Goal: Task Accomplishment & Management: Complete application form

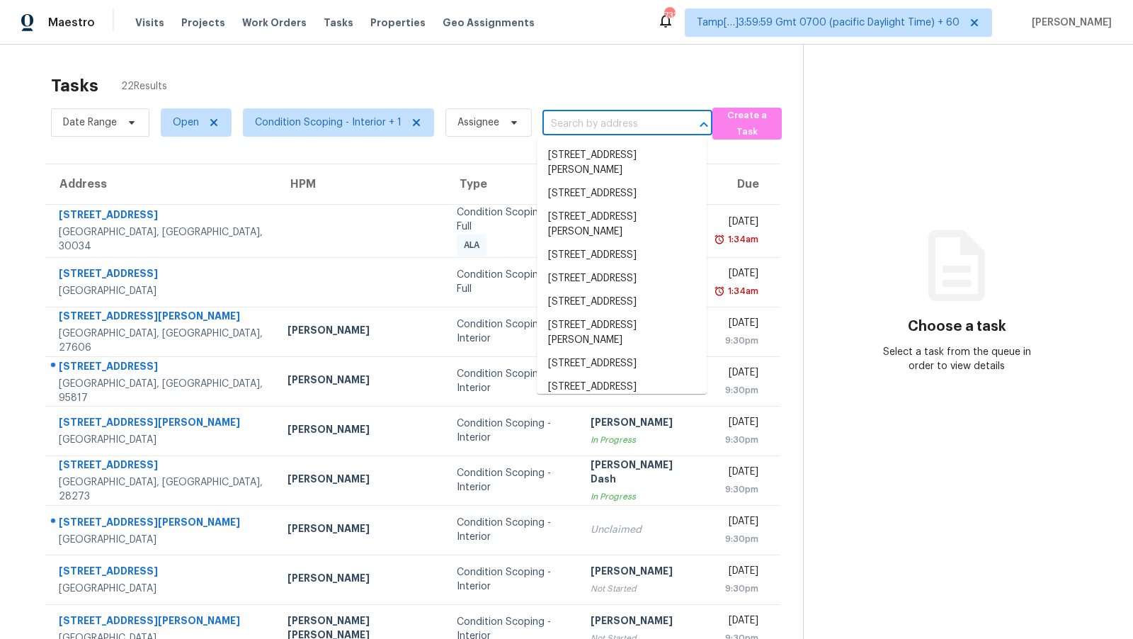
click at [587, 123] on input "text" at bounding box center [608, 124] width 130 height 22
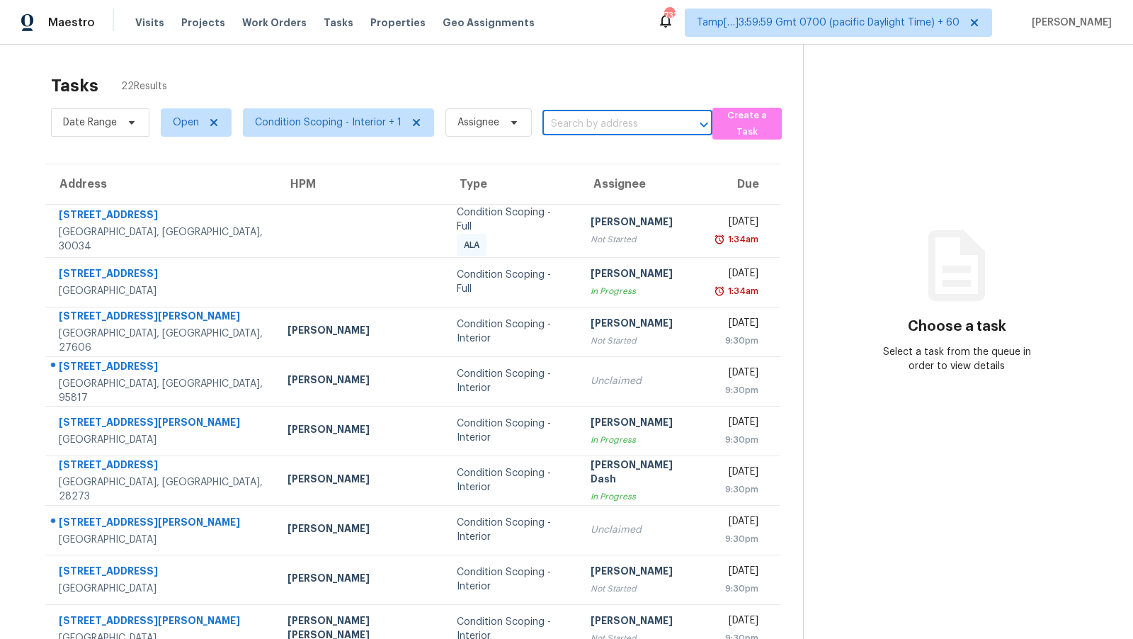
paste input "[STREET_ADDRESS]"
type input "[STREET_ADDRESS]"
click at [594, 156] on li "[STREET_ADDRESS]" at bounding box center [622, 155] width 170 height 23
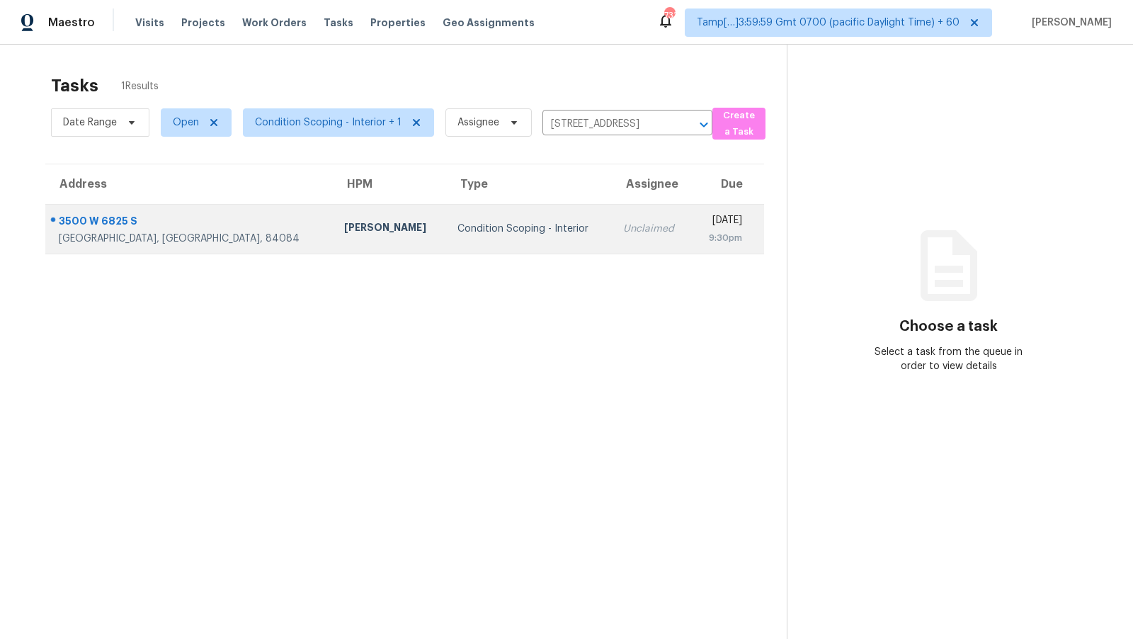
click at [703, 239] on div "9:30pm" at bounding box center [722, 238] width 39 height 14
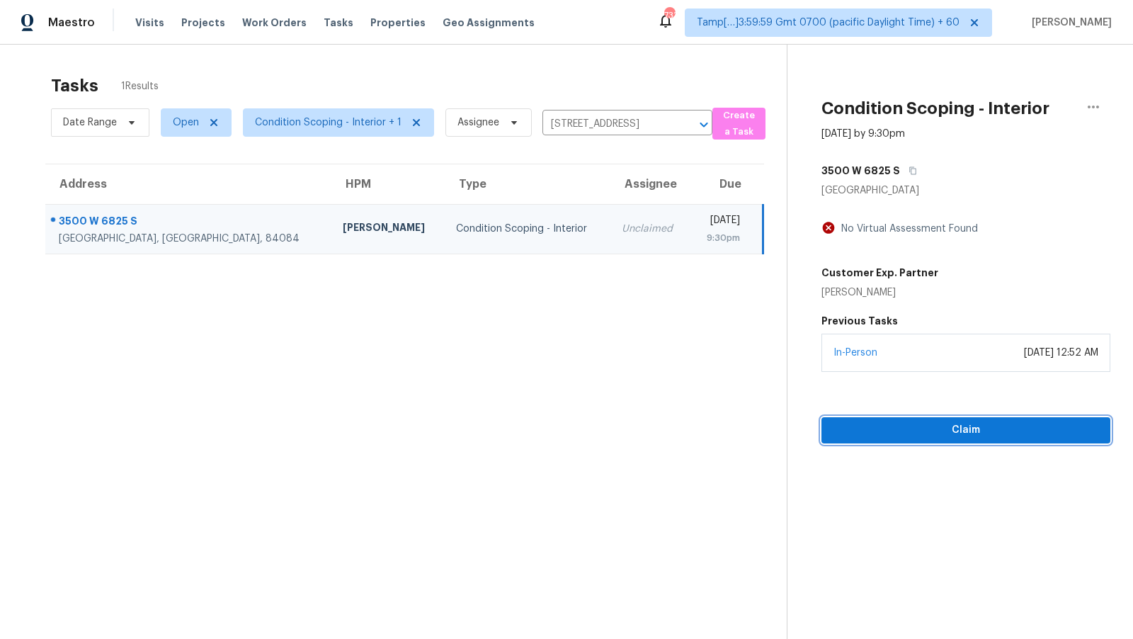
click at [941, 438] on button "Claim" at bounding box center [966, 430] width 289 height 26
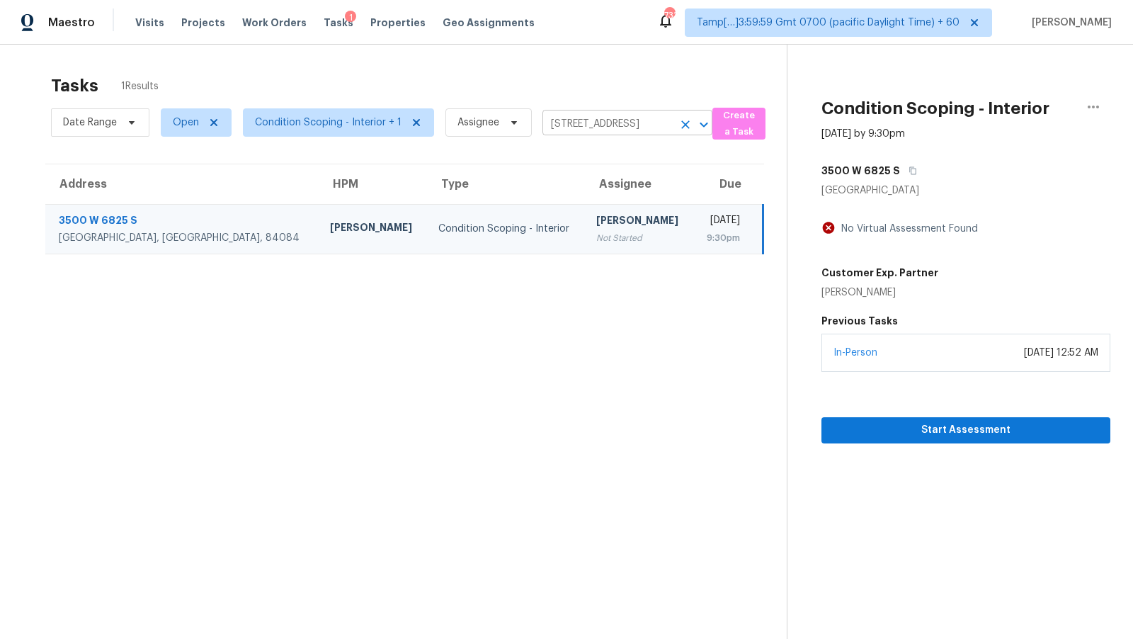
click at [572, 119] on input "3500 W 6825 S, West Jordan, UT 84084" at bounding box center [608, 124] width 130 height 22
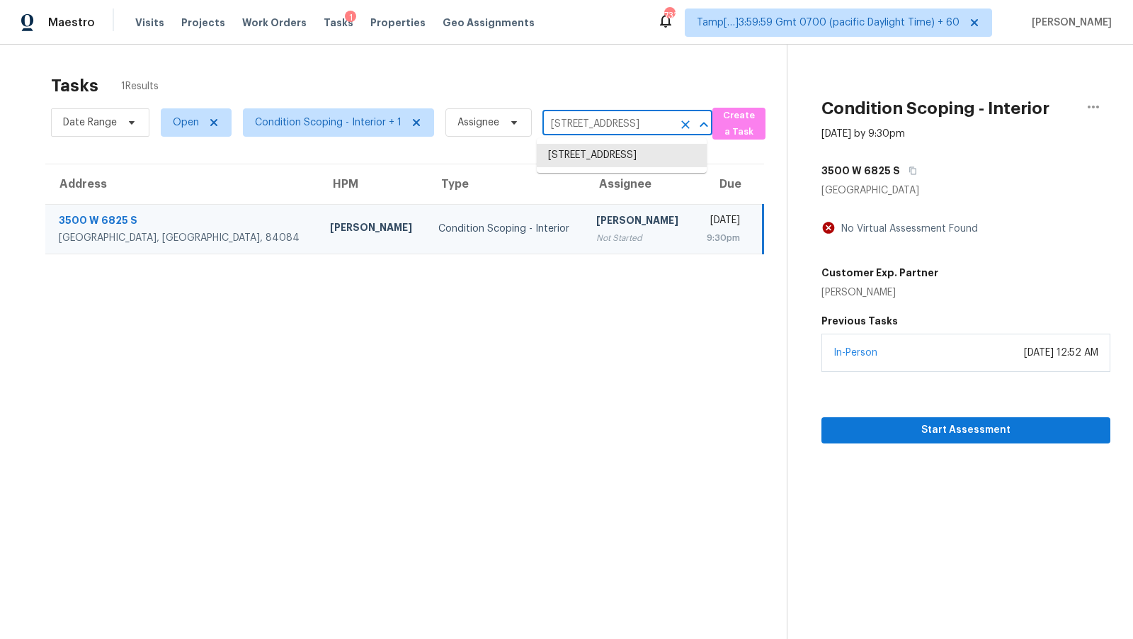
click at [572, 119] on input "3500 W 6825 S, West Jordan, UT 84084" at bounding box center [608, 124] width 130 height 22
paste input "800 Knox St Fort Worth, TX, 76119"
type input "3800 Knox St Fort Worth, TX, 76119"
click at [610, 140] on ul "3800 Knox St, Fort Worth, TX 76119" at bounding box center [622, 163] width 170 height 50
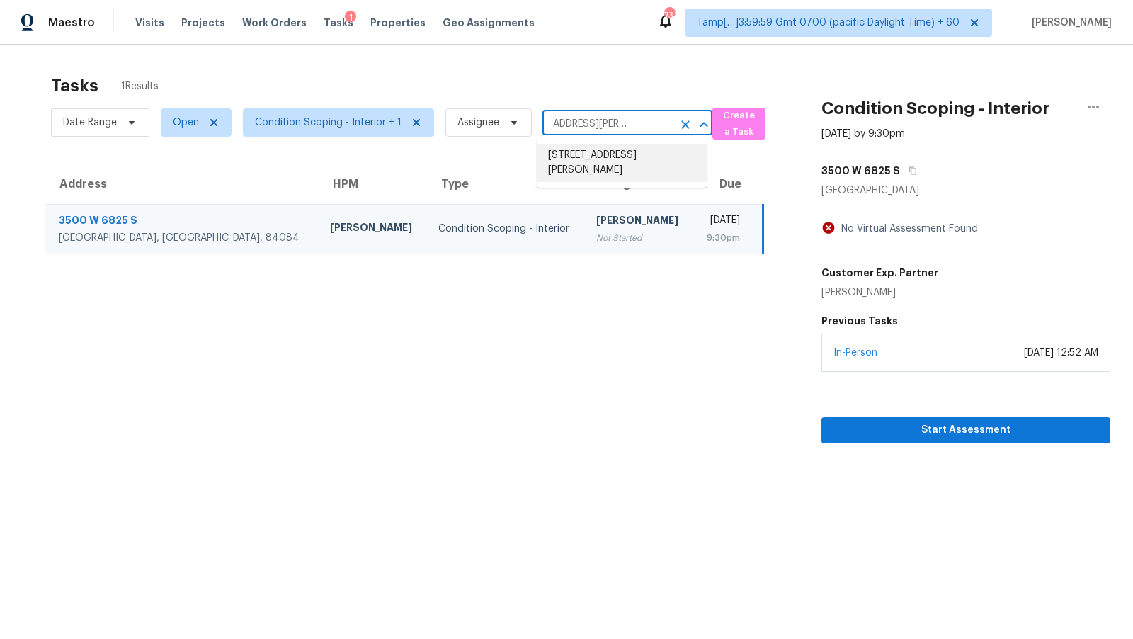
click at [610, 152] on li "3800 Knox St, Fort Worth, TX 76119" at bounding box center [622, 163] width 170 height 38
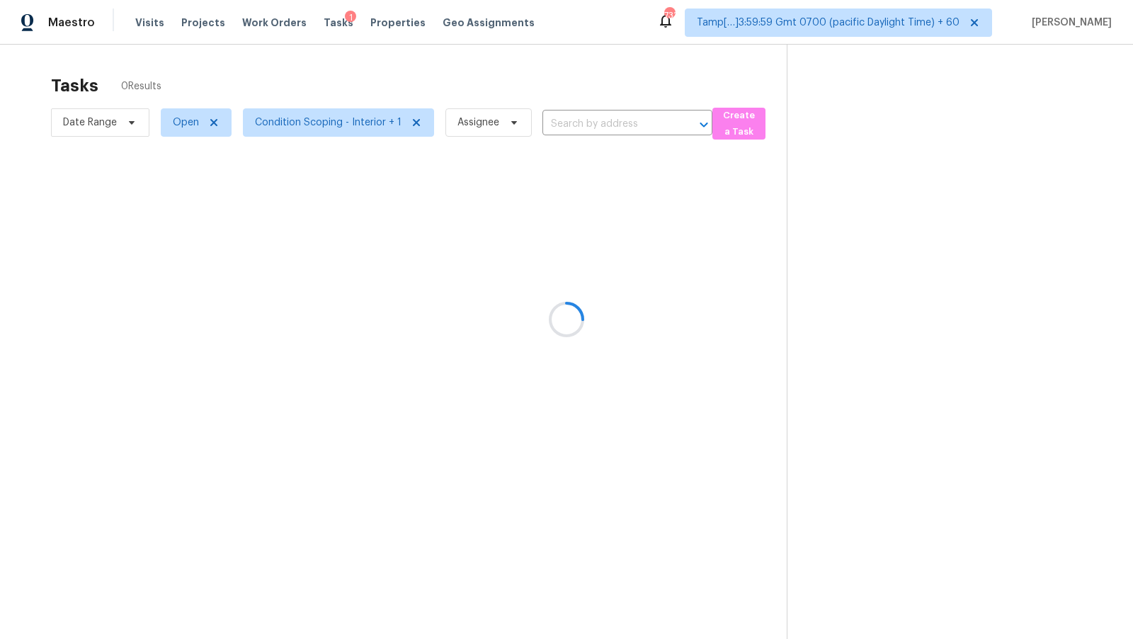
type input "3800 Knox St, Fort Worth, TX 76119"
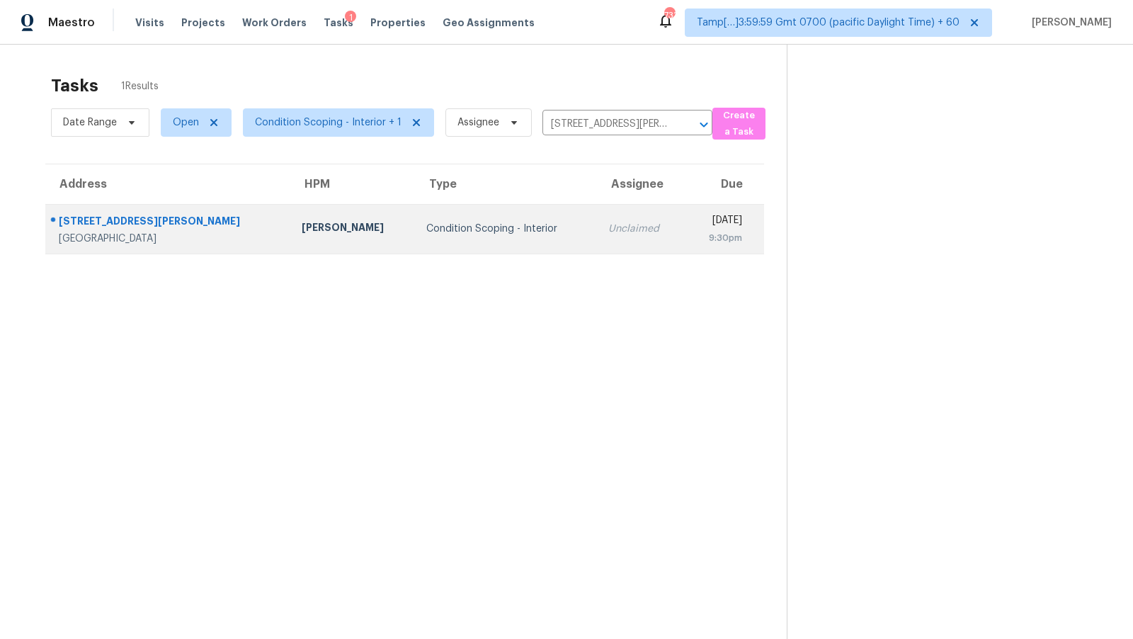
click at [696, 214] on div "[DATE]" at bounding box center [719, 222] width 46 height 18
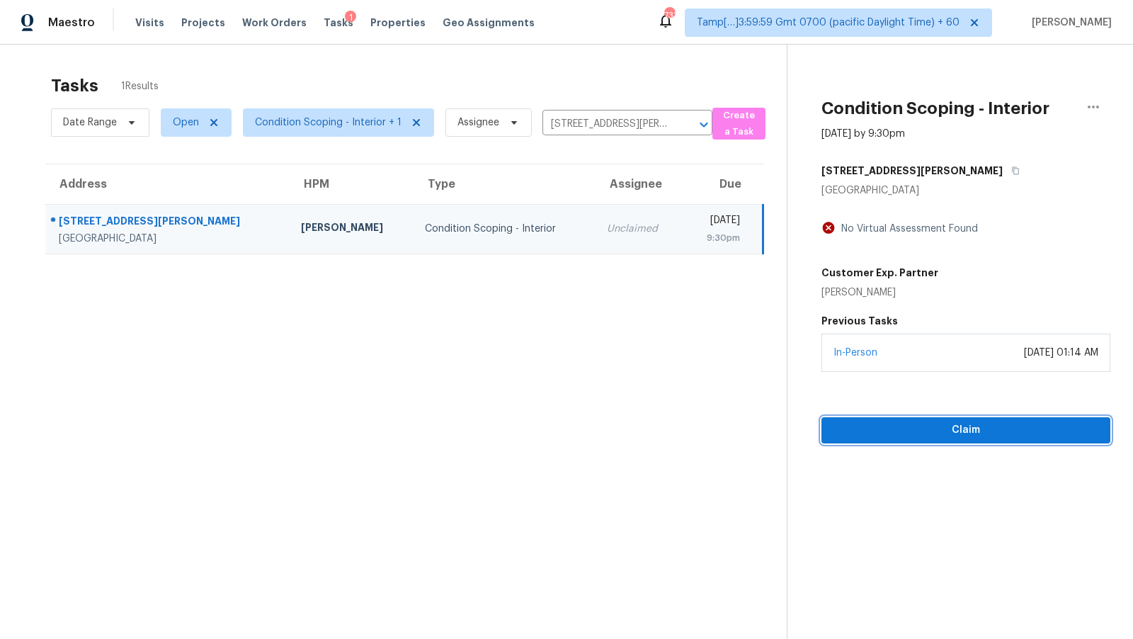
click at [943, 433] on span "Claim" at bounding box center [966, 430] width 266 height 18
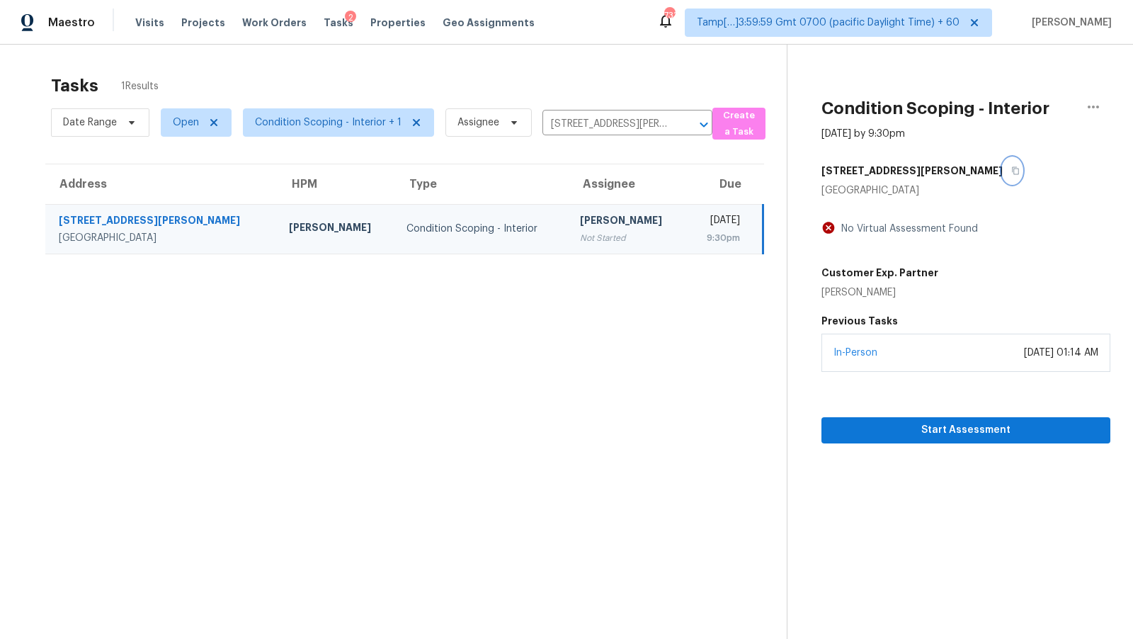
click at [1011, 170] on icon "button" at bounding box center [1015, 170] width 8 height 8
click at [911, 431] on span "Start Assessment" at bounding box center [966, 430] width 266 height 18
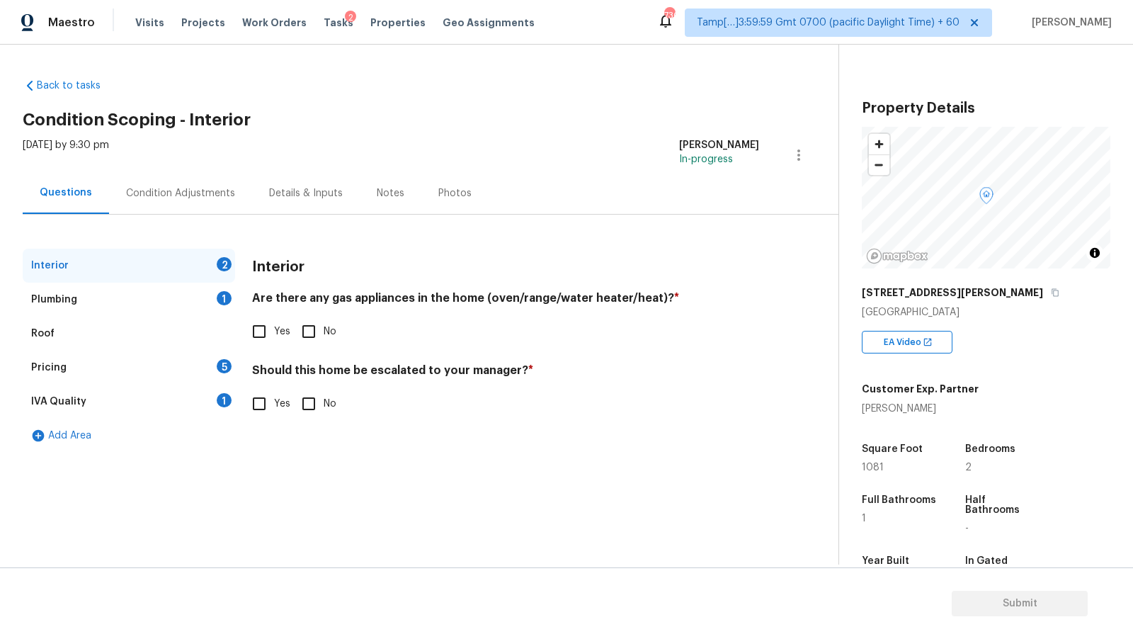
click at [260, 402] on input "Yes" at bounding box center [259, 404] width 30 height 30
checkbox input "true"
click at [280, 502] on button "button" at bounding box center [270, 515] width 34 height 55
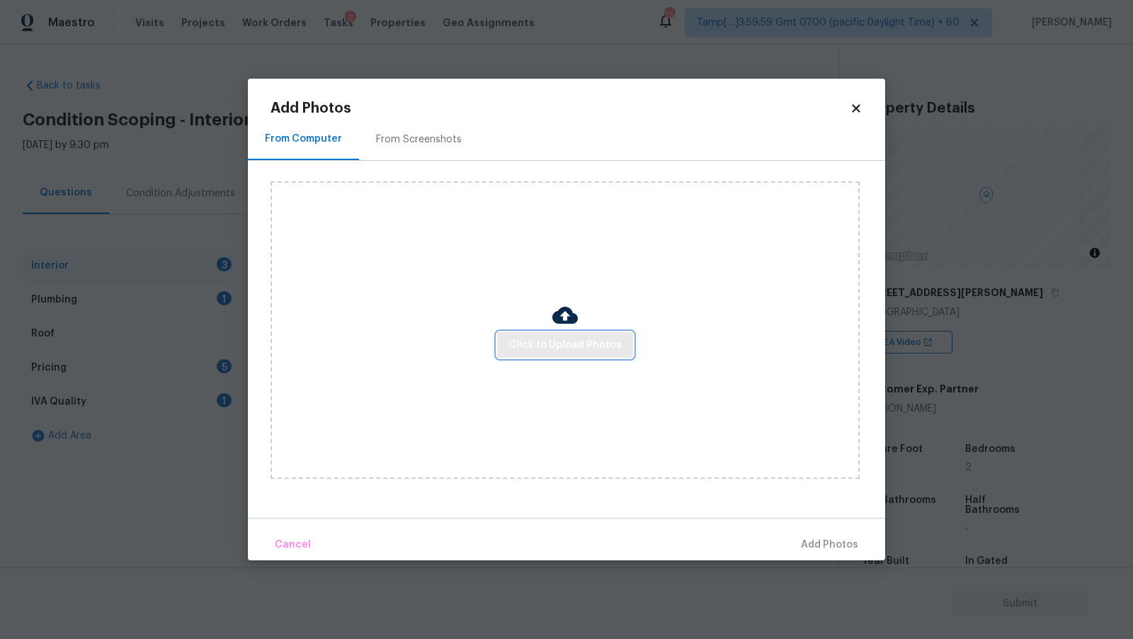
click at [521, 356] on button "Click to Upload Photos" at bounding box center [565, 345] width 136 height 26
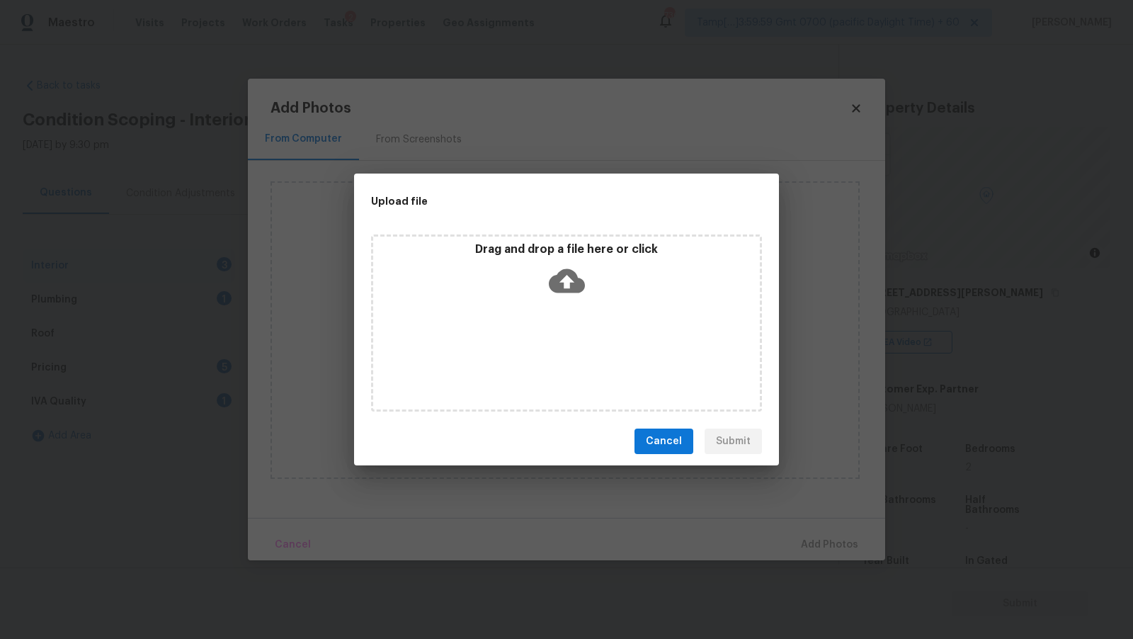
click at [561, 268] on icon at bounding box center [567, 281] width 36 height 36
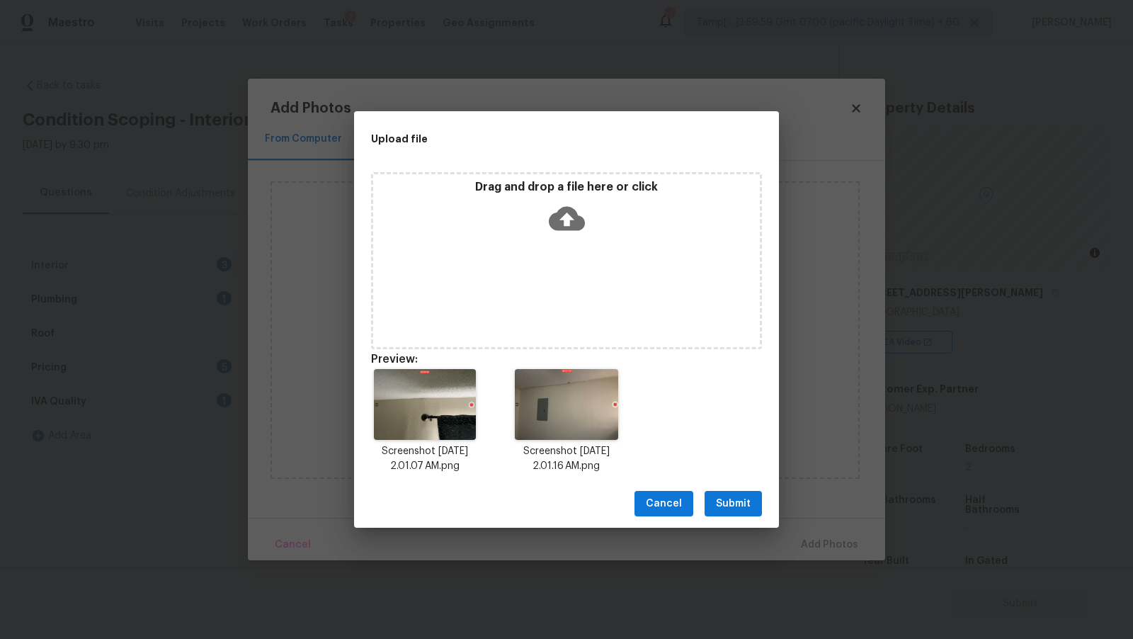
click at [744, 506] on span "Submit" at bounding box center [733, 504] width 35 height 18
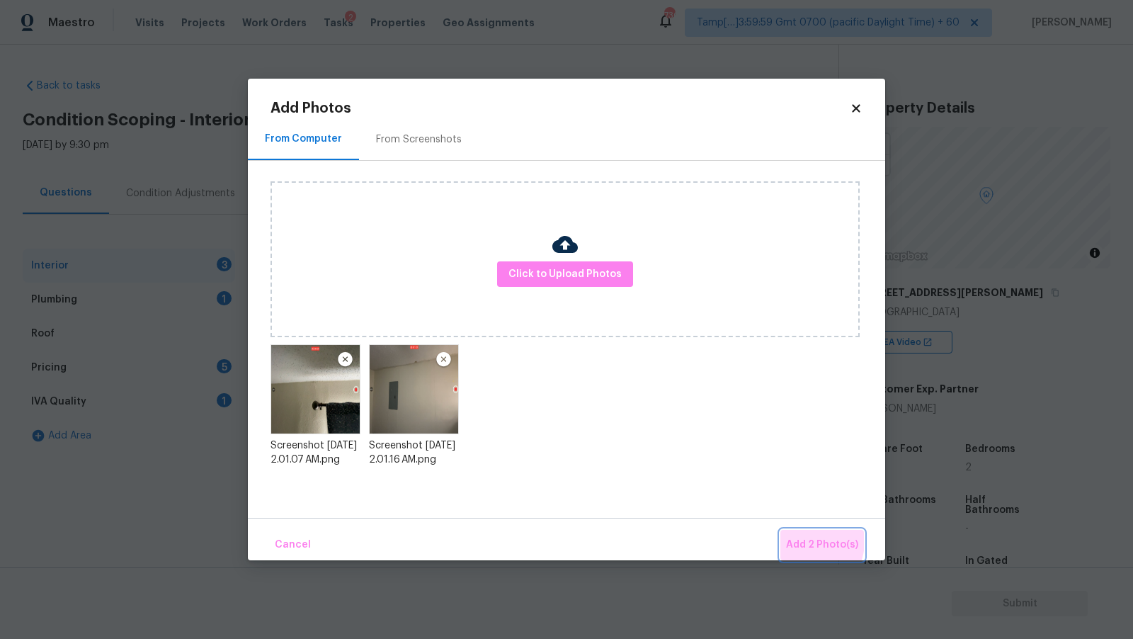
click at [804, 541] on span "Add 2 Photo(s)" at bounding box center [822, 545] width 72 height 18
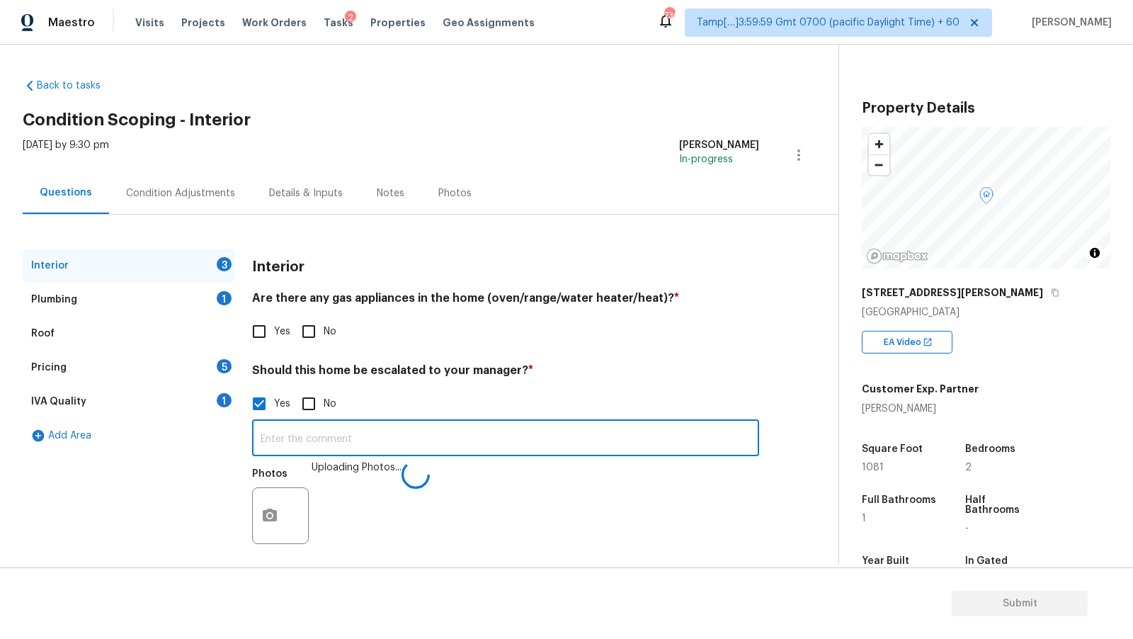
click at [365, 439] on input "text" at bounding box center [505, 439] width 507 height 33
type input "Foundation cracks found @0:05 @1:09"
click at [111, 370] on div "Pricing 5" at bounding box center [129, 368] width 212 height 34
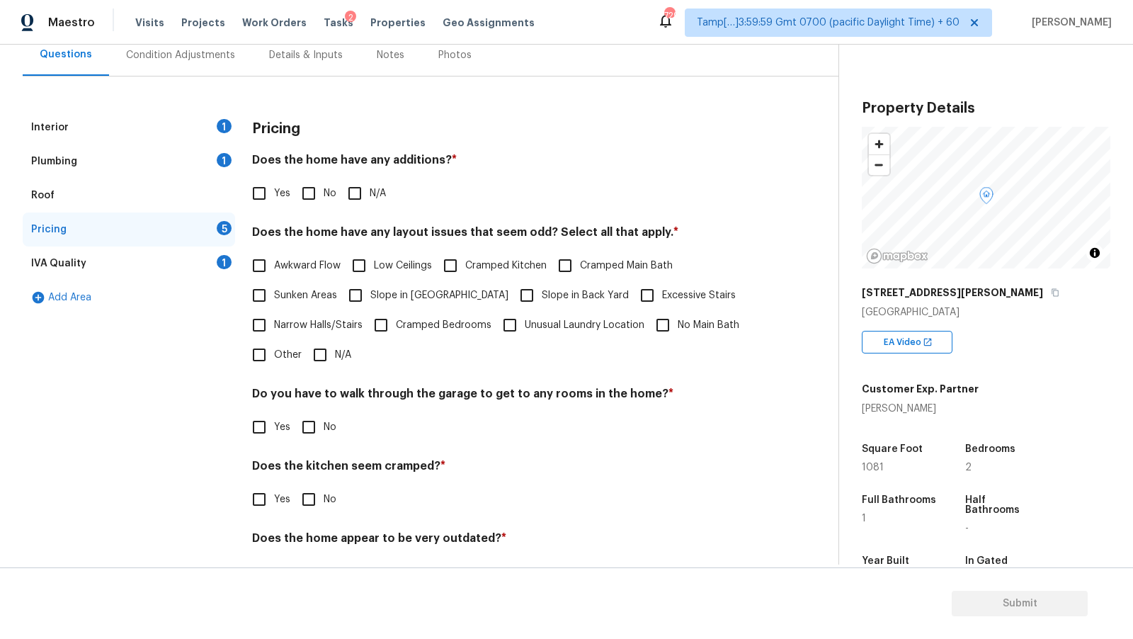
scroll to position [181, 0]
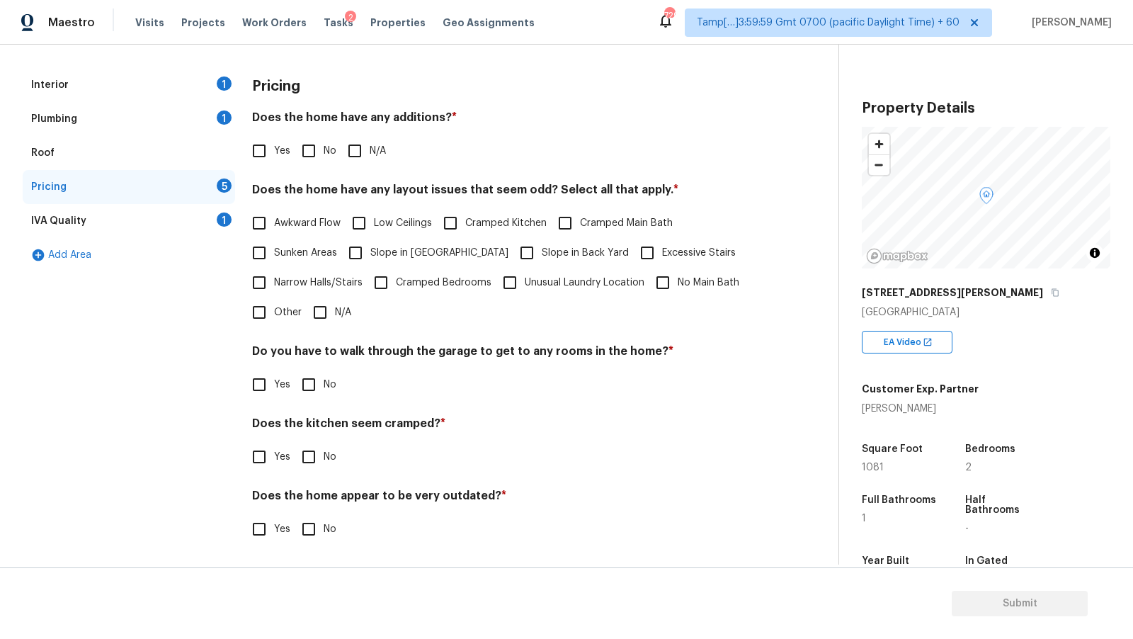
click at [107, 125] on div "Plumbing 1" at bounding box center [129, 119] width 212 height 34
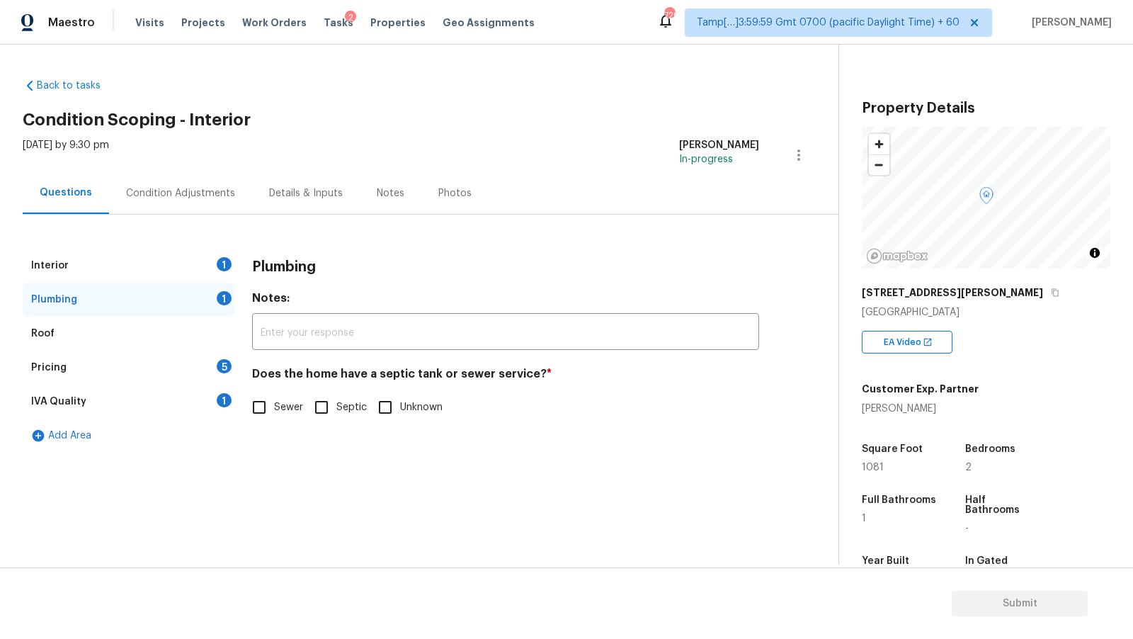
click at [166, 263] on div "Interior 1" at bounding box center [129, 266] width 212 height 34
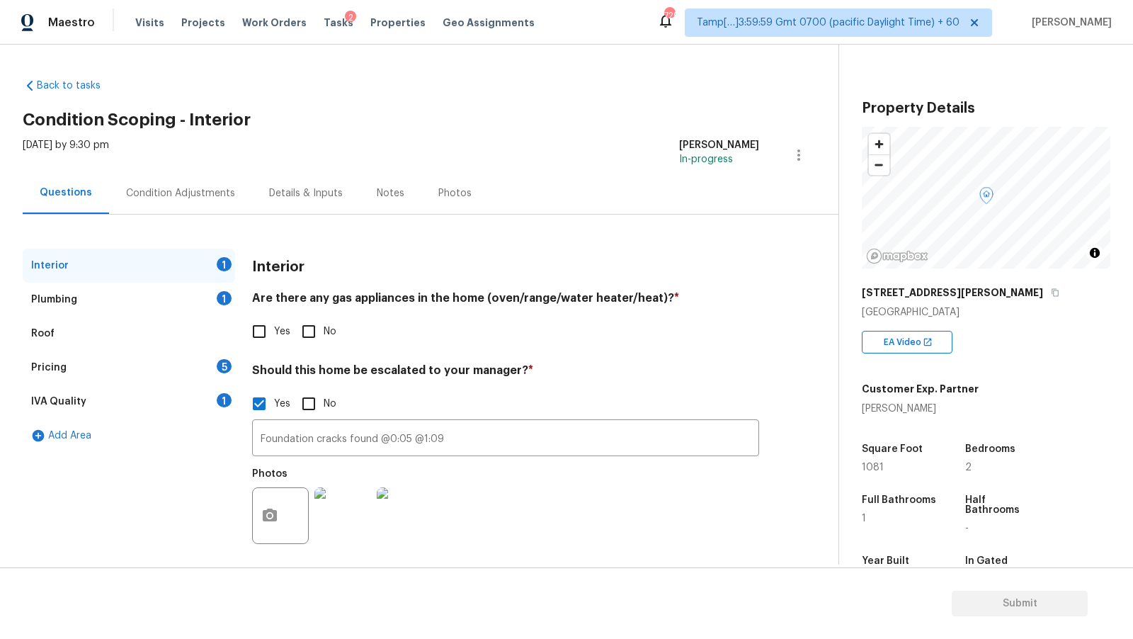
click at [263, 331] on input "Yes" at bounding box center [259, 332] width 30 height 30
checkbox input "true"
click at [162, 295] on div "Plumbing 1" at bounding box center [129, 300] width 212 height 34
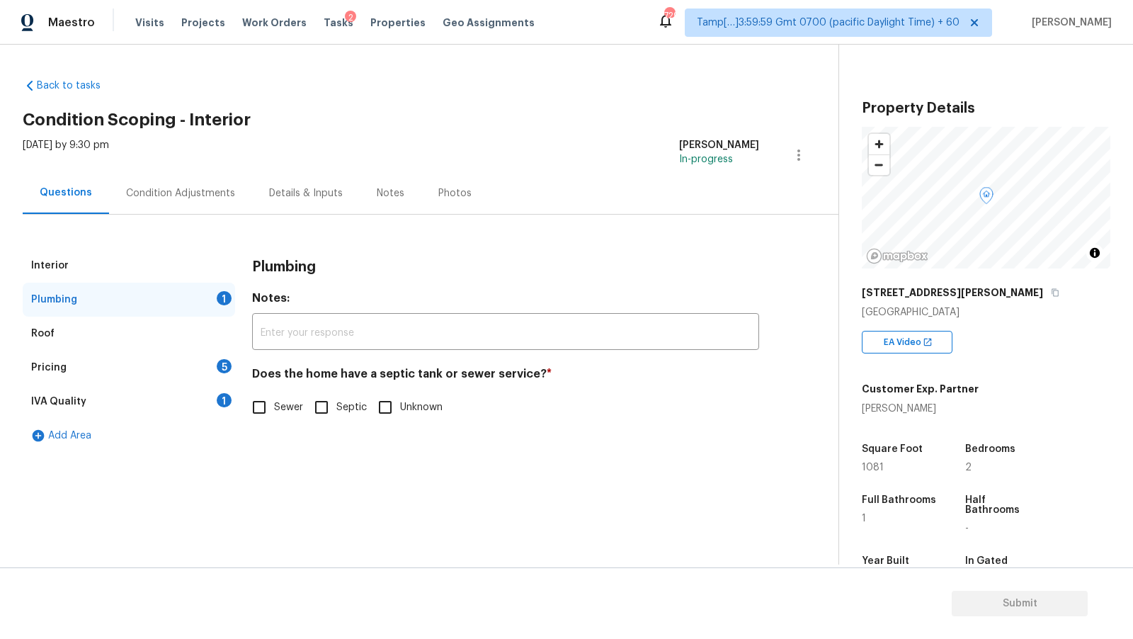
click at [289, 409] on span "Sewer" at bounding box center [288, 407] width 29 height 15
click at [274, 409] on input "Sewer" at bounding box center [259, 407] width 30 height 30
checkbox input "true"
click at [157, 271] on div "Interior" at bounding box center [129, 266] width 212 height 34
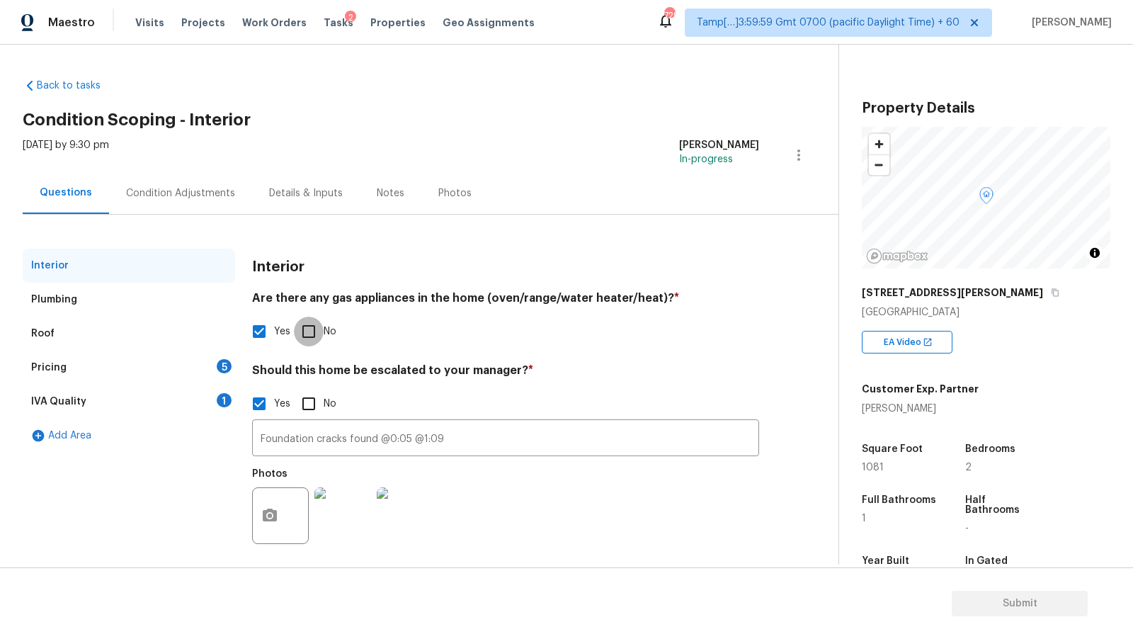
click at [315, 324] on input "No" at bounding box center [309, 332] width 30 height 30
checkbox input "true"
click at [284, 327] on span "Yes" at bounding box center [282, 331] width 16 height 15
click at [274, 327] on input "Yes" at bounding box center [259, 332] width 30 height 30
checkbox input "true"
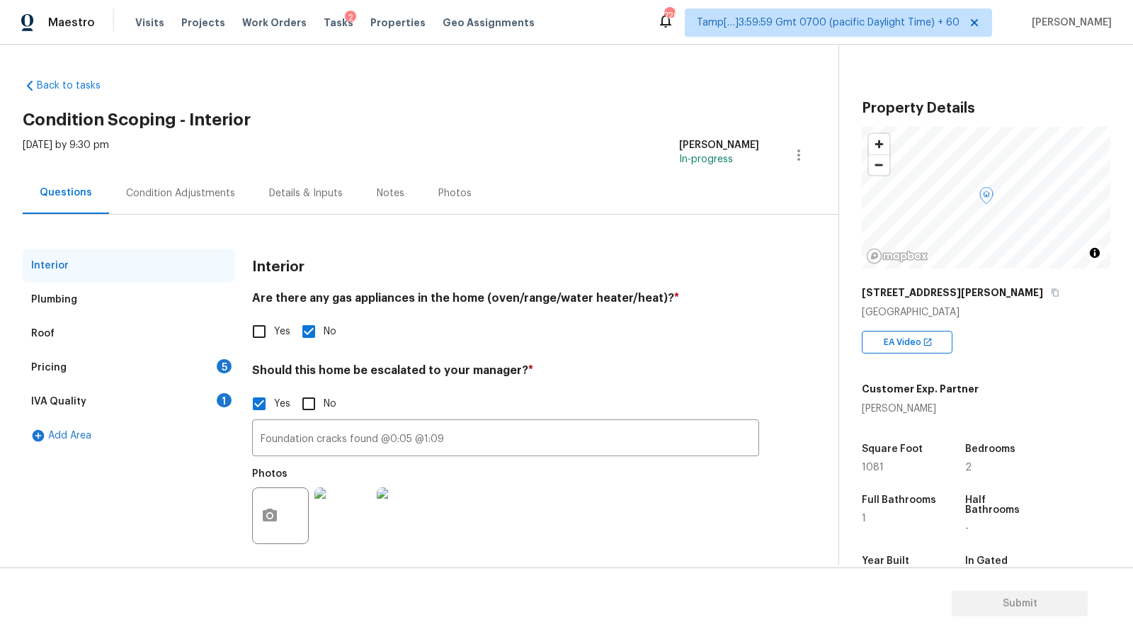
checkbox input "false"
click at [279, 330] on span "Yes" at bounding box center [282, 331] width 16 height 15
click at [274, 330] on input "Yes" at bounding box center [259, 332] width 30 height 30
checkbox input "false"
click at [325, 327] on span "No" at bounding box center [330, 331] width 13 height 15
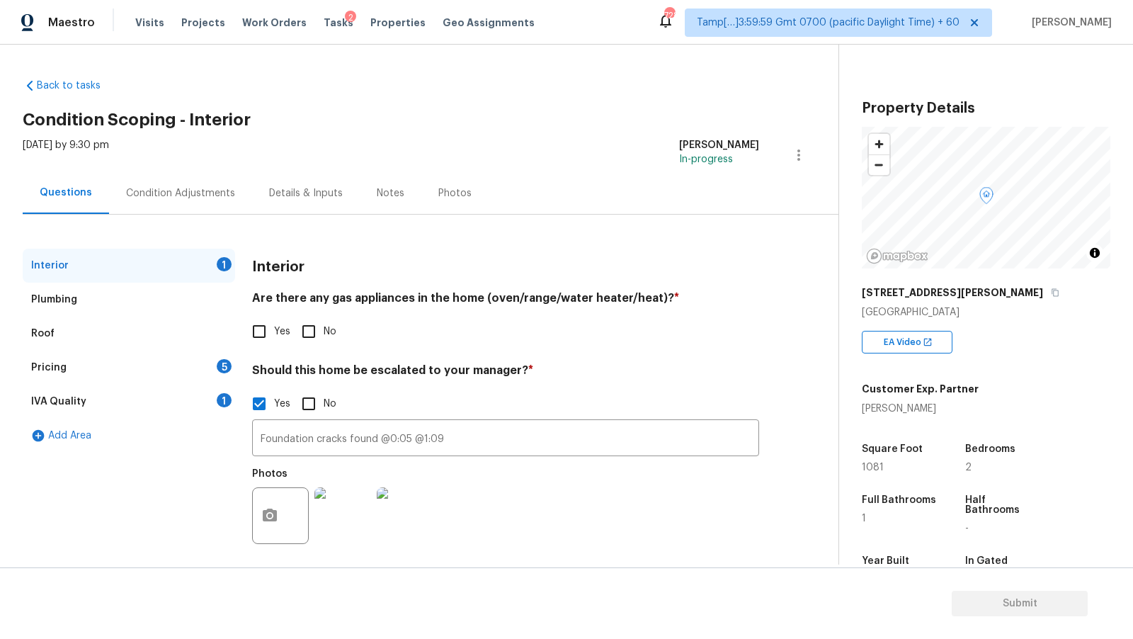
click at [324, 327] on input "No" at bounding box center [309, 332] width 30 height 30
checkbox input "true"
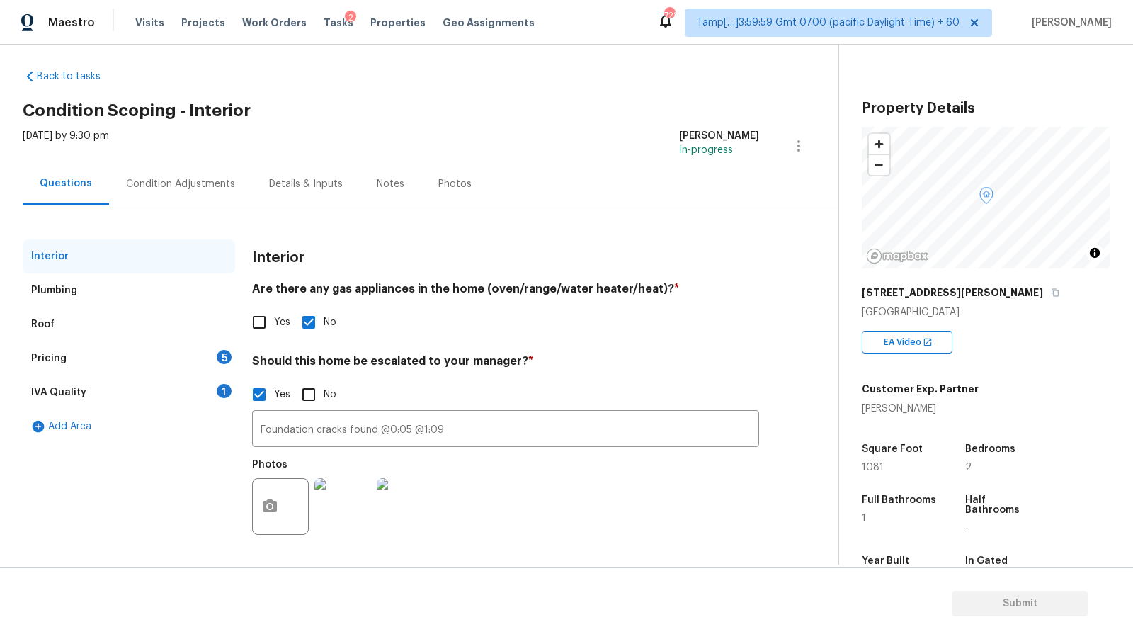
click at [159, 395] on div "IVA Quality 1" at bounding box center [129, 392] width 212 height 34
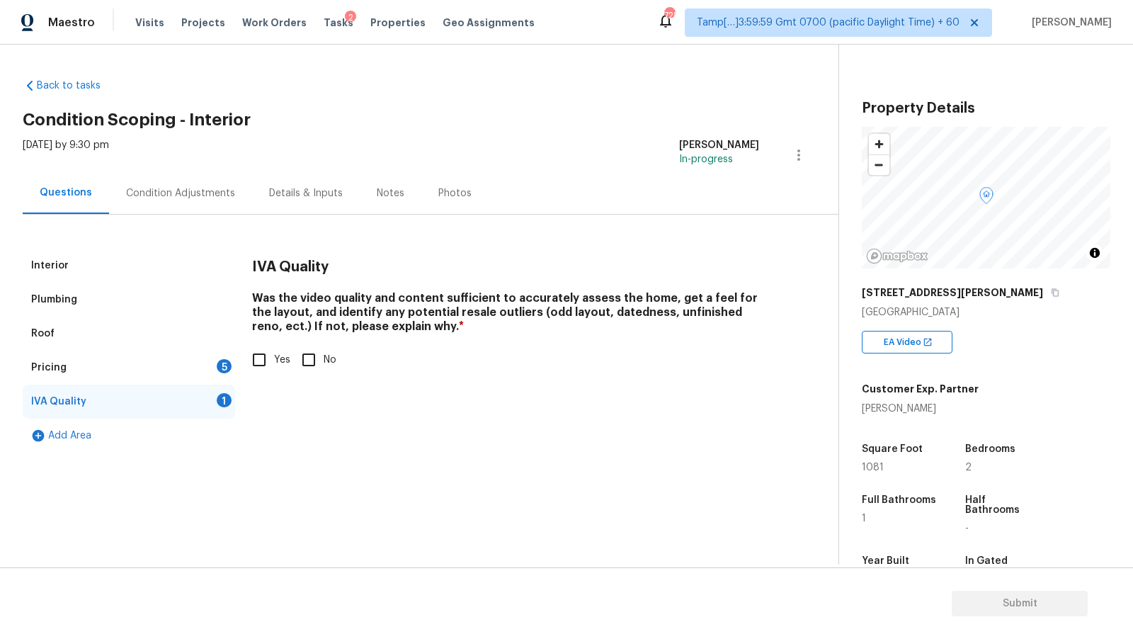
click at [276, 363] on span "Yes" at bounding box center [282, 360] width 16 height 15
click at [274, 363] on input "Yes" at bounding box center [259, 360] width 30 height 30
checkbox input "true"
click at [173, 364] on div "Pricing 5" at bounding box center [129, 368] width 212 height 34
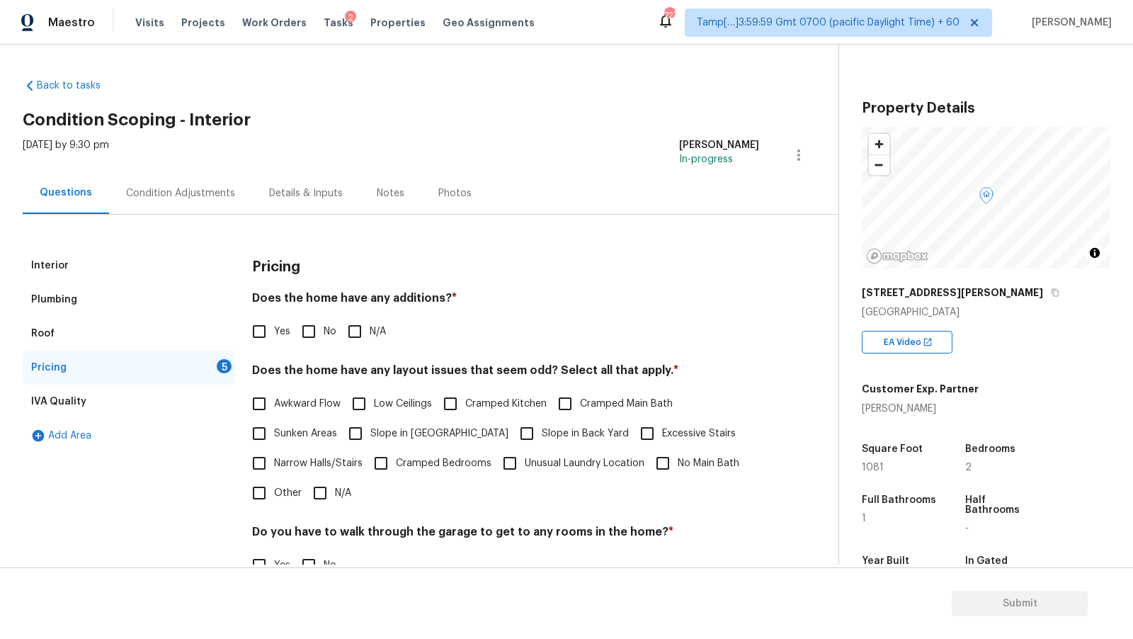
click at [188, 191] on div "Condition Adjustments" at bounding box center [180, 193] width 109 height 14
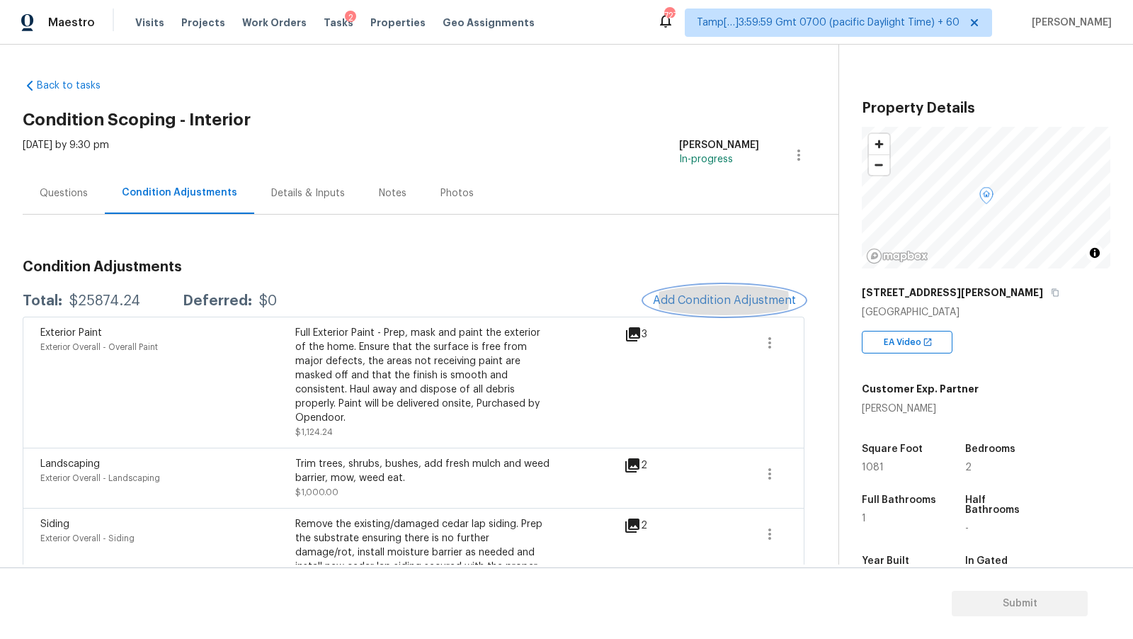
click at [679, 288] on button "Add Condition Adjustment" at bounding box center [725, 300] width 160 height 30
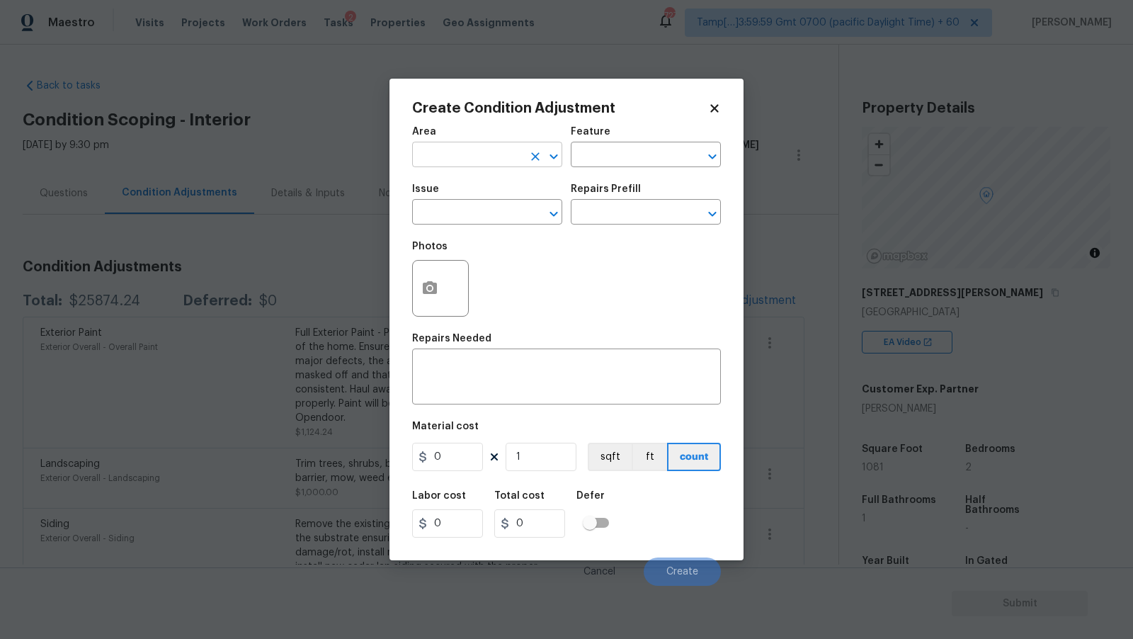
click at [472, 162] on input "text" at bounding box center [467, 156] width 110 height 22
type input "Interior Overall"
click at [475, 227] on span "Issue ​" at bounding box center [487, 204] width 150 height 57
click at [475, 217] on input "text" at bounding box center [467, 214] width 110 height 22
type input "ACQ: Paint"
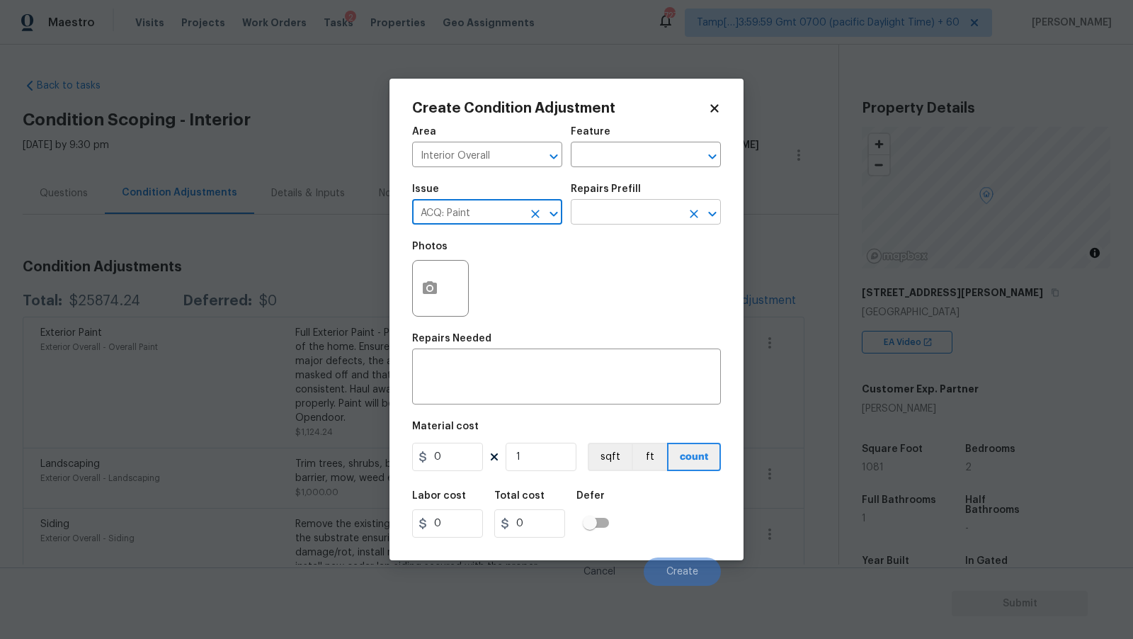
click at [669, 217] on input "text" at bounding box center [626, 214] width 110 height 22
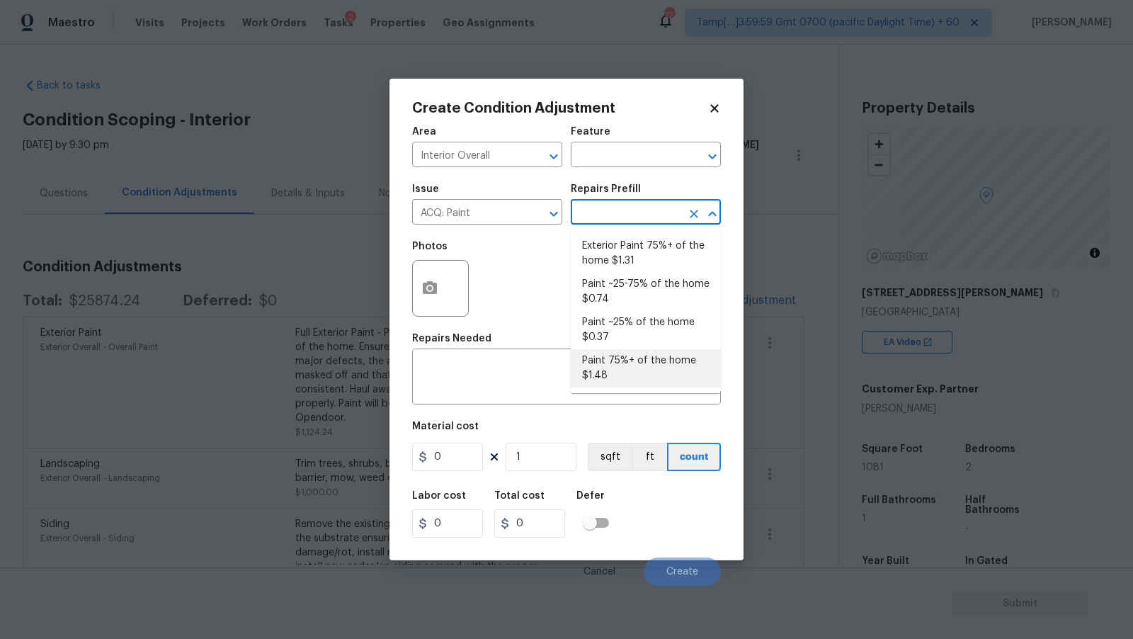
click at [632, 361] on li "Paint 75%+ of the home $1.48" at bounding box center [646, 368] width 150 height 38
type input "Acquisition"
type textarea "Acquisition Scope: 75%+ of the home will likely require interior paint"
type input "1.48"
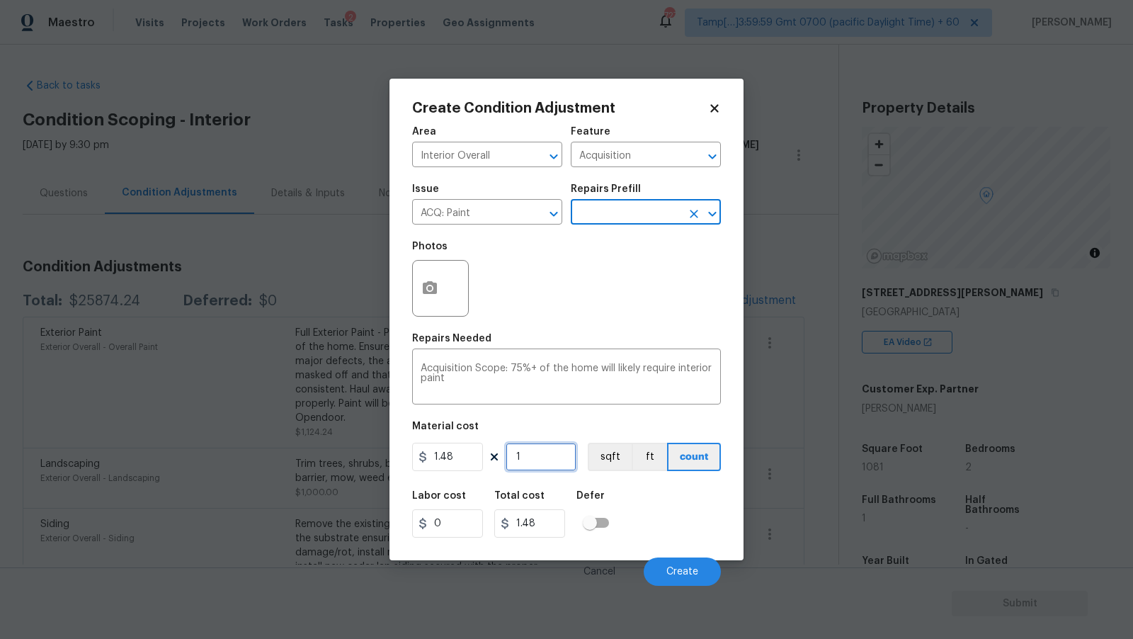
click at [550, 463] on input "1" at bounding box center [541, 457] width 71 height 28
type input "10"
type input "14.8"
type input "108"
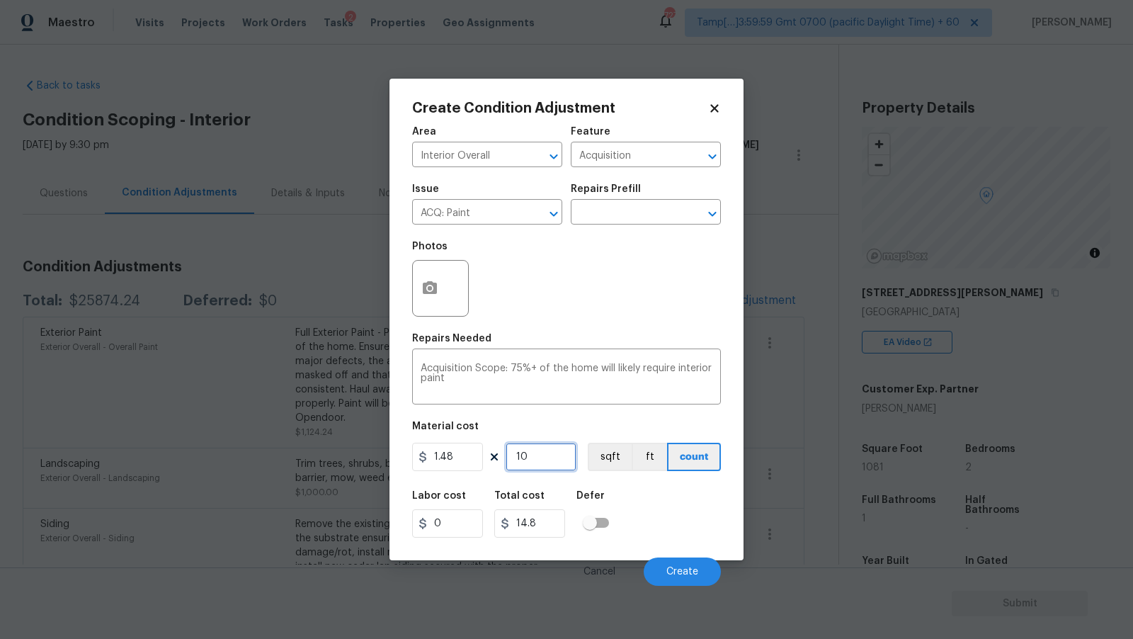
type input "159.84"
type input "1081"
type input "1599.88"
type input "1081"
click at [614, 460] on button "sqft" at bounding box center [610, 457] width 44 height 28
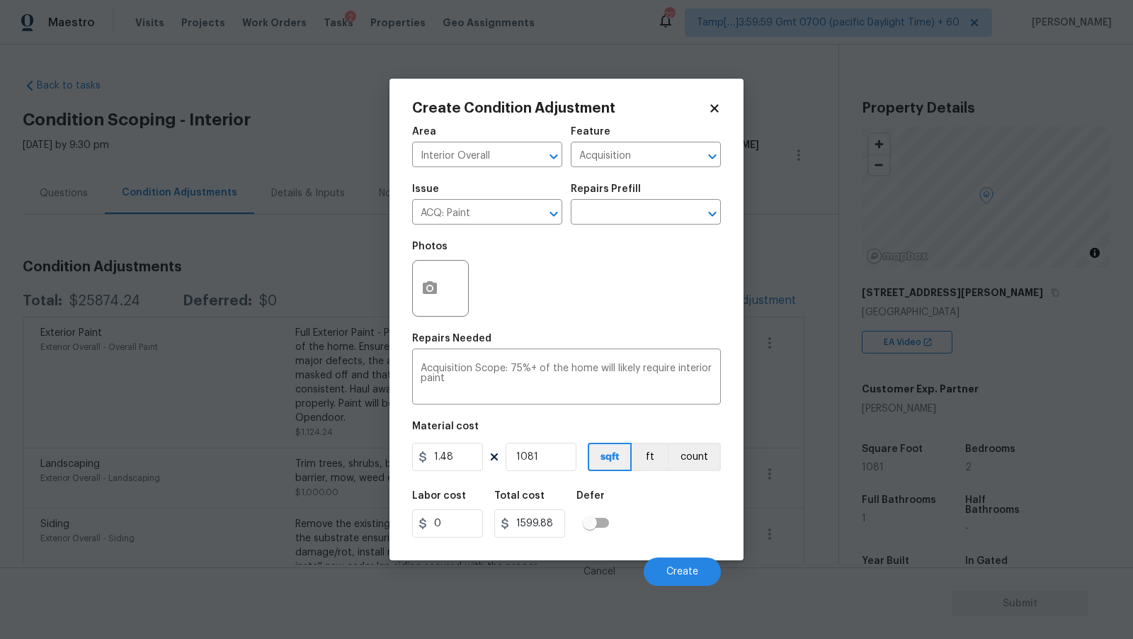
click at [403, 285] on div "Create Condition Adjustment Area Interior Overall ​ Feature Acquisition ​ Issue…" at bounding box center [567, 320] width 354 height 482
click at [426, 285] on icon "button" at bounding box center [430, 287] width 14 height 13
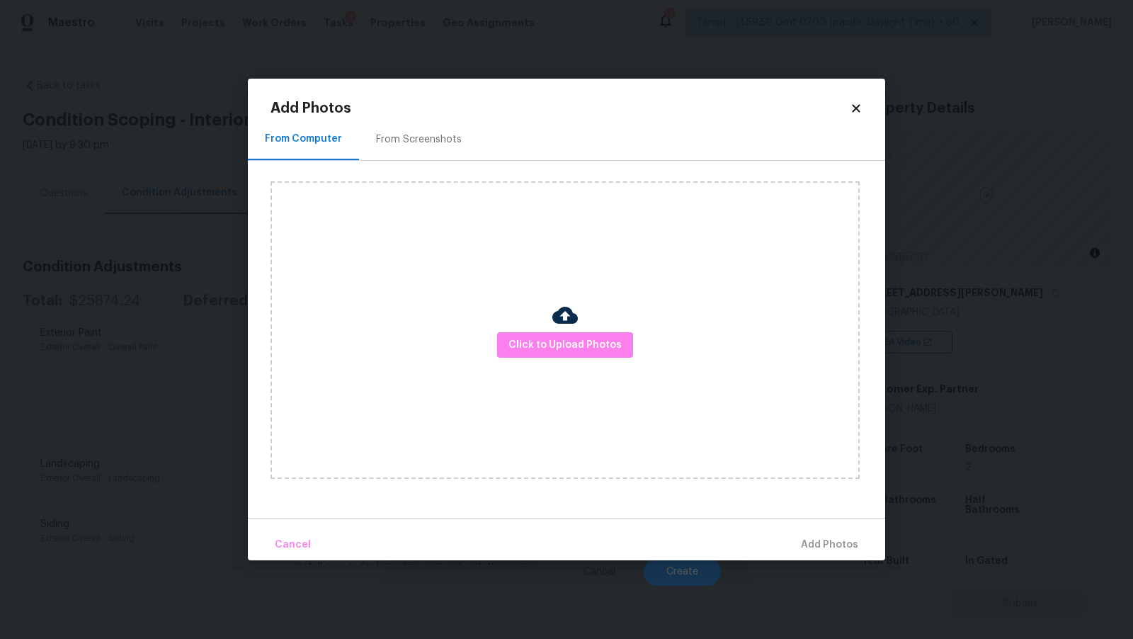
click at [586, 327] on div "Click to Upload Photos" at bounding box center [565, 329] width 589 height 297
click at [581, 336] on span "Click to Upload Photos" at bounding box center [565, 345] width 113 height 18
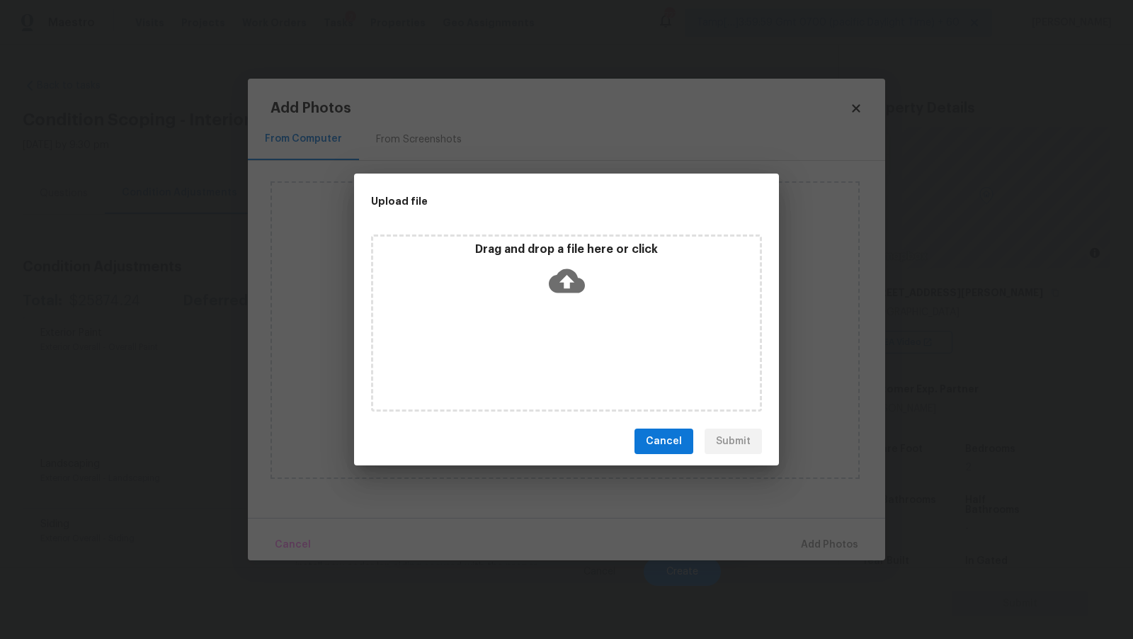
click at [577, 293] on icon at bounding box center [567, 281] width 36 height 36
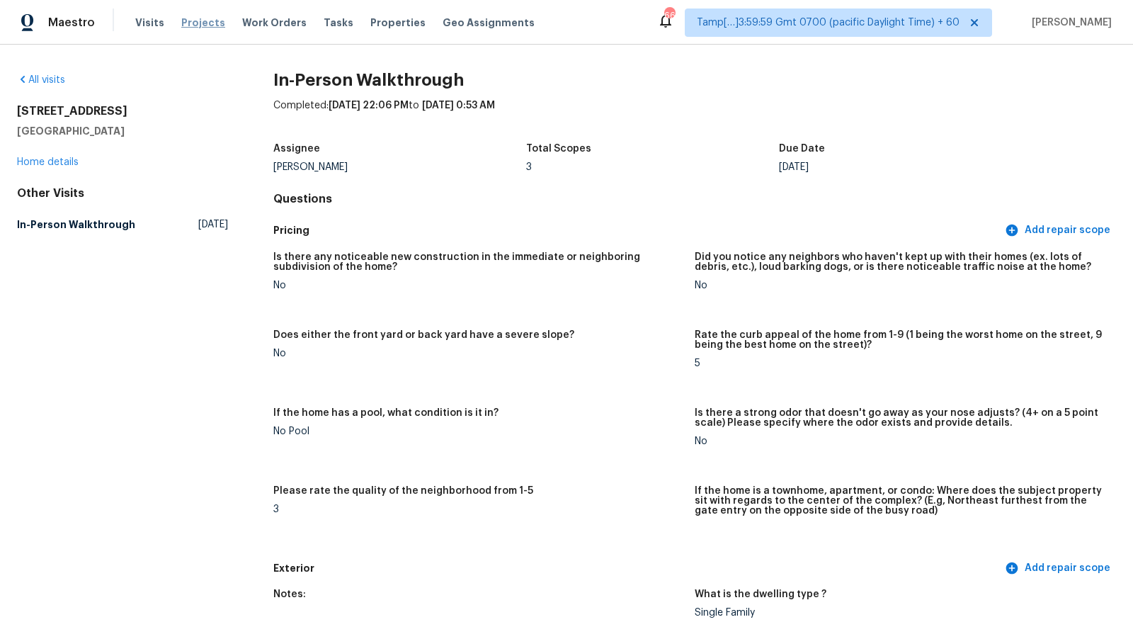
scroll to position [2740, 0]
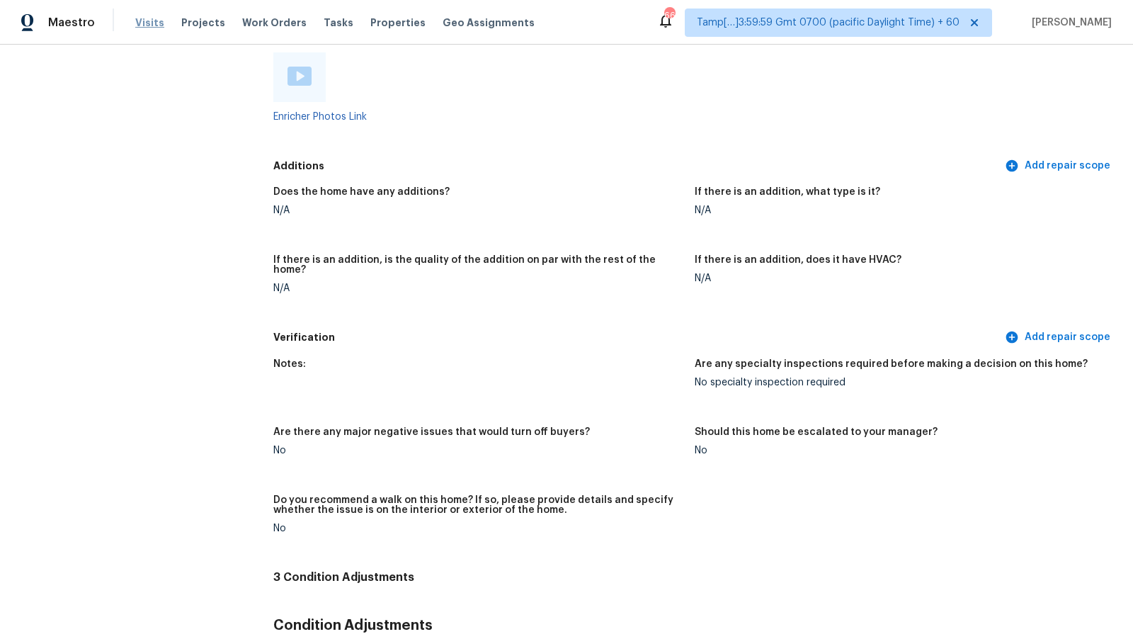
click at [141, 24] on span "Visits" at bounding box center [149, 23] width 29 height 14
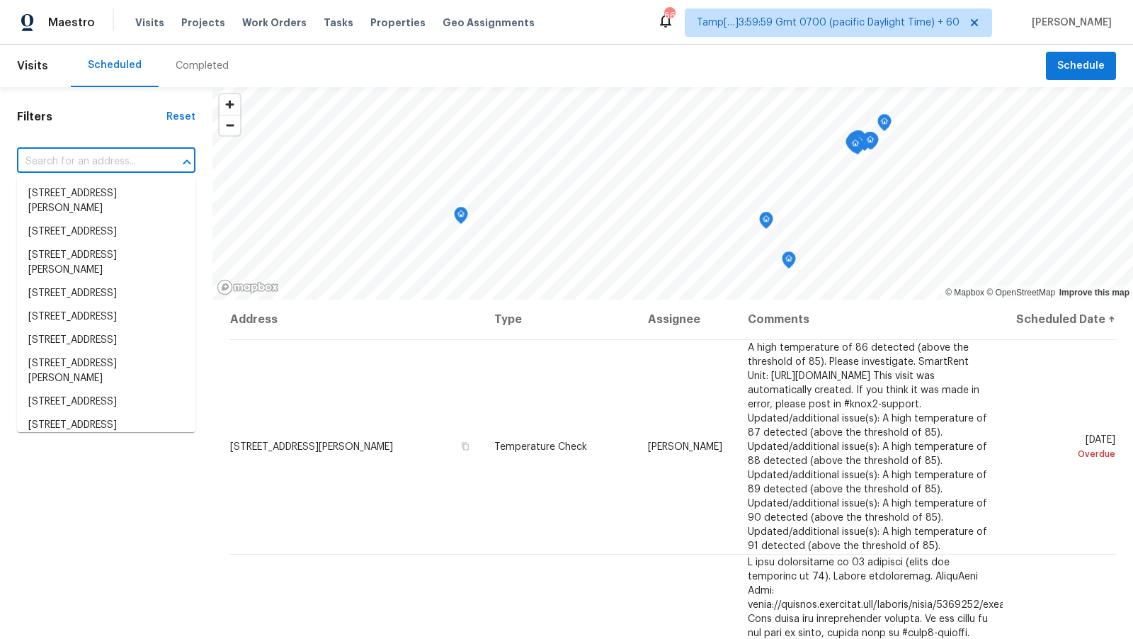
click at [59, 161] on input "text" at bounding box center [86, 162] width 139 height 22
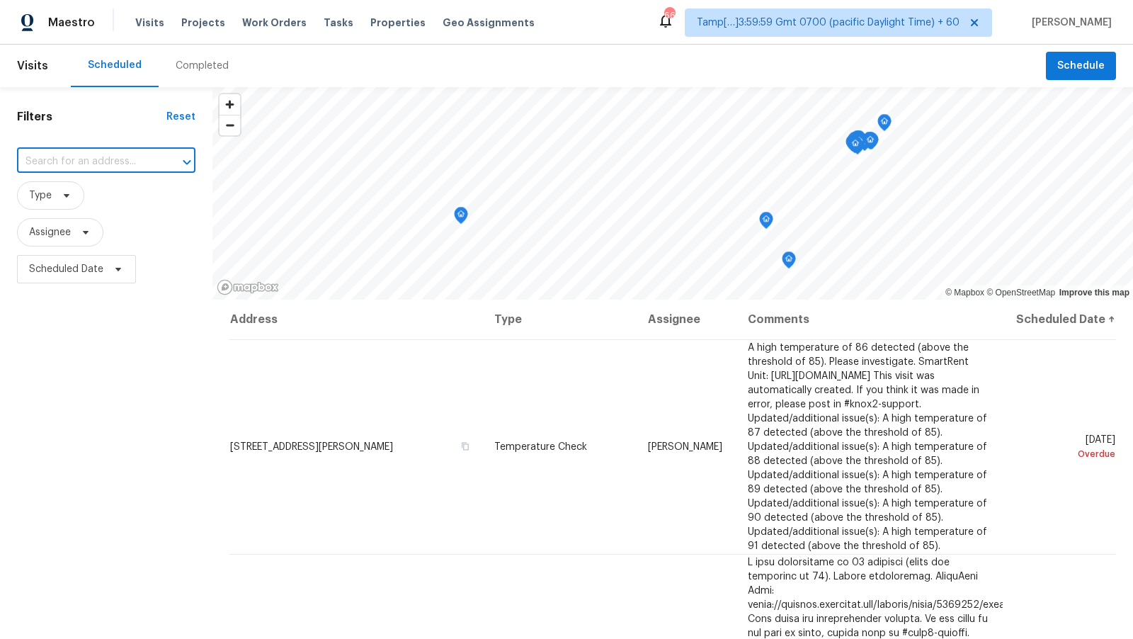
paste input "[STREET_ADDRESS][PERSON_NAME]"
type input "[STREET_ADDRESS][PERSON_NAME]"
click at [192, 75] on div "Completed" at bounding box center [202, 66] width 87 height 42
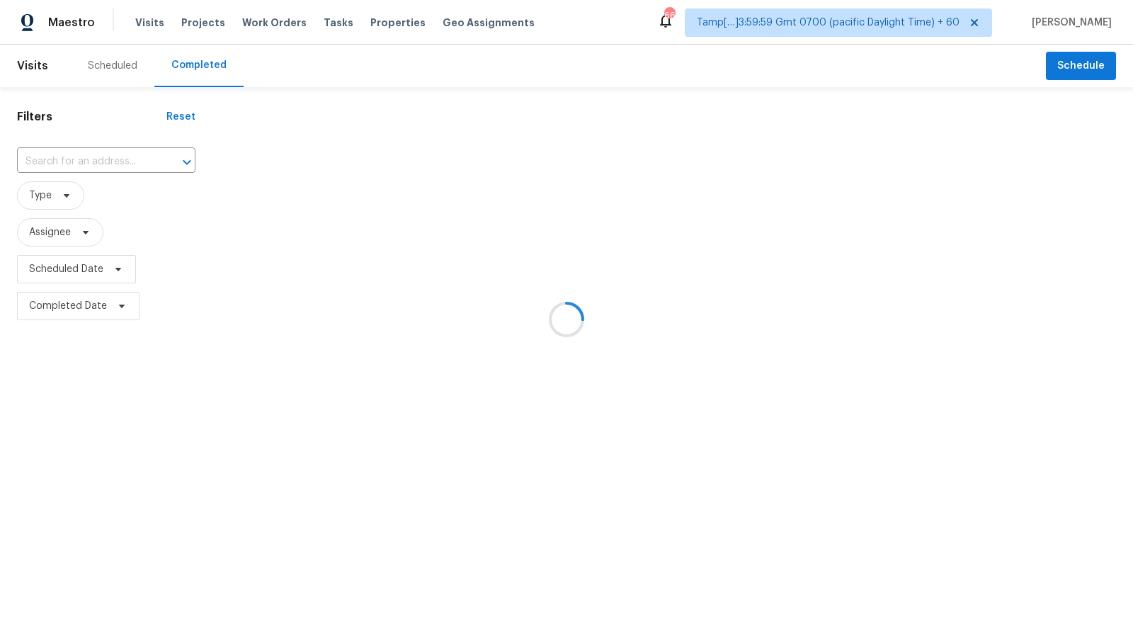
click at [91, 157] on div at bounding box center [566, 319] width 1133 height 639
click at [90, 166] on div at bounding box center [566, 319] width 1133 height 639
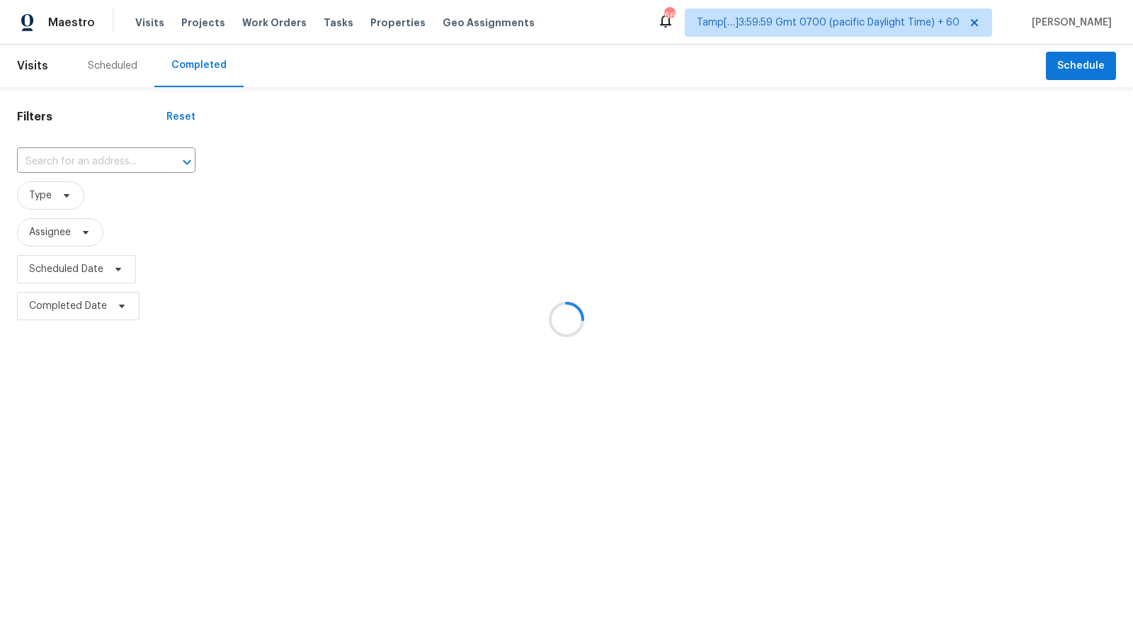
click at [93, 157] on div at bounding box center [566, 319] width 1133 height 639
click at [136, 129] on div at bounding box center [566, 319] width 1133 height 639
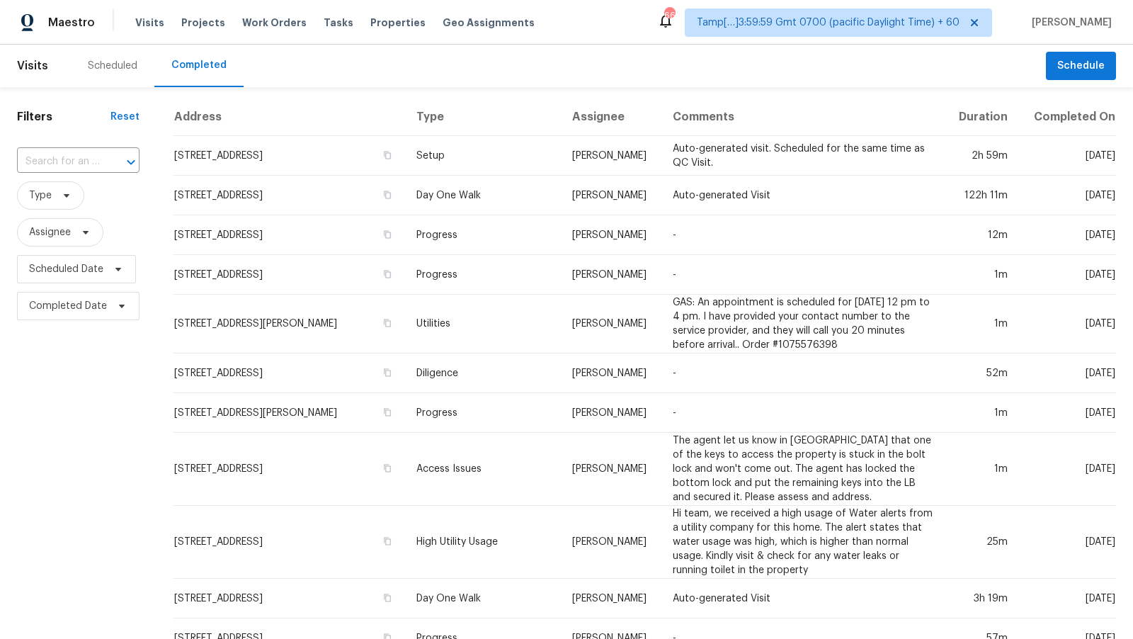
click at [106, 165] on div at bounding box center [121, 162] width 37 height 20
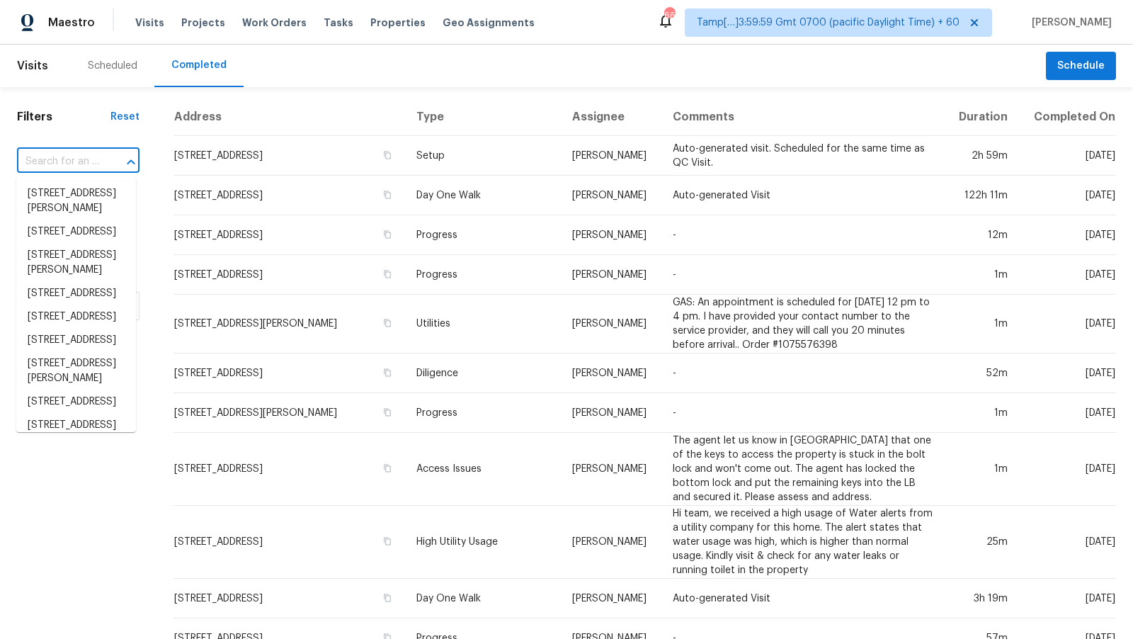
paste input "[STREET_ADDRESS][PERSON_NAME]"
type input "[STREET_ADDRESS][PERSON_NAME]"
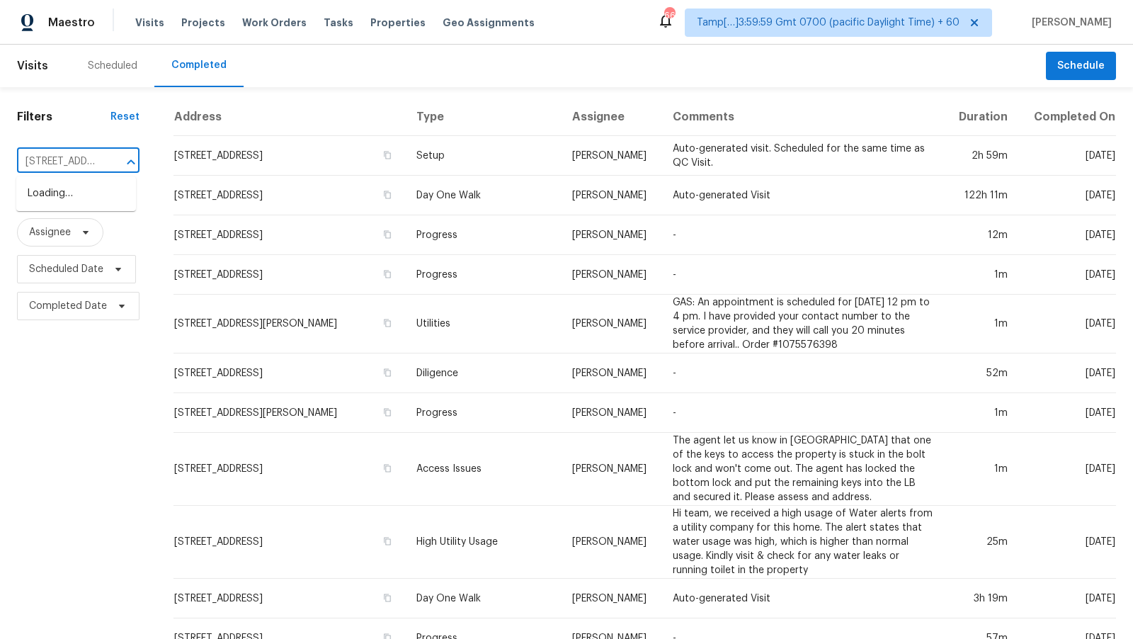
scroll to position [0, 91]
click at [96, 198] on li "[STREET_ADDRESS][PERSON_NAME]" at bounding box center [76, 201] width 120 height 38
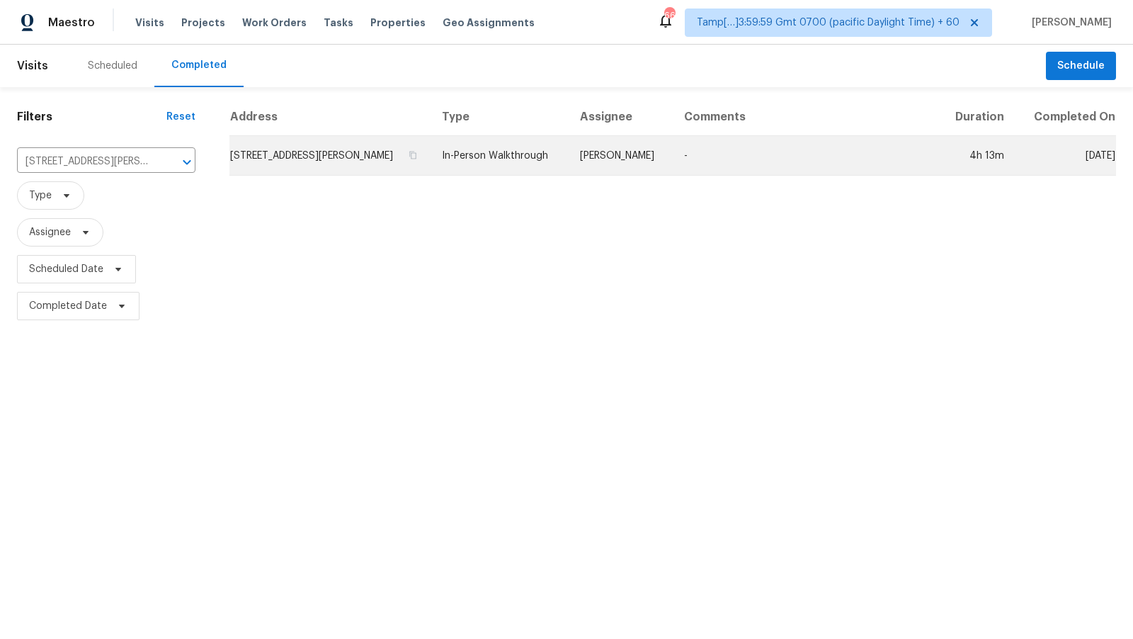
click at [363, 158] on td "[STREET_ADDRESS][PERSON_NAME]" at bounding box center [329, 156] width 201 height 40
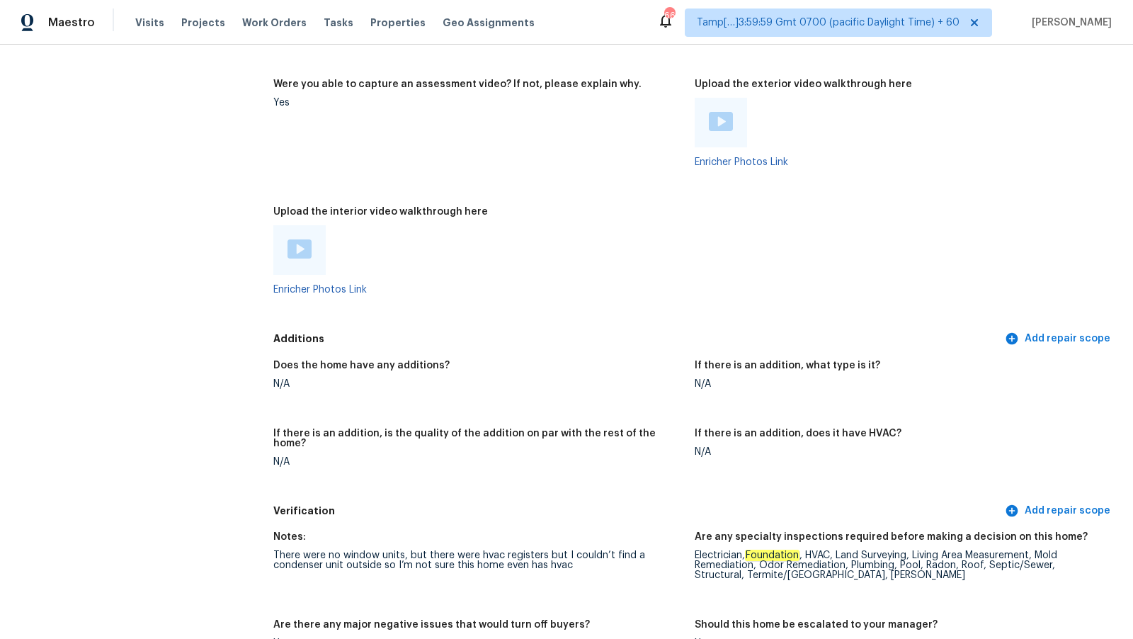
scroll to position [2788, 0]
click at [293, 240] on img at bounding box center [300, 248] width 24 height 19
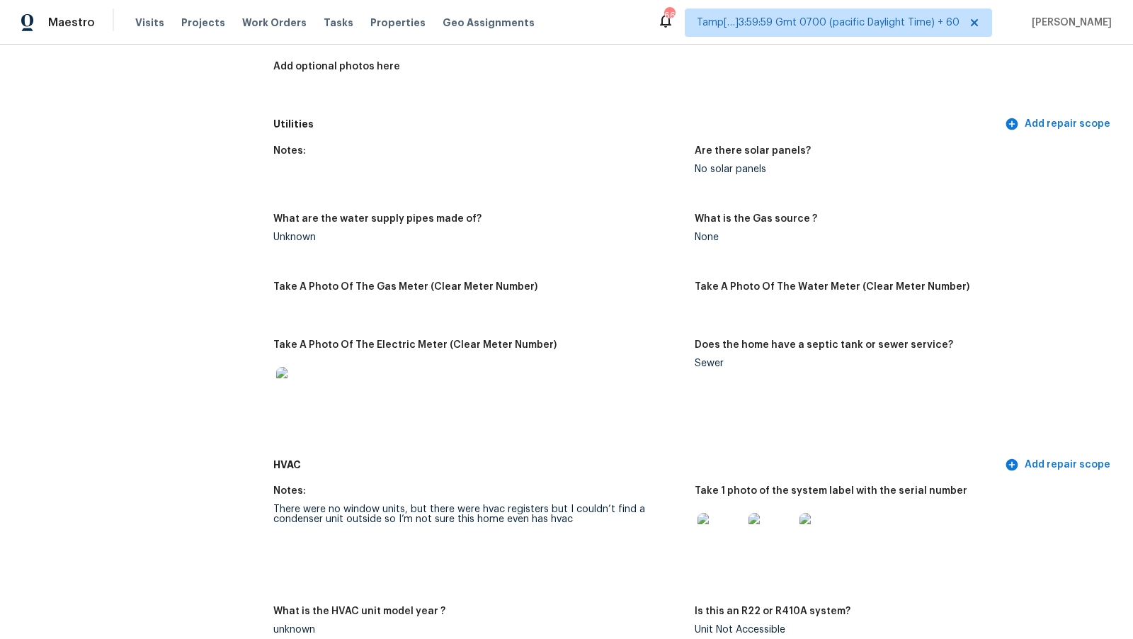
scroll to position [660, 0]
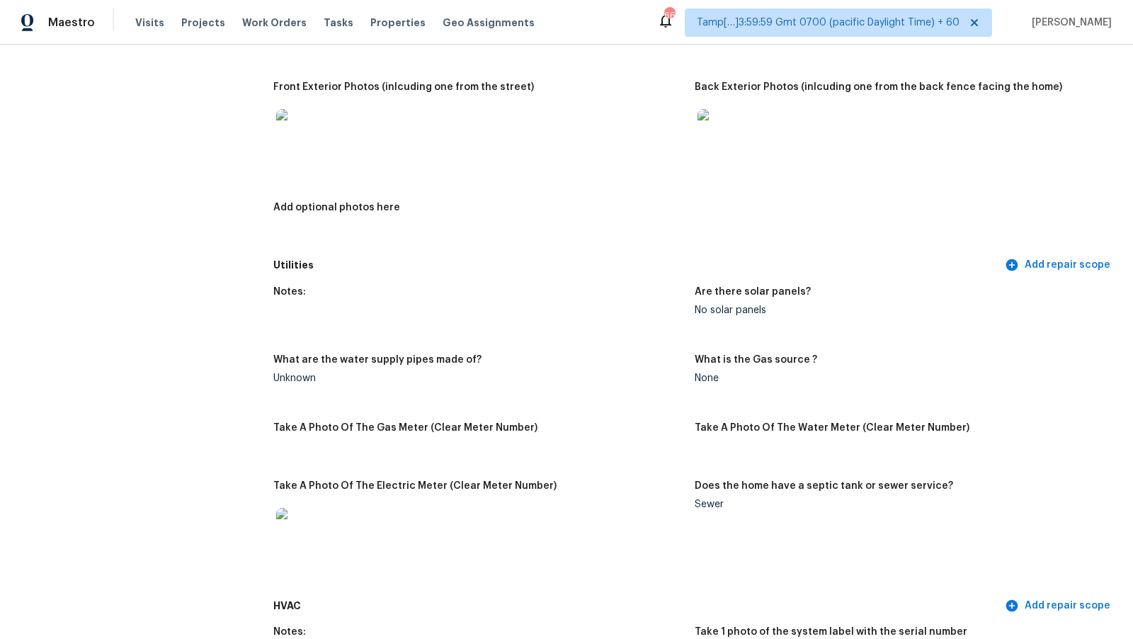
click at [501, 196] on div "Notes: What is the dwelling type ? Single Family What type of community is the …" at bounding box center [694, 95] width 843 height 314
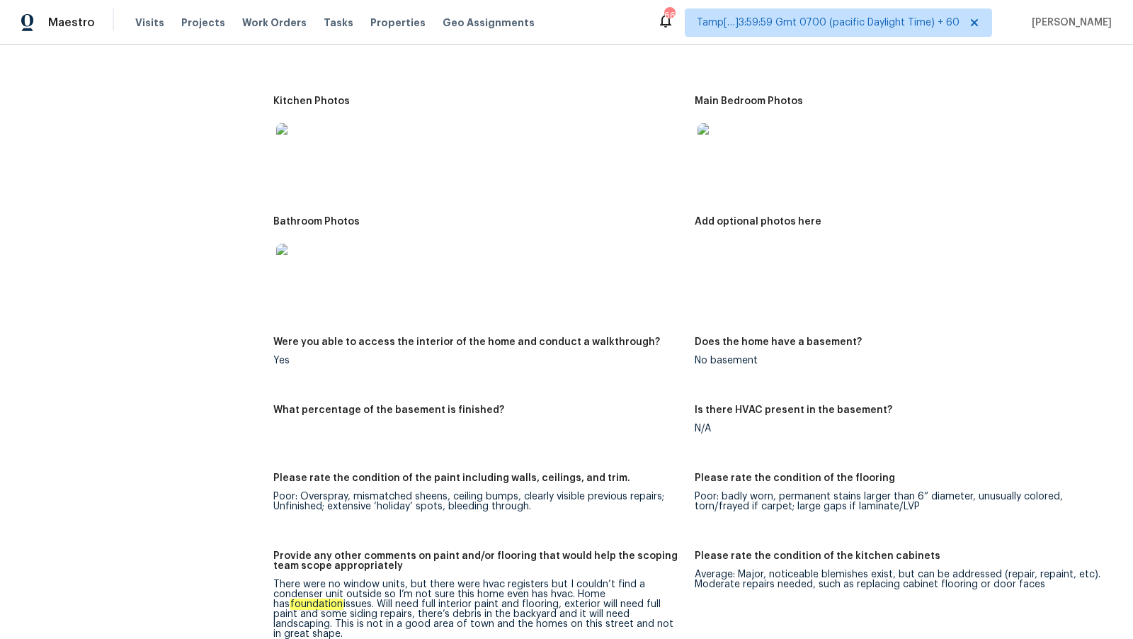
scroll to position [2148, 0]
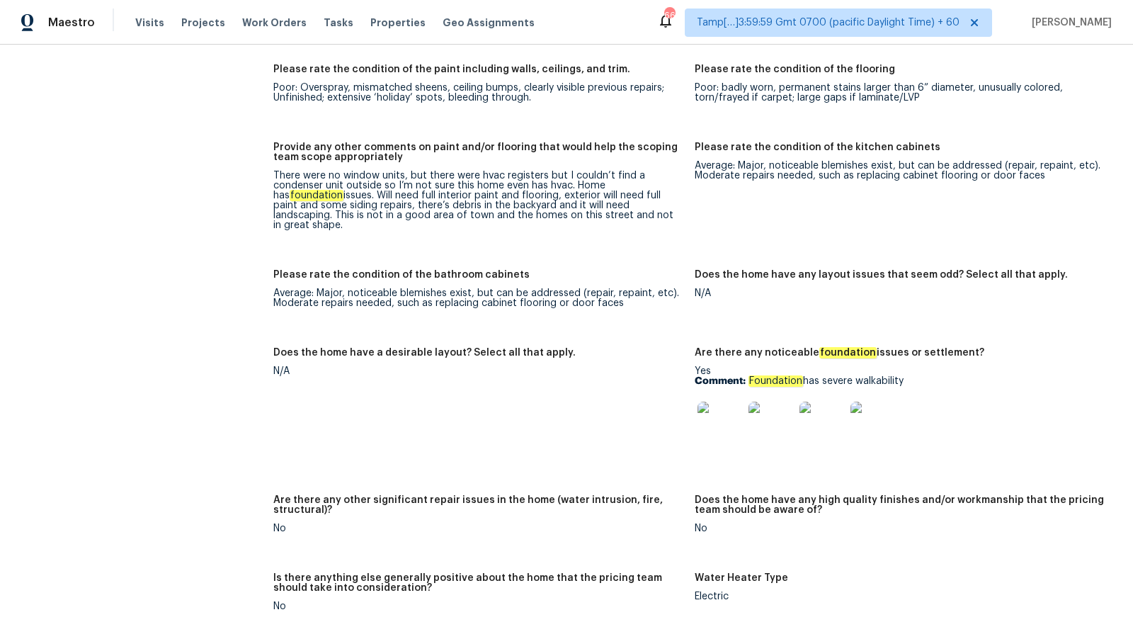
click at [717, 429] on img at bounding box center [720, 424] width 45 height 45
click at [872, 239] on figure "Please rate the condition of the kitchen cabinets Average: Major, noticeable bl…" at bounding box center [905, 197] width 421 height 110
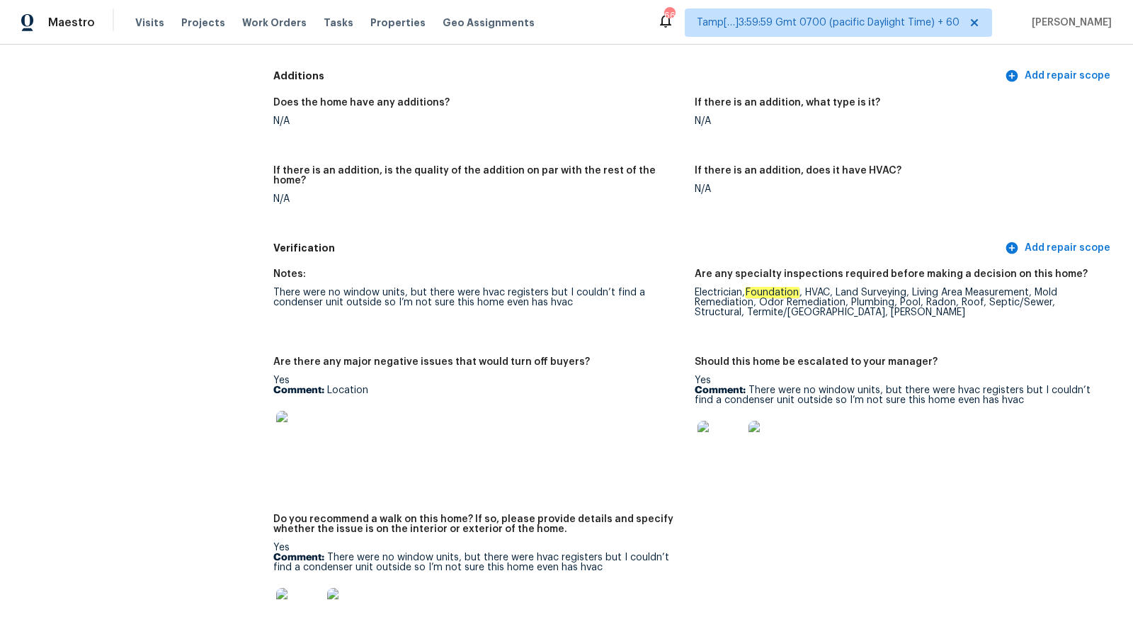
click at [705, 425] on img at bounding box center [720, 443] width 45 height 45
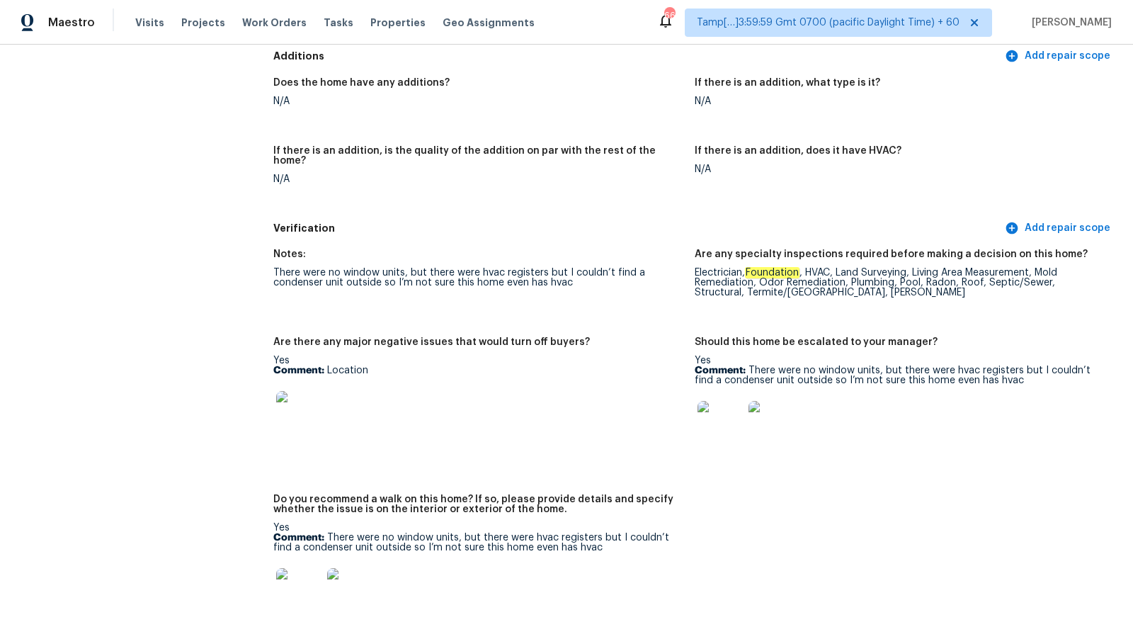
scroll to position [3071, 0]
click at [441, 147] on div "If there is an addition, is the quality of the addition on par with the rest of…" at bounding box center [478, 159] width 410 height 28
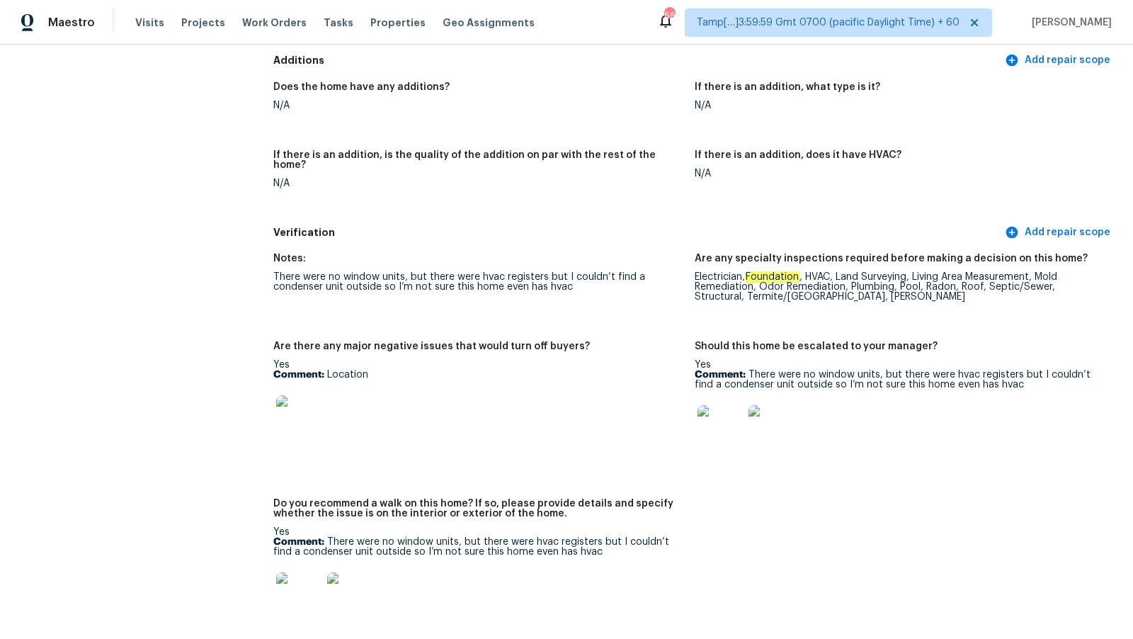
click at [620, 220] on div "Verification Add repair scope" at bounding box center [694, 233] width 843 height 26
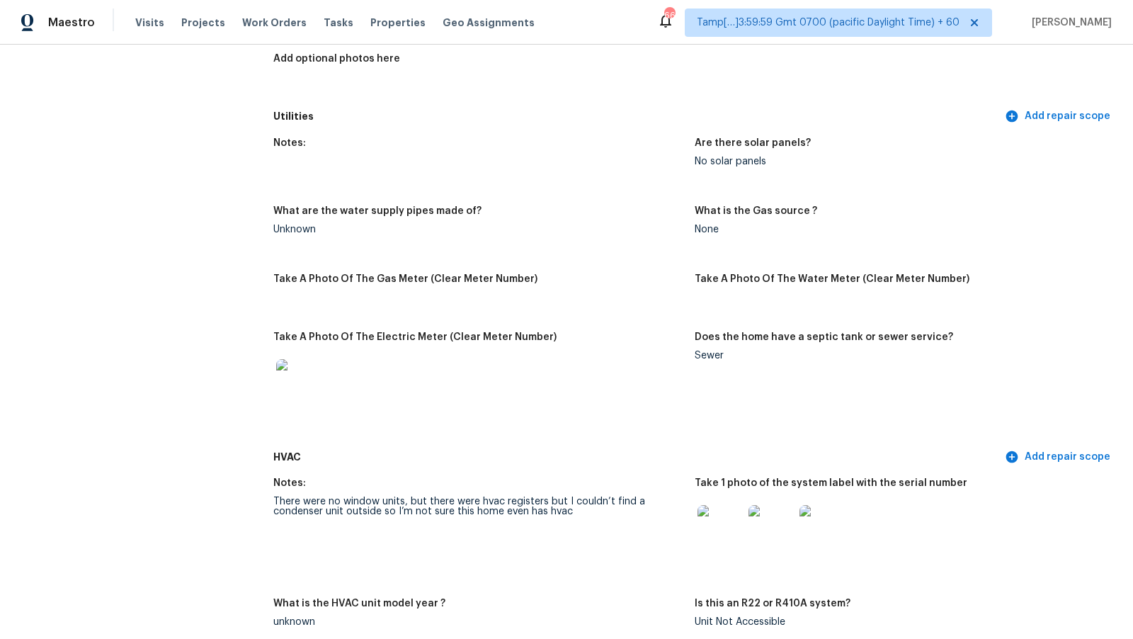
scroll to position [810, 0]
click at [549, 86] on figure "Add optional photos here" at bounding box center [483, 72] width 421 height 41
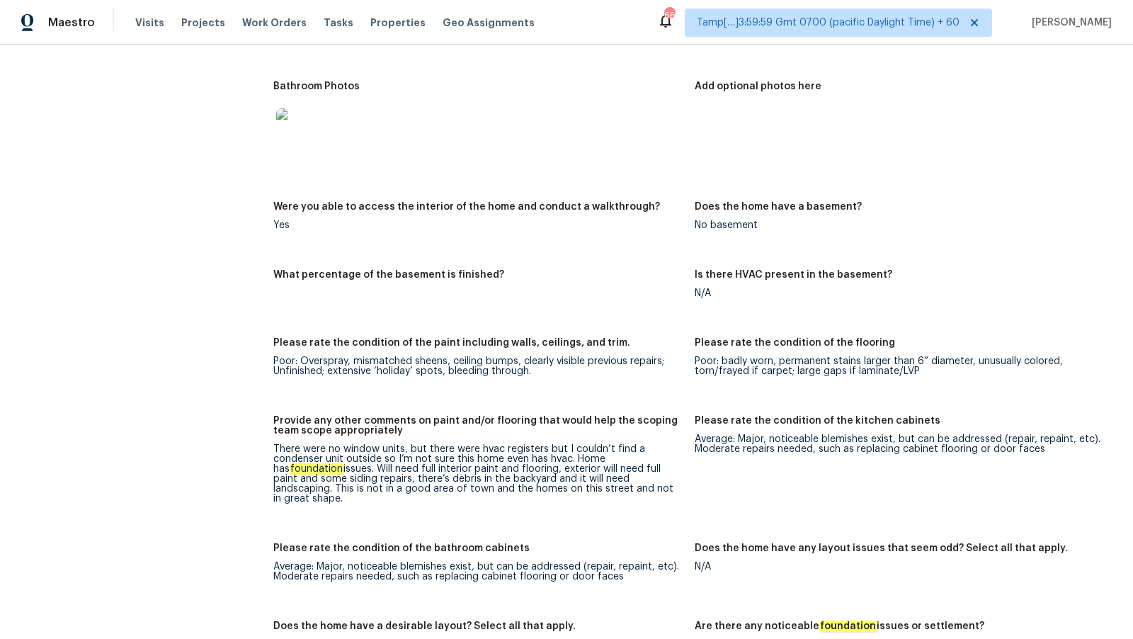
drag, startPoint x: 264, startPoint y: 446, endPoint x: 608, endPoint y: 489, distance: 346.8
click at [608, 489] on div "All visits 3800 Knox St Fort Worth, TX 76119 Home details Other Visits No previ…" at bounding box center [566, 388] width 1099 height 4381
copy div "There were no window units, but there were hvac registers but I couldn’t find a…"
click at [510, 215] on div "Were you able to access the interior of the home and conduct a walkthrough?" at bounding box center [478, 211] width 410 height 18
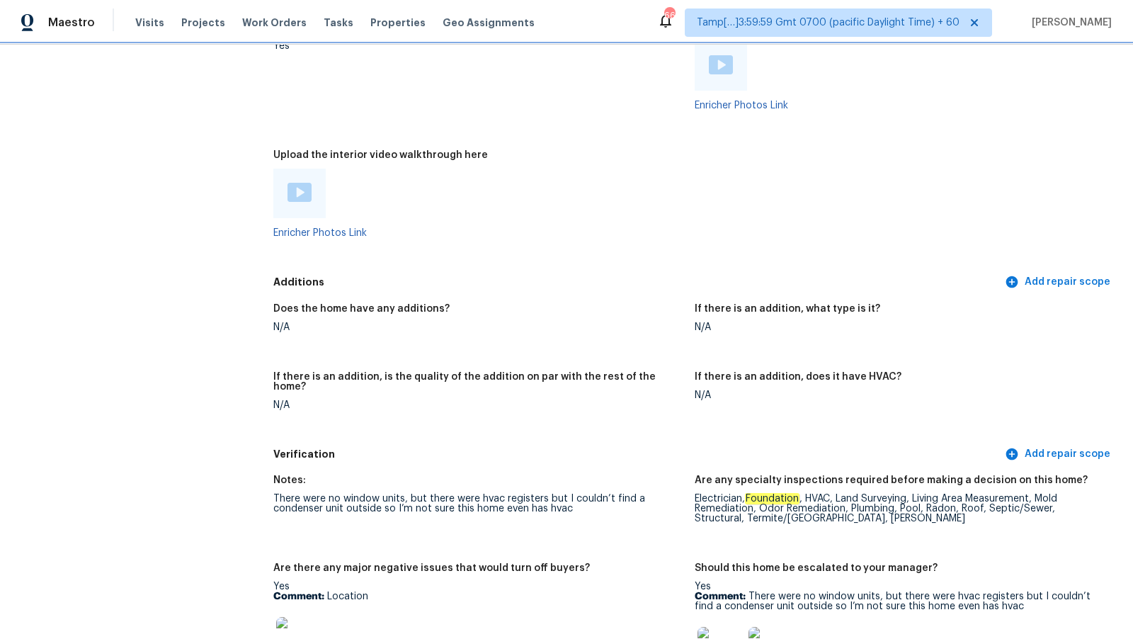
scroll to position [2730, 0]
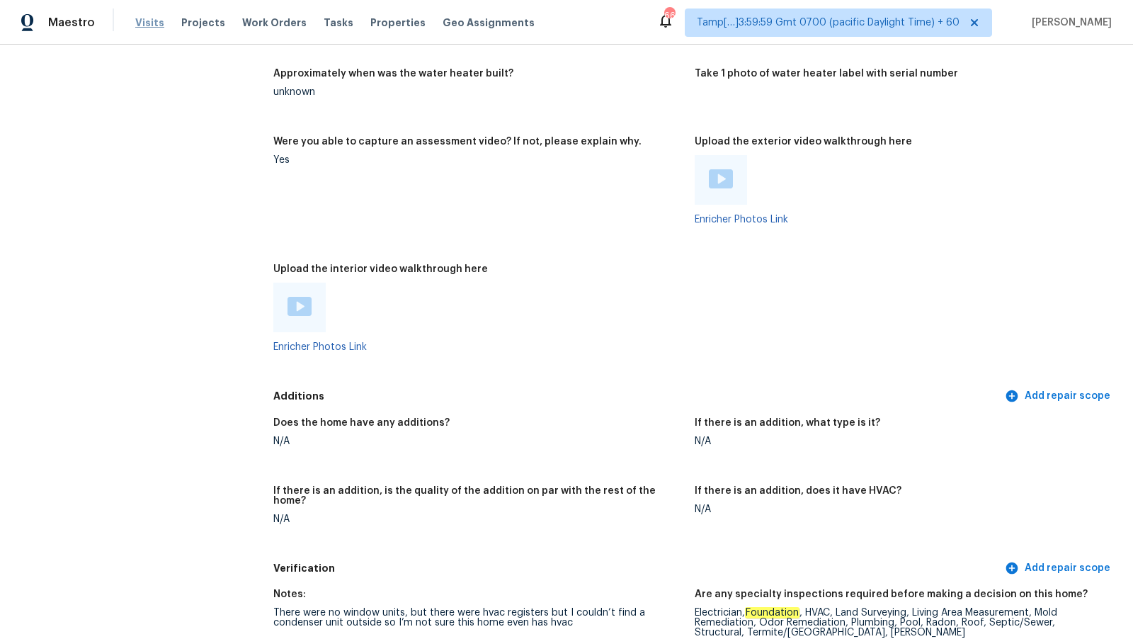
click at [144, 25] on span "Visits" at bounding box center [149, 23] width 29 height 14
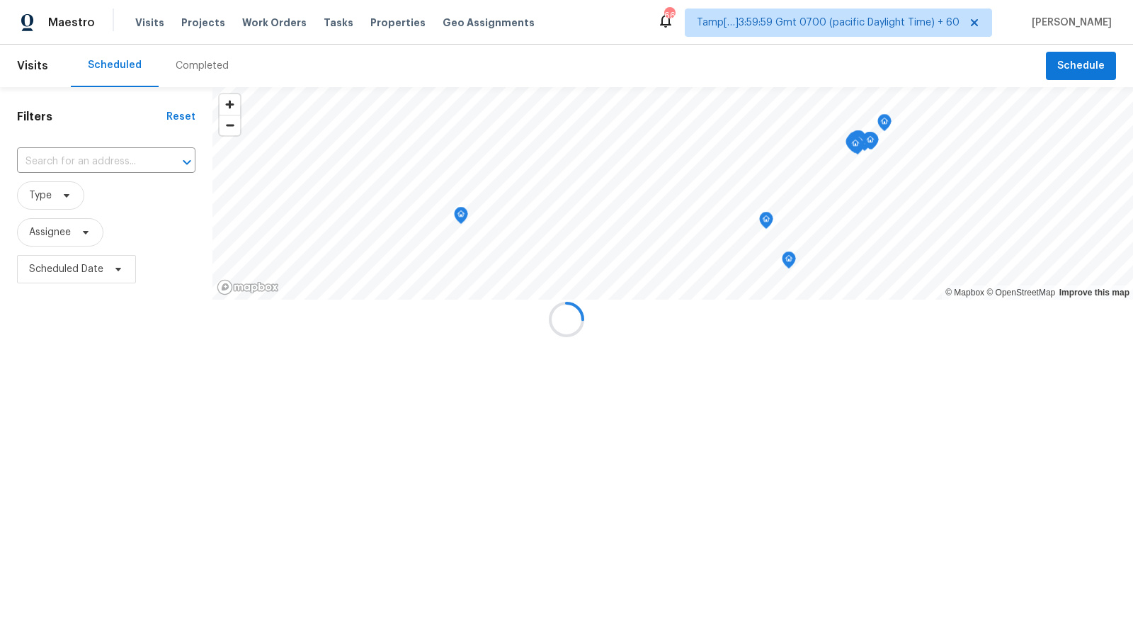
click at [196, 67] on div at bounding box center [566, 319] width 1133 height 639
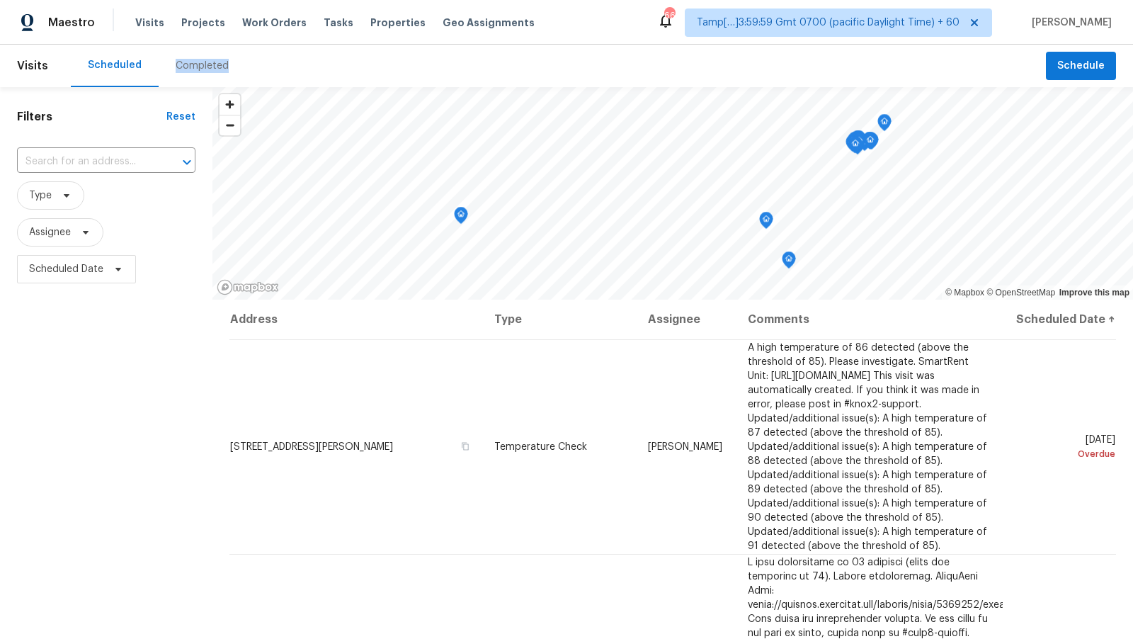
click at [196, 67] on div "Completed" at bounding box center [202, 66] width 53 height 14
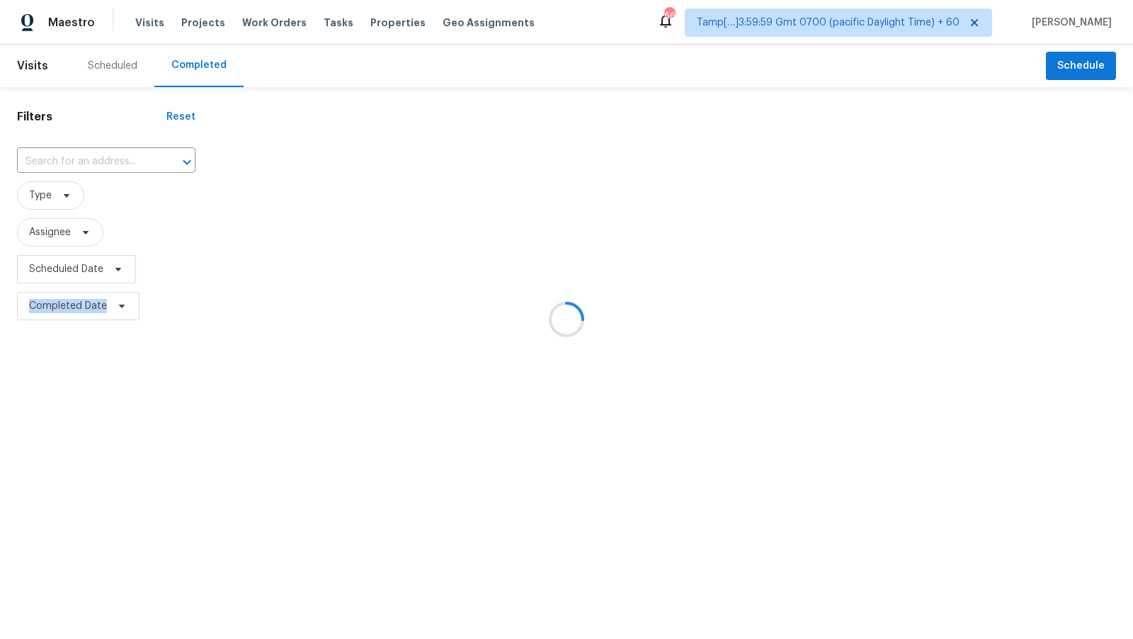
click at [196, 67] on div at bounding box center [566, 319] width 1133 height 639
click at [98, 161] on div at bounding box center [566, 319] width 1133 height 639
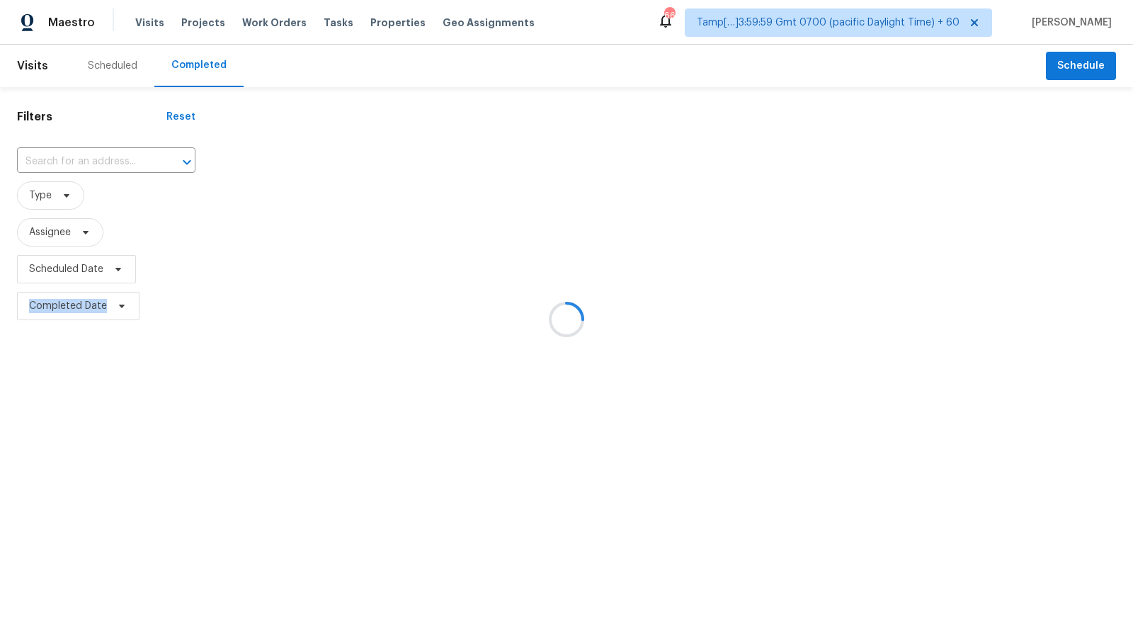
click at [98, 161] on div at bounding box center [566, 319] width 1133 height 639
click at [95, 161] on div at bounding box center [566, 319] width 1133 height 639
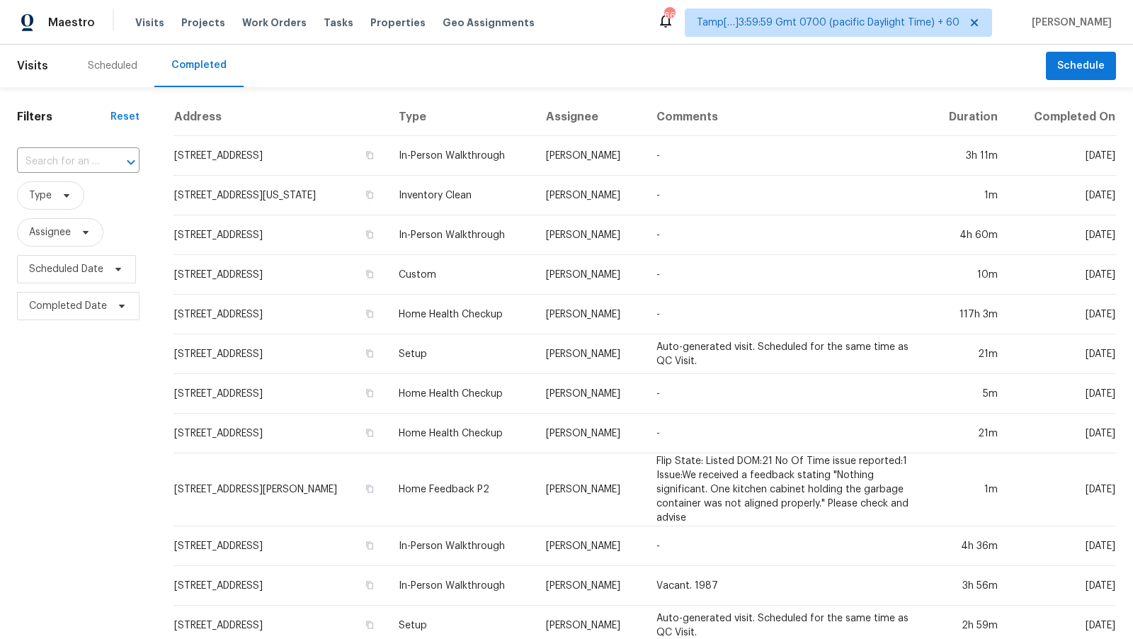
click at [95, 161] on input "text" at bounding box center [58, 162] width 83 height 22
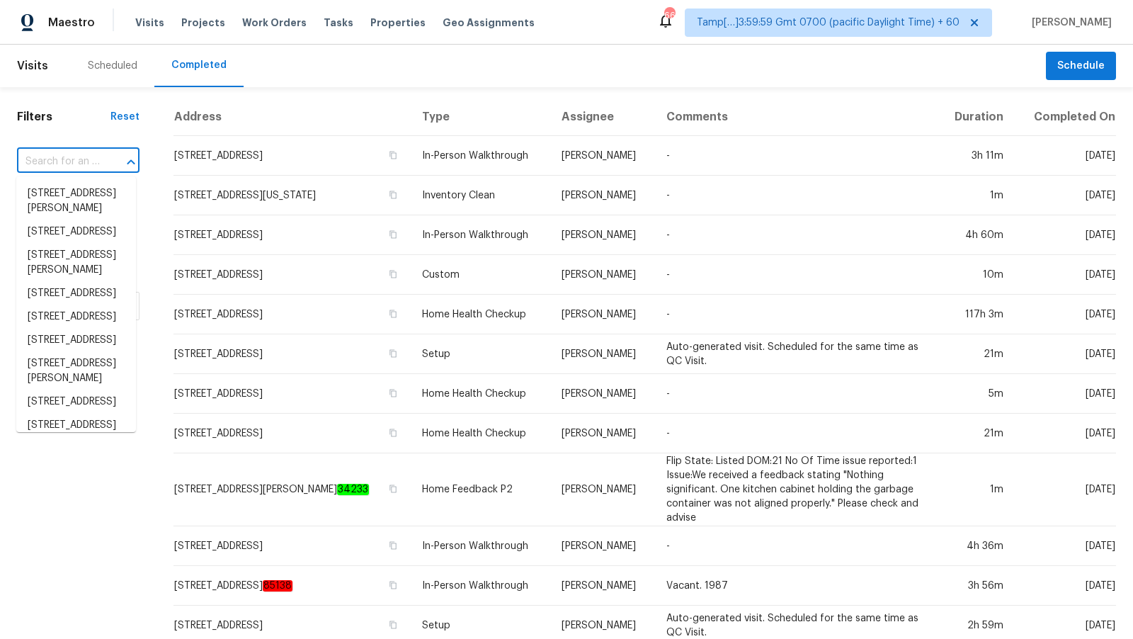
paste input "[STREET_ADDRESS]"
type input "[STREET_ADDRESS]"
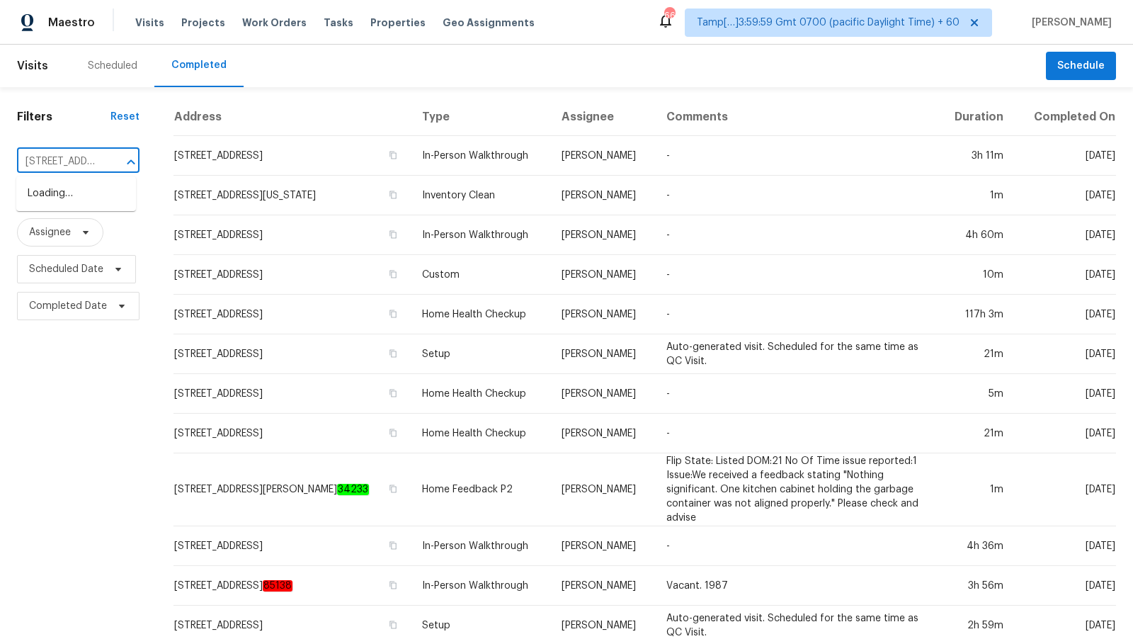
scroll to position [0, 113]
click at [89, 198] on li "[STREET_ADDRESS]" at bounding box center [76, 193] width 120 height 23
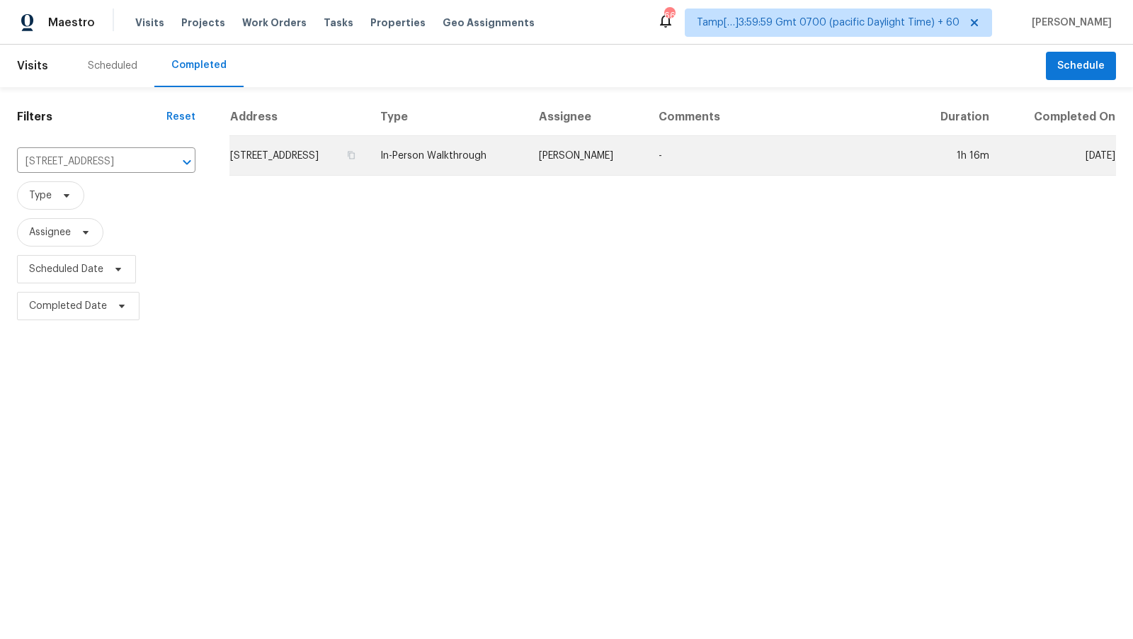
click at [307, 158] on td "[STREET_ADDRESS]" at bounding box center [299, 156] width 140 height 40
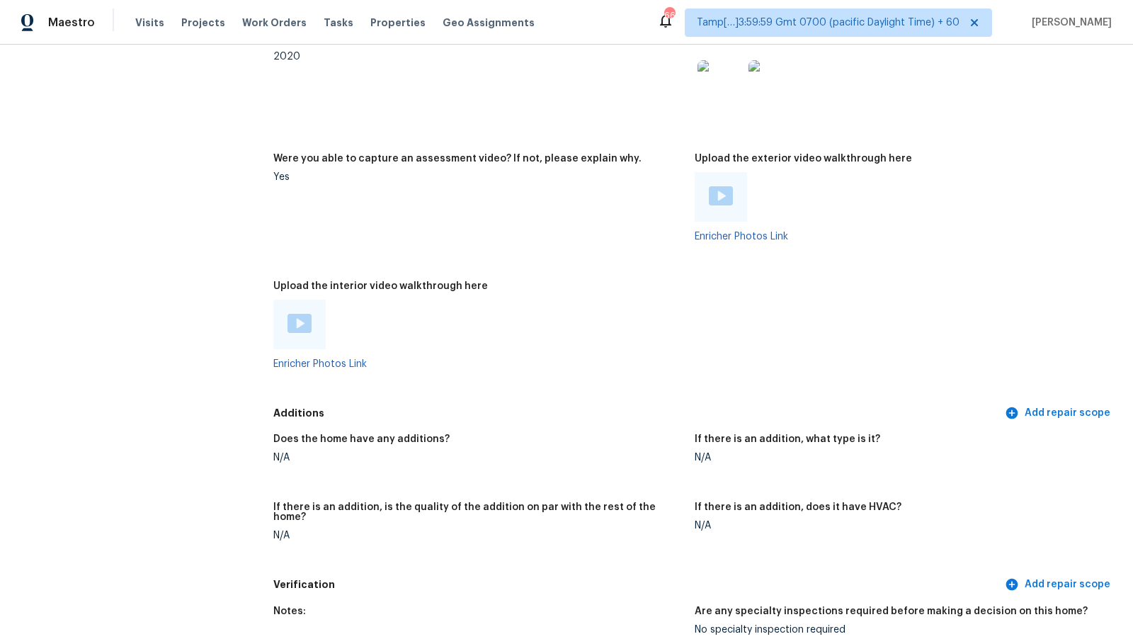
scroll to position [2711, 0]
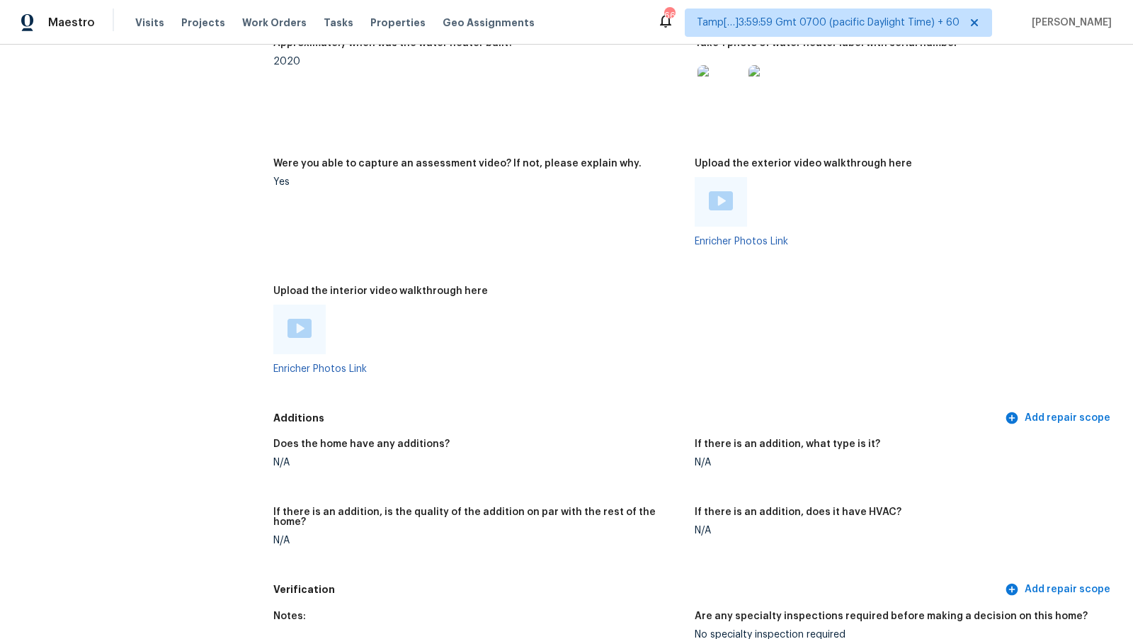
click at [306, 334] on img at bounding box center [300, 328] width 24 height 19
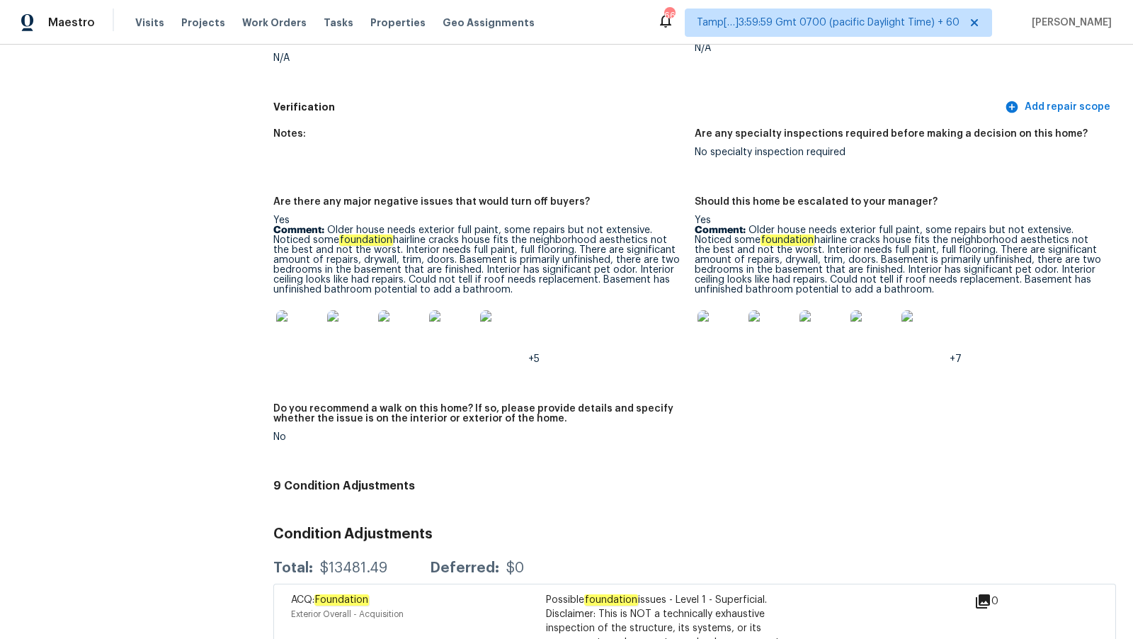
scroll to position [3192, 0]
click at [472, 313] on img at bounding box center [451, 334] width 45 height 45
click at [586, 153] on figure "Notes:" at bounding box center [483, 155] width 421 height 51
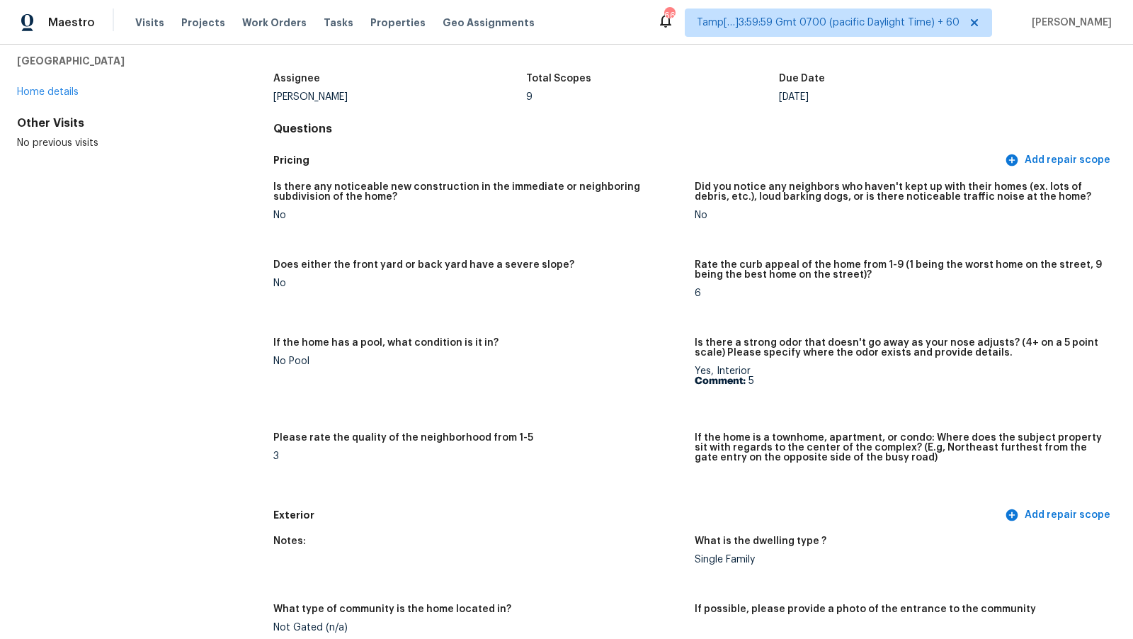
click at [613, 147] on div "Pricing Add repair scope" at bounding box center [694, 160] width 843 height 26
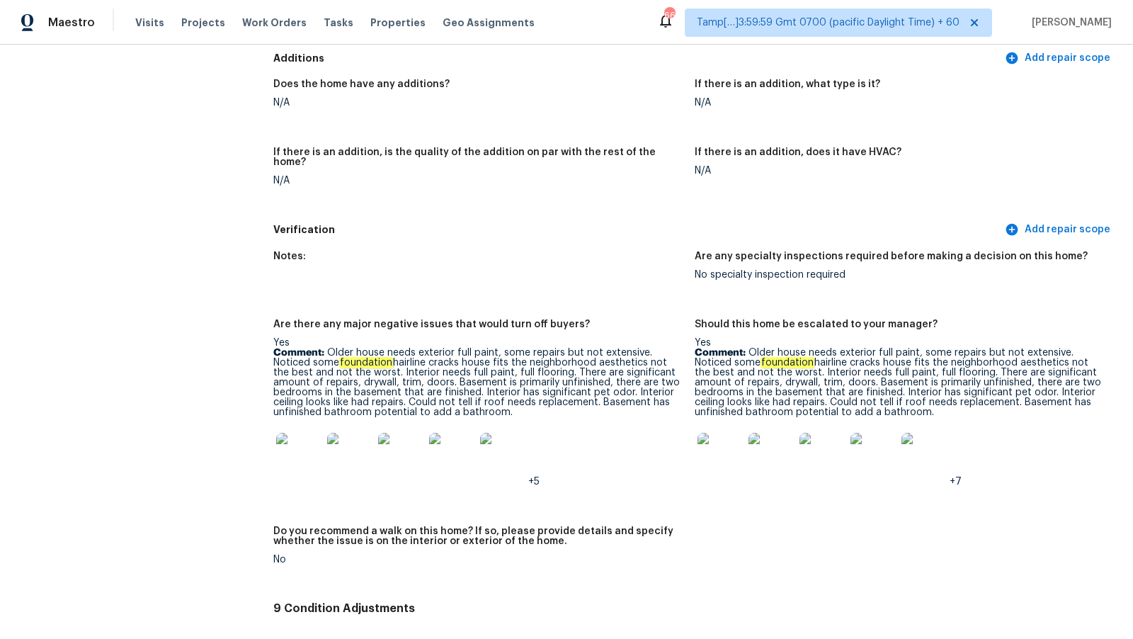
scroll to position [3116, 0]
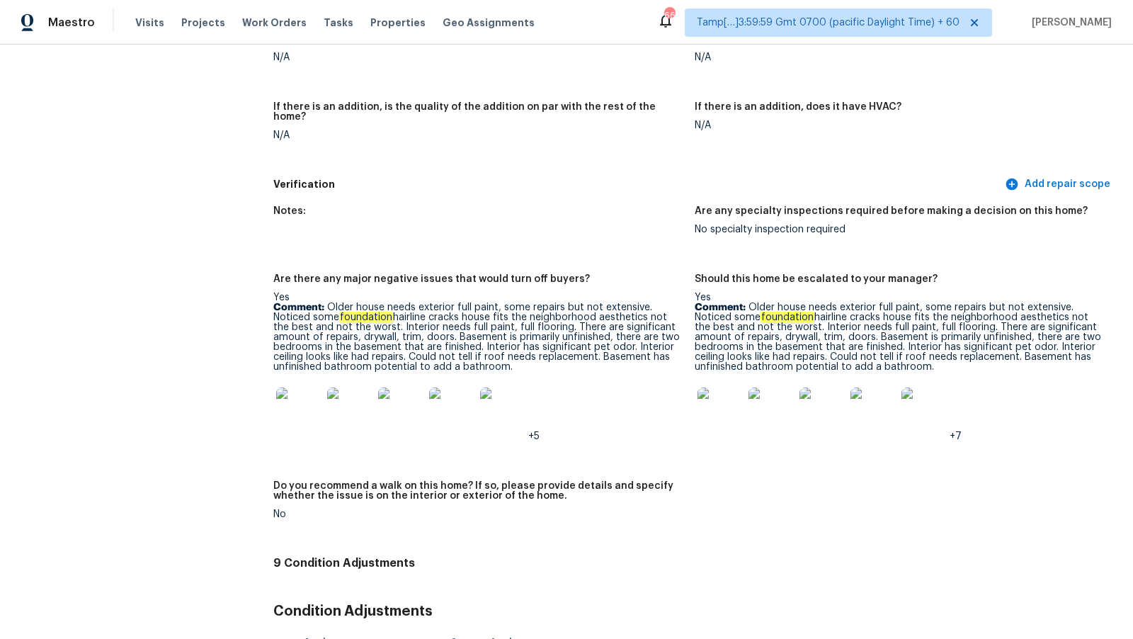
drag, startPoint x: 329, startPoint y: 296, endPoint x: 534, endPoint y: 358, distance: 214.6
click at [534, 358] on p "Comment: Older house needs exterior full paint, some repairs but not extensive.…" at bounding box center [478, 336] width 410 height 69
copy p "Older house needs exterior full paint, some repairs but not extensive. Noticed …"
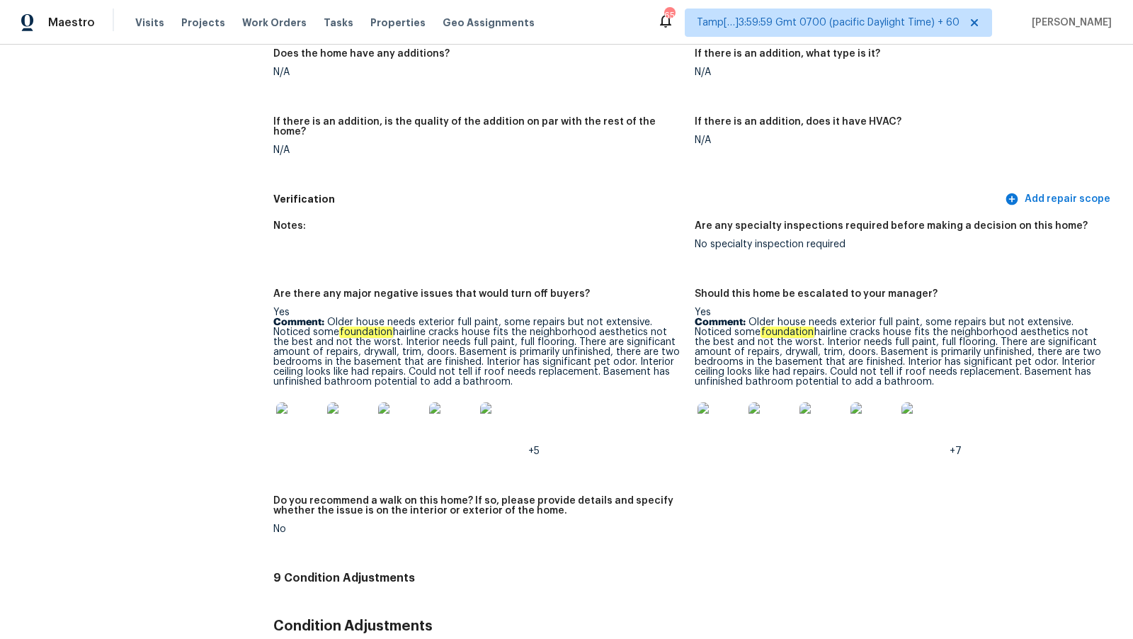
click at [549, 256] on figure "Notes:" at bounding box center [483, 246] width 421 height 51
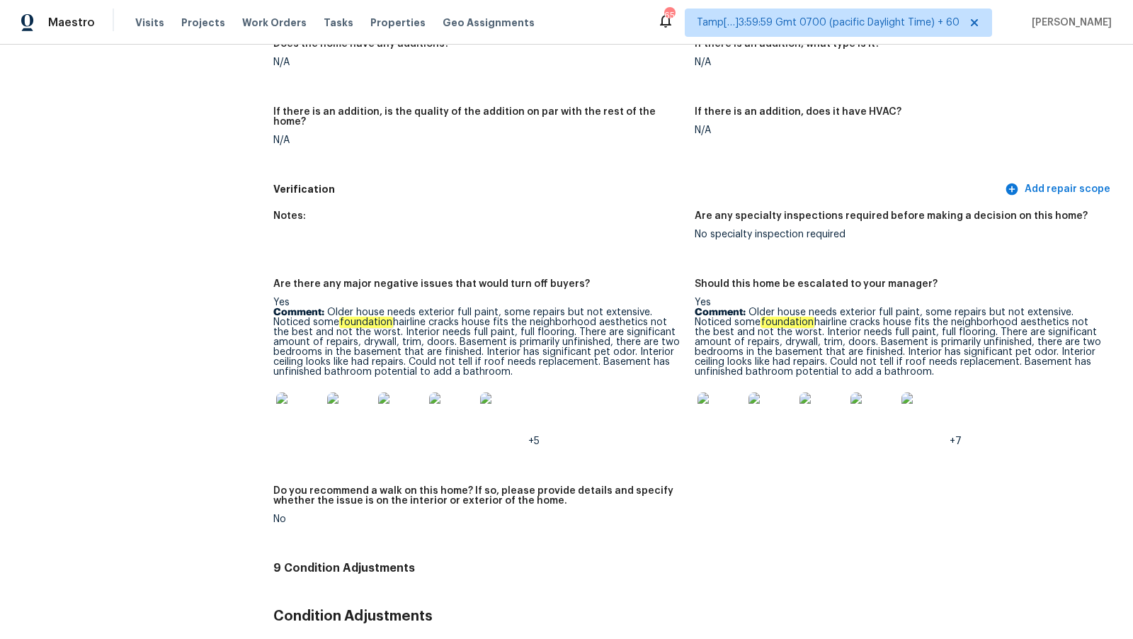
scroll to position [70, 0]
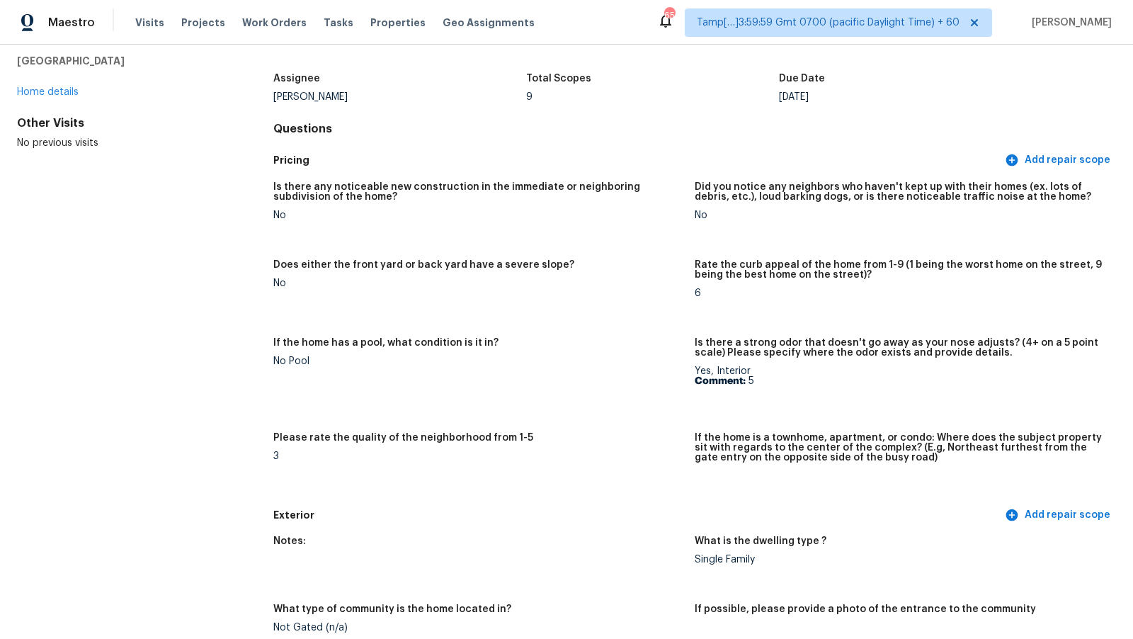
click at [528, 200] on h5 "Is there any noticeable new construction in the immediate or neighboring subdiv…" at bounding box center [478, 192] width 410 height 20
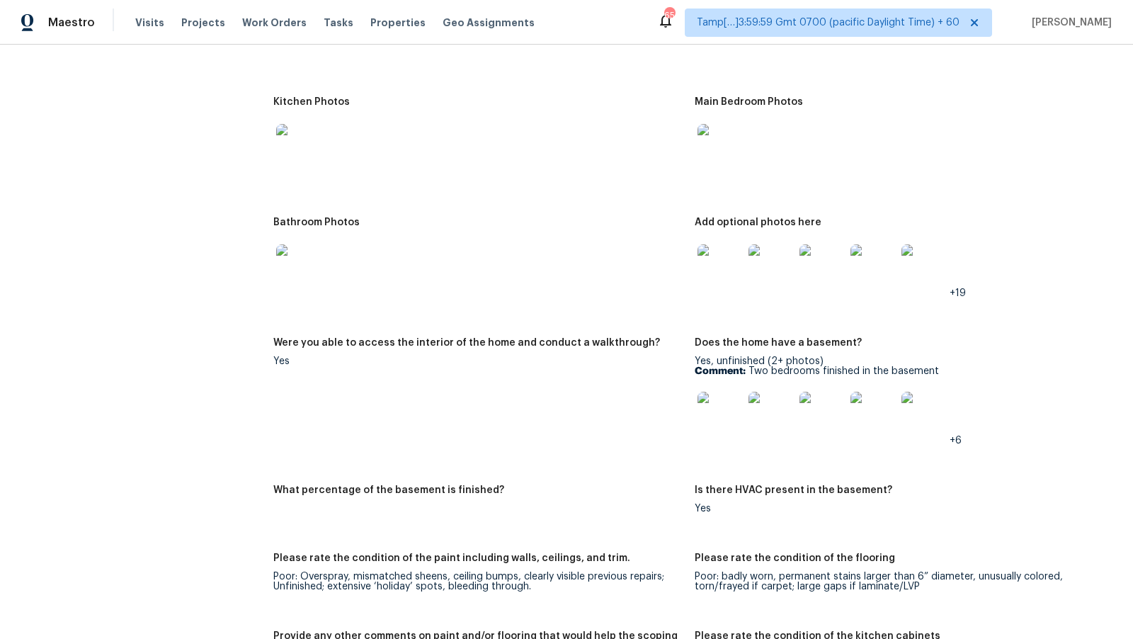
scroll to position [3101, 0]
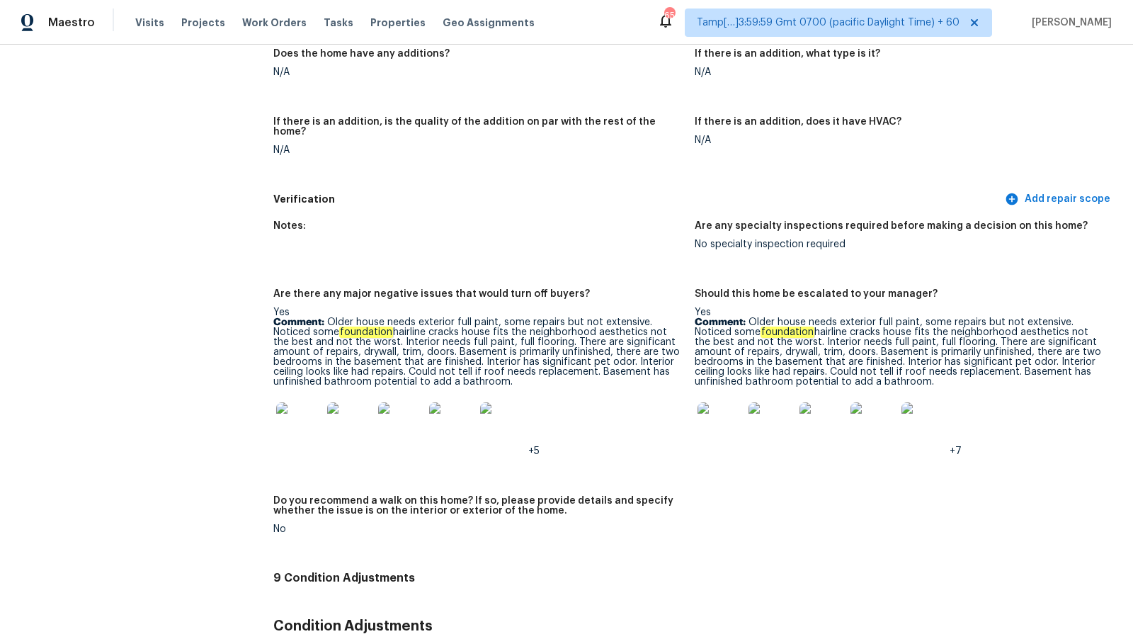
click at [553, 198] on div "Verification Add repair scope" at bounding box center [694, 199] width 843 height 26
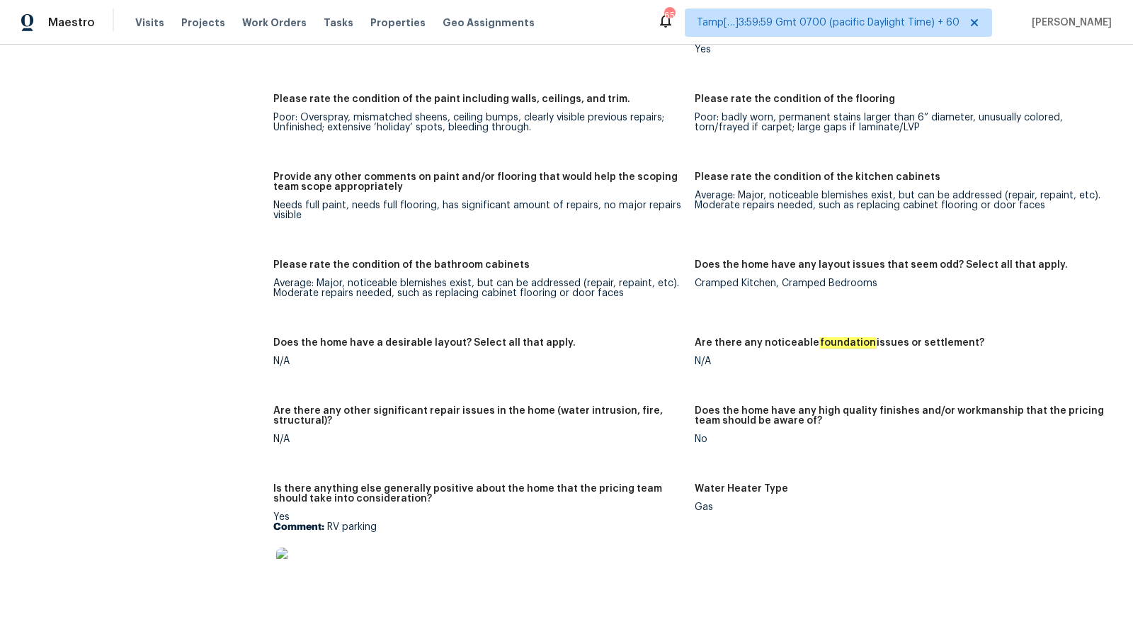
scroll to position [3082, 0]
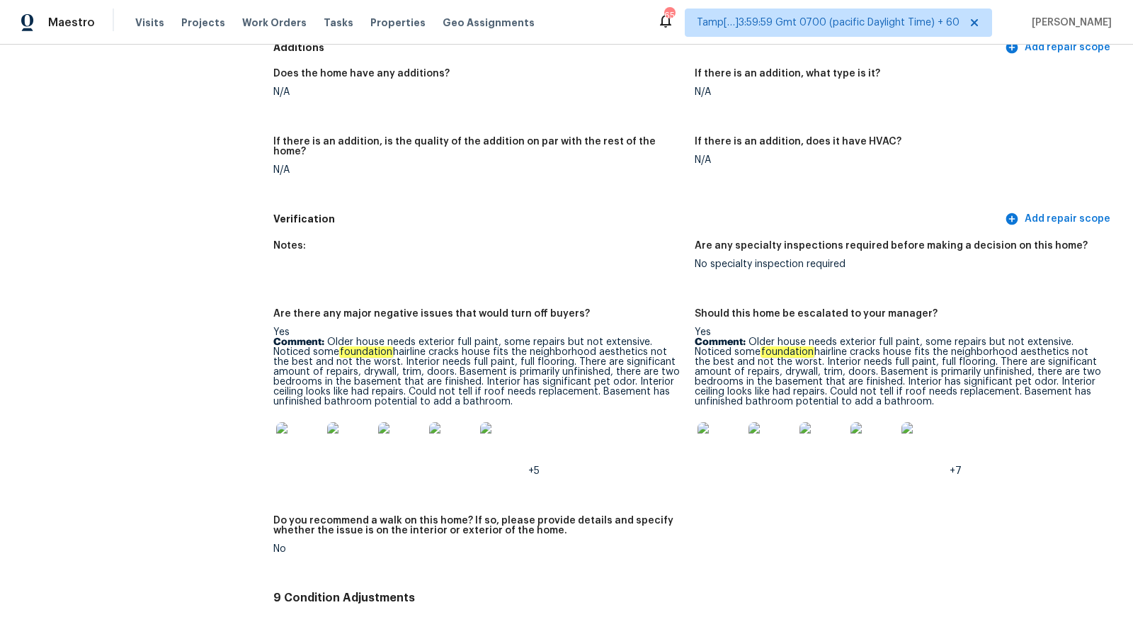
click at [712, 440] on img at bounding box center [720, 444] width 45 height 45
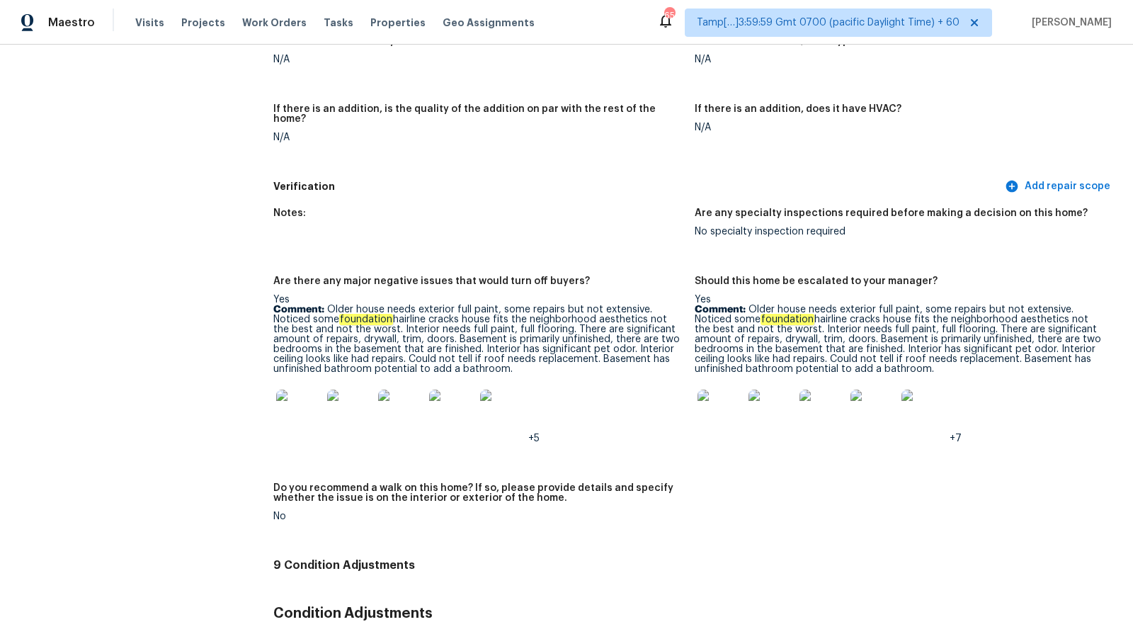
scroll to position [3121, 0]
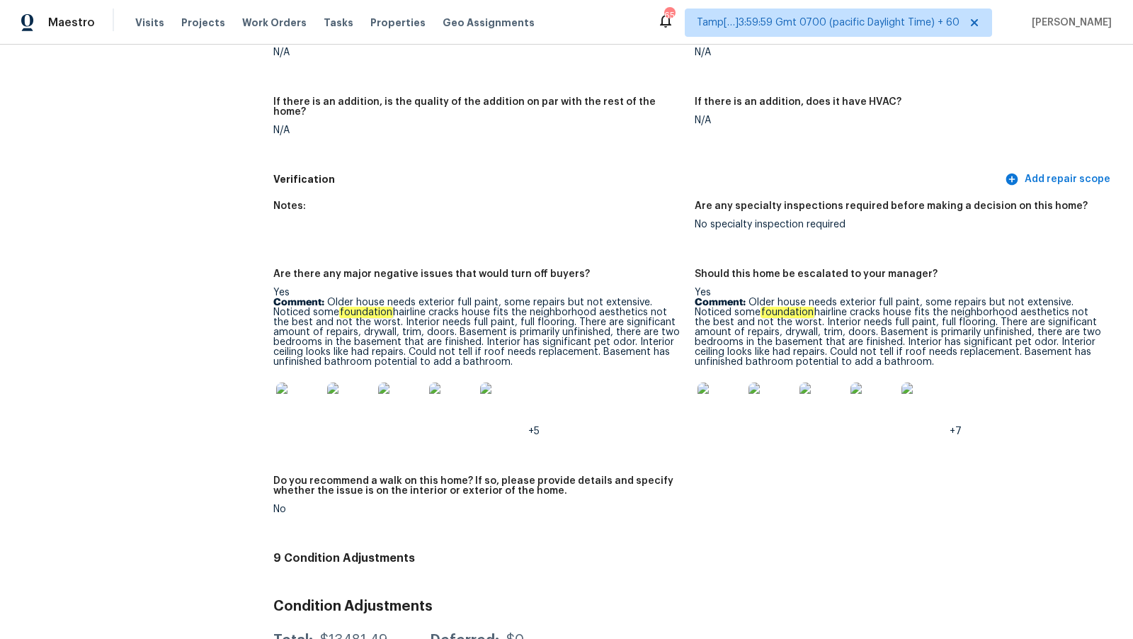
click at [490, 172] on h5 "Verification" at bounding box center [637, 179] width 729 height 15
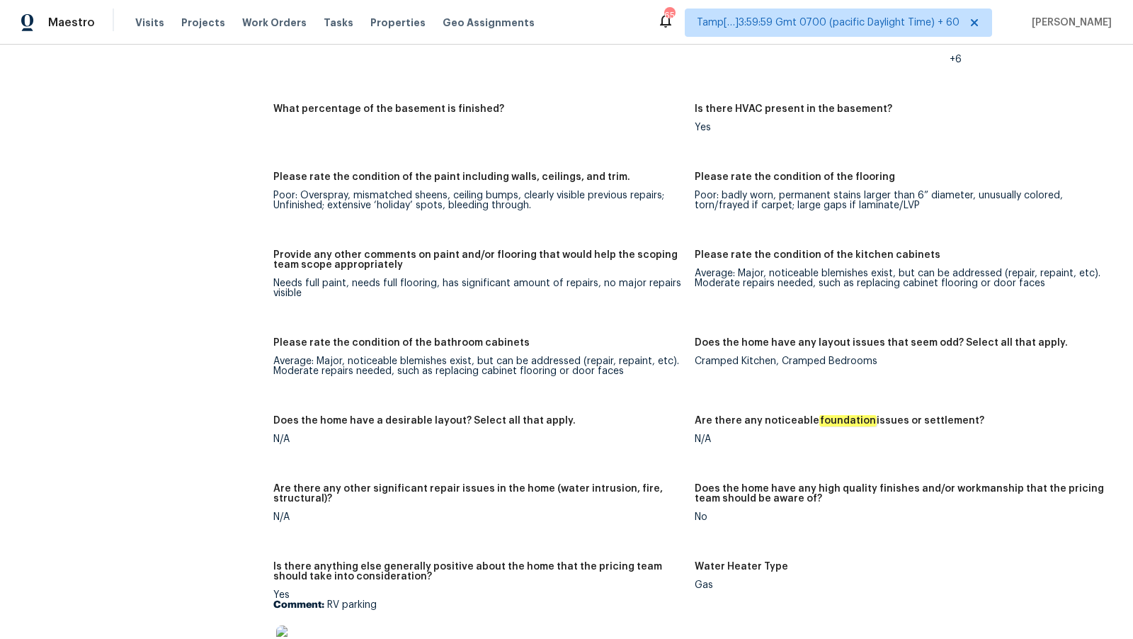
scroll to position [739, 0]
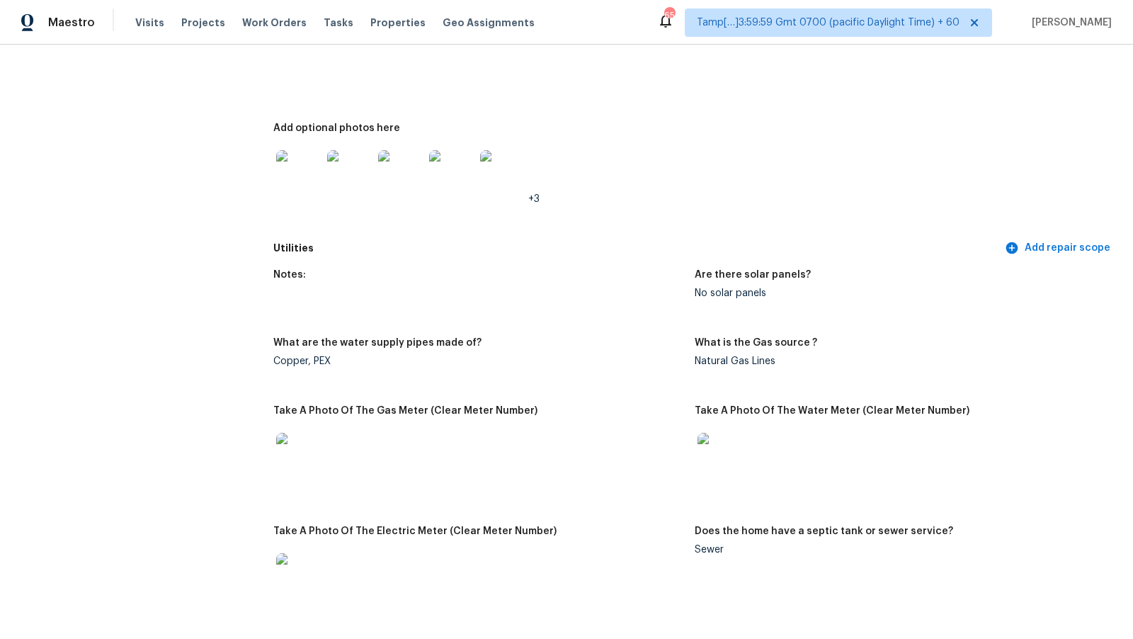
click at [603, 140] on div "Add optional photos here" at bounding box center [478, 132] width 410 height 18
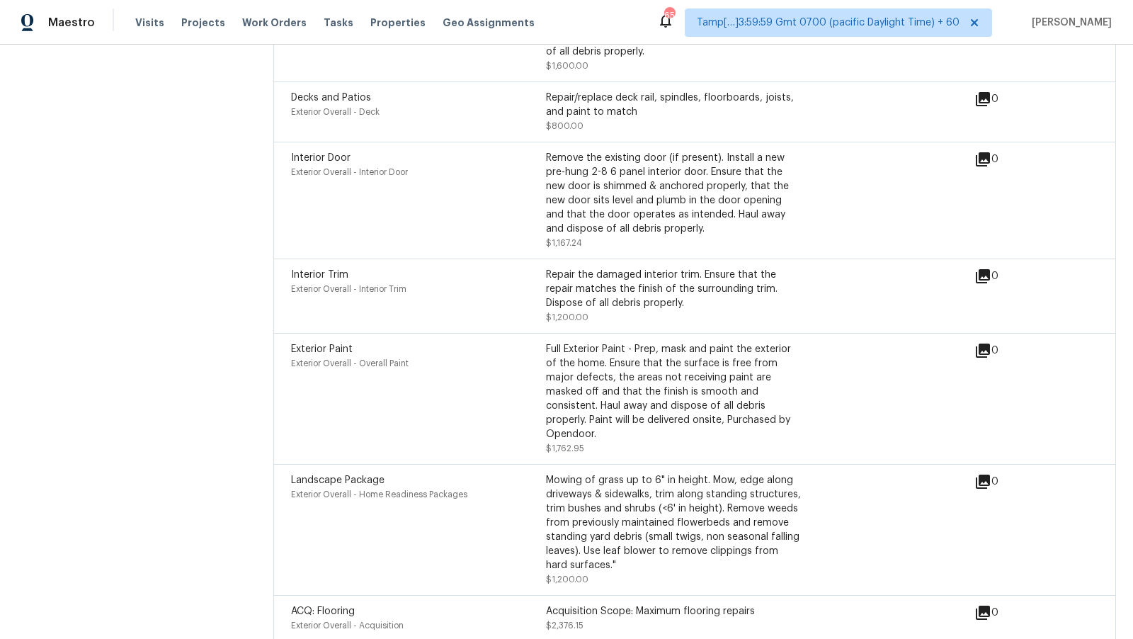
scroll to position [4202, 0]
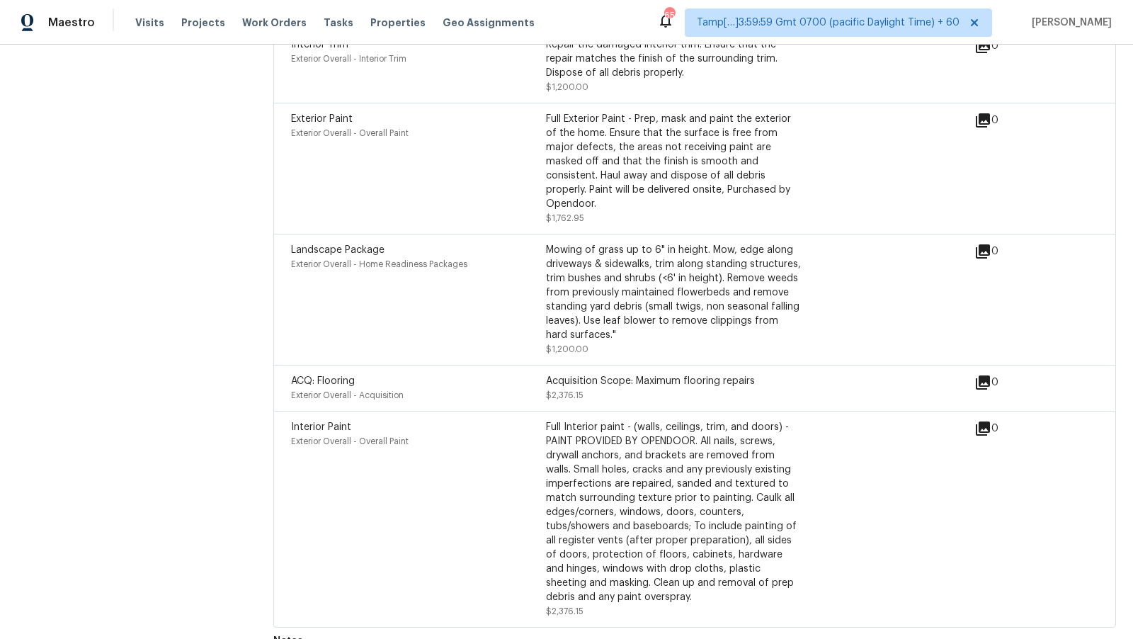
click at [550, 291] on div "Mowing of grass up to 6" in height. Mow, edge along driveways & sidewalks, trim…" at bounding box center [673, 292] width 255 height 99
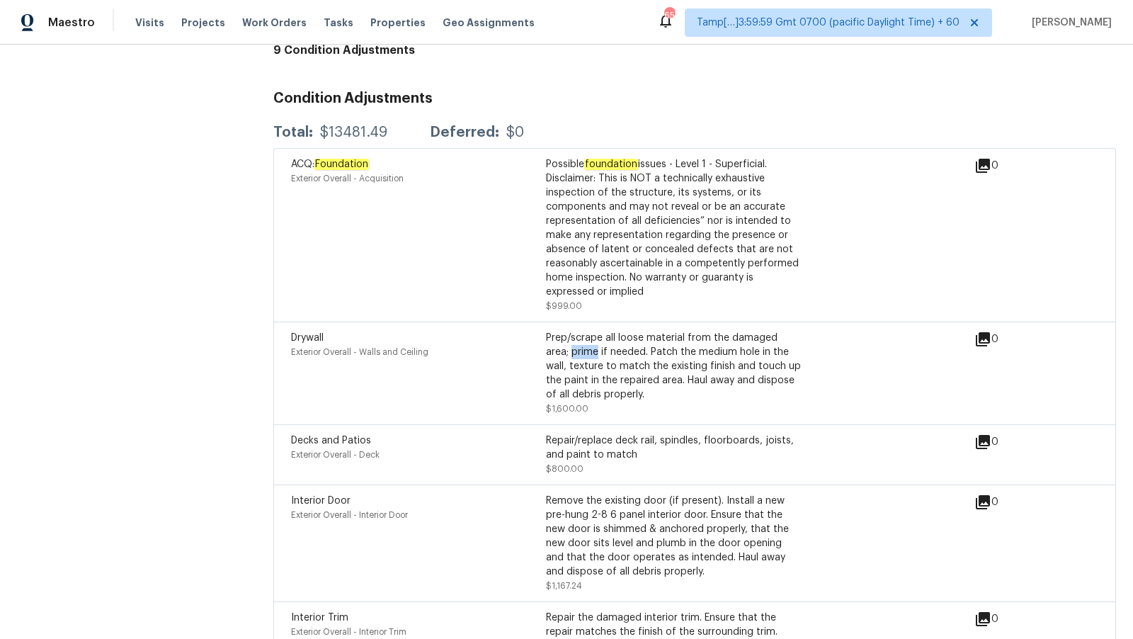
click at [502, 246] on div "ACQ: Foundation Exterior Overall - Acquisition" at bounding box center [418, 235] width 255 height 156
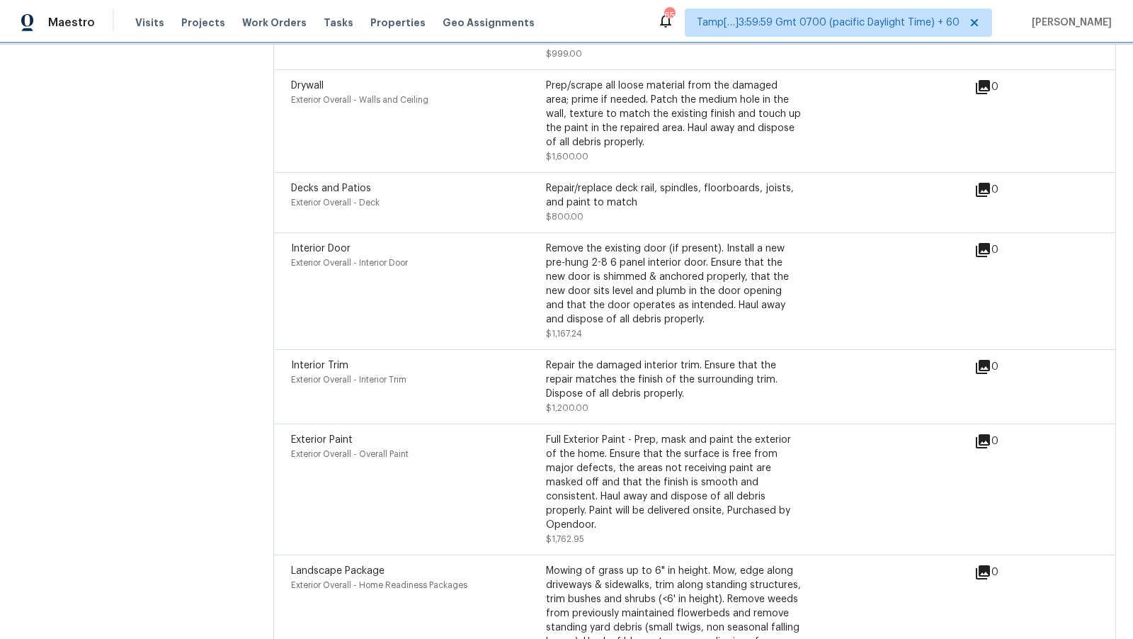
scroll to position [3844, 0]
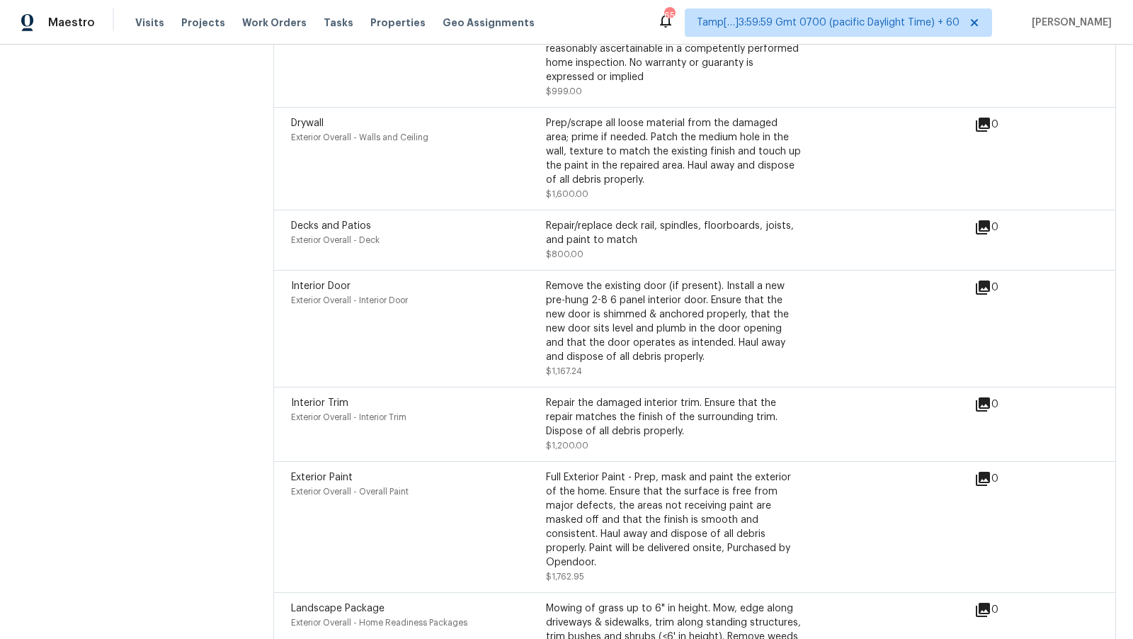
click at [339, 281] on span "Interior Door" at bounding box center [320, 286] width 59 height 10
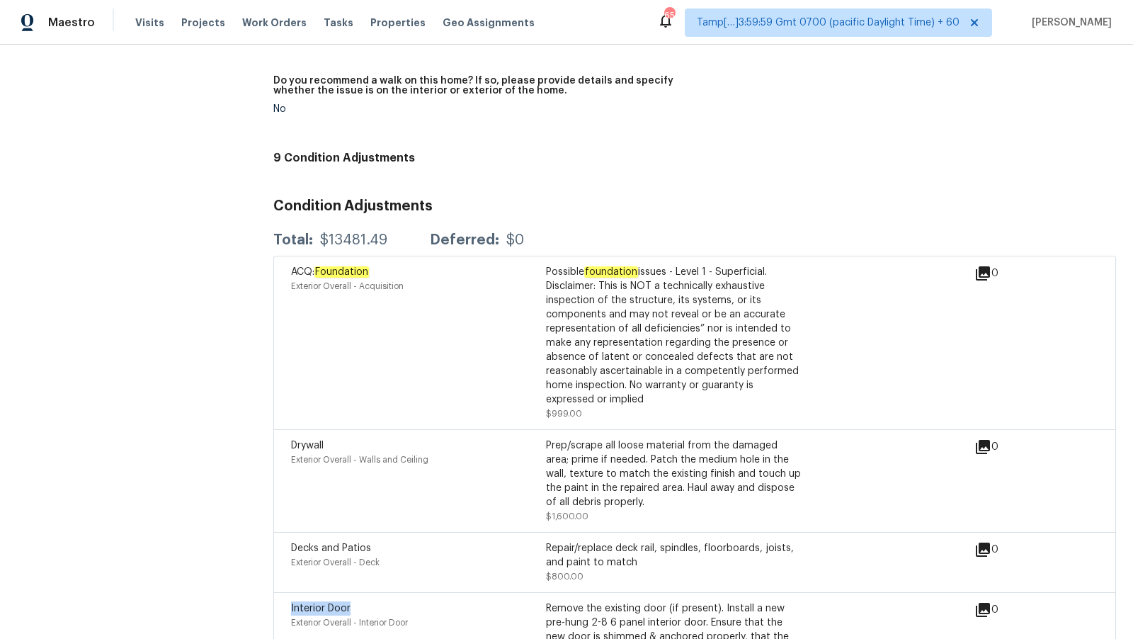
scroll to position [3553, 0]
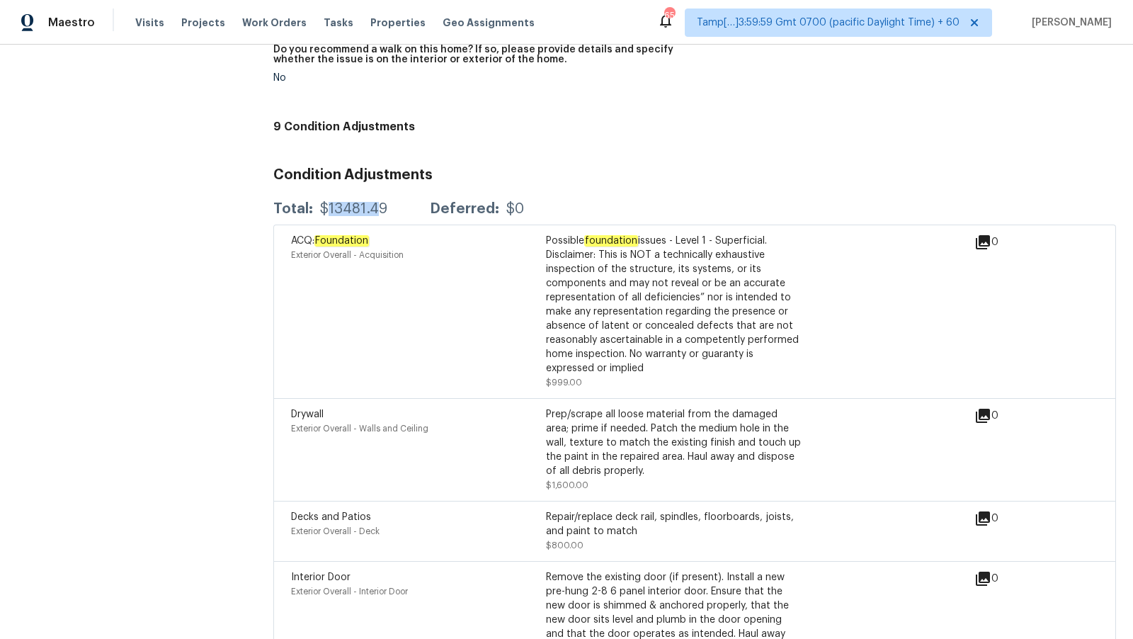
drag, startPoint x: 324, startPoint y: 197, endPoint x: 375, endPoint y: 198, distance: 51.7
click at [375, 202] on div "$13481.49" at bounding box center [353, 209] width 67 height 14
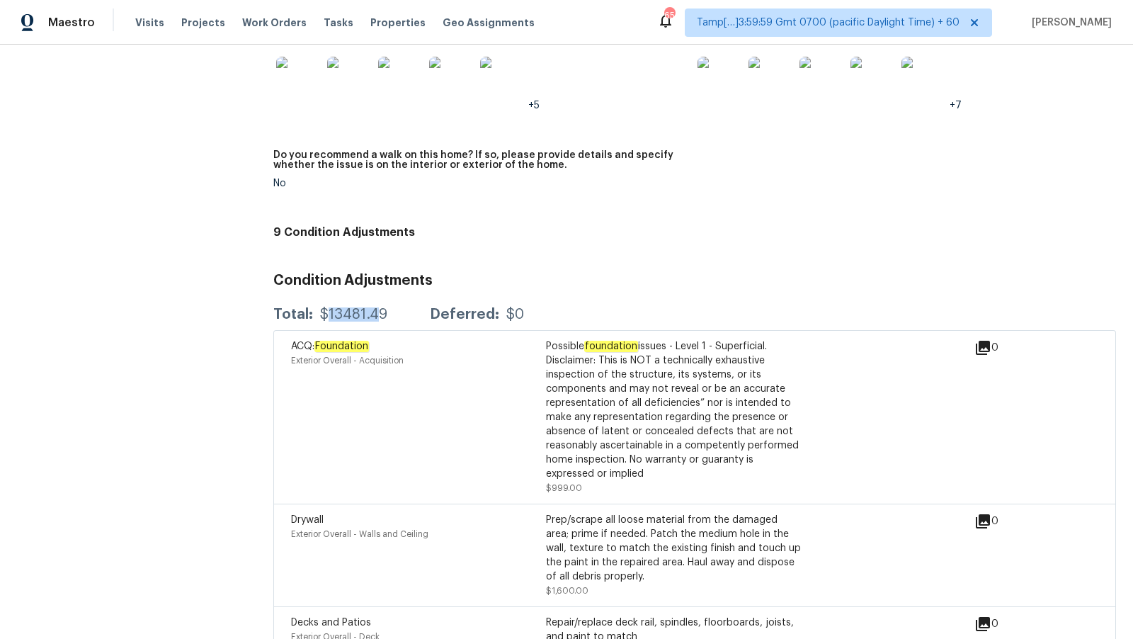
scroll to position [3446, 0]
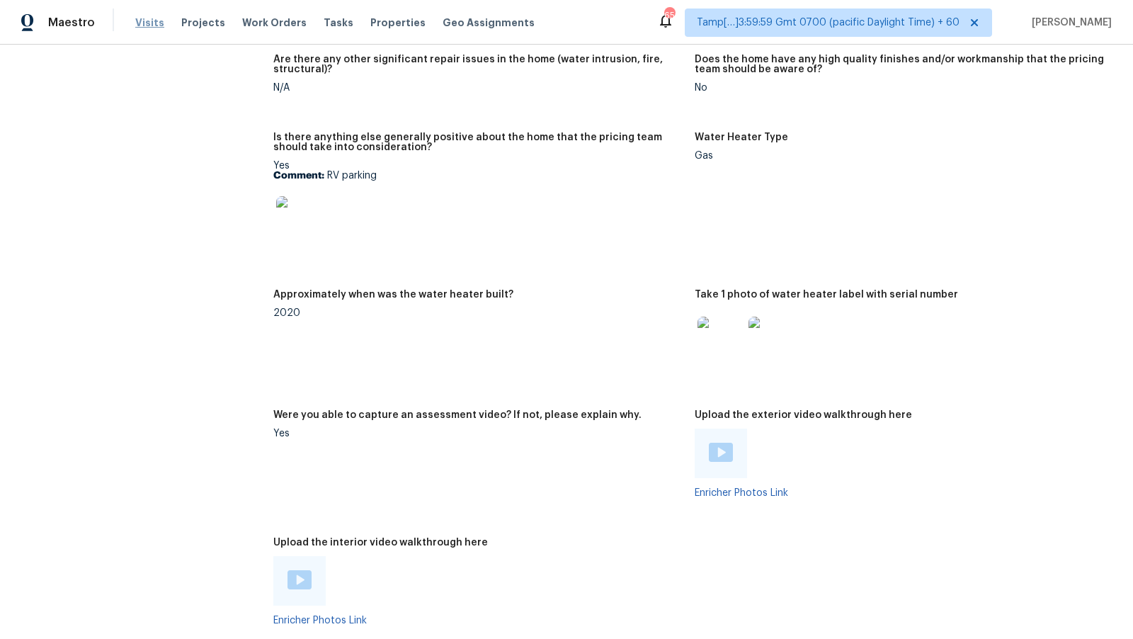
click at [152, 18] on span "Visits" at bounding box center [149, 23] width 29 height 14
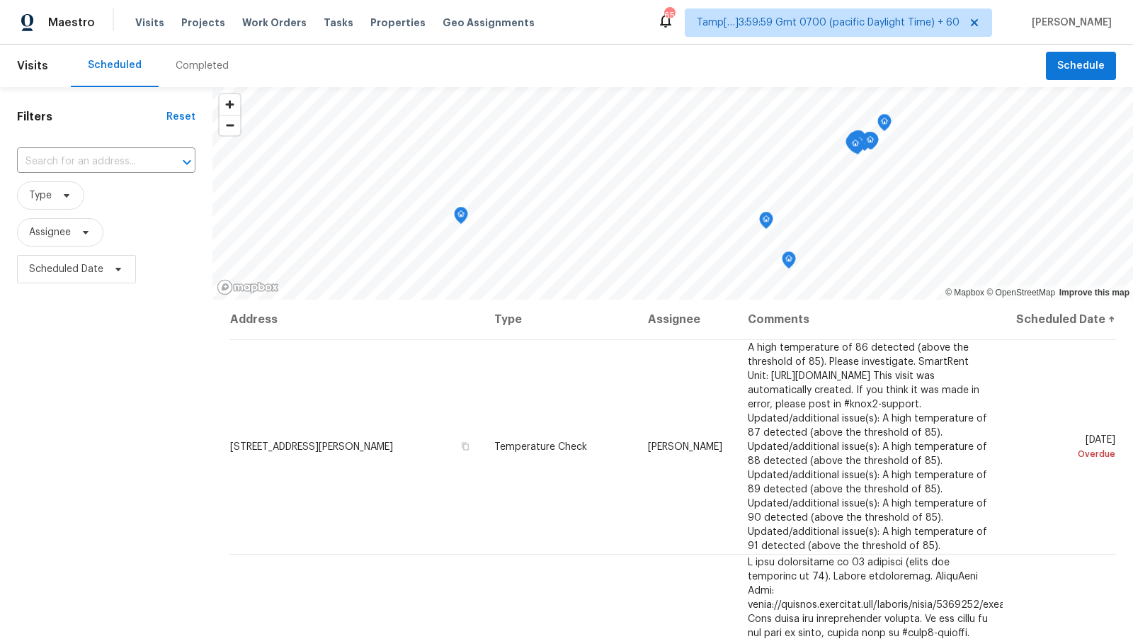
click at [203, 75] on div "Completed" at bounding box center [202, 66] width 87 height 42
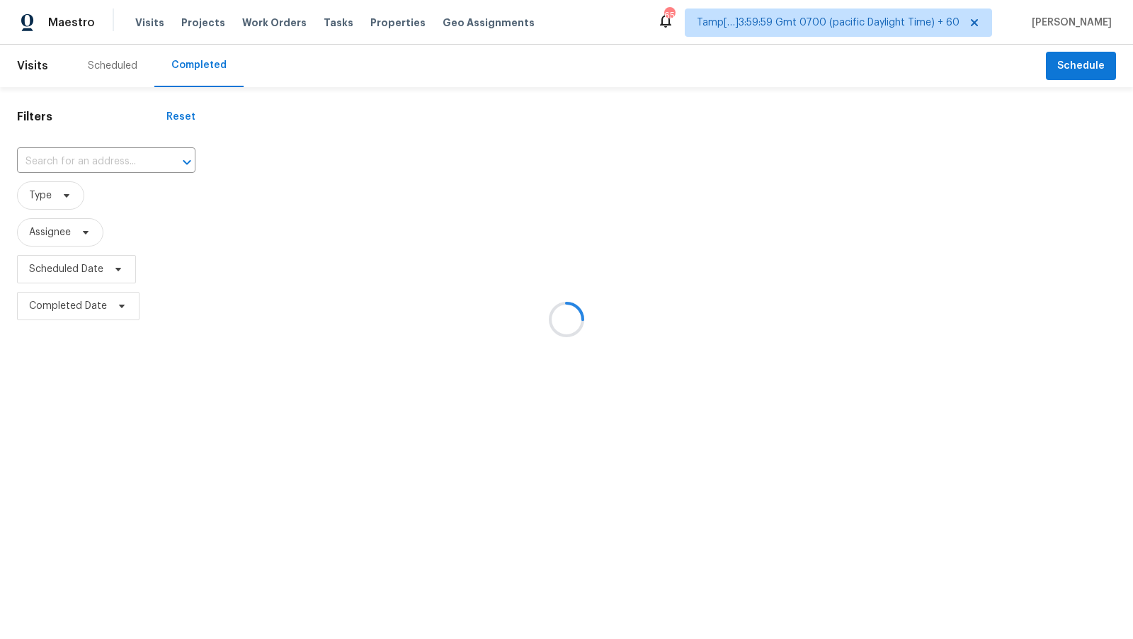
click at [104, 157] on div at bounding box center [566, 319] width 1133 height 639
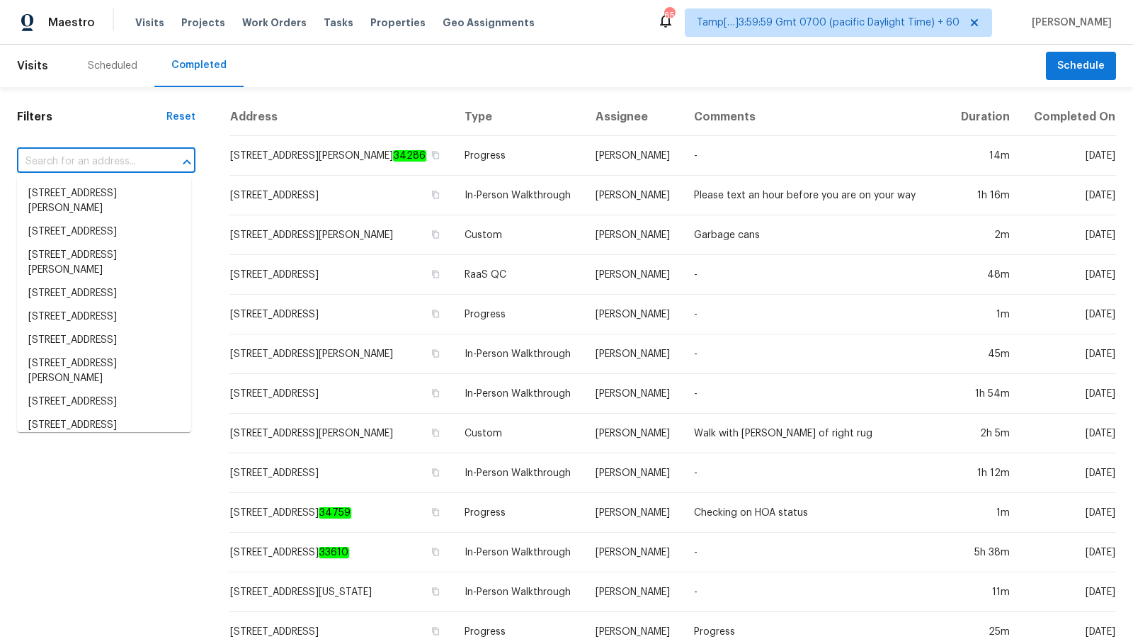
click at [101, 166] on input "text" at bounding box center [86, 162] width 139 height 22
paste input "8704 Bamboo Grv, Colorado Springs, CO 80951"
type input "8704 Bamboo Grv, Colorado Springs, CO 80951"
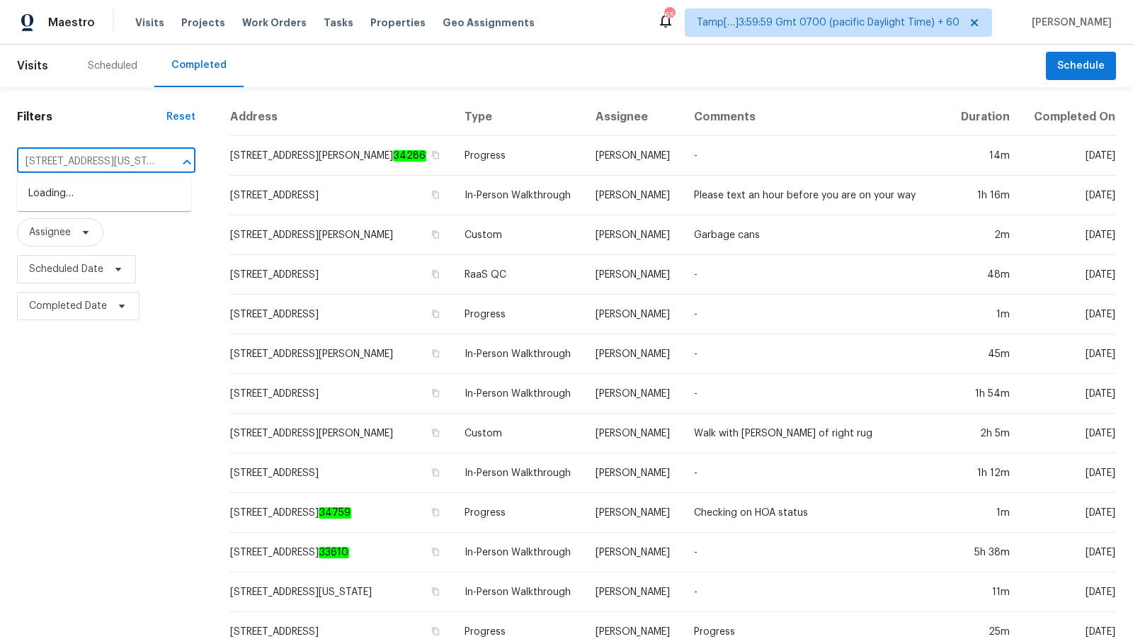
scroll to position [0, 96]
click at [110, 191] on li "8704 Bamboo Grv, Colorado Springs, CO 80951" at bounding box center [104, 193] width 174 height 23
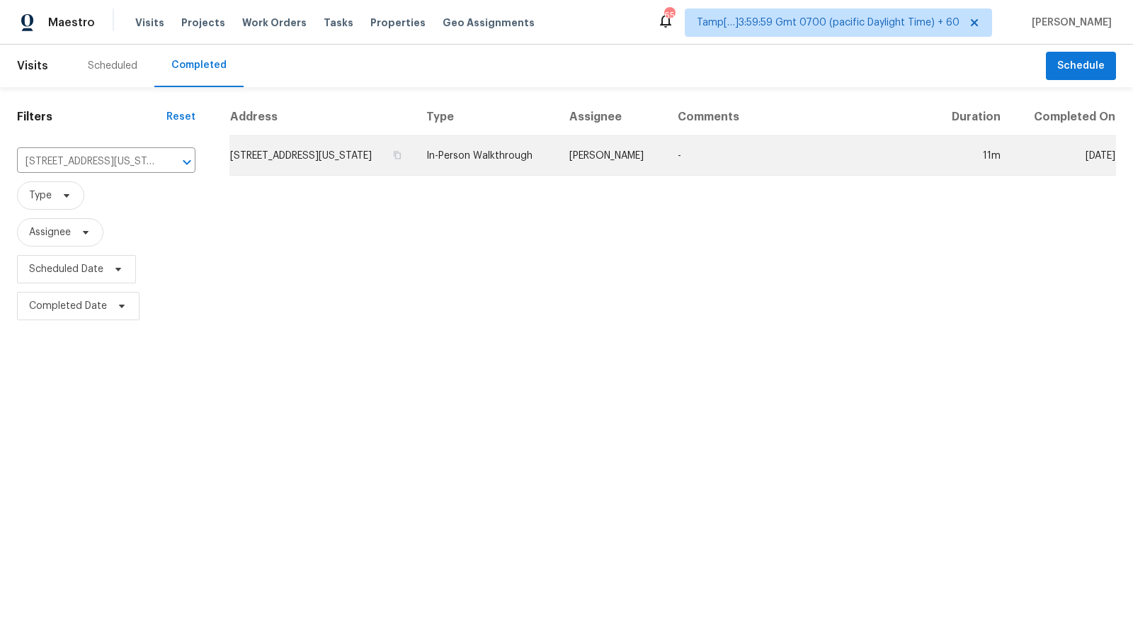
click at [299, 164] on td "8704 Bamboo Grv, Colorado Springs, CO 80951" at bounding box center [322, 156] width 186 height 40
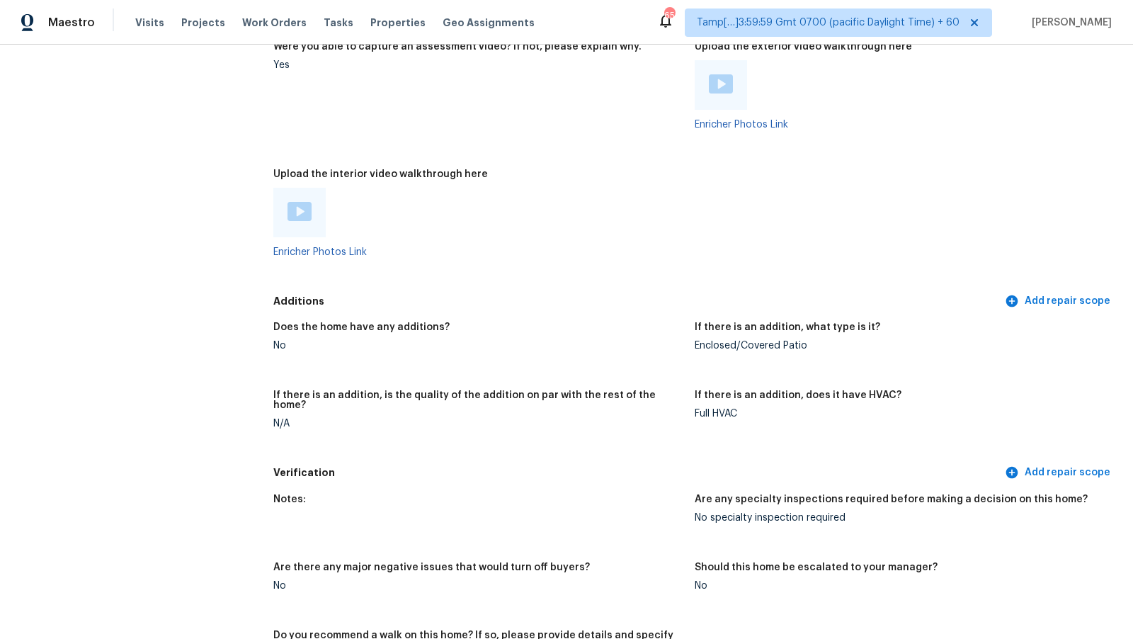
scroll to position [3063, 0]
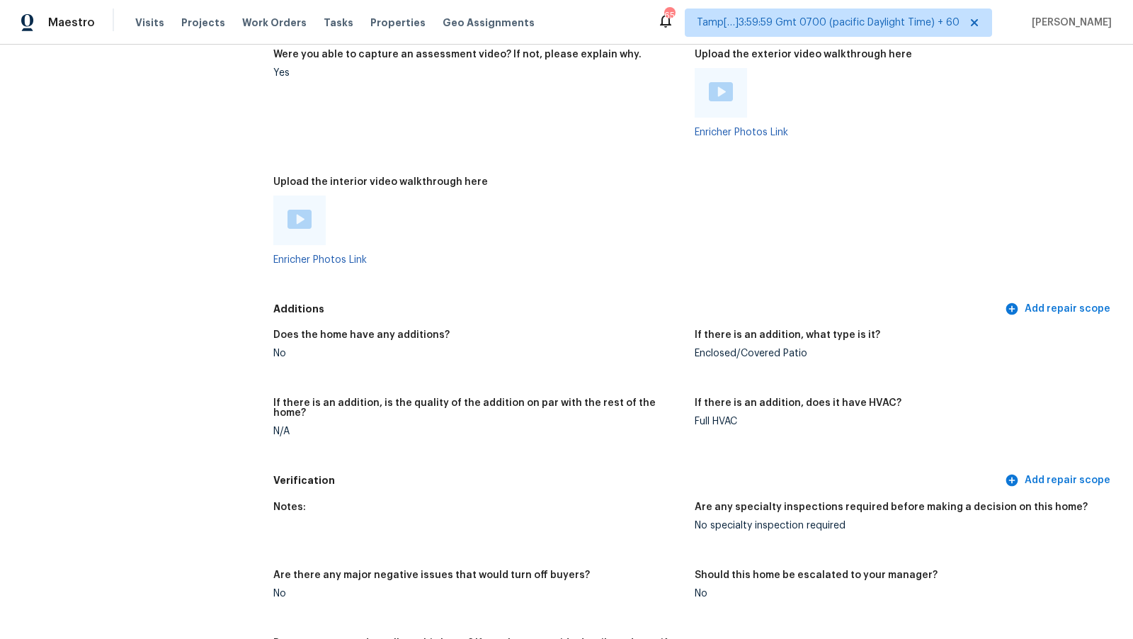
click at [299, 221] on img at bounding box center [300, 219] width 24 height 19
click at [720, 98] on img at bounding box center [721, 91] width 24 height 19
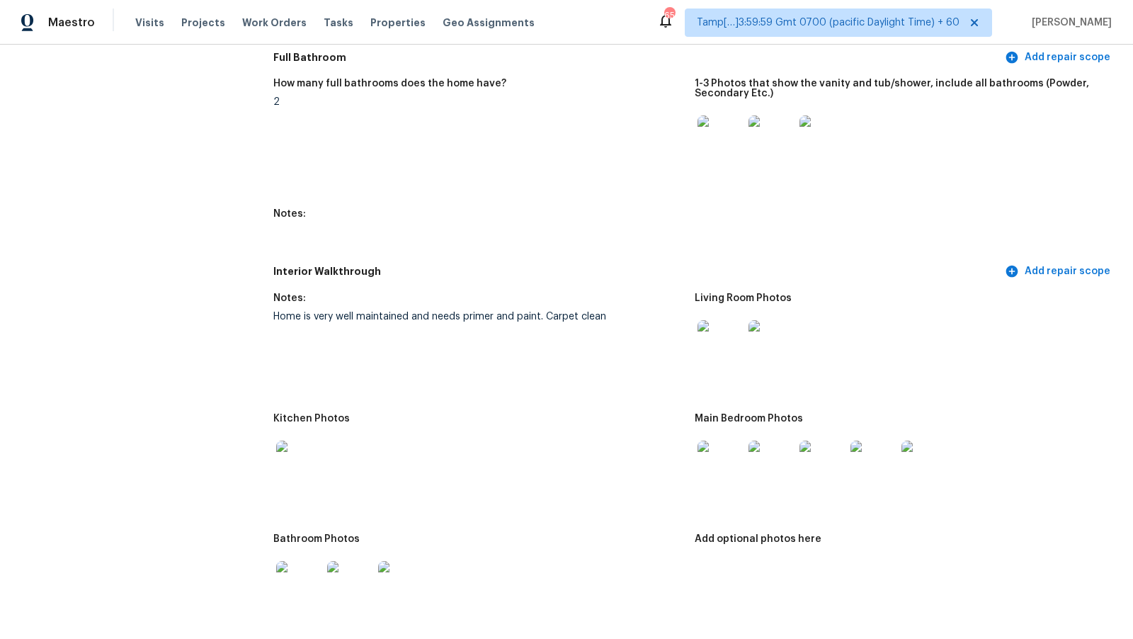
scroll to position [1561, 0]
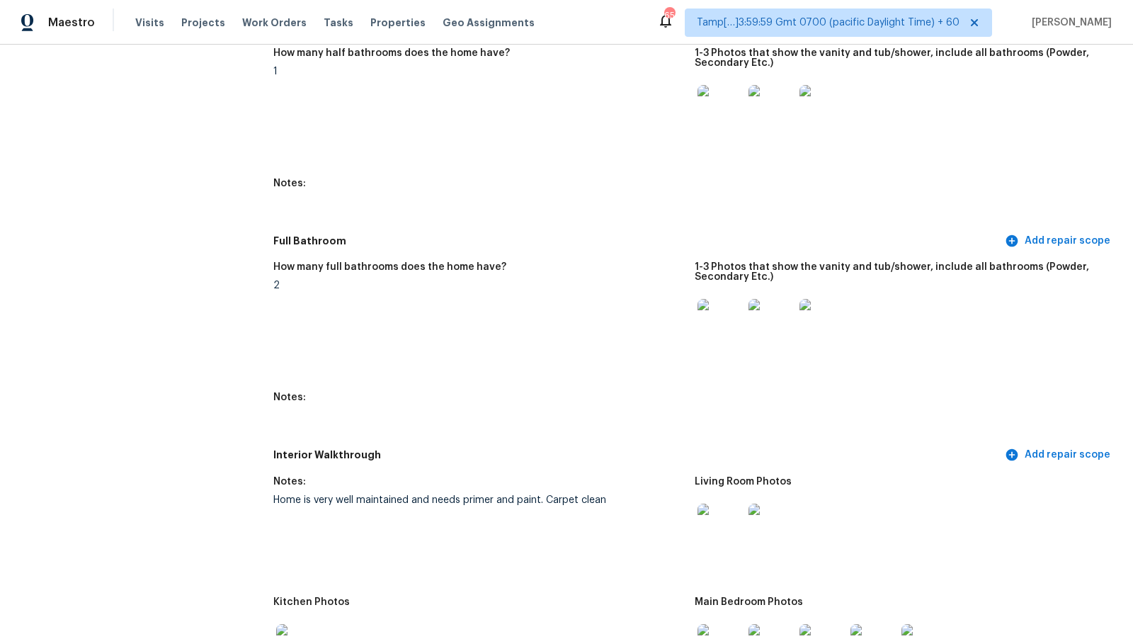
click at [413, 201] on figure "Notes:" at bounding box center [483, 198] width 421 height 41
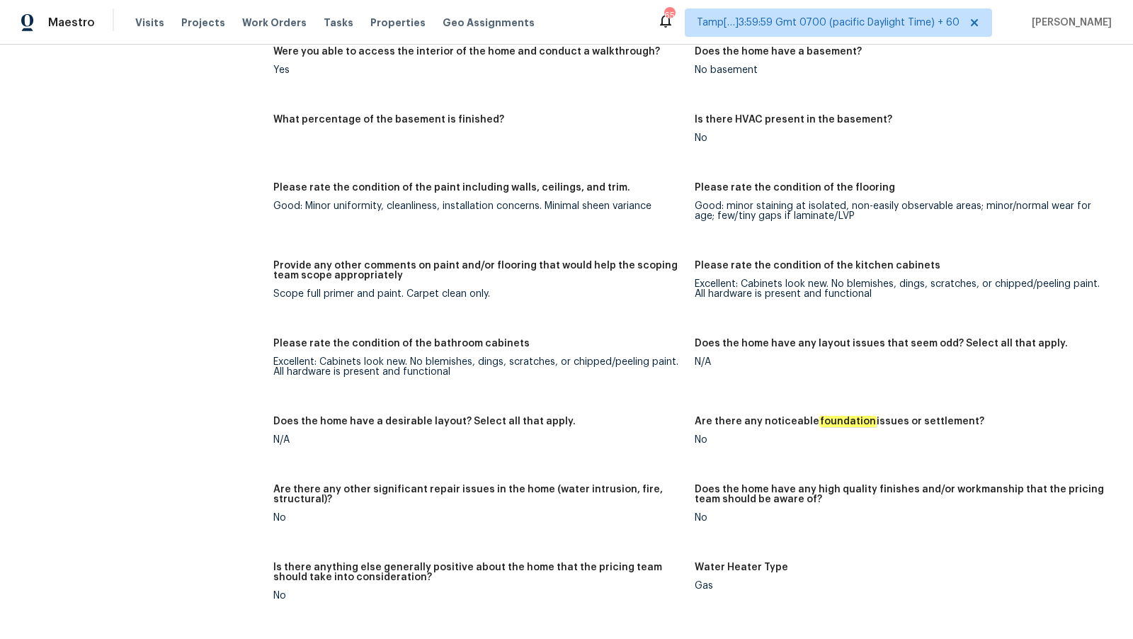
scroll to position [722, 0]
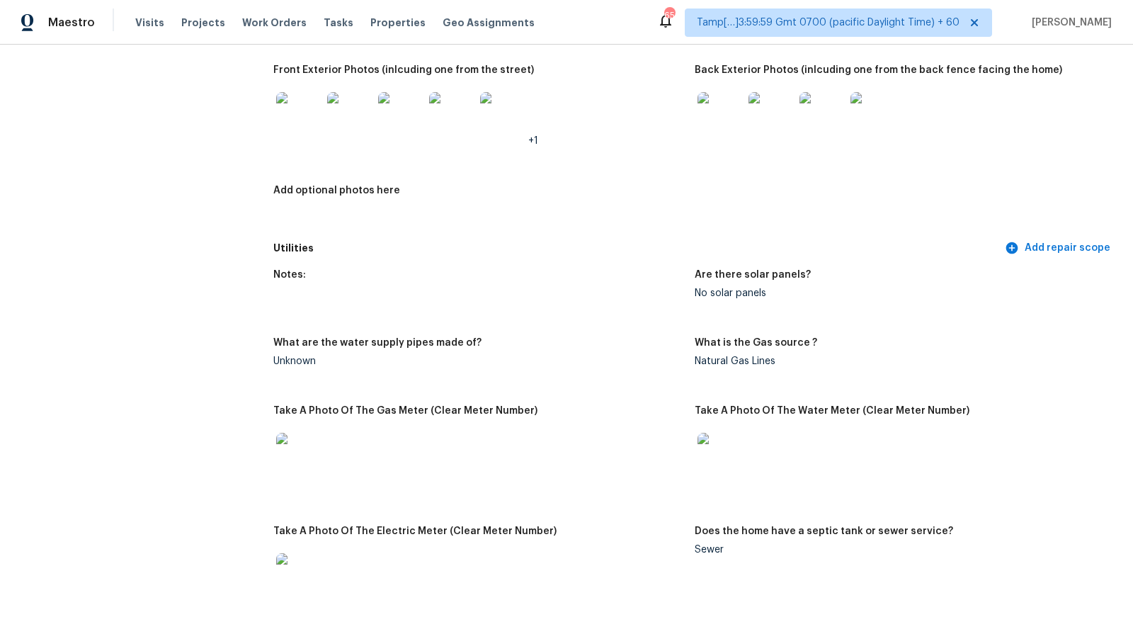
click at [536, 147] on figure "Front Exterior Photos (inlcuding one from the street) +1" at bounding box center [483, 116] width 421 height 103
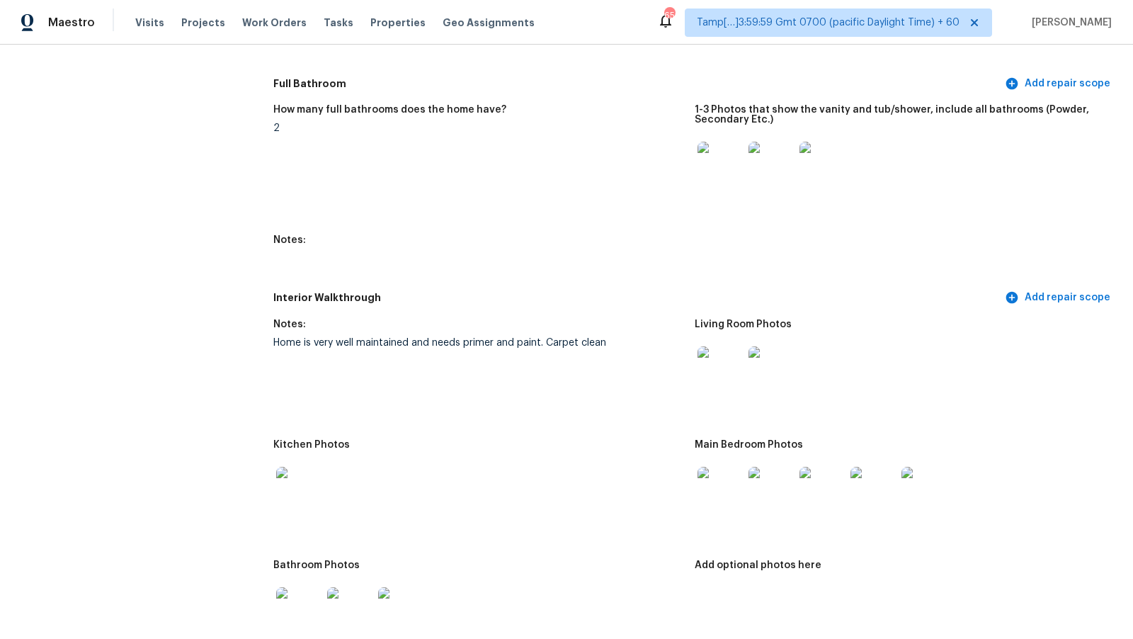
scroll to position [2196, 0]
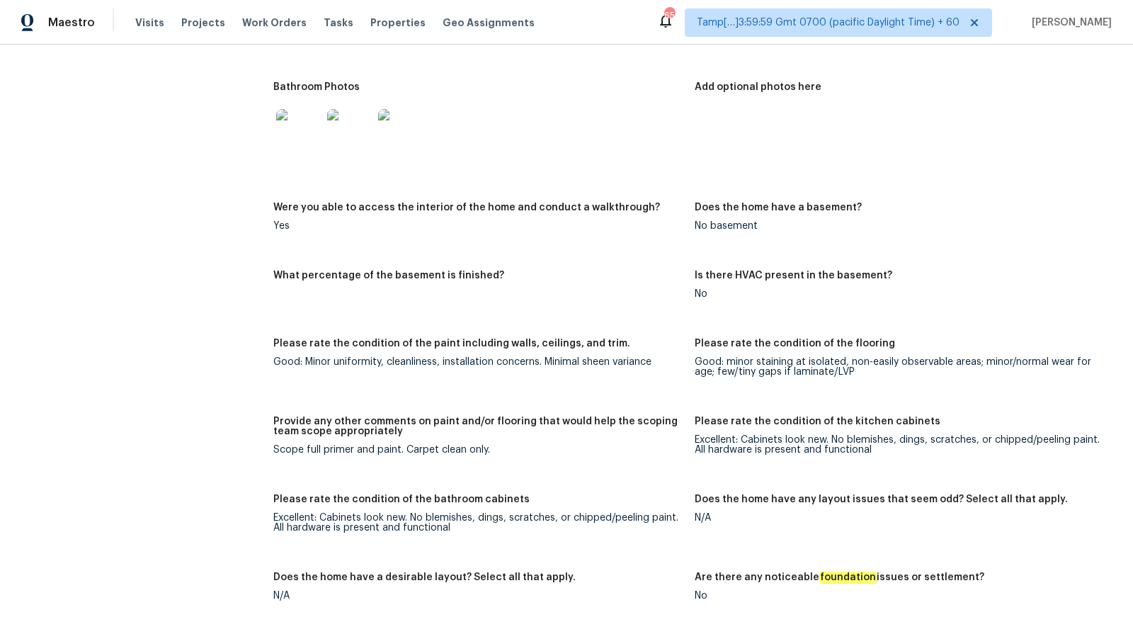
click at [668, 254] on div "Notes: Home is very well maintained and needs primer and paint. Carpet clean Li…" at bounding box center [694, 498] width 843 height 1330
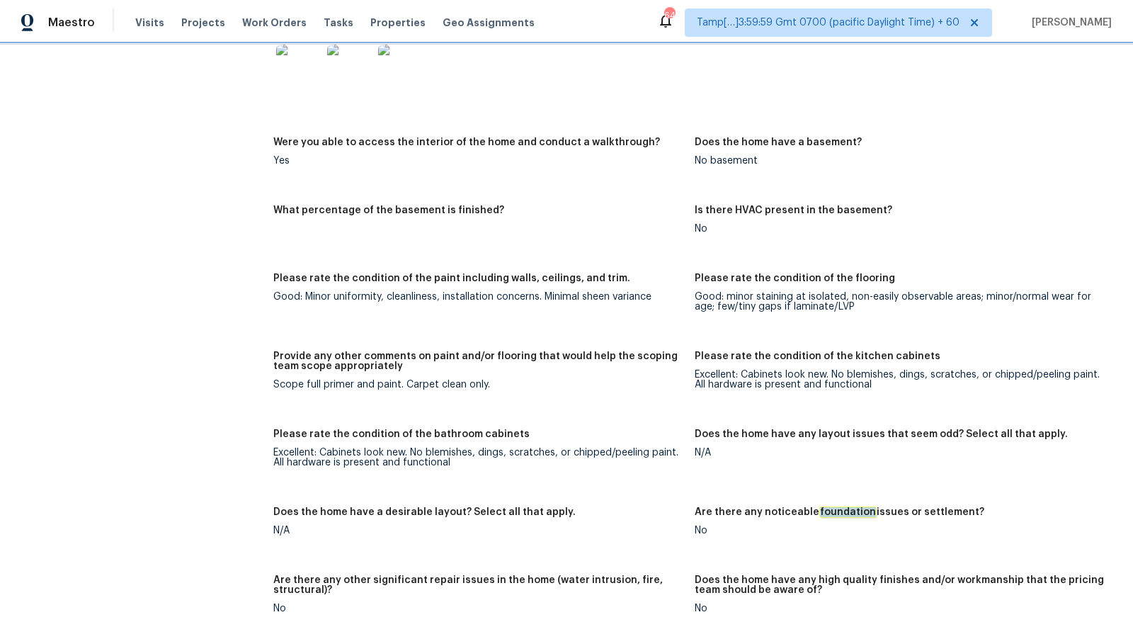
scroll to position [2262, 0]
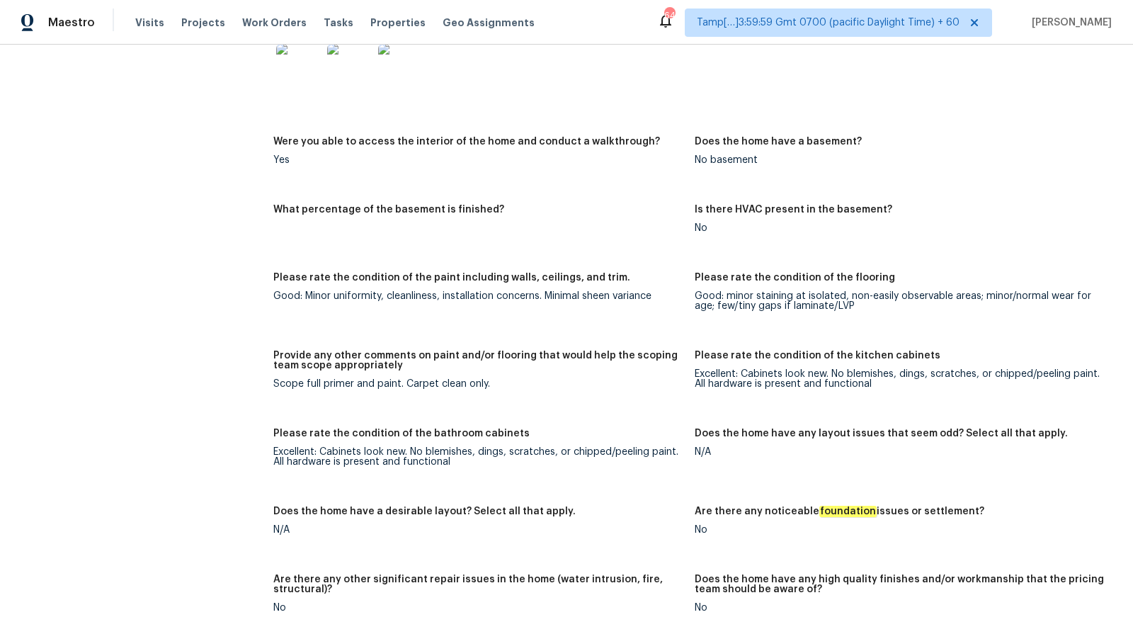
click at [349, 384] on div "Scope full primer and paint. Carpet clean only." at bounding box center [478, 384] width 410 height 10
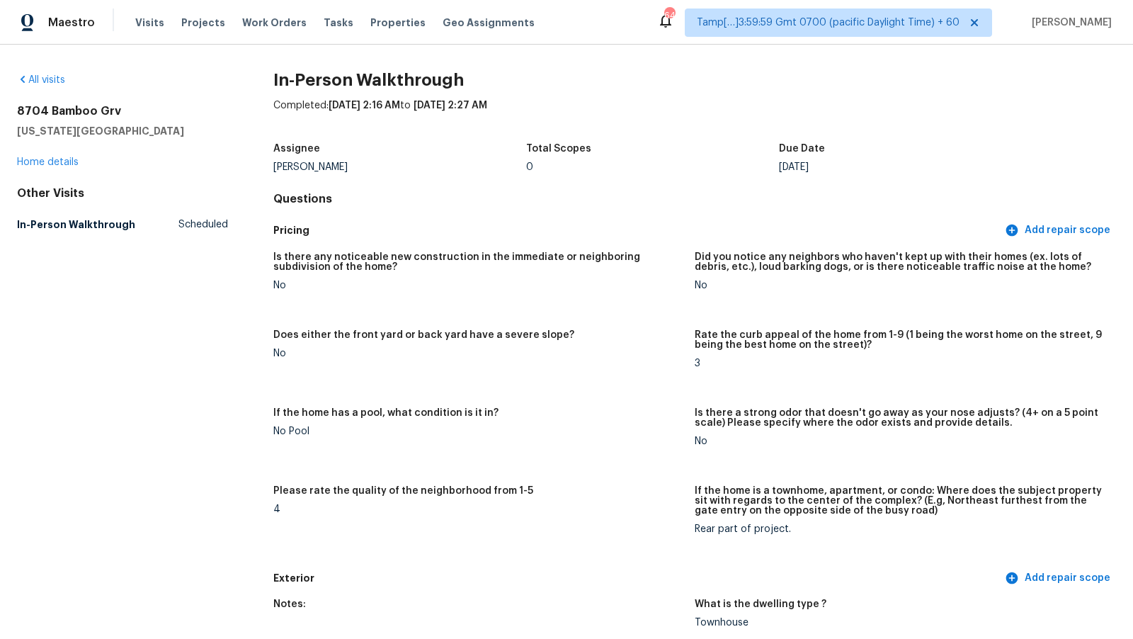
scroll to position [64, 0]
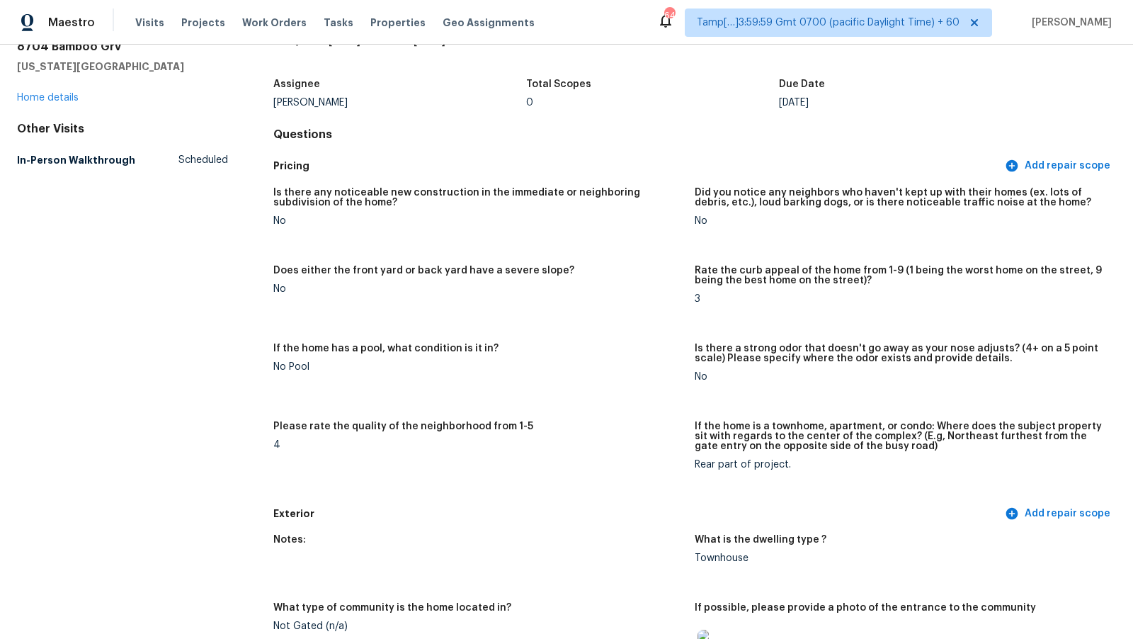
click at [652, 106] on div "0" at bounding box center [652, 103] width 253 height 10
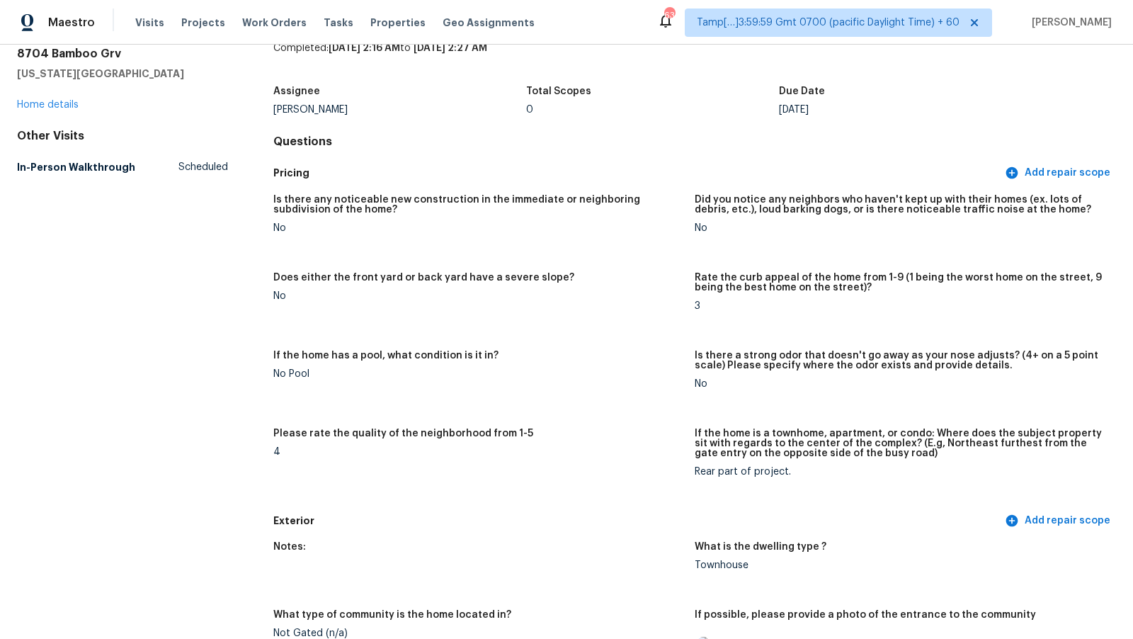
scroll to position [0, 0]
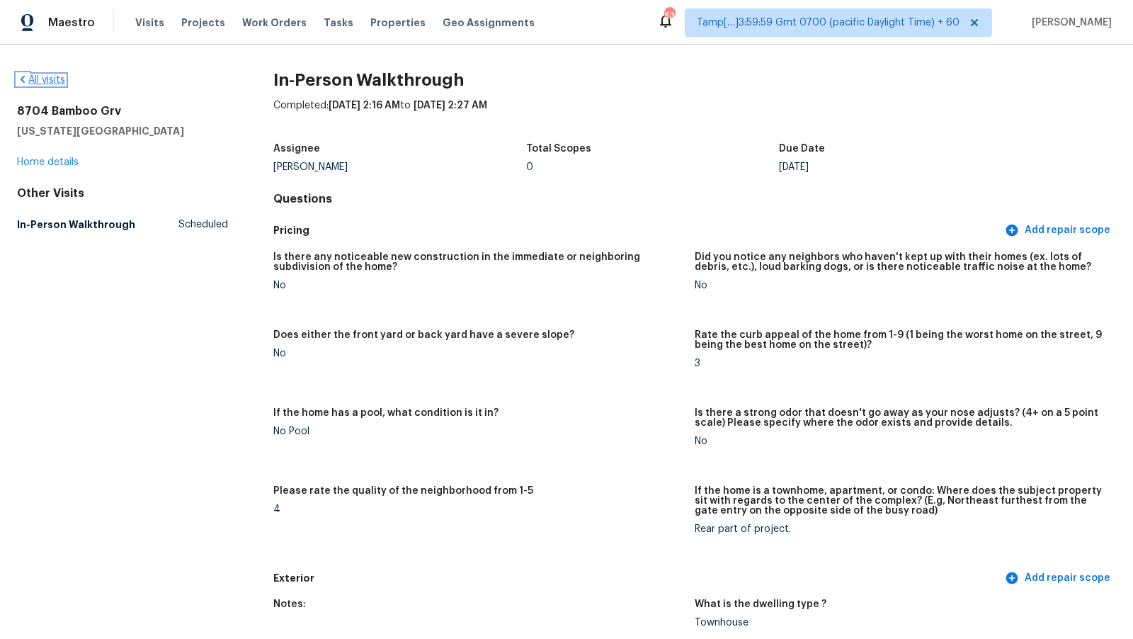
click at [33, 80] on link "All visits" at bounding box center [41, 80] width 48 height 10
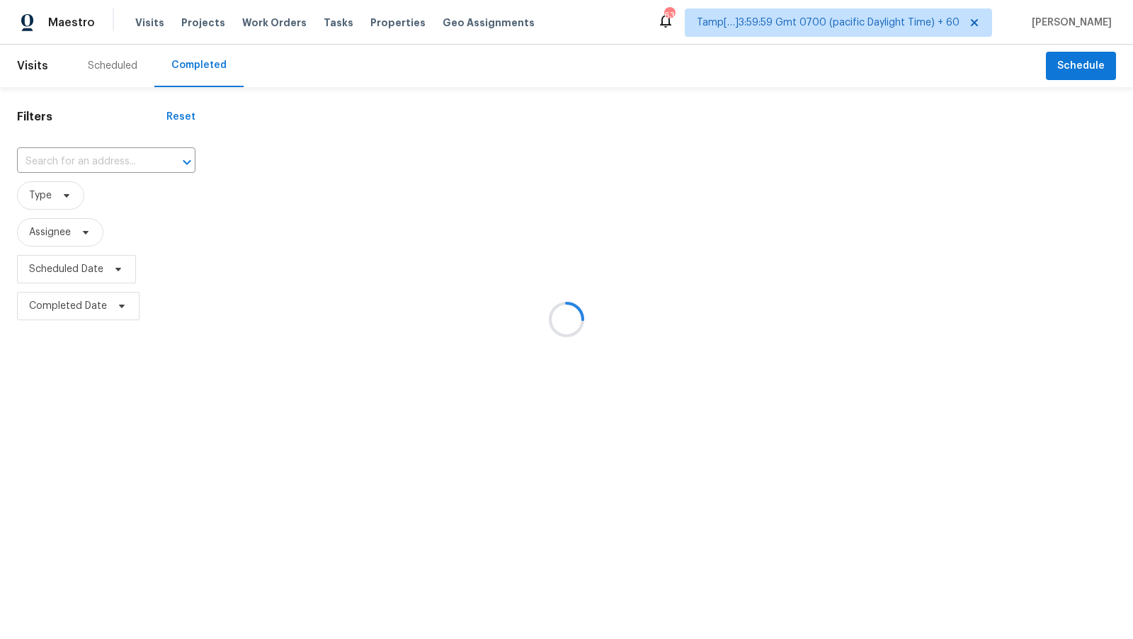
click at [98, 164] on div at bounding box center [566, 319] width 1133 height 639
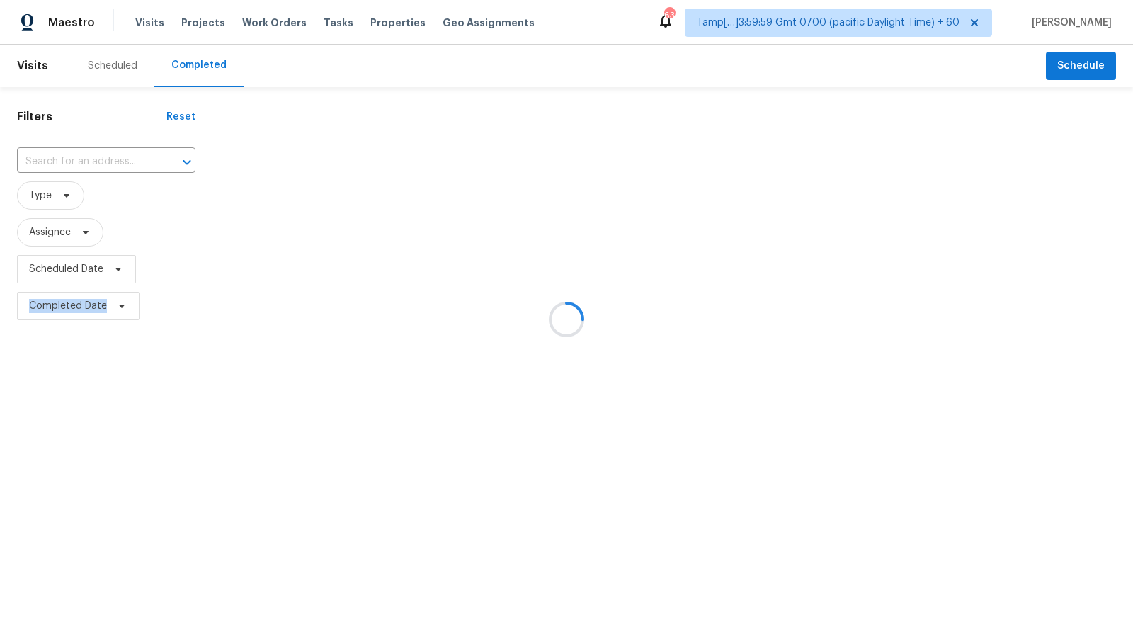
click at [98, 164] on div at bounding box center [566, 319] width 1133 height 639
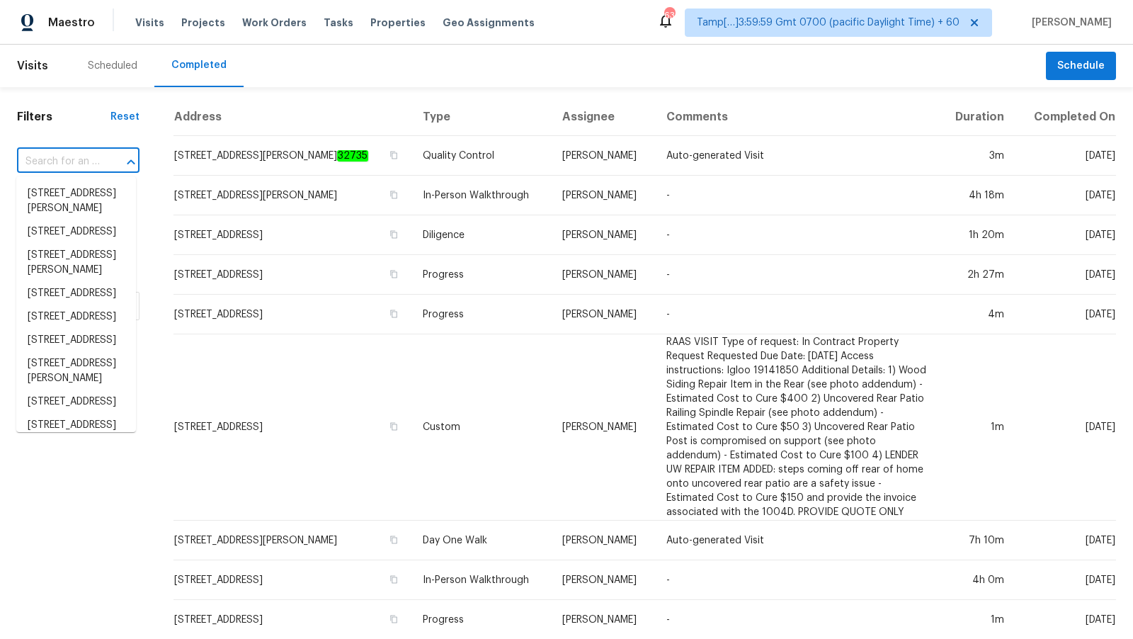
click at [80, 166] on input "text" at bounding box center [58, 162] width 83 height 22
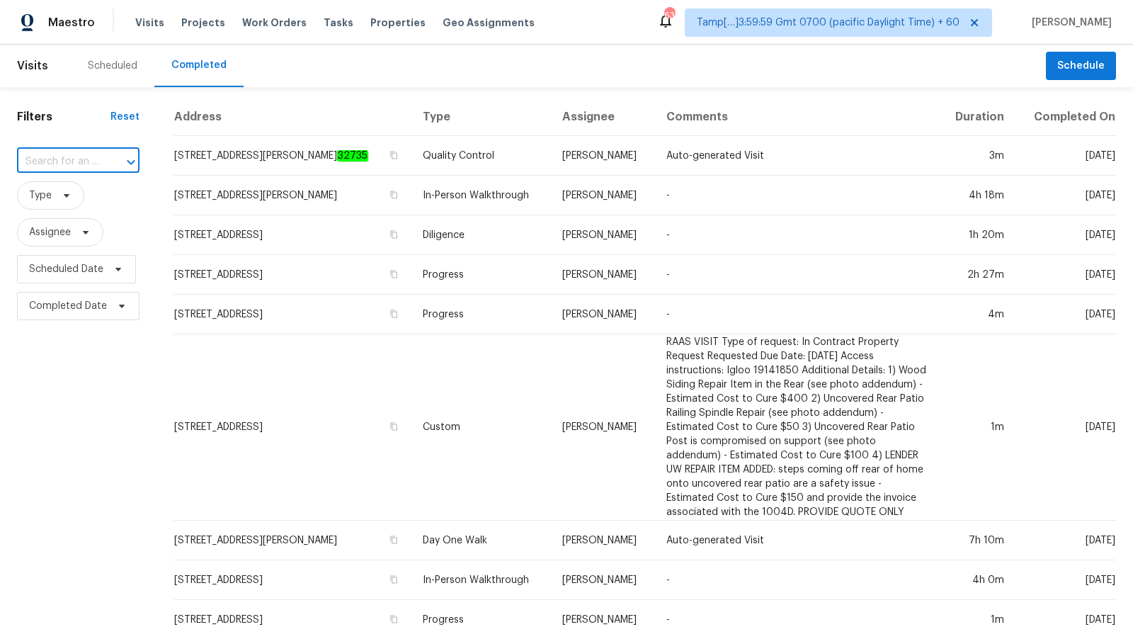
paste input "[STREET_ADDRESS]"
type input "[STREET_ADDRESS]"
click at [76, 196] on li "[STREET_ADDRESS]" at bounding box center [76, 193] width 120 height 23
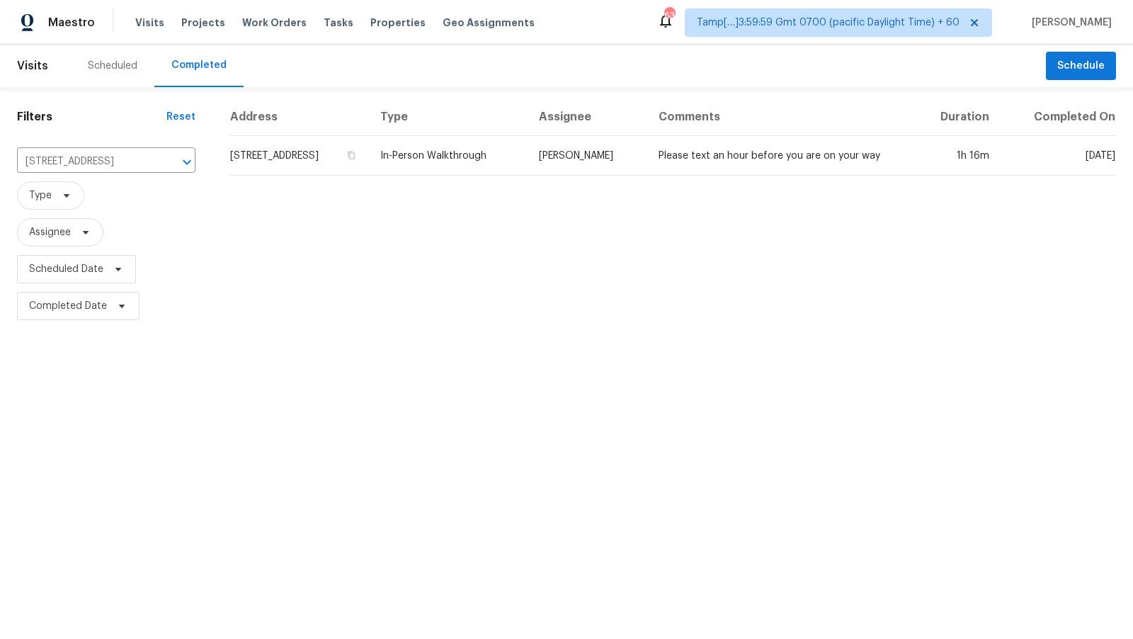
click at [268, 136] on th "Address" at bounding box center [299, 117] width 140 height 38
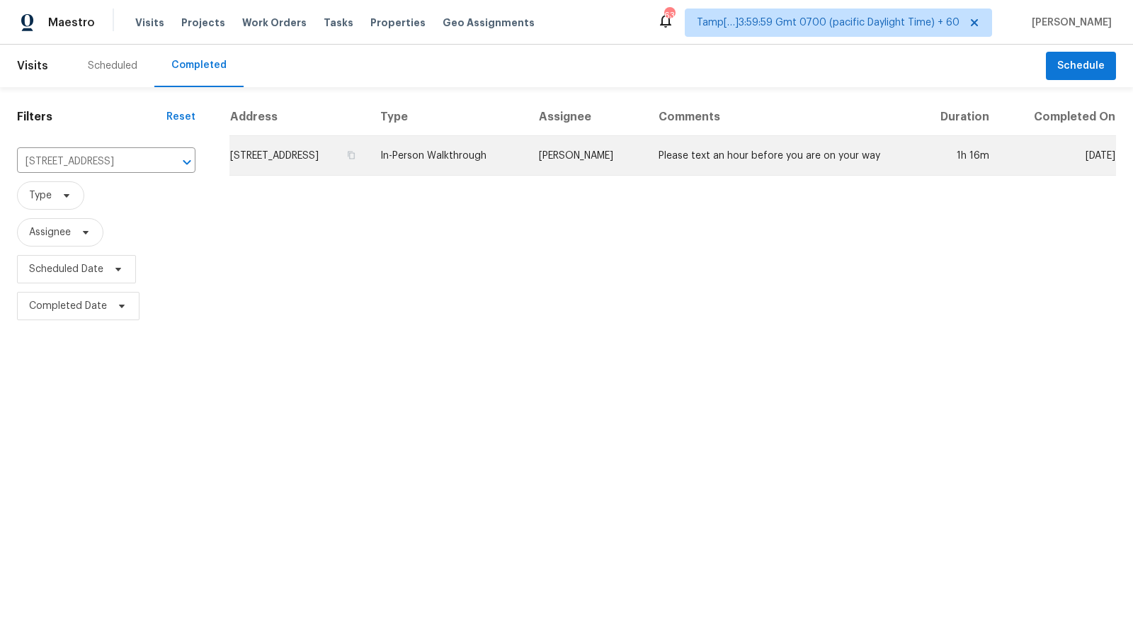
click at [268, 153] on td "[STREET_ADDRESS]" at bounding box center [299, 156] width 140 height 40
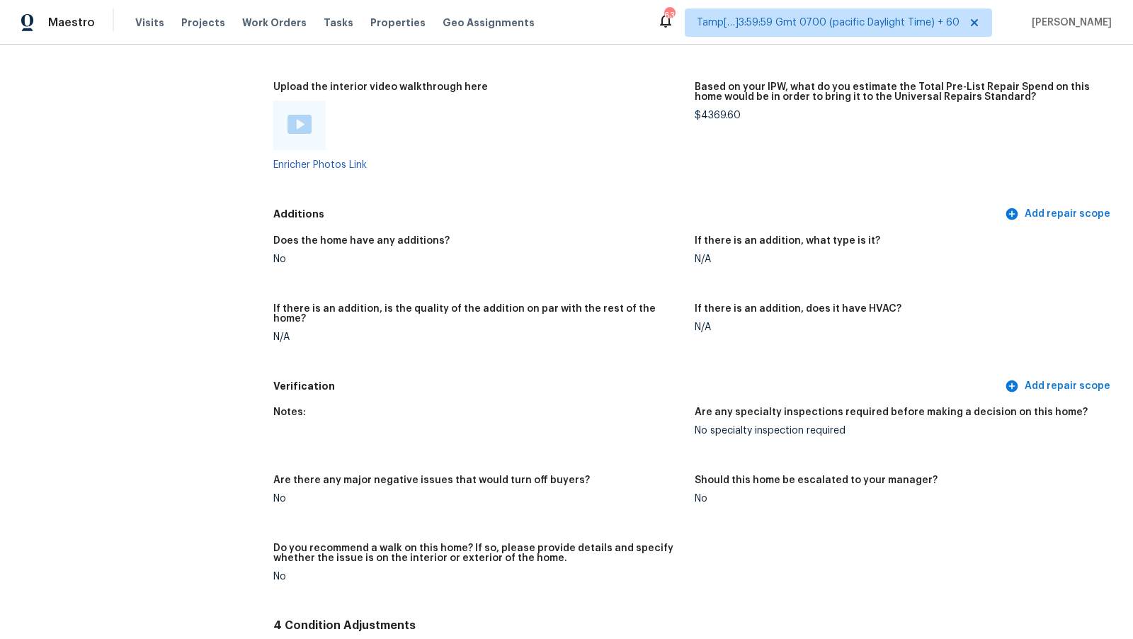
scroll to position [2973, 0]
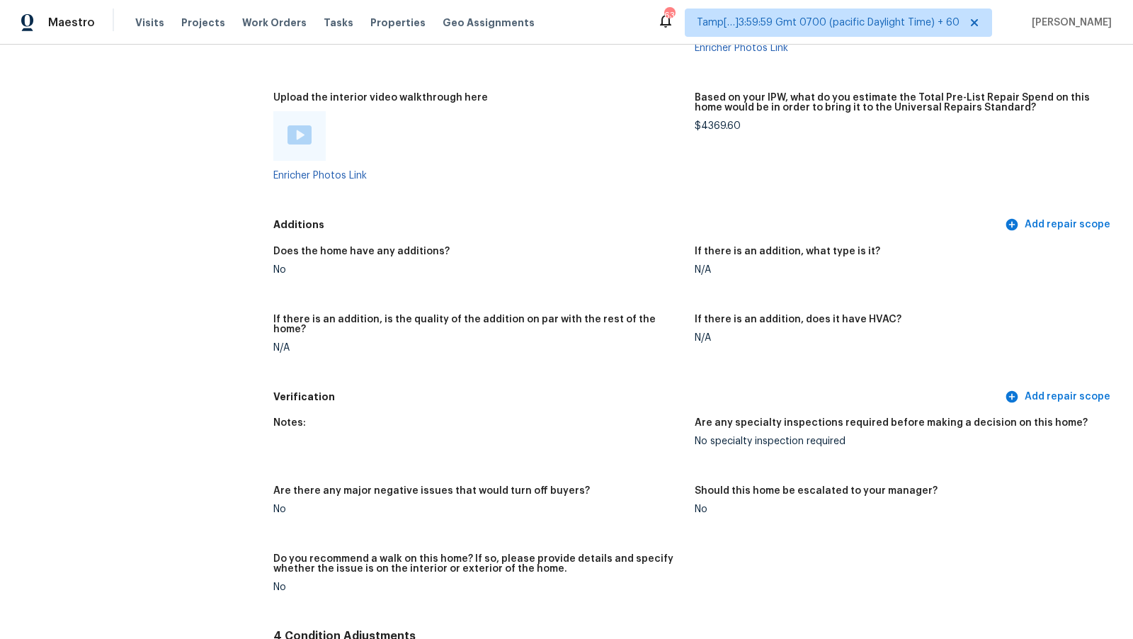
click at [300, 132] on img at bounding box center [300, 134] width 24 height 19
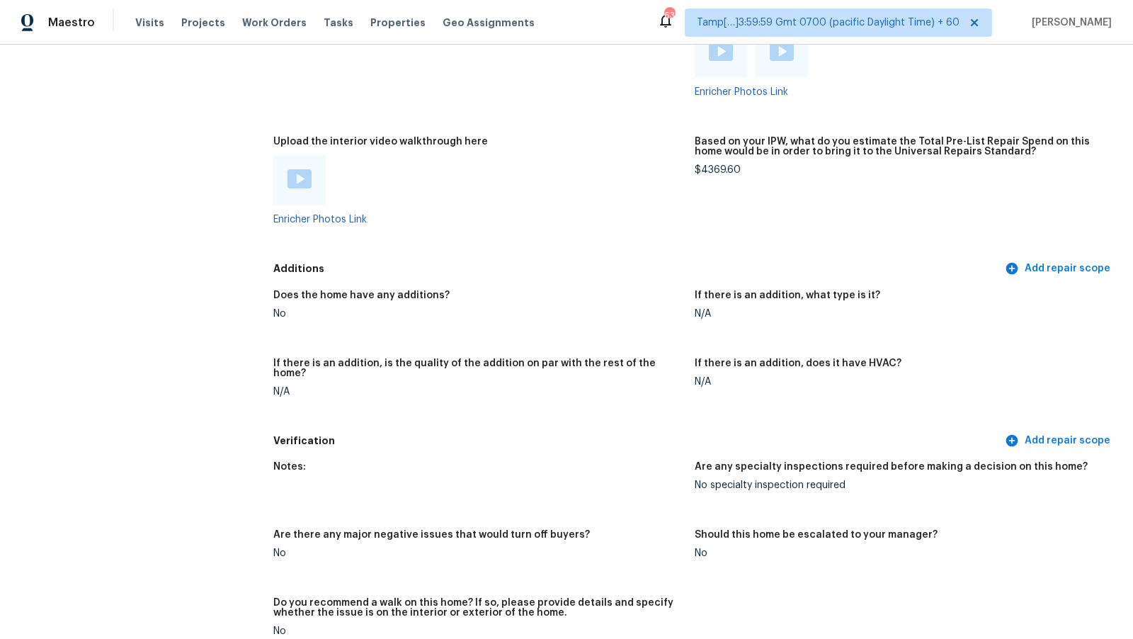
scroll to position [3371, 0]
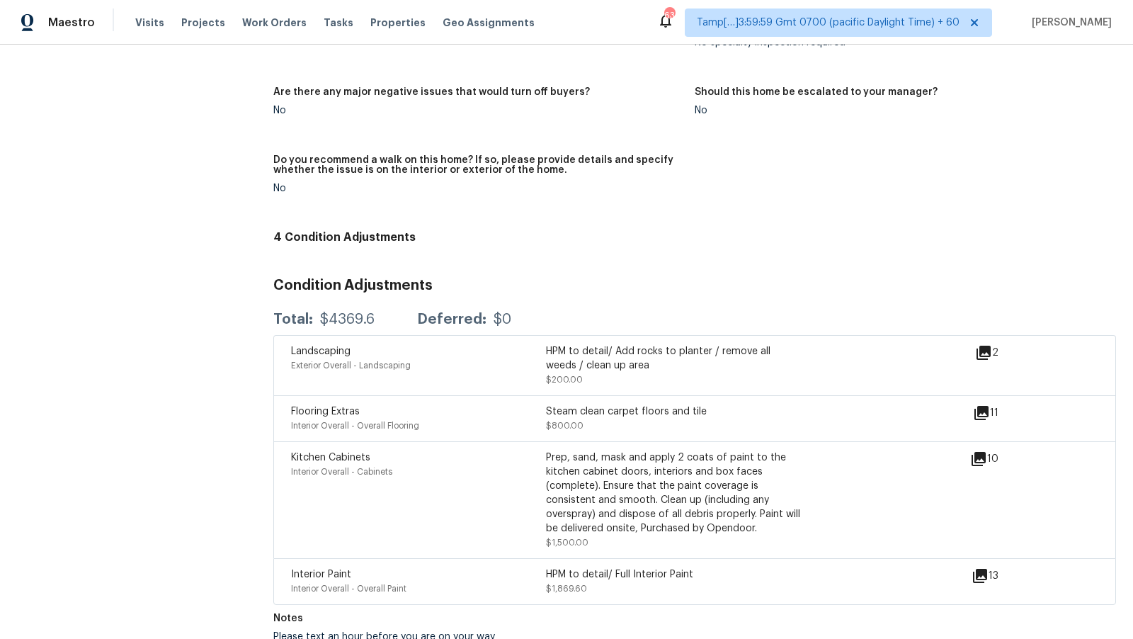
click at [591, 188] on figure "Do you recommend a walk on this home? If so, please provide details and specify…" at bounding box center [483, 185] width 421 height 61
click at [497, 212] on div "Notes: Are any specialty inspections required before making a decision on this …" at bounding box center [694, 118] width 843 height 214
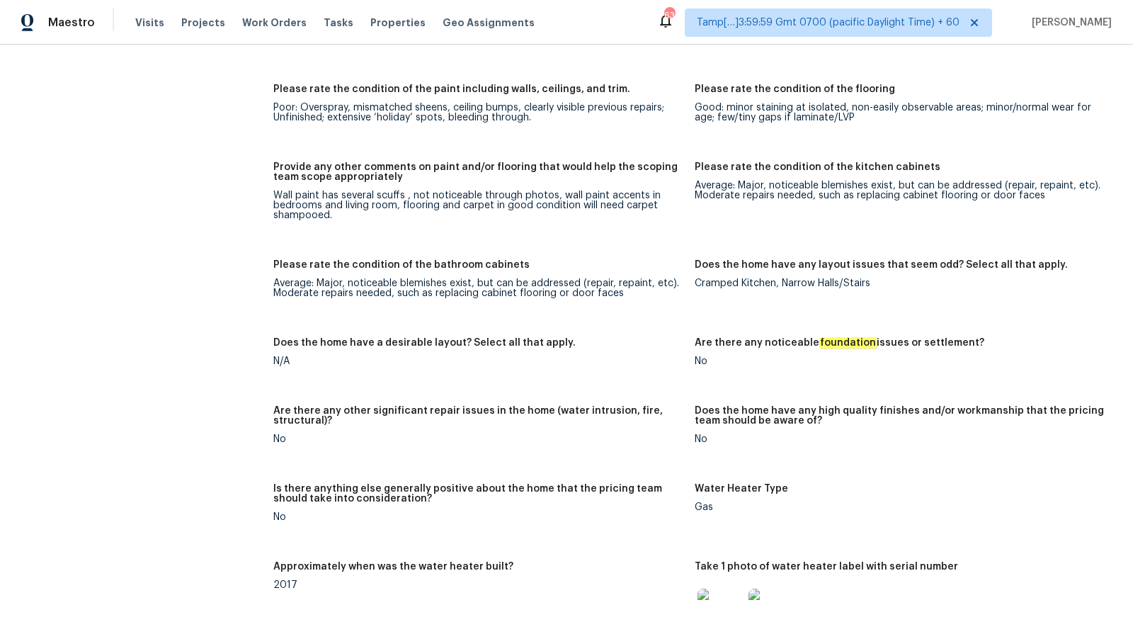
scroll to position [3110, 0]
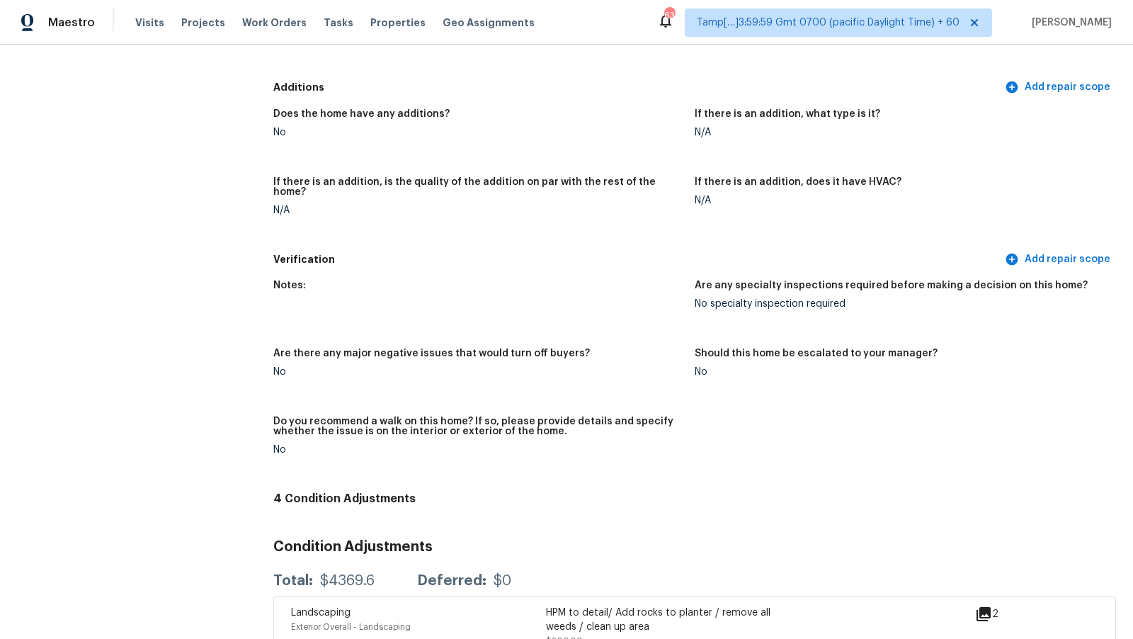
click at [416, 135] on div "No" at bounding box center [478, 132] width 410 height 10
click at [638, 96] on div "Additions Add repair scope" at bounding box center [694, 87] width 843 height 26
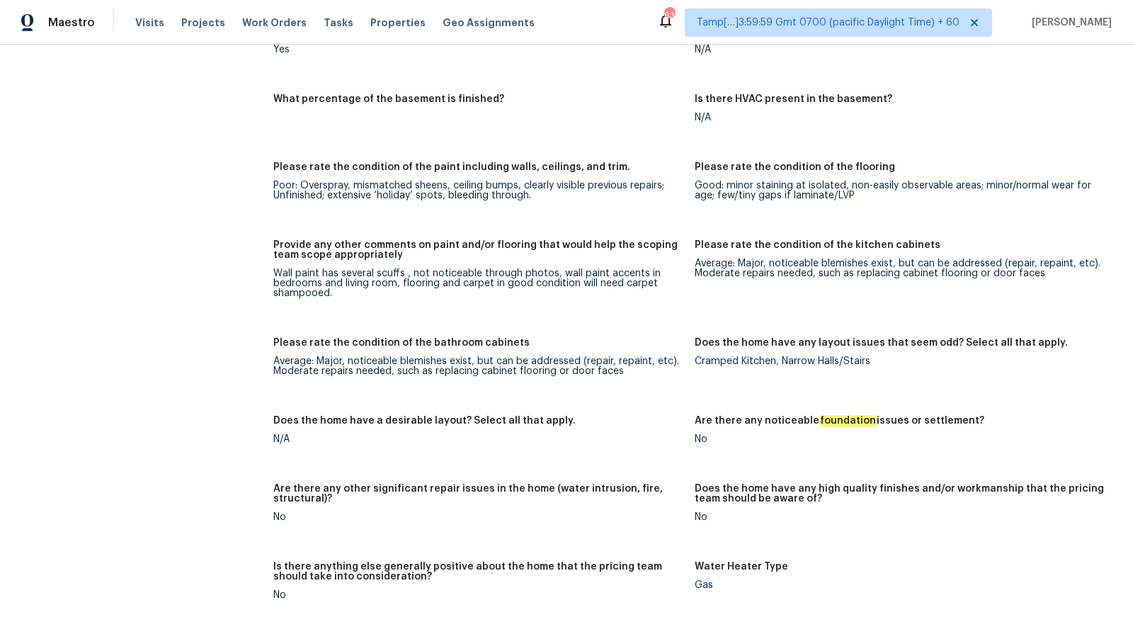
click at [594, 163] on h5 "Please rate the condition of the paint including walls, ceilings, and trim." at bounding box center [451, 167] width 357 height 10
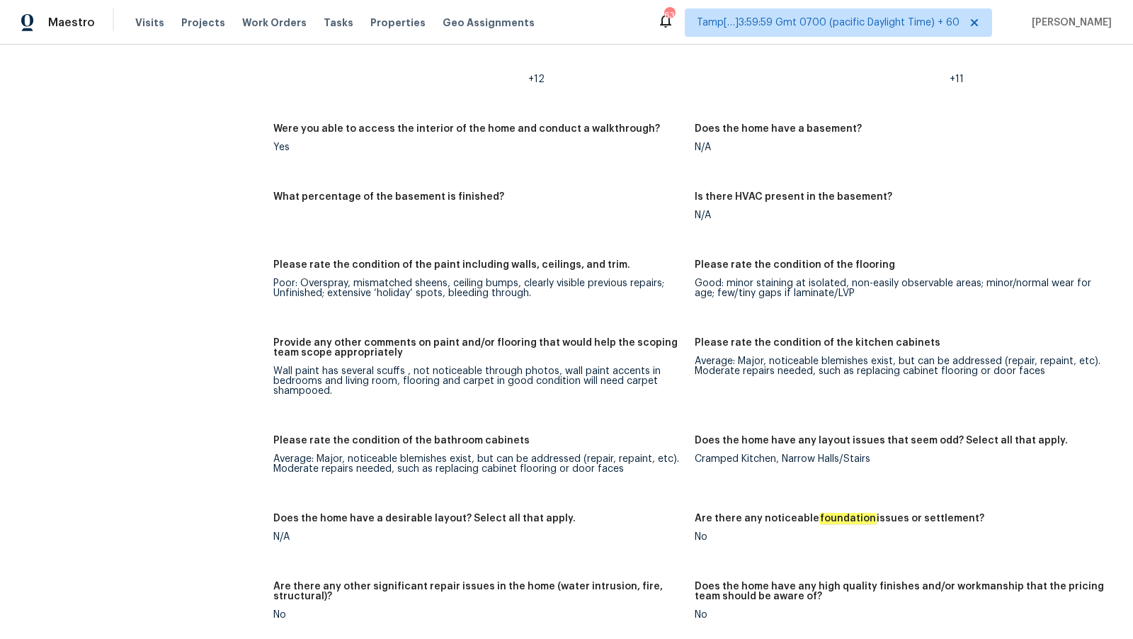
scroll to position [3371, 0]
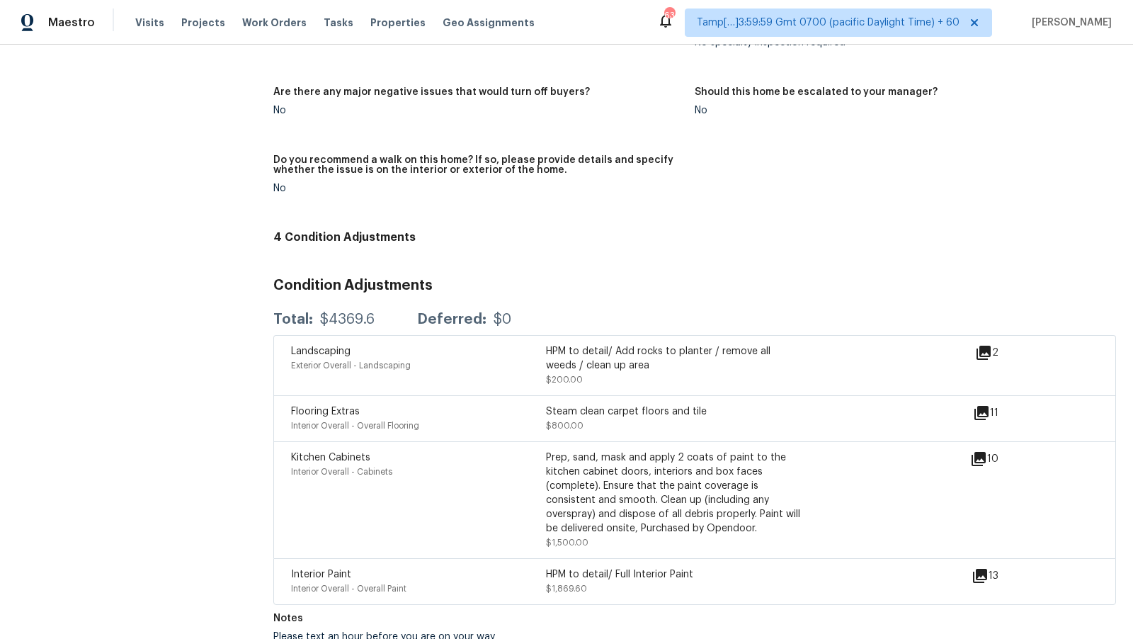
click at [572, 404] on div "Steam clean carpet floors and tile" at bounding box center [673, 411] width 255 height 14
click at [634, 567] on div "HPM to detail/ Full Interior Paint" at bounding box center [673, 574] width 255 height 14
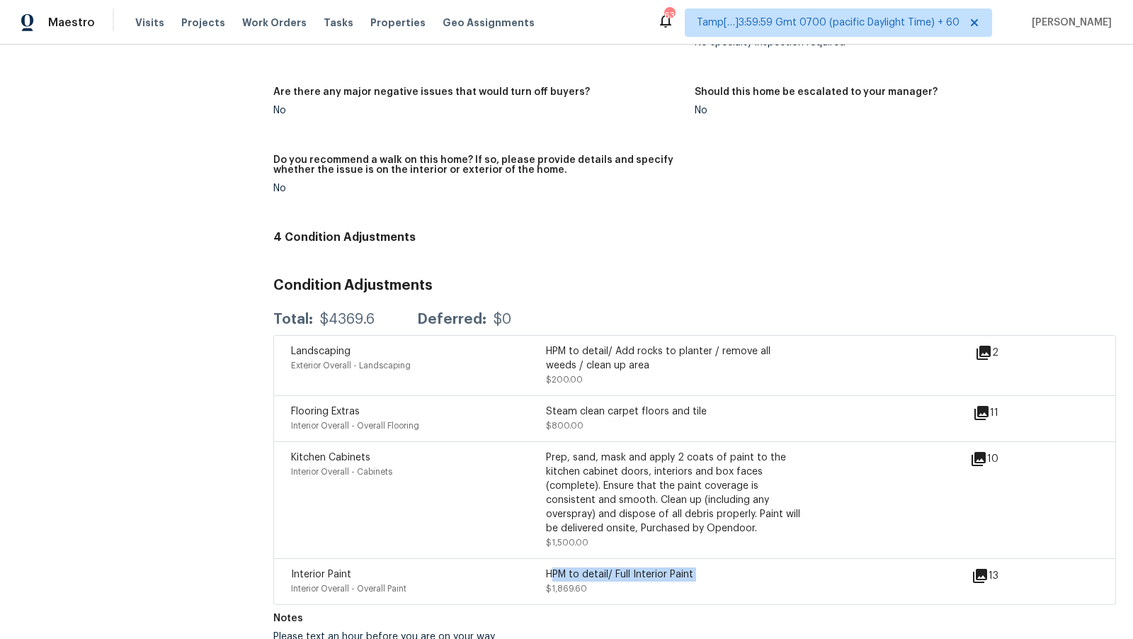
click at [634, 567] on div "HPM to detail/ Full Interior Paint" at bounding box center [673, 574] width 255 height 14
click at [629, 477] on div "Prep, sand, mask and apply 2 coats of paint to the kitchen cabinet doors, inter…" at bounding box center [673, 492] width 255 height 85
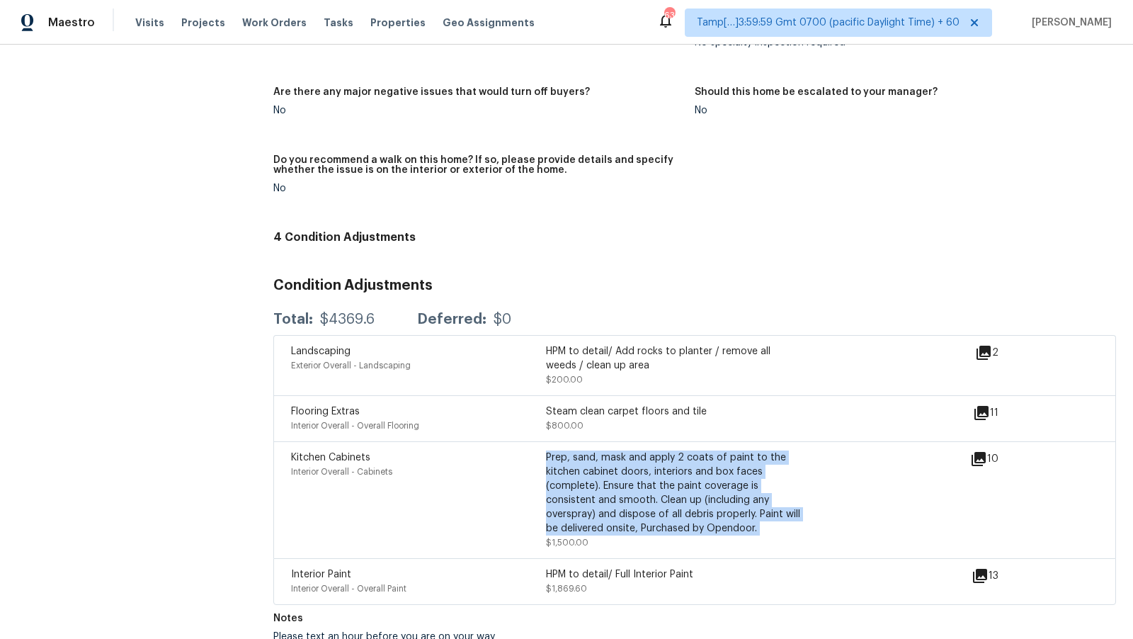
click at [629, 477] on div "Prep, sand, mask and apply 2 coats of paint to the kitchen cabinet doors, inter…" at bounding box center [673, 492] width 255 height 85
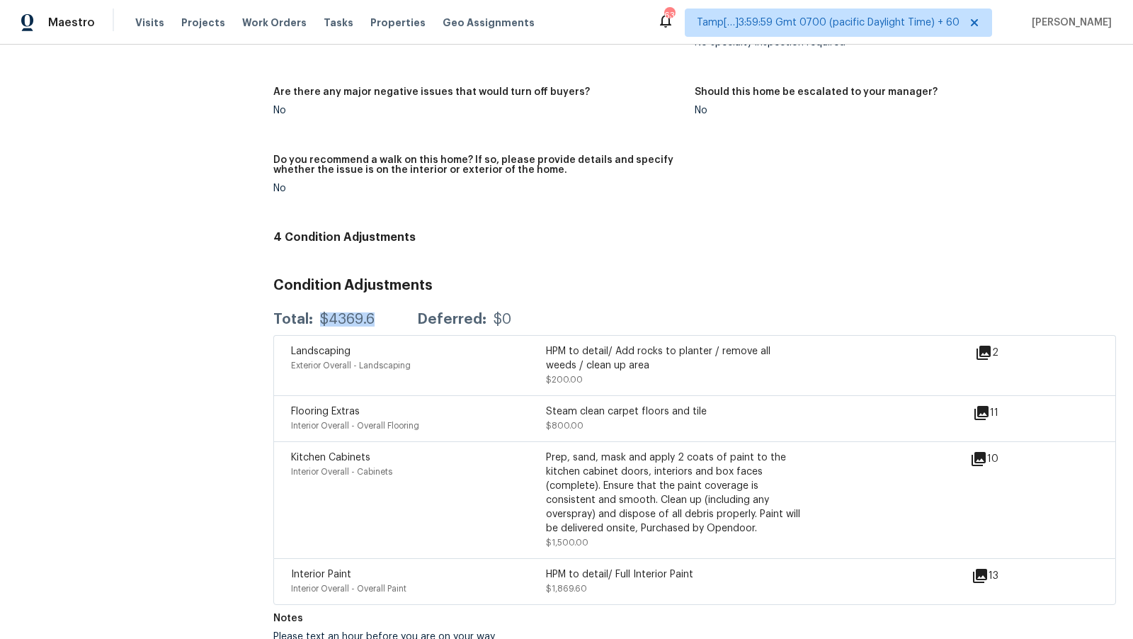
drag, startPoint x: 322, startPoint y: 305, endPoint x: 376, endPoint y: 304, distance: 54.6
click at [376, 312] on div "Total: $4369.6 Deferred: $0" at bounding box center [392, 319] width 238 height 14
copy div "$4369.6"
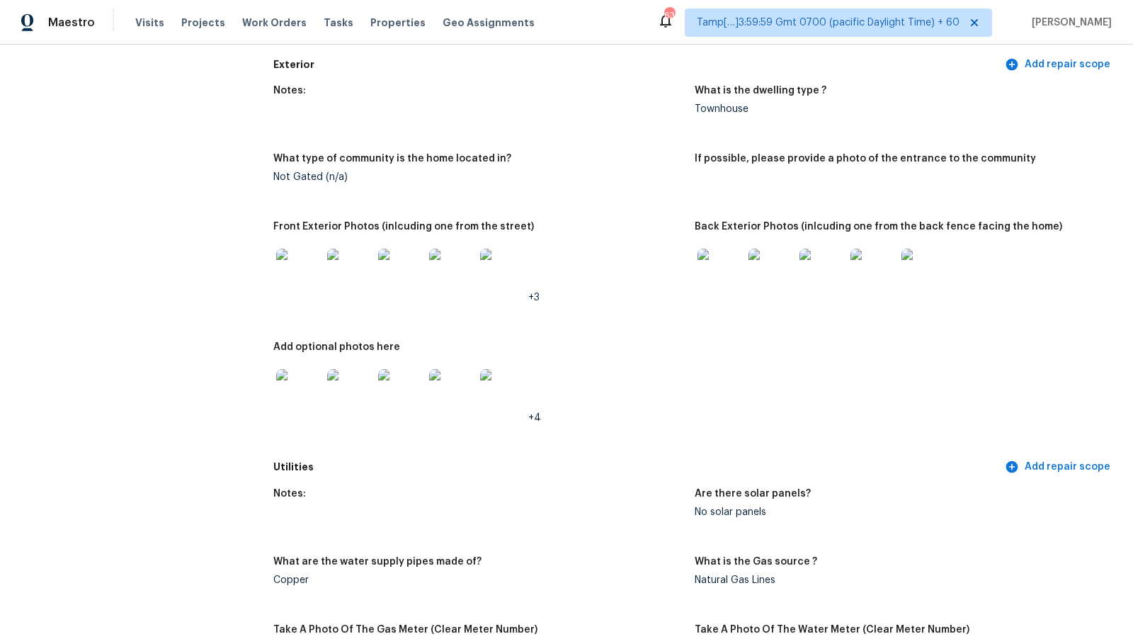
scroll to position [0, 0]
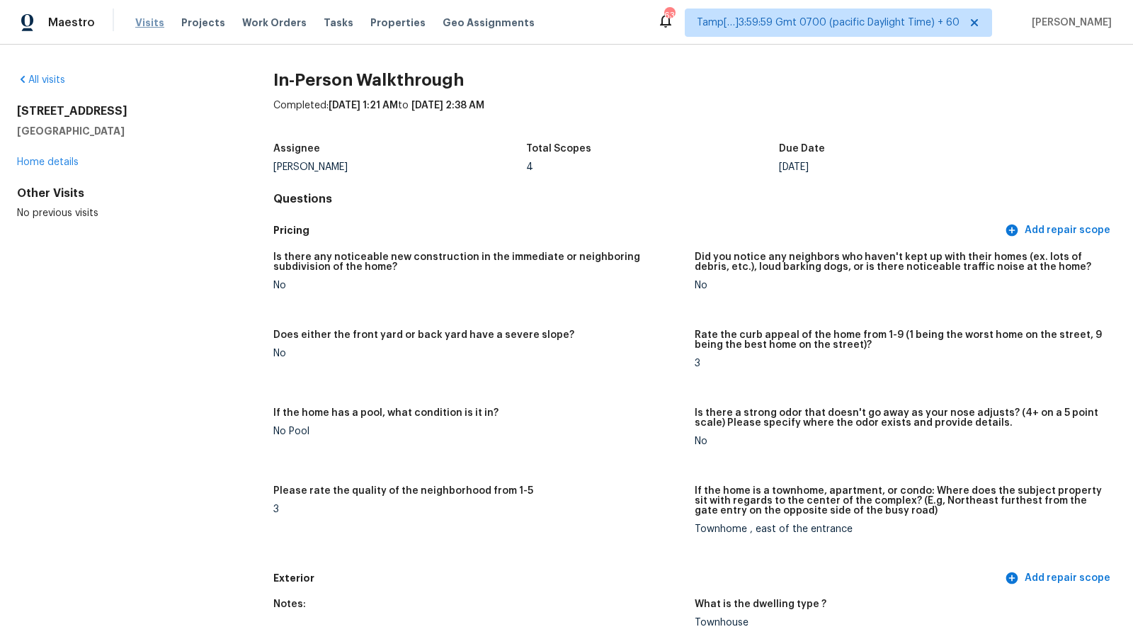
click at [154, 21] on span "Visits" at bounding box center [149, 23] width 29 height 14
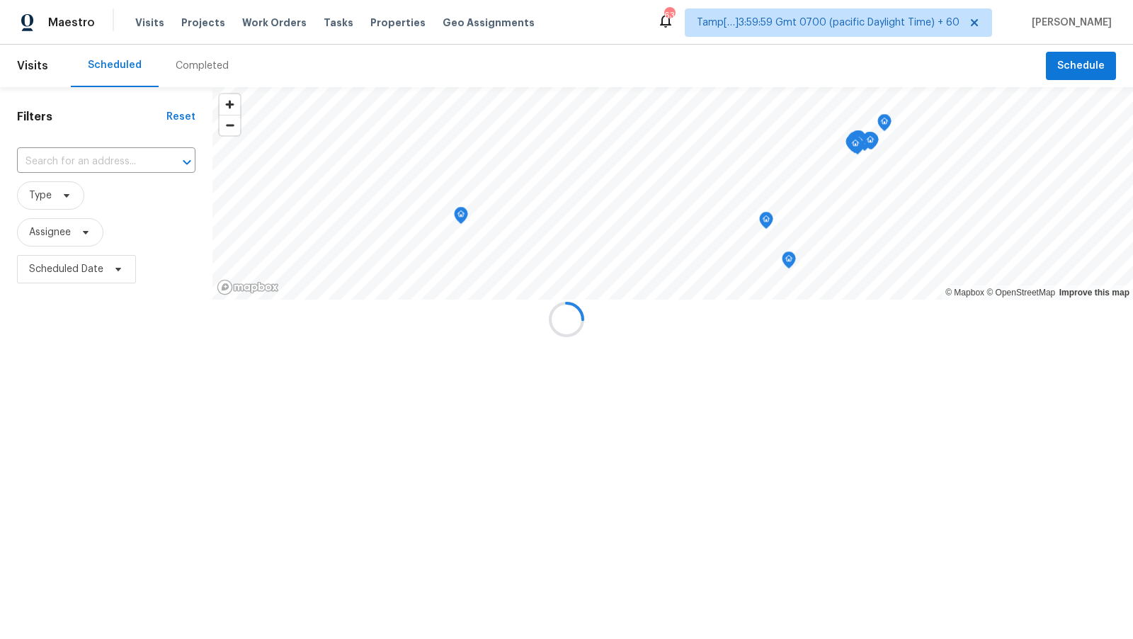
click at [176, 62] on div at bounding box center [566, 319] width 1133 height 639
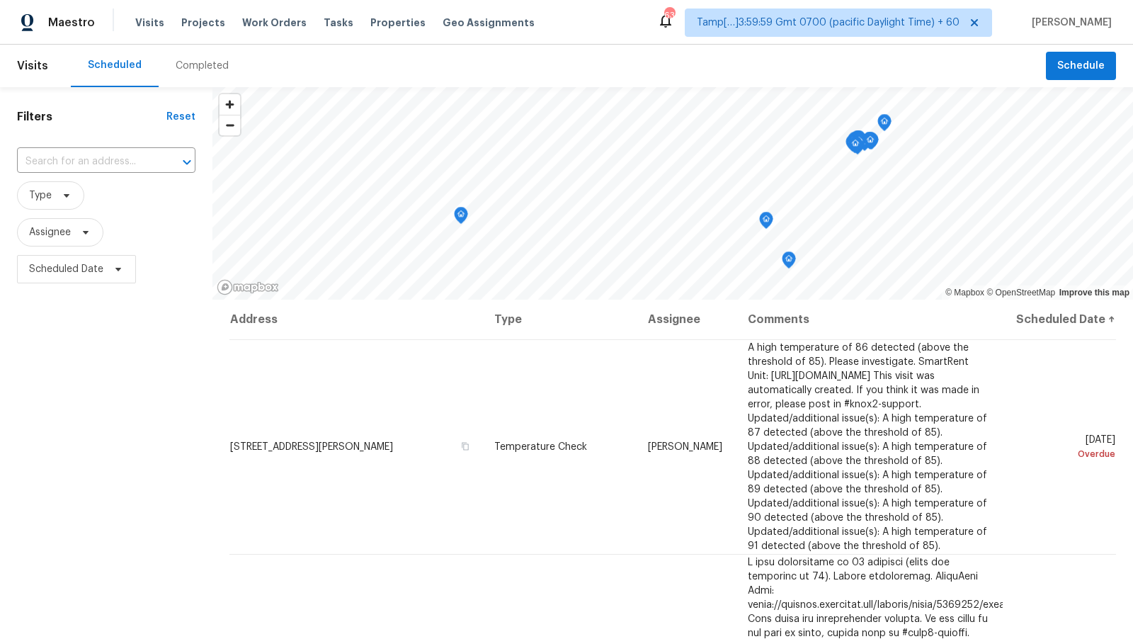
click at [176, 62] on div "Completed" at bounding box center [202, 66] width 53 height 14
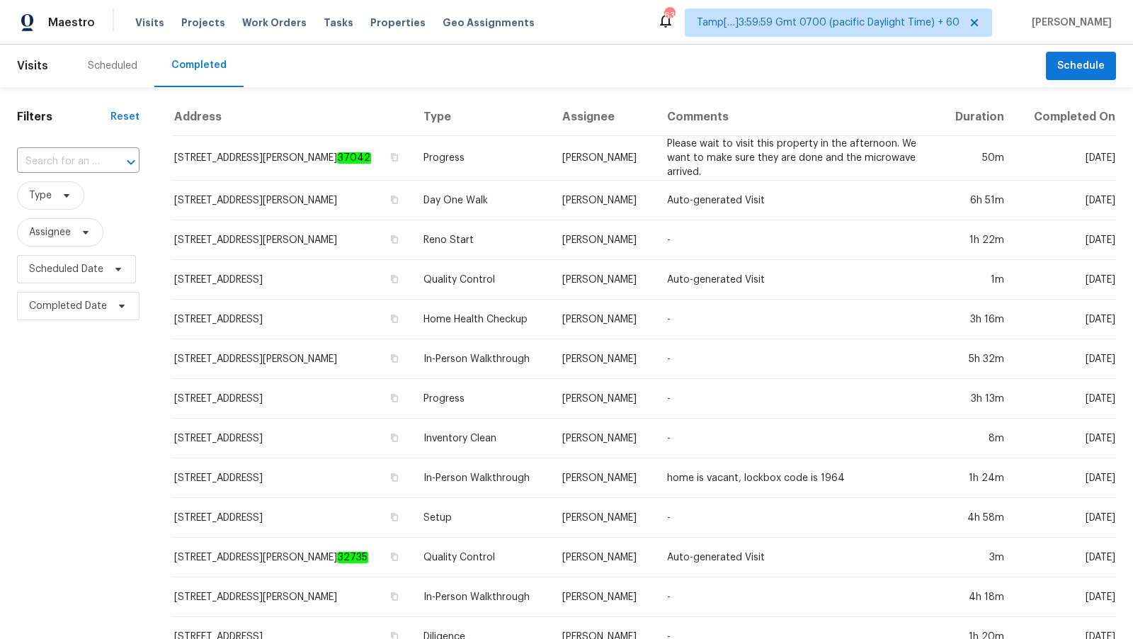
click at [111, 162] on div at bounding box center [121, 162] width 37 height 20
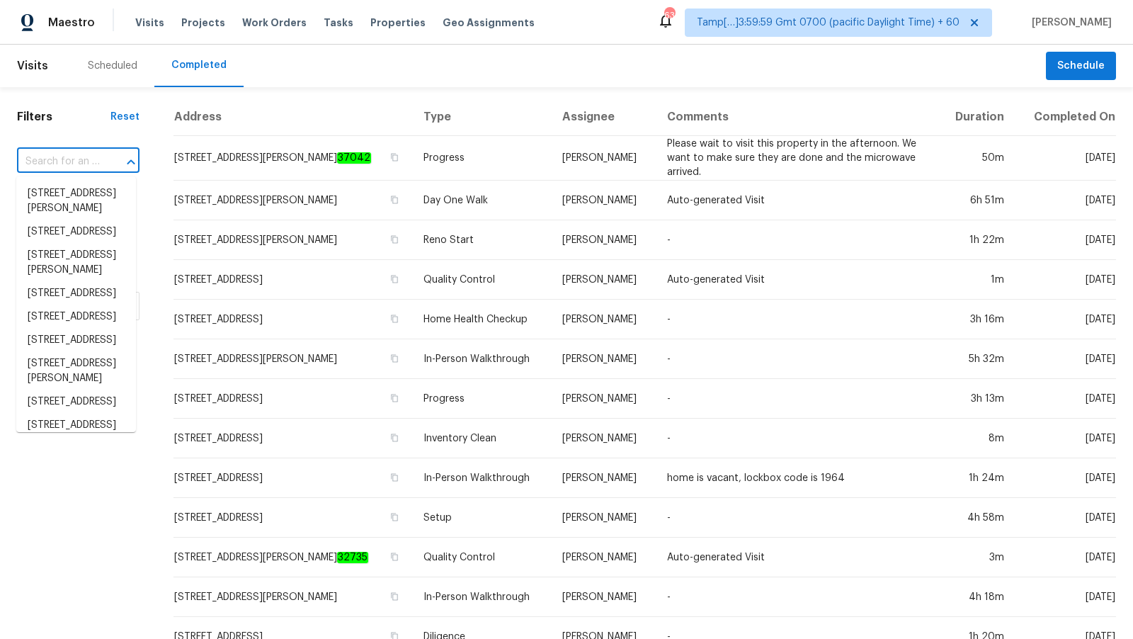
paste input "5008 NE 125th Loop, Oxford, FL 34484"
type input "5008 NE 125th Loop, Oxford, FL 34484"
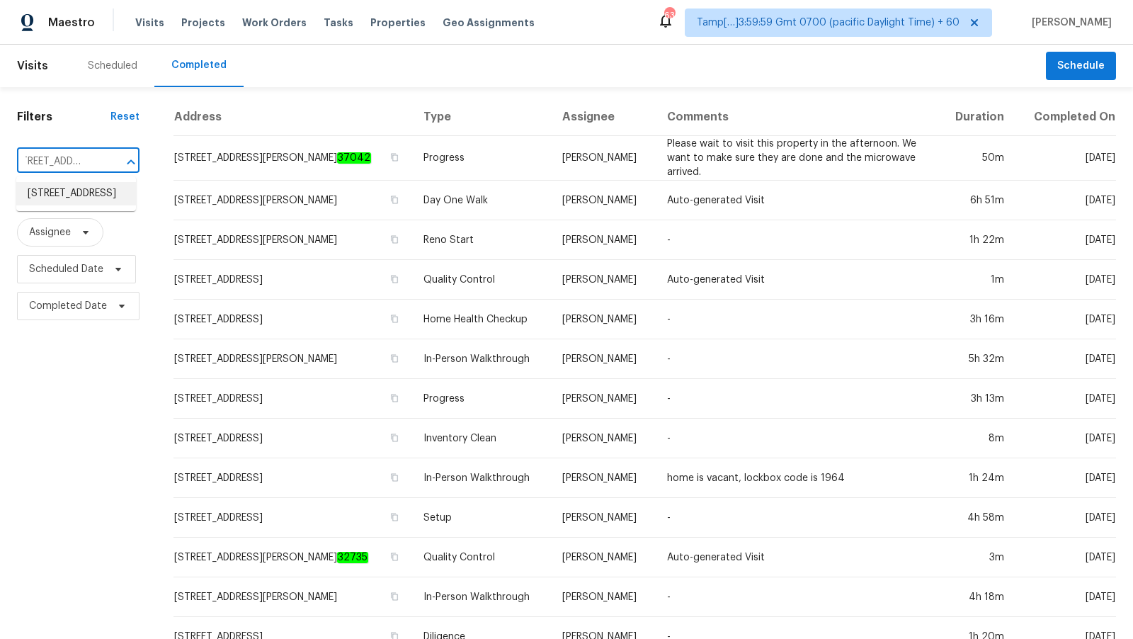
click at [85, 193] on li "5008 NE 125th Loop, Oxford, FL 34484" at bounding box center [76, 193] width 120 height 23
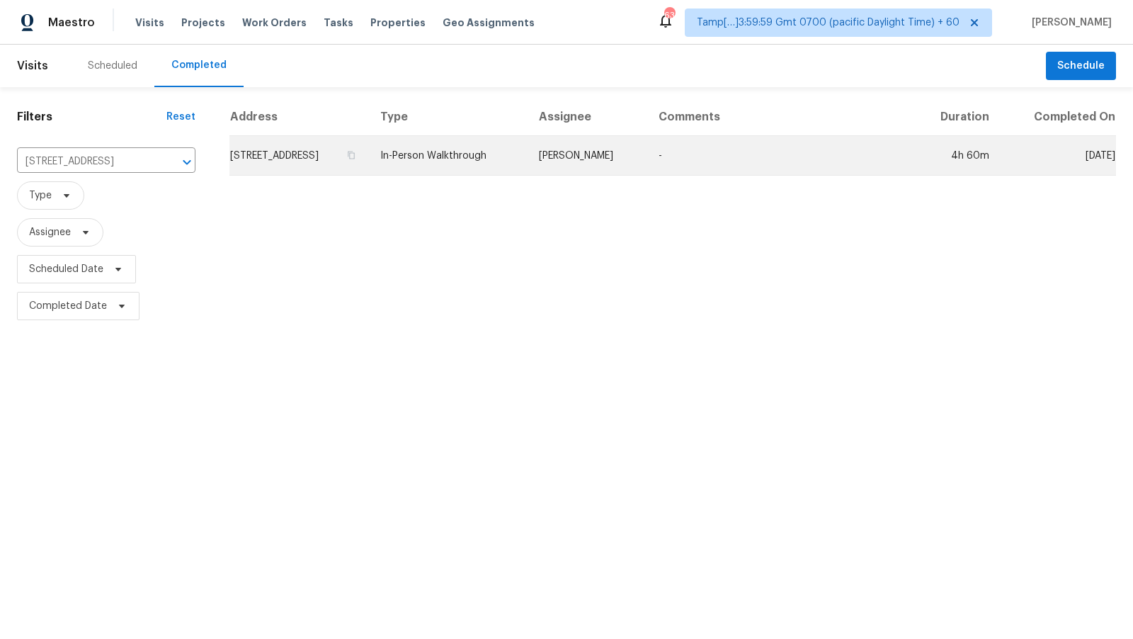
click at [369, 174] on td "5008 NE 125th Loop, Oxford, FL 34484" at bounding box center [299, 156] width 140 height 40
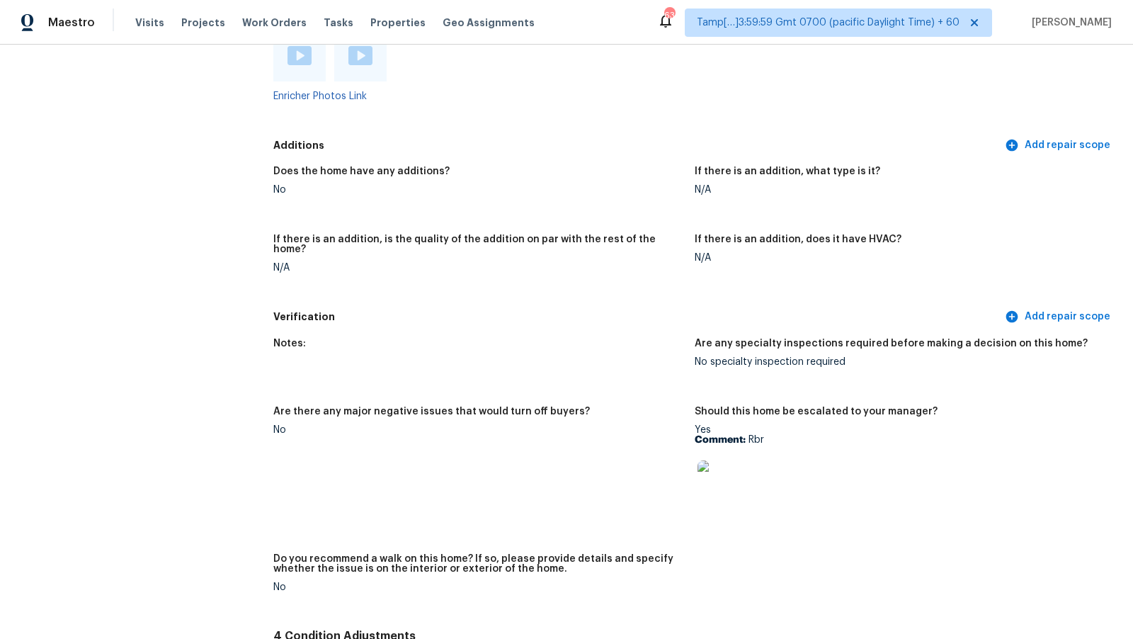
scroll to position [2593, 0]
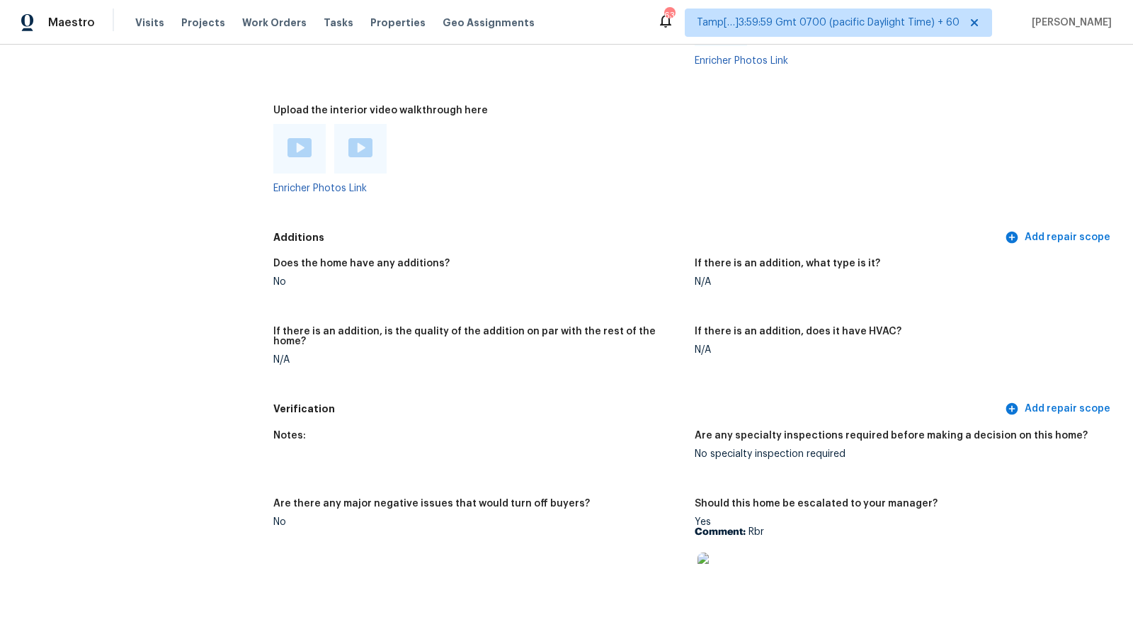
click at [297, 154] on img at bounding box center [300, 147] width 24 height 19
click at [328, 159] on div at bounding box center [334, 149] width 122 height 50
click at [351, 157] on div at bounding box center [360, 148] width 24 height 21
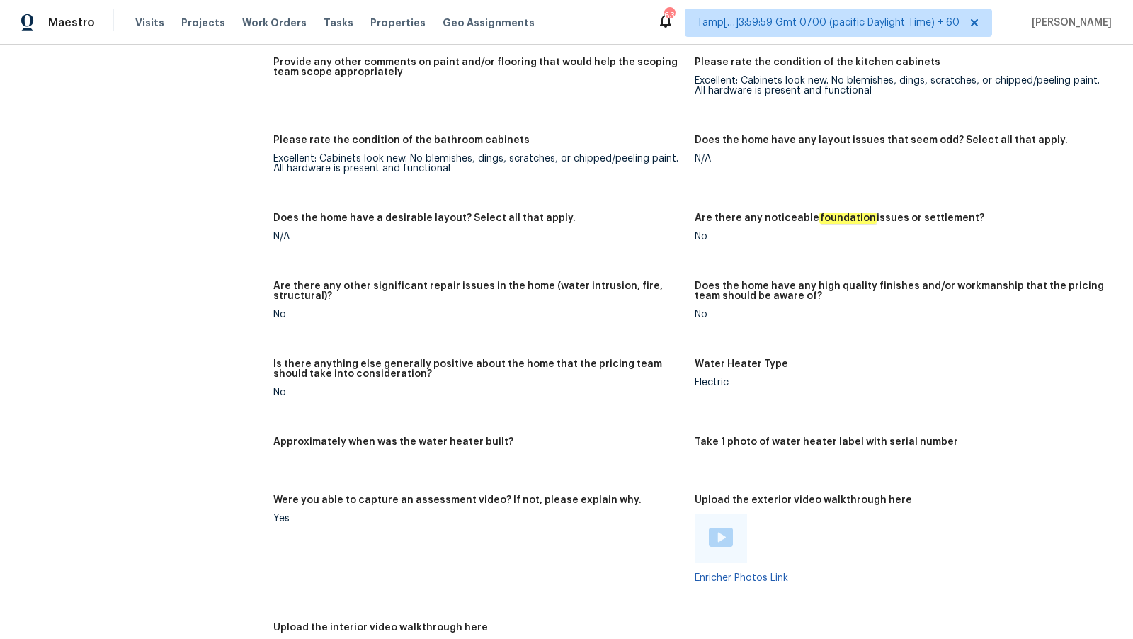
scroll to position [3259, 0]
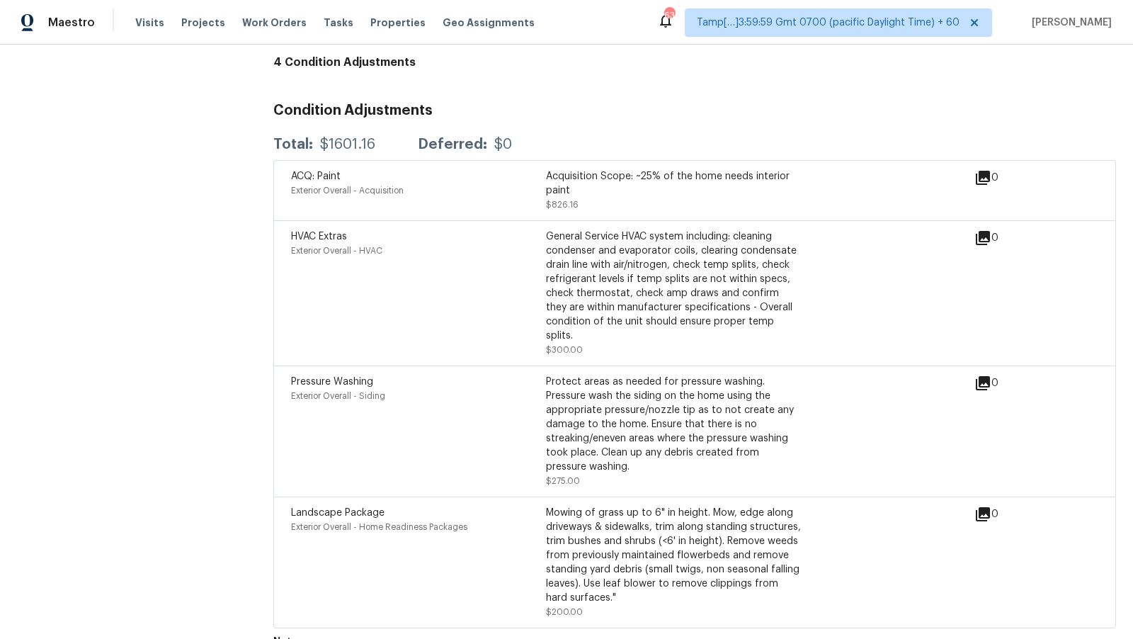
click at [366, 523] on span "Exterior Overall - Home Readiness Packages" at bounding box center [379, 527] width 176 height 8
click at [355, 377] on span "Pressure Washing" at bounding box center [332, 382] width 82 height 10
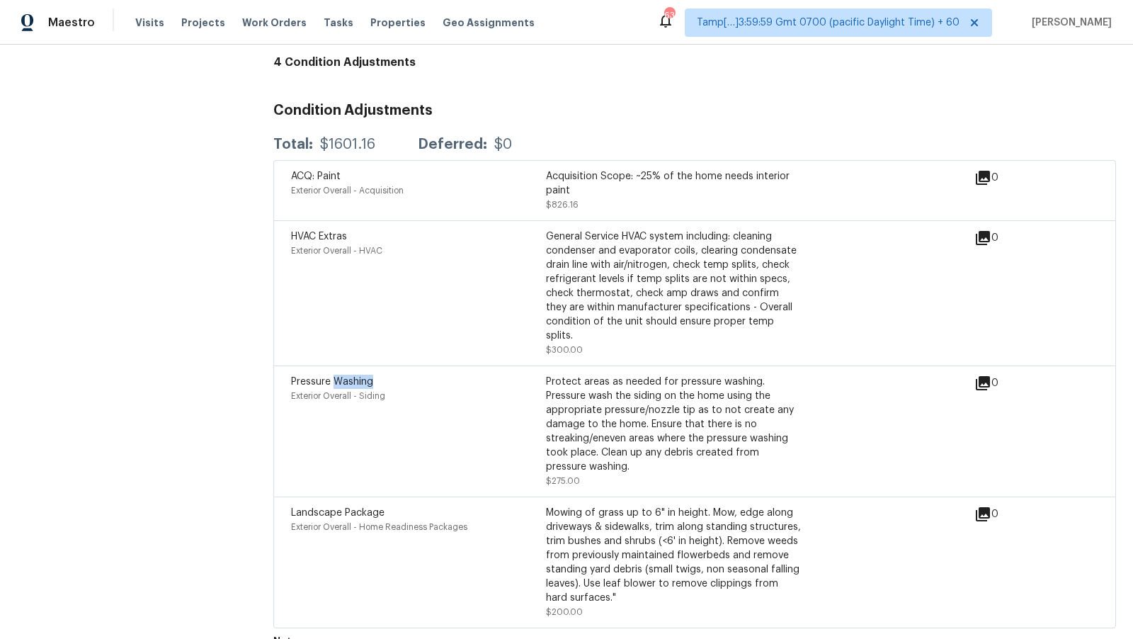
click at [355, 377] on span "Pressure Washing" at bounding box center [332, 382] width 82 height 10
click at [327, 232] on span "HVAC Extras" at bounding box center [319, 237] width 56 height 10
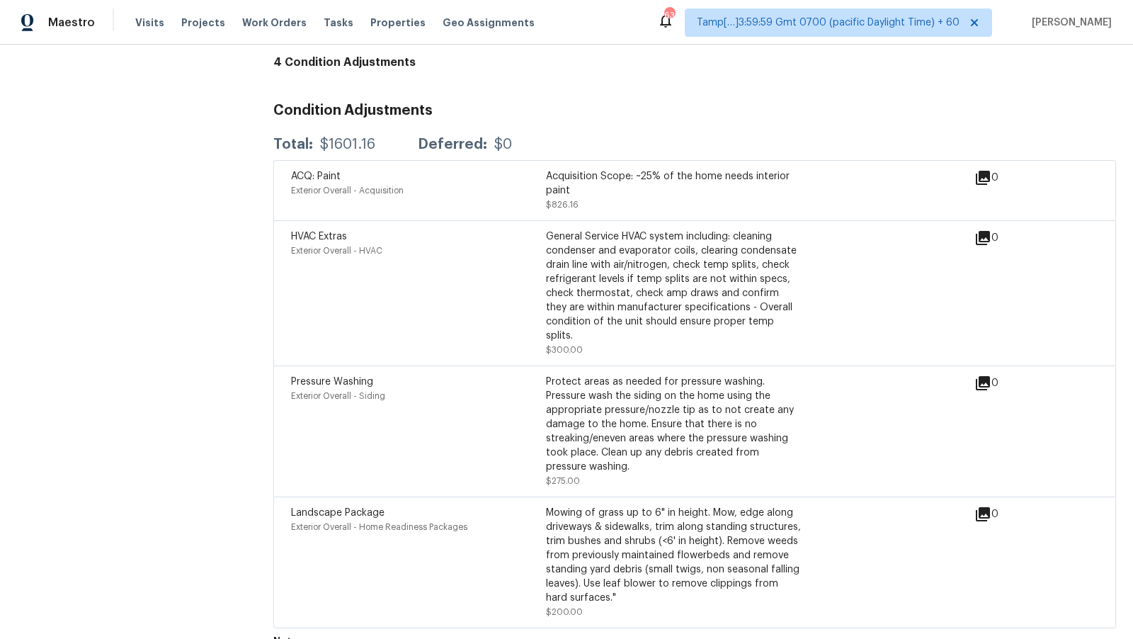
click at [322, 171] on span "ACQ: Paint" at bounding box center [316, 176] width 50 height 10
click at [611, 103] on h3 "Condition Adjustments" at bounding box center [694, 110] width 843 height 14
click at [460, 129] on div "Total: $1601.16 Deferred: $0" at bounding box center [694, 144] width 843 height 31
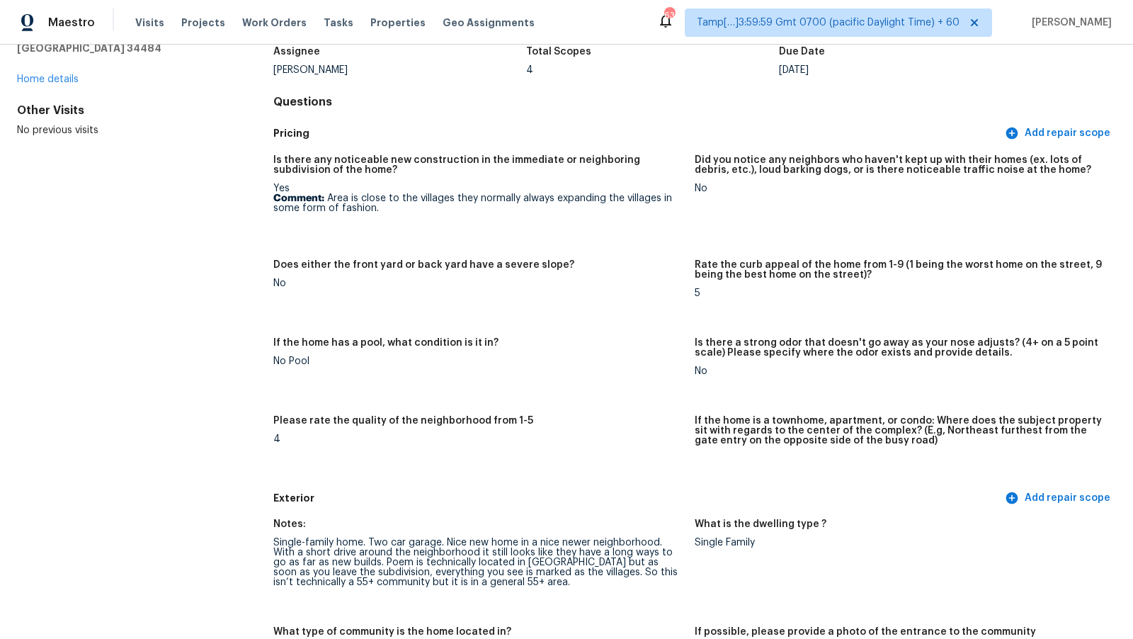
scroll to position [1746, 0]
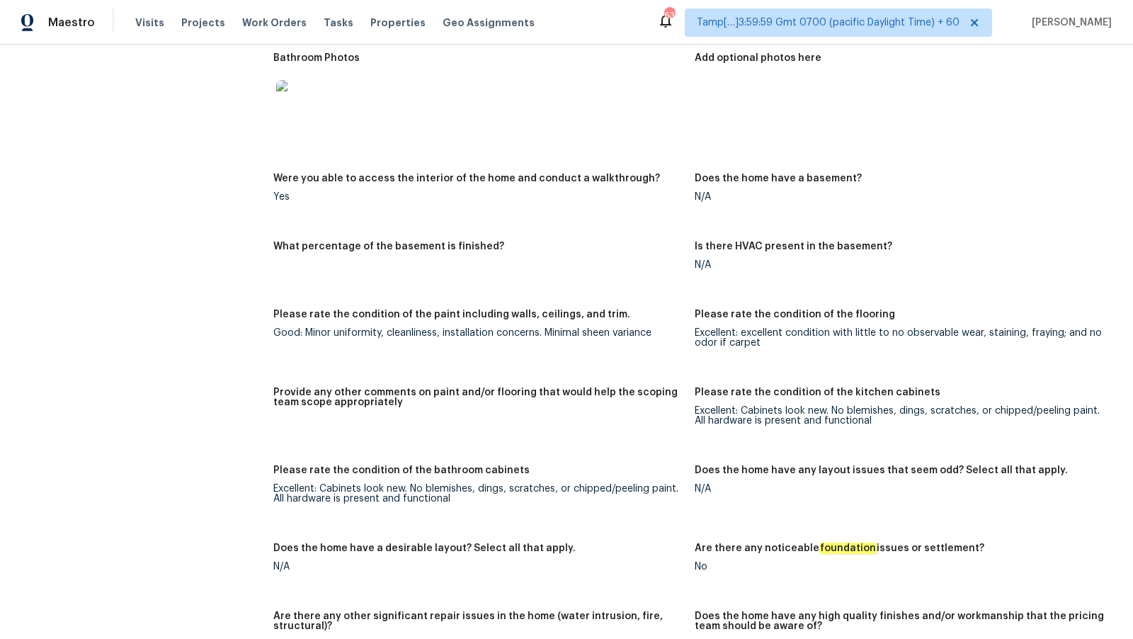
click at [487, 146] on figure "Bathroom Photos" at bounding box center [483, 104] width 421 height 103
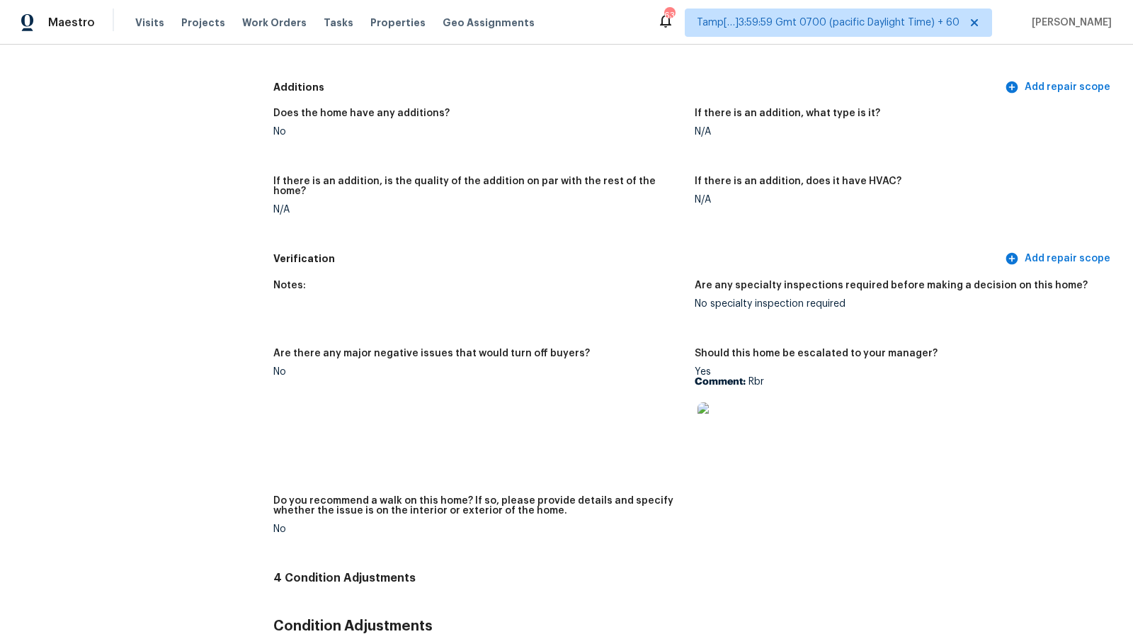
click at [567, 112] on div "Does the home have any additions?" at bounding box center [478, 117] width 410 height 18
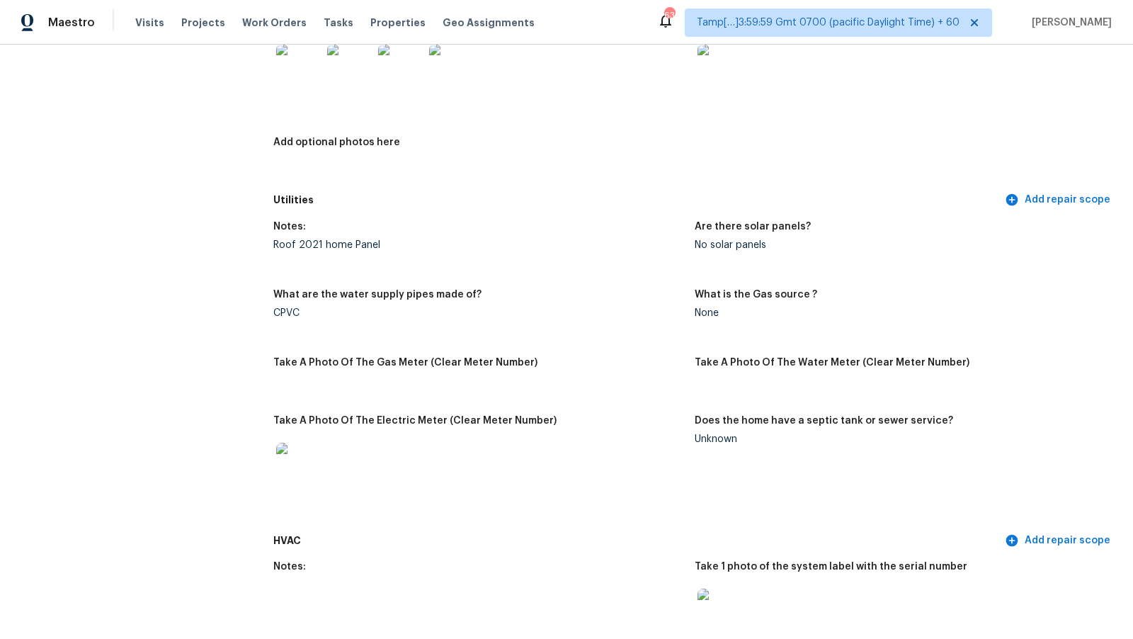
scroll to position [776, 0]
click at [408, 74] on img at bounding box center [400, 64] width 45 height 45
click at [703, 220] on h5 "Are there solar panels?" at bounding box center [753, 225] width 116 height 10
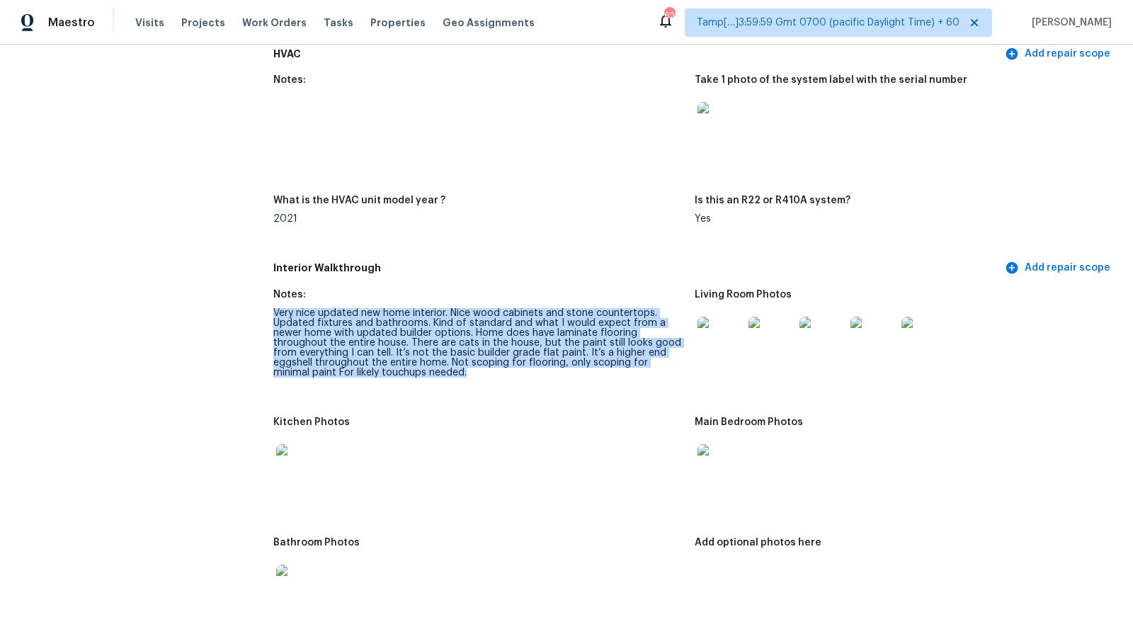
drag, startPoint x: 265, startPoint y: 313, endPoint x: 431, endPoint y: 381, distance: 179.8
copy div "Very nice updated new home interior. Nice wood cabinets and stone countertops. …"
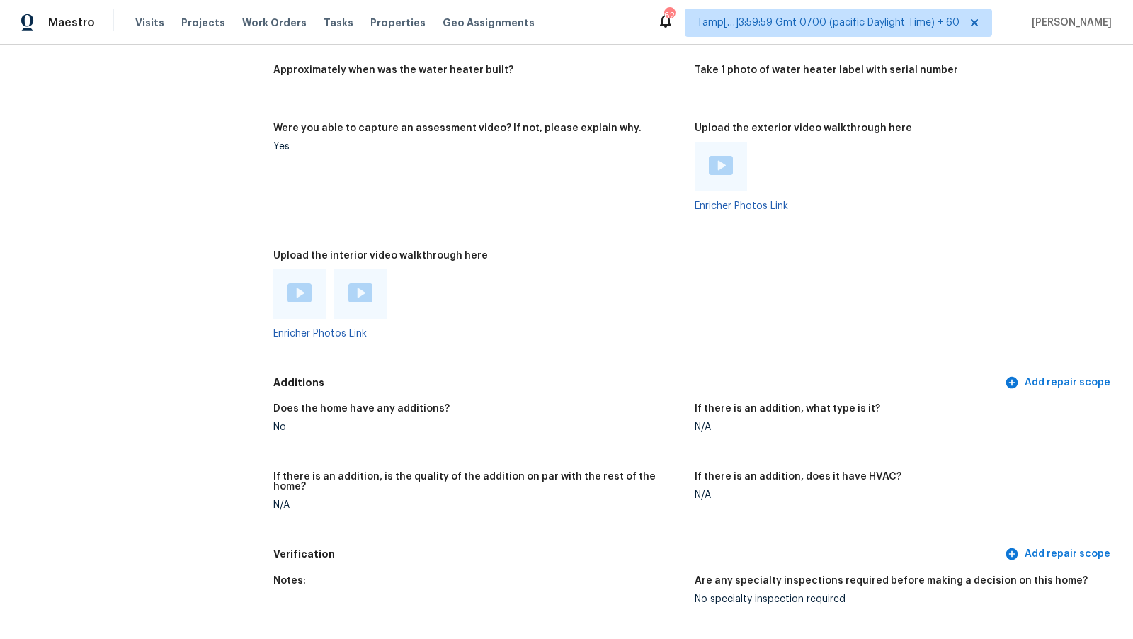
scroll to position [2456, 0]
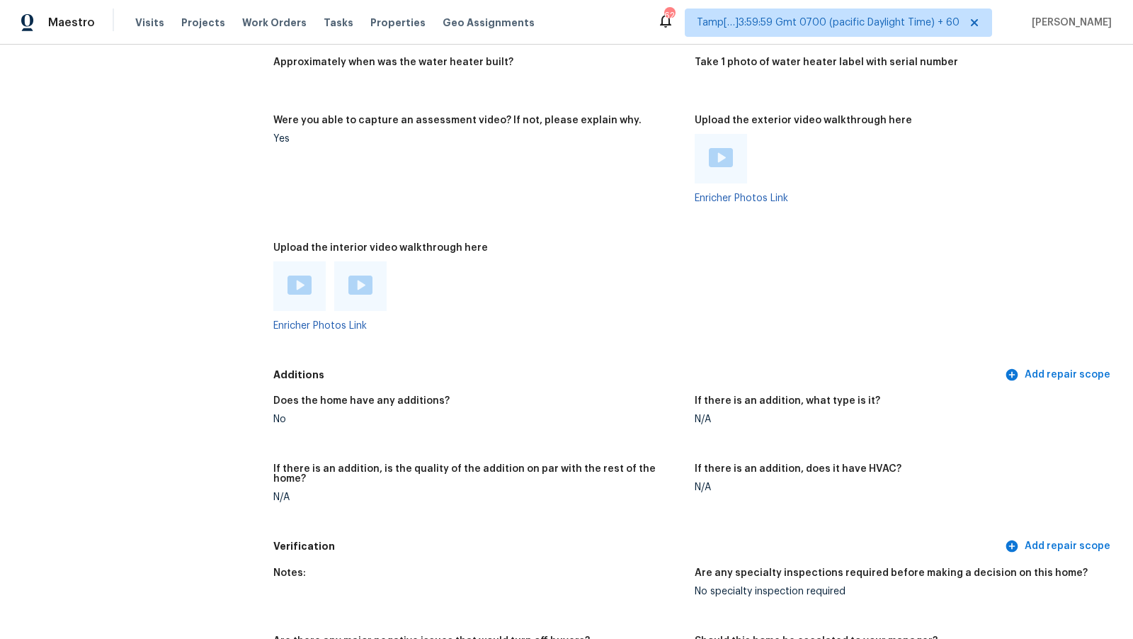
click at [534, 116] on h5 "Were you able to capture an assessment video? If not, please explain why." at bounding box center [457, 120] width 368 height 10
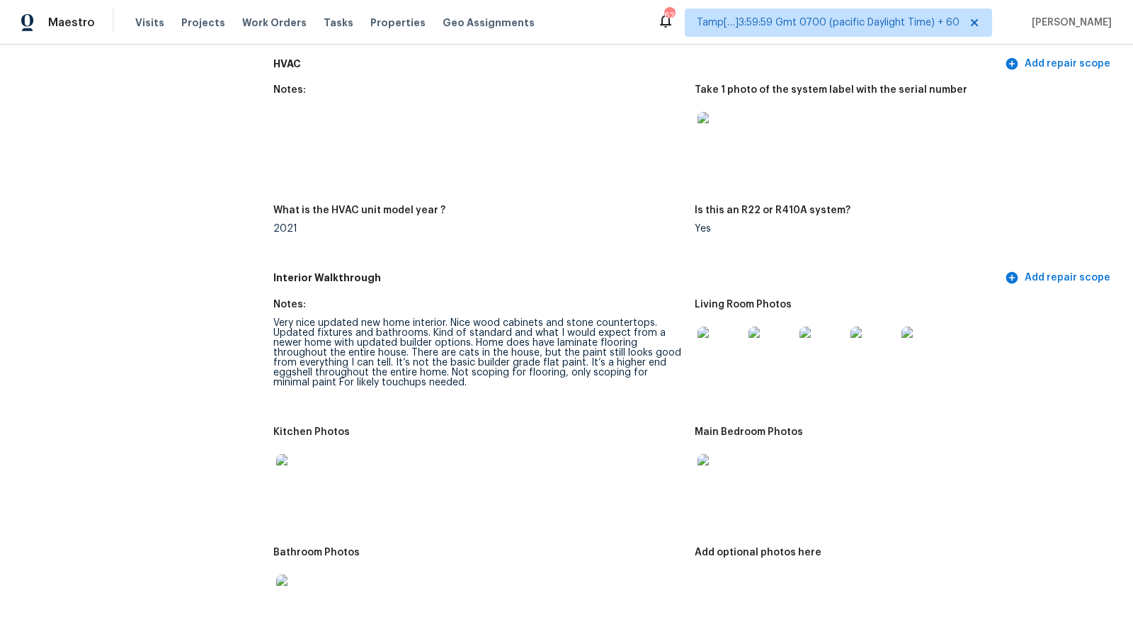
scroll to position [1718, 0]
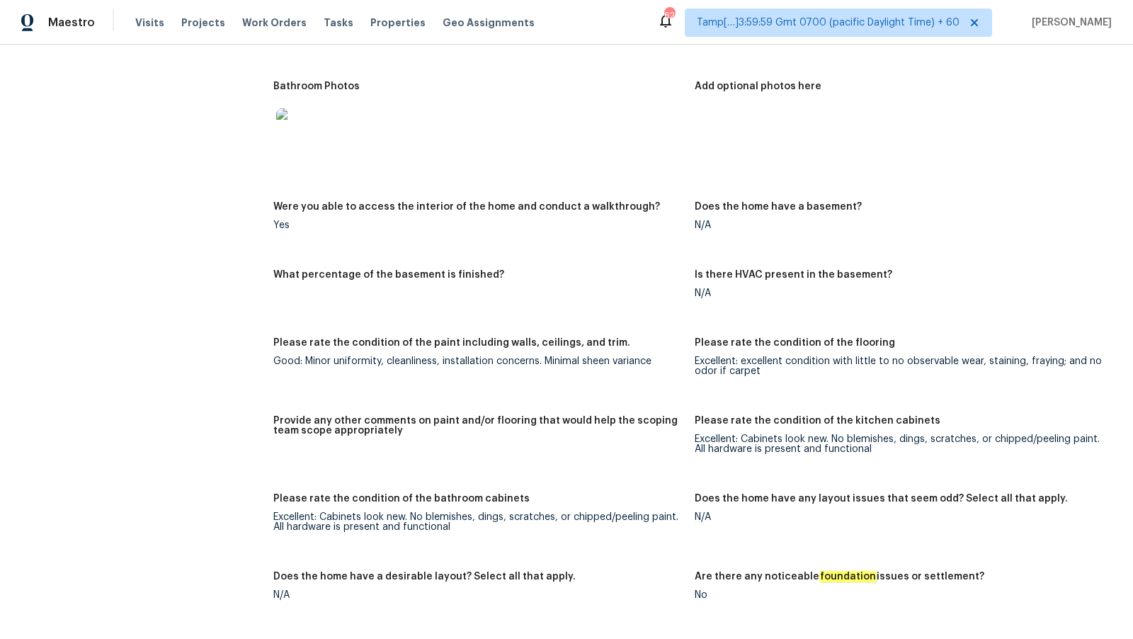
click at [442, 225] on div "Yes" at bounding box center [478, 225] width 410 height 10
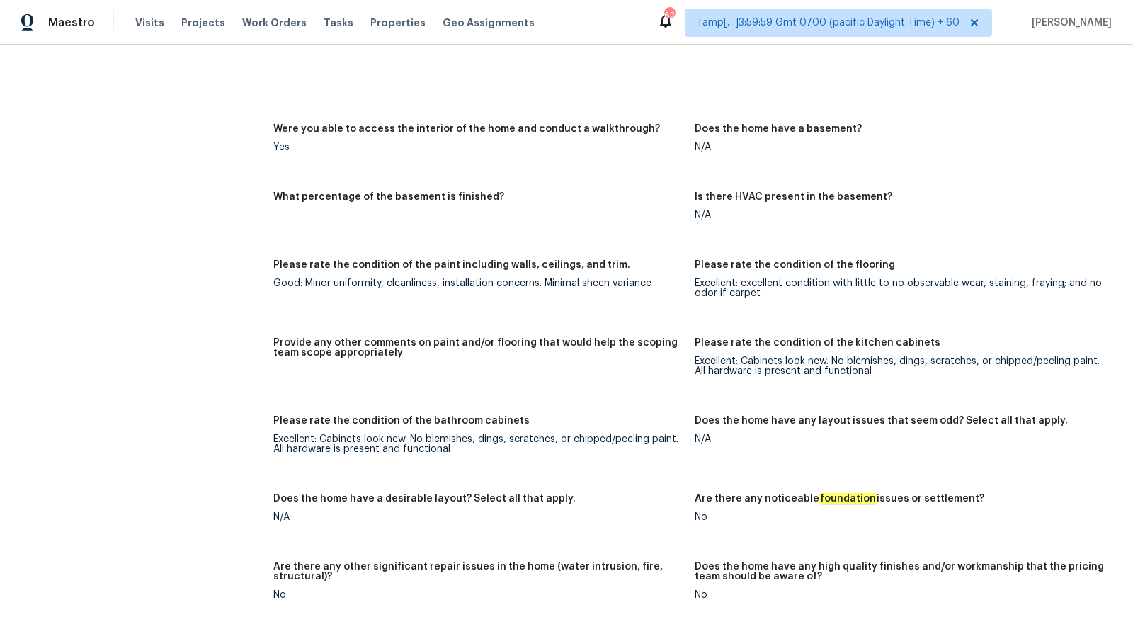
scroll to position [1341, 0]
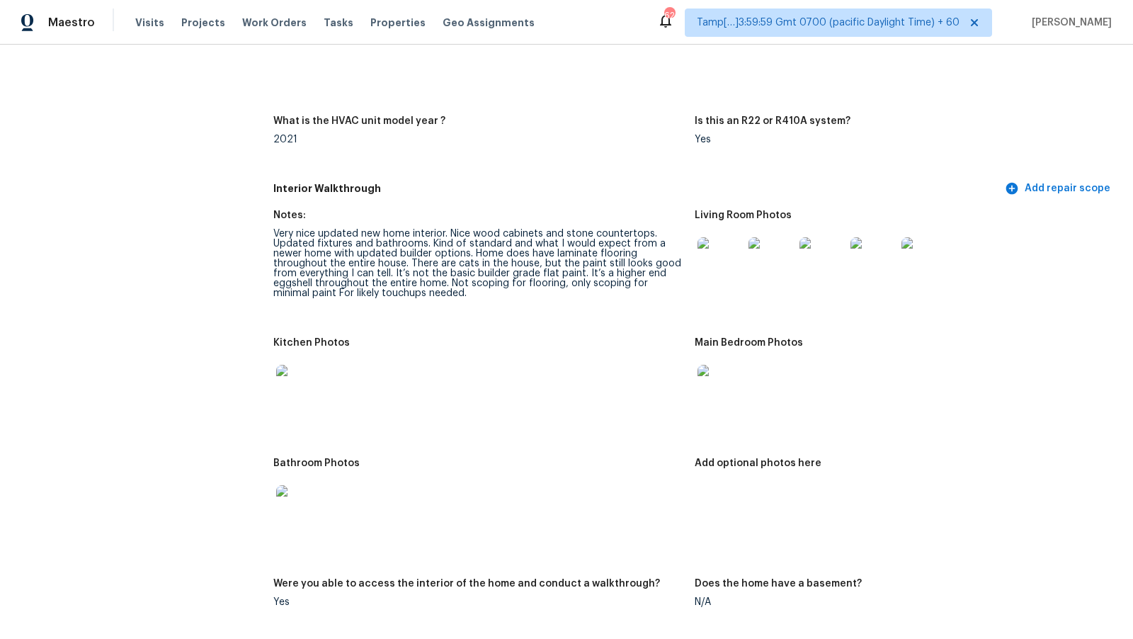
click at [477, 138] on div "2021" at bounding box center [478, 140] width 410 height 10
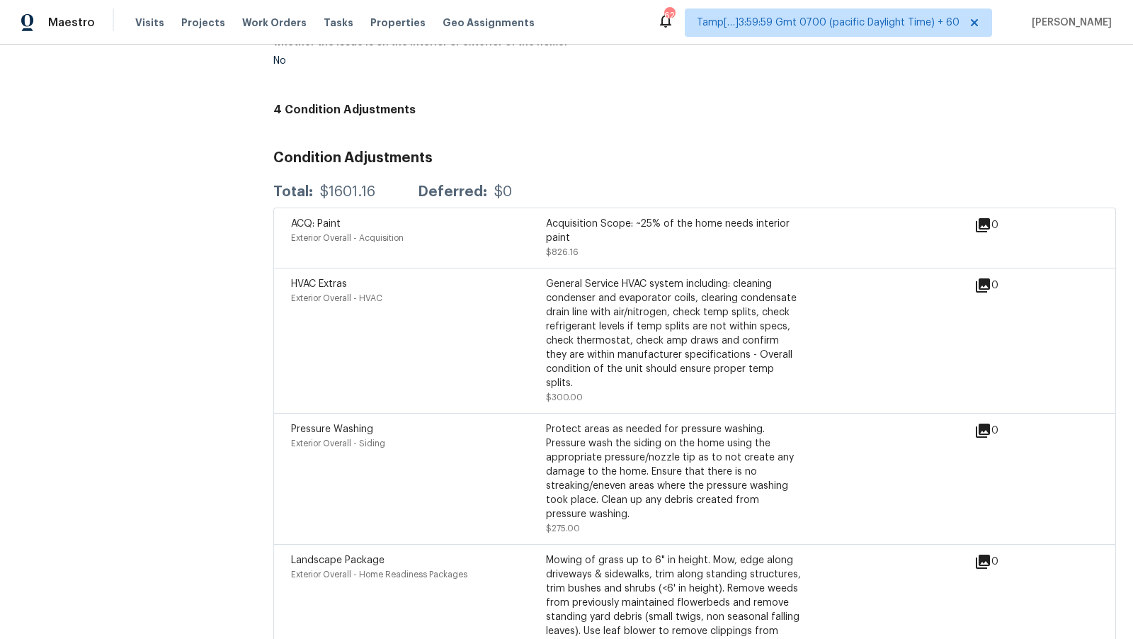
scroll to position [3259, 0]
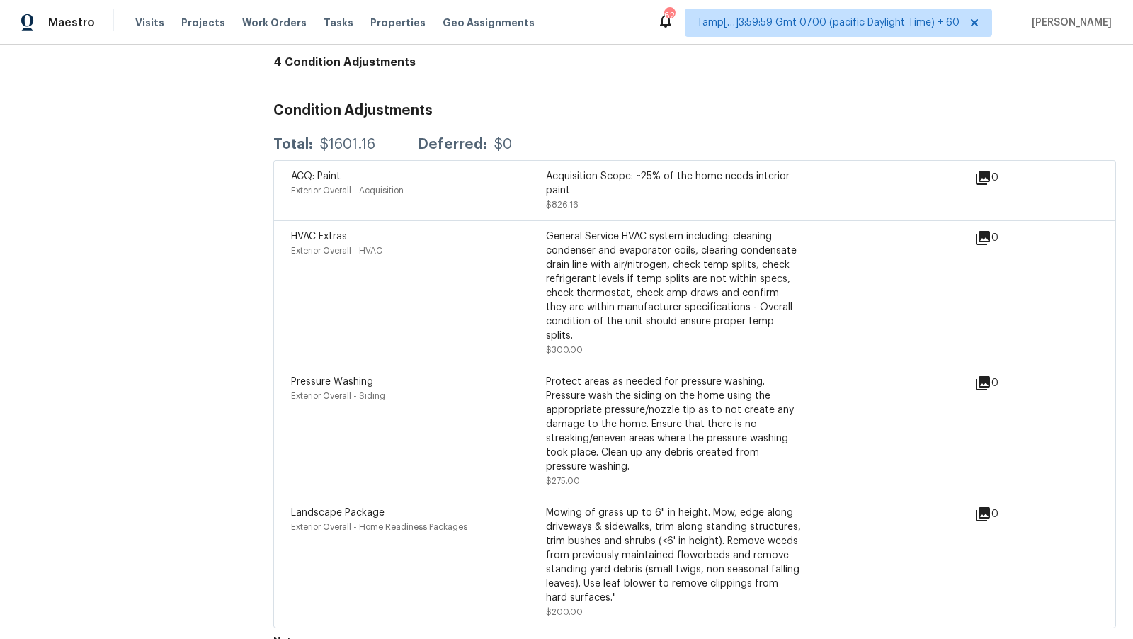
click at [569, 169] on div "Acquisition Scope: ~25% of the home needs interior paint" at bounding box center [673, 183] width 255 height 28
click at [589, 264] on div "General Service HVAC system including: cleaning condenser and evaporator coils,…" at bounding box center [673, 285] width 255 height 113
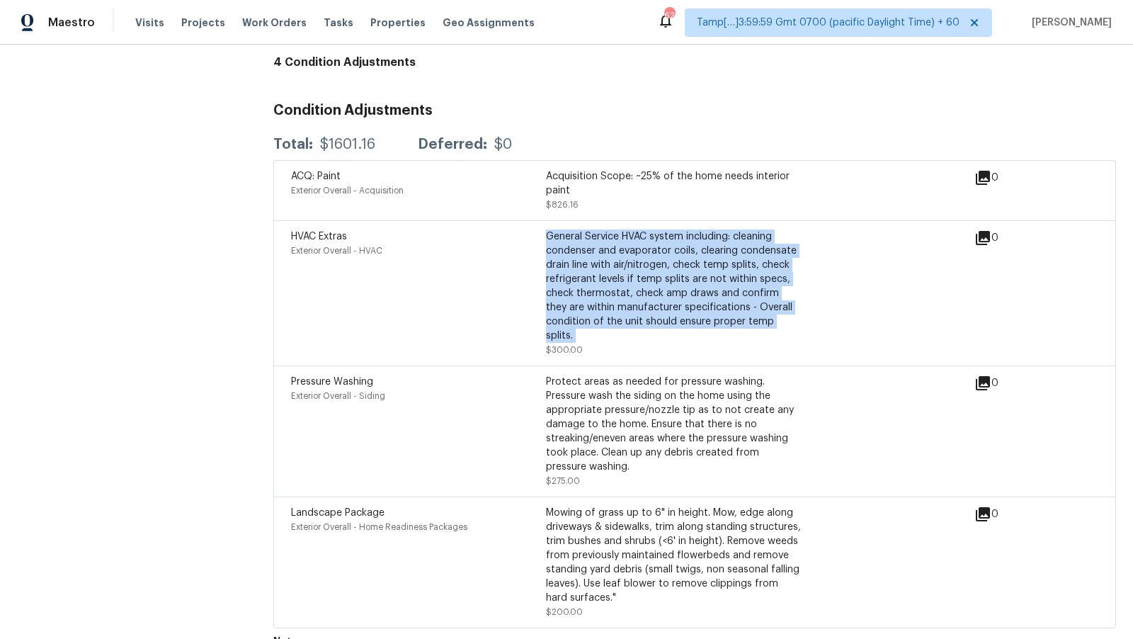
click at [589, 264] on div "General Service HVAC system including: cleaning condenser and evaporator coils,…" at bounding box center [673, 285] width 255 height 113
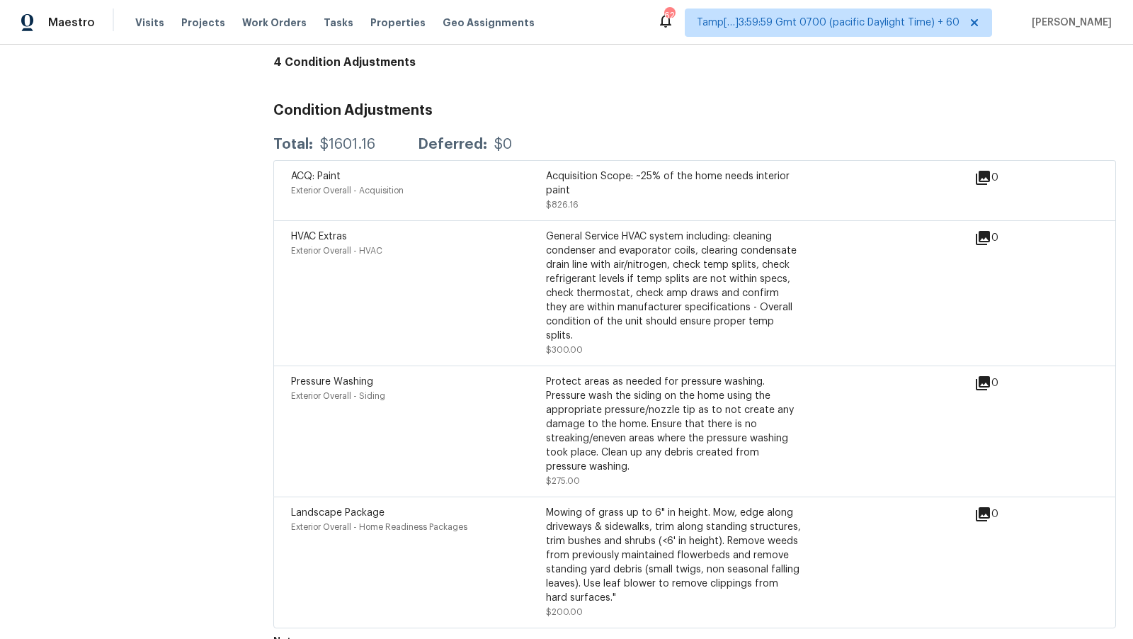
click at [588, 375] on div "Protect areas as needed for pressure washing. Pressure wash the siding on the h…" at bounding box center [673, 424] width 255 height 99
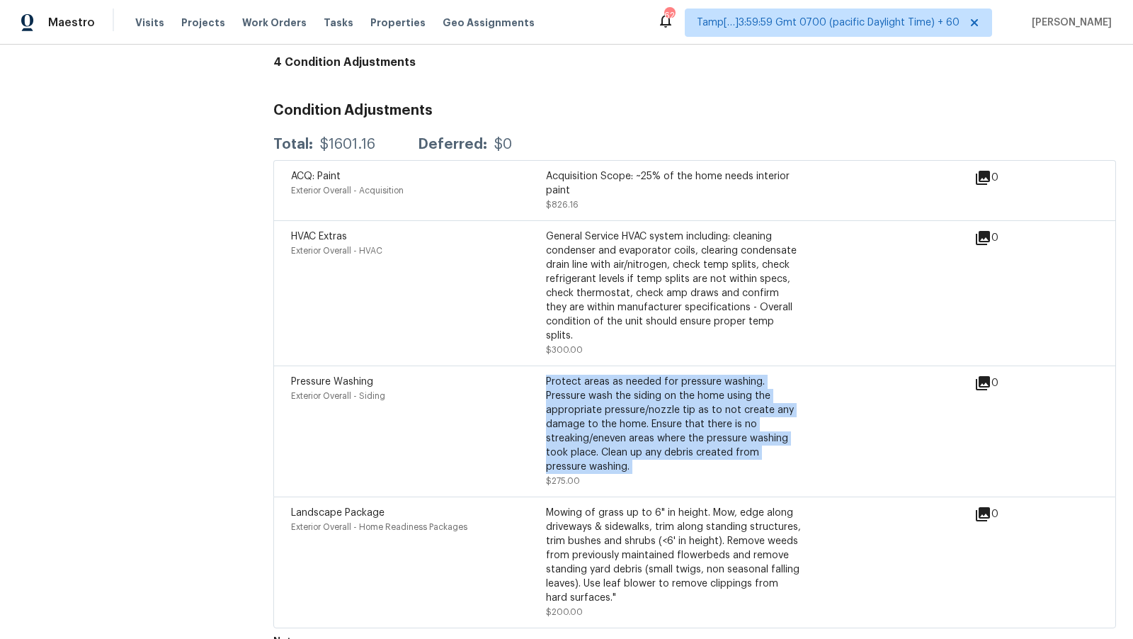
click at [588, 375] on div "Protect areas as needed for pressure washing. Pressure wash the siding on the h…" at bounding box center [673, 424] width 255 height 99
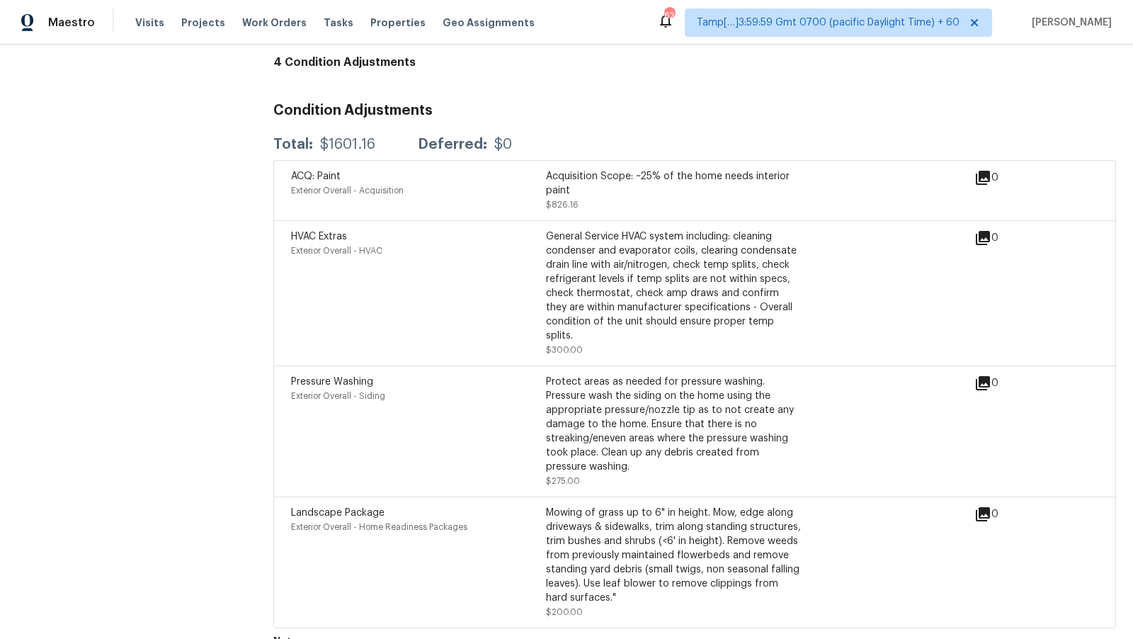
click at [618, 513] on div "Mowing of grass up to 6" in height. Mow, edge along driveways & sidewalks, trim…" at bounding box center [673, 555] width 255 height 99
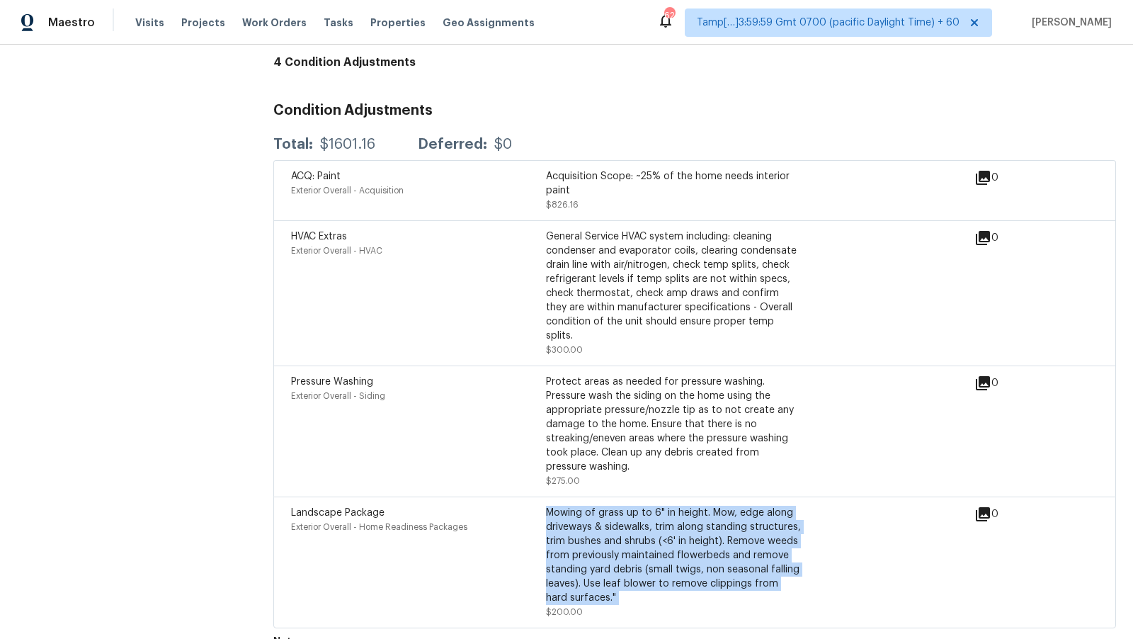
click at [618, 513] on div "Mowing of grass up to 6" in height. Mow, edge along driveways & sidewalks, trim…" at bounding box center [673, 555] width 255 height 99
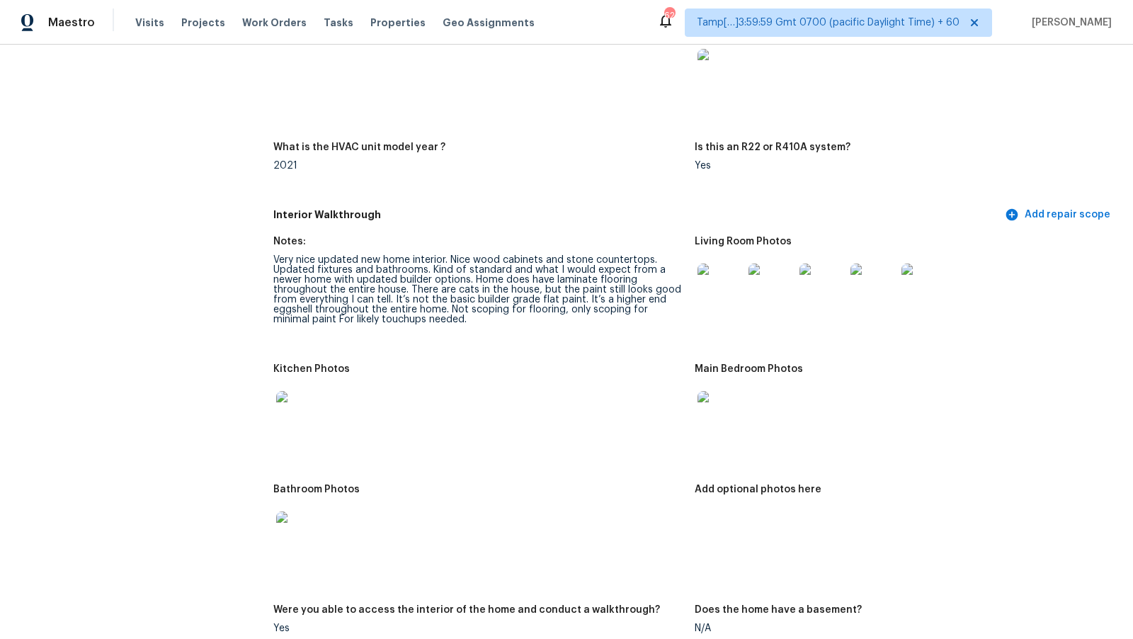
scroll to position [1350, 0]
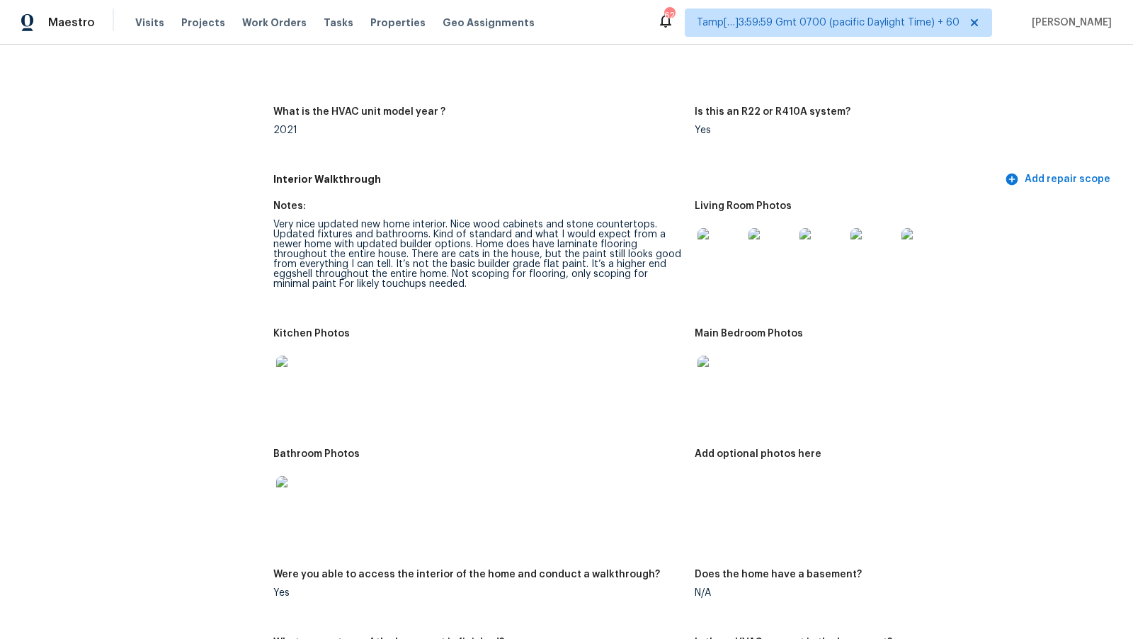
click at [421, 263] on div "Very nice updated new home interior. Nice wood cabinets and stone countertops. …" at bounding box center [478, 254] width 410 height 69
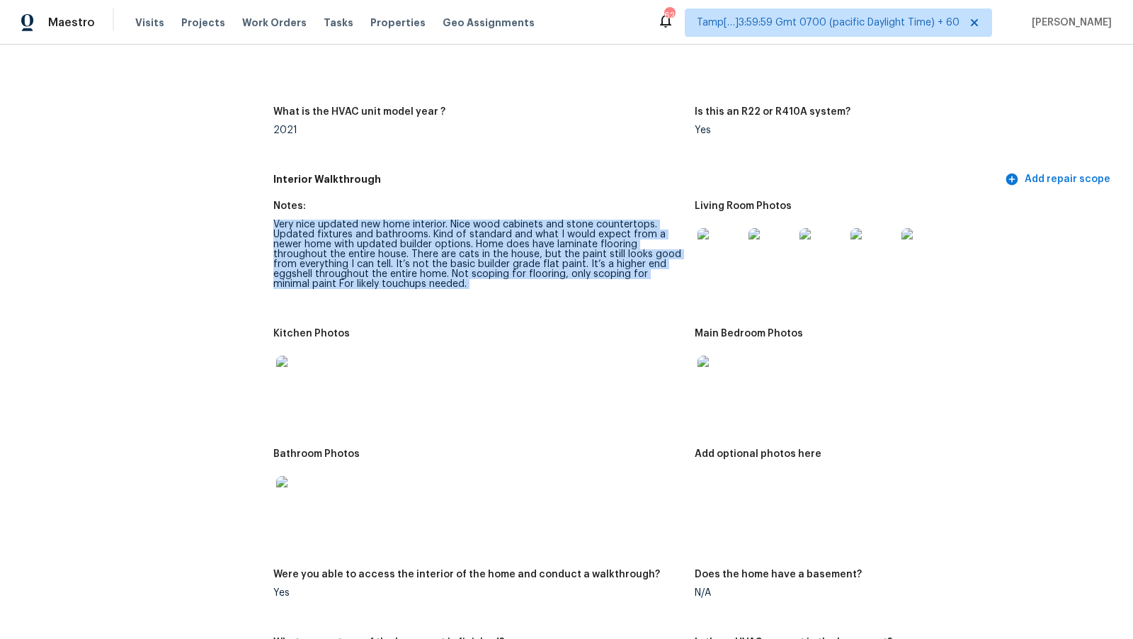
click at [421, 263] on div "Very nice updated new home interior. Nice wood cabinets and stone countertops. …" at bounding box center [478, 254] width 410 height 69
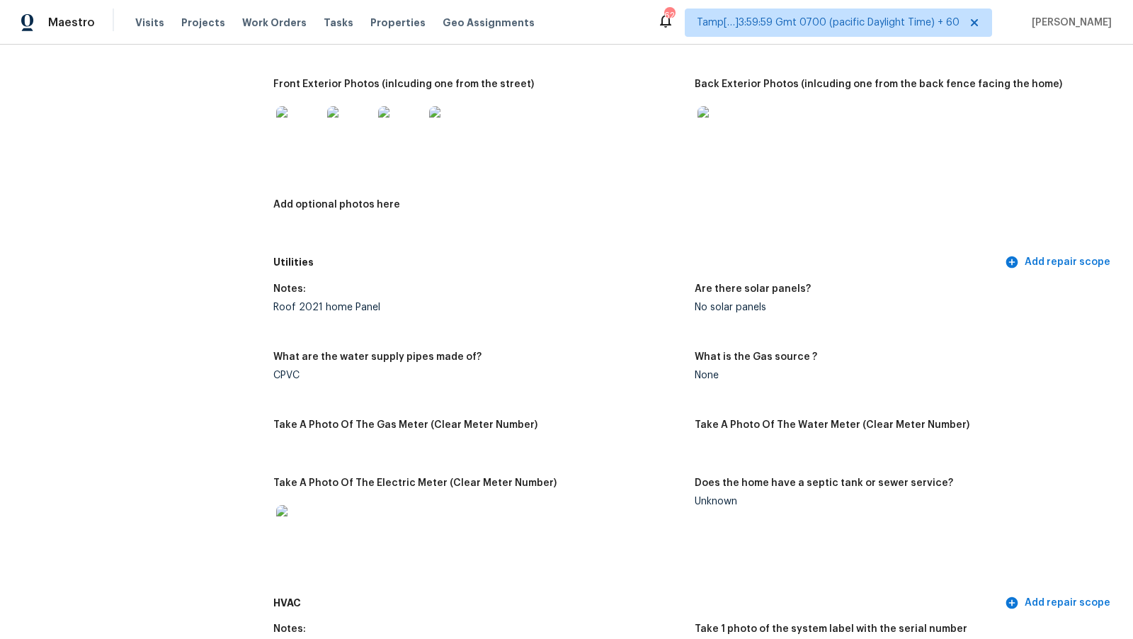
scroll to position [0, 0]
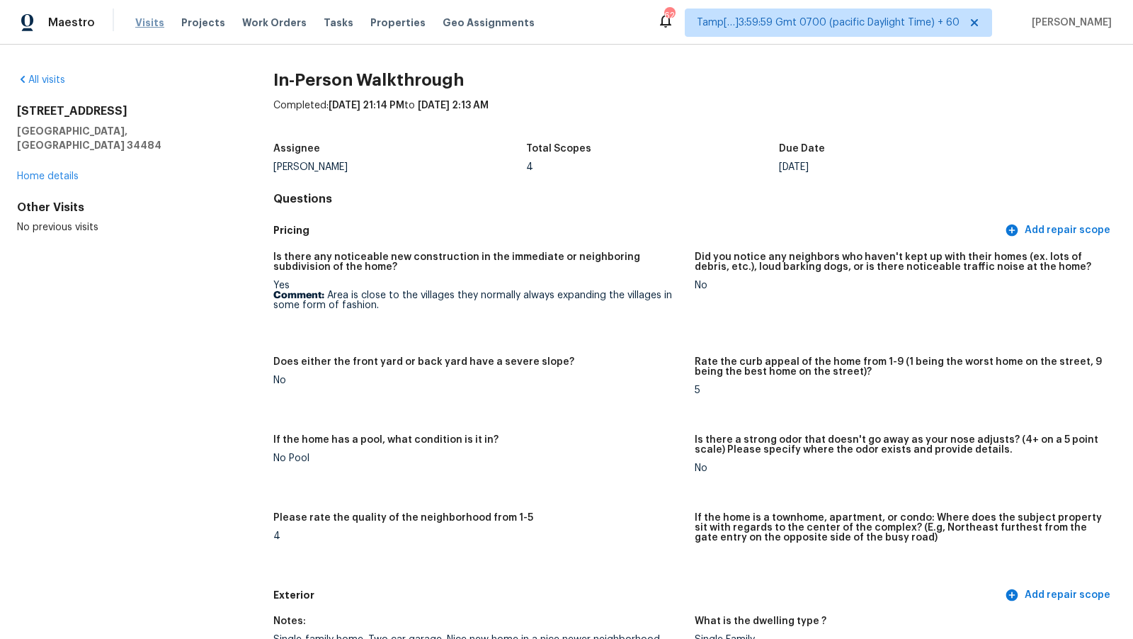
click at [150, 23] on span "Visits" at bounding box center [149, 23] width 29 height 14
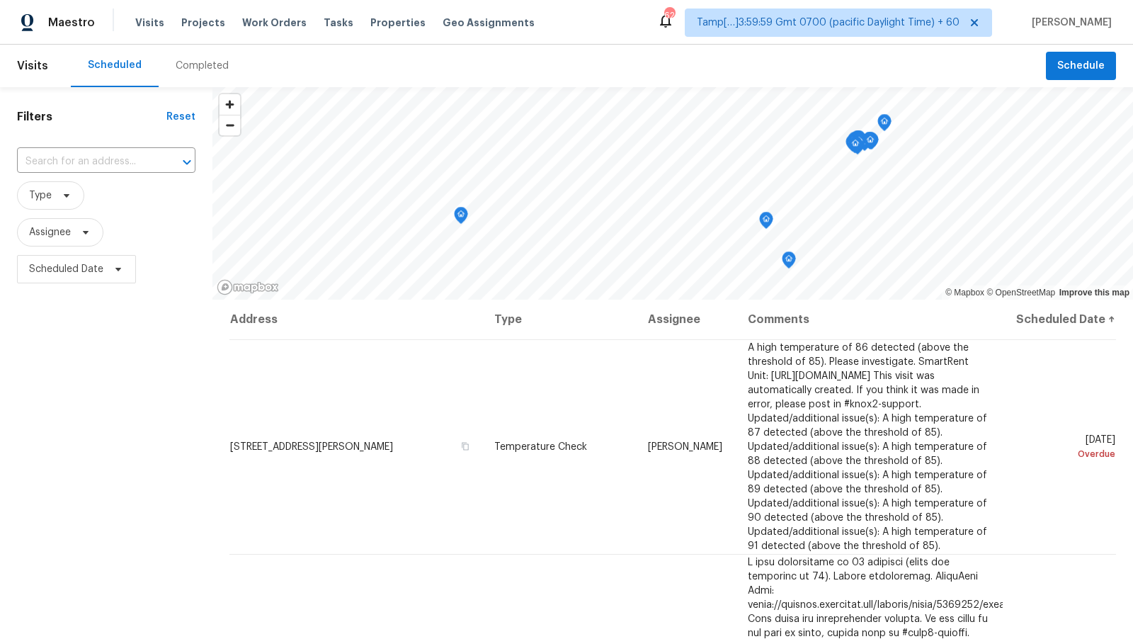
click at [191, 69] on div "Completed" at bounding box center [202, 66] width 53 height 14
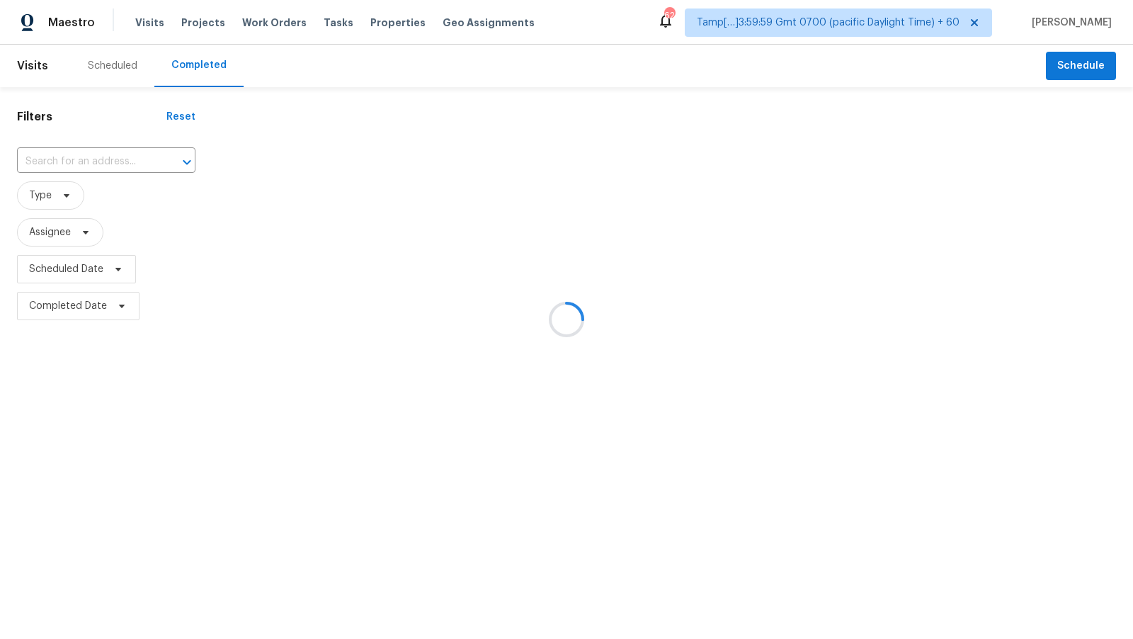
click at [114, 155] on div at bounding box center [566, 319] width 1133 height 639
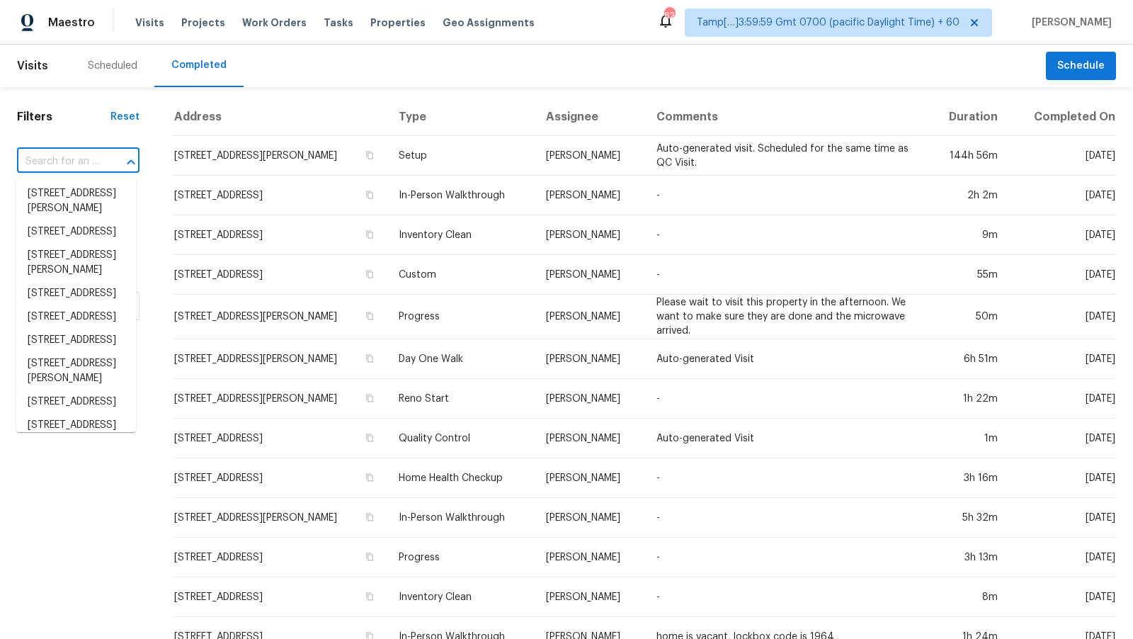
click at [88, 160] on input "text" at bounding box center [58, 162] width 83 height 22
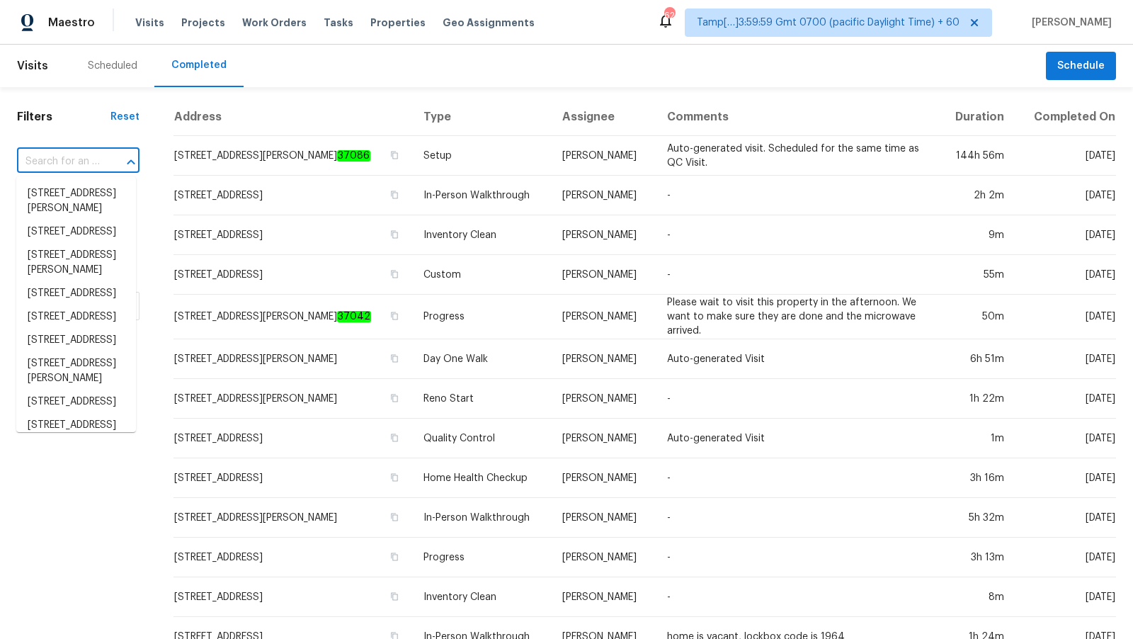
paste input "1016 Field View Dr, McDonough, GA 30253"
type input "1016 Field View Dr, McDonough, GA 30253"
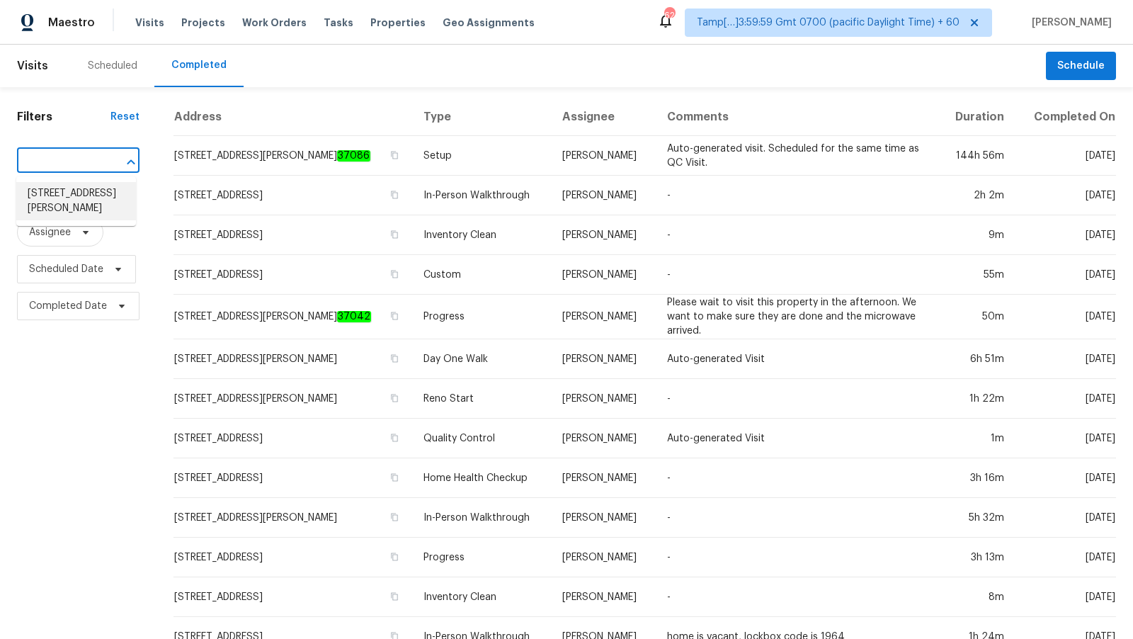
click at [83, 199] on li "1016 Field View Dr, McDonough, GA 30253" at bounding box center [76, 201] width 120 height 38
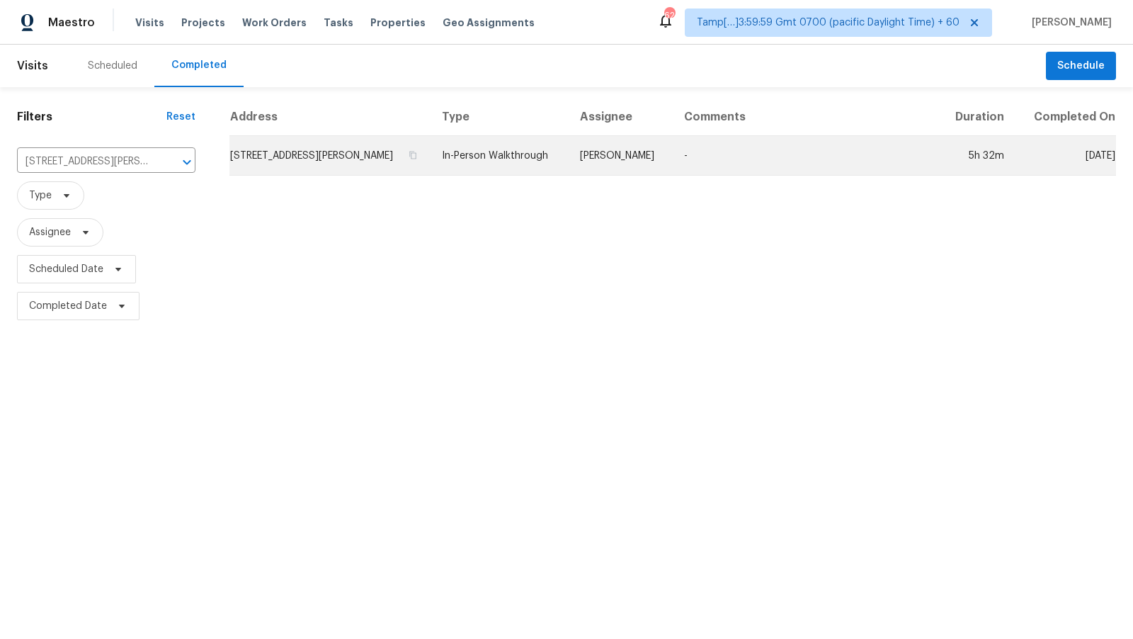
click at [280, 160] on td "1016 Field View Dr, McDonough, GA 30253" at bounding box center [329, 156] width 201 height 40
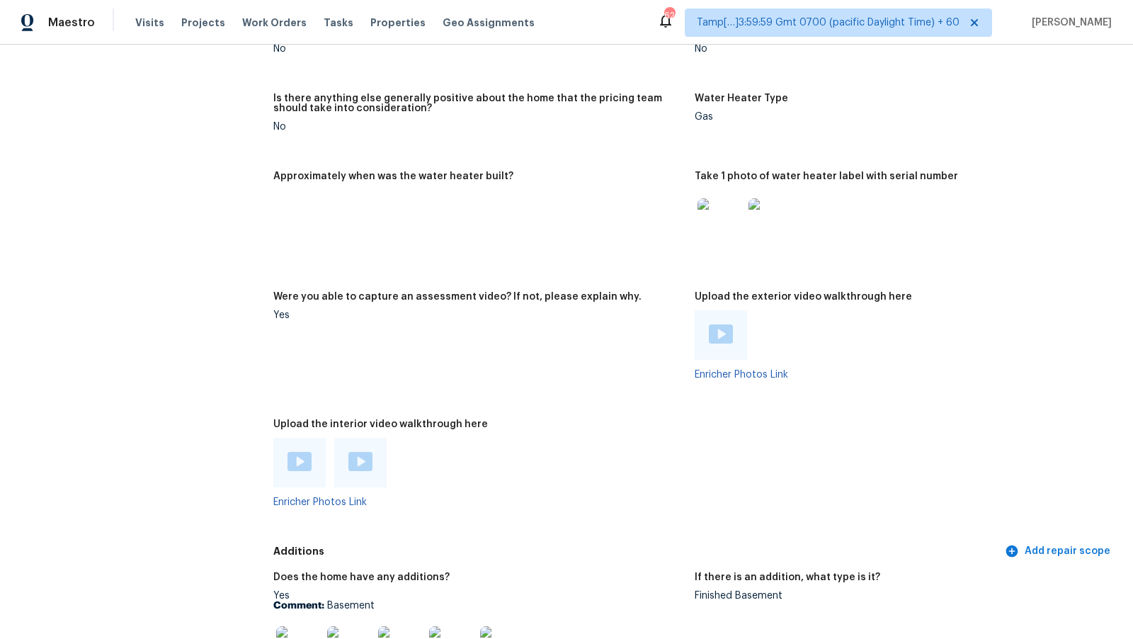
scroll to position [2485, 0]
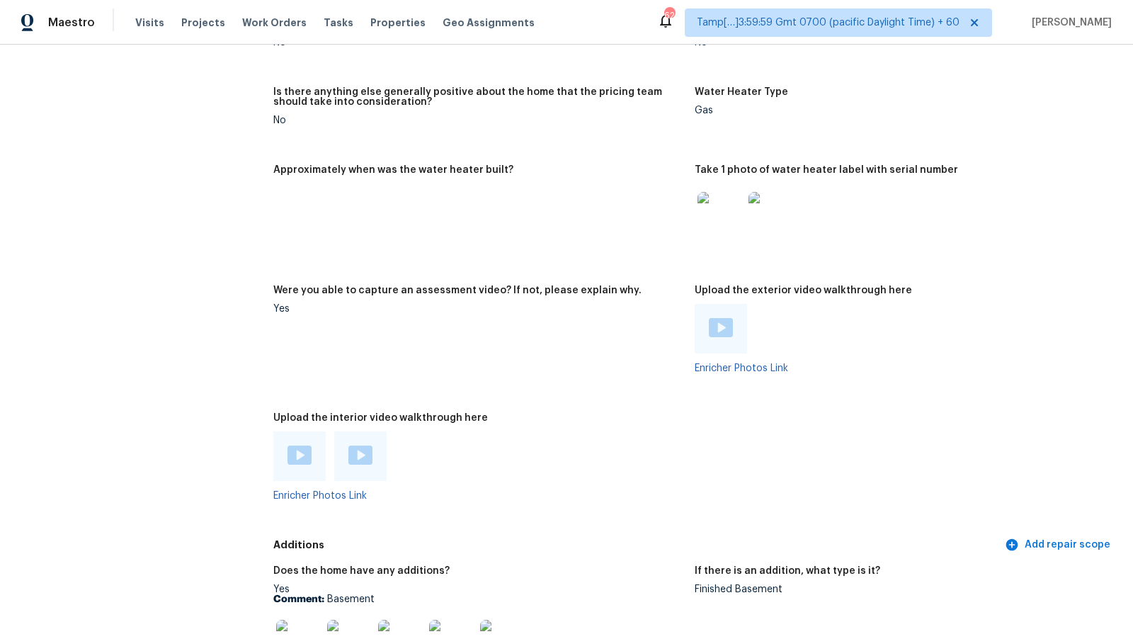
click at [295, 471] on div at bounding box center [299, 456] width 52 height 50
click at [298, 458] on img at bounding box center [300, 454] width 24 height 19
click at [370, 453] on img at bounding box center [360, 454] width 24 height 19
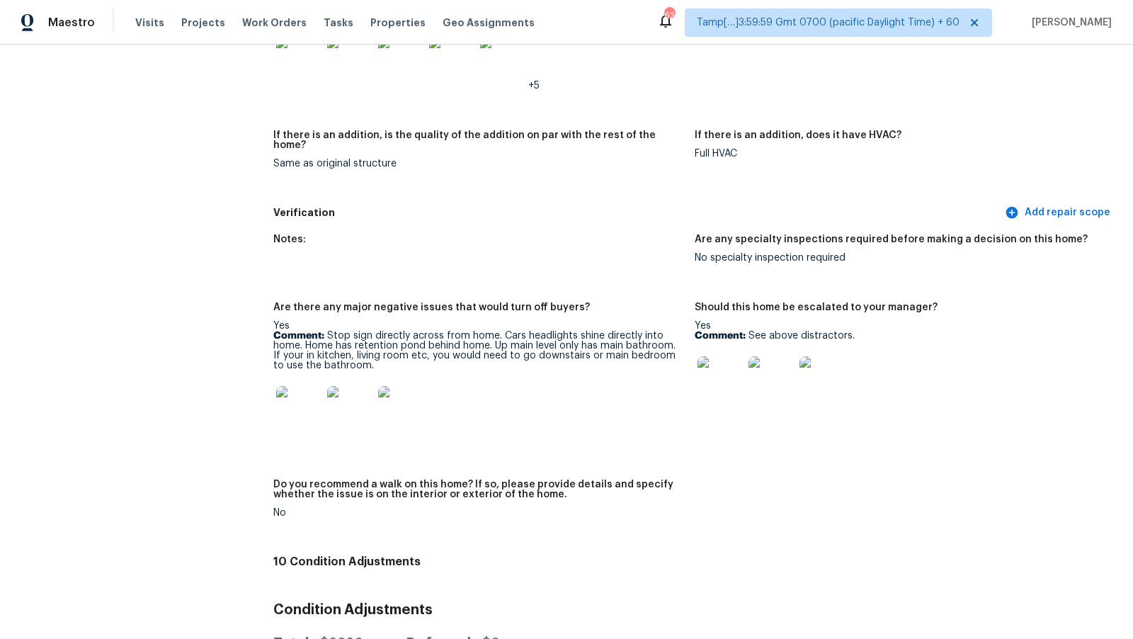
scroll to position [3071, 0]
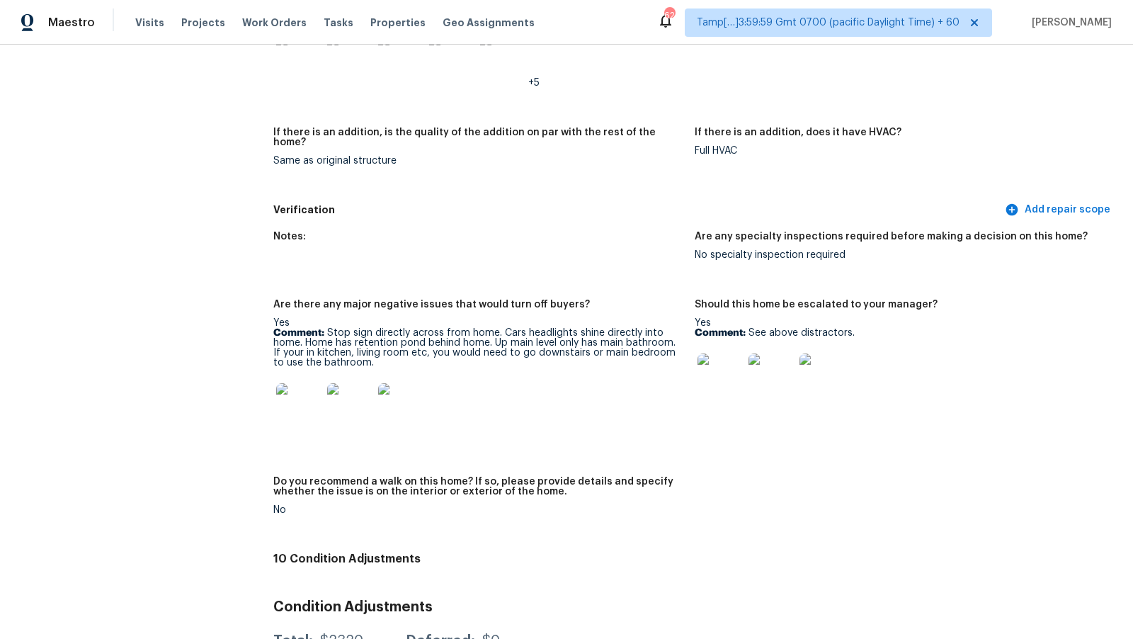
click at [722, 363] on img at bounding box center [720, 375] width 45 height 45
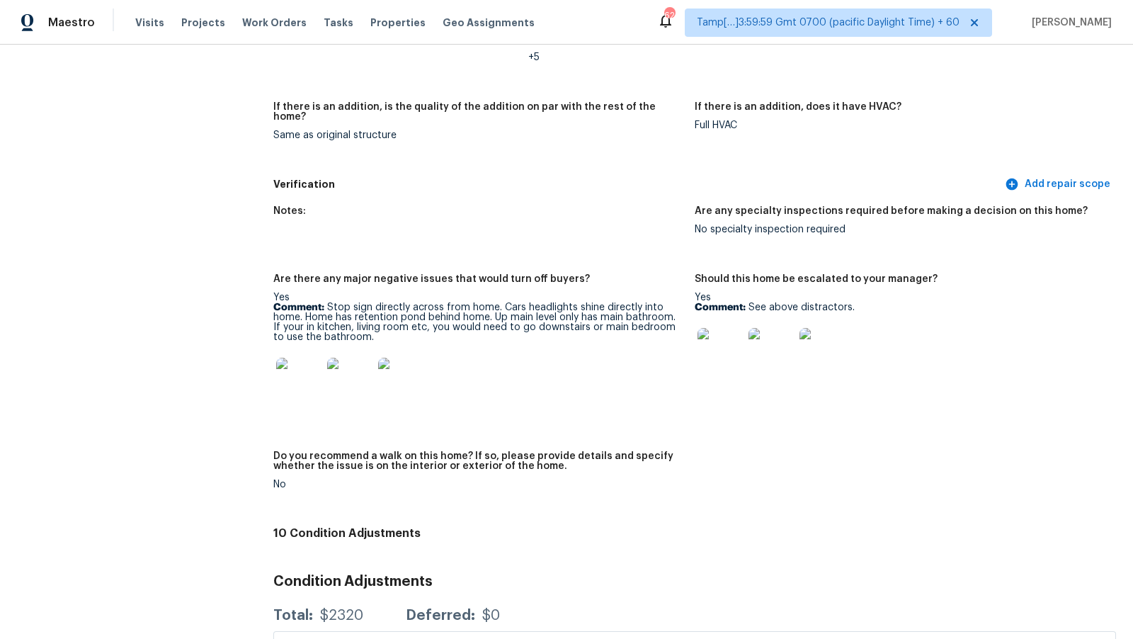
scroll to position [3099, 0]
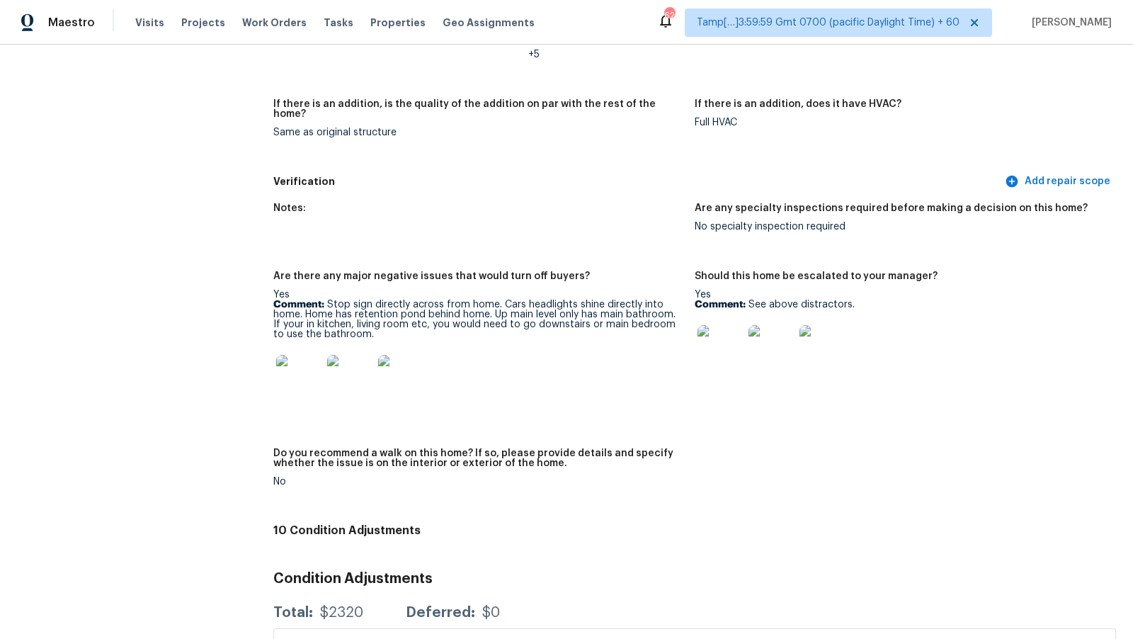
click at [800, 300] on p "Comment: See above distractors." at bounding box center [900, 305] width 410 height 10
click at [810, 300] on p "Comment: See above distractors." at bounding box center [900, 305] width 410 height 10
copy p "distractors"
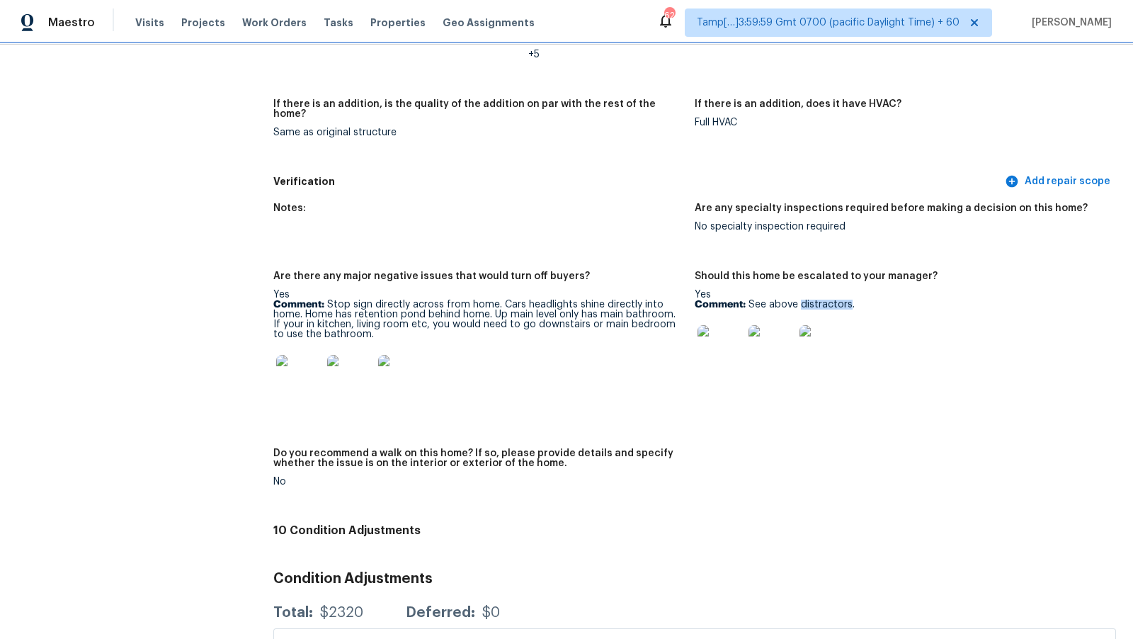
scroll to position [3116, 0]
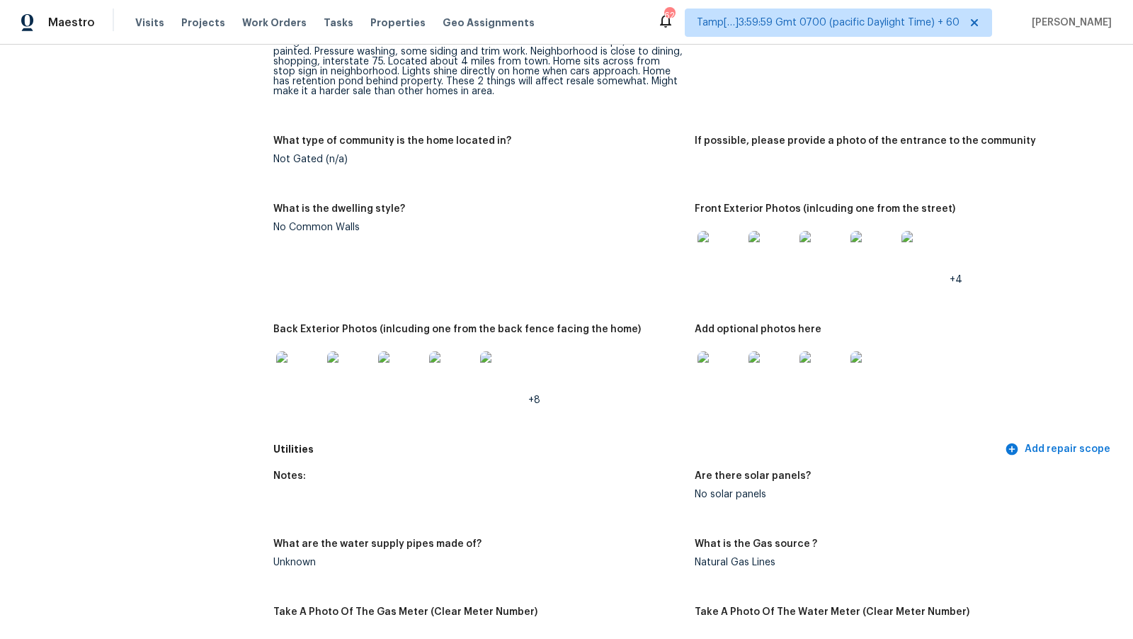
scroll to position [0, 0]
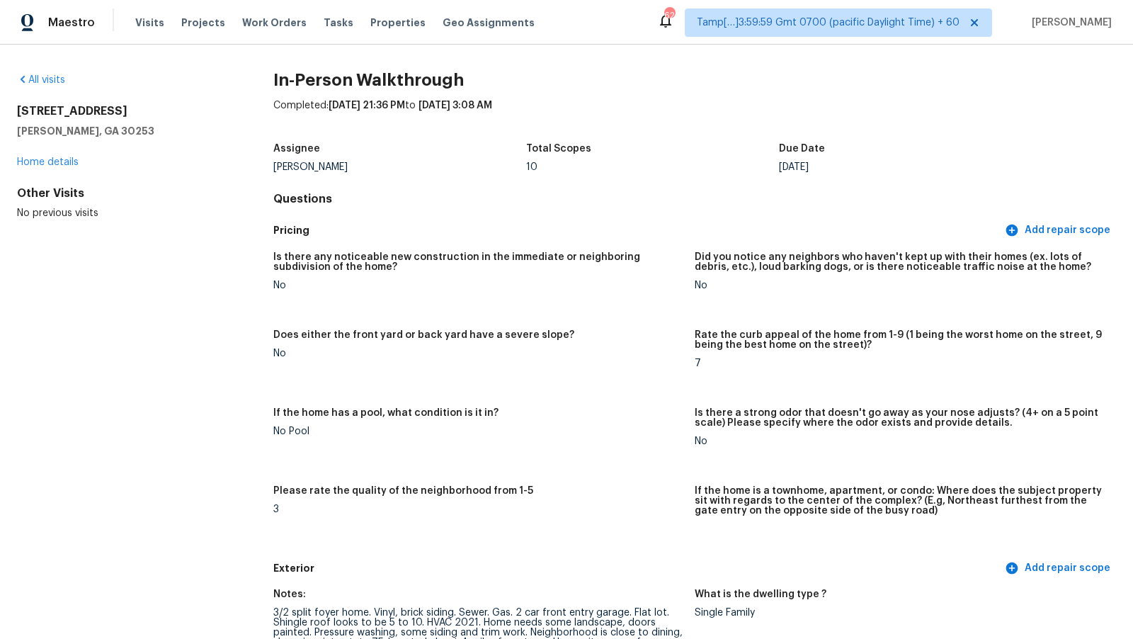
click at [528, 225] on h5 "Pricing" at bounding box center [637, 230] width 729 height 15
click at [422, 139] on div "Assignee Wesley Brooks Total Scopes 10 Due Date Mon, Oct 13" at bounding box center [694, 157] width 843 height 45
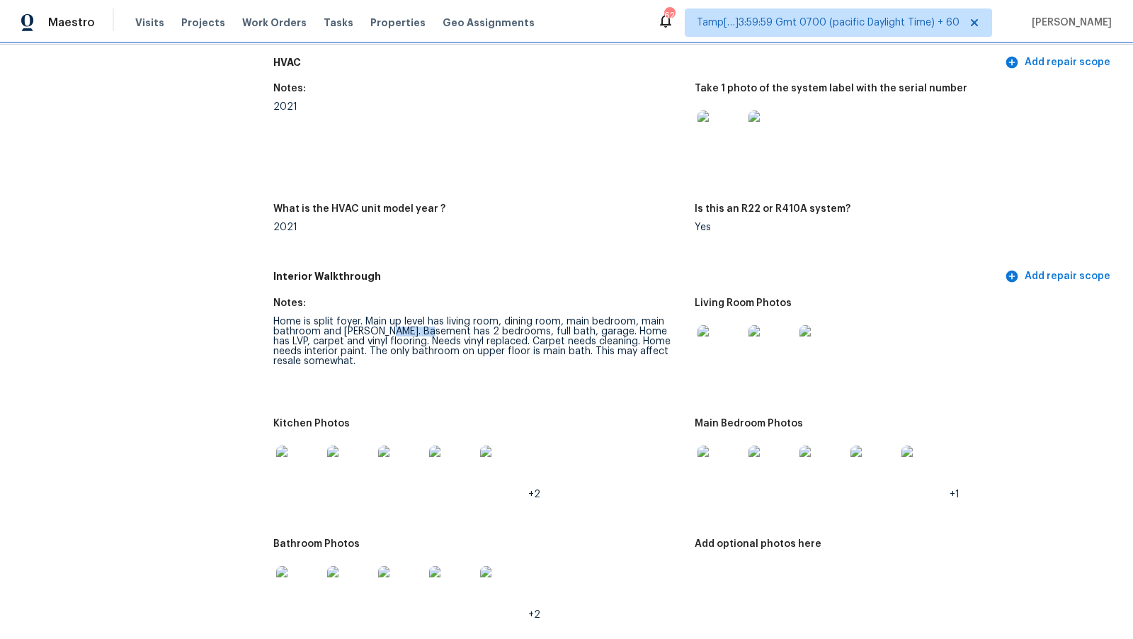
scroll to position [1309, 0]
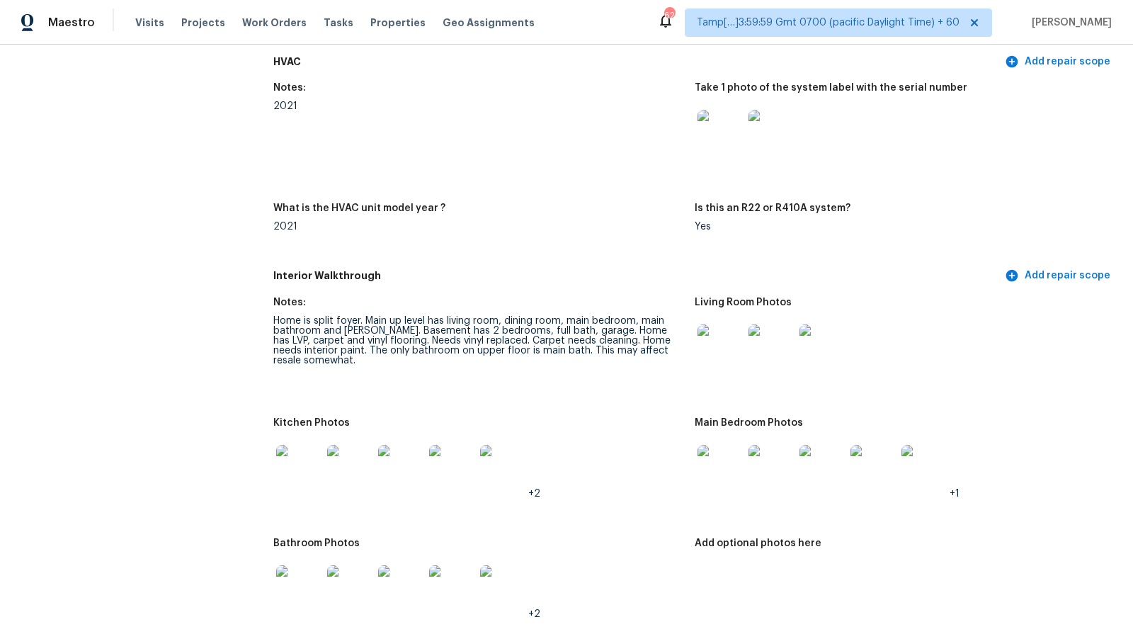
click at [481, 164] on figure "Notes: 2021" at bounding box center [483, 134] width 421 height 103
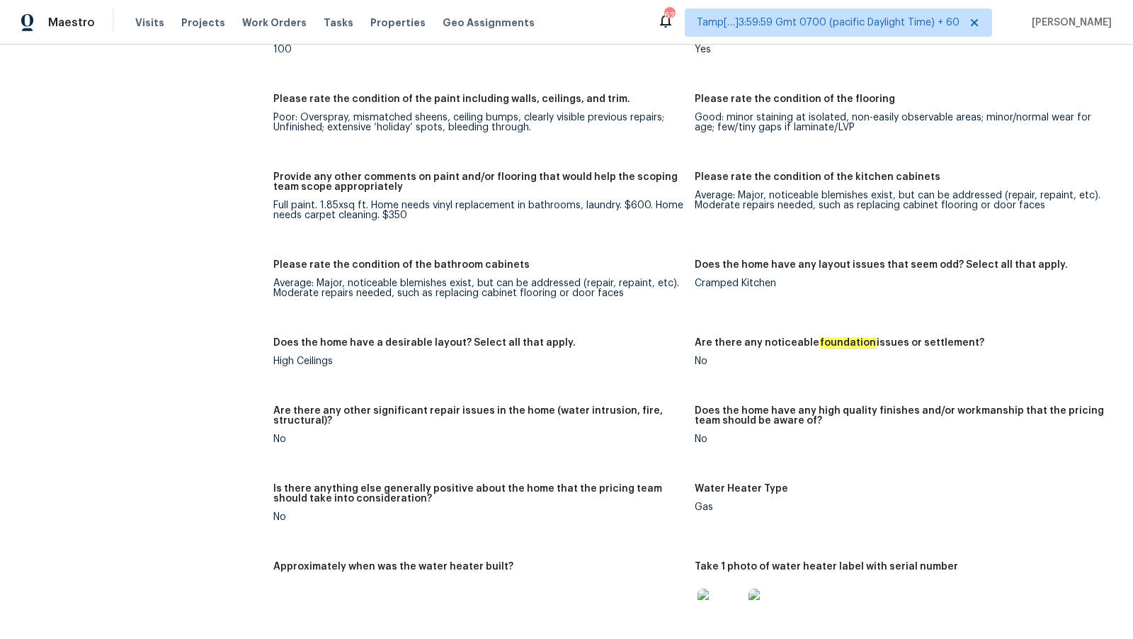
click at [453, 266] on h5 "Please rate the condition of the bathroom cabinets" at bounding box center [401, 265] width 256 height 10
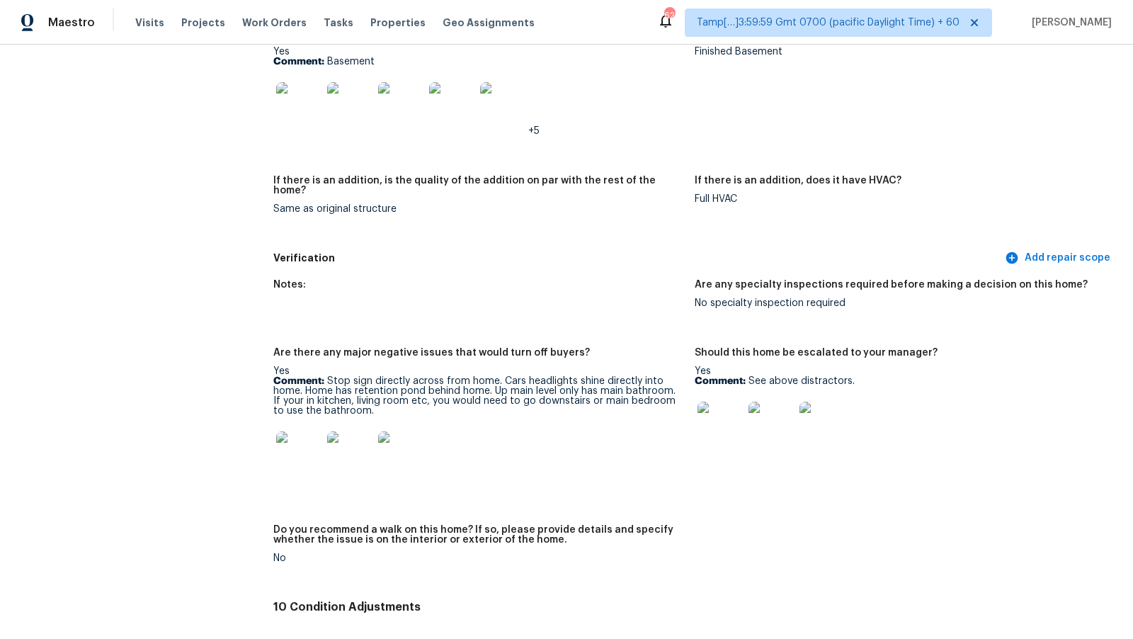
click at [441, 188] on div "If there is an addition, is the quality of the addition on par with the rest of…" at bounding box center [478, 190] width 410 height 28
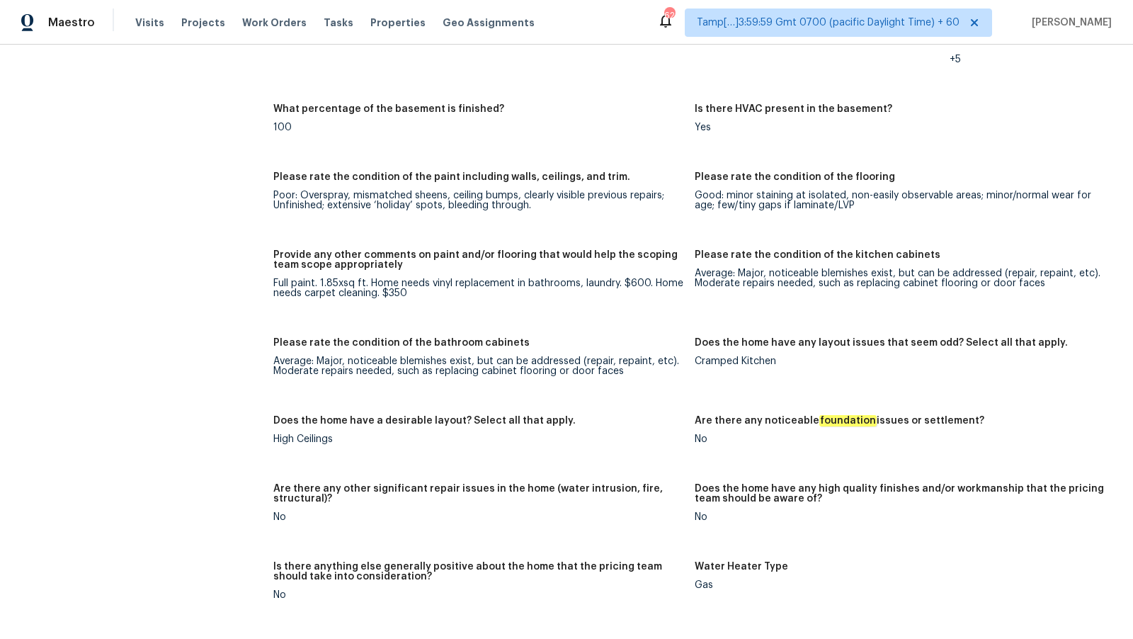
click at [589, 266] on h5 "Provide any other comments on paint and/or flooring that would help the scoping…" at bounding box center [478, 260] width 410 height 20
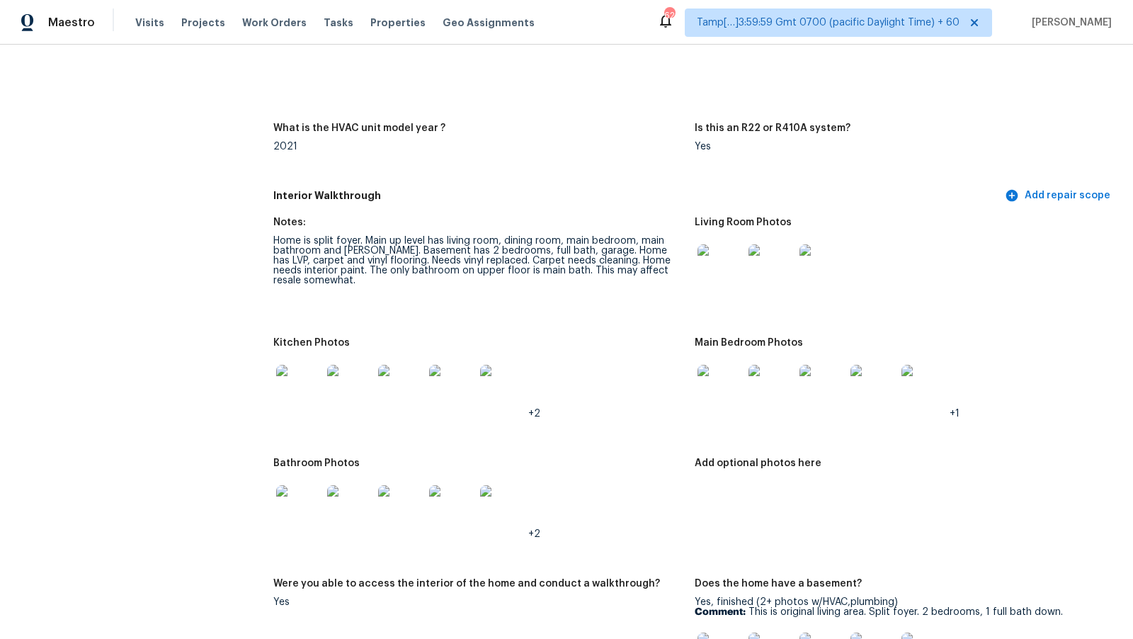
scroll to position [1923, 0]
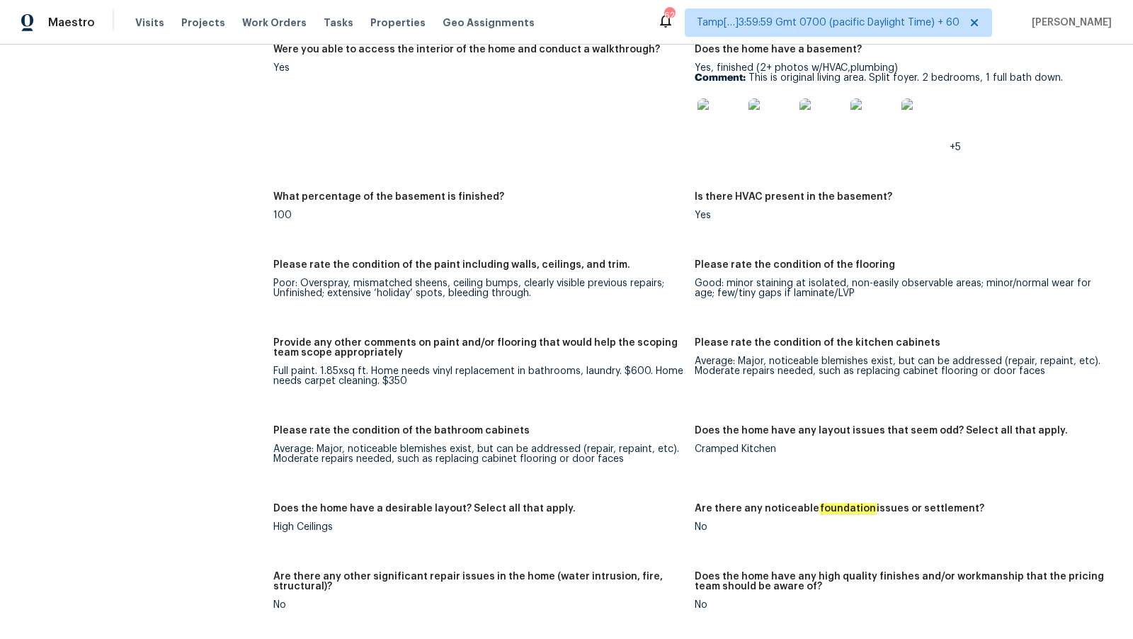
click at [568, 161] on figure "Were you able to access the interior of the home and conduct a walkthrough? Yes" at bounding box center [483, 110] width 421 height 130
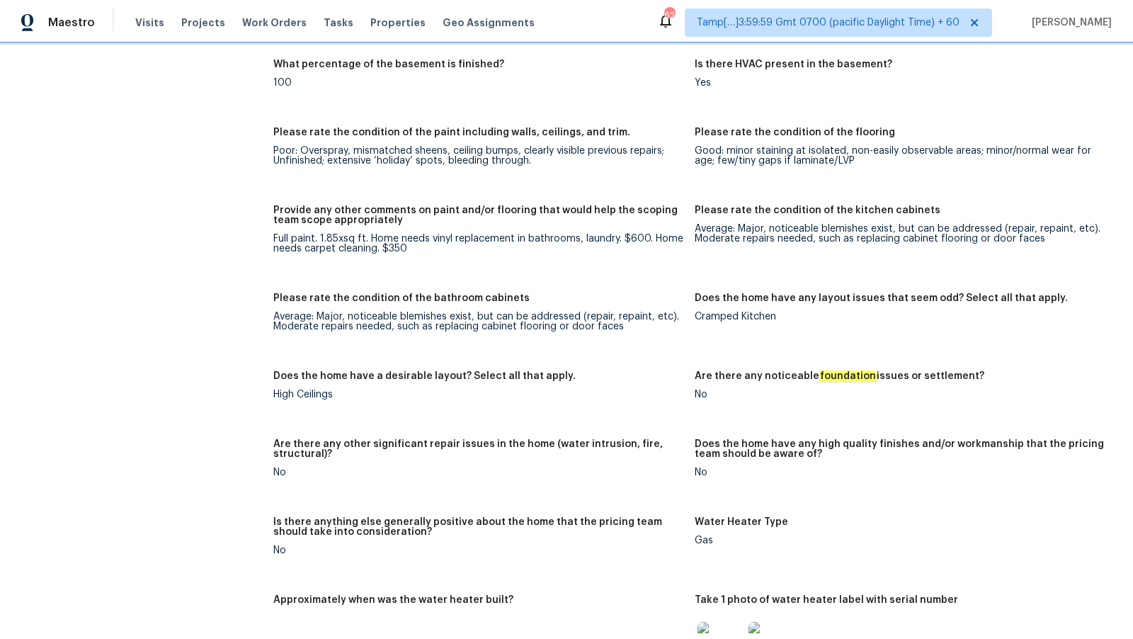
scroll to position [2035, 0]
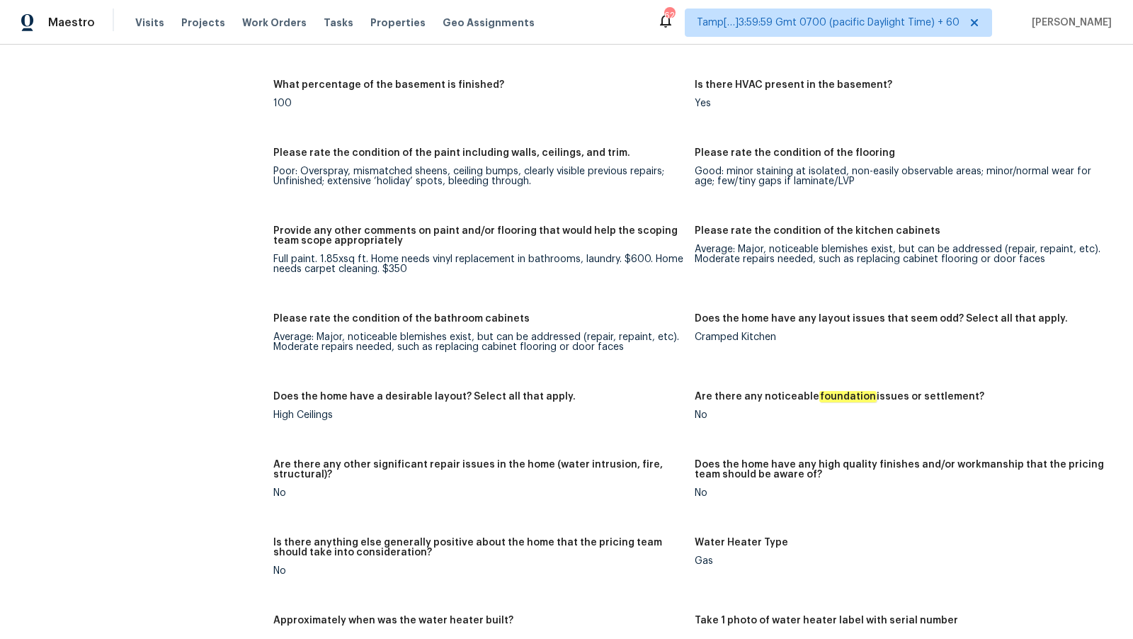
click at [1046, 89] on div "Is there HVAC present in the basement?" at bounding box center [900, 89] width 410 height 18
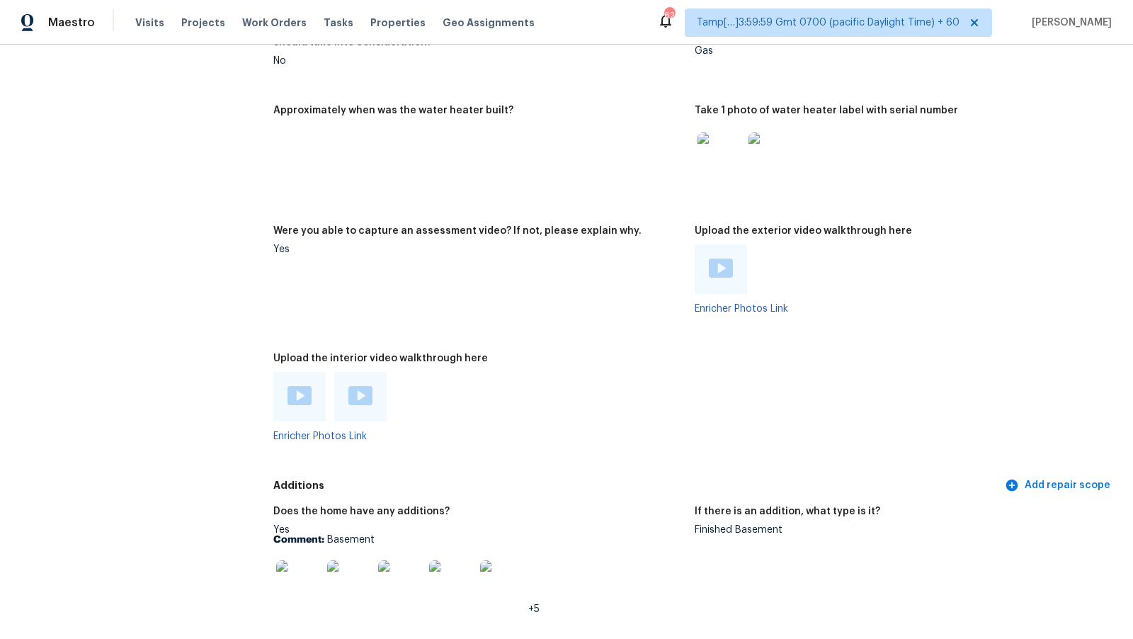
scroll to position [2498, 0]
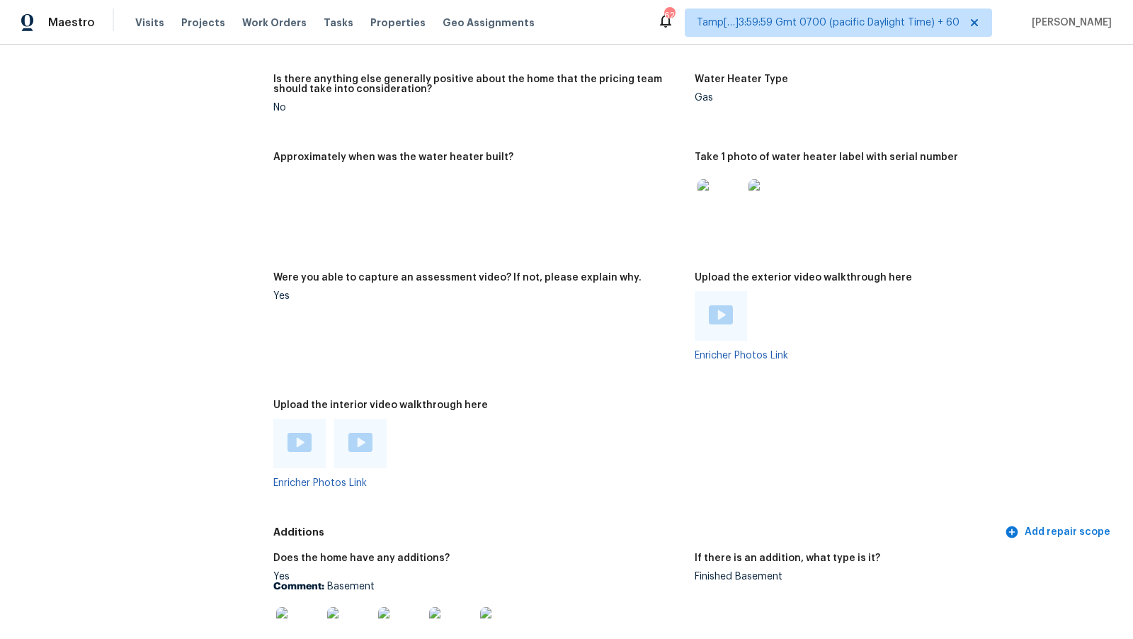
click at [302, 431] on div at bounding box center [299, 444] width 52 height 50
click at [301, 434] on img at bounding box center [300, 442] width 24 height 19
click at [353, 447] on img at bounding box center [360, 442] width 24 height 19
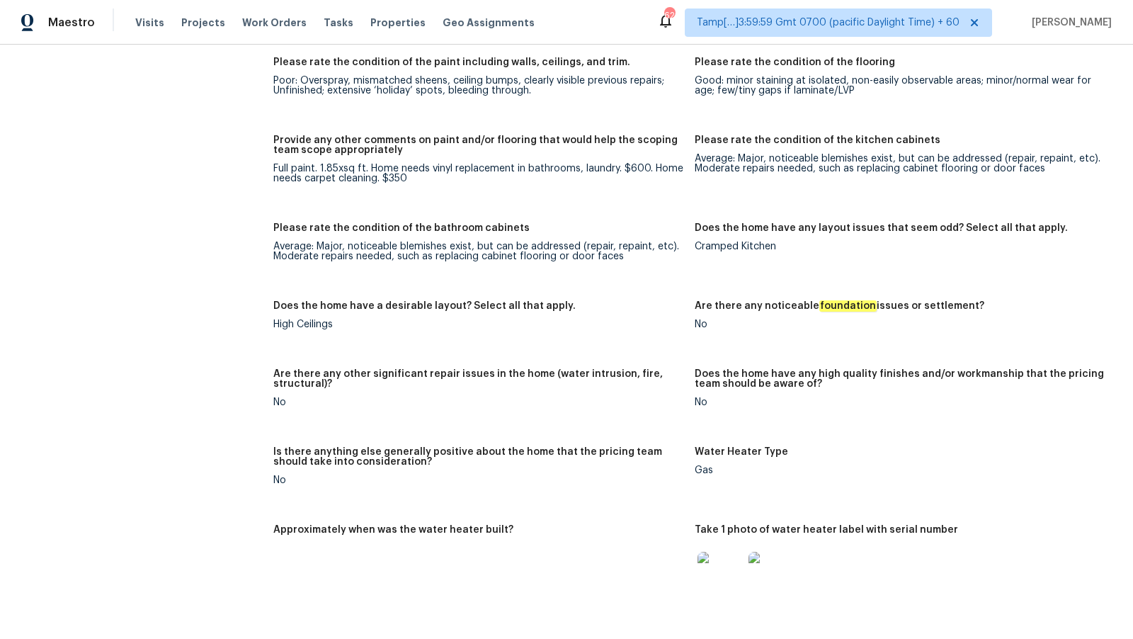
scroll to position [2124, 0]
click at [398, 178] on div "Full paint. 1.85xsq ft. Home needs vinyl replacement in bathrooms, laundry. $60…" at bounding box center [478, 175] width 410 height 20
copy div "350"
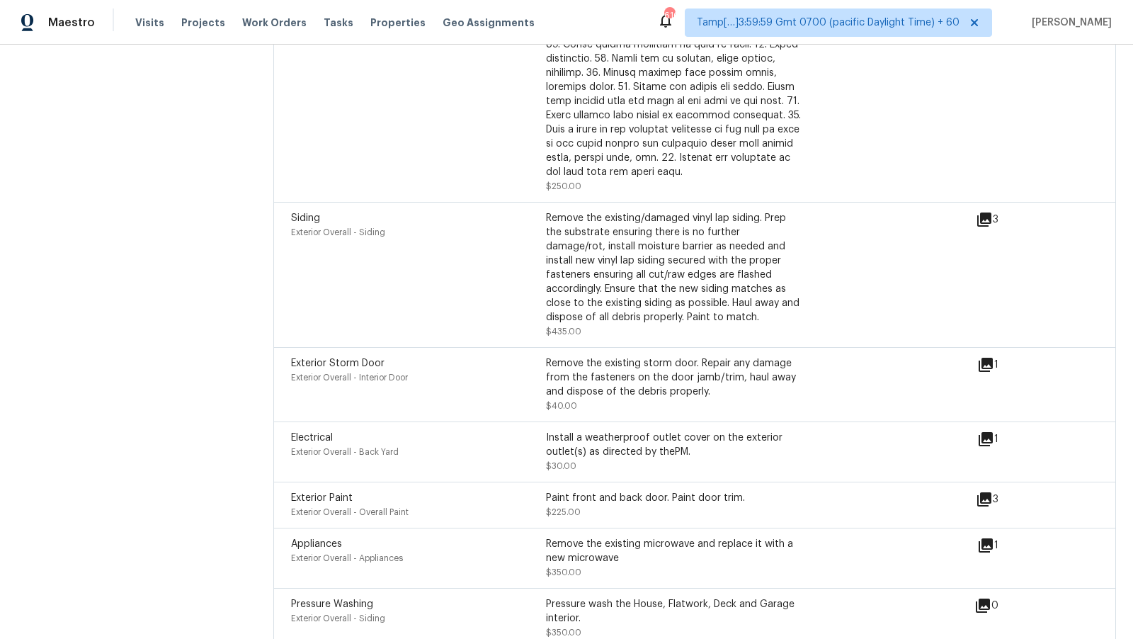
scroll to position [4213, 0]
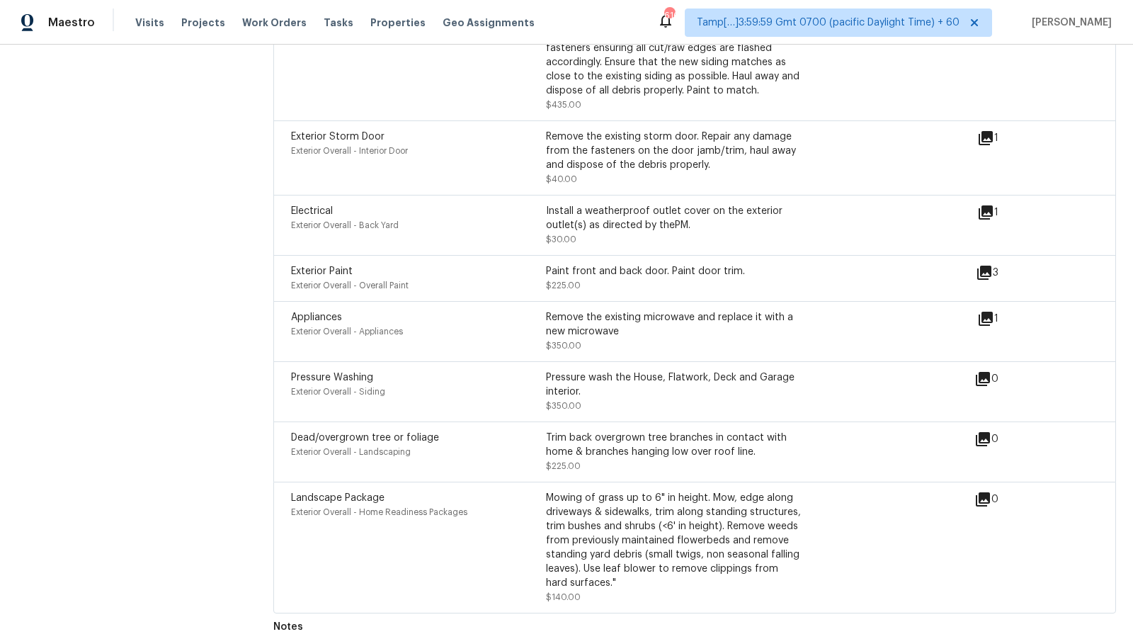
click at [428, 342] on div "Appliances Exterior Overall - Appliances" at bounding box center [418, 331] width 255 height 42
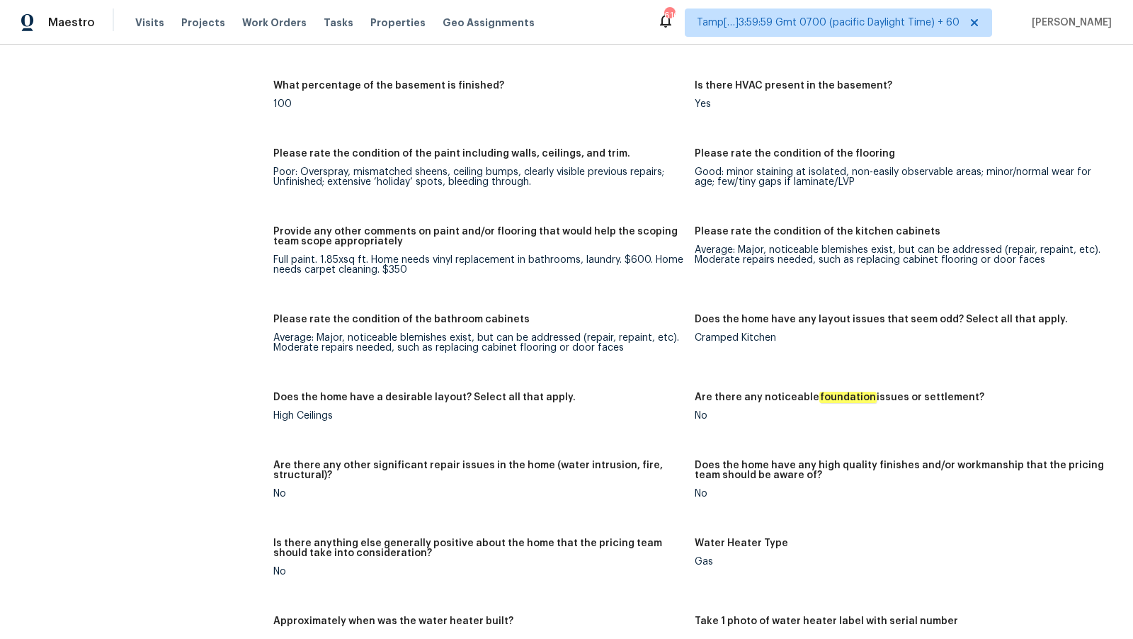
scroll to position [2015, 0]
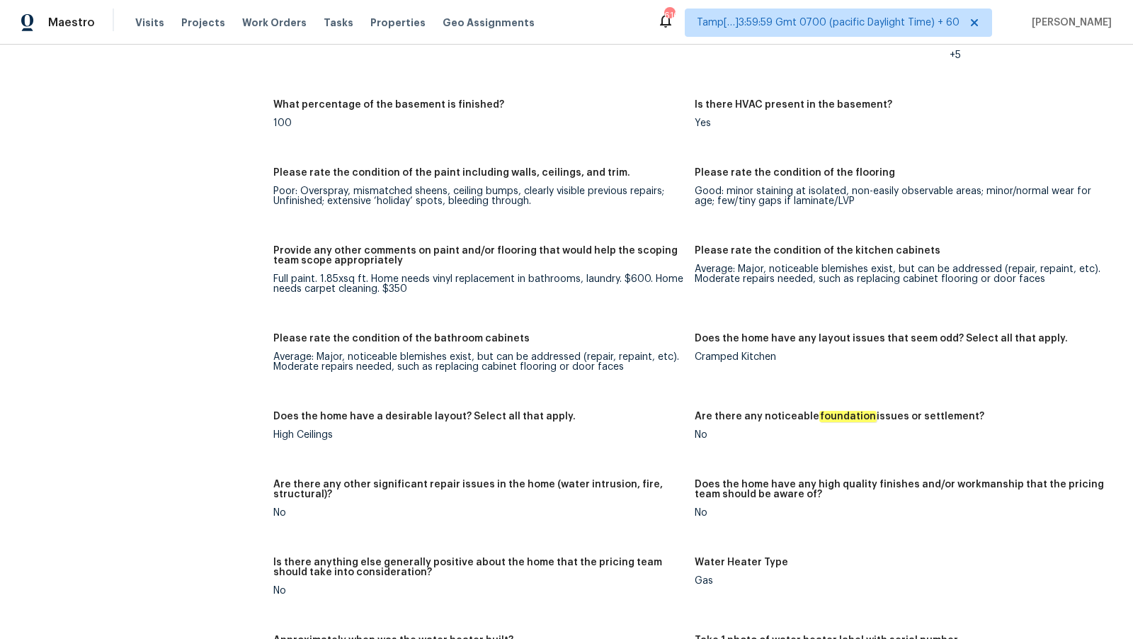
click at [385, 278] on div "Full paint. 1.85xsq ft. Home needs vinyl replacement in bathrooms, laundry. $60…" at bounding box center [478, 284] width 410 height 20
click at [467, 298] on figure "Provide any other comments on paint and/or flooring that would help the scoping…" at bounding box center [483, 281] width 421 height 71
drag, startPoint x: 372, startPoint y: 276, endPoint x: 647, endPoint y: 277, distance: 275.5
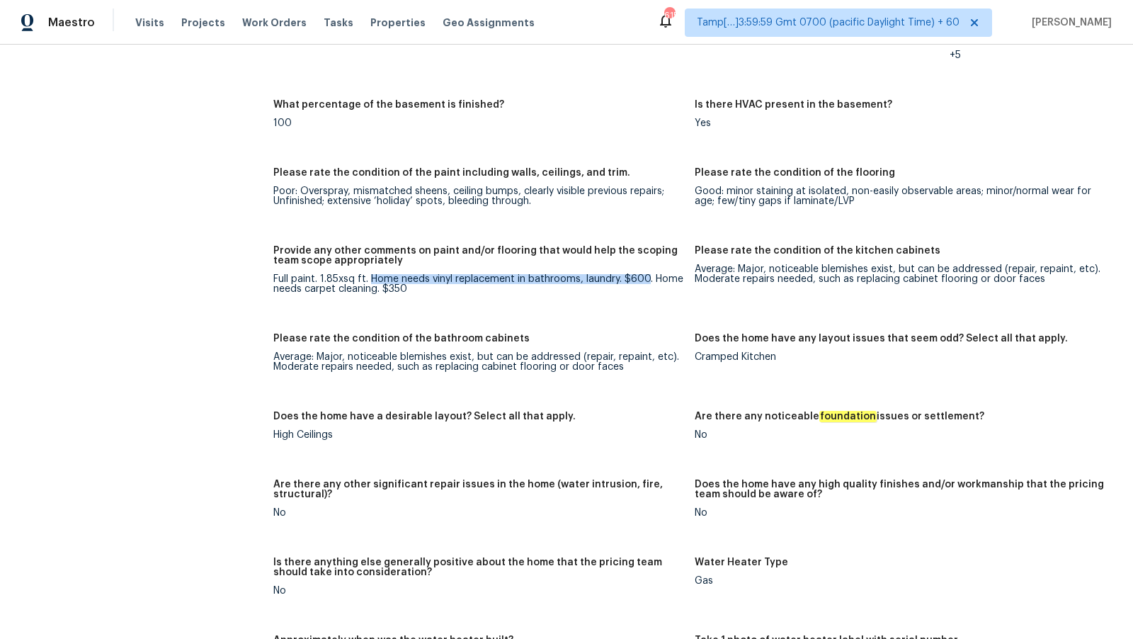
click at [647, 277] on div "Full paint. 1.85xsq ft. Home needs vinyl replacement in bathrooms, laundry. $60…" at bounding box center [478, 284] width 410 height 20
copy div "Home needs vinyl replacement in bathrooms, laundry. $600"
click at [333, 280] on div "Full paint. 1.85xsq ft. Home needs vinyl replacement in bathrooms, laundry. $60…" at bounding box center [478, 284] width 410 height 20
click at [361, 283] on div "Full paint. 1.85xsq ft. Home needs vinyl replacement in bathrooms, laundry. $60…" at bounding box center [478, 284] width 410 height 20
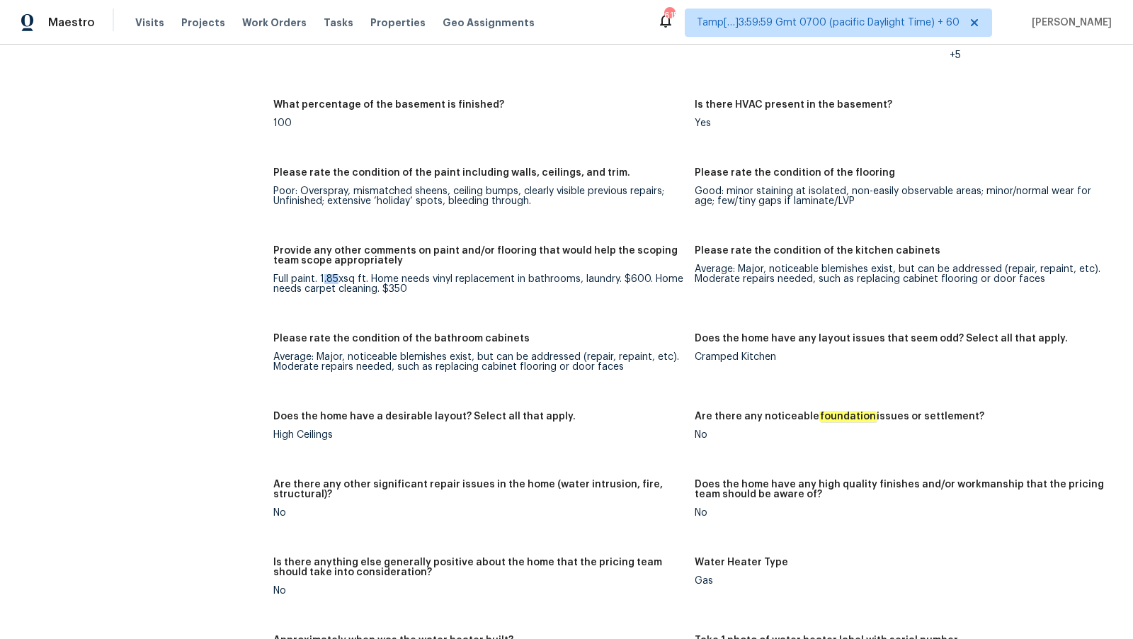
drag, startPoint x: 339, startPoint y: 277, endPoint x: 323, endPoint y: 275, distance: 16.4
click at [323, 275] on div "Full paint. 1.85xsq ft. Home needs vinyl replacement in bathrooms, laundry. $60…" at bounding box center [478, 284] width 410 height 20
copy div ".85"
click at [365, 288] on div "Full paint. 1.85xsq ft. Home needs vinyl replacement in bathrooms, laundry. $60…" at bounding box center [478, 284] width 410 height 20
drag, startPoint x: 341, startPoint y: 277, endPoint x: 319, endPoint y: 275, distance: 21.4
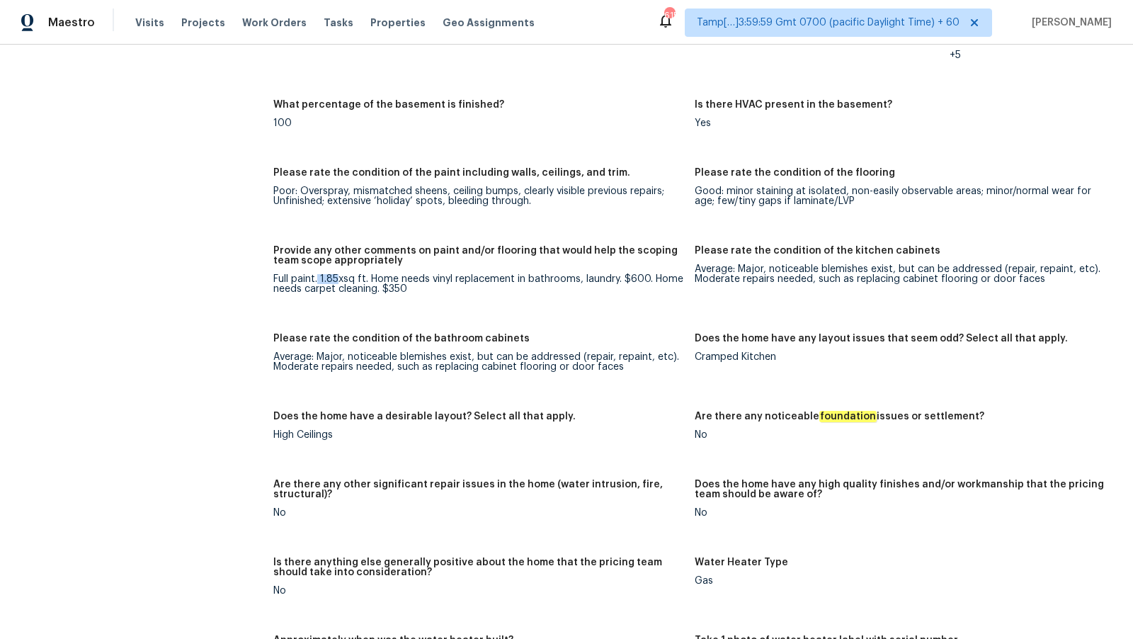
click at [319, 275] on div "Full paint. 1.85xsq ft. Home needs vinyl replacement in bathrooms, laundry. $60…" at bounding box center [478, 284] width 410 height 20
copy div "1.85"
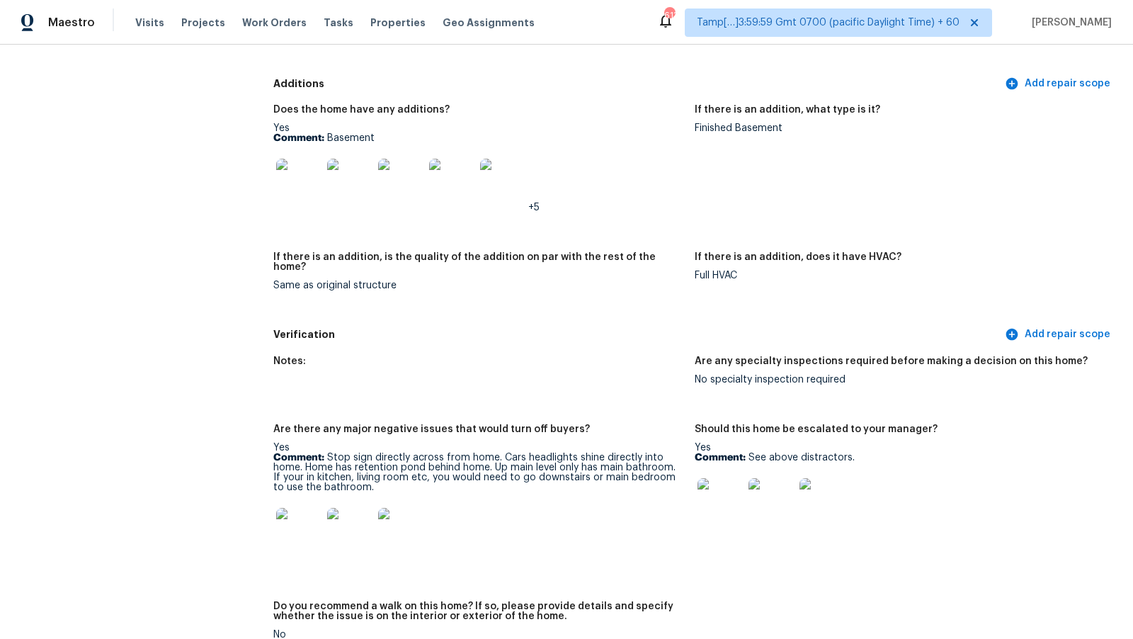
scroll to position [2944, 0]
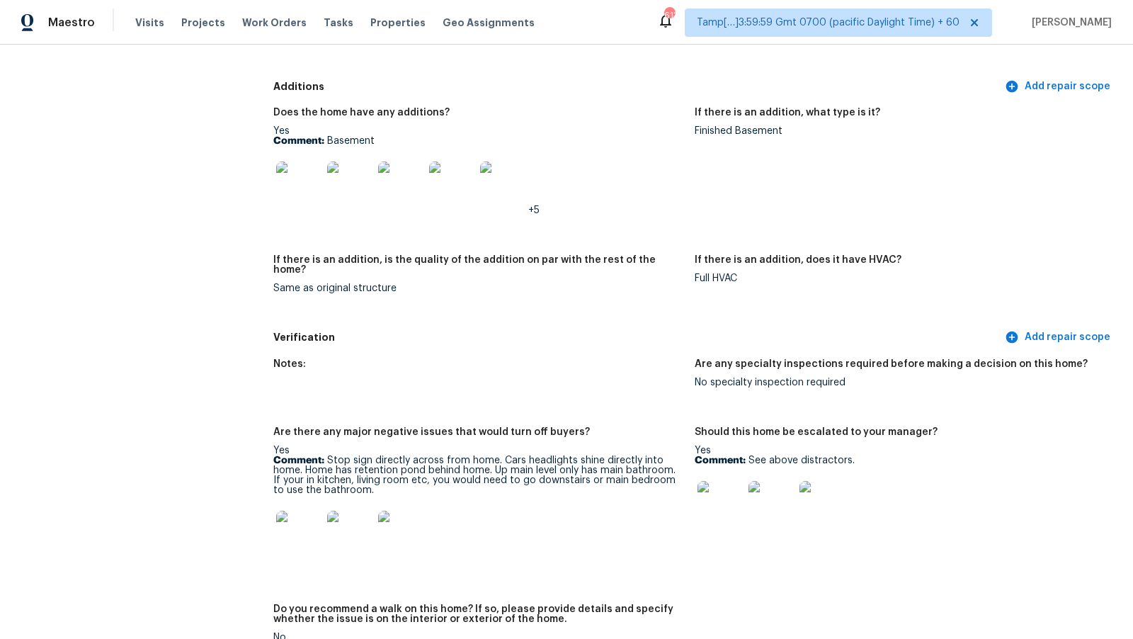
click at [347, 138] on p "Comment: Basement" at bounding box center [478, 141] width 410 height 10
copy p "Basement"
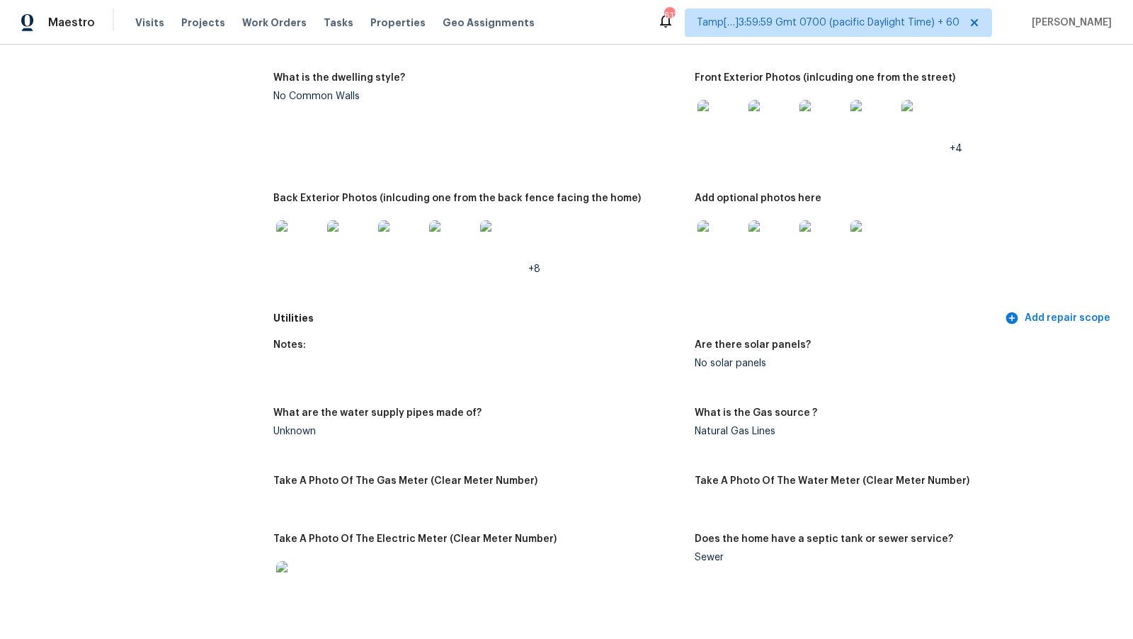
scroll to position [2742, 0]
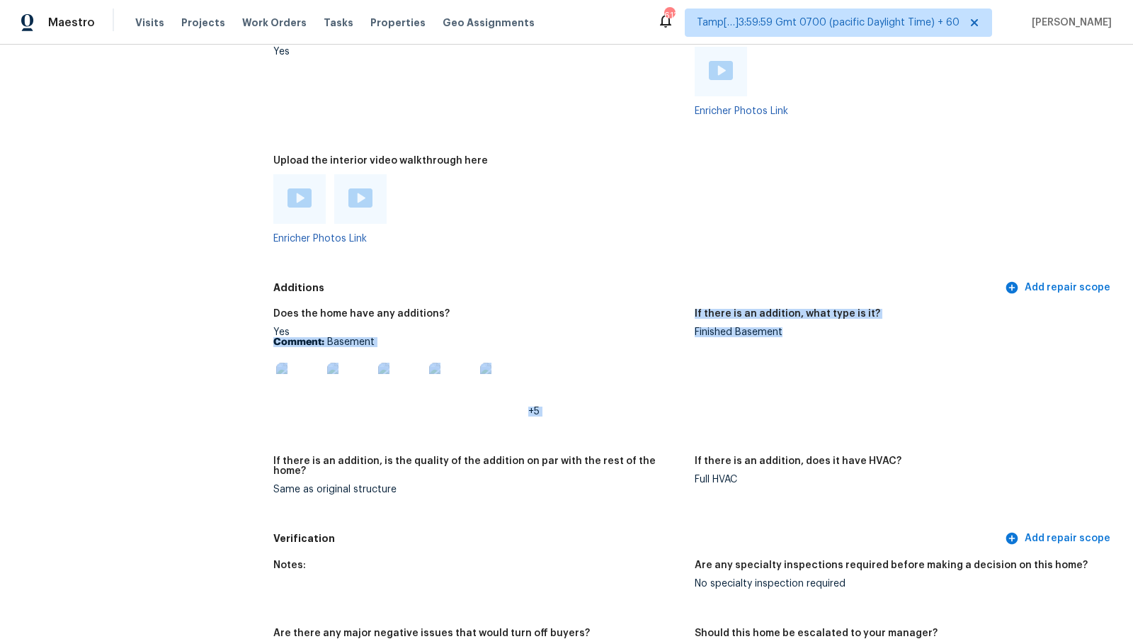
drag, startPoint x: 683, startPoint y: 328, endPoint x: 807, endPoint y: 330, distance: 124.0
click at [807, 330] on div "Does the home have any additions? Yes Comment: Basement +5 If there is an addit…" at bounding box center [694, 412] width 843 height 225
click at [807, 330] on div "Finished Basement" at bounding box center [900, 332] width 410 height 10
drag, startPoint x: 695, startPoint y: 329, endPoint x: 811, endPoint y: 329, distance: 116.2
click at [811, 329] on div "Finished Basement" at bounding box center [900, 332] width 410 height 10
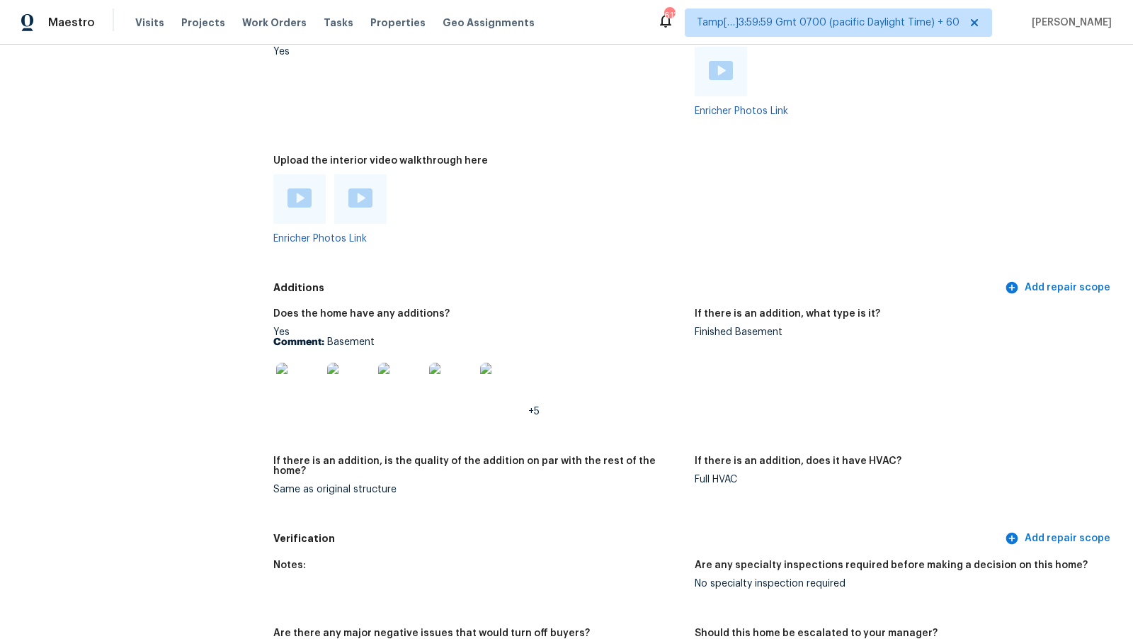
click at [331, 484] on div "Same as original structure" at bounding box center [478, 489] width 410 height 10
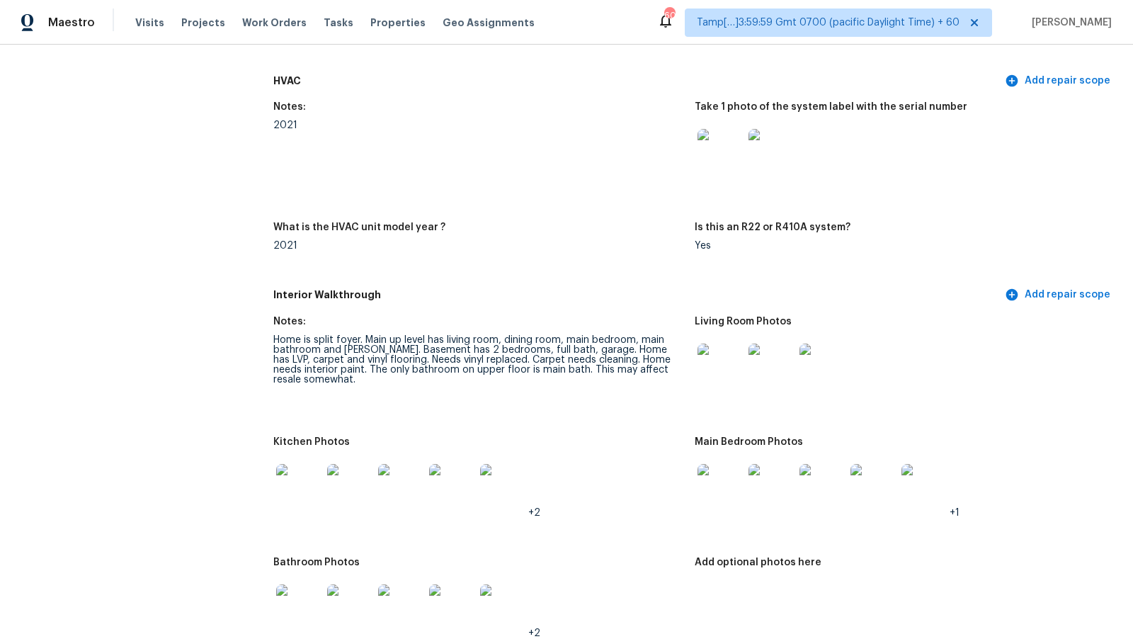
scroll to position [1203, 0]
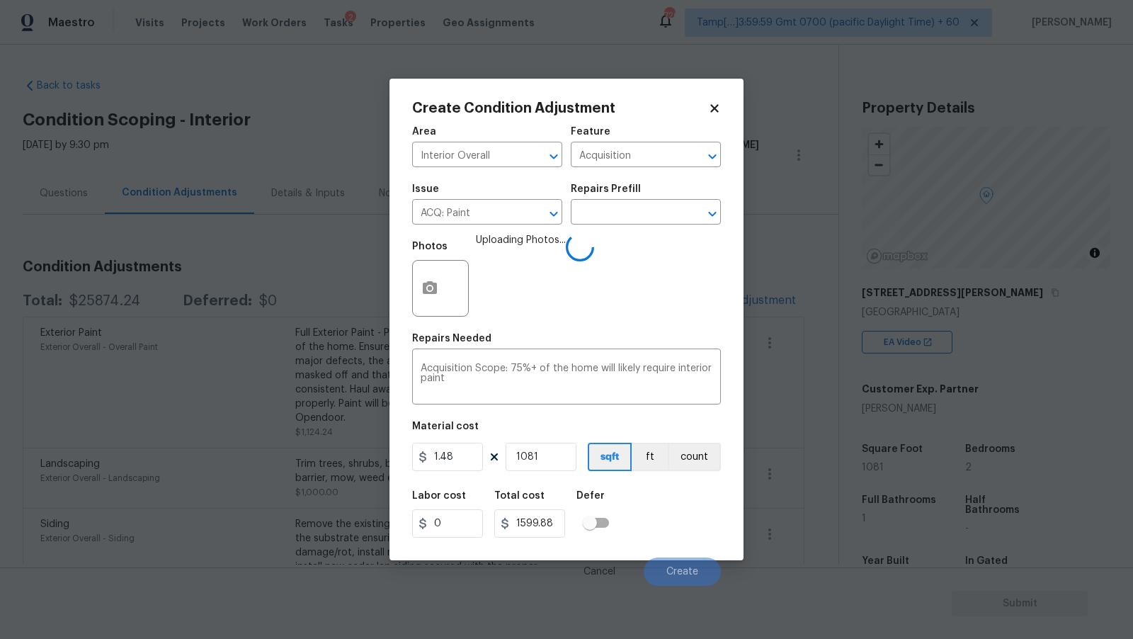
click at [538, 269] on span "Uploading Photos..." at bounding box center [521, 279] width 90 height 92
click at [678, 574] on span "Create" at bounding box center [682, 572] width 32 height 11
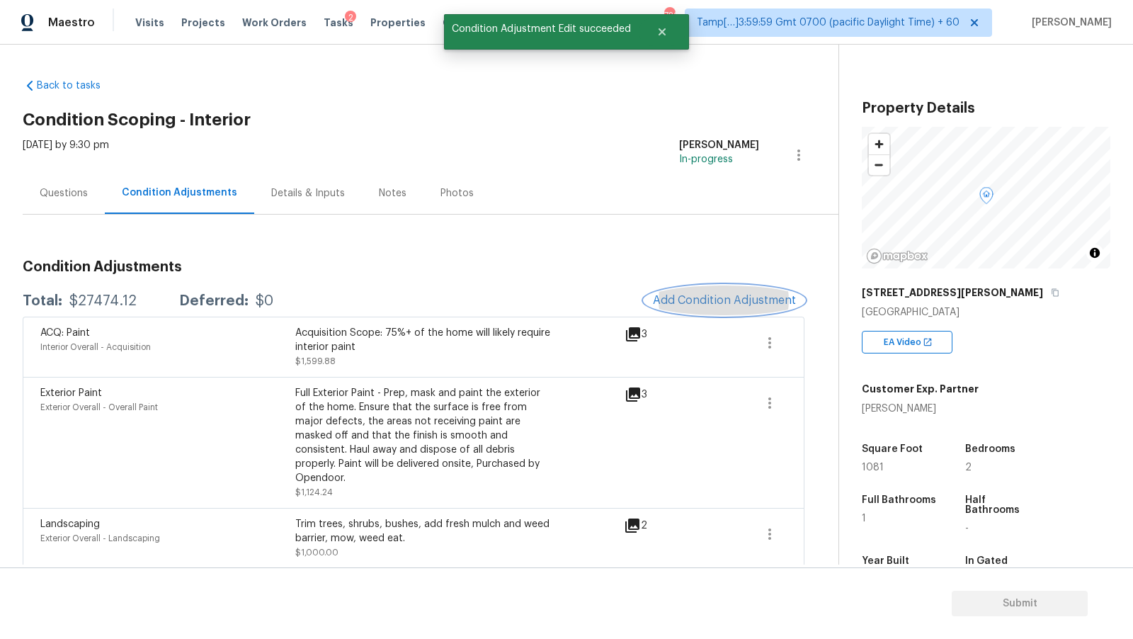
click at [716, 305] on span "Add Condition Adjustment" at bounding box center [724, 300] width 143 height 13
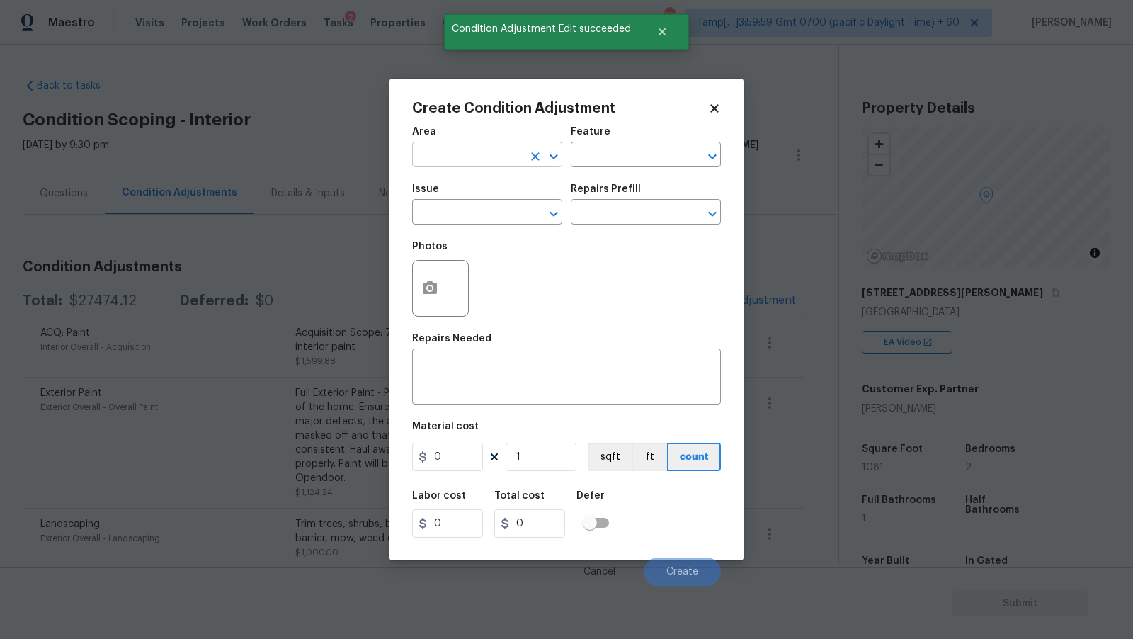
click at [486, 159] on input "text" at bounding box center [467, 156] width 110 height 22
type input "Interior Overall"
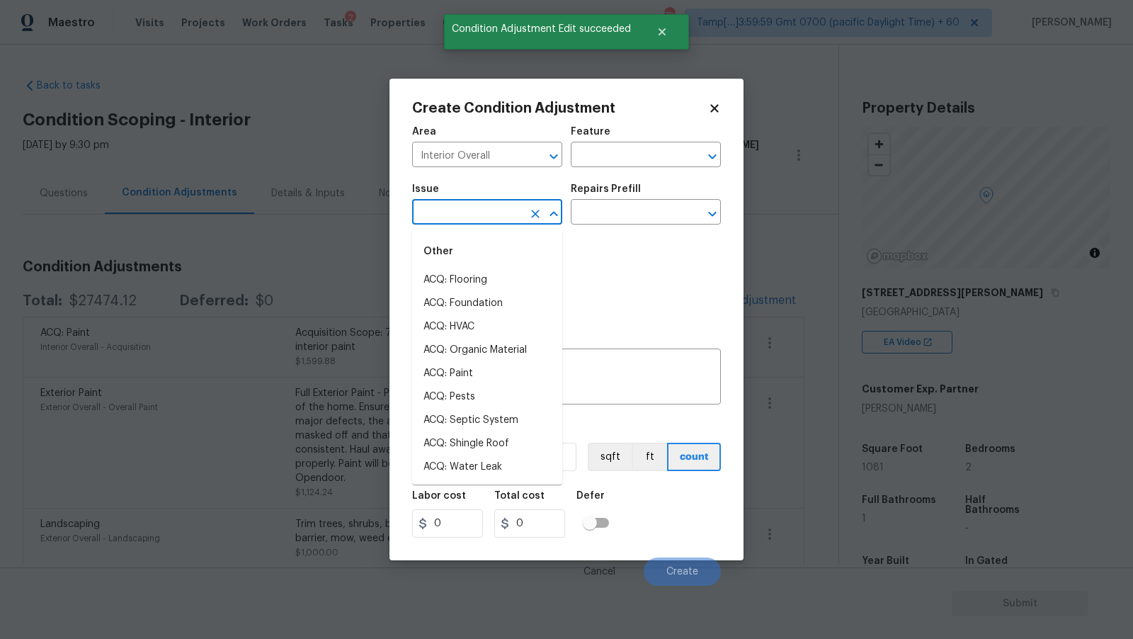
click at [489, 214] on input "text" at bounding box center [467, 214] width 110 height 22
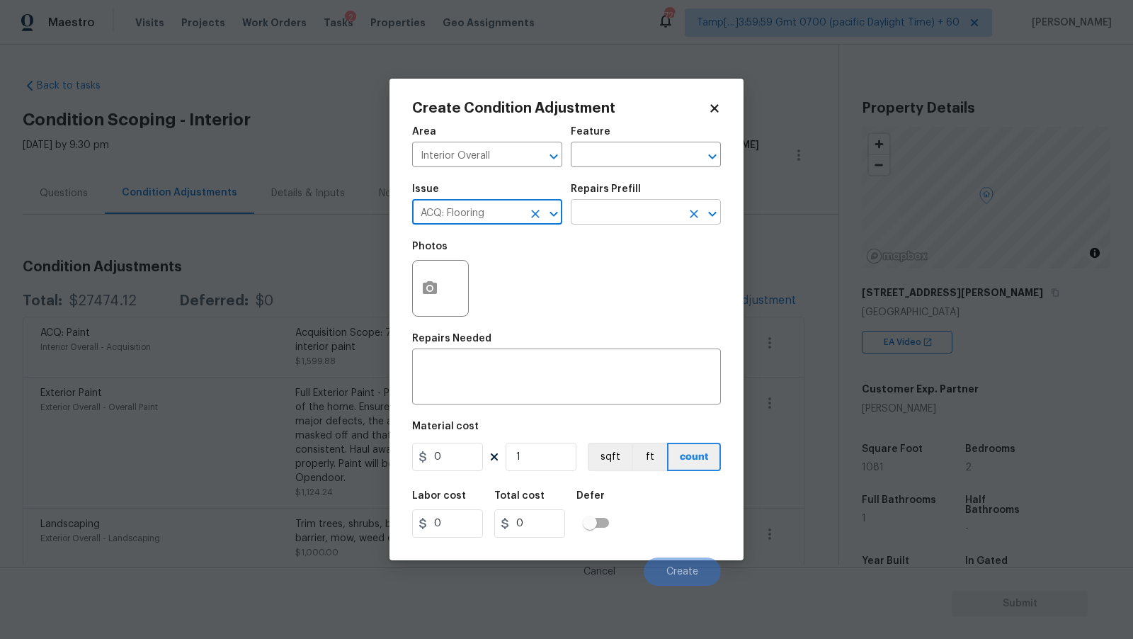
type input "ACQ: Flooring"
click at [638, 216] on input "text" at bounding box center [626, 214] width 110 height 22
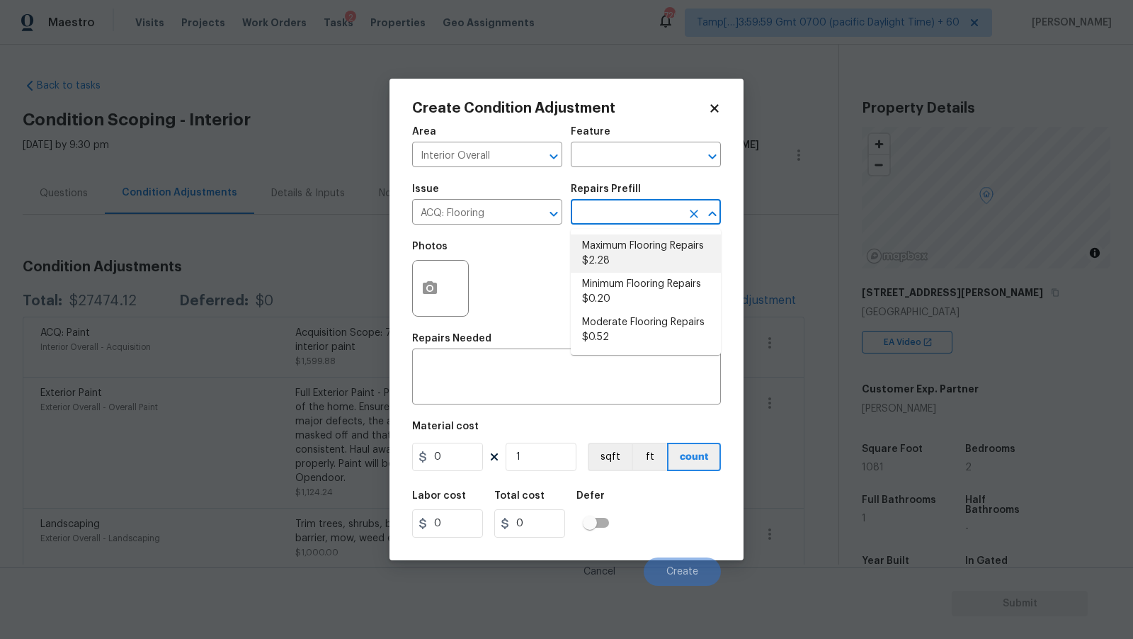
click at [635, 256] on li "Maximum Flooring Repairs $2.28" at bounding box center [646, 253] width 150 height 38
type input "Acquisition"
type textarea "Acquisition Scope: Maximum flooring repairs"
type input "2.28"
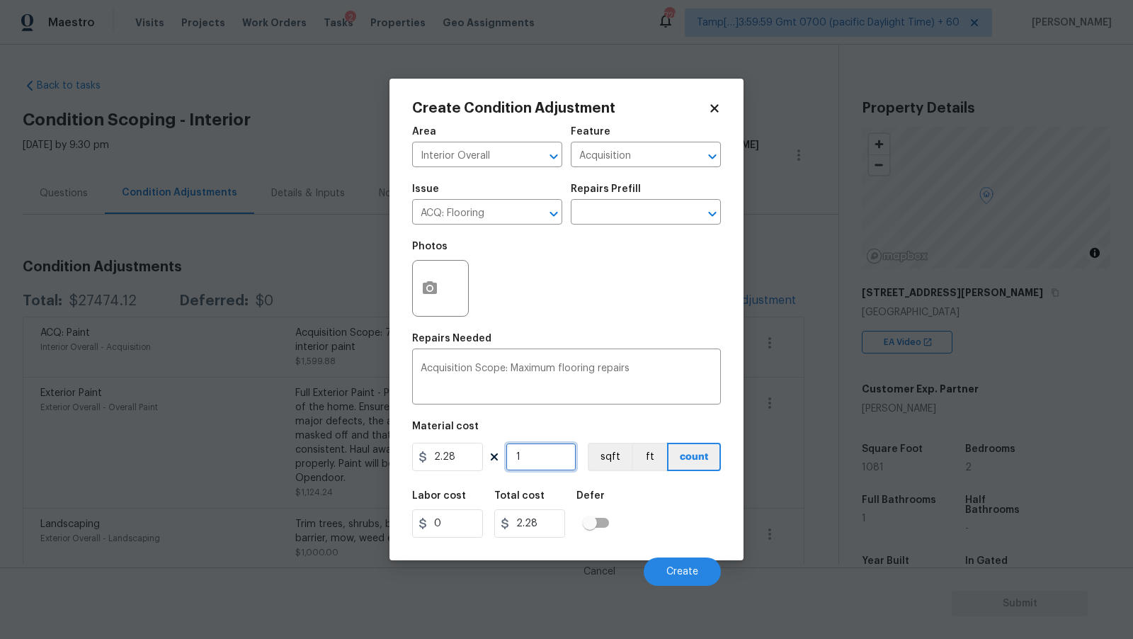
click at [546, 461] on input "1" at bounding box center [541, 457] width 71 height 28
type input "10"
type input "22.8"
type input "108"
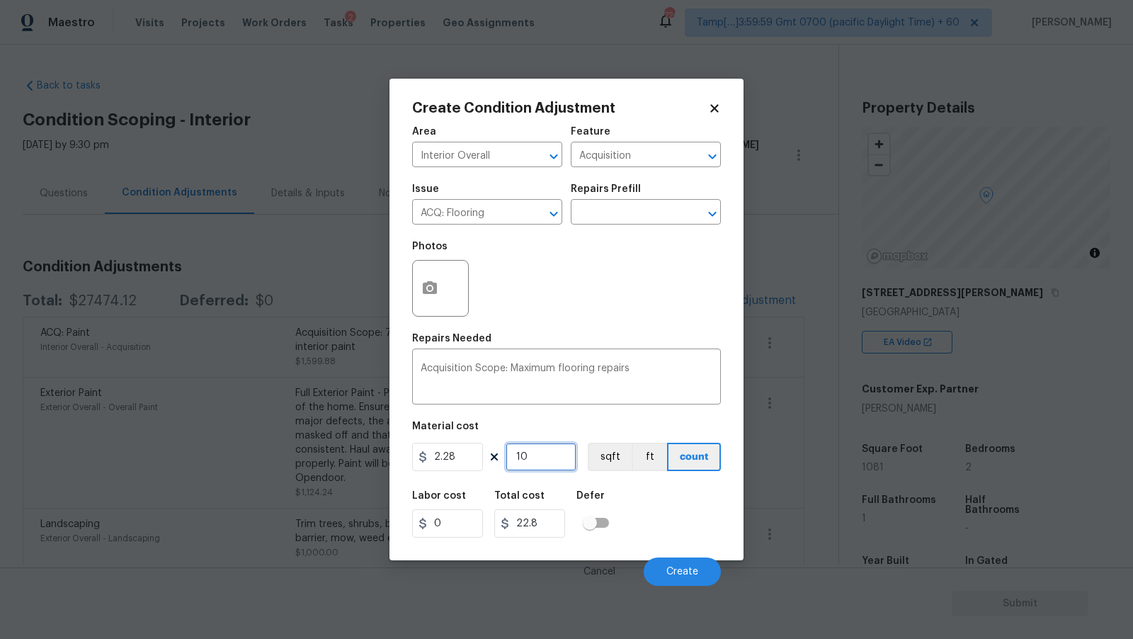
type input "246.24"
type input "1081"
type input "2464.68"
type input "1081"
click at [606, 451] on button "sqft" at bounding box center [610, 457] width 44 height 28
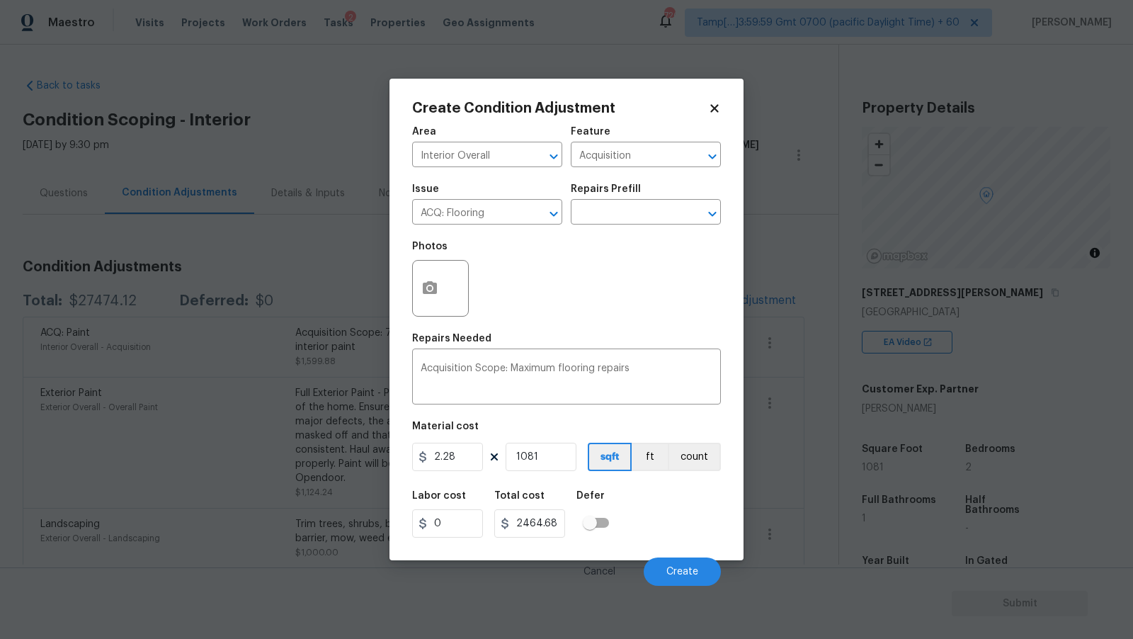
click at [586, 333] on div "Area Interior Overall ​ Feature Acquisition ​ Issue ACQ: Flooring ​ Repairs Pre…" at bounding box center [566, 351] width 309 height 467
click at [432, 290] on icon "button" at bounding box center [429, 288] width 17 height 17
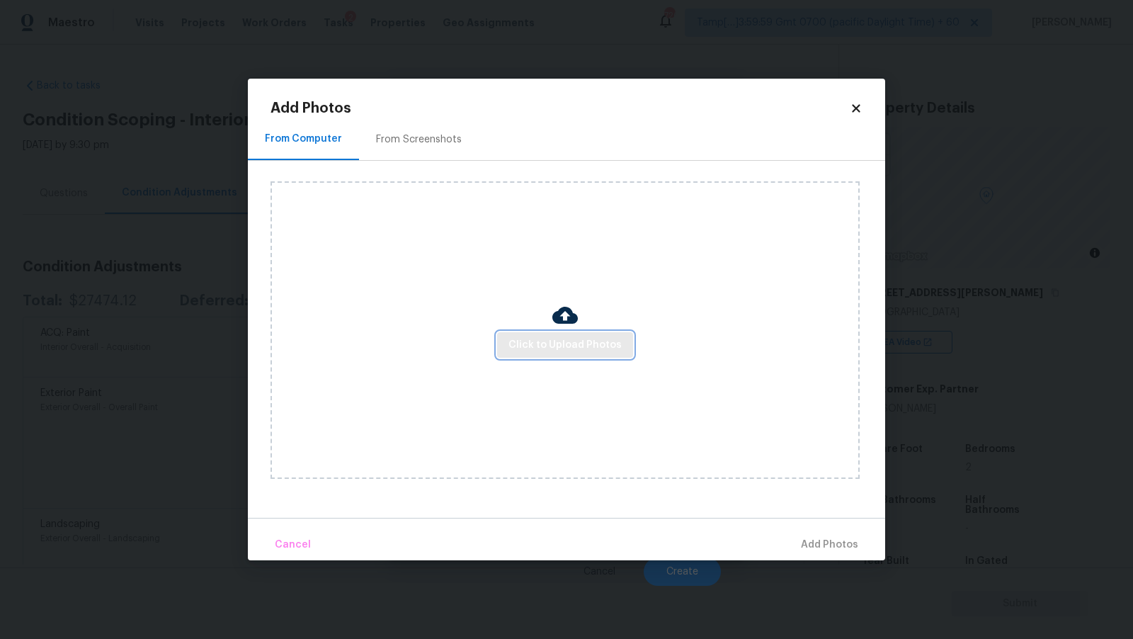
click at [528, 336] on span "Click to Upload Photos" at bounding box center [565, 345] width 113 height 18
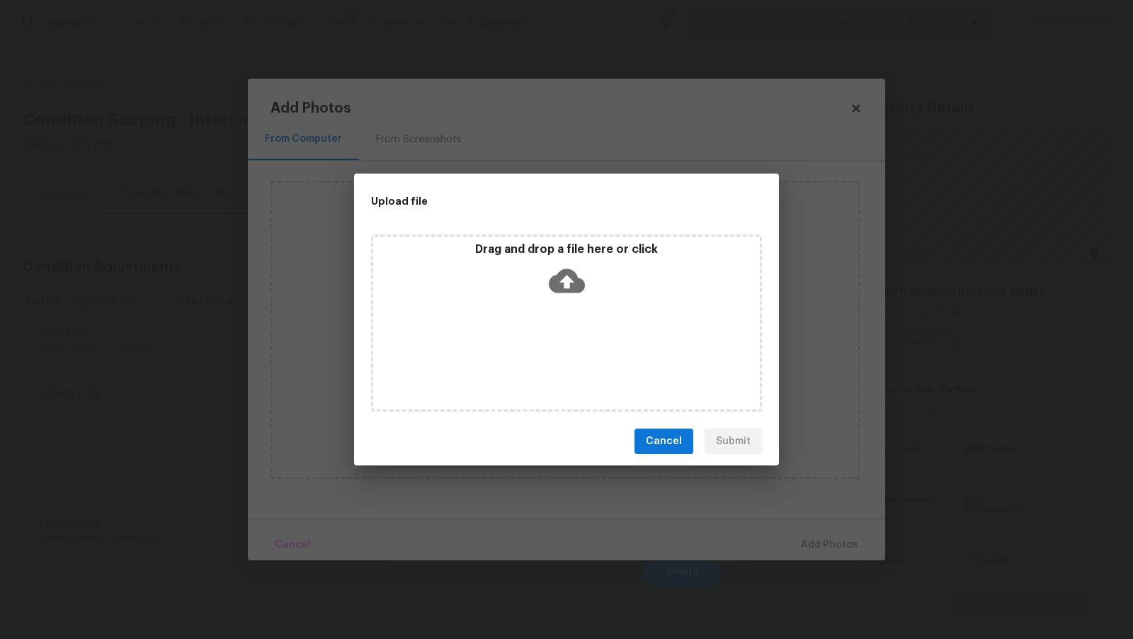
click at [538, 289] on div "Drag and drop a file here or click" at bounding box center [566, 272] width 387 height 61
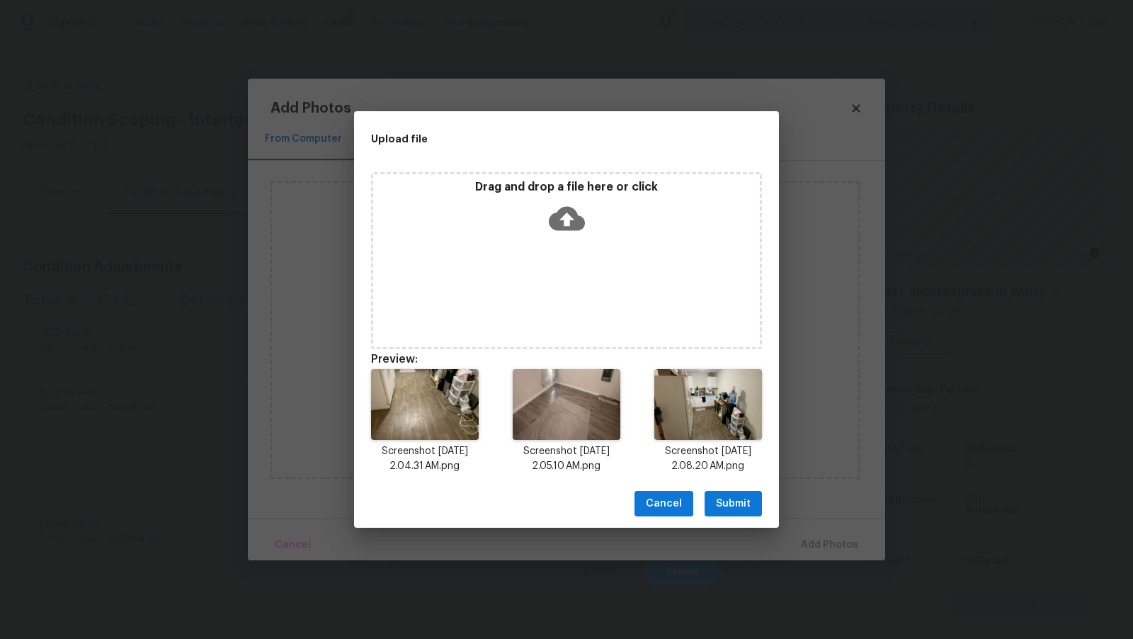
click at [737, 506] on span "Submit" at bounding box center [733, 504] width 35 height 18
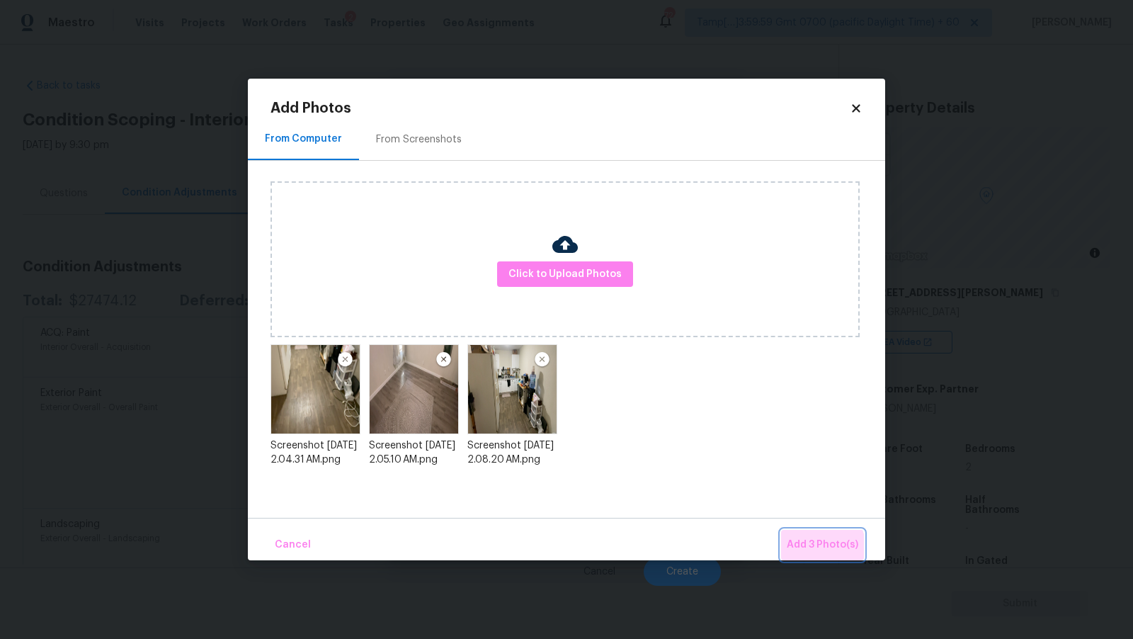
click at [810, 550] on span "Add 3 Photo(s)" at bounding box center [823, 545] width 72 height 18
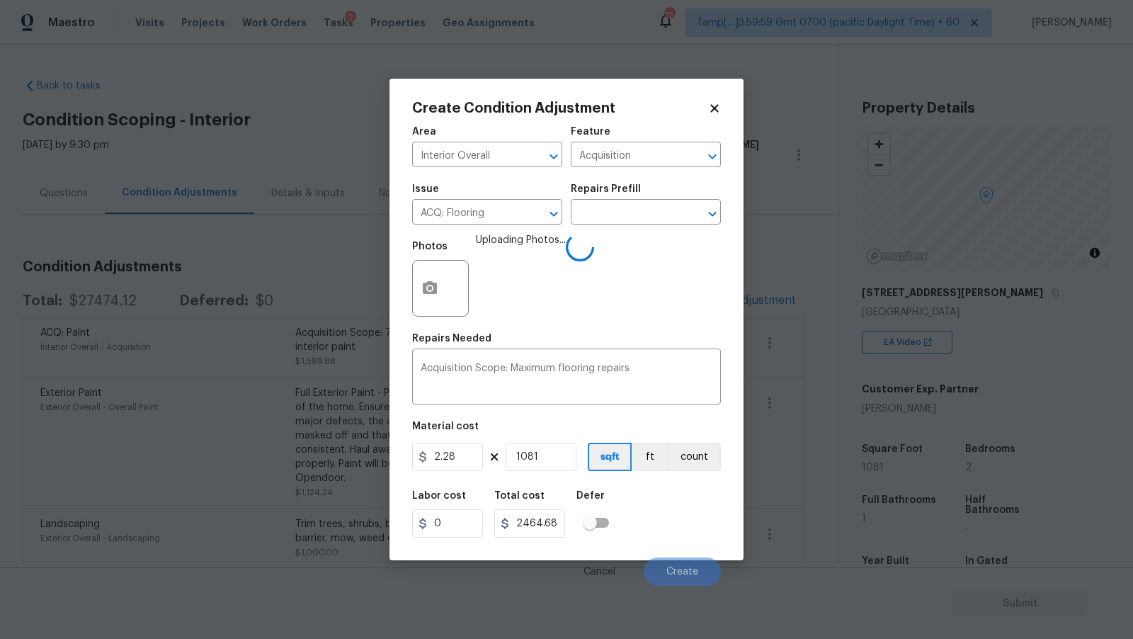
click at [642, 513] on div "Labor cost 0 Total cost 2464.68 Defer" at bounding box center [566, 514] width 309 height 64
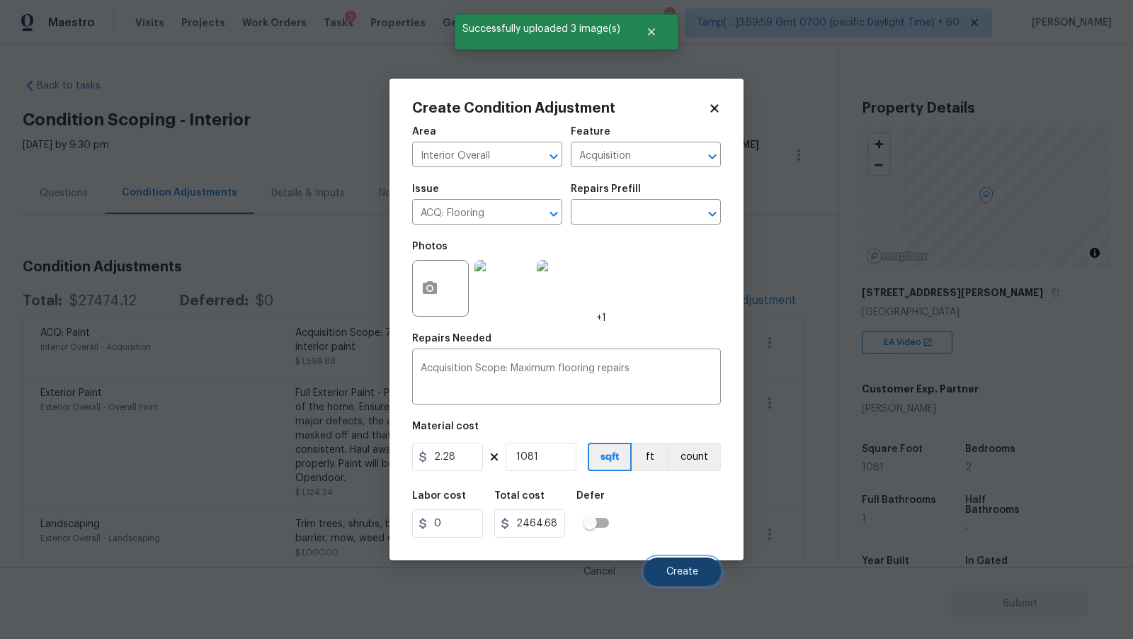
click at [686, 569] on span "Create" at bounding box center [682, 572] width 32 height 11
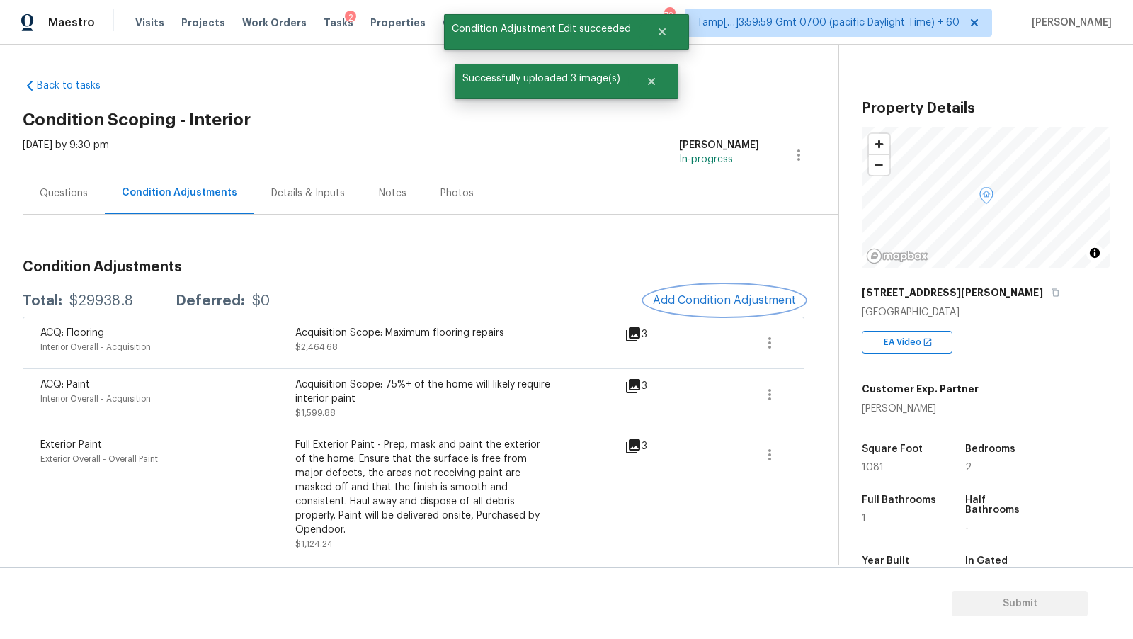
click at [698, 297] on span "Add Condition Adjustment" at bounding box center [724, 300] width 143 height 13
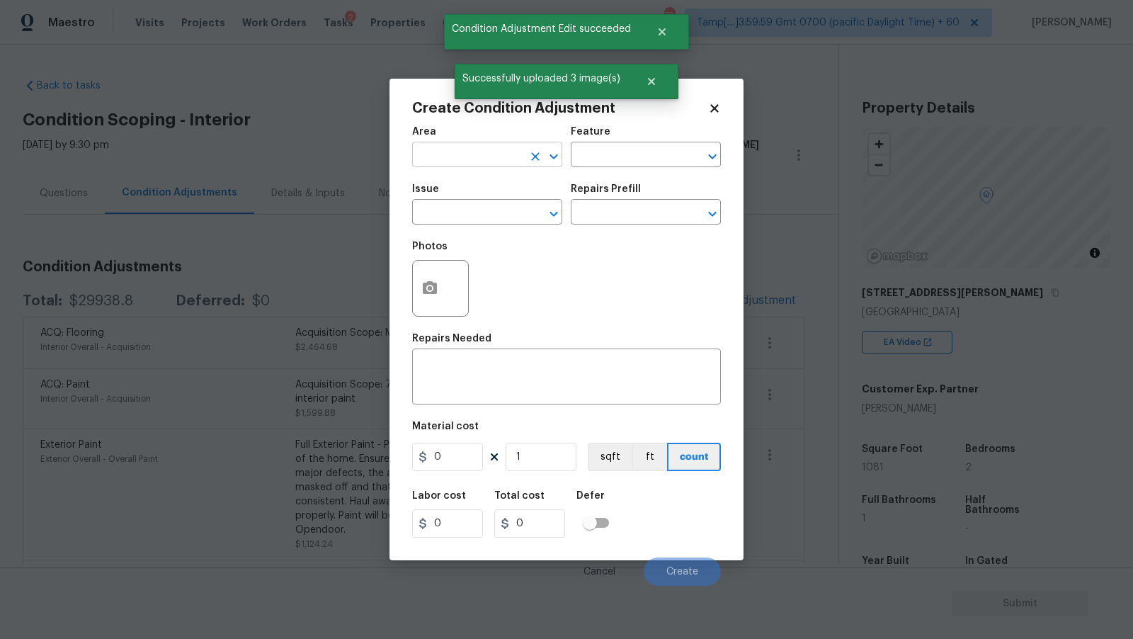
click at [478, 159] on input "text" at bounding box center [467, 156] width 110 height 22
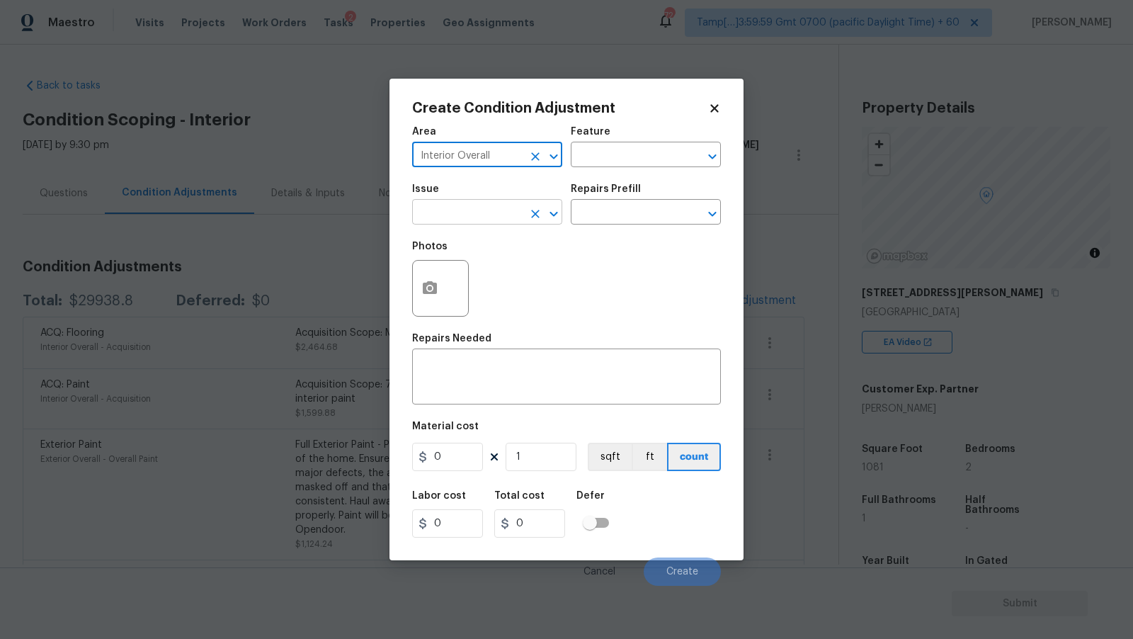
type input "Interior Overall"
click at [483, 210] on input "text" at bounding box center [467, 214] width 110 height 22
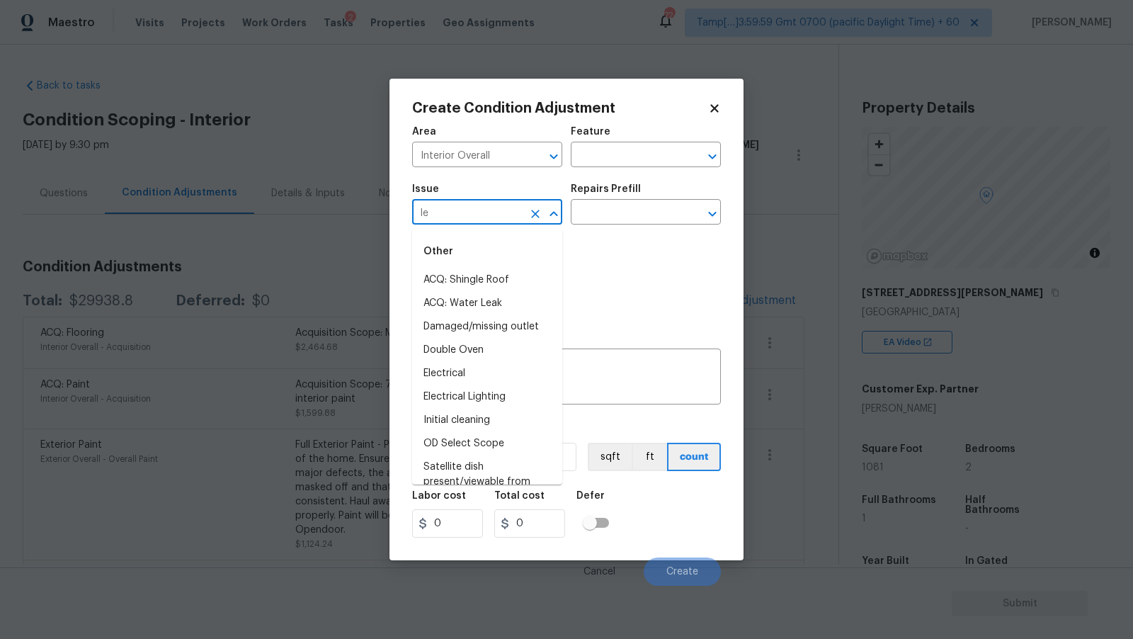
type input "l"
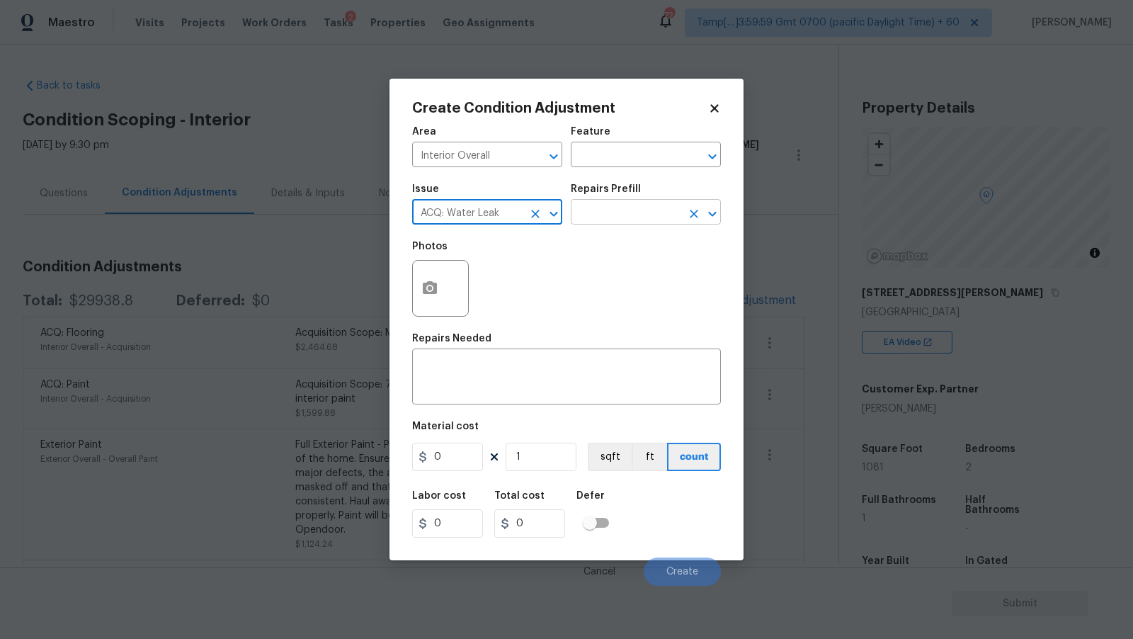
type input "ACQ: Water Leak"
click at [620, 215] on input "text" at bounding box center [626, 214] width 110 height 22
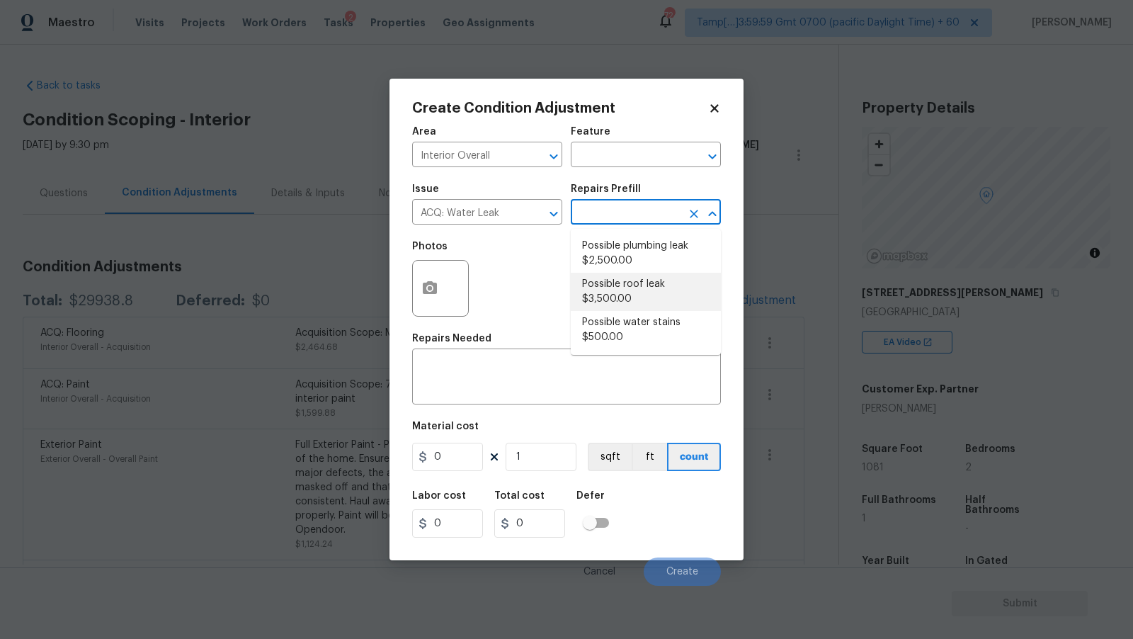
click at [645, 304] on li "Possible roof leak $3,500.00" at bounding box center [646, 292] width 150 height 38
type input "Acquisition"
type textarea "Acquisition Scope: Possible roof leak"
type input "3500"
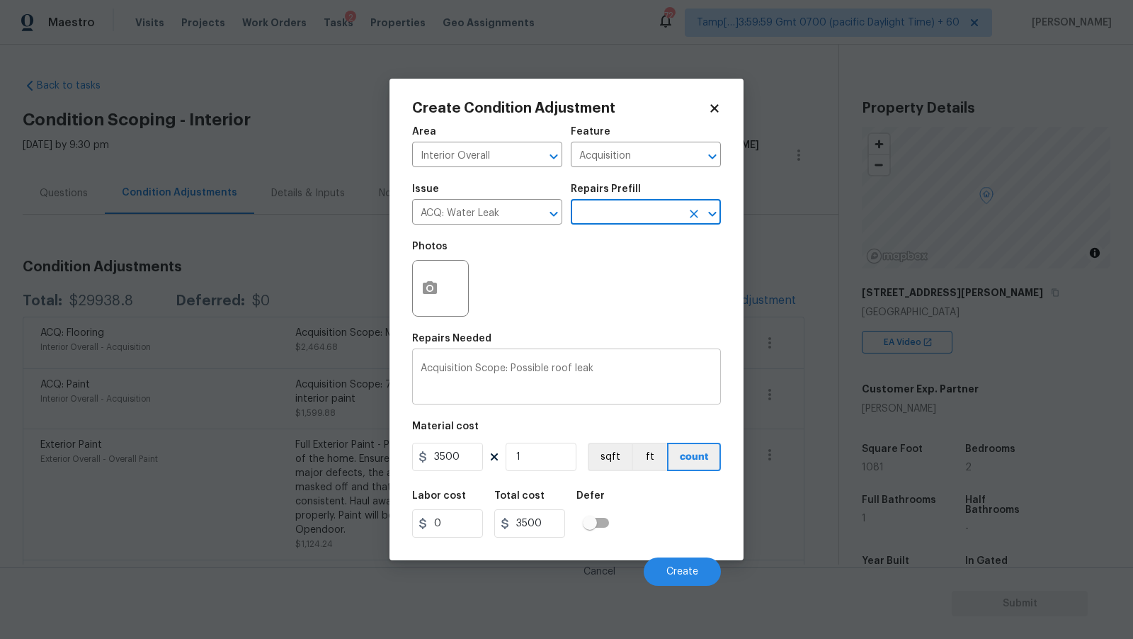
click at [558, 370] on textarea "Acquisition Scope: Possible roof leak" at bounding box center [567, 378] width 292 height 30
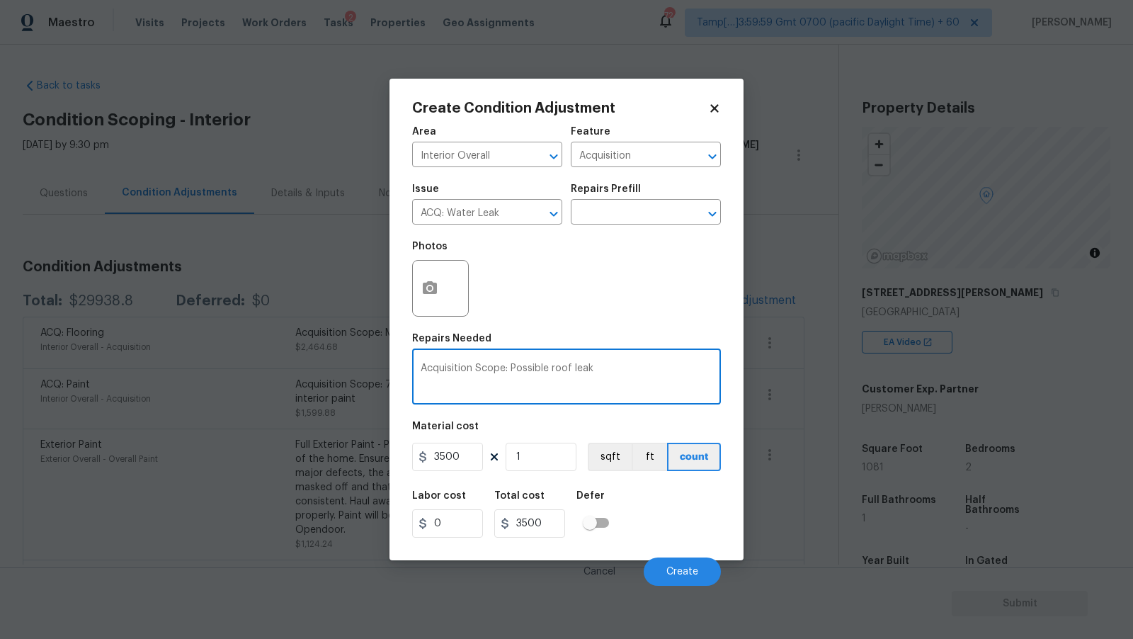
click at [558, 370] on textarea "Acquisition Scope: Possible roof leak" at bounding box center [567, 378] width 292 height 30
type textarea "Acquisition Scope: Possible water leak"
click at [628, 287] on div "Photos" at bounding box center [566, 279] width 309 height 92
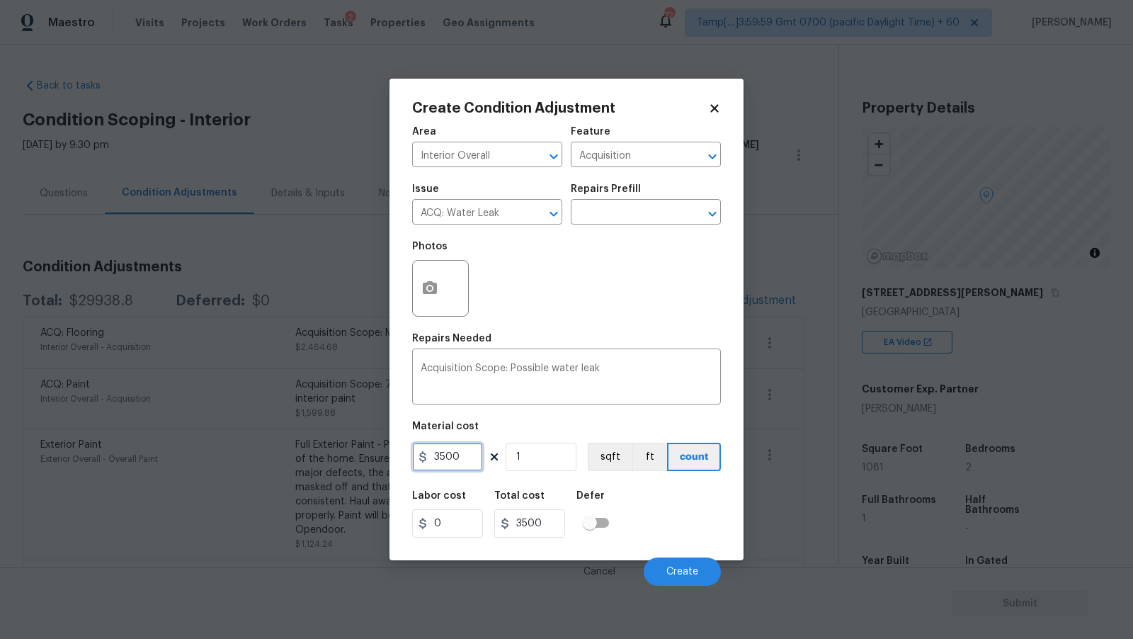
click at [466, 454] on input "3500" at bounding box center [447, 457] width 71 height 28
type input "2500"
click at [588, 289] on div "Photos" at bounding box center [566, 279] width 309 height 92
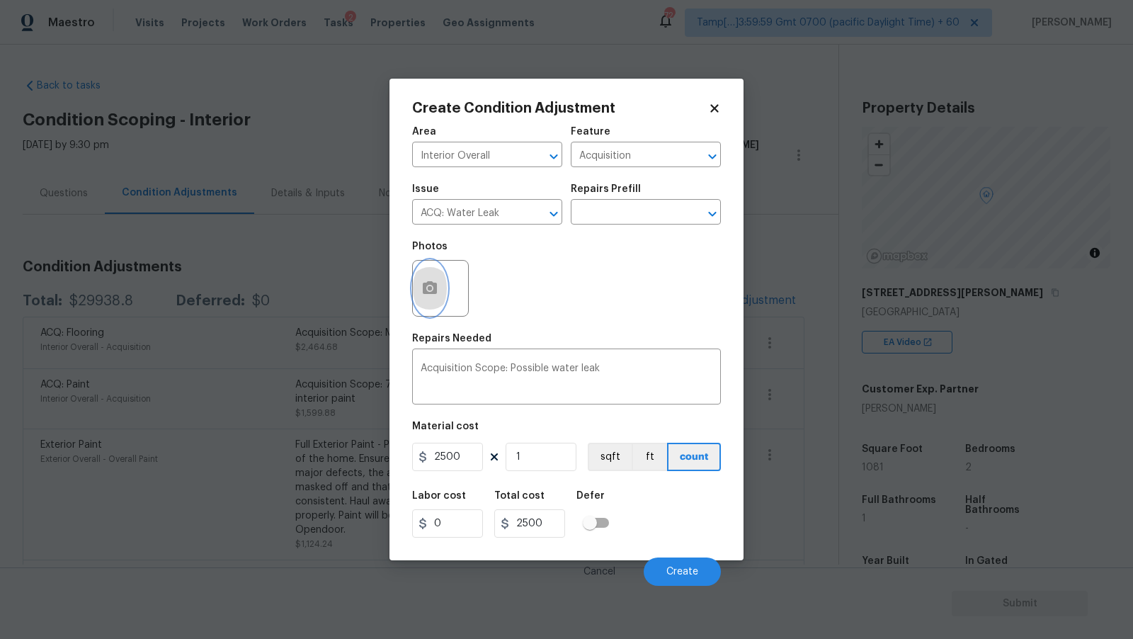
click at [440, 273] on button "button" at bounding box center [430, 288] width 34 height 55
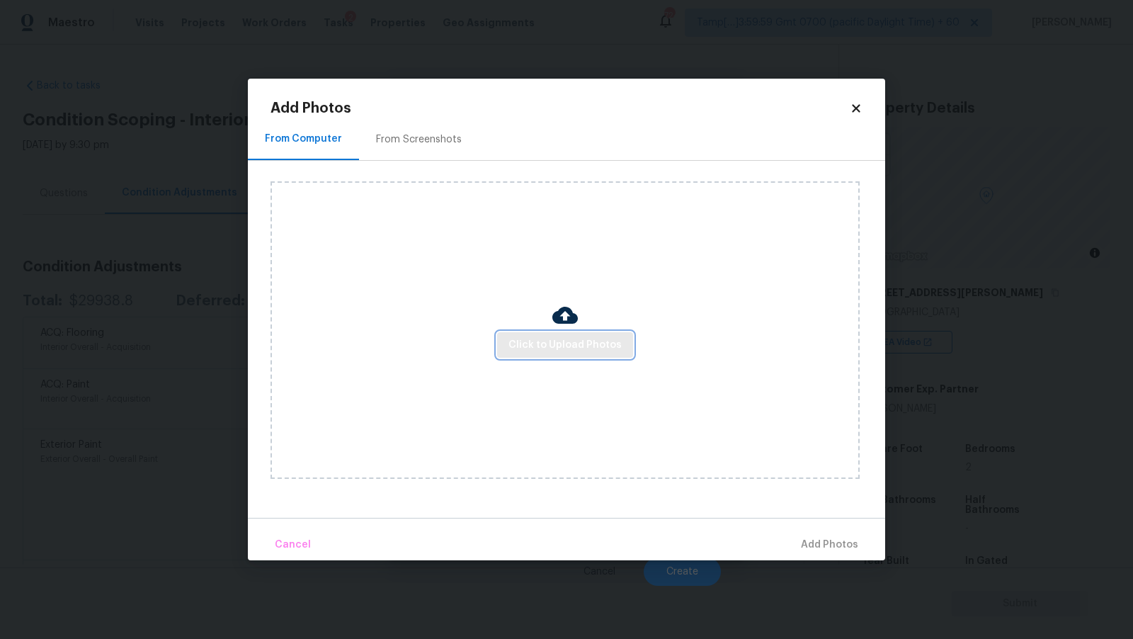
click at [560, 332] on button "Click to Upload Photos" at bounding box center [565, 345] width 136 height 26
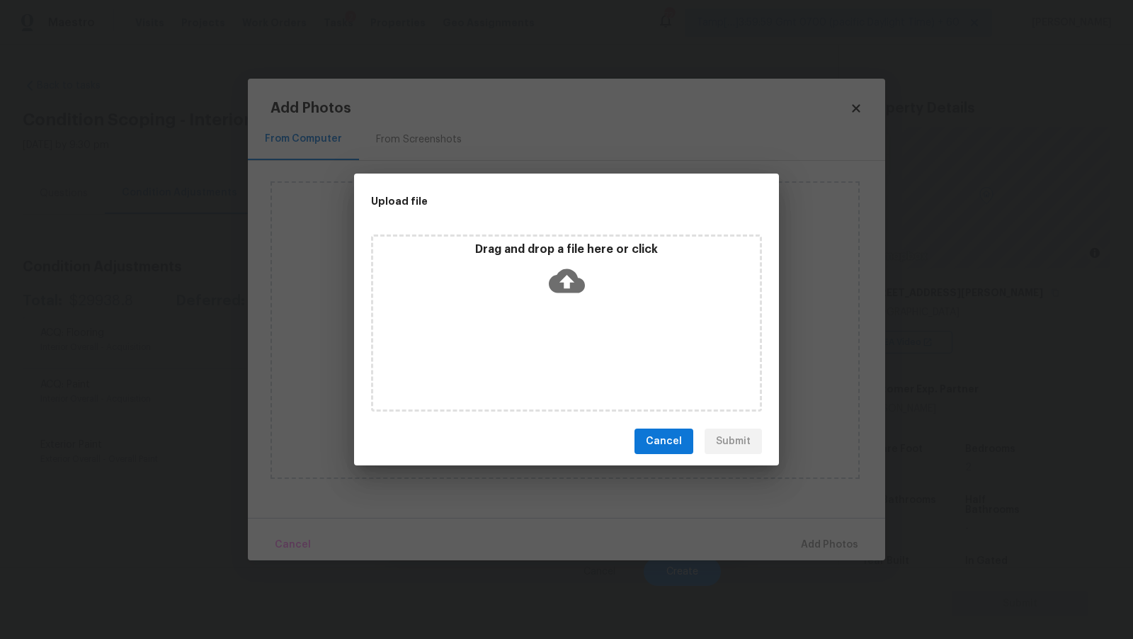
click at [562, 278] on icon at bounding box center [567, 281] width 36 height 24
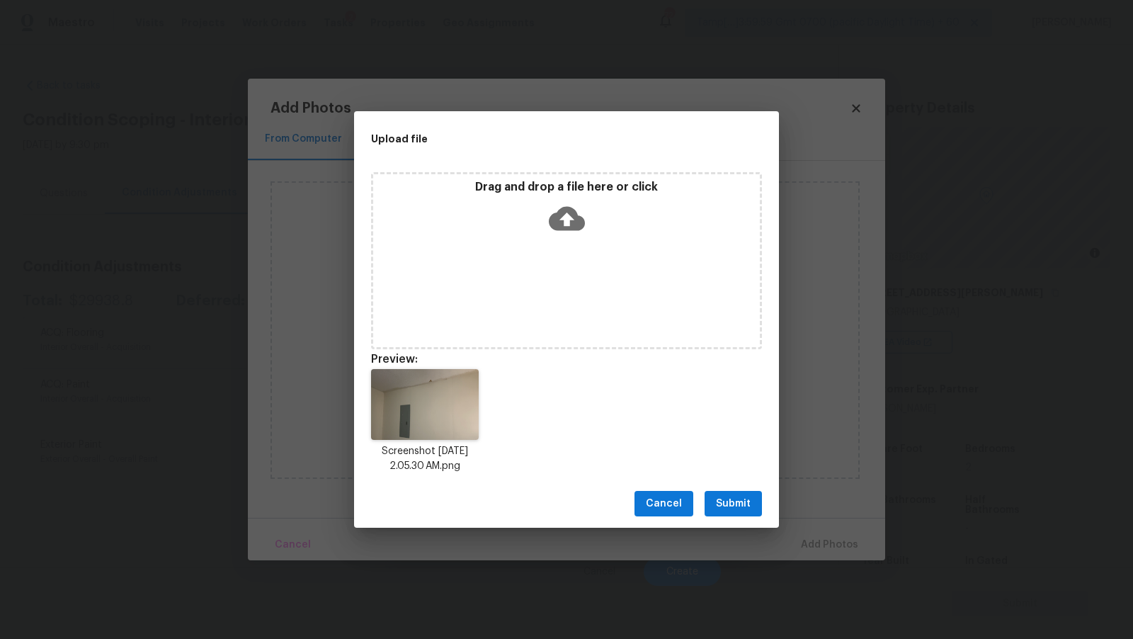
click at [734, 512] on button "Submit" at bounding box center [733, 504] width 57 height 26
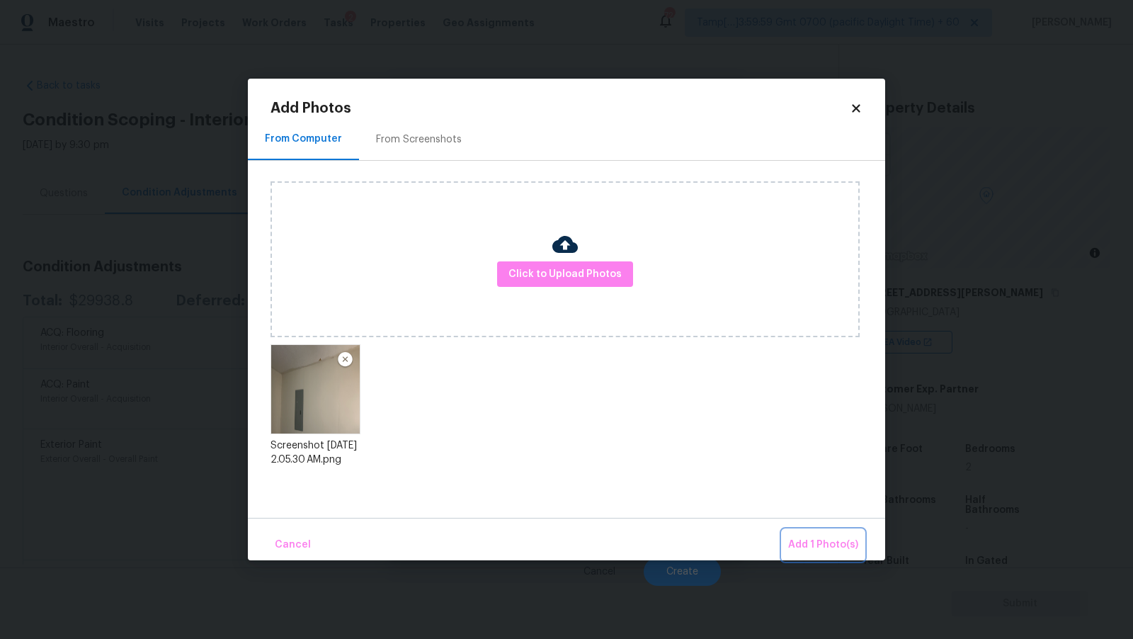
click at [806, 548] on span "Add 1 Photo(s)" at bounding box center [823, 545] width 70 height 18
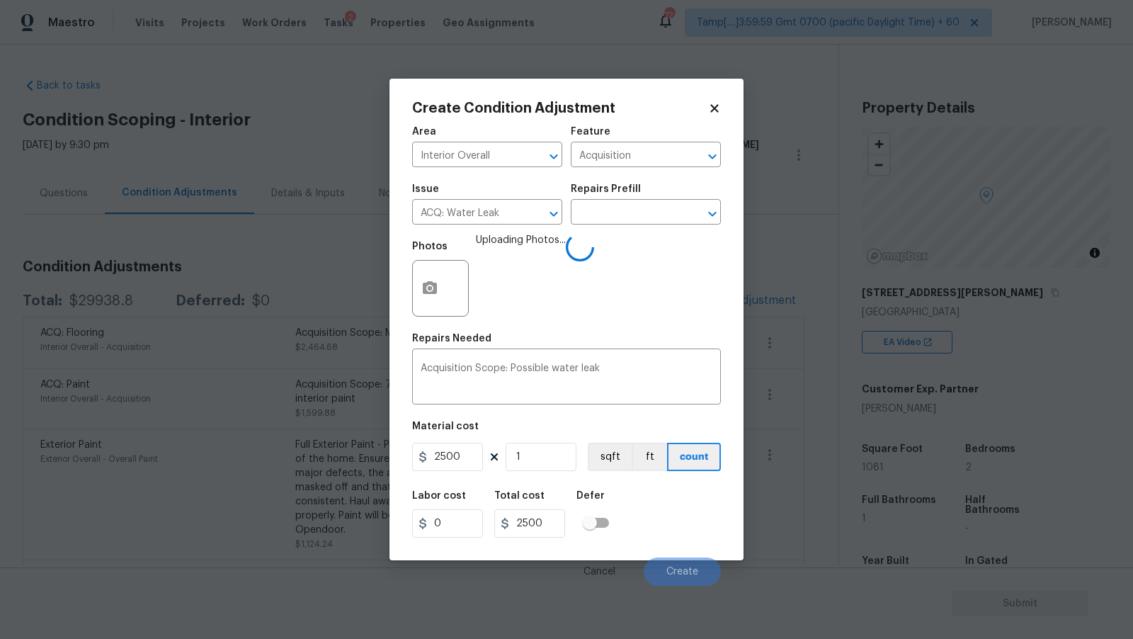
click at [607, 311] on div "Photos Uploading Photos..." at bounding box center [566, 279] width 309 height 92
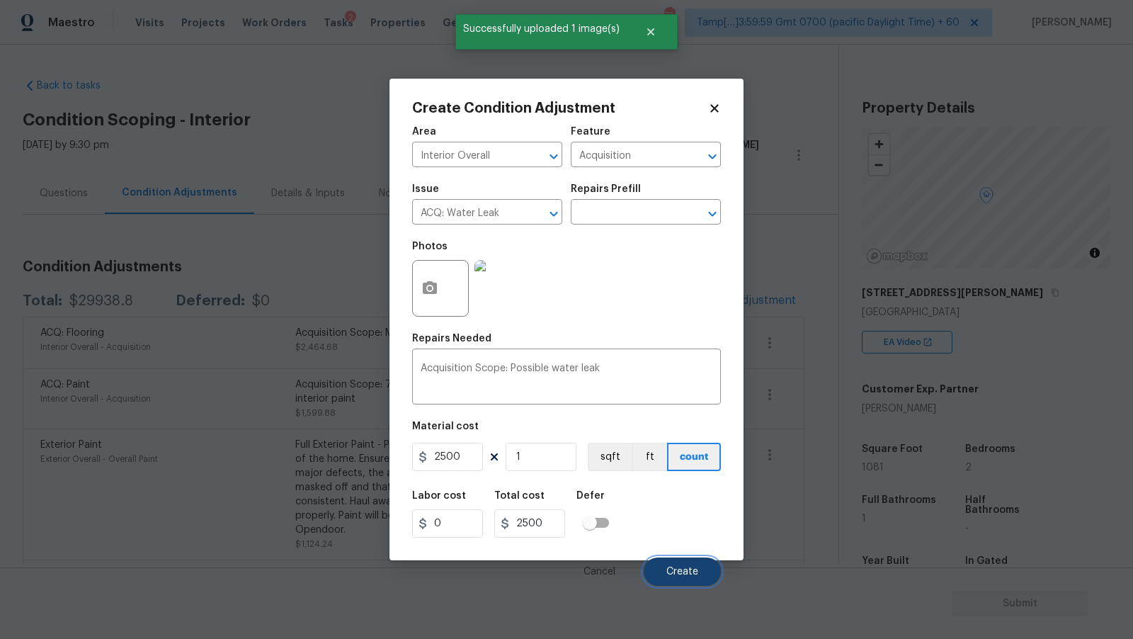
click at [688, 569] on span "Create" at bounding box center [682, 572] width 32 height 11
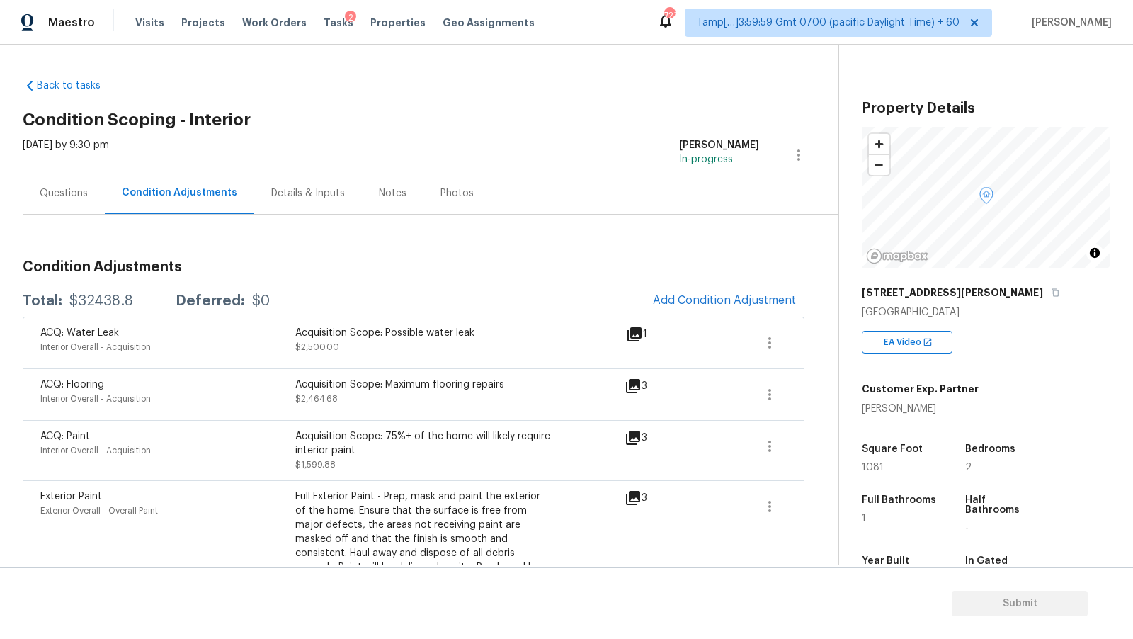
click at [91, 198] on div "Questions" at bounding box center [64, 193] width 82 height 42
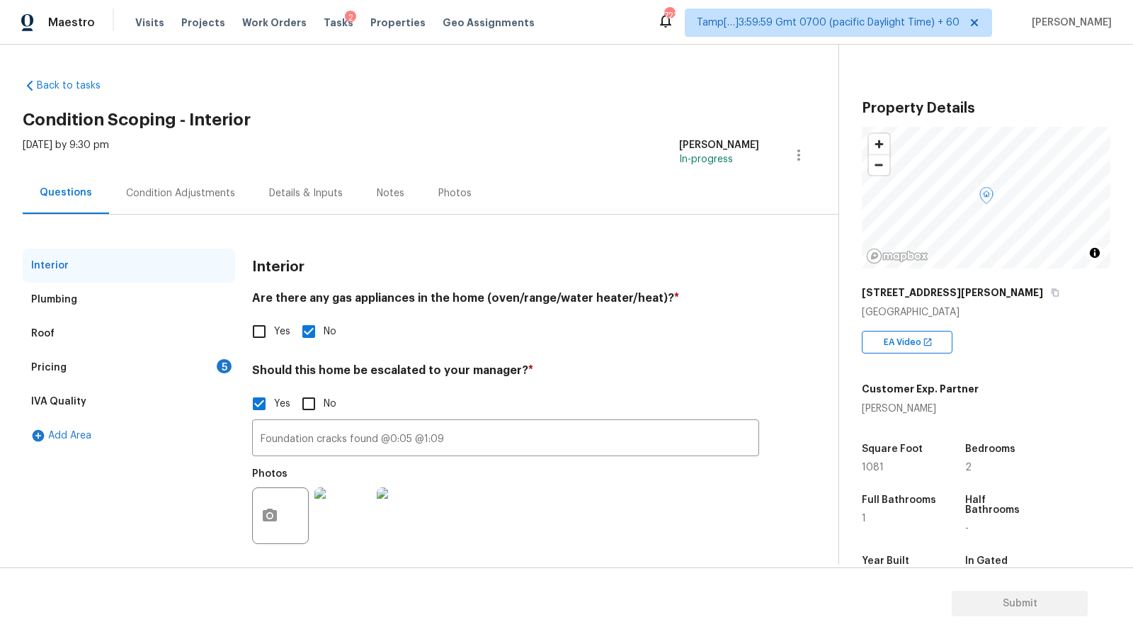
click at [173, 371] on div "Pricing 5" at bounding box center [129, 368] width 212 height 34
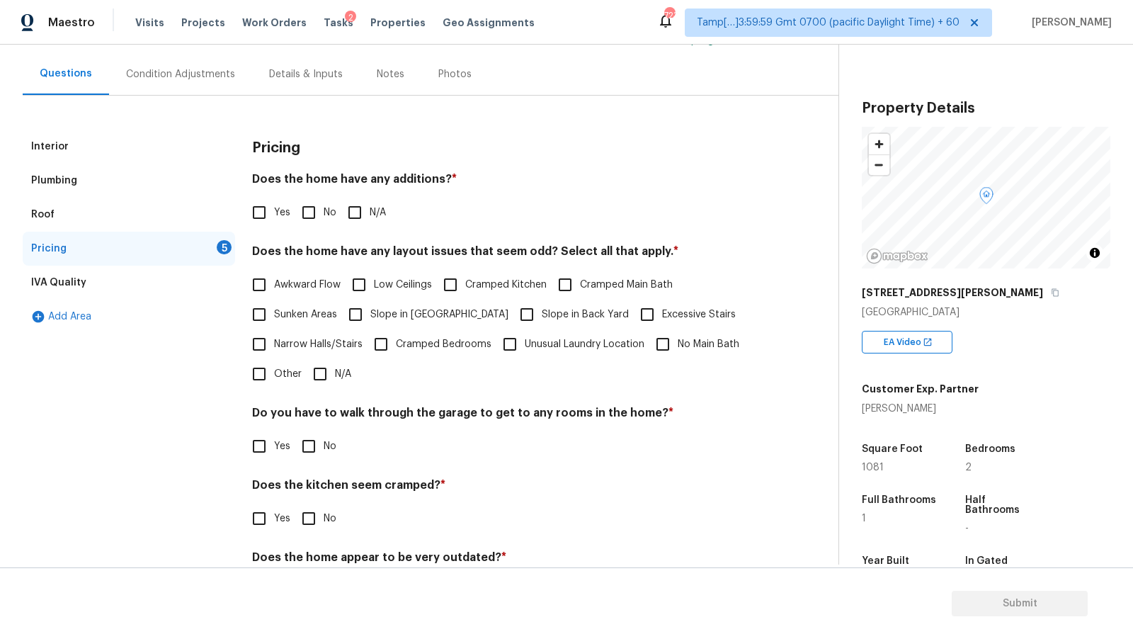
scroll to position [181, 0]
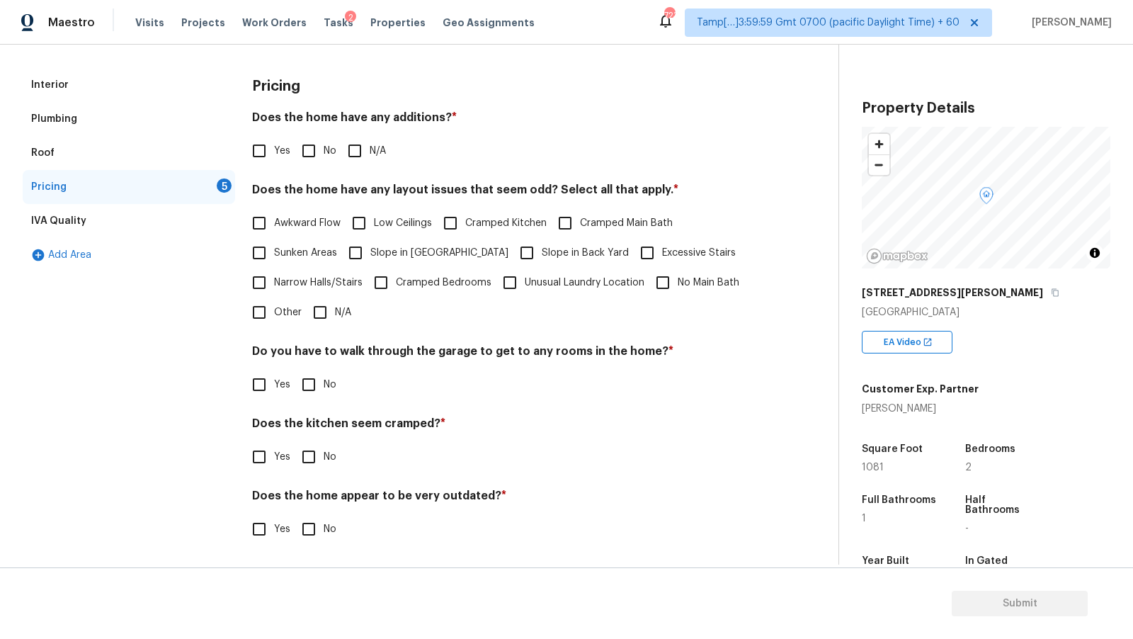
click at [312, 145] on input "No" at bounding box center [309, 151] width 30 height 30
checkbox input "true"
click at [313, 378] on input "No" at bounding box center [309, 385] width 30 height 30
checkbox input "true"
click at [297, 455] on input "No" at bounding box center [309, 457] width 30 height 30
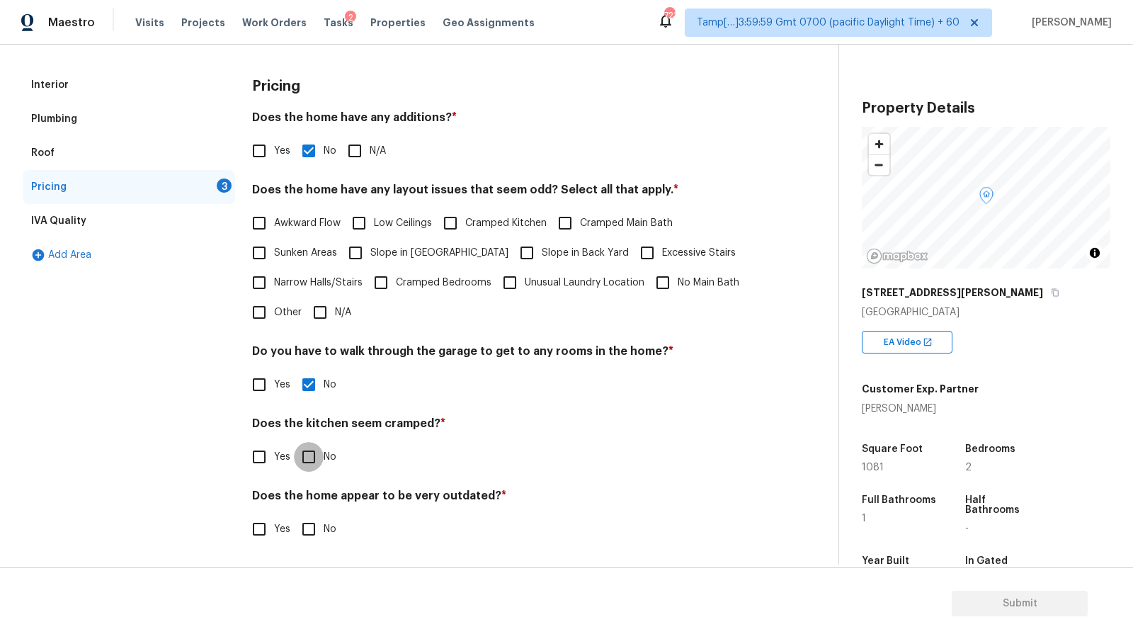
checkbox input "true"
click at [319, 536] on input "No" at bounding box center [309, 529] width 30 height 30
checkbox input "true"
click at [321, 319] on input "N/A" at bounding box center [320, 312] width 30 height 30
checkbox input "true"
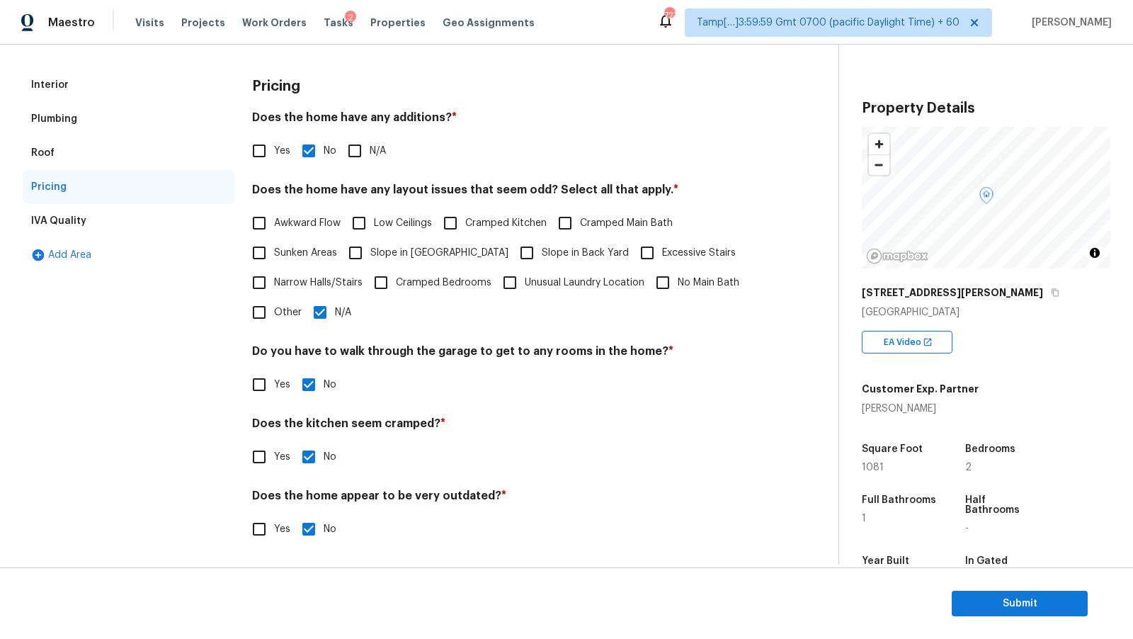
click at [140, 221] on div "IVA Quality" at bounding box center [129, 221] width 212 height 34
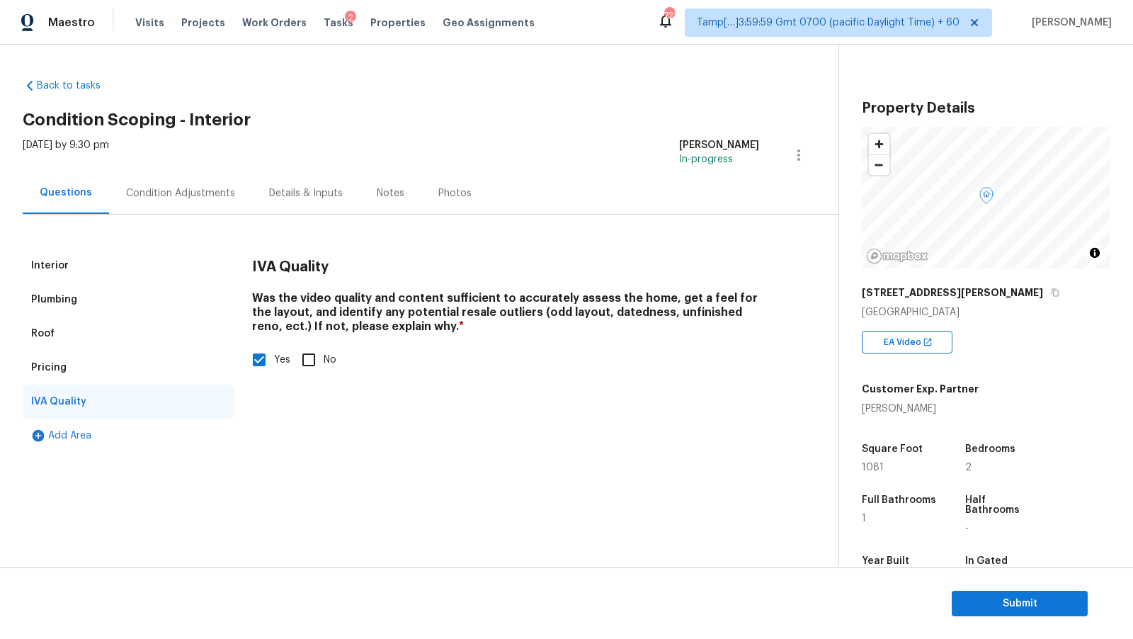
scroll to position [0, 0]
click at [126, 185] on div "Condition Adjustments" at bounding box center [180, 193] width 143 height 42
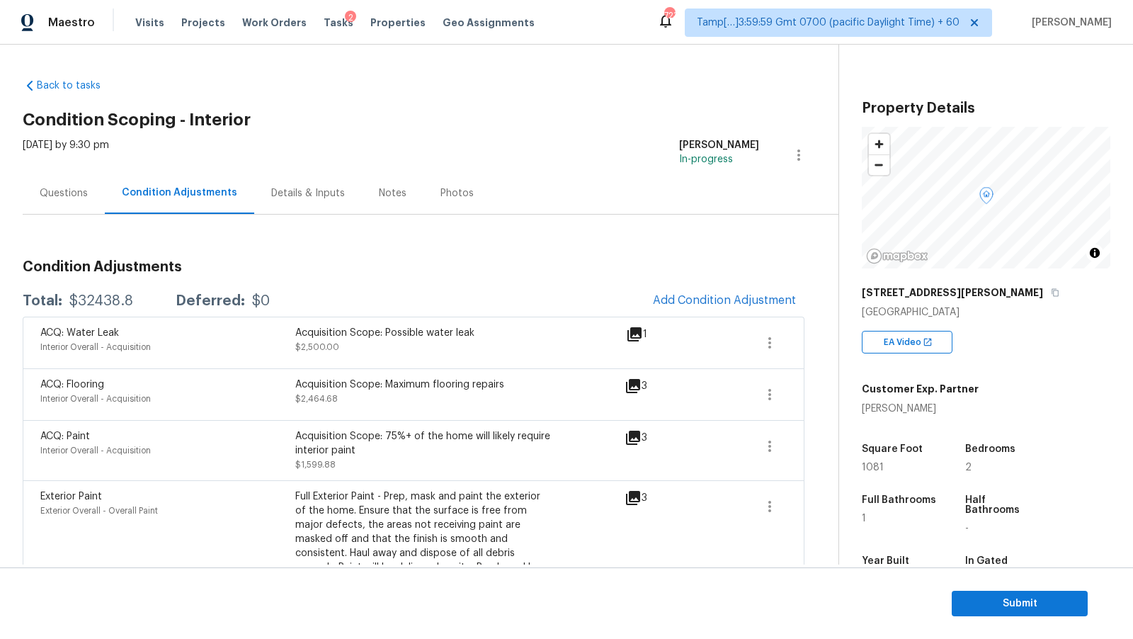
click at [91, 200] on div "Questions" at bounding box center [64, 193] width 82 height 42
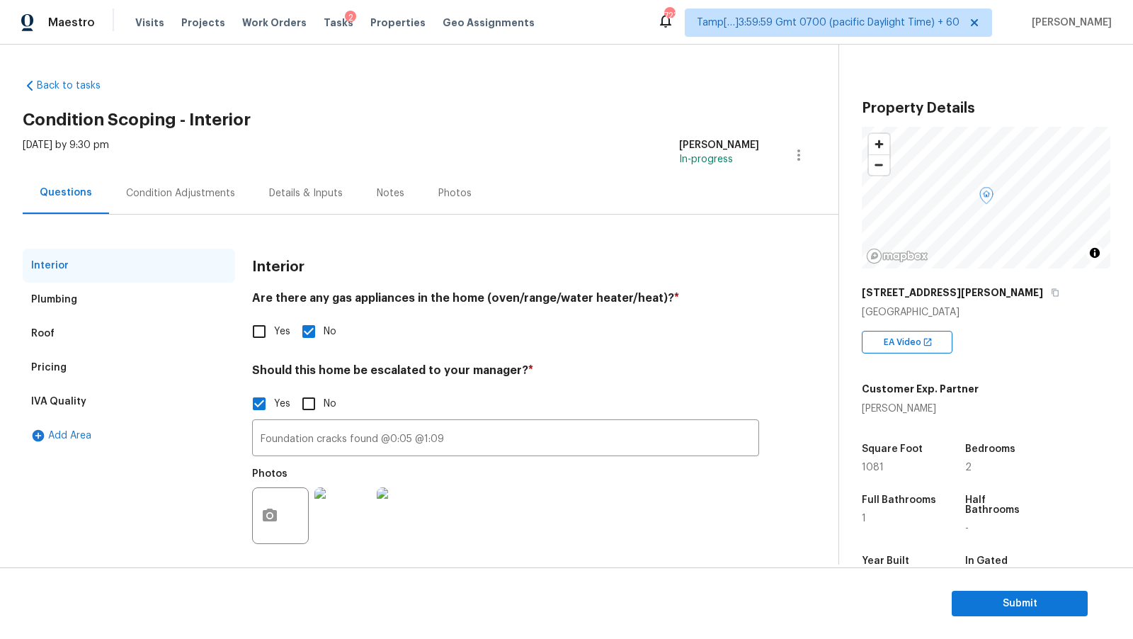
click at [124, 273] on div "Interior" at bounding box center [129, 266] width 212 height 34
click at [127, 302] on div "Plumbing" at bounding box center [129, 300] width 212 height 34
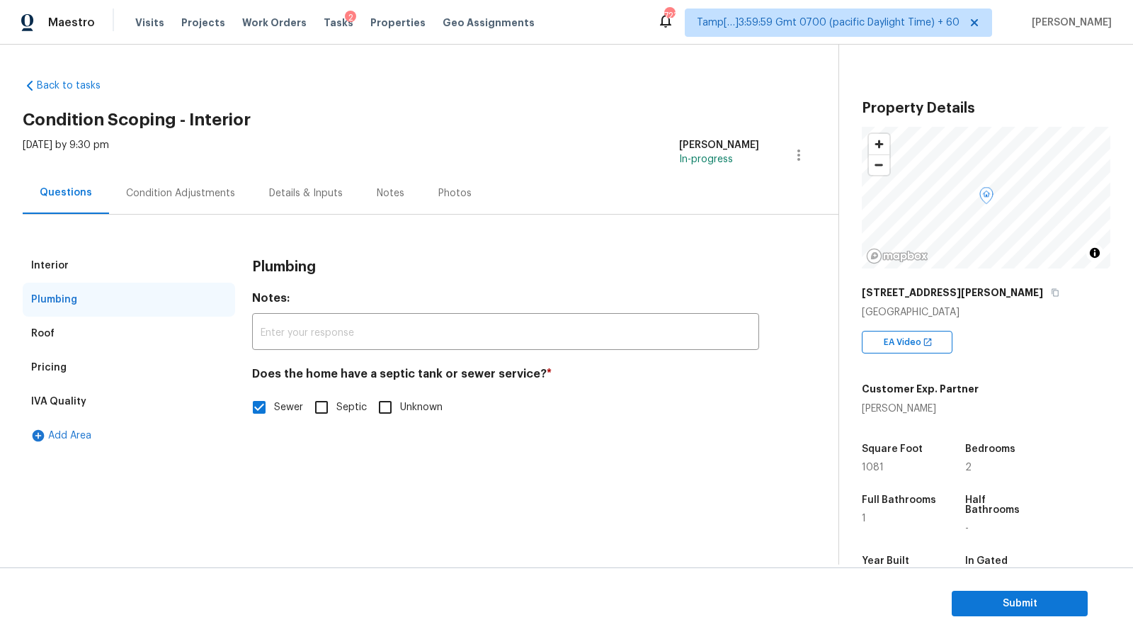
click at [120, 331] on div "Roof" at bounding box center [129, 334] width 212 height 34
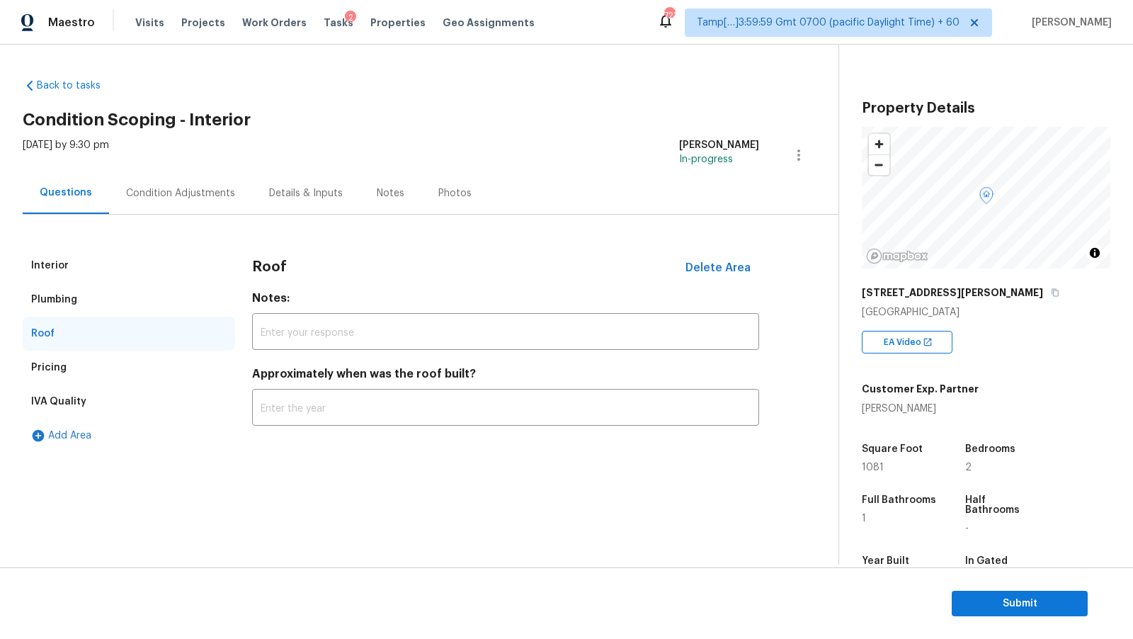
click at [122, 358] on div "Pricing" at bounding box center [129, 368] width 212 height 34
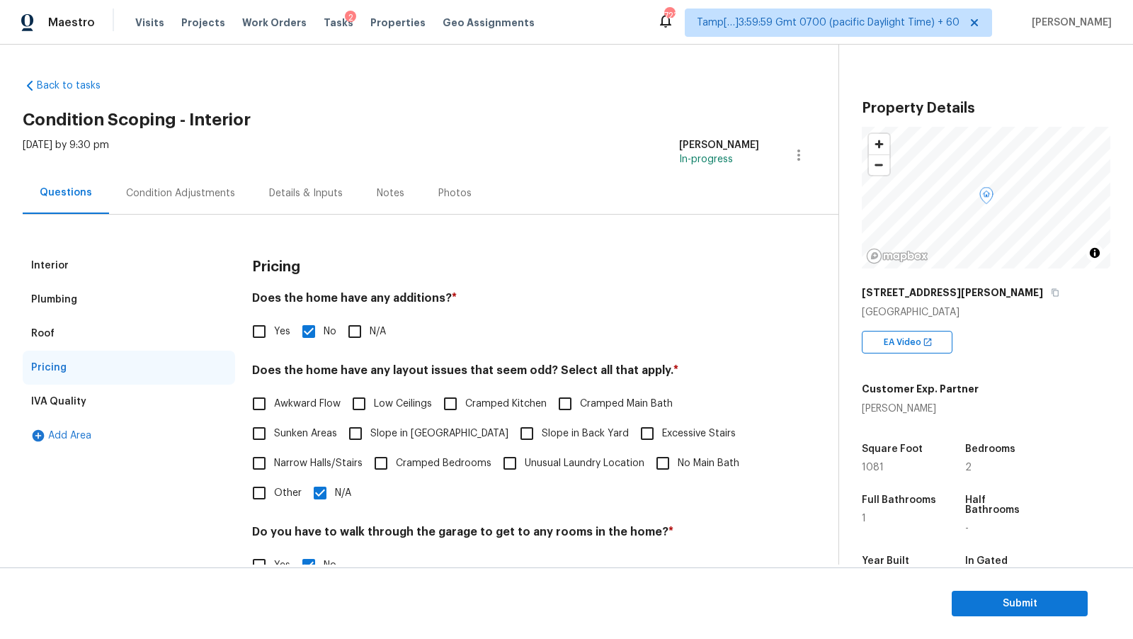
click at [119, 400] on div "IVA Quality" at bounding box center [129, 402] width 212 height 34
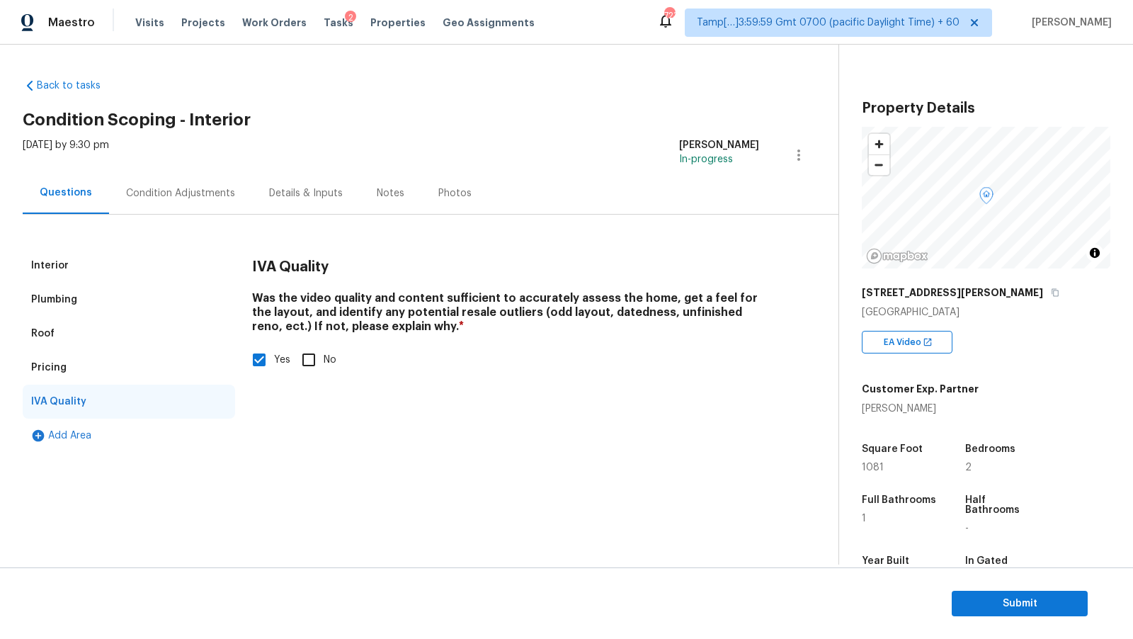
click at [120, 359] on div "Pricing" at bounding box center [129, 368] width 212 height 34
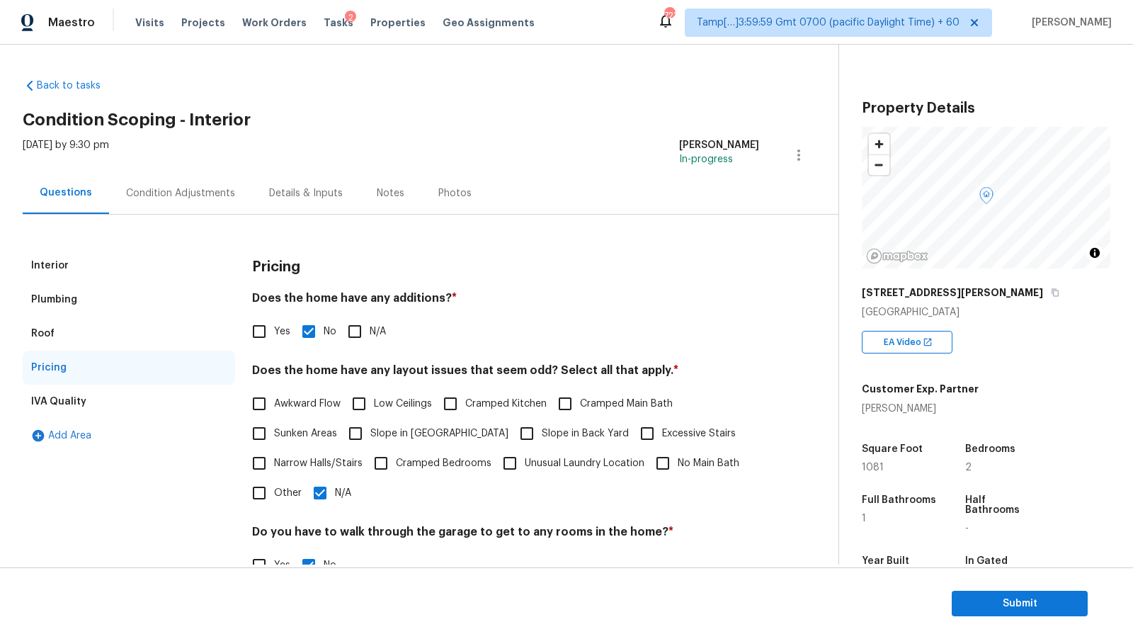
scroll to position [181, 0]
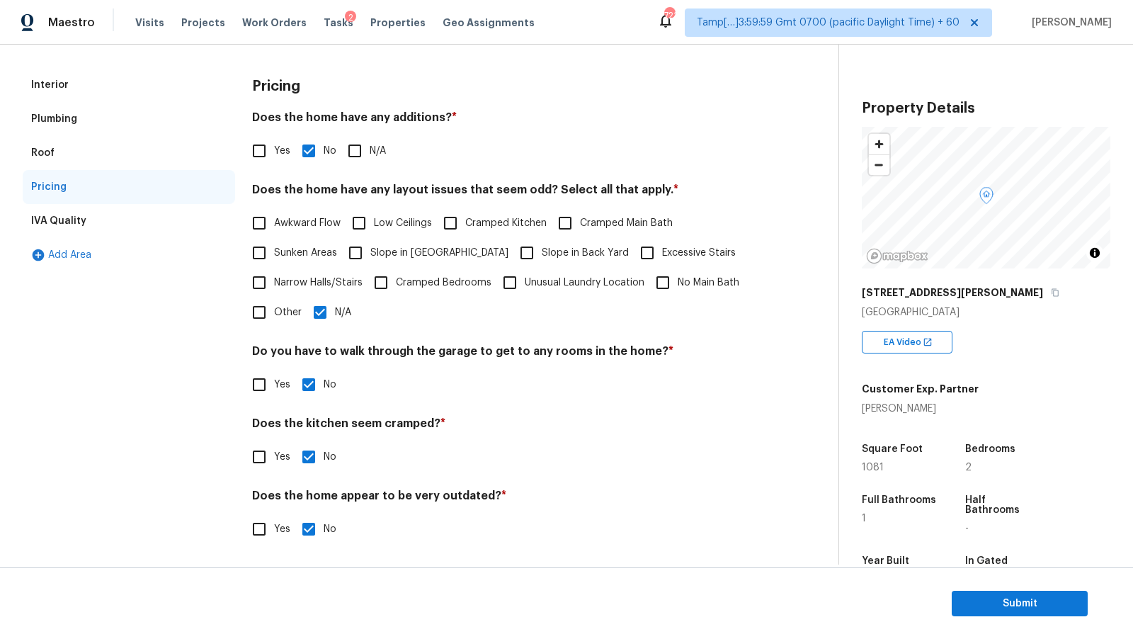
click at [135, 220] on div "IVA Quality" at bounding box center [129, 221] width 212 height 34
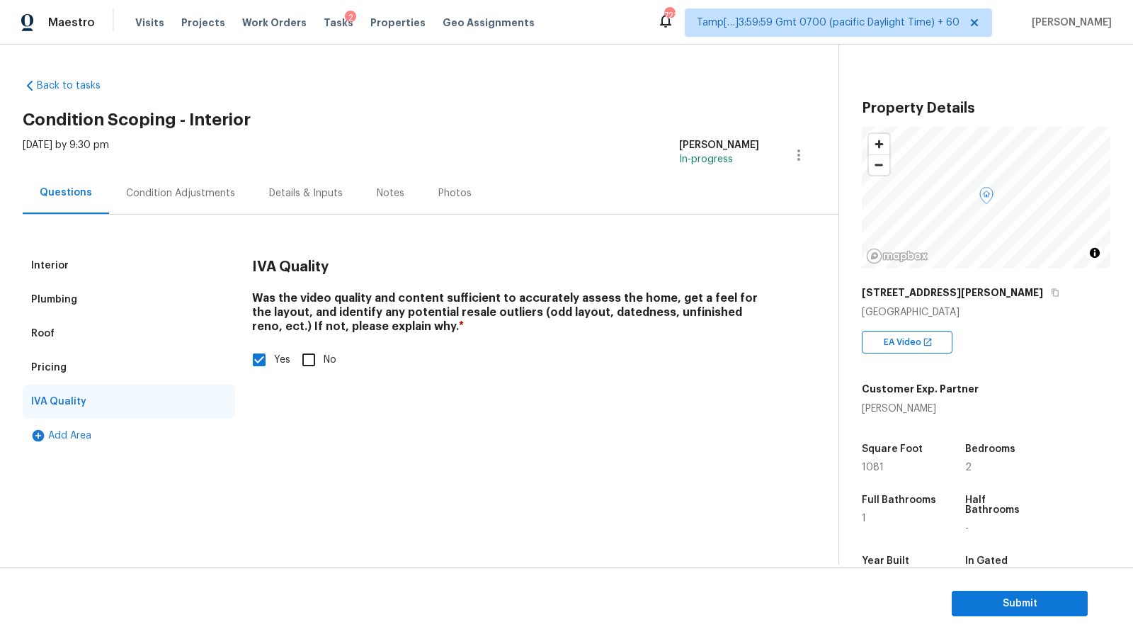
click at [118, 368] on div "Pricing" at bounding box center [129, 368] width 212 height 34
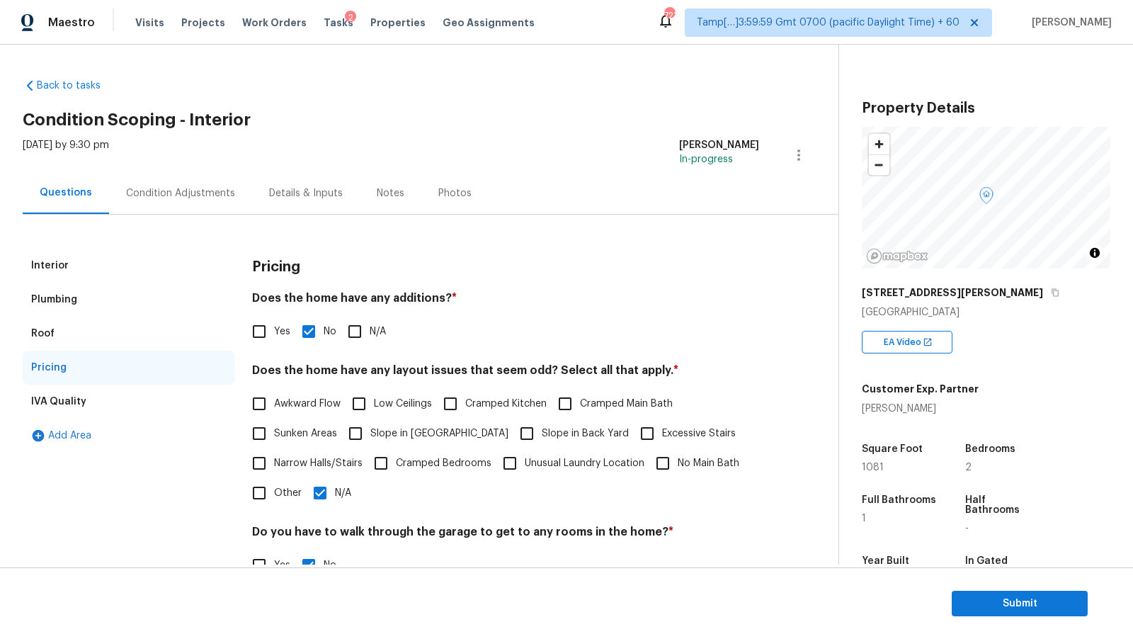
click at [110, 333] on div "Roof" at bounding box center [129, 334] width 212 height 34
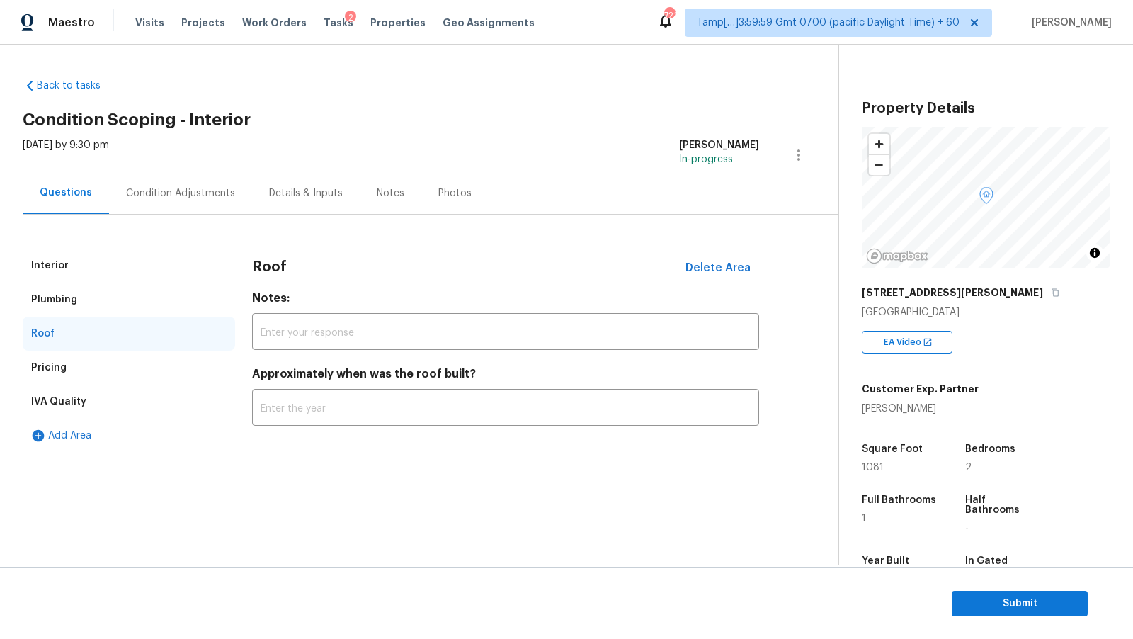
click at [108, 312] on div "Plumbing" at bounding box center [129, 300] width 212 height 34
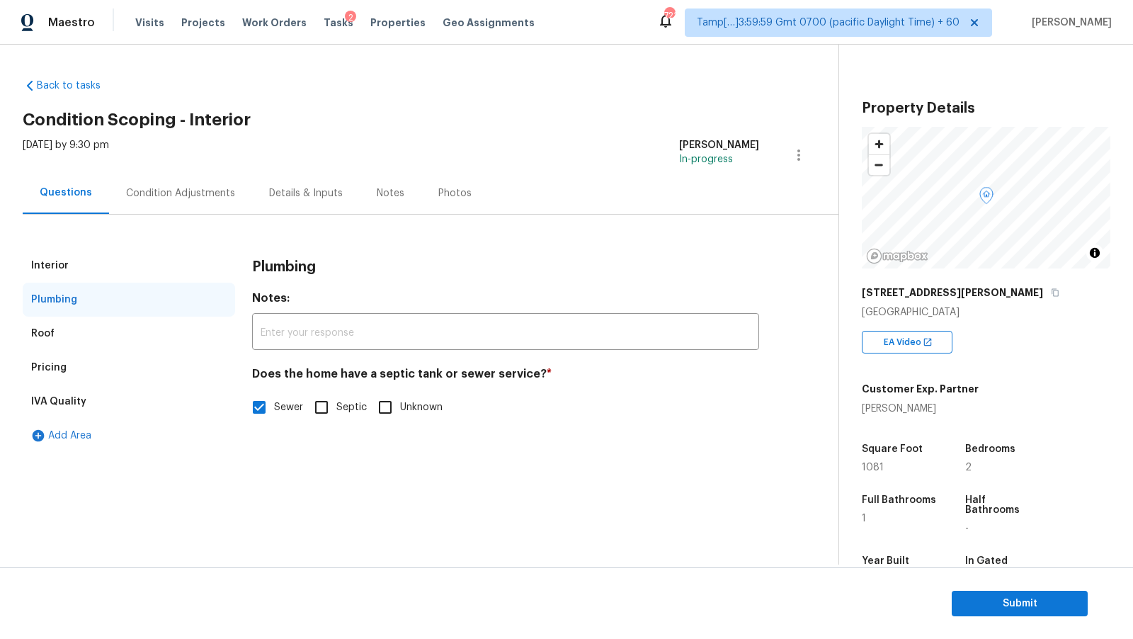
click at [110, 293] on div "Plumbing" at bounding box center [129, 300] width 212 height 34
click at [110, 276] on div "Interior" at bounding box center [129, 266] width 212 height 34
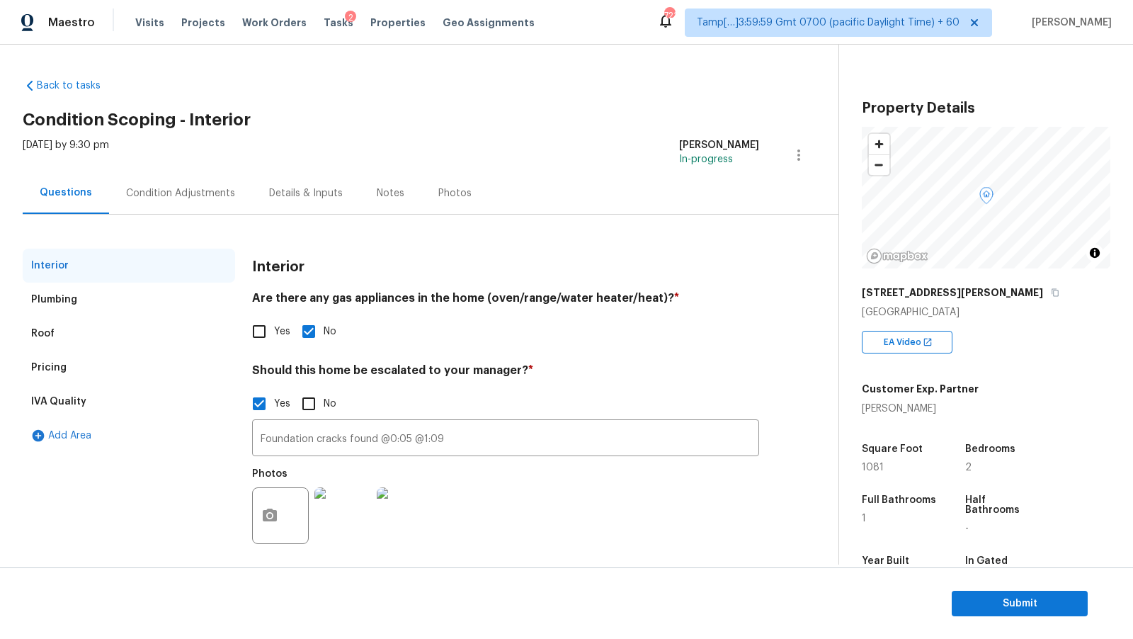
click at [114, 394] on div "IVA Quality" at bounding box center [129, 402] width 212 height 34
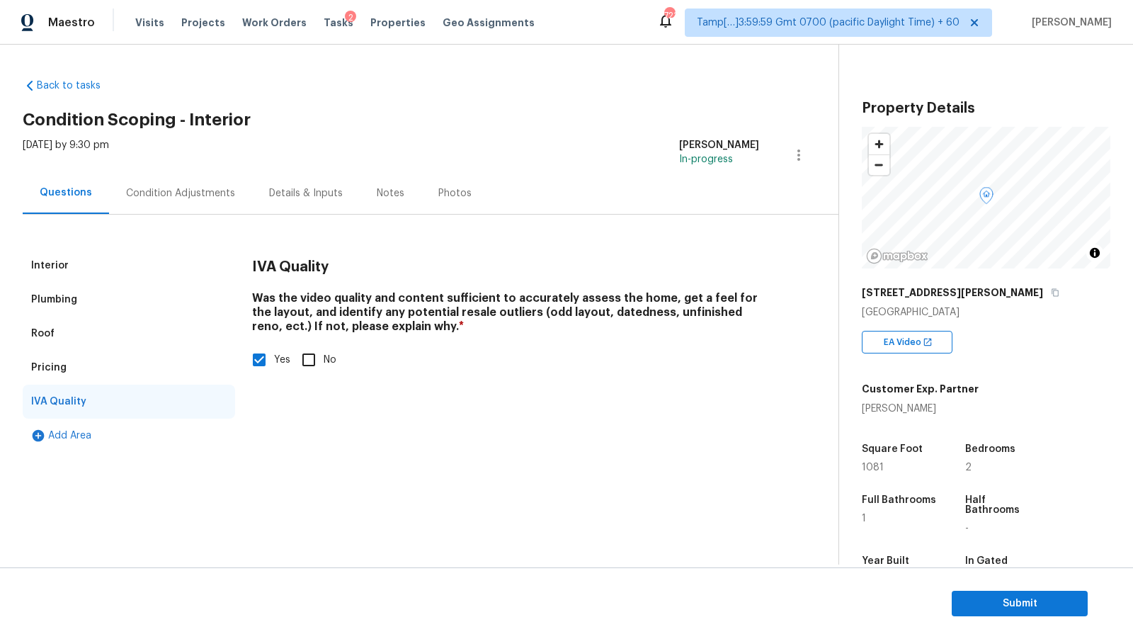
click at [183, 197] on div "Condition Adjustments" at bounding box center [180, 193] width 109 height 14
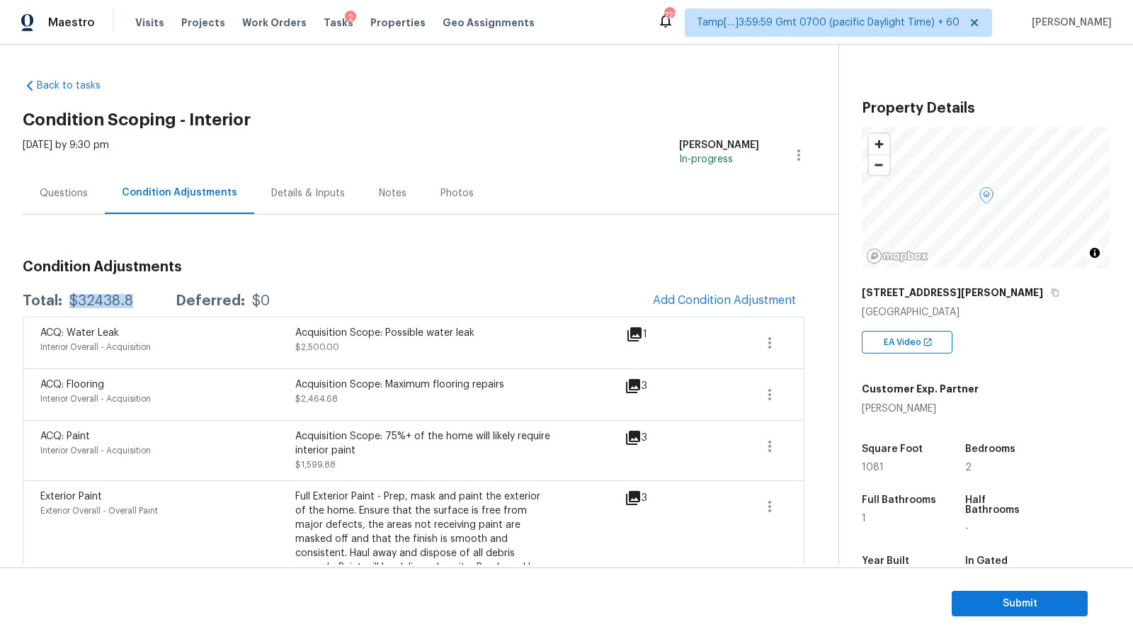
drag, startPoint x: 69, startPoint y: 297, endPoint x: 132, endPoint y: 296, distance: 63.0
click at [132, 297] on div "Total: $32438.8 Deferred: $0" at bounding box center [146, 301] width 247 height 14
copy div "$32438.8"
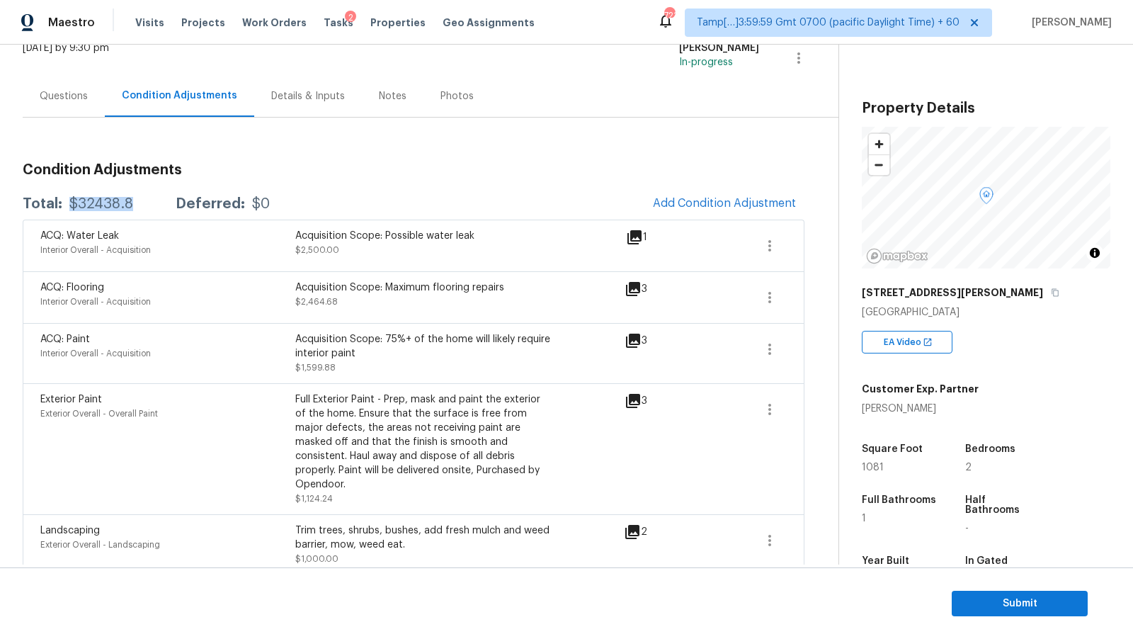
scroll to position [144, 0]
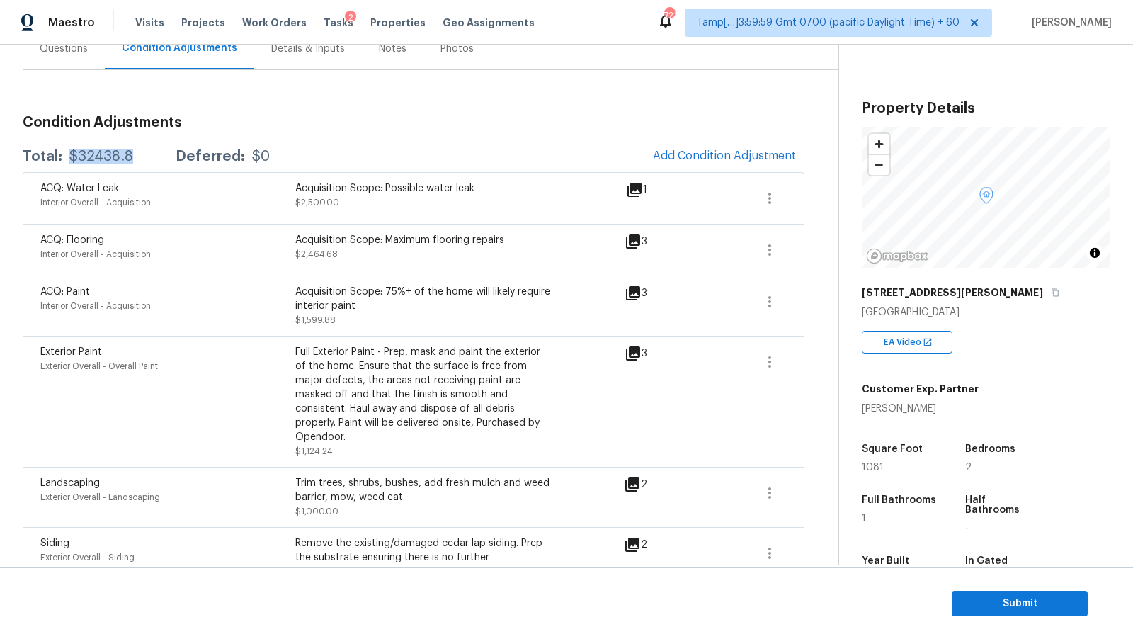
click at [583, 476] on div "Landscaping Exterior Overall - Landscaping Trim trees, shrubs, bushes, add fres…" at bounding box center [332, 497] width 584 height 42
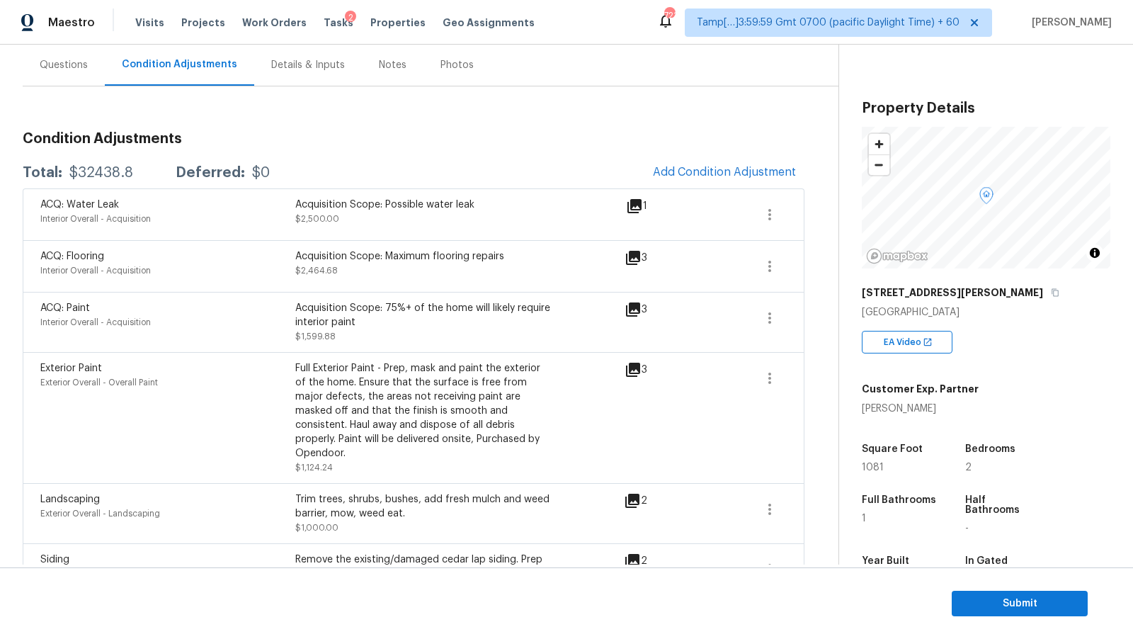
scroll to position [0, 0]
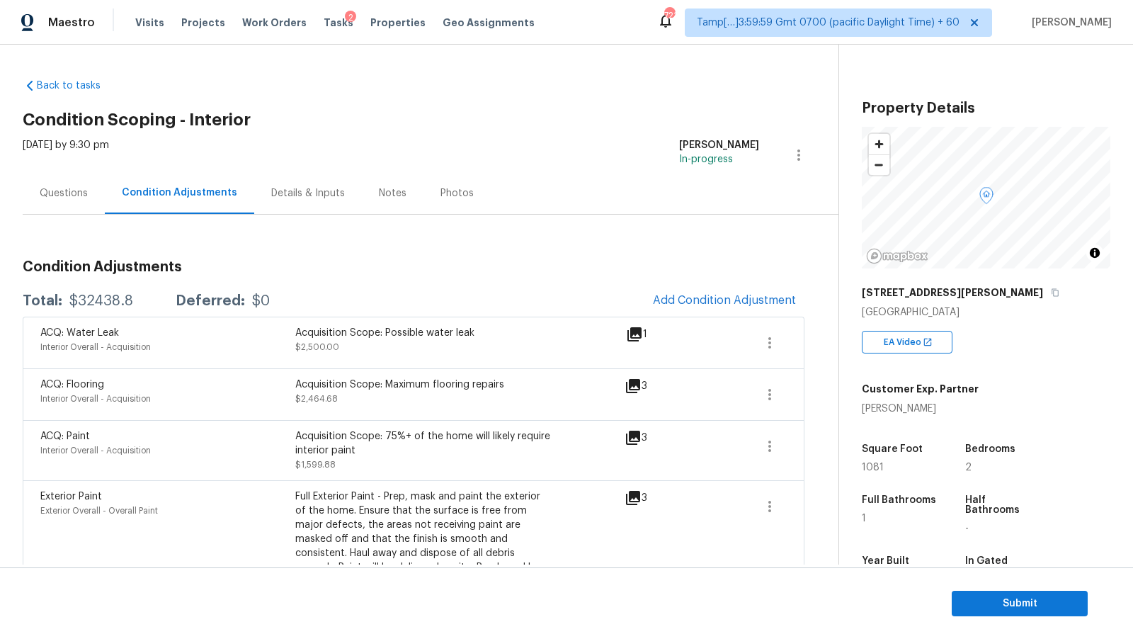
click at [78, 197] on div "Questions" at bounding box center [64, 193] width 48 height 14
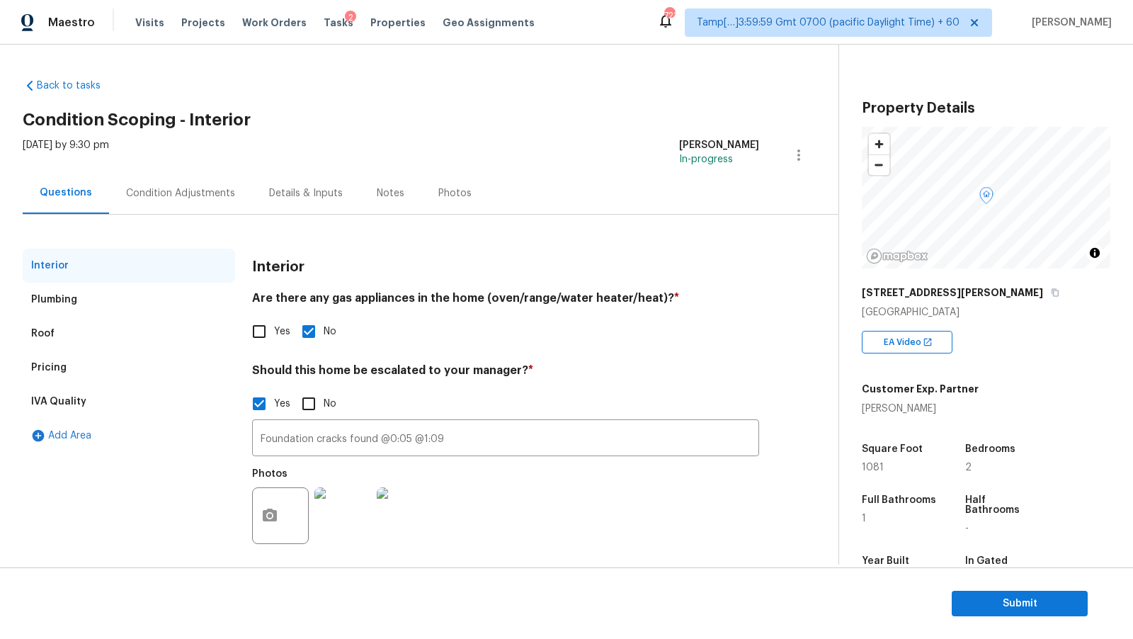
click at [137, 402] on div "IVA Quality" at bounding box center [129, 402] width 212 height 34
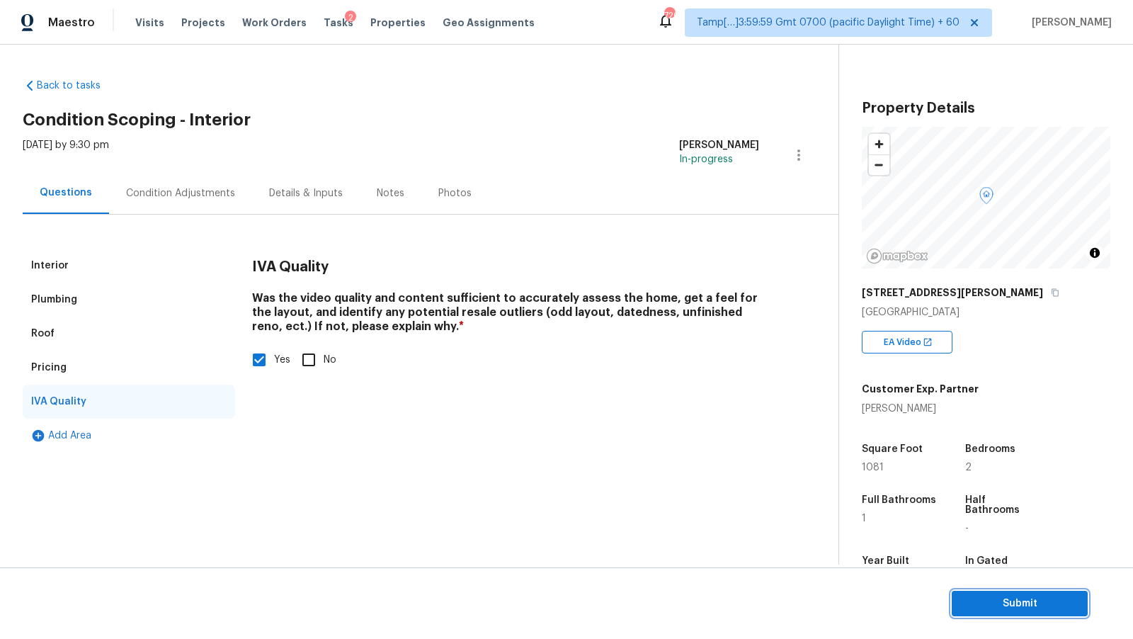
click at [1025, 607] on span "Submit" at bounding box center [1019, 604] width 113 height 18
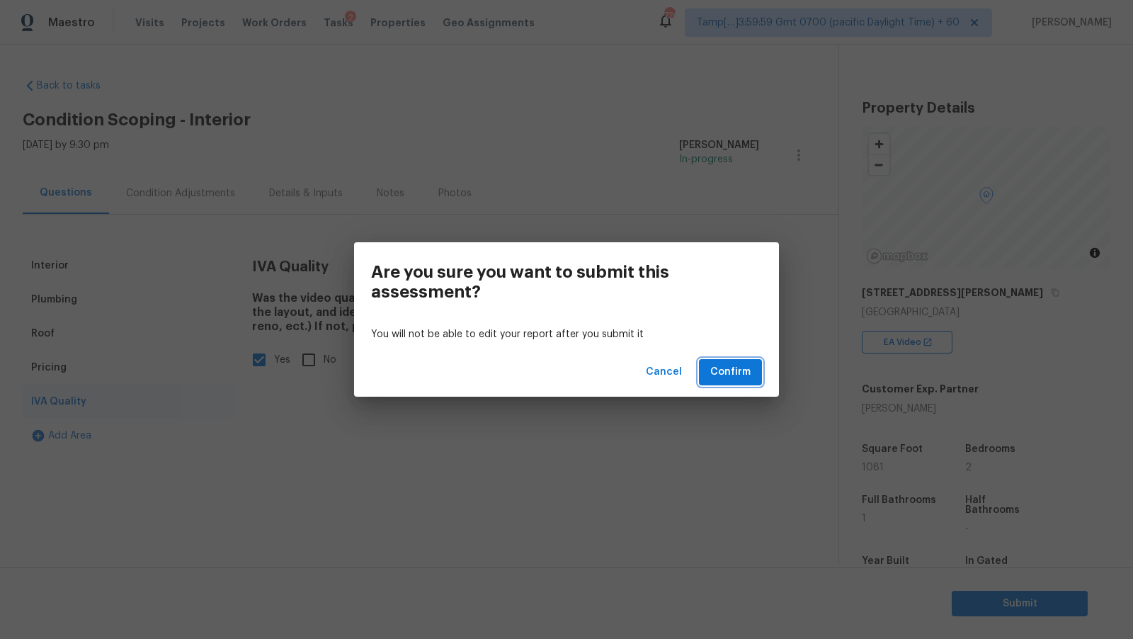
click at [732, 367] on span "Confirm" at bounding box center [730, 372] width 40 height 18
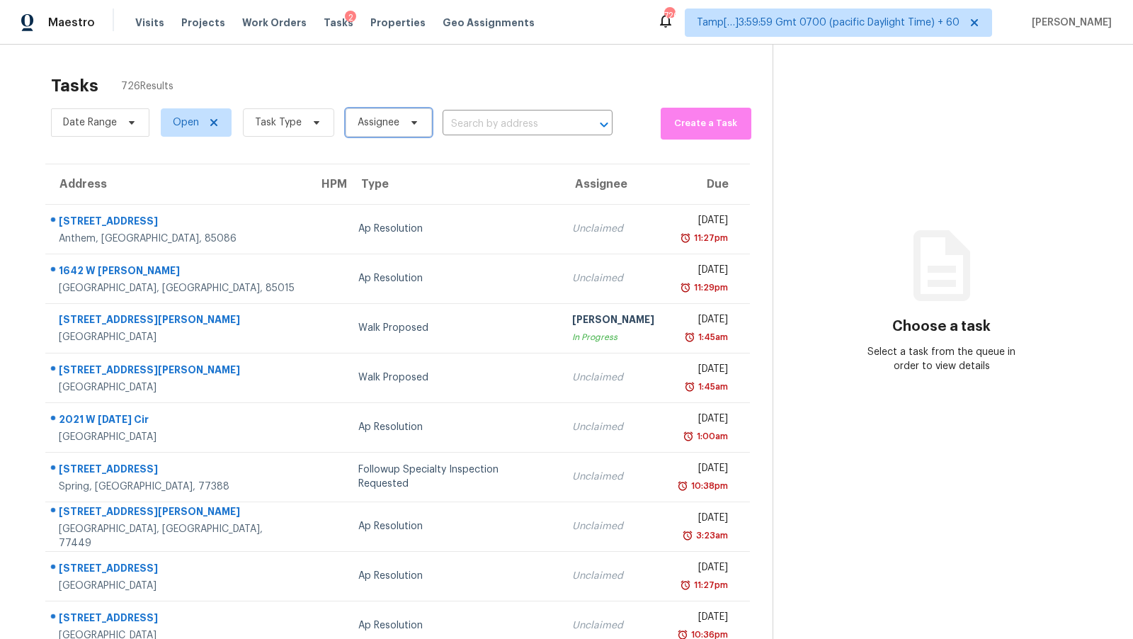
click at [395, 118] on span "Assignee" at bounding box center [389, 122] width 86 height 28
click at [382, 164] on input "search" at bounding box center [423, 167] width 151 height 28
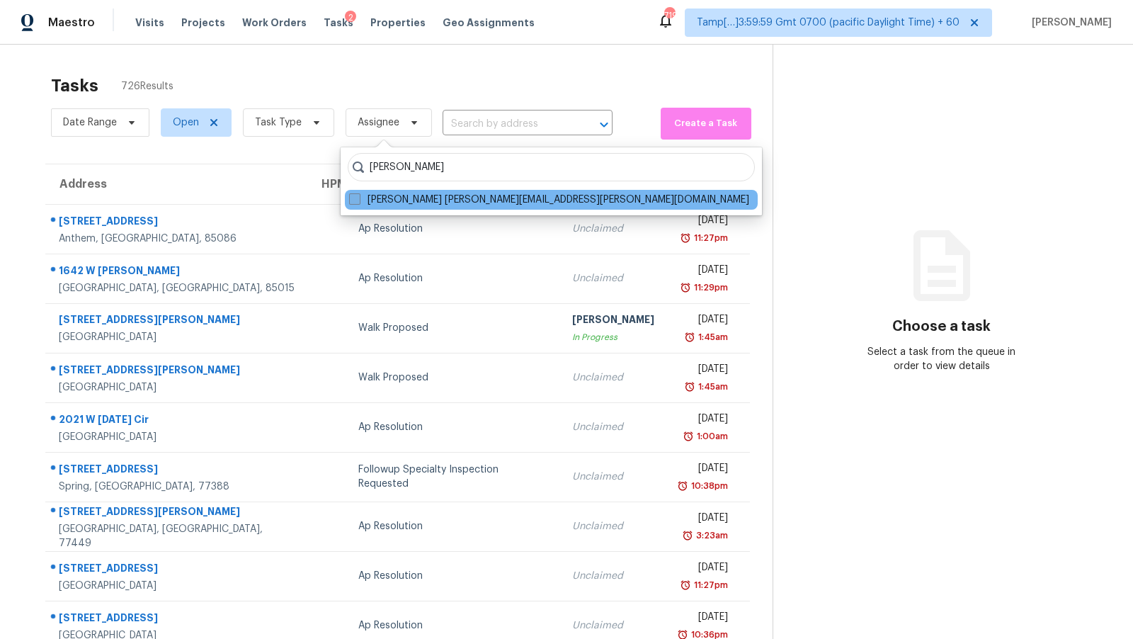
type input "[PERSON_NAME]"
click at [440, 196] on label "[PERSON_NAME] [PERSON_NAME][EMAIL_ADDRESS][PERSON_NAME][DOMAIN_NAME]" at bounding box center [549, 200] width 400 height 14
click at [358, 196] on input "[PERSON_NAME] [PERSON_NAME][EMAIL_ADDRESS][PERSON_NAME][DOMAIN_NAME]" at bounding box center [353, 197] width 9 height 9
checkbox input "true"
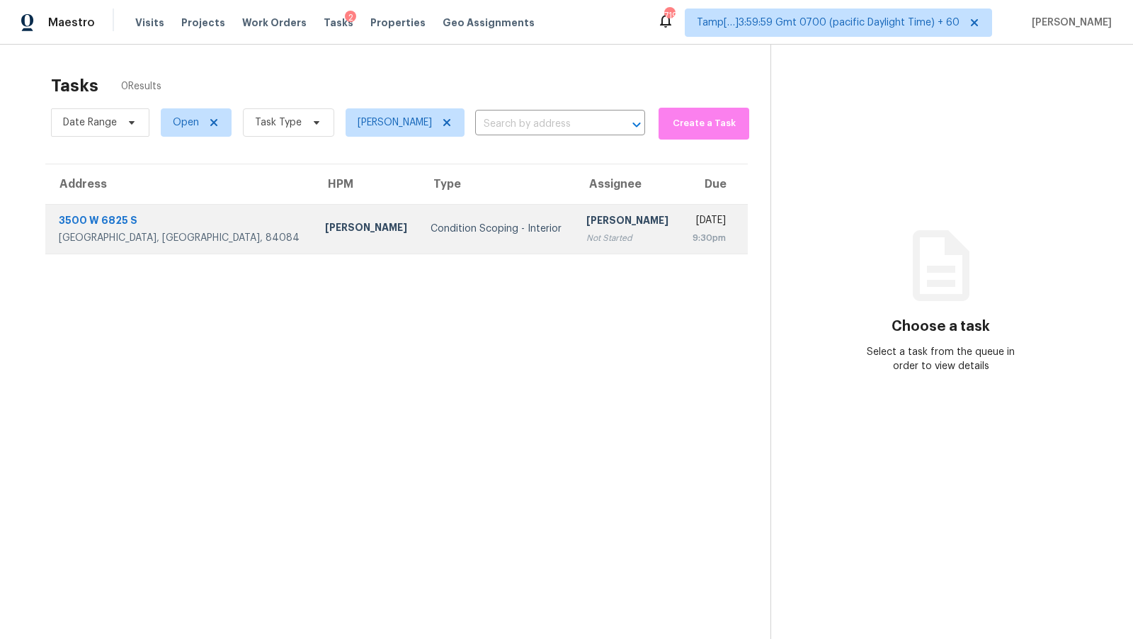
click at [452, 219] on td "Condition Scoping - Interior" at bounding box center [496, 229] width 155 height 50
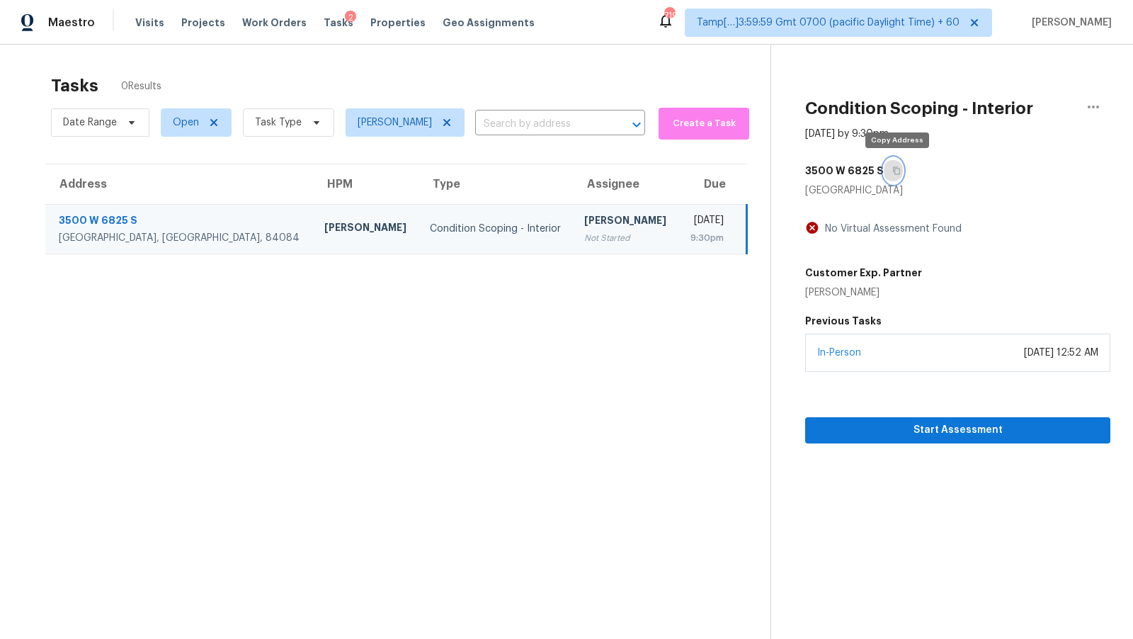
click at [900, 171] on icon "button" at bounding box center [896, 170] width 8 height 8
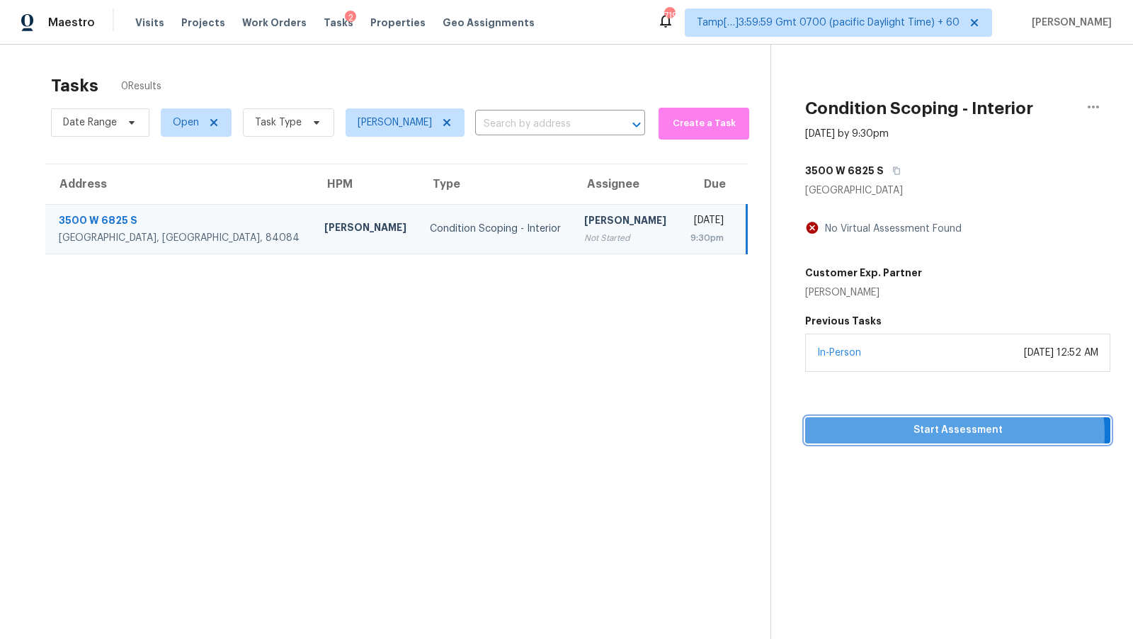
click at [955, 433] on span "Start Assessment" at bounding box center [958, 430] width 283 height 18
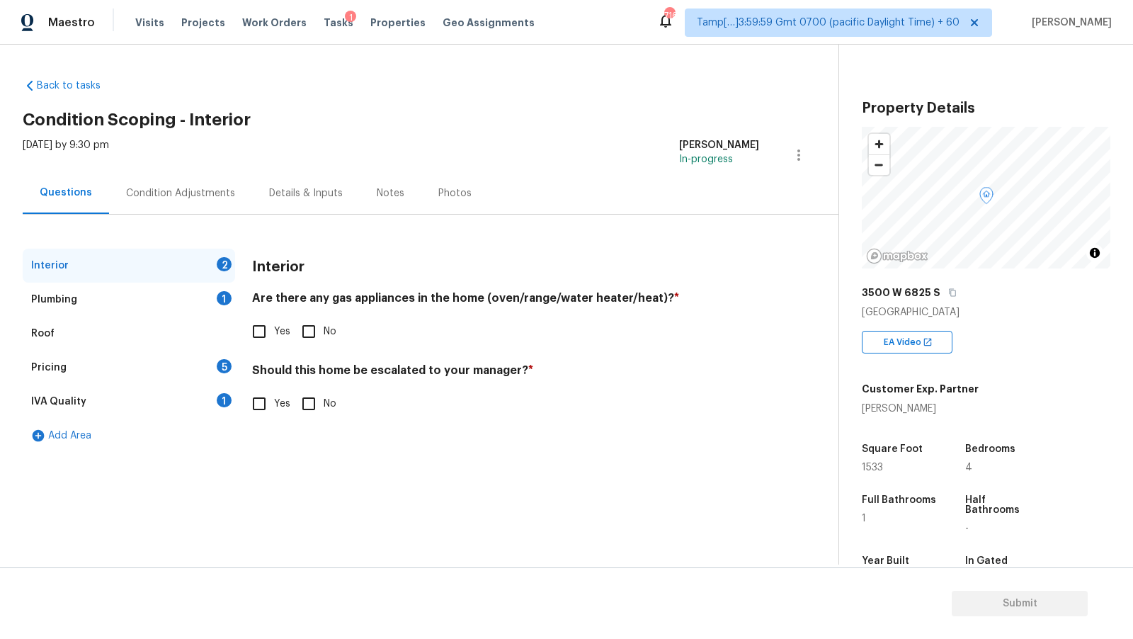
click at [159, 200] on div "Condition Adjustments" at bounding box center [180, 193] width 143 height 42
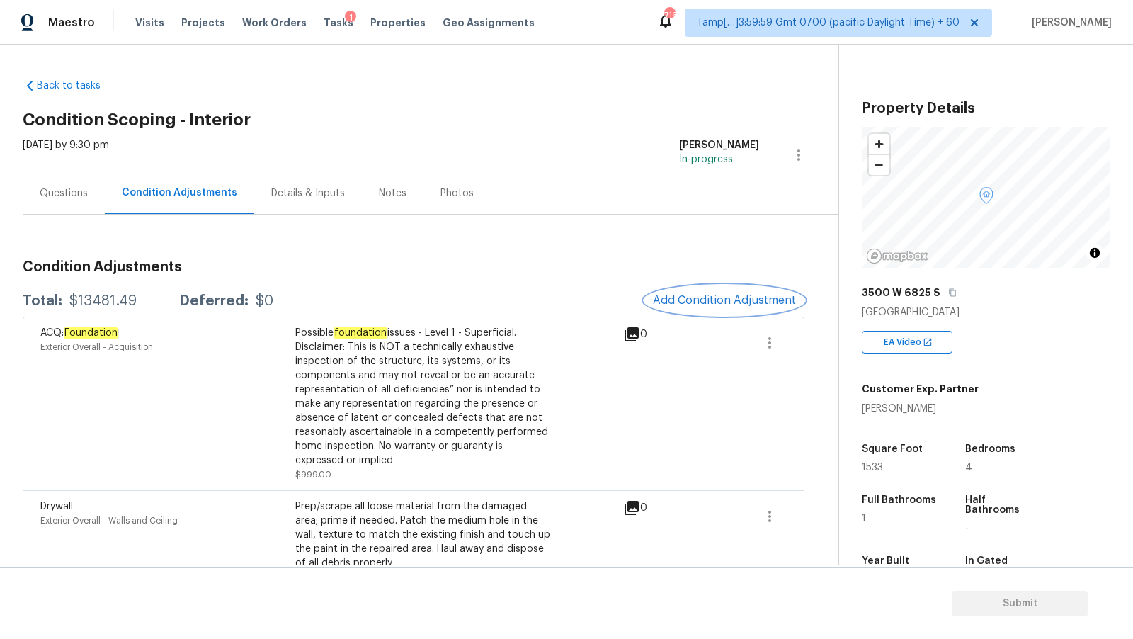
click at [674, 299] on span "Add Condition Adjustment" at bounding box center [724, 300] width 143 height 13
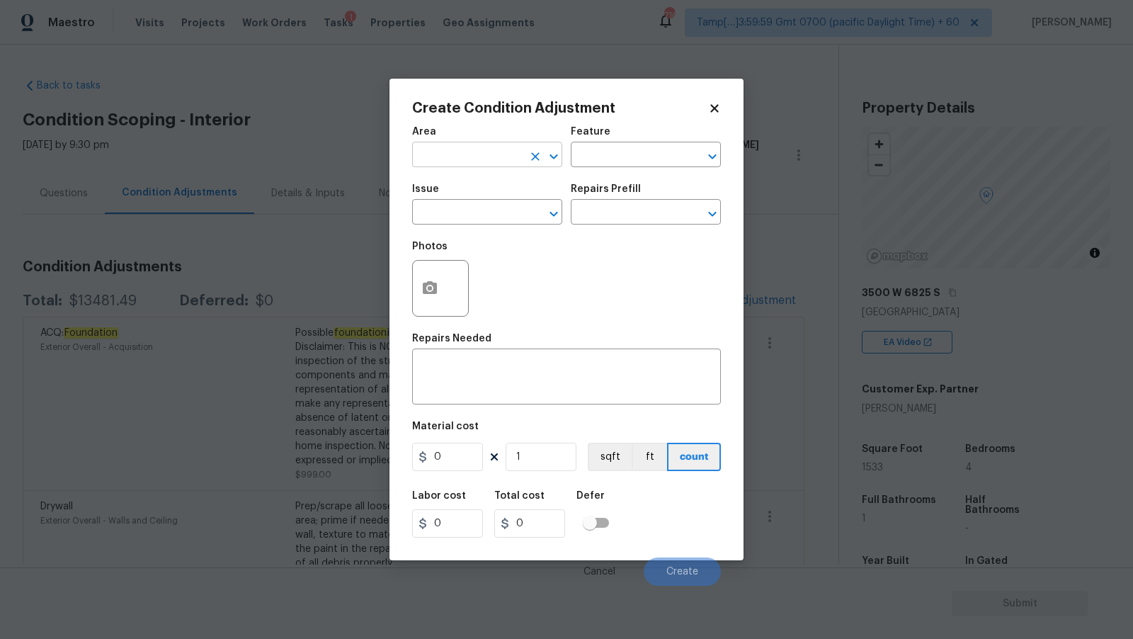
click at [481, 161] on input "text" at bounding box center [467, 156] width 110 height 22
type input "Interior Overall"
click at [446, 222] on input "text" at bounding box center [467, 214] width 110 height 22
click at [664, 208] on input "text" at bounding box center [626, 214] width 110 height 22
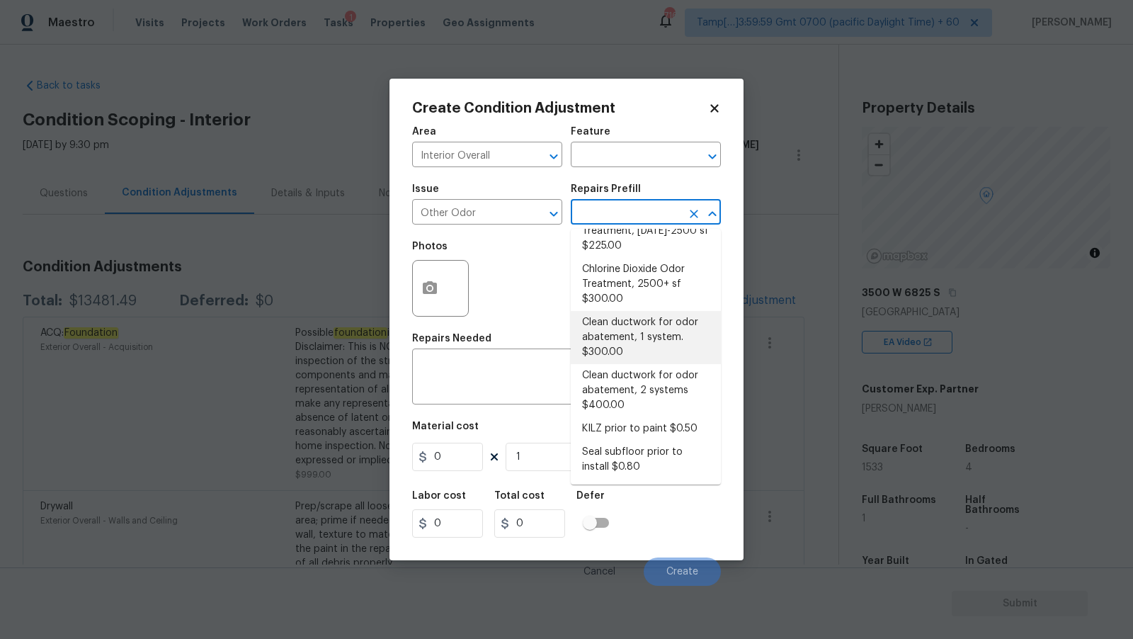
scroll to position [144, 0]
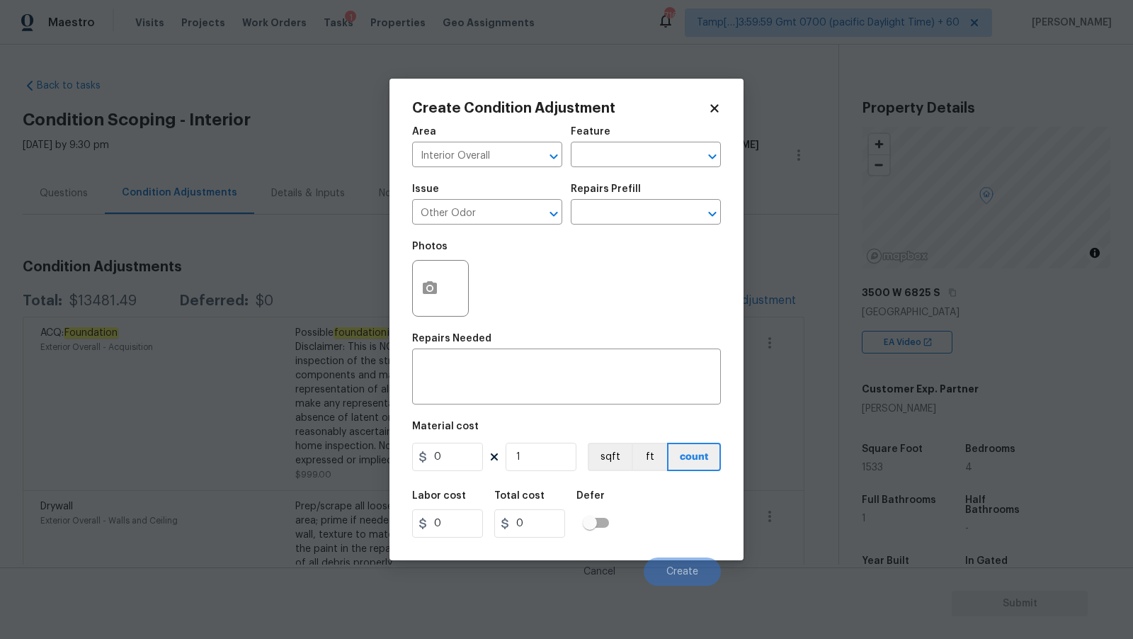
click at [501, 285] on div "Photos" at bounding box center [566, 279] width 309 height 92
click at [483, 388] on textarea at bounding box center [567, 378] width 292 height 30
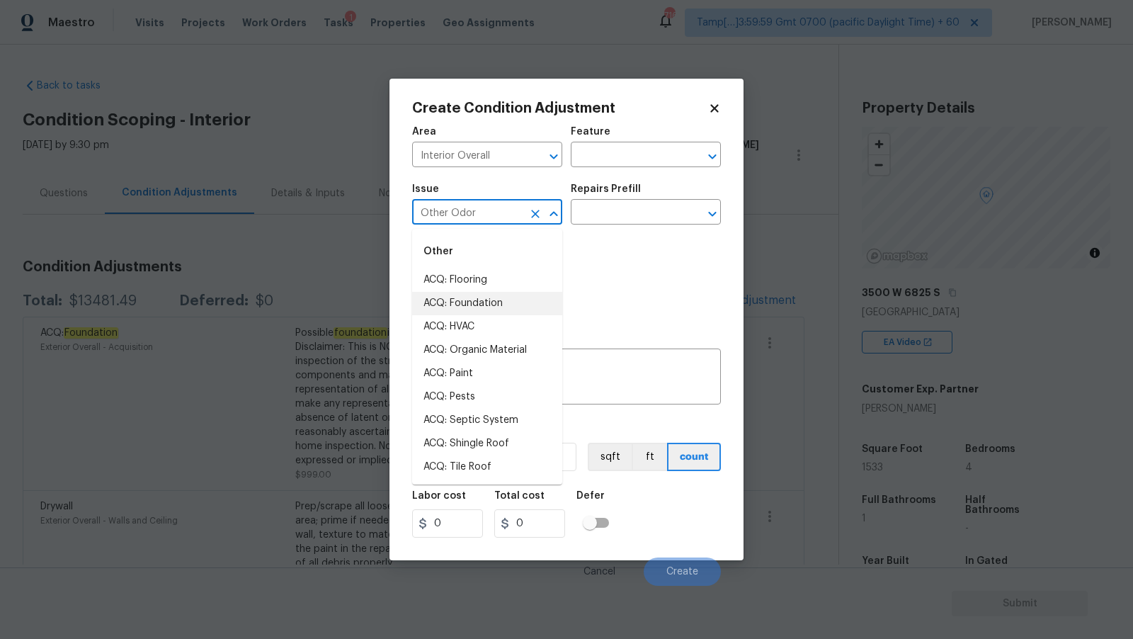
click at [504, 214] on input "Other Odor" at bounding box center [467, 214] width 110 height 22
type input "Other Odor"
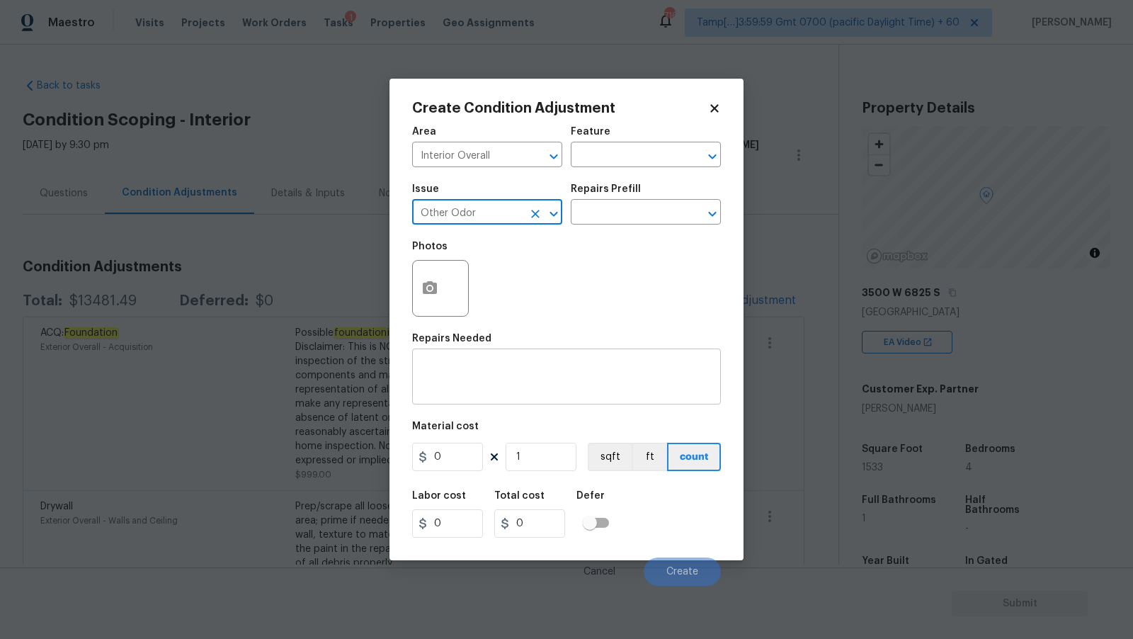
click at [477, 371] on textarea at bounding box center [567, 378] width 292 height 30
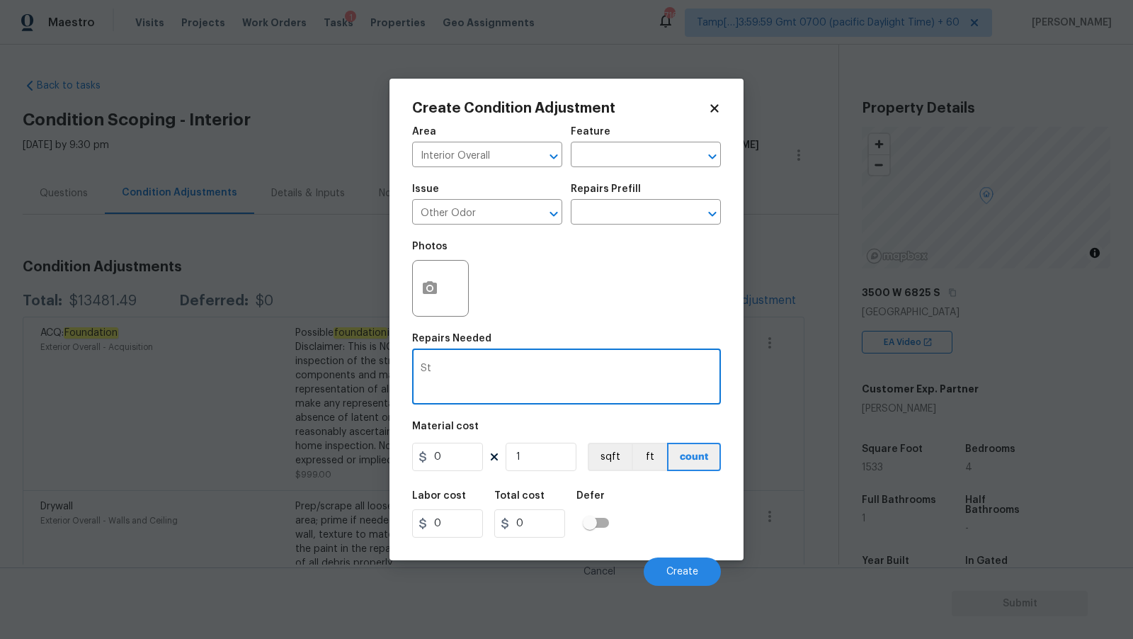
type textarea "S"
type textarea "As per HPM its strong Odor"
click at [456, 449] on input "0" at bounding box center [447, 457] width 71 height 28
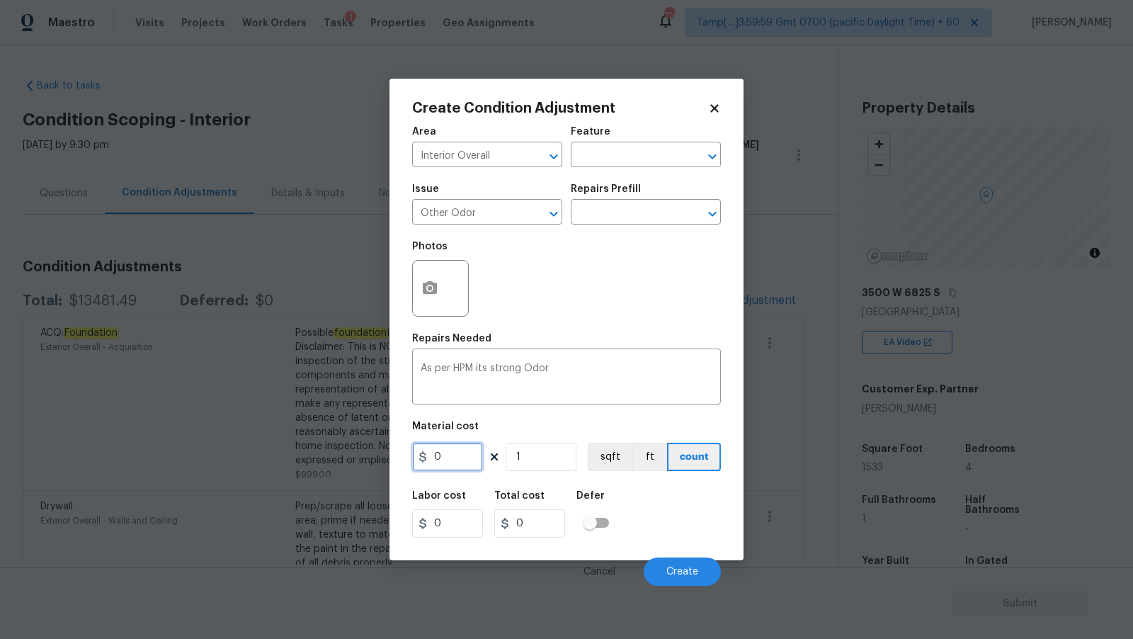
click at [456, 449] on input "0" at bounding box center [447, 457] width 71 height 28
click at [453, 460] on input "0" at bounding box center [447, 457] width 71 height 28
type input "1500"
click at [561, 325] on div "Photos" at bounding box center [566, 279] width 309 height 92
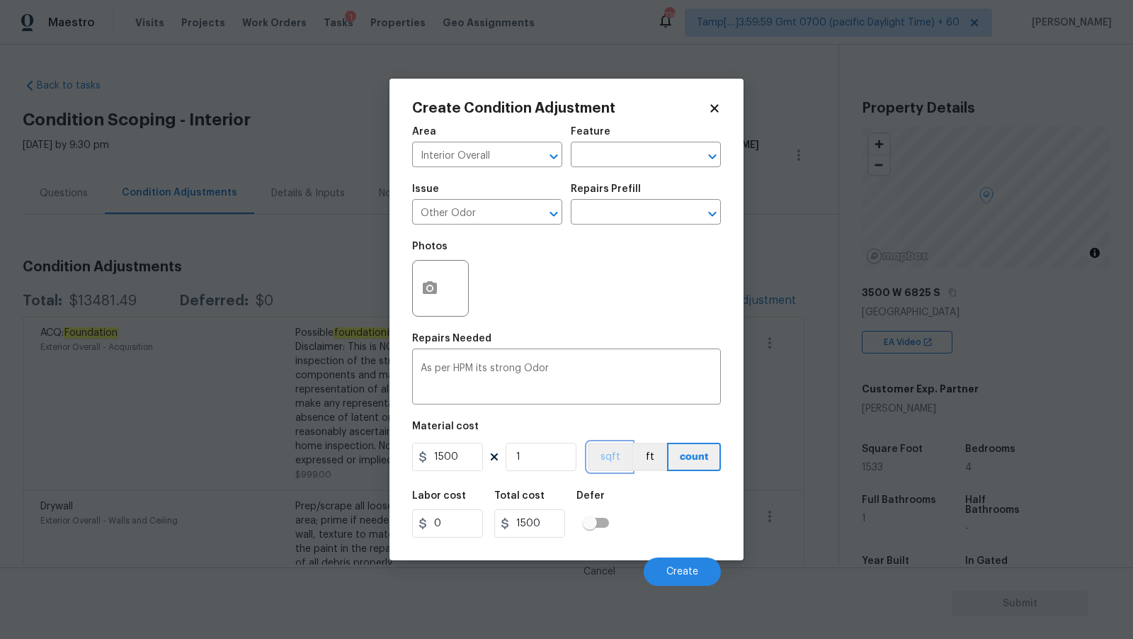
click at [615, 460] on button "sqft" at bounding box center [610, 457] width 44 height 28
click at [705, 455] on button "count" at bounding box center [694, 457] width 53 height 28
click at [682, 506] on div "Labor cost 0 Total cost 1500 Defer" at bounding box center [566, 514] width 309 height 64
click at [688, 568] on span "Create" at bounding box center [682, 572] width 32 height 11
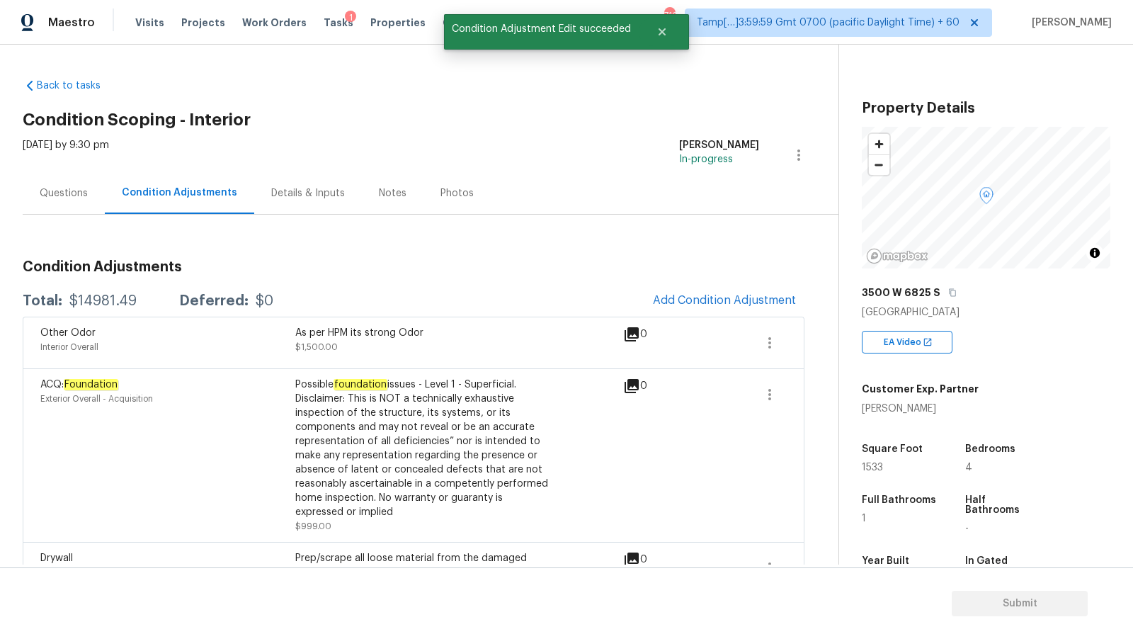
click at [424, 197] on div "Photos" at bounding box center [457, 193] width 67 height 42
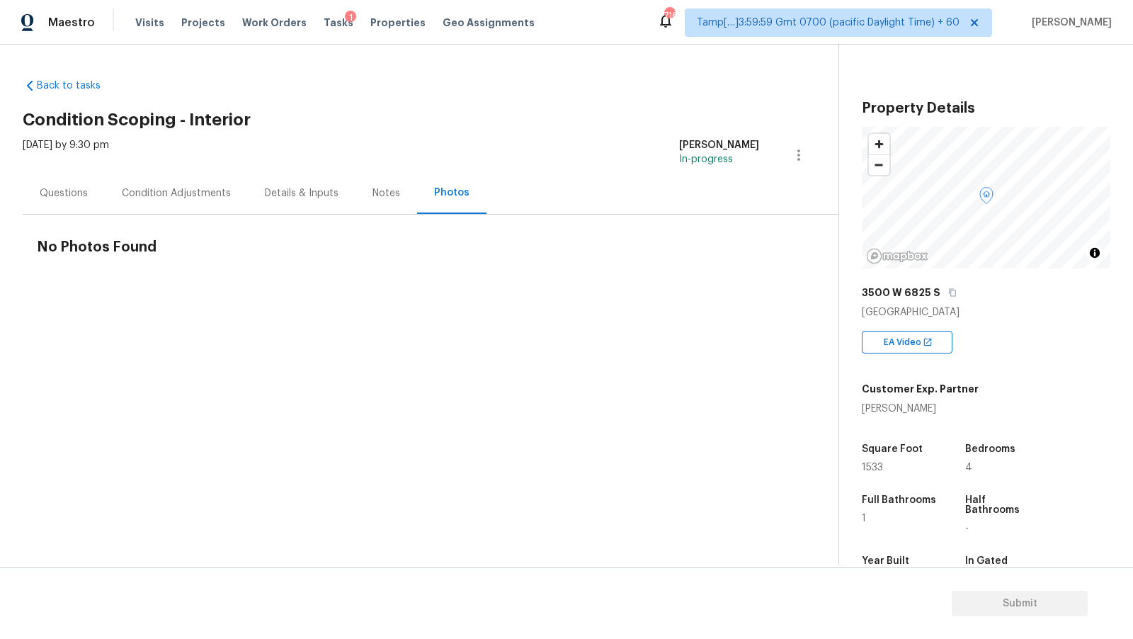
click at [186, 188] on div "Condition Adjustments" at bounding box center [176, 193] width 109 height 14
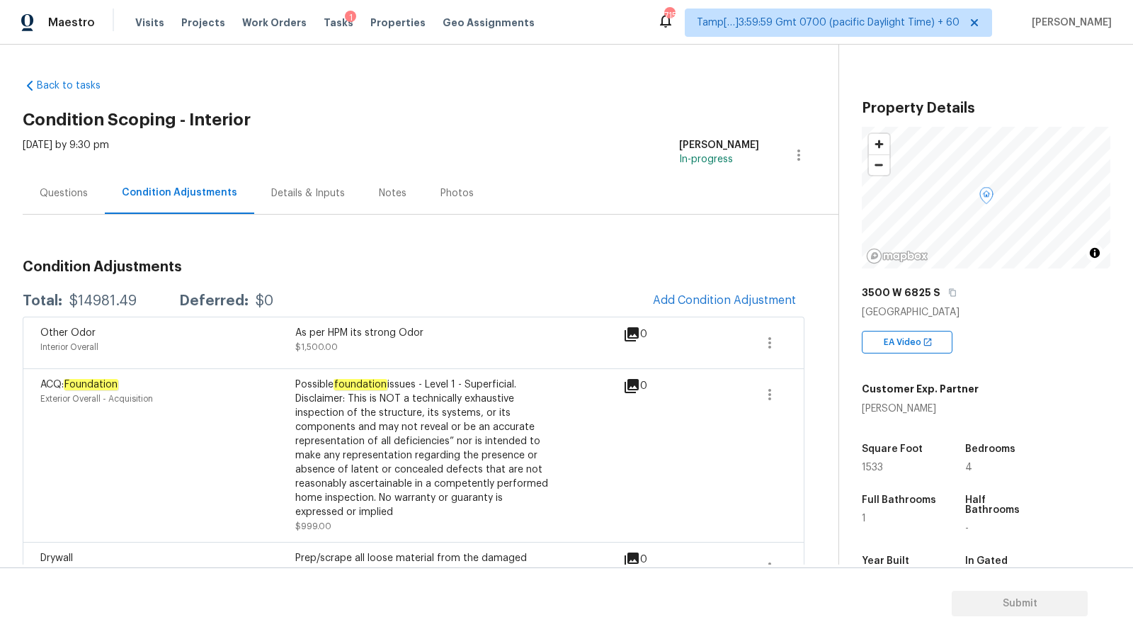
click at [73, 198] on div "Questions" at bounding box center [64, 193] width 48 height 14
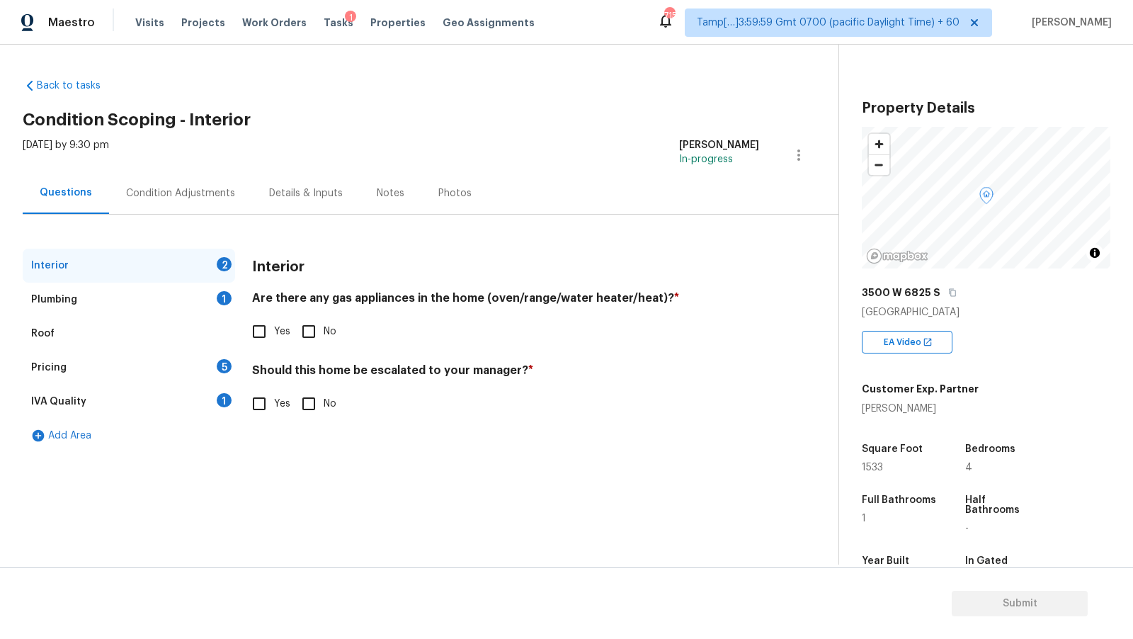
click at [118, 368] on div "Pricing 5" at bounding box center [129, 368] width 212 height 34
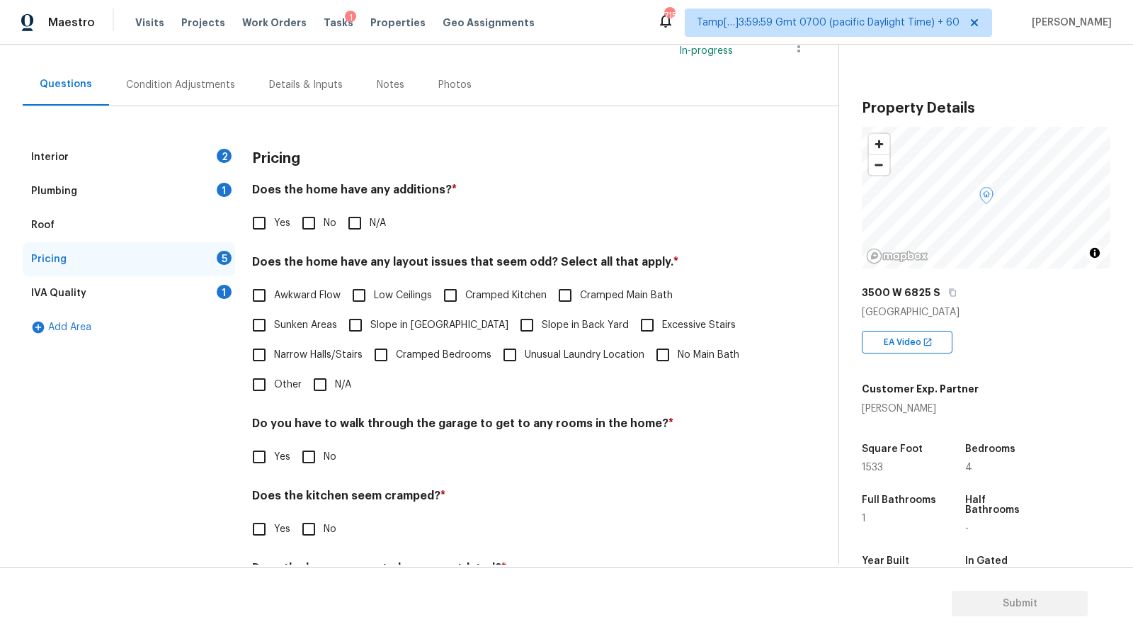
scroll to position [132, 0]
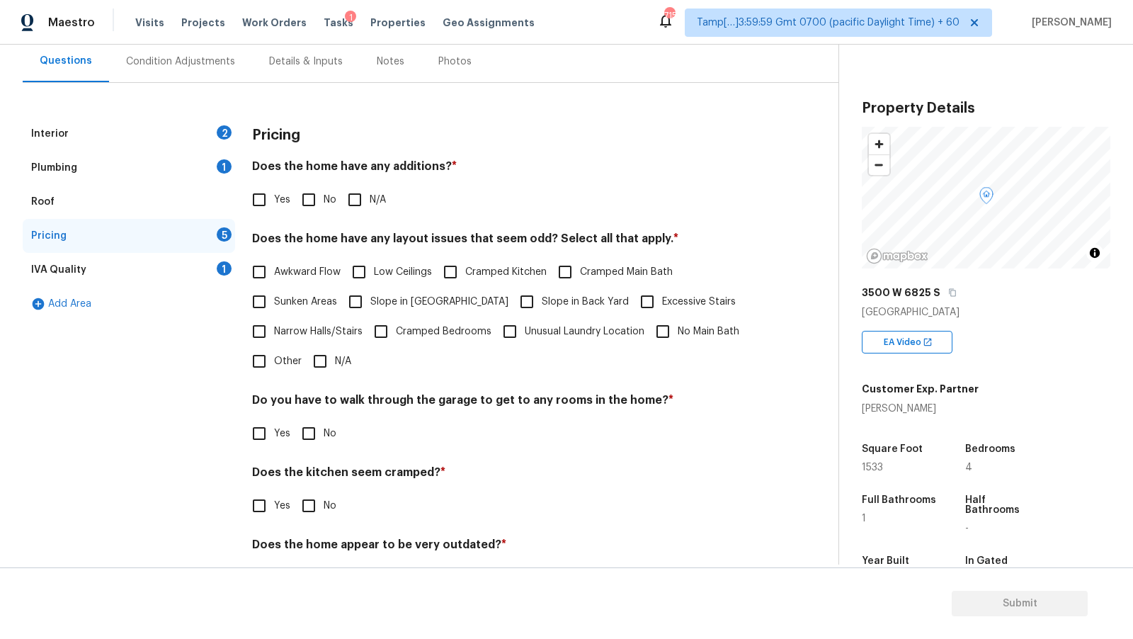
click at [491, 274] on span "Cramped Kitchen" at bounding box center [505, 272] width 81 height 15
click at [465, 274] on input "Cramped Kitchen" at bounding box center [451, 272] width 30 height 30
checkbox input "true"
click at [623, 273] on span "Cramped Main Bath" at bounding box center [626, 273] width 93 height 15
click at [580, 273] on input "Cramped Main Bath" at bounding box center [565, 274] width 30 height 30
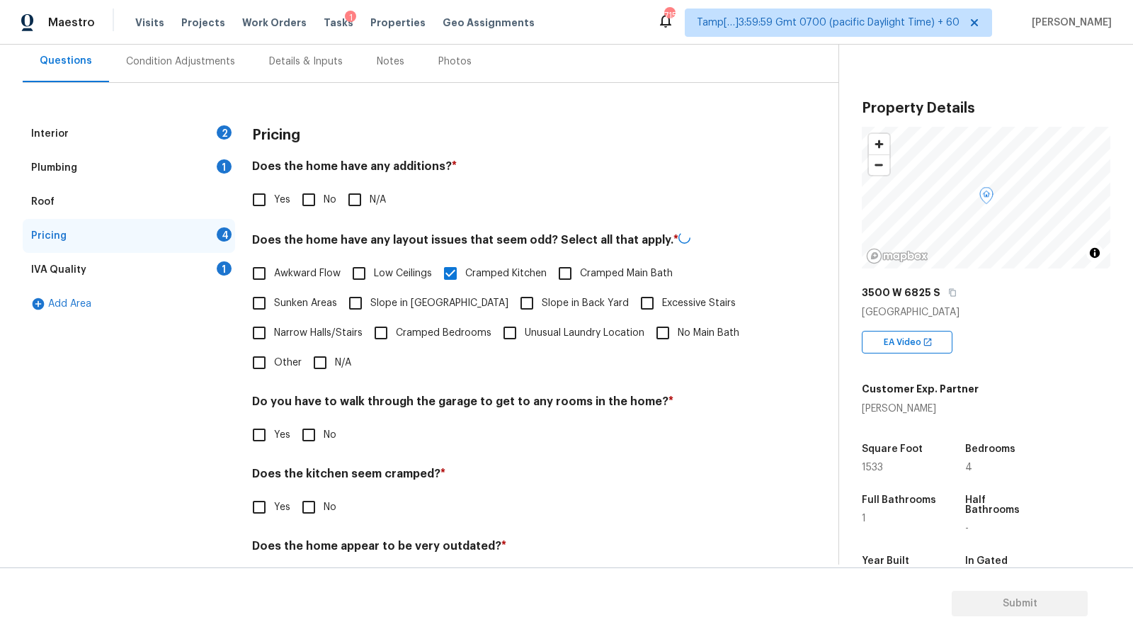
checkbox input "true"
click at [151, 139] on div "Interior 2" at bounding box center [129, 134] width 212 height 34
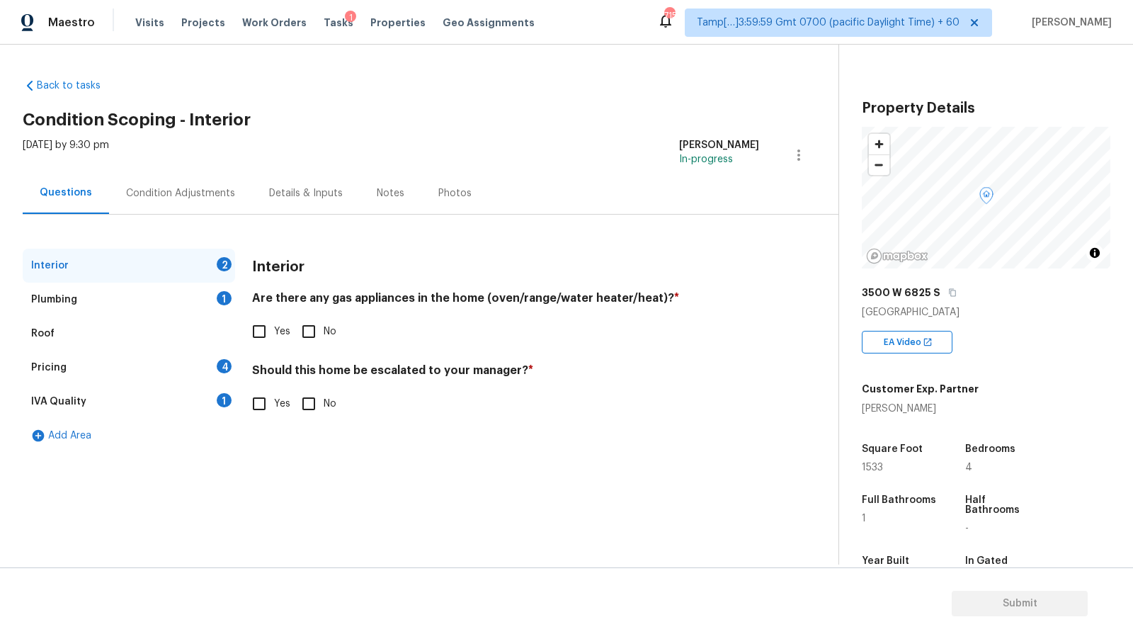
click at [268, 315] on div "Are there any gas appliances in the home (oven/range/water heater/heat)? * Yes …" at bounding box center [505, 318] width 507 height 55
click at [271, 324] on input "Yes" at bounding box center [259, 332] width 30 height 30
checkbox input "true"
click at [193, 305] on div "Plumbing 1" at bounding box center [129, 300] width 212 height 34
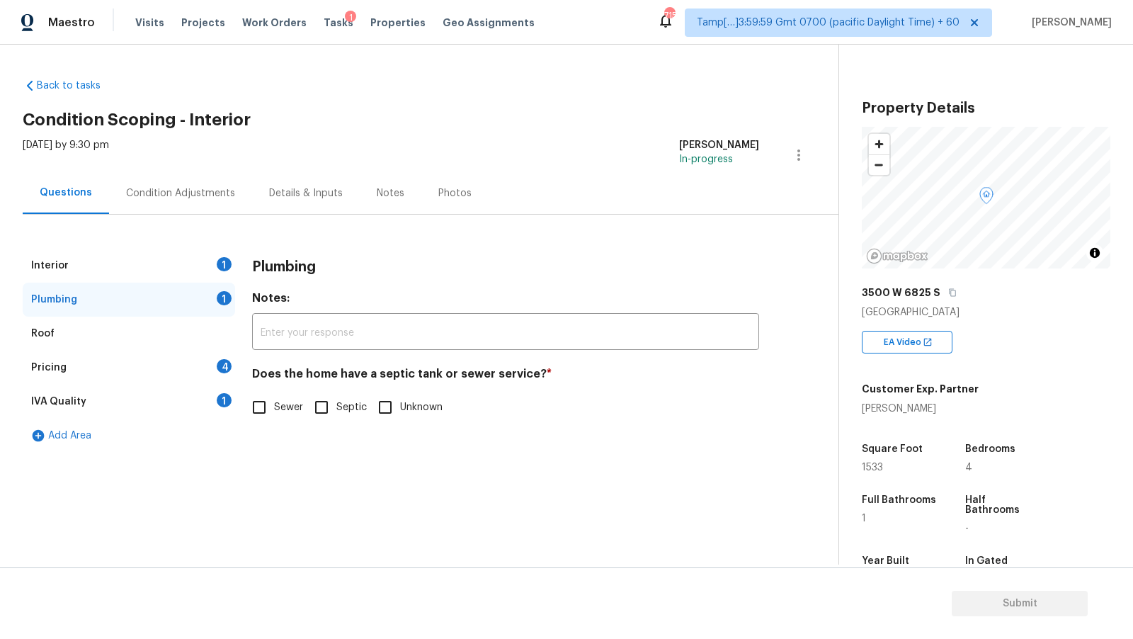
click at [279, 407] on span "Sewer" at bounding box center [288, 407] width 29 height 15
click at [274, 407] on input "Sewer" at bounding box center [259, 407] width 30 height 30
checkbox input "true"
click at [128, 284] on div "Plumbing" at bounding box center [129, 300] width 212 height 34
click at [132, 266] on div "Interior 1" at bounding box center [129, 266] width 212 height 34
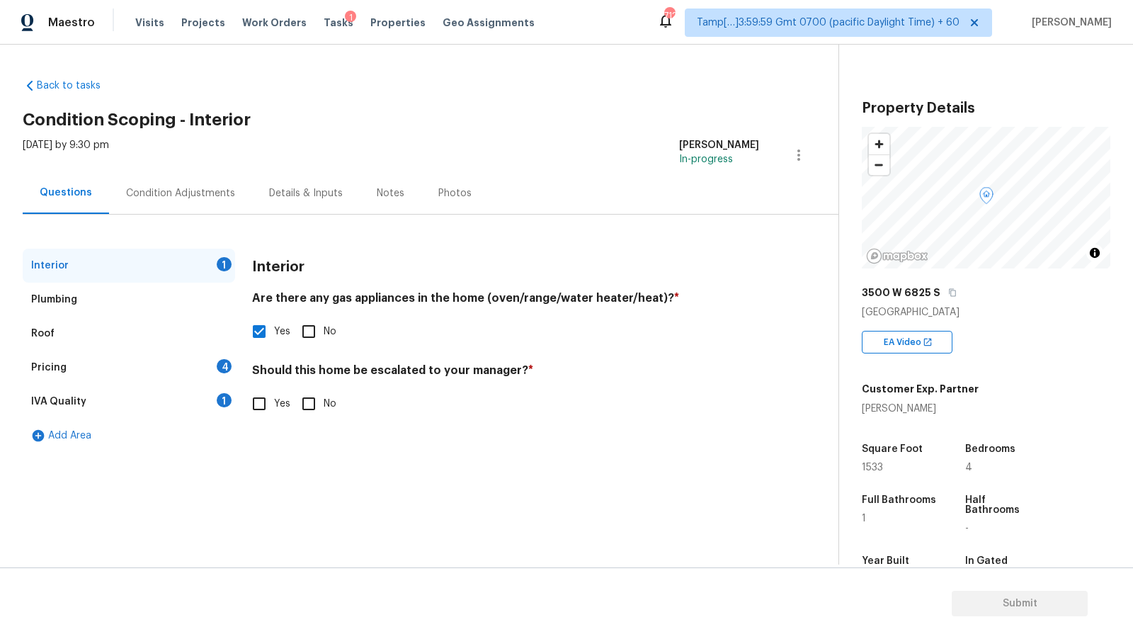
click at [244, 399] on div "Interior 1 Plumbing Roof Pricing 4 IVA Quality 1 Add Area Interior Are there an…" at bounding box center [414, 351] width 782 height 204
click at [255, 398] on input "Yes" at bounding box center [259, 404] width 30 height 30
checkbox input "true"
click at [278, 511] on icon "button" at bounding box center [269, 515] width 17 height 17
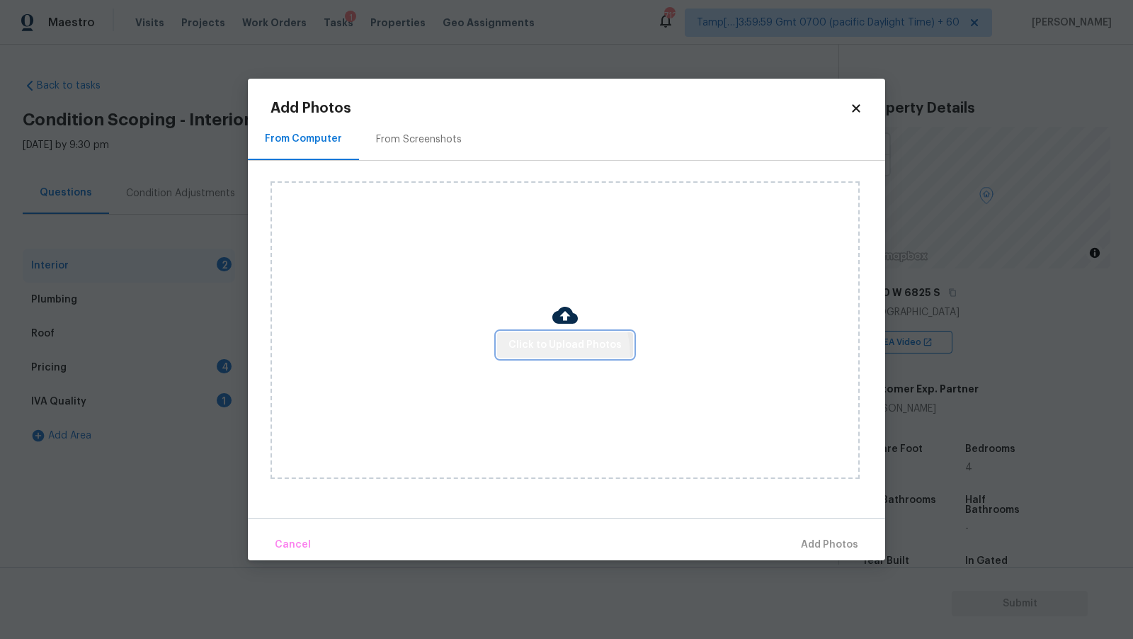
click at [524, 356] on button "Click to Upload Photos" at bounding box center [565, 345] width 136 height 26
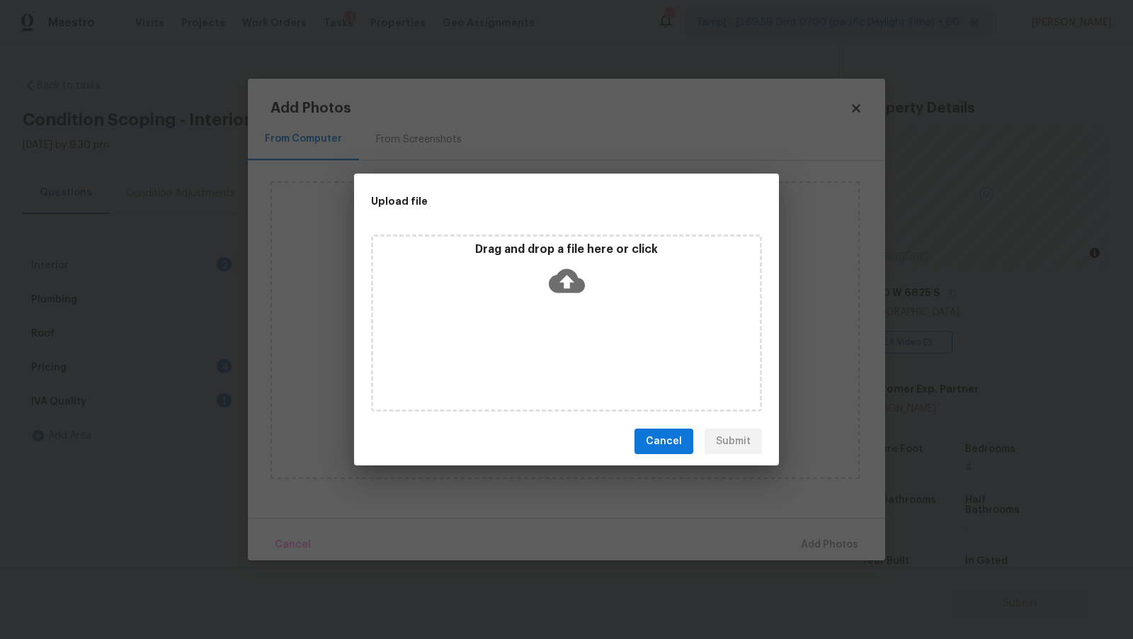
click at [550, 277] on icon at bounding box center [567, 281] width 36 height 36
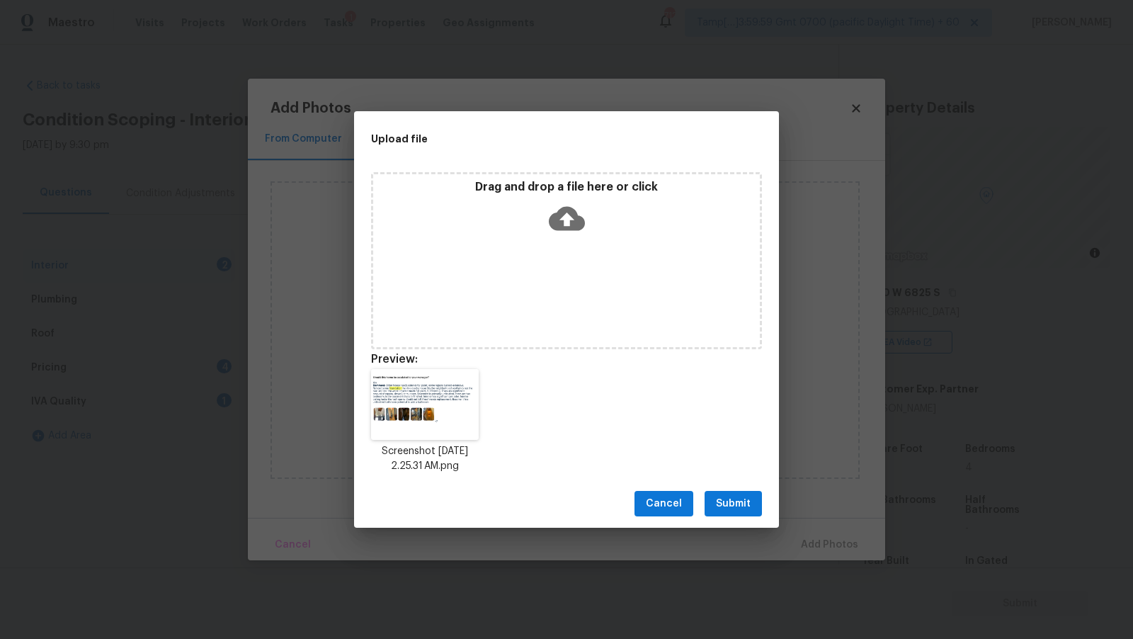
click at [471, 277] on div "Drag and drop a file here or click" at bounding box center [566, 260] width 391 height 177
click at [755, 500] on button "Submit" at bounding box center [733, 504] width 57 height 26
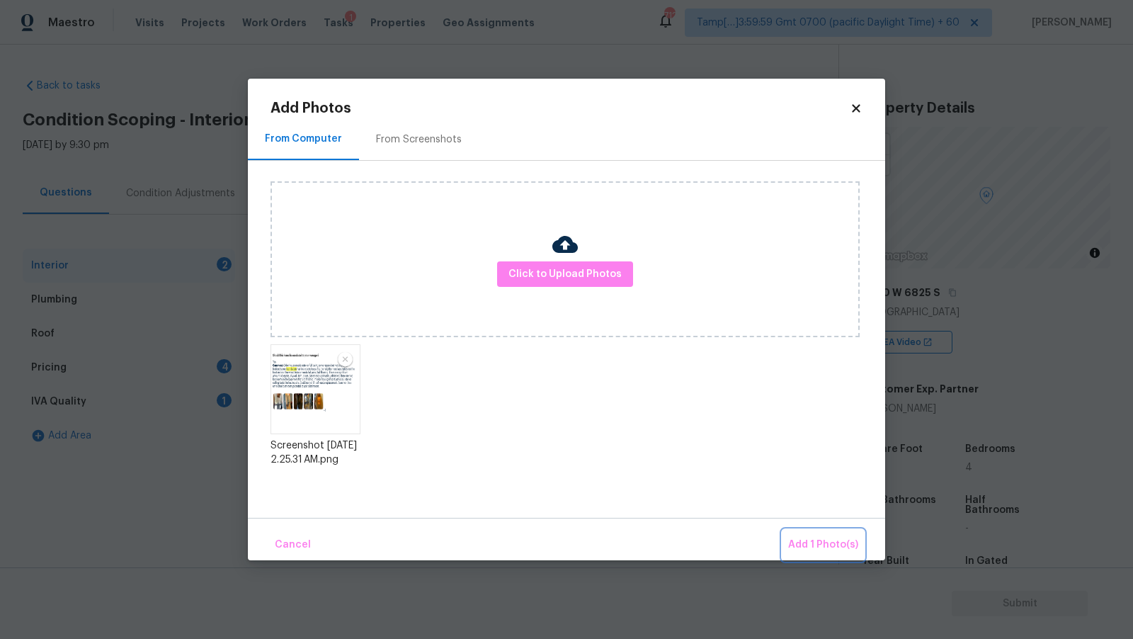
click at [797, 544] on span "Add 1 Photo(s)" at bounding box center [823, 545] width 70 height 18
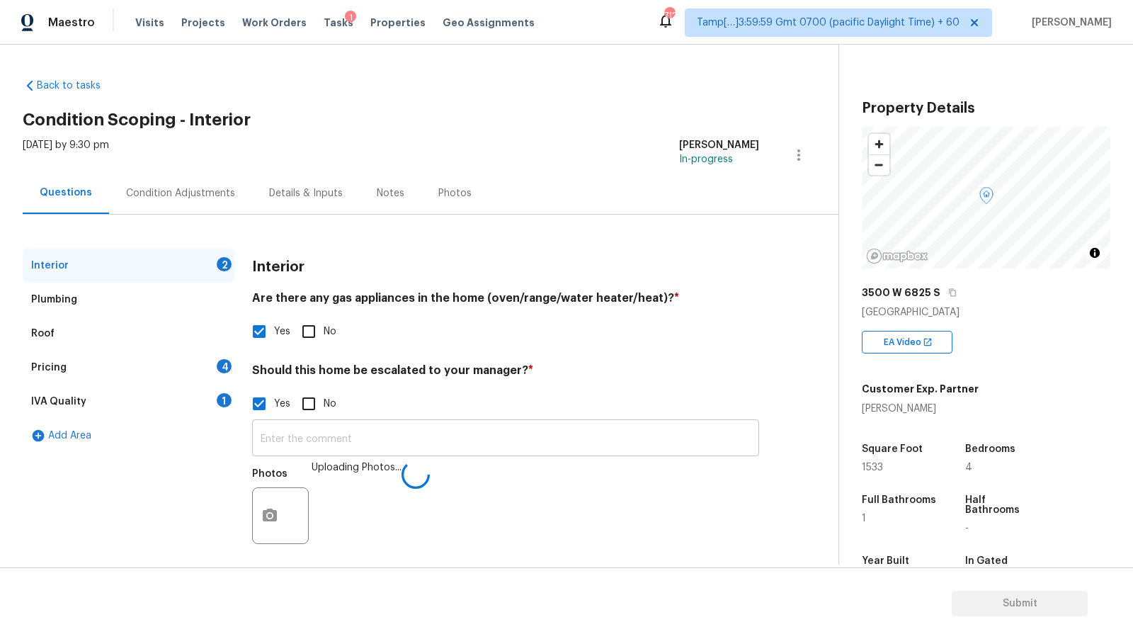
click at [389, 443] on input "text" at bounding box center [505, 439] width 507 height 33
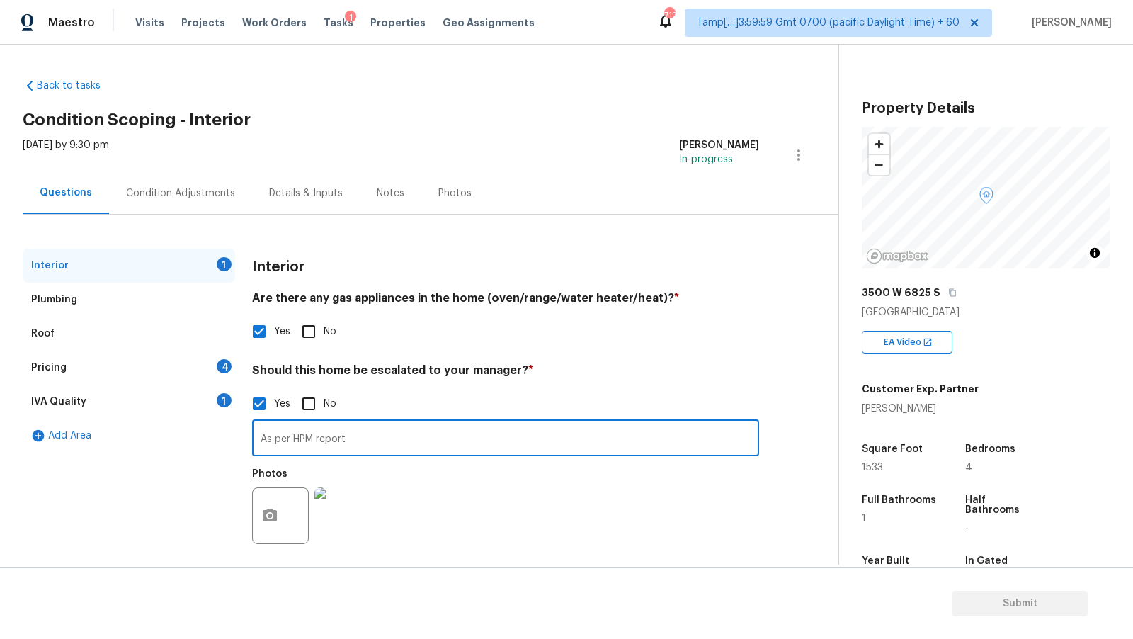
type input "As per HPM report"
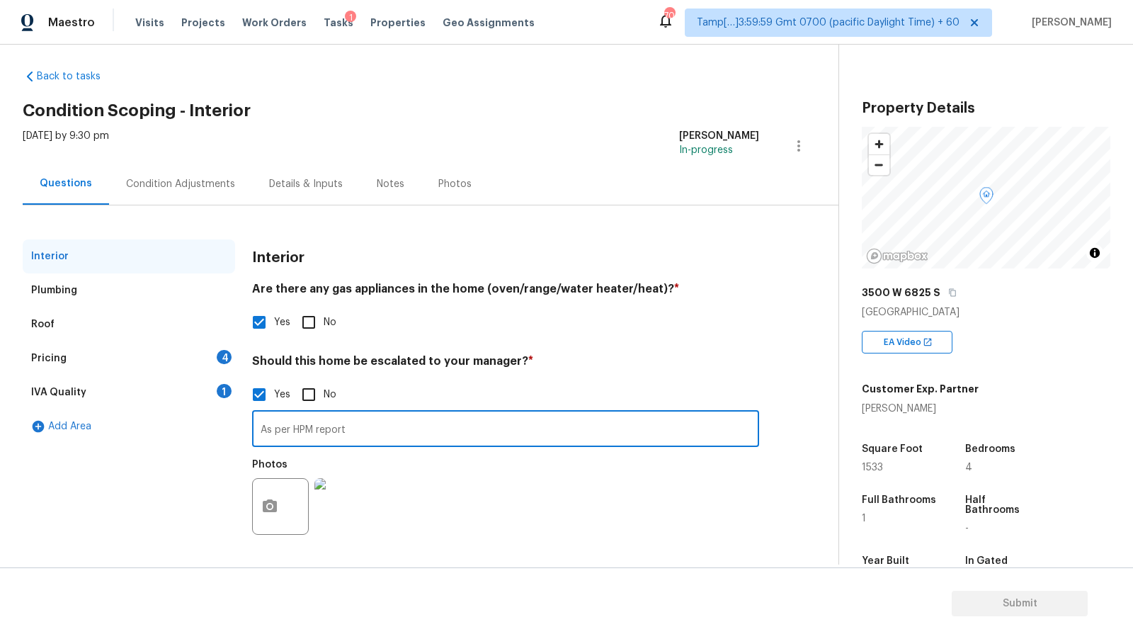
click at [217, 195] on div "Condition Adjustments" at bounding box center [180, 184] width 143 height 42
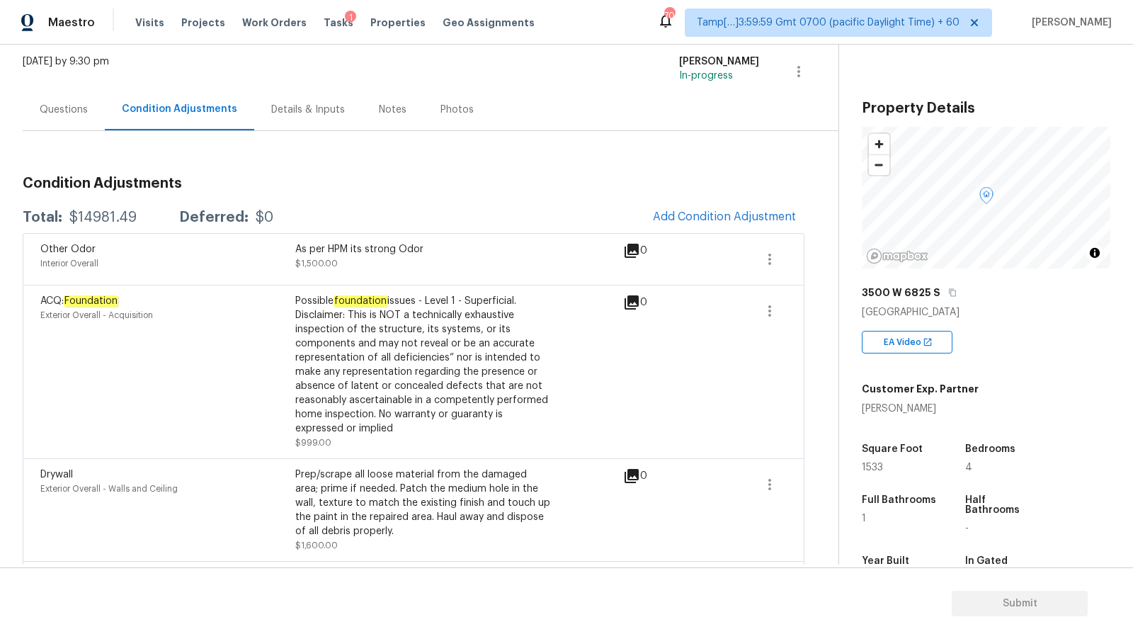
scroll to position [69, 0]
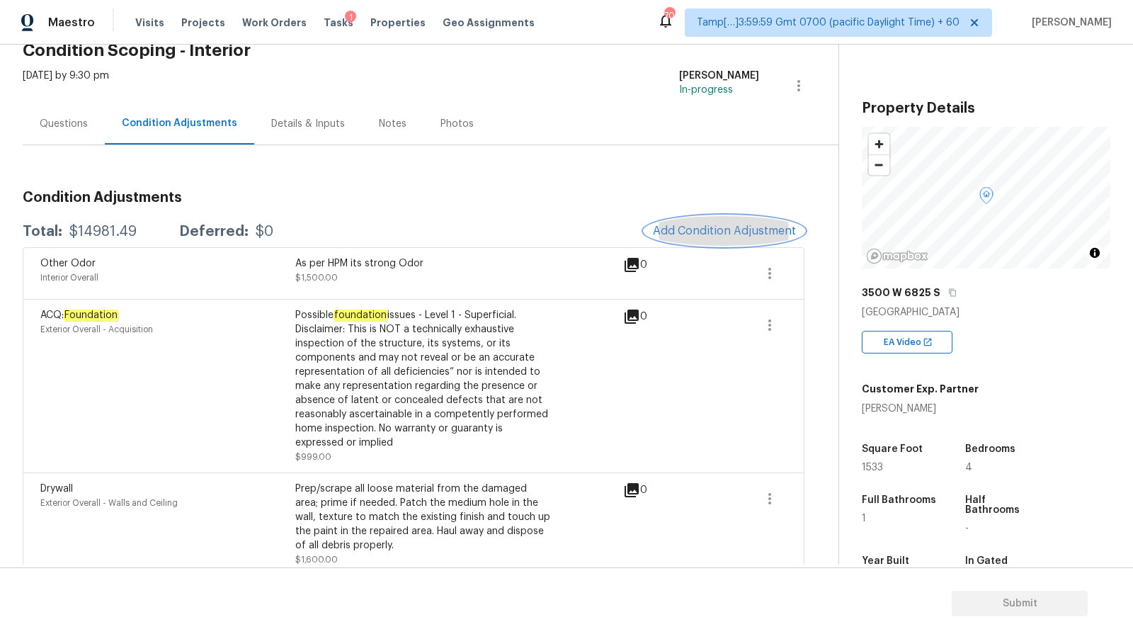
click at [690, 225] on span "Add Condition Adjustment" at bounding box center [724, 231] width 143 height 13
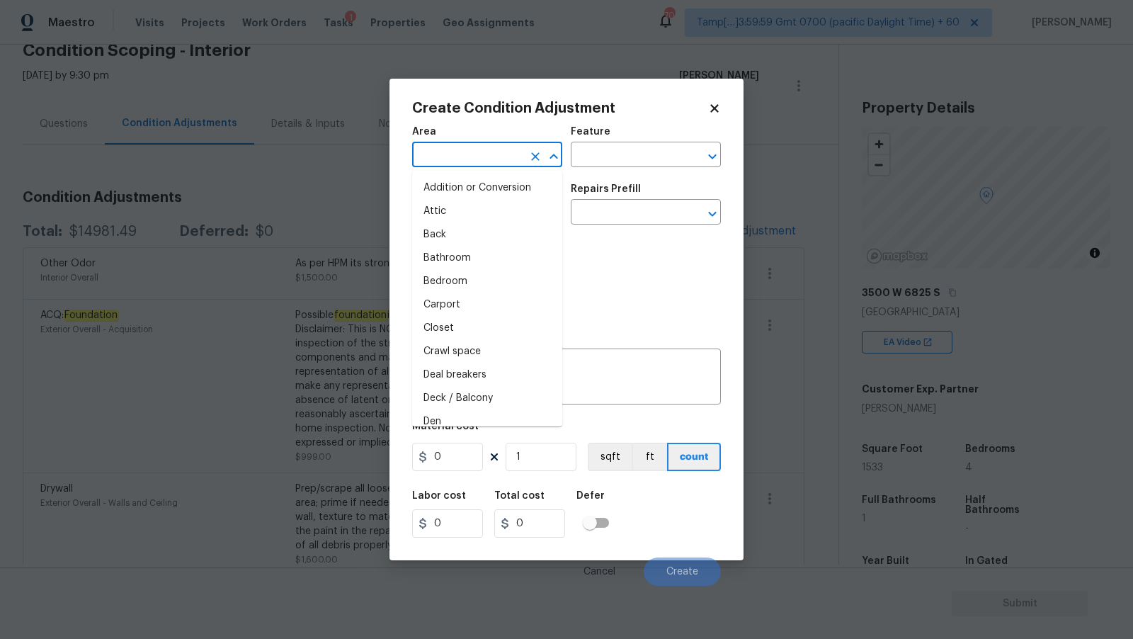
click at [470, 149] on input "text" at bounding box center [467, 156] width 110 height 22
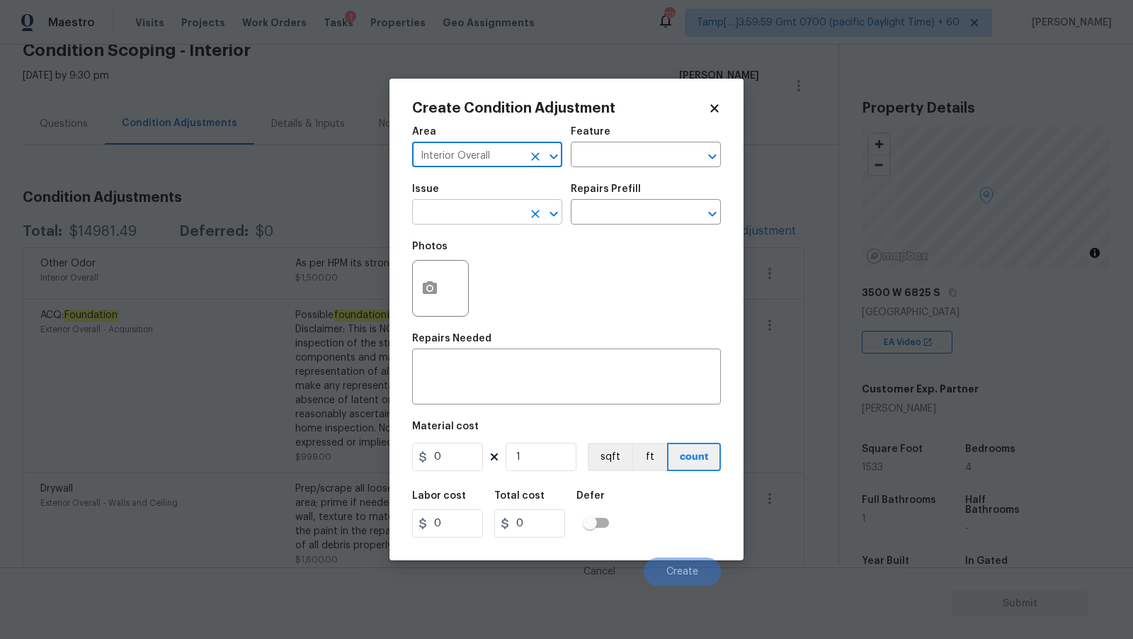
type input "Interior Overall"
click at [461, 205] on input "text" at bounding box center [467, 214] width 110 height 22
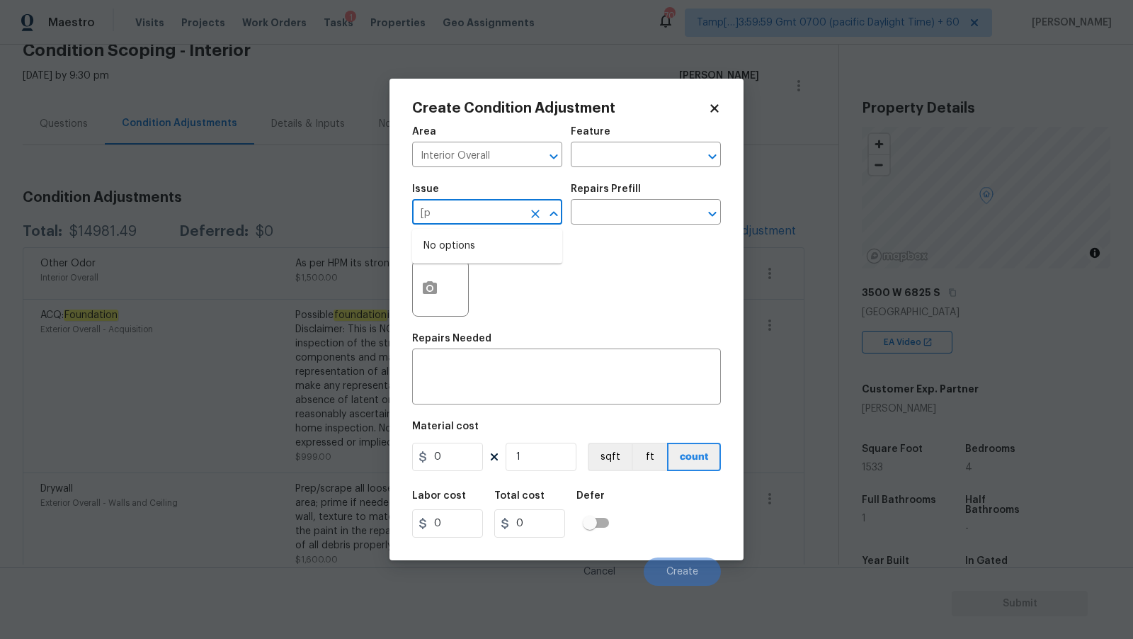
type input "["
type input "Interior Paint"
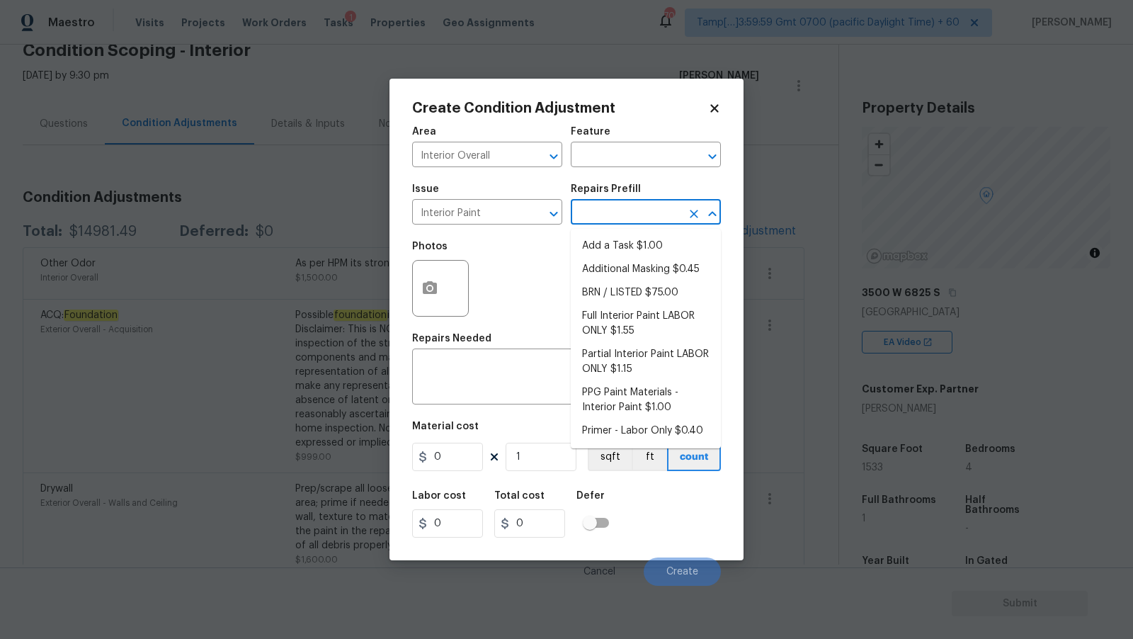
click at [640, 214] on input "text" at bounding box center [626, 214] width 110 height 22
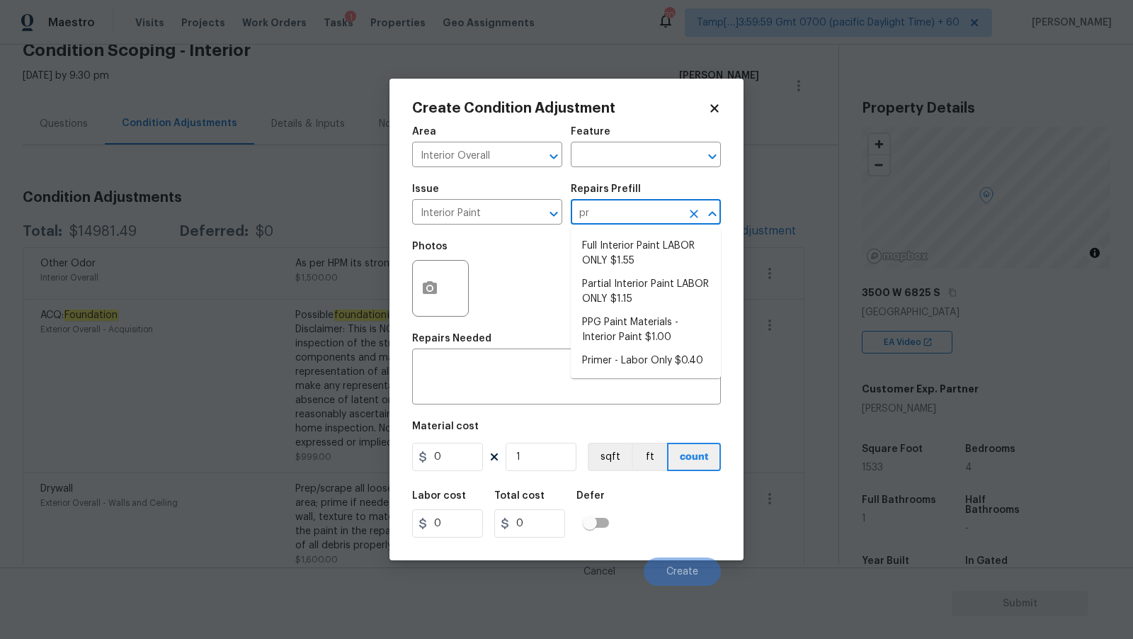
type input "pri"
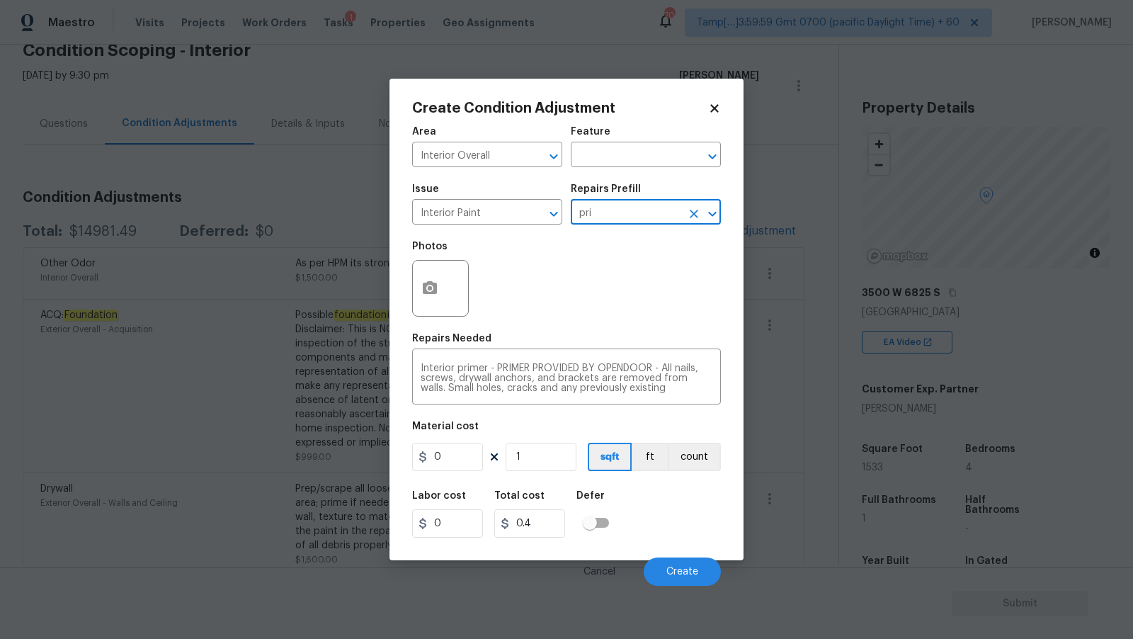
type input "Overall Paint"
type textarea "Interior primer - PRIMER PROVIDED BY OPENDOOR - All nails, screws, drywall anch…"
type input "0.4"
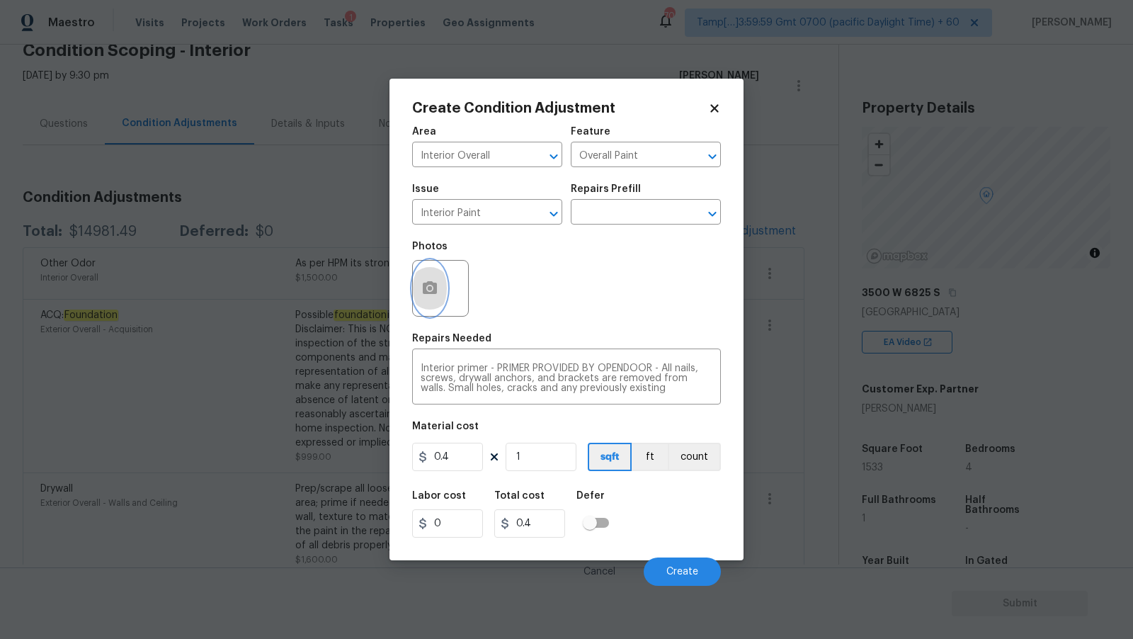
click at [436, 296] on icon "button" at bounding box center [429, 288] width 17 height 17
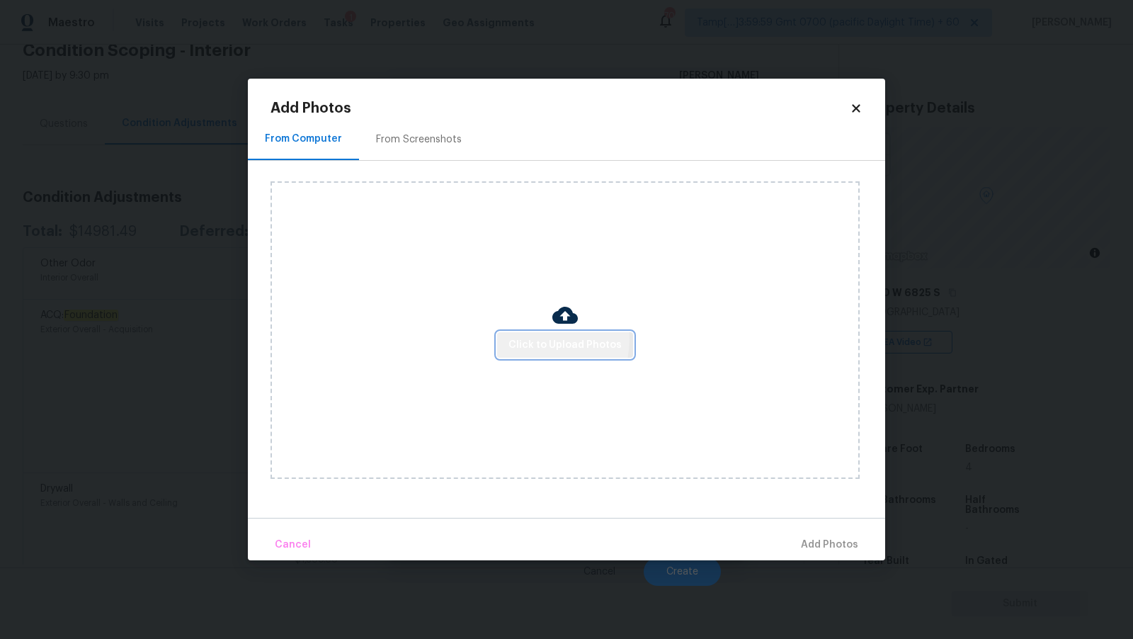
click at [540, 339] on span "Click to Upload Photos" at bounding box center [565, 345] width 113 height 18
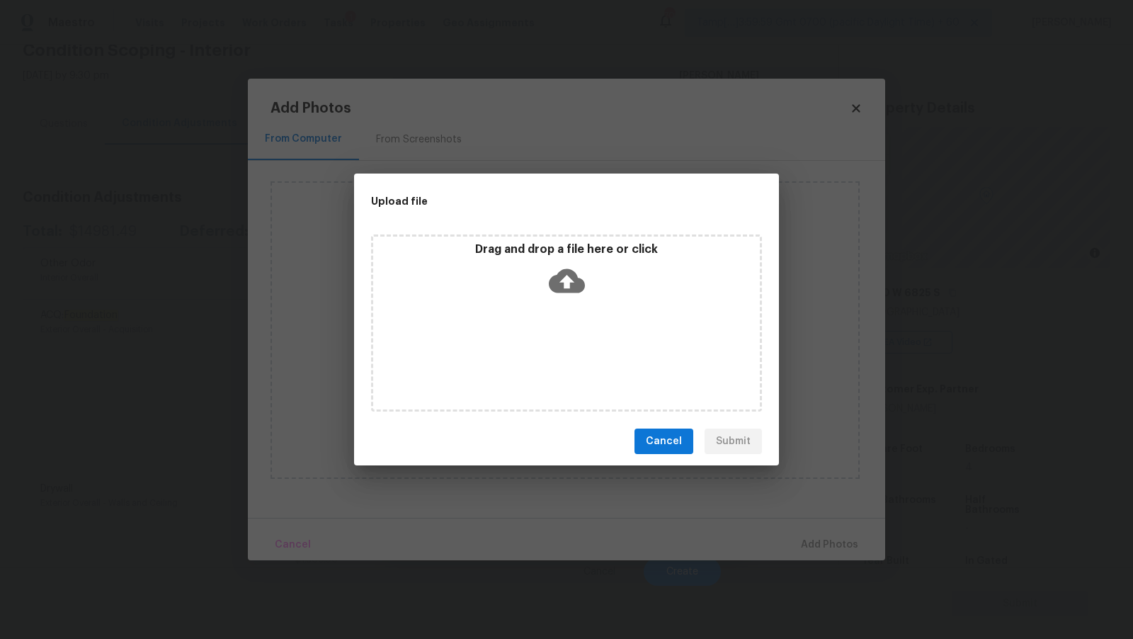
click at [567, 283] on icon at bounding box center [567, 281] width 36 height 36
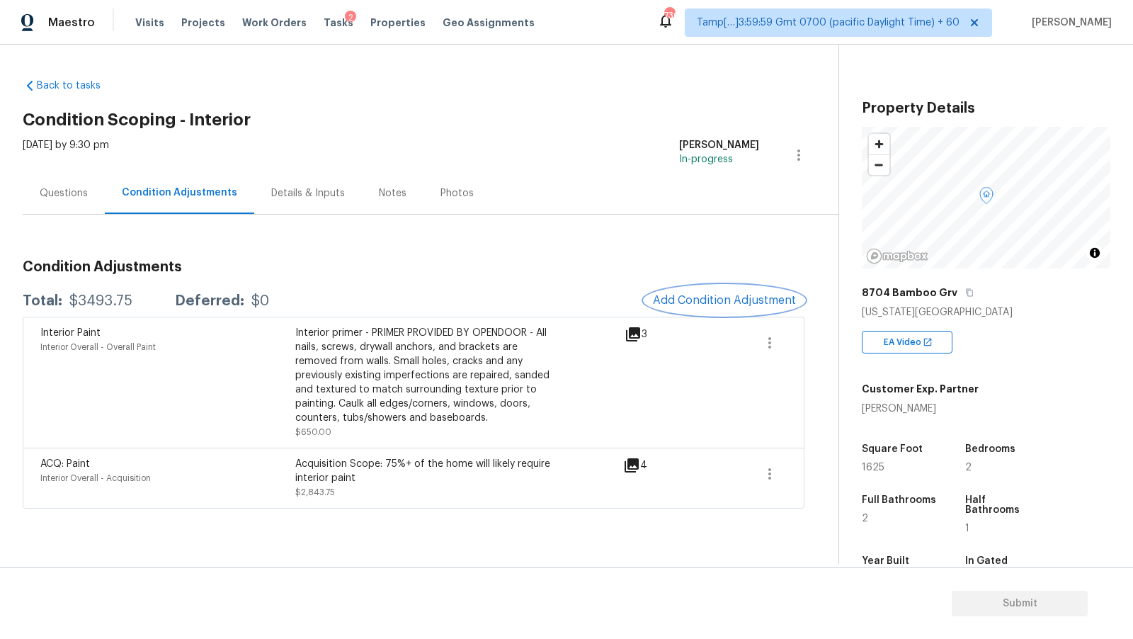
click at [732, 296] on span "Add Condition Adjustment" at bounding box center [724, 300] width 143 height 13
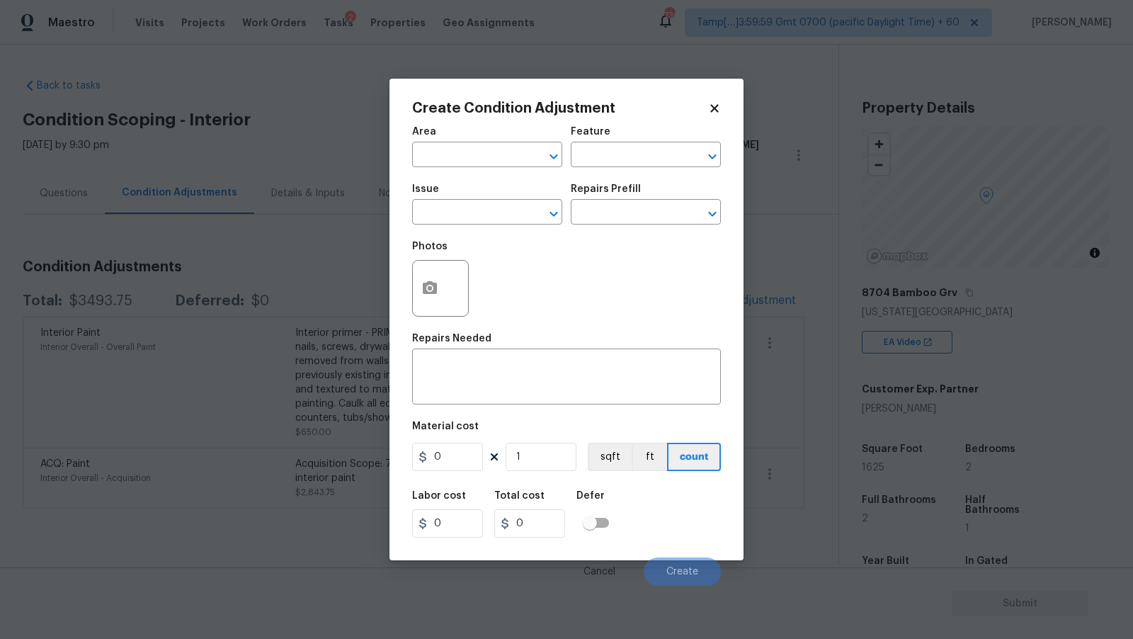
click at [308, 126] on body "Maestro Visits Projects Work Orders Tasks 2 Properties Geo Assignments 730 Tamp…" at bounding box center [566, 319] width 1133 height 639
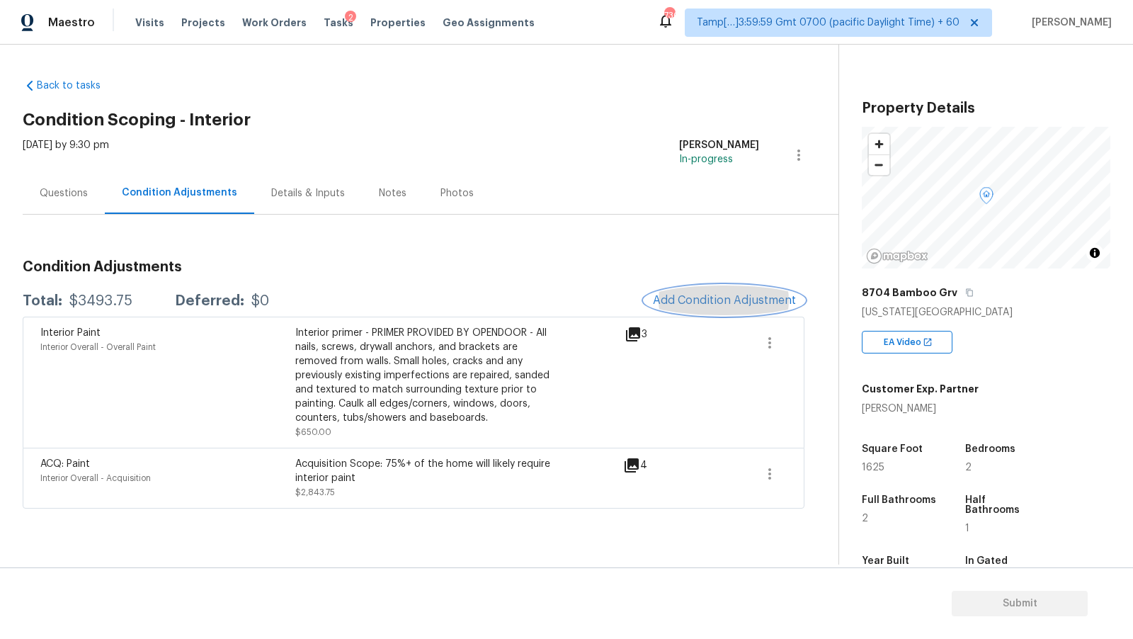
click at [731, 305] on span "Add Condition Adjustment" at bounding box center [724, 300] width 143 height 13
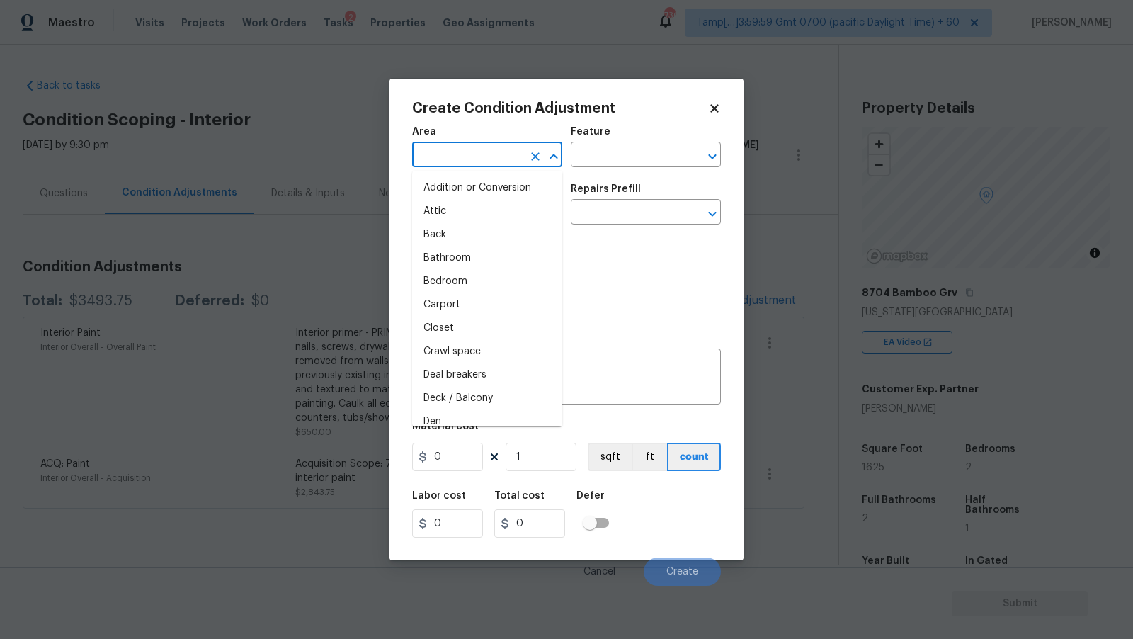
click at [500, 157] on input "text" at bounding box center [467, 156] width 110 height 22
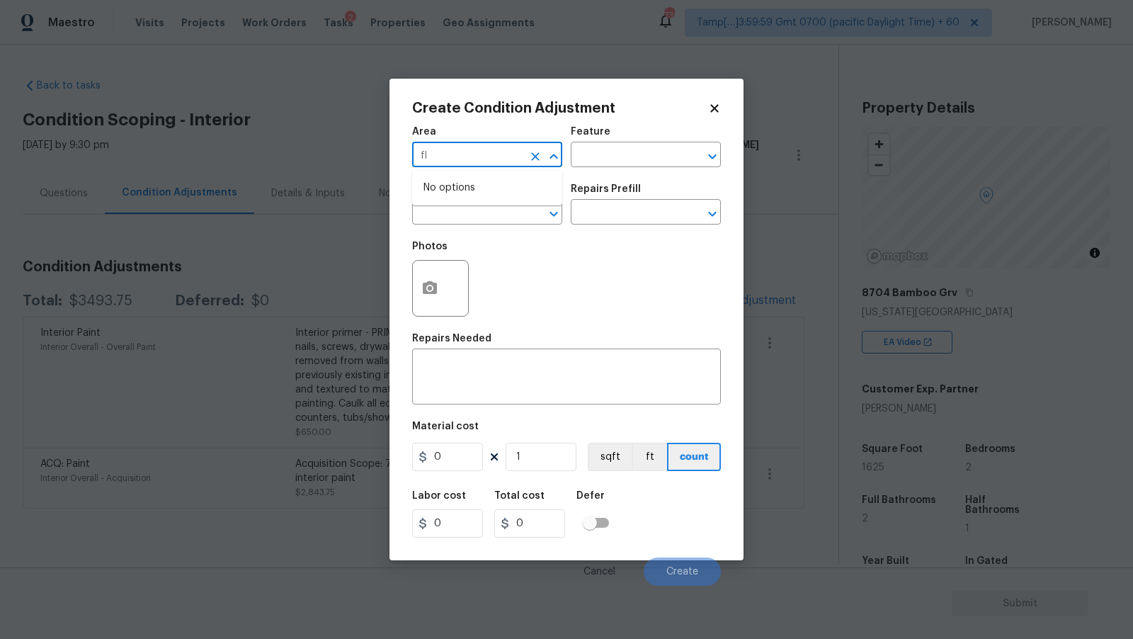
type input "f"
type input "Interior Overall"
click at [515, 202] on div "Issue" at bounding box center [487, 193] width 150 height 18
click at [494, 229] on span "Issue ​" at bounding box center [487, 204] width 150 height 57
click at [501, 208] on input "text" at bounding box center [467, 214] width 110 height 22
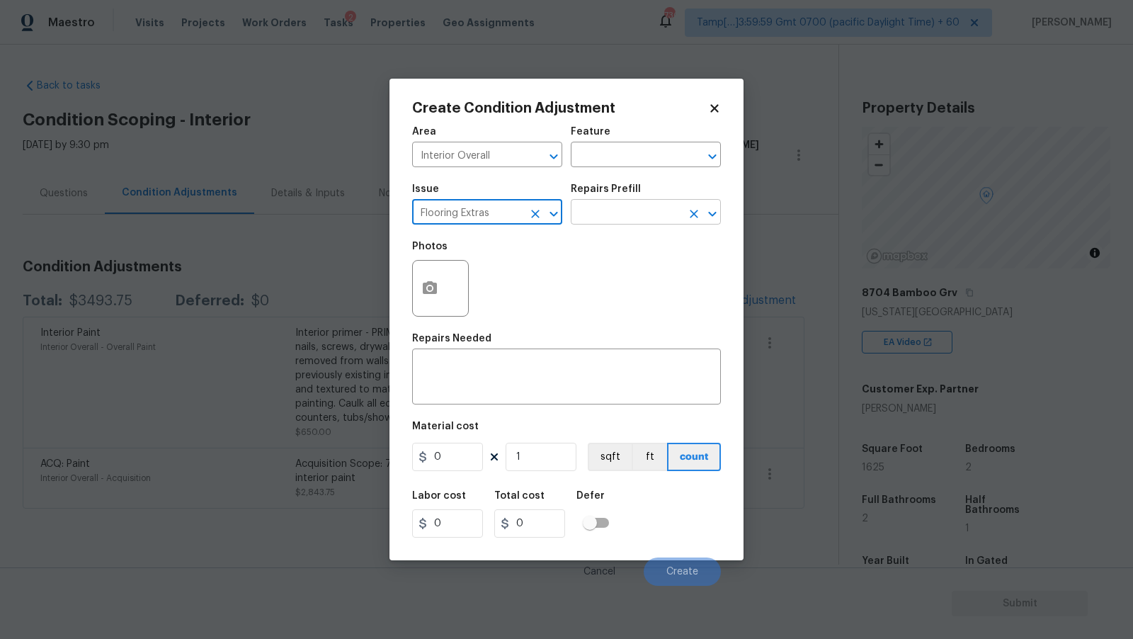
type input "Flooring Extras"
click at [616, 215] on input "text" at bounding box center [626, 214] width 110 height 22
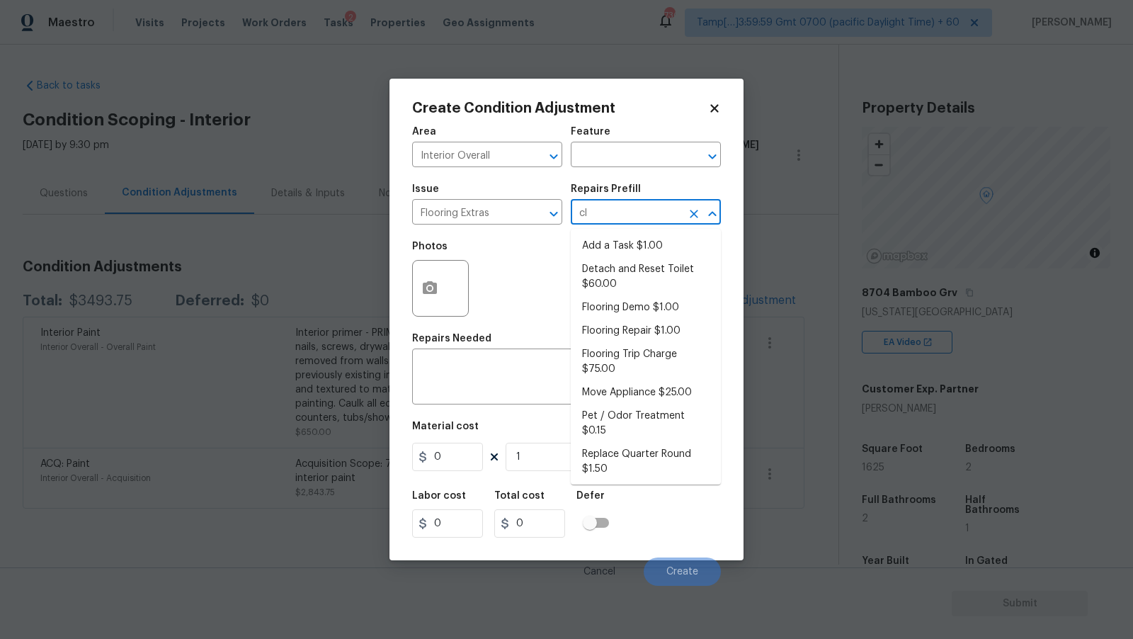
type input "cle"
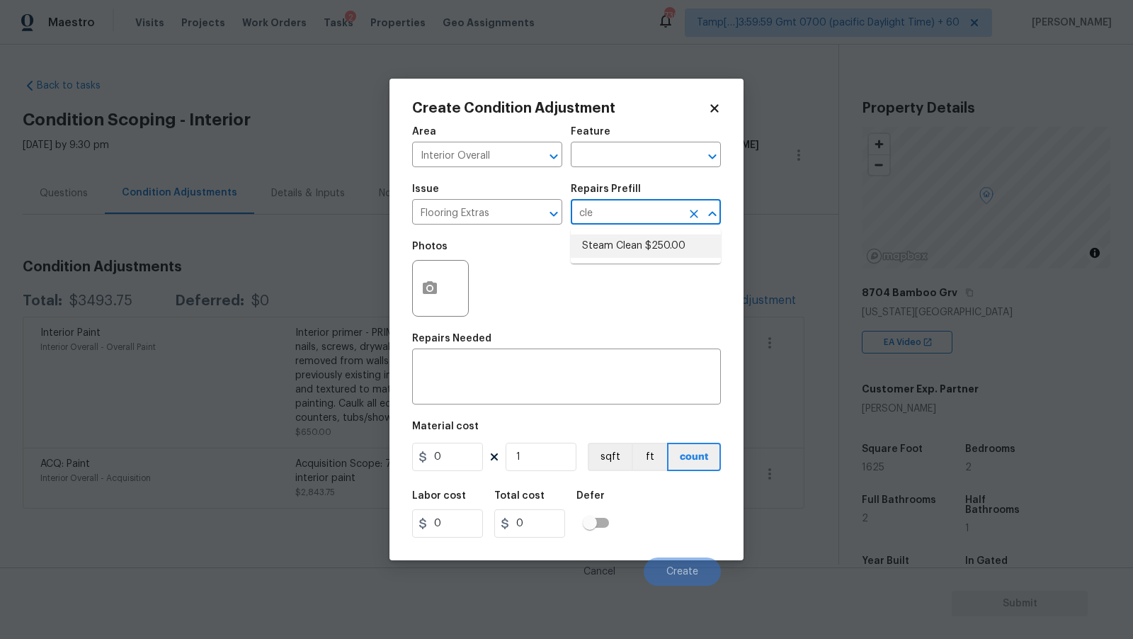
type input "Overall Flooring"
type textarea "Steam clean floors"
type input "250"
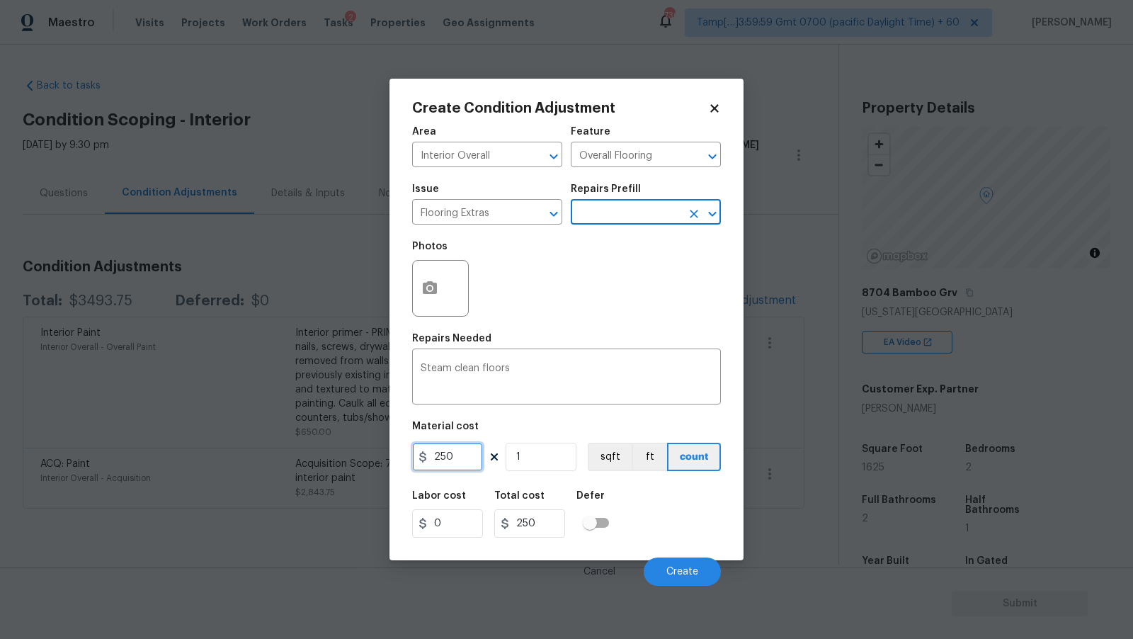
click at [460, 445] on input "250" at bounding box center [447, 457] width 71 height 28
type input "300"
click at [552, 289] on div "Photos" at bounding box center [566, 279] width 309 height 92
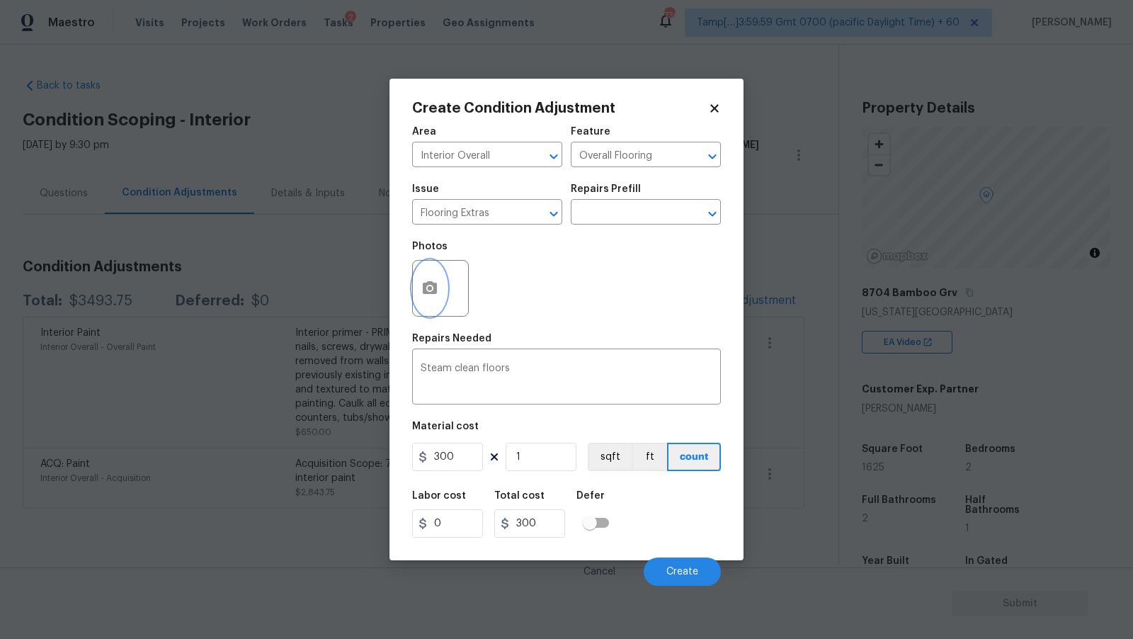
click at [437, 293] on icon "button" at bounding box center [429, 288] width 17 height 17
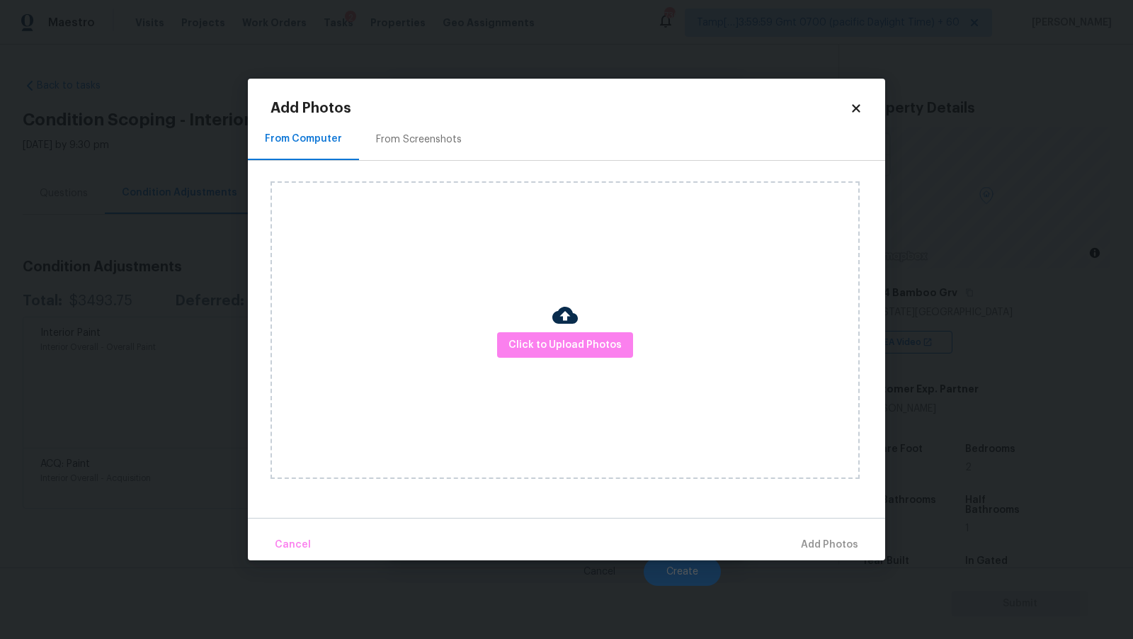
click at [596, 366] on div "Click to Upload Photos" at bounding box center [565, 329] width 589 height 297
click at [601, 342] on span "Click to Upload Photos" at bounding box center [565, 345] width 113 height 18
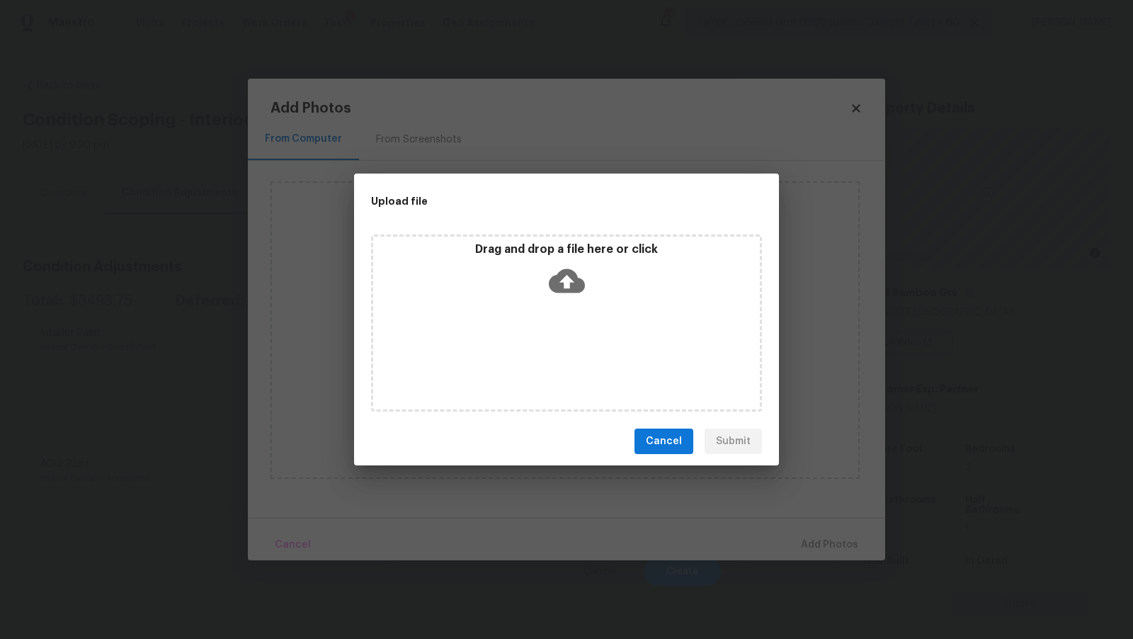
click at [575, 274] on icon at bounding box center [567, 281] width 36 height 24
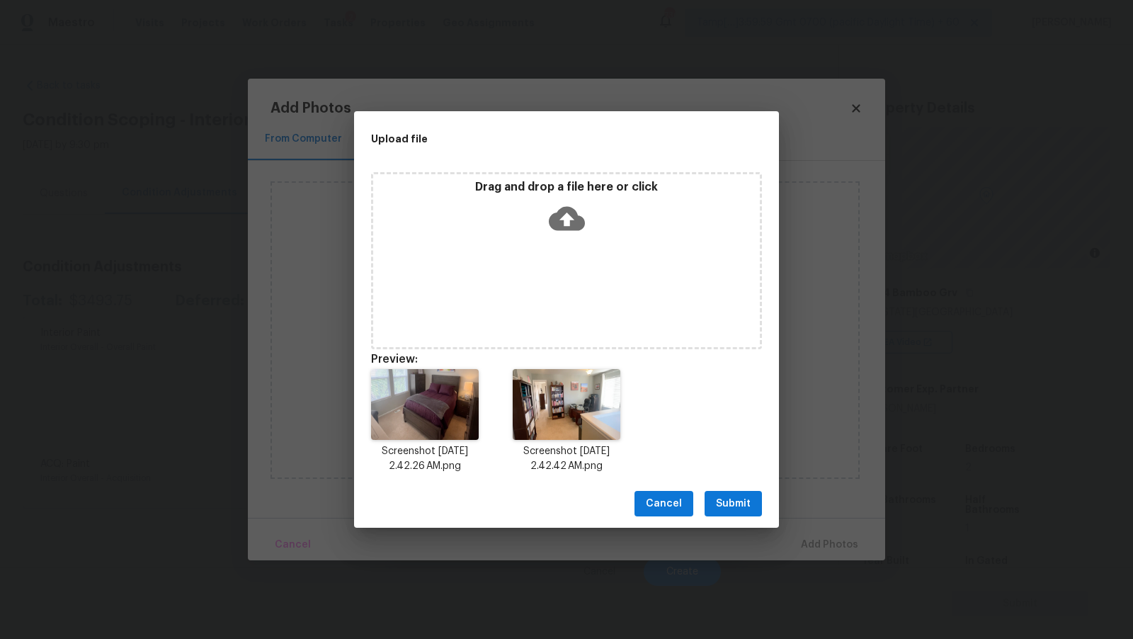
click at [724, 496] on span "Submit" at bounding box center [733, 504] width 35 height 18
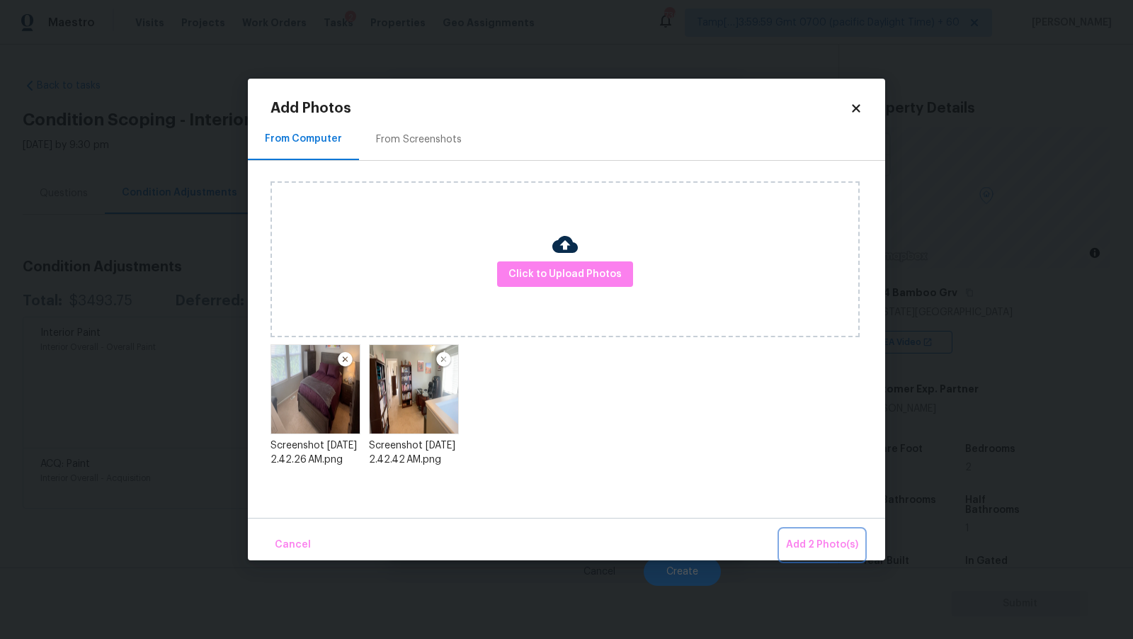
click at [820, 547] on span "Add 2 Photo(s)" at bounding box center [822, 545] width 72 height 18
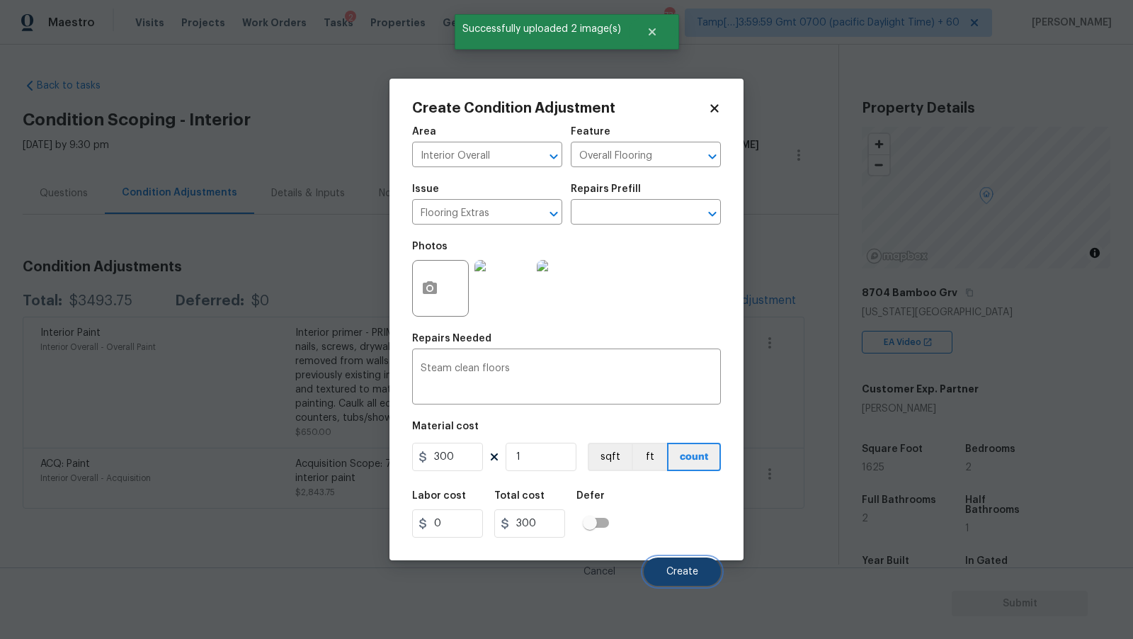
click at [675, 567] on button "Create" at bounding box center [682, 571] width 77 height 28
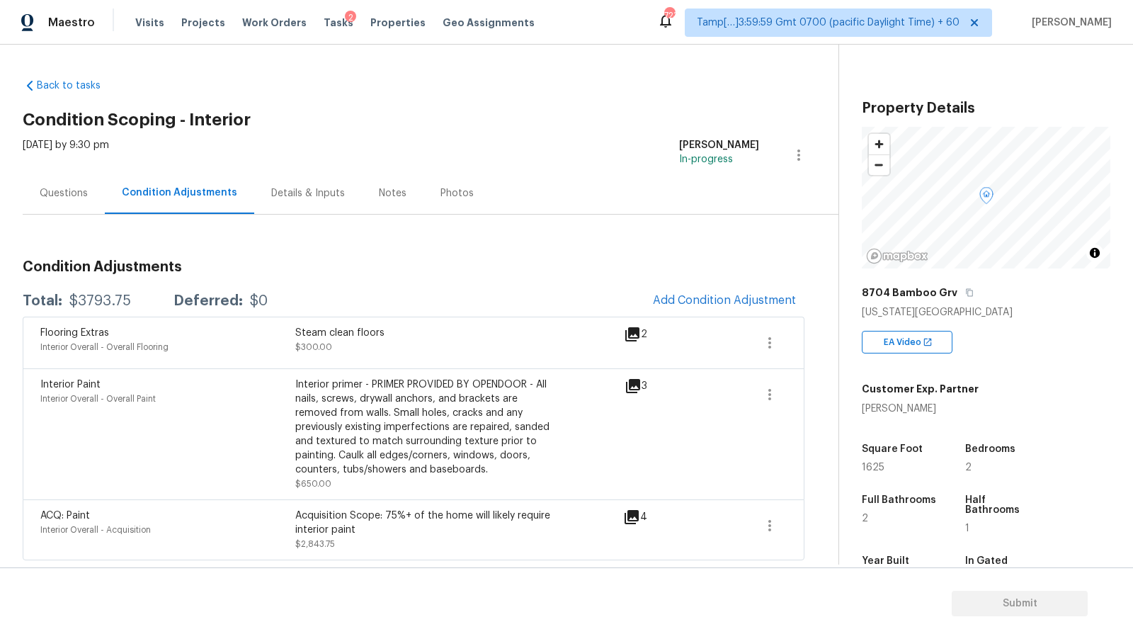
click at [339, 327] on div "Steam clean floors" at bounding box center [422, 333] width 255 height 14
click at [563, 246] on div "Condition Adjustments Total: $3793.75 Deferred: $0 Add Condition Adjustment Flo…" at bounding box center [414, 388] width 782 height 346
click at [376, 295] on div "Total: $3793.75 Deferred: $0 Add Condition Adjustment" at bounding box center [414, 300] width 782 height 31
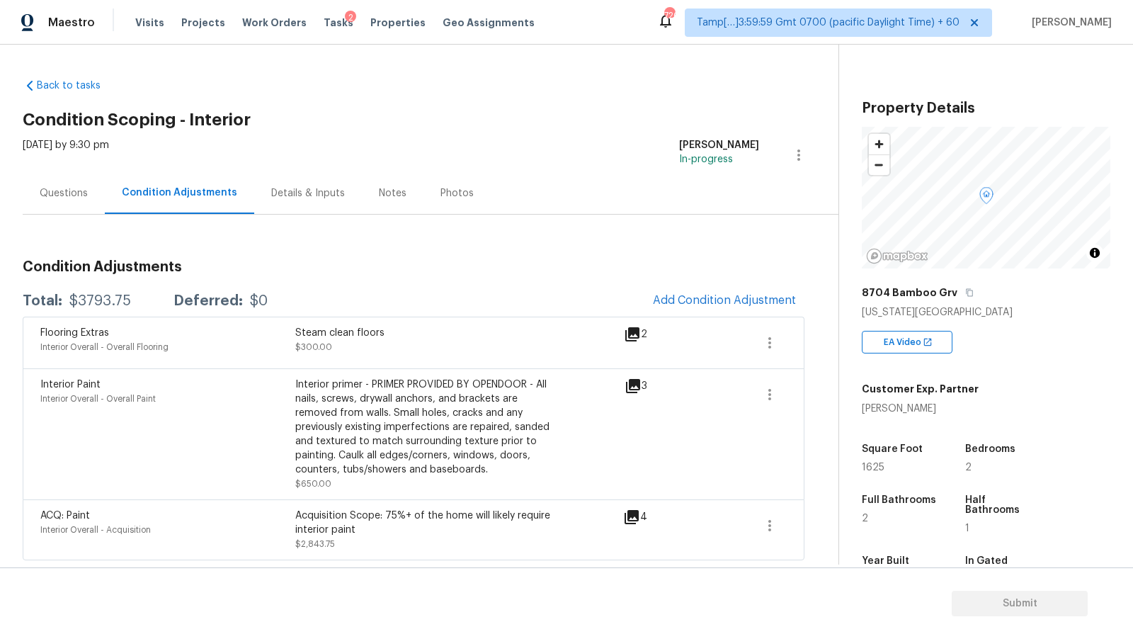
click at [75, 195] on div "Questions" at bounding box center [64, 193] width 48 height 14
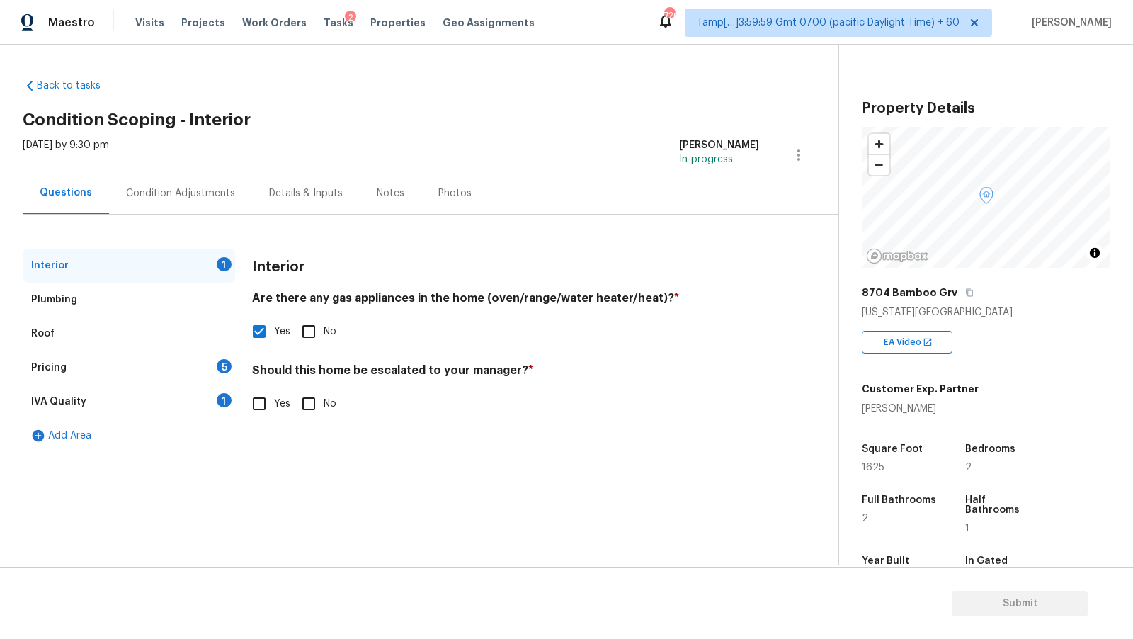
click at [185, 394] on div "IVA Quality 1" at bounding box center [129, 402] width 212 height 34
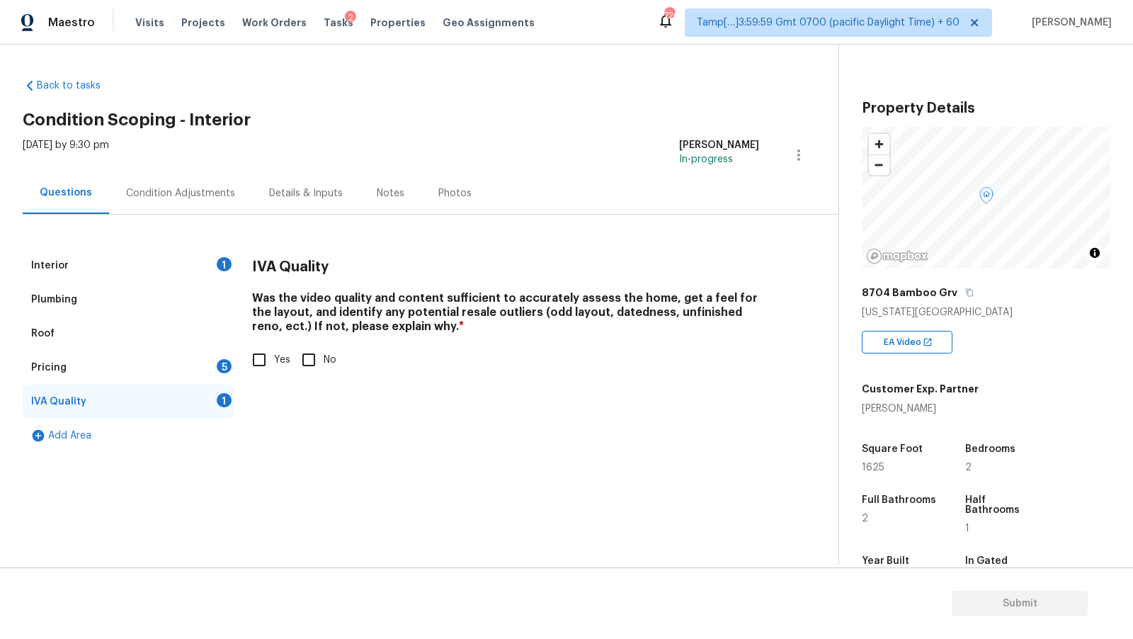
click at [268, 361] on input "Yes" at bounding box center [259, 360] width 30 height 30
checkbox input "true"
click at [176, 264] on div "Interior 1" at bounding box center [129, 266] width 212 height 34
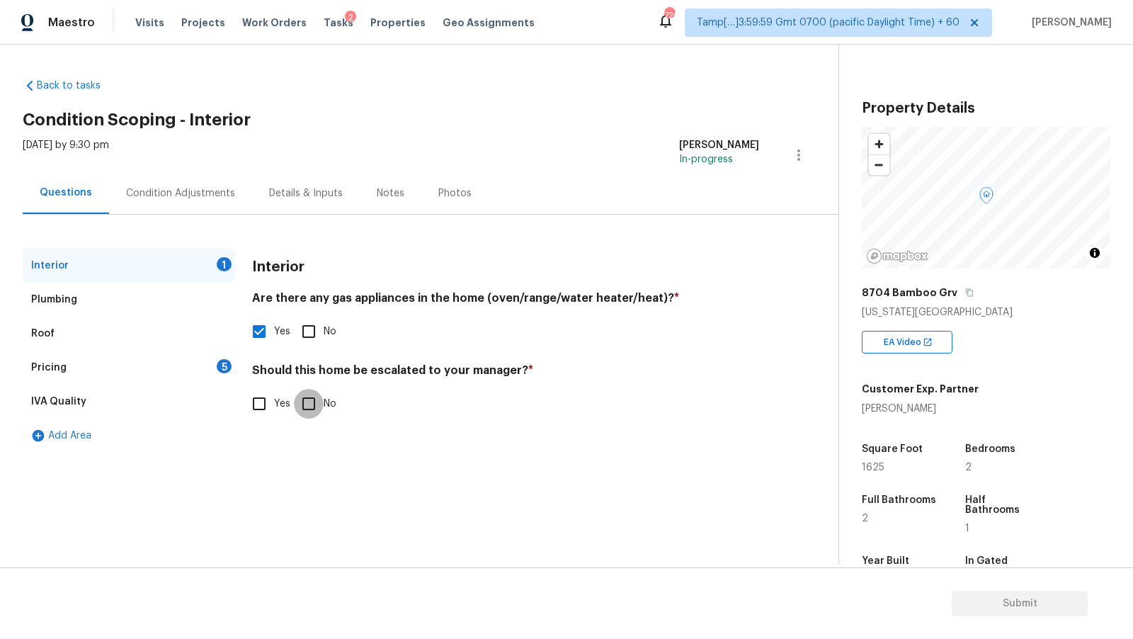
click at [305, 397] on input "No" at bounding box center [309, 404] width 30 height 30
checkbox input "true"
click at [174, 347] on div "Roof" at bounding box center [129, 334] width 212 height 34
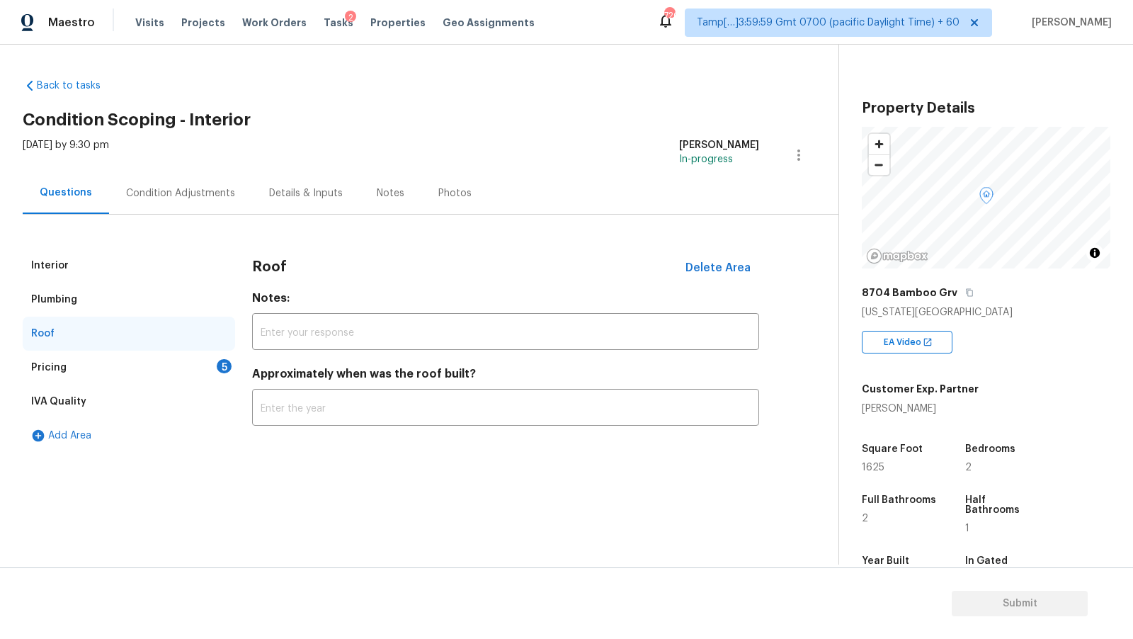
click at [169, 353] on div "Pricing 5" at bounding box center [129, 368] width 212 height 34
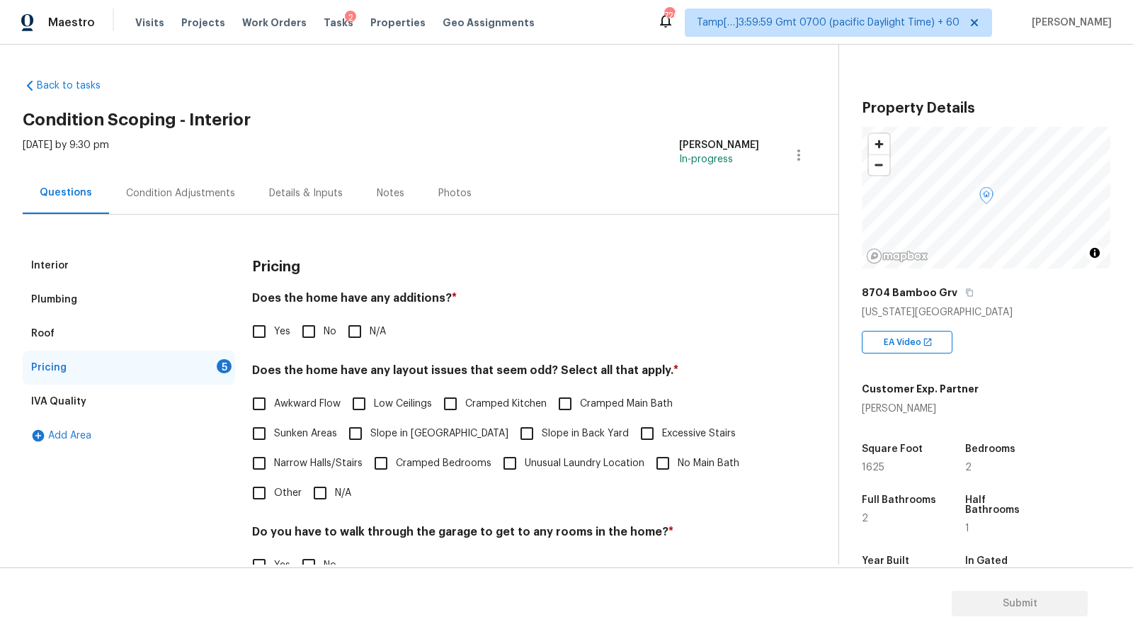
click at [324, 331] on span "No" at bounding box center [330, 331] width 13 height 15
click at [324, 331] on input "No" at bounding box center [309, 332] width 30 height 30
checkbox input "true"
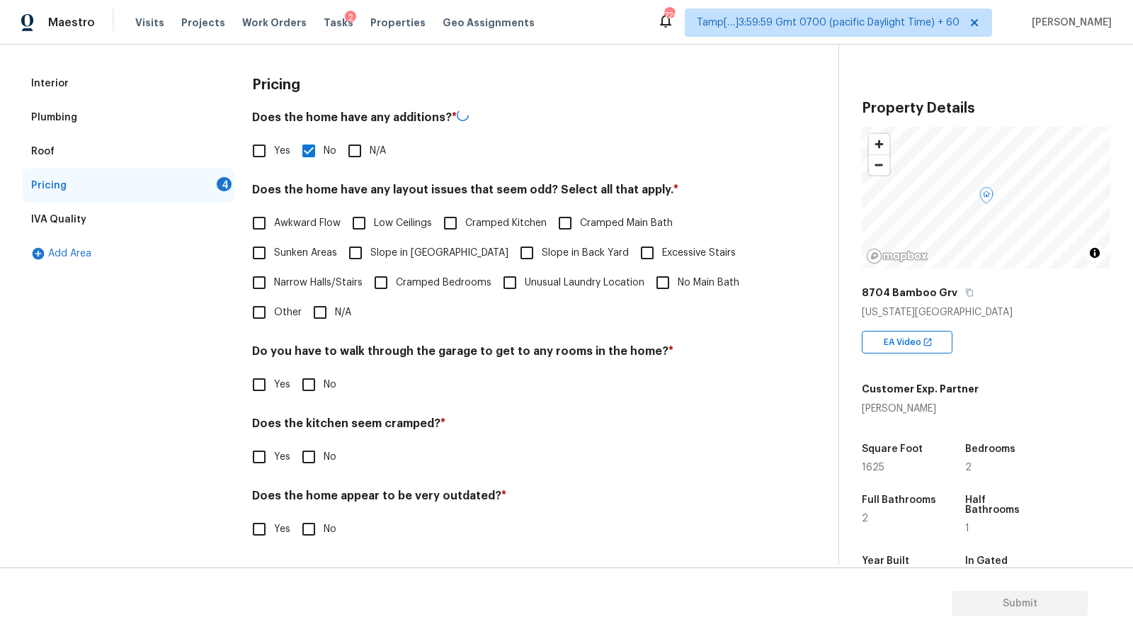
scroll to position [181, 0]
click at [341, 319] on span "N/A" at bounding box center [343, 312] width 16 height 15
click at [335, 319] on input "N/A" at bounding box center [320, 312] width 30 height 30
checkbox input "true"
click at [309, 368] on div "Do you have to walk through the garage to get to any rooms in the home? * Yes No" at bounding box center [505, 373] width 507 height 55
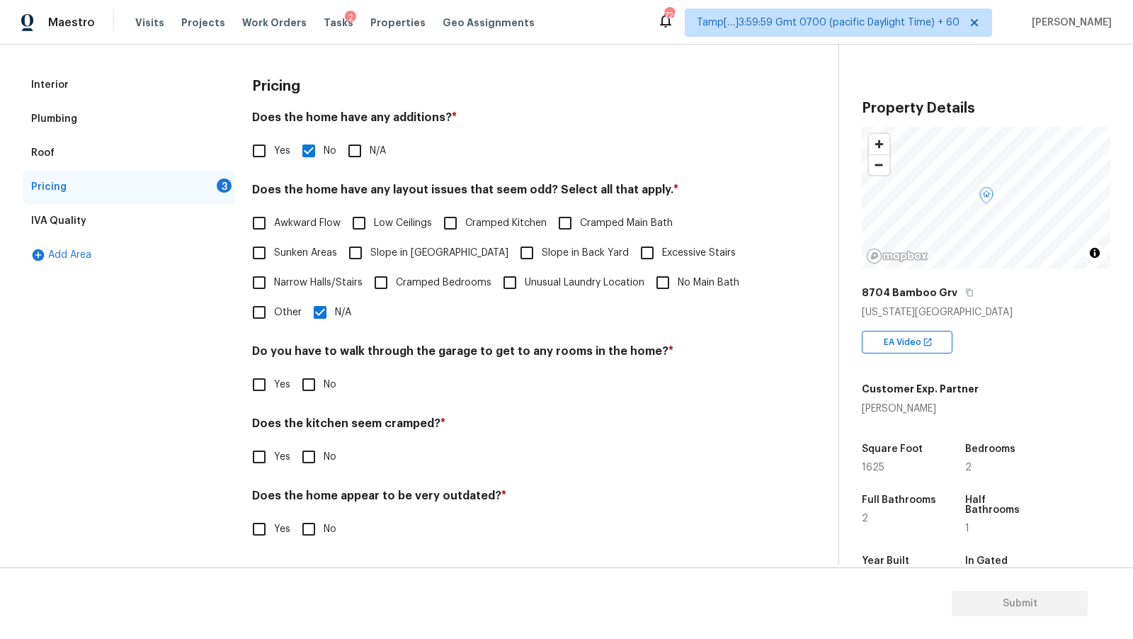
click at [329, 394] on label "No" at bounding box center [315, 385] width 42 height 30
click at [324, 394] on input "No" at bounding box center [309, 385] width 30 height 30
checkbox input "true"
click at [308, 450] on input "No" at bounding box center [309, 457] width 30 height 30
checkbox input "true"
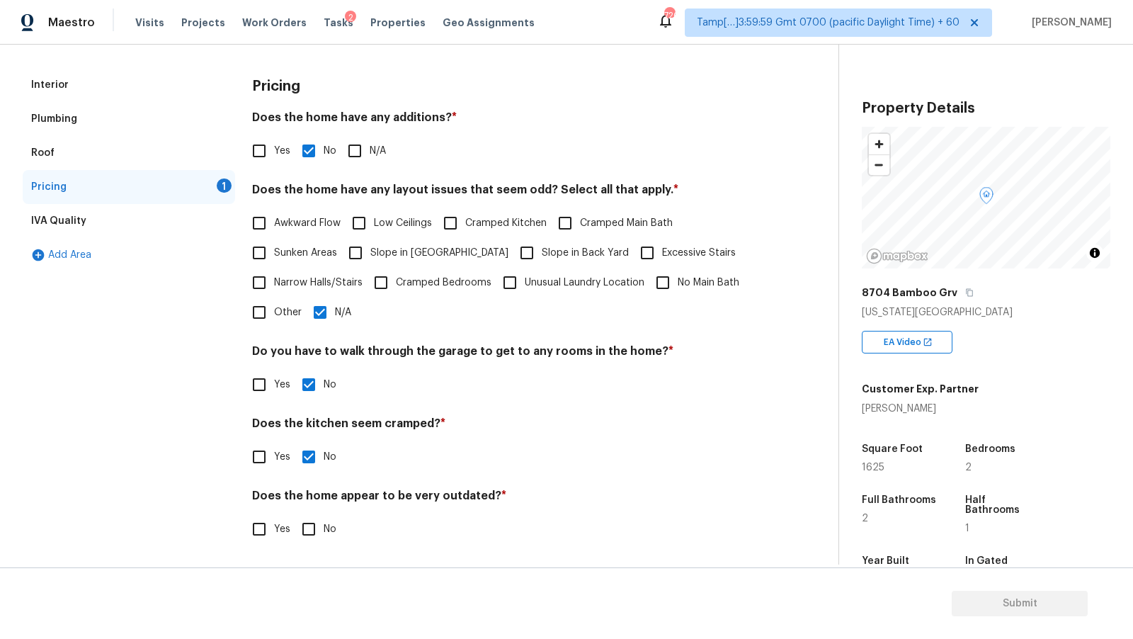
click at [327, 542] on label "No" at bounding box center [315, 529] width 42 height 30
click at [324, 542] on input "No" at bounding box center [309, 529] width 30 height 30
click at [327, 530] on span "No" at bounding box center [330, 530] width 13 height 15
click at [324, 530] on input "No" at bounding box center [309, 531] width 30 height 30
click at [304, 529] on input "No" at bounding box center [309, 529] width 30 height 30
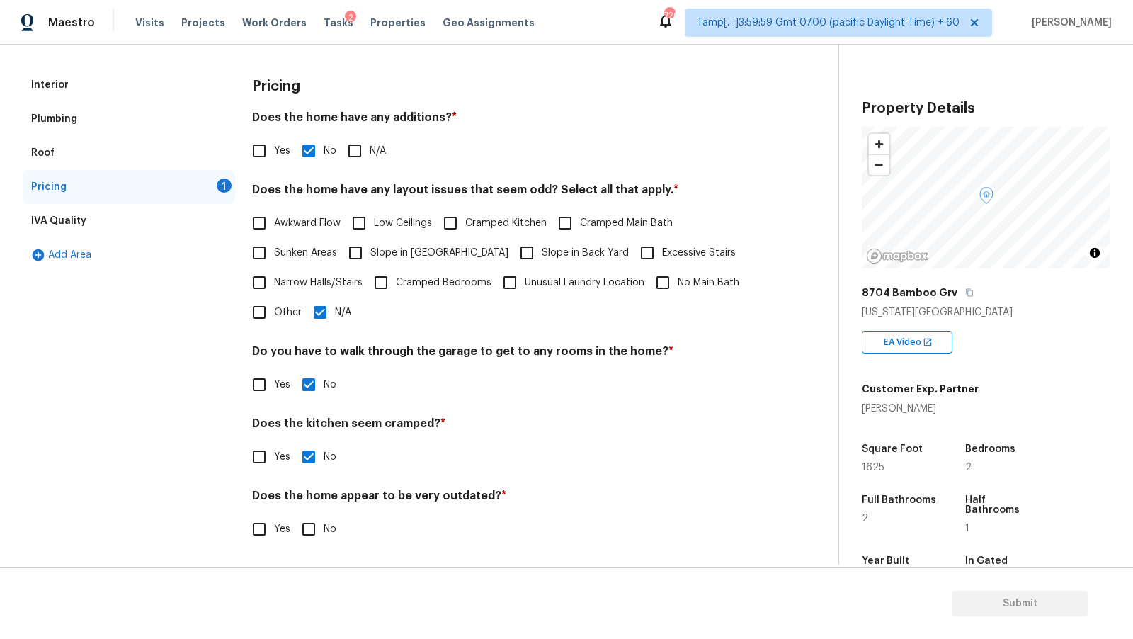
checkbox input "true"
click at [96, 219] on div "IVA Quality" at bounding box center [129, 221] width 212 height 34
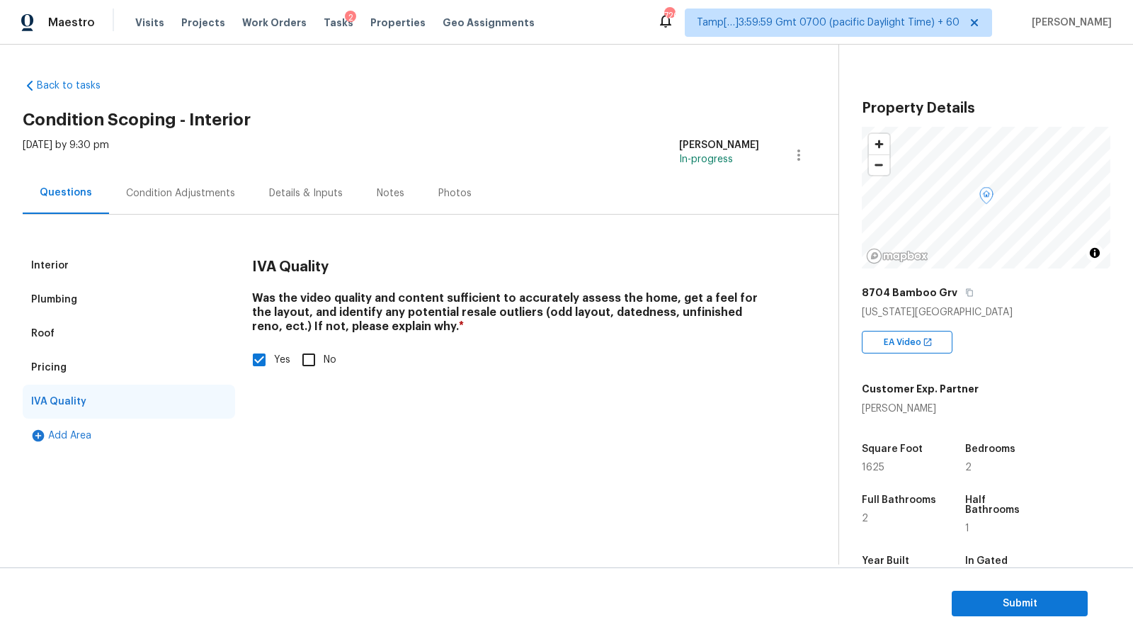
scroll to position [0, 0]
click at [201, 191] on div "Condition Adjustments" at bounding box center [180, 193] width 109 height 14
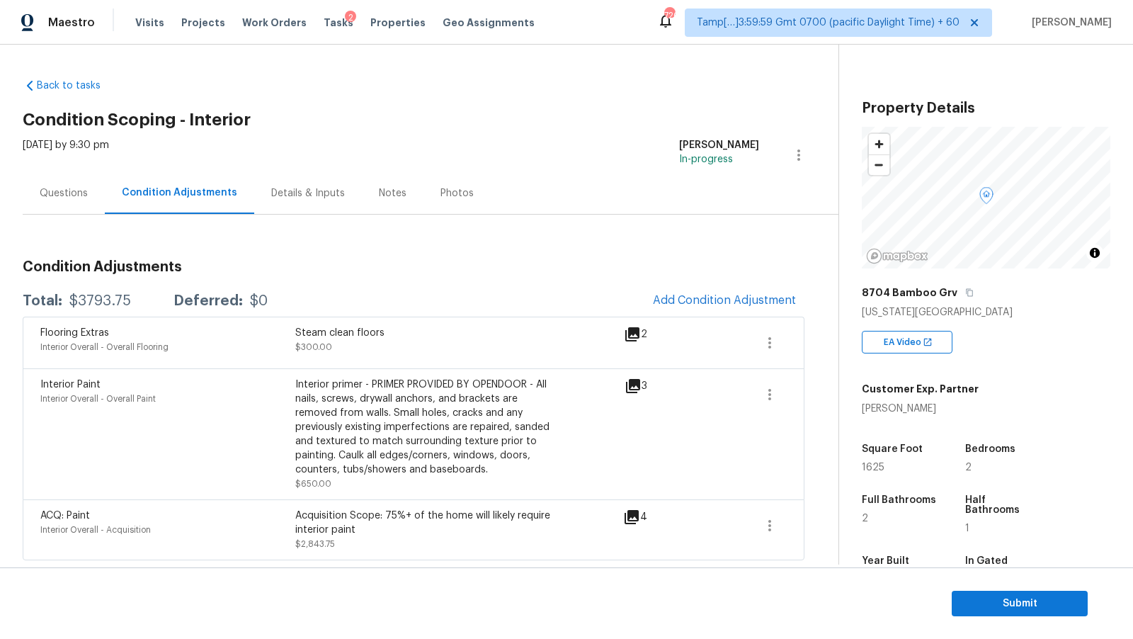
click at [74, 193] on div "Questions" at bounding box center [64, 193] width 48 height 14
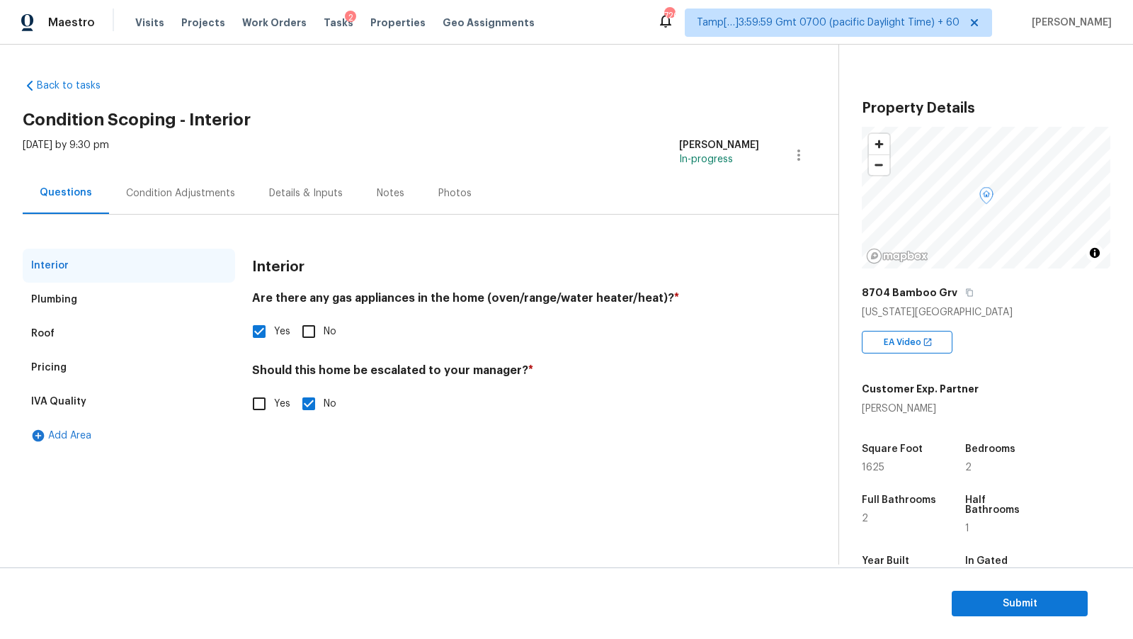
click at [188, 195] on div "Condition Adjustments" at bounding box center [180, 193] width 109 height 14
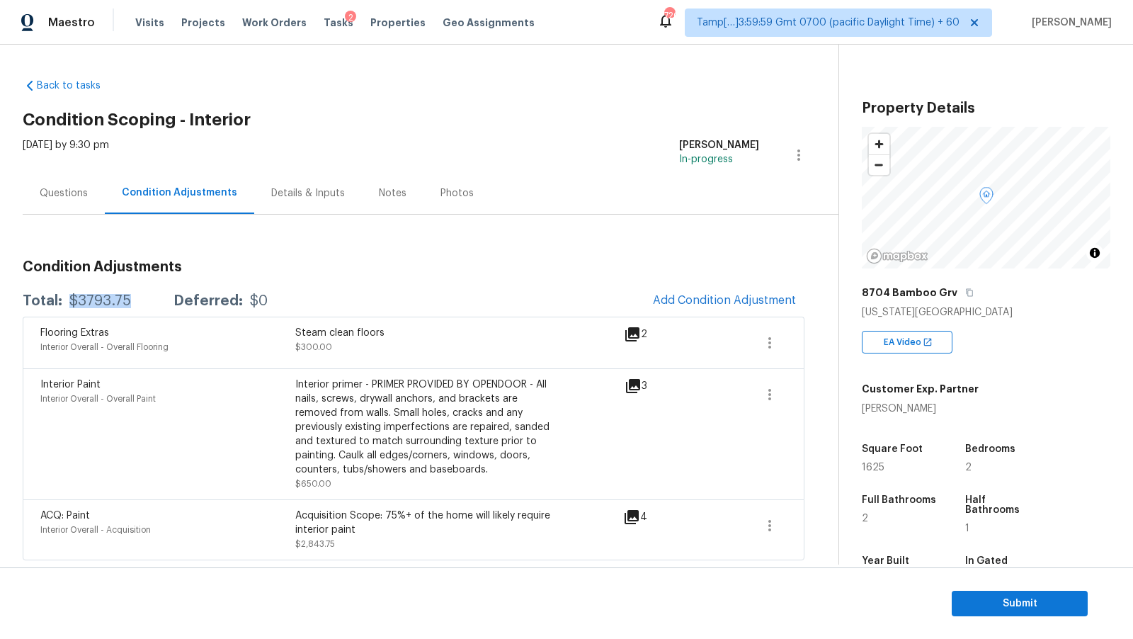
drag, startPoint x: 66, startPoint y: 302, endPoint x: 137, endPoint y: 301, distance: 70.8
click at [137, 301] on div "Total: $3793.75 Deferred: $0" at bounding box center [145, 301] width 245 height 14
copy div "$3793.75"
click at [74, 195] on div "Questions" at bounding box center [64, 193] width 48 height 14
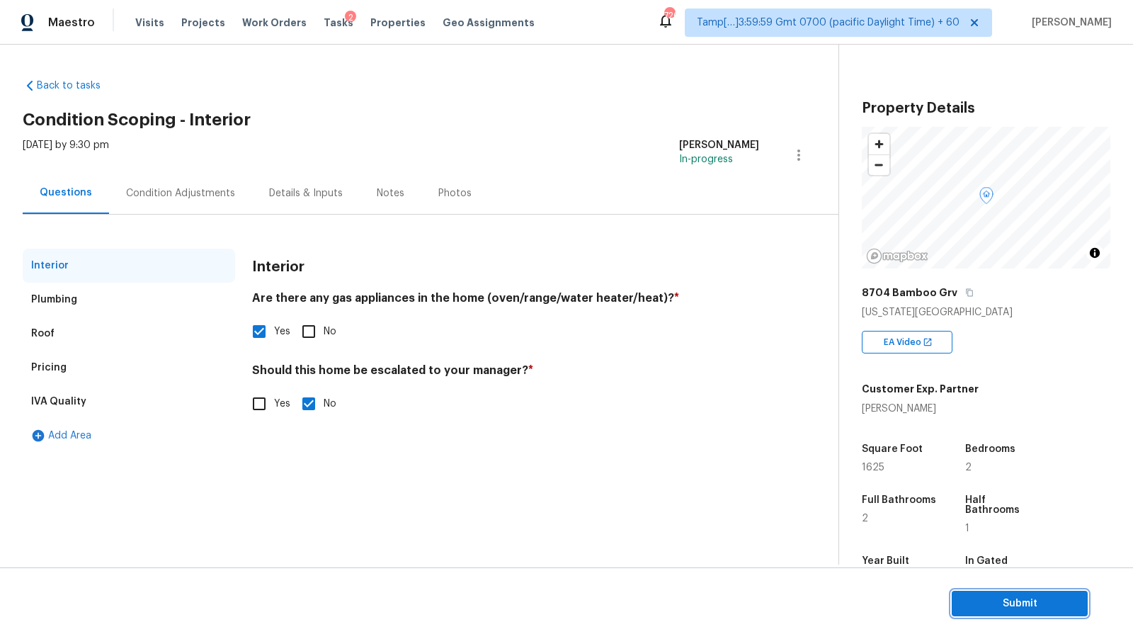
click at [996, 611] on span "Submit" at bounding box center [1019, 604] width 113 height 18
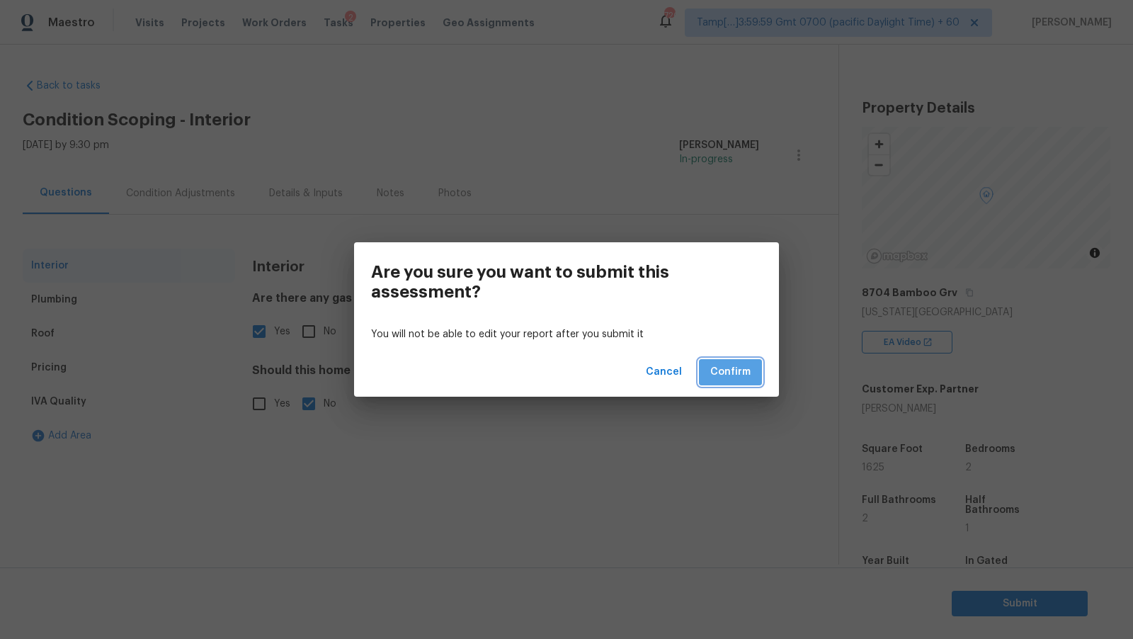
click at [732, 368] on span "Confirm" at bounding box center [730, 372] width 40 height 18
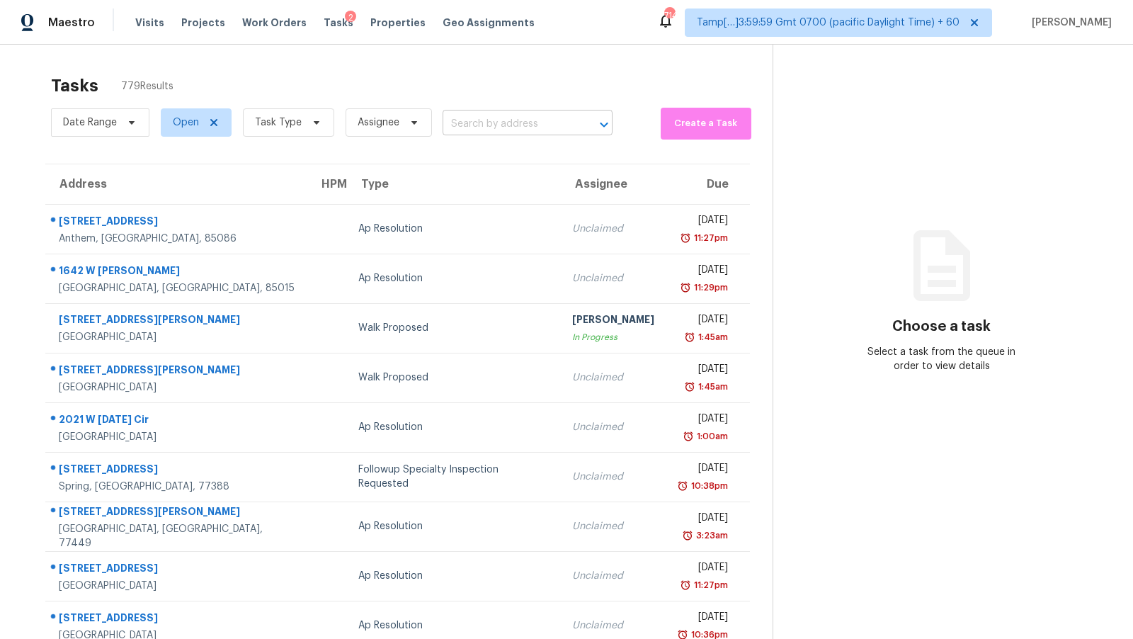
click at [496, 128] on input "text" at bounding box center [508, 124] width 130 height 22
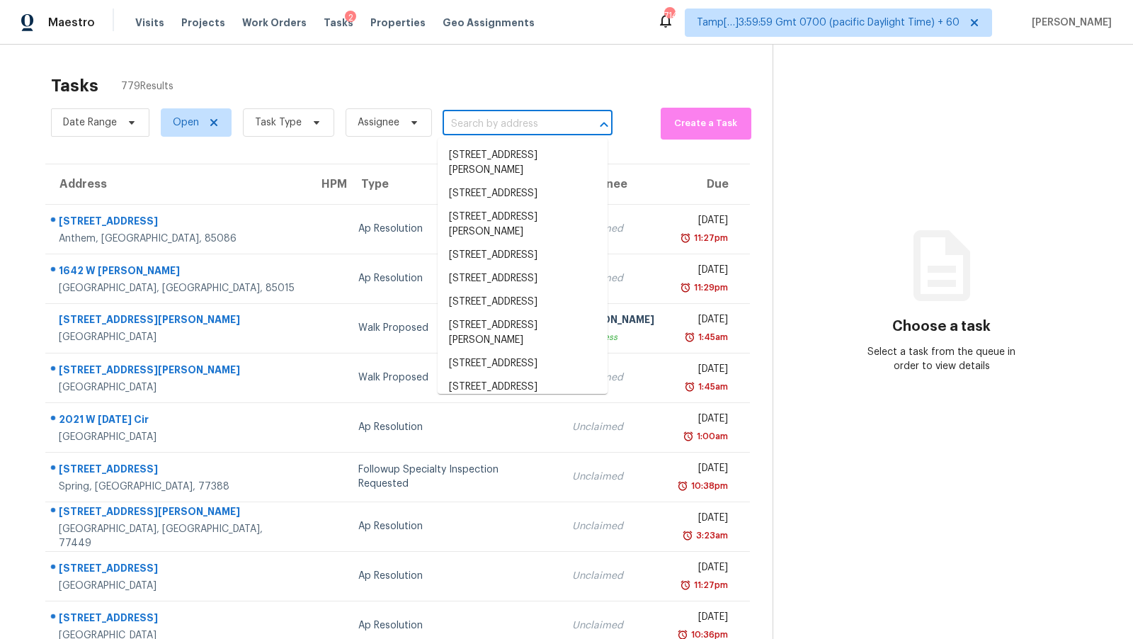
paste input "8594 Shramsburg Dr, Rancho Cucamonga, CA 91730"
type input "8594 Shramsburg Dr, Rancho Cucamonga, CA 91730"
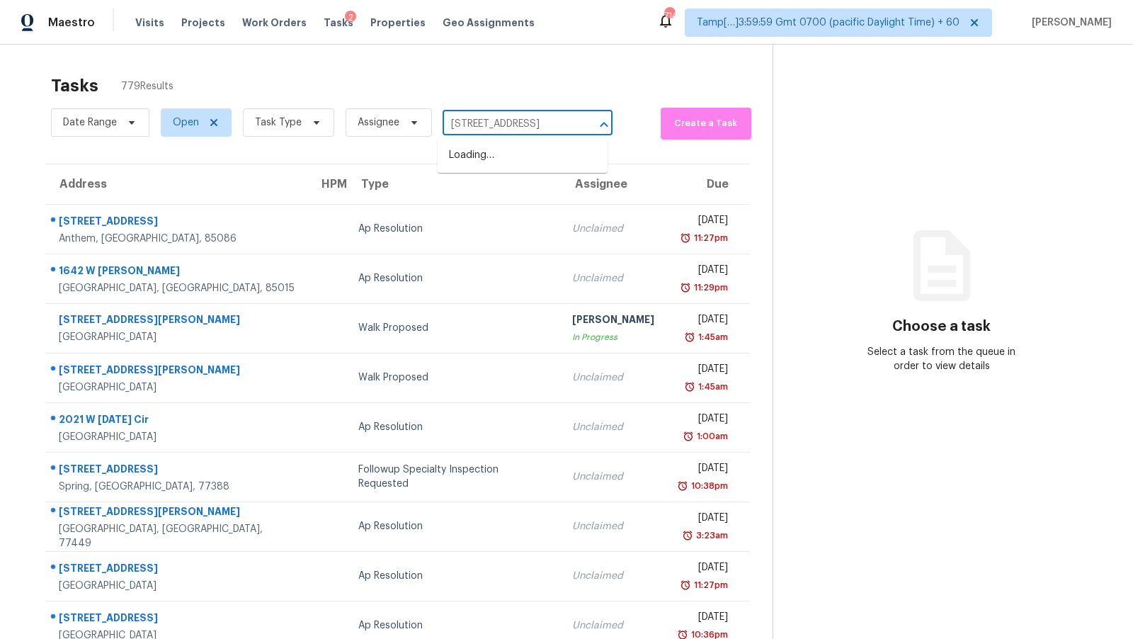
scroll to position [0, 123]
click at [494, 161] on li "8594 Shramsburg Dr, Rancho Cucamonga, CA 91730" at bounding box center [523, 155] width 170 height 23
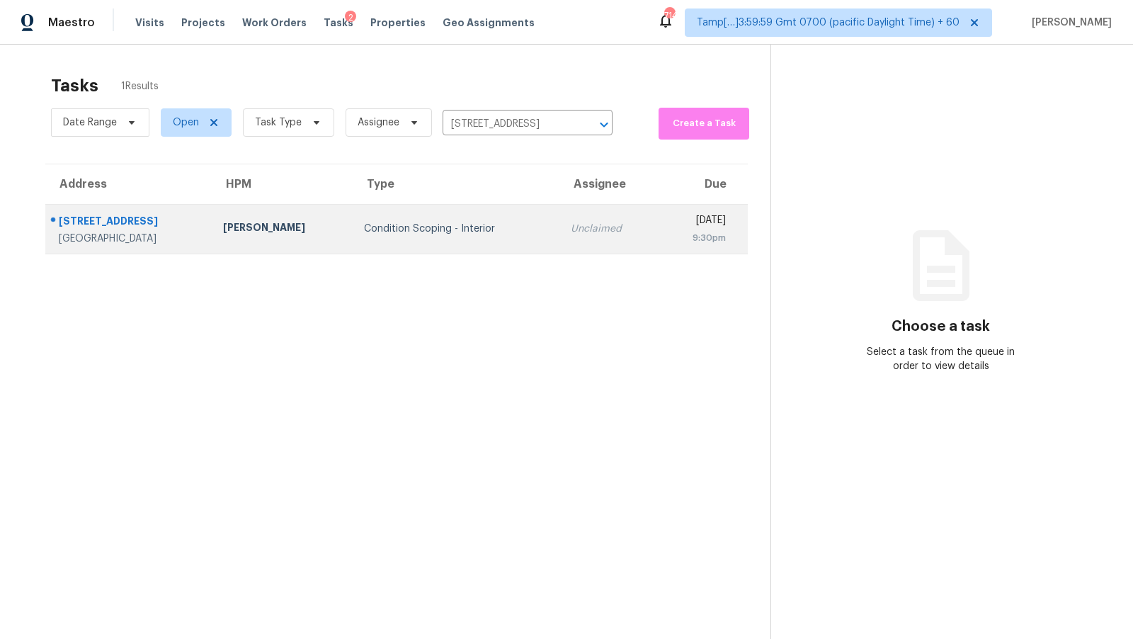
click at [560, 237] on td "Unclaimed" at bounding box center [609, 229] width 99 height 50
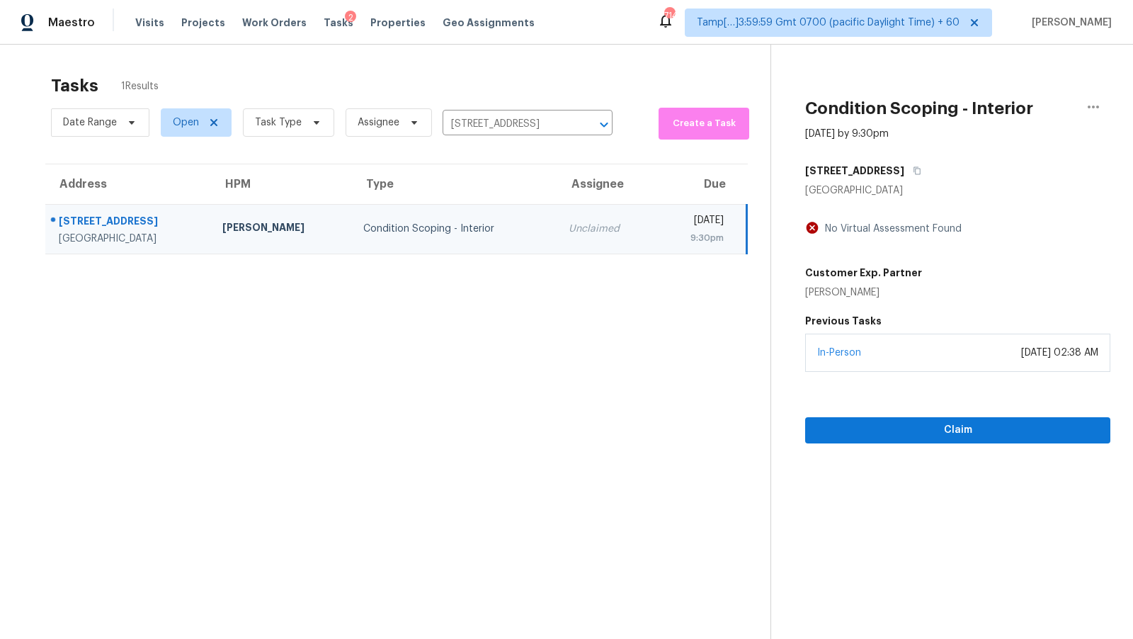
click at [917, 443] on section "Condition Scoping - Interior Oct 14th 2025 by 9:30pm 8594 Shramsburg Dr Rancho …" at bounding box center [941, 364] width 340 height 639
click at [926, 431] on span "Claim" at bounding box center [958, 430] width 283 height 18
click at [916, 170] on icon "button" at bounding box center [917, 170] width 8 height 8
click at [859, 445] on section "Condition Scoping - Interior Oct 14th 2025 by 9:30pm 8594 Shramsburg Dr Rancho …" at bounding box center [941, 364] width 340 height 639
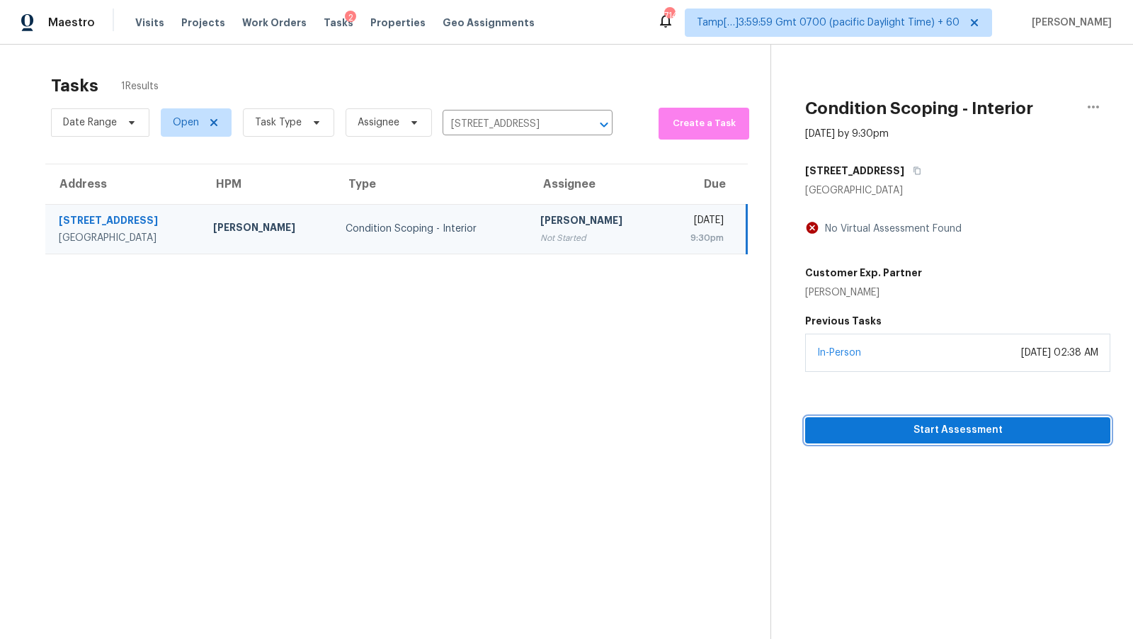
click at [870, 428] on span "Start Assessment" at bounding box center [958, 430] width 283 height 18
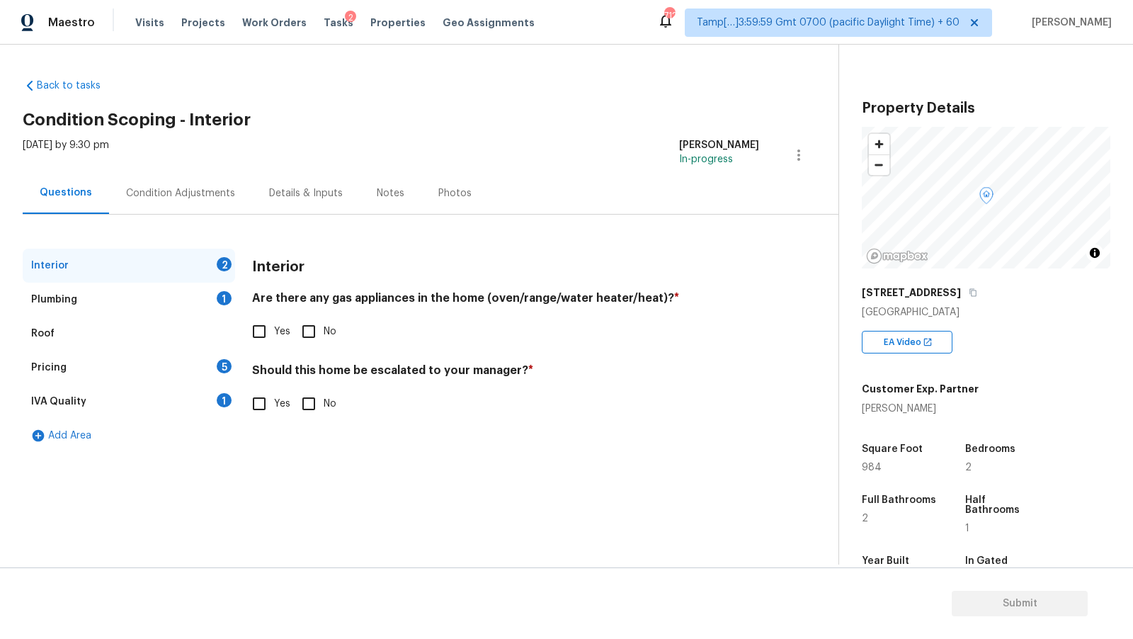
click at [105, 295] on div "Plumbing 1" at bounding box center [129, 300] width 212 height 34
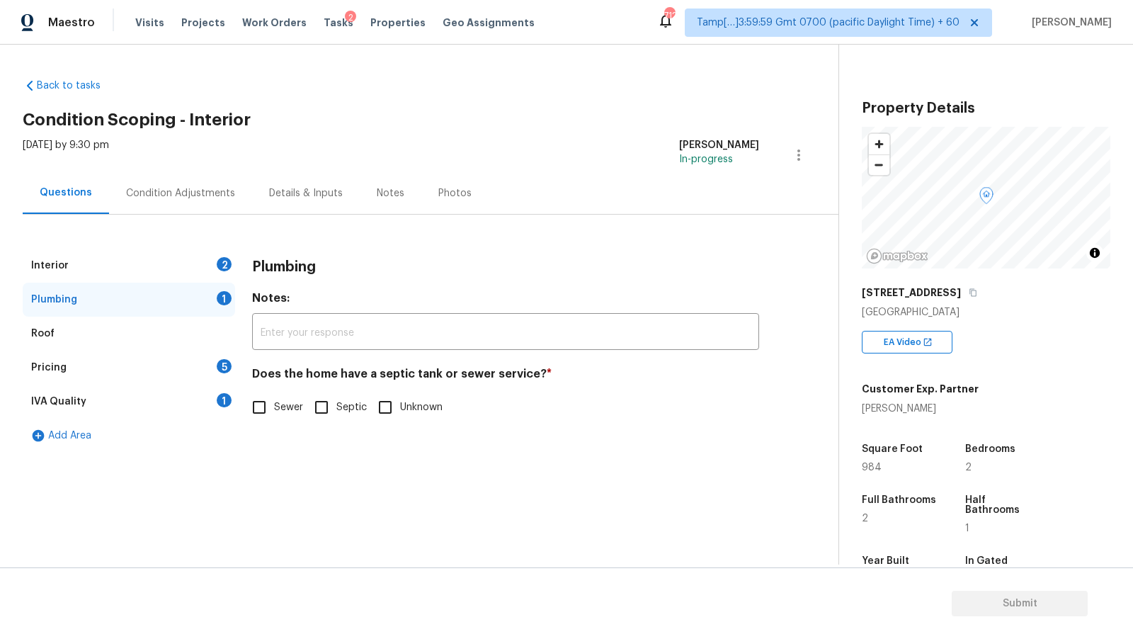
click at [112, 331] on div "Roof" at bounding box center [129, 334] width 212 height 34
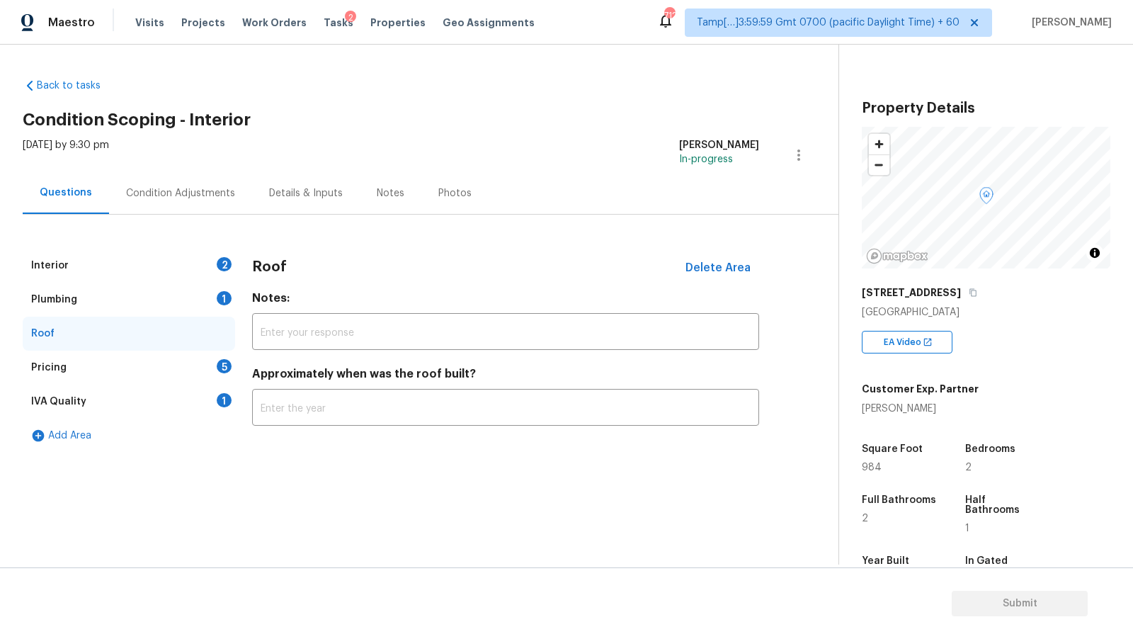
click at [130, 363] on div "Pricing 5" at bounding box center [129, 368] width 212 height 34
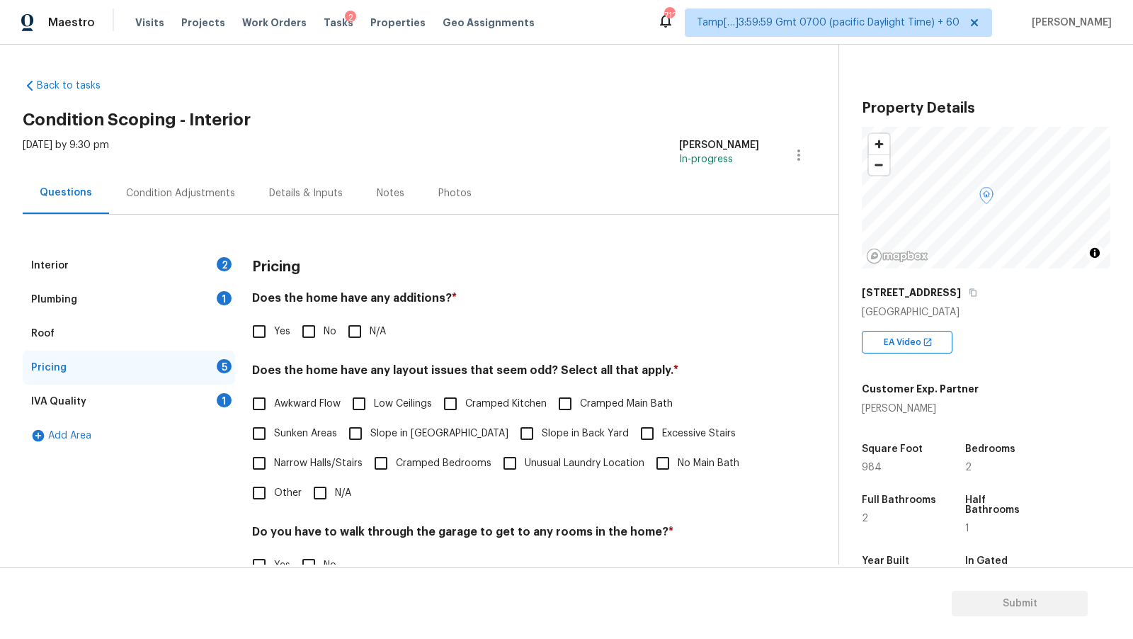
scroll to position [181, 0]
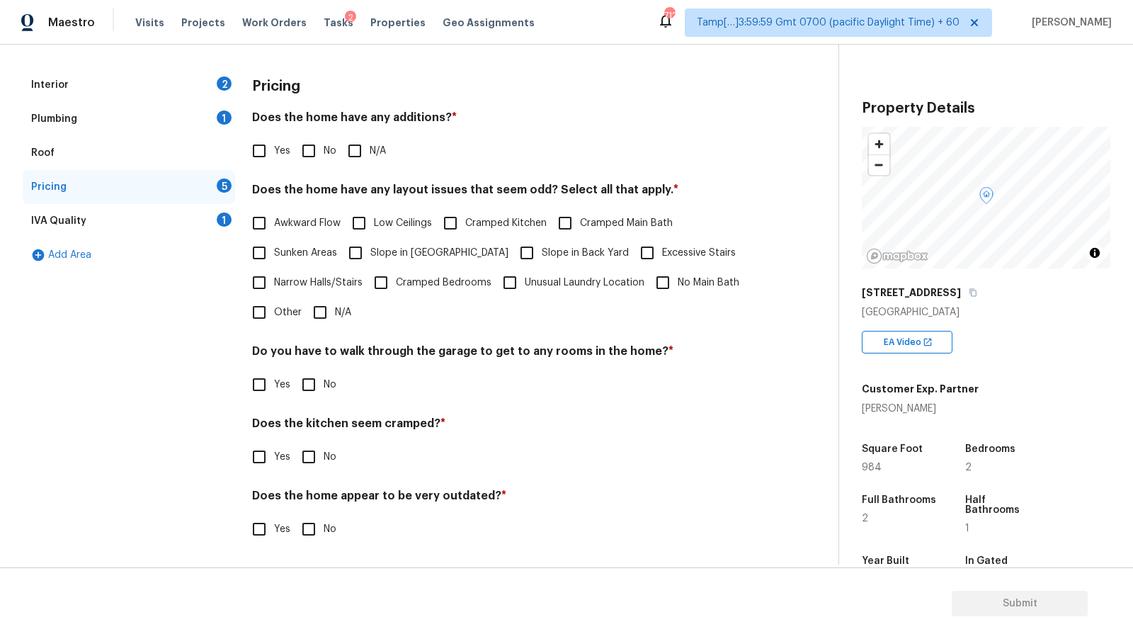
click at [537, 222] on span "Cramped Kitchen" at bounding box center [505, 223] width 81 height 15
click at [465, 222] on input "Cramped Kitchen" at bounding box center [451, 223] width 30 height 30
checkbox input "true"
click at [283, 277] on span "Narrow Halls/Stairs" at bounding box center [318, 283] width 89 height 15
click at [274, 277] on input "Narrow Halls/Stairs" at bounding box center [259, 283] width 30 height 30
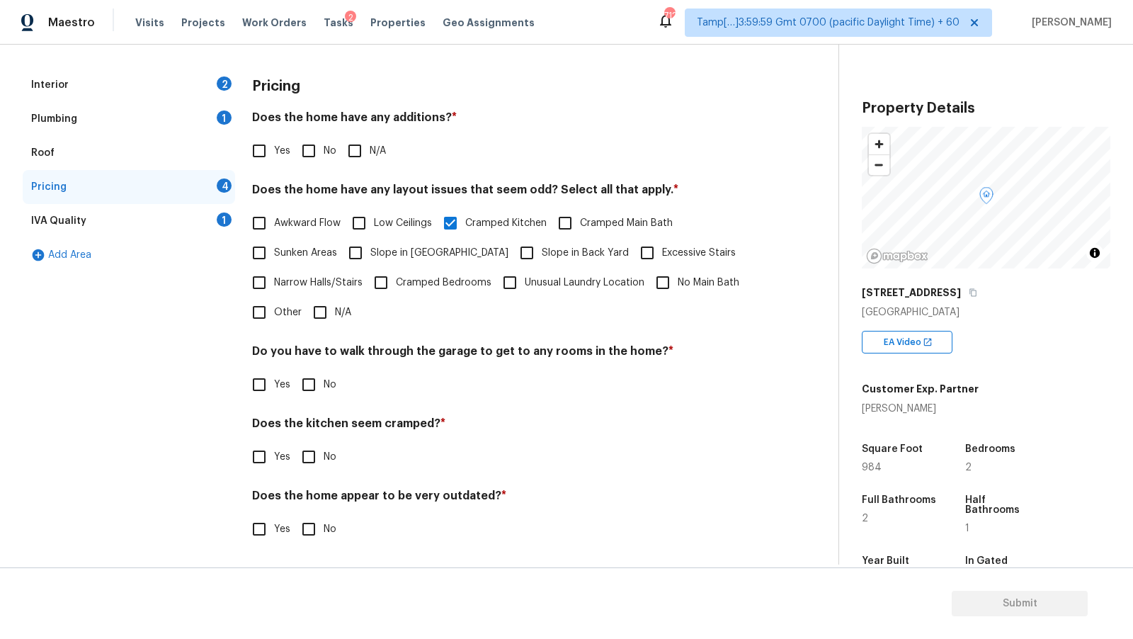
checkbox input "true"
click at [154, 90] on div "Interior 2" at bounding box center [129, 85] width 212 height 34
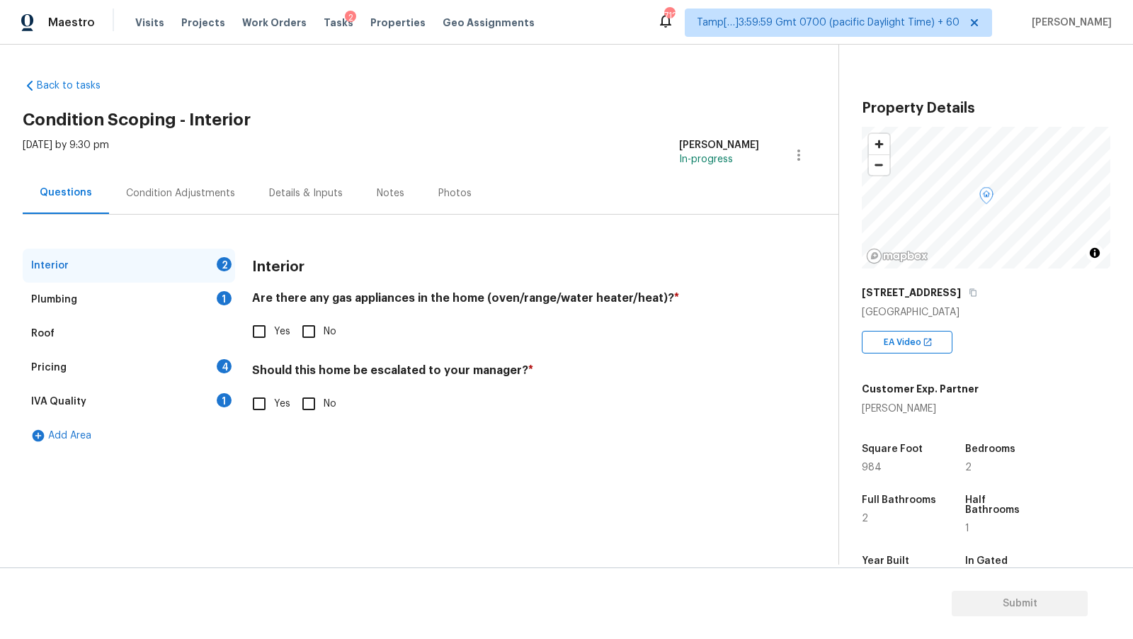
scroll to position [0, 0]
click at [261, 330] on input "Yes" at bounding box center [259, 332] width 30 height 30
checkbox input "true"
click at [154, 291] on div "Plumbing 1" at bounding box center [129, 300] width 212 height 34
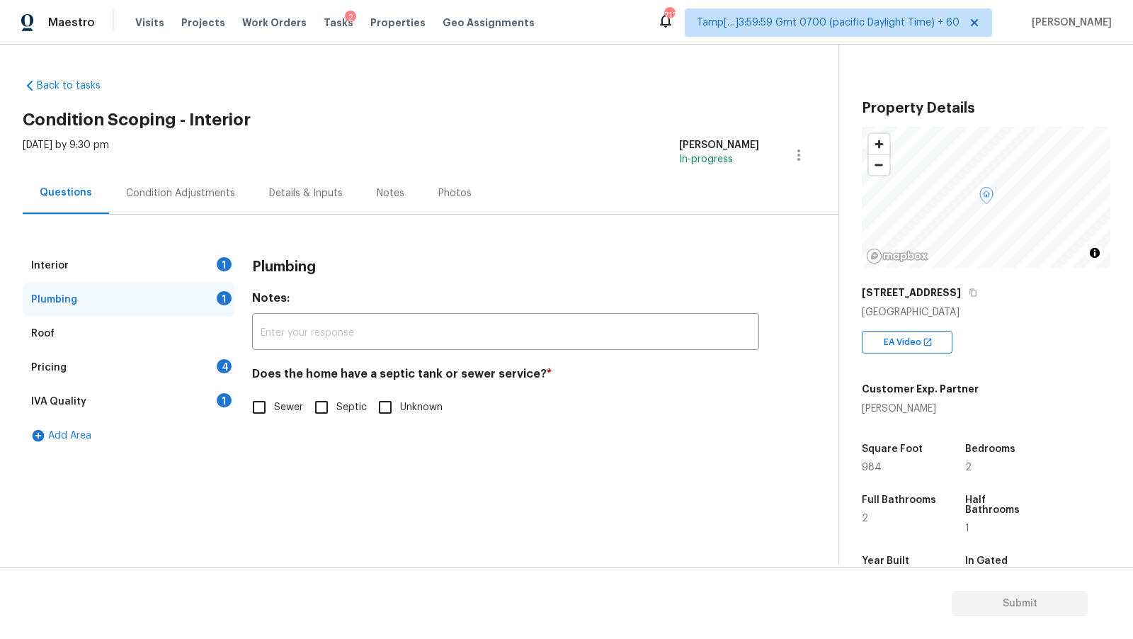
click at [276, 415] on label "Sewer" at bounding box center [273, 407] width 59 height 30
click at [274, 415] on input "Sewer" at bounding box center [259, 407] width 30 height 30
checkbox input "true"
click at [212, 261] on div "Interior 1" at bounding box center [129, 266] width 212 height 34
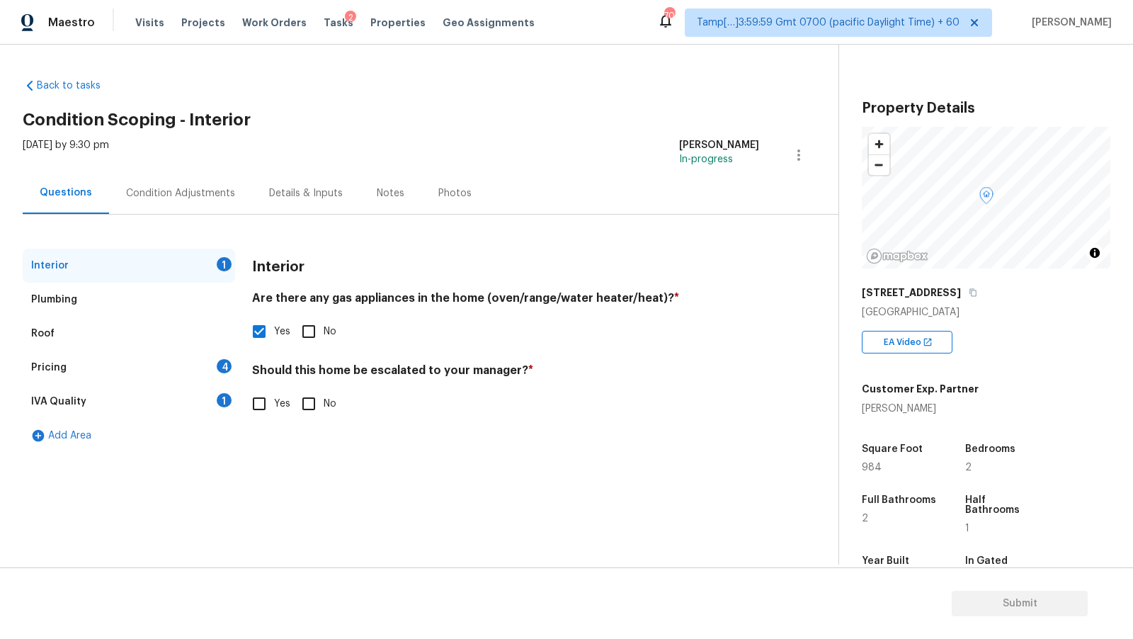
click at [312, 409] on input "No" at bounding box center [309, 404] width 30 height 30
checkbox input "true"
click at [122, 406] on div "IVA Quality 1" at bounding box center [129, 402] width 212 height 34
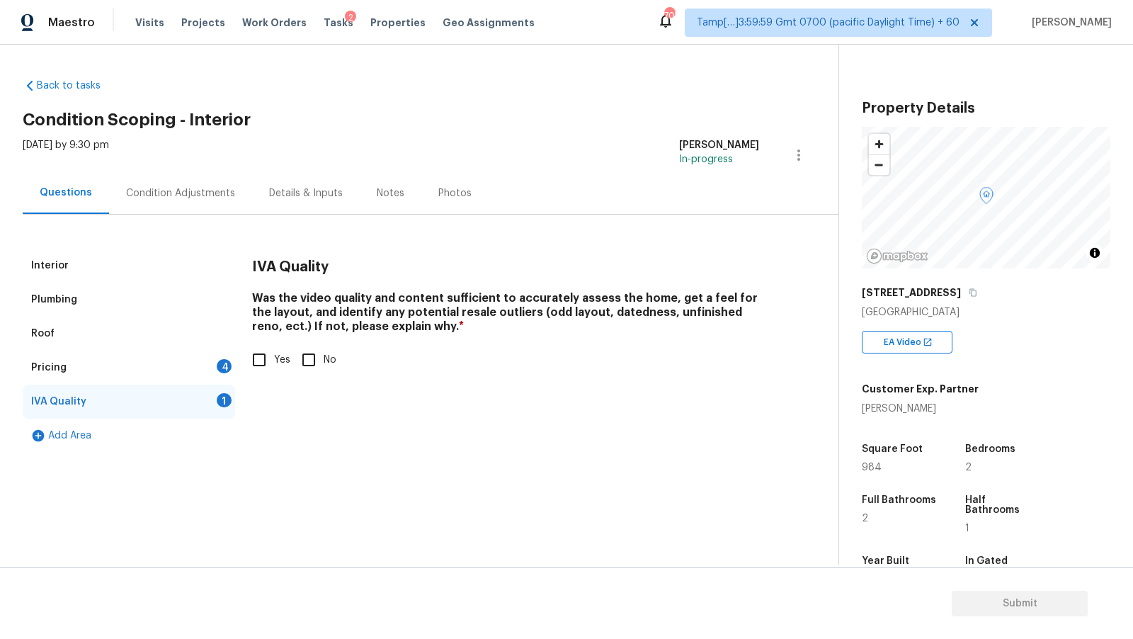
click at [254, 361] on input "Yes" at bounding box center [259, 360] width 30 height 30
checkbox input "true"
click at [165, 381] on div "Pricing 4" at bounding box center [129, 368] width 212 height 34
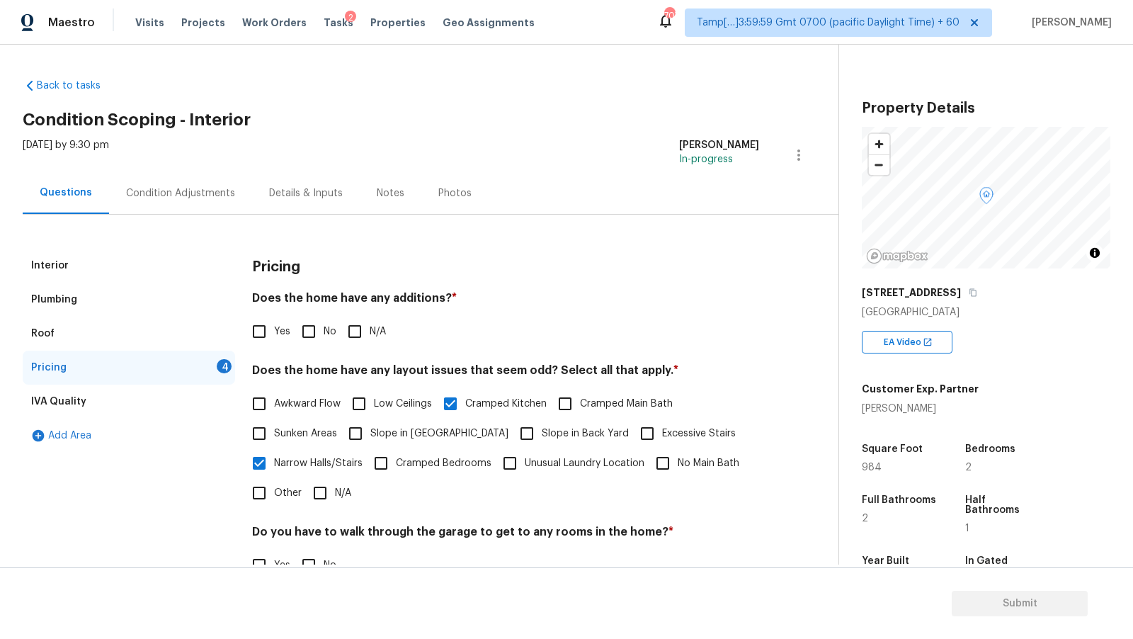
click at [166, 375] on div "Pricing 4" at bounding box center [129, 368] width 212 height 34
click at [322, 309] on h4 "Does the home have any additions? *" at bounding box center [505, 301] width 507 height 20
click at [309, 331] on input "No" at bounding box center [309, 332] width 30 height 30
checkbox input "true"
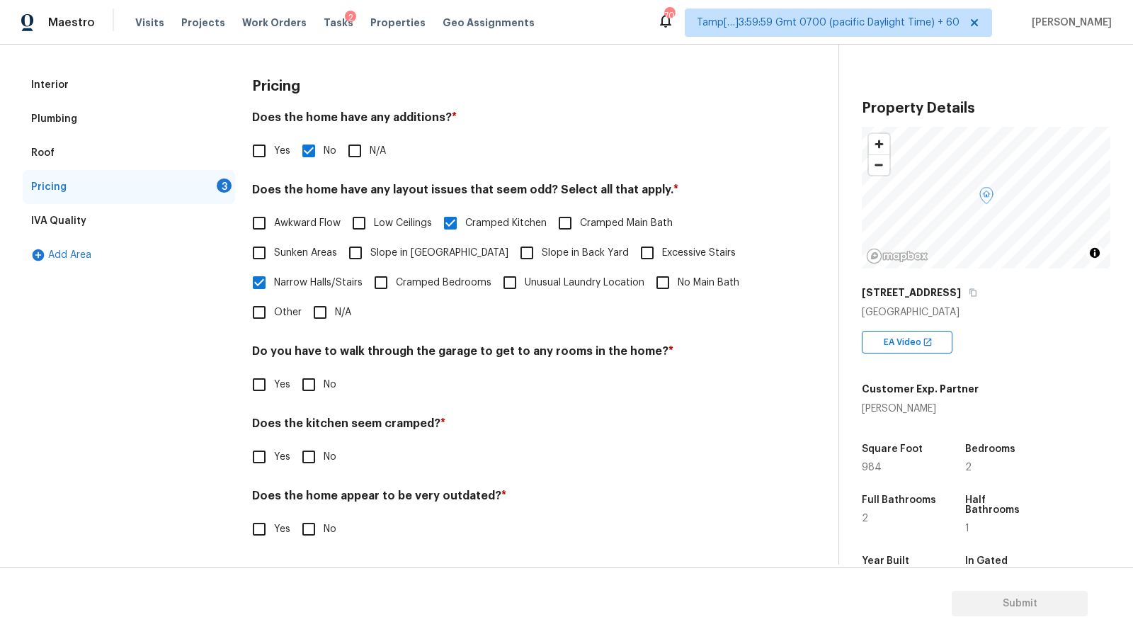
click at [314, 385] on input "No" at bounding box center [309, 385] width 30 height 30
checkbox input "true"
click at [305, 450] on input "No" at bounding box center [309, 458] width 30 height 30
checkbox input "true"
click at [329, 556] on div "Pricing Does the home have any additions? * Yes No N/A Does the home have any l…" at bounding box center [505, 315] width 507 height 494
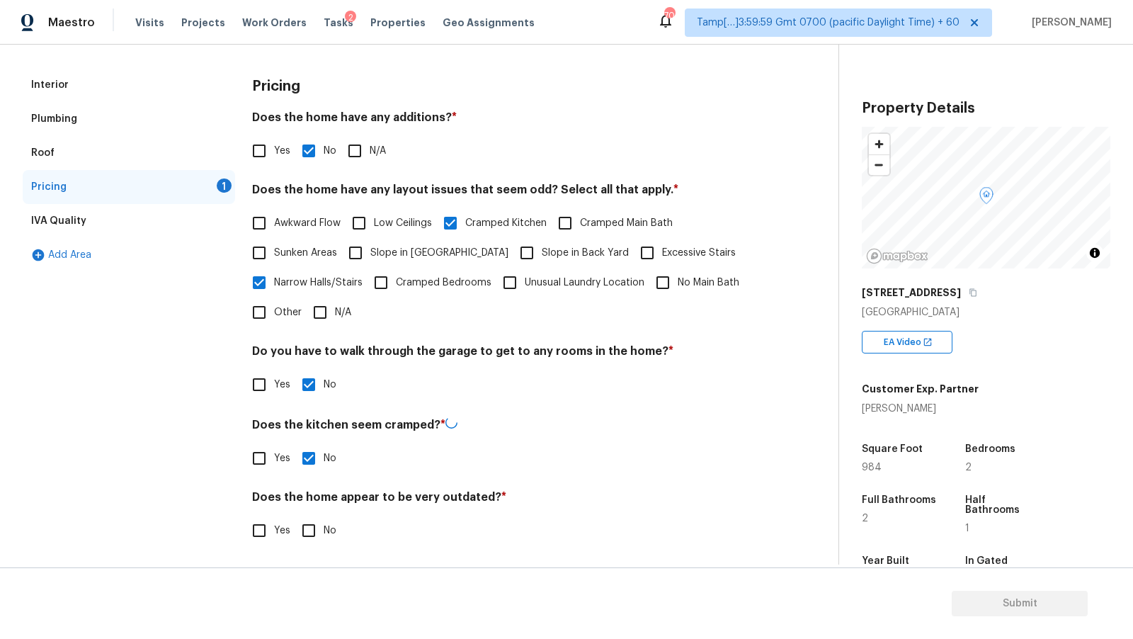
click at [329, 526] on span "No" at bounding box center [330, 530] width 13 height 15
click at [324, 526] on input "No" at bounding box center [309, 531] width 30 height 30
checkbox input "true"
click at [102, 215] on div "IVA Quality" at bounding box center [129, 221] width 212 height 34
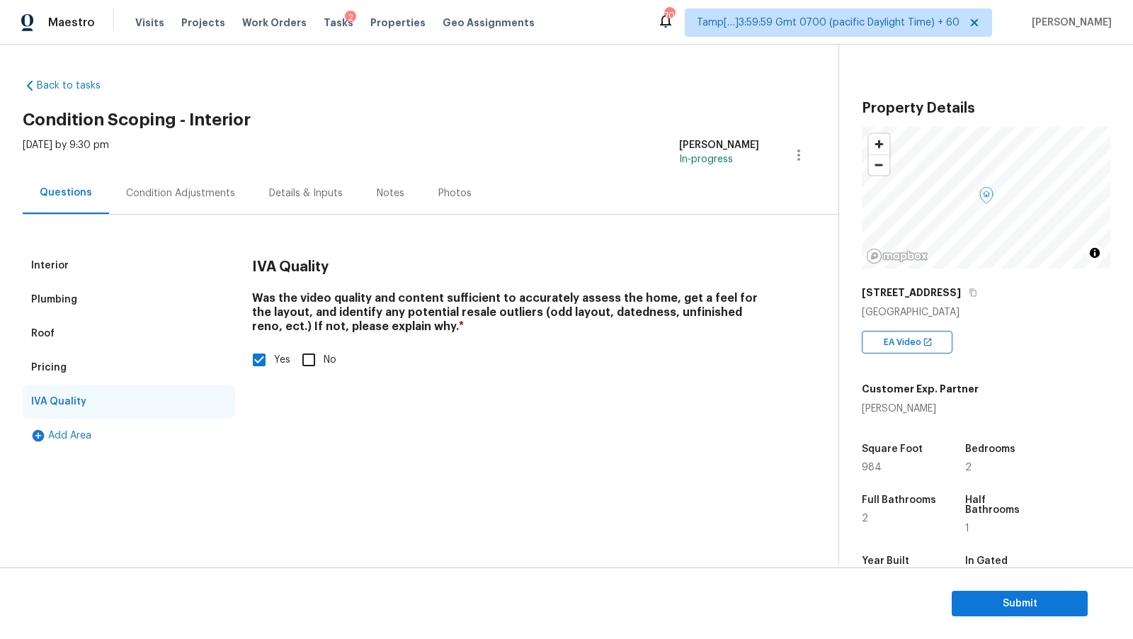
click at [118, 361] on div "Pricing" at bounding box center [129, 368] width 212 height 34
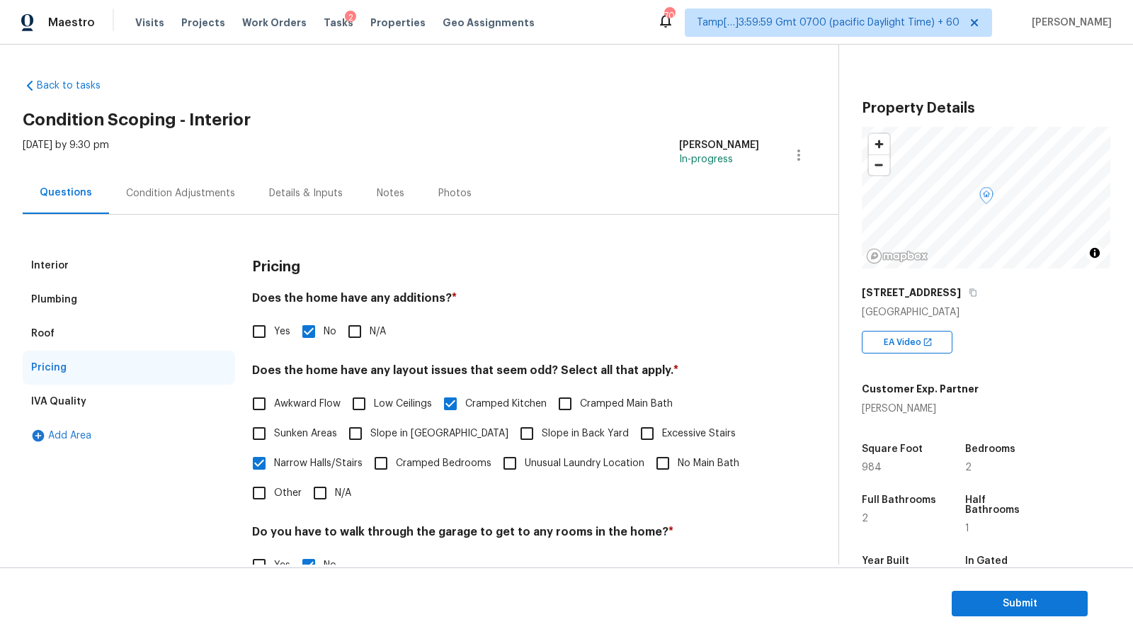
click at [106, 329] on div "Roof" at bounding box center [129, 334] width 212 height 34
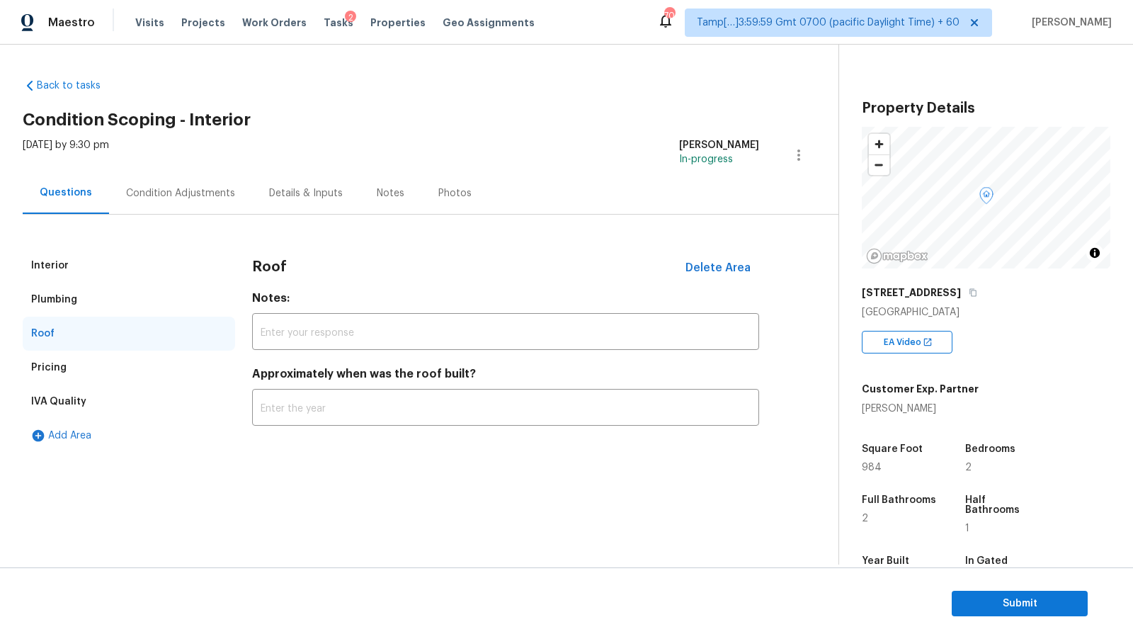
click at [103, 310] on div "Plumbing" at bounding box center [129, 300] width 212 height 34
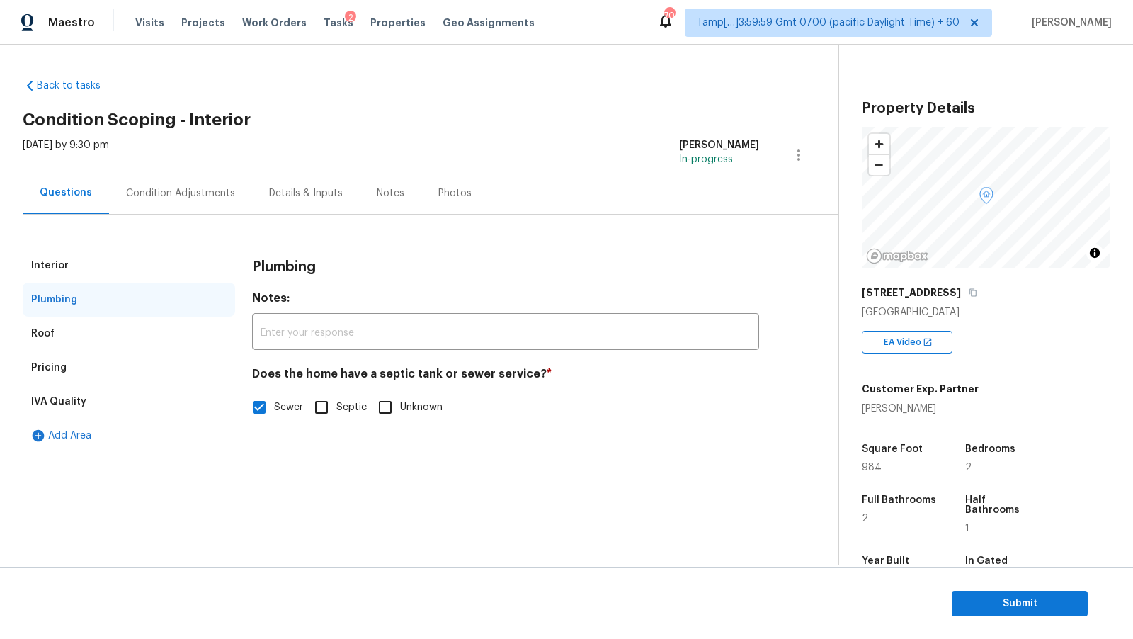
click at [96, 285] on div "Plumbing" at bounding box center [129, 300] width 212 height 34
click at [96, 276] on div "Interior" at bounding box center [129, 266] width 212 height 34
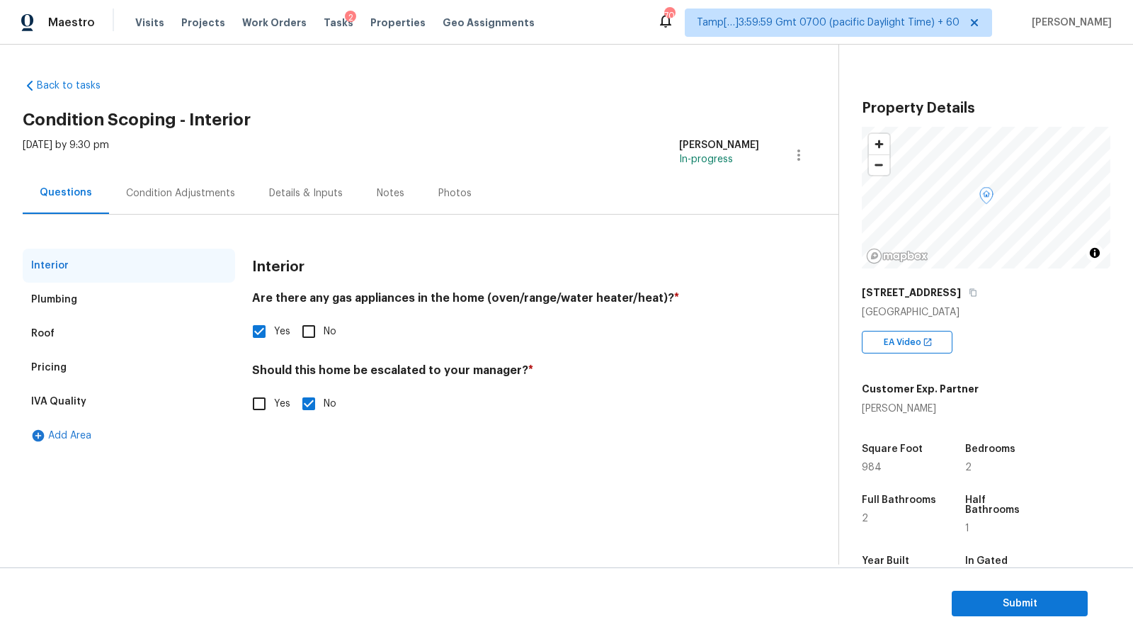
click at [99, 341] on div "Roof" at bounding box center [129, 334] width 212 height 34
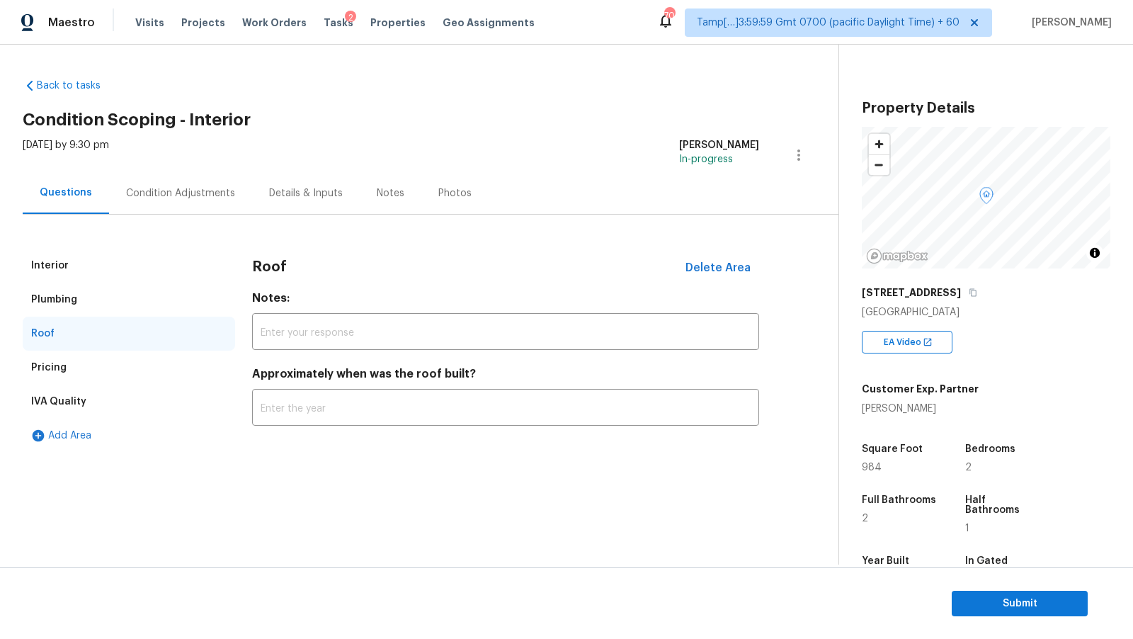
click at [94, 380] on div "Pricing" at bounding box center [129, 368] width 212 height 34
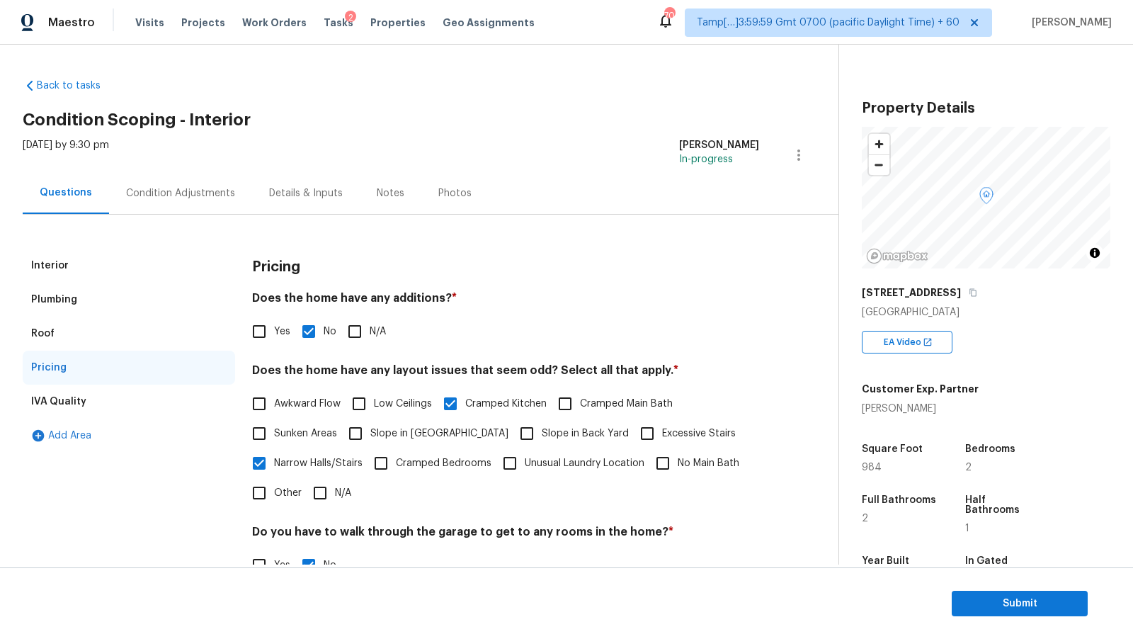
scroll to position [181, 0]
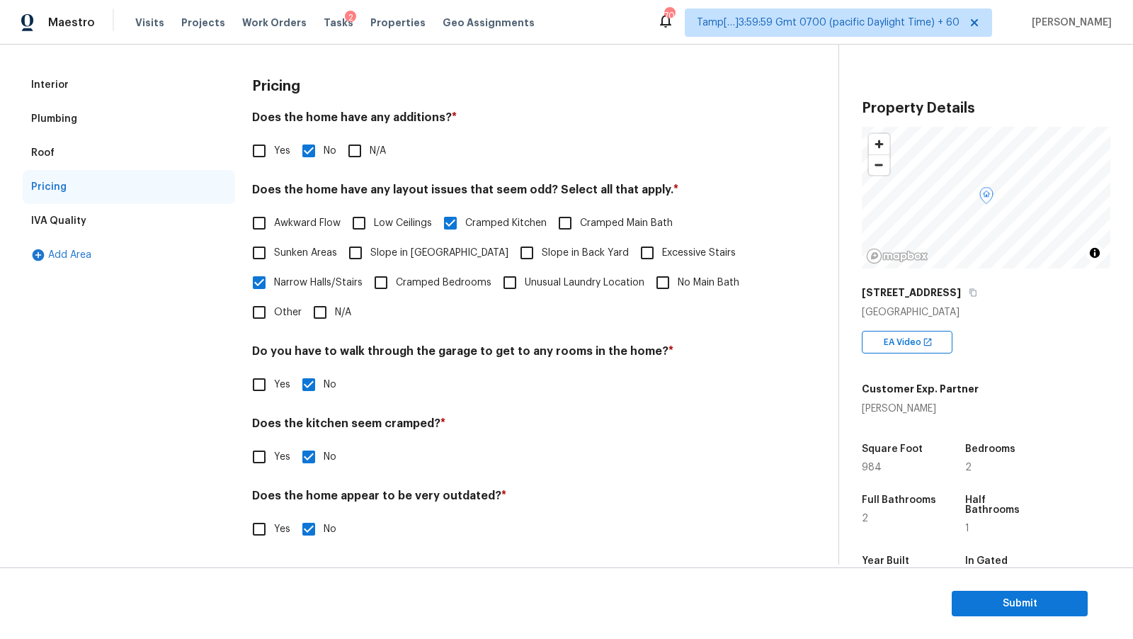
click at [108, 217] on div "IVA Quality" at bounding box center [129, 221] width 212 height 34
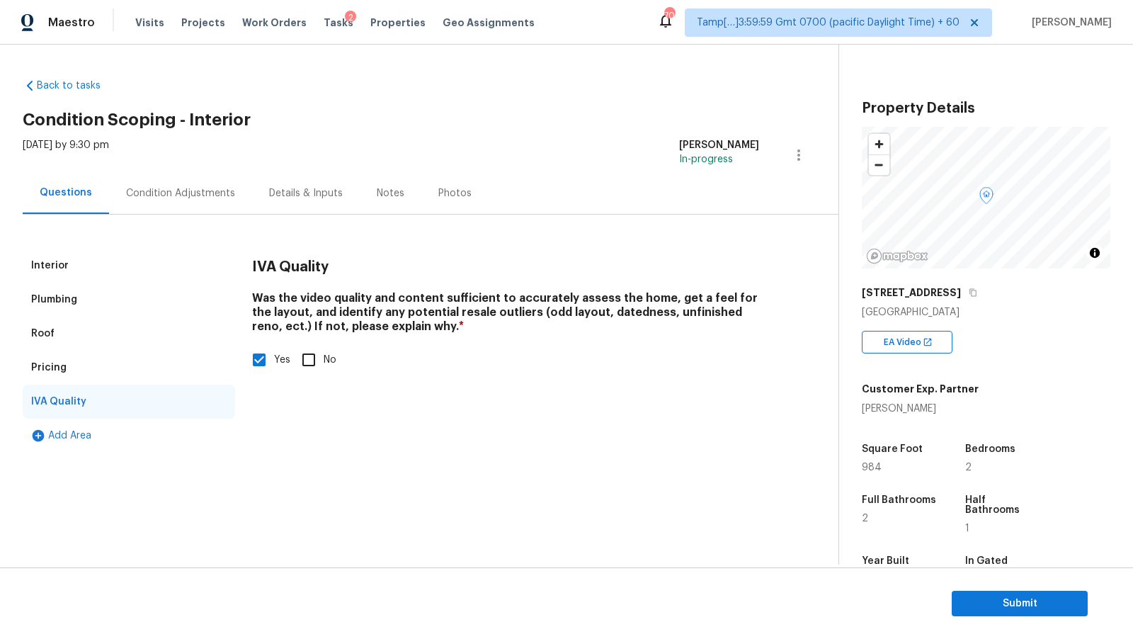
scroll to position [0, 0]
click at [228, 190] on div "Condition Adjustments" at bounding box center [180, 193] width 109 height 14
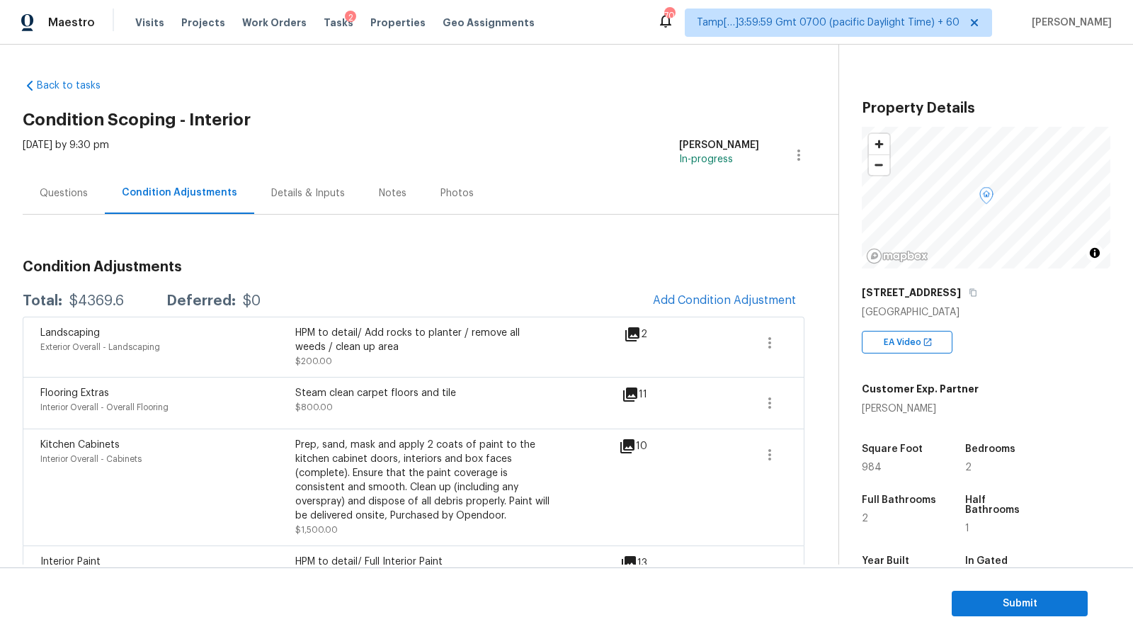
scroll to position [36, 0]
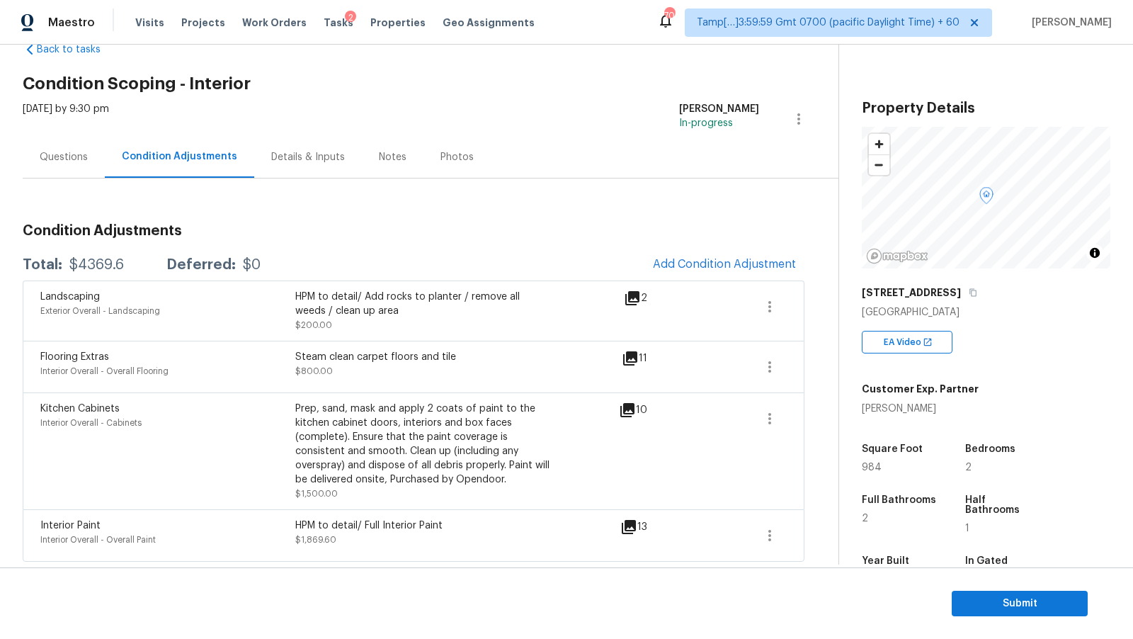
click at [634, 410] on icon at bounding box center [627, 410] width 14 height 14
click at [640, 353] on div "11" at bounding box center [657, 358] width 71 height 17
click at [634, 358] on icon at bounding box center [630, 358] width 17 height 17
click at [1035, 598] on span "Submit" at bounding box center [1019, 604] width 113 height 18
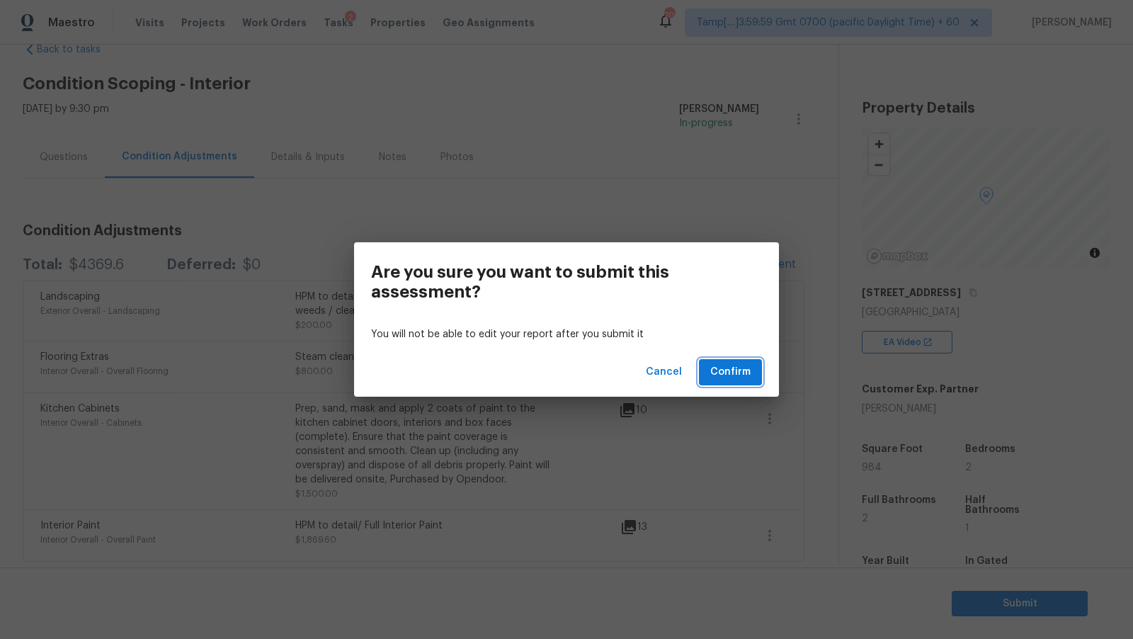
click at [749, 371] on span "Confirm" at bounding box center [730, 372] width 40 height 18
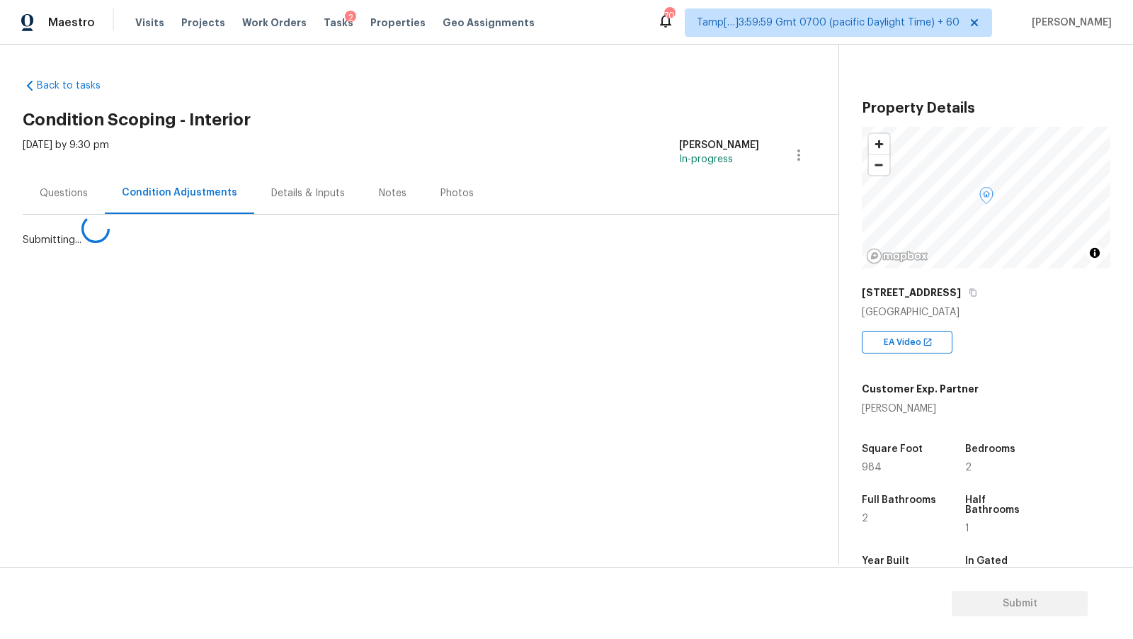
scroll to position [0, 0]
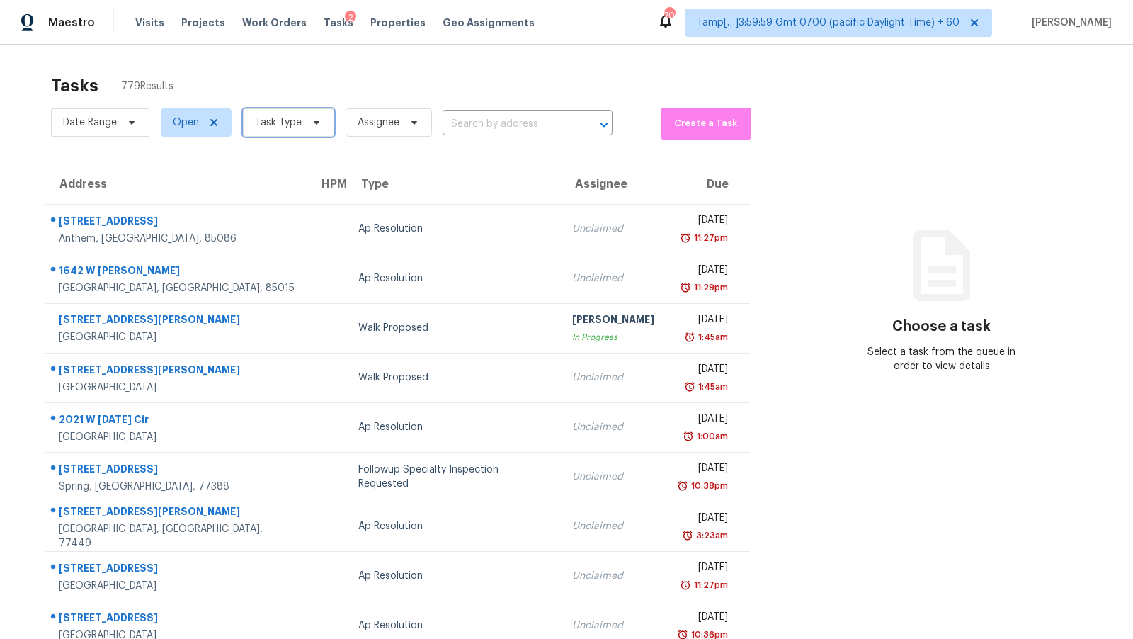
click at [300, 130] on span "Task Type" at bounding box center [288, 122] width 91 height 28
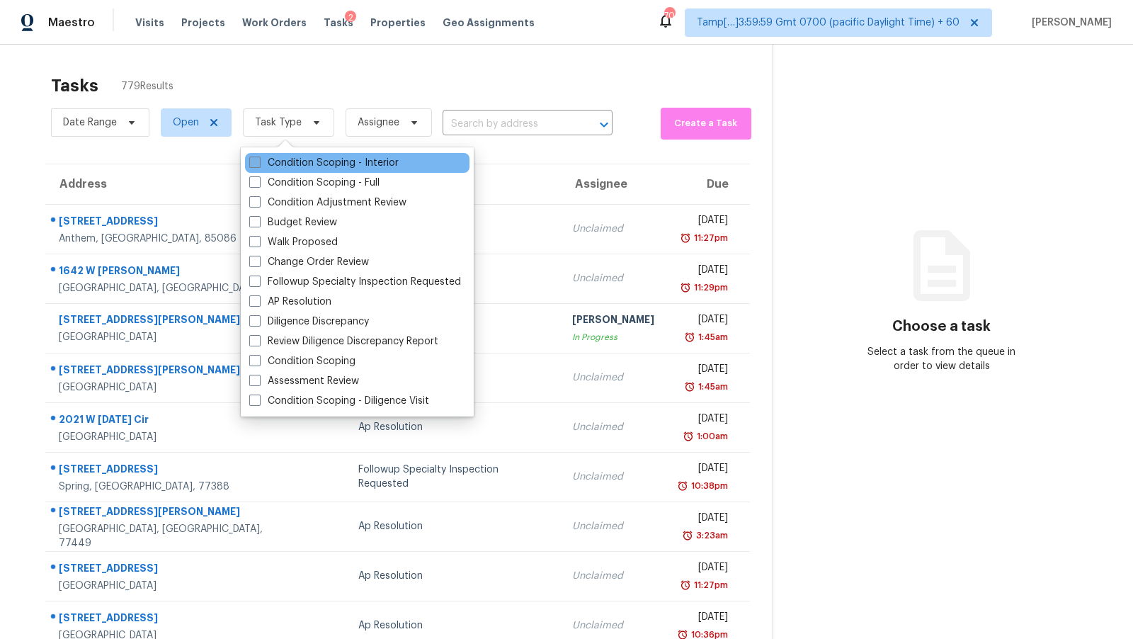
click at [287, 160] on label "Condition Scoping - Interior" at bounding box center [323, 163] width 149 height 14
click at [259, 160] on input "Condition Scoping - Interior" at bounding box center [253, 160] width 9 height 9
checkbox input "true"
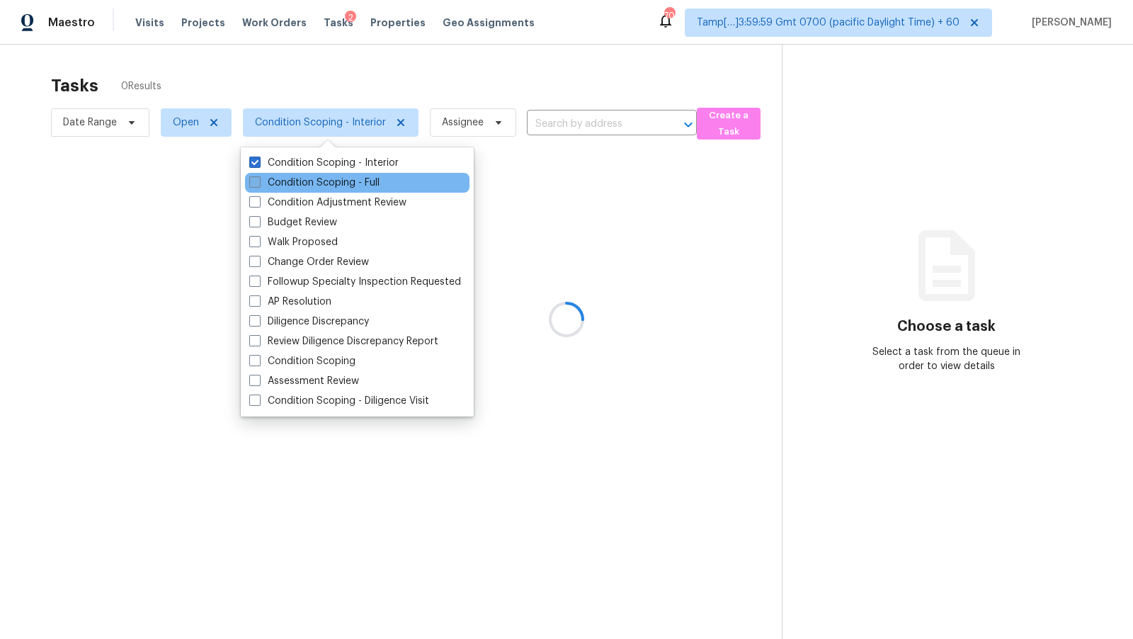
click at [289, 179] on label "Condition Scoping - Full" at bounding box center [314, 183] width 130 height 14
click at [259, 179] on input "Condition Scoping - Full" at bounding box center [253, 180] width 9 height 9
checkbox input "true"
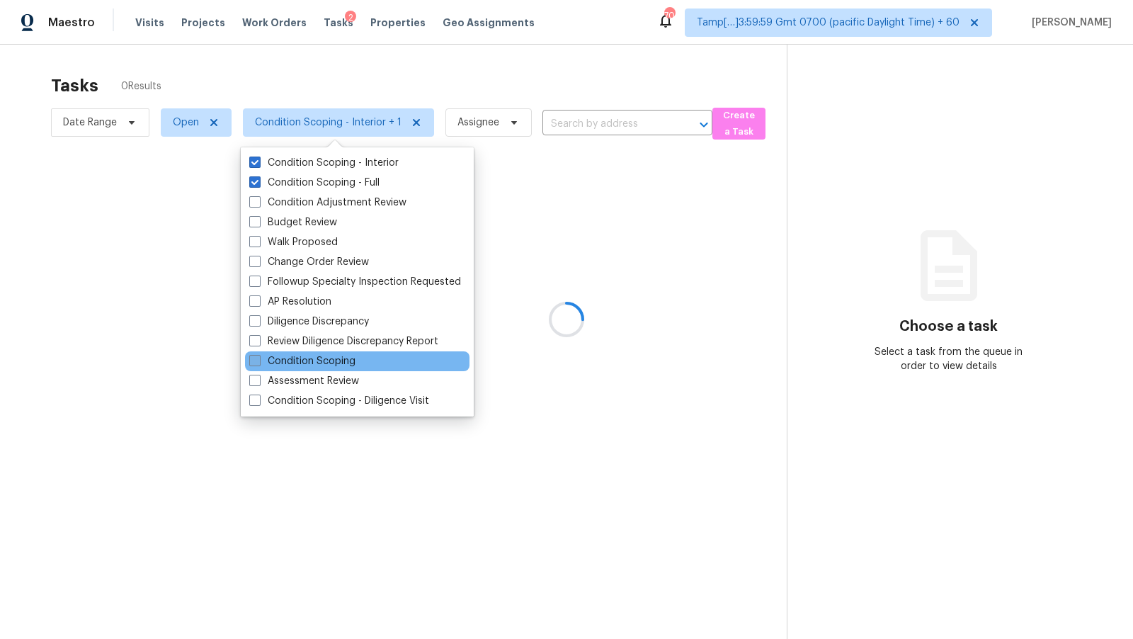
click at [329, 357] on label "Condition Scoping" at bounding box center [302, 361] width 106 height 14
click at [259, 357] on input "Condition Scoping" at bounding box center [253, 358] width 9 height 9
checkbox input "true"
click at [606, 171] on div at bounding box center [566, 319] width 1133 height 639
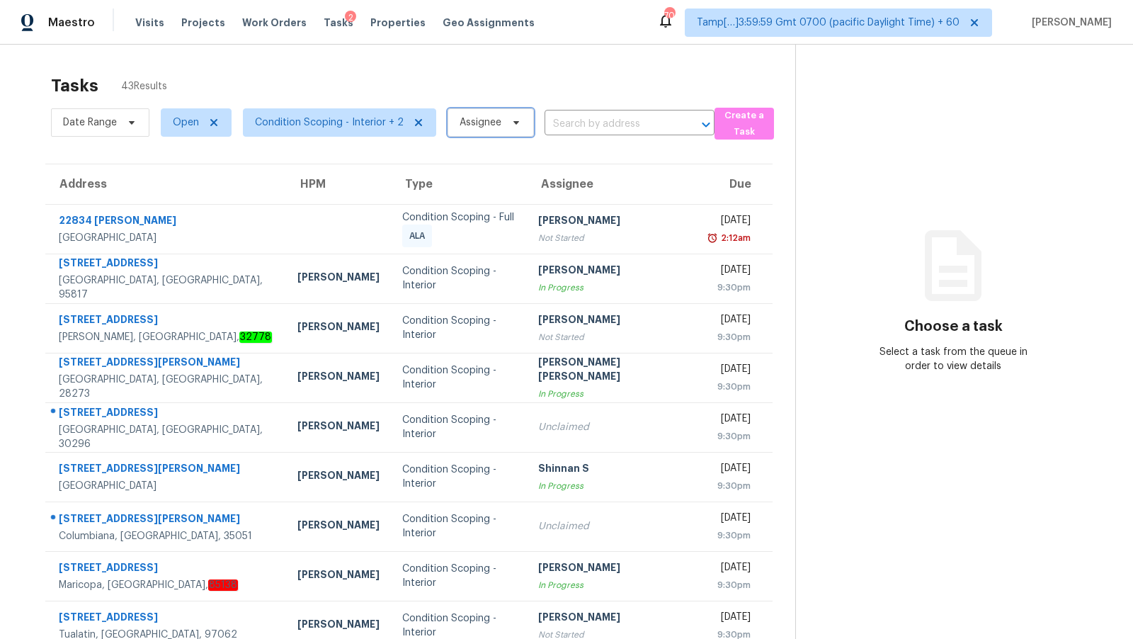
click at [508, 131] on span "Assignee" at bounding box center [491, 122] width 86 height 28
click at [501, 169] on input "search" at bounding box center [524, 167] width 151 height 28
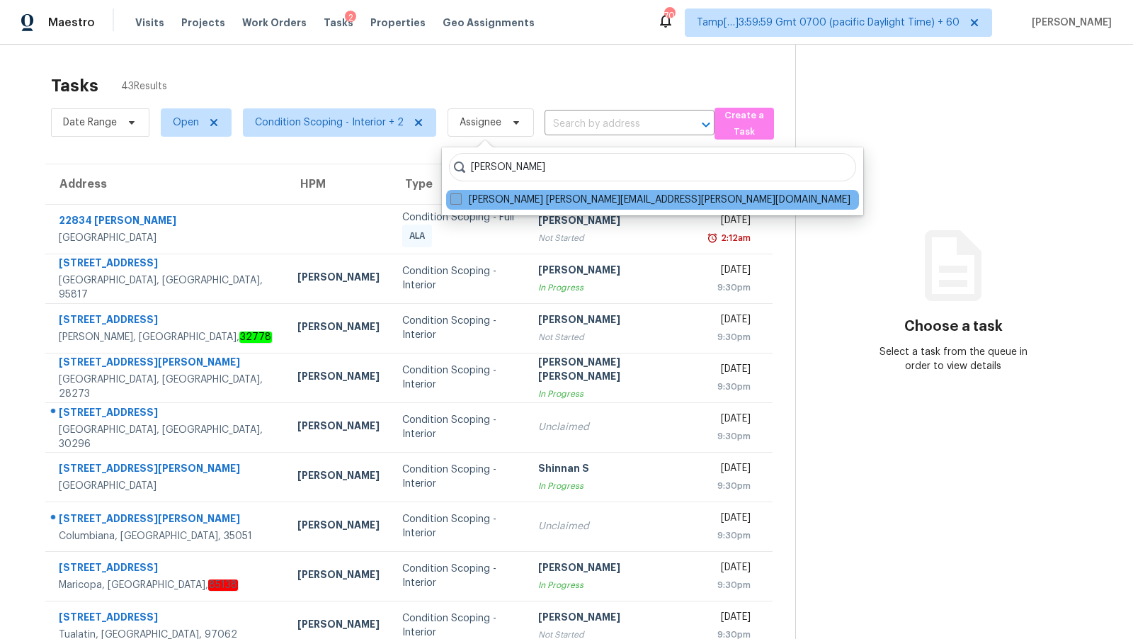
type input "dineshkumar"
click at [550, 196] on label "Dineshkumar Velayutham dineshkumar.velayutham@opendoor.com" at bounding box center [650, 200] width 400 height 14
click at [460, 196] on input "Dineshkumar Velayutham dineshkumar.velayutham@opendoor.com" at bounding box center [454, 197] width 9 height 9
checkbox input "true"
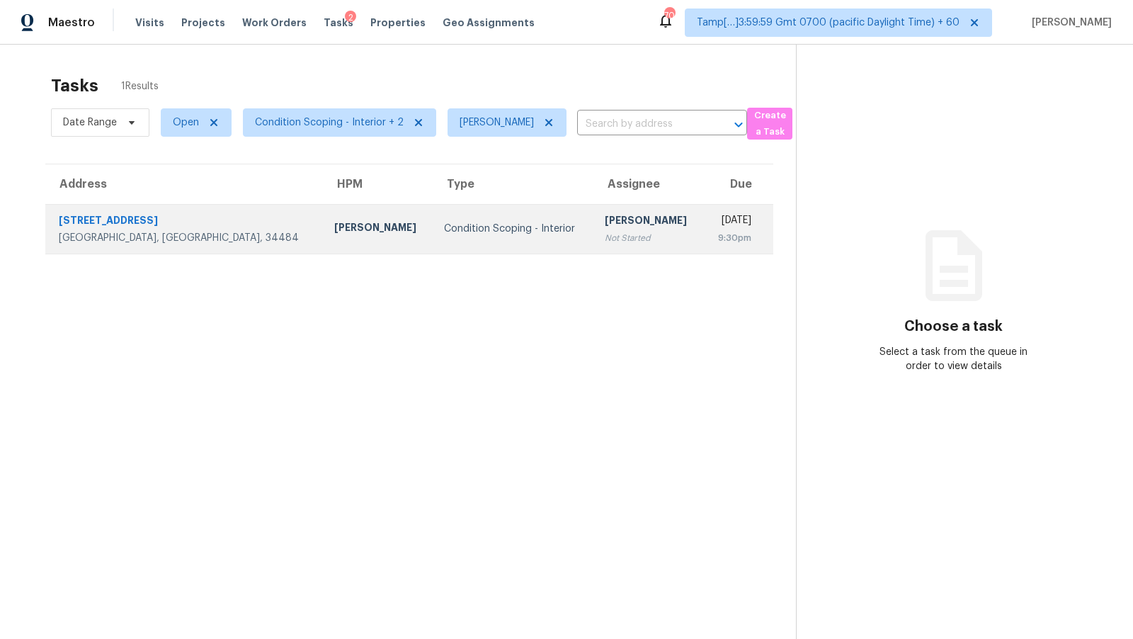
click at [605, 226] on div "[PERSON_NAME]" at bounding box center [648, 222] width 87 height 18
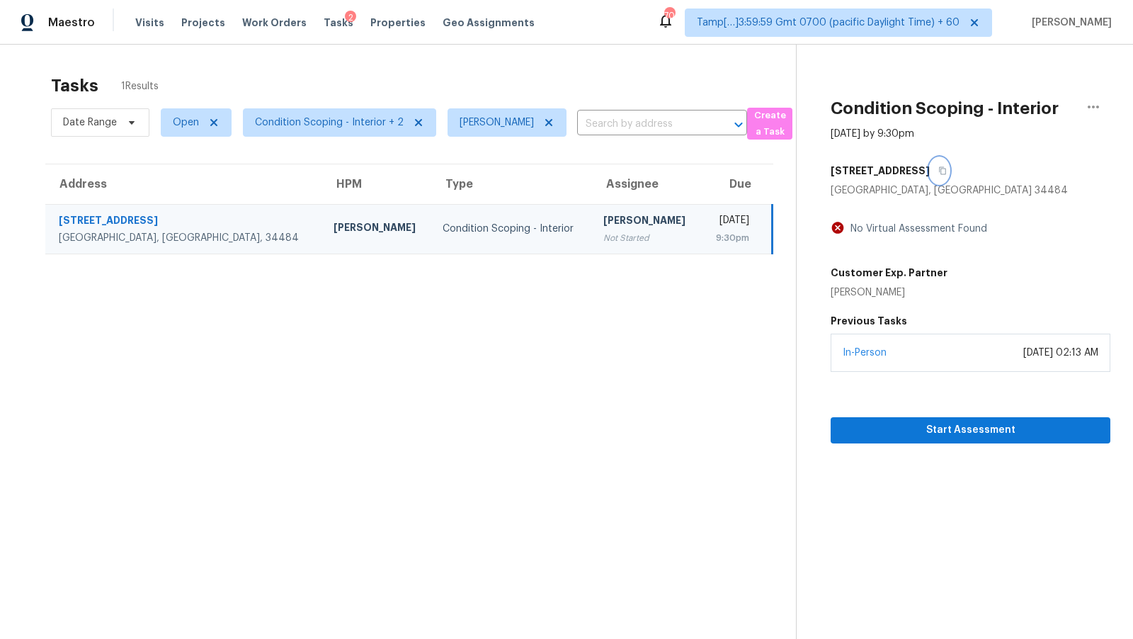
click at [947, 176] on button "button" at bounding box center [939, 170] width 19 height 25
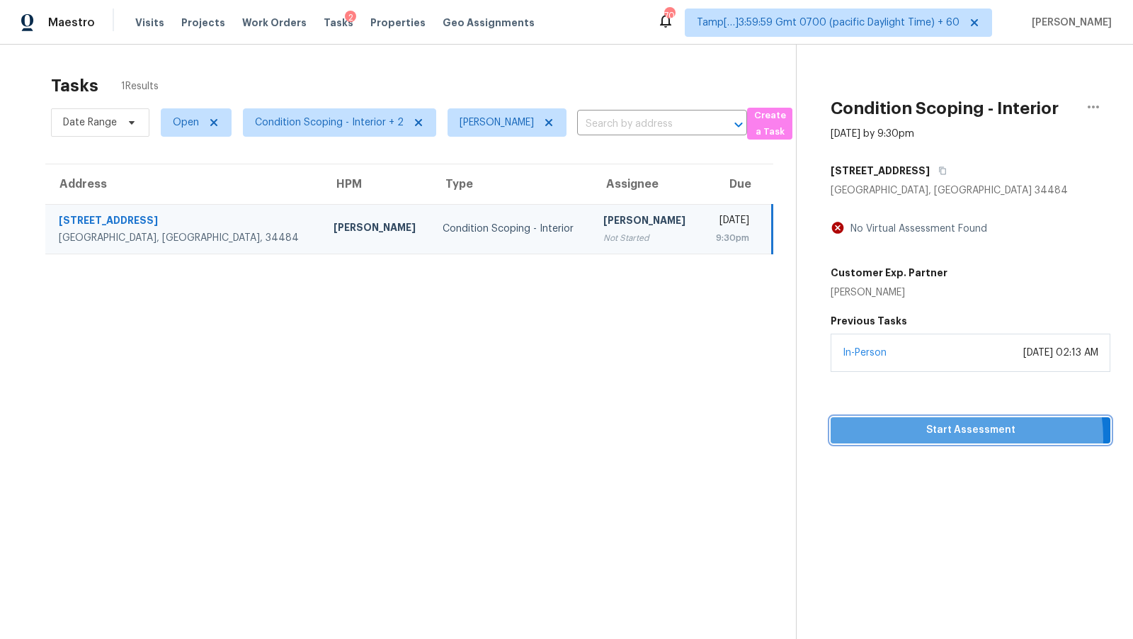
click at [957, 438] on button "Start Assessment" at bounding box center [971, 430] width 280 height 26
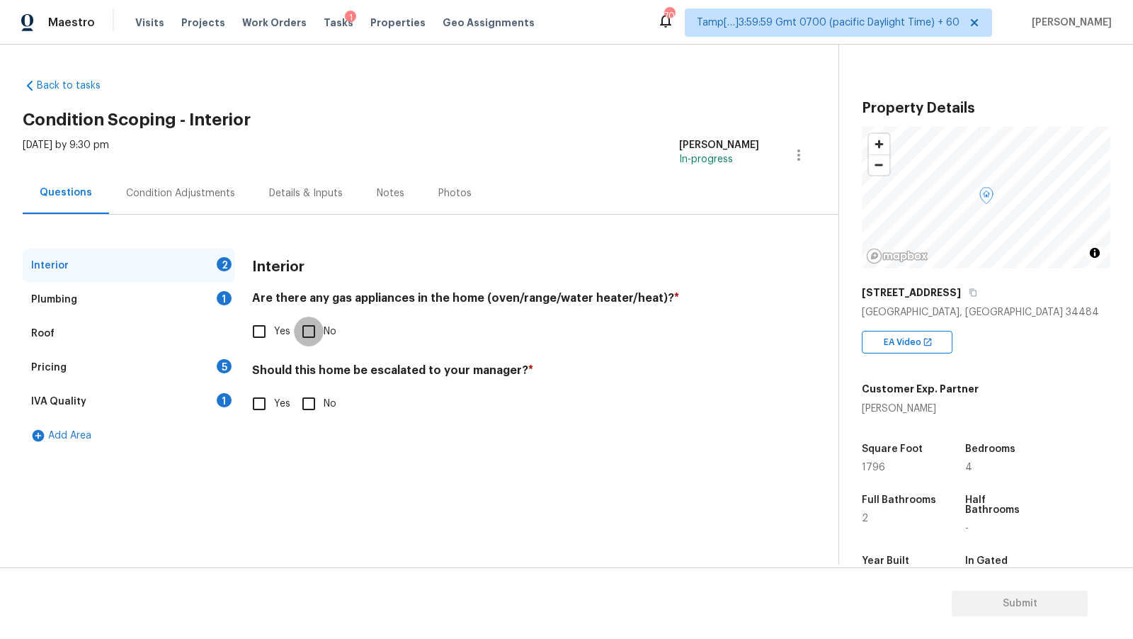
click at [303, 320] on input "No" at bounding box center [309, 332] width 30 height 30
checkbox input "true"
click at [181, 302] on div "Plumbing 1" at bounding box center [129, 300] width 212 height 34
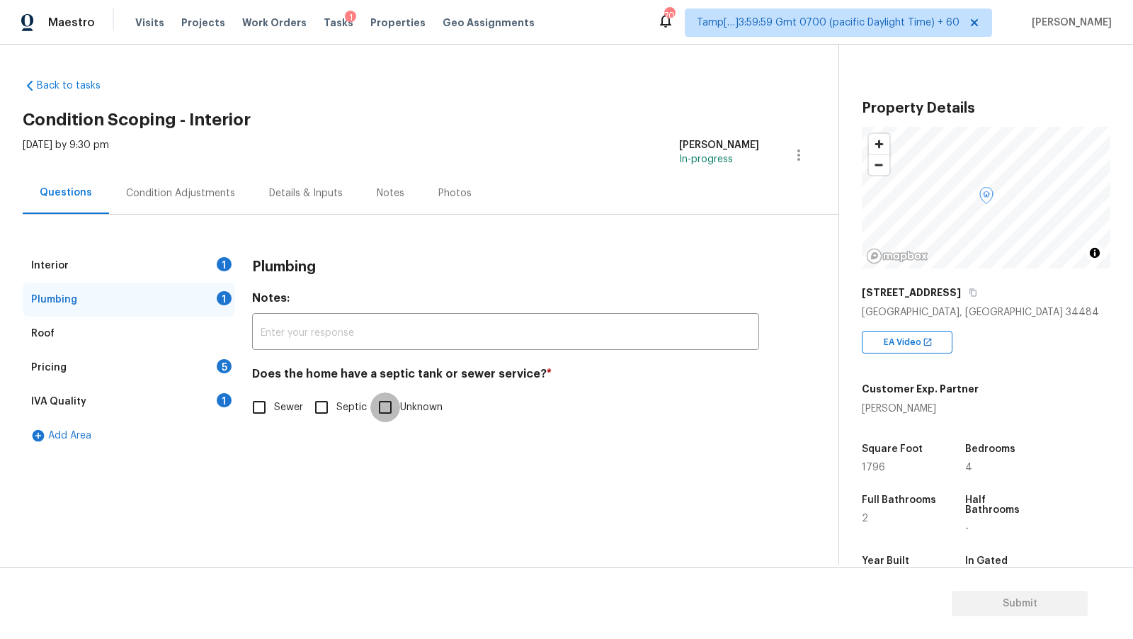
click at [390, 400] on input "Unknown" at bounding box center [385, 407] width 30 height 30
checkbox input "true"
click at [188, 261] on div "Interior 1" at bounding box center [129, 266] width 212 height 34
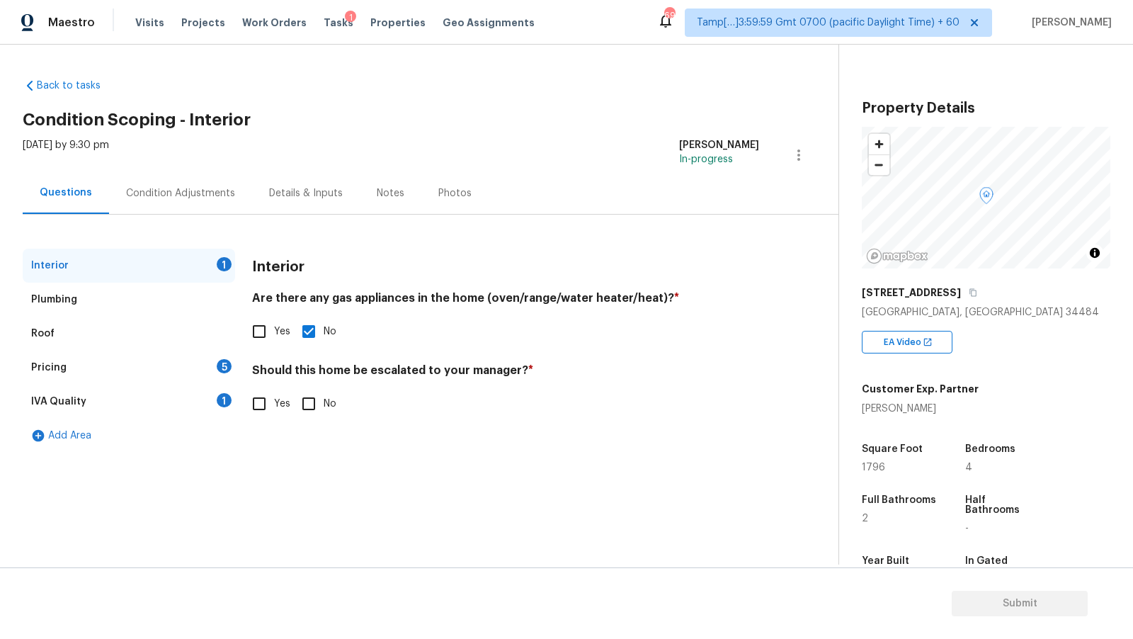
click at [299, 404] on input "No" at bounding box center [309, 404] width 30 height 30
checkbox input "true"
click at [193, 390] on div "IVA Quality 1" at bounding box center [129, 402] width 212 height 34
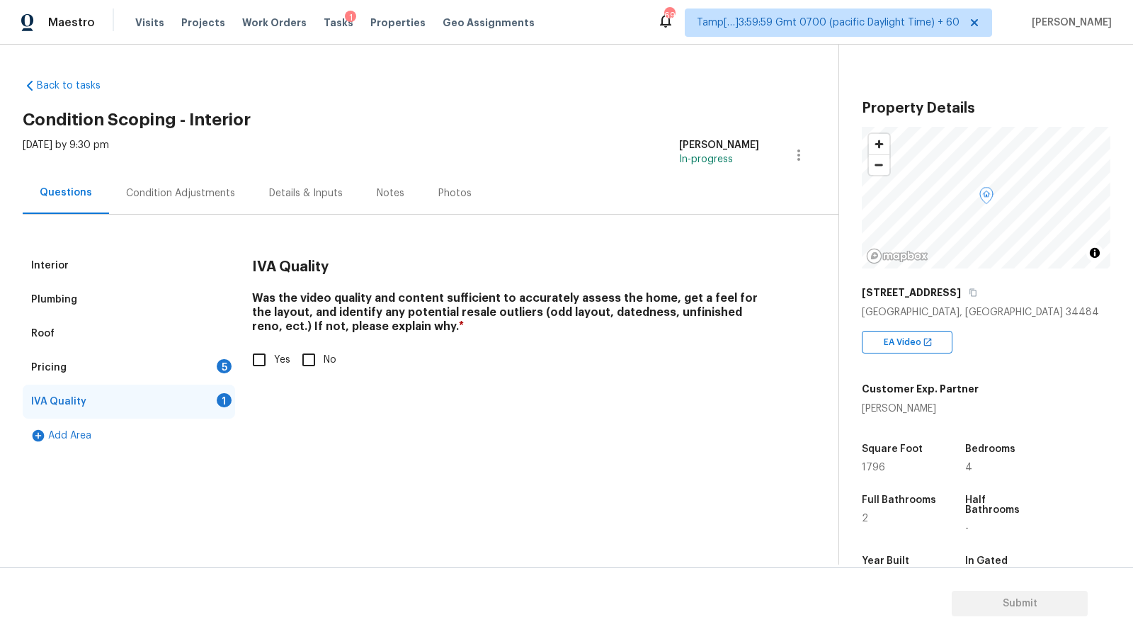
click at [278, 356] on span "Yes" at bounding box center [282, 360] width 16 height 15
click at [274, 356] on input "Yes" at bounding box center [259, 360] width 30 height 30
checkbox input "true"
click at [210, 371] on div "Pricing 5" at bounding box center [129, 368] width 212 height 34
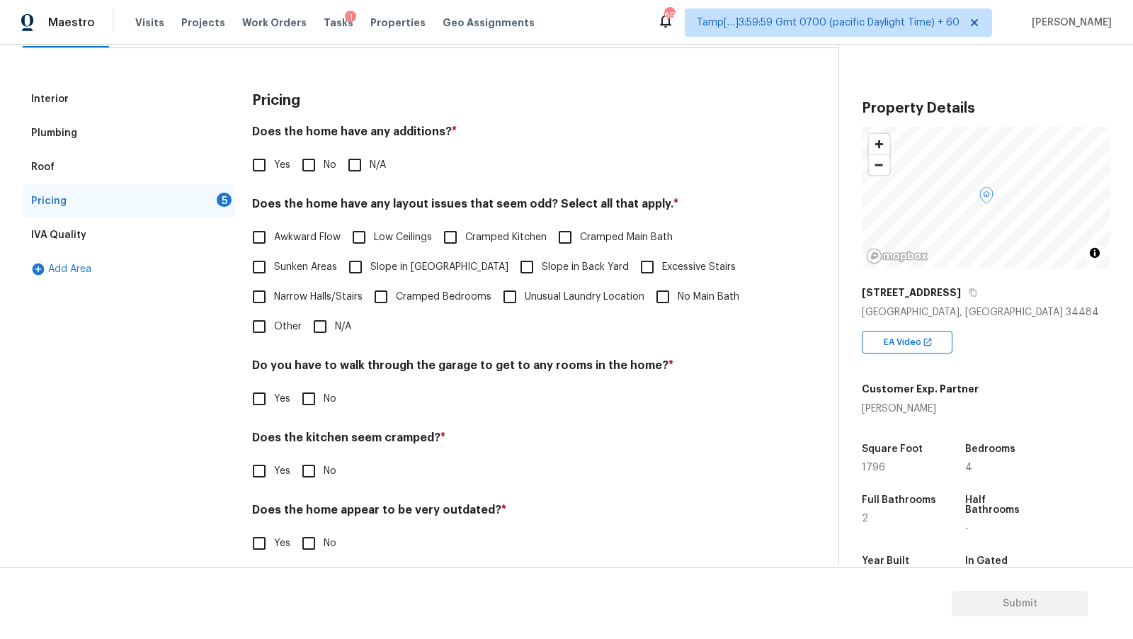
scroll to position [181, 0]
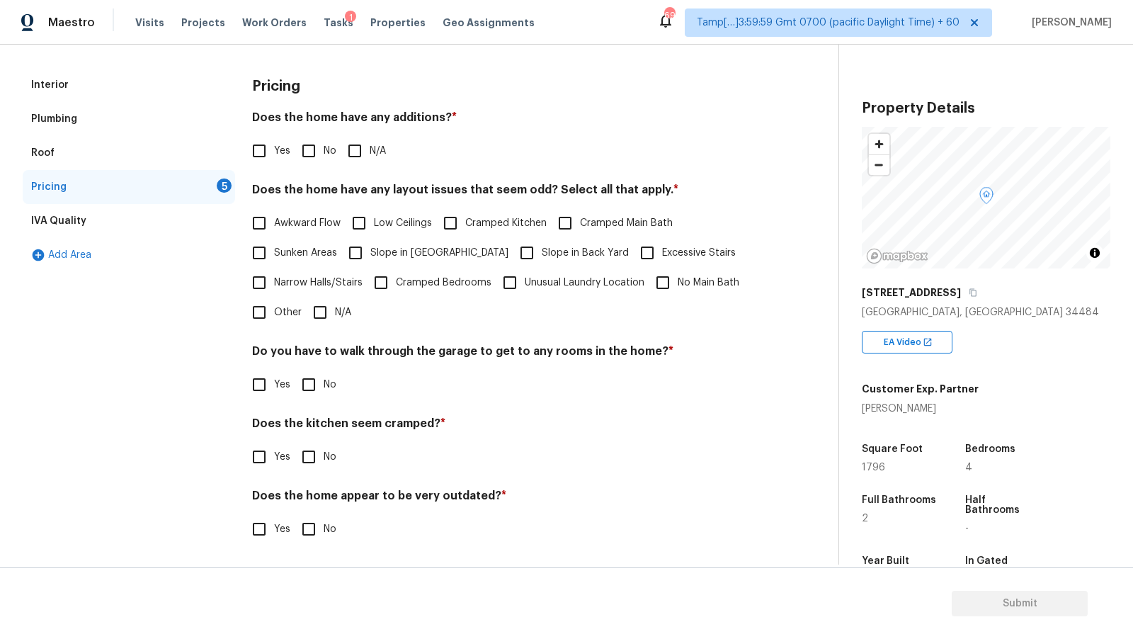
click at [312, 157] on input "No" at bounding box center [309, 151] width 30 height 30
checkbox input "true"
click at [324, 317] on input "N/A" at bounding box center [320, 314] width 30 height 30
checkbox input "true"
click at [305, 375] on input "No" at bounding box center [309, 386] width 30 height 30
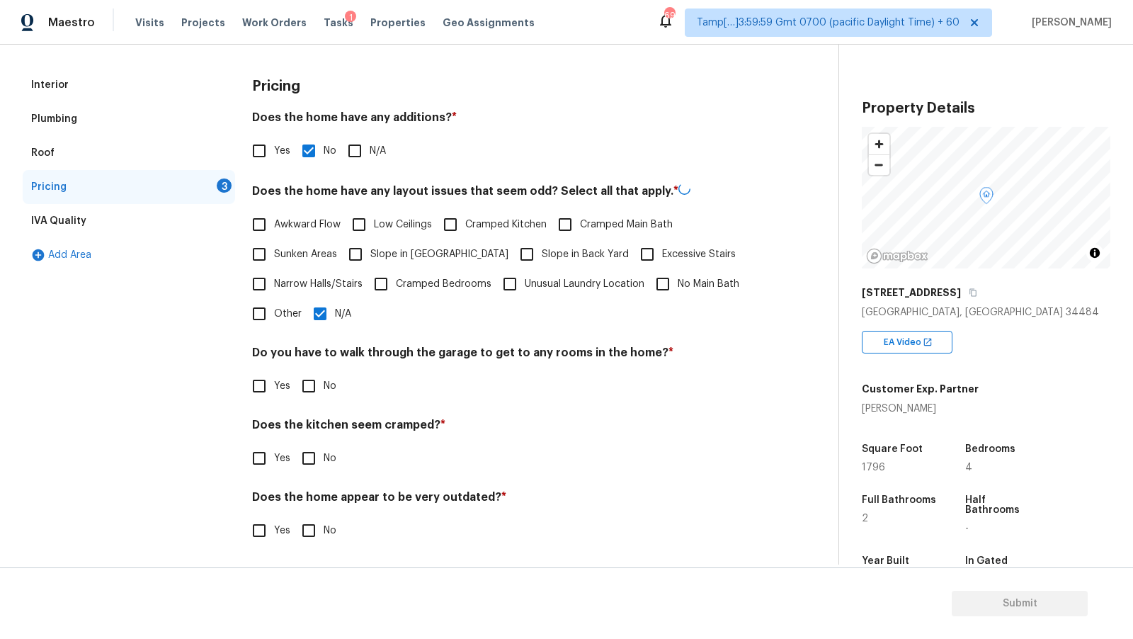
checkbox input "true"
click at [322, 452] on input "No" at bounding box center [309, 458] width 30 height 30
checkbox input "true"
click at [322, 503] on h4 "Does the home appear to be very outdated? *" at bounding box center [505, 500] width 507 height 20
click at [318, 518] on input "No" at bounding box center [309, 529] width 30 height 30
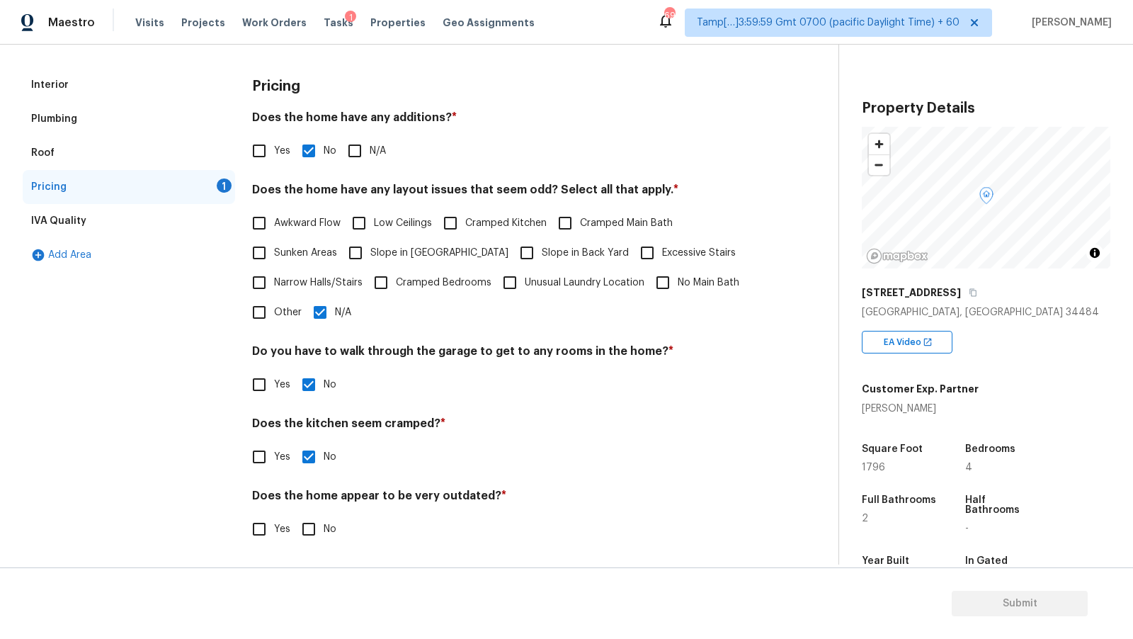
checkbox input "true"
click at [654, 89] on div "Pricing" at bounding box center [505, 86] width 507 height 37
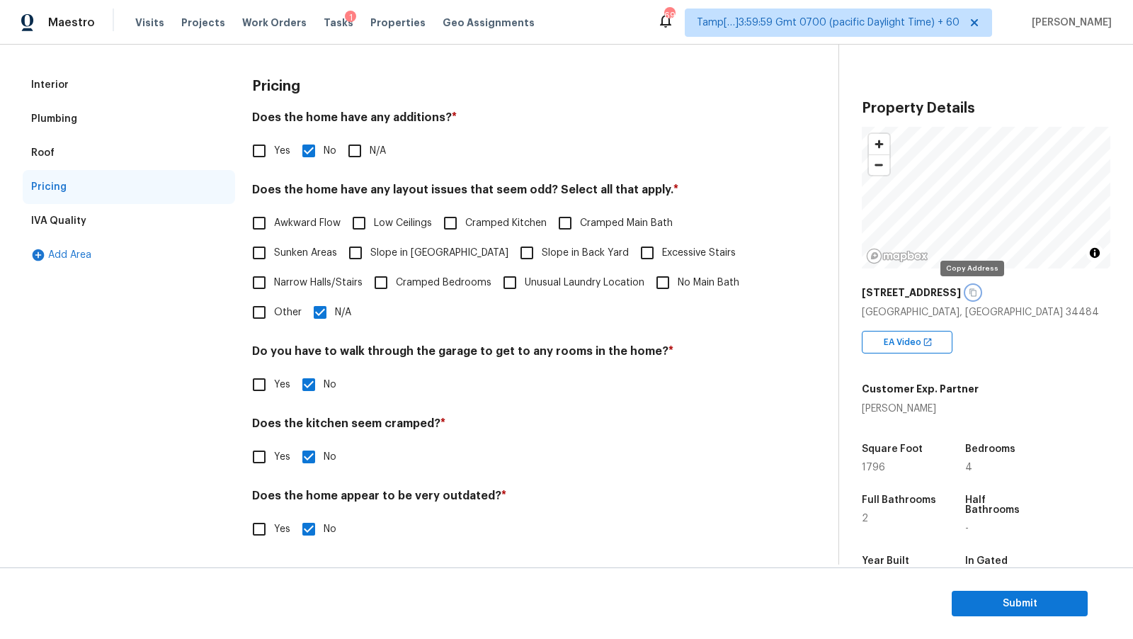
click at [967, 295] on button "button" at bounding box center [973, 292] width 13 height 13
click at [103, 220] on div "IVA Quality" at bounding box center [129, 221] width 212 height 34
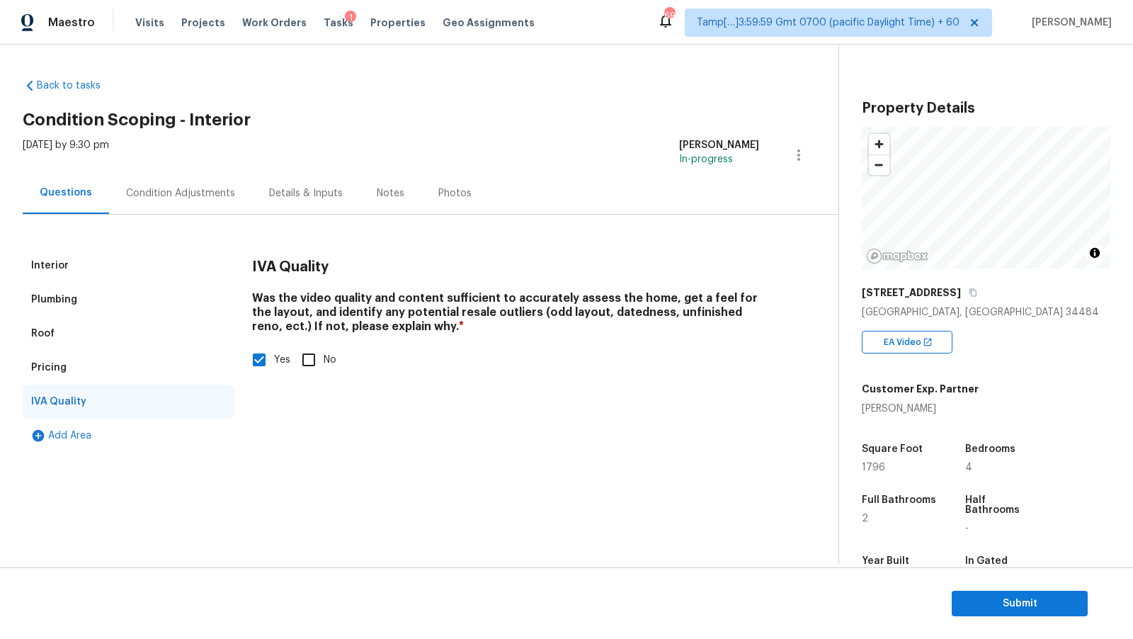
scroll to position [0, 0]
click at [967, 290] on button "button" at bounding box center [973, 292] width 13 height 13
click at [197, 186] on div "Condition Adjustments" at bounding box center [180, 193] width 109 height 14
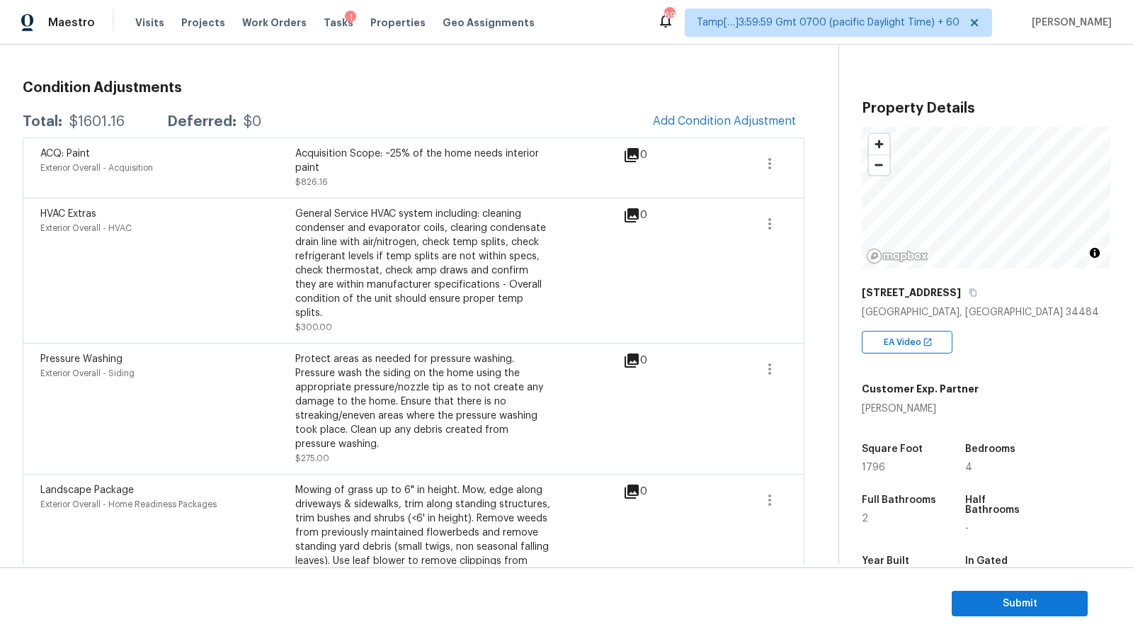
scroll to position [174, 0]
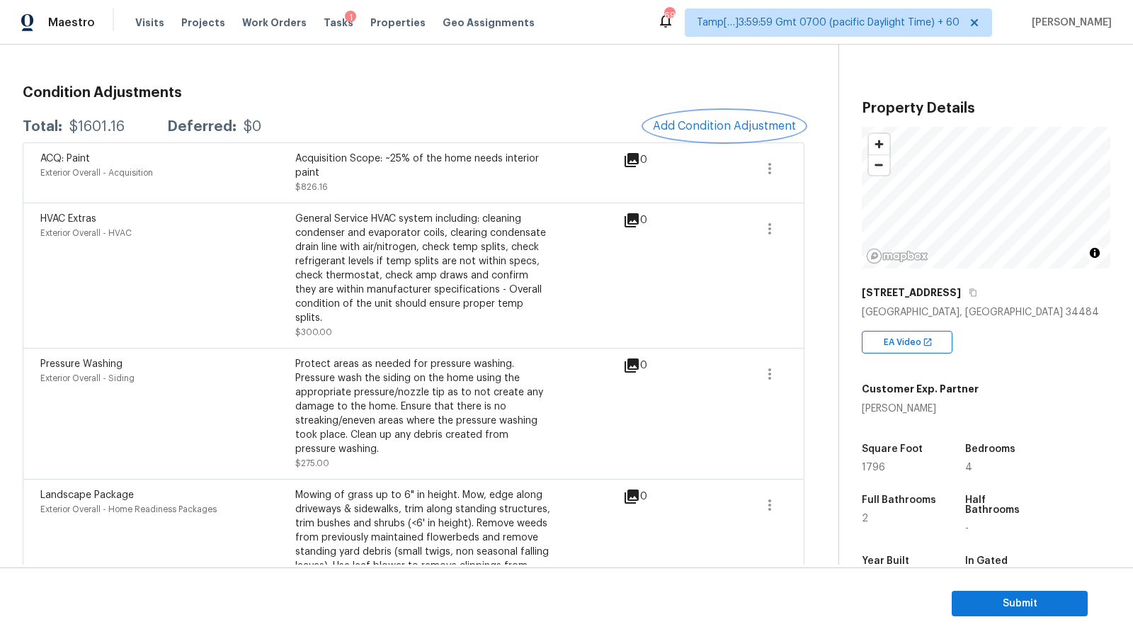
click at [727, 126] on span "Add Condition Adjustment" at bounding box center [724, 126] width 143 height 13
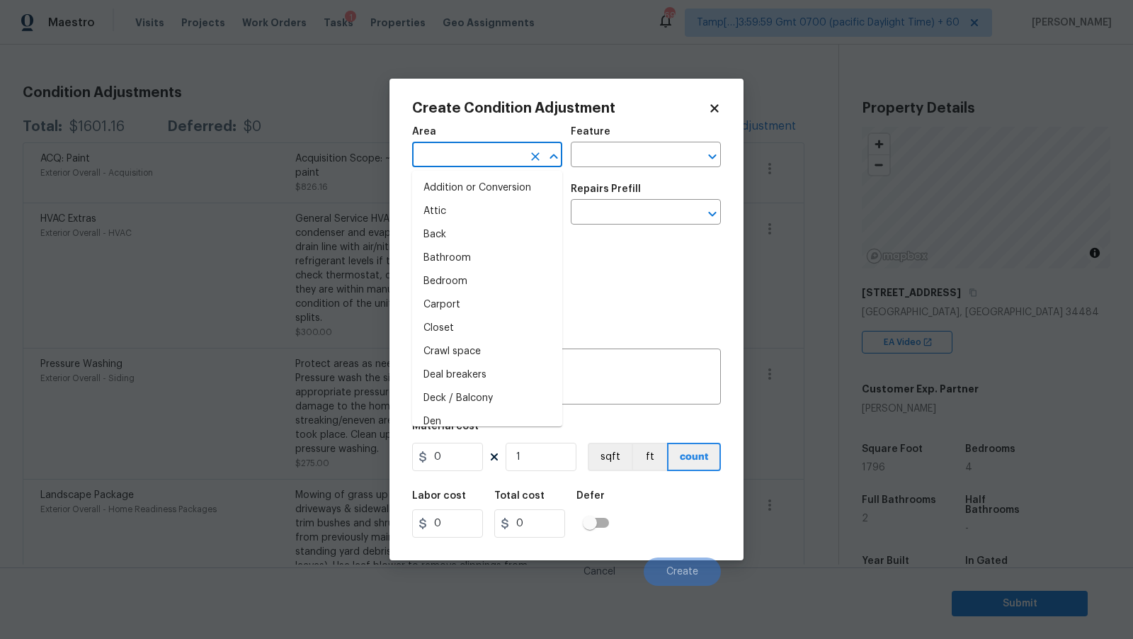
click at [490, 148] on input "text" at bounding box center [467, 156] width 110 height 22
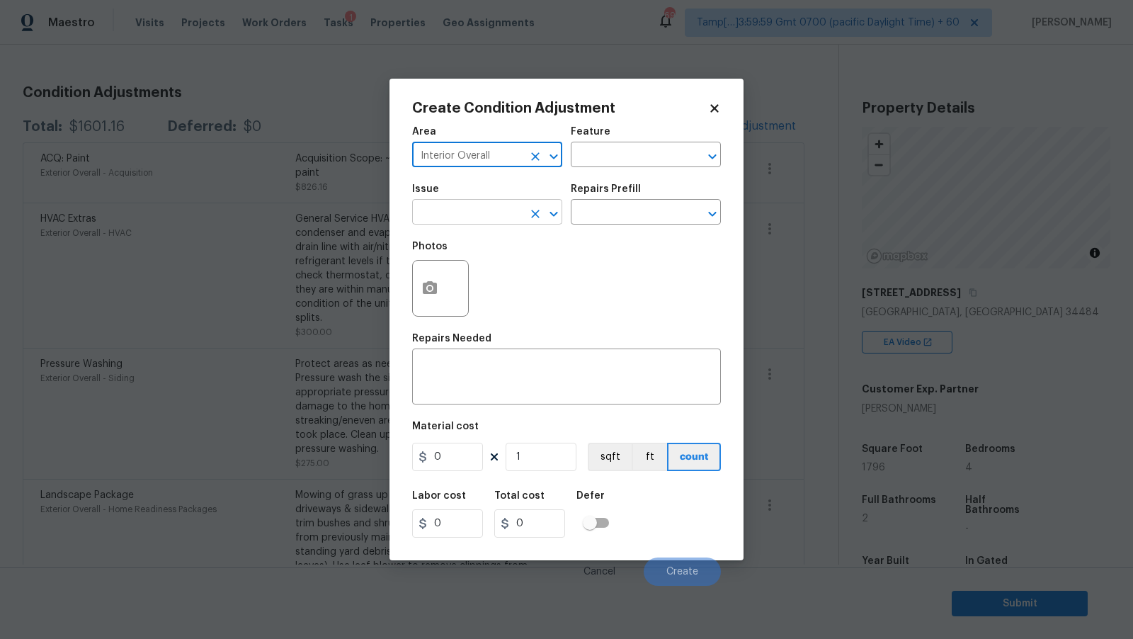
type input "Interior Overall"
click at [444, 207] on input "text" at bounding box center [467, 214] width 110 height 22
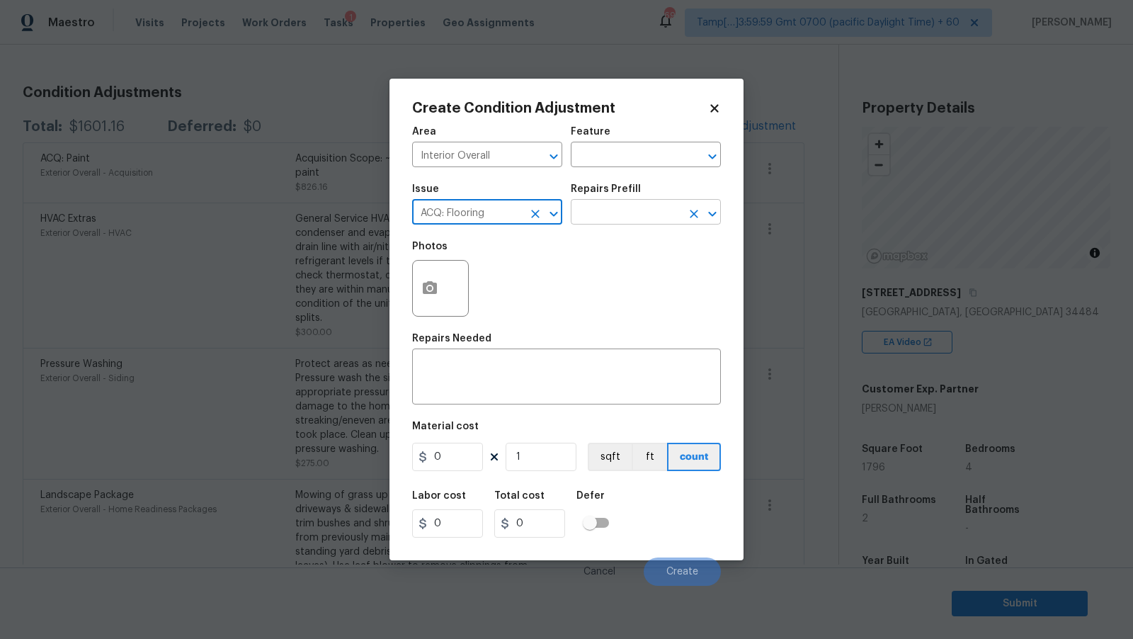
type input "ACQ: Flooring"
click at [620, 224] on input "text" at bounding box center [626, 214] width 110 height 22
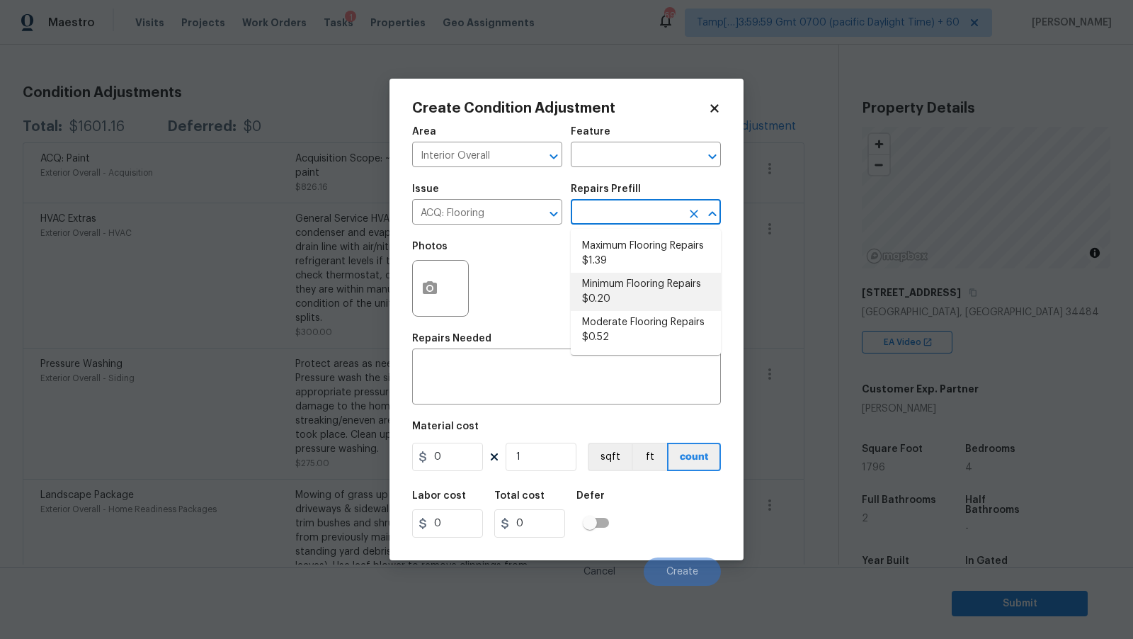
click at [632, 289] on li "Minimum Flooring Repairs $0.20" at bounding box center [646, 292] width 150 height 38
type input "Acquisition"
type textarea "Acquisition Scope: Minimum flooring repairs"
type input "0.2"
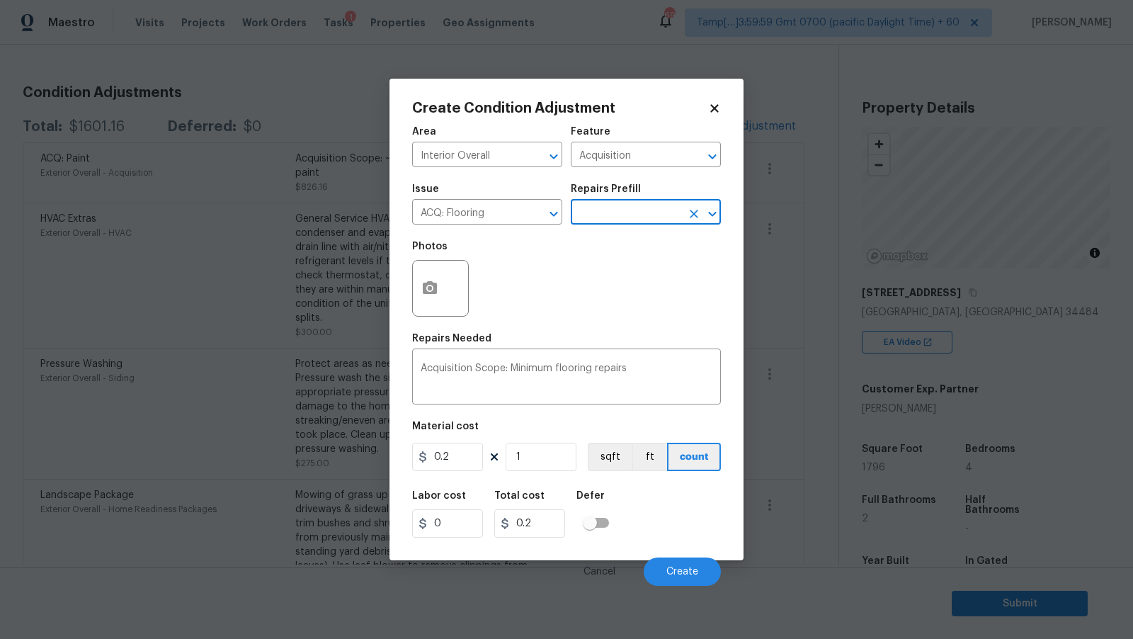
click at [492, 302] on div "Photos" at bounding box center [566, 279] width 309 height 92
click at [543, 464] on input "1" at bounding box center [541, 457] width 71 height 28
type input "17"
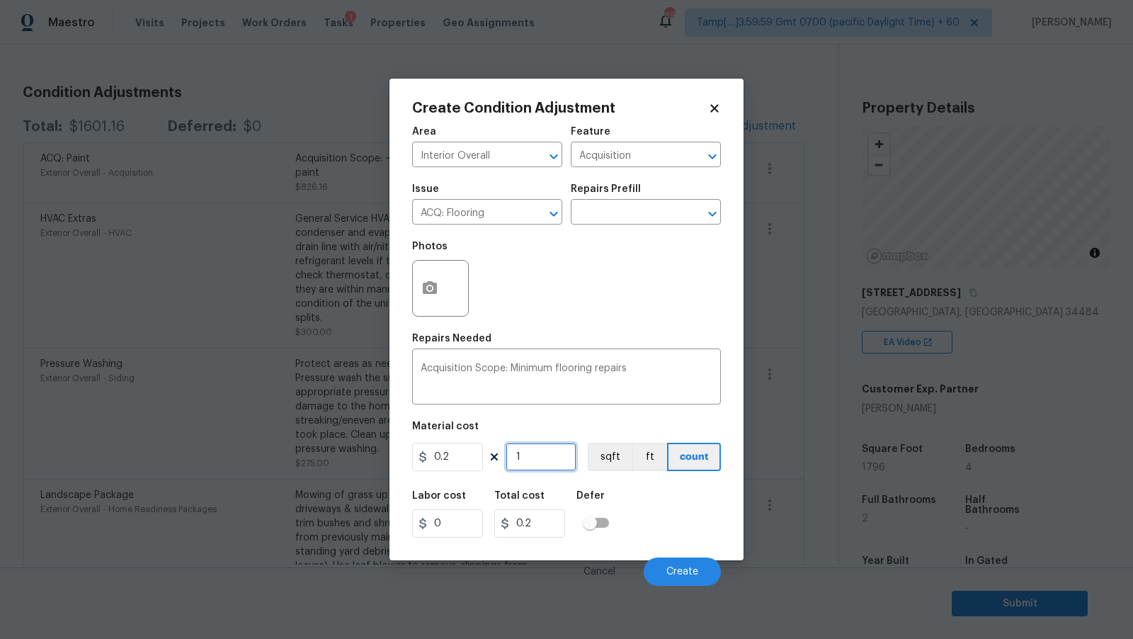
type input "3.4"
type input "179"
type input "35.8"
type input "1796"
type input "359.2"
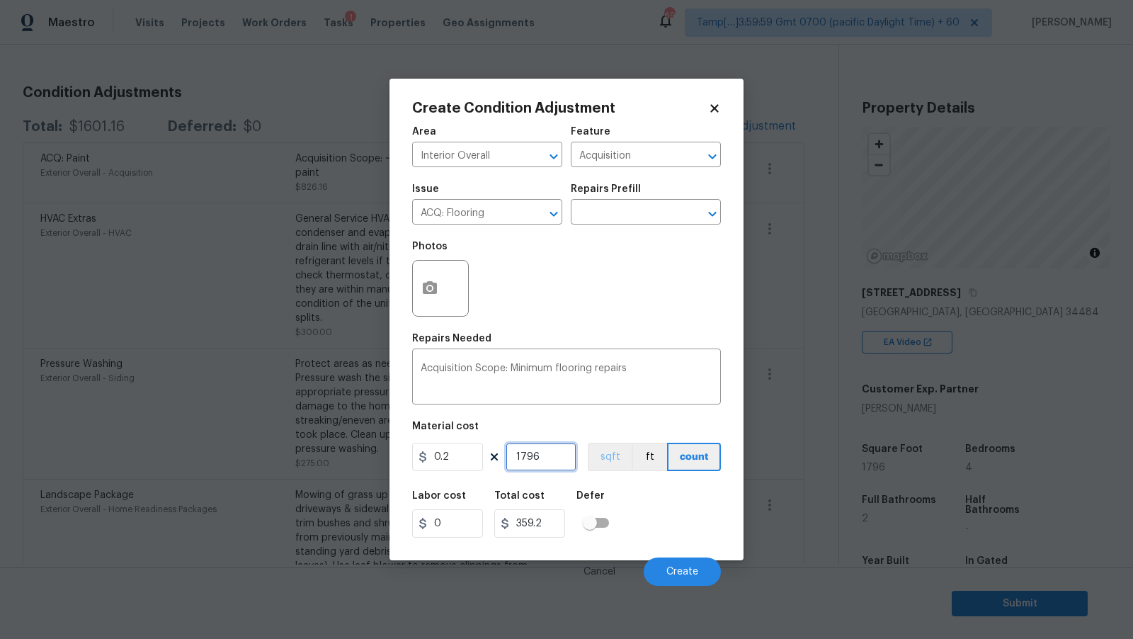
type input "1796"
click at [604, 458] on button "sqft" at bounding box center [610, 457] width 44 height 28
click at [683, 506] on div "Labor cost 0 Total cost 359.2 Defer" at bounding box center [566, 514] width 309 height 64
click at [679, 568] on span "Create" at bounding box center [682, 572] width 32 height 11
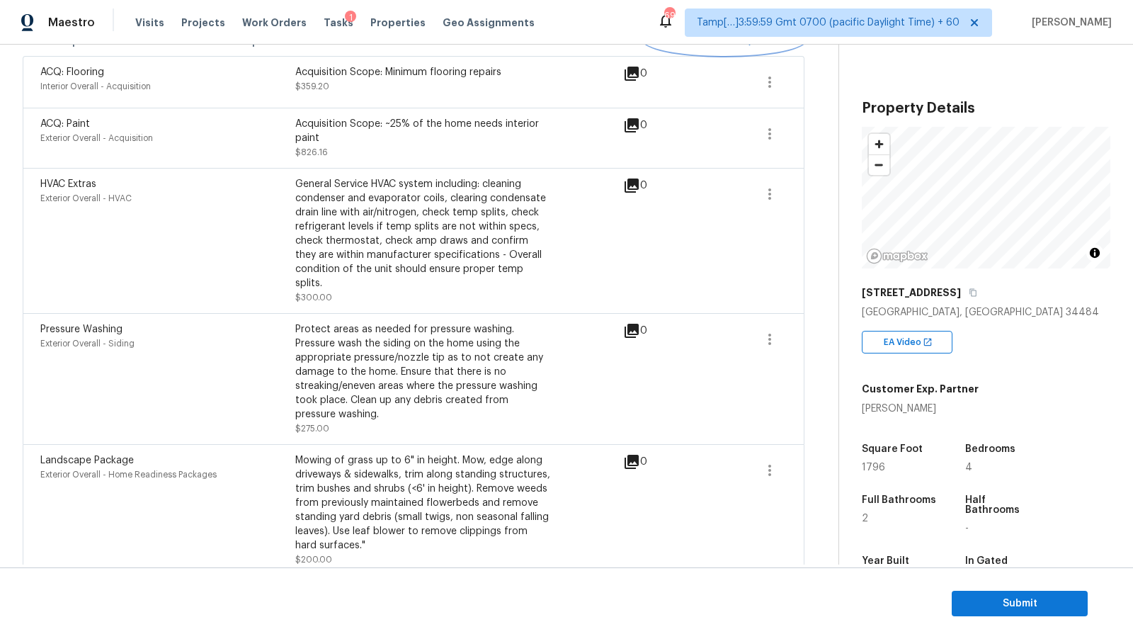
scroll to position [108, 0]
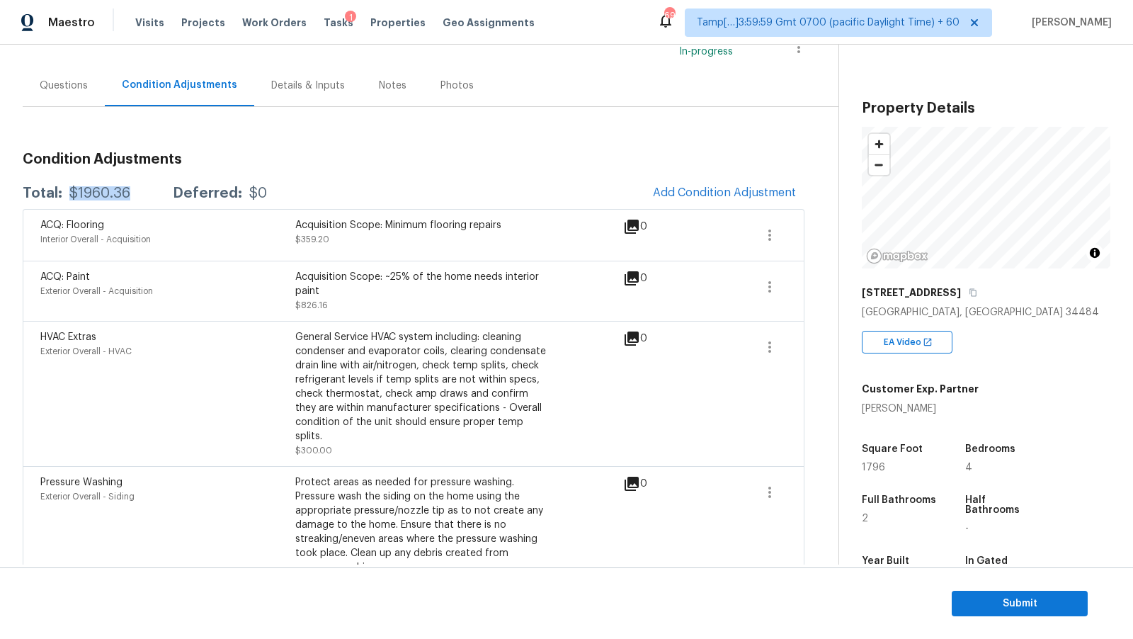
drag, startPoint x: 67, startPoint y: 190, endPoint x: 147, endPoint y: 193, distance: 80.1
click at [147, 193] on div "Total: $1960.36 Deferred: $0" at bounding box center [145, 193] width 244 height 14
copy div "$1960.36"
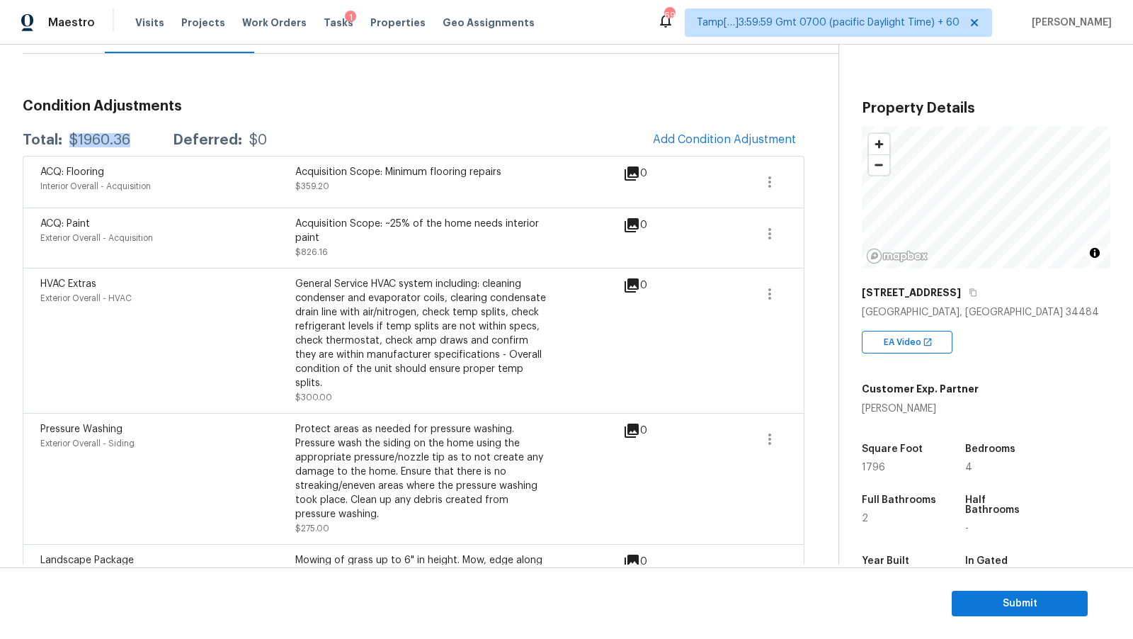
scroll to position [160, 0]
click at [980, 603] on span "Submit" at bounding box center [1019, 604] width 113 height 18
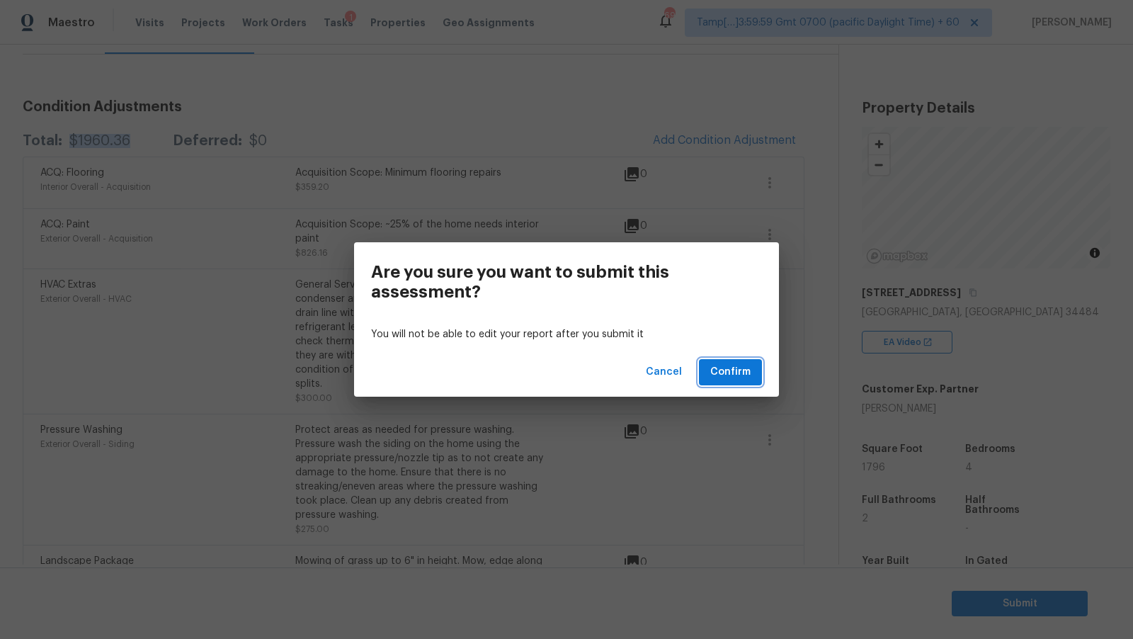
click at [727, 370] on span "Confirm" at bounding box center [730, 372] width 40 height 18
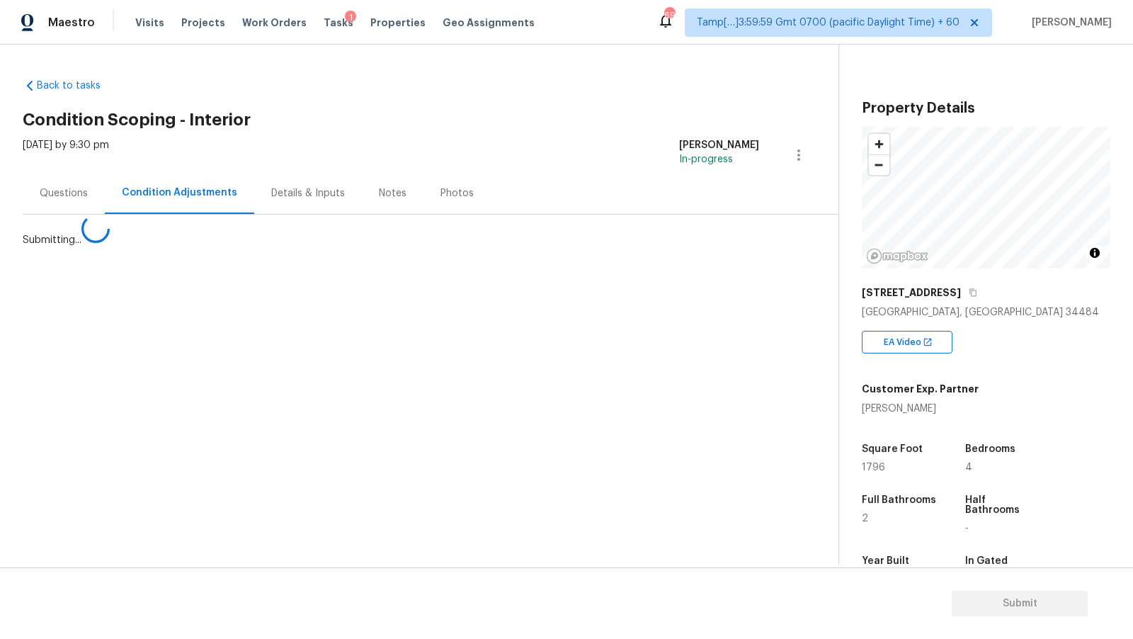
scroll to position [0, 0]
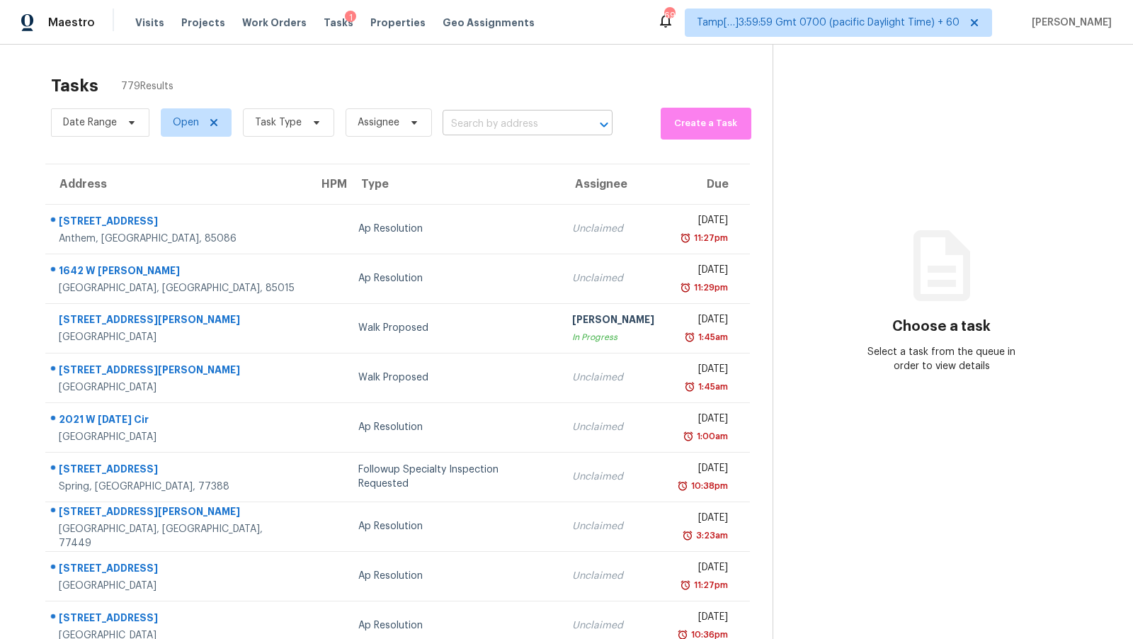
click at [477, 122] on input "text" at bounding box center [508, 124] width 130 height 22
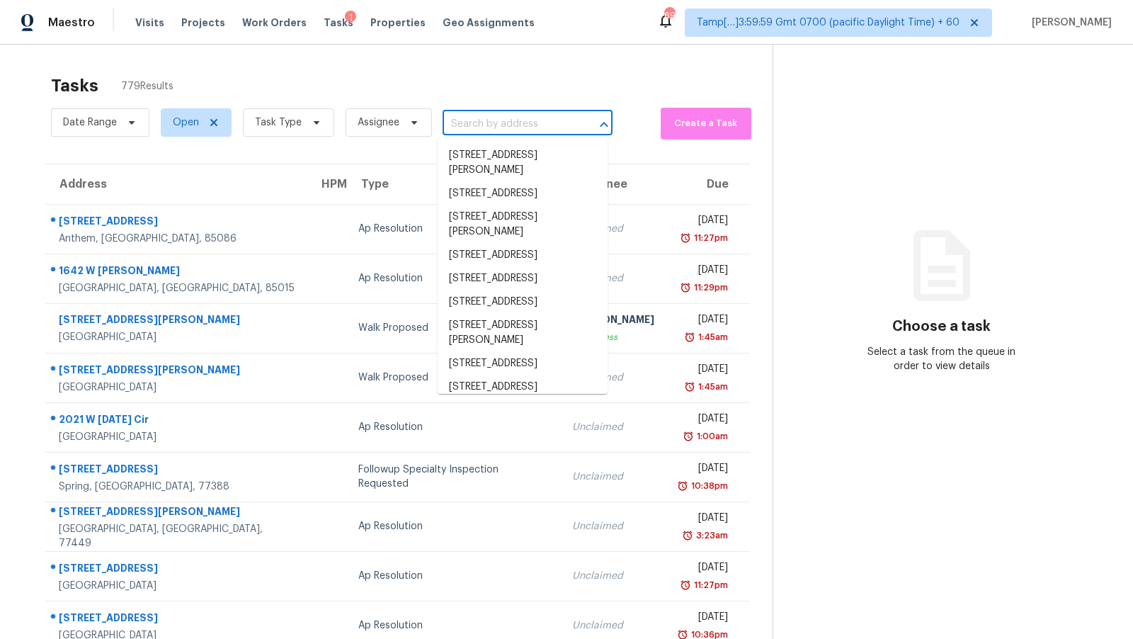
paste input "1016 Field View Dr, McDonough, GA 30253"
type input "1016 Field View Dr, McDonough, GA 30253"
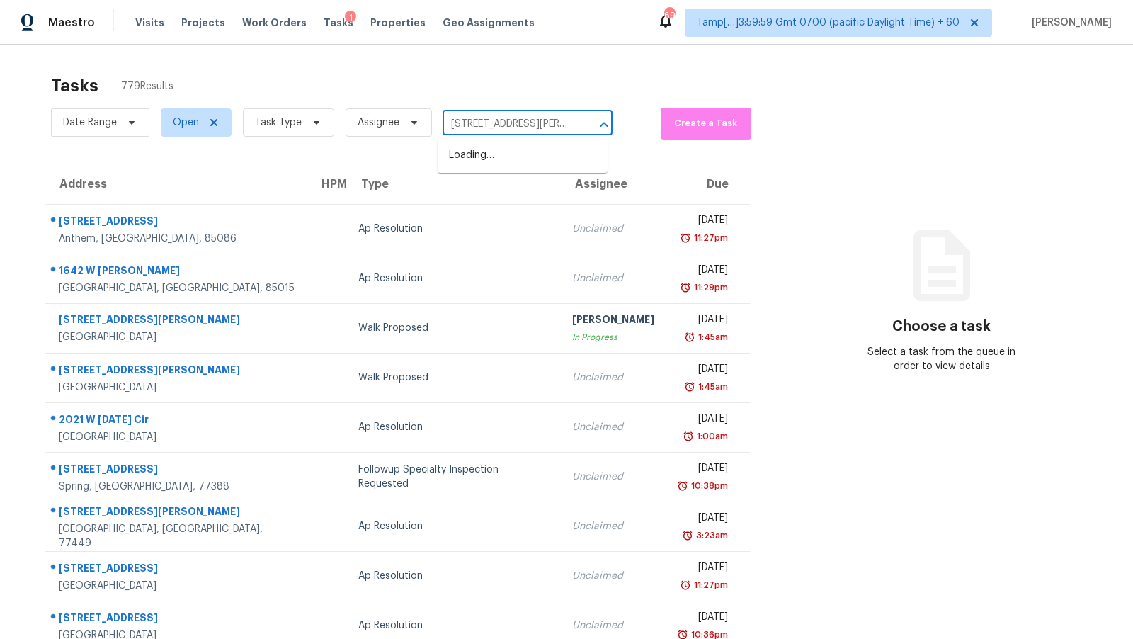
scroll to position [0, 76]
click at [489, 154] on li "1016 Field View Dr, McDonough, GA 30253" at bounding box center [523, 163] width 170 height 38
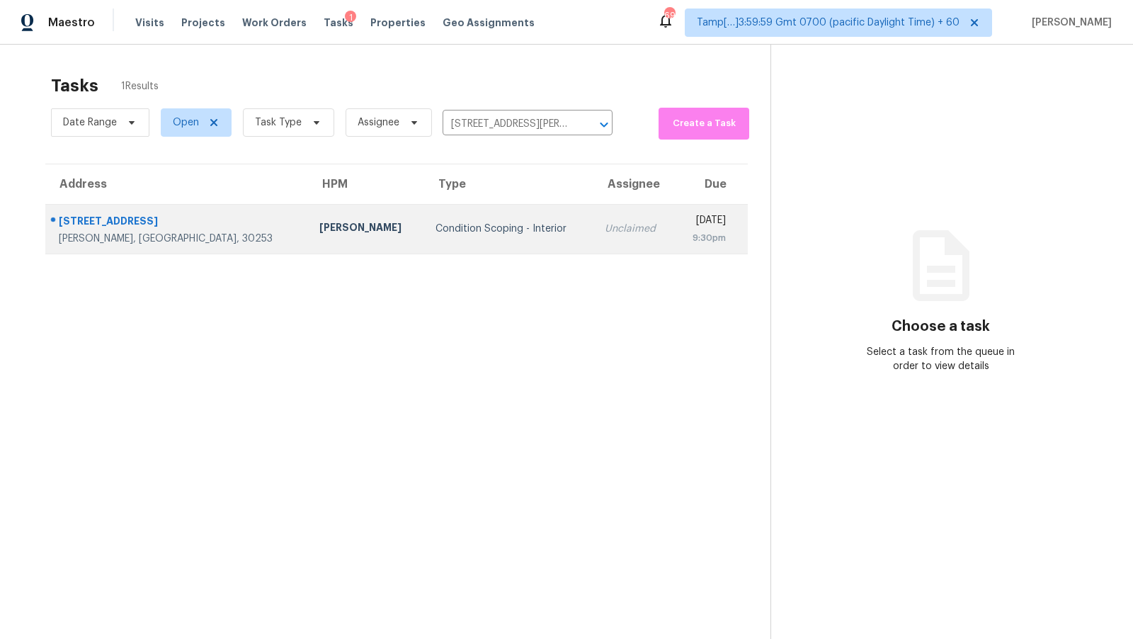
click at [321, 212] on td "Wesley Brooks" at bounding box center [365, 229] width 115 height 50
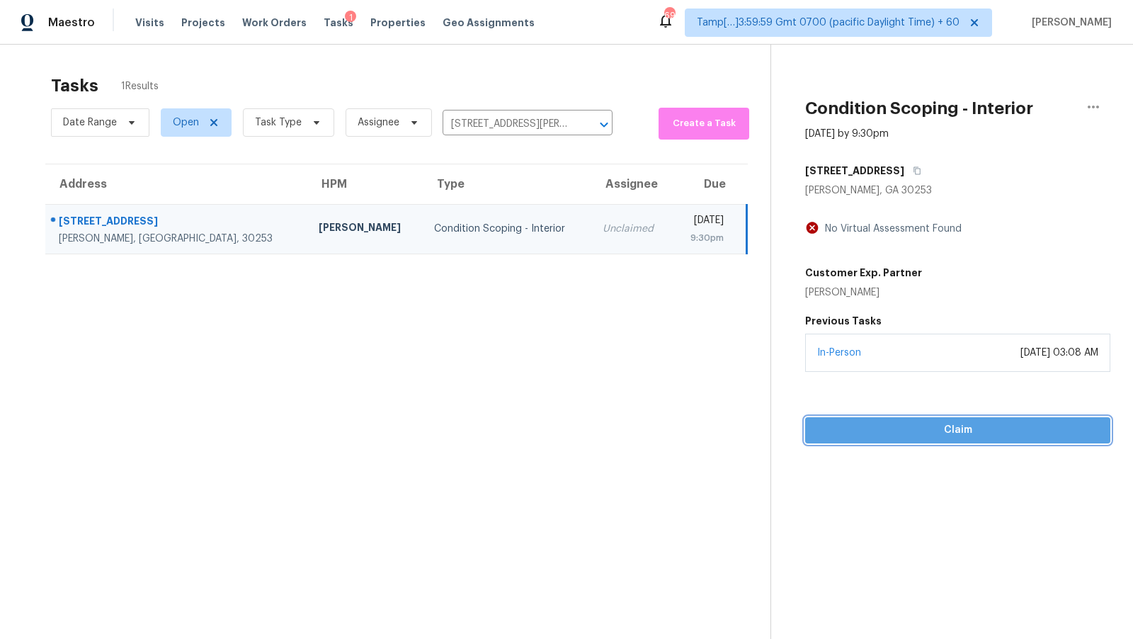
click at [914, 436] on span "Claim" at bounding box center [958, 430] width 283 height 18
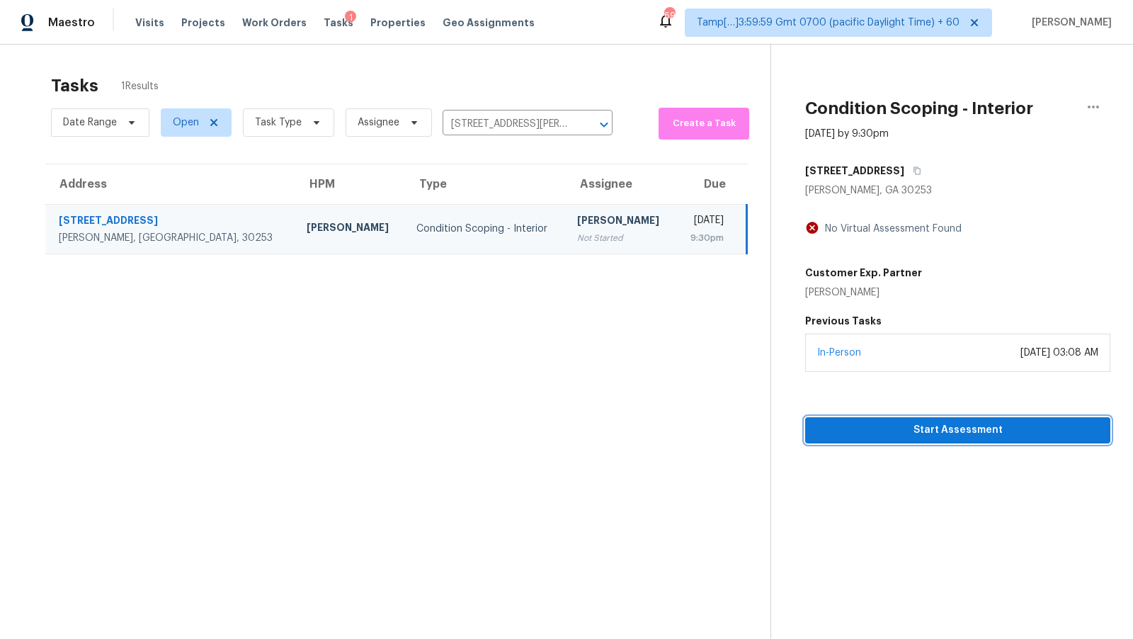
click at [931, 439] on button "Start Assessment" at bounding box center [957, 430] width 305 height 26
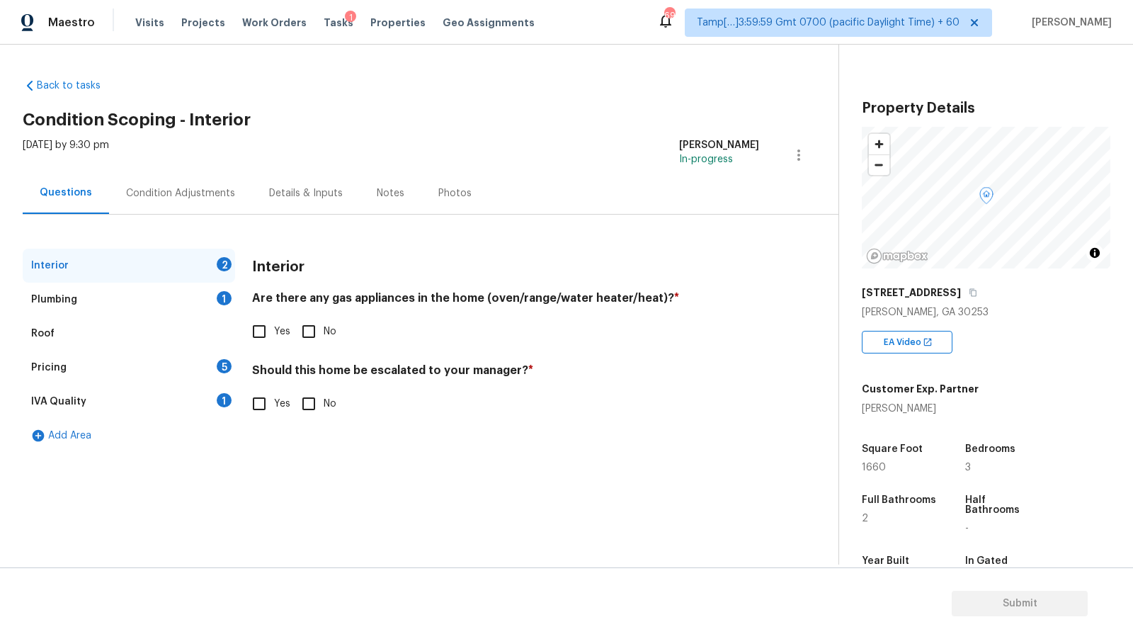
click at [266, 406] on input "Yes" at bounding box center [259, 404] width 30 height 30
checkbox input "true"
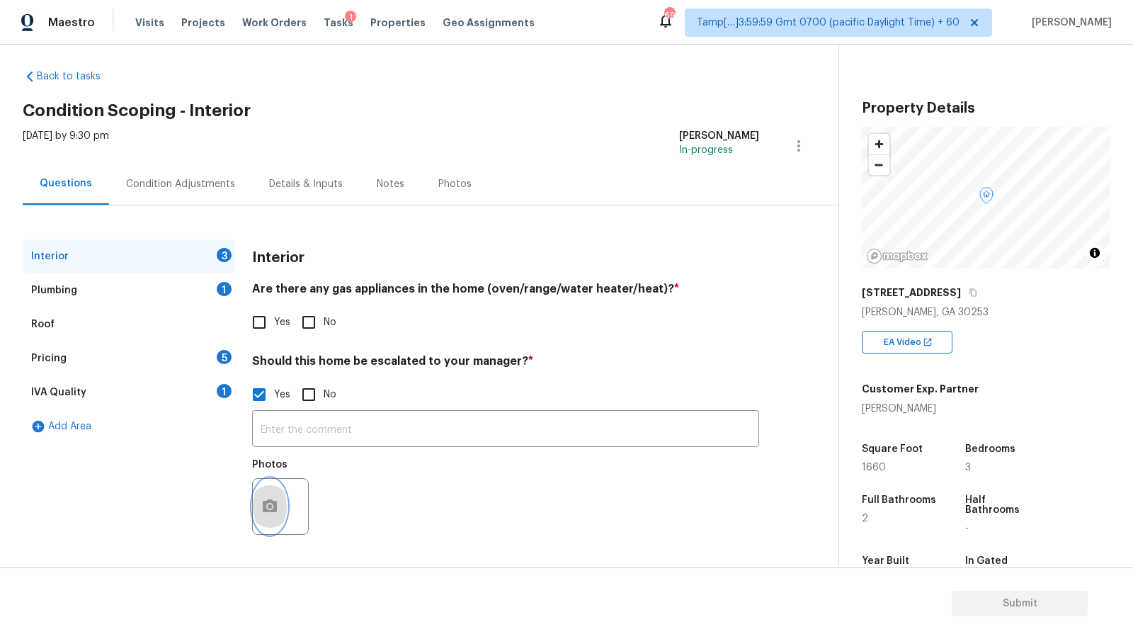
click at [279, 516] on button "button" at bounding box center [270, 506] width 34 height 55
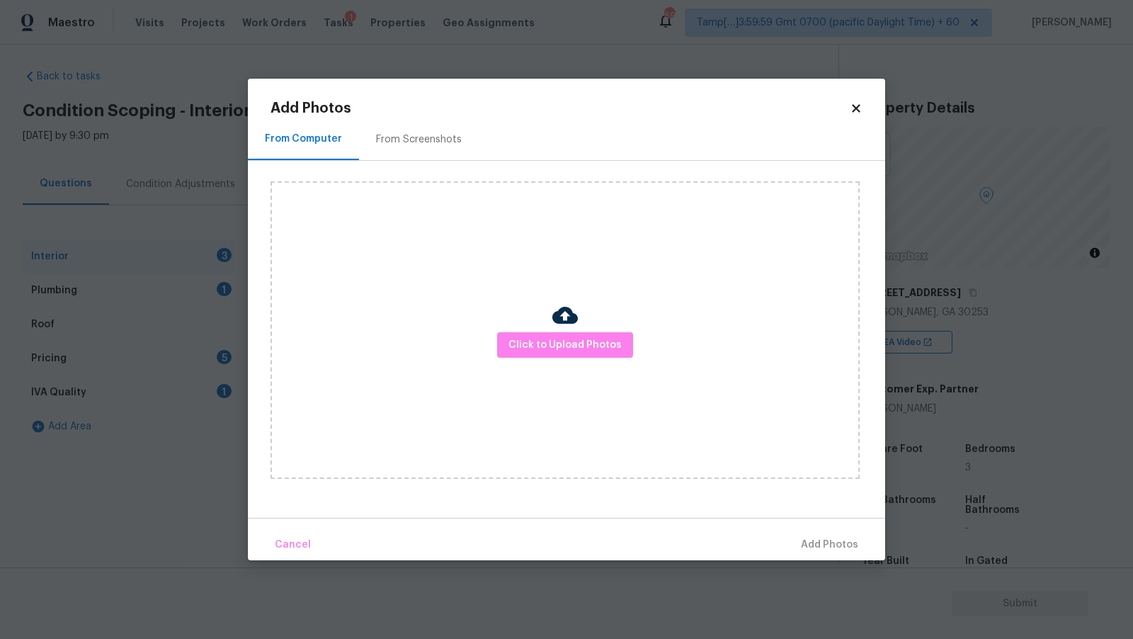
click at [503, 378] on div "Click to Upload Photos" at bounding box center [565, 329] width 589 height 297
click at [515, 358] on div "Click to Upload Photos" at bounding box center [565, 329] width 589 height 297
click at [517, 351] on span "Click to Upload Photos" at bounding box center [565, 345] width 113 height 18
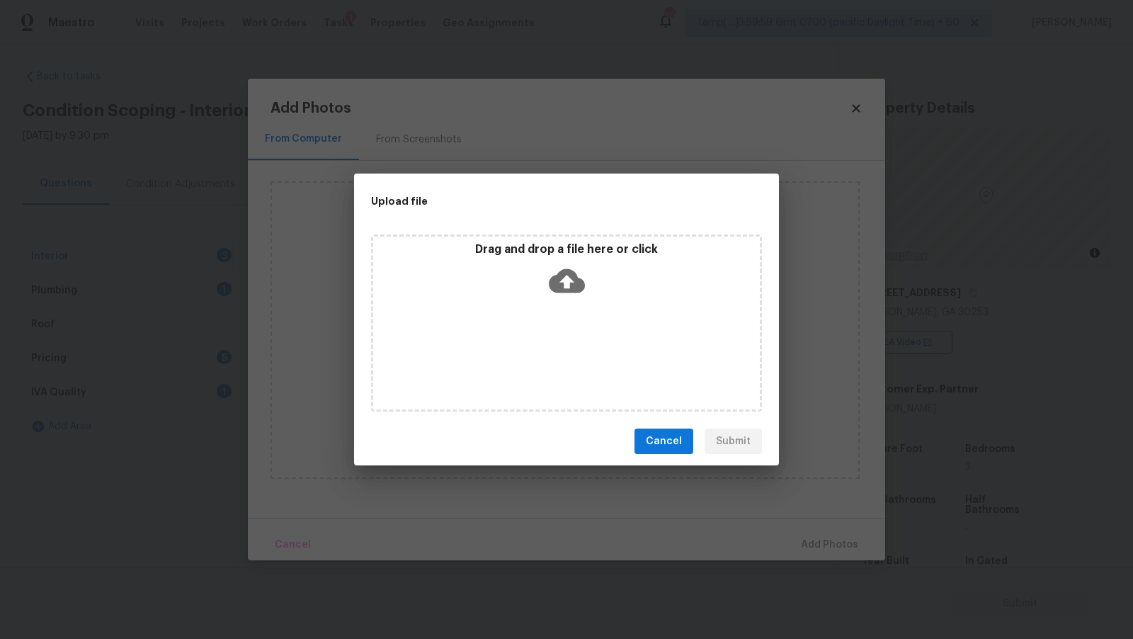
click at [552, 267] on icon at bounding box center [567, 281] width 36 height 36
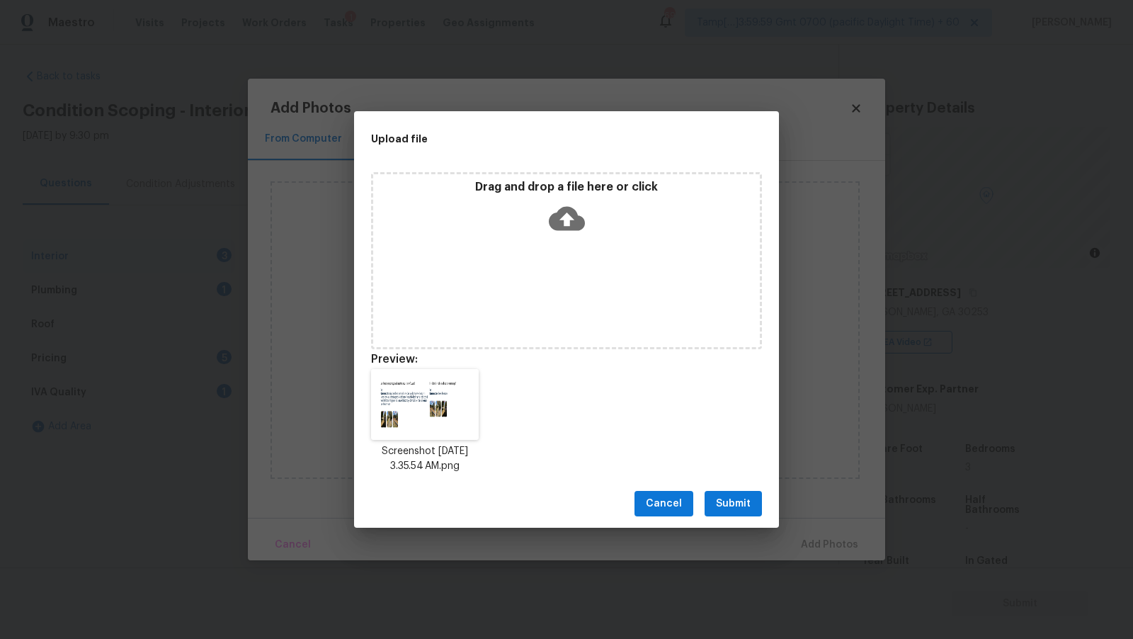
click at [734, 496] on span "Submit" at bounding box center [733, 504] width 35 height 18
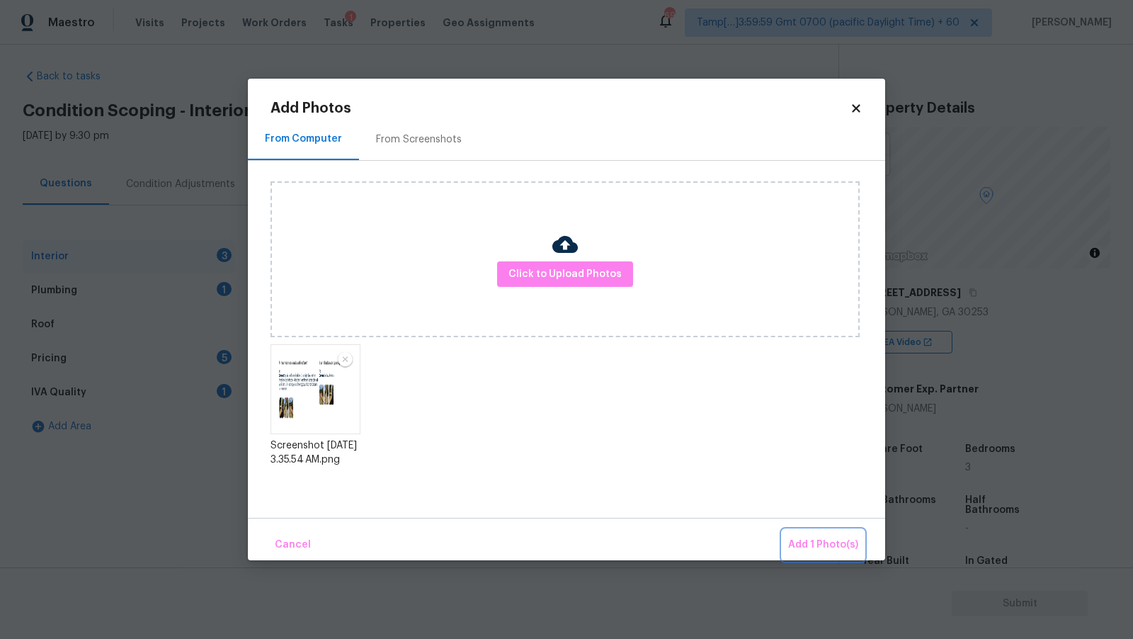
click at [810, 534] on button "Add 1 Photo(s)" at bounding box center [823, 545] width 81 height 30
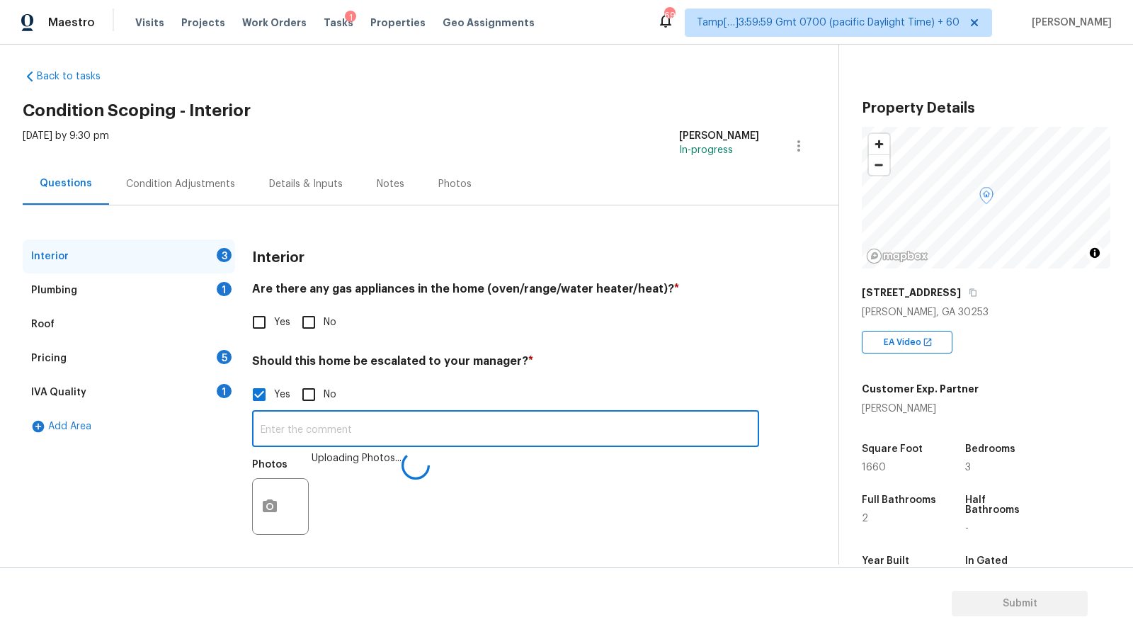
click at [354, 424] on input "text" at bounding box center [505, 430] width 507 height 33
type input "As per HPM report"
click at [149, 292] on div "Plumbing 1" at bounding box center [129, 290] width 212 height 34
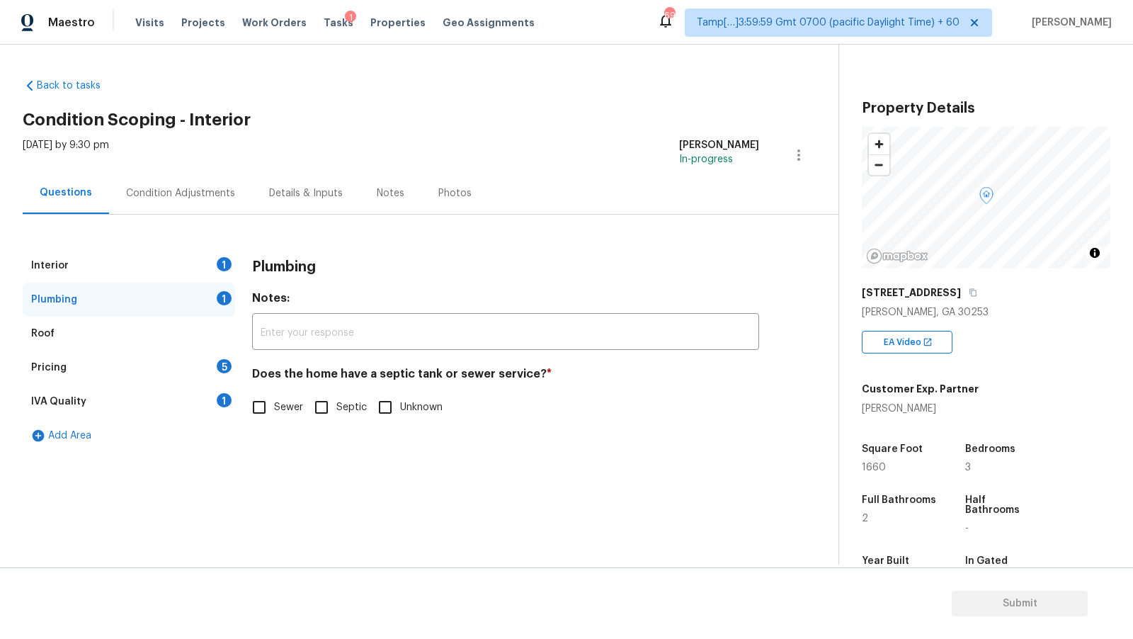
scroll to position [0, 0]
click at [129, 373] on div "Pricing 5" at bounding box center [129, 368] width 212 height 34
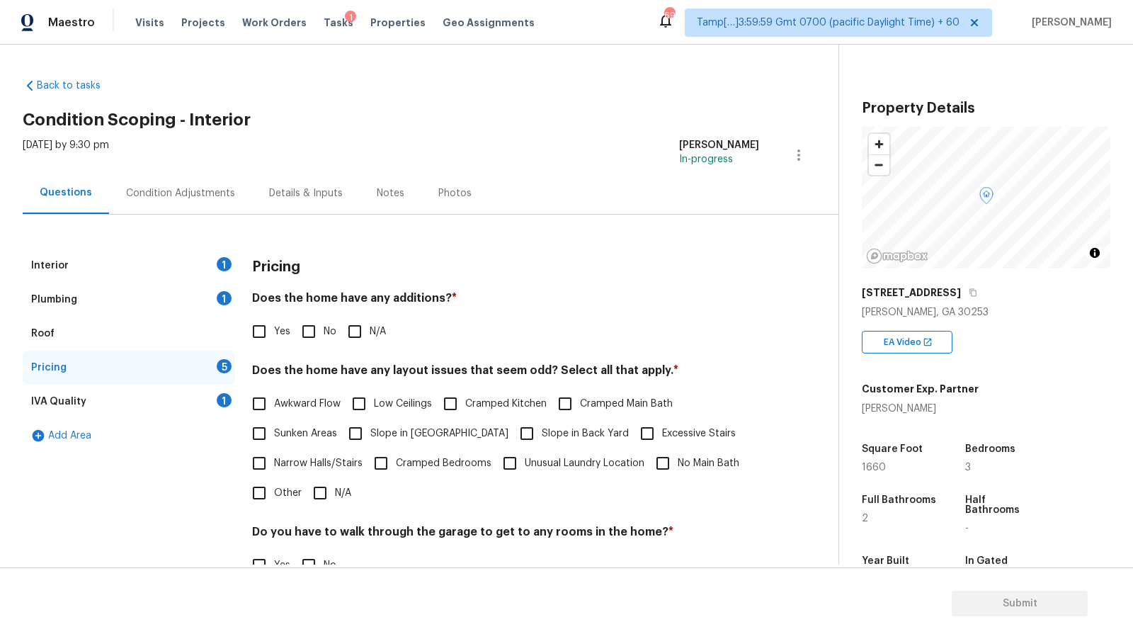
scroll to position [125, 0]
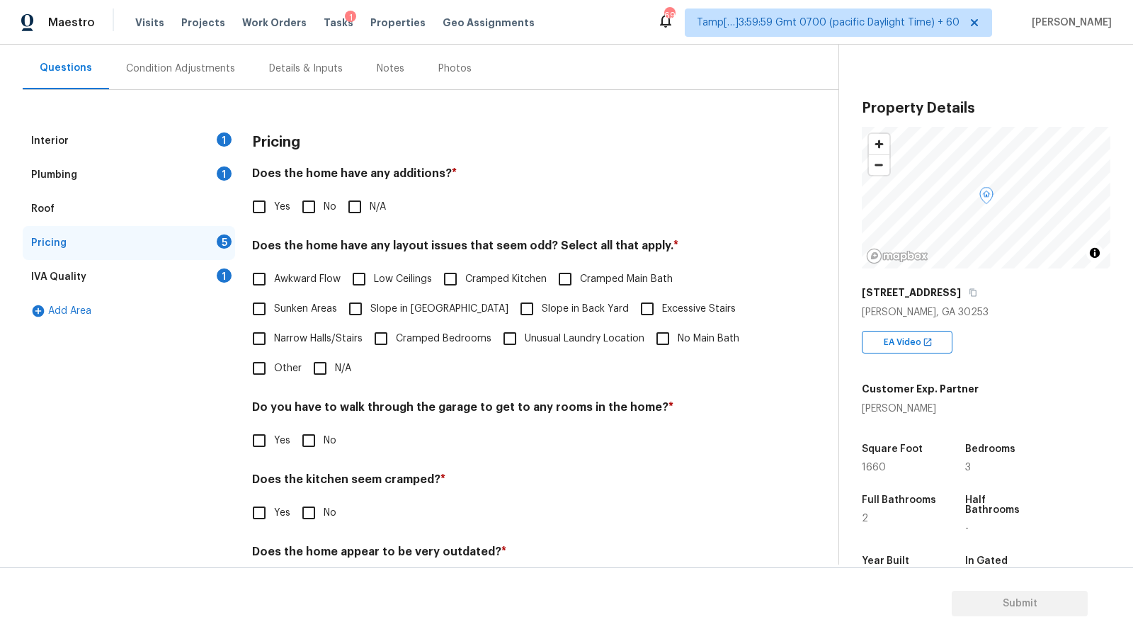
click at [509, 272] on span "Cramped Kitchen" at bounding box center [505, 279] width 81 height 15
click at [465, 272] on input "Cramped Kitchen" at bounding box center [451, 279] width 30 height 30
checkbox input "true"
click at [172, 130] on div "Interior 1" at bounding box center [129, 141] width 212 height 34
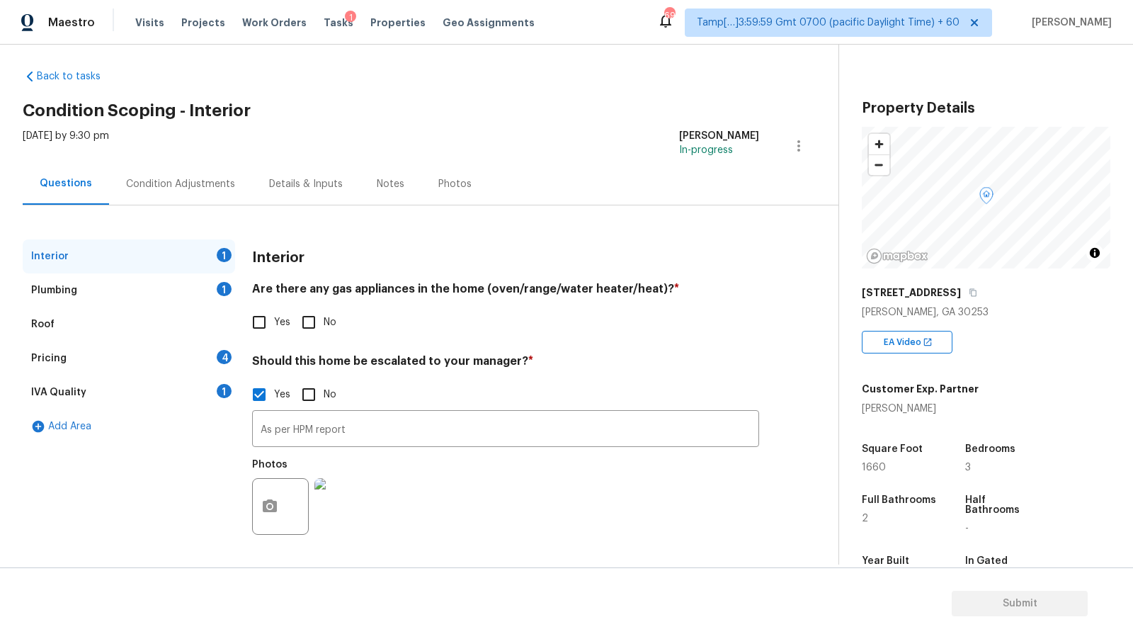
scroll to position [9, 0]
click at [261, 341] on div "Interior Are there any gas appliances in the home (oven/range/water heater/heat…" at bounding box center [505, 399] width 507 height 321
click at [261, 320] on input "Yes" at bounding box center [259, 322] width 30 height 30
checkbox input "true"
click at [178, 283] on div "Plumbing 1" at bounding box center [129, 290] width 212 height 34
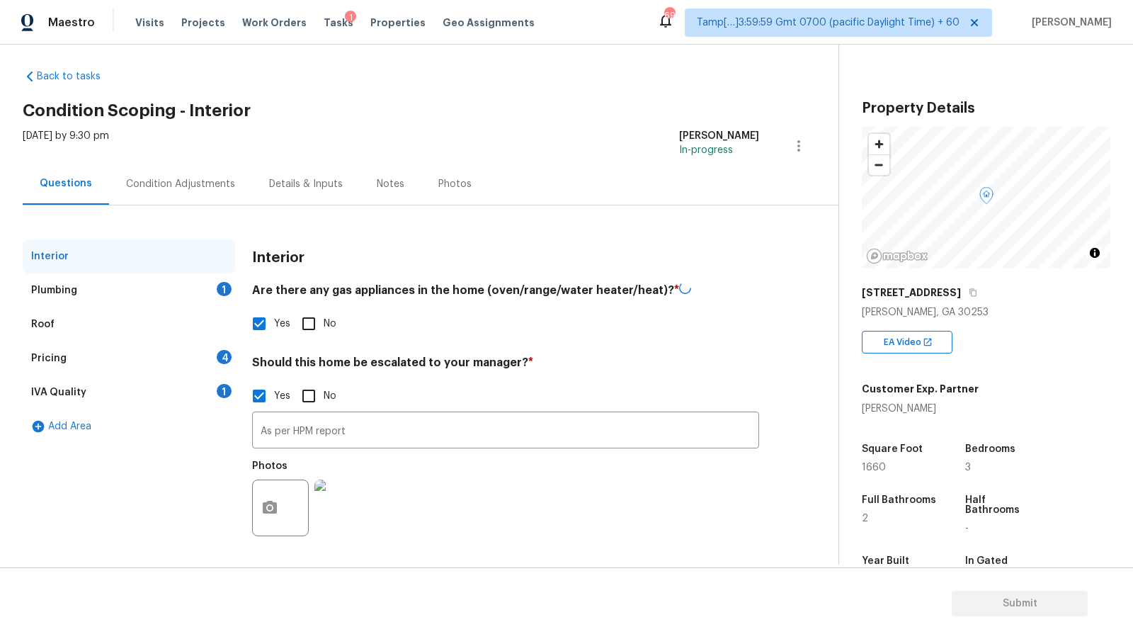
scroll to position [0, 0]
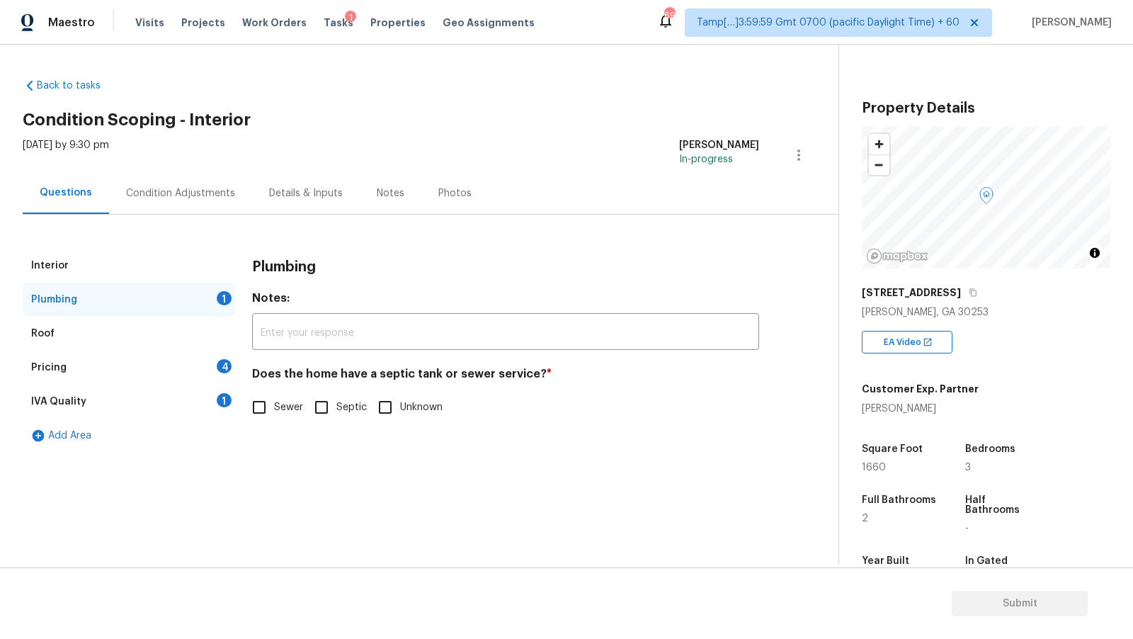
click at [271, 405] on input "Sewer" at bounding box center [259, 407] width 30 height 30
checkbox input "true"
click at [171, 188] on div "Condition Adjustments" at bounding box center [180, 193] width 109 height 14
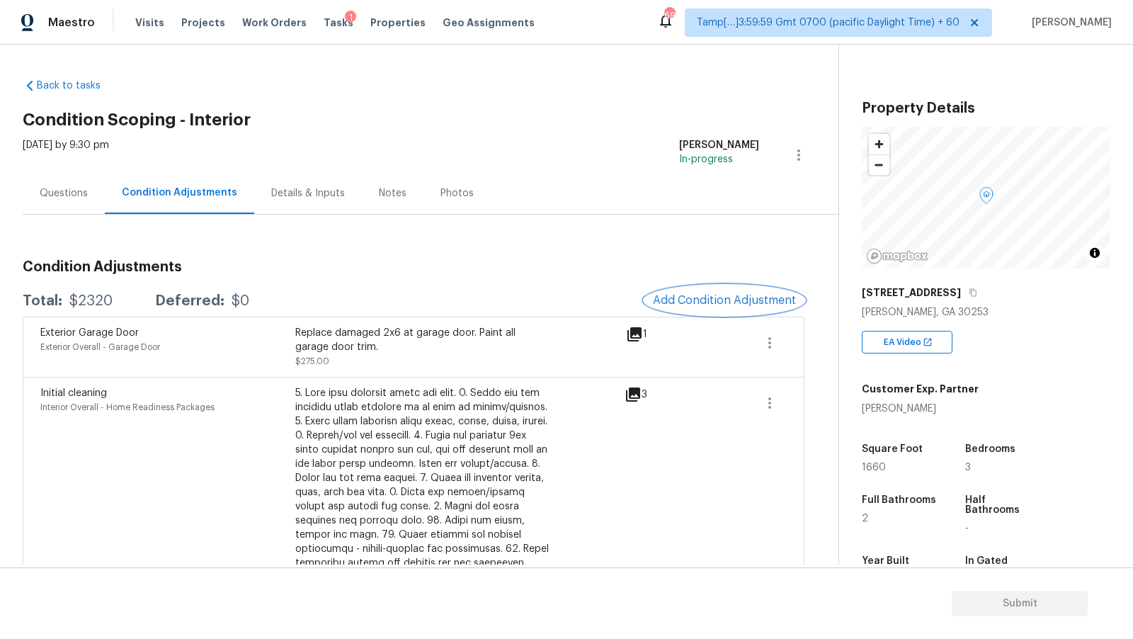
click at [702, 305] on span "Add Condition Adjustment" at bounding box center [724, 300] width 143 height 13
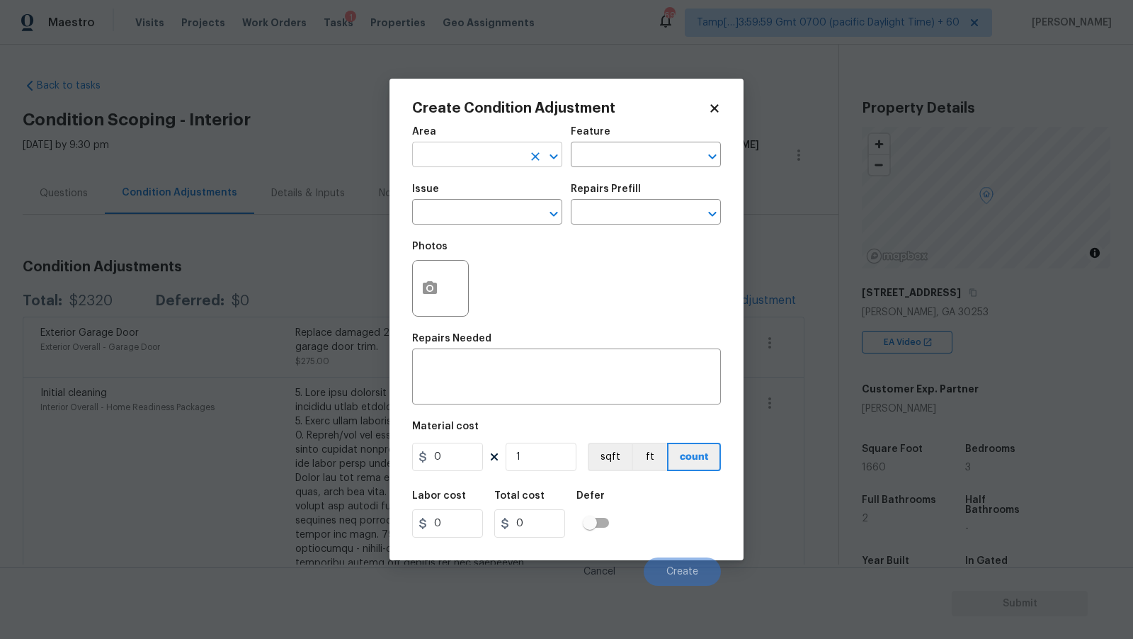
click at [461, 147] on input "text" at bounding box center [467, 156] width 110 height 22
click at [523, 220] on div "​" at bounding box center [487, 214] width 150 height 22
type input "Interior Overall"
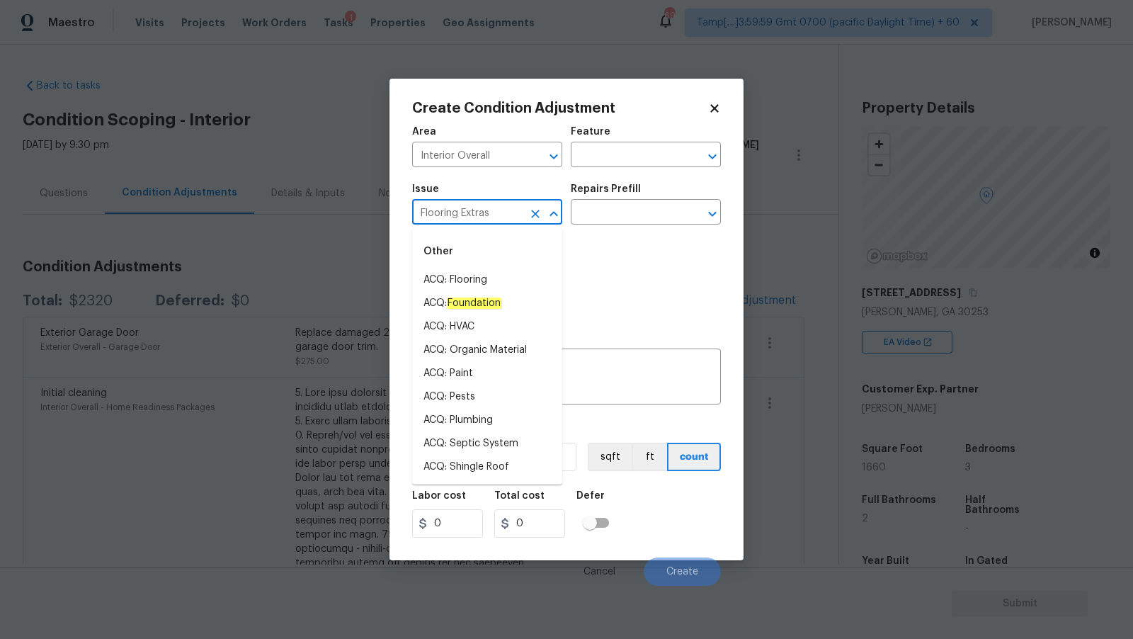
type input "Flooring Extras"
click at [619, 243] on div "Photos" at bounding box center [566, 279] width 309 height 92
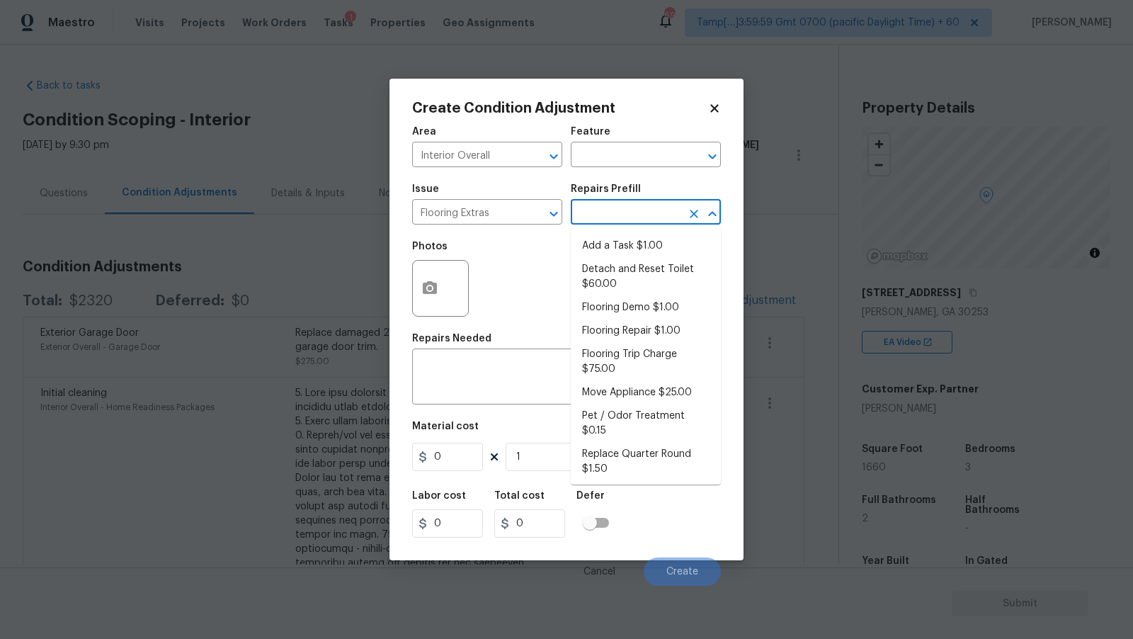
click at [615, 207] on input "text" at bounding box center [626, 214] width 110 height 22
type input "s"
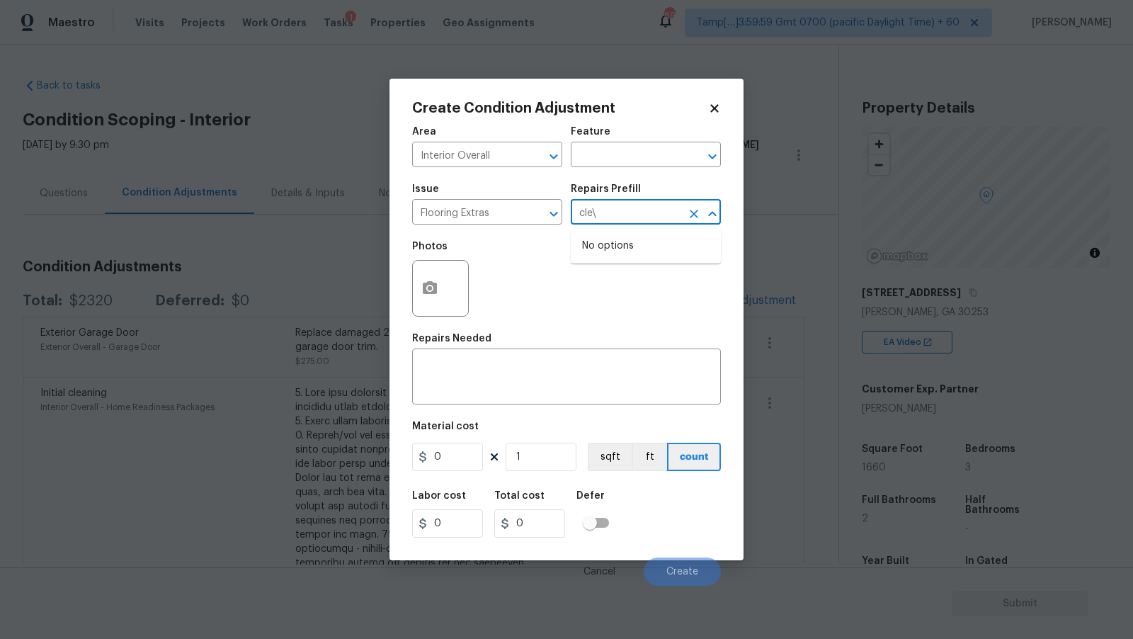
type input "cle"
click at [650, 250] on li "Steam Clean $250.00" at bounding box center [646, 245] width 150 height 23
type input "Overall Flooring"
type textarea "Steam clean floors"
type input "250"
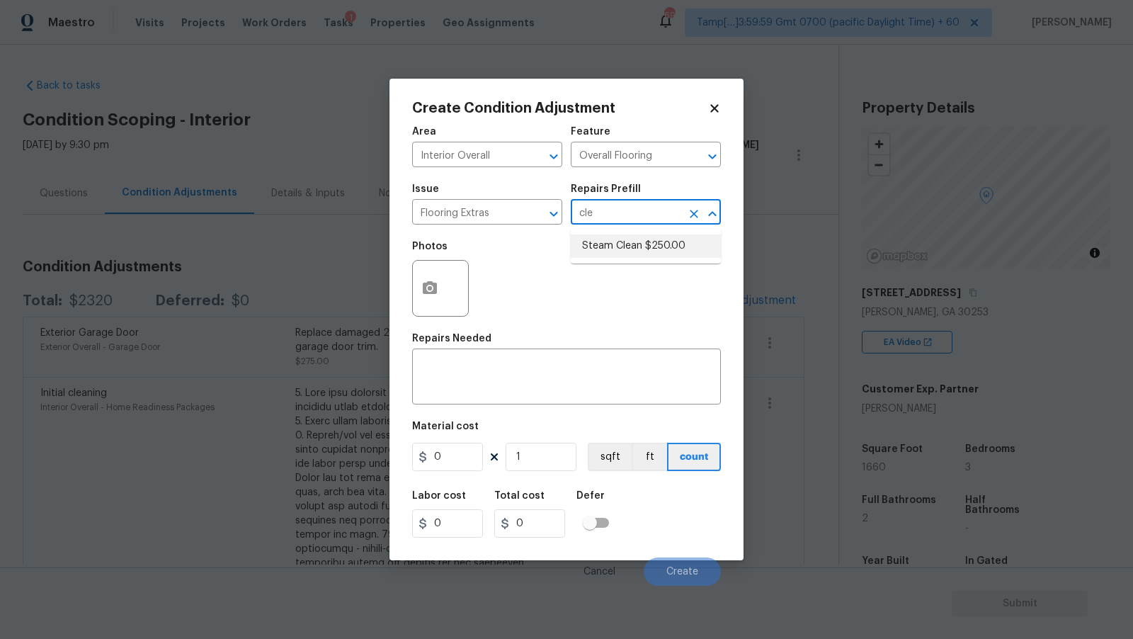
type input "250"
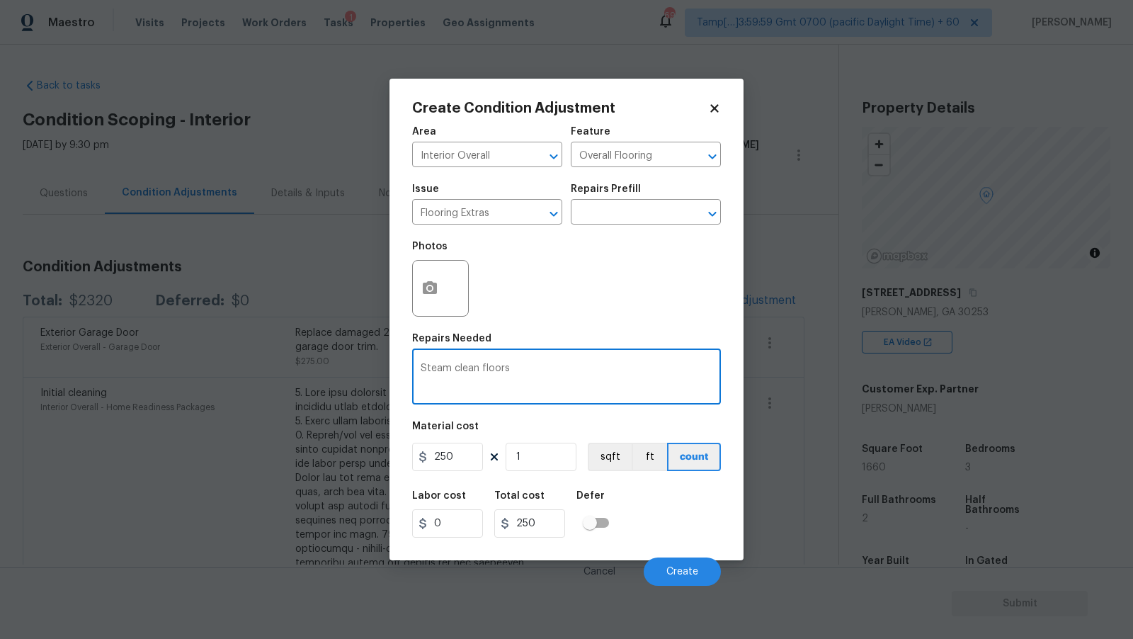
click at [530, 378] on textarea "Steam clean floors" at bounding box center [567, 378] width 292 height 30
click at [441, 470] on input "250" at bounding box center [447, 457] width 71 height 28
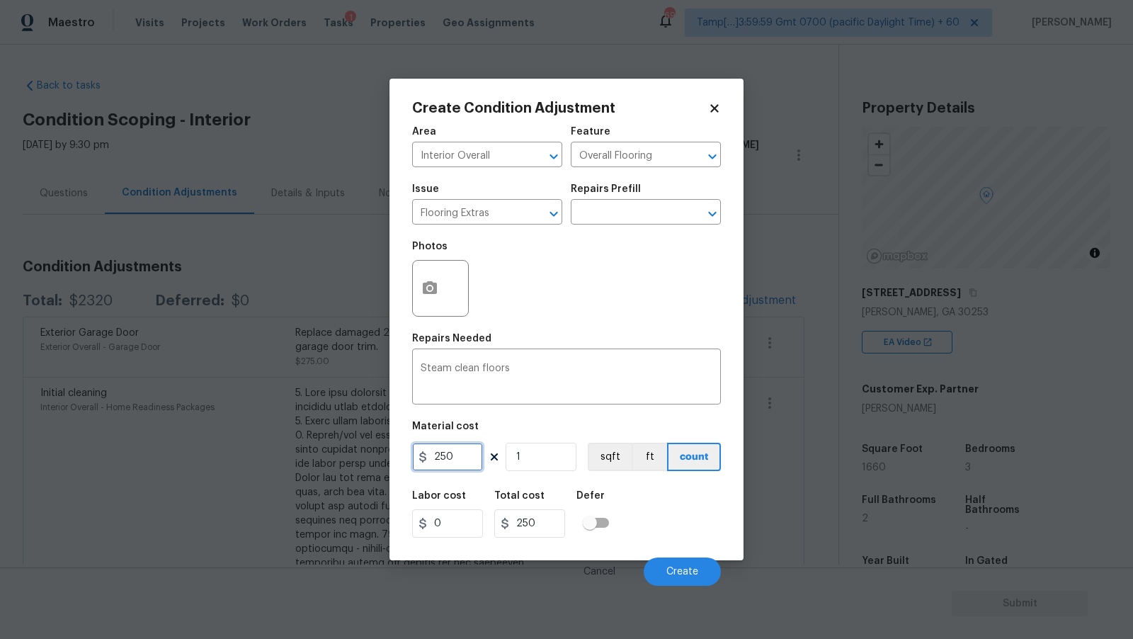
paste input "3"
type input "350"
click at [550, 437] on div "Material cost" at bounding box center [566, 430] width 309 height 18
click at [432, 300] on button "button" at bounding box center [430, 288] width 34 height 55
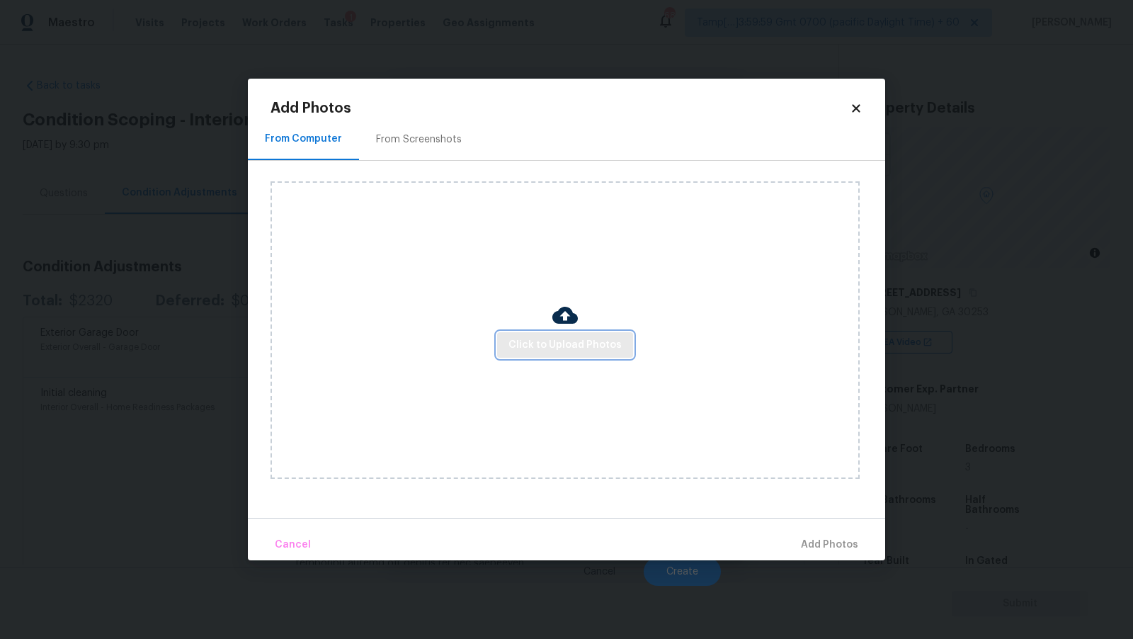
click at [596, 343] on span "Click to Upload Photos" at bounding box center [565, 345] width 113 height 18
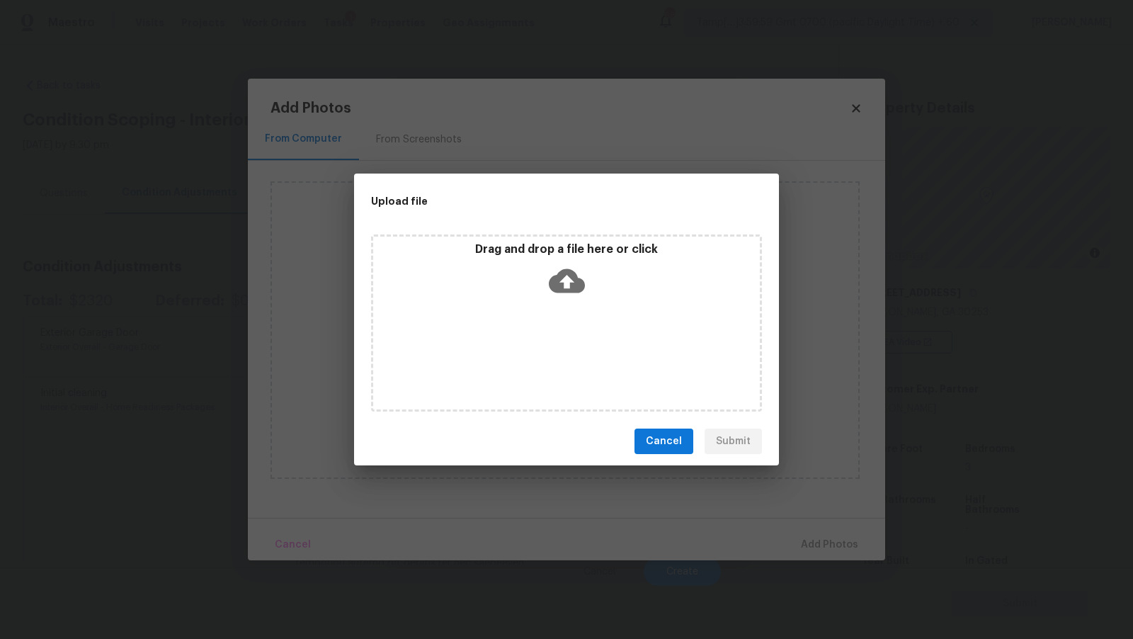
click at [581, 276] on icon at bounding box center [567, 281] width 36 height 36
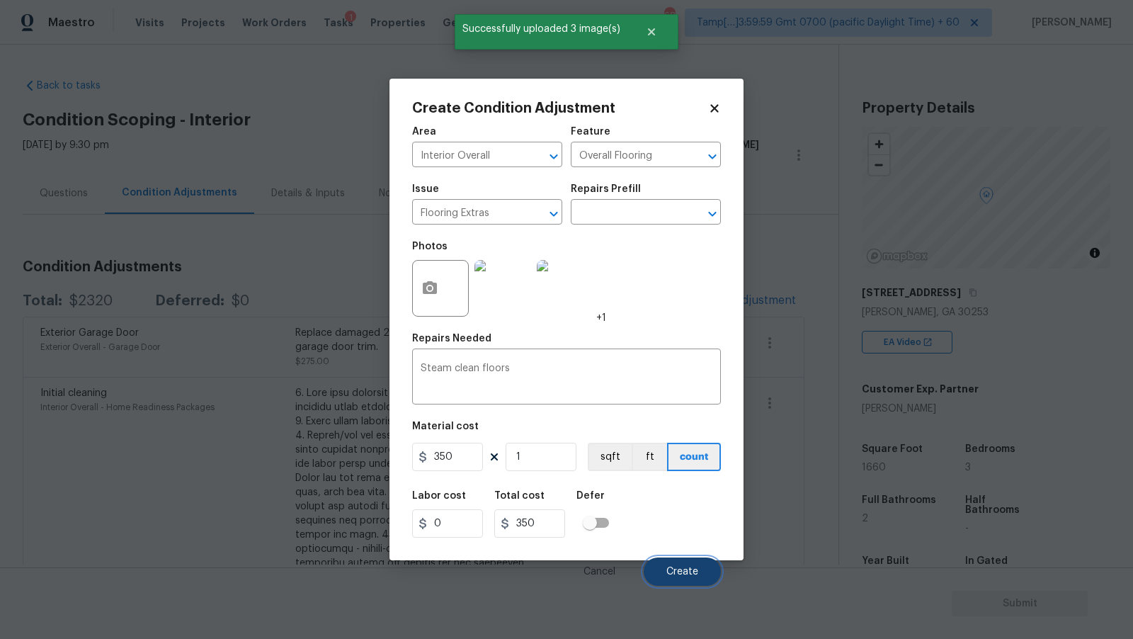
click at [668, 570] on span "Create" at bounding box center [682, 572] width 32 height 11
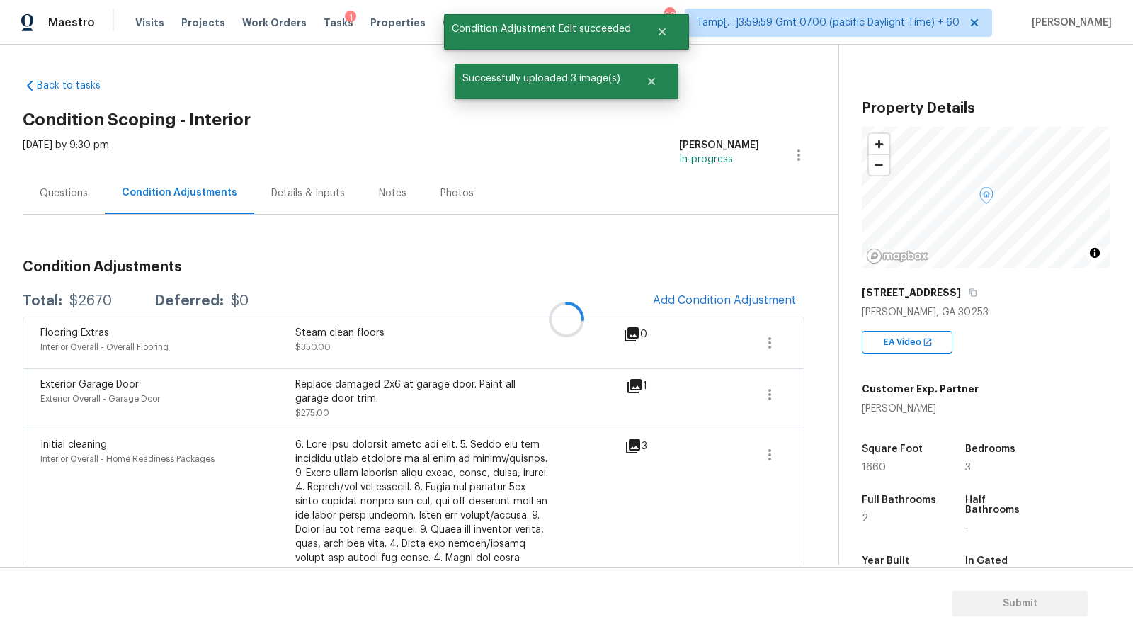
click at [59, 192] on div "Questions" at bounding box center [64, 193] width 48 height 14
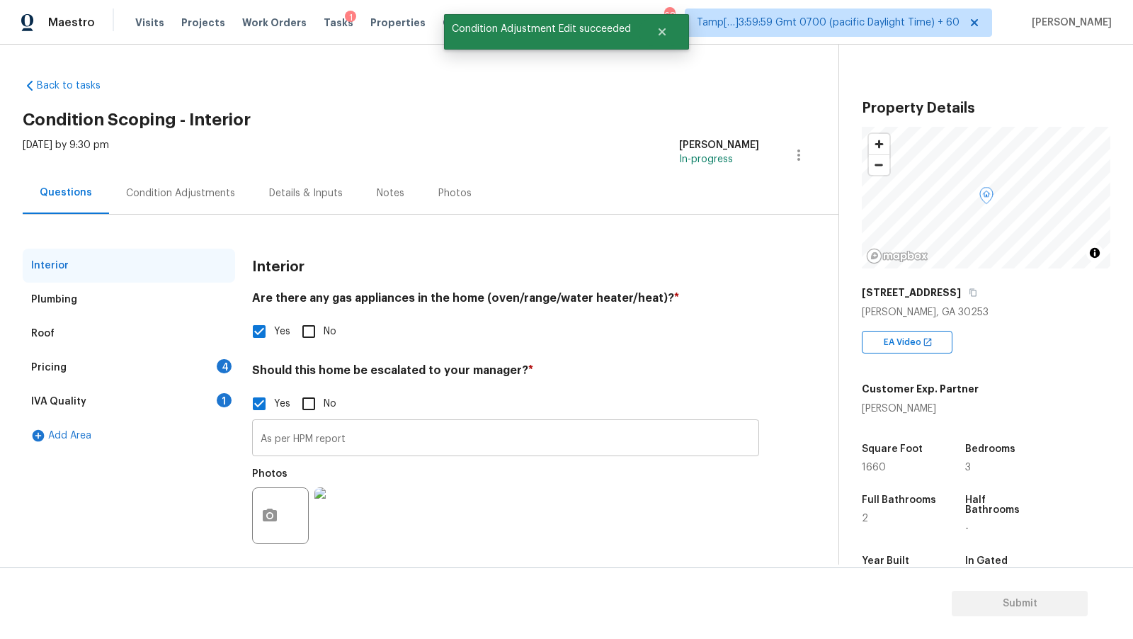
click at [378, 439] on input "As per HPM report" at bounding box center [505, 439] width 507 height 33
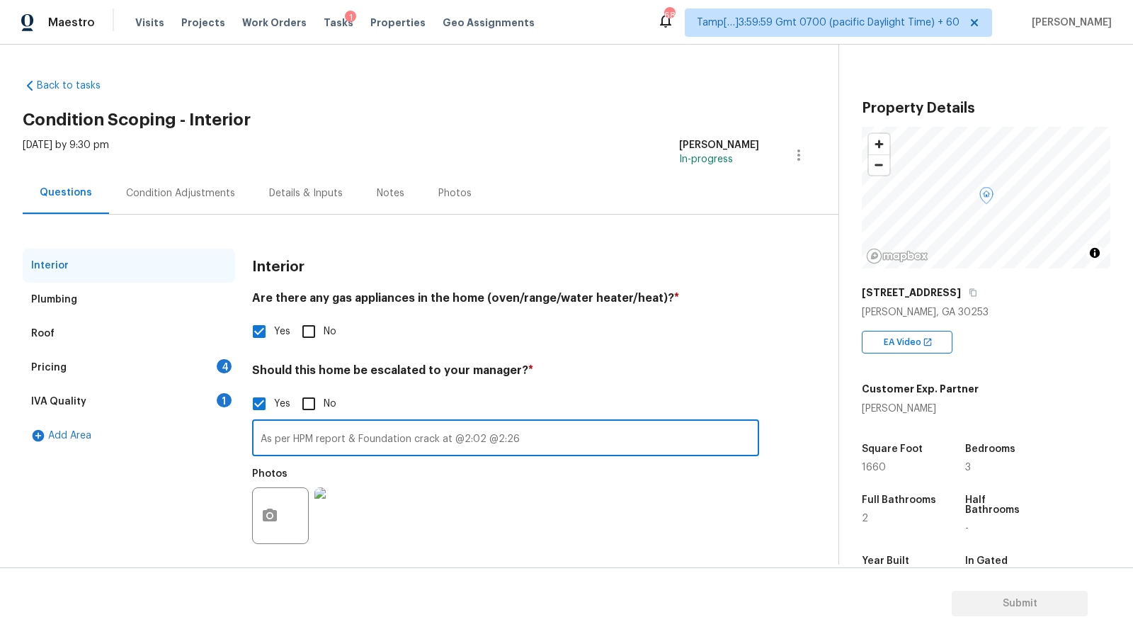
type input "As per HPM report & Foundation crack at @2:02 @2:26"
click at [167, 193] on div "Condition Adjustments" at bounding box center [180, 193] width 109 height 14
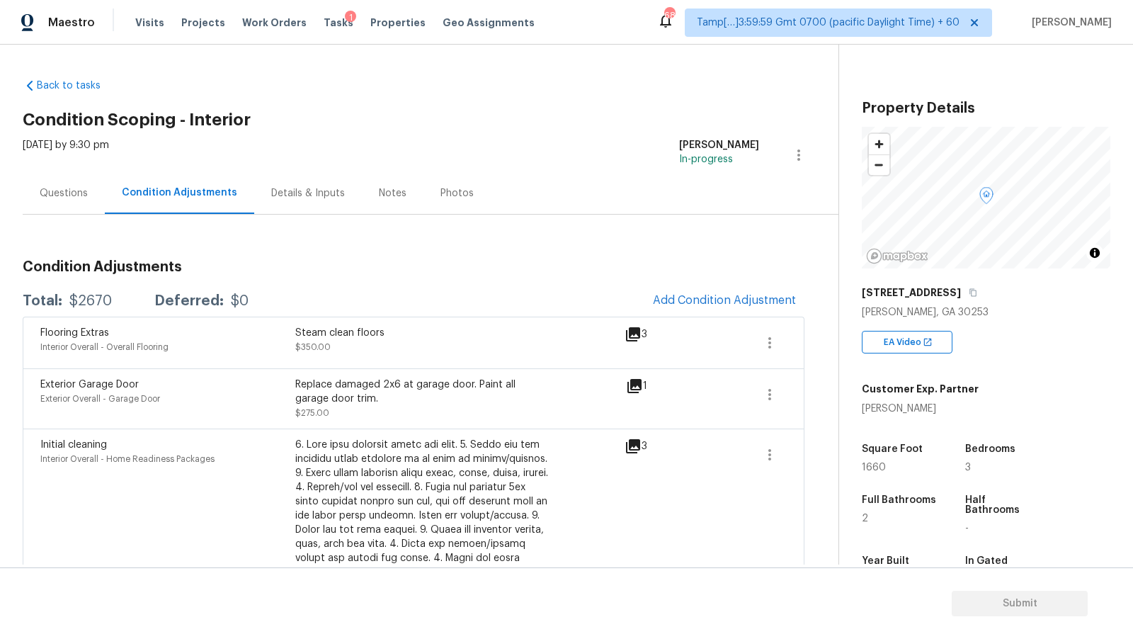
scroll to position [13, 0]
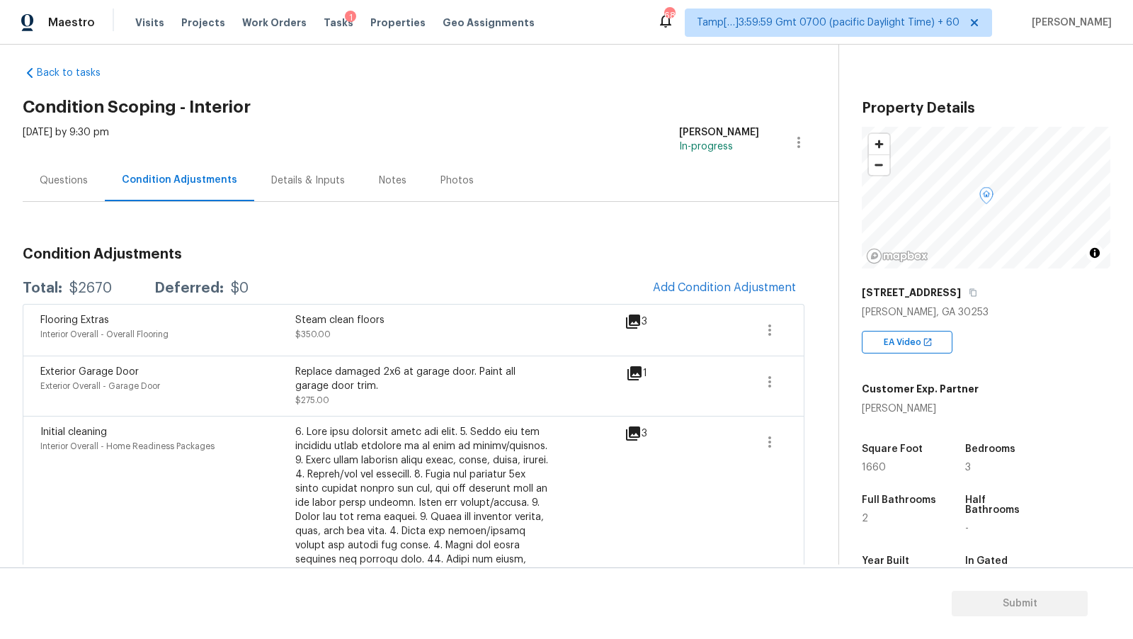
click at [322, 326] on div "Steam clean floors $350.00" at bounding box center [422, 330] width 255 height 34
click at [340, 324] on div "Steam clean floors" at bounding box center [422, 320] width 255 height 14
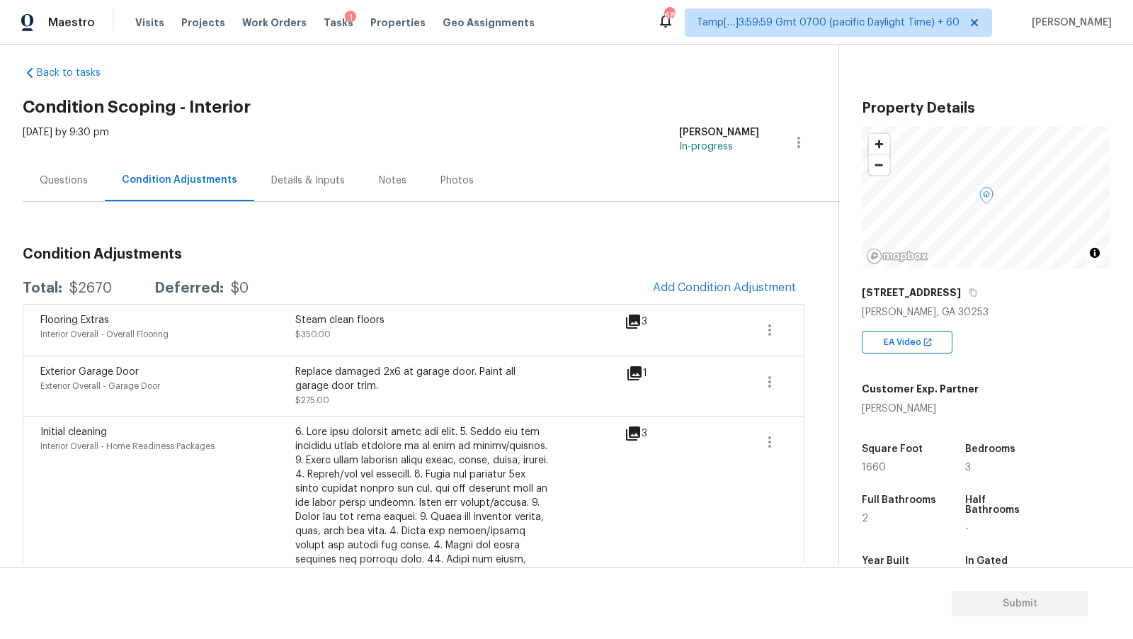
click at [324, 333] on span "$350.00" at bounding box center [312, 334] width 35 height 8
click at [695, 287] on span "Add Condition Adjustment" at bounding box center [724, 287] width 143 height 13
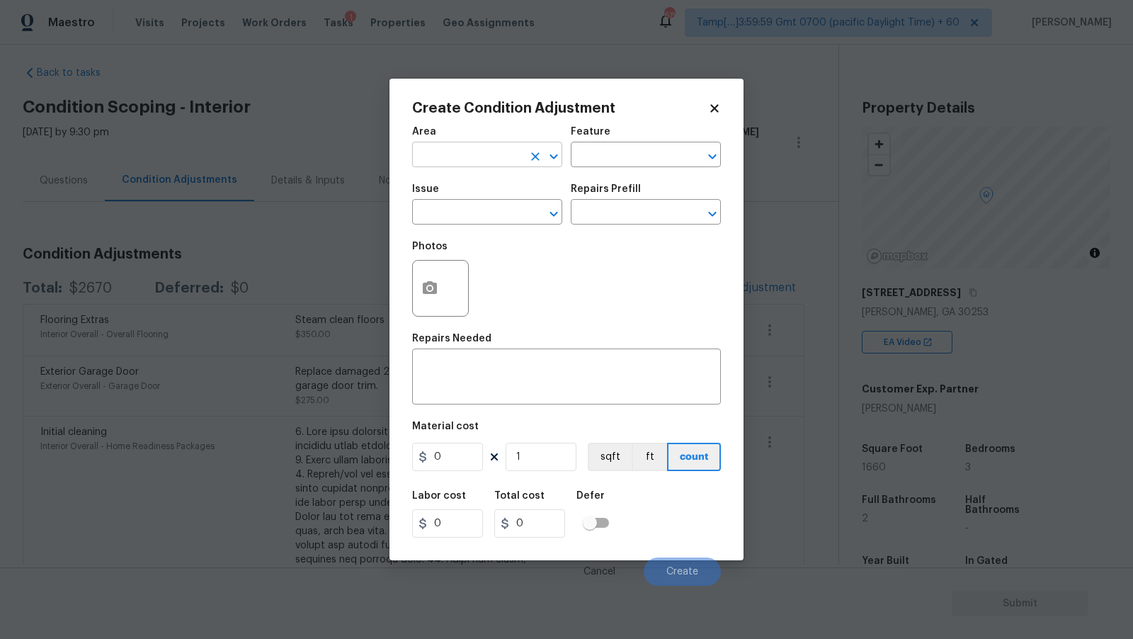
click at [485, 156] on input "text" at bounding box center [467, 156] width 110 height 22
type input "Interior Overall"
click at [514, 215] on input "text" at bounding box center [467, 214] width 110 height 22
type input "ACQ: Foundation"
click at [668, 219] on input "text" at bounding box center [626, 214] width 110 height 22
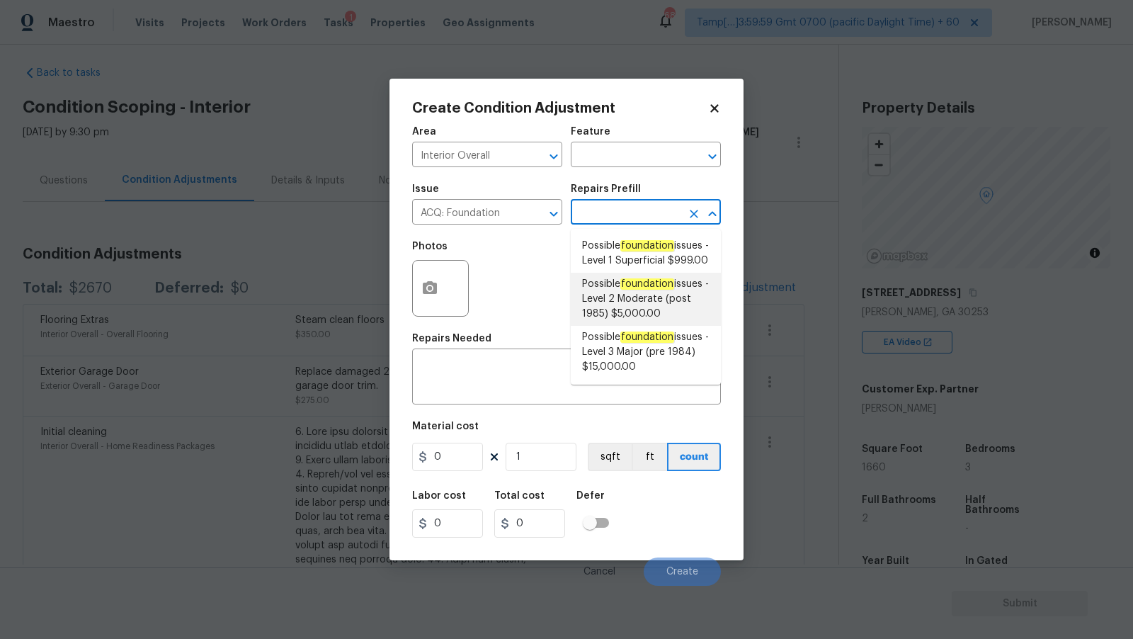
click at [659, 322] on span "Possible foundation issues - Level 2 Moderate (post 1985) $5,000.00" at bounding box center [645, 299] width 127 height 45
type input "Acquisition"
type textarea "Possible foundation issues - Level 2 Moderate: Disclaimer: This is NOT a techni…"
type input "5000"
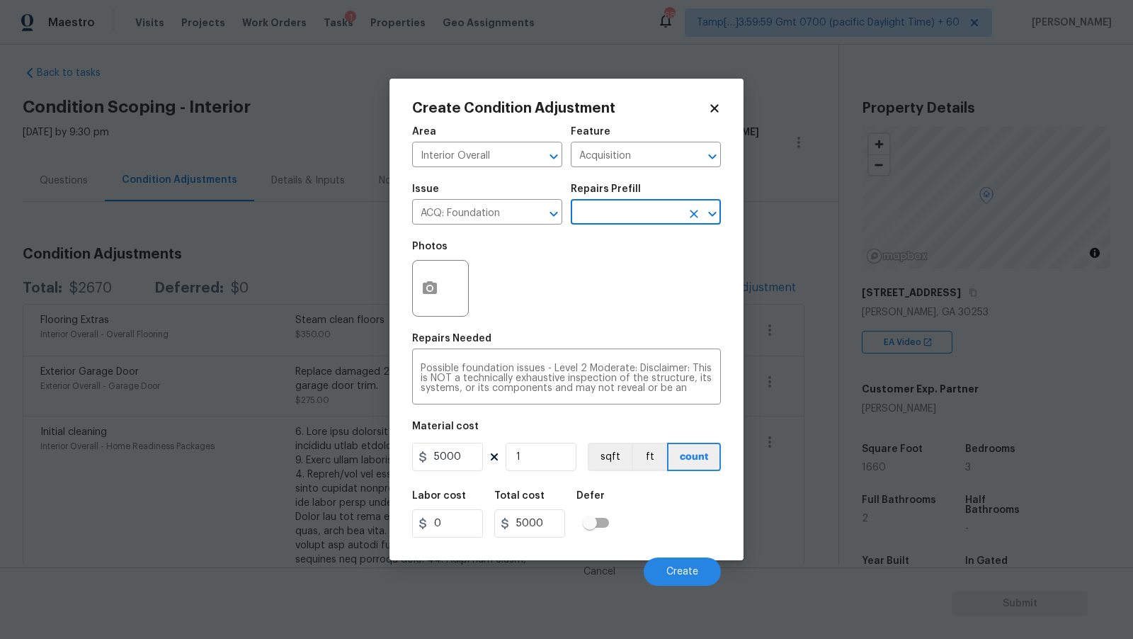
click at [403, 295] on div "Create Condition Adjustment Area Interior Overall ​ Feature Acquisition ​ Issue…" at bounding box center [567, 320] width 354 height 482
click at [436, 293] on icon "button" at bounding box center [430, 287] width 14 height 13
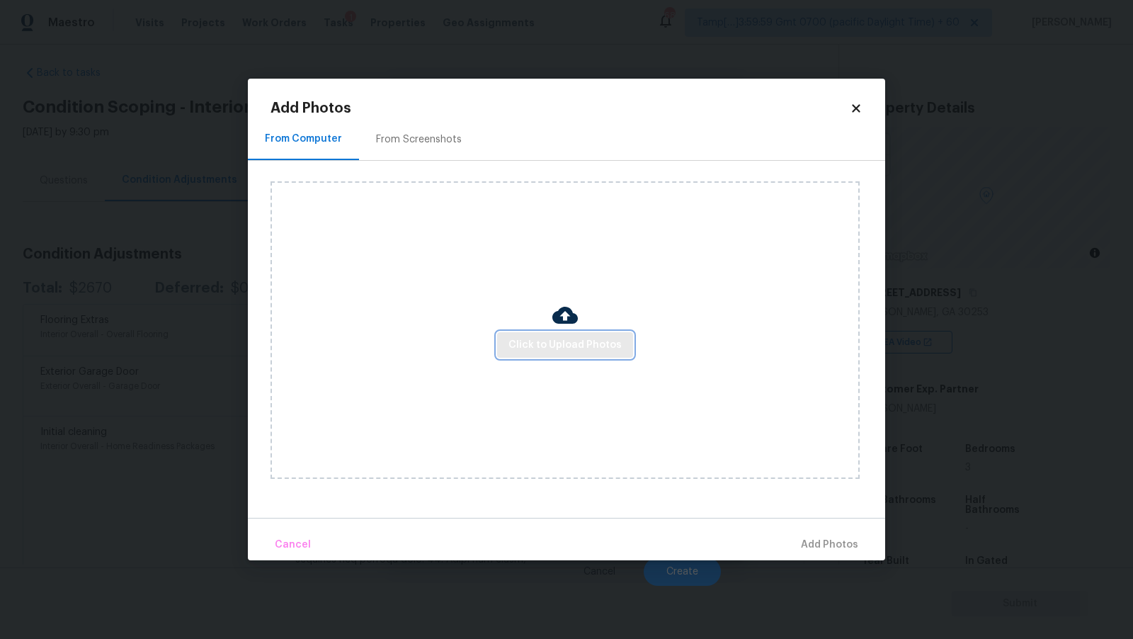
click at [598, 344] on span "Click to Upload Photos" at bounding box center [565, 345] width 113 height 18
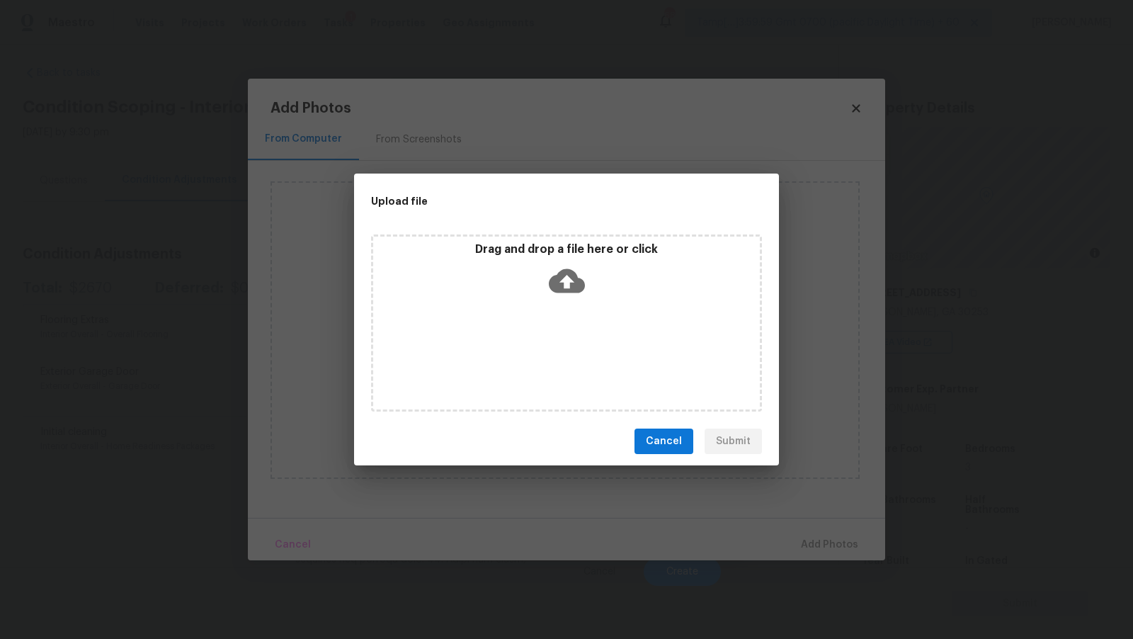
click at [577, 288] on icon at bounding box center [567, 281] width 36 height 24
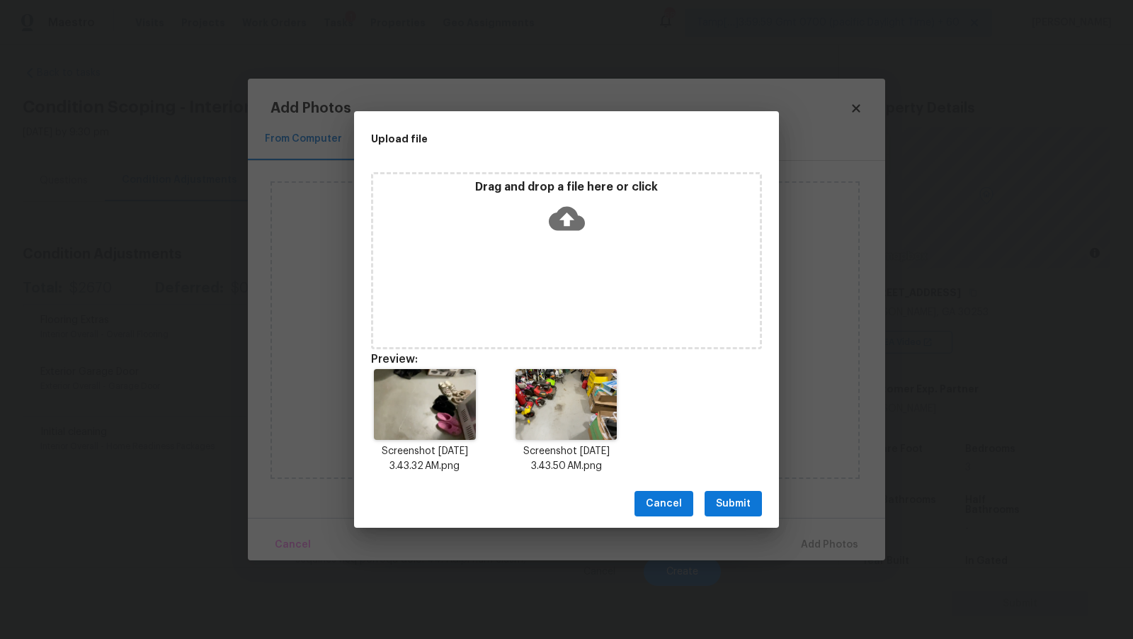
click at [737, 501] on span "Submit" at bounding box center [733, 504] width 35 height 18
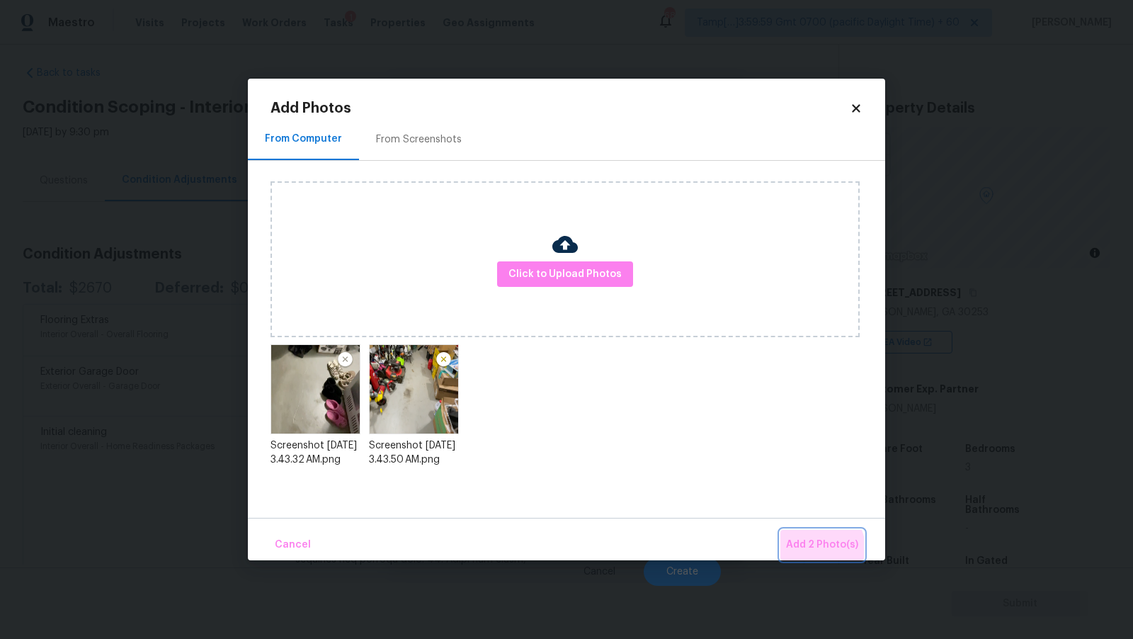
click at [819, 548] on span "Add 2 Photo(s)" at bounding box center [822, 545] width 72 height 18
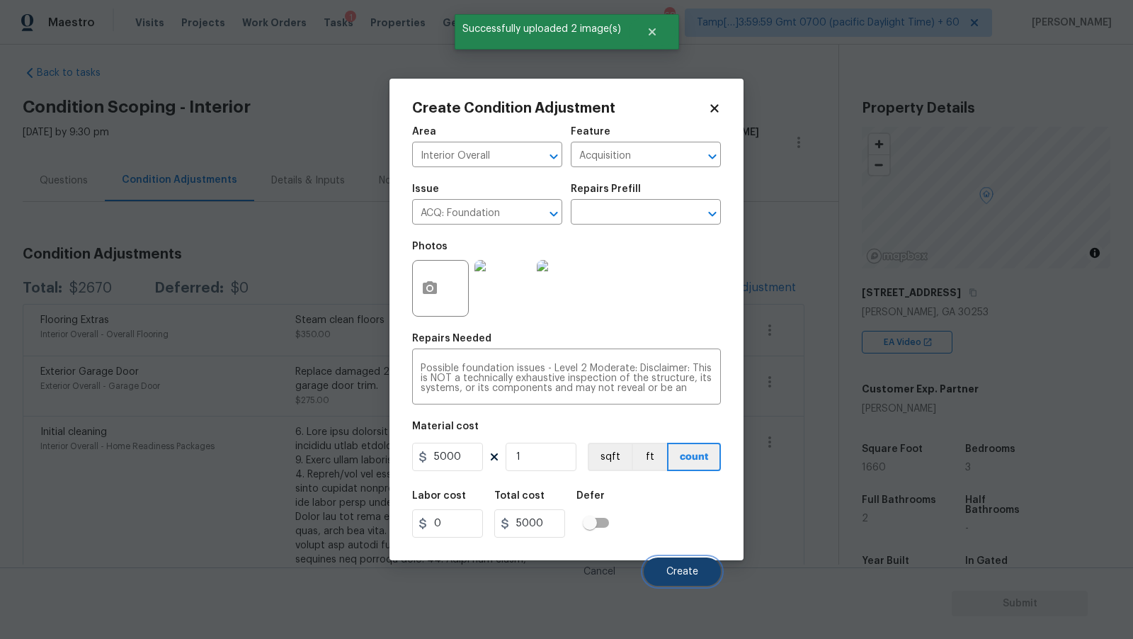
click at [688, 572] on span "Create" at bounding box center [682, 572] width 32 height 11
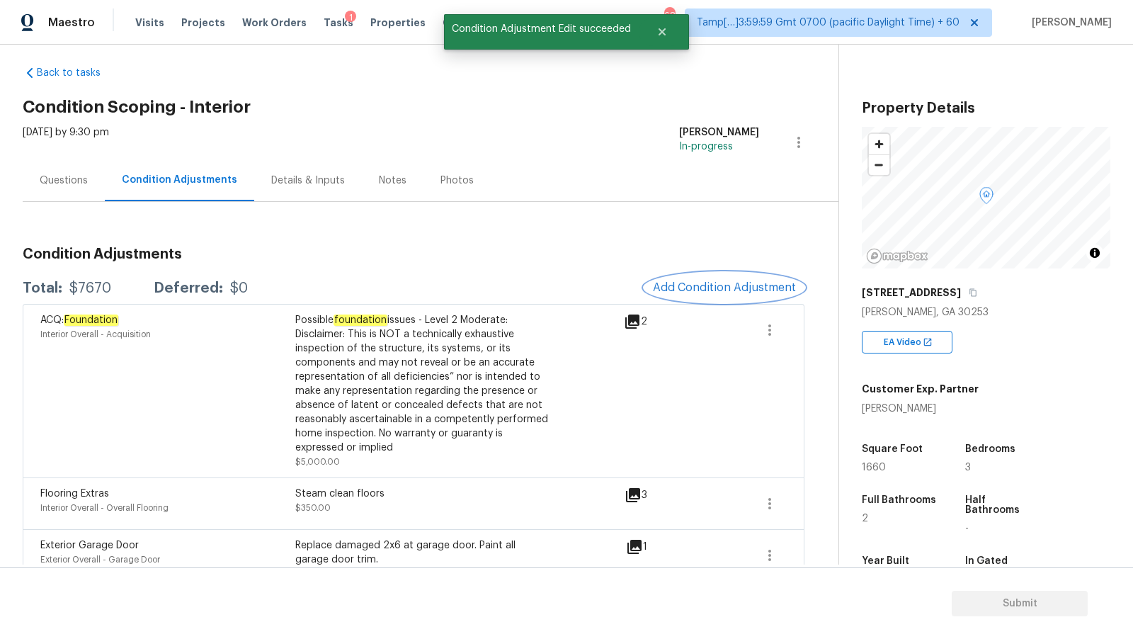
click at [666, 288] on span "Add Condition Adjustment" at bounding box center [724, 287] width 143 height 13
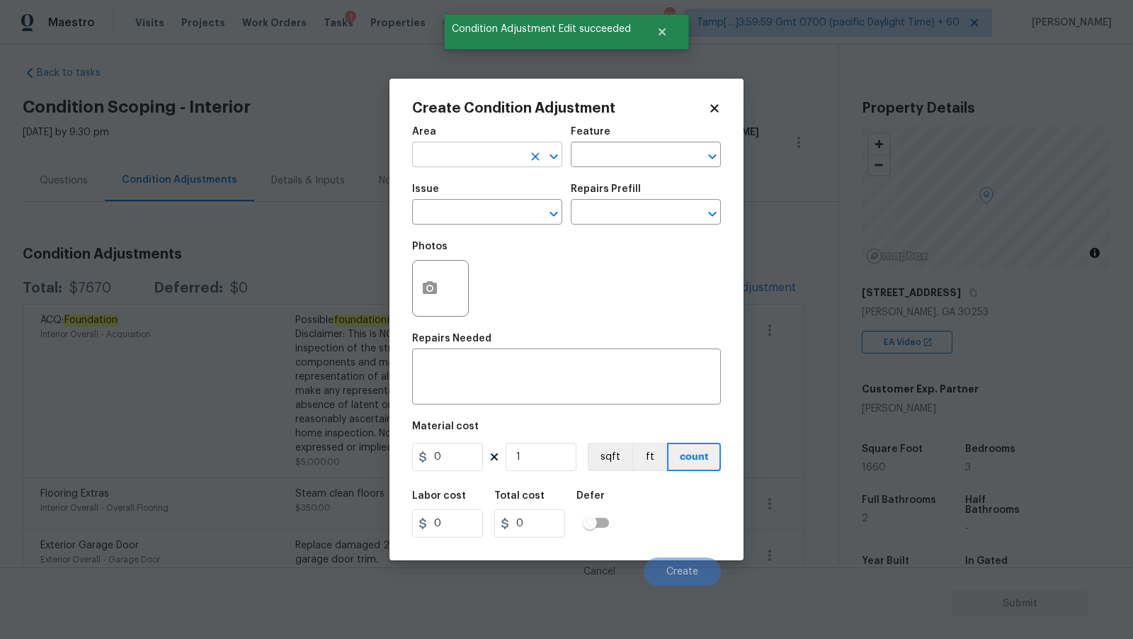
click at [453, 162] on input "text" at bounding box center [467, 156] width 110 height 22
type input "Interior Overall"
click at [460, 206] on input "text" at bounding box center [467, 214] width 110 height 22
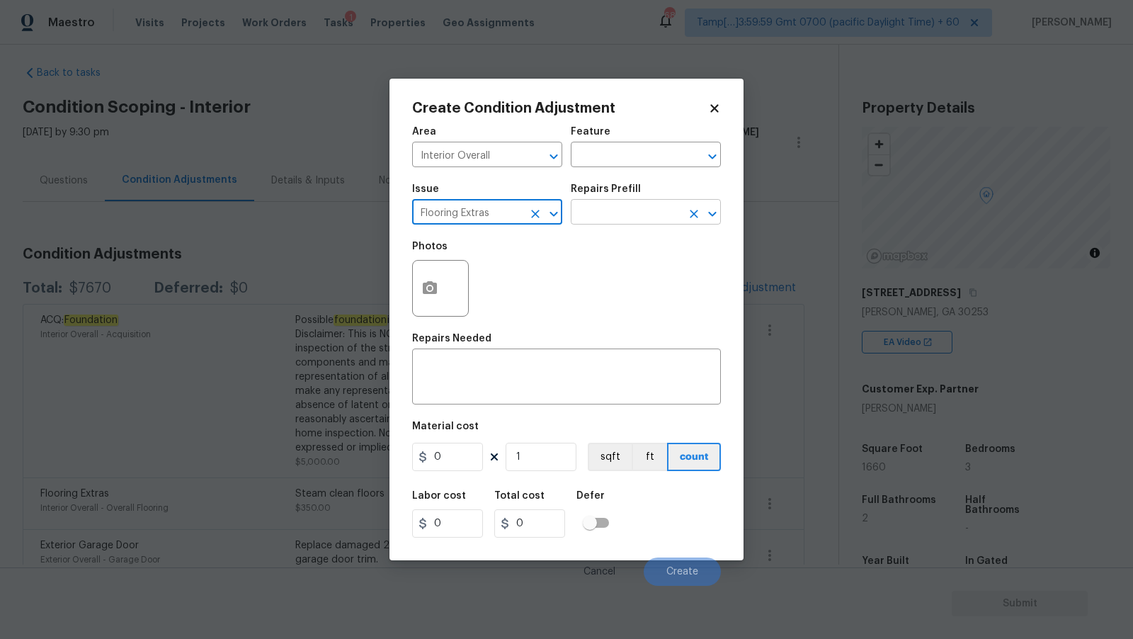
click at [590, 220] on input "text" at bounding box center [626, 214] width 110 height 22
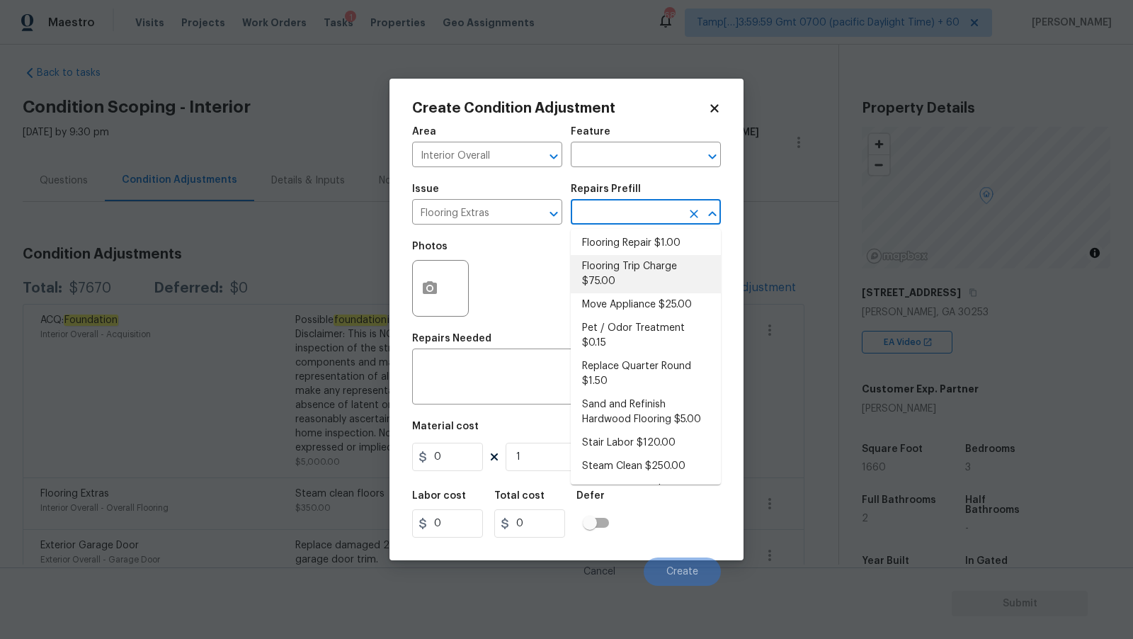
scroll to position [96, 0]
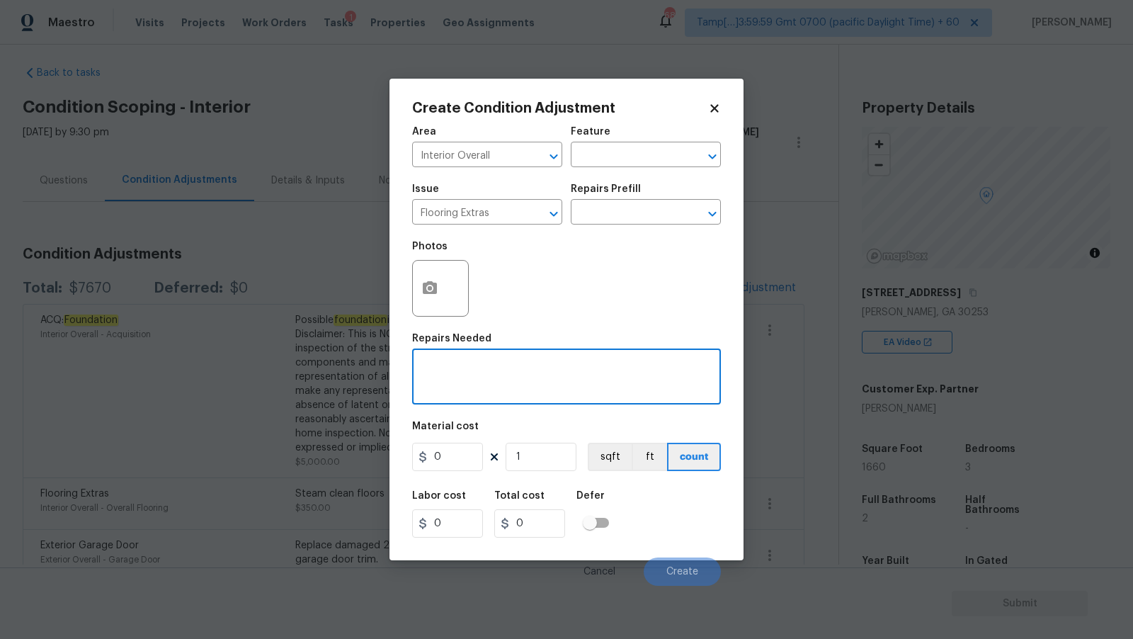
click at [505, 376] on textarea at bounding box center [567, 378] width 292 height 30
click at [504, 205] on input "Flooring Extras" at bounding box center [467, 214] width 110 height 22
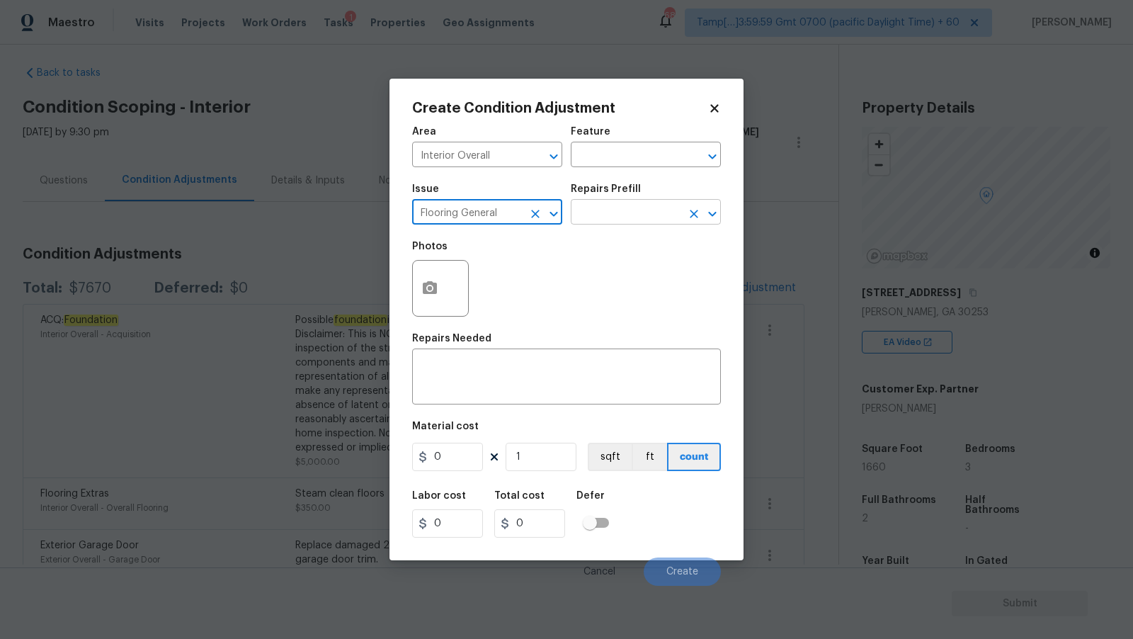
type input "Flooring General"
click at [613, 217] on input "text" at bounding box center [626, 214] width 110 height 22
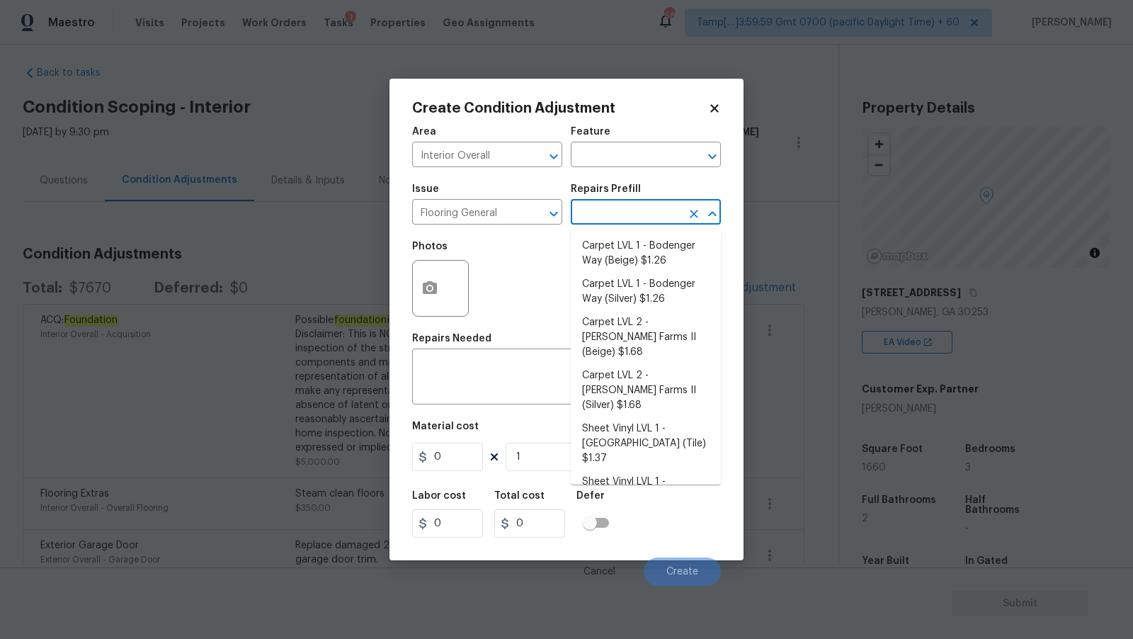
scroll to position [93, 0]
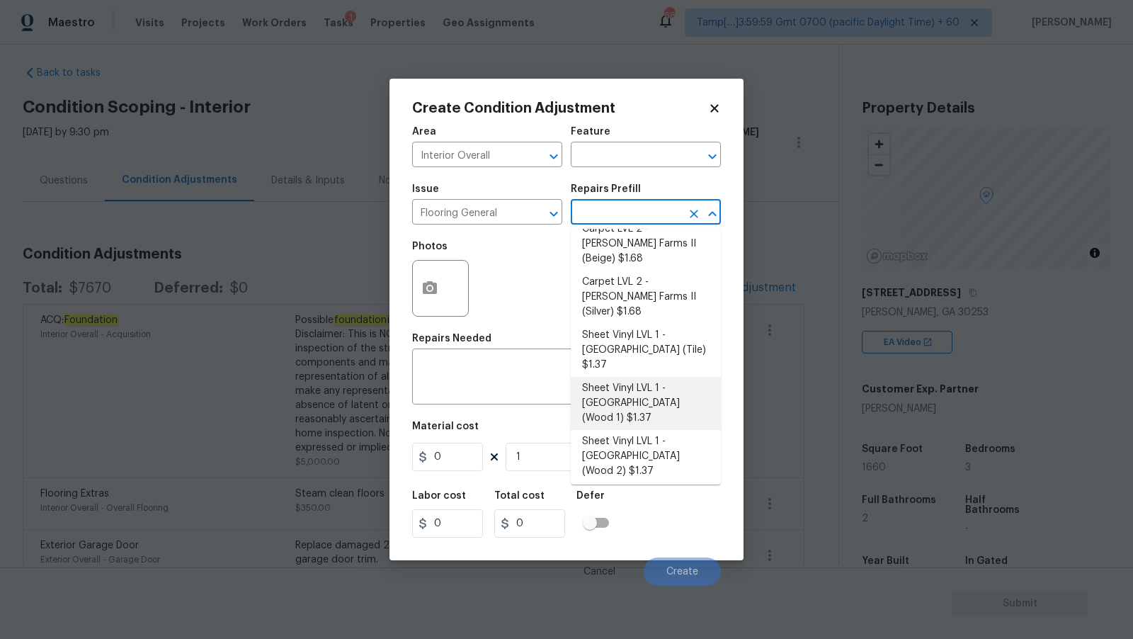
click at [494, 311] on div "Photos" at bounding box center [566, 279] width 309 height 92
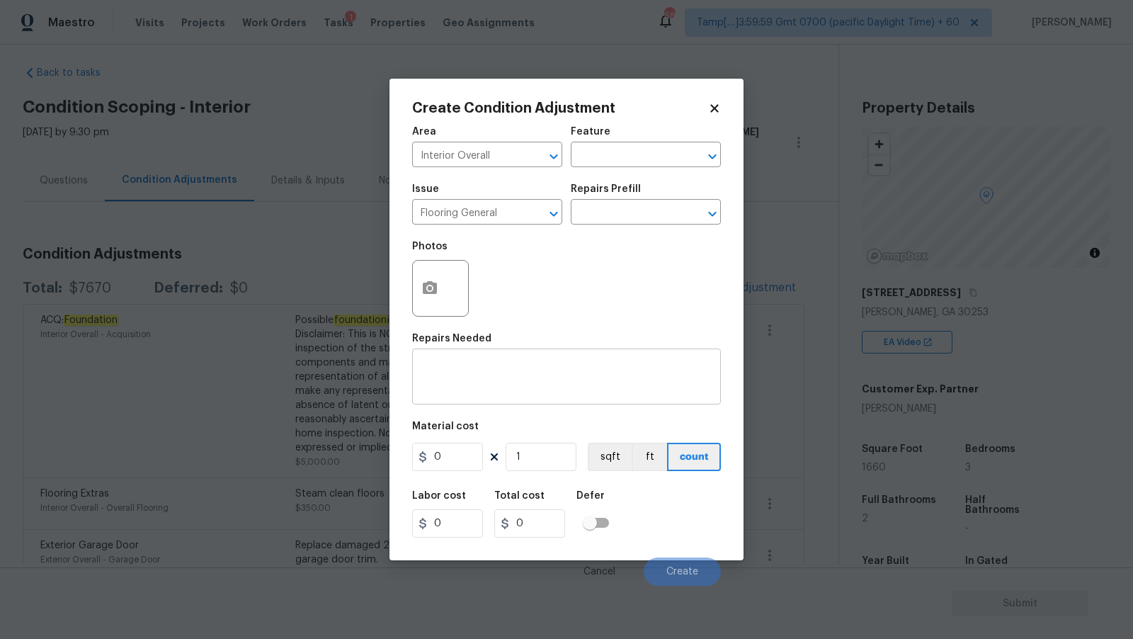
click at [503, 357] on div "x ​" at bounding box center [566, 378] width 309 height 52
click at [504, 392] on textarea at bounding box center [567, 378] width 292 height 30
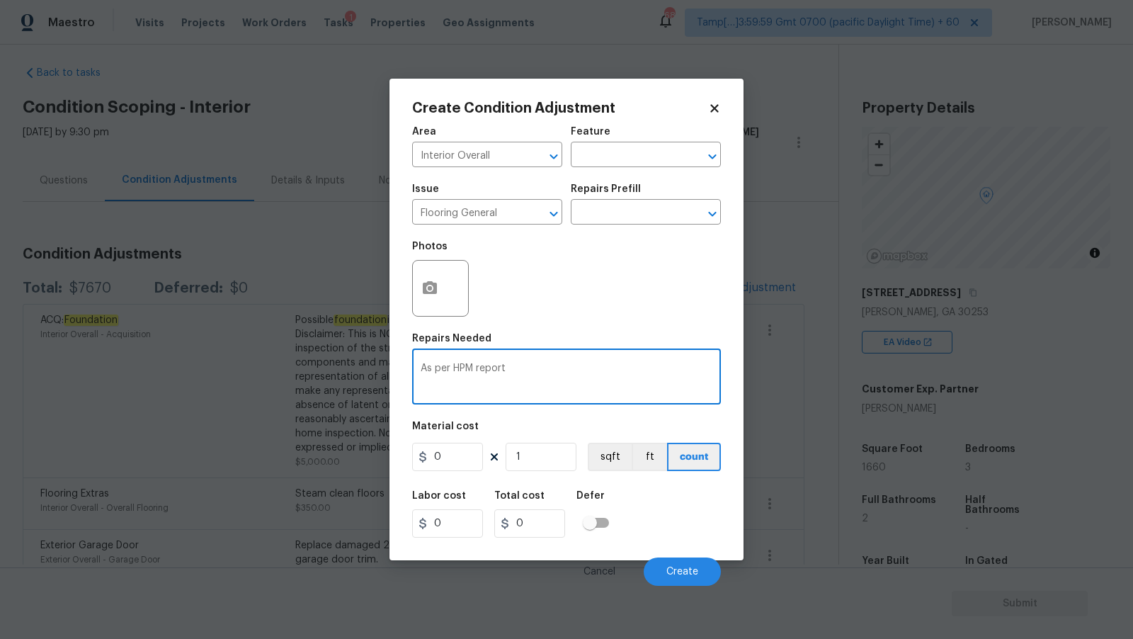
type textarea "As per HPM report"
paste textarea "Home needs vinyl replacement in bathrooms, laundry. $600"
type textarea "Home needs vinyl replacement in bathrooms, laundry. $600"
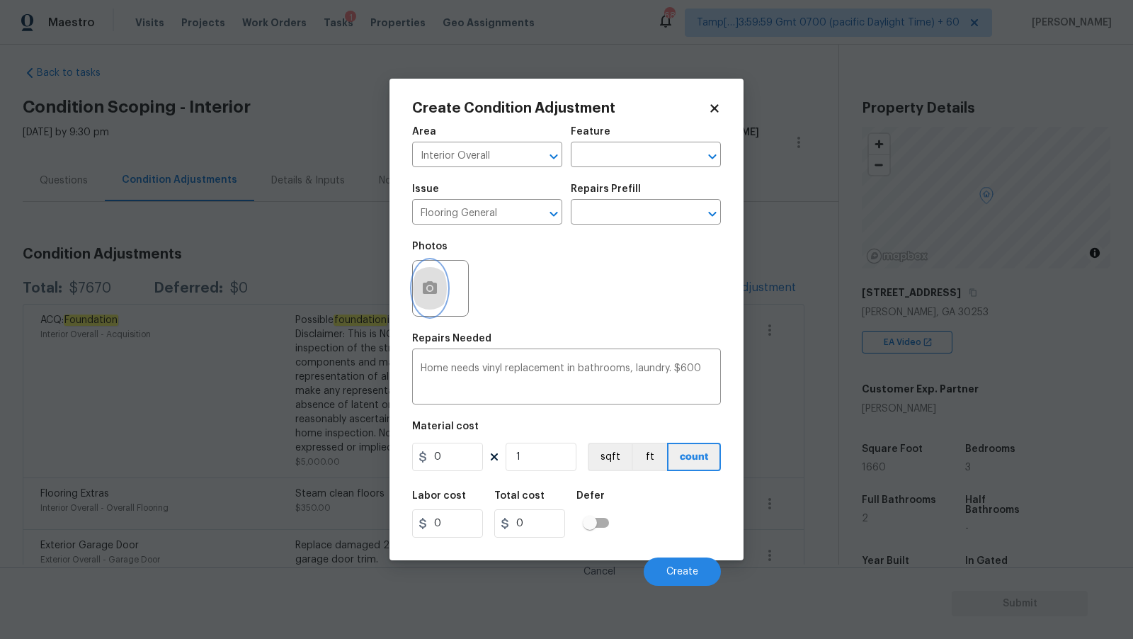
click at [436, 279] on button "button" at bounding box center [430, 288] width 34 height 55
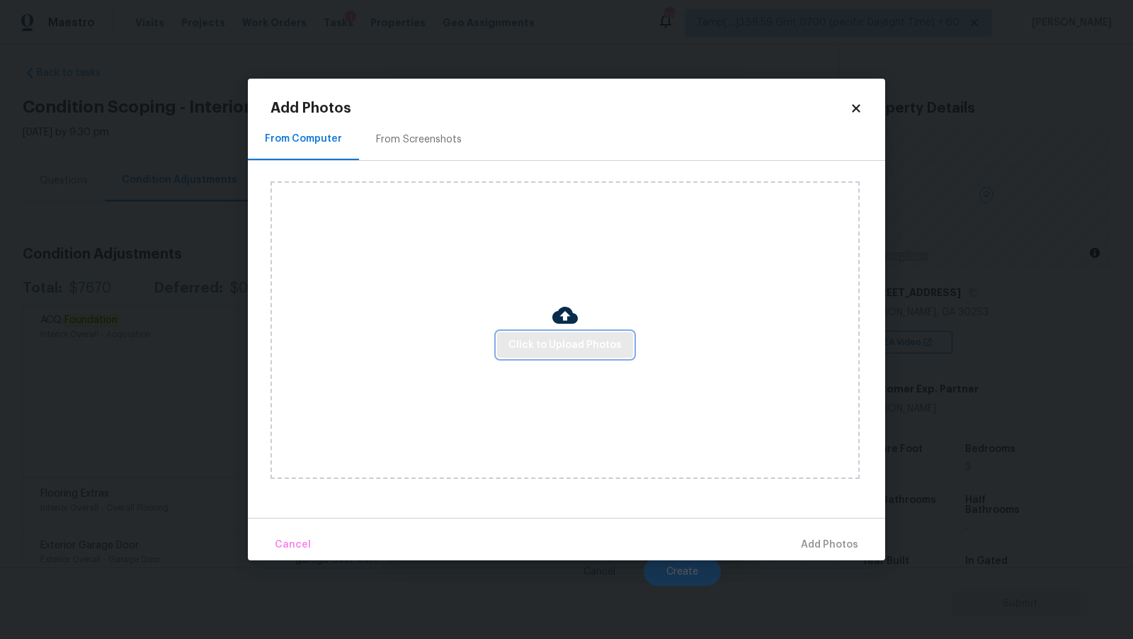
click at [549, 339] on span "Click to Upload Photos" at bounding box center [565, 345] width 113 height 18
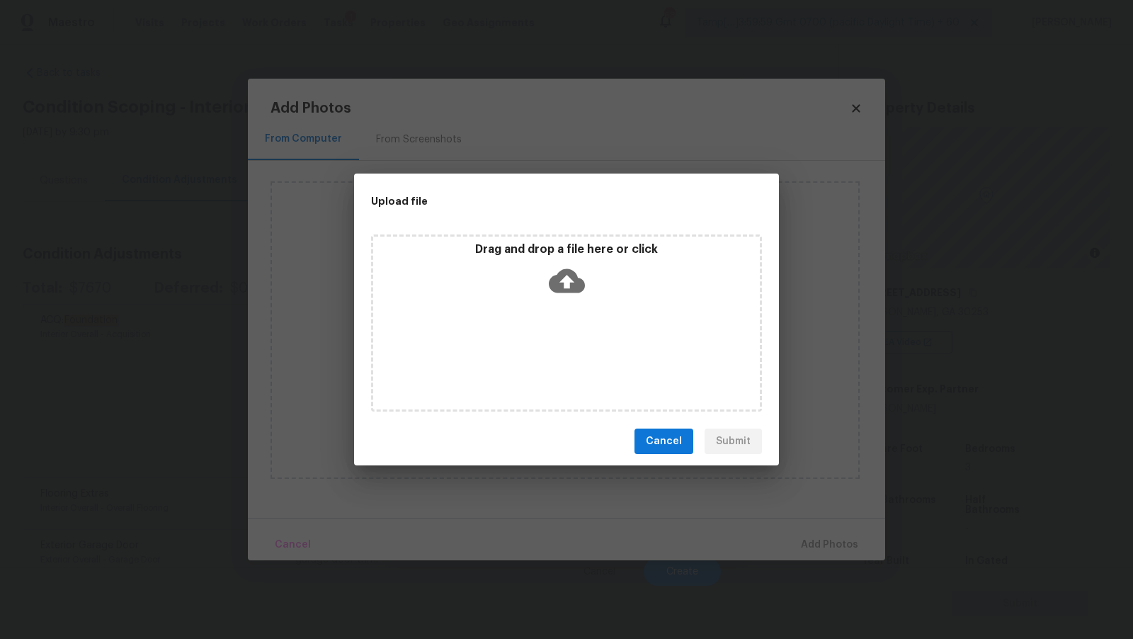
click at [579, 282] on icon at bounding box center [567, 281] width 36 height 24
click at [585, 268] on div "Drag and drop a file here or click" at bounding box center [566, 272] width 387 height 61
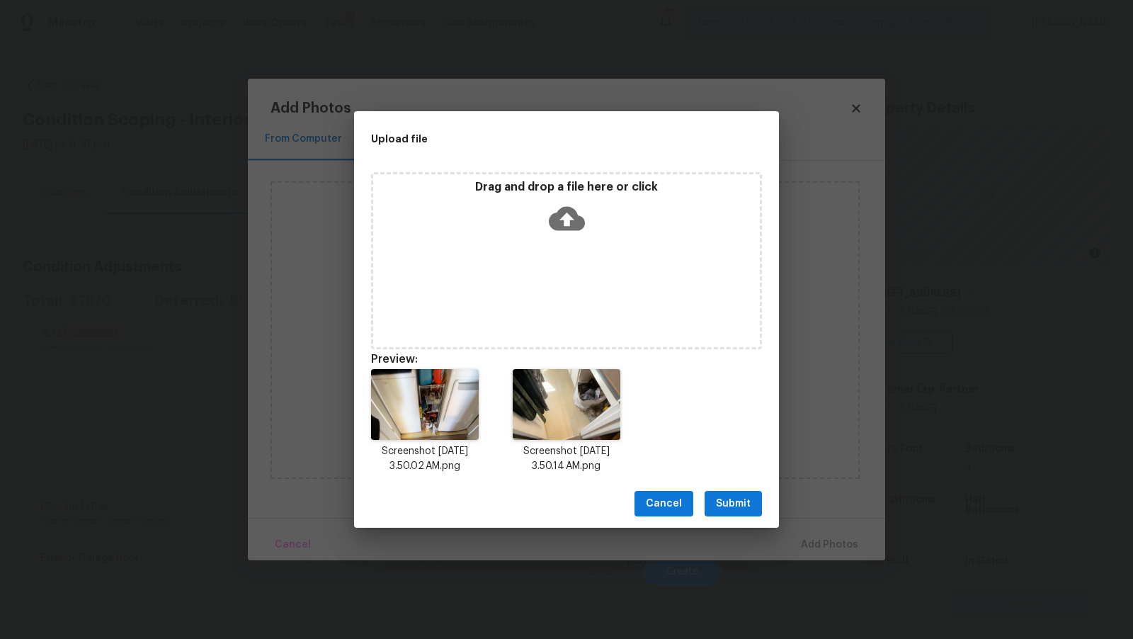
scroll to position [13, 0]
click at [733, 509] on span "Submit" at bounding box center [733, 504] width 35 height 18
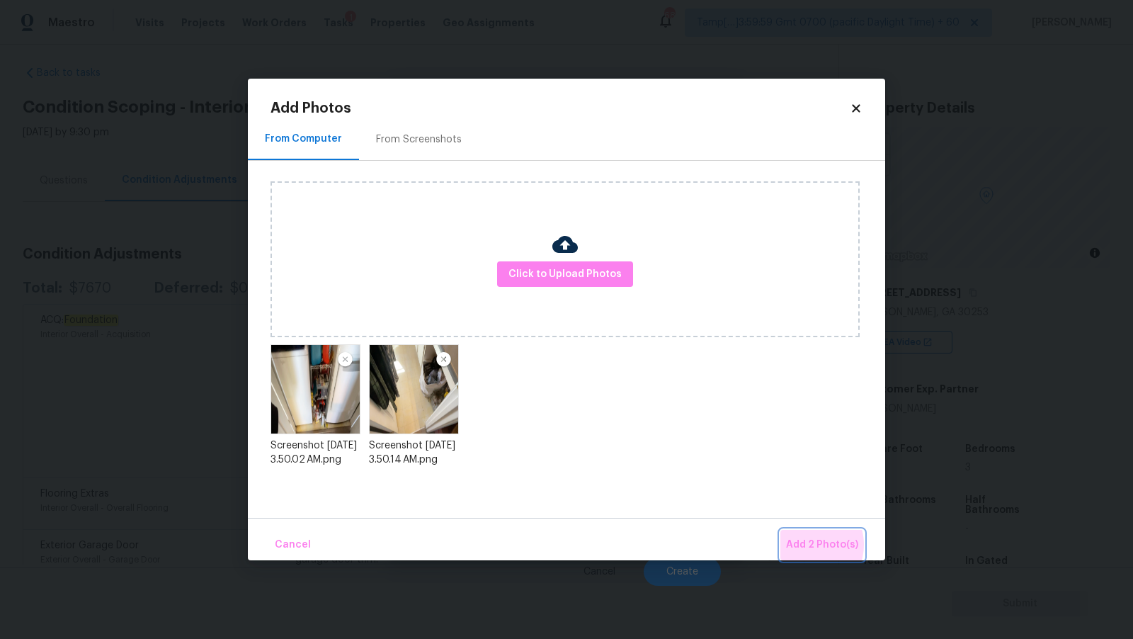
click at [808, 545] on span "Add 2 Photo(s)" at bounding box center [822, 545] width 72 height 18
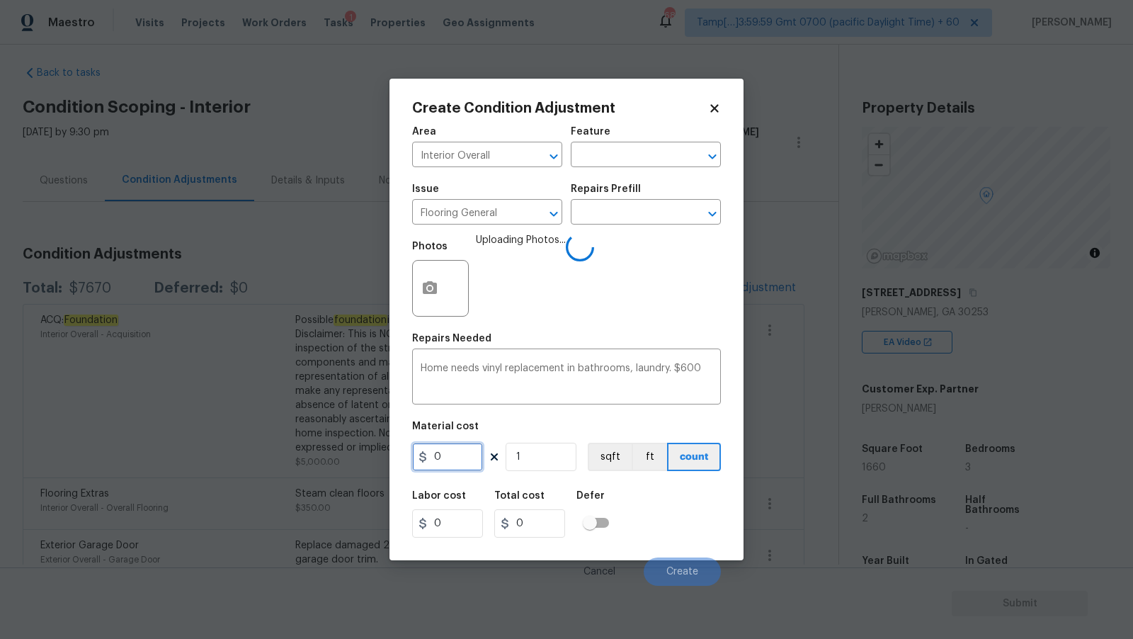
click at [451, 457] on input "0" at bounding box center [447, 457] width 71 height 28
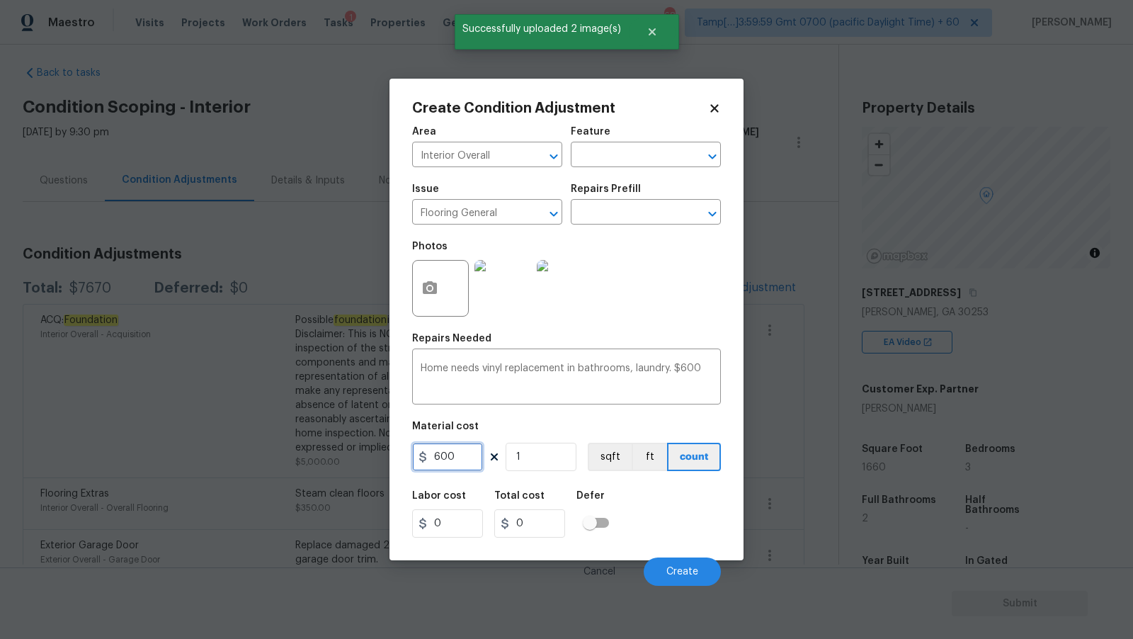
type input "600"
click at [647, 269] on div "Photos" at bounding box center [566, 279] width 309 height 92
click at [674, 570] on span "Create" at bounding box center [682, 572] width 32 height 11
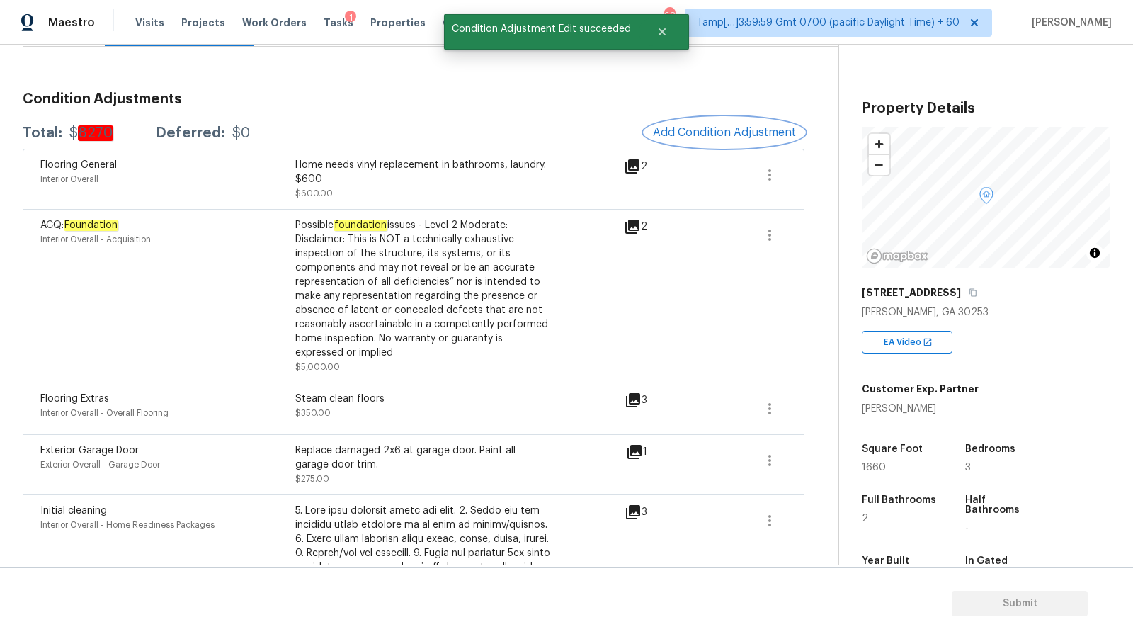
scroll to position [171, 0]
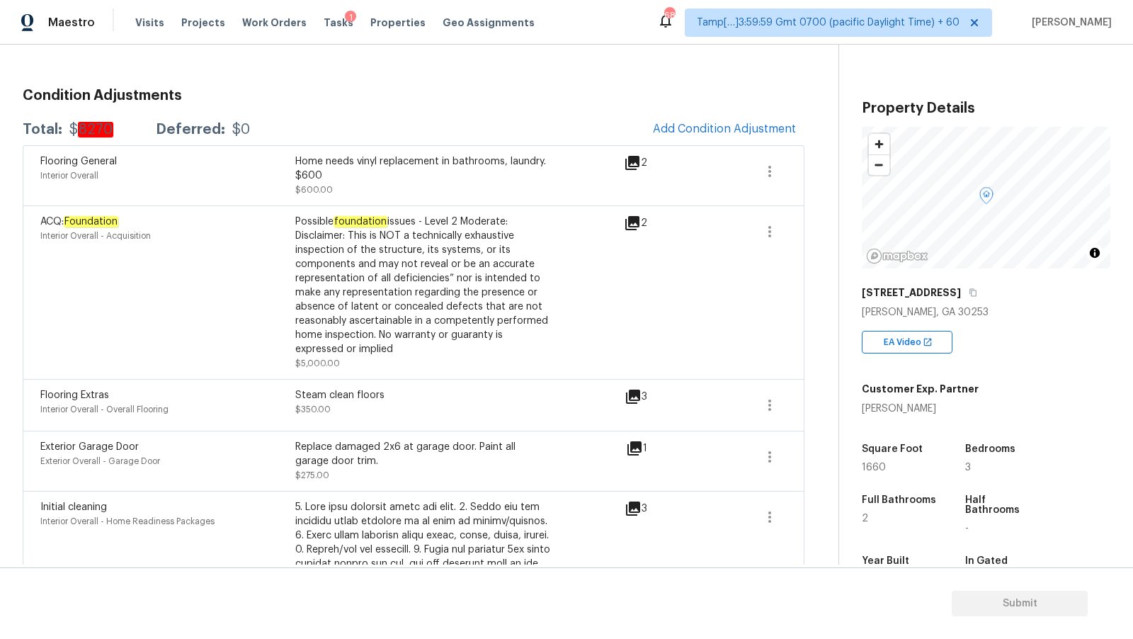
click at [742, 114] on span "Add Condition Adjustment" at bounding box center [725, 129] width 160 height 31
click at [733, 118] on button "Add Condition Adjustment" at bounding box center [725, 129] width 160 height 30
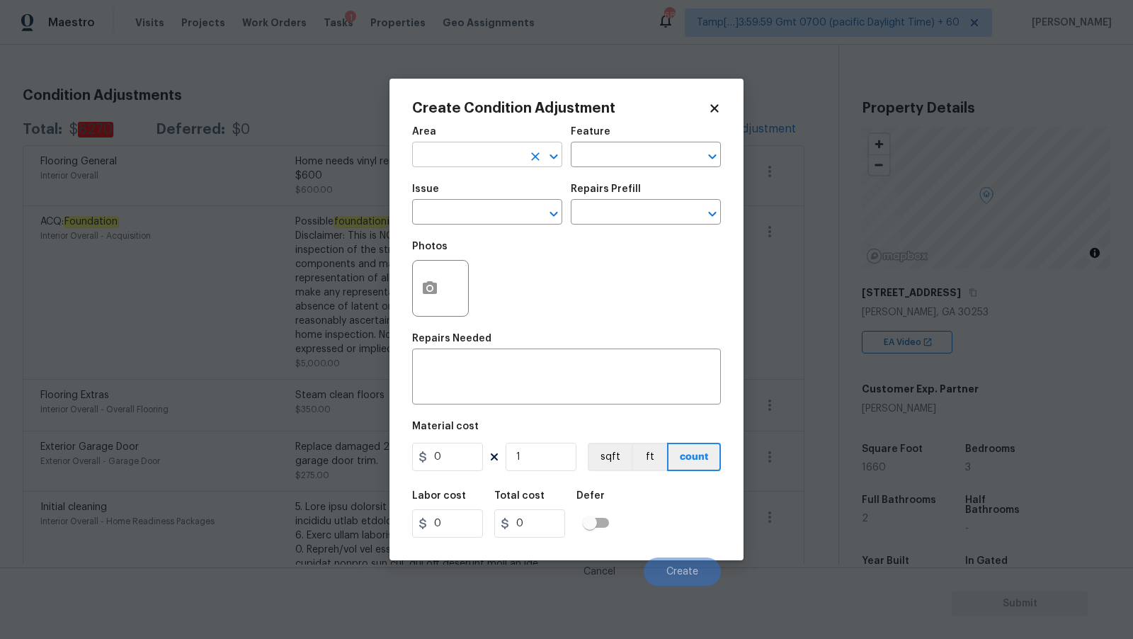
click at [475, 157] on input "text" at bounding box center [467, 156] width 110 height 22
type input "Interior Overall"
click at [450, 208] on input "text" at bounding box center [467, 214] width 110 height 22
type input "ACQ: Paint"
click at [613, 220] on input "text" at bounding box center [626, 214] width 110 height 22
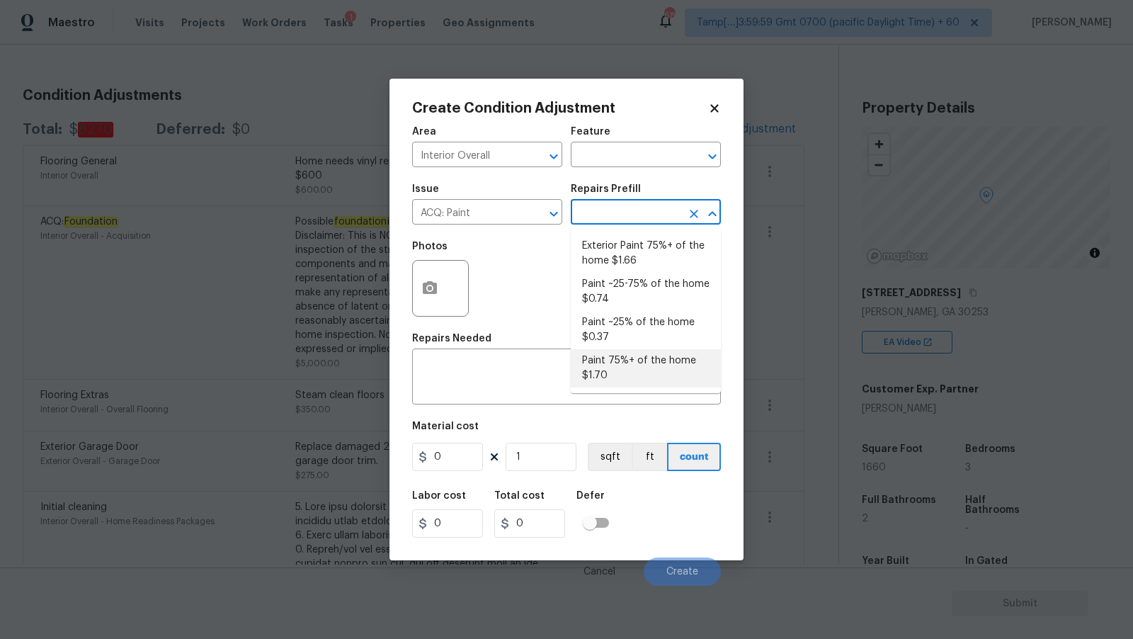
click at [624, 373] on li "Paint 75%+ of the home $1.70" at bounding box center [646, 368] width 150 height 38
type input "Acquisition"
type textarea "Acquisition Scope: 75%+ of the home will likely require interior paint"
type input "1.7"
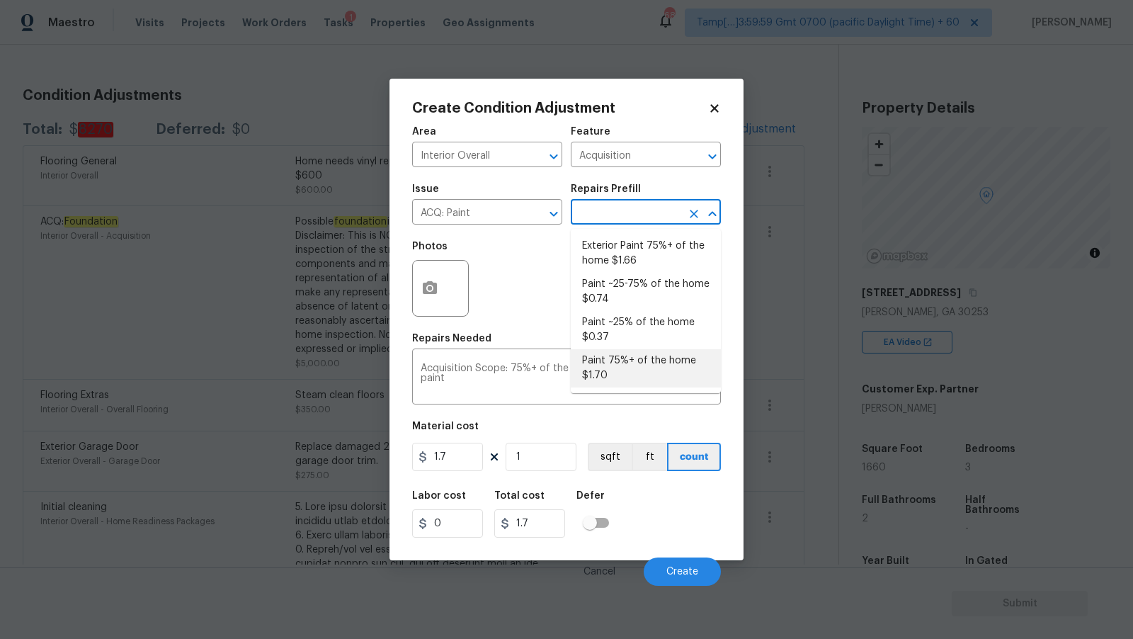
click at [499, 439] on div "Material cost" at bounding box center [566, 430] width 309 height 18
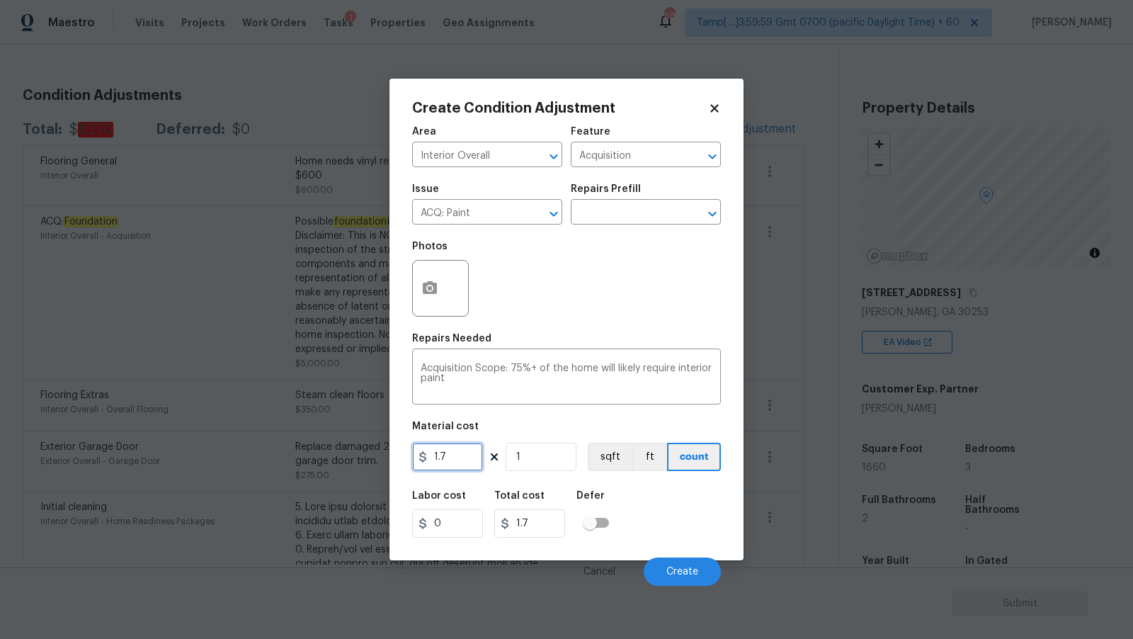
click at [448, 450] on input "1.7" at bounding box center [447, 457] width 71 height 28
paste input "85"
type input "1.85"
type input "16"
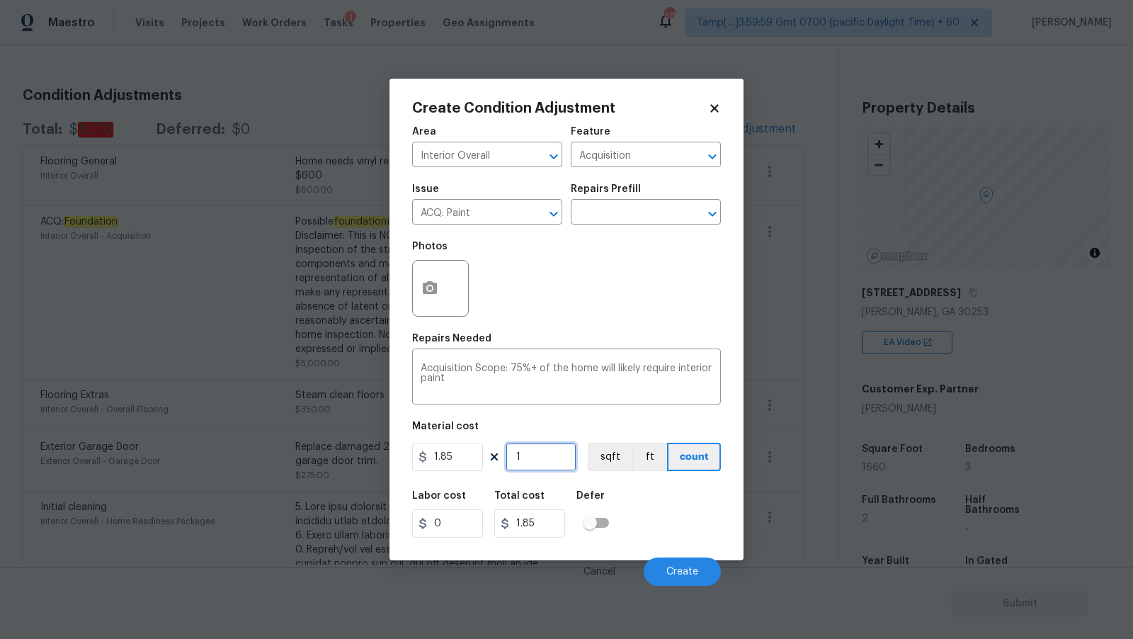
type input "29.6"
type input "166"
type input "307.1"
type input "1660"
type input "3071"
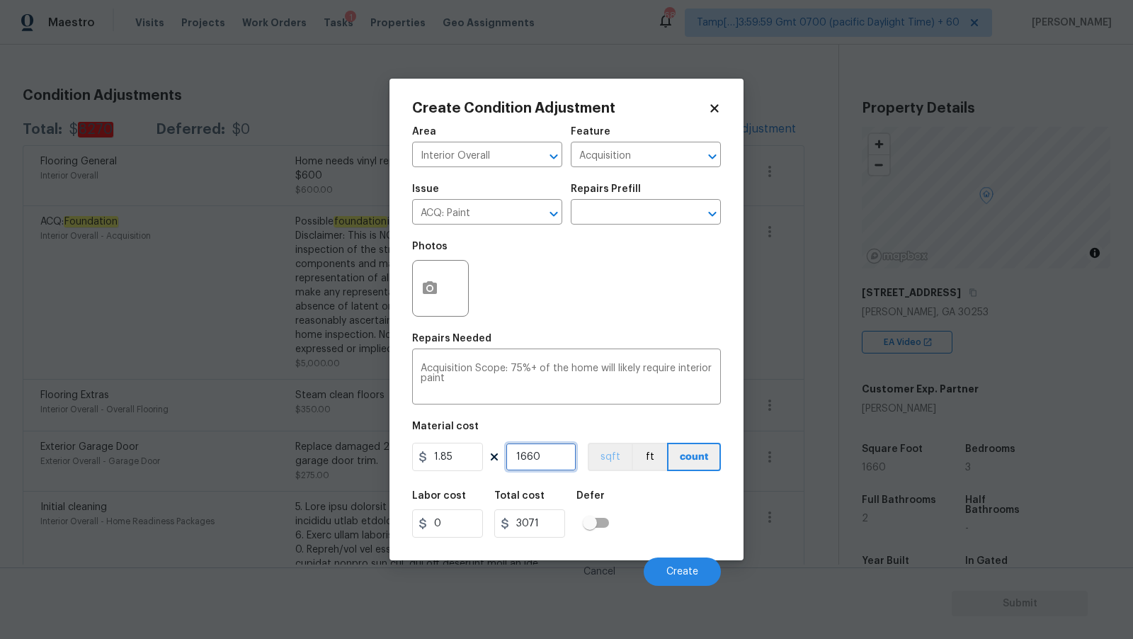
type input "1660"
click at [615, 467] on button "sqft" at bounding box center [610, 457] width 44 height 28
click at [441, 295] on button "button" at bounding box center [430, 288] width 34 height 55
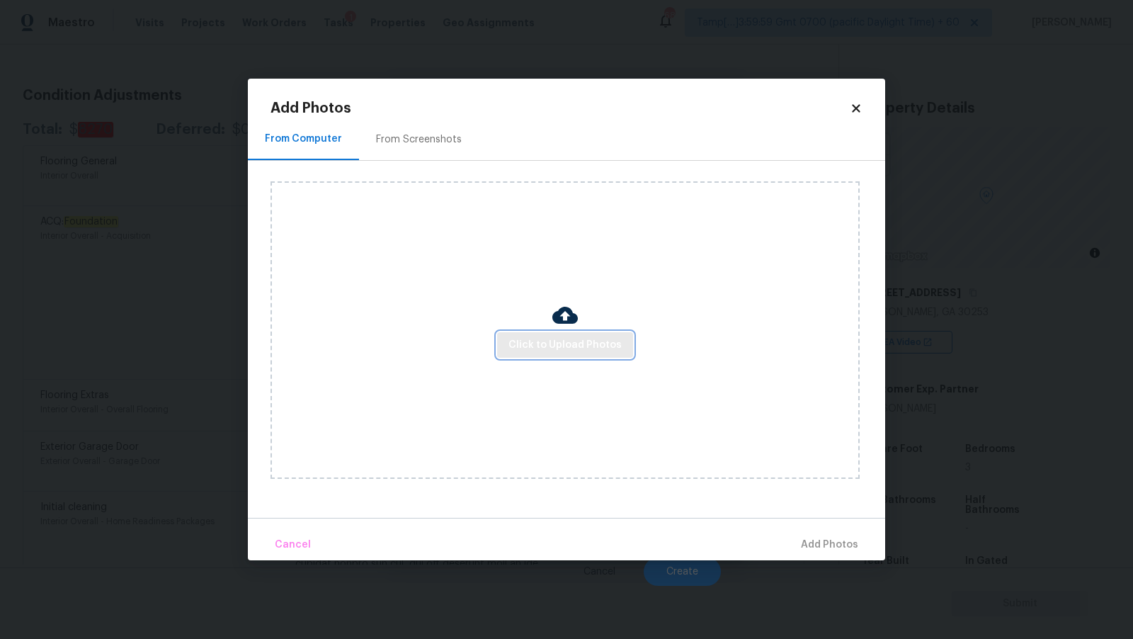
click at [581, 344] on span "Click to Upload Photos" at bounding box center [565, 345] width 113 height 18
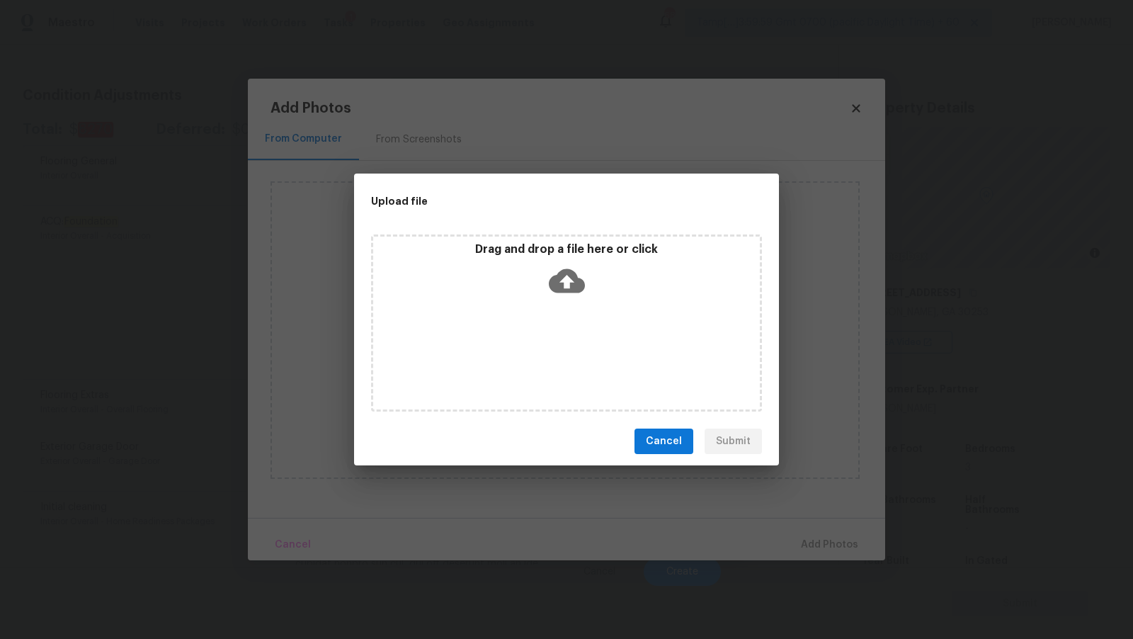
click at [573, 272] on icon at bounding box center [567, 281] width 36 height 24
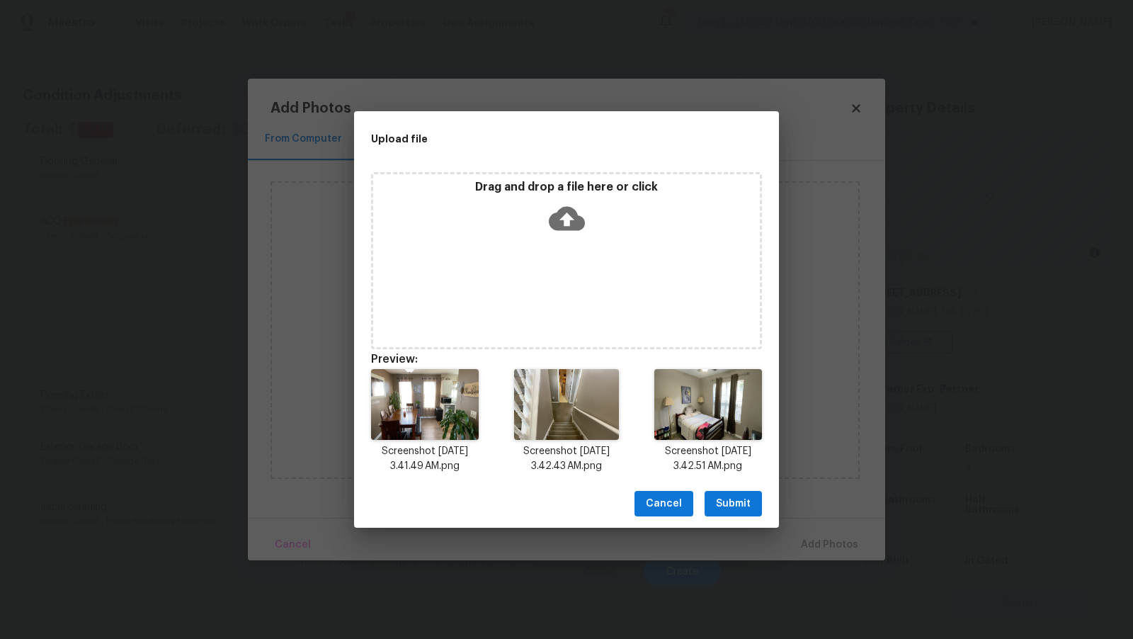
click at [740, 504] on span "Submit" at bounding box center [733, 504] width 35 height 18
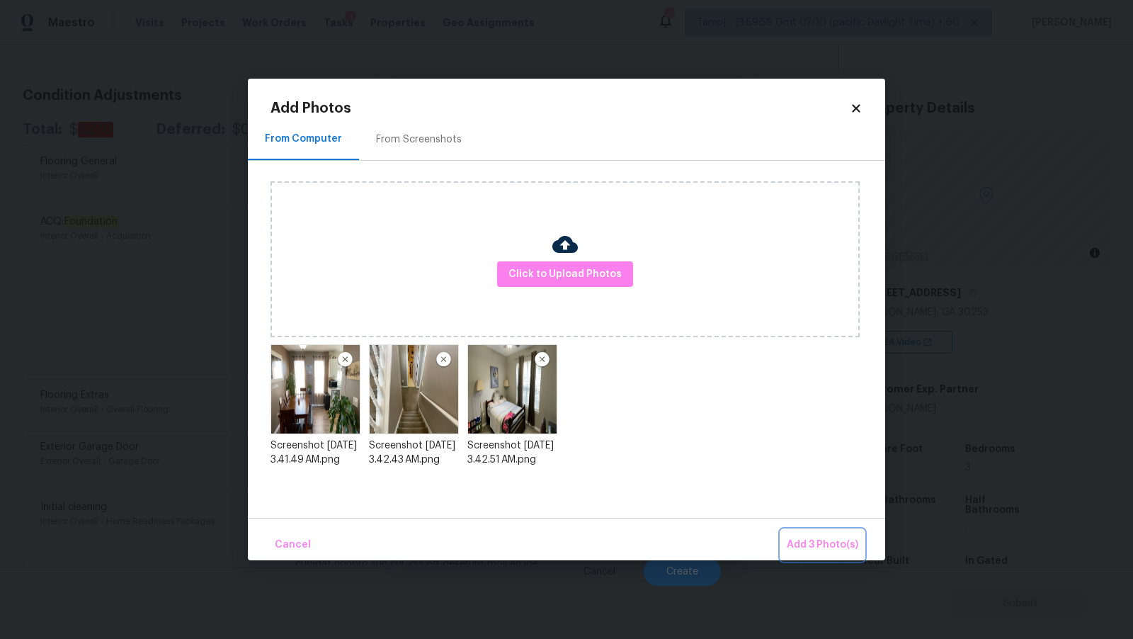
click at [802, 538] on span "Add 3 Photo(s)" at bounding box center [823, 545] width 72 height 18
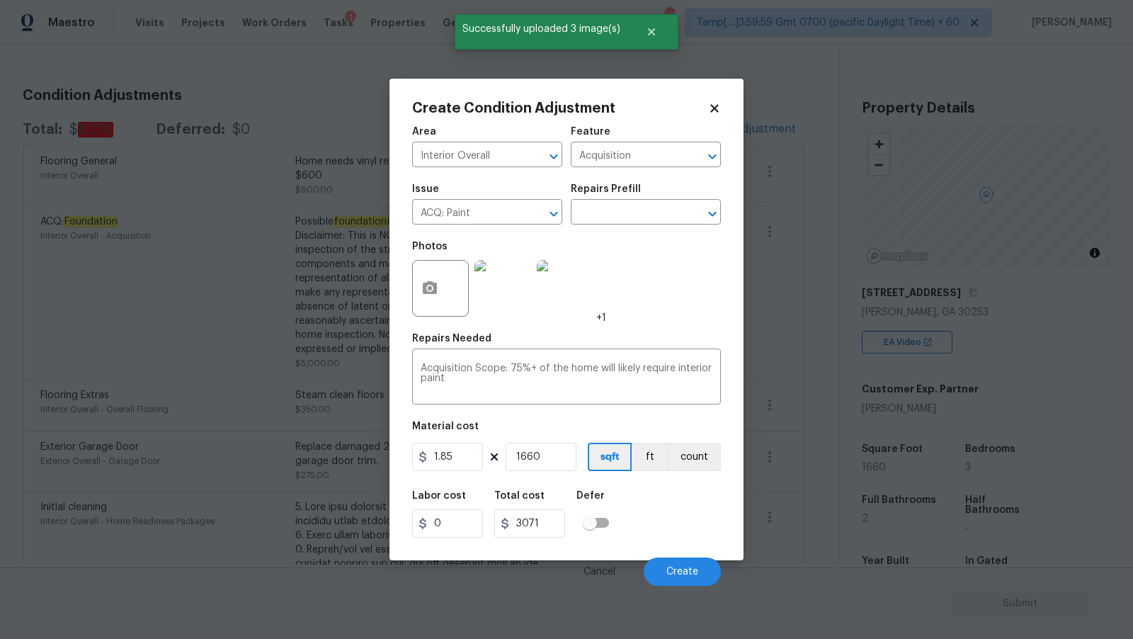
click at [726, 256] on div "Create Condition Adjustment Area Interior Overall ​ Feature Acquisition ​ Issue…" at bounding box center [567, 320] width 354 height 482
click at [675, 579] on button "Create" at bounding box center [682, 571] width 77 height 28
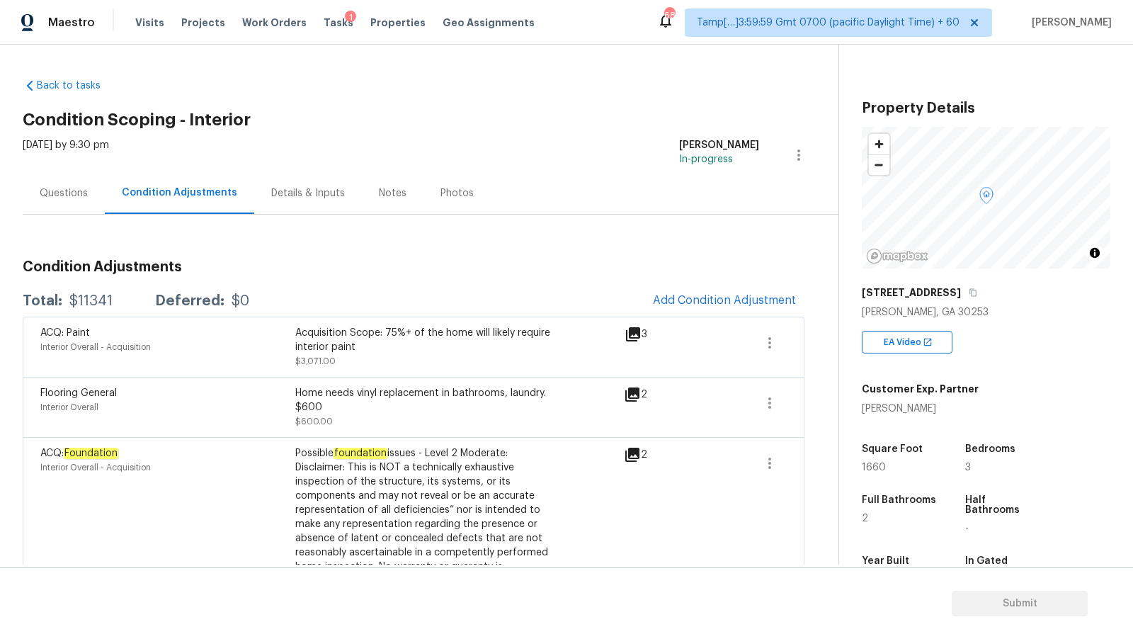
click at [84, 194] on div "Questions" at bounding box center [64, 193] width 48 height 14
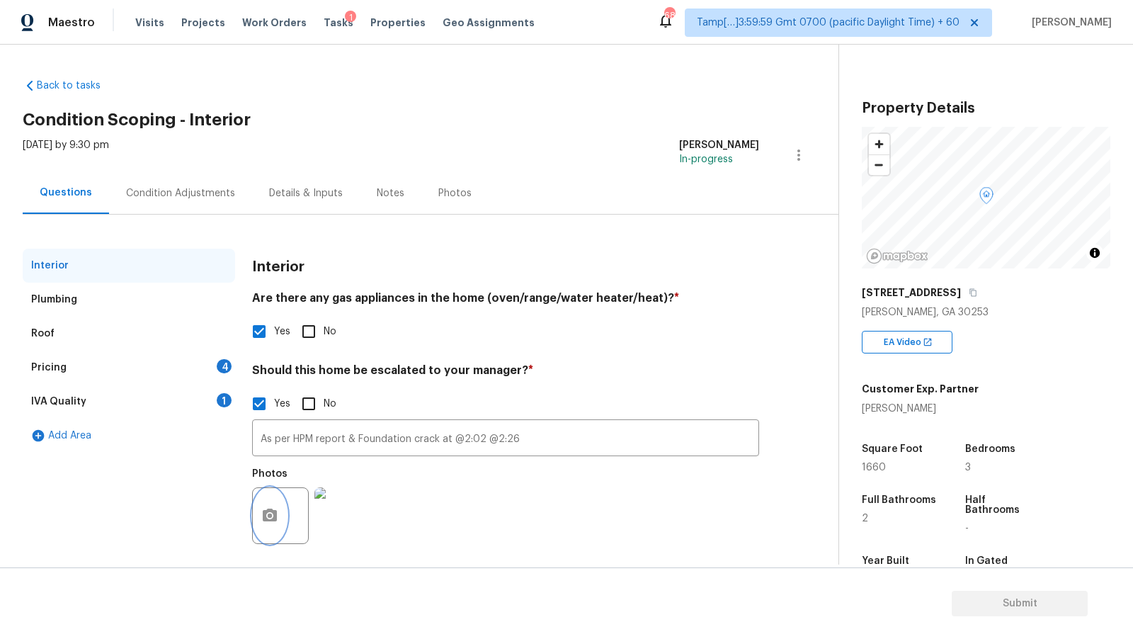
click at [280, 525] on button "button" at bounding box center [270, 515] width 34 height 55
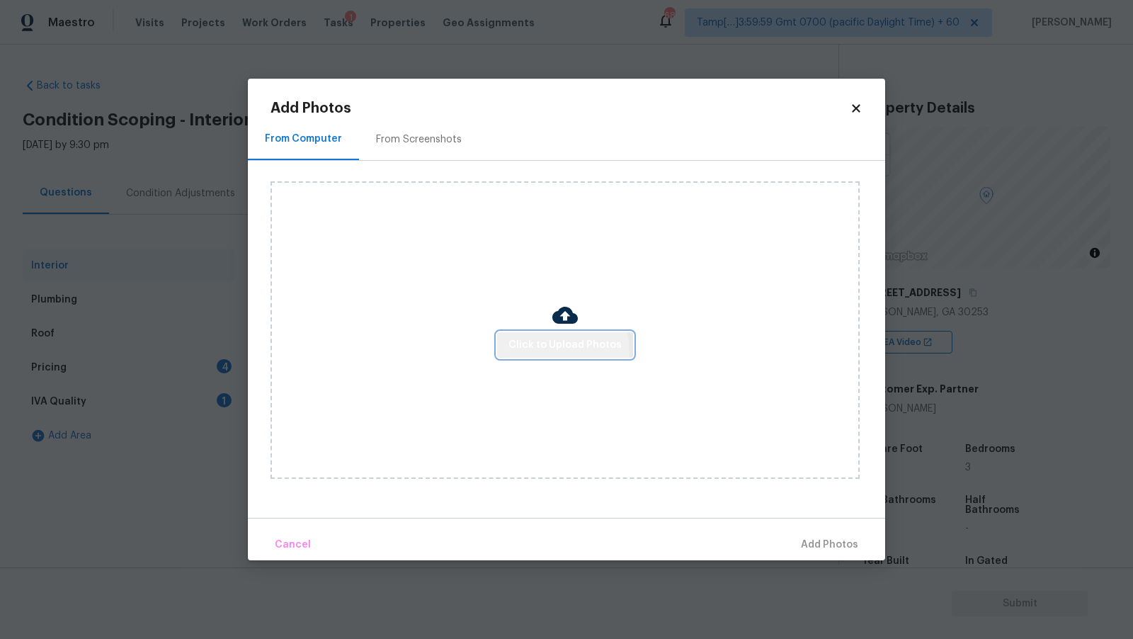
click at [523, 354] on button "Click to Upload Photos" at bounding box center [565, 345] width 136 height 26
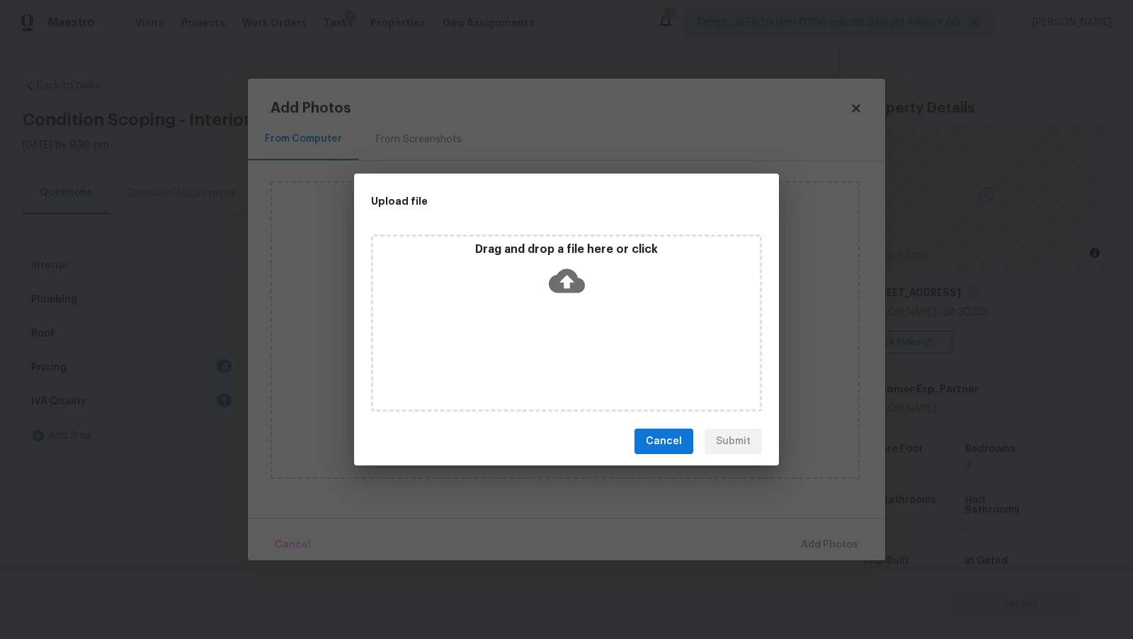
click at [560, 261] on div "Drag and drop a file here or click" at bounding box center [566, 272] width 387 height 61
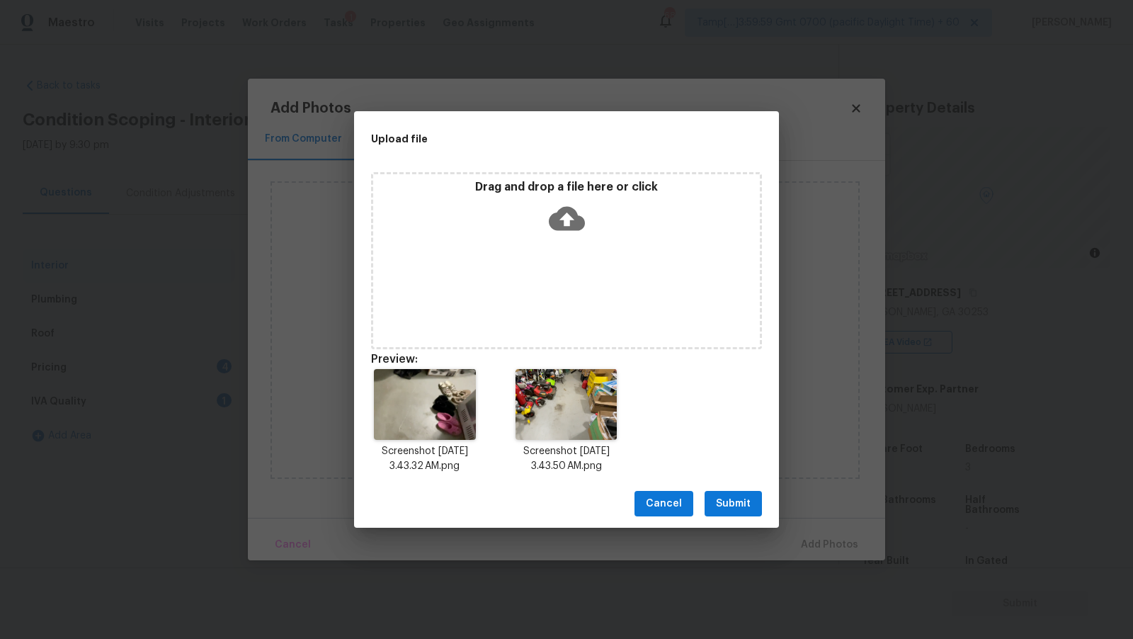
click at [707, 493] on button "Submit" at bounding box center [733, 504] width 57 height 26
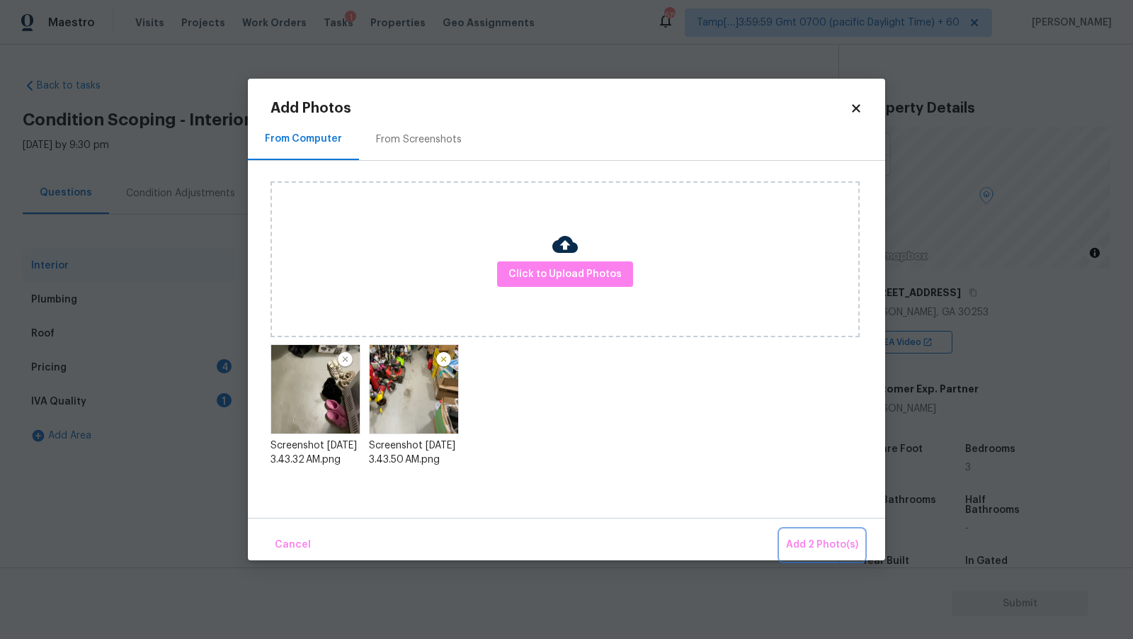
click at [813, 533] on button "Add 2 Photo(s)" at bounding box center [822, 545] width 84 height 30
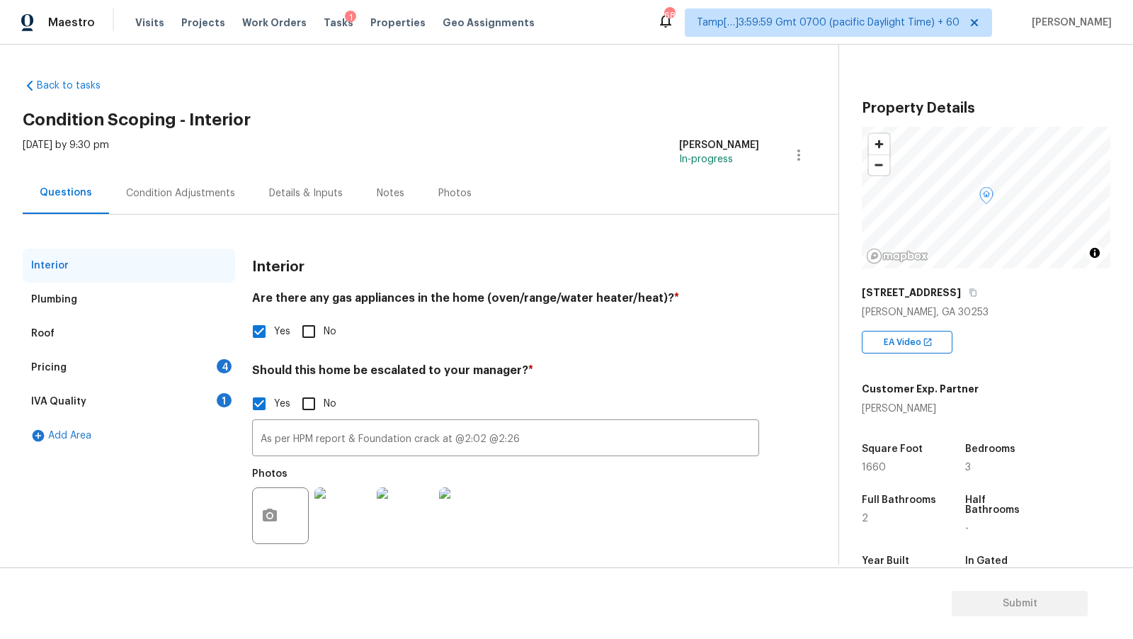
click at [113, 402] on div "IVA Quality 1" at bounding box center [129, 402] width 212 height 34
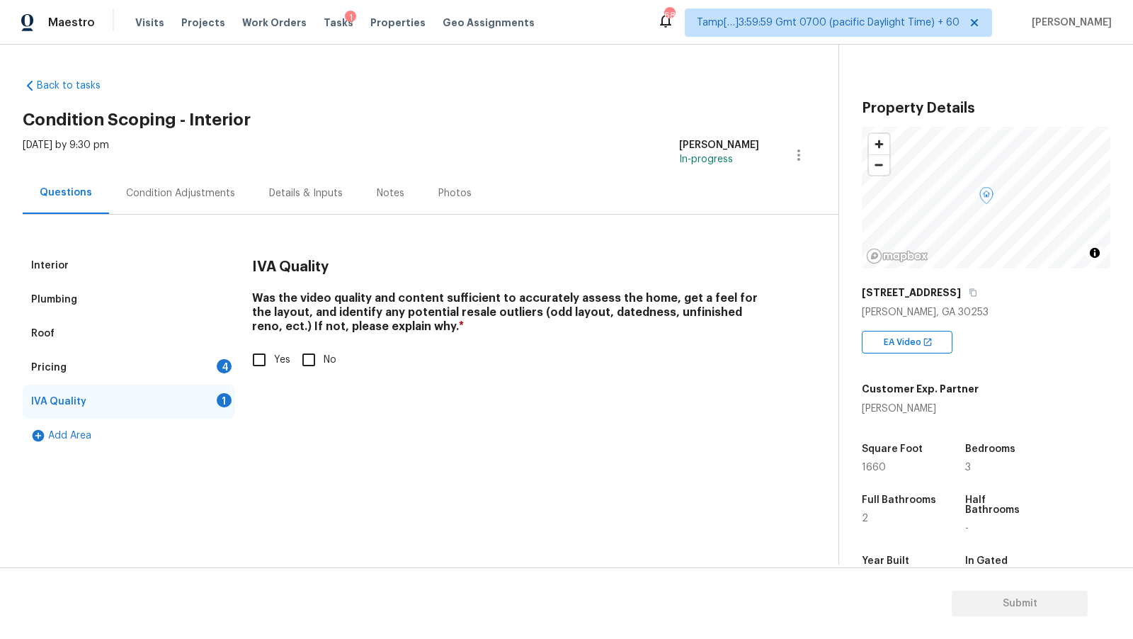
click at [242, 358] on div "Interior Plumbing Roof Pricing 4 IVA Quality 1 Add Area IVA Quality Was the vid…" at bounding box center [414, 351] width 782 height 204
click at [247, 358] on input "Yes" at bounding box center [259, 360] width 30 height 30
checkbox input "true"
click at [193, 368] on div "Pricing 4" at bounding box center [129, 368] width 212 height 34
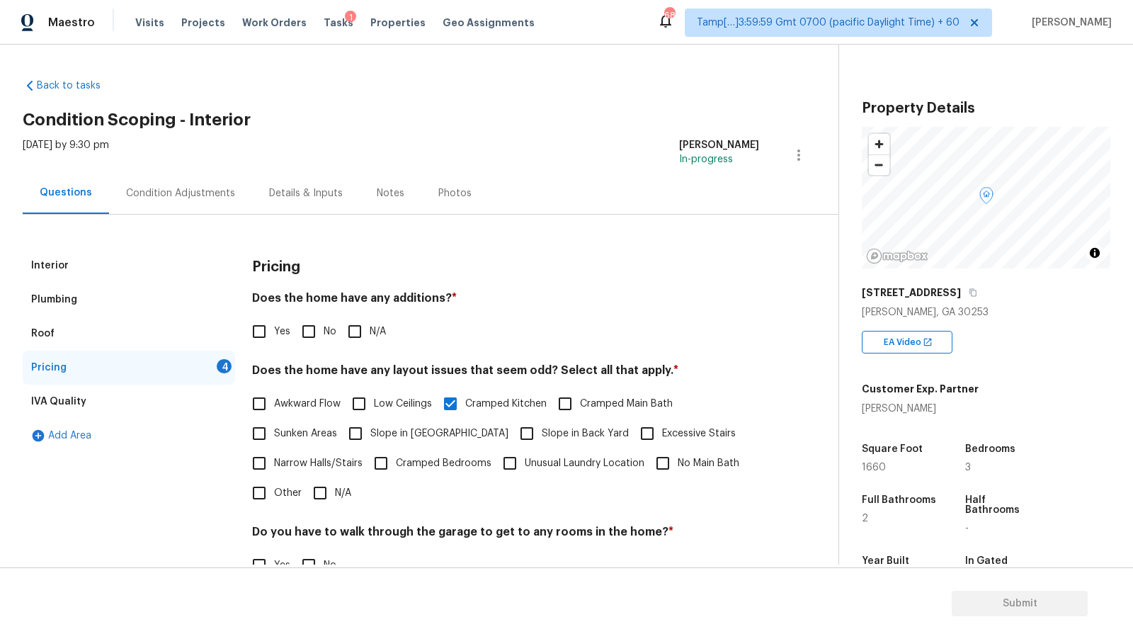
click at [324, 327] on span "No" at bounding box center [330, 331] width 13 height 15
click at [324, 327] on input "No" at bounding box center [309, 332] width 30 height 30
checkbox input "true"
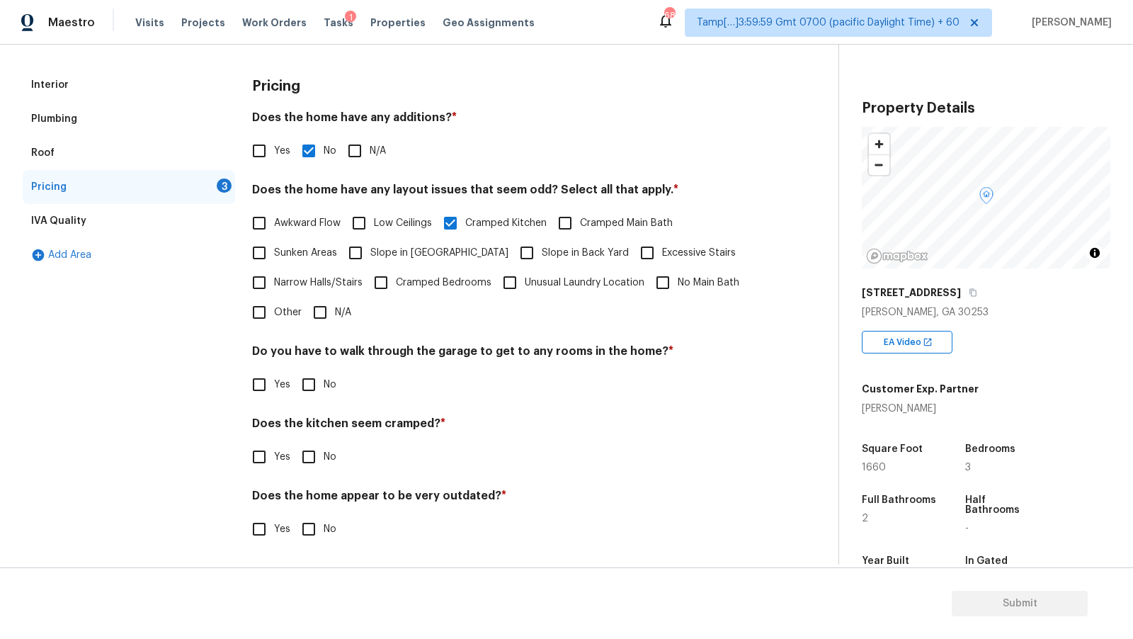
click at [324, 387] on span "No" at bounding box center [330, 385] width 13 height 15
click at [324, 387] on input "No" at bounding box center [309, 385] width 30 height 30
checkbox input "true"
click at [310, 434] on h4 "Does the kitchen seem cramped? *" at bounding box center [505, 428] width 507 height 20
click at [308, 446] on input "No" at bounding box center [309, 457] width 30 height 30
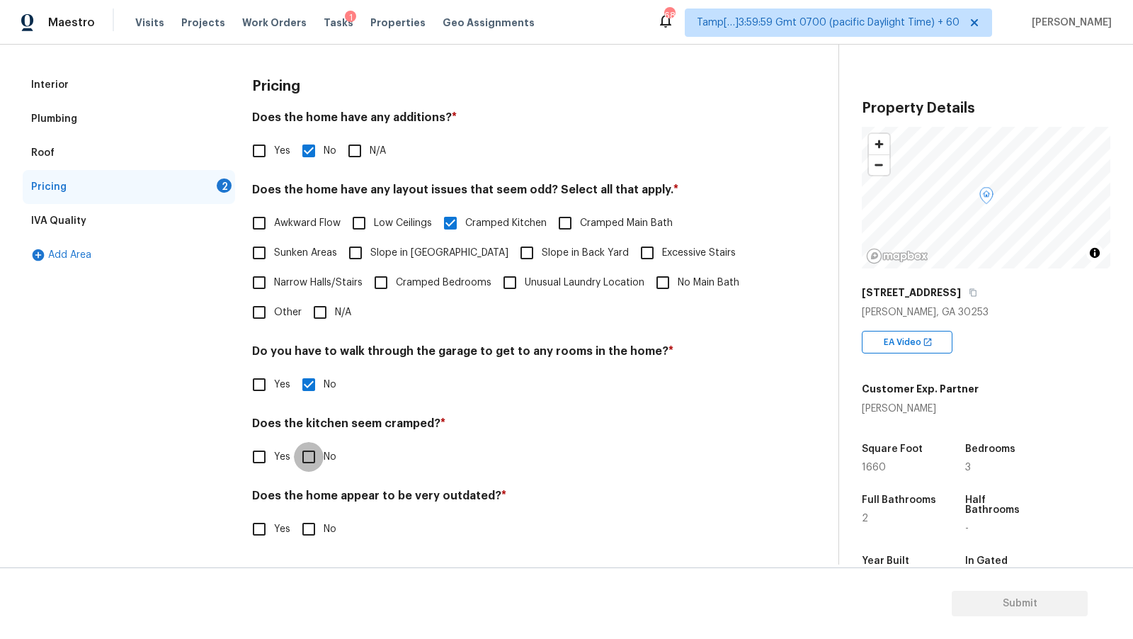
checkbox input "true"
click at [310, 508] on div "Does the home appear to be very outdated? * Yes No" at bounding box center [505, 516] width 507 height 55
click at [309, 523] on input "No" at bounding box center [309, 529] width 30 height 30
checkbox input "true"
click at [86, 115] on div "Plumbing" at bounding box center [129, 119] width 212 height 34
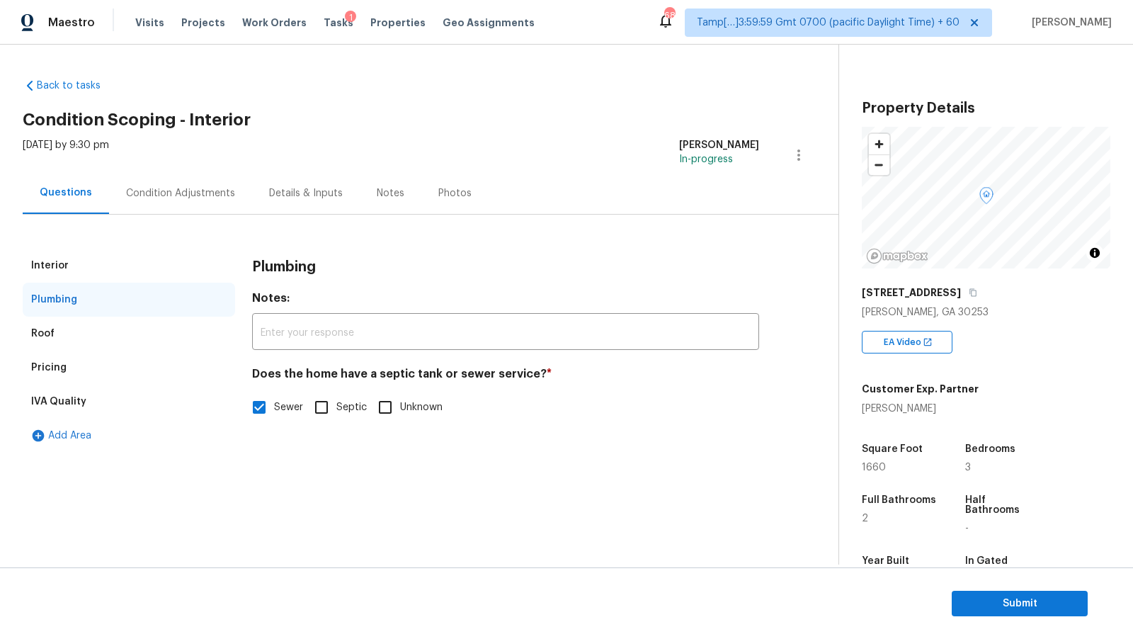
scroll to position [0, 0]
click at [96, 325] on div "Roof" at bounding box center [129, 334] width 212 height 34
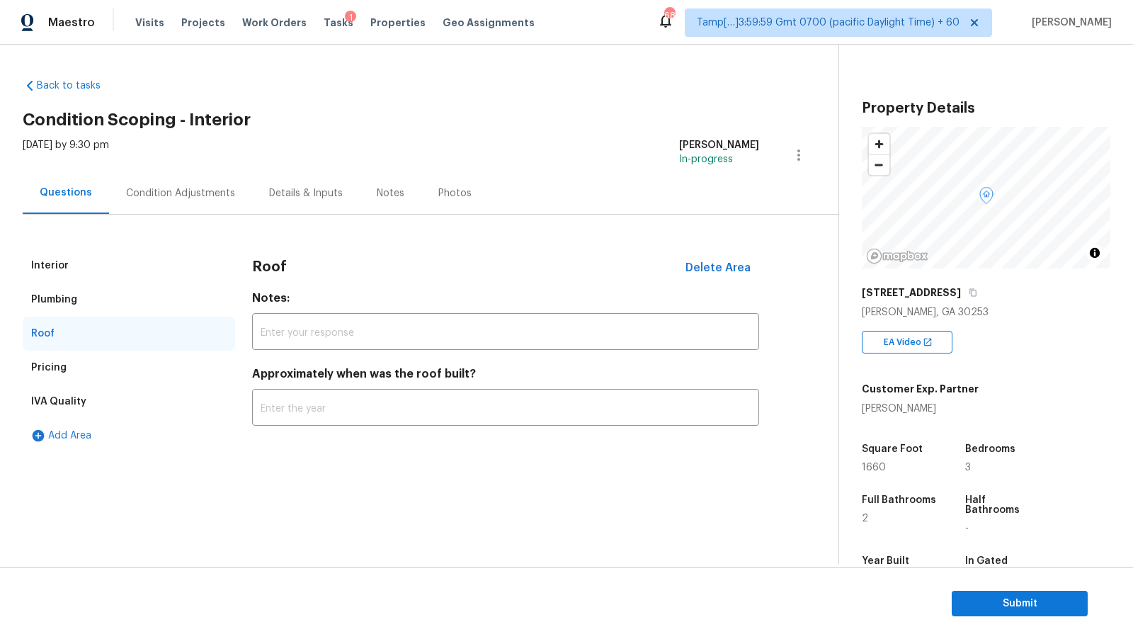
click at [79, 368] on div "Pricing" at bounding box center [129, 368] width 212 height 34
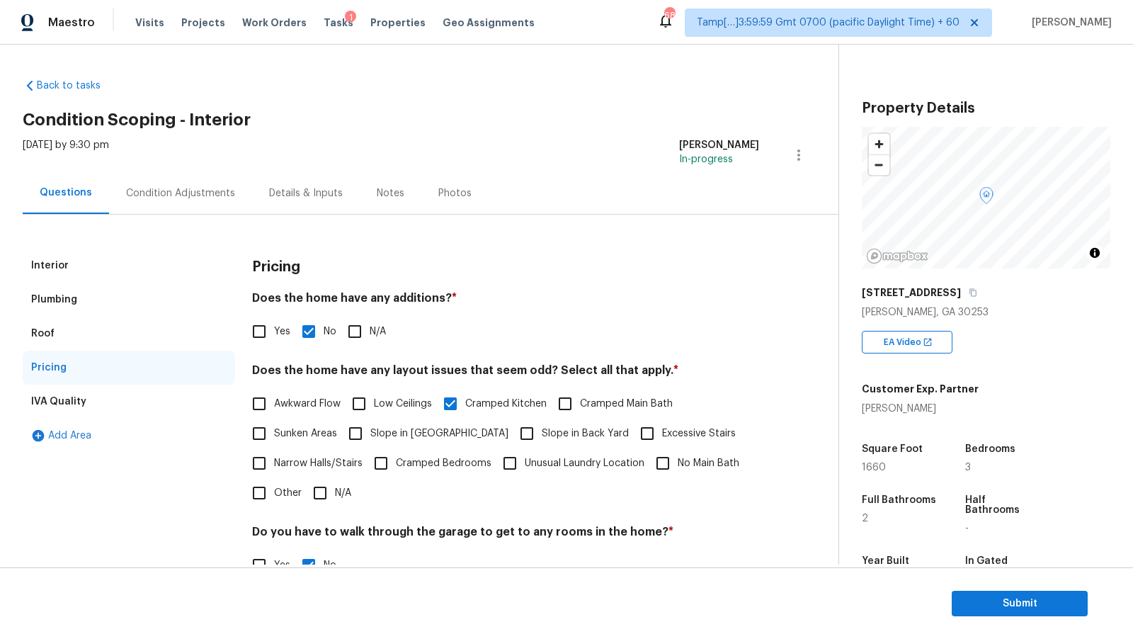
scroll to position [181, 0]
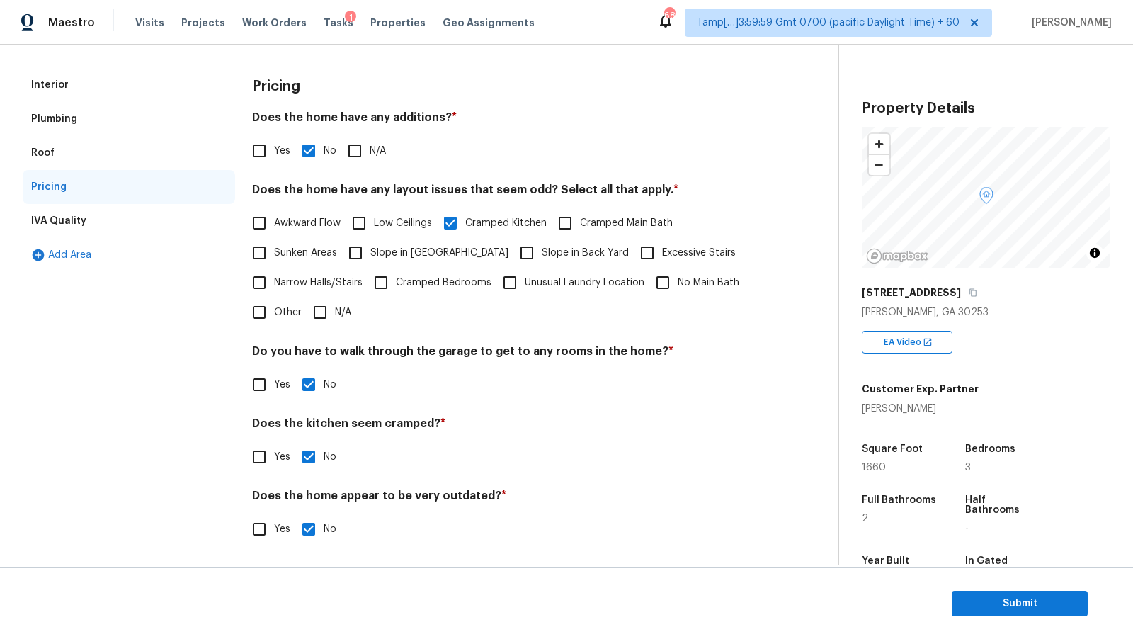
click at [276, 314] on span "Other" at bounding box center [288, 312] width 28 height 15
click at [274, 314] on input "Other" at bounding box center [259, 312] width 30 height 30
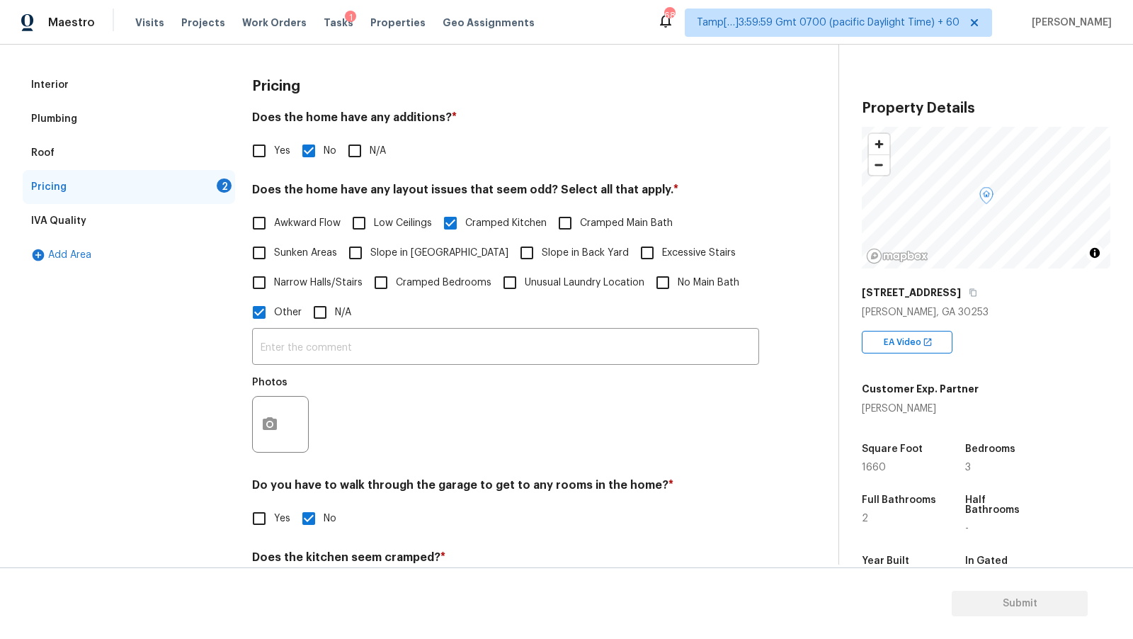
click at [276, 314] on span "Other" at bounding box center [288, 312] width 28 height 15
click at [274, 314] on input "Other" at bounding box center [259, 312] width 30 height 30
checkbox input "false"
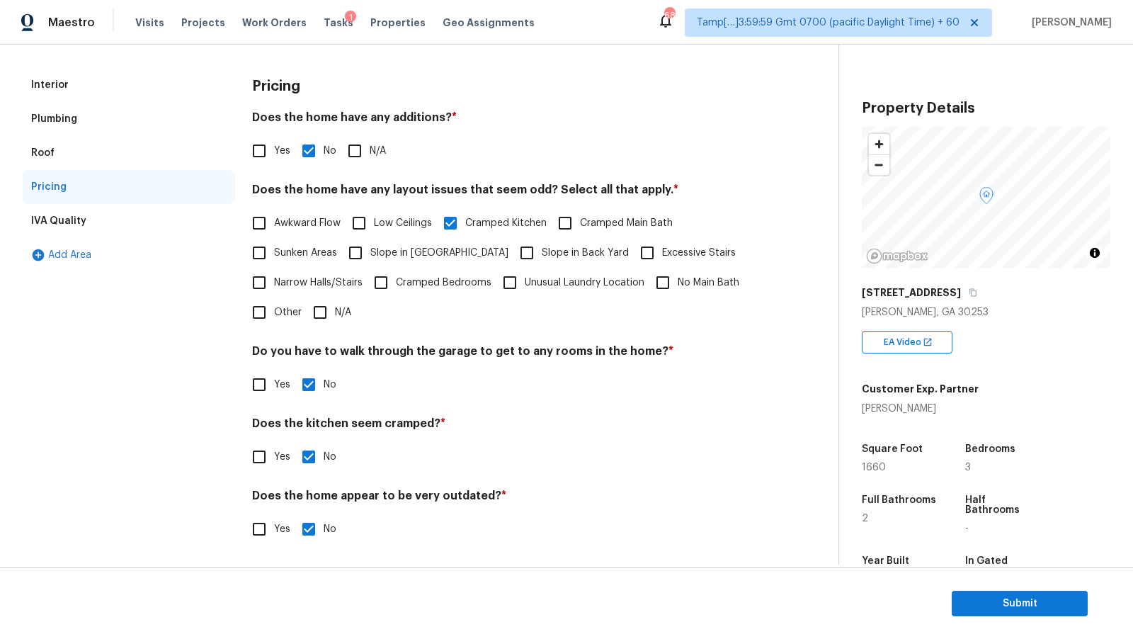
click at [111, 129] on div "Plumbing" at bounding box center [129, 119] width 212 height 34
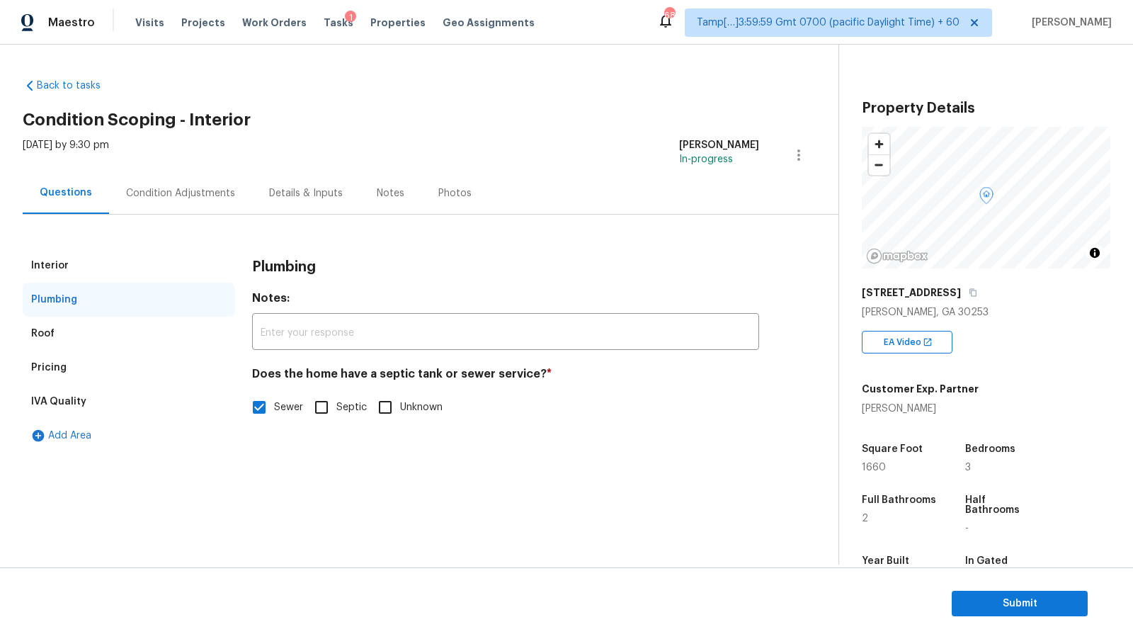
click at [90, 330] on div "Roof" at bounding box center [129, 334] width 212 height 34
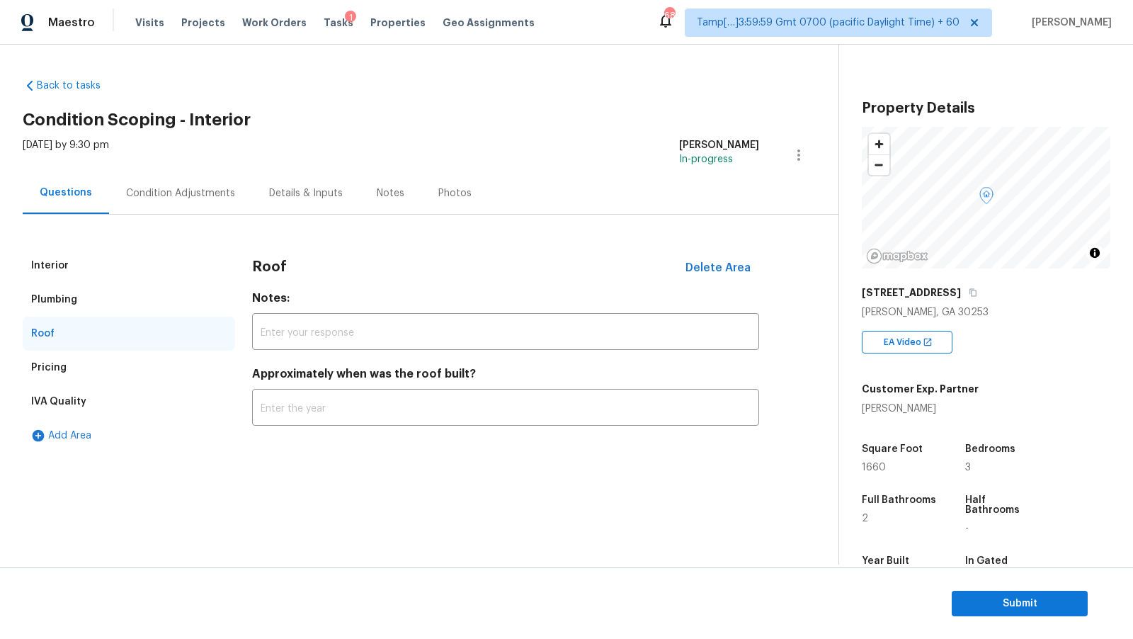
click at [86, 366] on div "Pricing" at bounding box center [129, 368] width 212 height 34
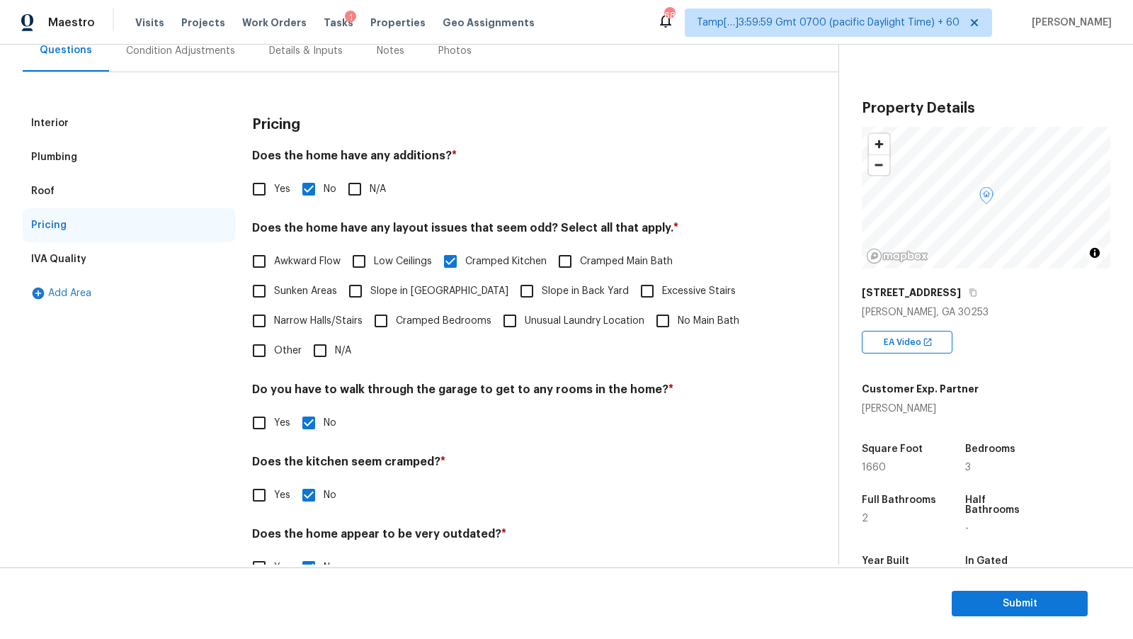
scroll to position [160, 0]
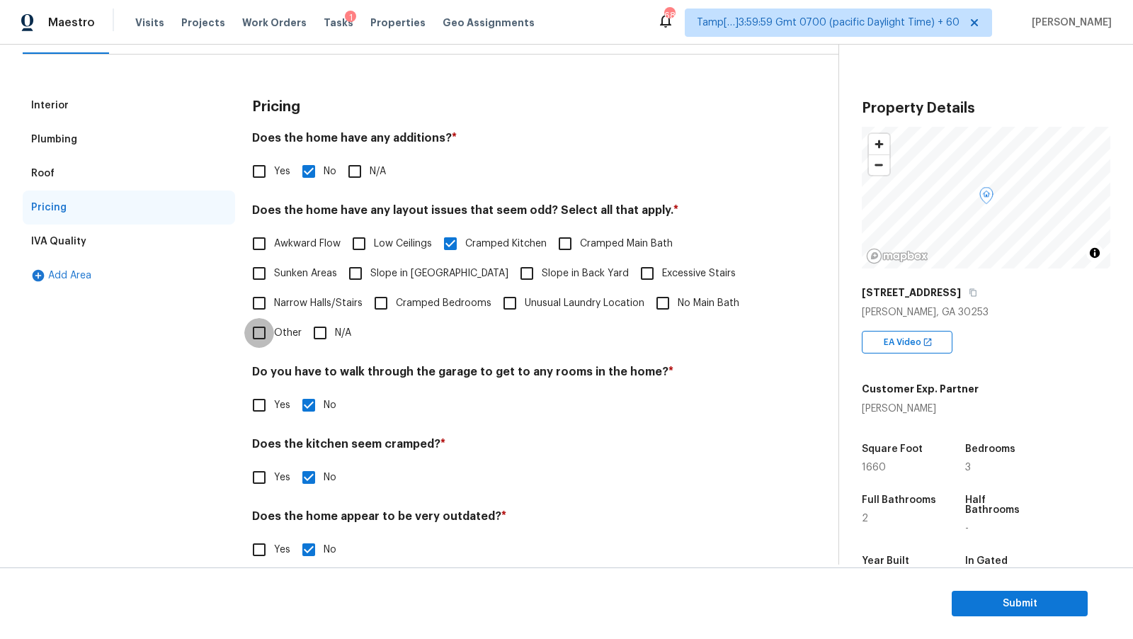
click at [272, 319] on input "Other" at bounding box center [259, 333] width 30 height 30
checkbox input "true"
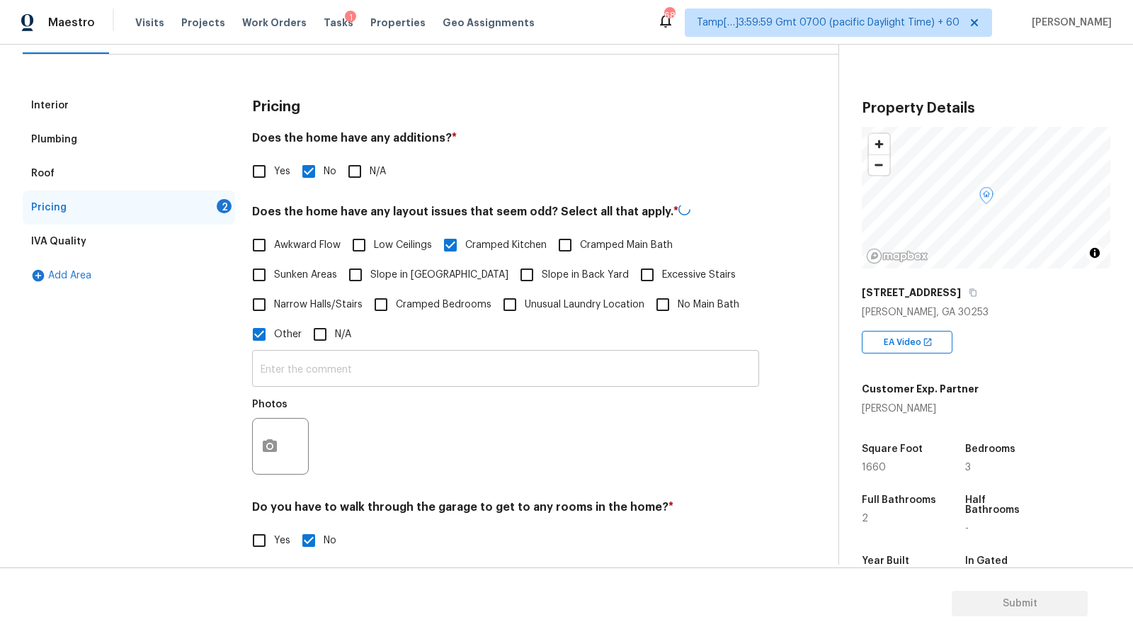
click at [395, 374] on input "text" at bounding box center [505, 369] width 507 height 33
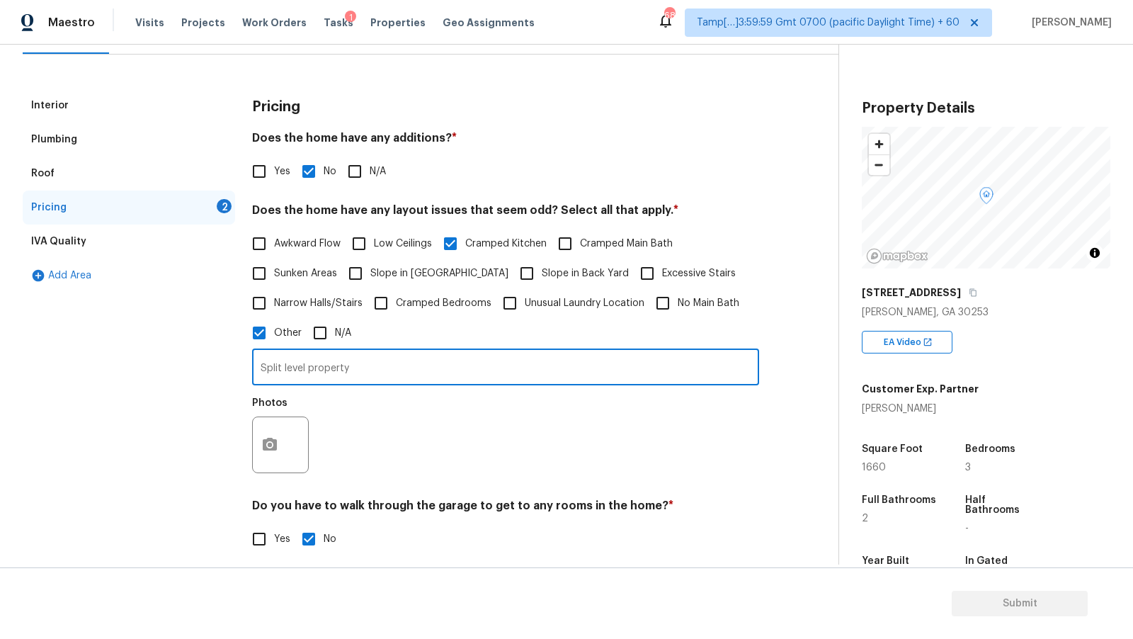
type input "Split level property"
click at [271, 455] on button "button" at bounding box center [270, 444] width 34 height 55
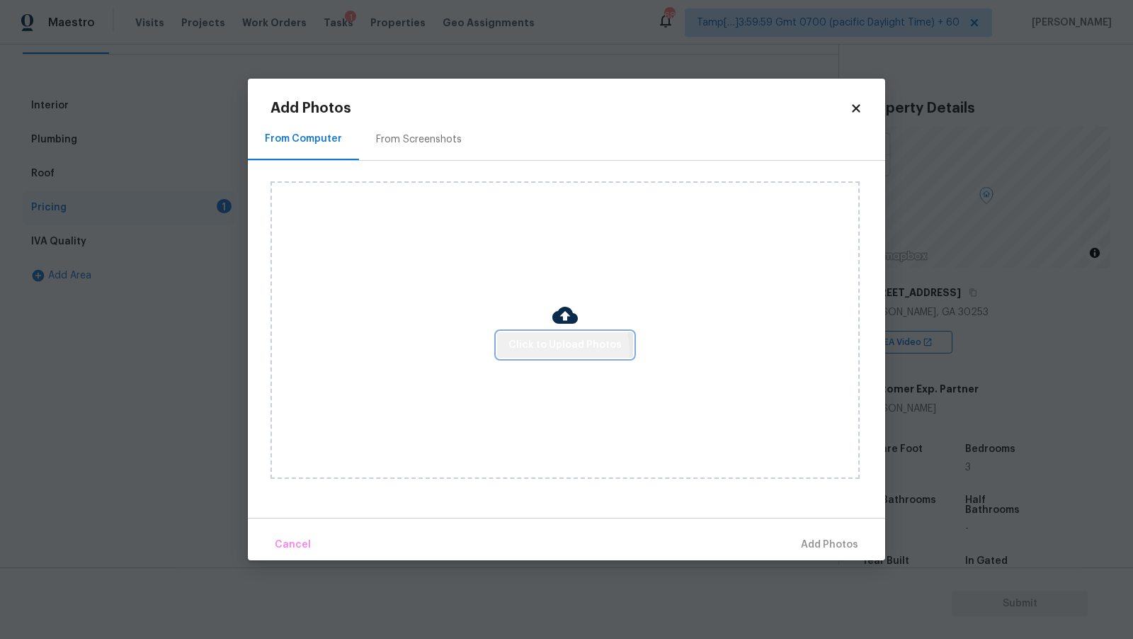
click at [543, 351] on span "Click to Upload Photos" at bounding box center [565, 345] width 113 height 18
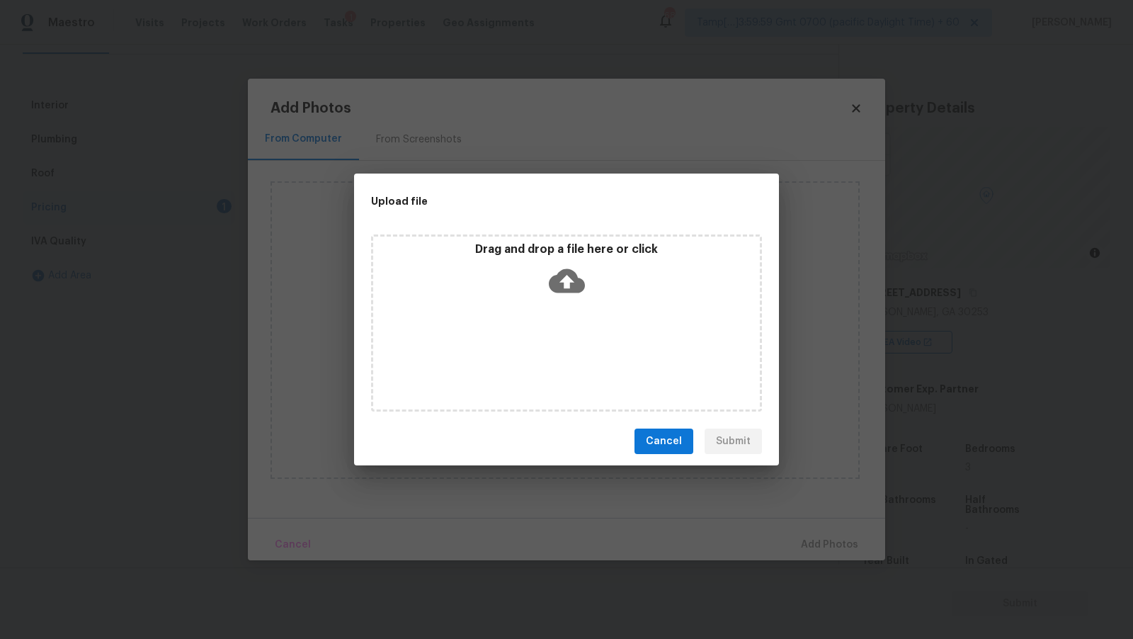
click at [566, 277] on icon at bounding box center [567, 281] width 36 height 36
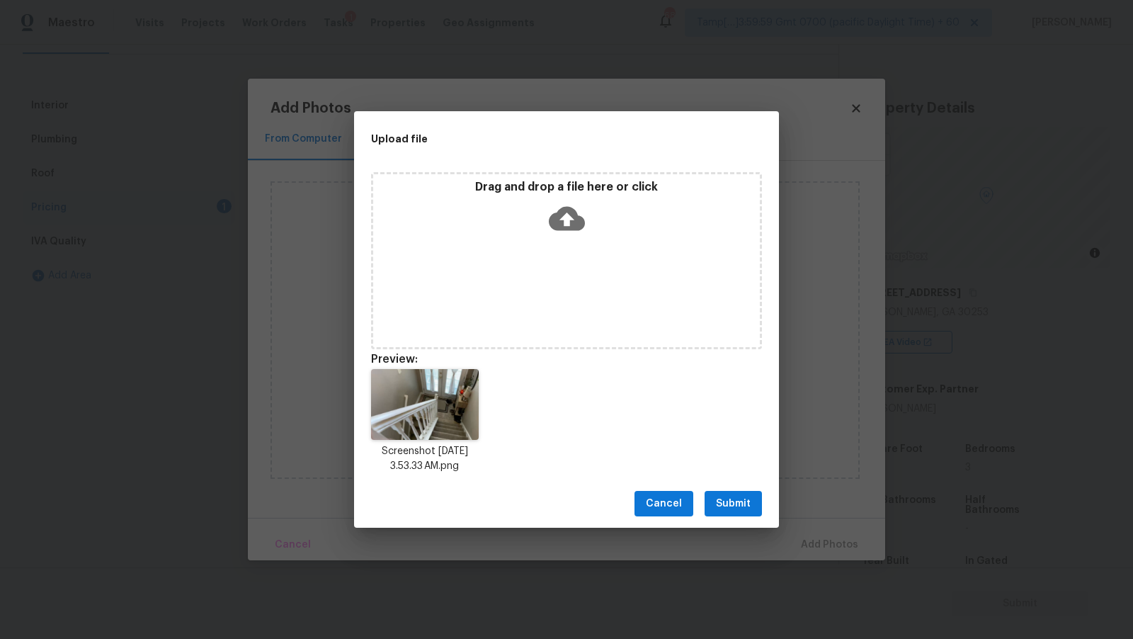
click at [733, 509] on span "Submit" at bounding box center [733, 504] width 35 height 18
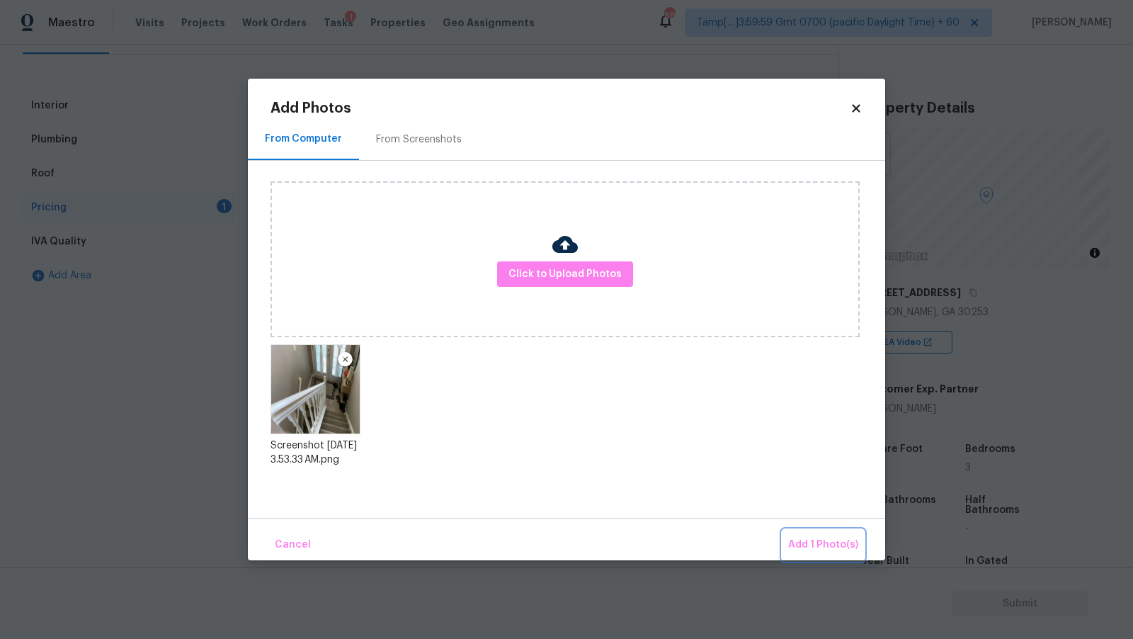
click at [801, 535] on button "Add 1 Photo(s)" at bounding box center [823, 545] width 81 height 30
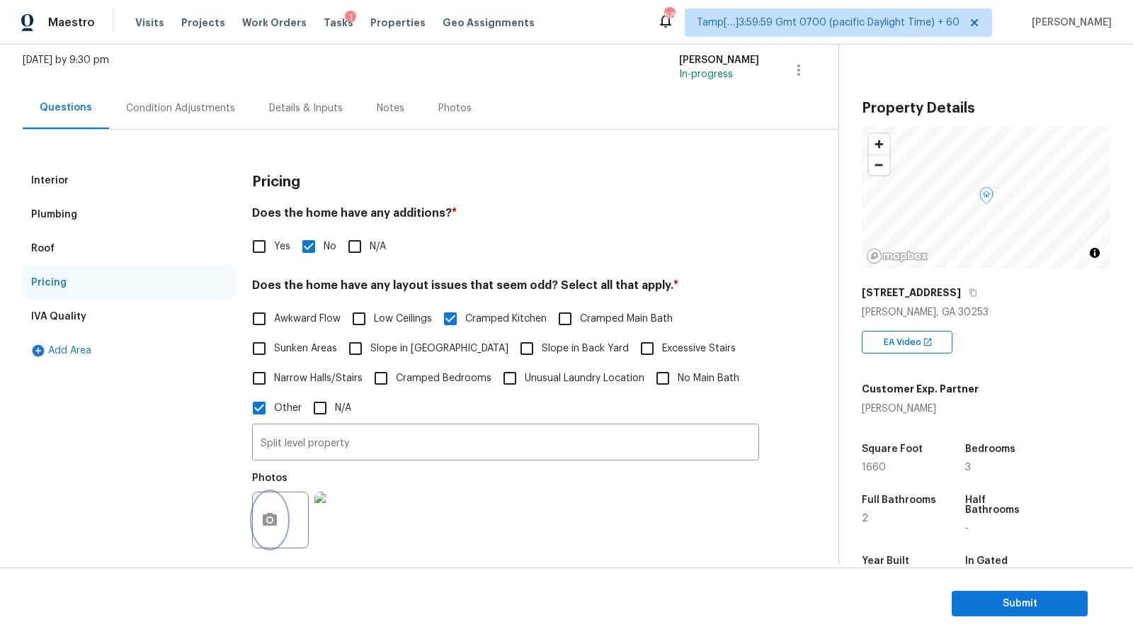
scroll to position [315, 0]
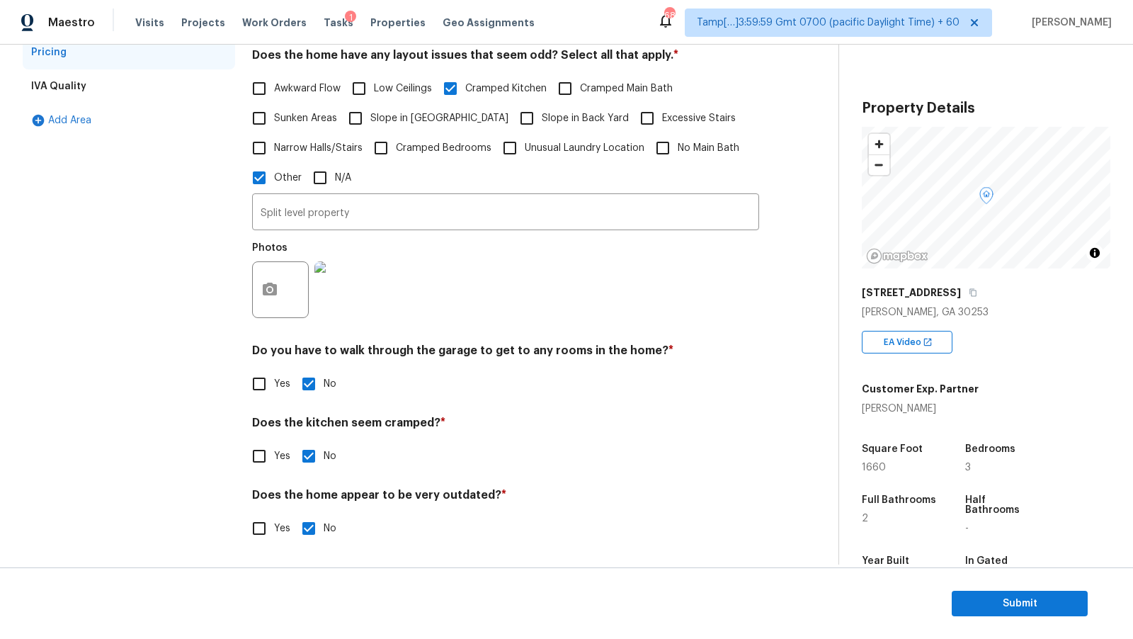
click at [87, 87] on div "IVA Quality" at bounding box center [129, 86] width 212 height 34
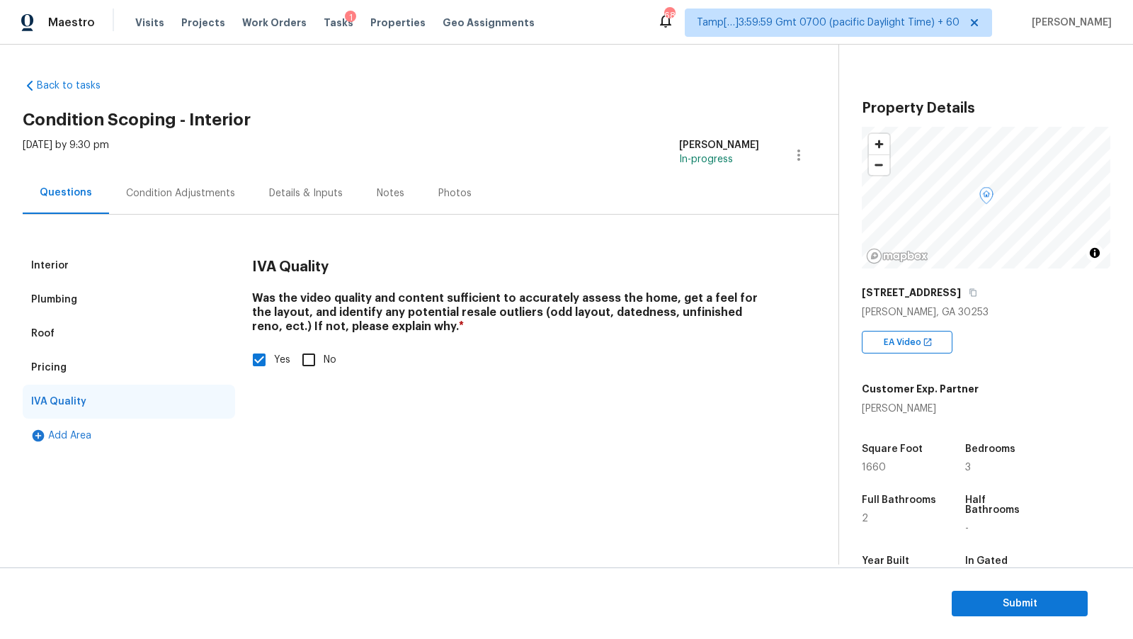
scroll to position [0, 0]
click at [178, 200] on div "Condition Adjustments" at bounding box center [180, 193] width 143 height 42
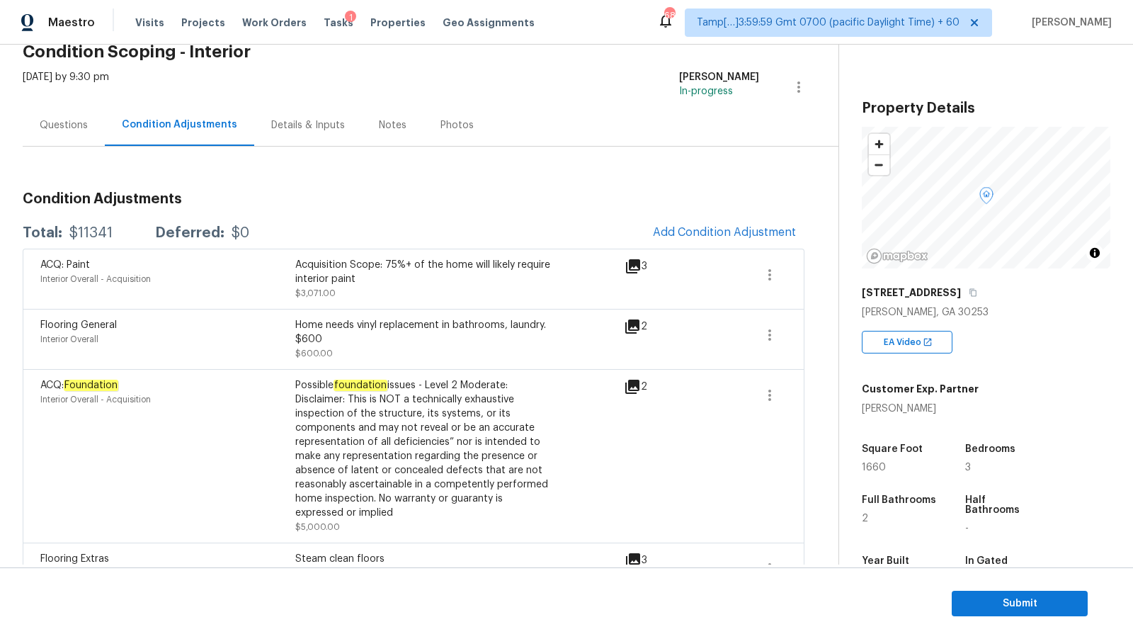
scroll to position [71, 0]
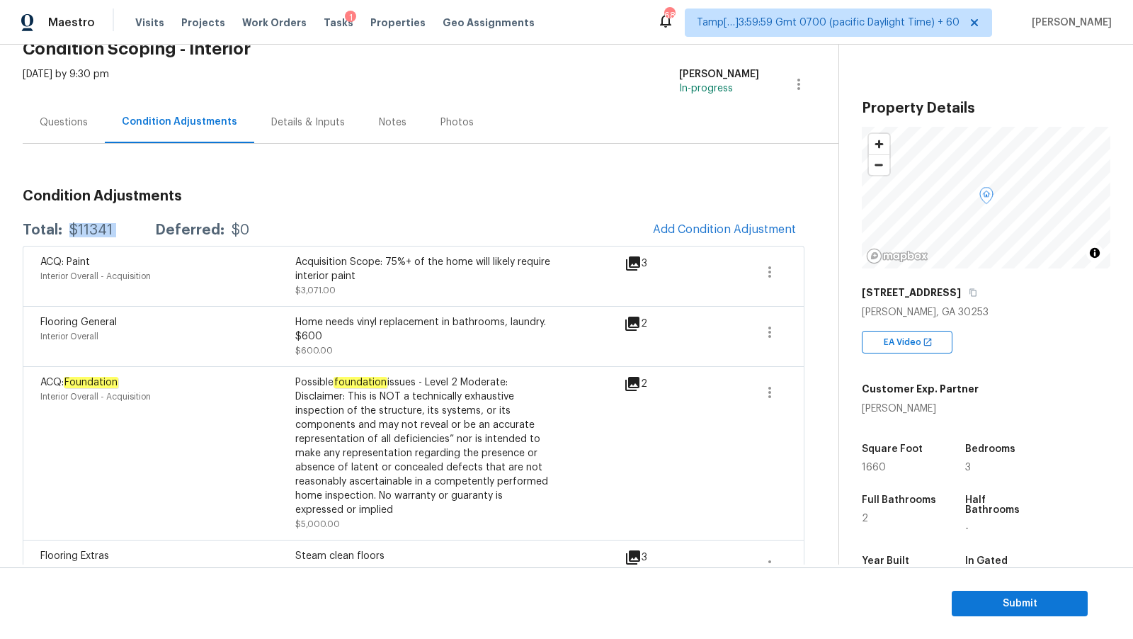
drag, startPoint x: 67, startPoint y: 232, endPoint x: 141, endPoint y: 228, distance: 74.5
click at [141, 229] on div "Total: $11341 Deferred: $0" at bounding box center [136, 230] width 227 height 14
copy div "$11341"
click at [98, 120] on div "Questions" at bounding box center [64, 122] width 82 height 42
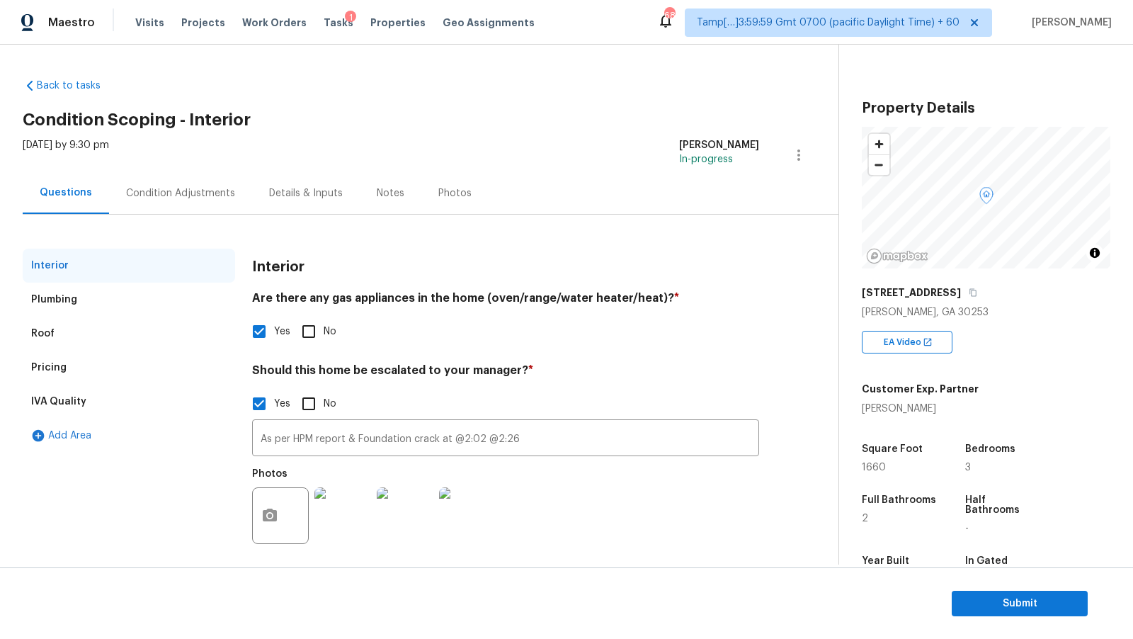
click at [146, 189] on div "Condition Adjustments" at bounding box center [180, 193] width 109 height 14
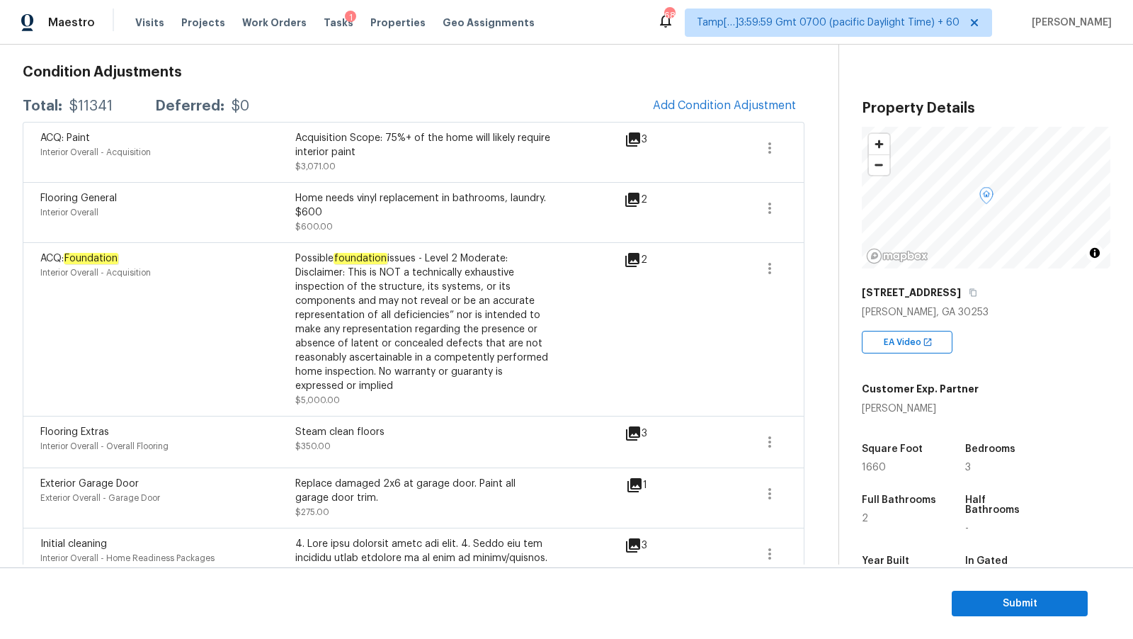
scroll to position [196, 0]
click at [1035, 608] on span "Submit" at bounding box center [1019, 604] width 113 height 18
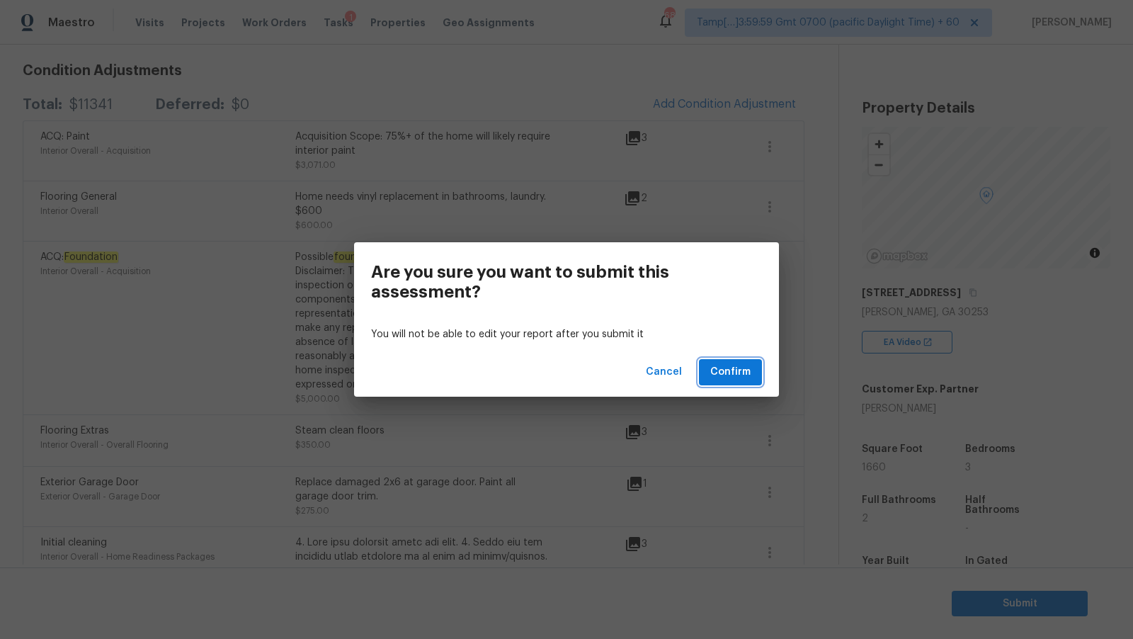
click at [713, 377] on span "Confirm" at bounding box center [730, 372] width 40 height 18
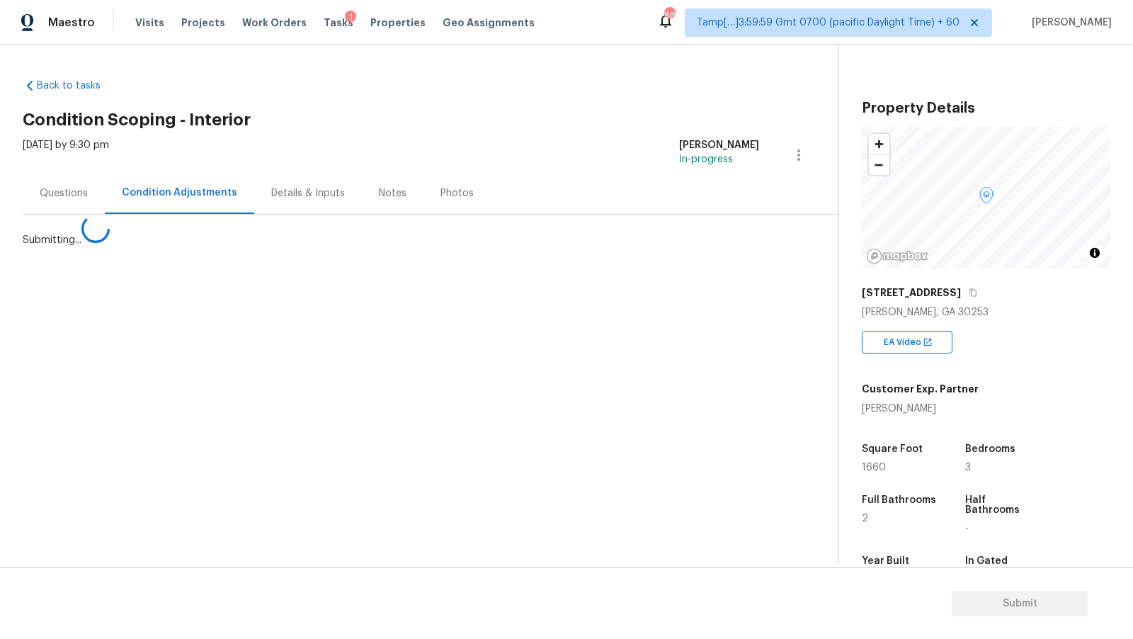
scroll to position [0, 0]
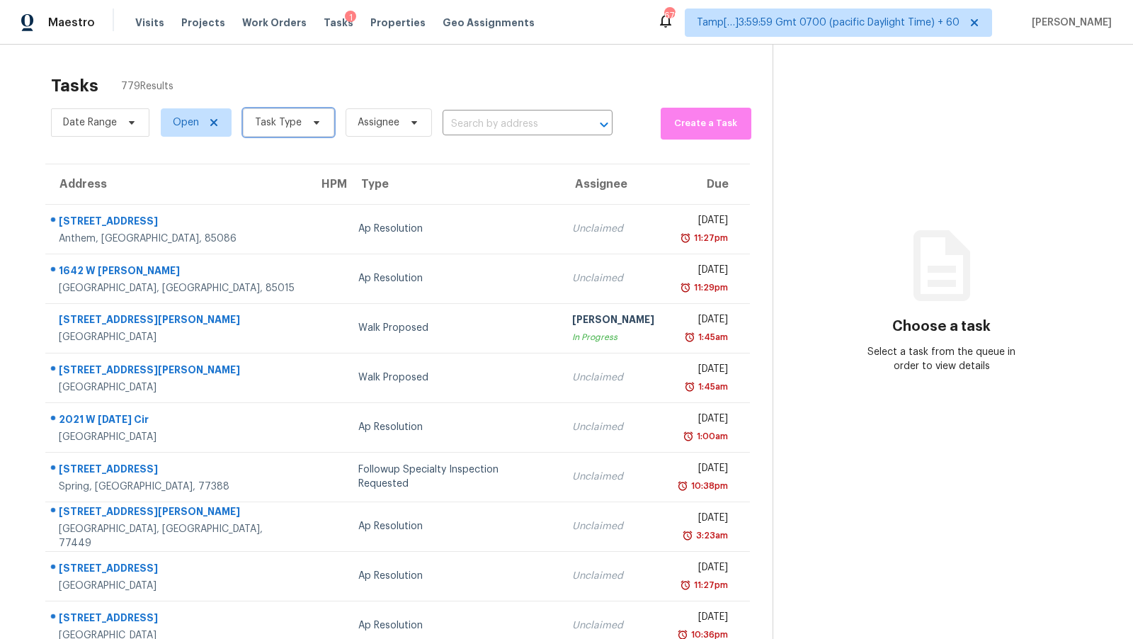
click at [285, 117] on span "Task Type" at bounding box center [278, 122] width 47 height 14
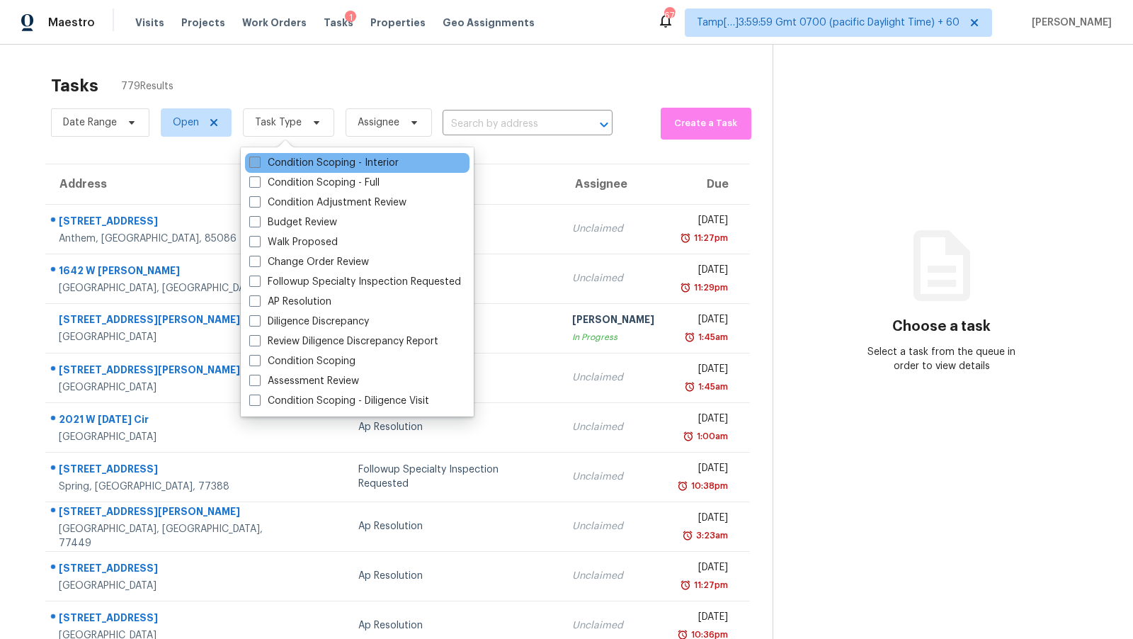
click at [293, 159] on label "Condition Scoping - Interior" at bounding box center [323, 163] width 149 height 14
click at [259, 159] on input "Condition Scoping - Interior" at bounding box center [253, 160] width 9 height 9
checkbox input "true"
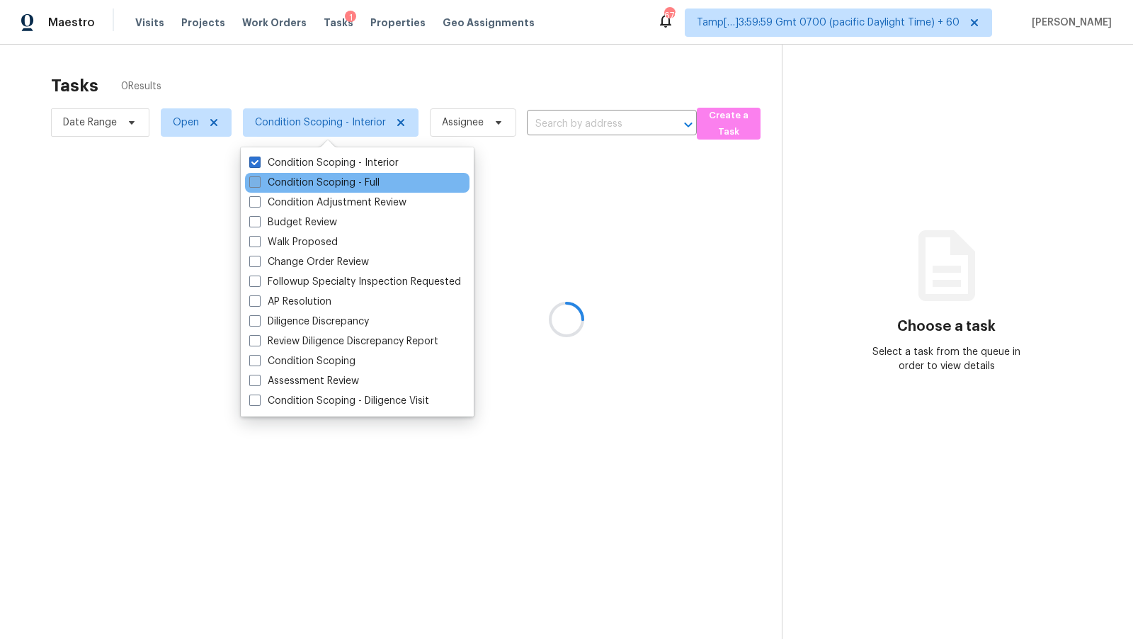
click at [296, 178] on label "Condition Scoping - Full" at bounding box center [314, 183] width 130 height 14
click at [259, 178] on input "Condition Scoping - Full" at bounding box center [253, 180] width 9 height 9
checkbox input "true"
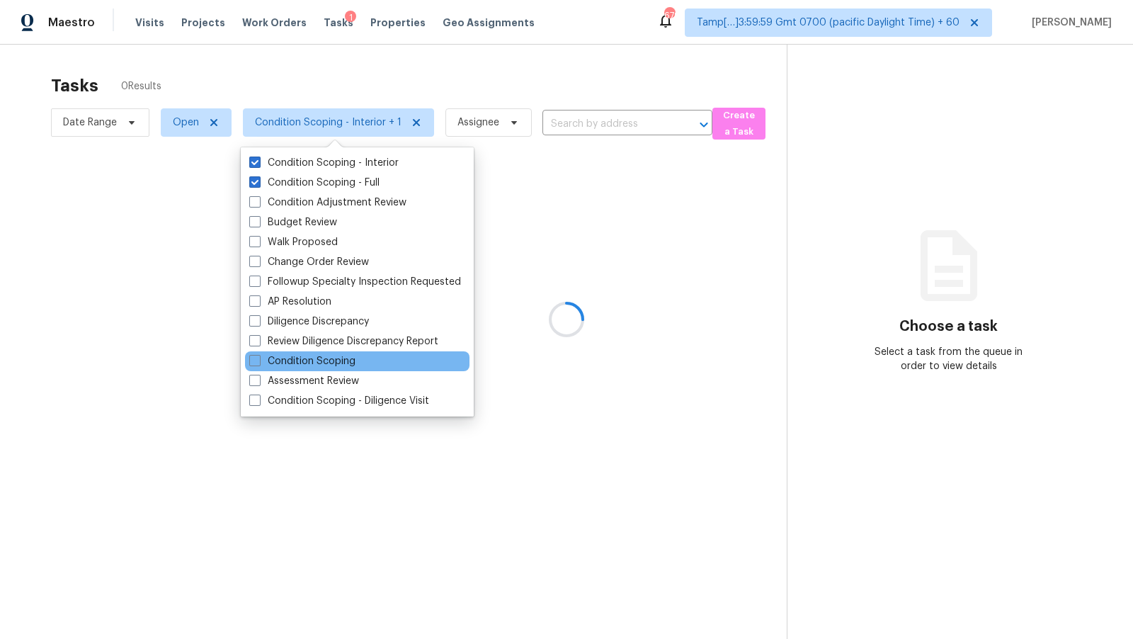
click at [322, 353] on div "Condition Scoping" at bounding box center [357, 361] width 225 height 20
click at [347, 365] on label "Condition Scoping" at bounding box center [302, 361] width 106 height 14
click at [259, 363] on input "Condition Scoping" at bounding box center [253, 358] width 9 height 9
checkbox input "true"
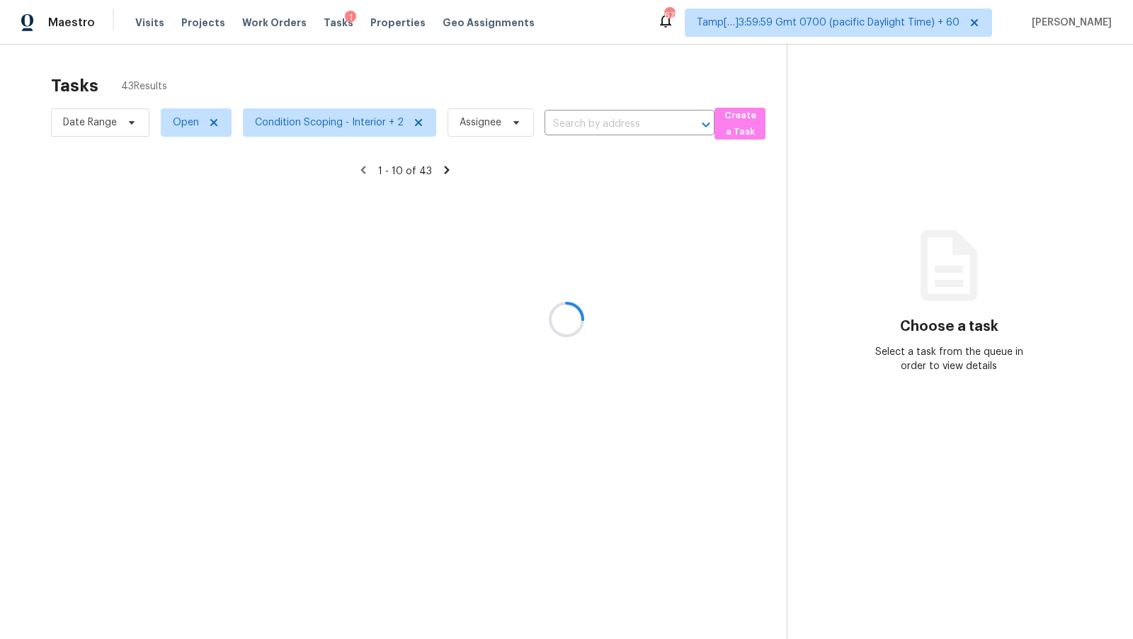
click at [532, 66] on div at bounding box center [566, 319] width 1133 height 639
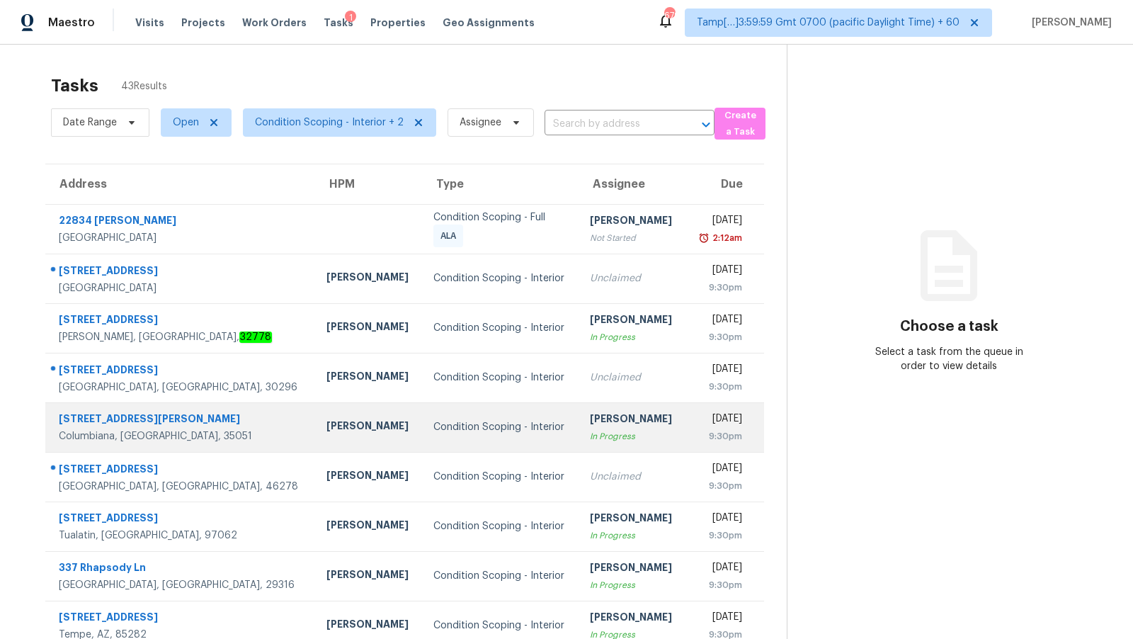
scroll to position [97, 0]
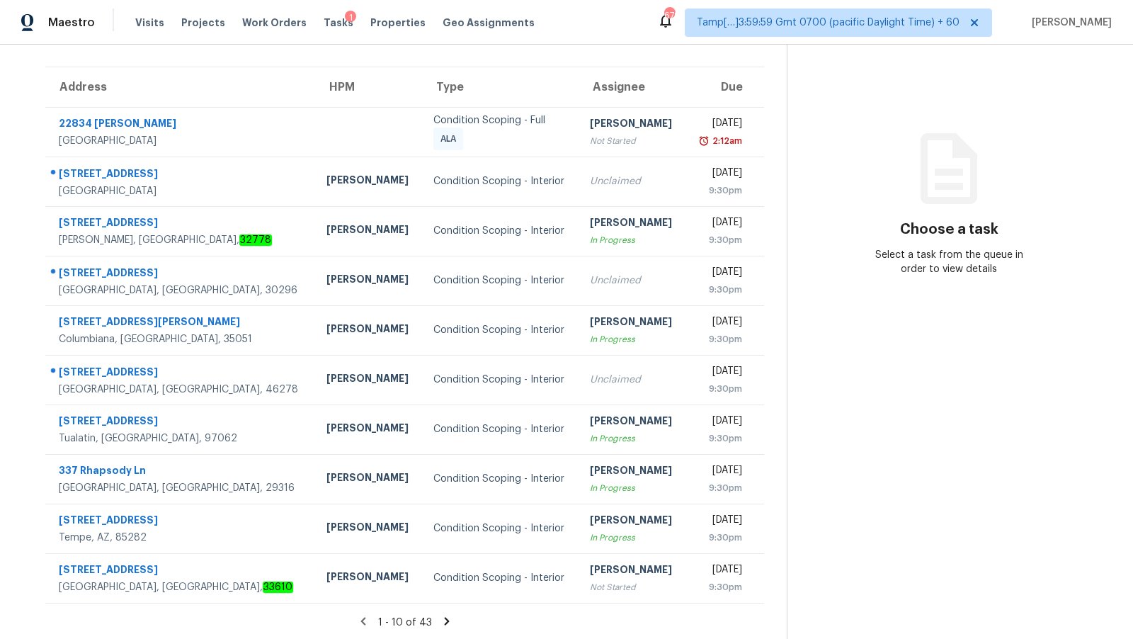
click at [445, 621] on icon at bounding box center [447, 621] width 13 height 13
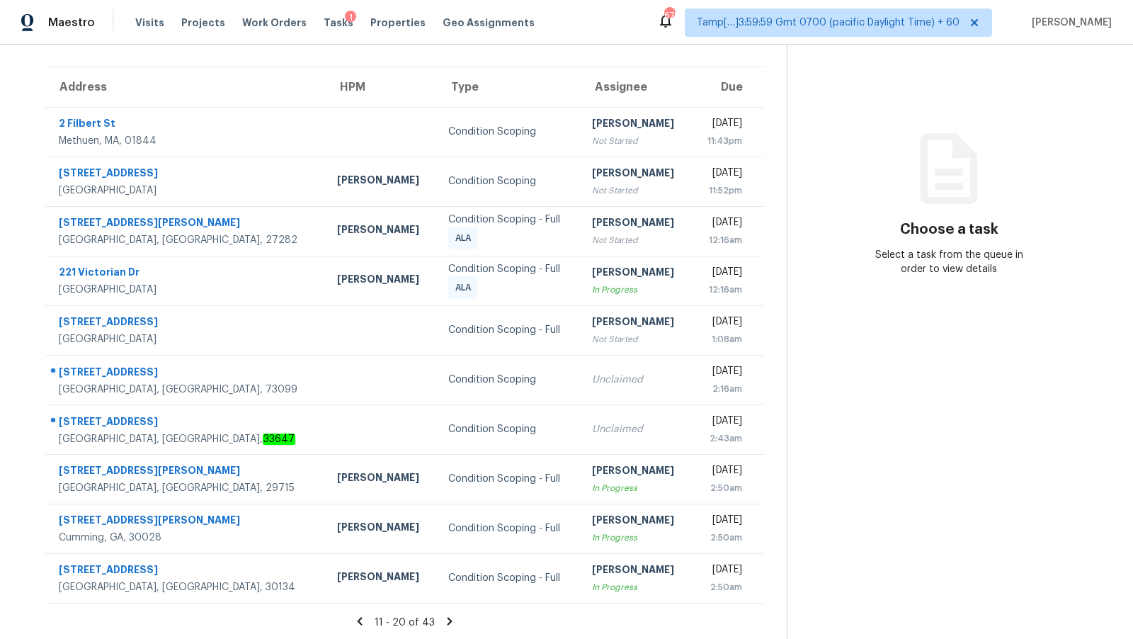
click at [448, 623] on icon at bounding box center [450, 621] width 5 height 8
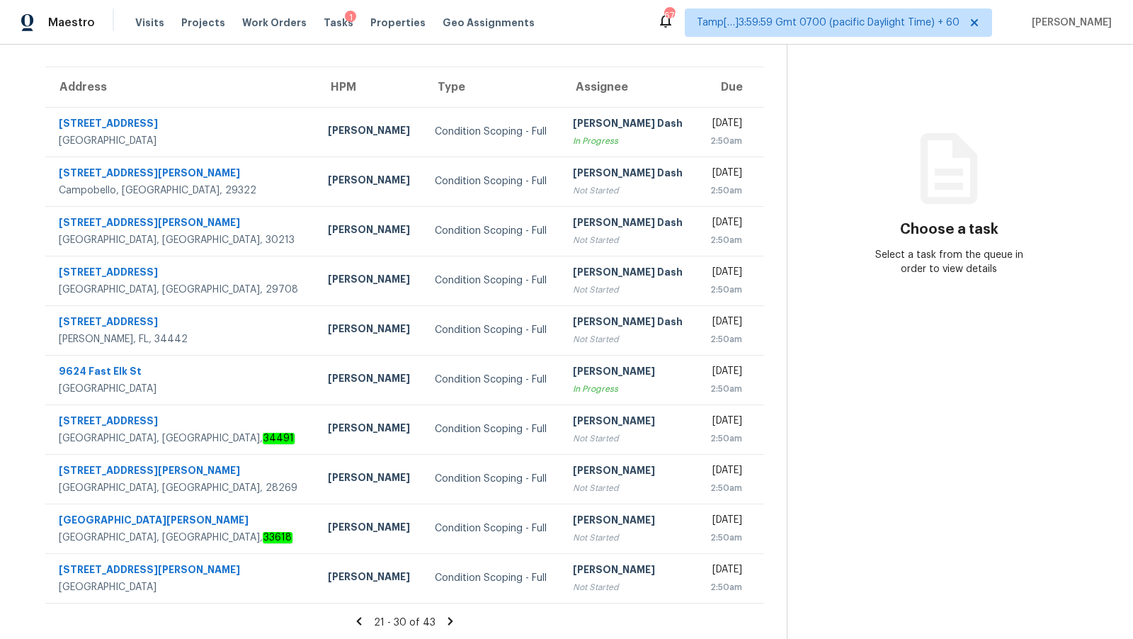
click at [448, 621] on icon at bounding box center [450, 621] width 5 height 8
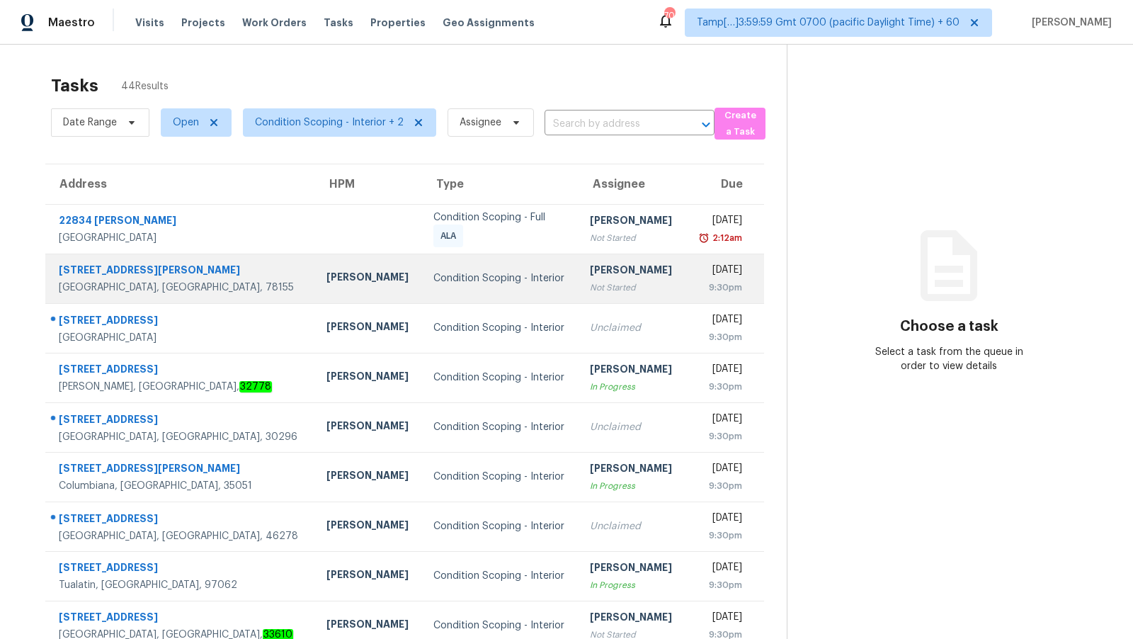
scroll to position [97, 0]
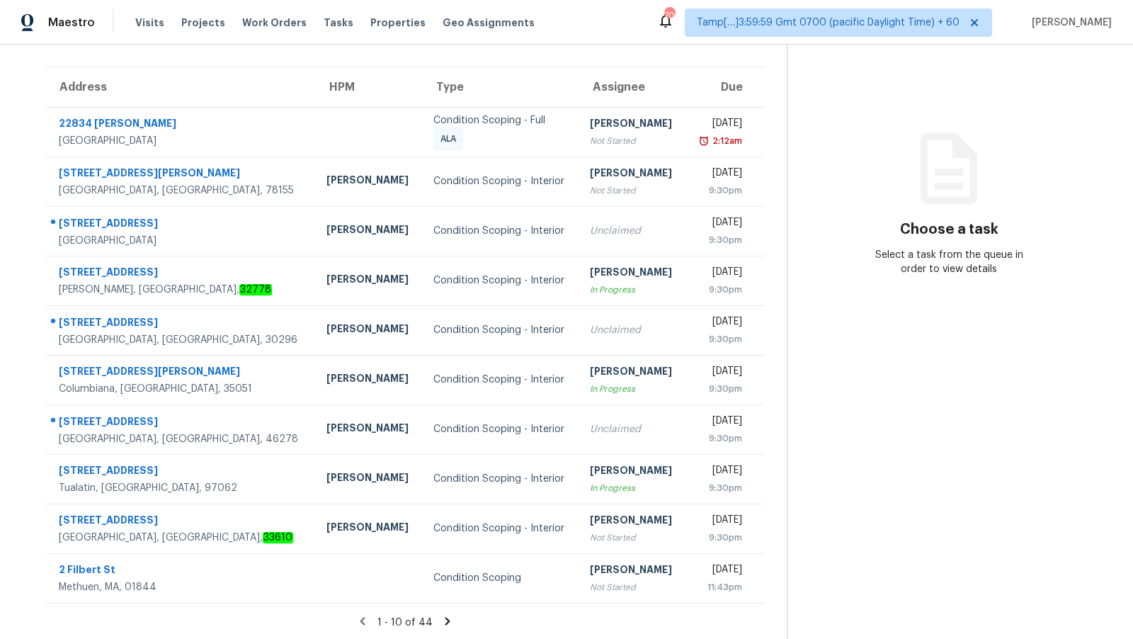
click at [445, 618] on icon at bounding box center [447, 621] width 5 height 8
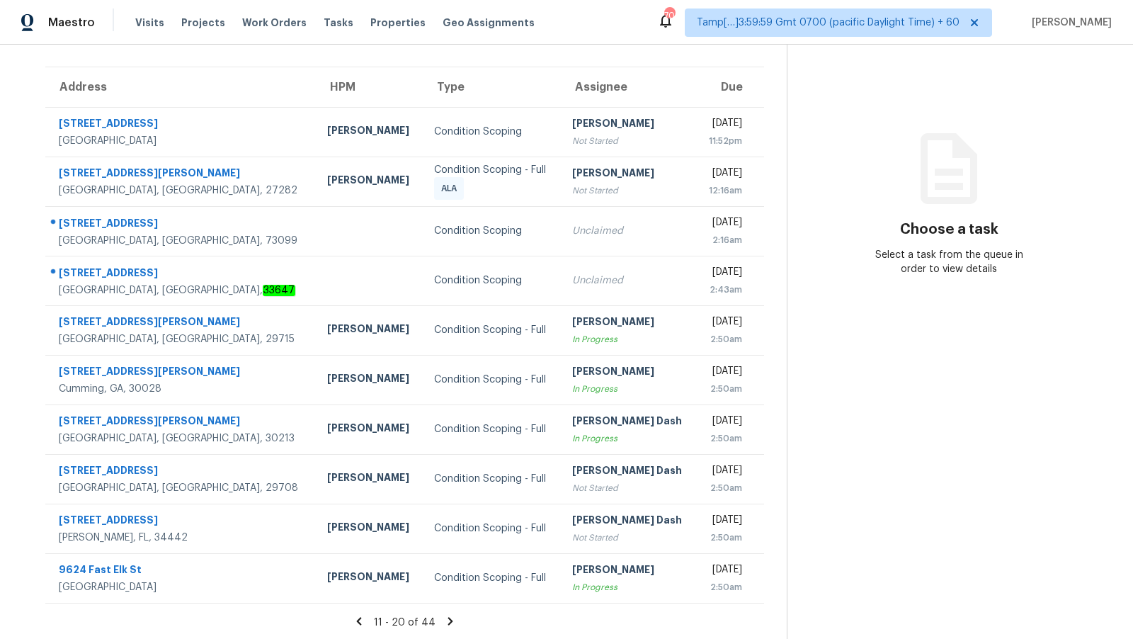
click at [450, 622] on icon at bounding box center [450, 621] width 13 height 13
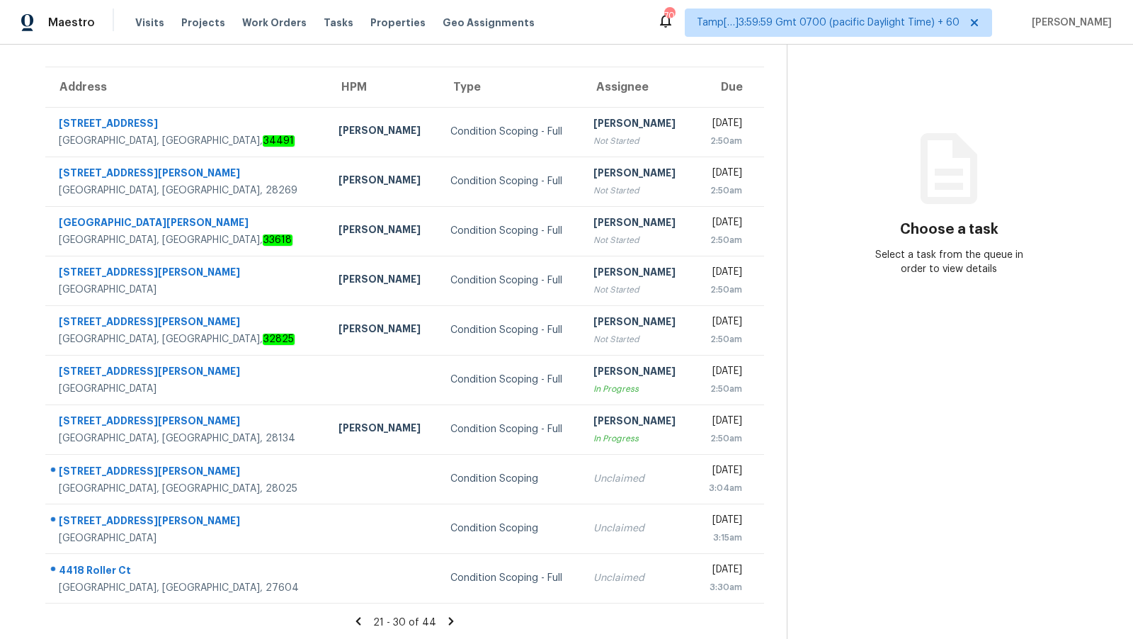
click at [449, 621] on icon at bounding box center [451, 621] width 5 height 8
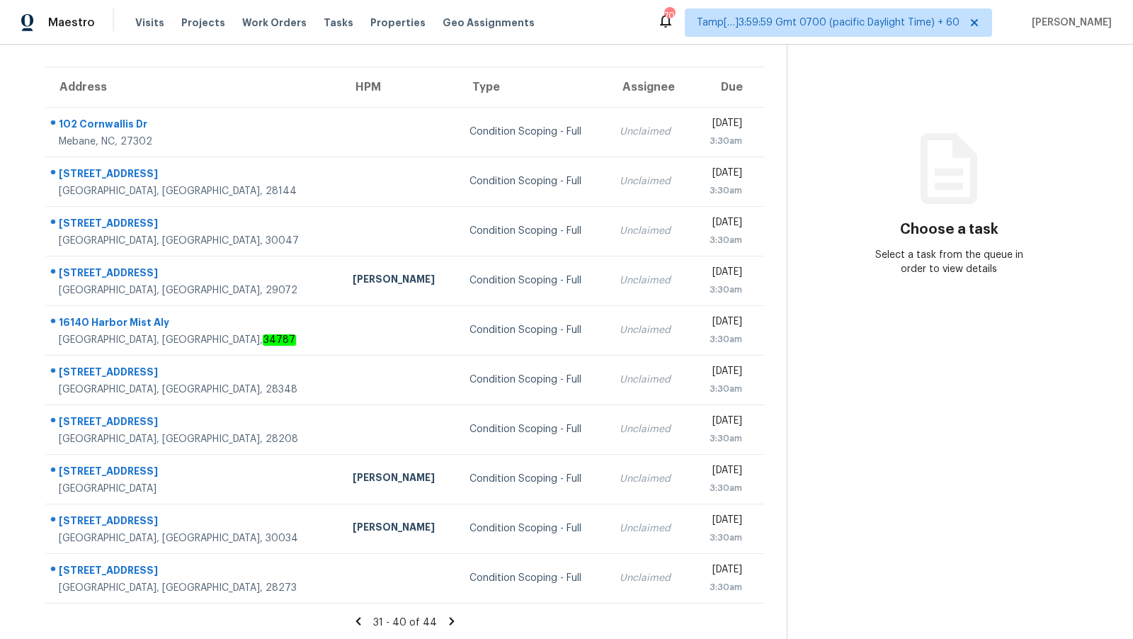
click at [449, 618] on icon at bounding box center [451, 621] width 5 height 8
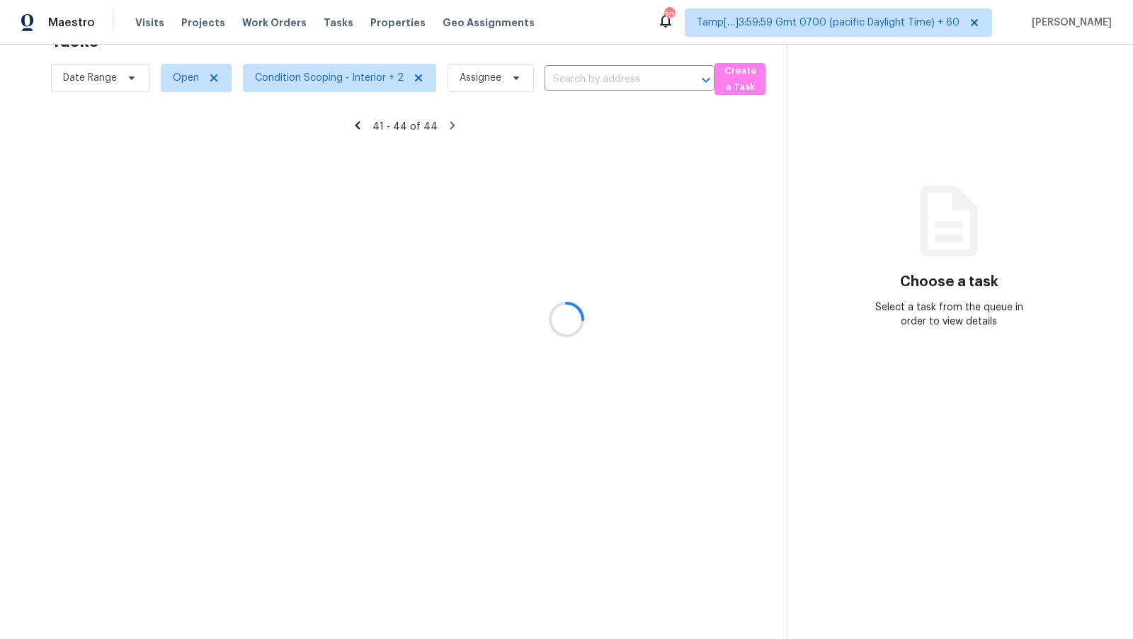
scroll to position [44, 0]
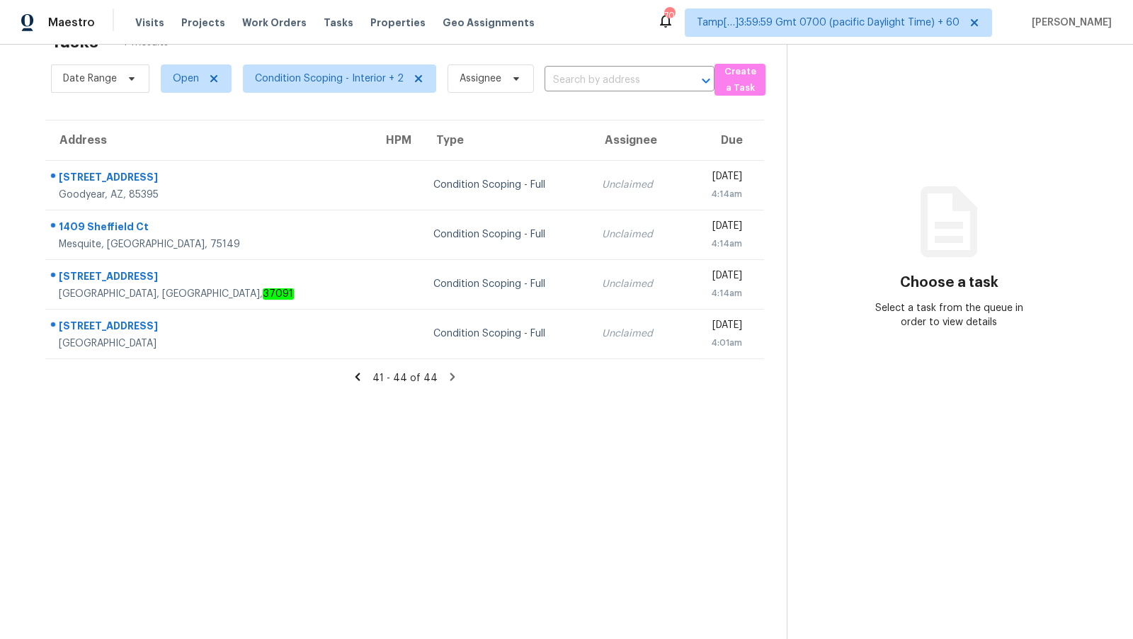
click at [360, 375] on icon at bounding box center [357, 377] width 5 height 8
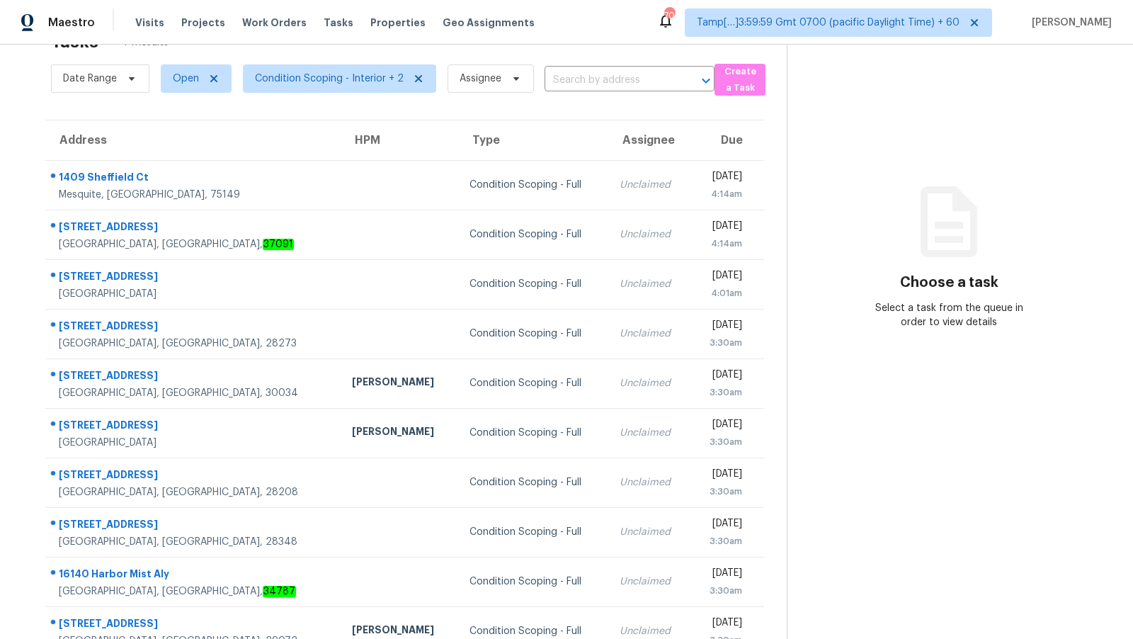
scroll to position [97, 0]
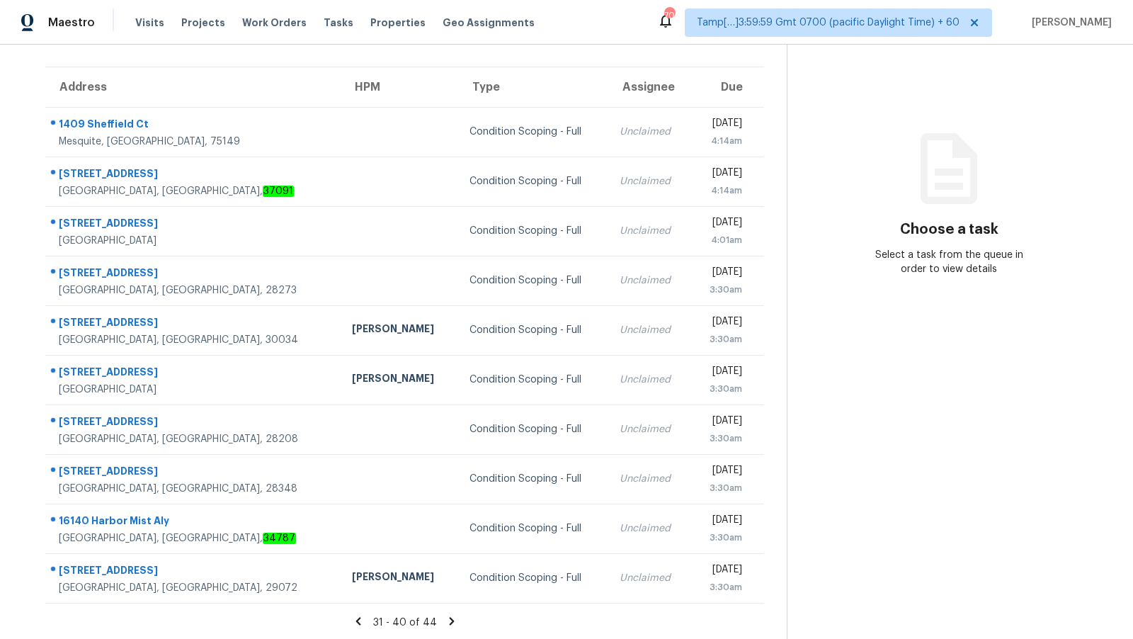
click at [361, 617] on icon at bounding box center [358, 621] width 5 height 8
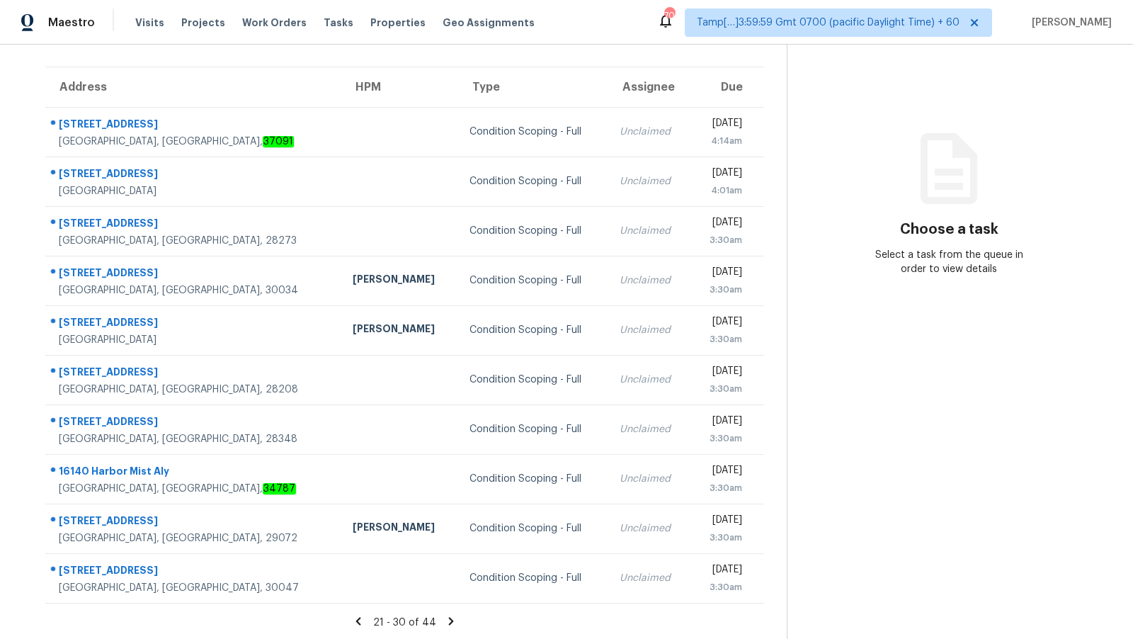
click at [363, 622] on icon at bounding box center [358, 621] width 13 height 13
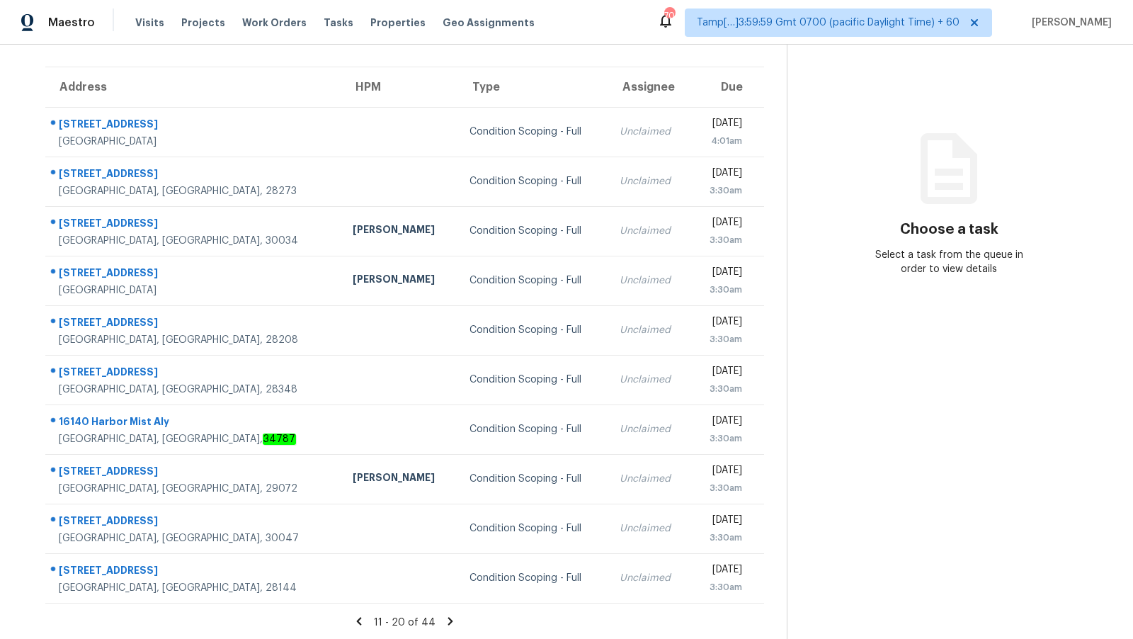
click at [362, 623] on icon at bounding box center [359, 621] width 5 height 8
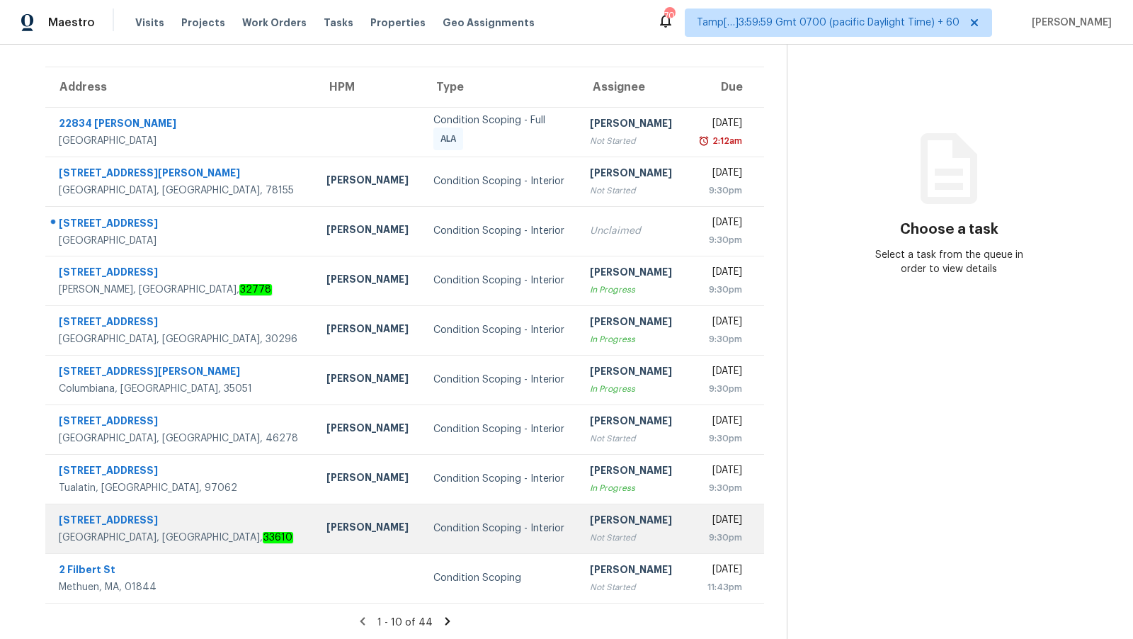
click at [590, 542] on div "Not Started" at bounding box center [632, 537] width 84 height 14
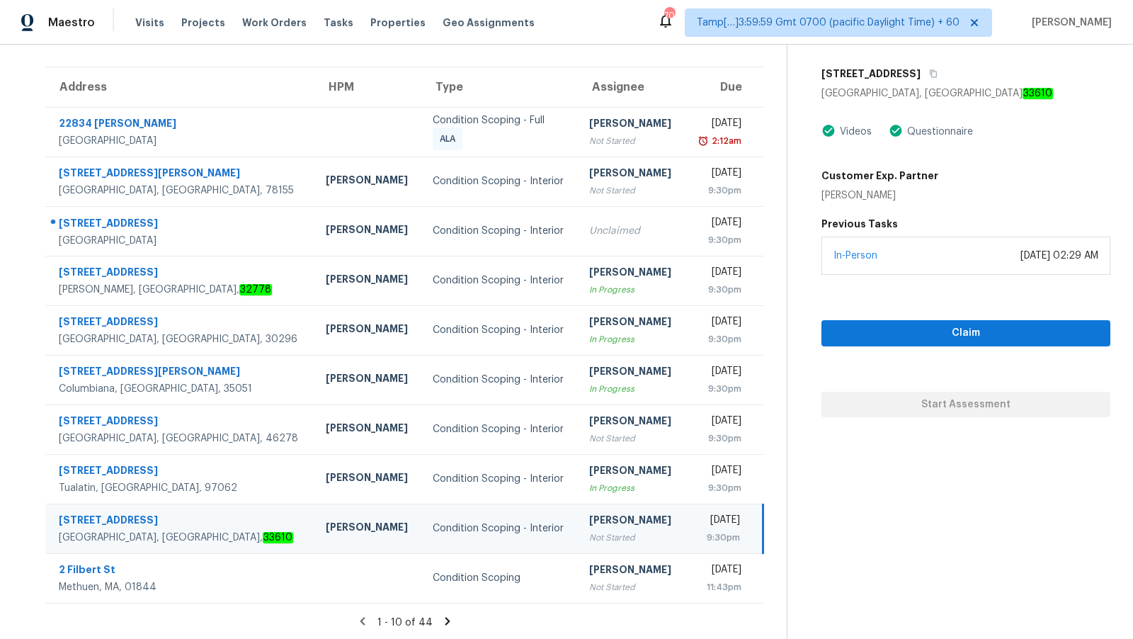
click at [640, 55] on section "Tasks 44 Results Date Range Open Condition Scoping - Interior + 2 Assignee ​ Cr…" at bounding box center [405, 305] width 764 height 671
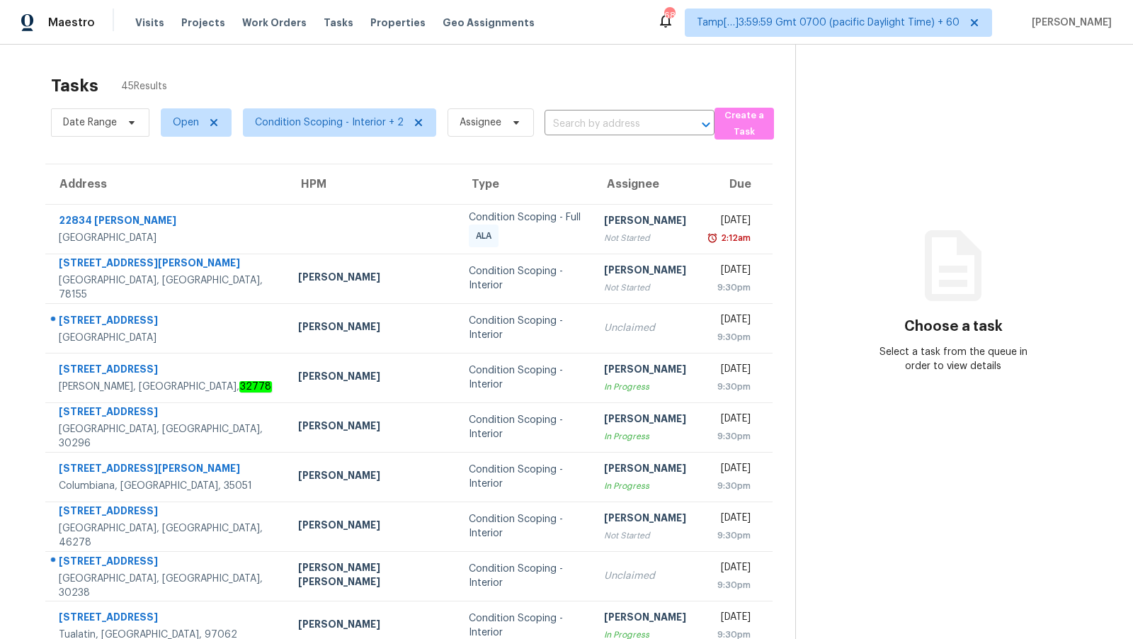
click at [352, 73] on div "Tasks 45 Results" at bounding box center [423, 85] width 744 height 37
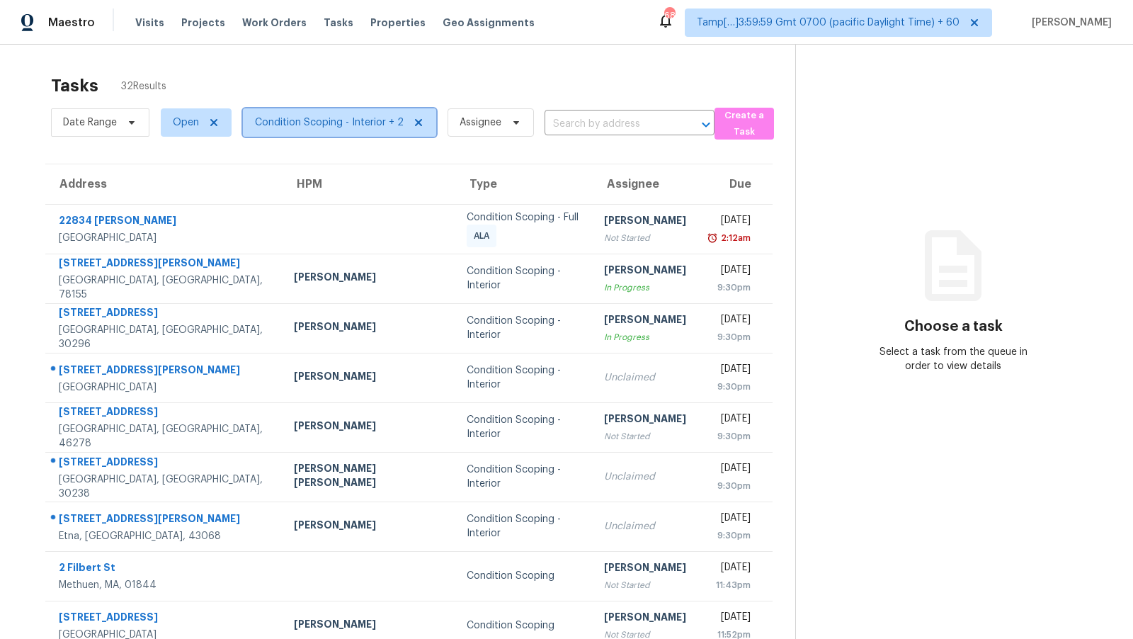
click at [373, 122] on span "Condition Scoping - Interior + 2" at bounding box center [329, 122] width 149 height 14
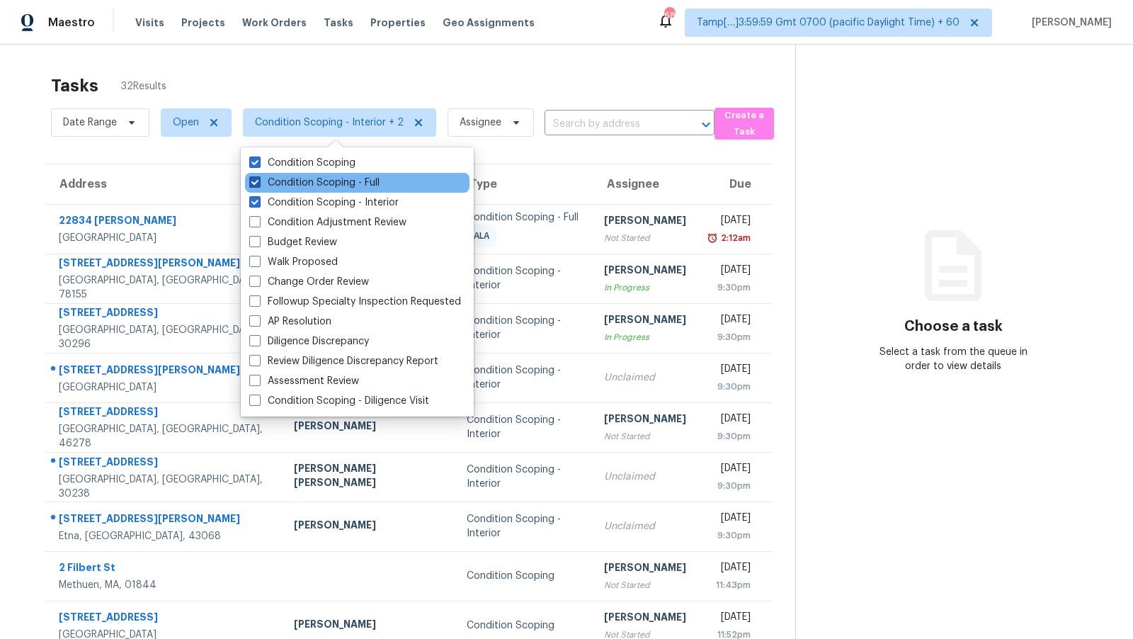
click at [373, 183] on label "Condition Scoping - Full" at bounding box center [314, 183] width 130 height 14
click at [259, 183] on input "Condition Scoping - Full" at bounding box center [253, 180] width 9 height 9
checkbox input "false"
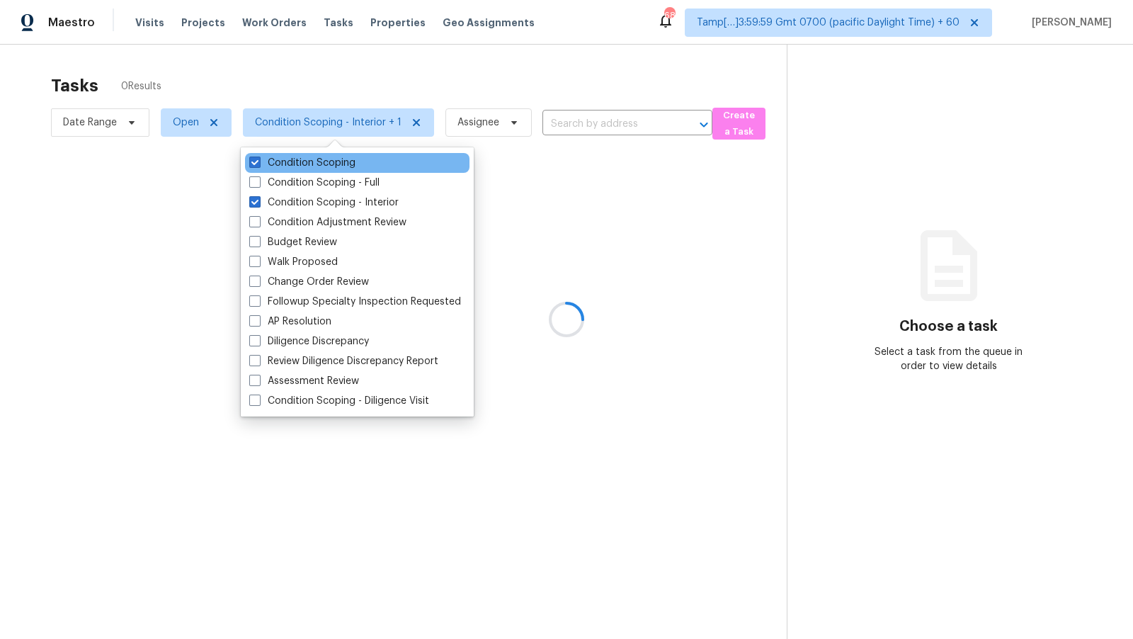
click at [378, 166] on div "Condition Scoping" at bounding box center [357, 163] width 225 height 20
click at [349, 167] on label "Condition Scoping" at bounding box center [302, 163] width 106 height 14
click at [259, 165] on input "Condition Scoping" at bounding box center [253, 160] width 9 height 9
checkbox input "false"
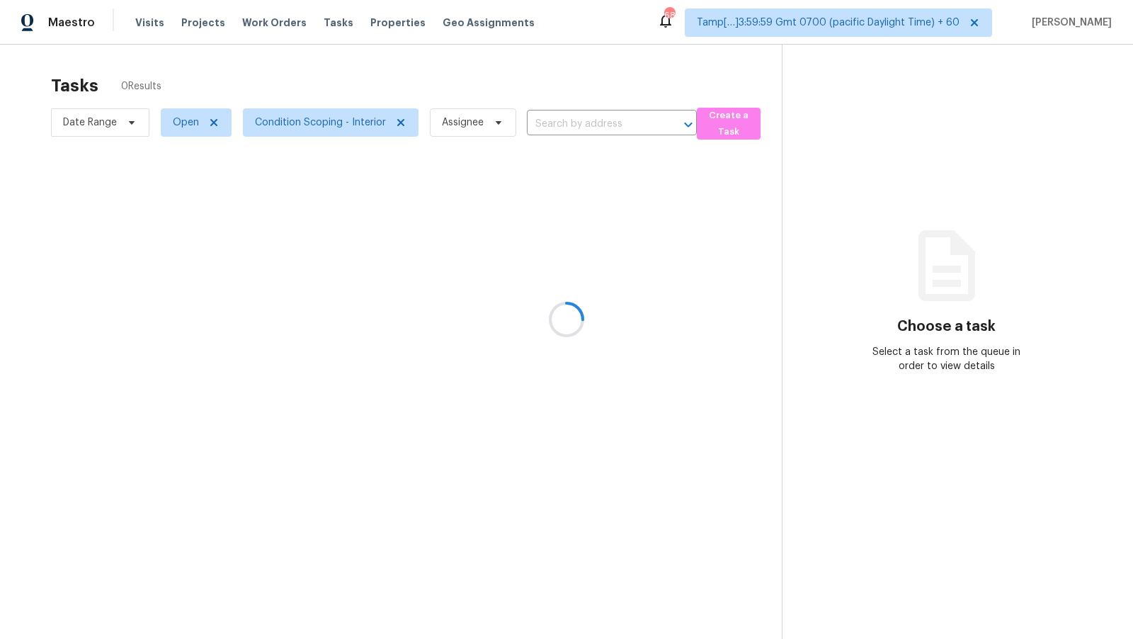
click at [402, 86] on div at bounding box center [566, 319] width 1133 height 639
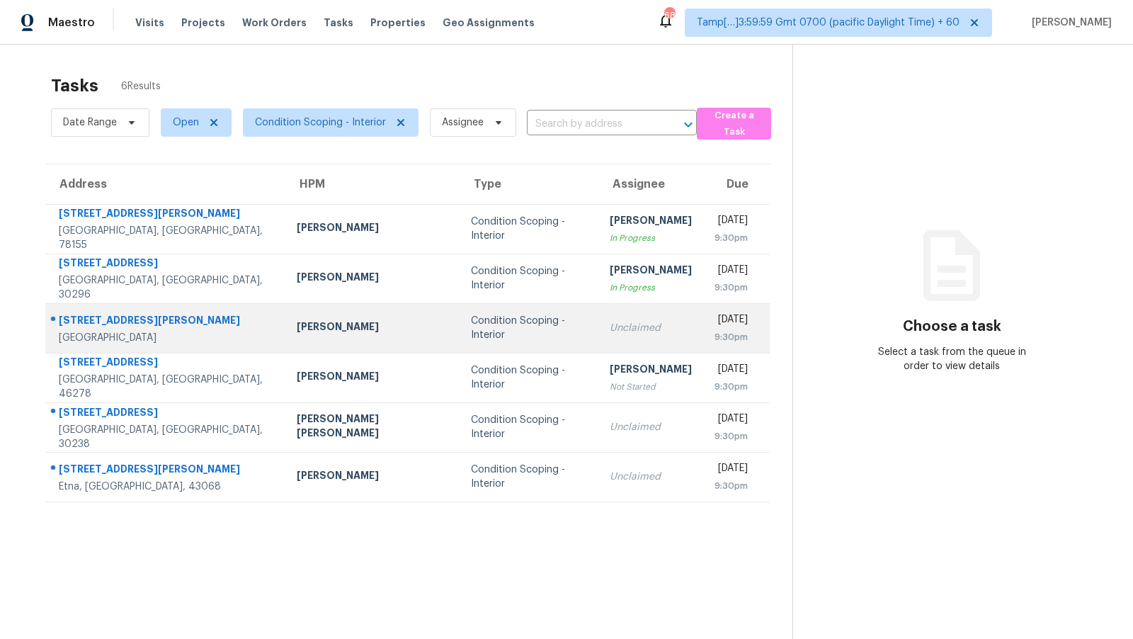
click at [460, 344] on td "Condition Scoping - Interior" at bounding box center [529, 328] width 139 height 50
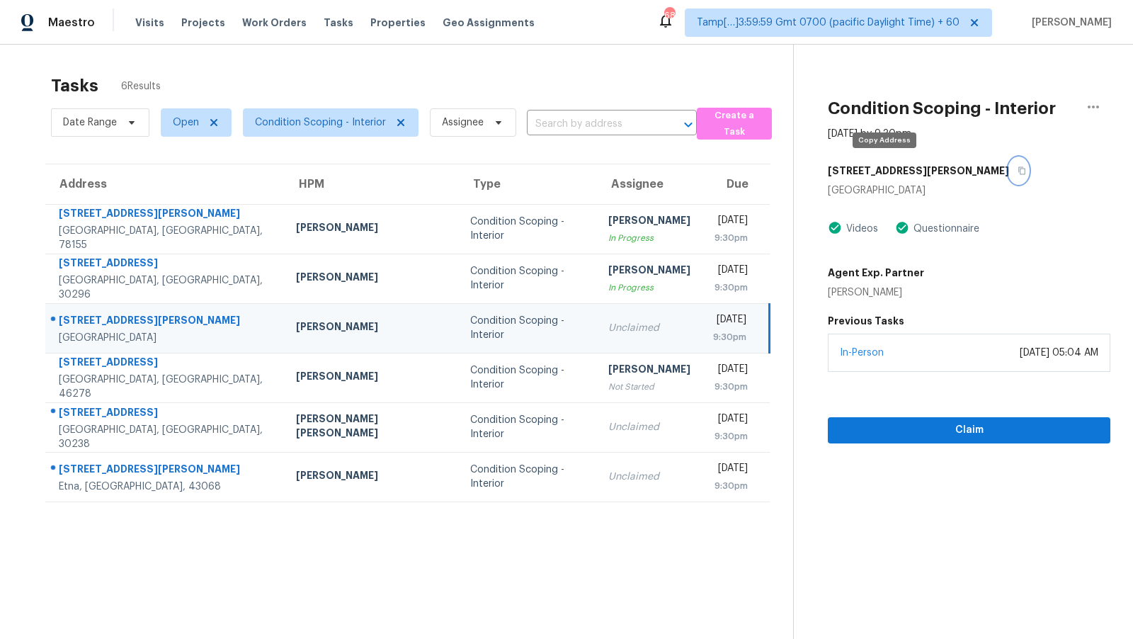
click at [1009, 174] on button "button" at bounding box center [1018, 170] width 19 height 25
click at [950, 433] on span "Claim" at bounding box center [969, 430] width 260 height 18
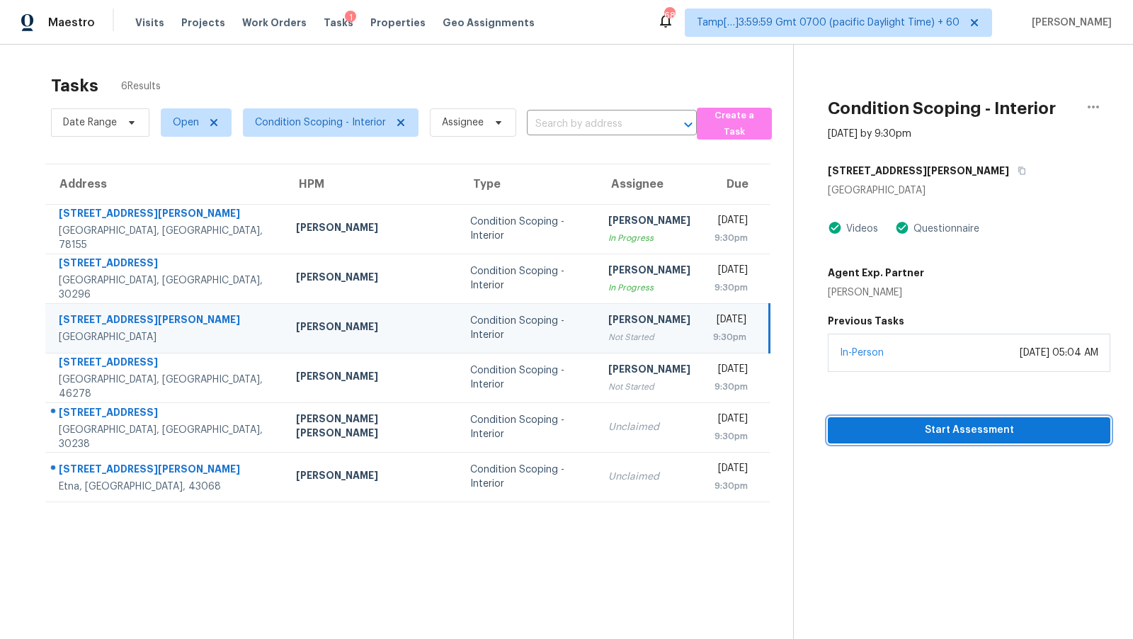
click at [884, 434] on span "Start Assessment" at bounding box center [969, 430] width 260 height 18
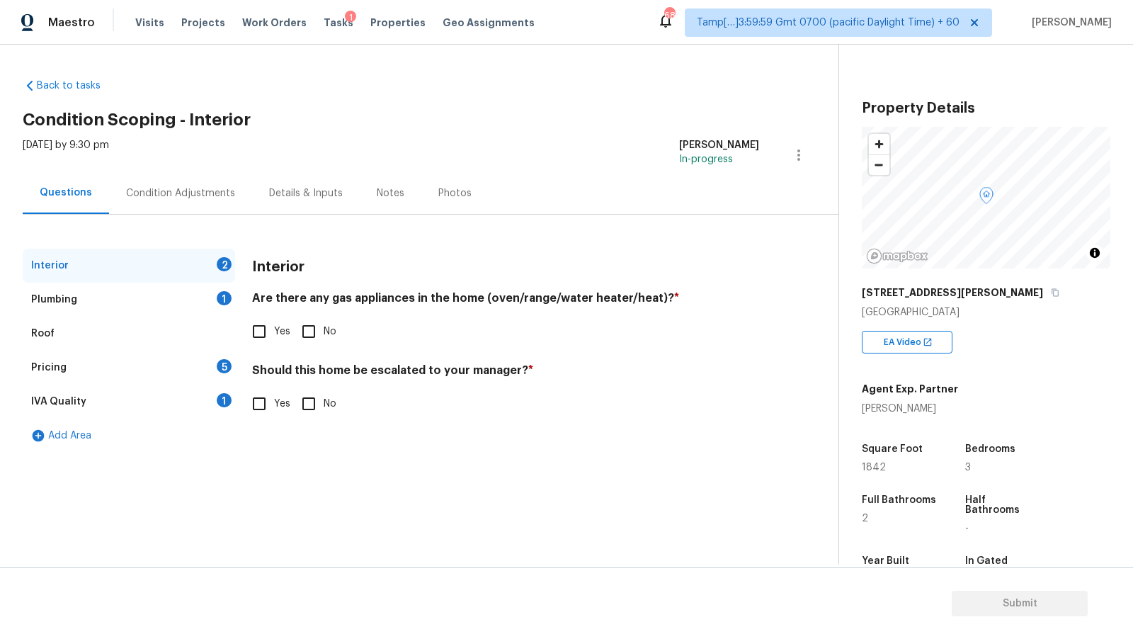
click at [110, 304] on div "Plumbing 1" at bounding box center [129, 300] width 212 height 34
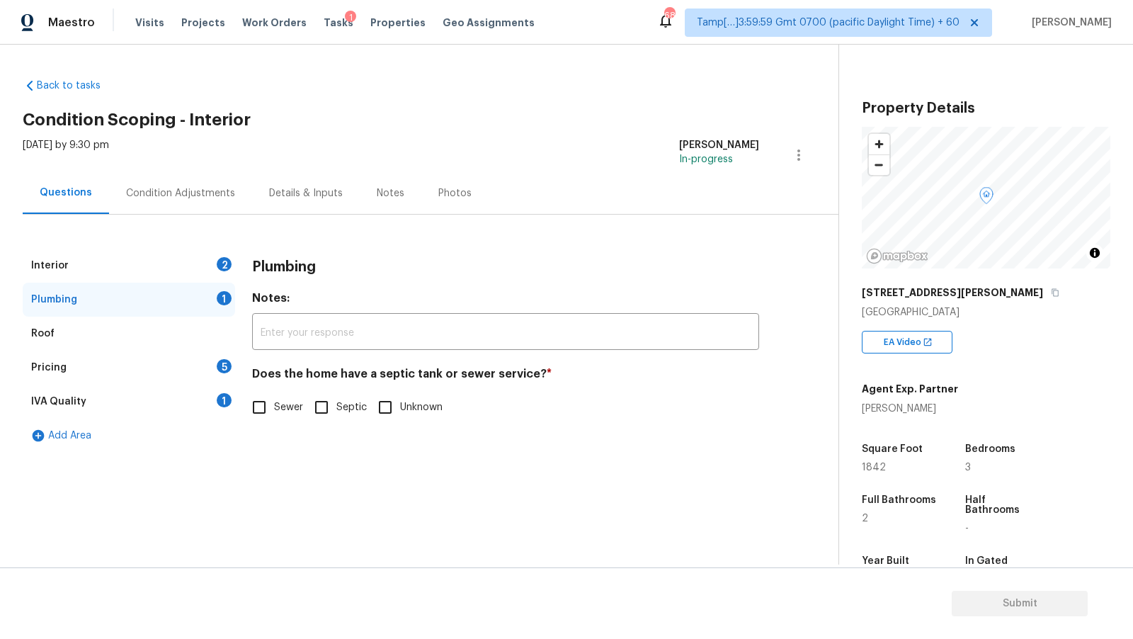
click at [127, 272] on div "Interior 2" at bounding box center [129, 266] width 212 height 34
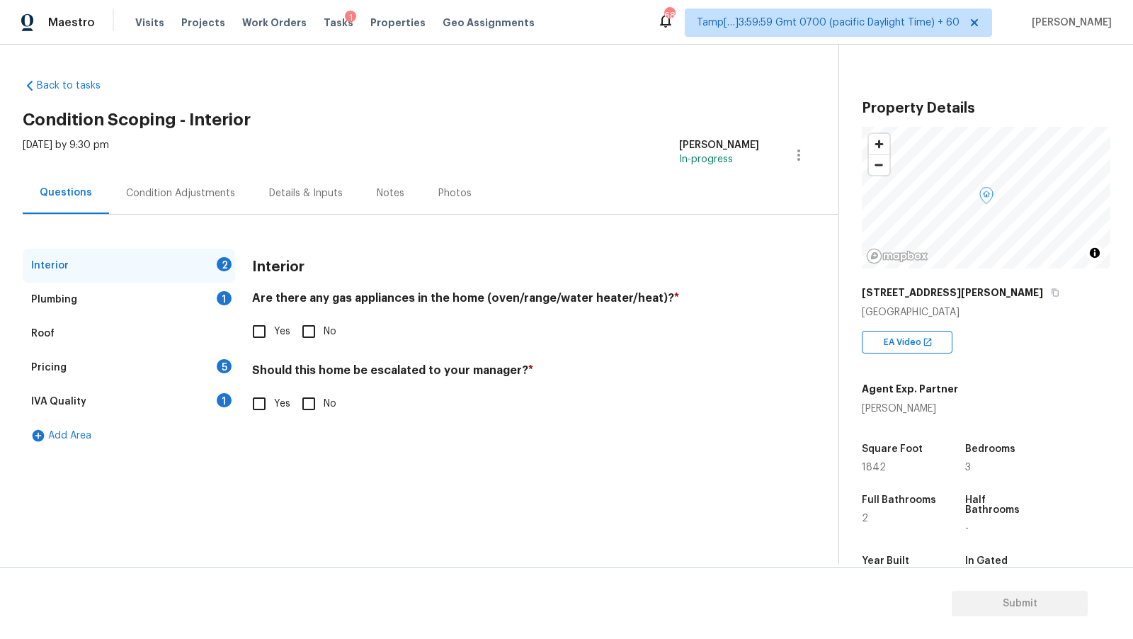
click at [134, 289] on div "Plumbing 1" at bounding box center [129, 300] width 212 height 34
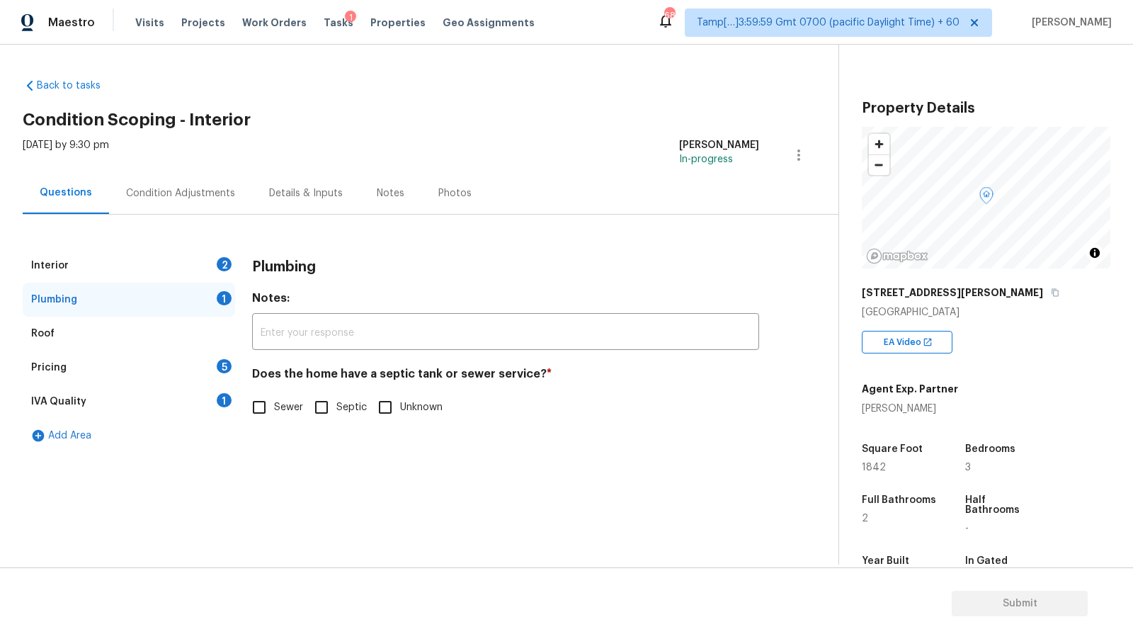
click at [145, 262] on div "Interior 2" at bounding box center [129, 266] width 212 height 34
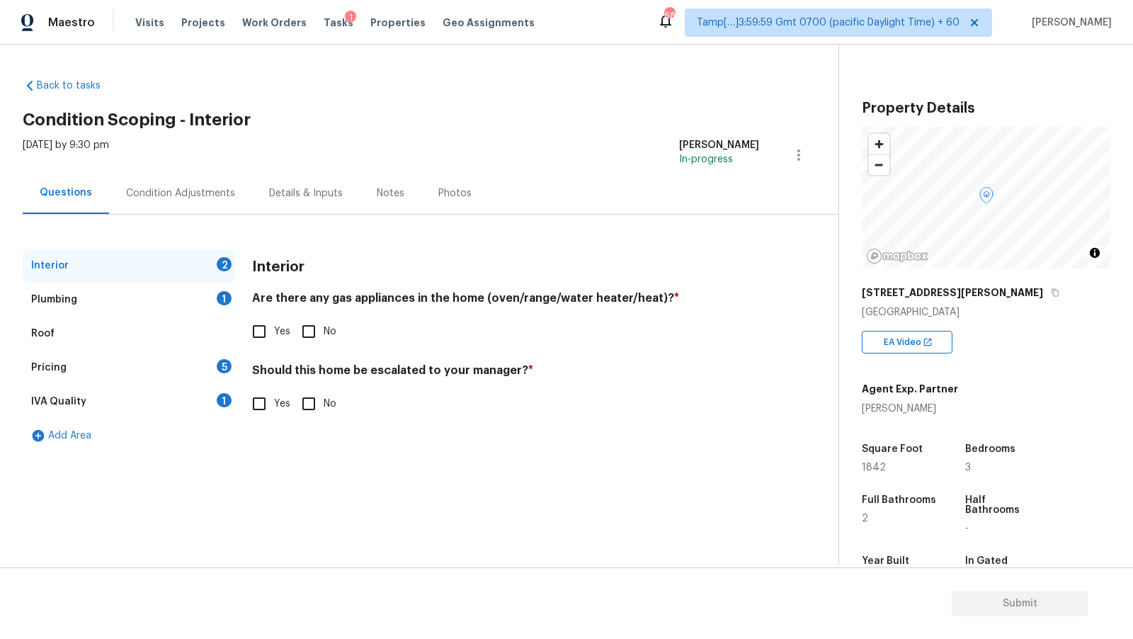
click at [266, 408] on input "Yes" at bounding box center [259, 404] width 30 height 30
checkbox input "true"
click at [280, 522] on button "button" at bounding box center [270, 515] width 34 height 55
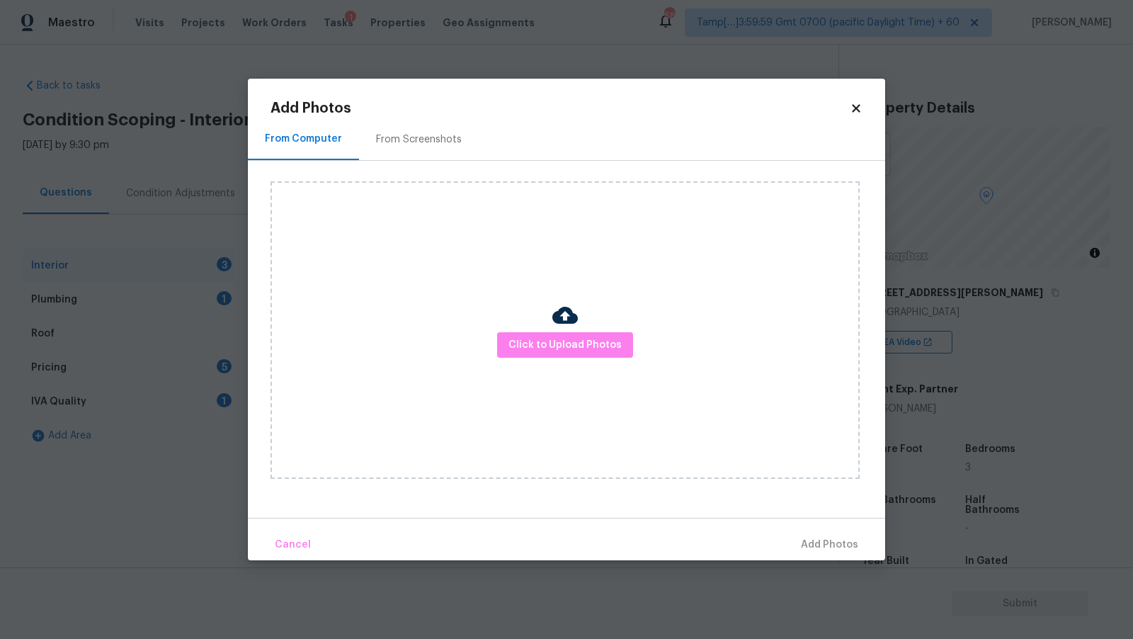
click at [553, 320] on img at bounding box center [564, 314] width 25 height 25
click at [543, 334] on button "Click to Upload Photos" at bounding box center [565, 345] width 136 height 26
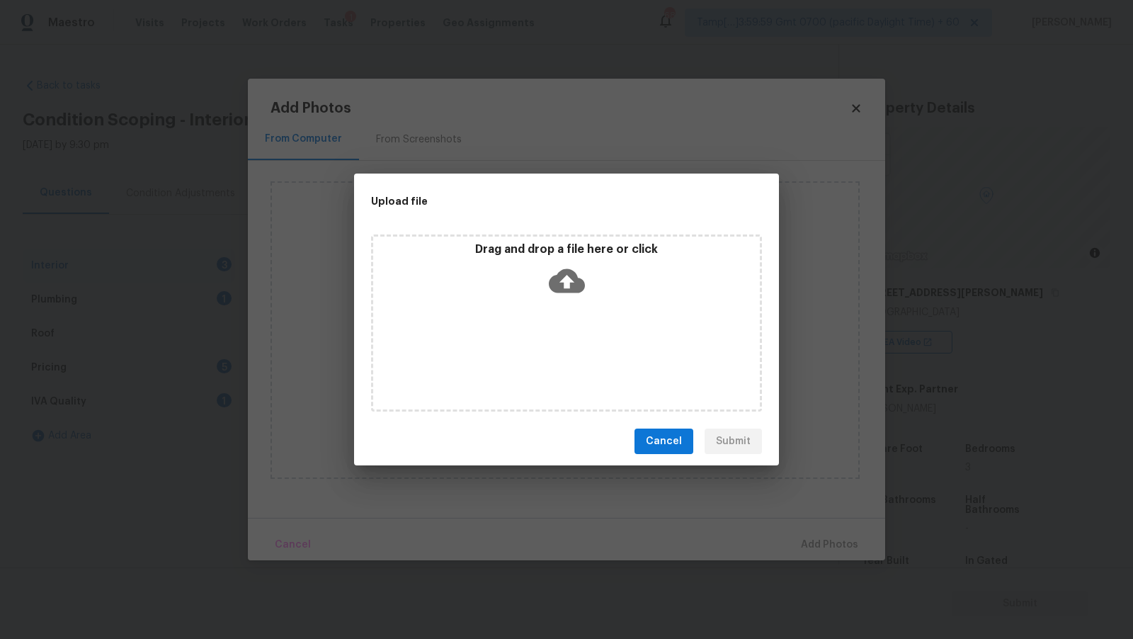
click at [552, 250] on p "Drag and drop a file here or click" at bounding box center [566, 249] width 387 height 15
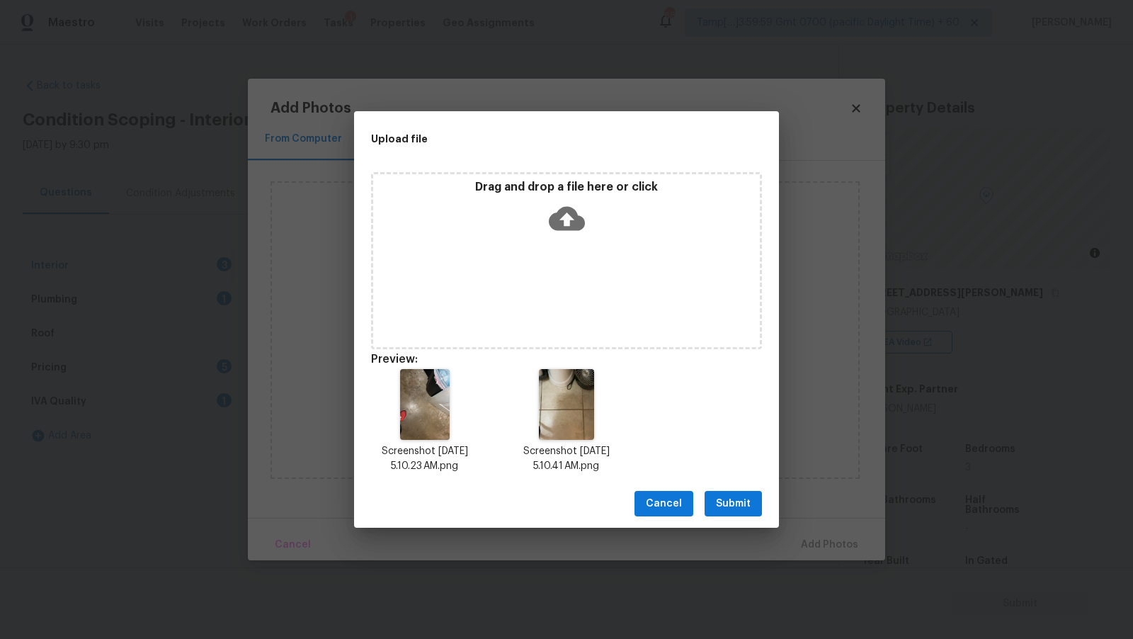
click at [720, 508] on span "Submit" at bounding box center [733, 504] width 35 height 18
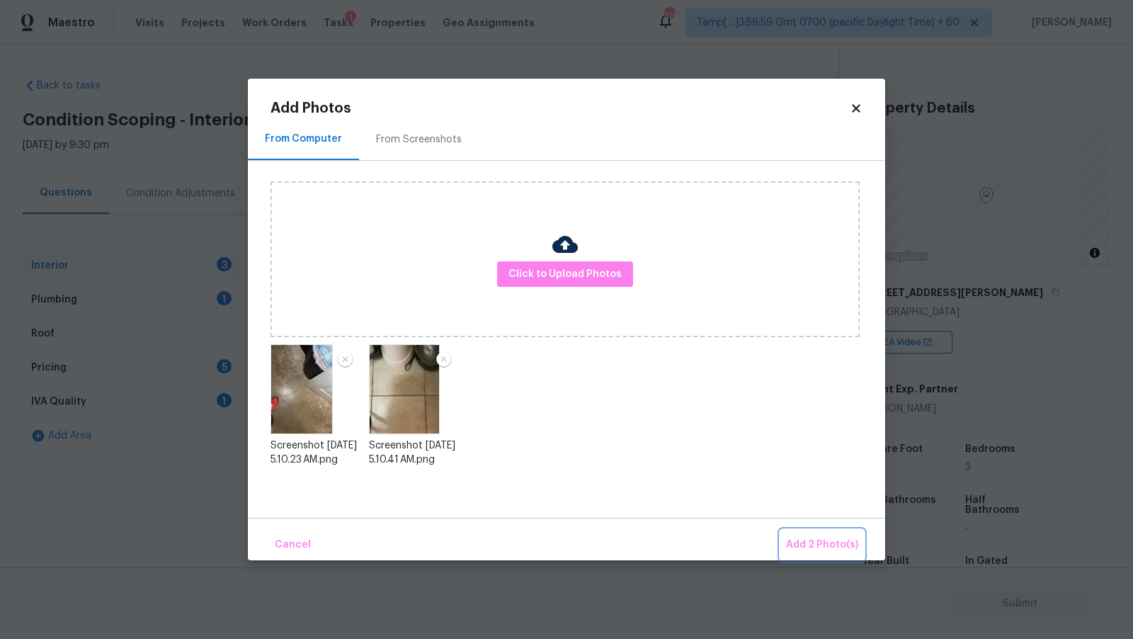
click at [836, 546] on span "Add 2 Photo(s)" at bounding box center [822, 545] width 72 height 18
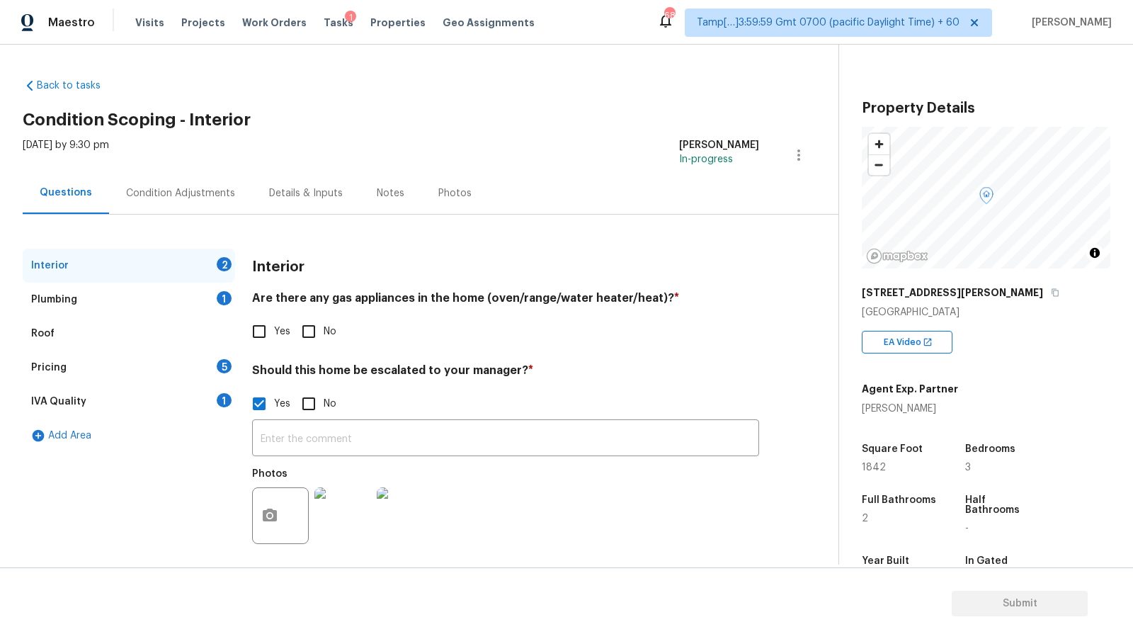
click at [530, 175] on div "Questions Condition Adjustments Details & Inputs Notes Photos" at bounding box center [431, 193] width 816 height 42
click at [161, 293] on div "Plumbing 1" at bounding box center [129, 300] width 212 height 34
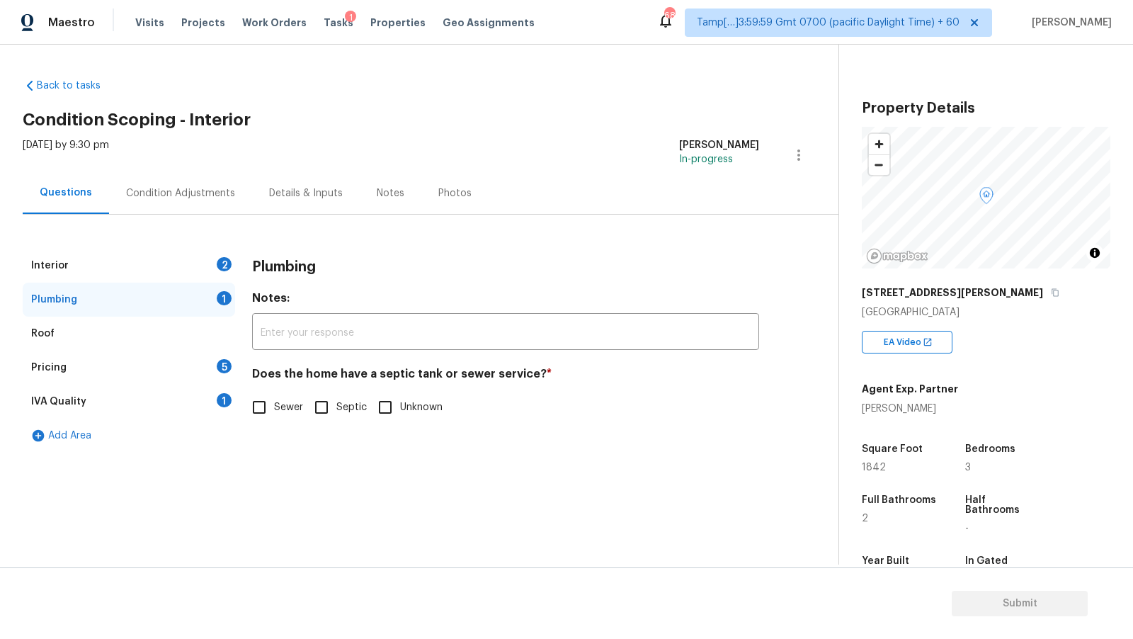
click at [149, 361] on div "Pricing 5" at bounding box center [129, 368] width 212 height 34
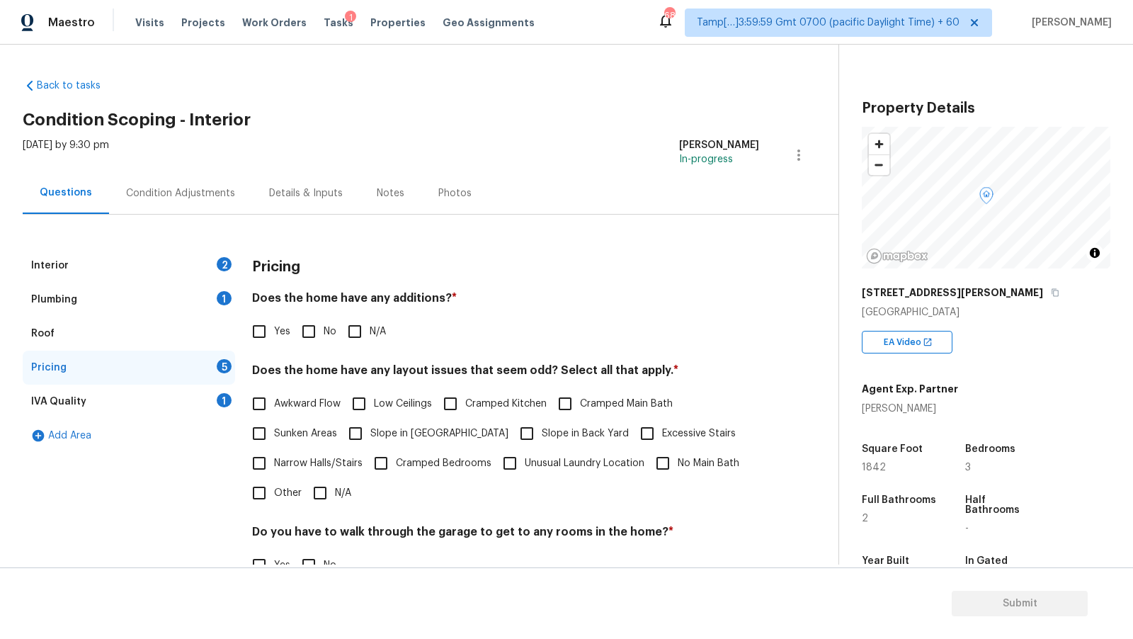
click at [276, 331] on span "Yes" at bounding box center [282, 331] width 16 height 15
click at [274, 331] on input "Yes" at bounding box center [259, 332] width 30 height 30
checkbox input "true"
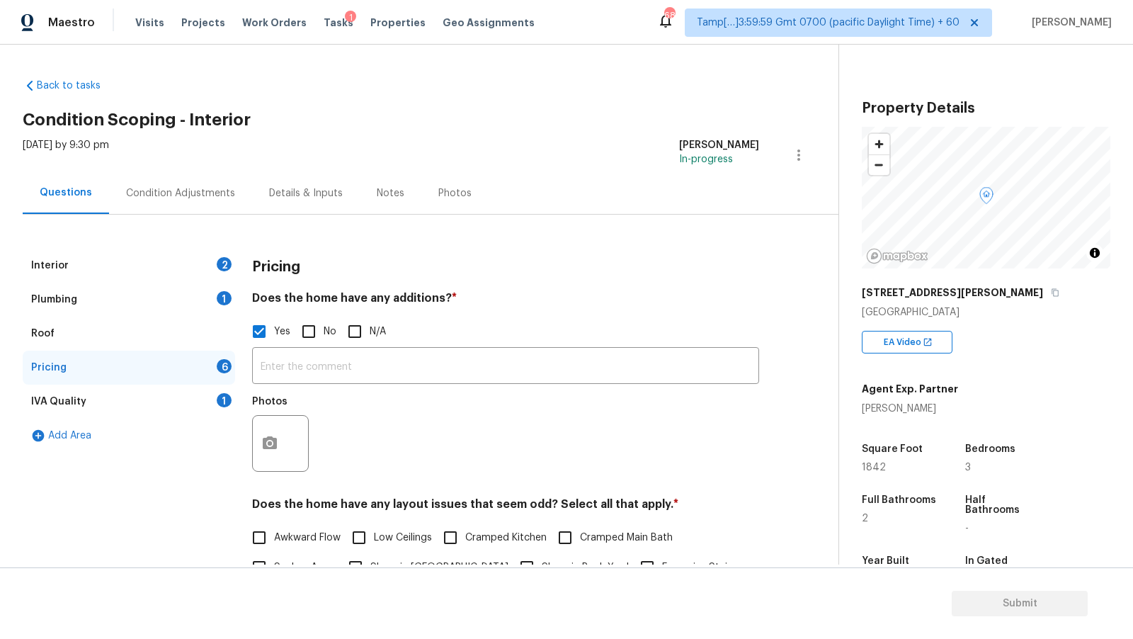
click at [189, 190] on div "Condition Adjustments" at bounding box center [180, 193] width 109 height 14
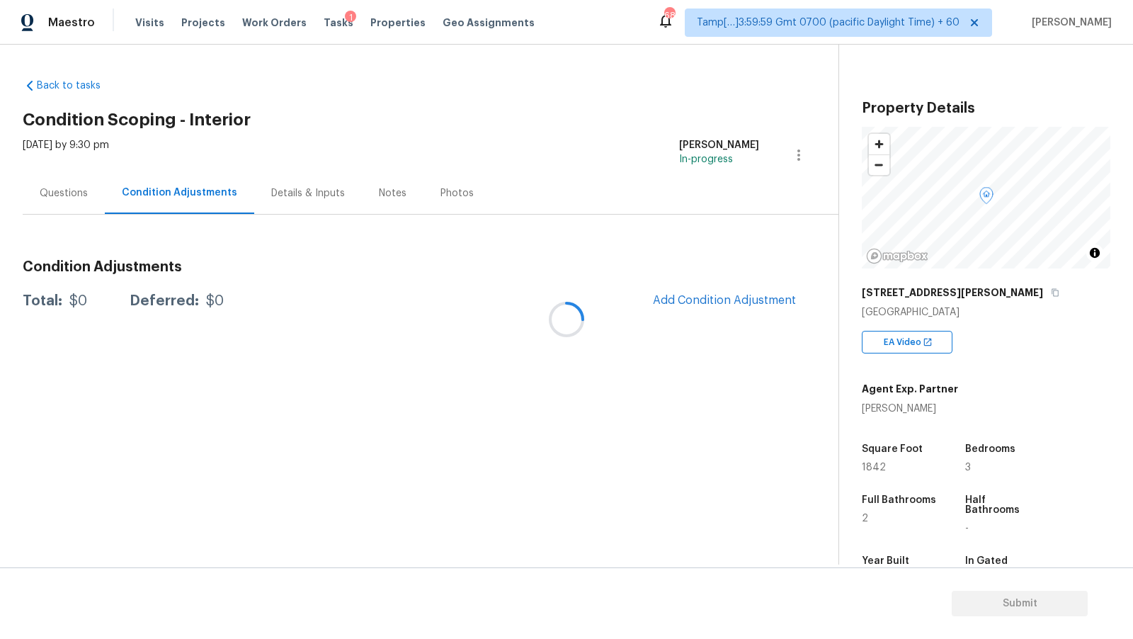
click at [89, 200] on div at bounding box center [566, 319] width 1133 height 639
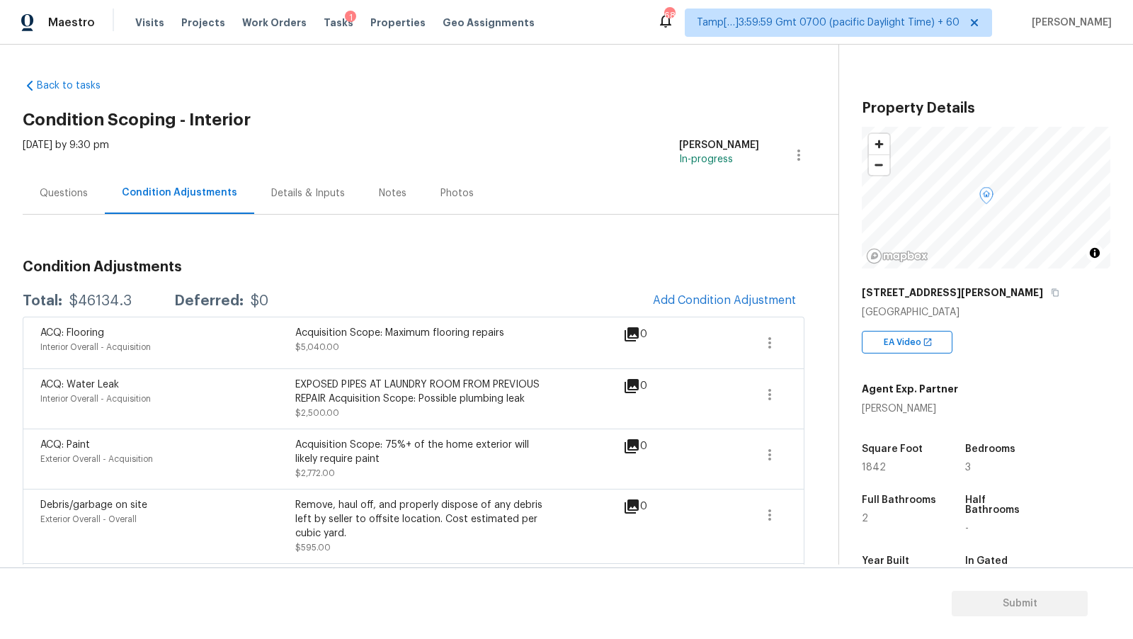
click at [68, 200] on div "Questions" at bounding box center [64, 193] width 48 height 14
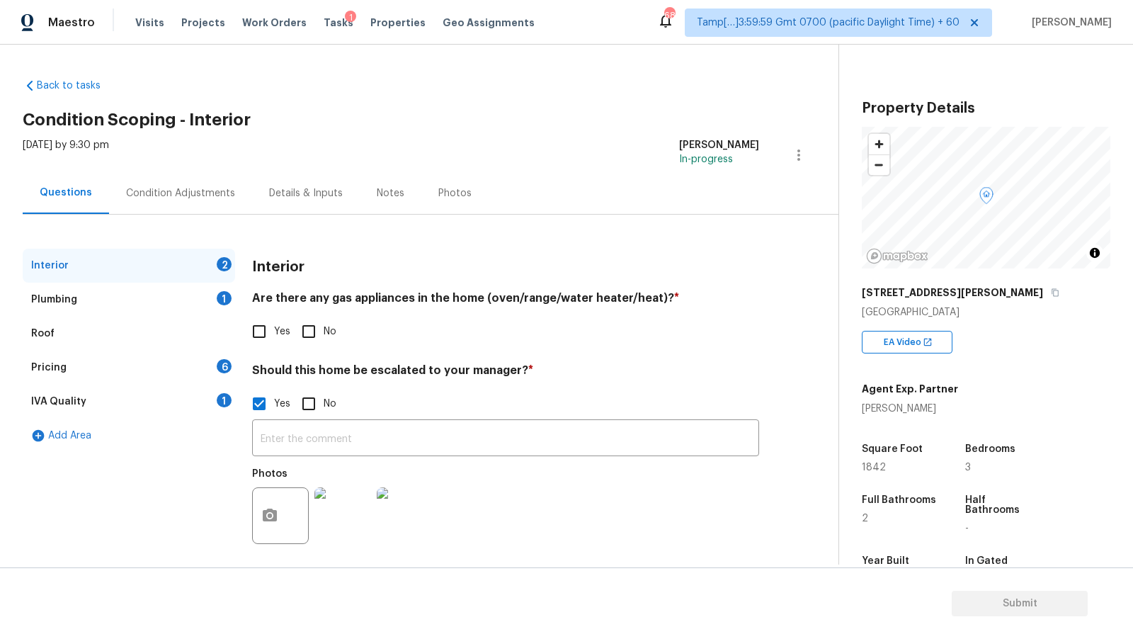
click at [102, 297] on div "Plumbing 1" at bounding box center [129, 300] width 212 height 34
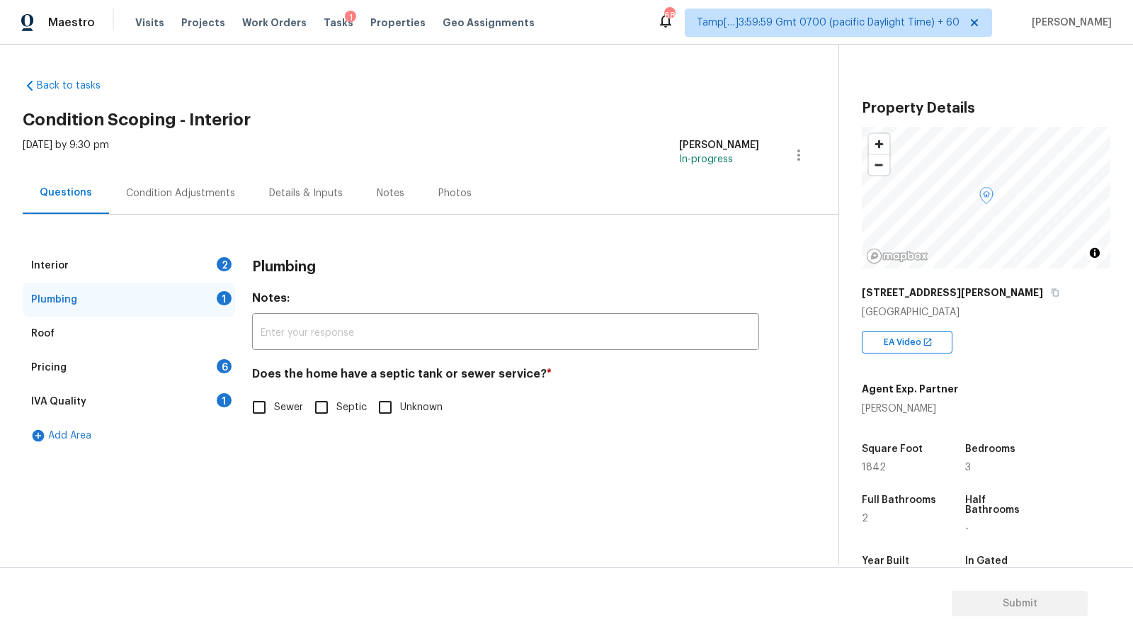
click at [130, 366] on div "Pricing 6" at bounding box center [129, 368] width 212 height 34
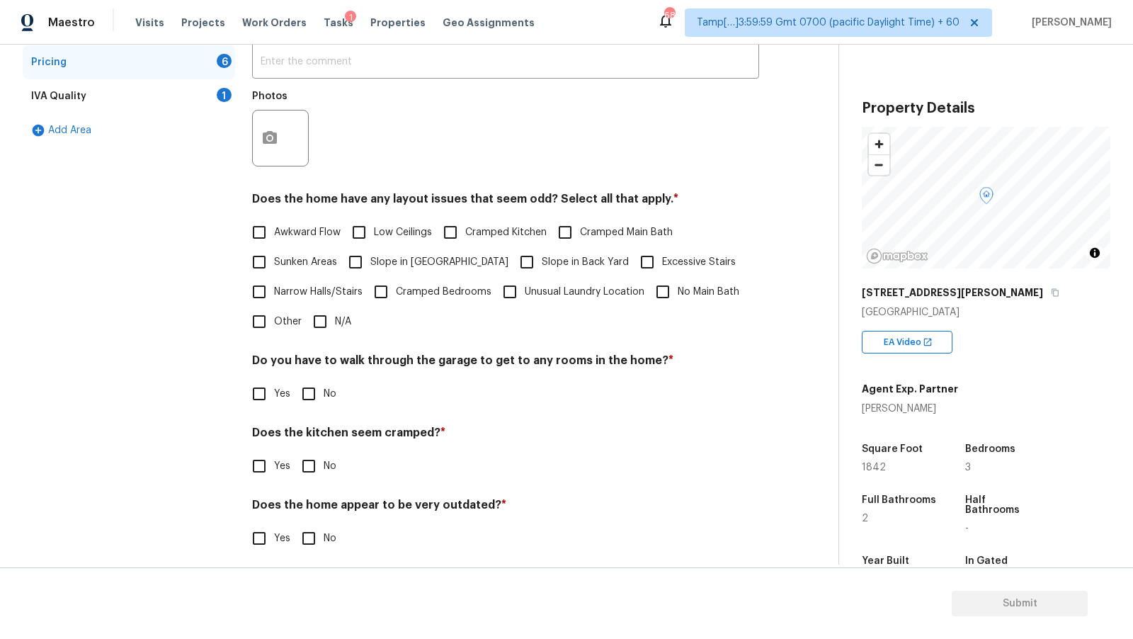
scroll to position [310, 0]
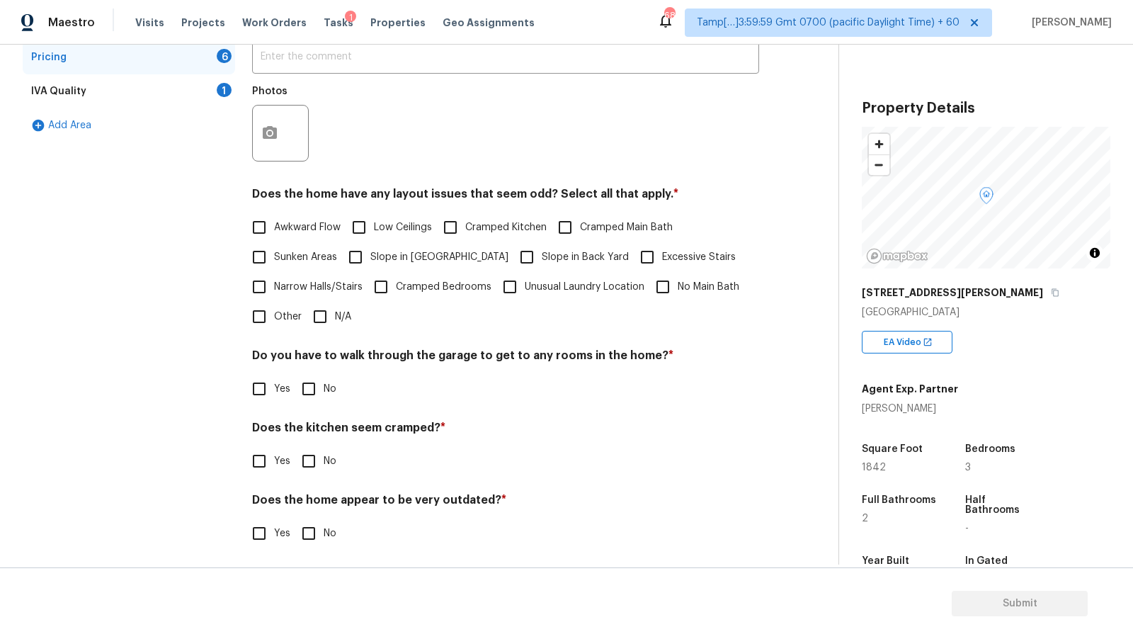
click at [320, 229] on span "Awkward Flow" at bounding box center [307, 227] width 67 height 15
click at [274, 229] on input "Awkward Flow" at bounding box center [259, 227] width 30 height 30
checkbox input "true"
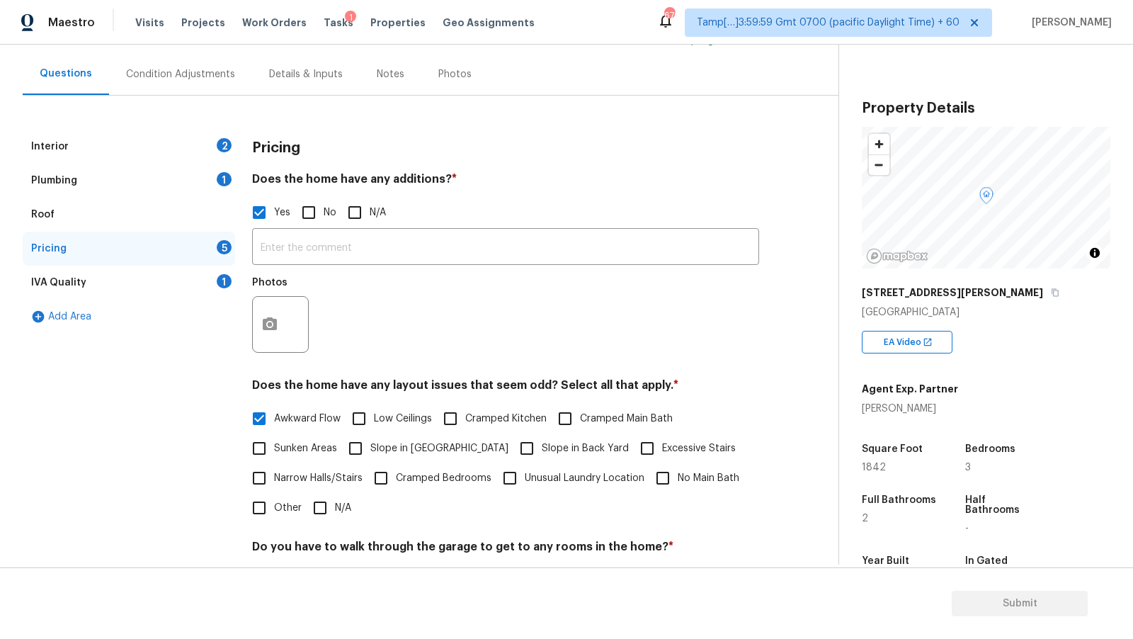
click at [143, 142] on div "Interior 2" at bounding box center [129, 147] width 212 height 34
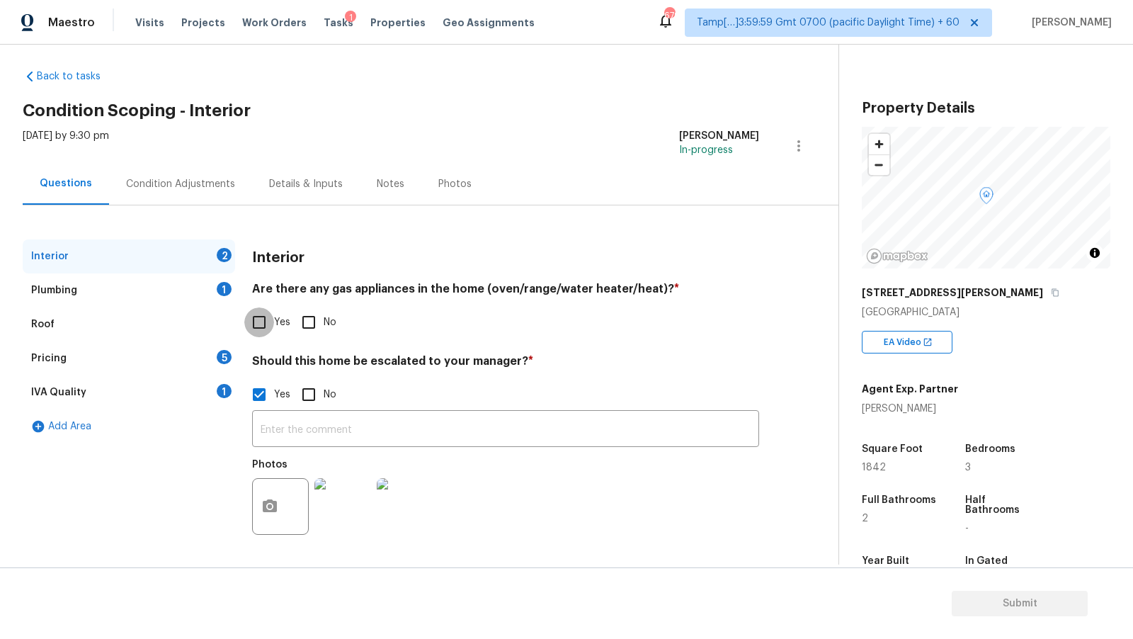
click at [263, 320] on input "Yes" at bounding box center [259, 322] width 30 height 30
checkbox input "true"
click at [347, 433] on input "text" at bounding box center [505, 430] width 507 height 33
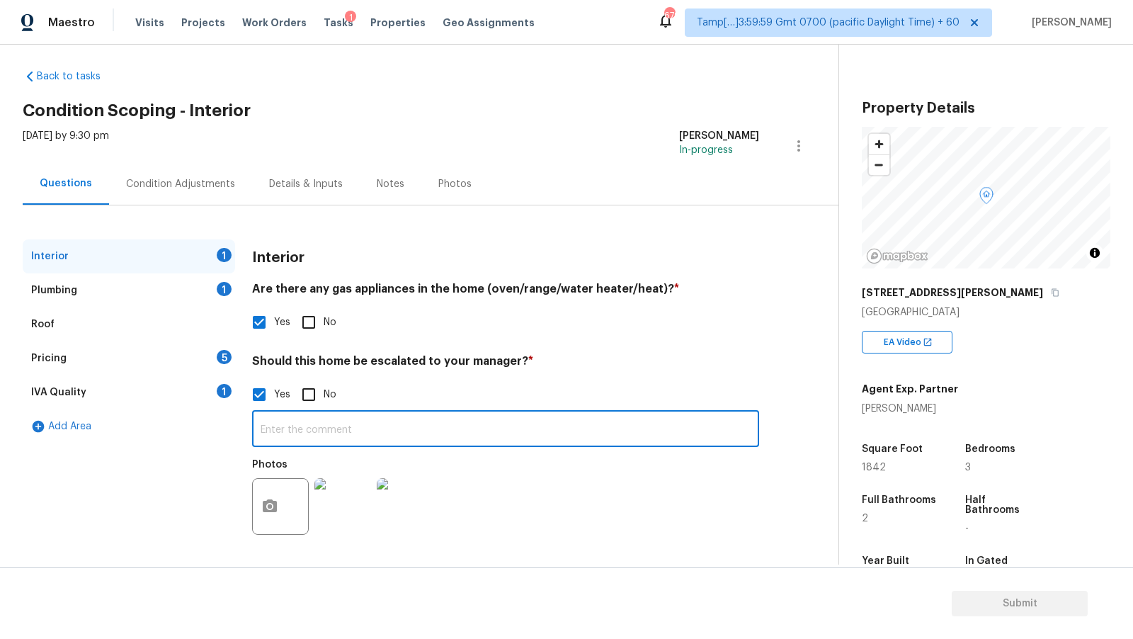
click at [333, 433] on input "text" at bounding box center [505, 430] width 507 height 33
type input "Foundation crack found in VA (3:28)"
click at [144, 291] on div "Plumbing 1" at bounding box center [129, 290] width 212 height 34
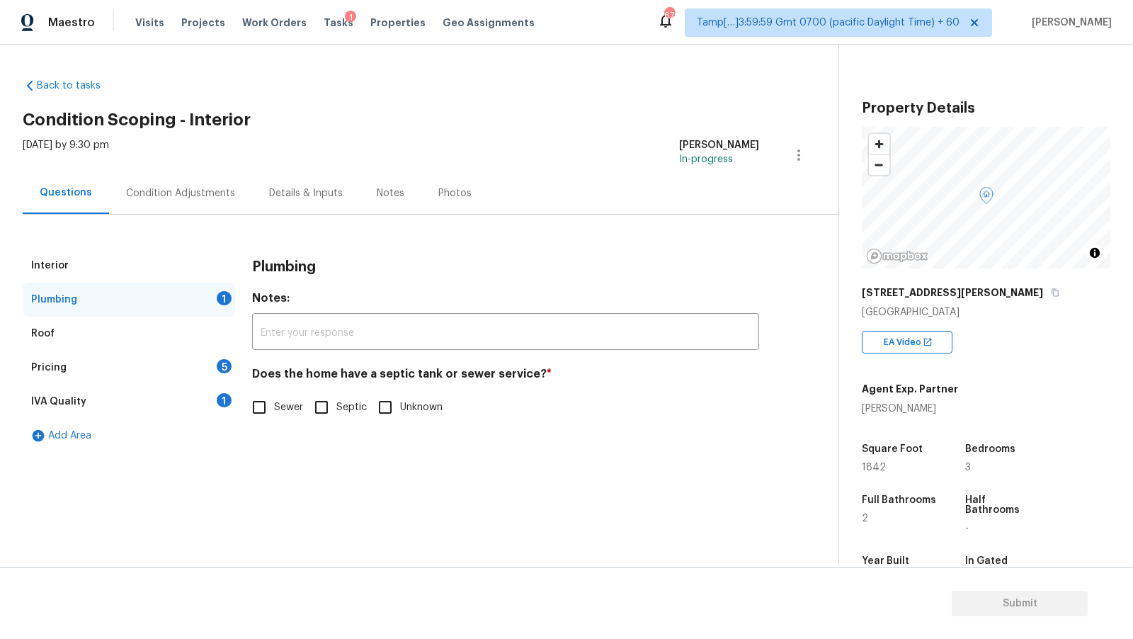
scroll to position [0, 0]
click at [402, 414] on span "Unknown" at bounding box center [421, 407] width 42 height 15
click at [400, 414] on input "Unknown" at bounding box center [385, 407] width 30 height 30
checkbox input "true"
click at [160, 395] on div "IVA Quality 1" at bounding box center [129, 402] width 212 height 34
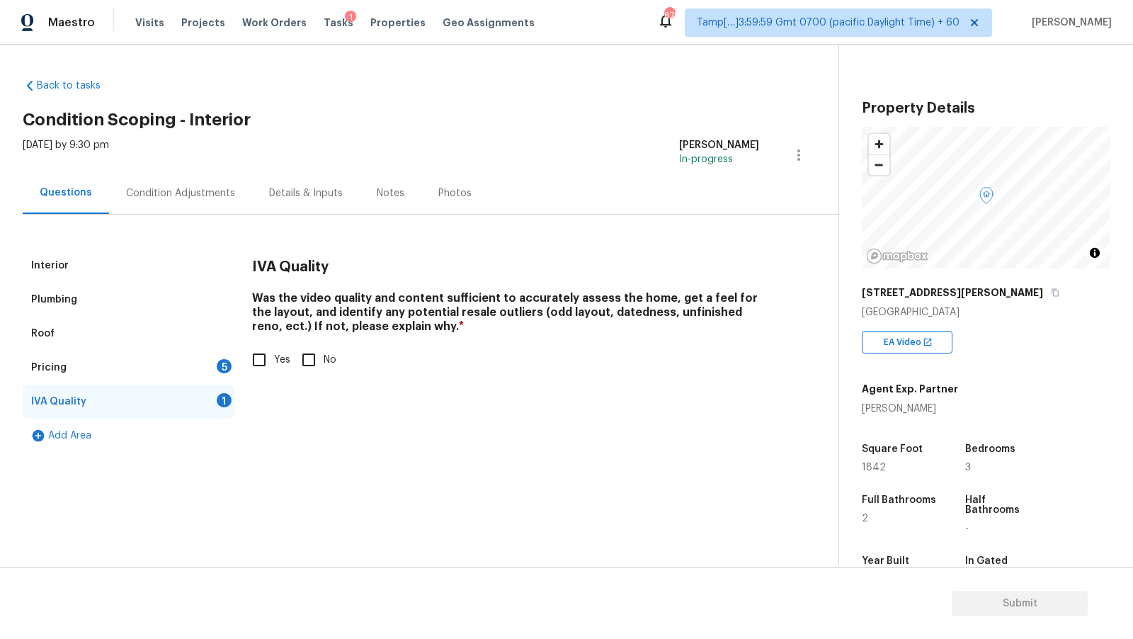
click at [276, 368] on label "Yes" at bounding box center [267, 360] width 46 height 30
click at [274, 368] on input "Yes" at bounding box center [259, 360] width 30 height 30
checkbox input "true"
click at [197, 363] on div "Pricing 5" at bounding box center [129, 368] width 212 height 34
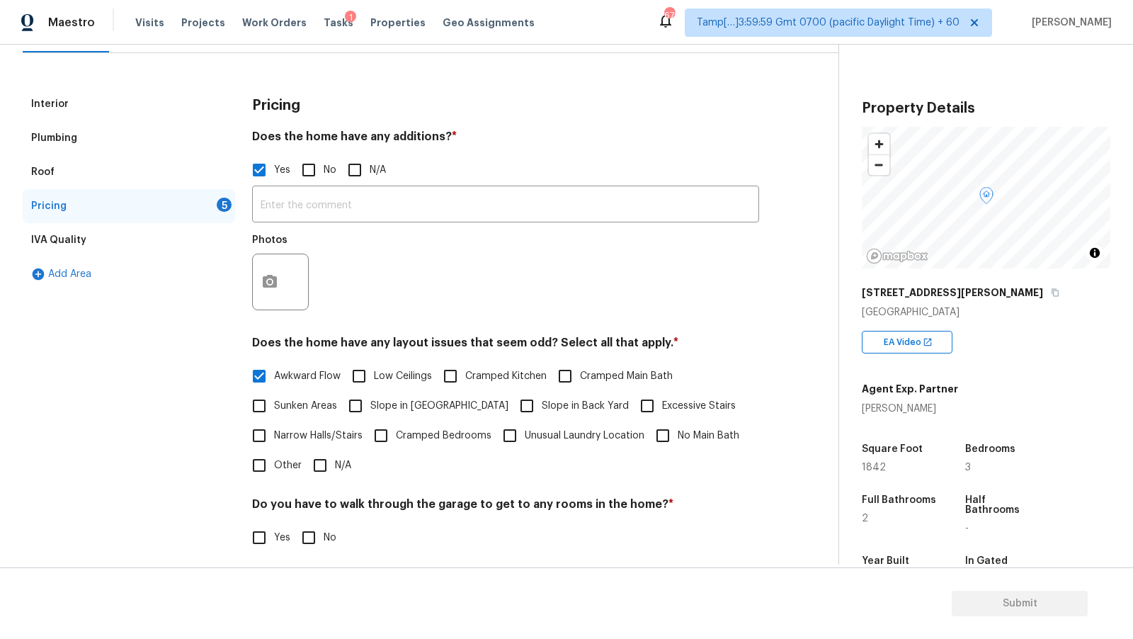
scroll to position [207, 0]
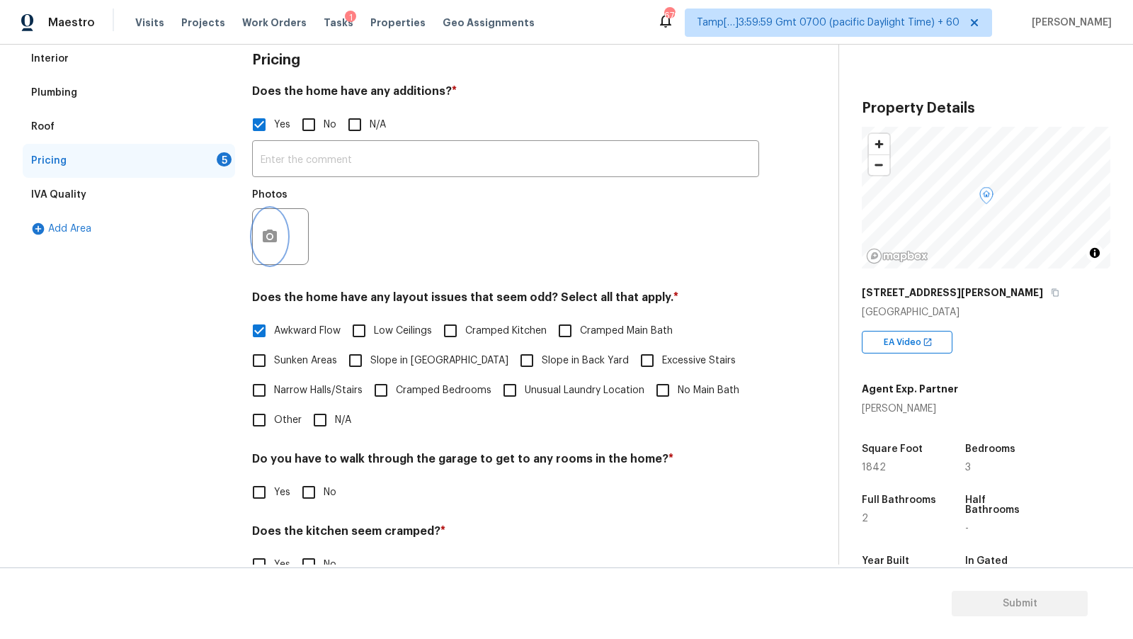
click at [267, 249] on button "button" at bounding box center [270, 236] width 34 height 55
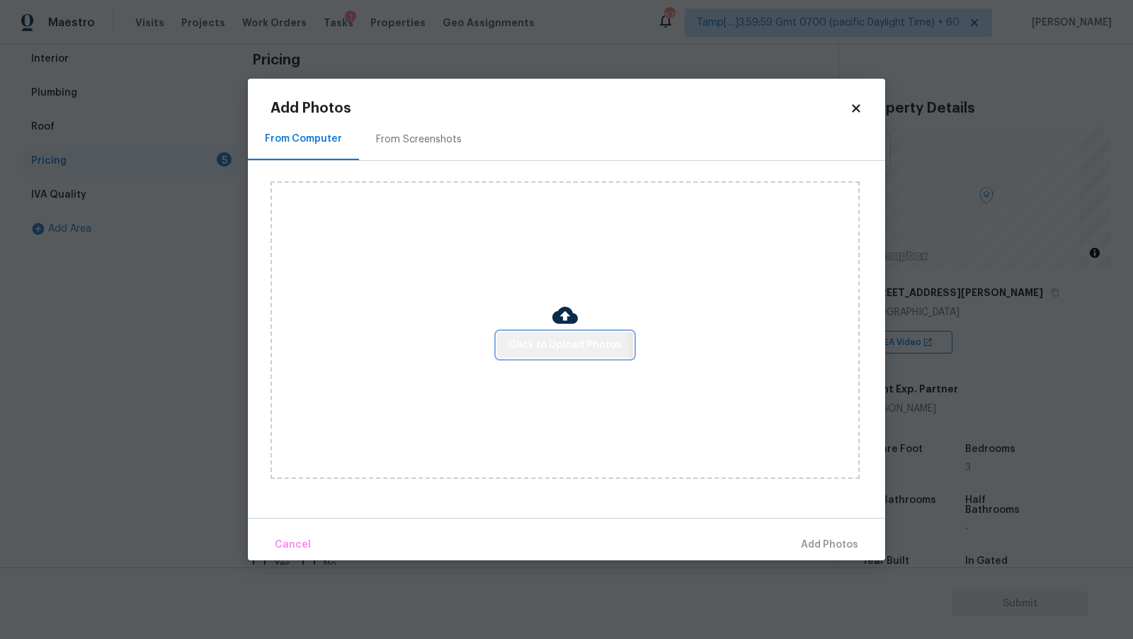
click at [523, 348] on span "Click to Upload Photos" at bounding box center [565, 345] width 113 height 18
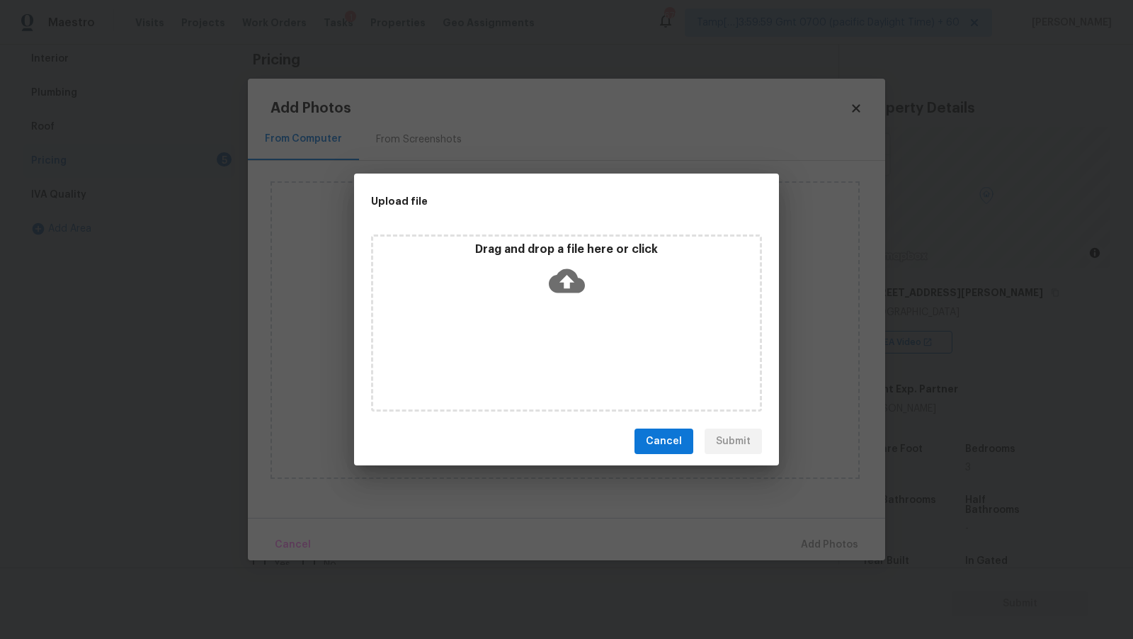
click at [557, 278] on icon at bounding box center [567, 281] width 36 height 24
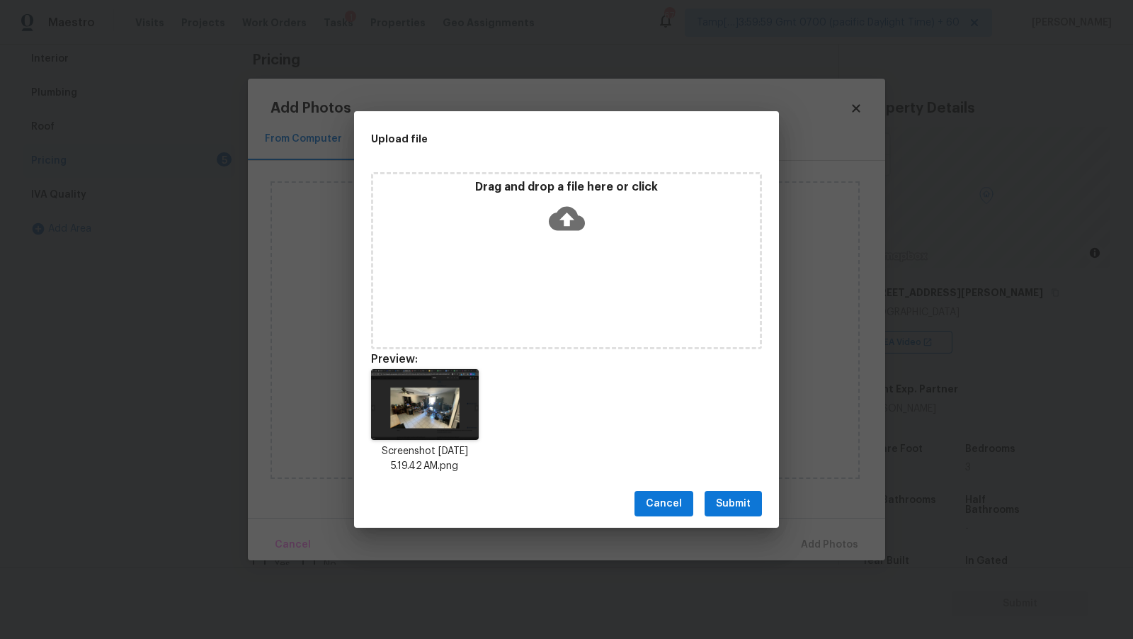
click at [734, 496] on span "Submit" at bounding box center [733, 504] width 35 height 18
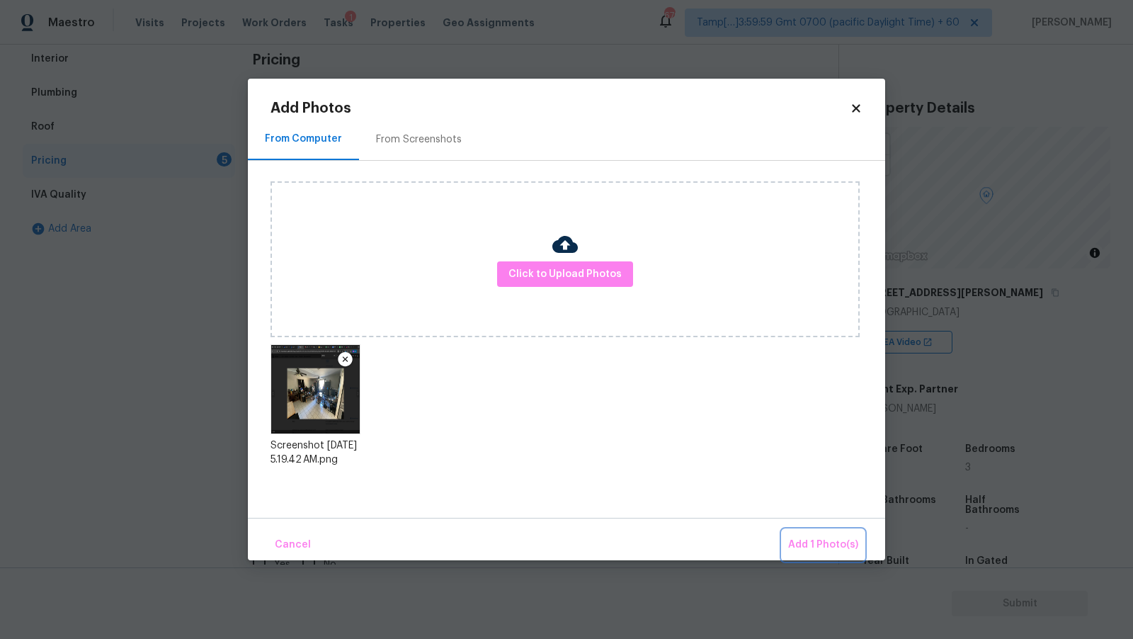
click at [837, 541] on span "Add 1 Photo(s)" at bounding box center [823, 545] width 70 height 18
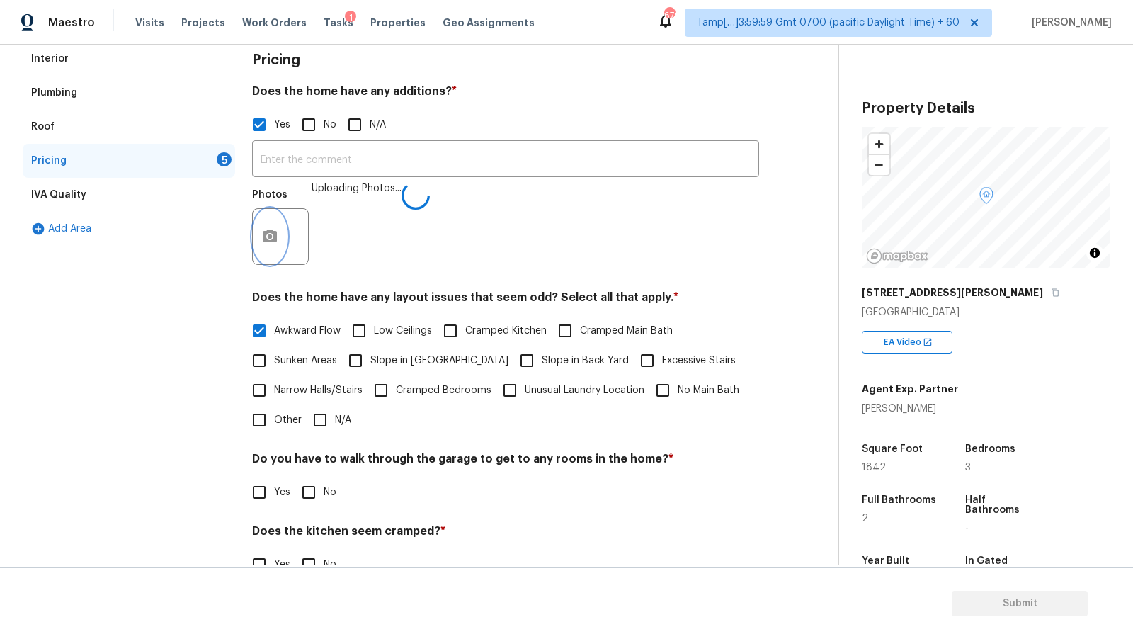
scroll to position [315, 0]
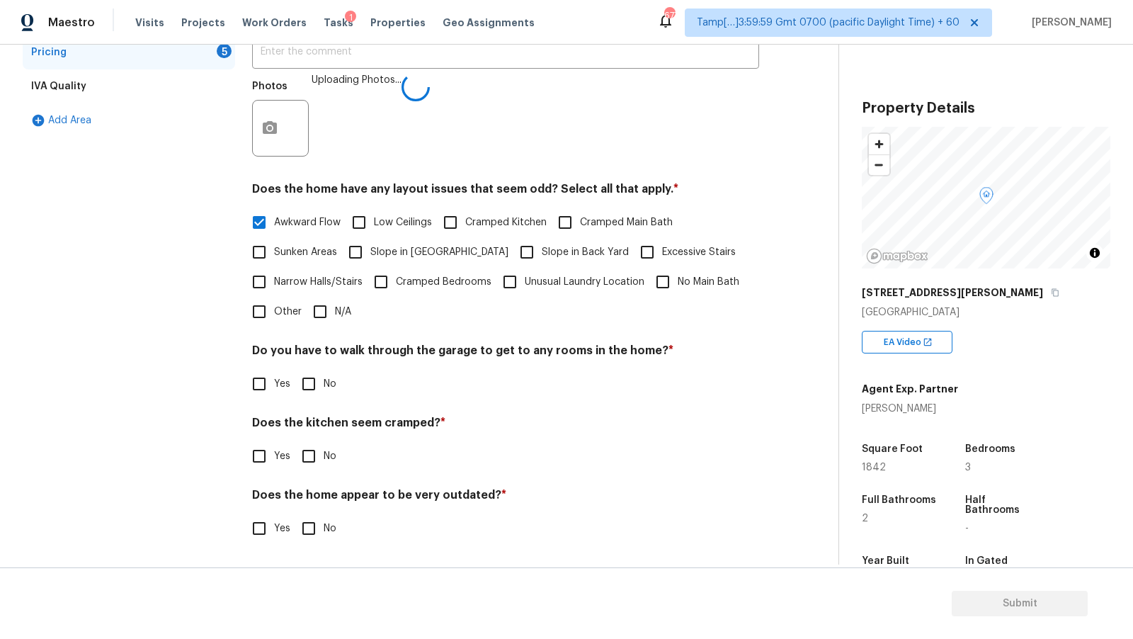
click at [321, 383] on input "No" at bounding box center [309, 384] width 30 height 30
checkbox input "true"
click at [321, 460] on input "No" at bounding box center [309, 456] width 30 height 30
checkbox input "true"
click at [322, 549] on div "Pricing Does the home have any additions? * Yes No N/A ​ Photos Uploading Photo…" at bounding box center [505, 247] width 507 height 628
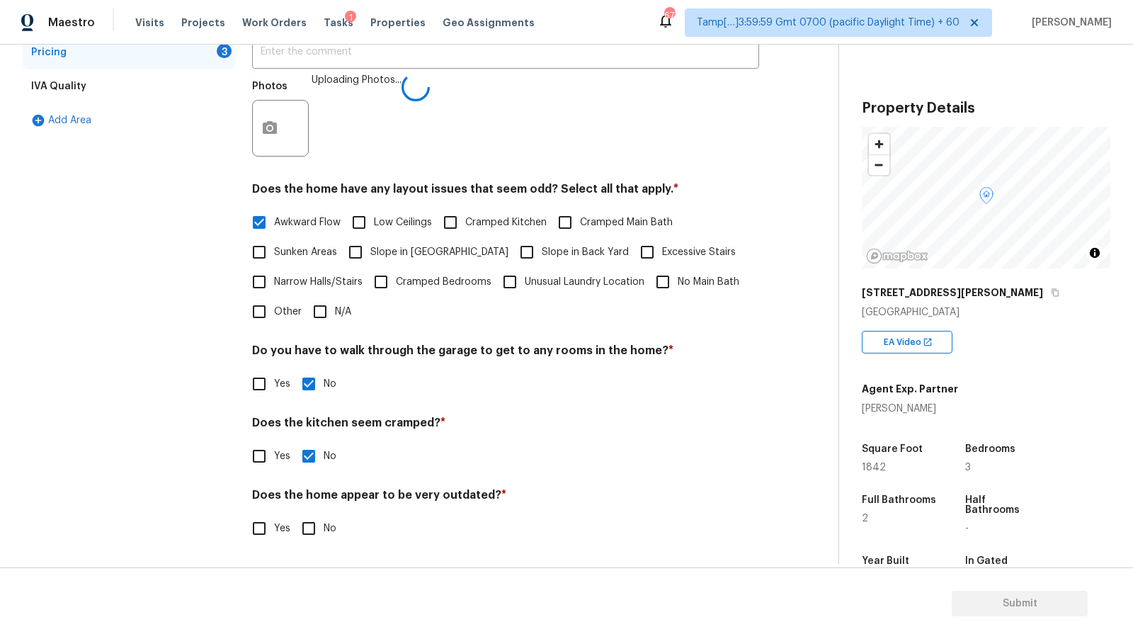
click at [326, 536] on label "No" at bounding box center [315, 528] width 42 height 30
click at [324, 536] on input "No" at bounding box center [309, 528] width 30 height 30
checkbox input "true"
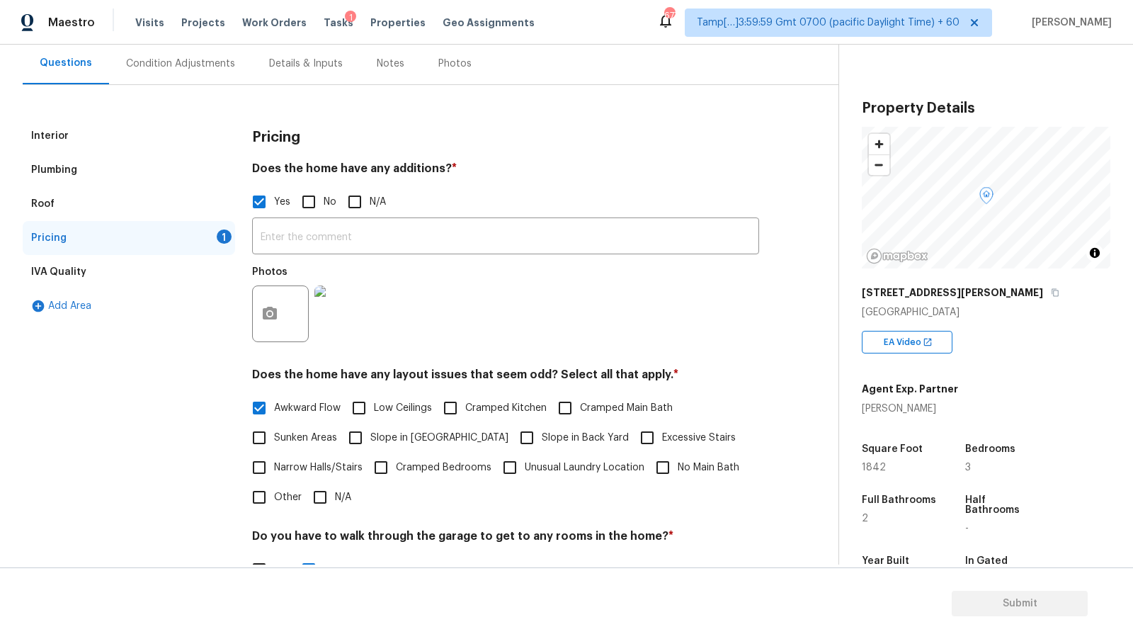
scroll to position [120, 0]
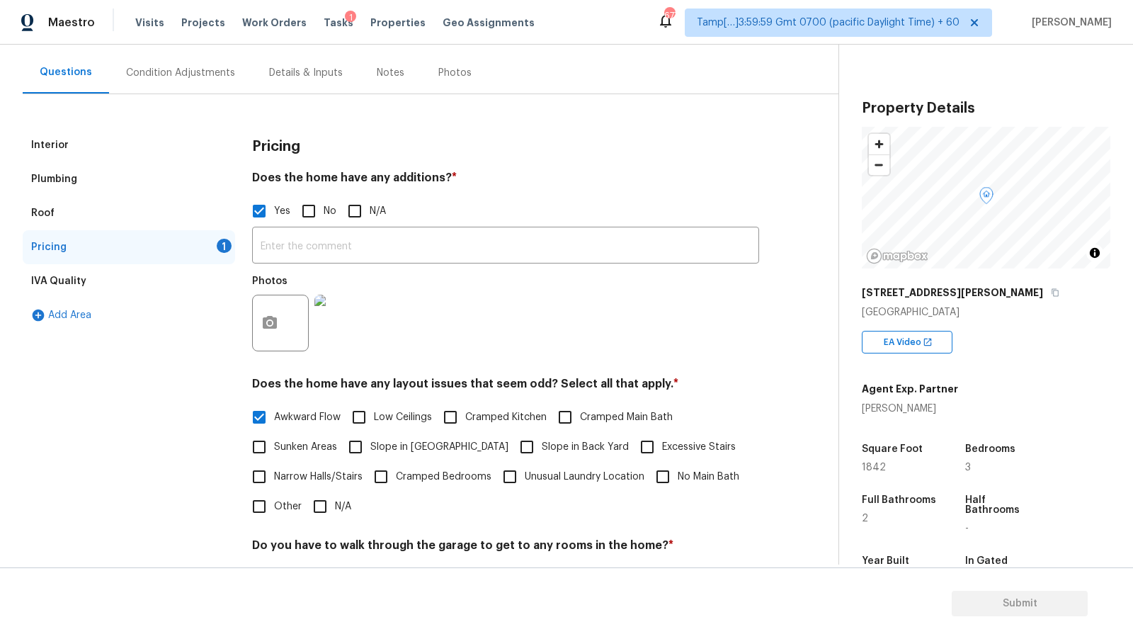
click at [138, 259] on div "Pricing 1" at bounding box center [129, 247] width 212 height 34
click at [139, 283] on div "IVA Quality" at bounding box center [129, 281] width 212 height 34
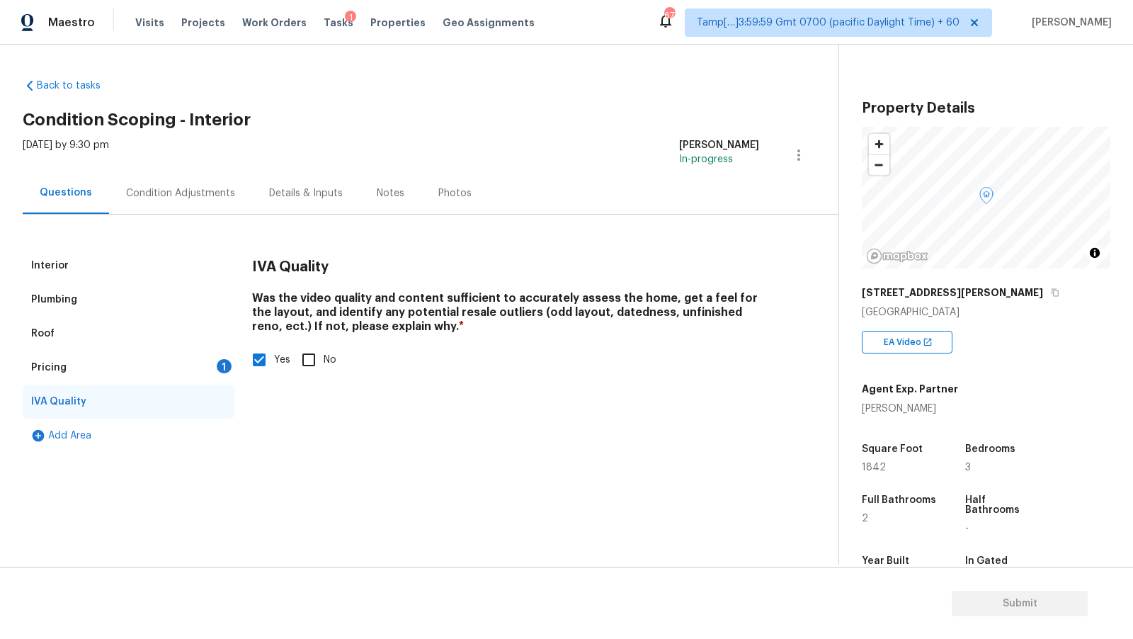
scroll to position [0, 0]
click at [161, 371] on div "Pricing 1" at bounding box center [129, 368] width 212 height 34
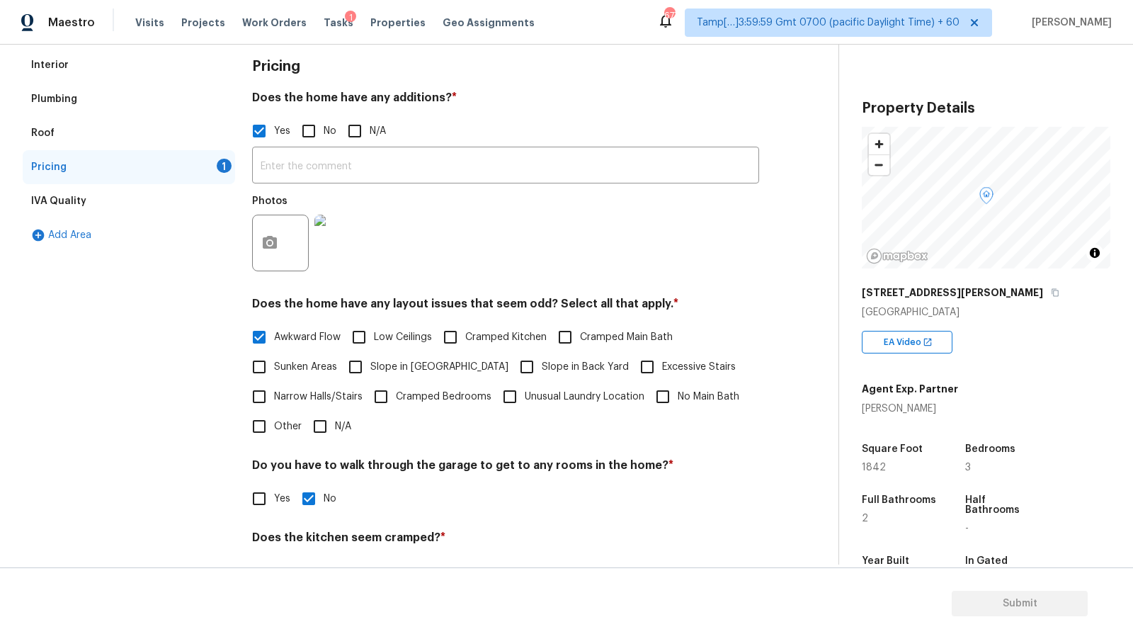
scroll to position [181, 0]
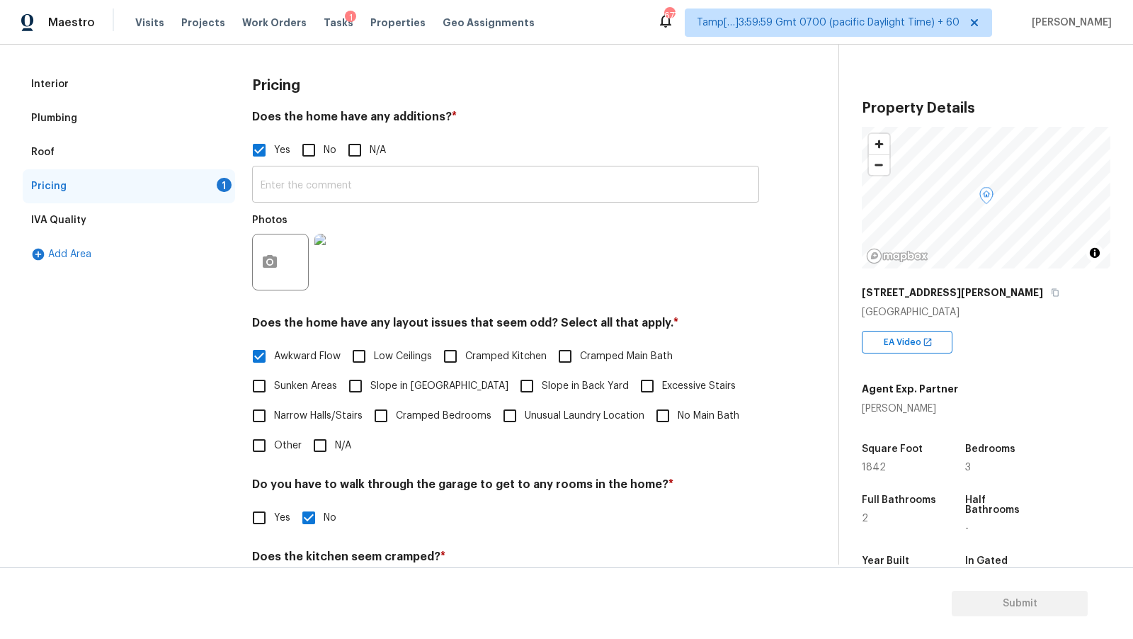
click at [413, 189] on input "text" at bounding box center [505, 185] width 507 height 33
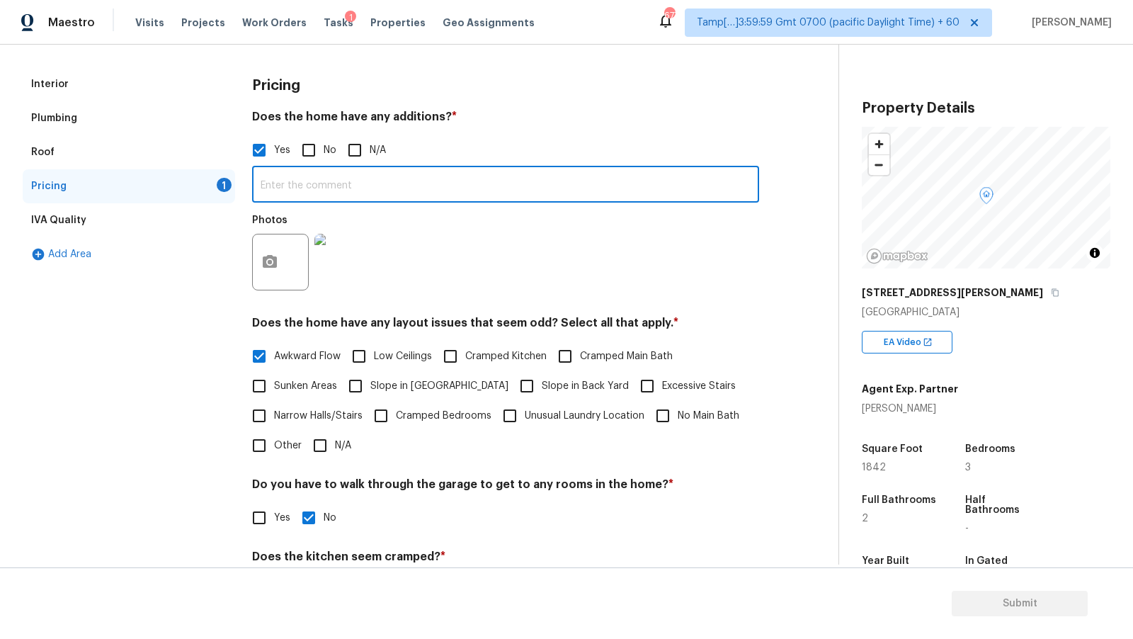
paste input "Converted Garage"
paste input "It looks like the area that would’ve been the garage was a add-on dwelling"
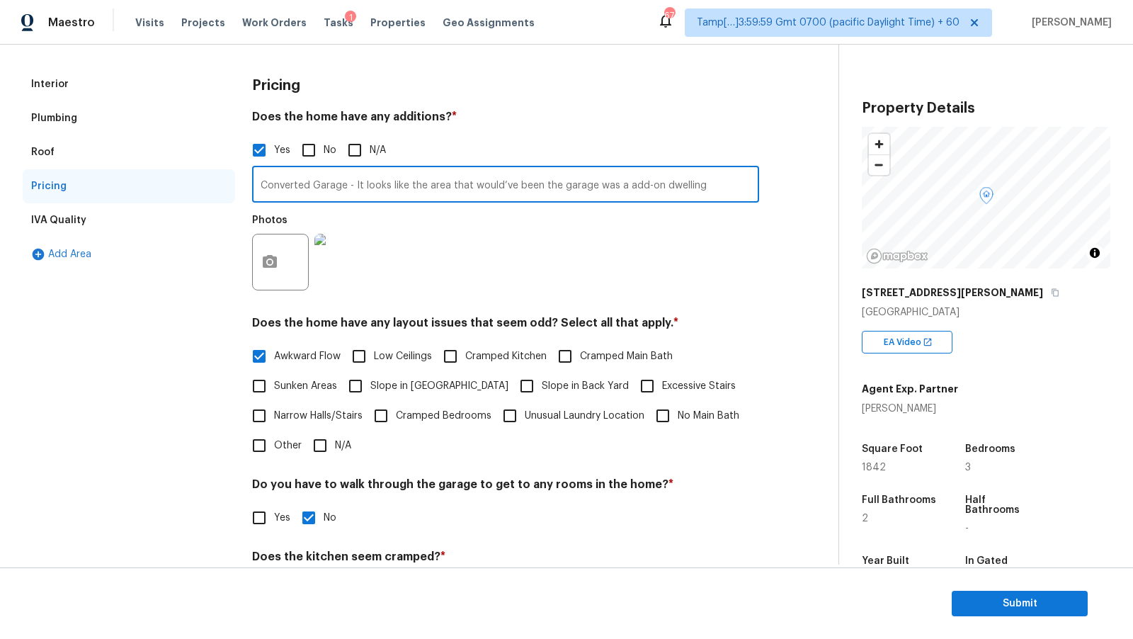
type input "Converted Garage - It looks like the area that would’ve been the garage was a a…"
click at [579, 261] on div "Photos" at bounding box center [505, 253] width 507 height 92
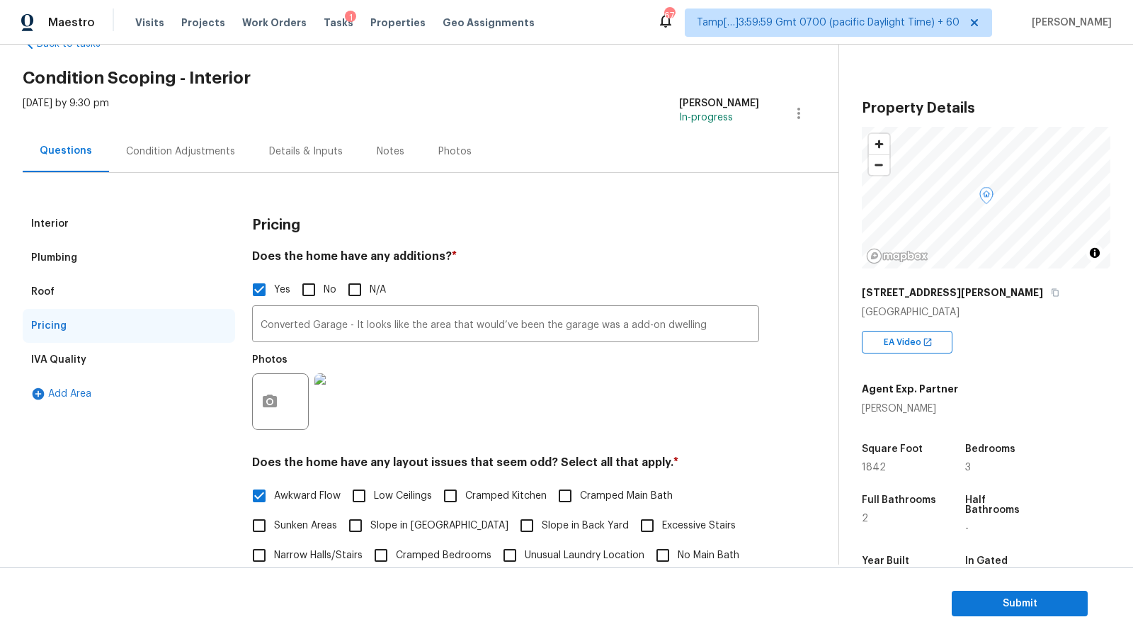
scroll to position [41, 0]
click at [191, 143] on div "Condition Adjustments" at bounding box center [180, 152] width 143 height 42
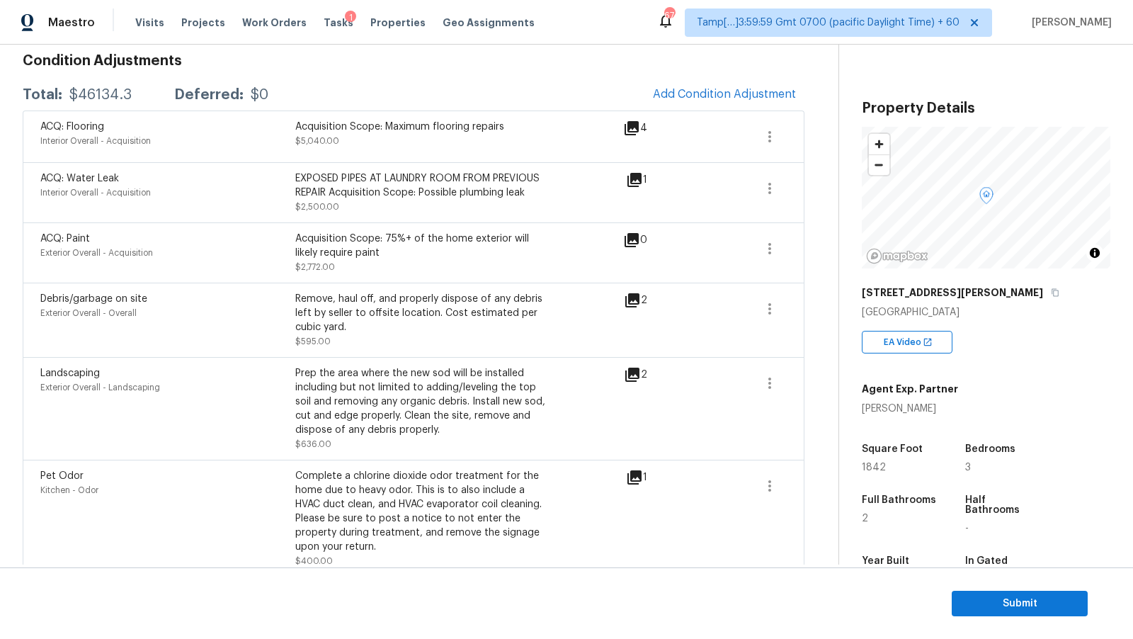
scroll to position [207, 0]
click at [743, 89] on span "Add Condition Adjustment" at bounding box center [724, 93] width 143 height 13
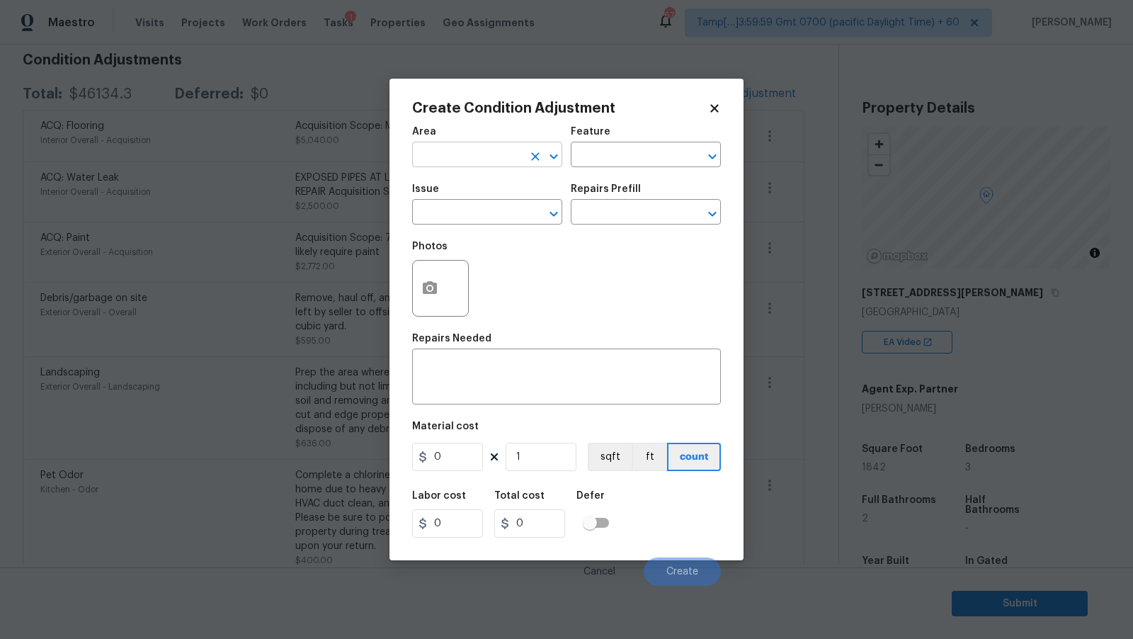
click at [459, 157] on input "text" at bounding box center [467, 156] width 110 height 22
type input "Interior Overall"
click at [460, 220] on input "text" at bounding box center [467, 214] width 110 height 22
type input "c"
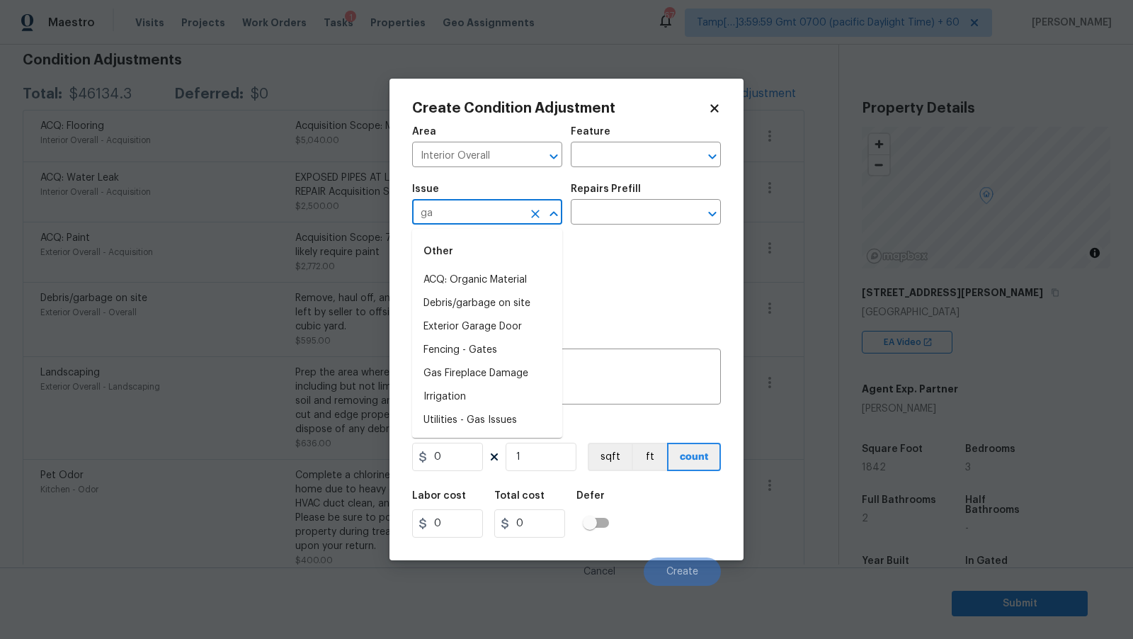
type input "g"
click at [472, 216] on input "con" at bounding box center [467, 214] width 110 height 22
type input "gar"
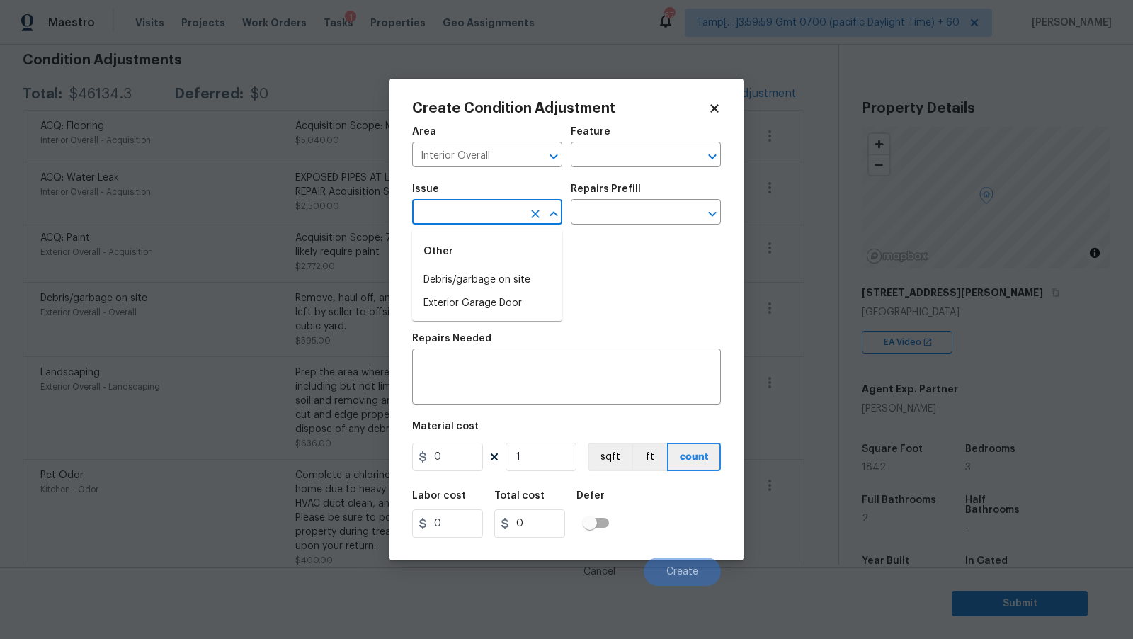
click at [643, 297] on div "Photos" at bounding box center [566, 279] width 309 height 92
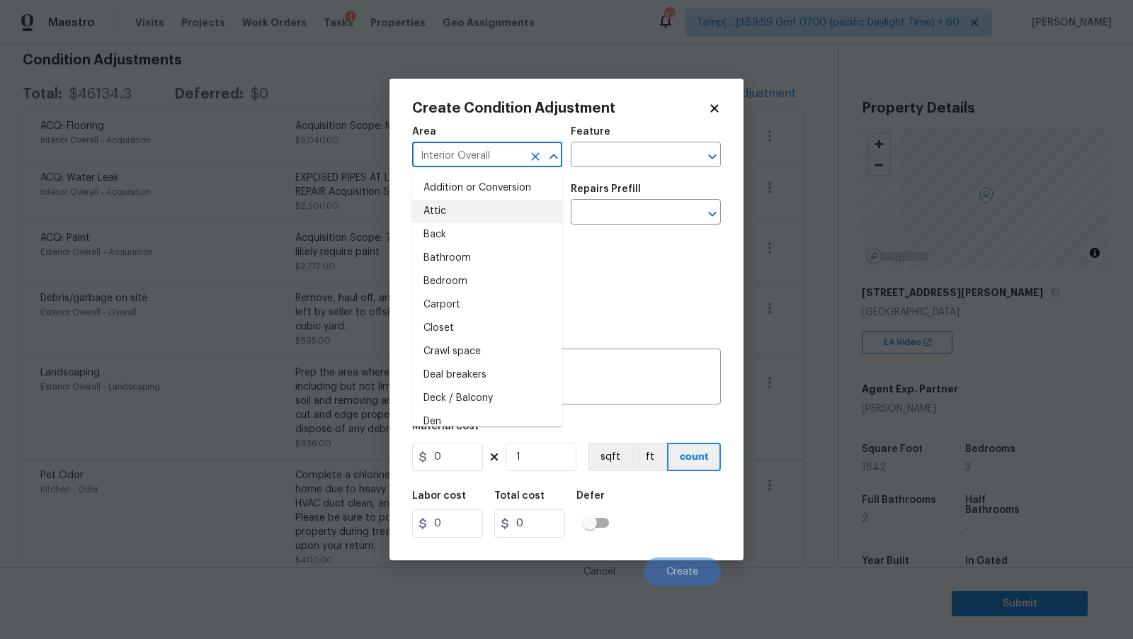
click at [499, 150] on input "Interior Overall" at bounding box center [467, 156] width 110 height 22
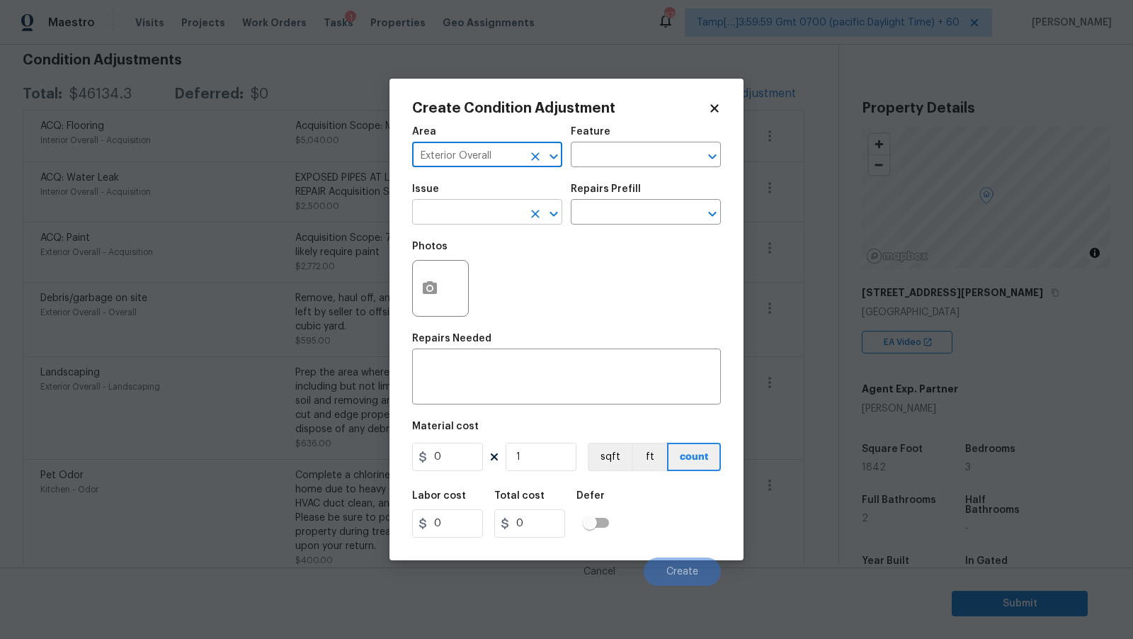
type input "Exterior Overall"
click at [506, 220] on input "text" at bounding box center [467, 214] width 110 height 22
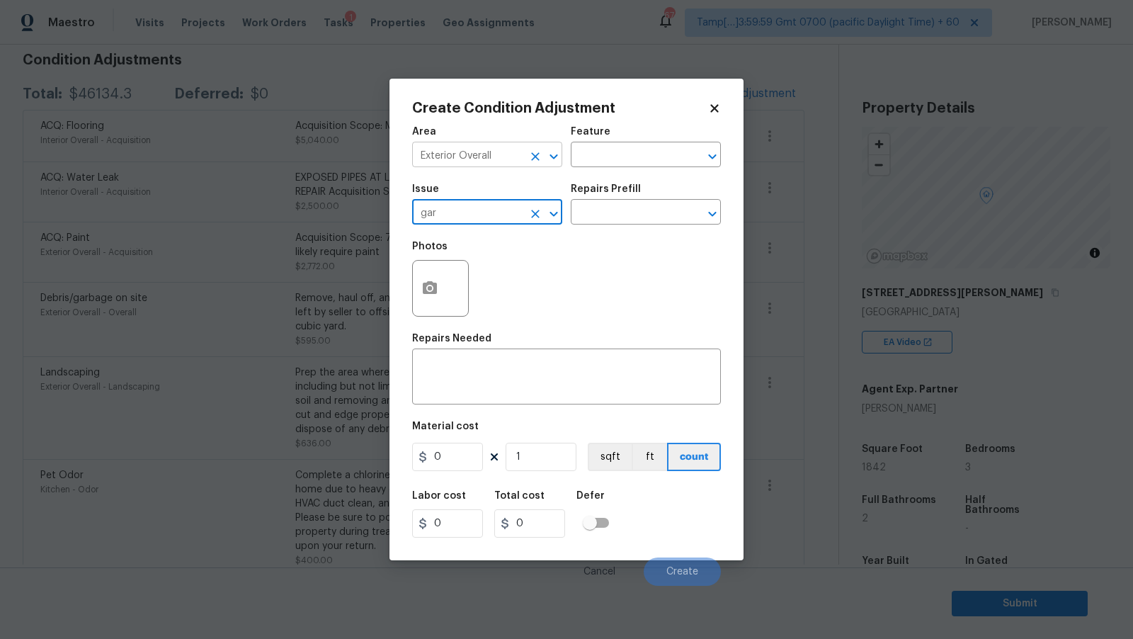
type input "gar"
click at [506, 157] on input "Exterior Overall" at bounding box center [467, 156] width 110 height 22
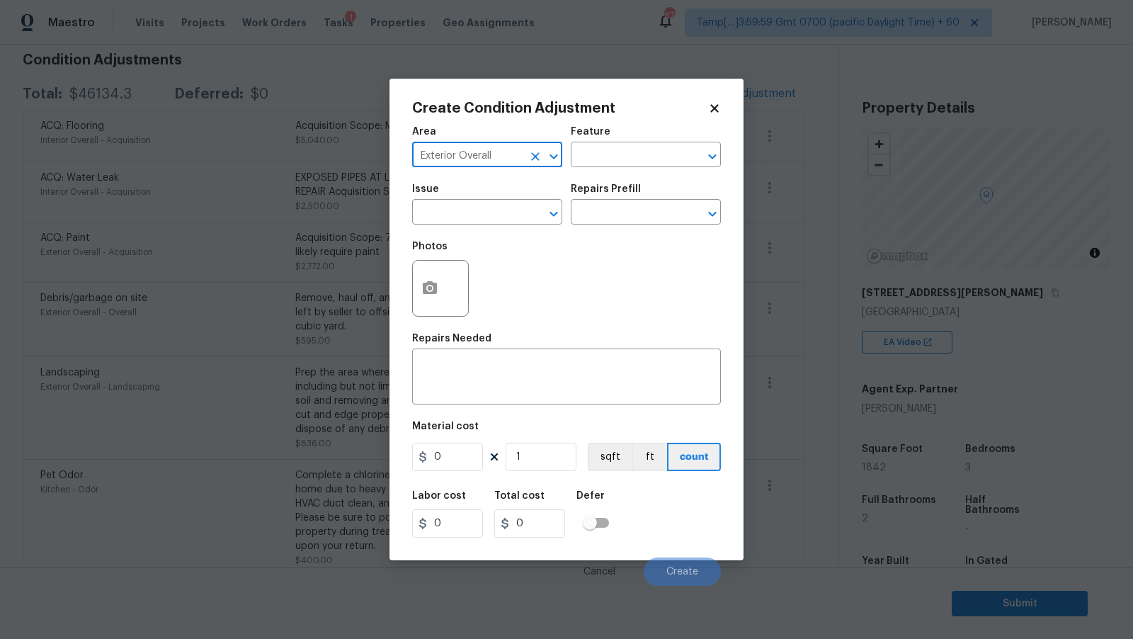
click at [537, 158] on icon "Clear" at bounding box center [535, 156] width 8 height 8
click at [490, 158] on input "text" at bounding box center [467, 156] width 110 height 22
type input "Garage"
click at [506, 193] on div "Issue" at bounding box center [487, 193] width 150 height 18
click at [501, 205] on input "text" at bounding box center [467, 214] width 110 height 22
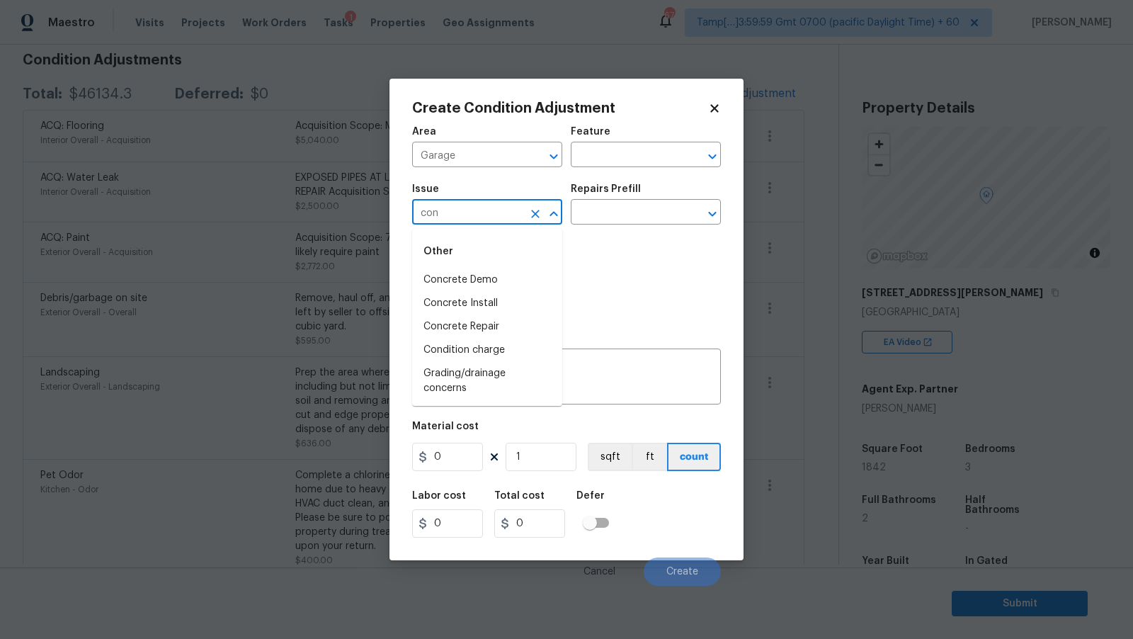
type input "con"
click at [623, 319] on div "Photos" at bounding box center [566, 279] width 309 height 92
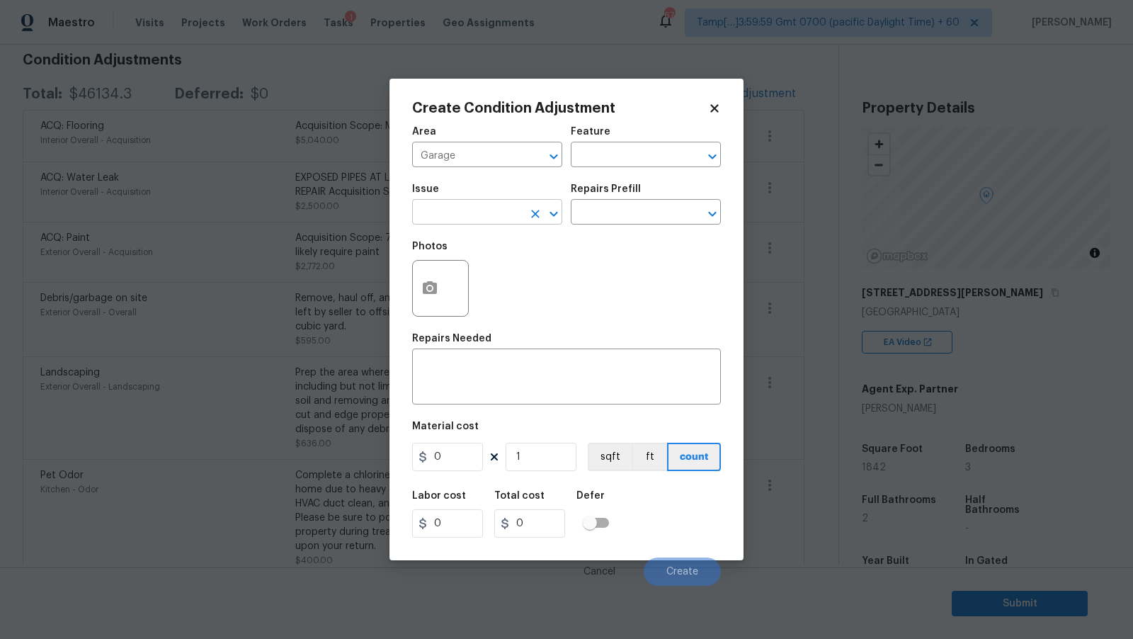
click at [513, 219] on input "text" at bounding box center [467, 214] width 110 height 22
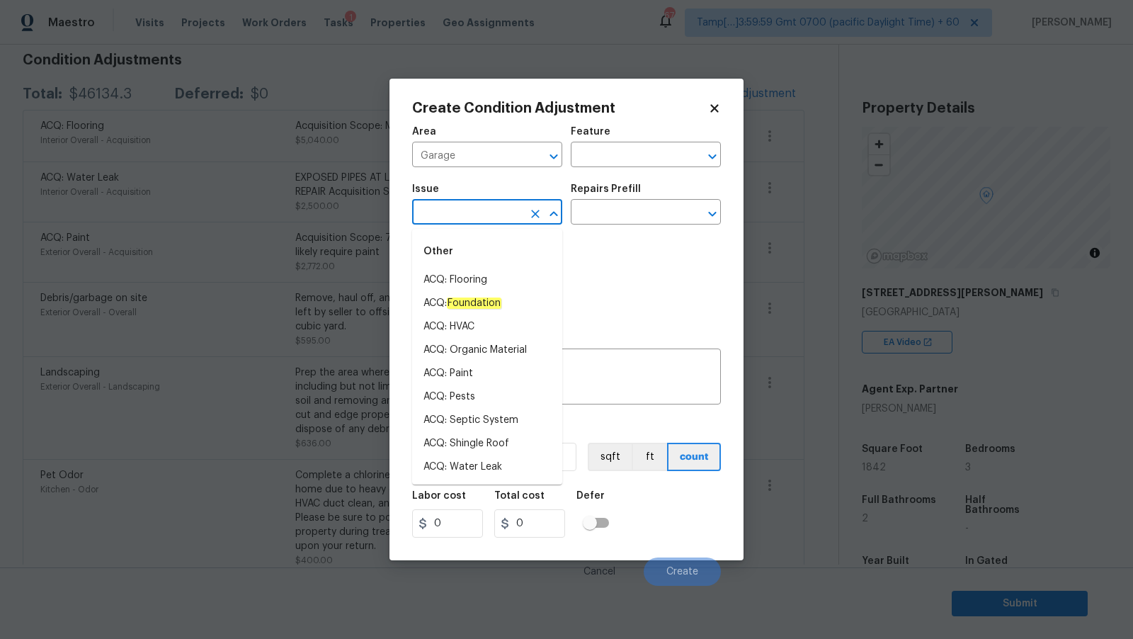
click at [694, 268] on div "Photos" at bounding box center [566, 279] width 309 height 92
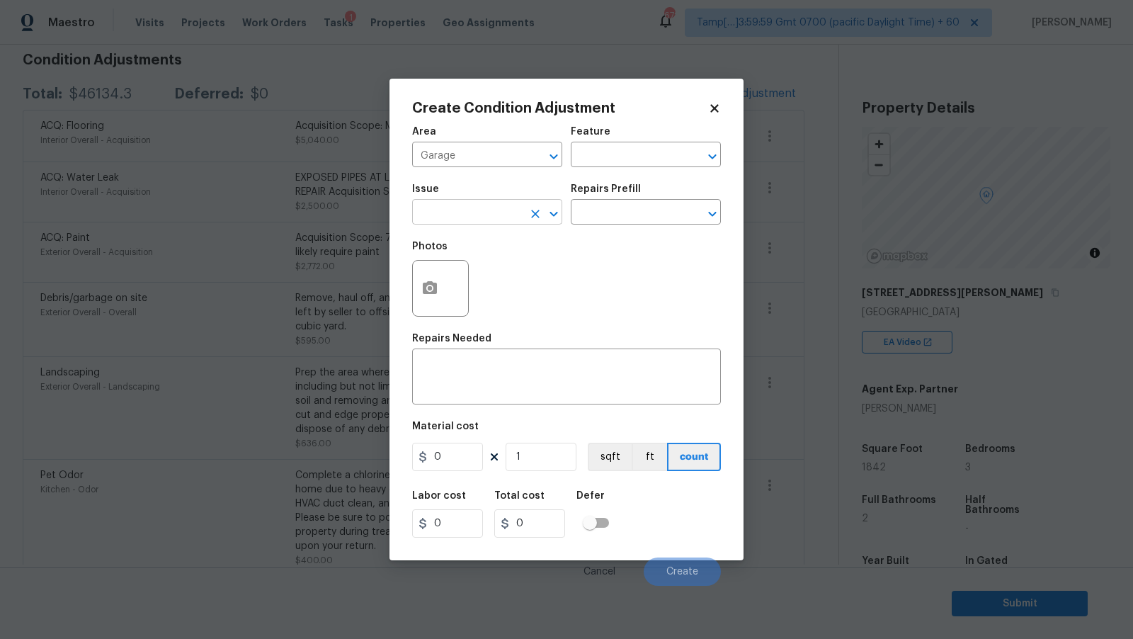
click at [456, 214] on input "text" at bounding box center [467, 214] width 110 height 22
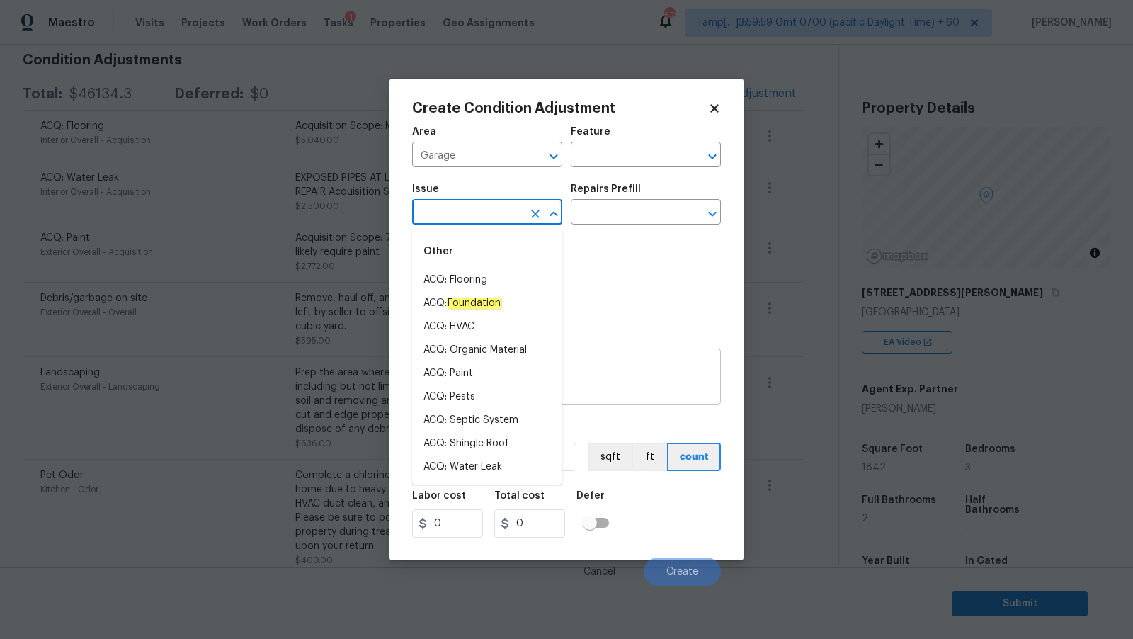
click at [596, 371] on textarea at bounding box center [567, 378] width 292 height 30
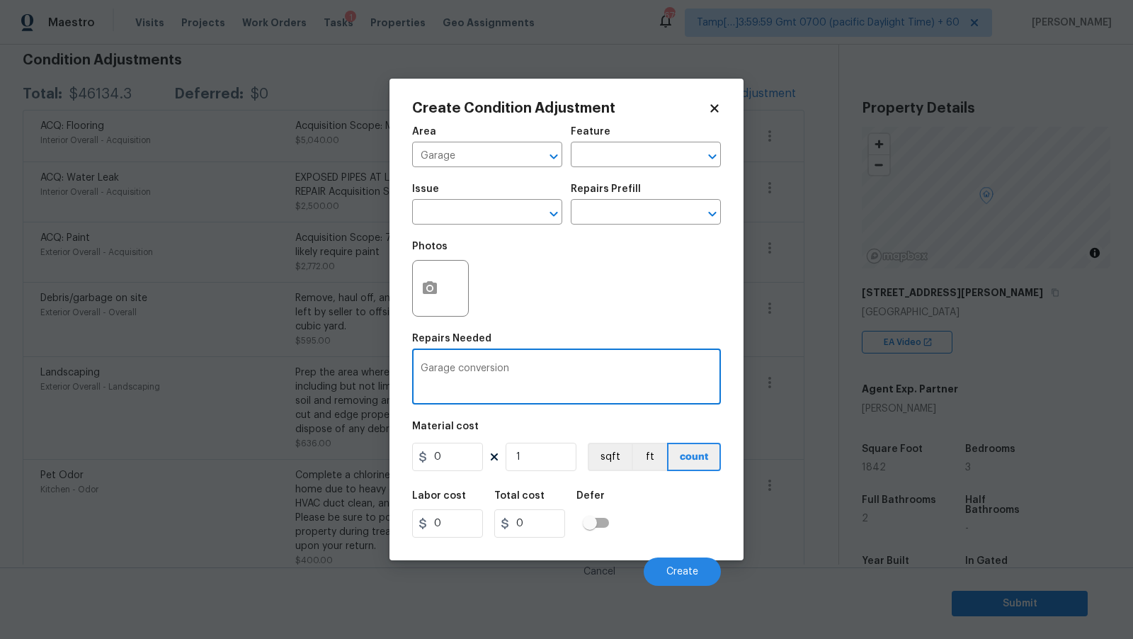
type textarea "Garage conversion"
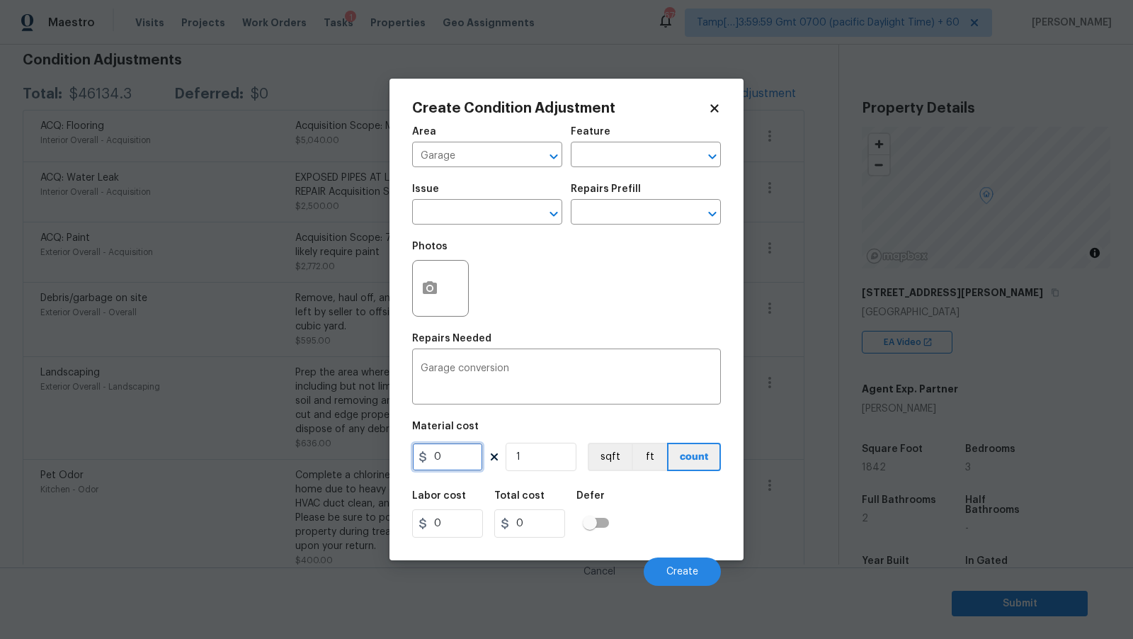
click at [468, 465] on input "0" at bounding box center [447, 457] width 71 height 28
type input "4000"
click at [543, 511] on input "0" at bounding box center [529, 523] width 71 height 28
type input "4000"
click at [671, 572] on span "Create" at bounding box center [682, 572] width 32 height 11
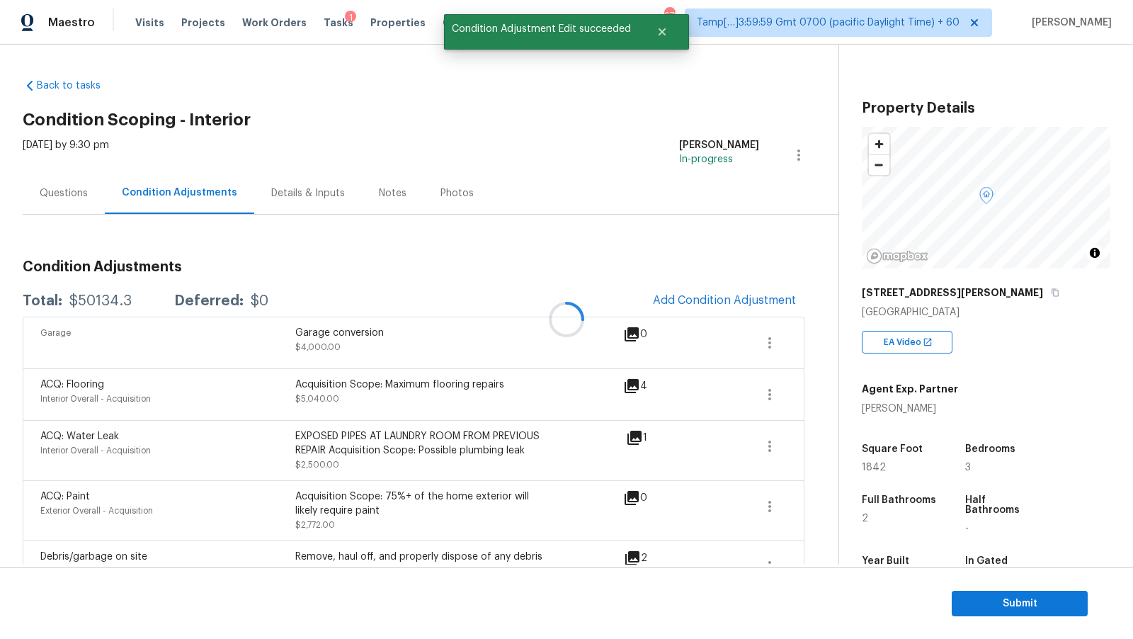
click at [97, 189] on div at bounding box center [566, 319] width 1133 height 639
click at [79, 195] on div "Questions" at bounding box center [64, 193] width 48 height 14
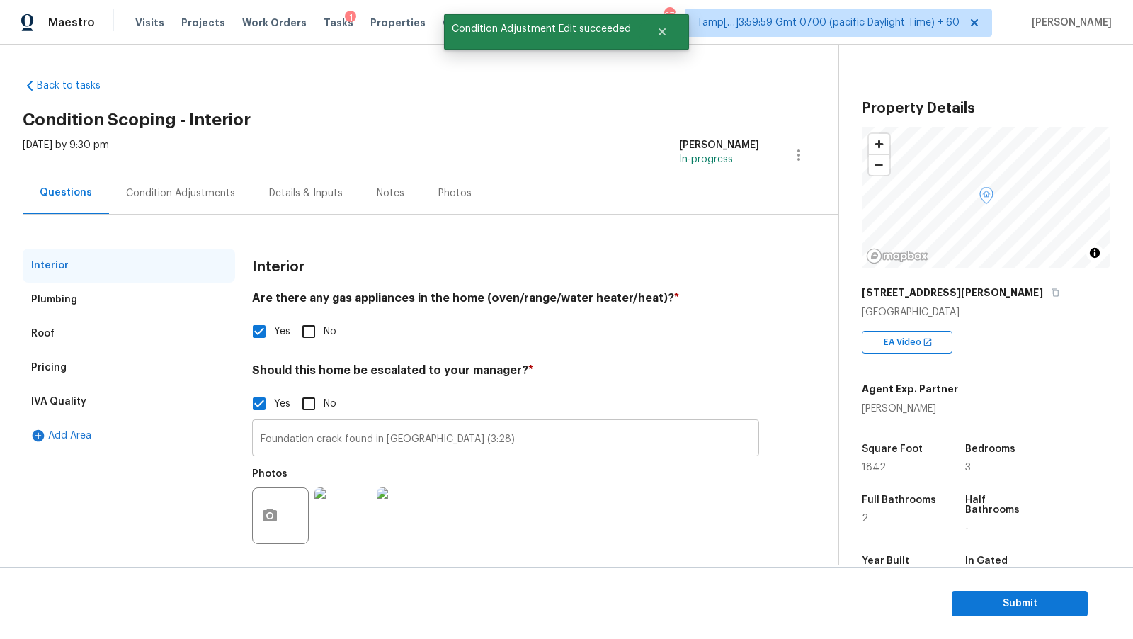
click at [436, 433] on input "Foundation crack found in VA (3:28)" at bounding box center [505, 439] width 507 height 33
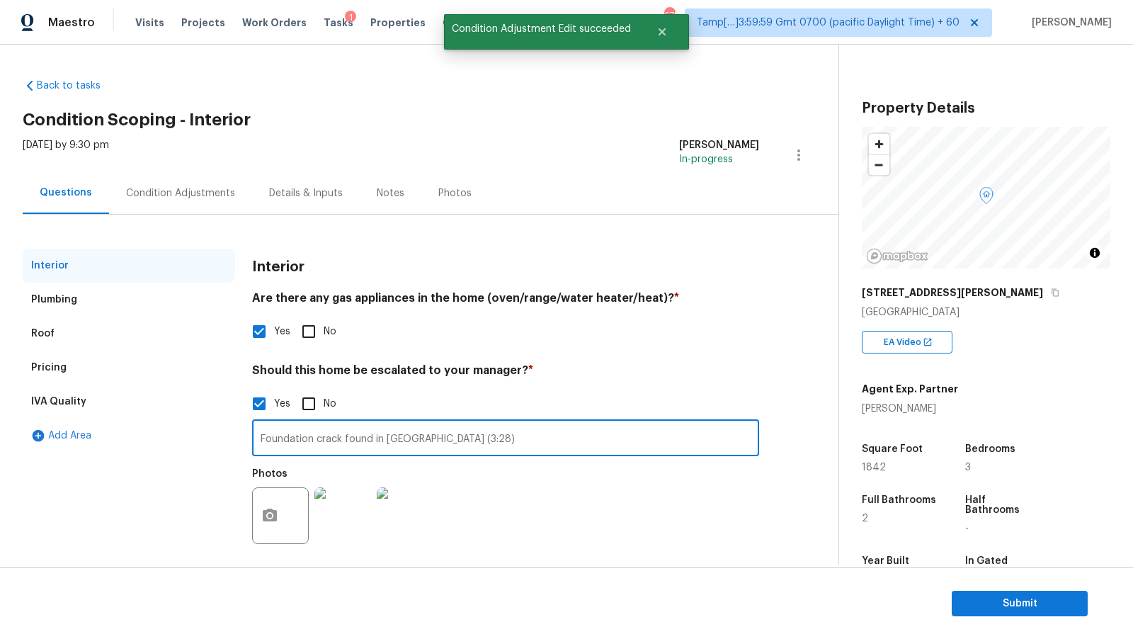
click at [433, 441] on input "Foundation crack found in VA (3:28)" at bounding box center [505, 439] width 507 height 33
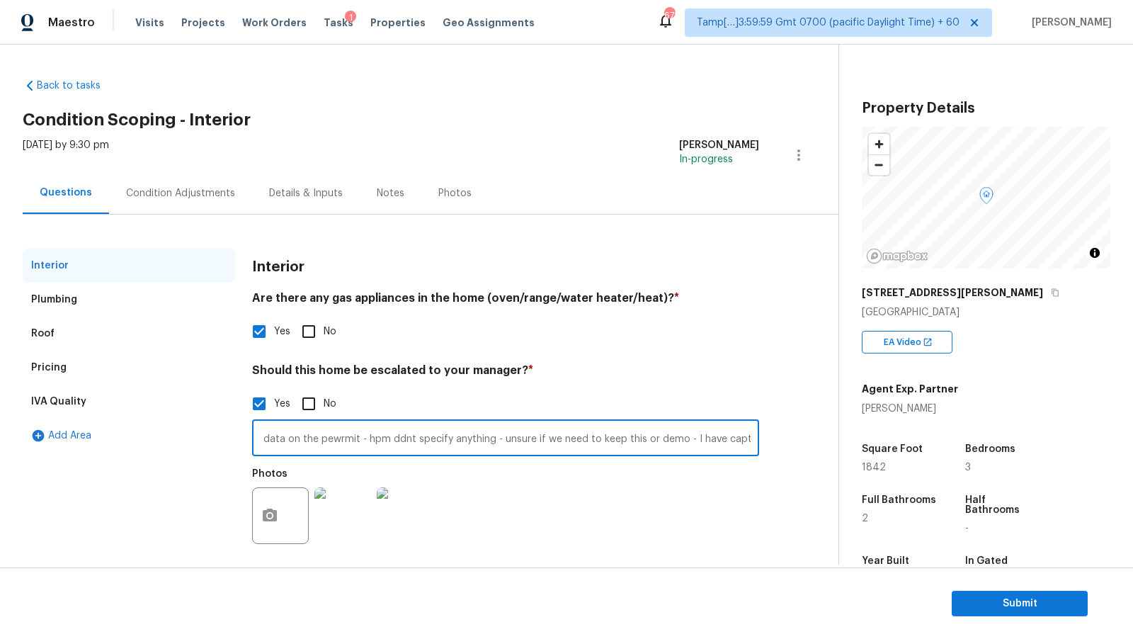
scroll to position [0, 388]
type input "Foundation crack found in VA (3:28) / Garage is converted, no data on the pewrm…"
click at [97, 372] on div "Pricing" at bounding box center [129, 368] width 212 height 34
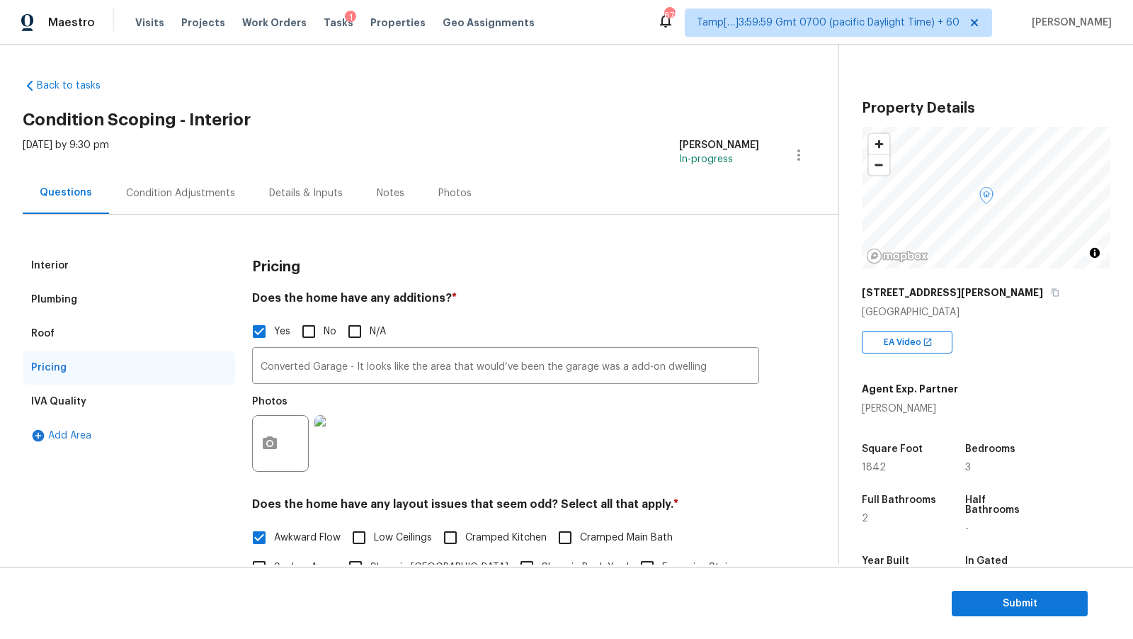
click at [82, 268] on div "Interior" at bounding box center [129, 266] width 212 height 34
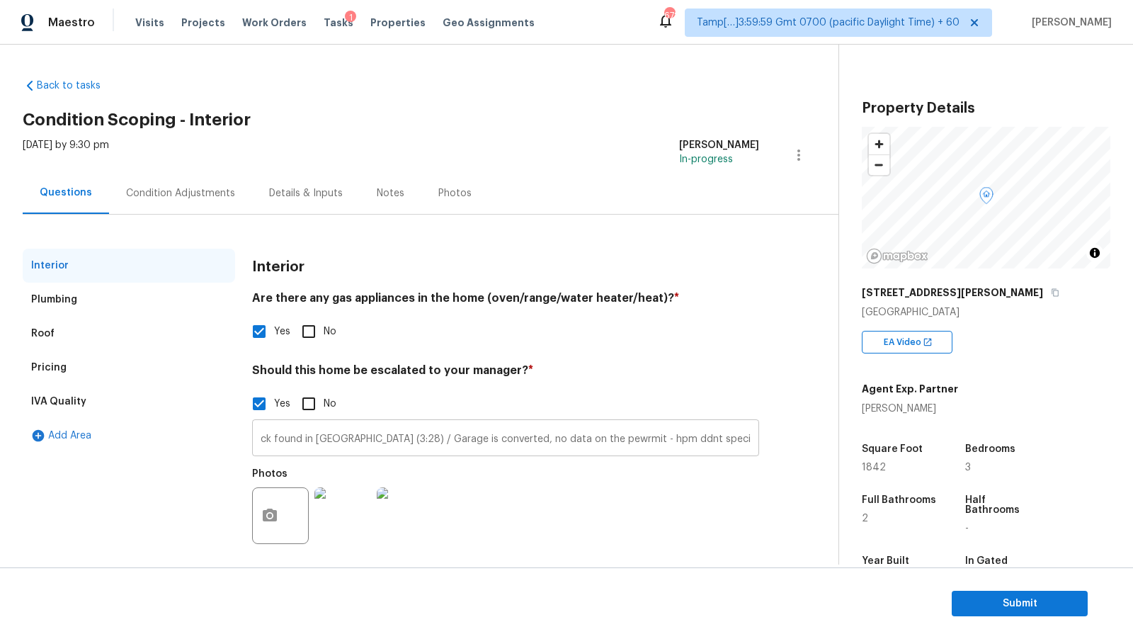
scroll to position [0, 72]
click at [208, 186] on div "Condition Adjustments" at bounding box center [180, 193] width 109 height 14
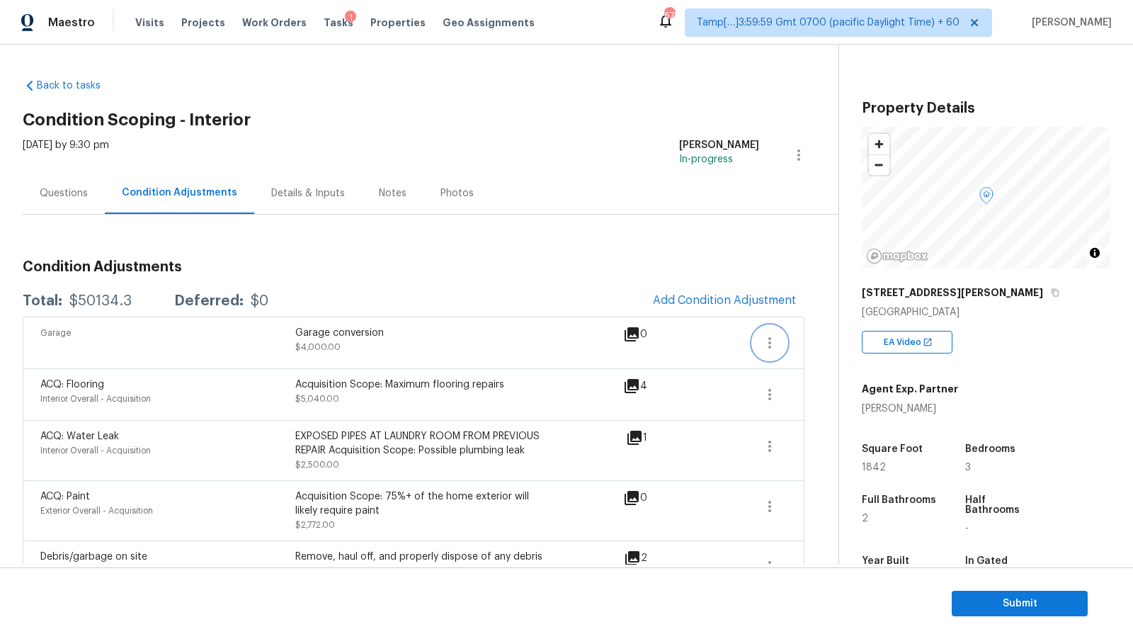
click at [771, 332] on button "button" at bounding box center [770, 343] width 34 height 34
click at [819, 349] on link "Edit" at bounding box center [850, 339] width 120 height 21
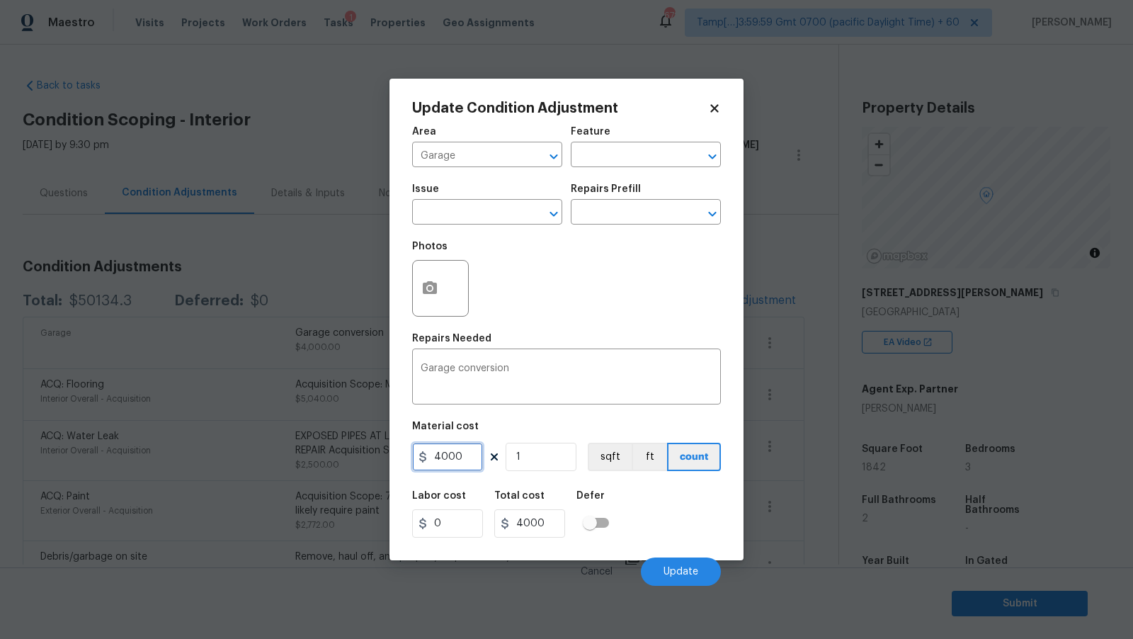
click at [469, 459] on input "4000" at bounding box center [447, 457] width 71 height 28
type input "3500"
click at [561, 268] on div "Photos" at bounding box center [566, 279] width 309 height 92
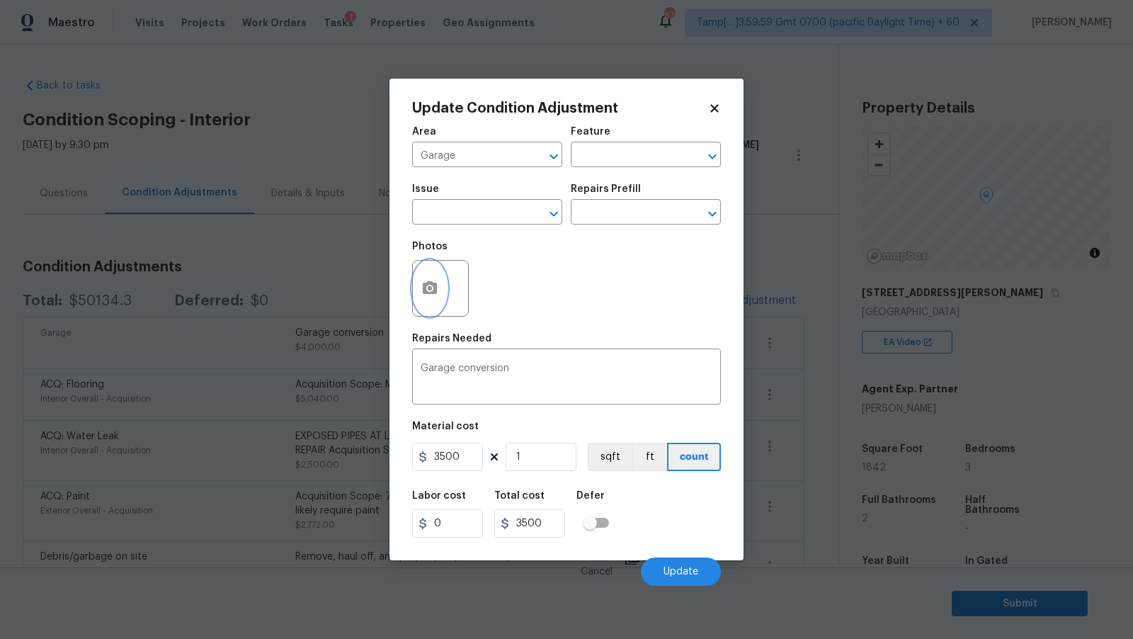
click at [435, 291] on icon "button" at bounding box center [430, 287] width 14 height 13
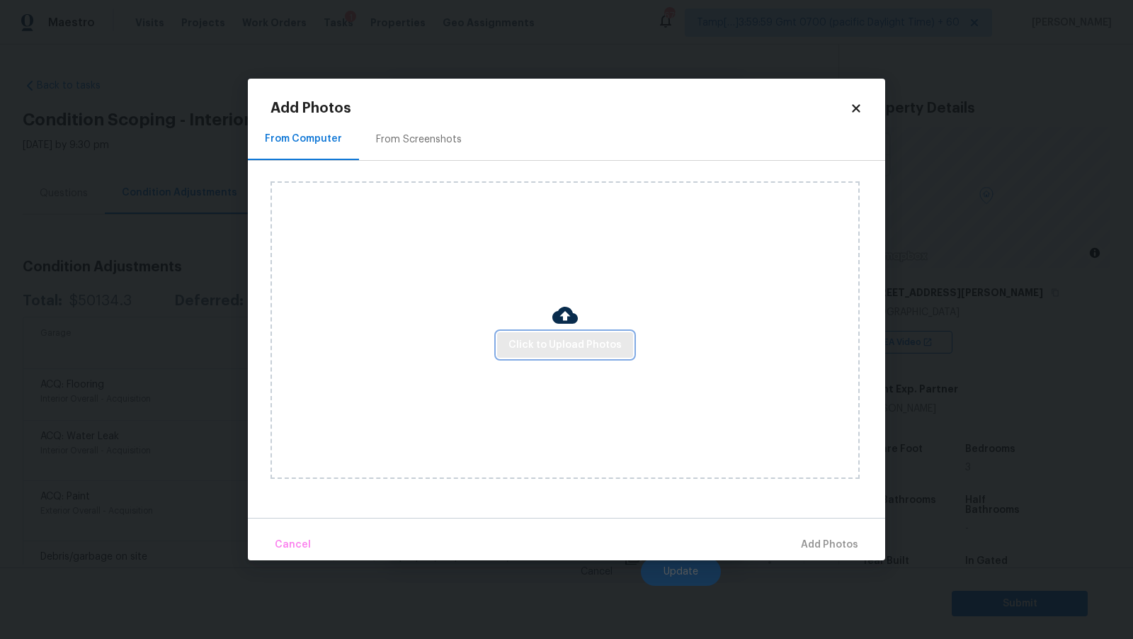
click at [562, 347] on span "Click to Upload Photos" at bounding box center [565, 345] width 113 height 18
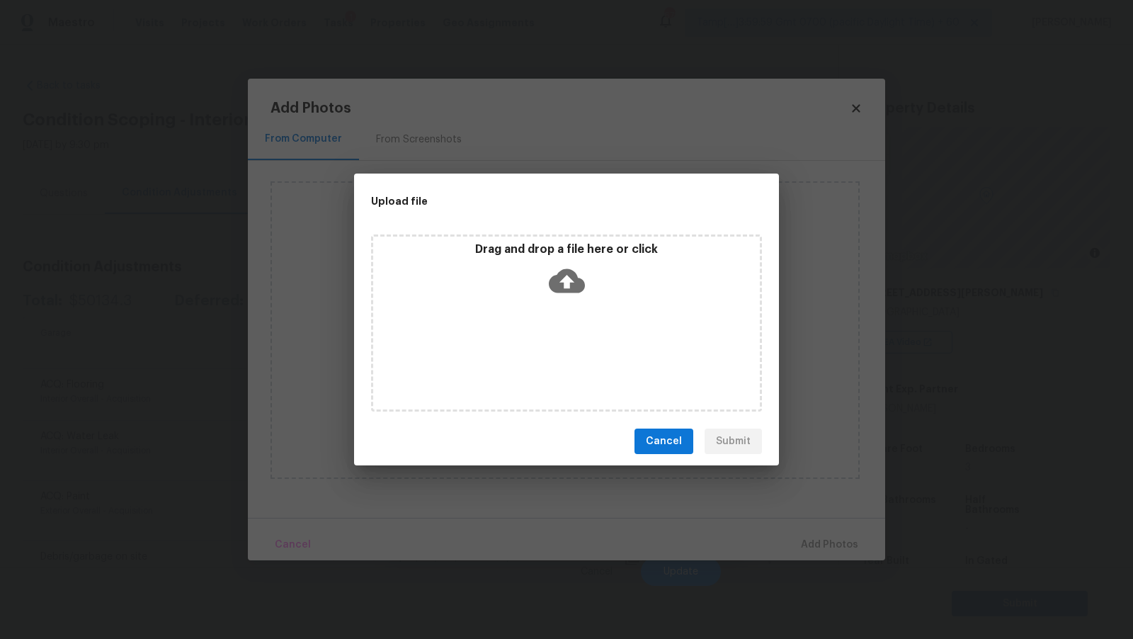
click at [564, 266] on icon at bounding box center [567, 281] width 36 height 36
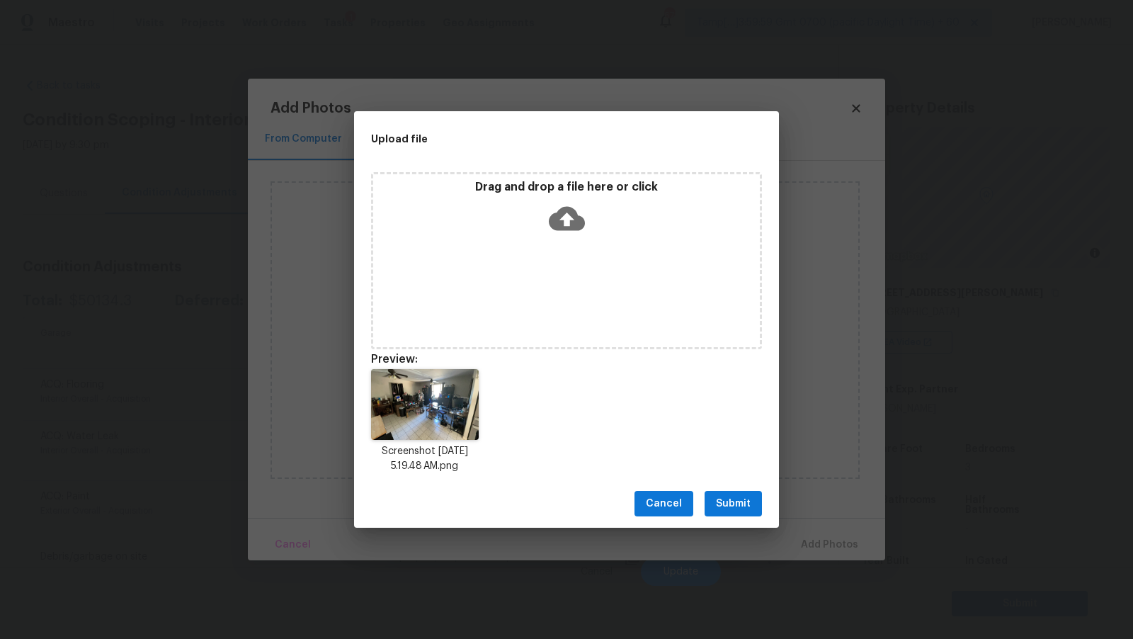
click at [730, 501] on span "Submit" at bounding box center [733, 504] width 35 height 18
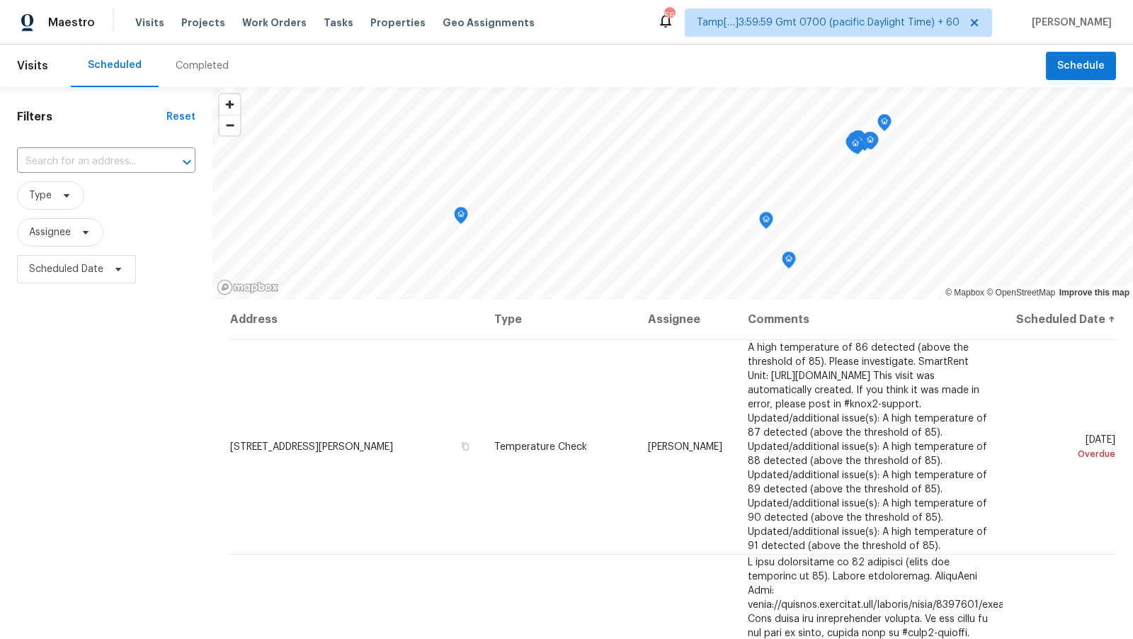
click at [178, 62] on div "Completed" at bounding box center [202, 66] width 53 height 14
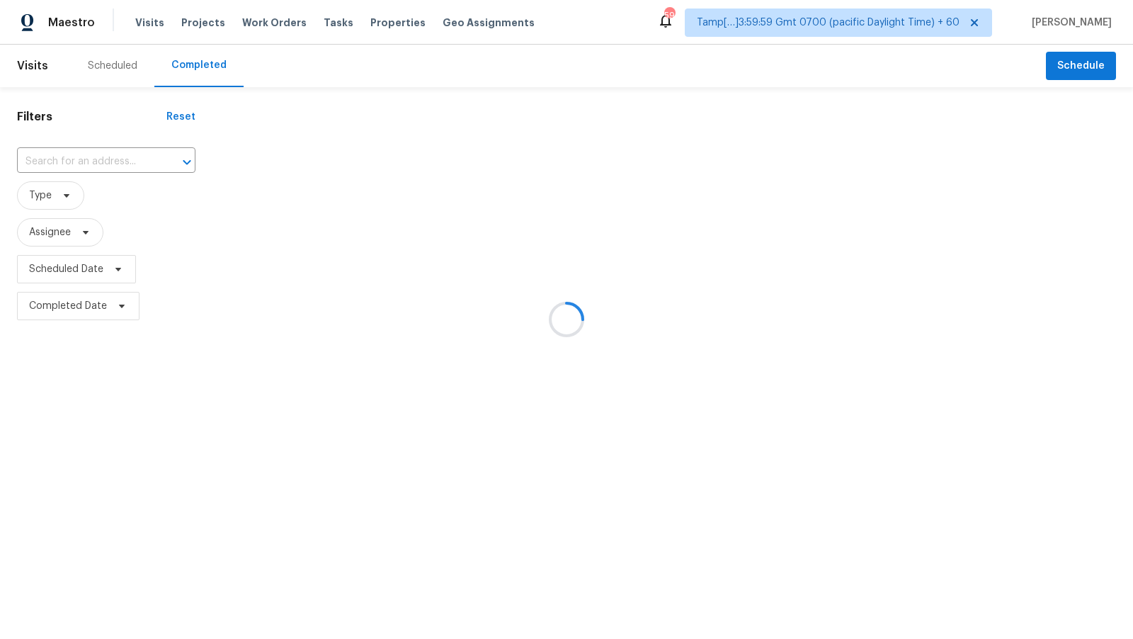
click at [108, 164] on div at bounding box center [566, 319] width 1133 height 639
click at [102, 159] on div at bounding box center [566, 319] width 1133 height 639
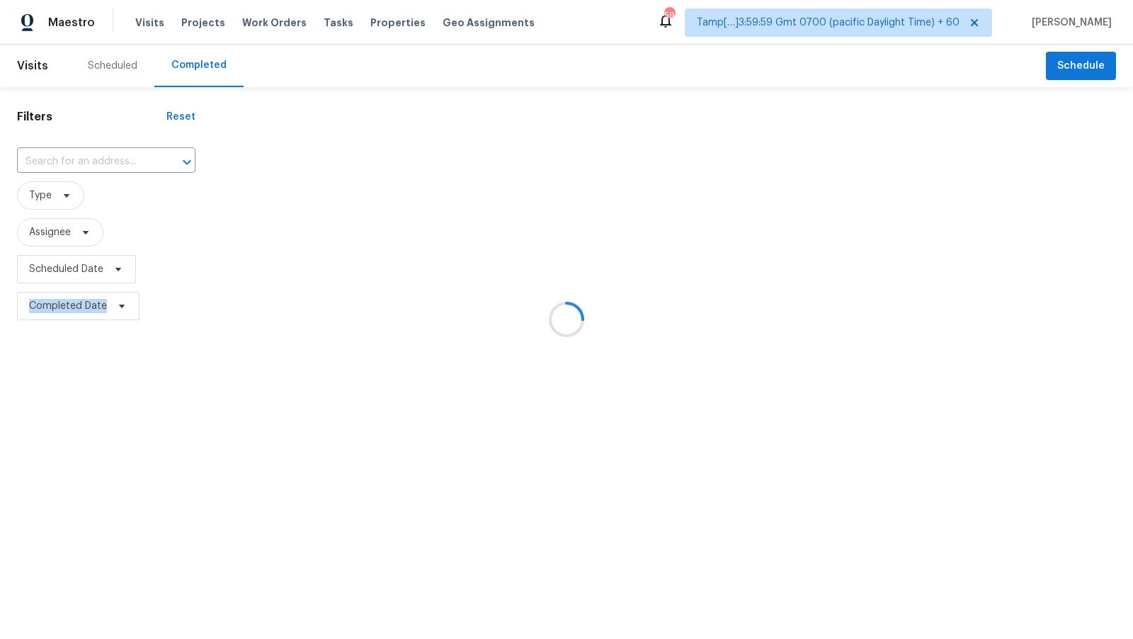
click at [102, 159] on div at bounding box center [566, 319] width 1133 height 639
click at [90, 159] on div at bounding box center [566, 319] width 1133 height 639
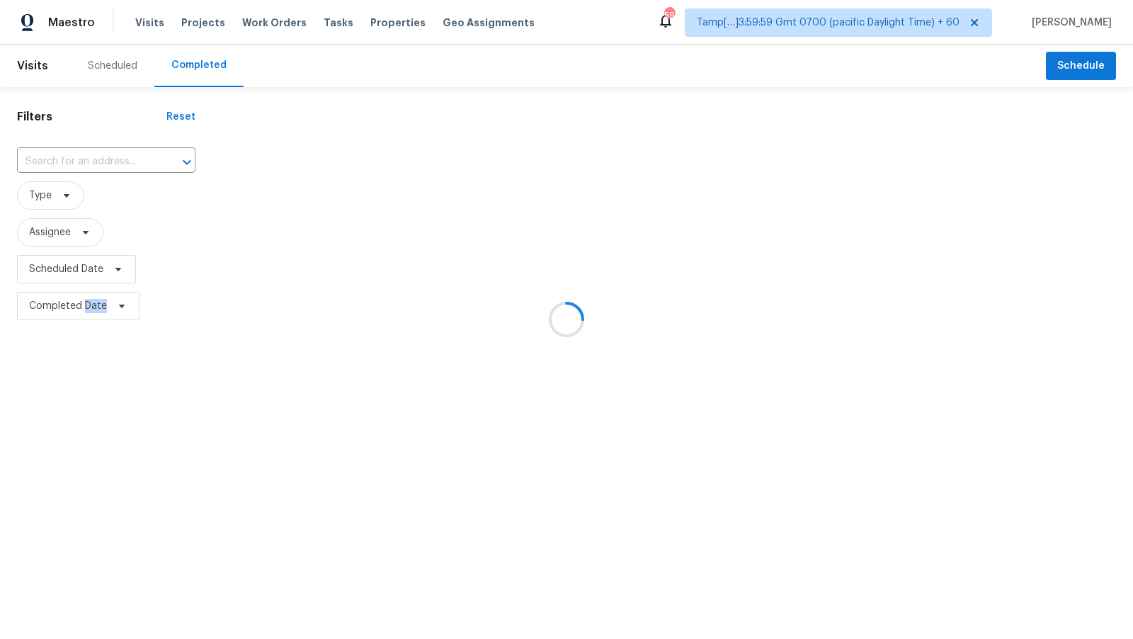
click at [90, 159] on div at bounding box center [566, 319] width 1133 height 639
click at [98, 142] on div at bounding box center [566, 319] width 1133 height 639
click at [93, 166] on div at bounding box center [566, 319] width 1133 height 639
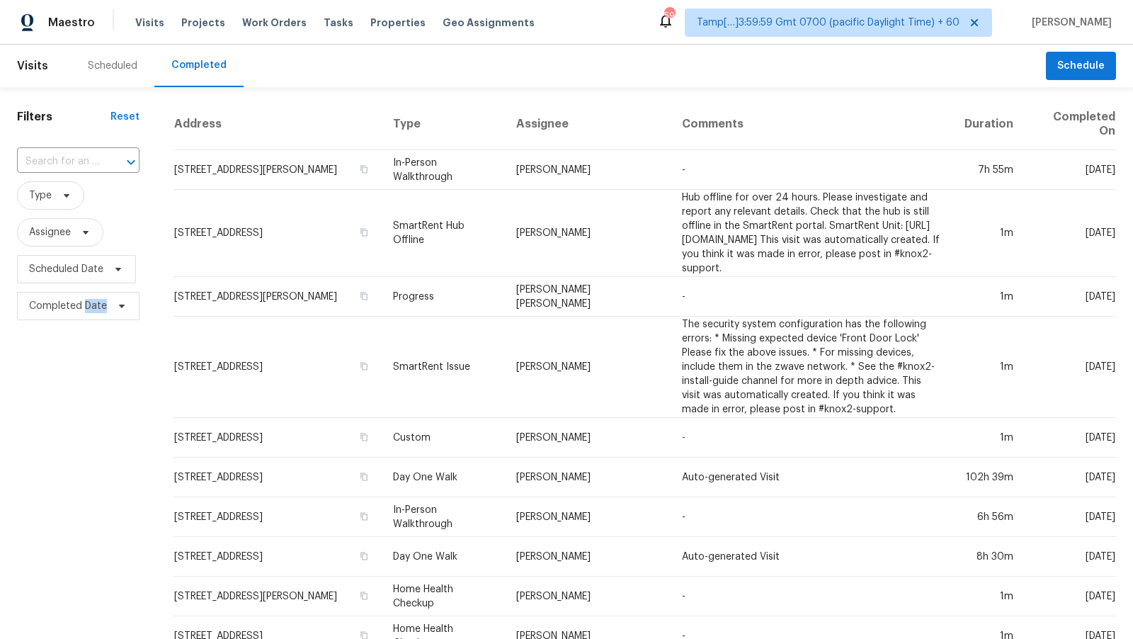
click at [103, 162] on div at bounding box center [121, 162] width 37 height 20
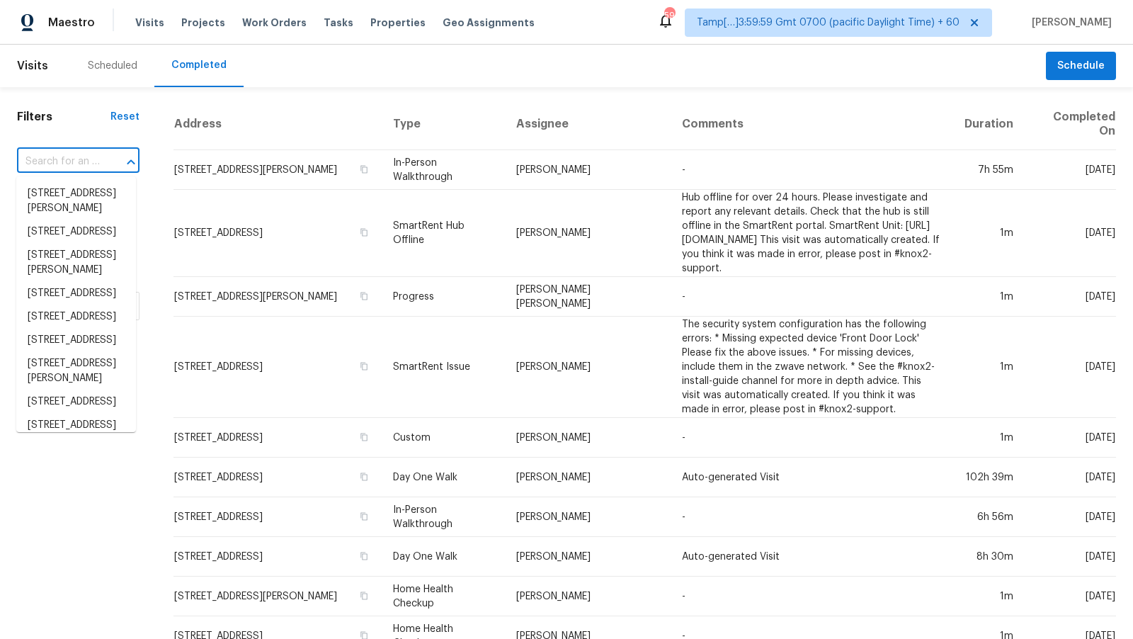
click at [103, 162] on div at bounding box center [121, 162] width 37 height 20
paste input "173 Misty Ln, Cedar Creek, TX 78612"
type input "173 Misty Ln, Cedar Creek, TX 78612"
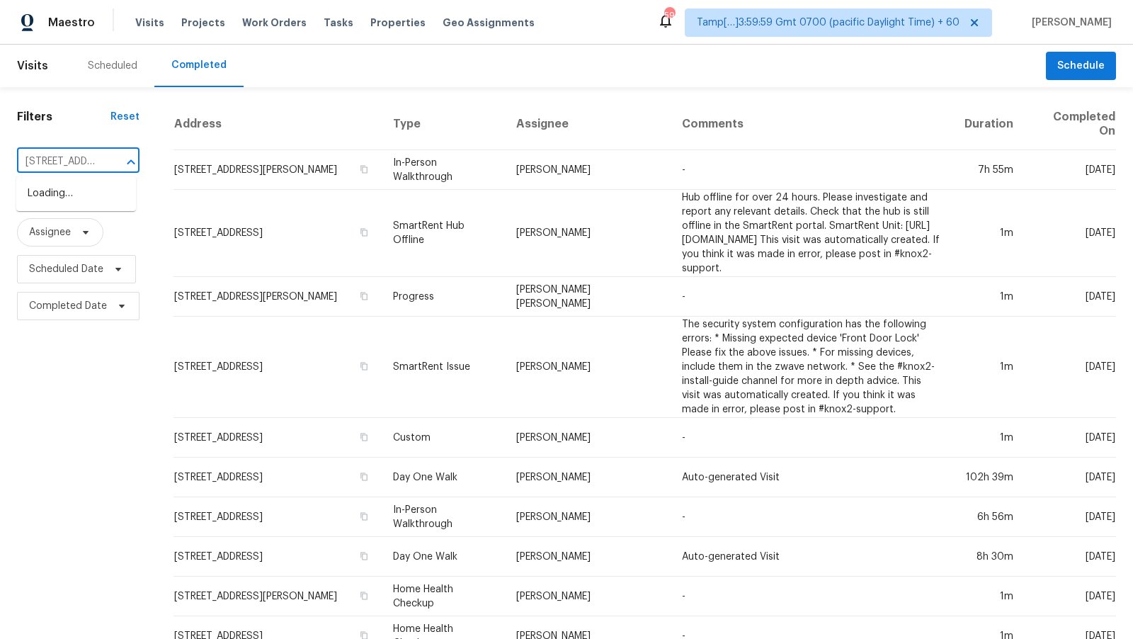
scroll to position [0, 93]
click at [89, 191] on li "173 Misty Ln, Cedar Creek, TX 78612" at bounding box center [76, 201] width 120 height 38
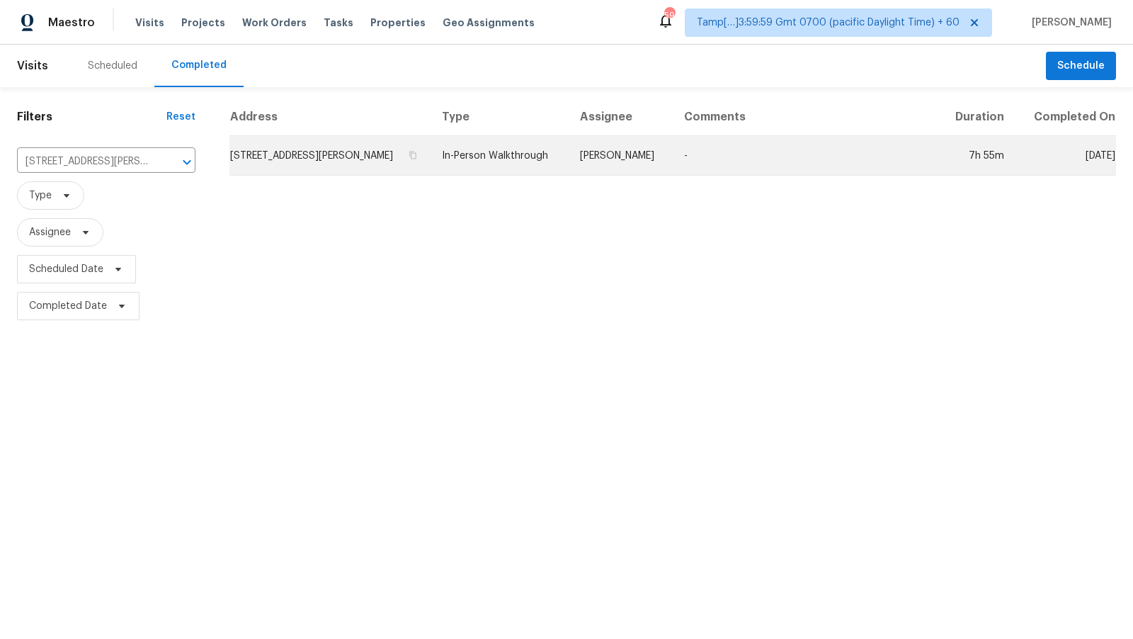
click at [338, 160] on td "173 Misty Ln, Cedar Creek, TX 78612" at bounding box center [329, 156] width 201 height 40
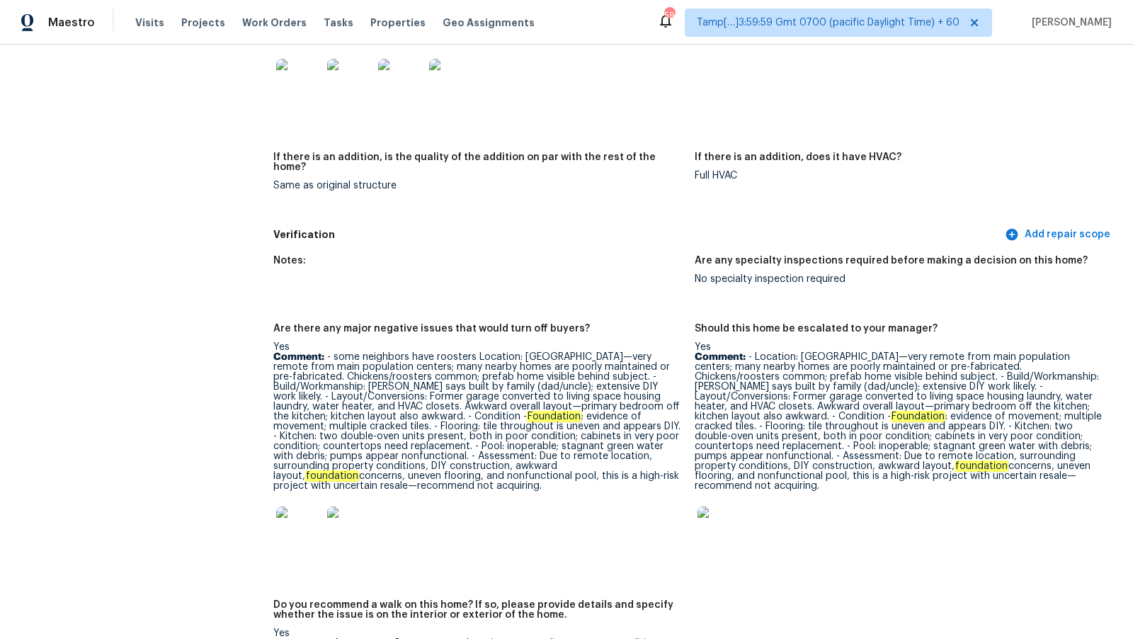
scroll to position [3154, 0]
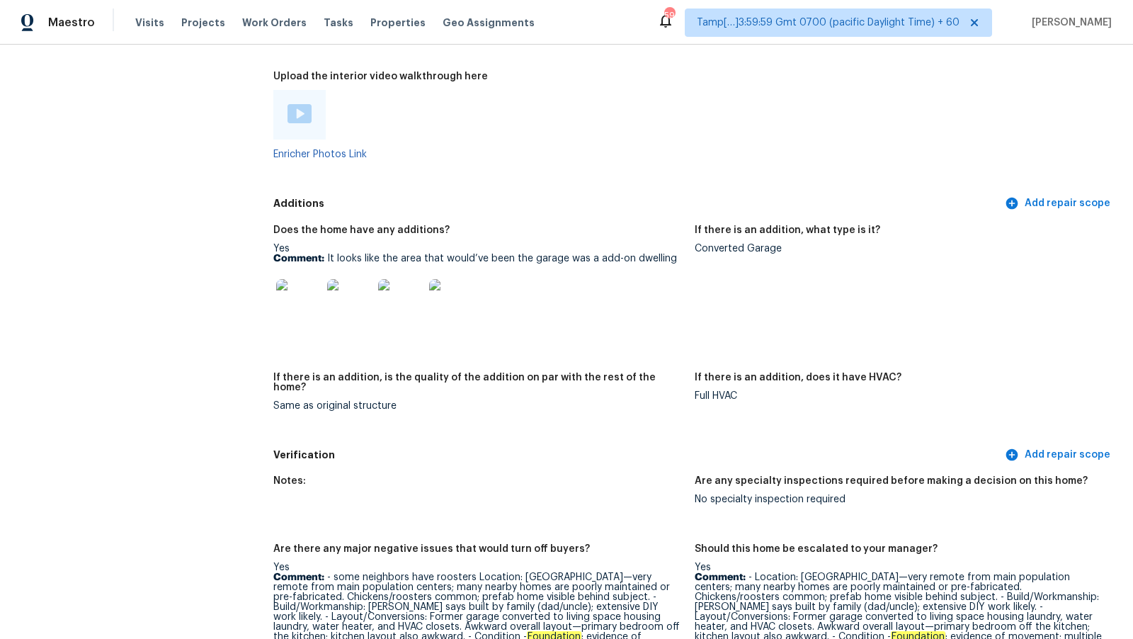
click at [303, 120] on img at bounding box center [300, 113] width 24 height 19
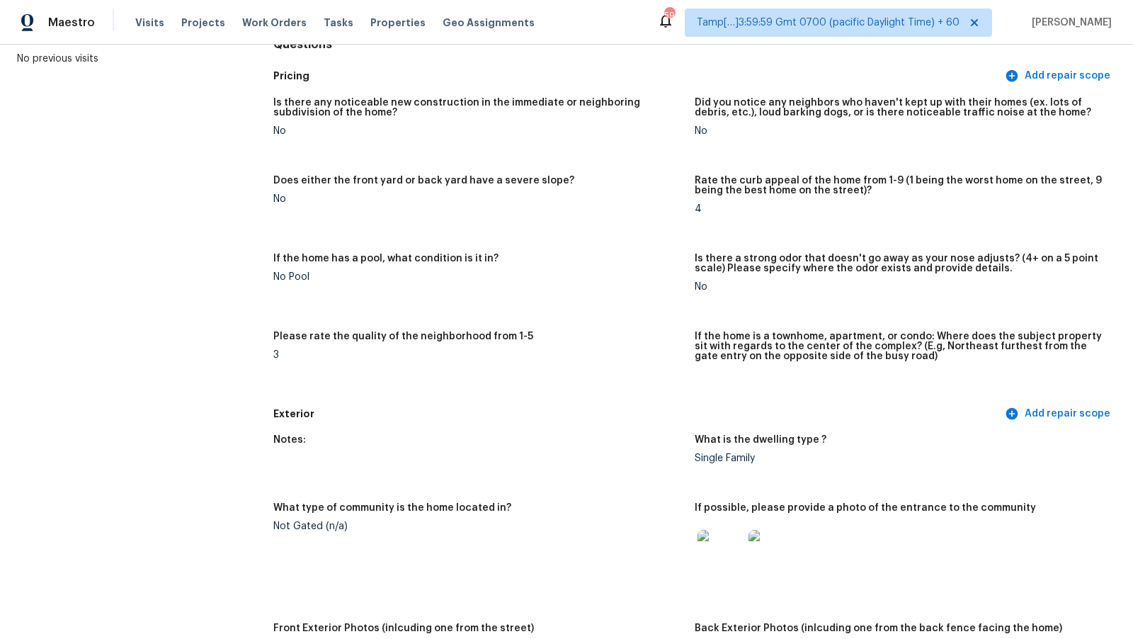
scroll to position [0, 0]
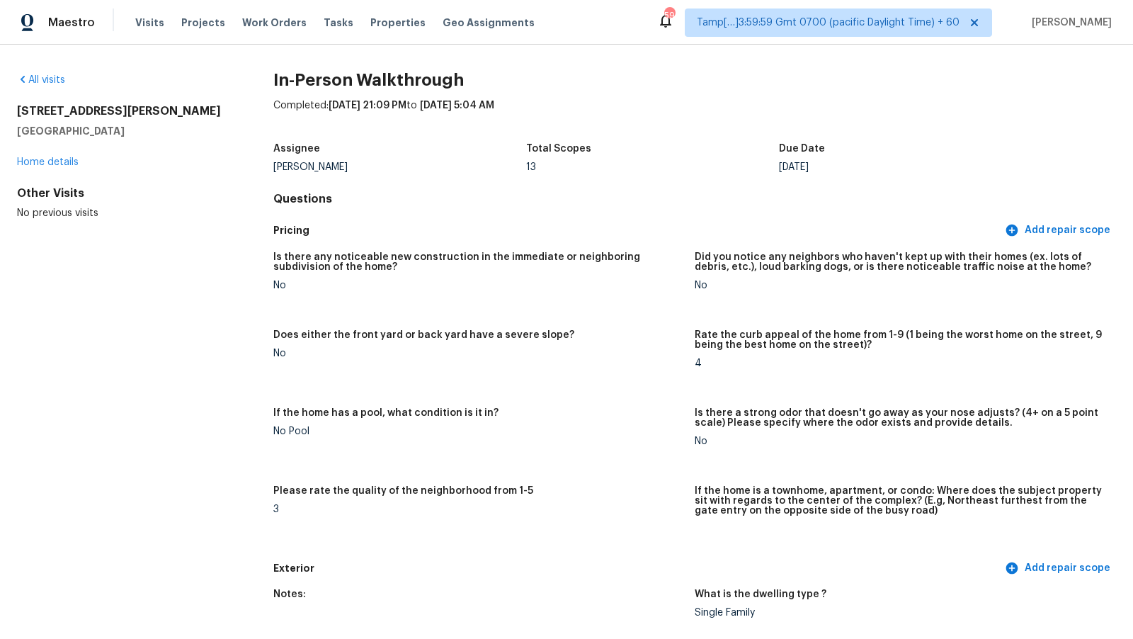
click at [444, 195] on h4 "Questions" at bounding box center [694, 199] width 843 height 14
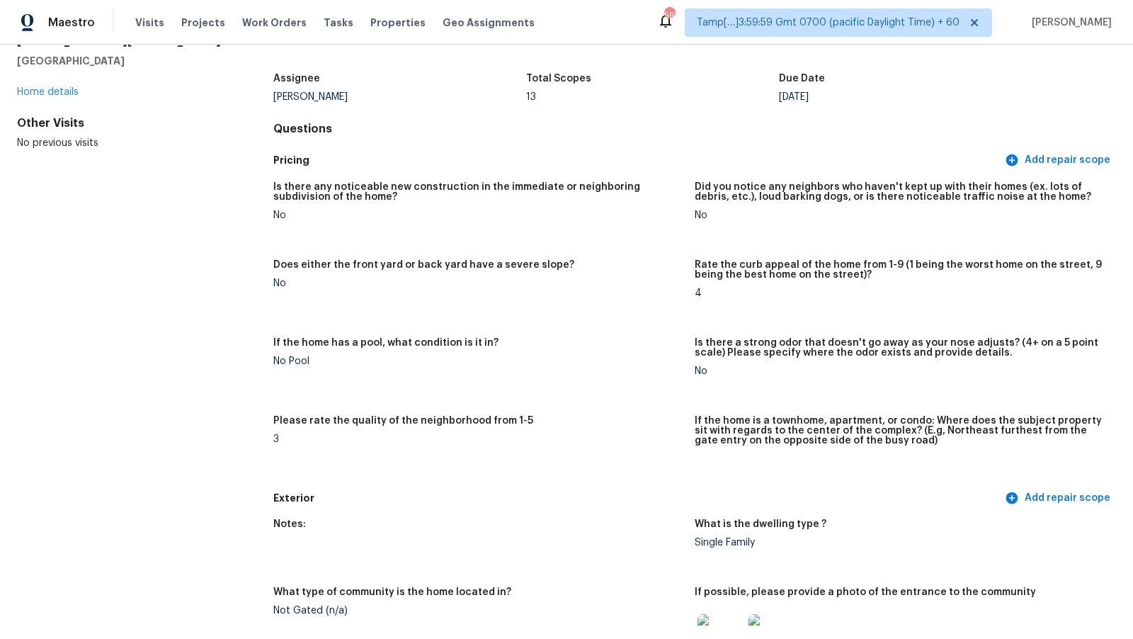
scroll to position [4262, 0]
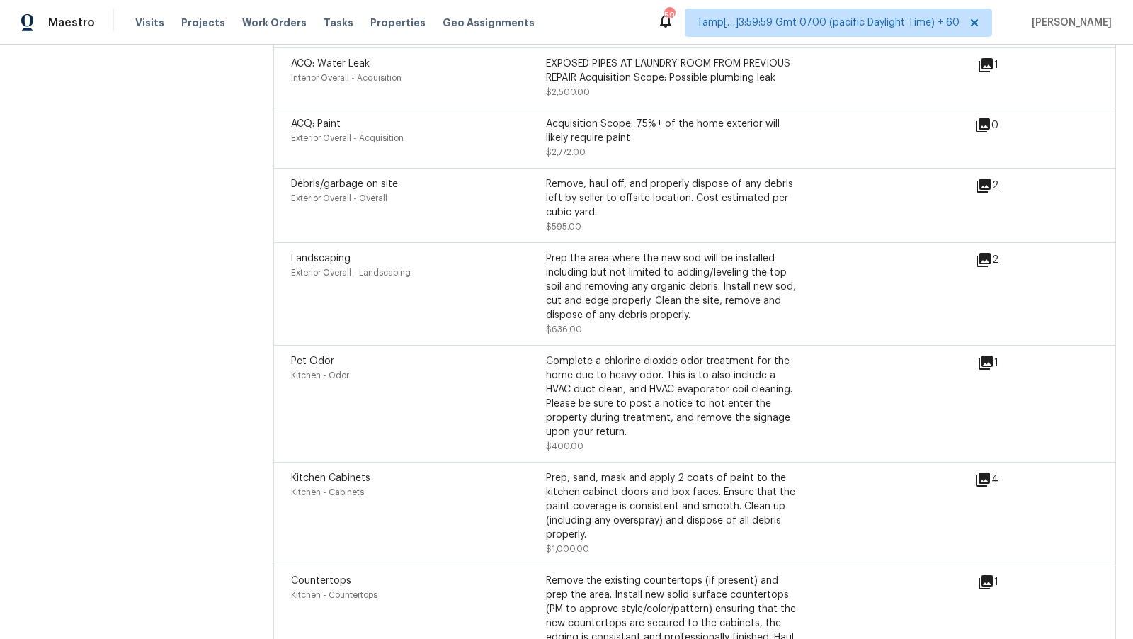
click at [511, 168] on div "Debris/garbage on site Exterior Overall - Overall Remove, haul off, and properl…" at bounding box center [694, 205] width 843 height 74
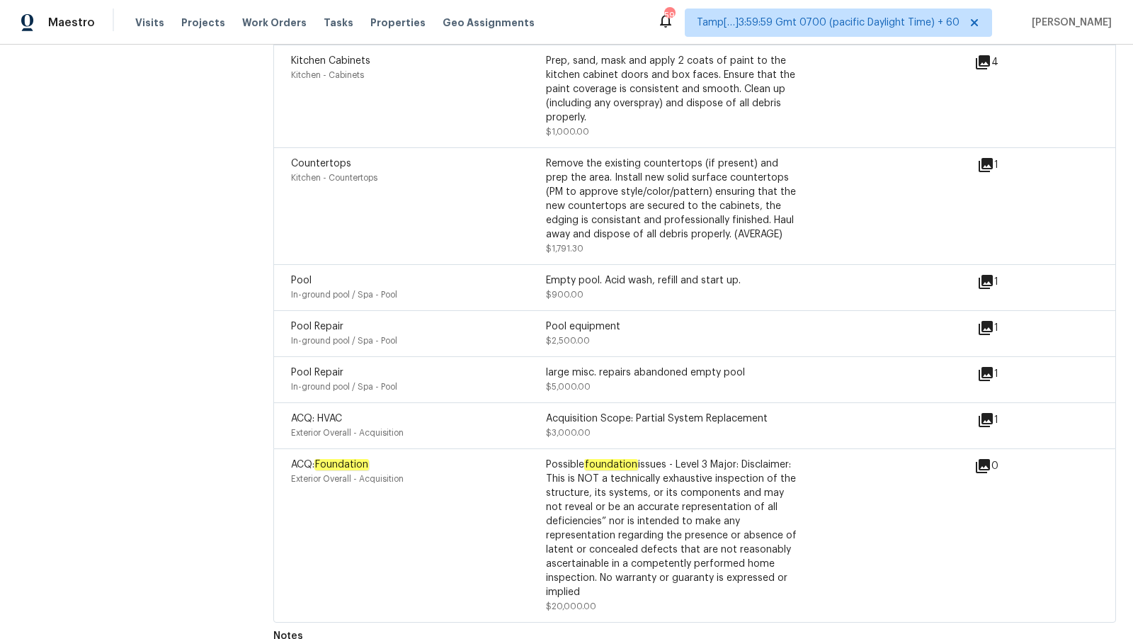
scroll to position [2337, 0]
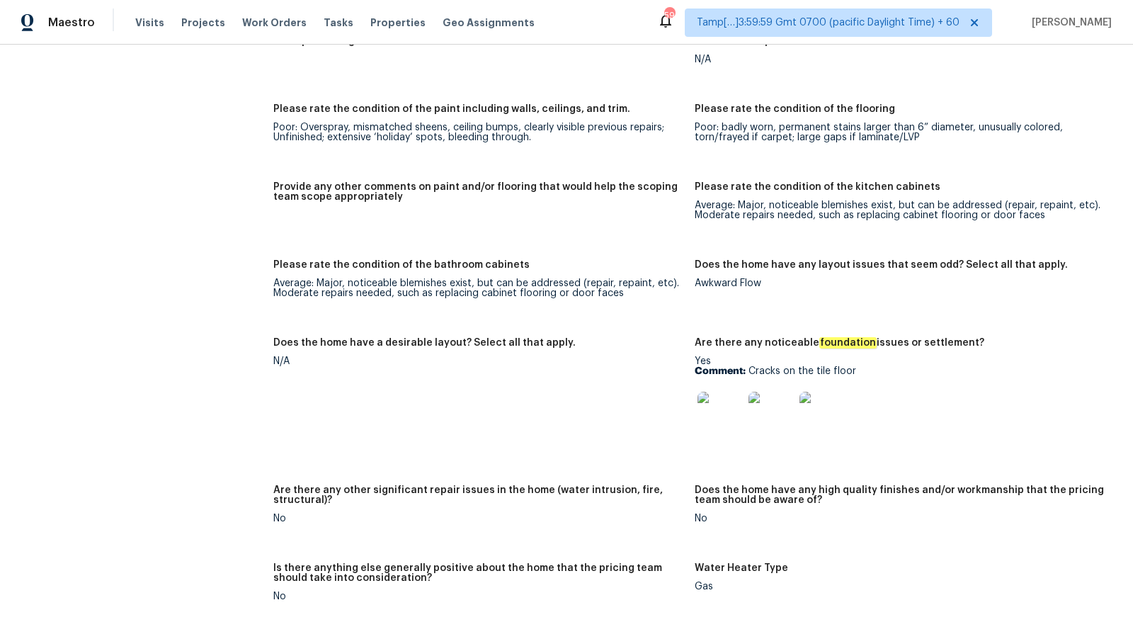
click at [719, 412] on img at bounding box center [720, 414] width 45 height 45
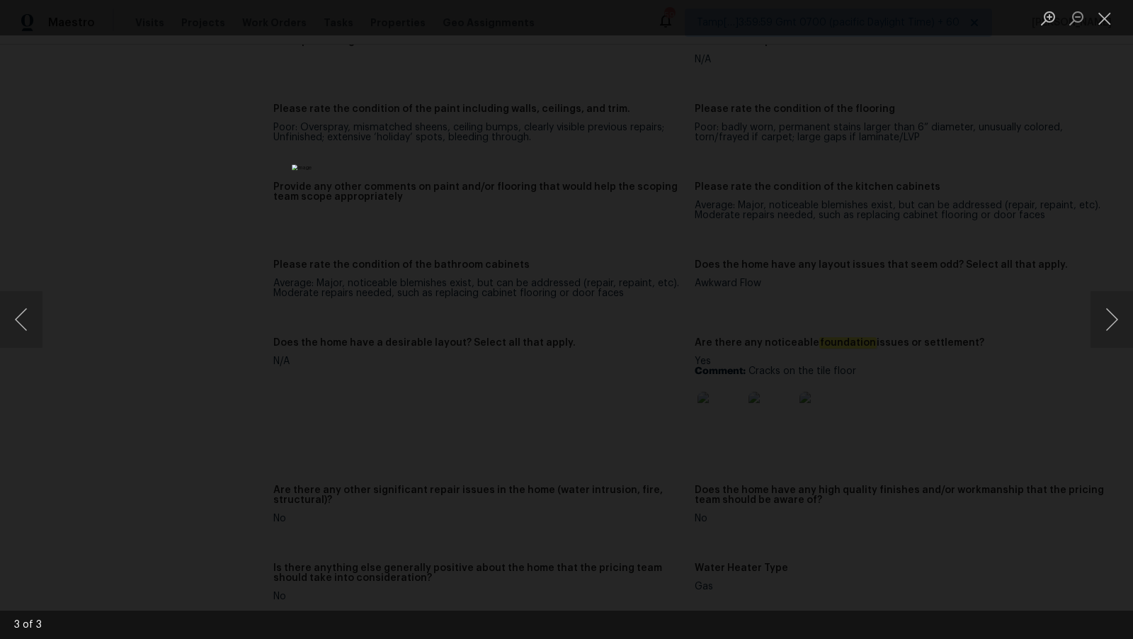
click at [645, 285] on img "Lightbox" at bounding box center [567, 319] width 550 height 310
click at [509, 164] on img "Lightbox" at bounding box center [567, 319] width 550 height 310
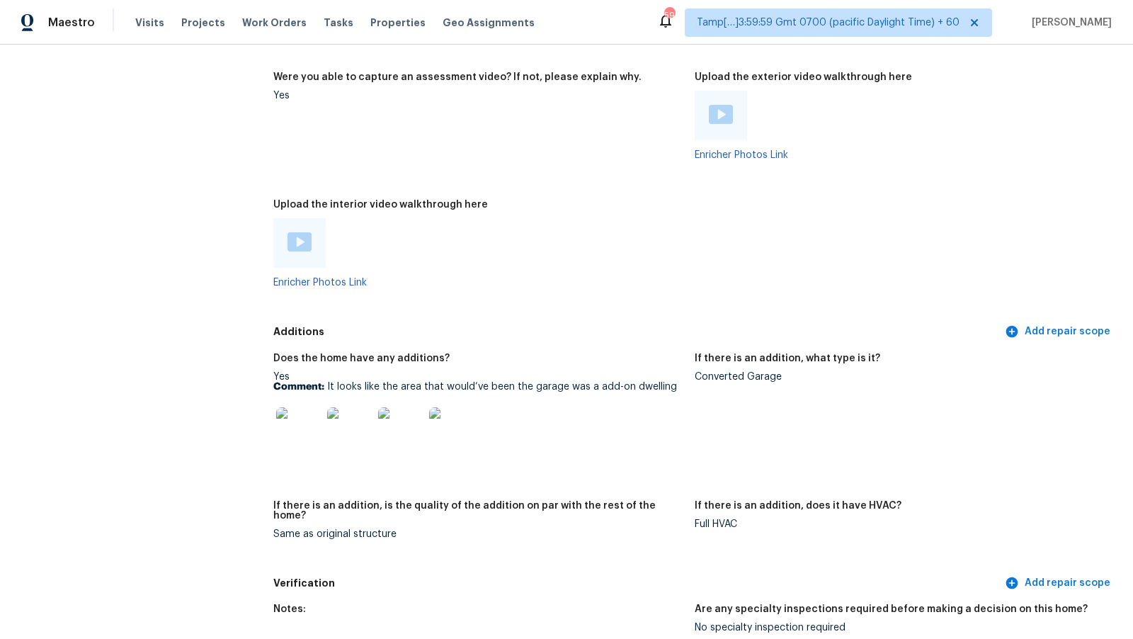
scroll to position [3030, 0]
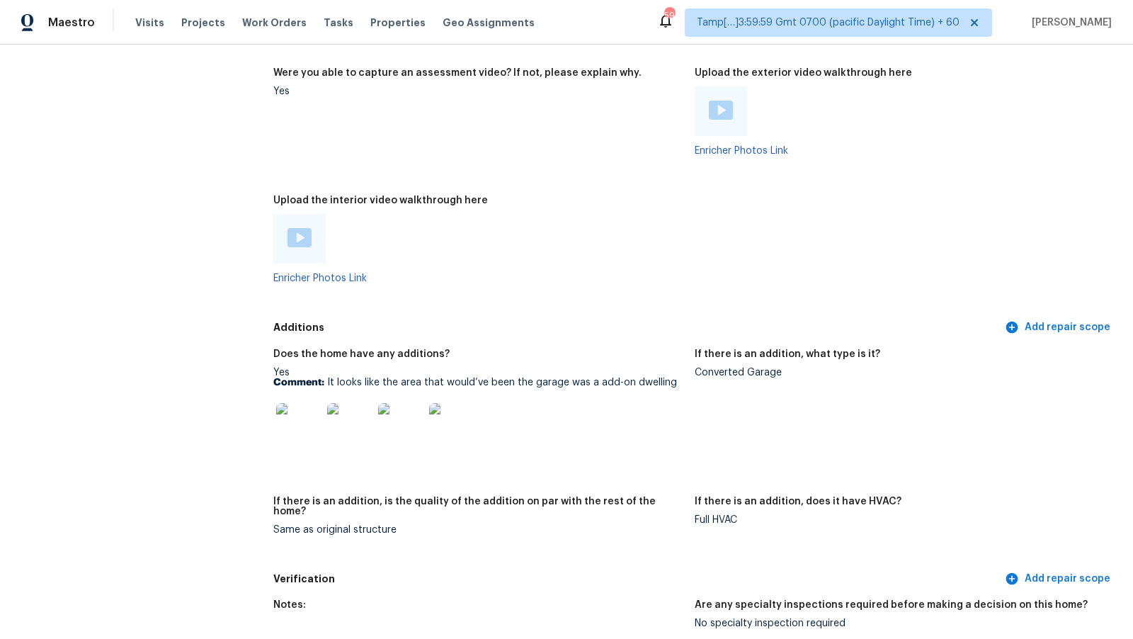
click at [1066, 106] on div at bounding box center [900, 111] width 410 height 50
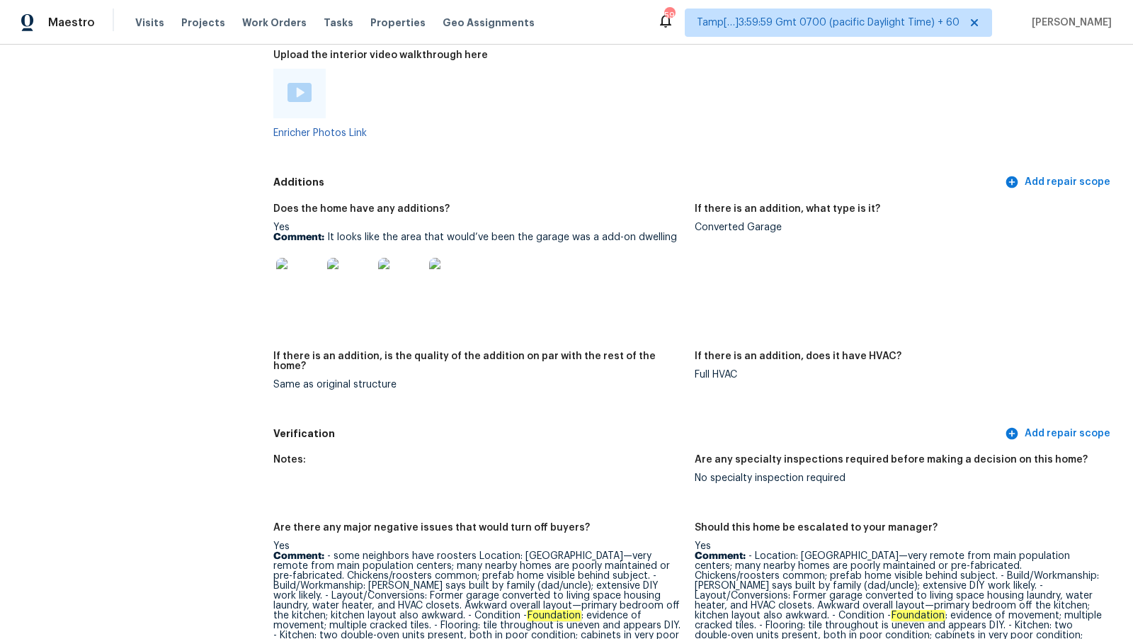
scroll to position [3177, 0]
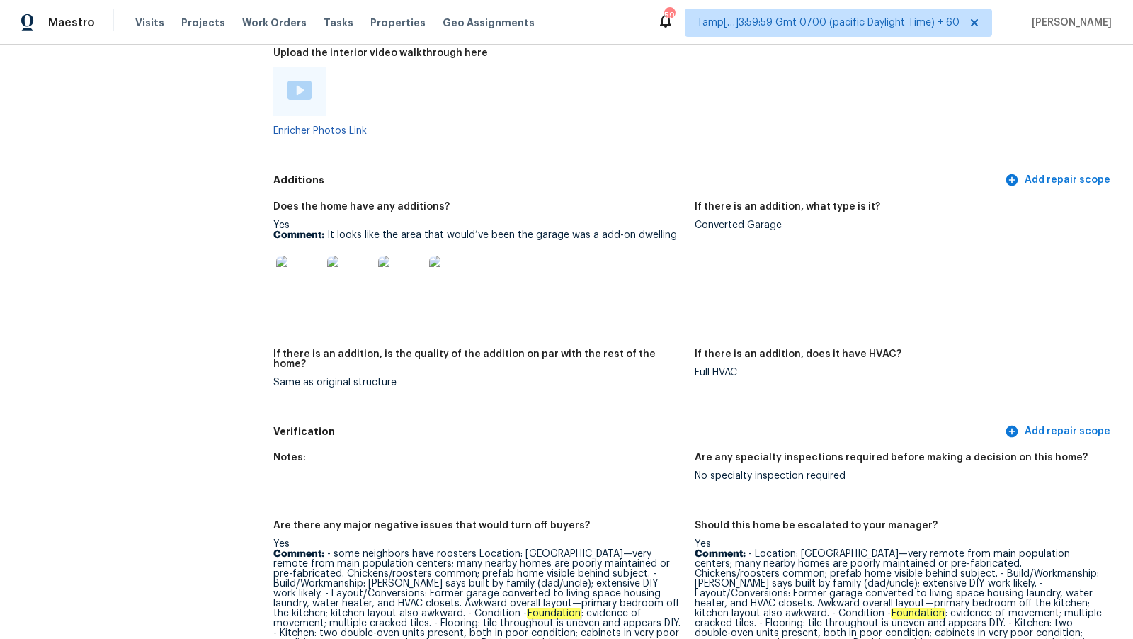
click at [589, 128] on div "Enricher Photos Link" at bounding box center [478, 101] width 410 height 69
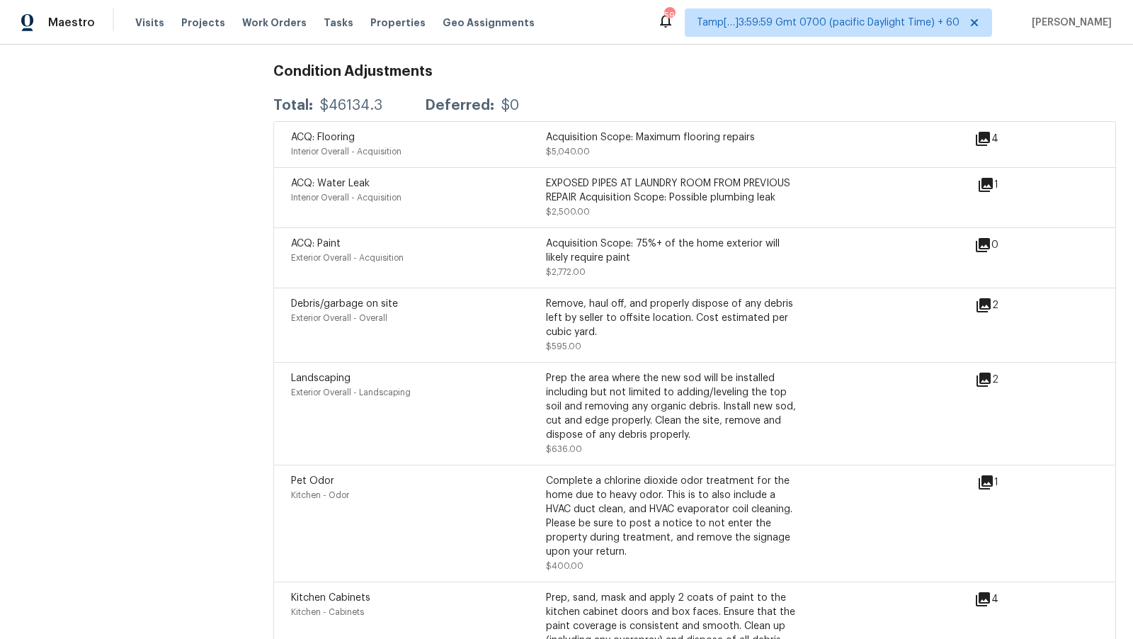
scroll to position [4024, 0]
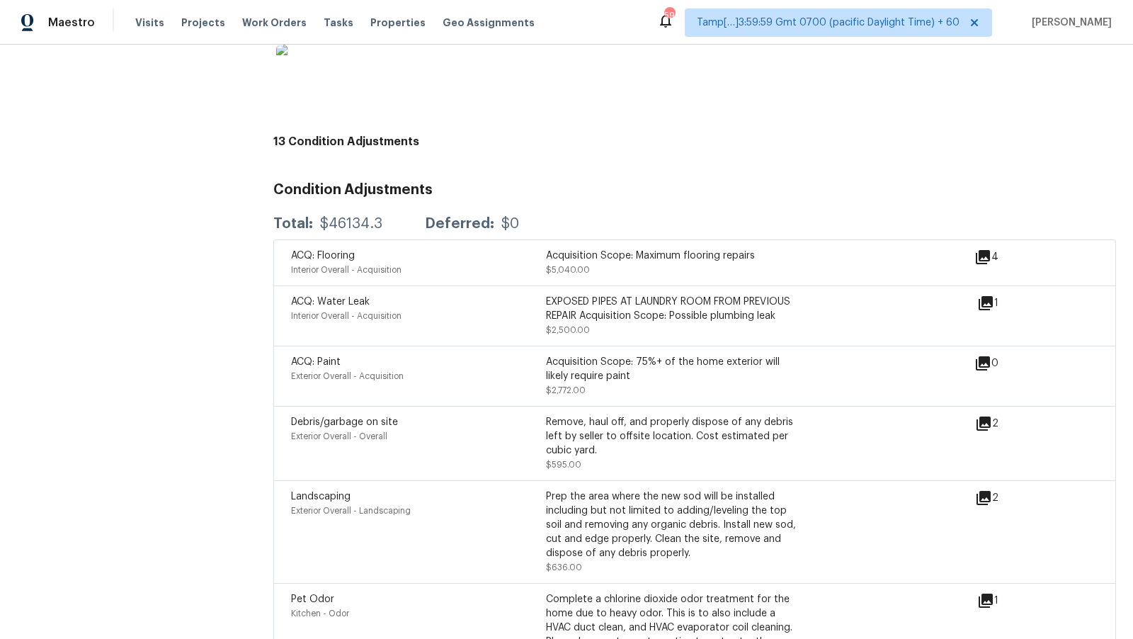
click at [986, 296] on icon at bounding box center [986, 303] width 14 height 14
click at [990, 296] on icon at bounding box center [986, 303] width 14 height 14
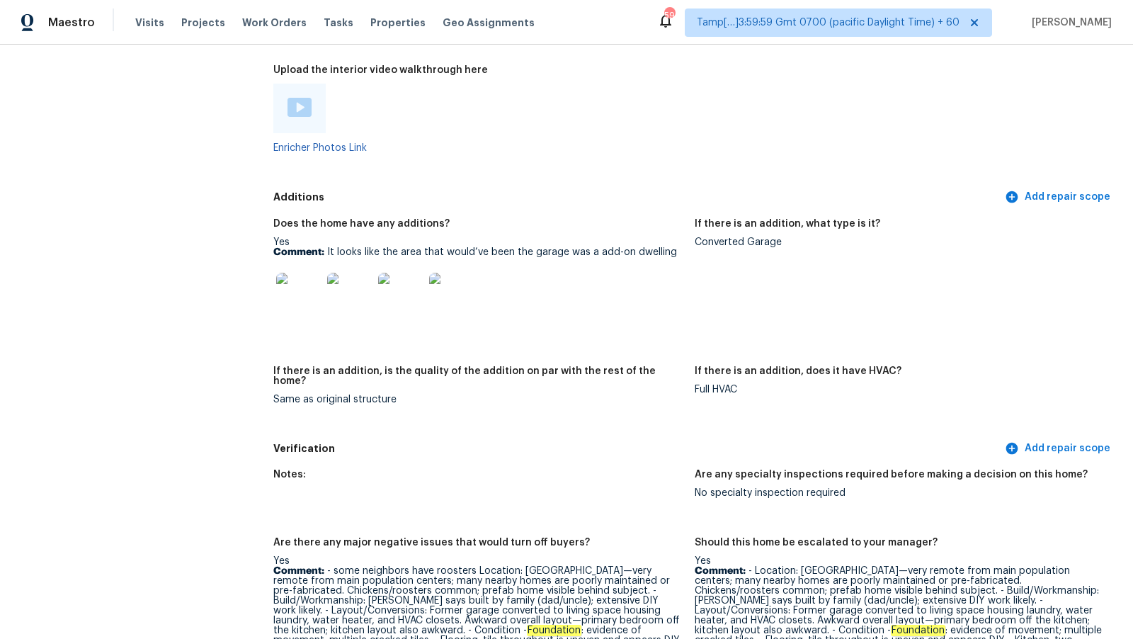
scroll to position [3163, 0]
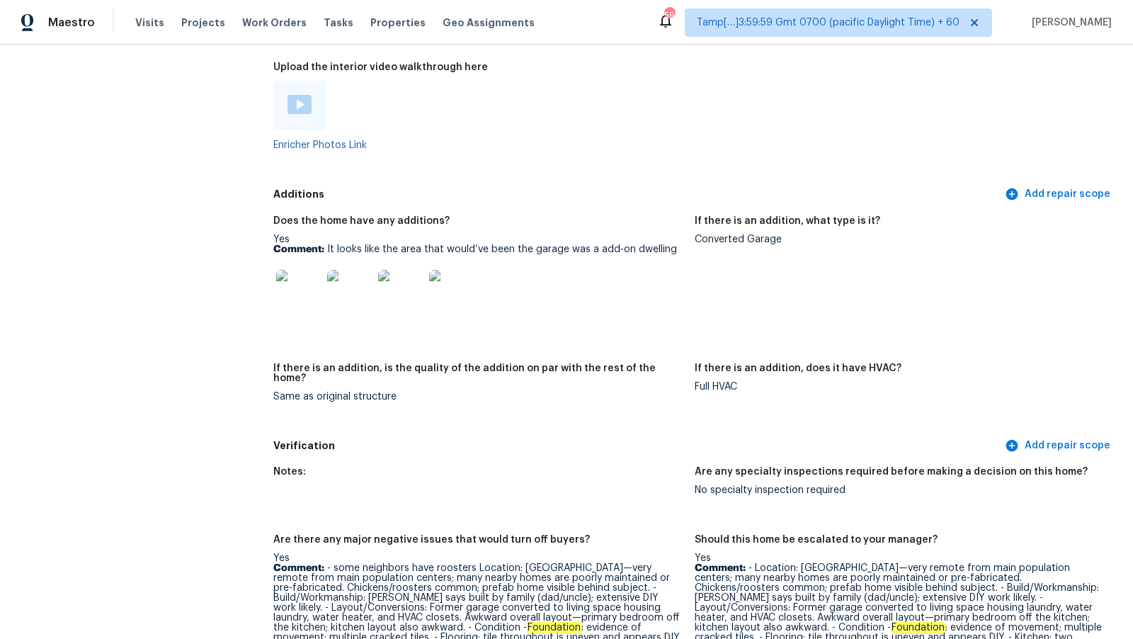
click at [302, 283] on img at bounding box center [298, 292] width 45 height 45
click at [634, 130] on div "Enricher Photos Link" at bounding box center [478, 115] width 410 height 69
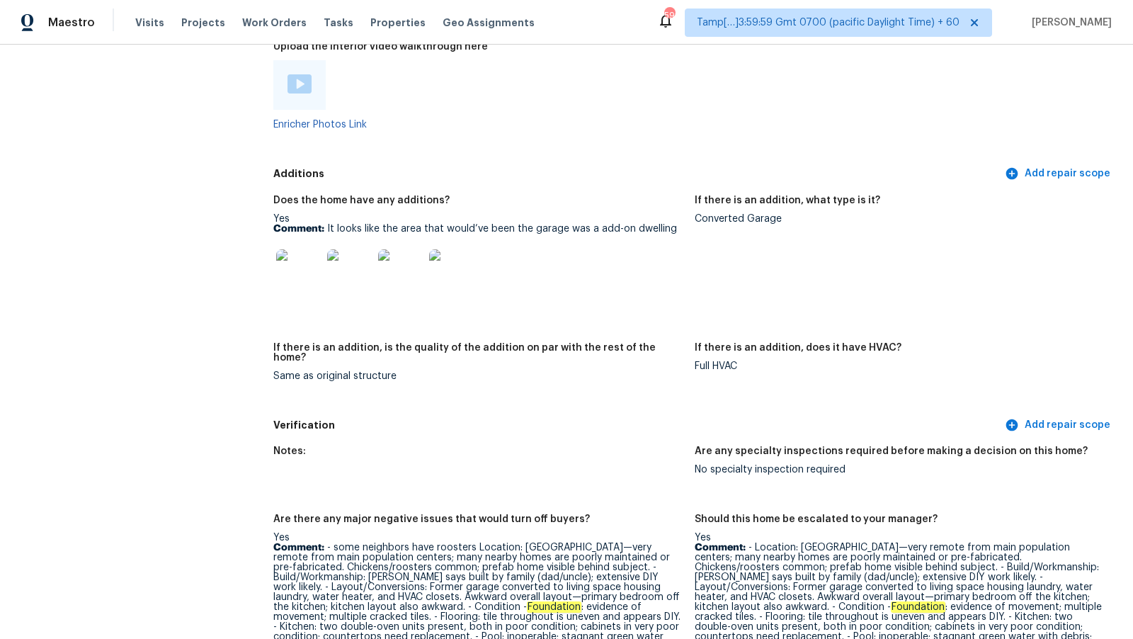
scroll to position [3189, 0]
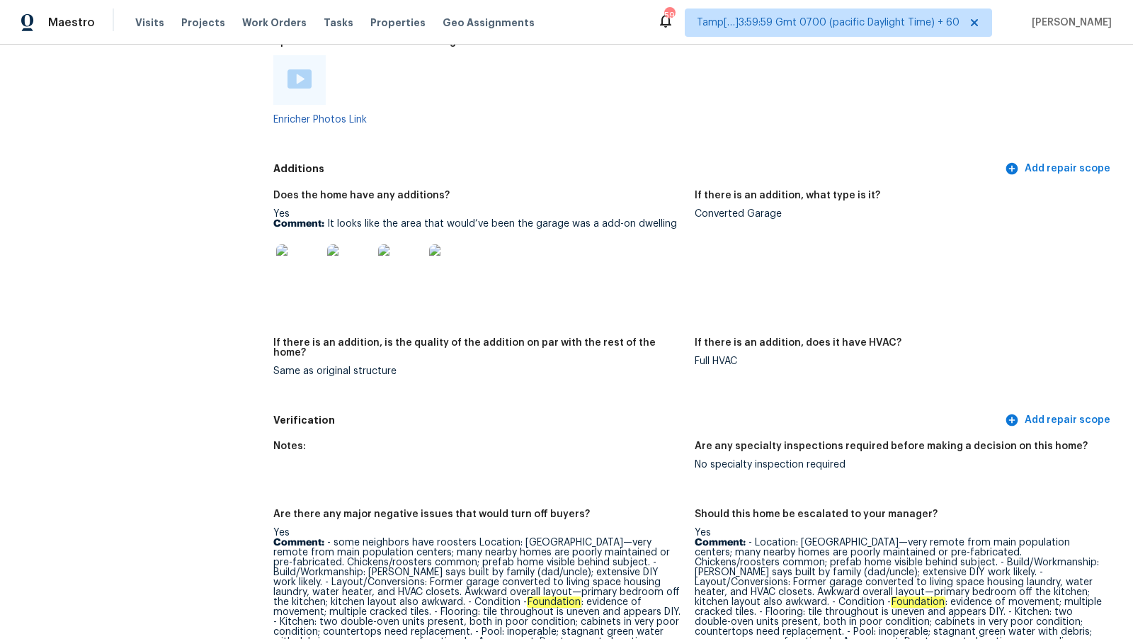
click at [472, 178] on div "Additions Add repair scope" at bounding box center [694, 169] width 843 height 26
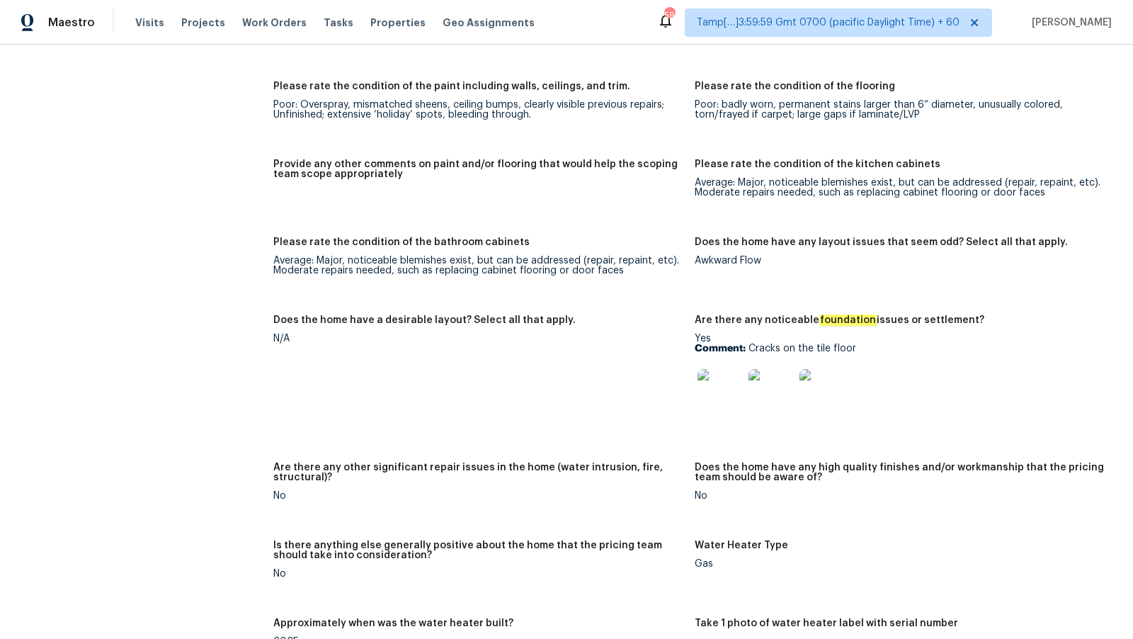
scroll to position [2362, 0]
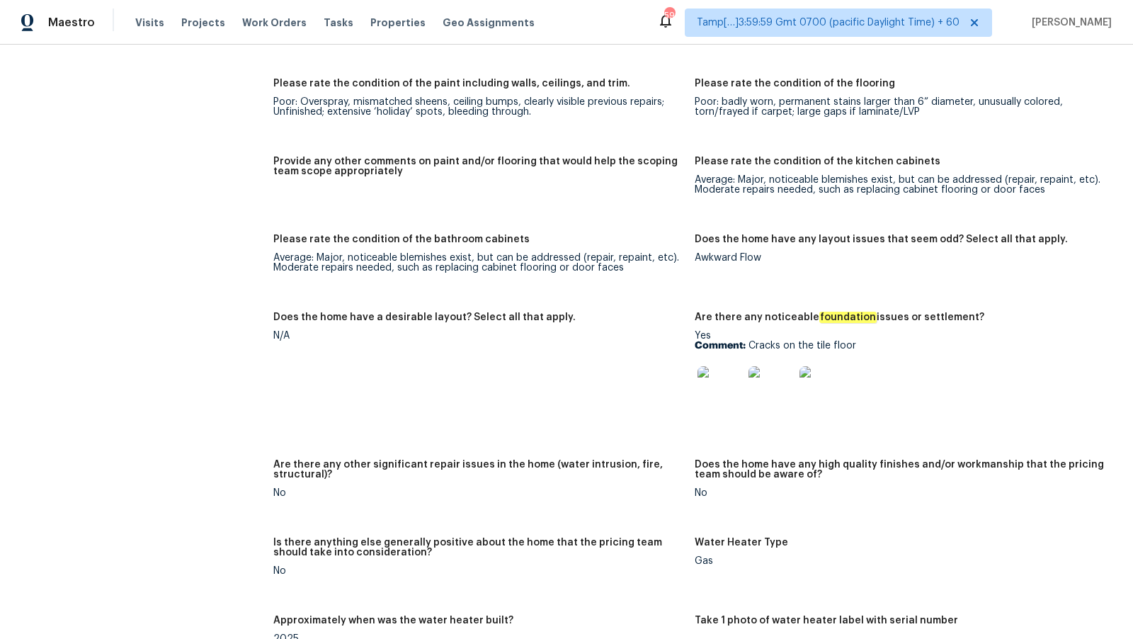
click at [624, 146] on div "Notes: Living Room Photos +3 Kitchen Photos +5 Main Bedroom Photos Bathroom Pho…" at bounding box center [694, 277] width 843 height 1409
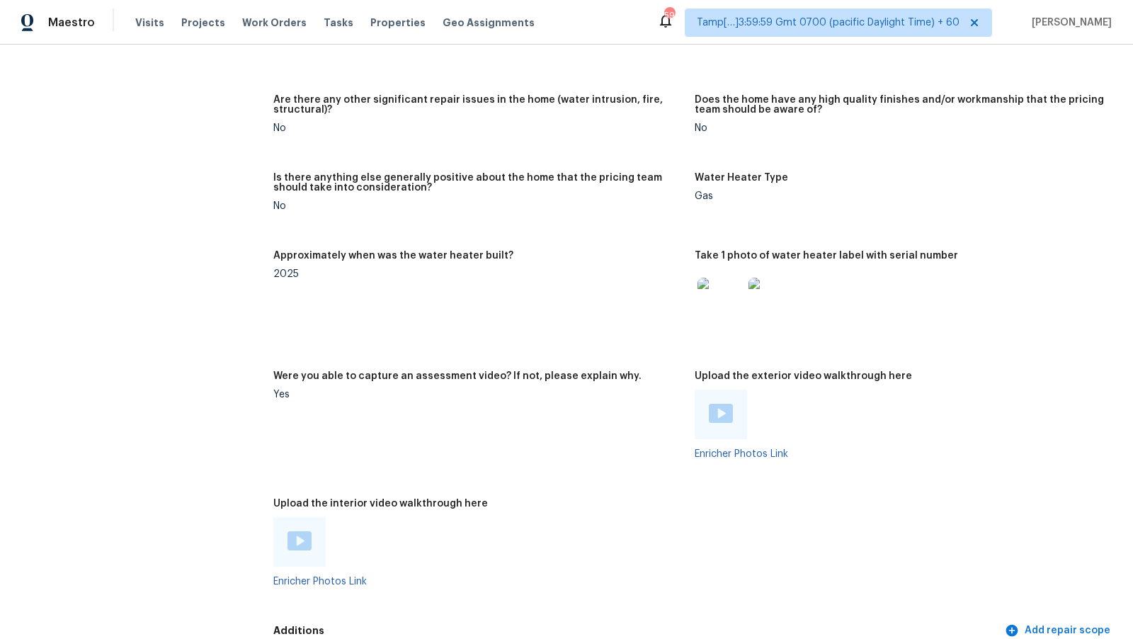
scroll to position [2708, 0]
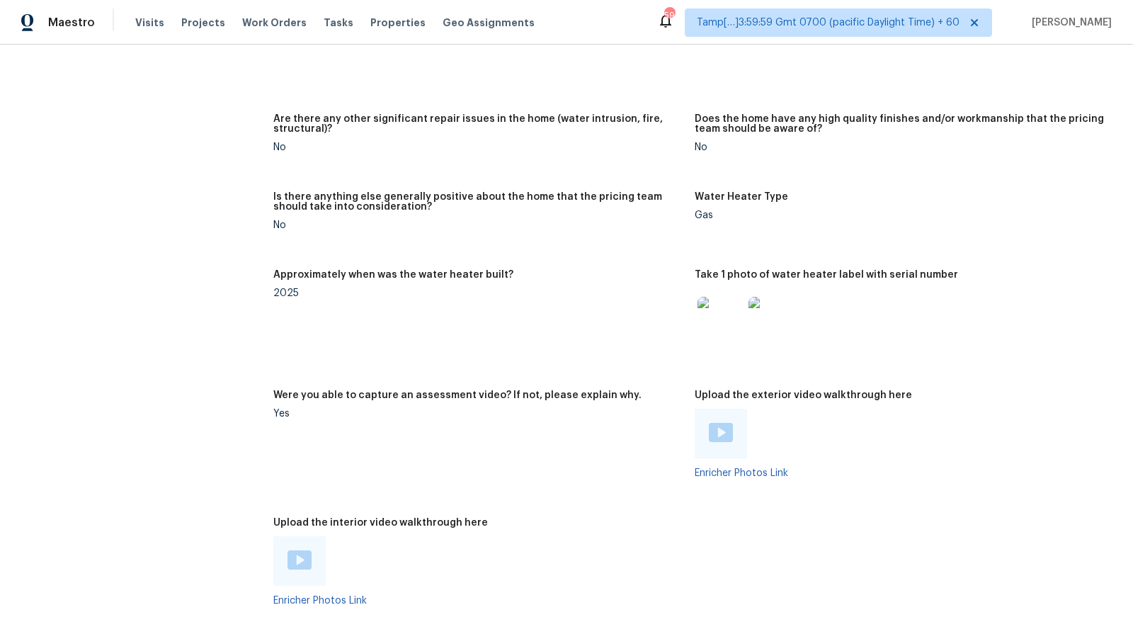
click at [724, 431] on img at bounding box center [721, 432] width 24 height 19
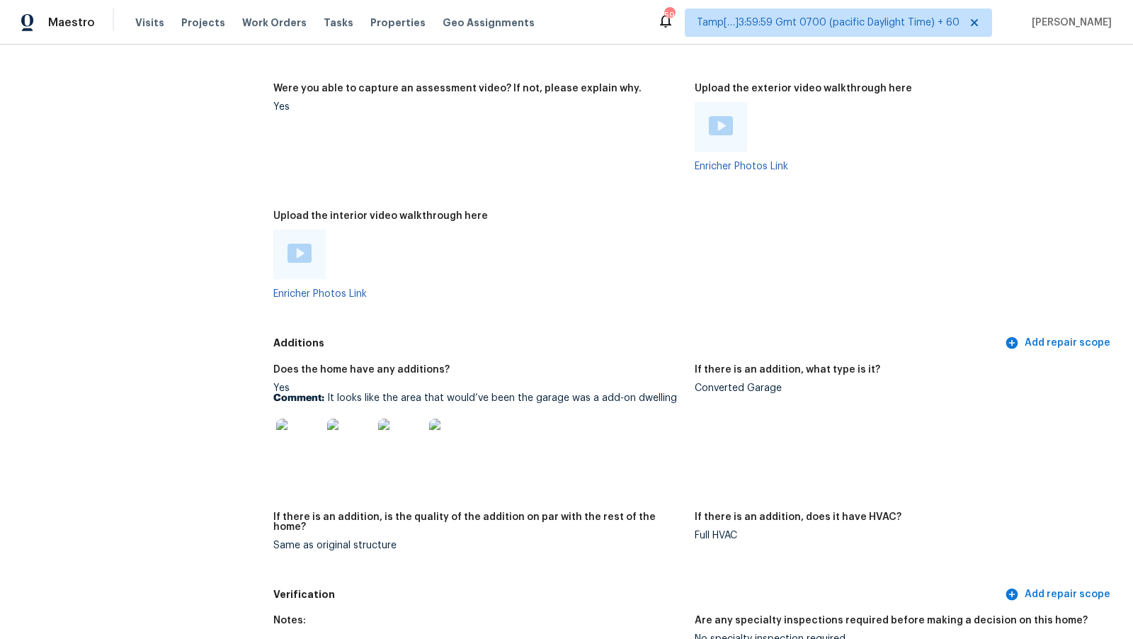
scroll to position [3082, 0]
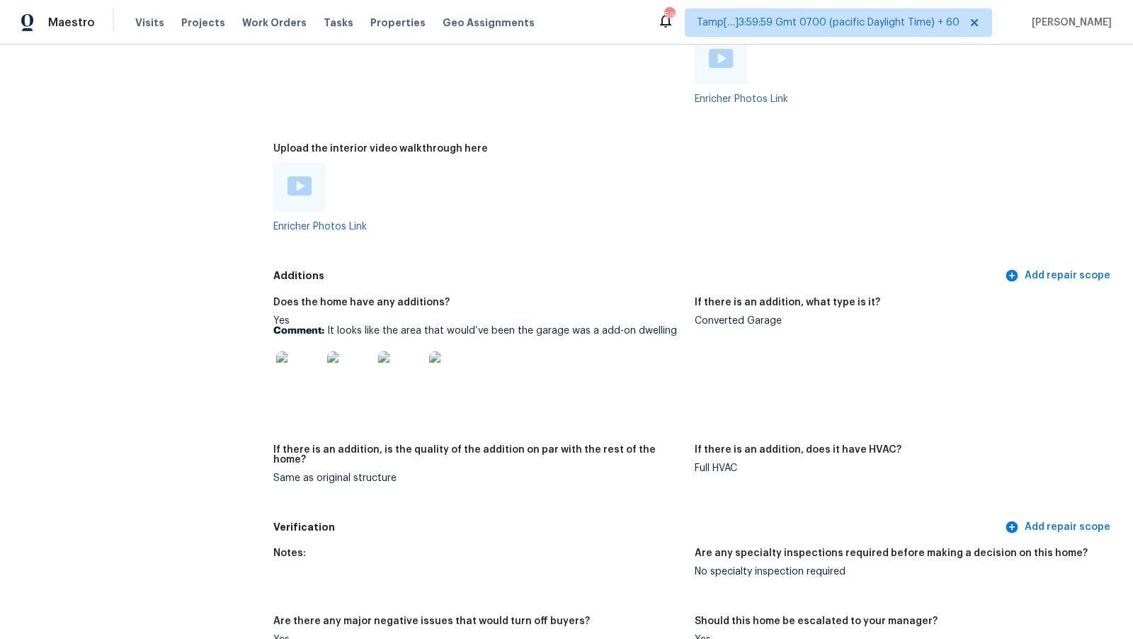
click at [297, 394] on img at bounding box center [298, 373] width 45 height 45
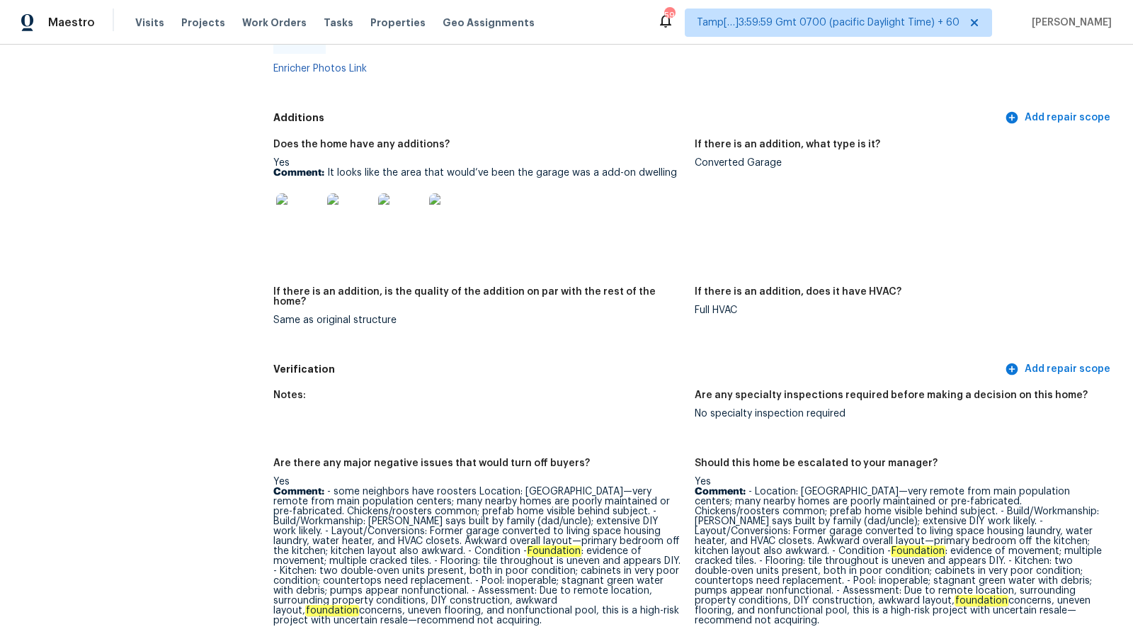
scroll to position [3240, 0]
click at [716, 160] on div "Converted Garage" at bounding box center [900, 162] width 410 height 10
copy div "Converted Garage"
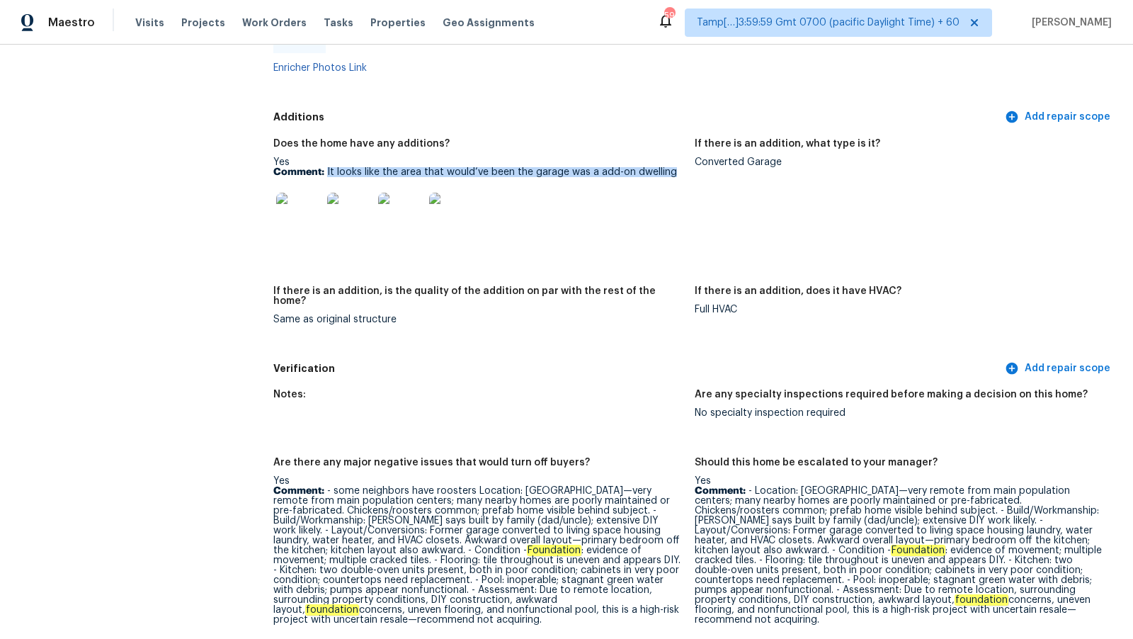
drag, startPoint x: 327, startPoint y: 172, endPoint x: 674, endPoint y: 173, distance: 347.0
click at [674, 173] on p "Comment: It looks like the area that would’ve been the garage was a add-on dwel…" at bounding box center [478, 172] width 410 height 10
copy p "It looks like the area that would’ve been the garage was a add-on dwelling"
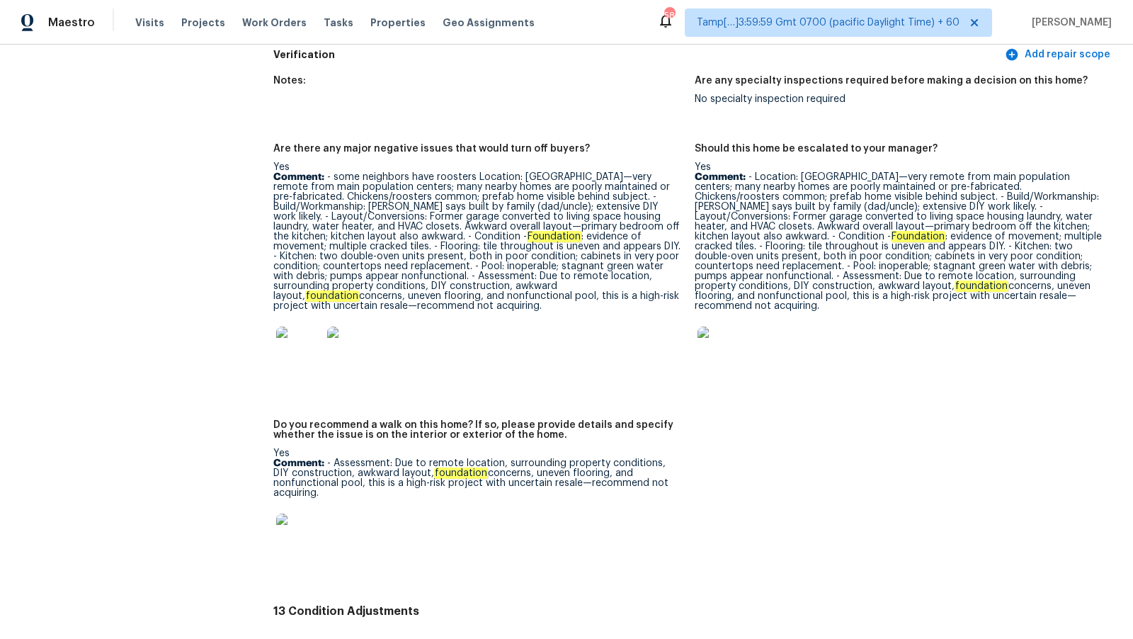
scroll to position [3543, 0]
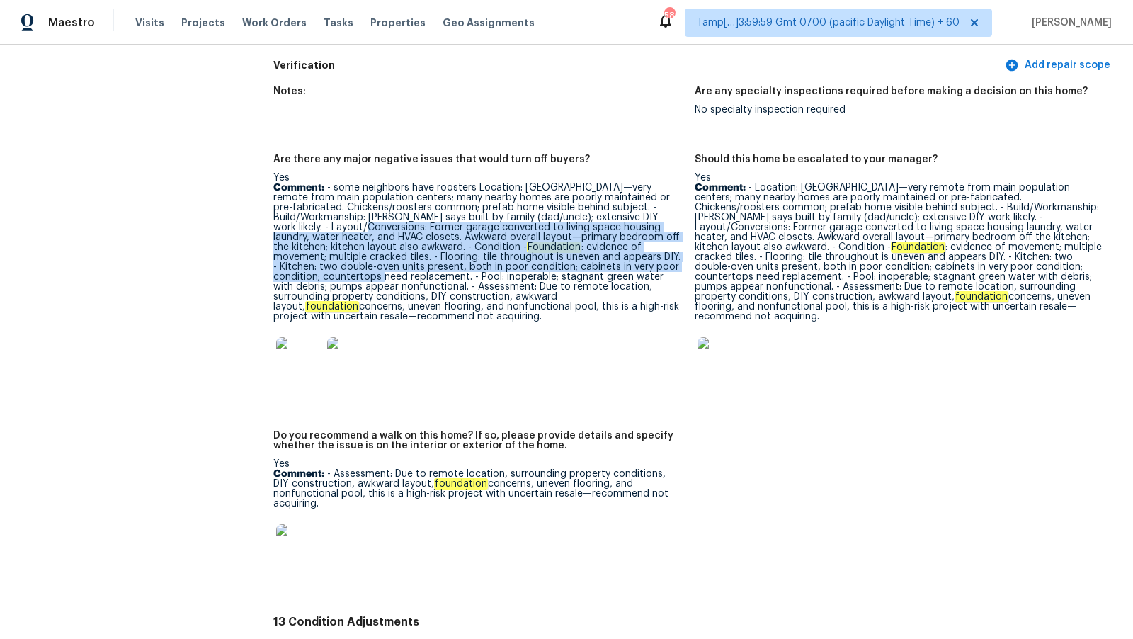
drag, startPoint x: 272, startPoint y: 215, endPoint x: 633, endPoint y: 256, distance: 363.5
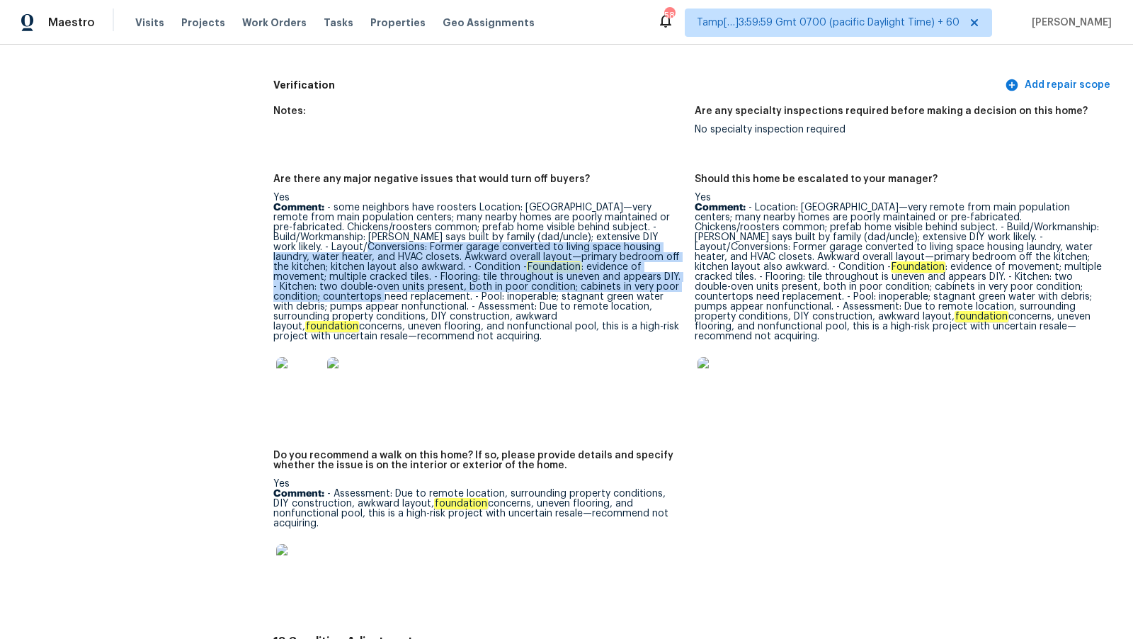
scroll to position [3522, 0]
click at [428, 288] on p "Comment: - some neighbors have roosters Location: Cedar Creek—very remote from …" at bounding box center [478, 273] width 410 height 139
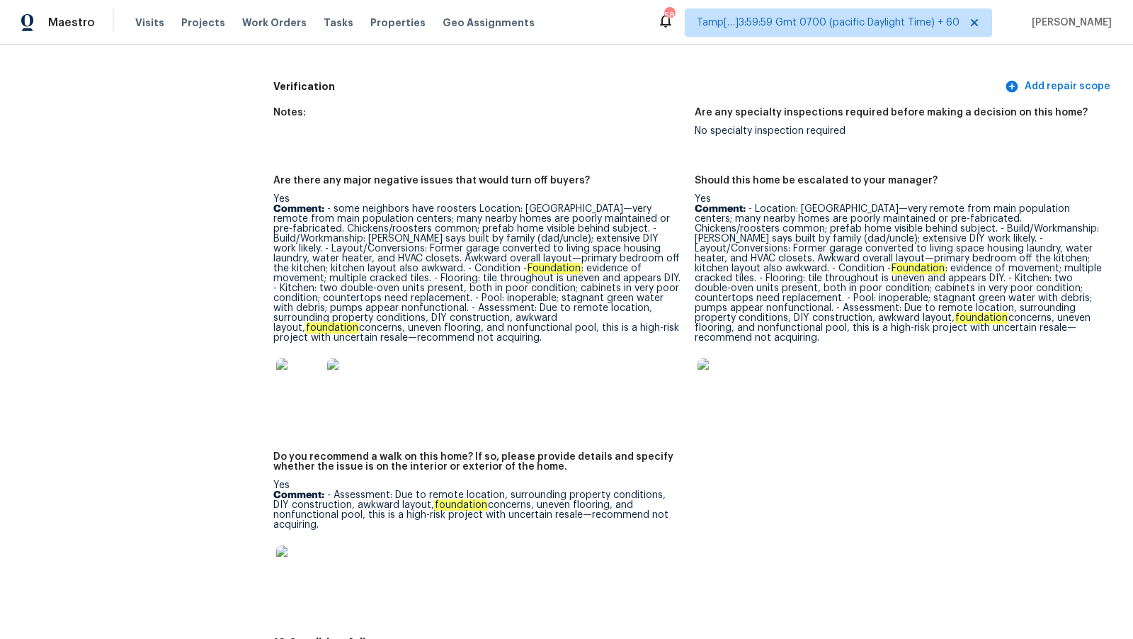
click at [384, 288] on p "Comment: - some neighbors have roosters Location: Cedar Creek—very remote from …" at bounding box center [478, 273] width 410 height 139
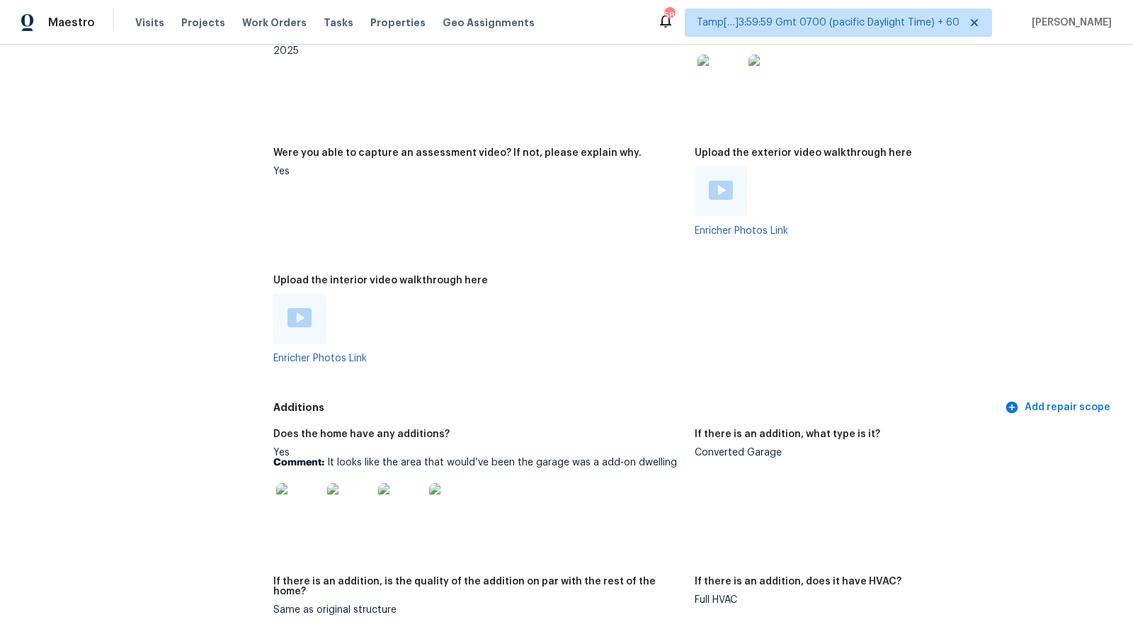
scroll to position [2932, 0]
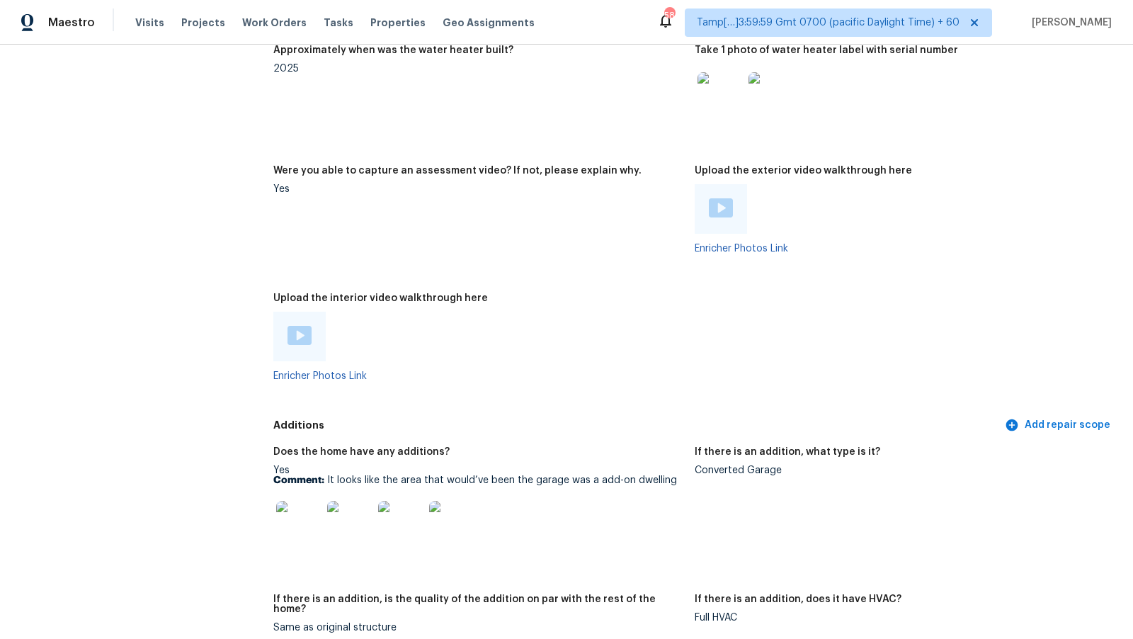
click at [309, 520] on img at bounding box center [298, 523] width 45 height 45
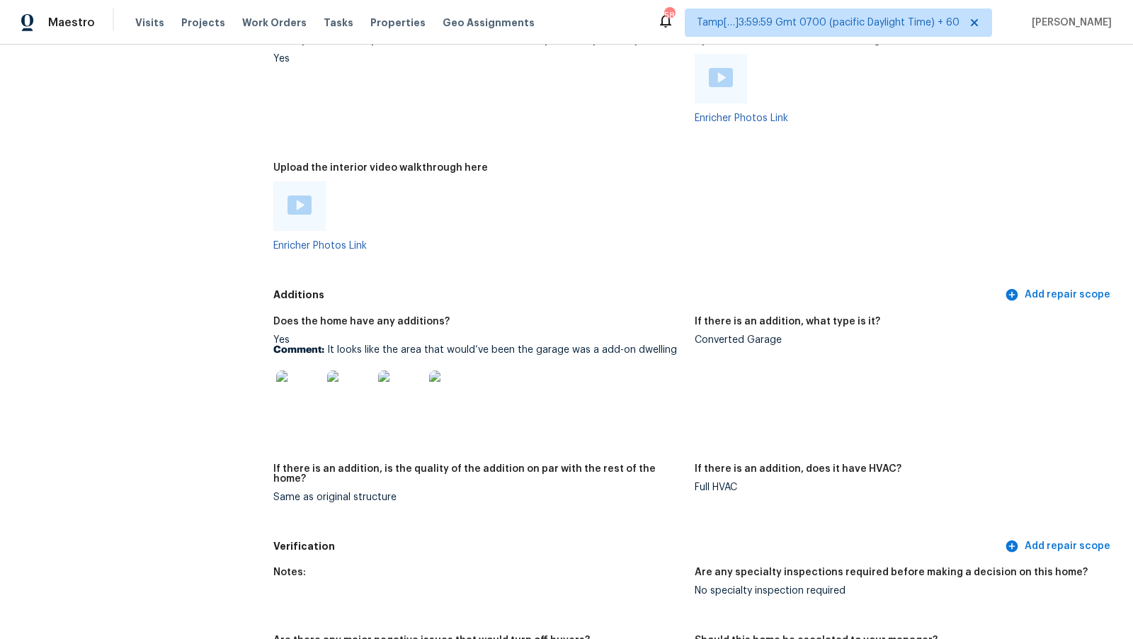
scroll to position [3067, 0]
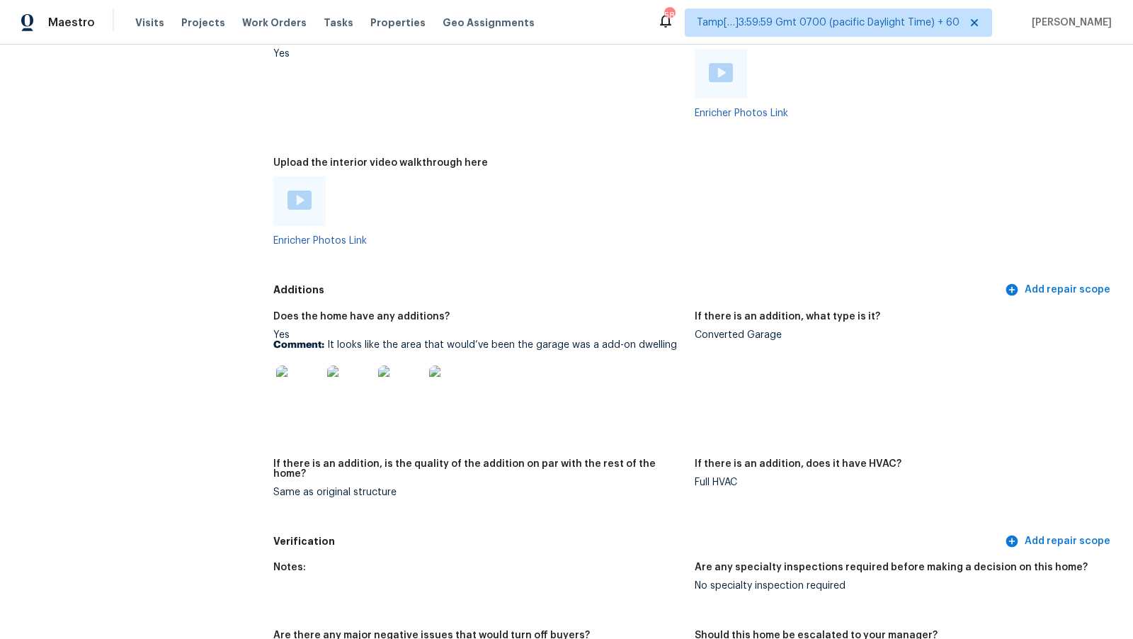
click at [297, 391] on img at bounding box center [298, 387] width 45 height 45
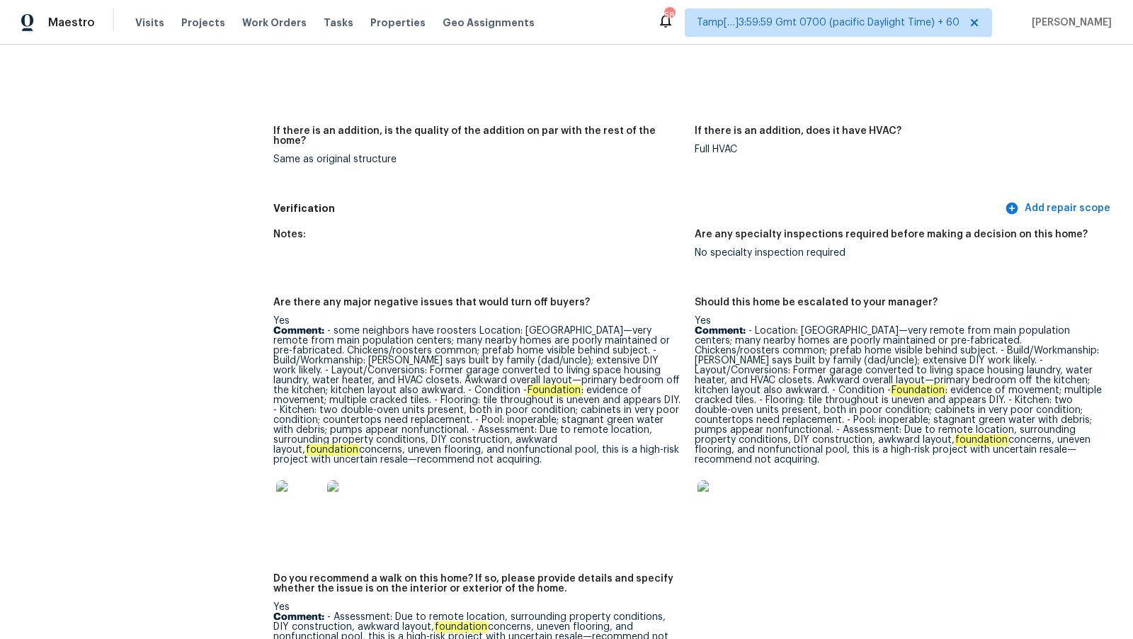
scroll to position [3404, 0]
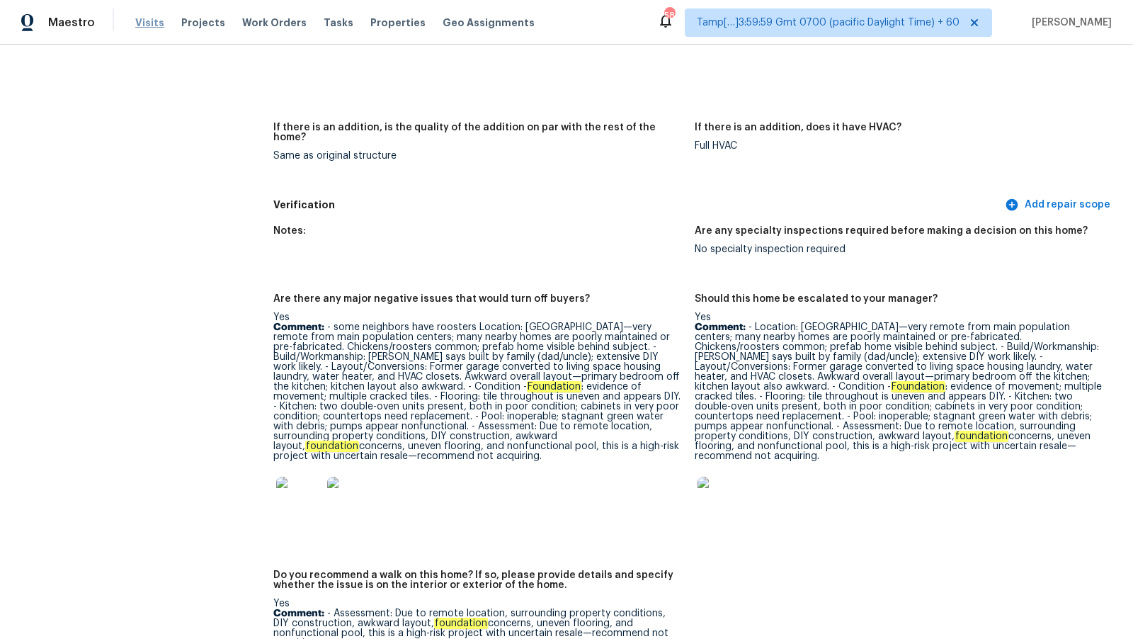
click at [147, 27] on span "Visits" at bounding box center [149, 23] width 29 height 14
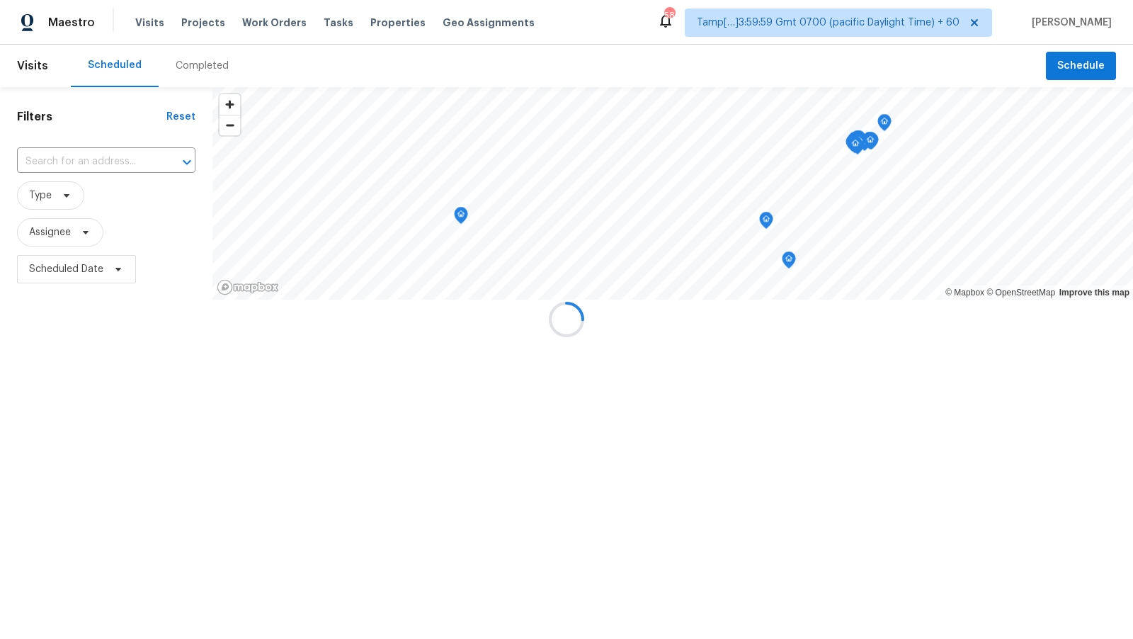
click at [181, 67] on div "Completed" at bounding box center [202, 66] width 53 height 14
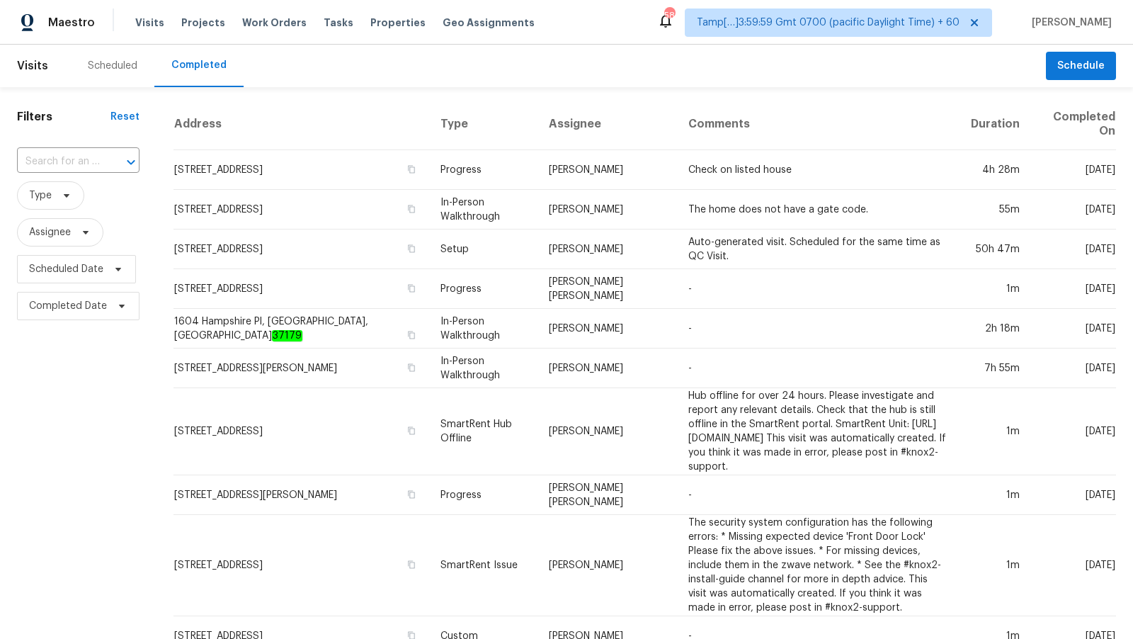
click at [116, 163] on div at bounding box center [121, 162] width 37 height 20
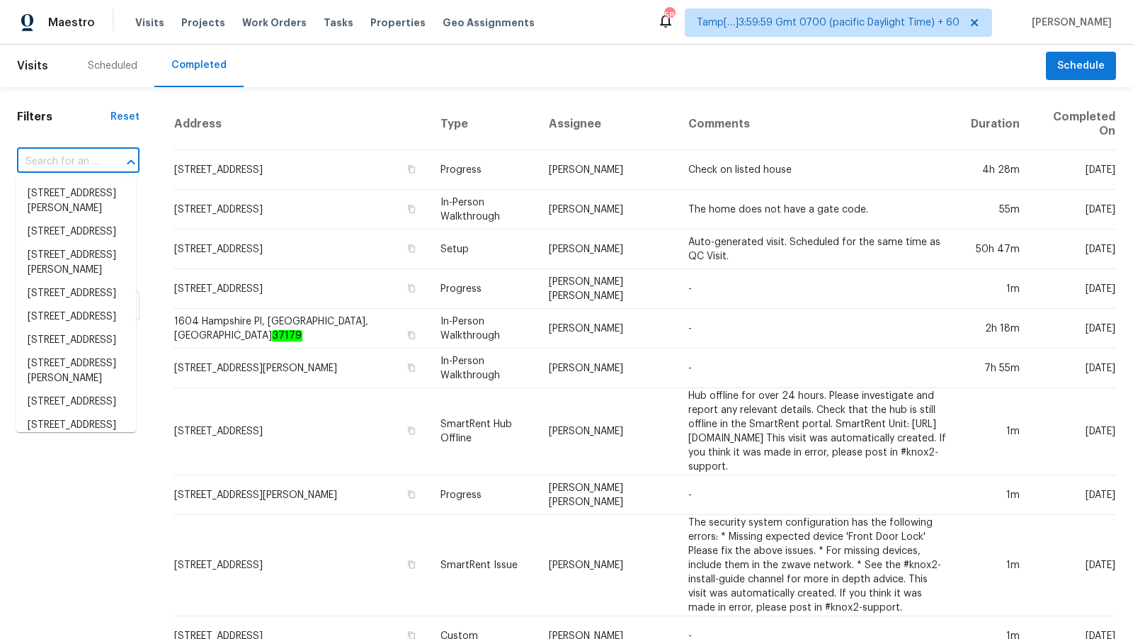
click at [116, 163] on div at bounding box center [121, 162] width 37 height 20
paste input "[STREET_ADDRESS]"
type input "[STREET_ADDRESS]"
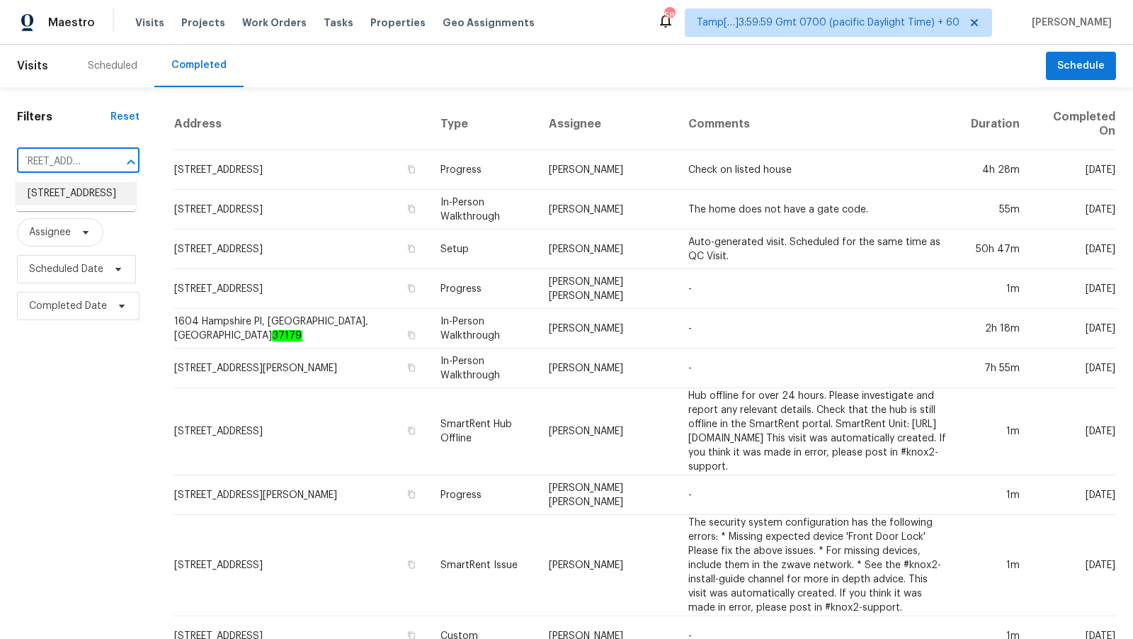
click at [101, 195] on li "[STREET_ADDRESS]" at bounding box center [76, 193] width 120 height 23
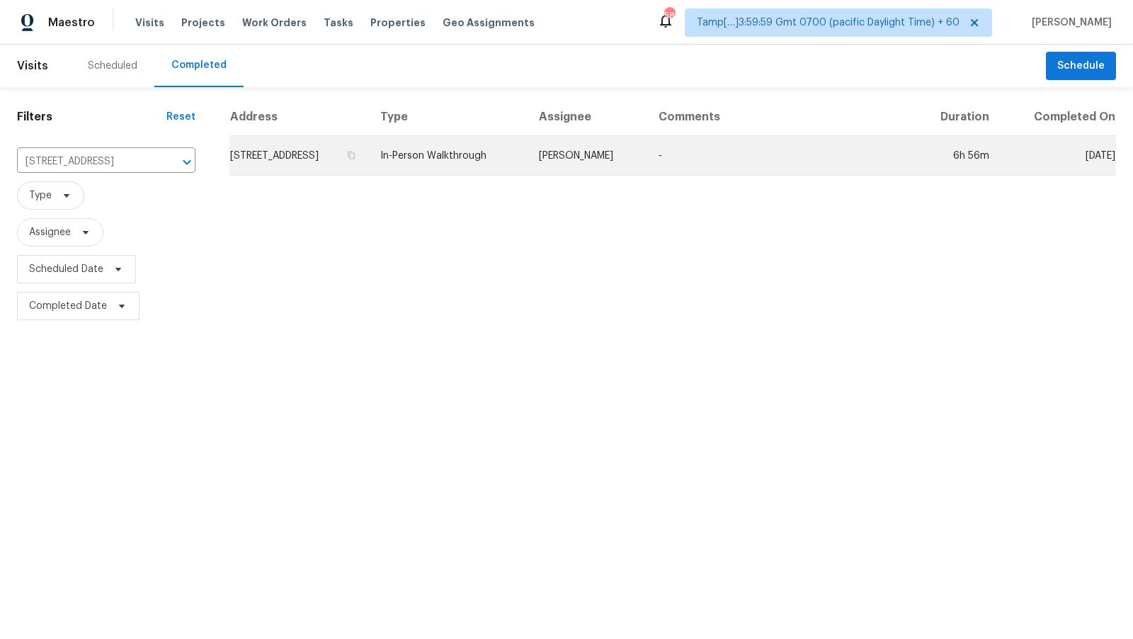
click at [369, 174] on td "[STREET_ADDRESS]" at bounding box center [299, 156] width 140 height 40
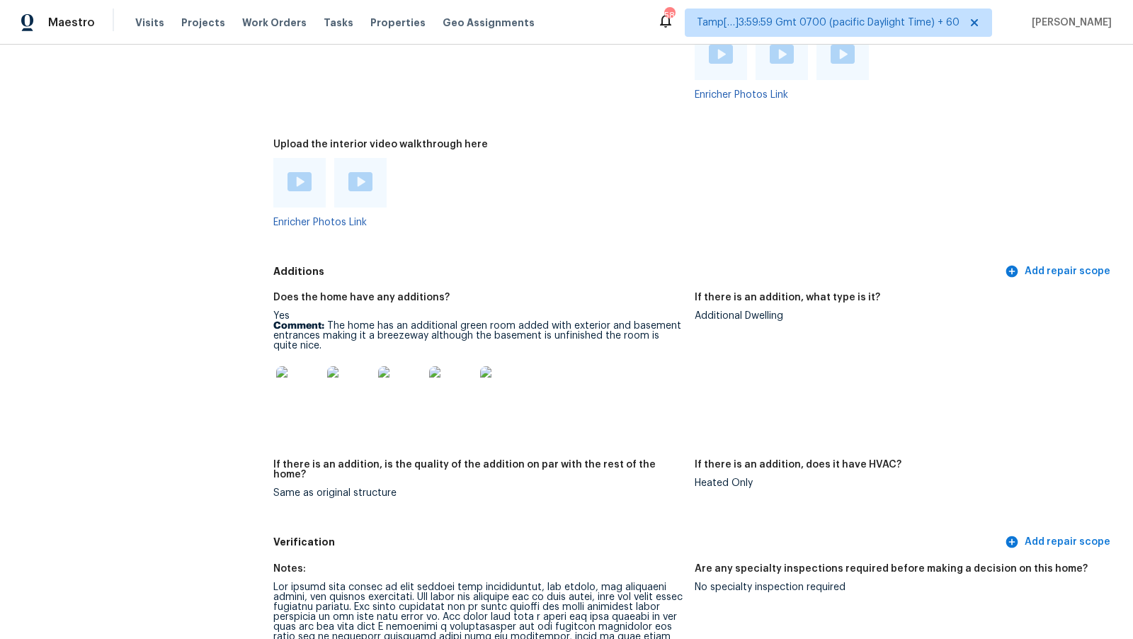
scroll to position [2877, 0]
click at [305, 181] on img at bounding box center [300, 182] width 24 height 19
click at [354, 181] on img at bounding box center [360, 182] width 24 height 19
click at [291, 391] on img at bounding box center [298, 389] width 45 height 45
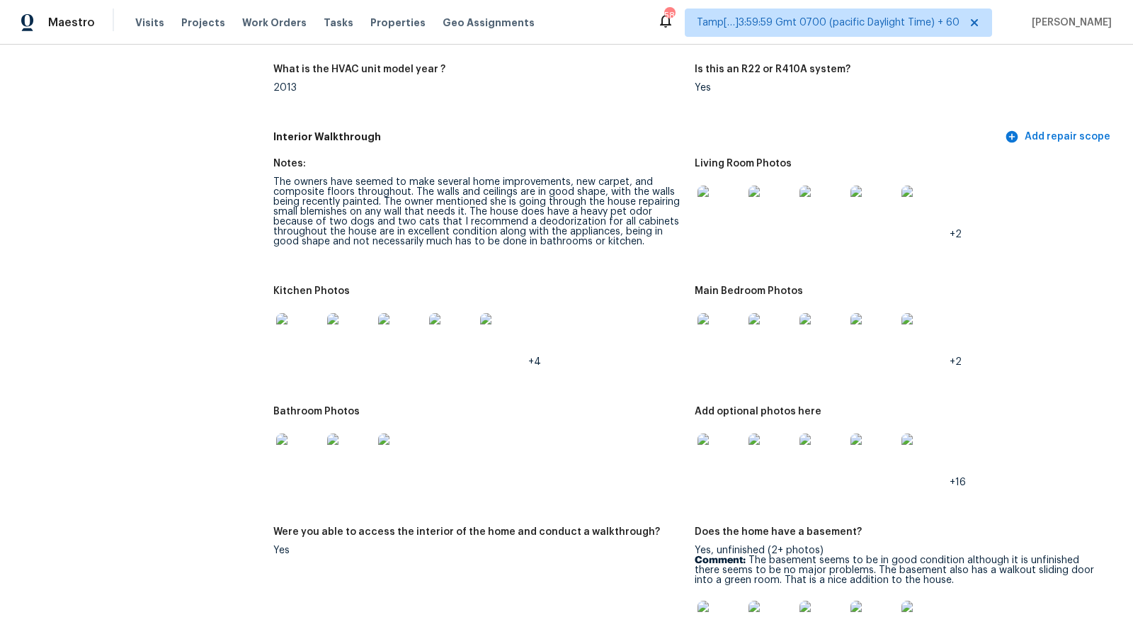
scroll to position [1539, 0]
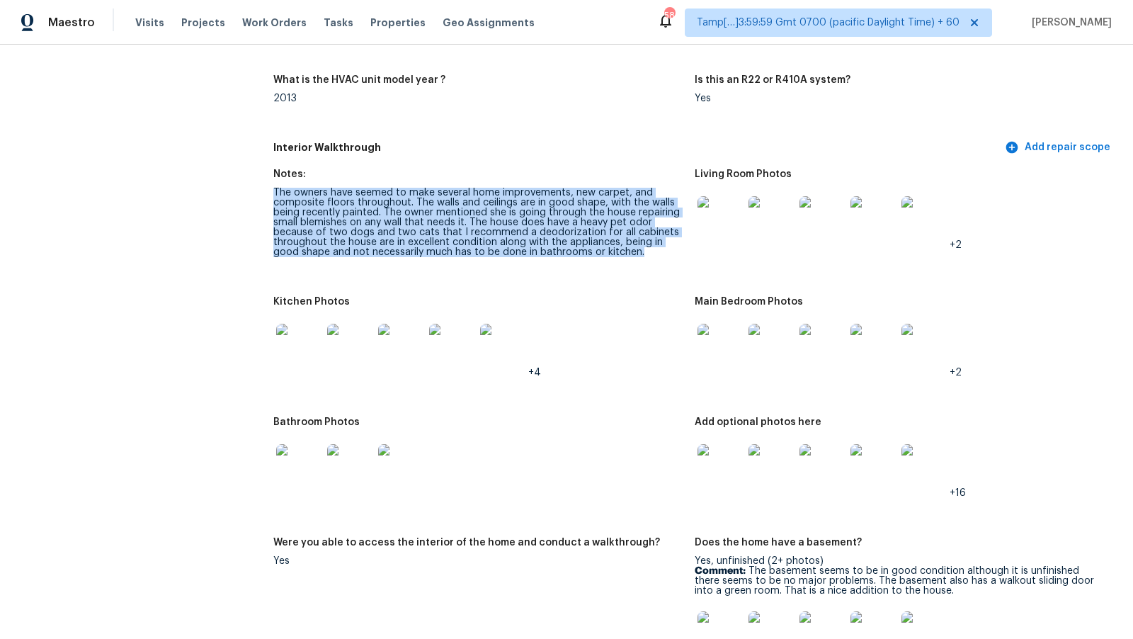
drag, startPoint x: 266, startPoint y: 191, endPoint x: 645, endPoint y: 252, distance: 384.6
copy div "The owners have seemed to make several home improvements, new carpet, and compo…"
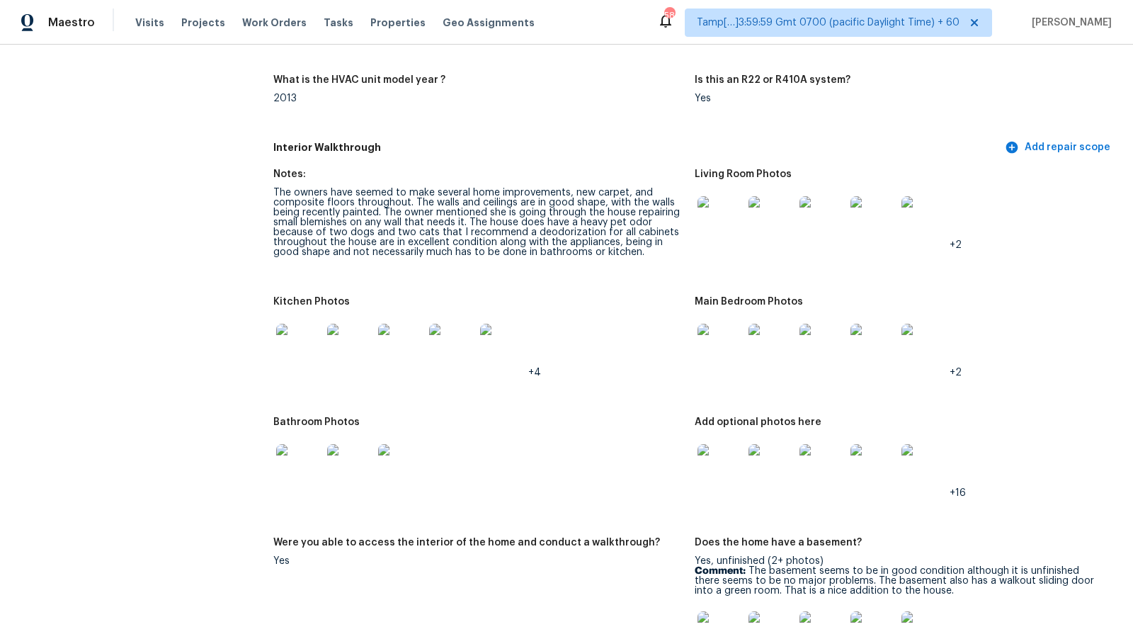
click at [633, 132] on div "Notes: The HVAC is in new unit that has been serviced along with the furnace by…" at bounding box center [694, 40] width 843 height 188
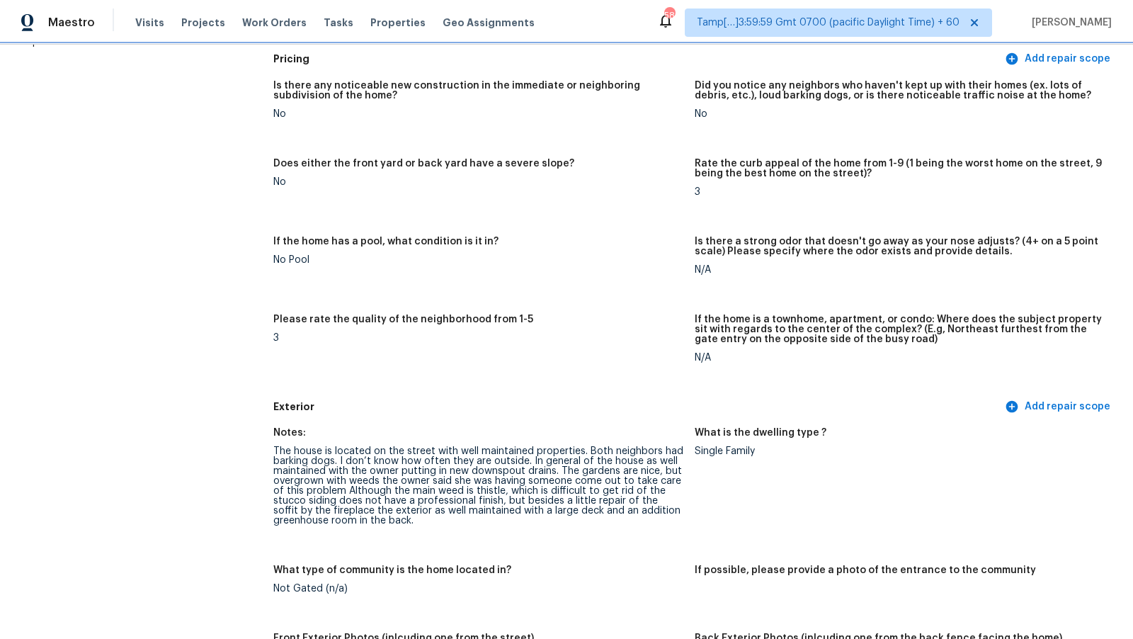
scroll to position [0, 0]
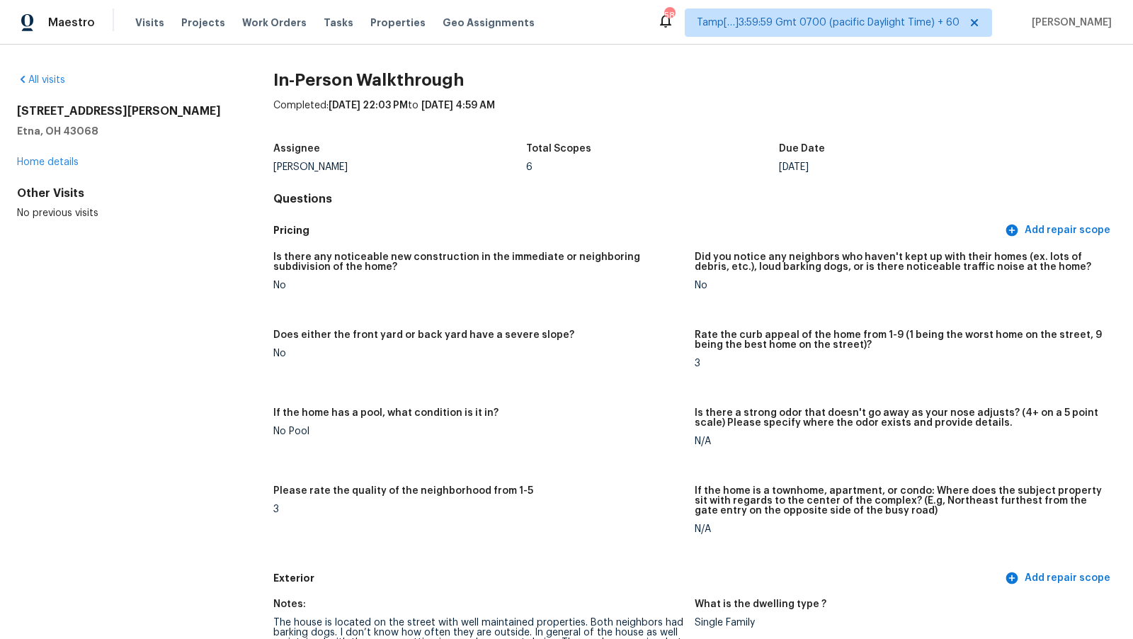
click at [617, 153] on div "Total Scopes" at bounding box center [652, 153] width 253 height 18
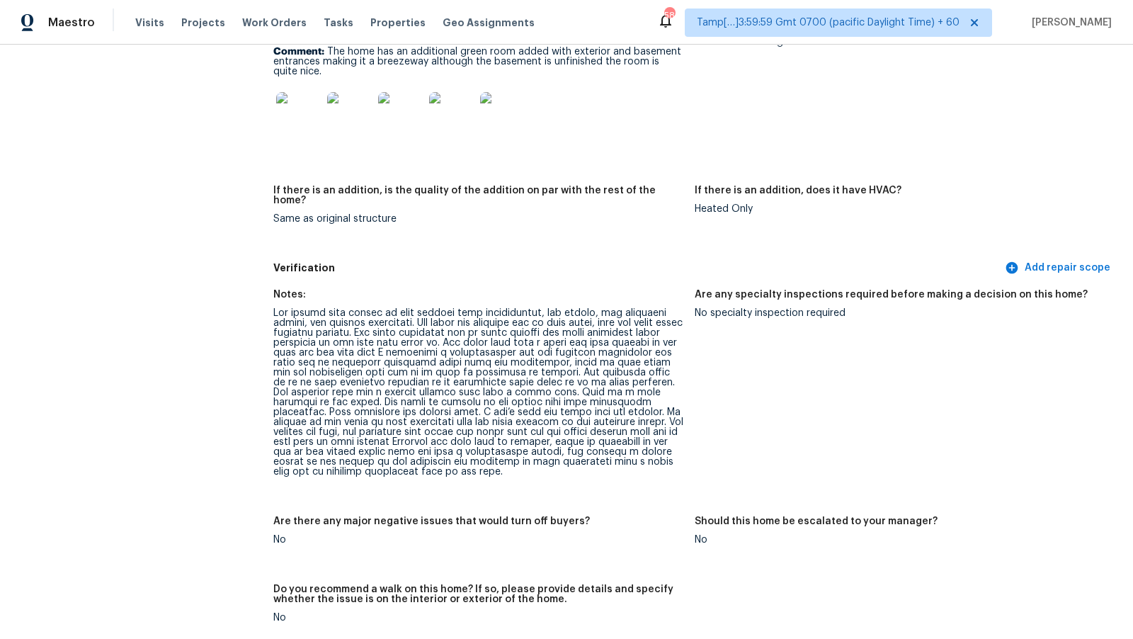
scroll to position [4034, 0]
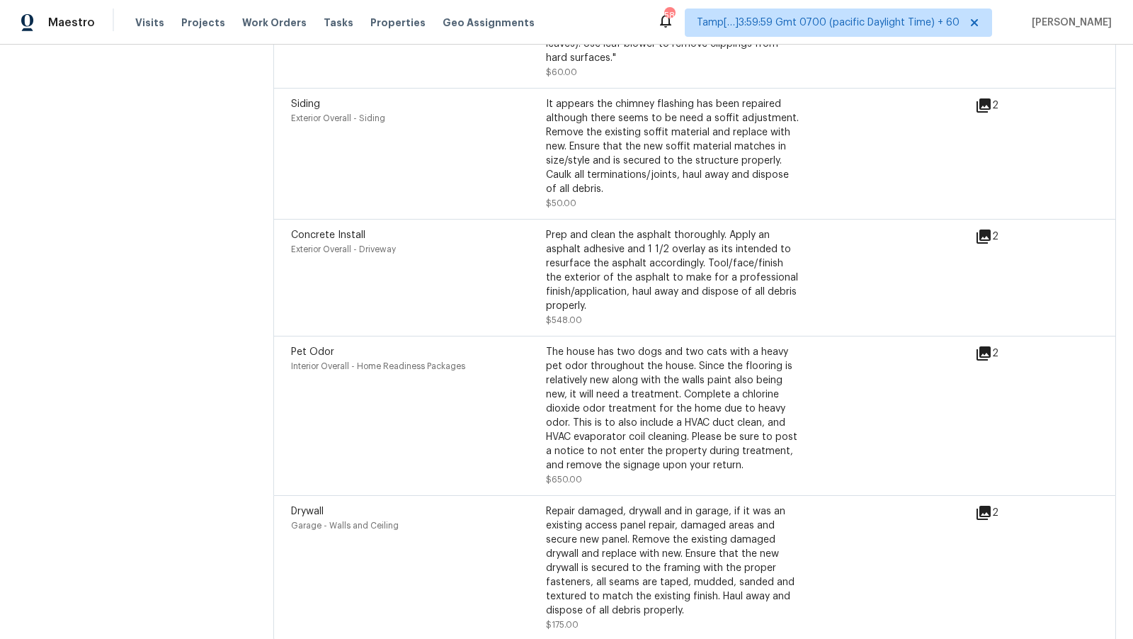
click at [511, 185] on div "Siding Exterior Overall - Siding" at bounding box center [418, 153] width 255 height 113
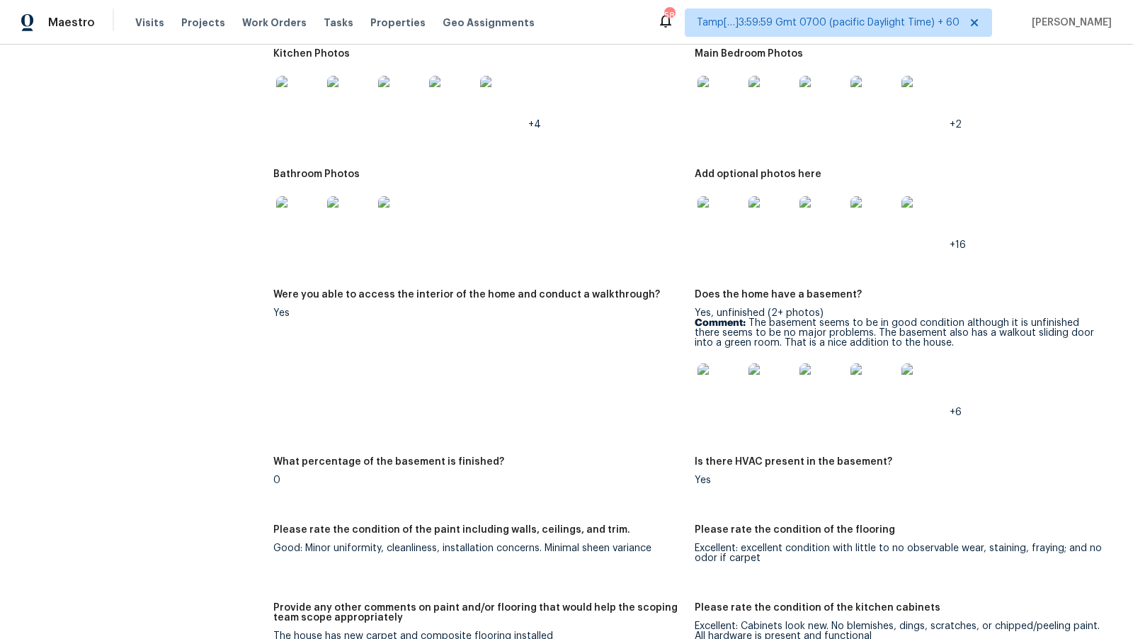
scroll to position [2806, 0]
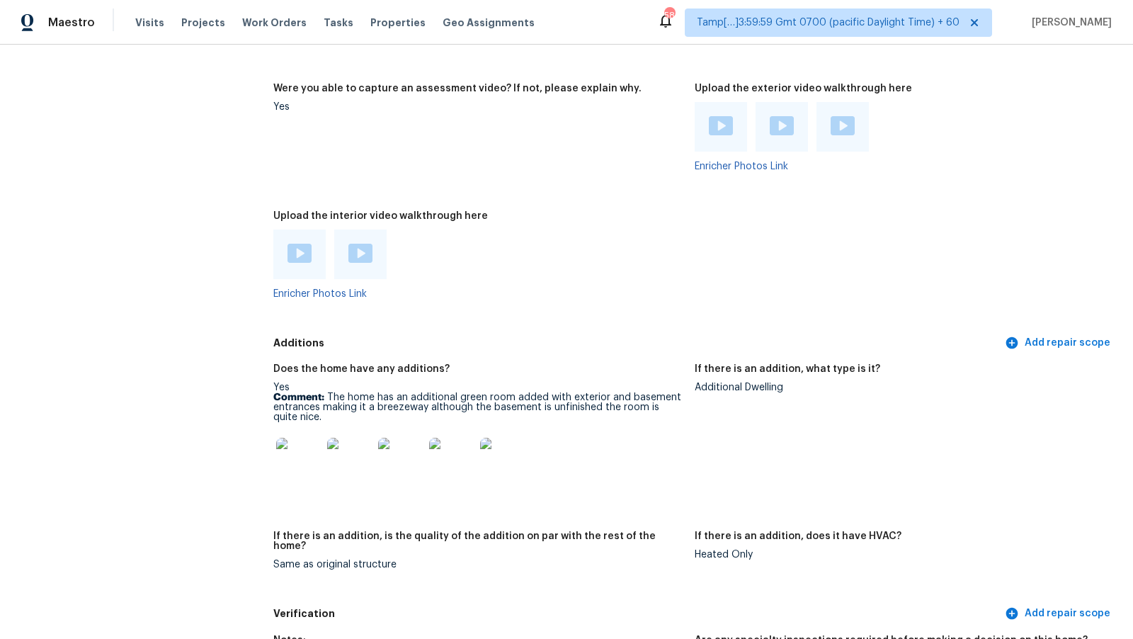
click at [512, 227] on div "Upload the interior video walkthrough here" at bounding box center [478, 220] width 410 height 18
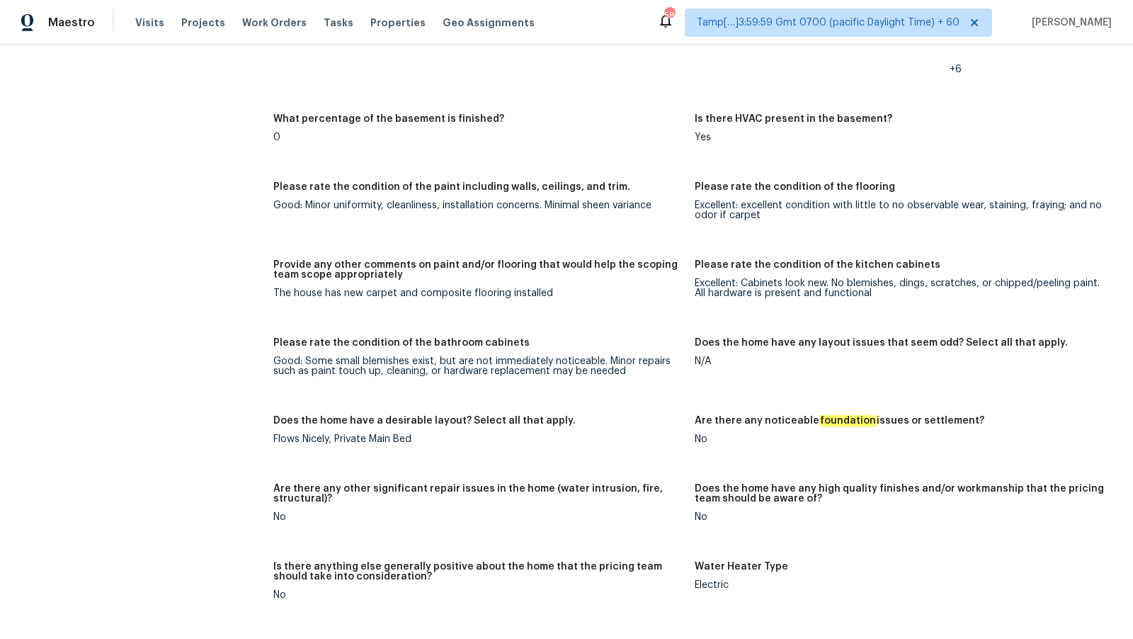
click at [395, 156] on figure "What percentage of the basement is finished? 0" at bounding box center [483, 139] width 421 height 51
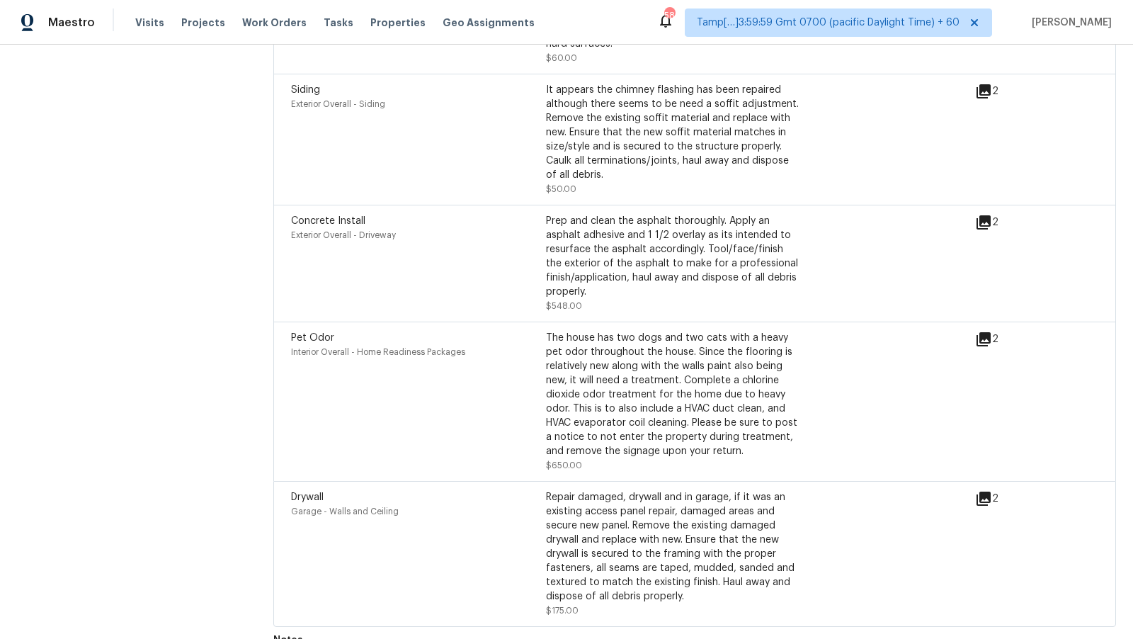
scroll to position [1974, 0]
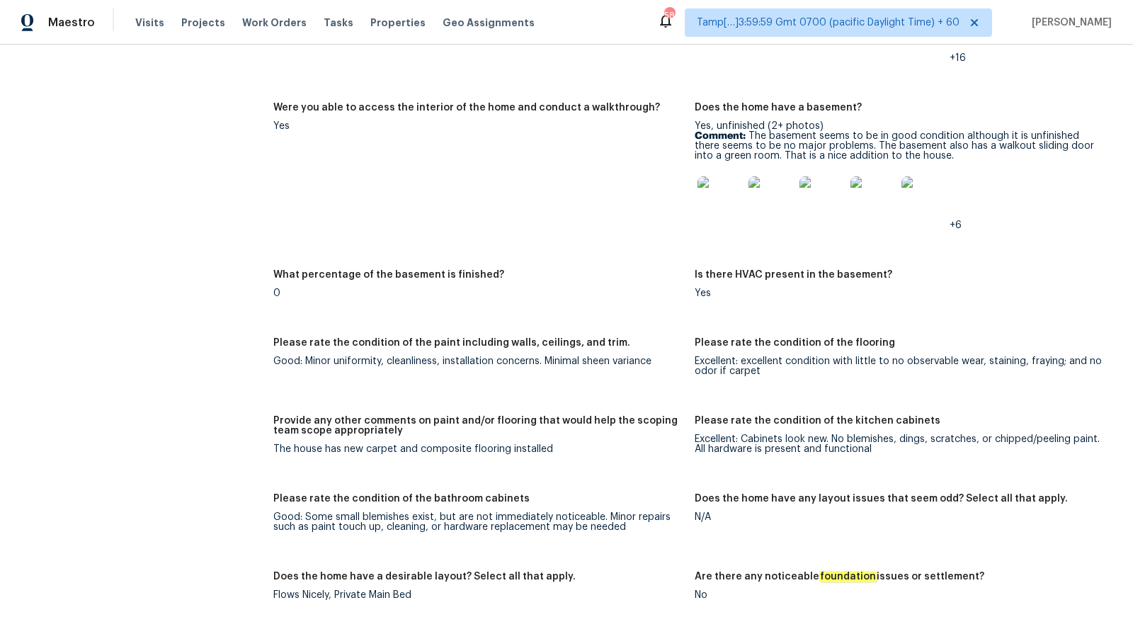
click at [470, 224] on figure "Were you able to access the interior of the home and conduct a walkthrough? Yes" at bounding box center [483, 178] width 421 height 150
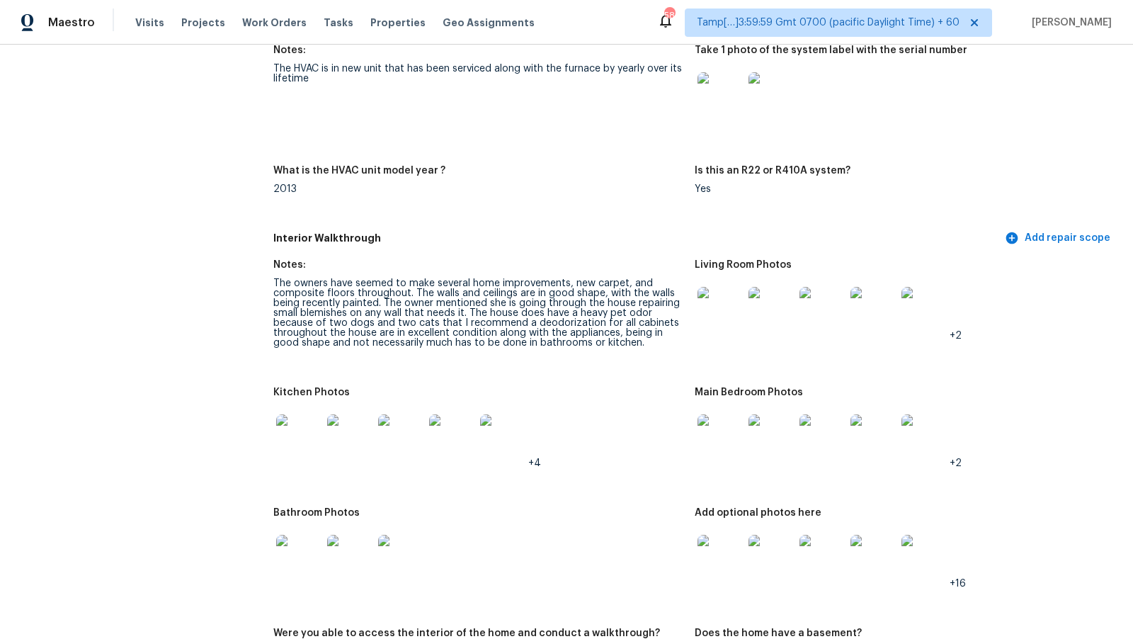
scroll to position [2052, 0]
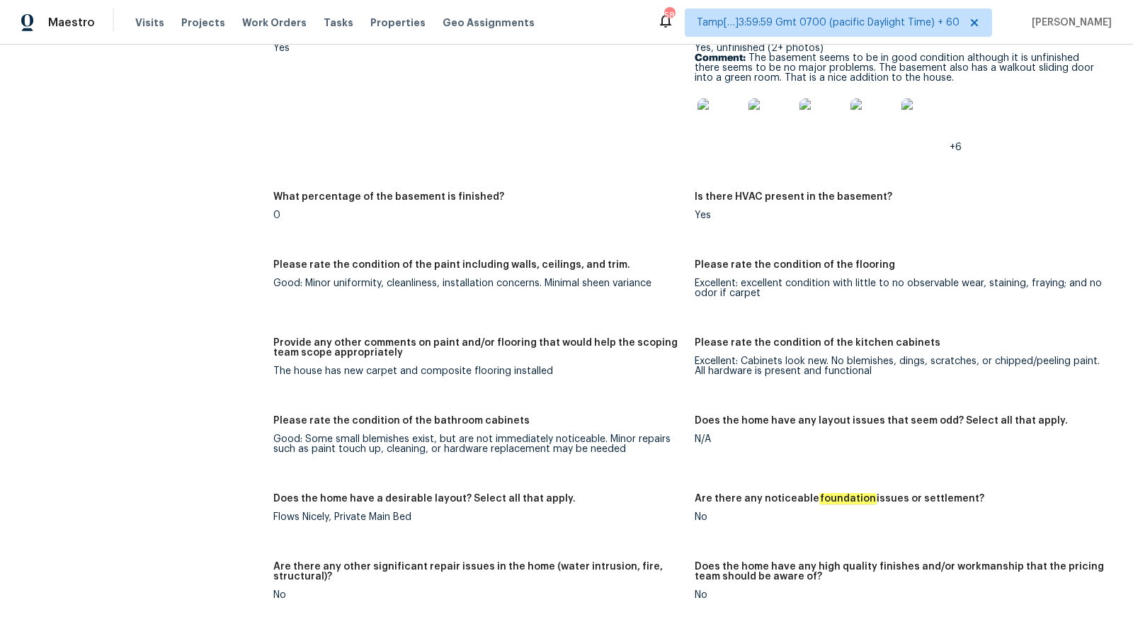
click at [407, 203] on div "What percentage of the basement is finished?" at bounding box center [478, 201] width 410 height 18
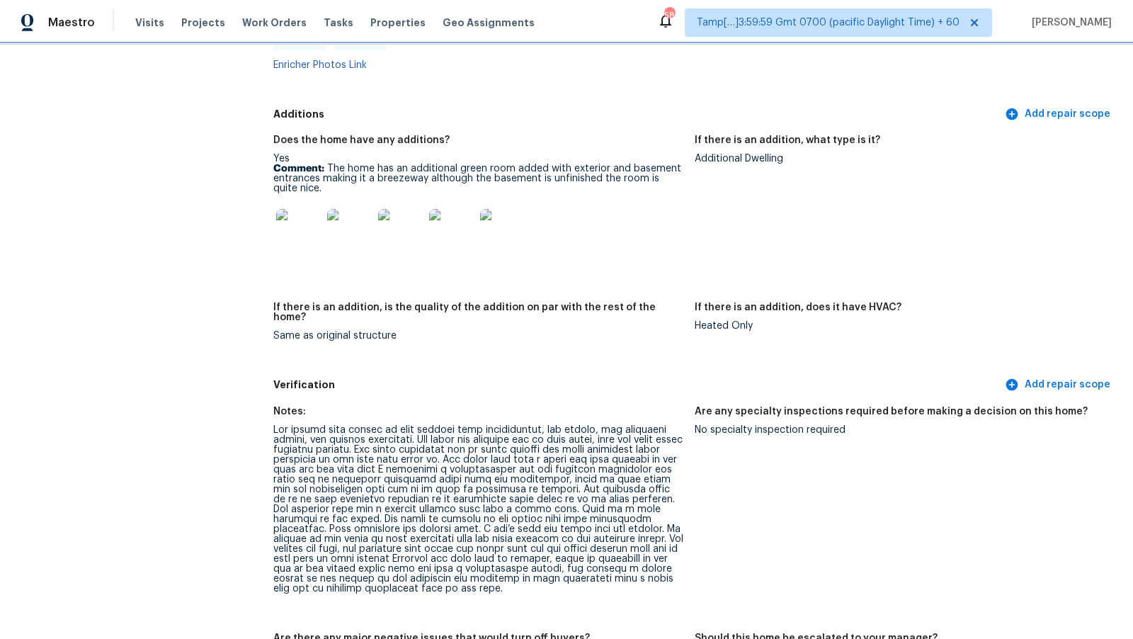
scroll to position [3036, 0]
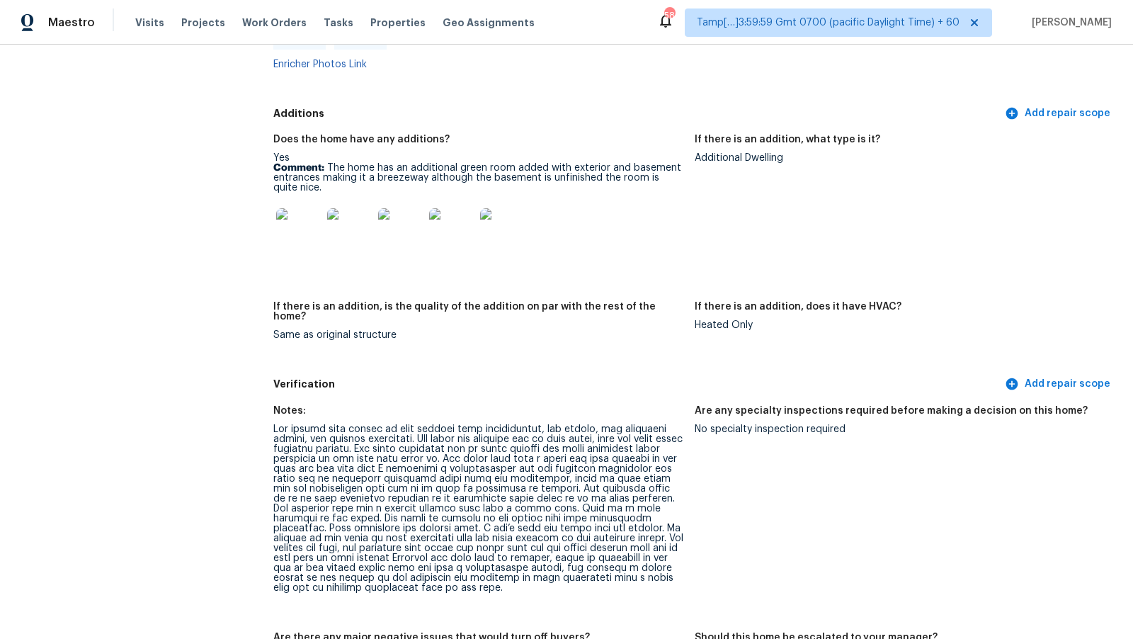
click at [288, 234] on img at bounding box center [298, 230] width 45 height 45
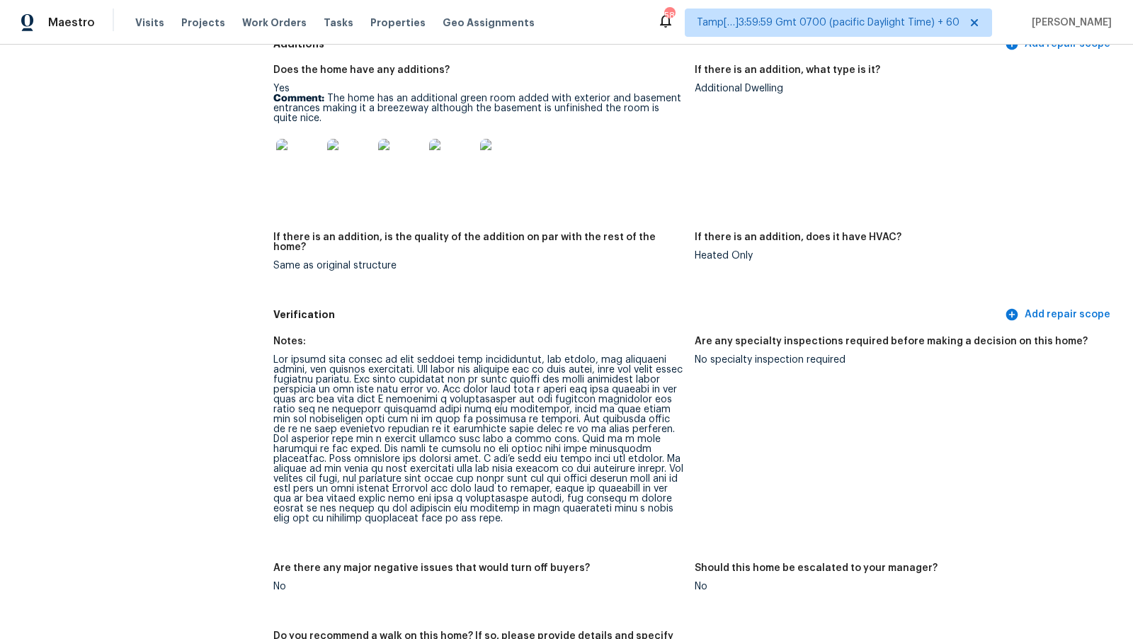
scroll to position [3106, 0]
click at [745, 257] on div "Heated Only" at bounding box center [900, 255] width 410 height 10
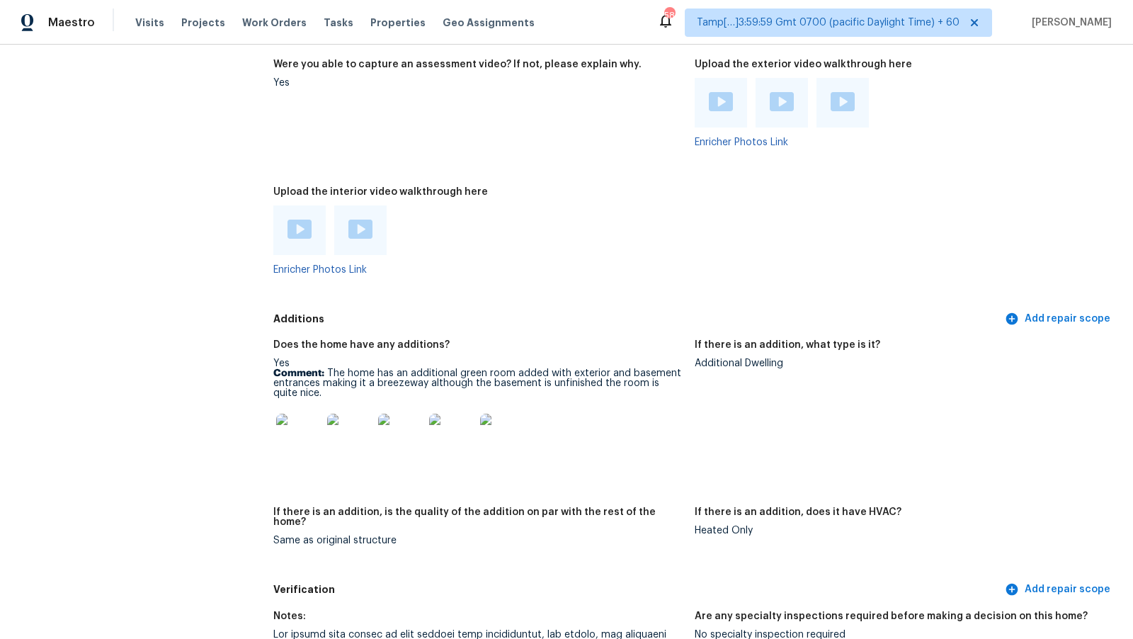
scroll to position [2834, 0]
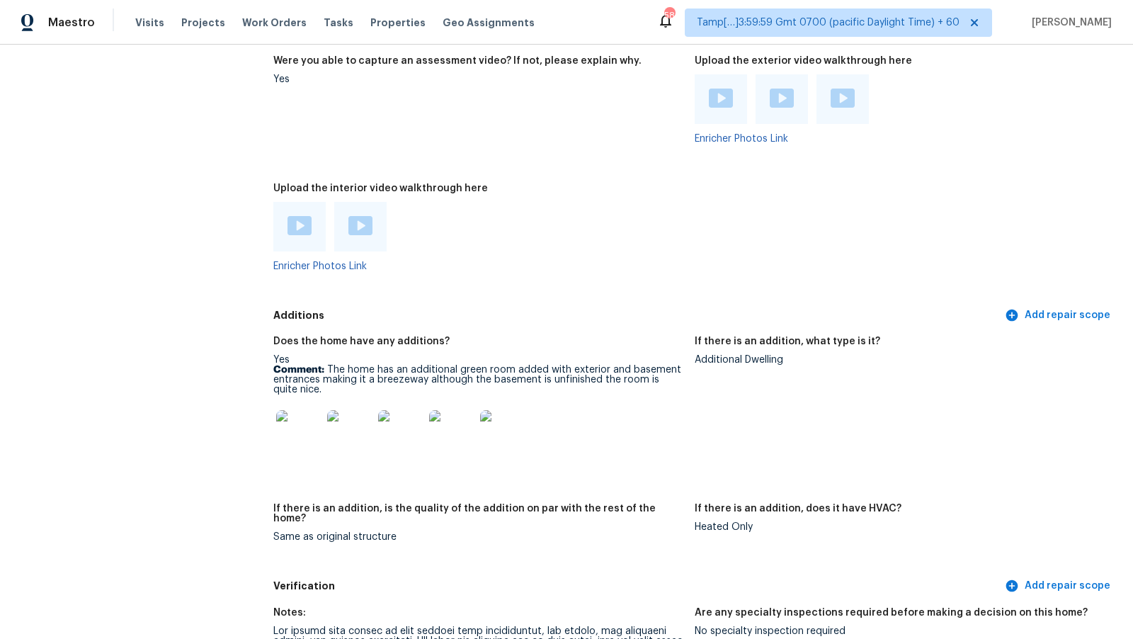
click at [744, 364] on div "Additional Dwelling" at bounding box center [900, 360] width 410 height 10
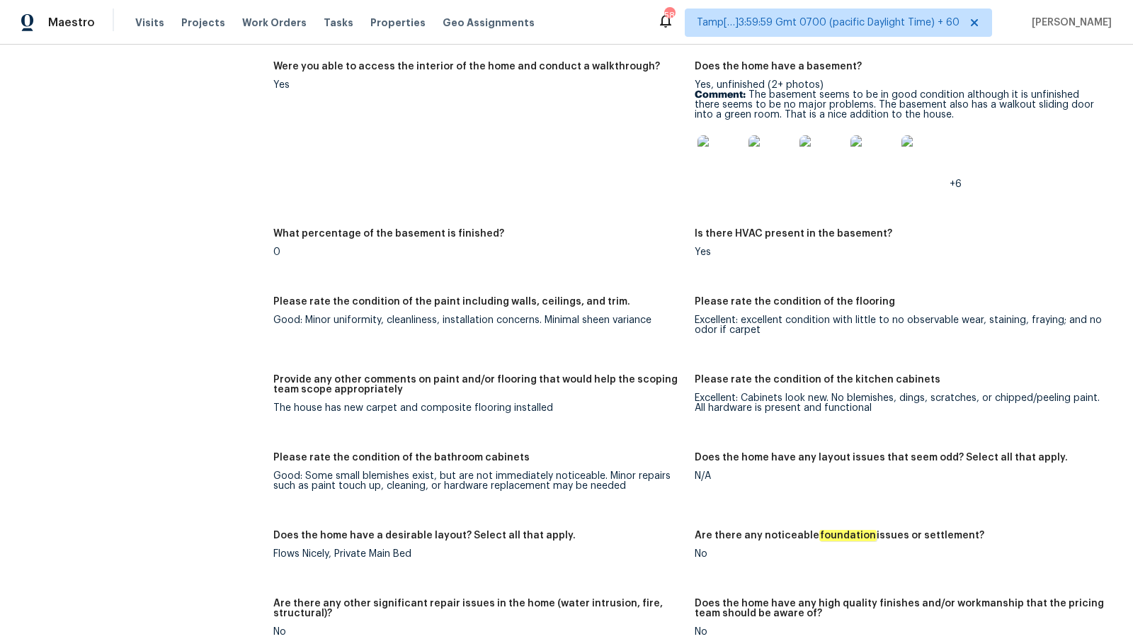
scroll to position [1979, 0]
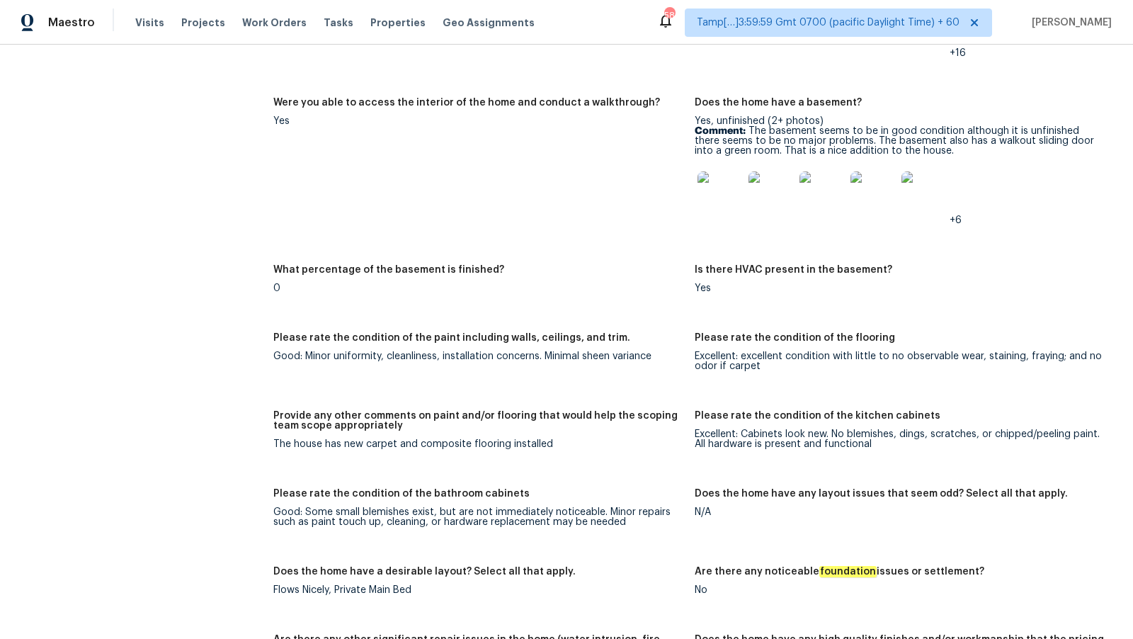
click at [733, 364] on div "Excellent: excellent condition with little to no observable wear, staining, fra…" at bounding box center [900, 361] width 410 height 20
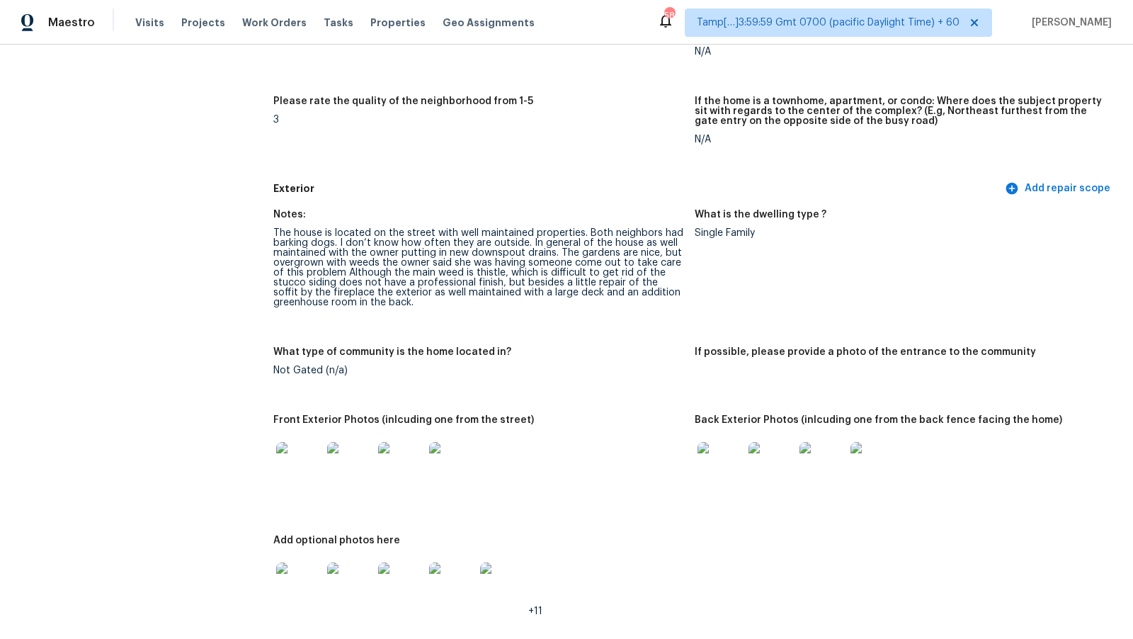
scroll to position [0, 0]
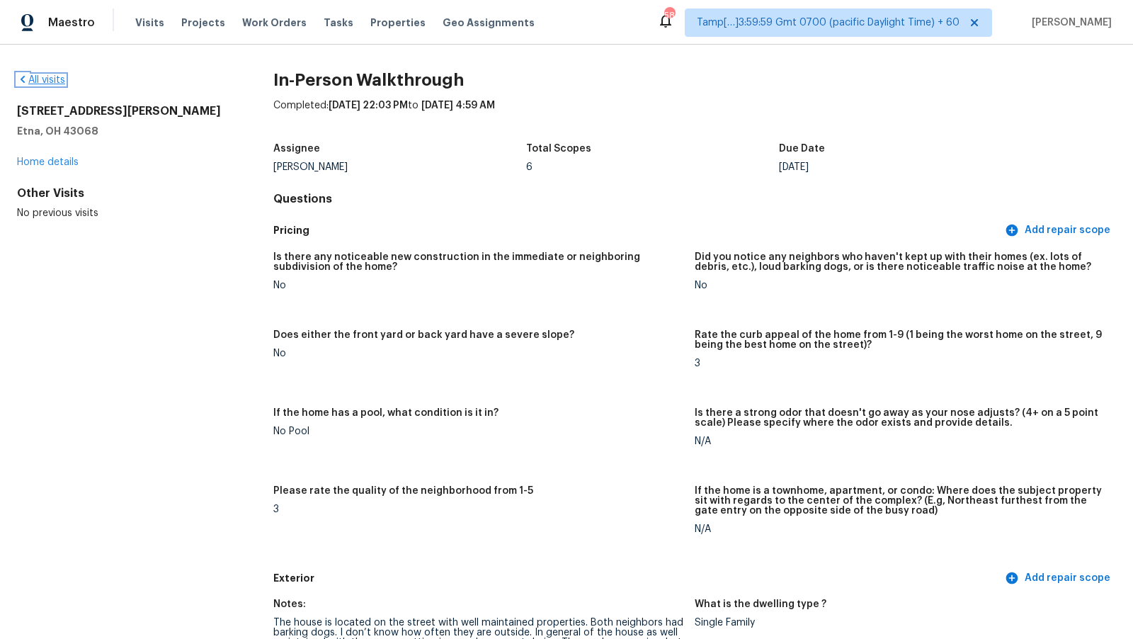
click at [35, 79] on link "All visits" at bounding box center [41, 80] width 48 height 10
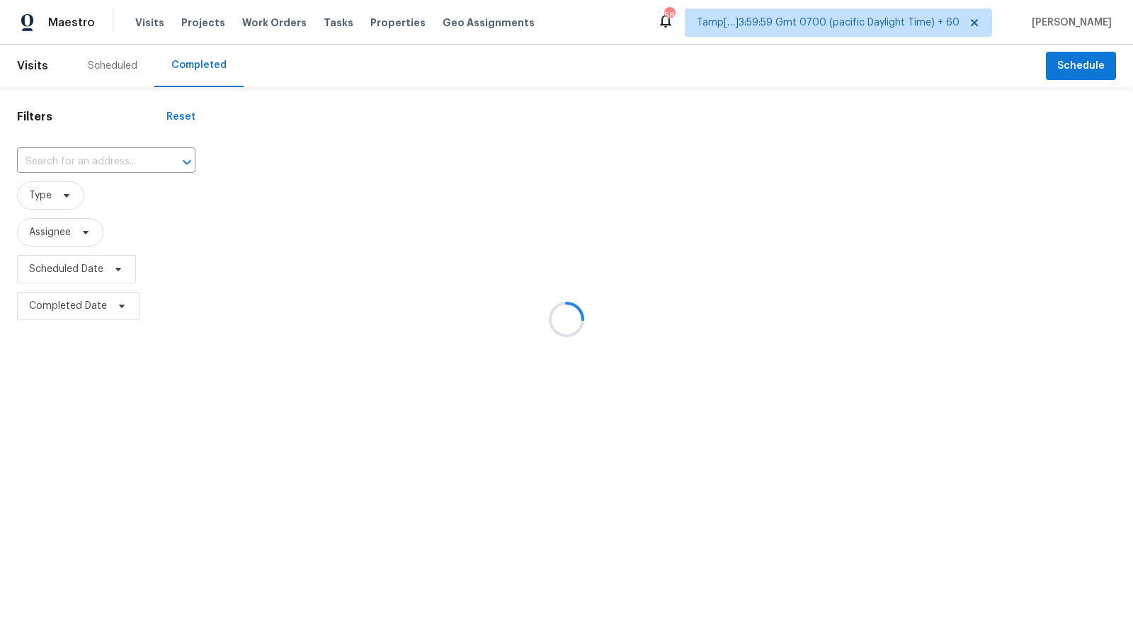
click at [106, 165] on div at bounding box center [566, 319] width 1133 height 639
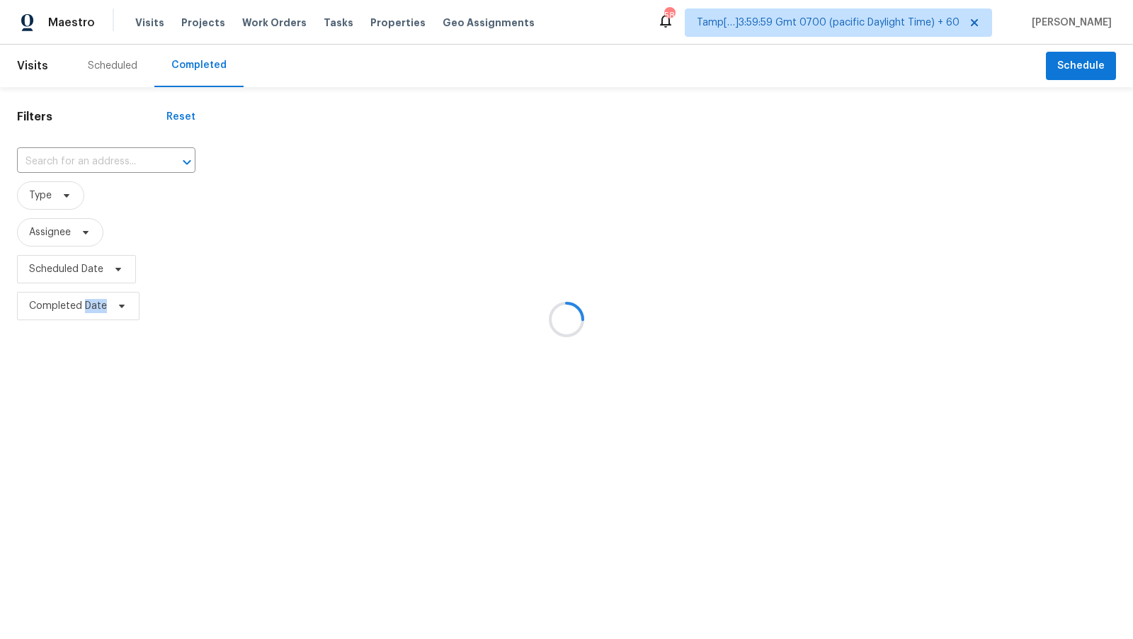
click at [106, 165] on div at bounding box center [566, 319] width 1133 height 639
click at [103, 172] on div at bounding box center [566, 319] width 1133 height 639
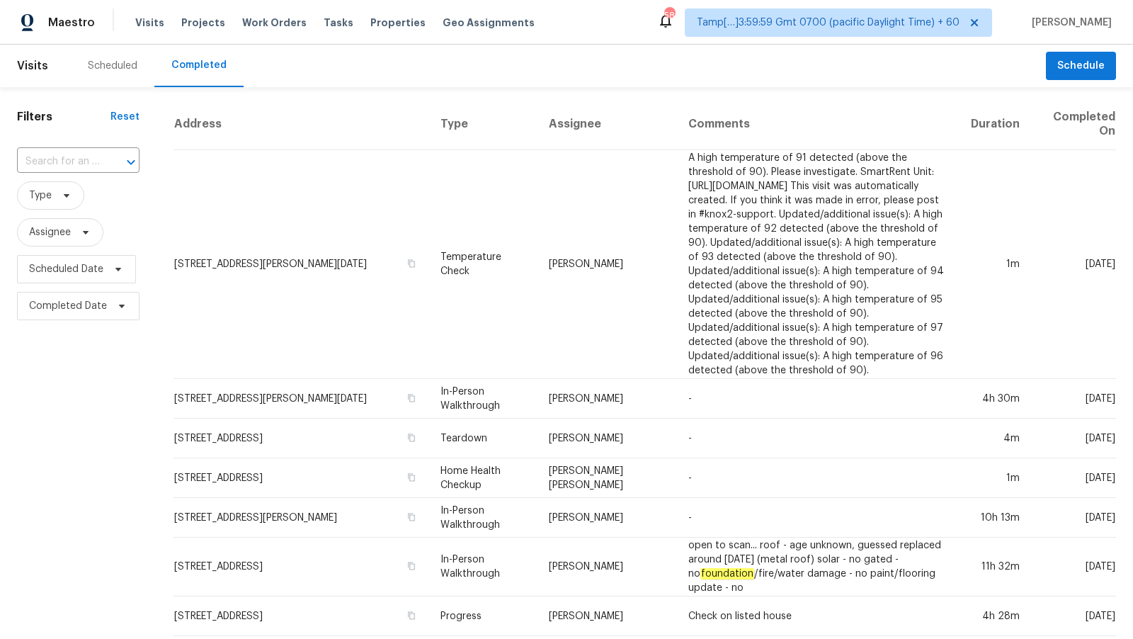
click at [105, 159] on div at bounding box center [121, 162] width 37 height 20
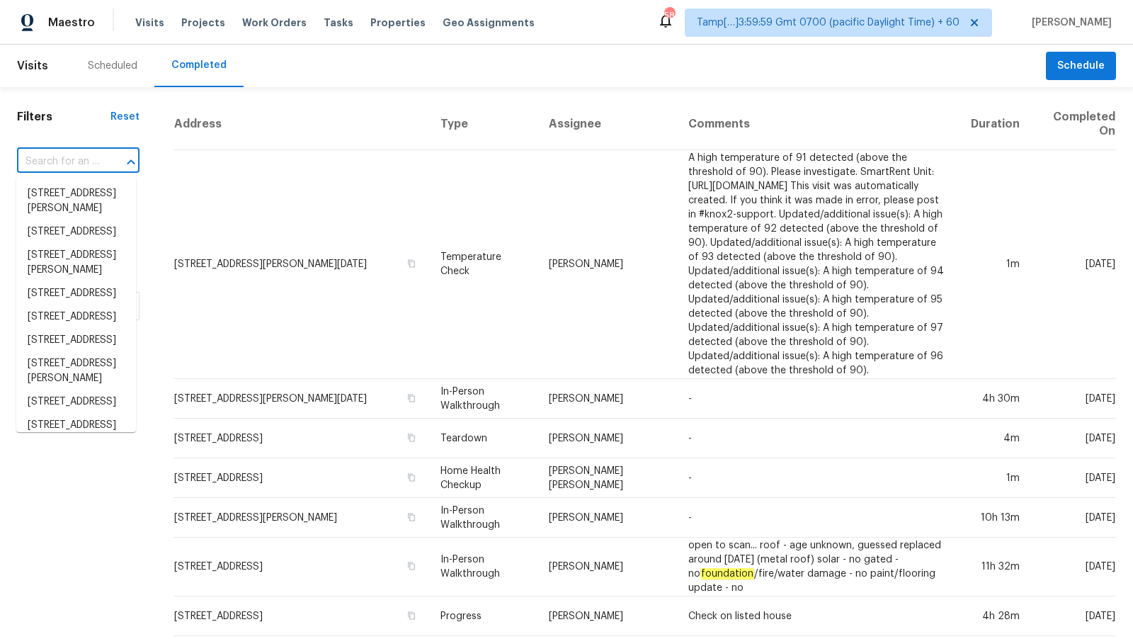
paste input "4134 Nadia Dr, Corpus Christi, TX 78414"
type input "4134 Nadia Dr, Corpus Christi, TX 78414"
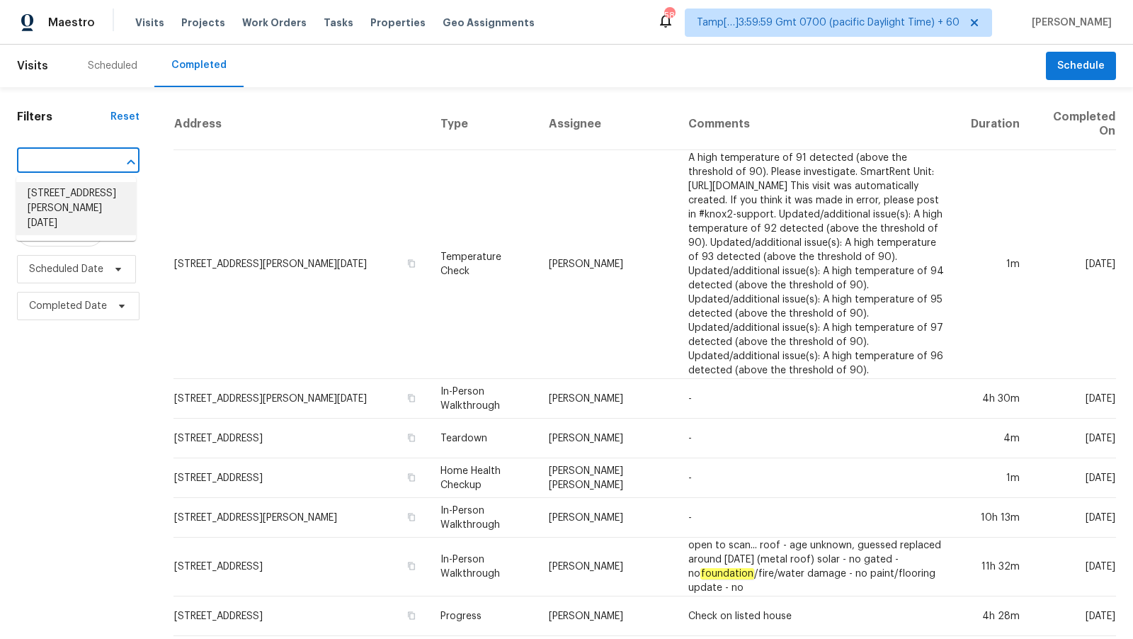
click at [102, 195] on li "4134 Nadia Dr, Corpus Christi, TX 78414" at bounding box center [76, 208] width 120 height 53
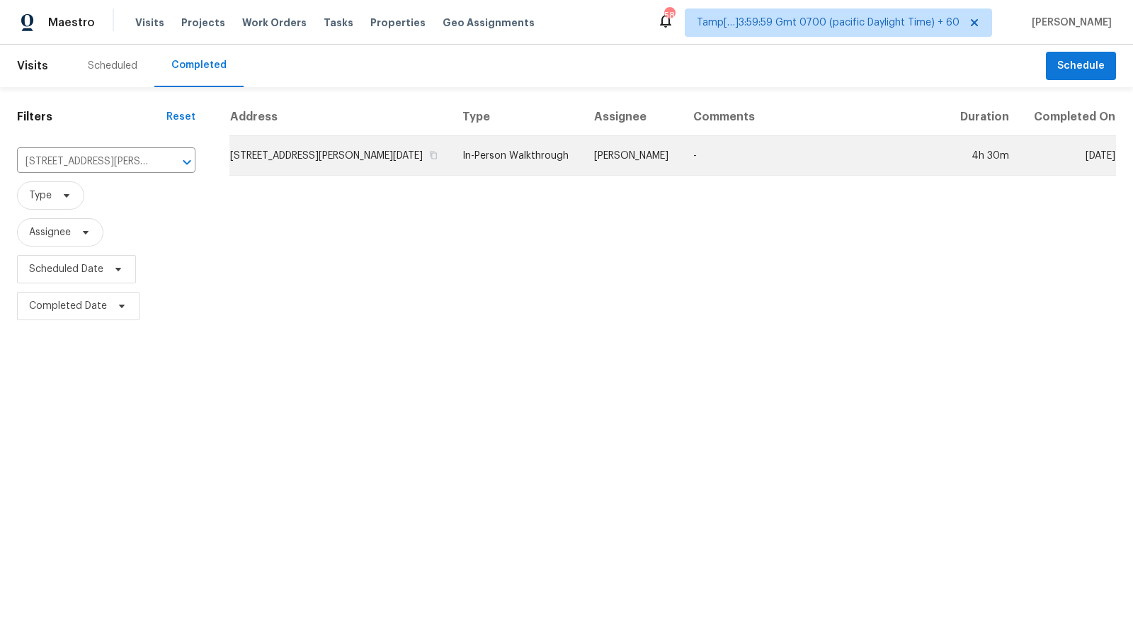
click at [465, 152] on td "In-Person Walkthrough" at bounding box center [517, 156] width 132 height 40
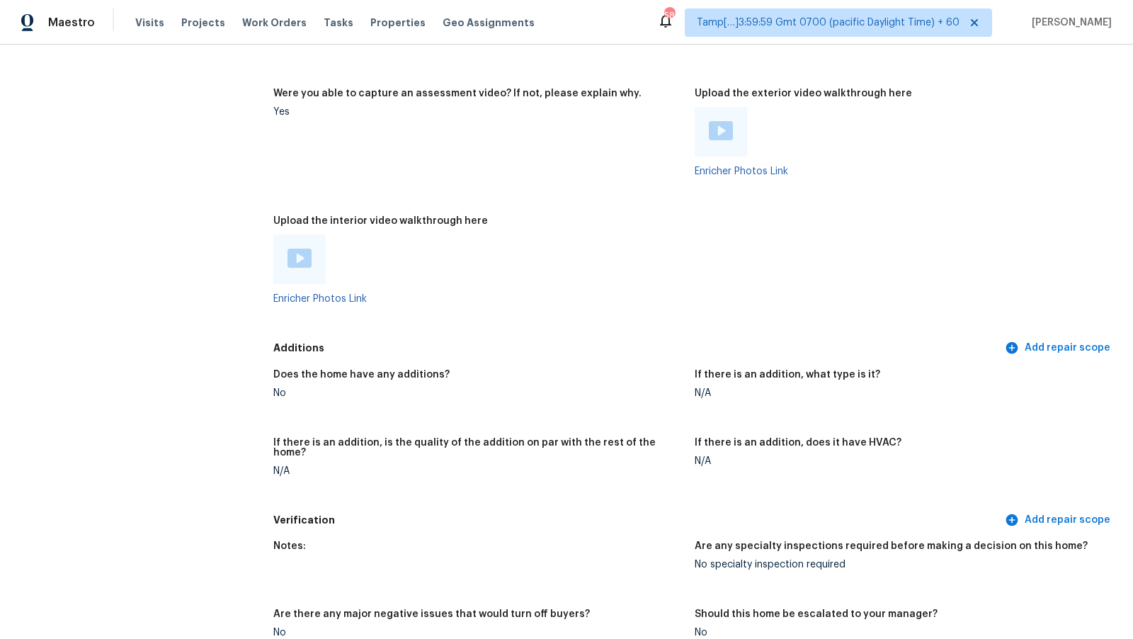
scroll to position [2725, 0]
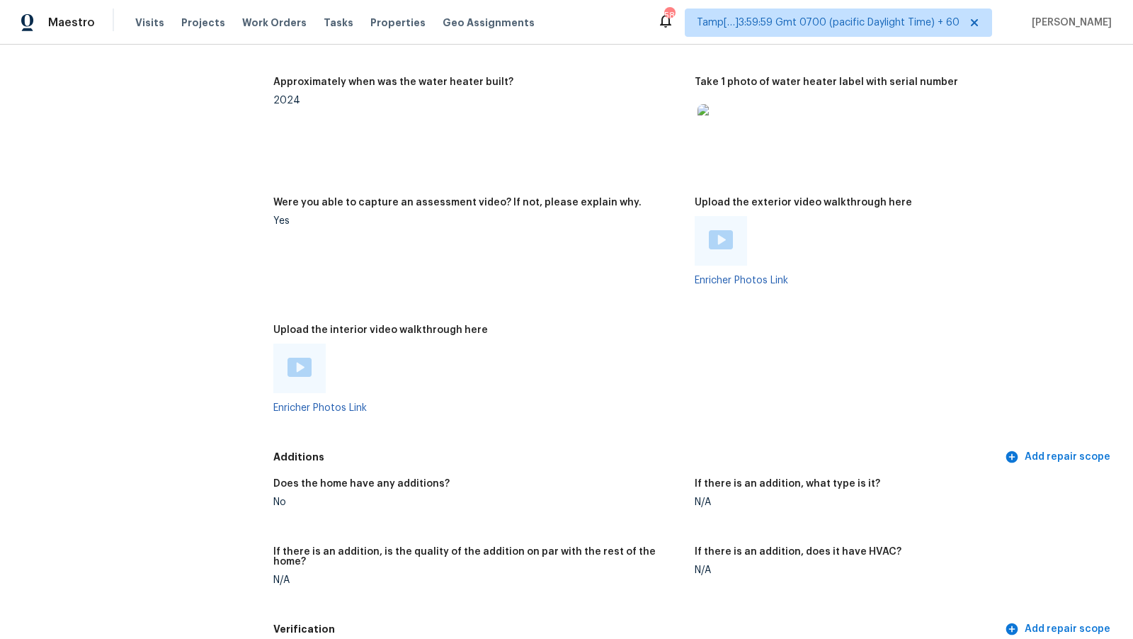
click at [298, 365] on div at bounding box center [300, 368] width 24 height 21
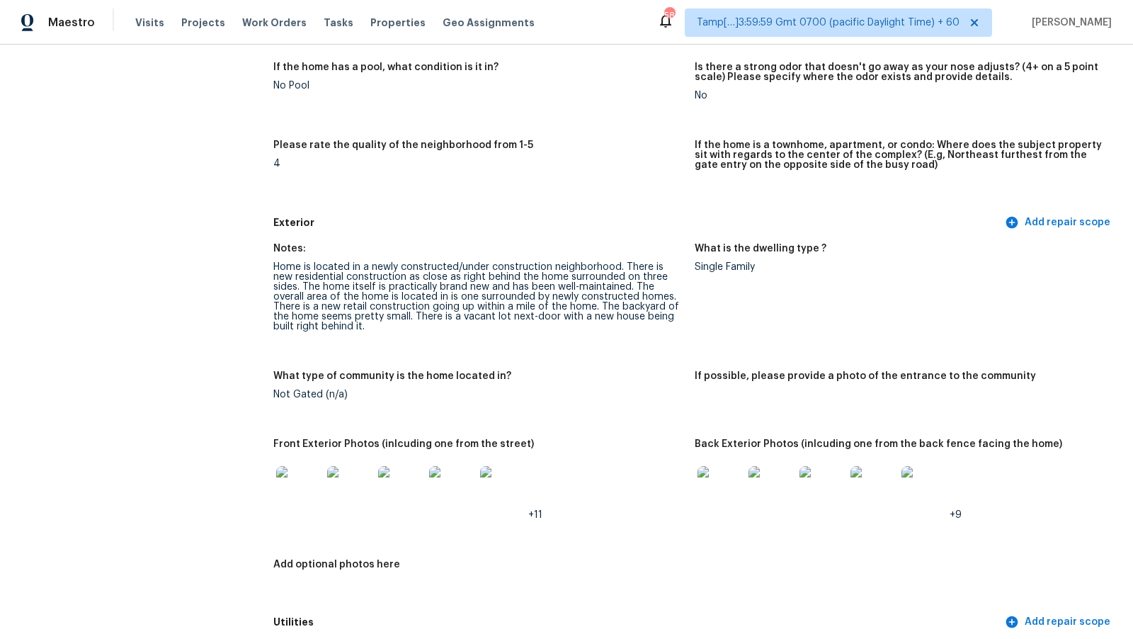
scroll to position [373, 0]
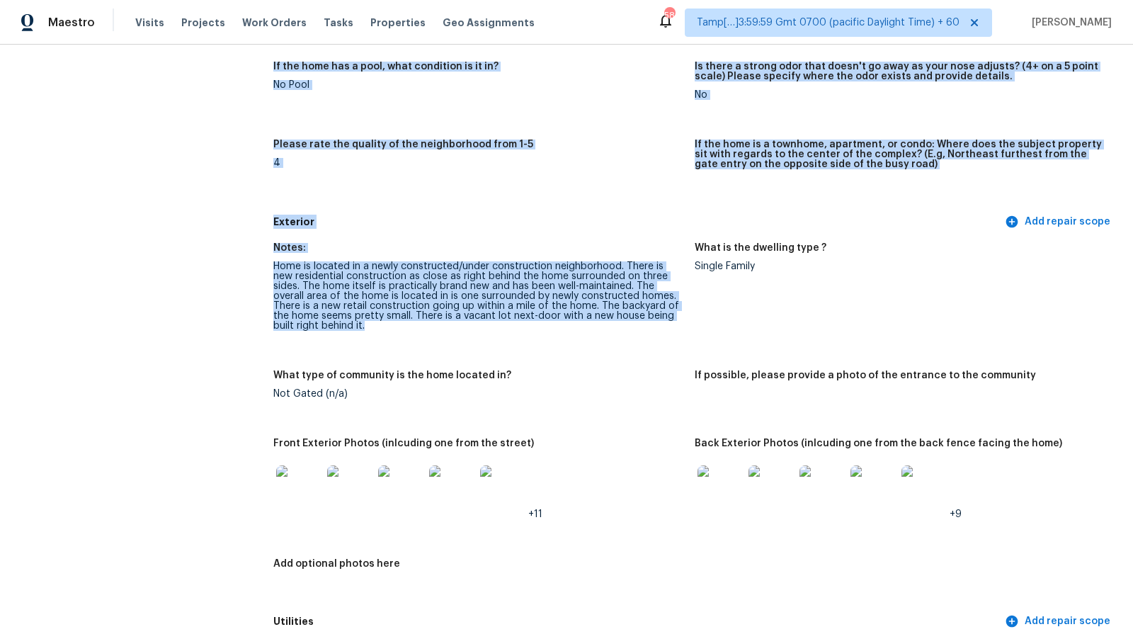
drag, startPoint x: 685, startPoint y: 319, endPoint x: 175, endPoint y: 268, distance: 512.4
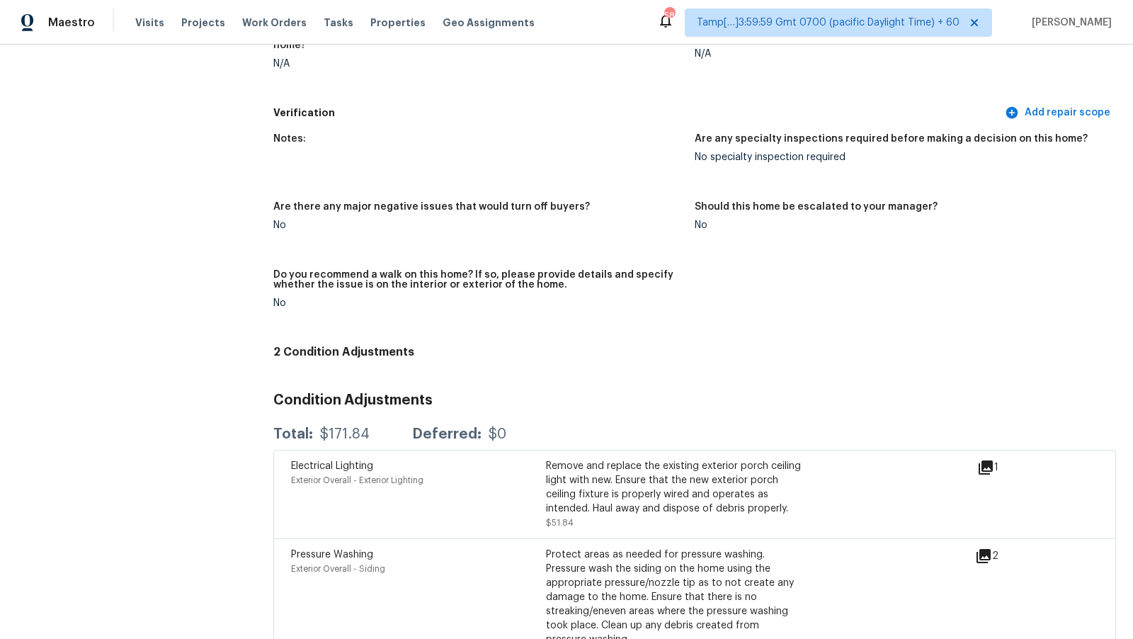
scroll to position [3287, 0]
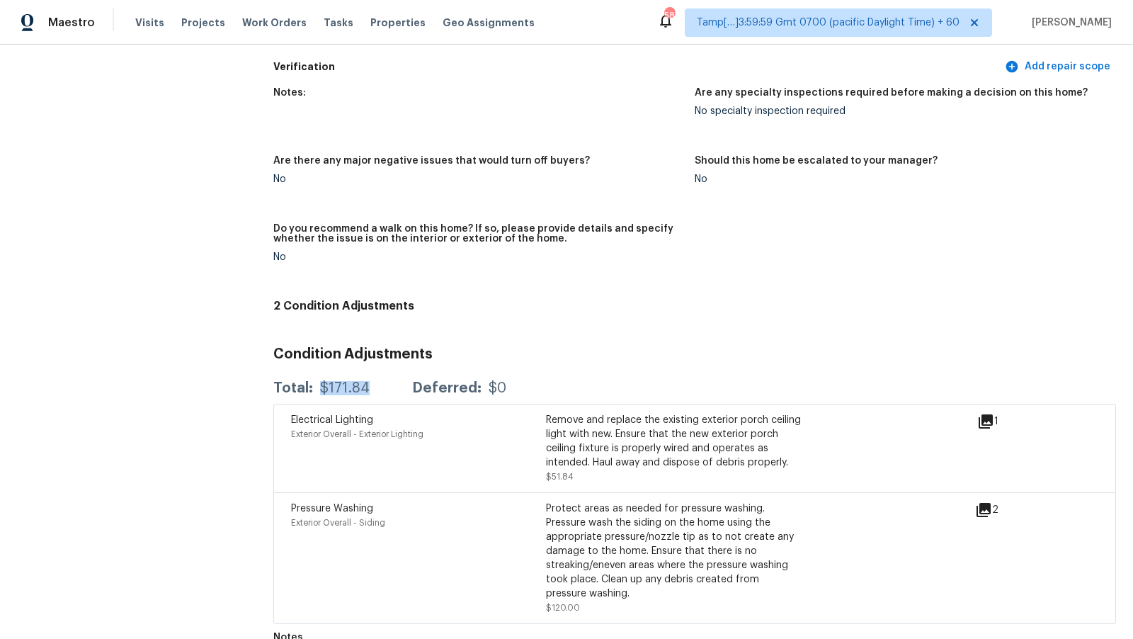
drag, startPoint x: 318, startPoint y: 363, endPoint x: 377, endPoint y: 362, distance: 58.8
click at [377, 381] on div "Total: $171.84 Deferred: $0" at bounding box center [389, 388] width 233 height 14
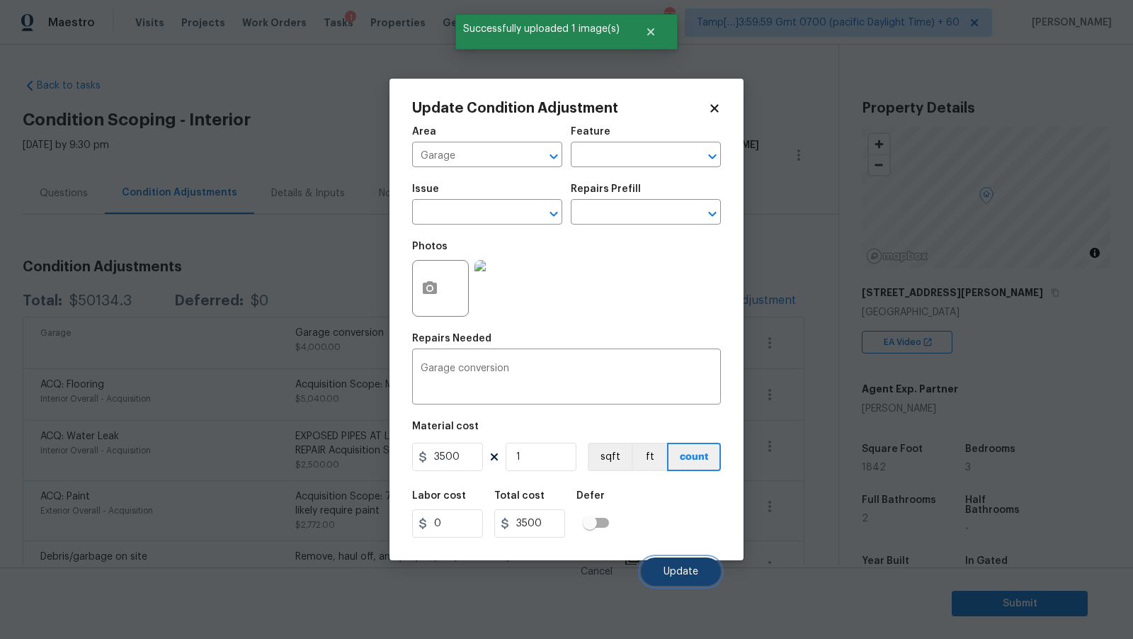
click at [666, 570] on span "Update" at bounding box center [681, 572] width 35 height 11
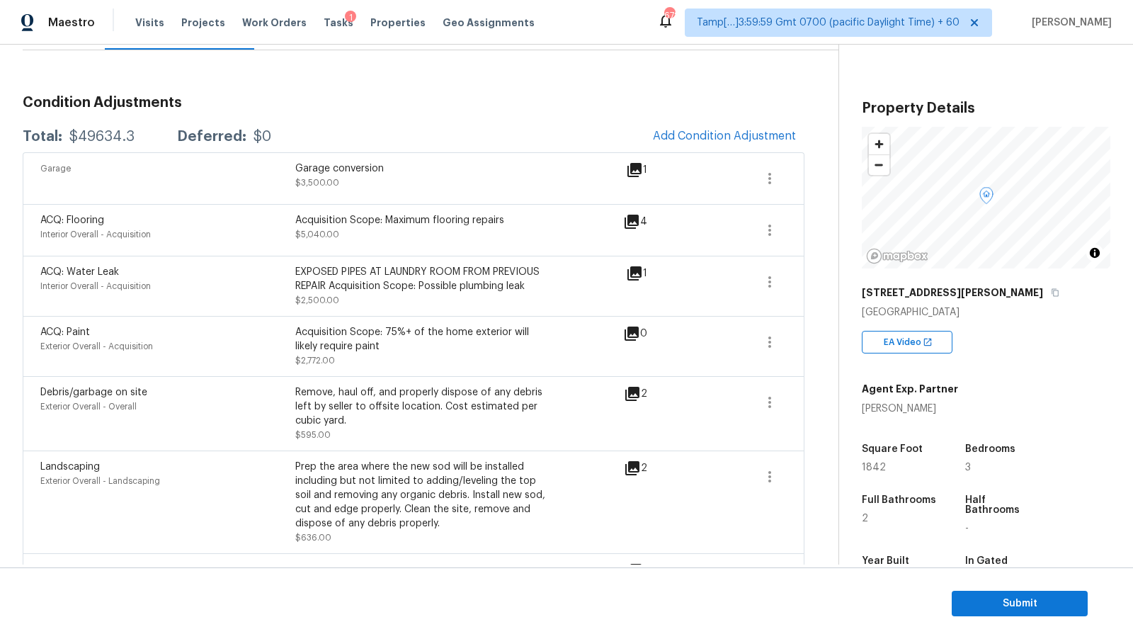
scroll to position [155, 0]
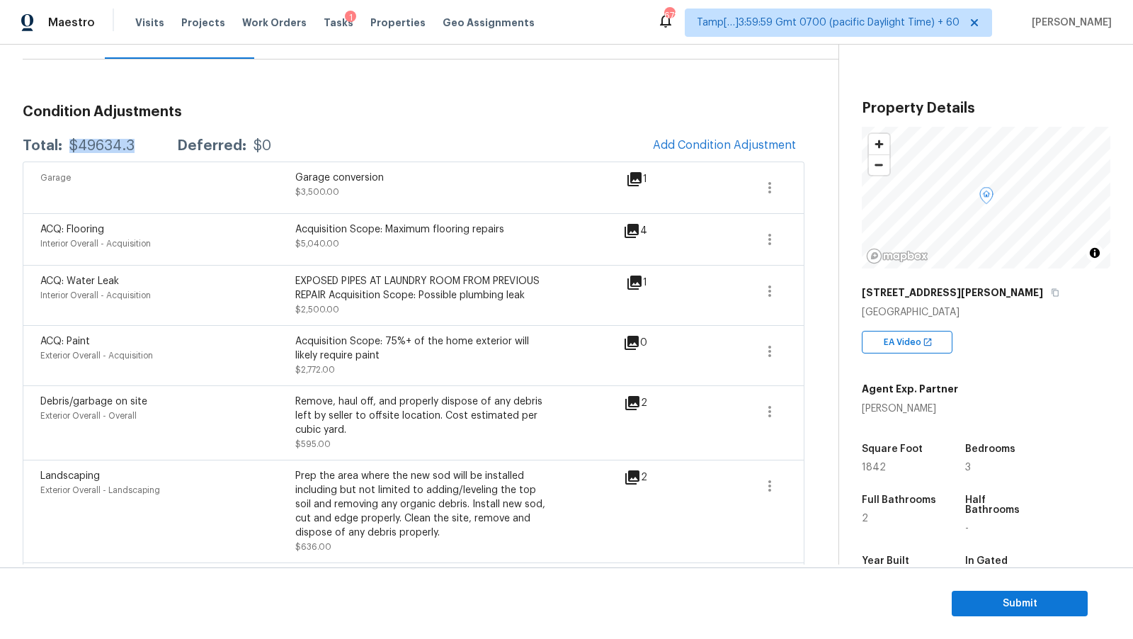
drag, startPoint x: 68, startPoint y: 144, endPoint x: 137, endPoint y: 141, distance: 68.8
click at [137, 142] on div "Total: $49634.3 Deferred: $0" at bounding box center [147, 146] width 249 height 14
copy div "$49634.3"
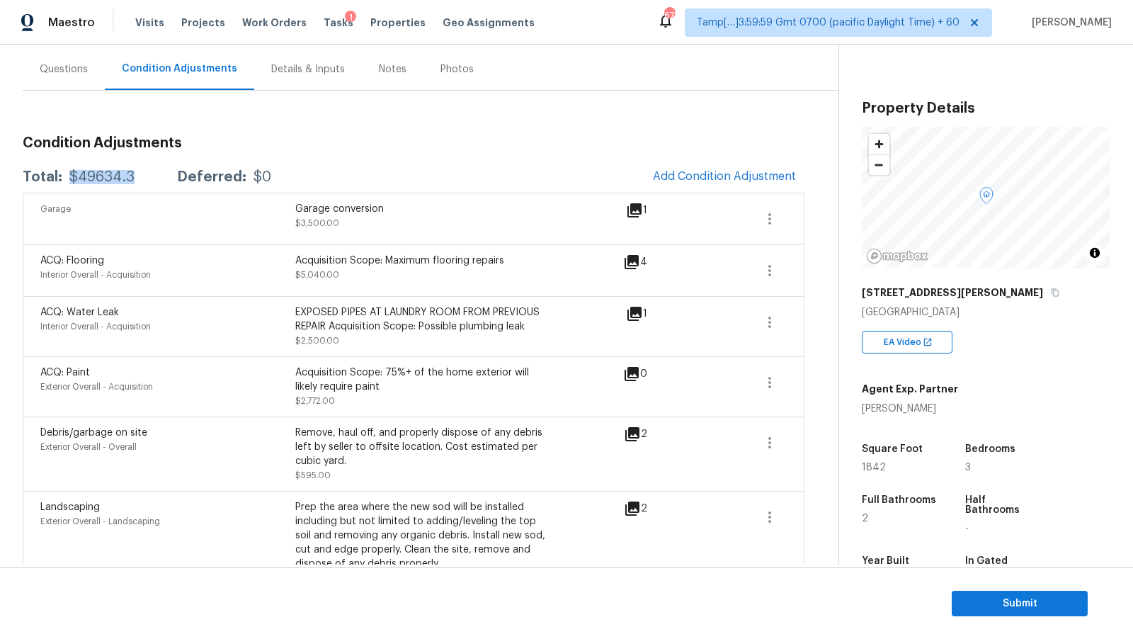
scroll to position [123, 0]
click at [84, 62] on div "Questions" at bounding box center [64, 70] width 82 height 42
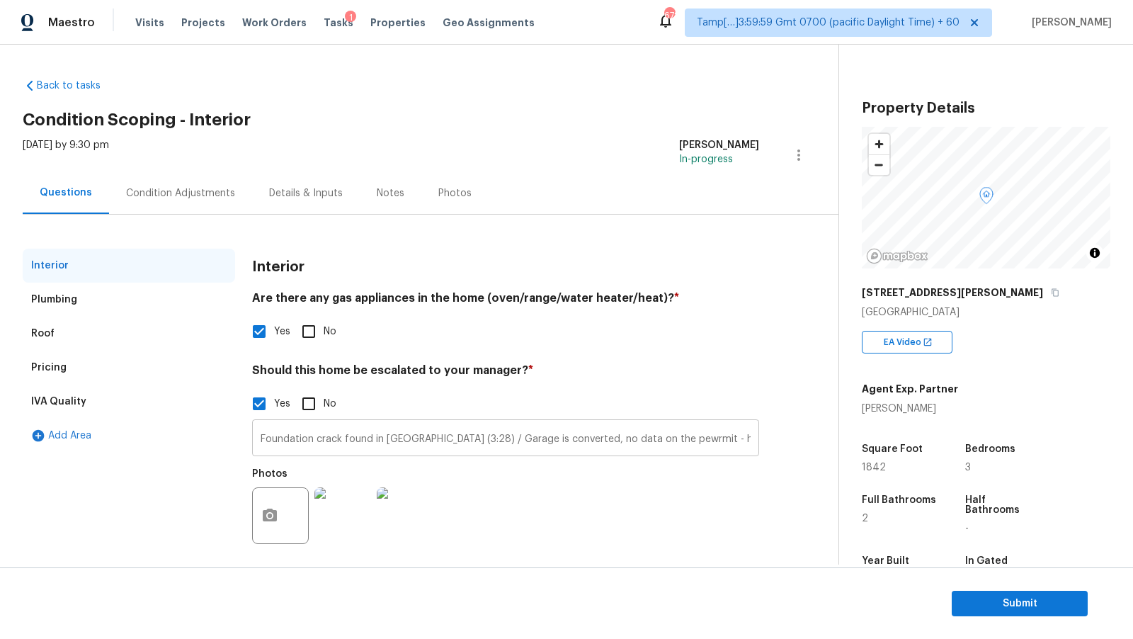
click at [427, 443] on input "Foundation crack found in [GEOGRAPHIC_DATA] (3:28) / Garage is converted, no da…" at bounding box center [505, 439] width 507 height 33
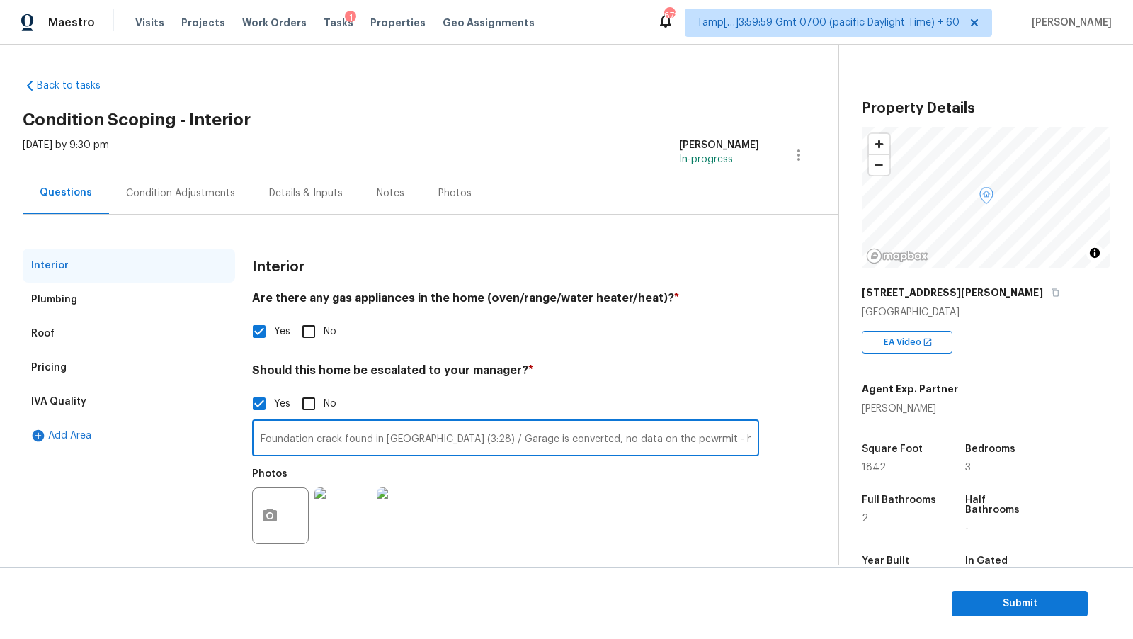
click at [613, 453] on input "Foundation crack found in [GEOGRAPHIC_DATA] (3:28) / Garage is converted, no da…" at bounding box center [505, 439] width 507 height 33
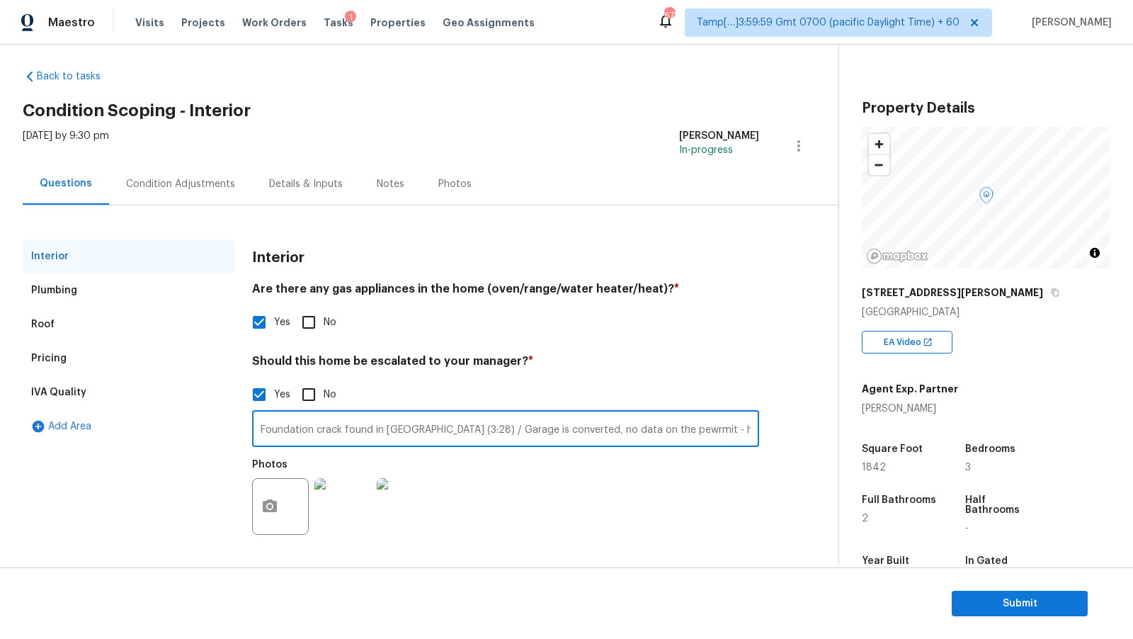
click at [631, 433] on input "Foundation crack found in [GEOGRAPHIC_DATA] (3:28) / Garage is converted, no da…" at bounding box center [505, 430] width 507 height 33
click at [584, 436] on input "Foundation crack found in [GEOGRAPHIC_DATA] (3:28) / Garage is converted, no da…" at bounding box center [505, 430] width 507 height 33
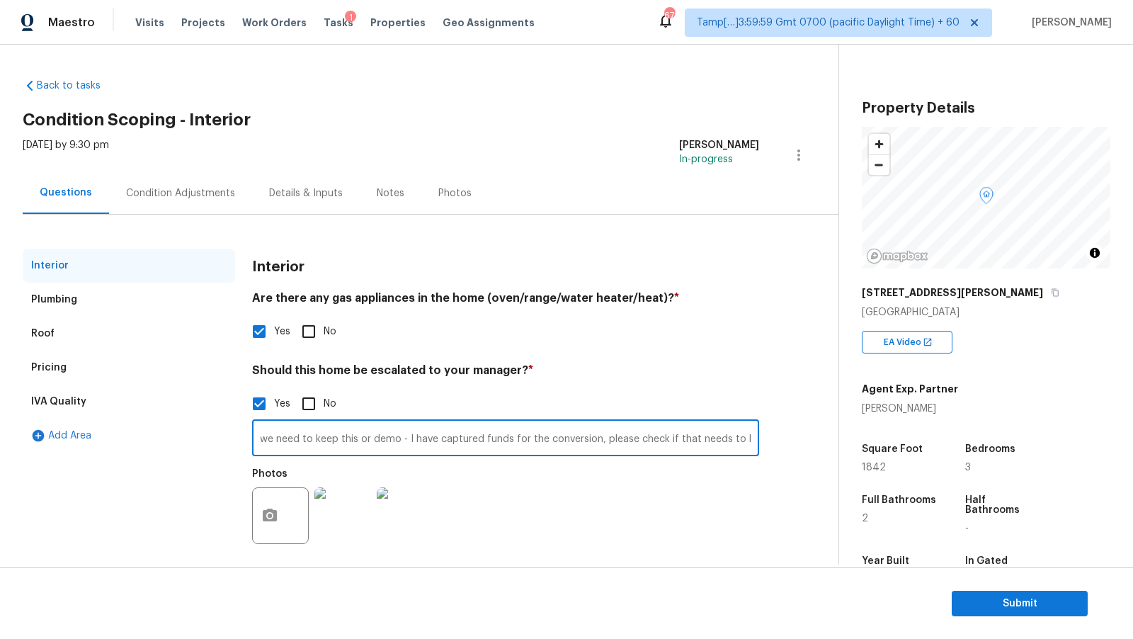
scroll to position [0, 0]
click at [642, 438] on input "Foundation crack found in [GEOGRAPHIC_DATA] (3:28) / Garage is converted, no da…" at bounding box center [505, 439] width 507 height 33
click at [631, 440] on input "Foundation crack found in [GEOGRAPHIC_DATA] (3:28) / Garage is converted, no da…" at bounding box center [505, 439] width 507 height 33
click at [621, 439] on input "Foundation crack found in [GEOGRAPHIC_DATA] (3:28) / Garage is converted, no da…" at bounding box center [505, 439] width 507 height 33
click at [630, 438] on input "Foundation crack found in [GEOGRAPHIC_DATA] (3:28) / Garage is converted, no da…" at bounding box center [505, 439] width 507 height 33
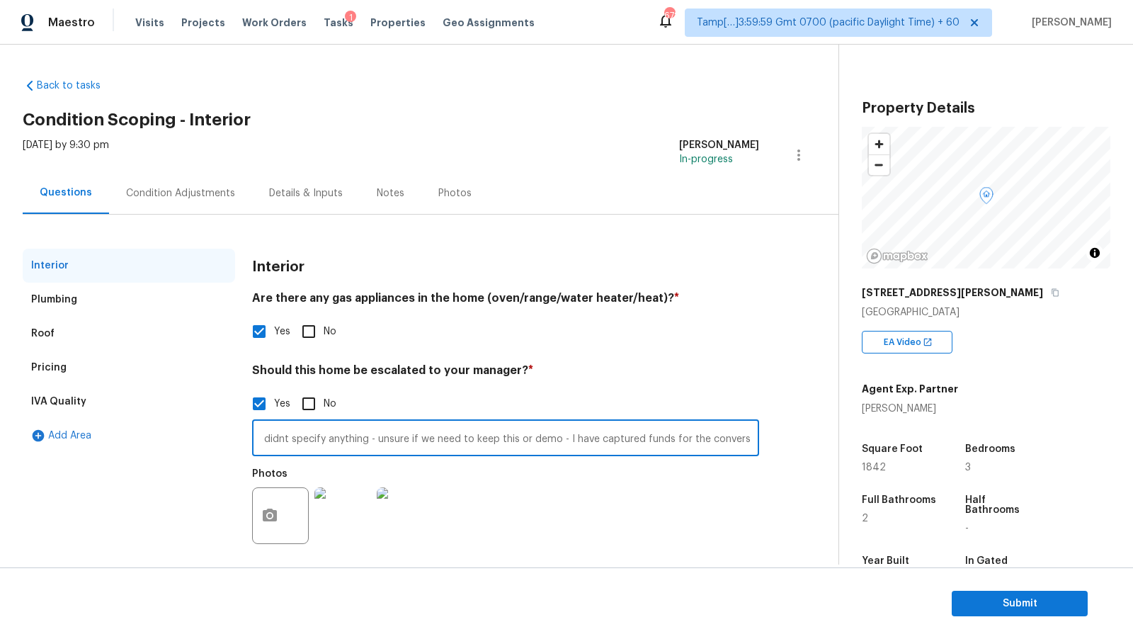
scroll to position [9, 0]
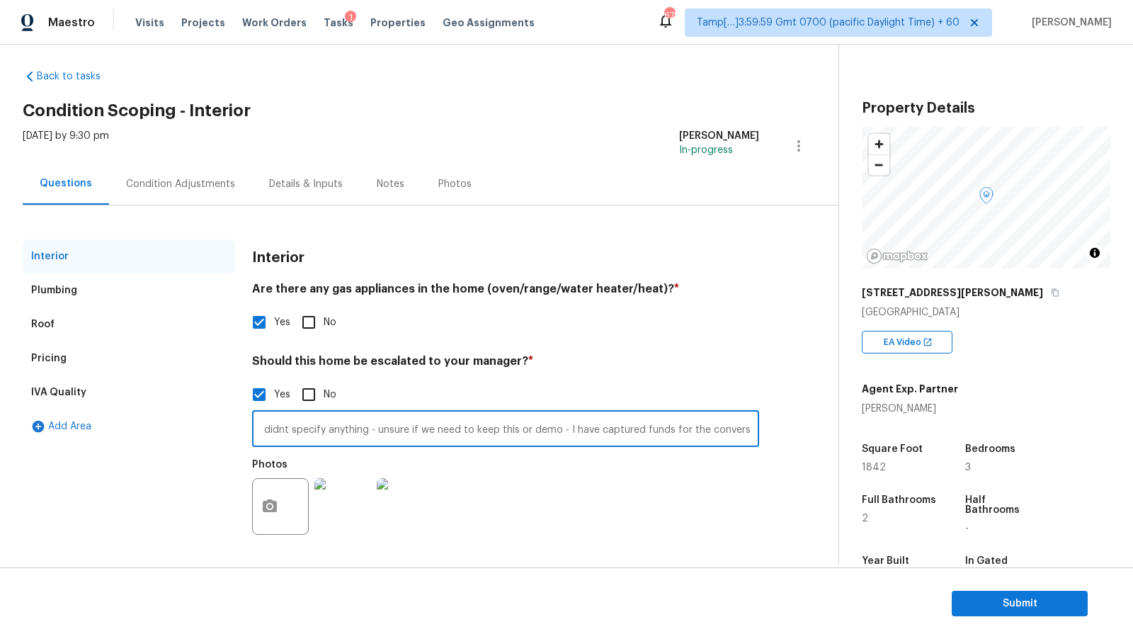
type input "Foundation crack found in [GEOGRAPHIC_DATA] (3:28) / Garage is converted, no da…"
click at [74, 380] on div "IVA Quality" at bounding box center [129, 392] width 212 height 34
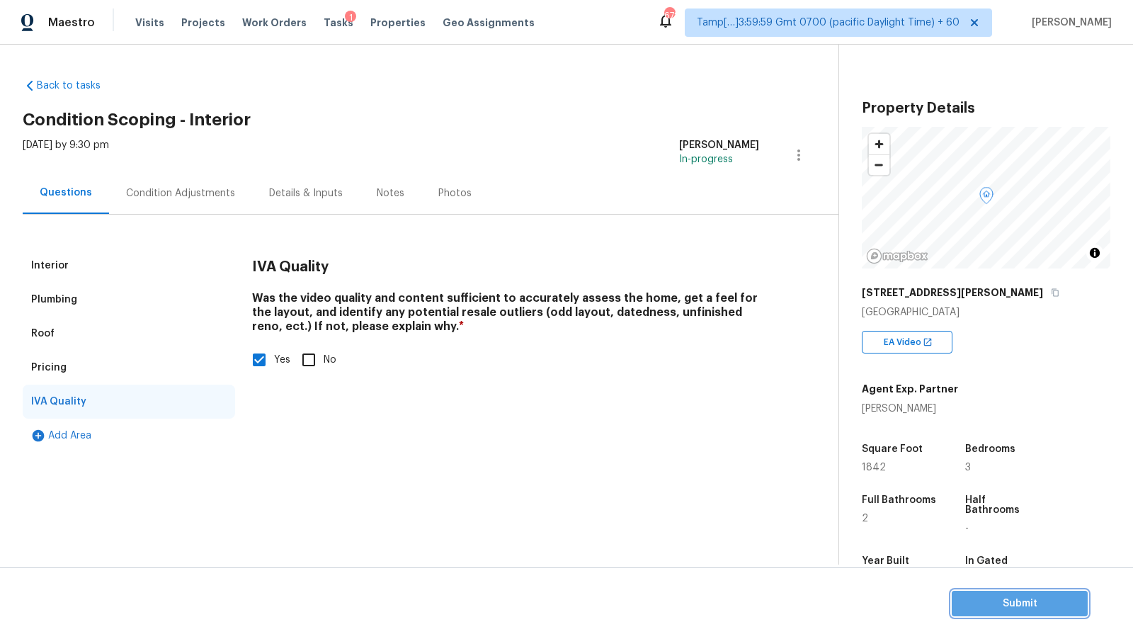
click at [980, 609] on span "Submit" at bounding box center [1019, 604] width 113 height 18
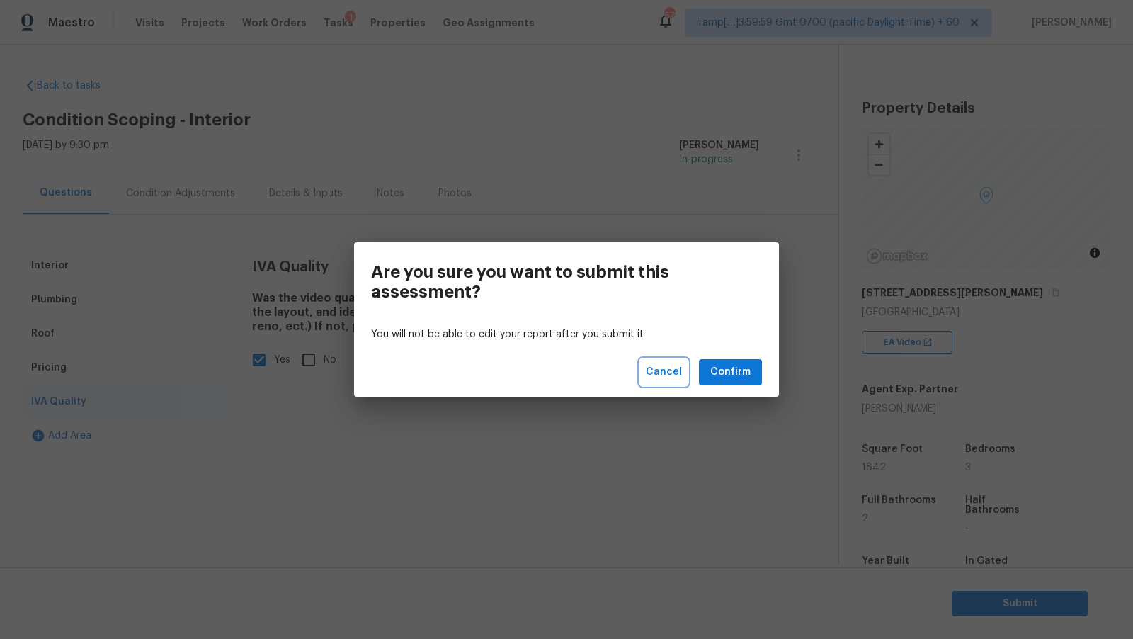
click at [669, 375] on span "Cancel" at bounding box center [664, 372] width 36 height 18
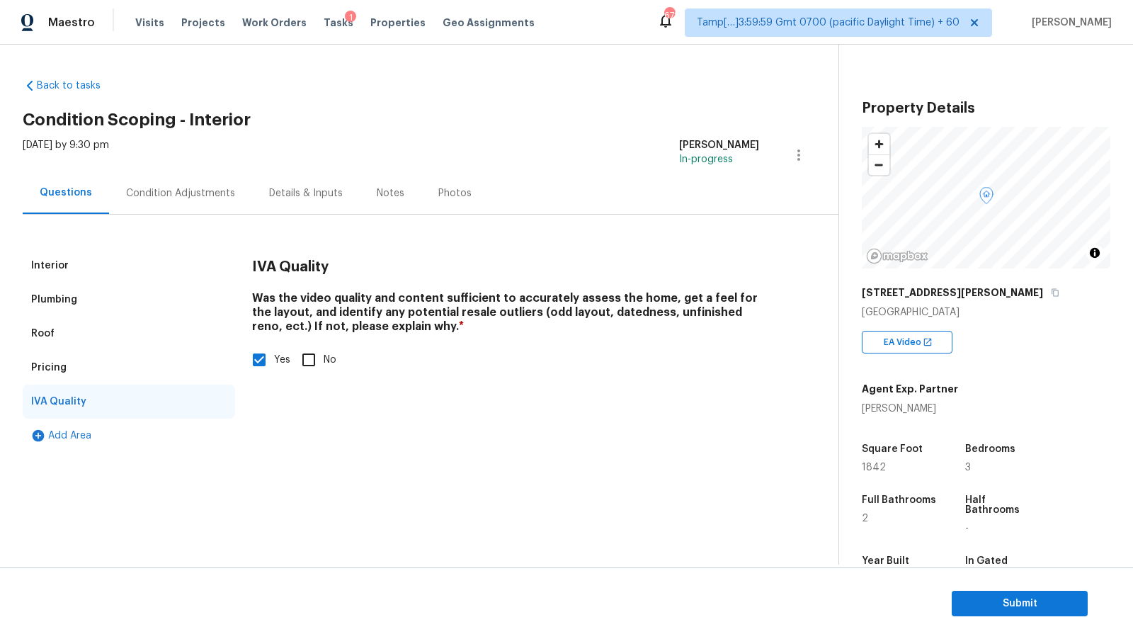
click at [175, 193] on div "Condition Adjustments" at bounding box center [180, 193] width 109 height 14
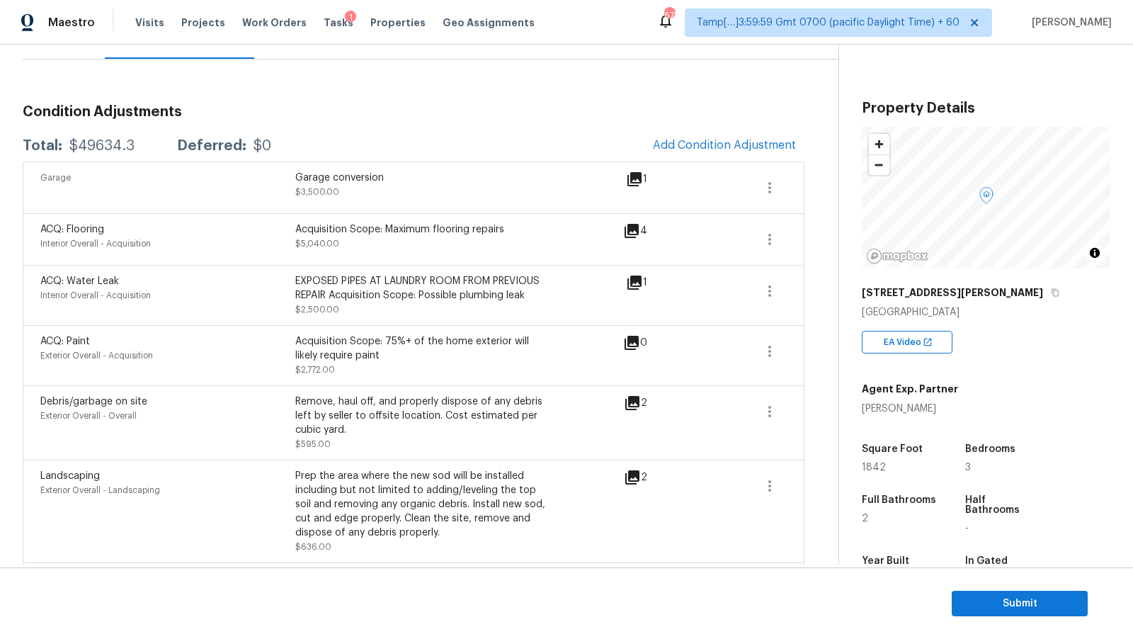
scroll to position [149, 0]
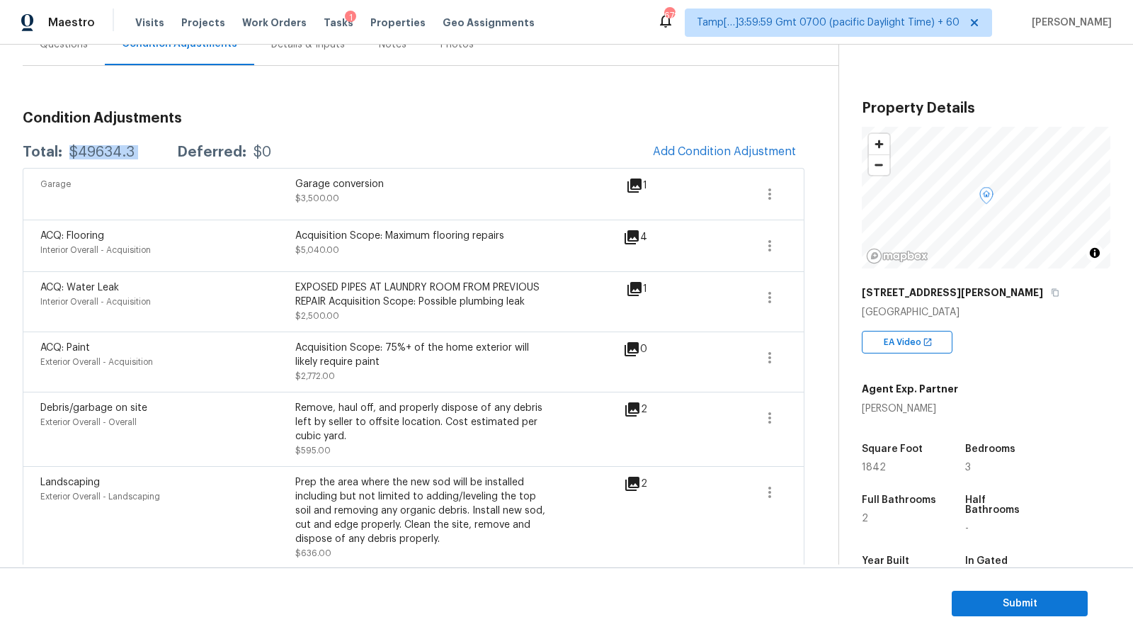
drag, startPoint x: 69, startPoint y: 150, endPoint x: 155, endPoint y: 149, distance: 86.4
click at [155, 149] on div "Total: $49634.3 Deferred: $0" at bounding box center [147, 152] width 249 height 14
copy div "$49634.3"
click at [1027, 603] on span "Submit" at bounding box center [1019, 604] width 113 height 18
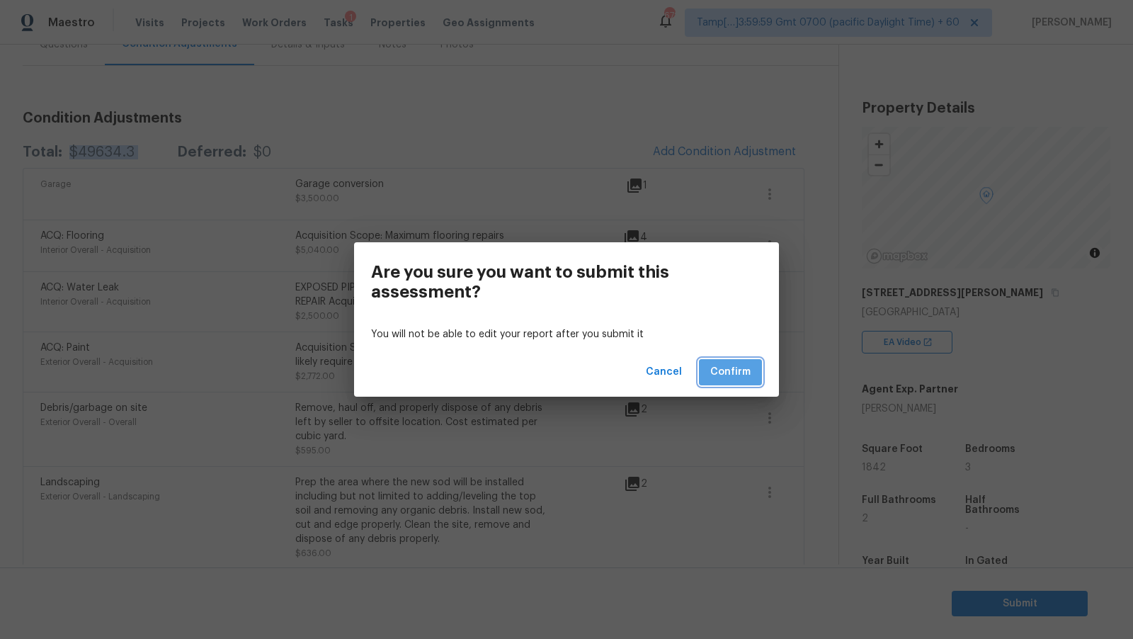
click at [727, 378] on span "Confirm" at bounding box center [730, 372] width 40 height 18
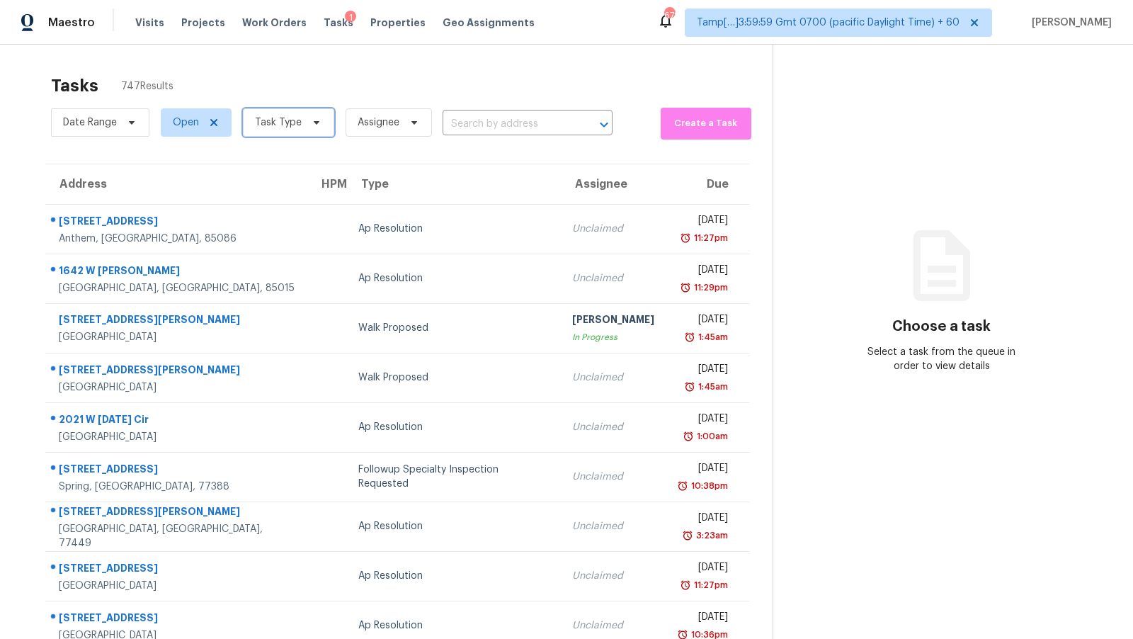
click at [275, 129] on span "Task Type" at bounding box center [278, 122] width 47 height 14
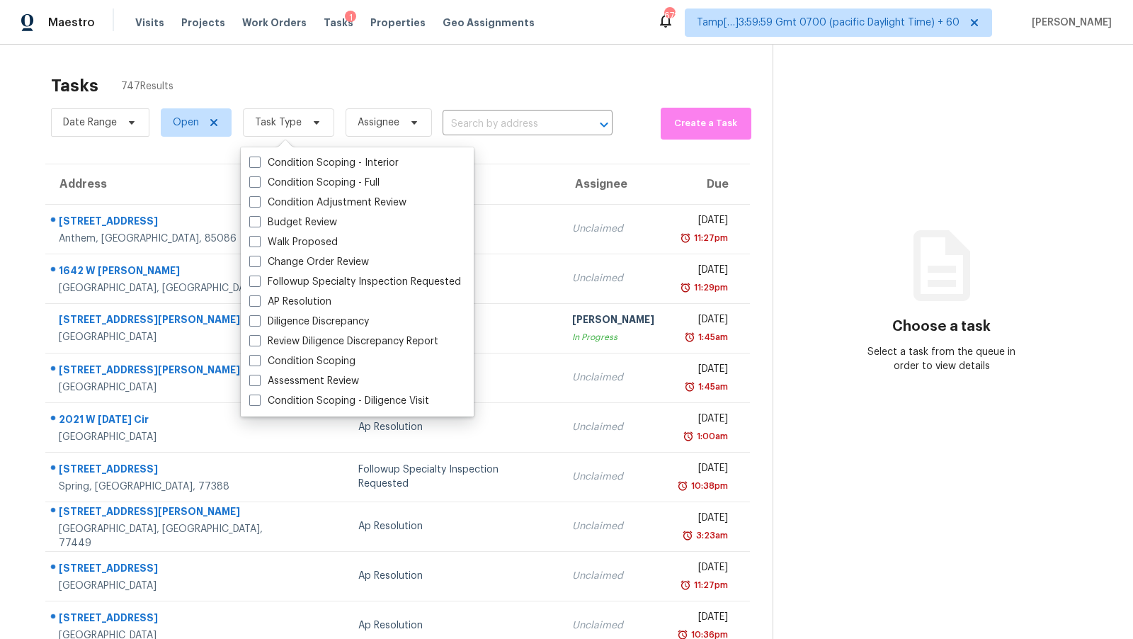
click at [388, 85] on div "Tasks 747 Results" at bounding box center [412, 85] width 722 height 37
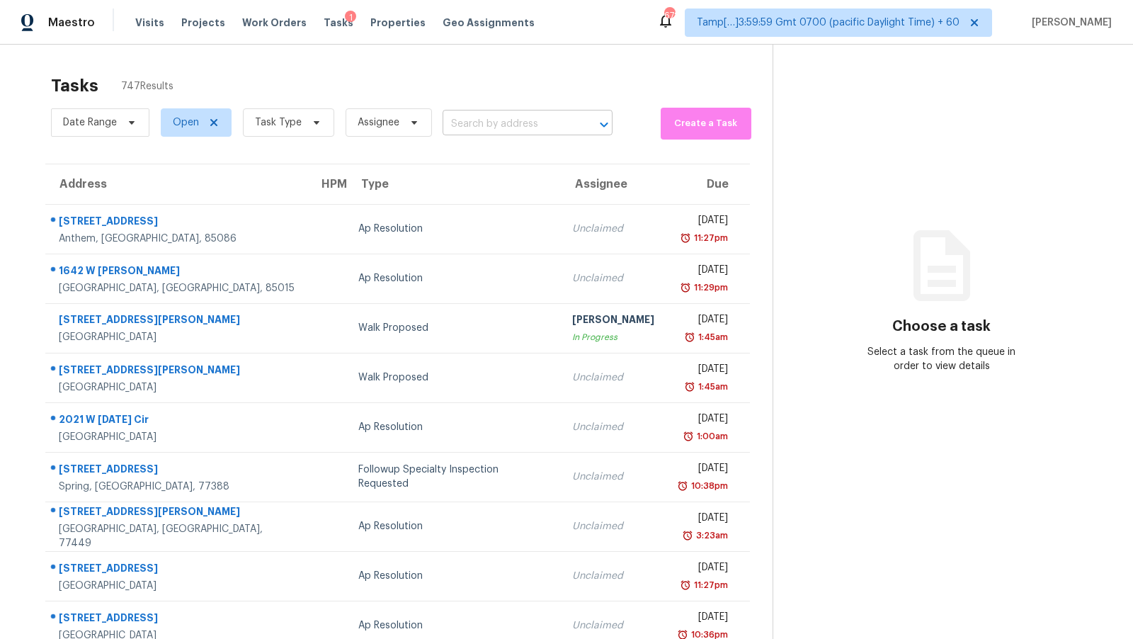
click at [507, 120] on input "text" at bounding box center [508, 124] width 130 height 22
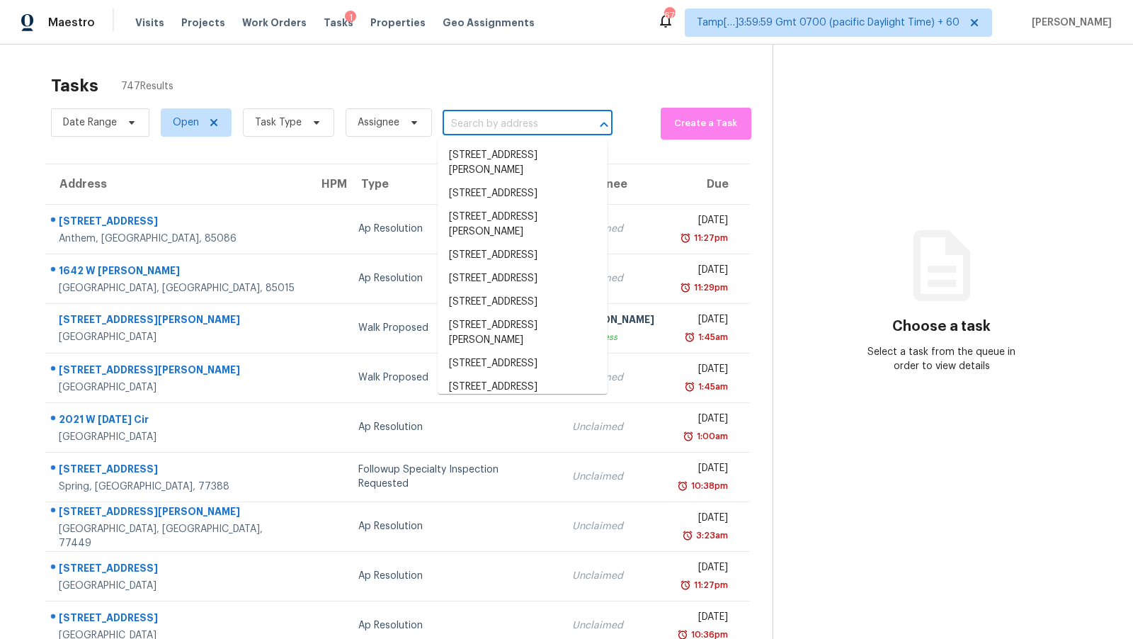
paste input "[STREET_ADDRESS]"
type input "[STREET_ADDRESS]"
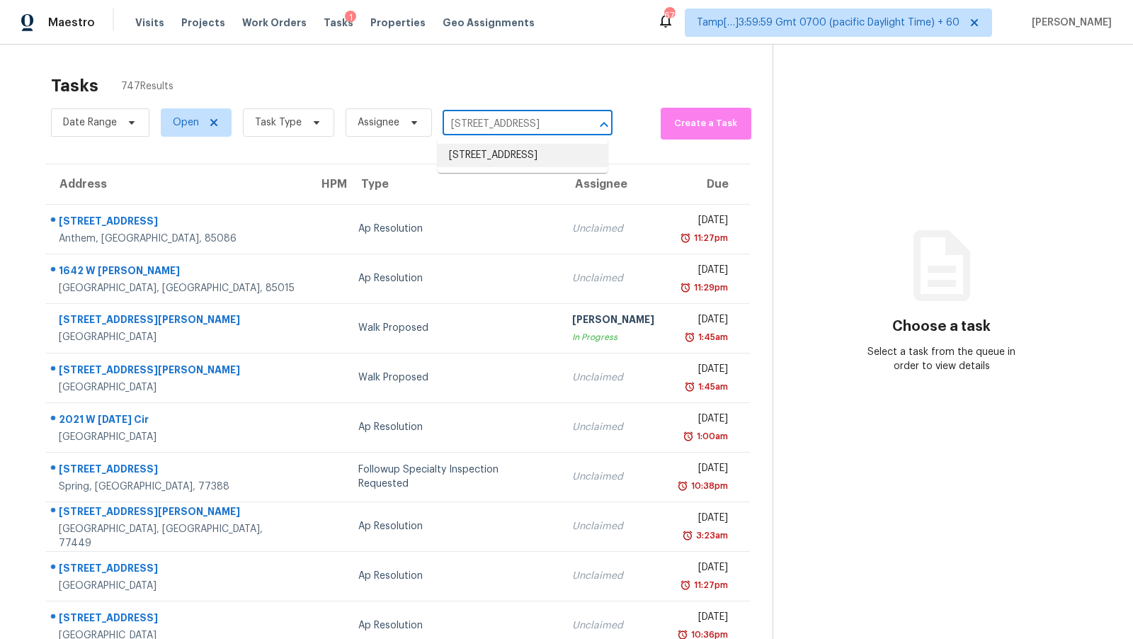
click at [526, 159] on li "[STREET_ADDRESS]" at bounding box center [523, 155] width 170 height 23
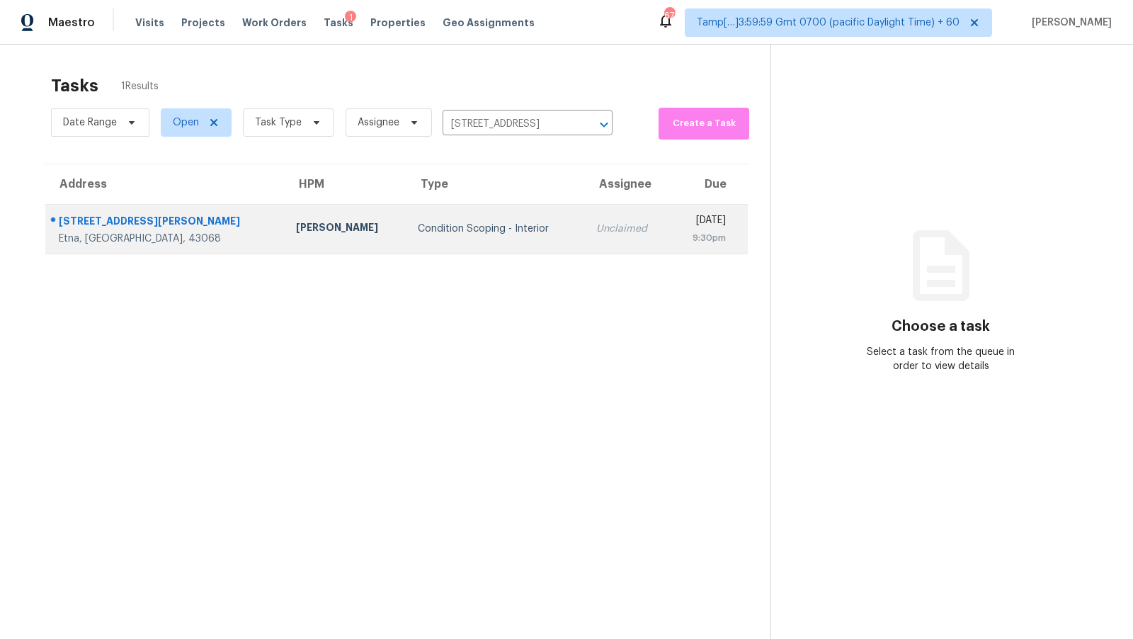
click at [585, 216] on td "Unclaimed" at bounding box center [628, 229] width 86 height 50
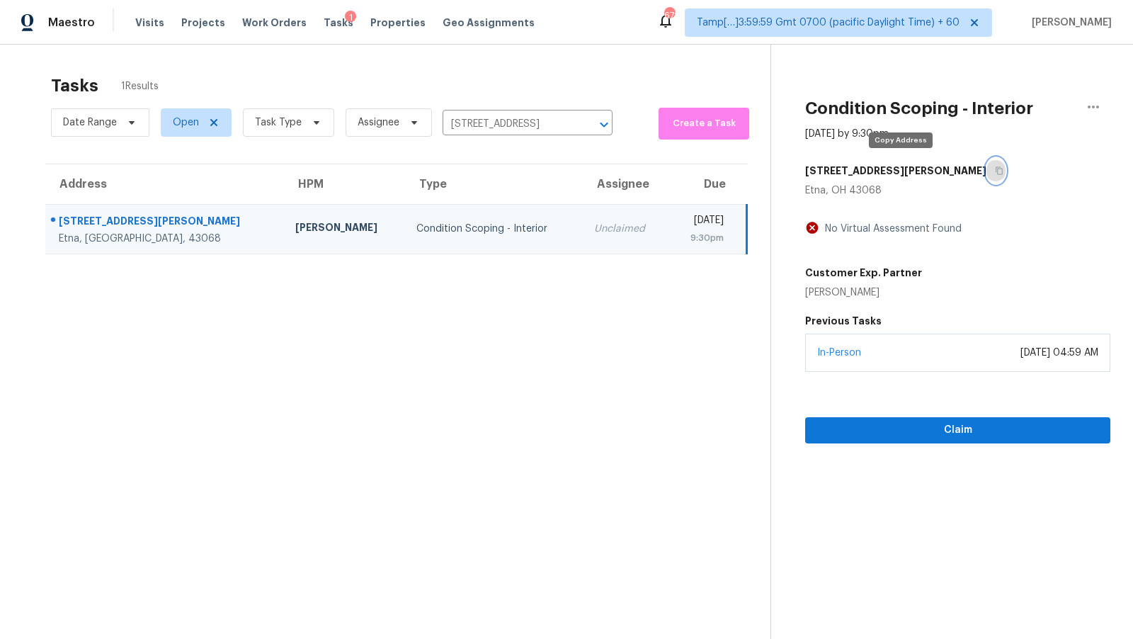
click at [995, 171] on icon "button" at bounding box center [999, 170] width 8 height 8
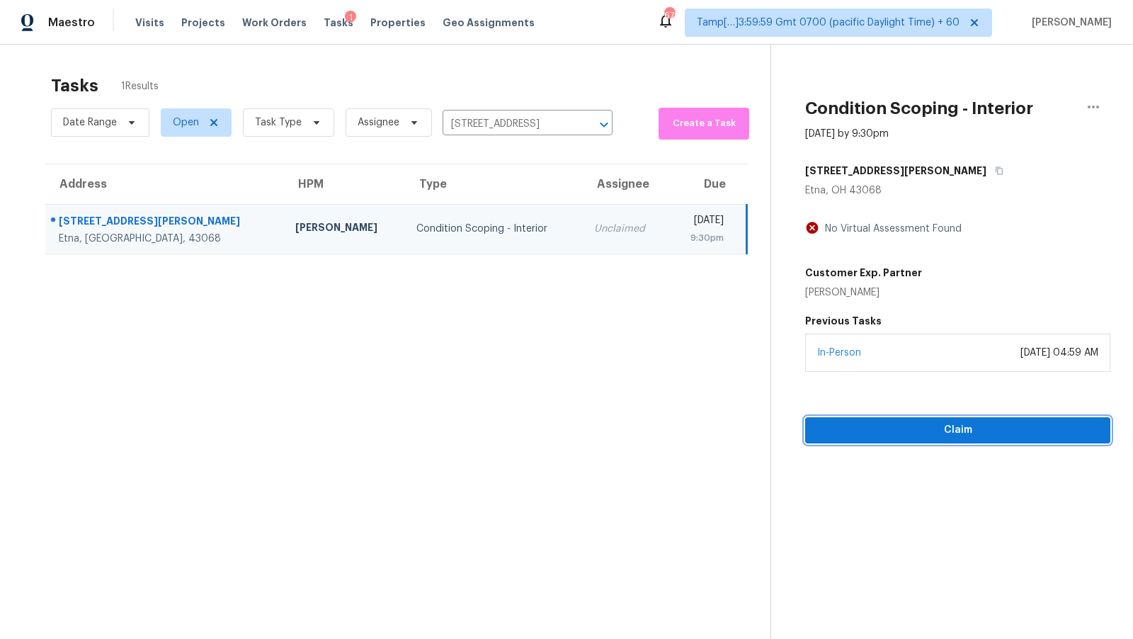
click at [921, 425] on span "Claim" at bounding box center [958, 430] width 283 height 18
click at [867, 424] on span "Start Assessment" at bounding box center [958, 430] width 283 height 18
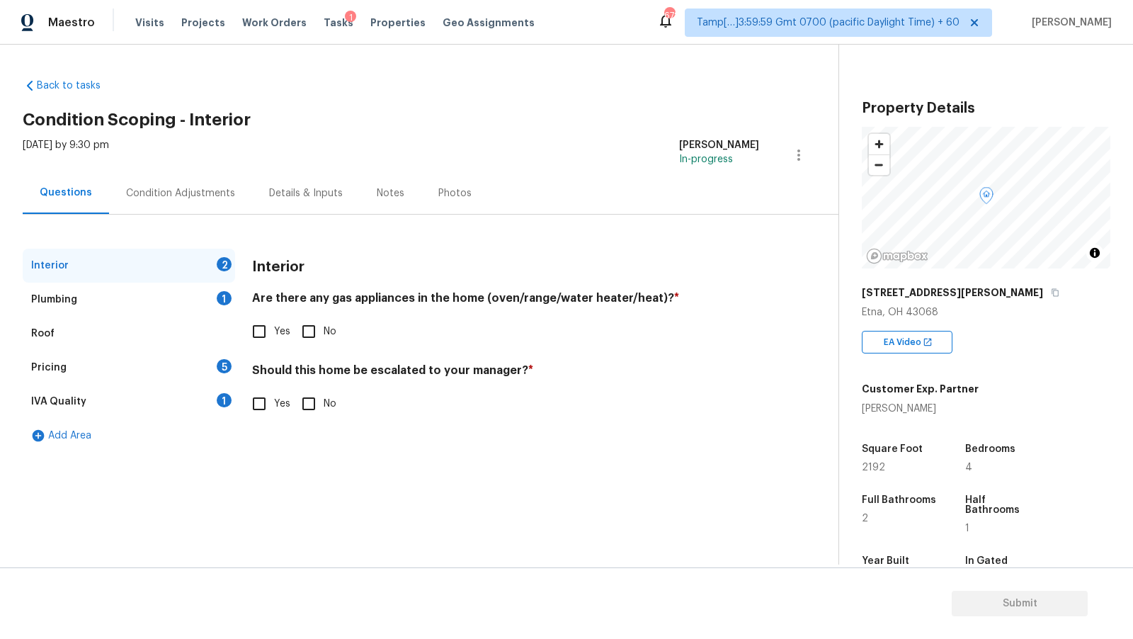
click at [159, 295] on div "Plumbing 1" at bounding box center [129, 300] width 212 height 34
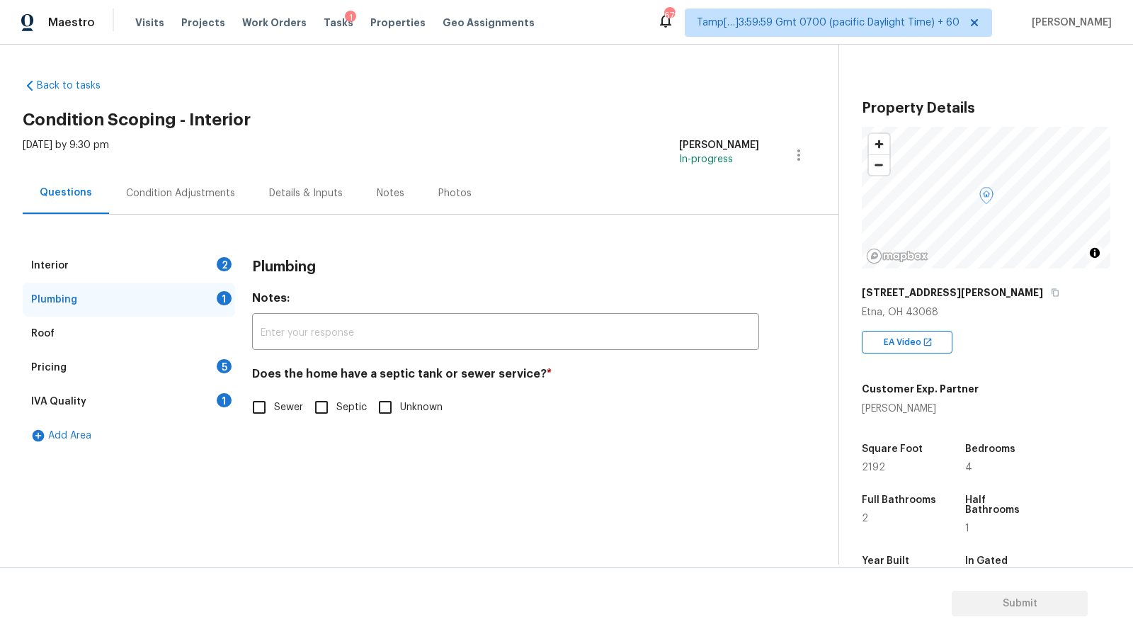
click at [135, 380] on div "Pricing 5" at bounding box center [129, 368] width 212 height 34
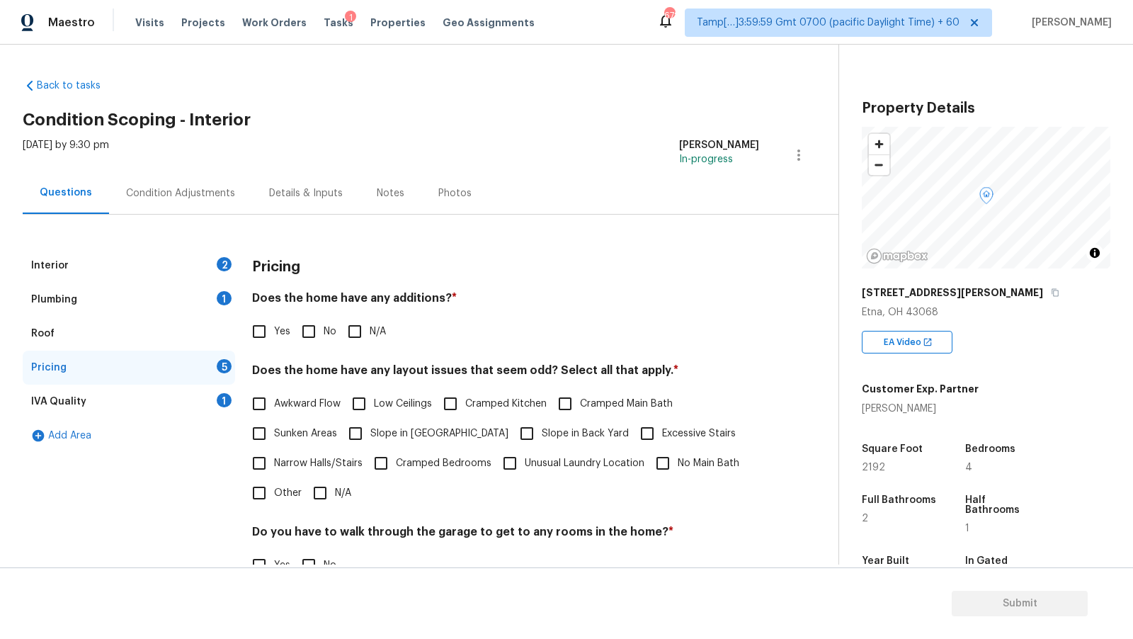
click at [245, 337] on input "Yes" at bounding box center [259, 332] width 30 height 30
checkbox input "true"
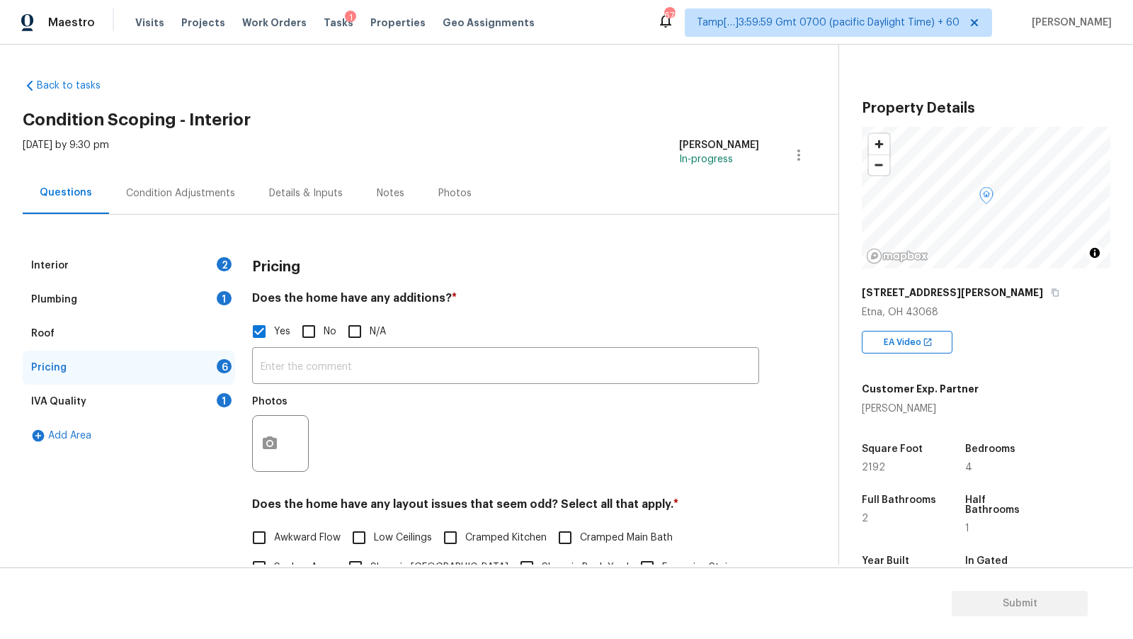
click at [195, 273] on div "Interior 2" at bounding box center [129, 266] width 212 height 34
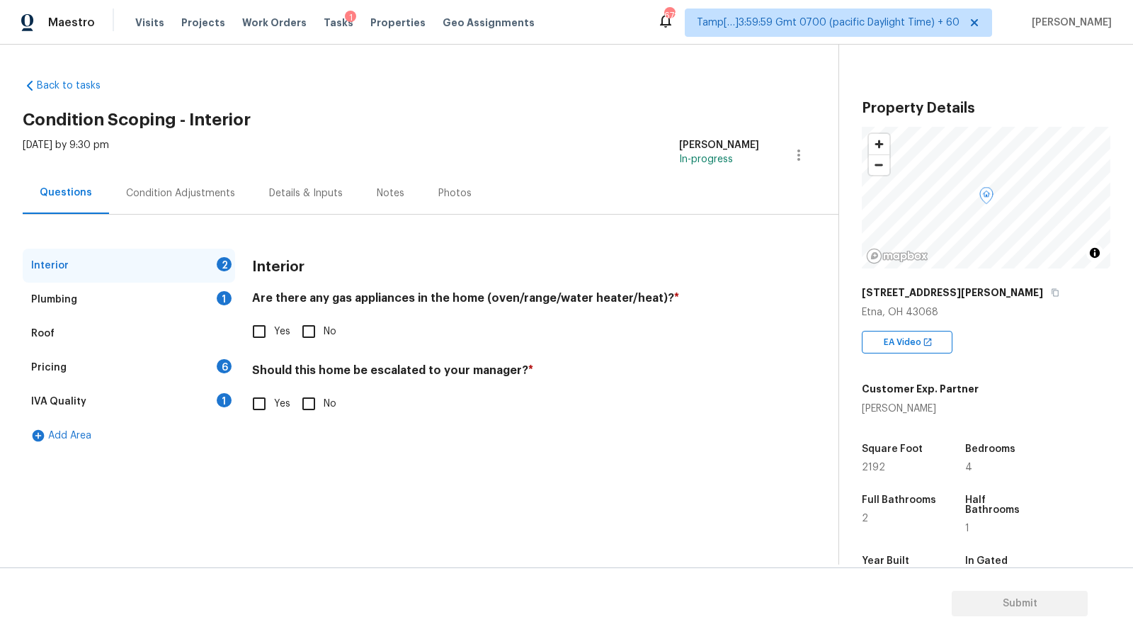
click at [311, 334] on input "No" at bounding box center [309, 332] width 30 height 30
checkbox input "true"
click at [189, 300] on div "Plumbing 1" at bounding box center [129, 300] width 212 height 34
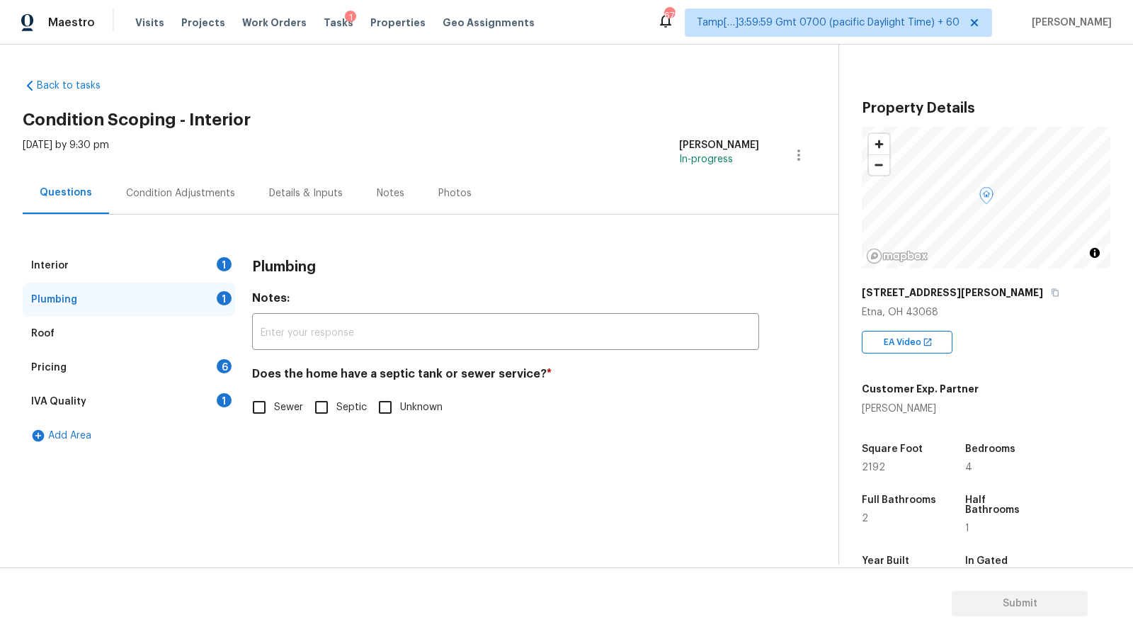
click at [285, 411] on span "Sewer" at bounding box center [288, 407] width 29 height 15
click at [274, 411] on input "Sewer" at bounding box center [259, 407] width 30 height 30
checkbox input "true"
click at [219, 260] on div "1" at bounding box center [224, 264] width 15 height 14
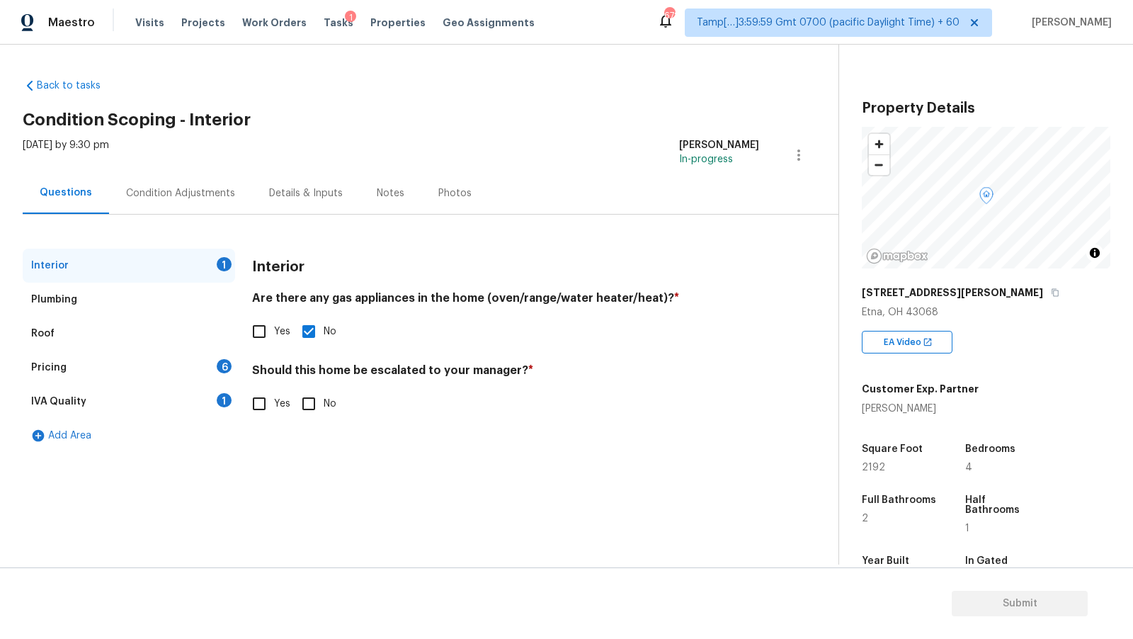
click at [144, 404] on div "IVA Quality 1" at bounding box center [129, 402] width 212 height 34
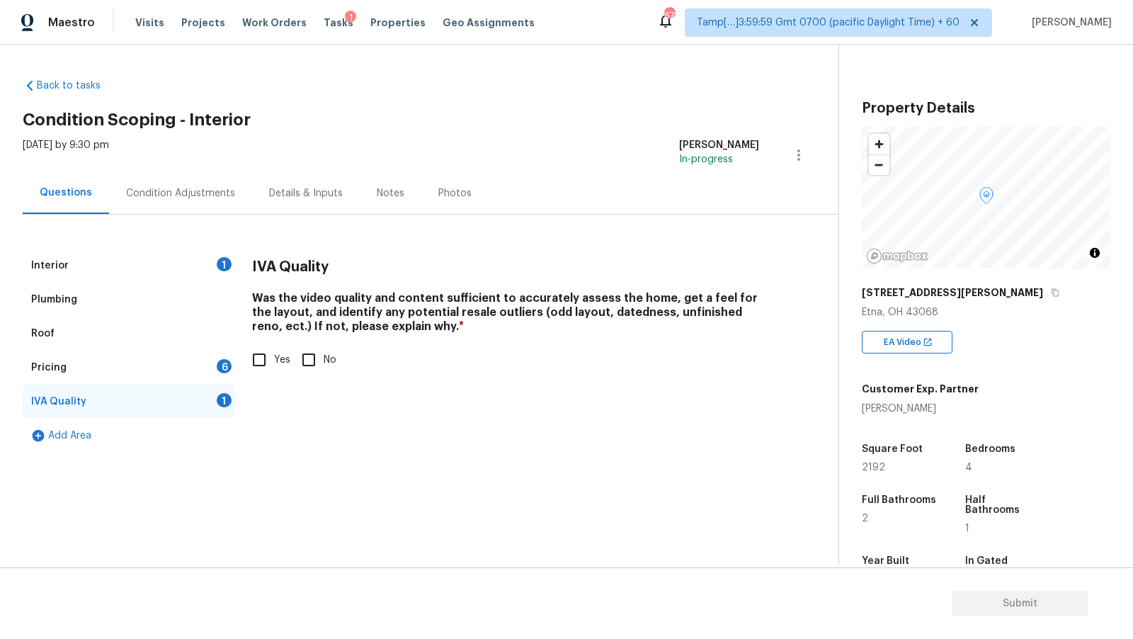
click at [268, 360] on input "Yes" at bounding box center [259, 360] width 30 height 30
checkbox input "true"
click at [193, 366] on div "Pricing 6" at bounding box center [129, 368] width 212 height 34
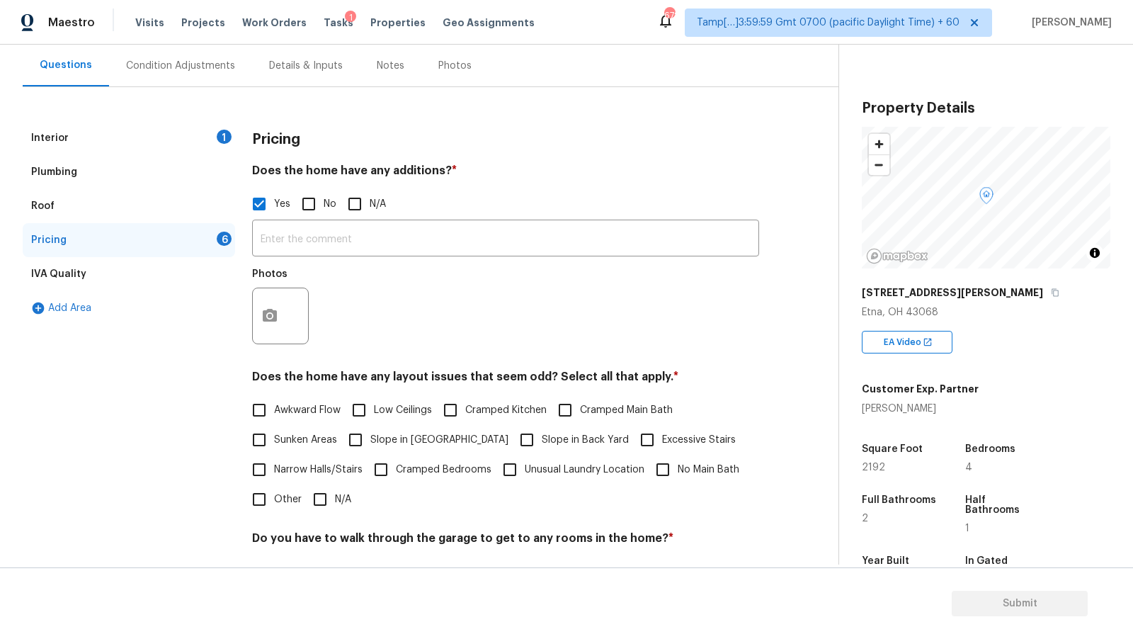
scroll to position [127, 0]
click at [274, 307] on icon "button" at bounding box center [269, 315] width 17 height 17
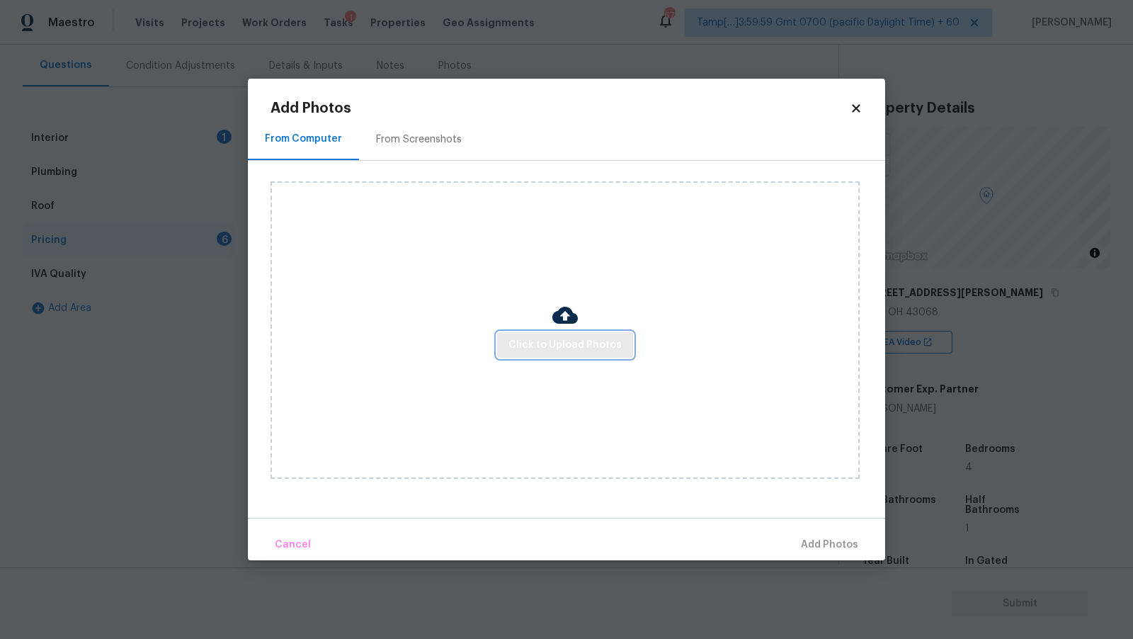
click at [511, 337] on button "Click to Upload Photos" at bounding box center [565, 345] width 136 height 26
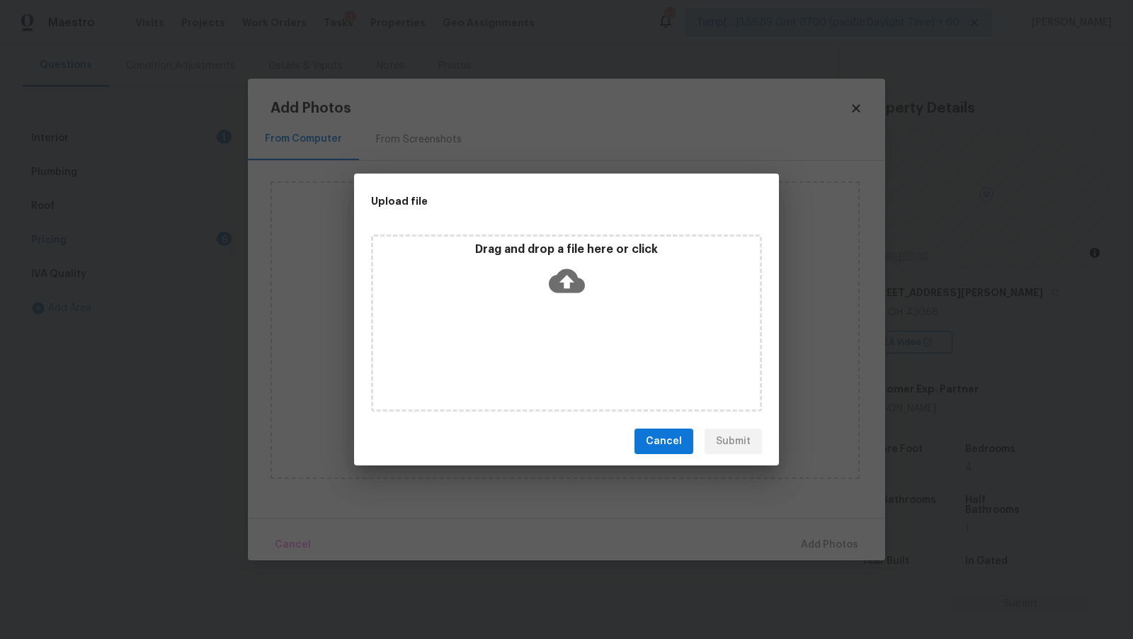
click at [582, 285] on icon at bounding box center [567, 281] width 36 height 24
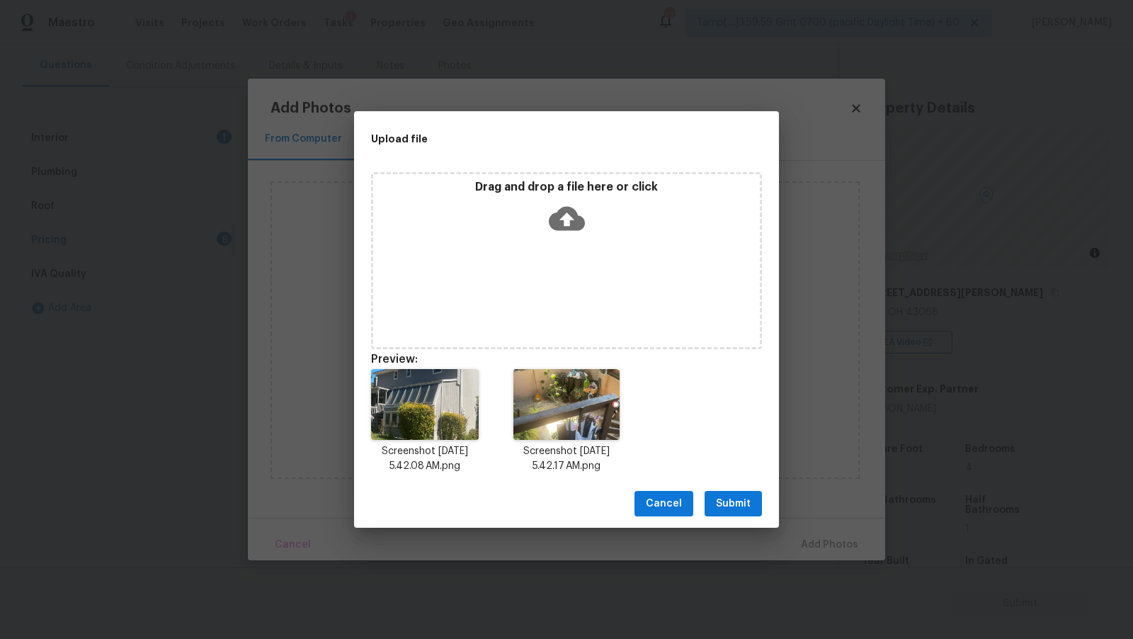
click at [751, 503] on button "Submit" at bounding box center [733, 504] width 57 height 26
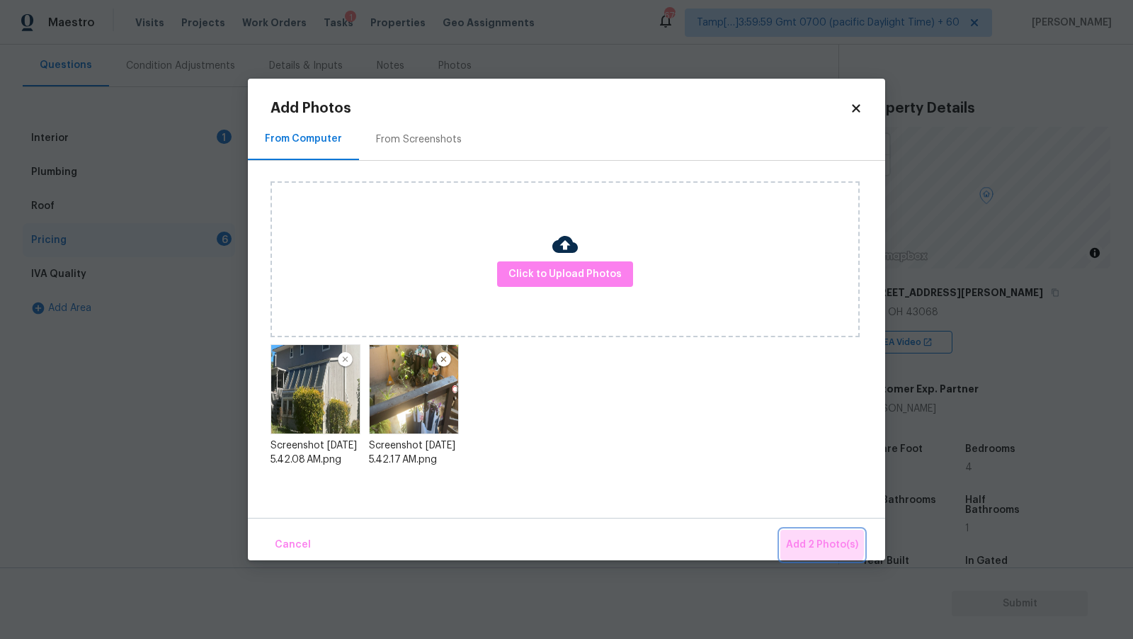
click at [814, 543] on span "Add 2 Photo(s)" at bounding box center [822, 545] width 72 height 18
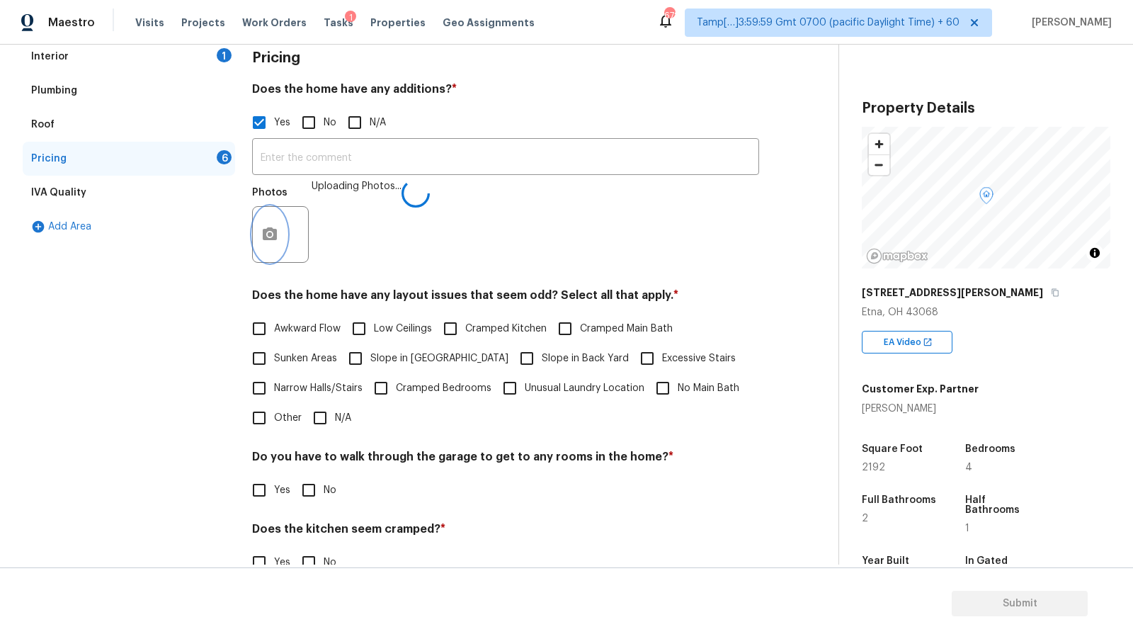
scroll to position [254, 0]
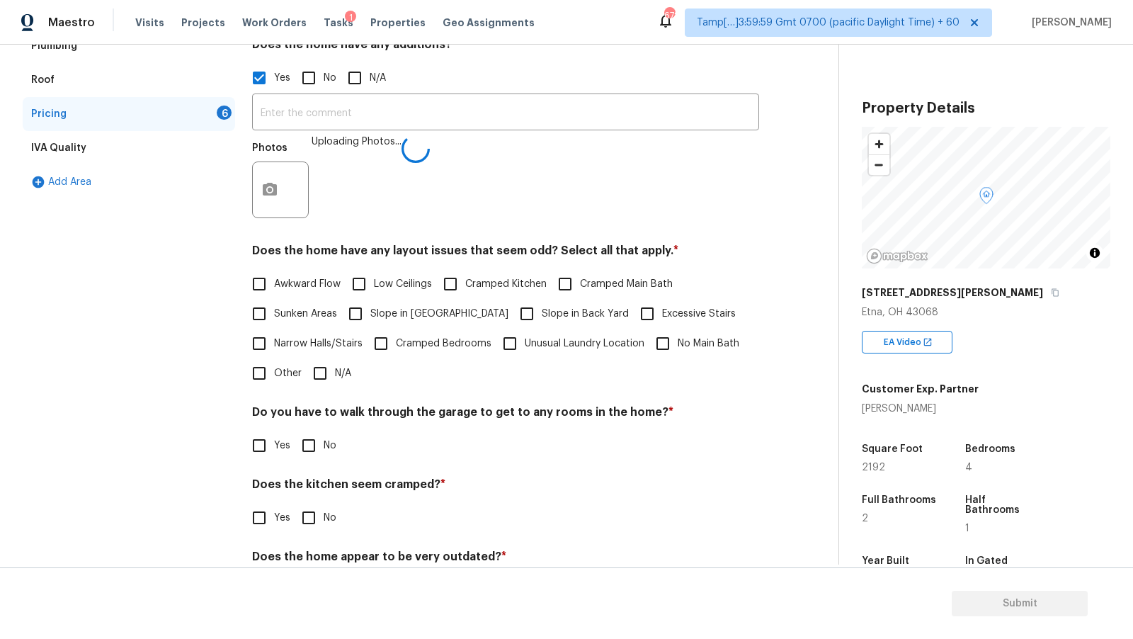
click at [317, 378] on input "N/A" at bounding box center [320, 373] width 30 height 30
checkbox input "true"
click at [318, 440] on input "No" at bounding box center [309, 446] width 30 height 30
checkbox input "true"
click at [315, 535] on div "Pricing Does the home have any additions? * Yes No N/A ​ Photos Uploading Photo…" at bounding box center [505, 308] width 507 height 627
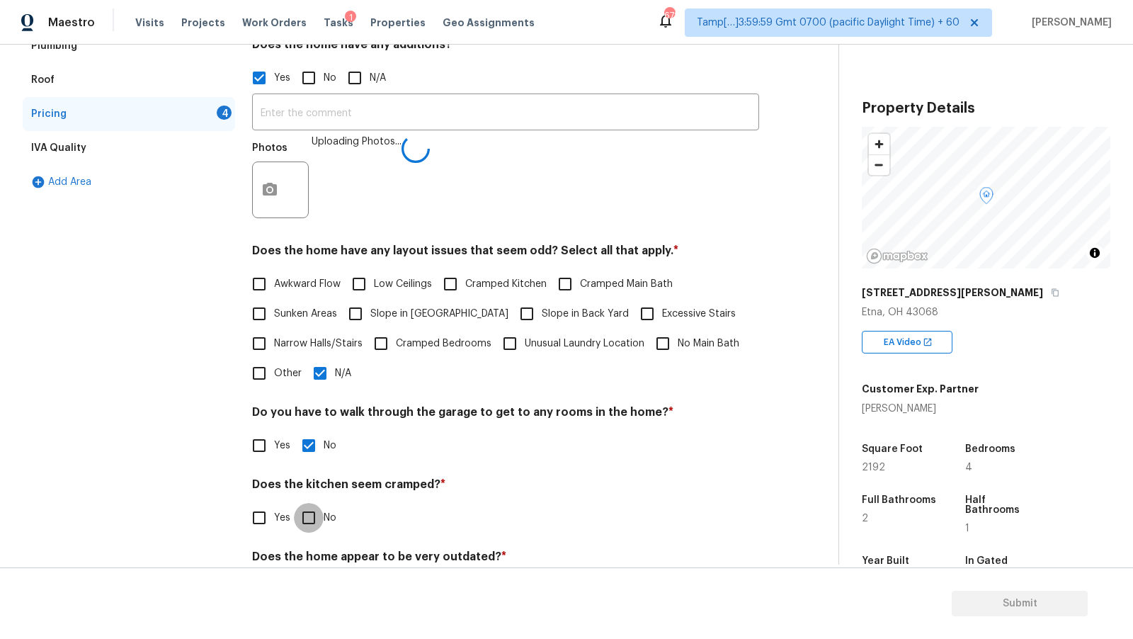
click at [319, 517] on input "No" at bounding box center [309, 518] width 30 height 30
checkbox input "true"
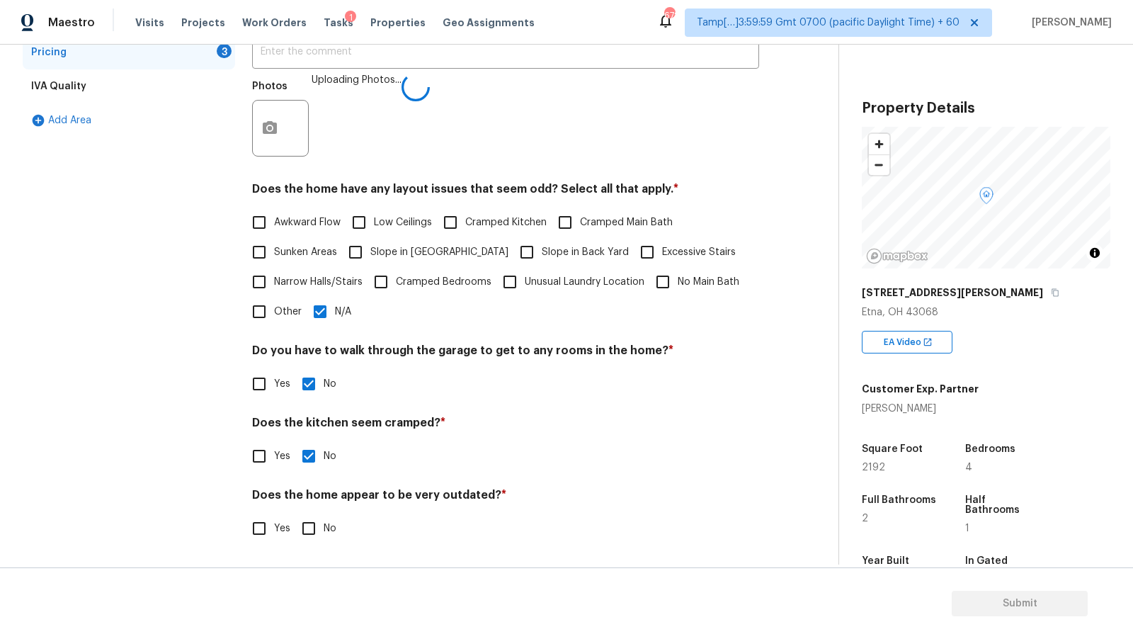
click at [329, 531] on span "No" at bounding box center [330, 528] width 13 height 15
click at [324, 531] on input "No" at bounding box center [309, 528] width 30 height 30
checkbox input "true"
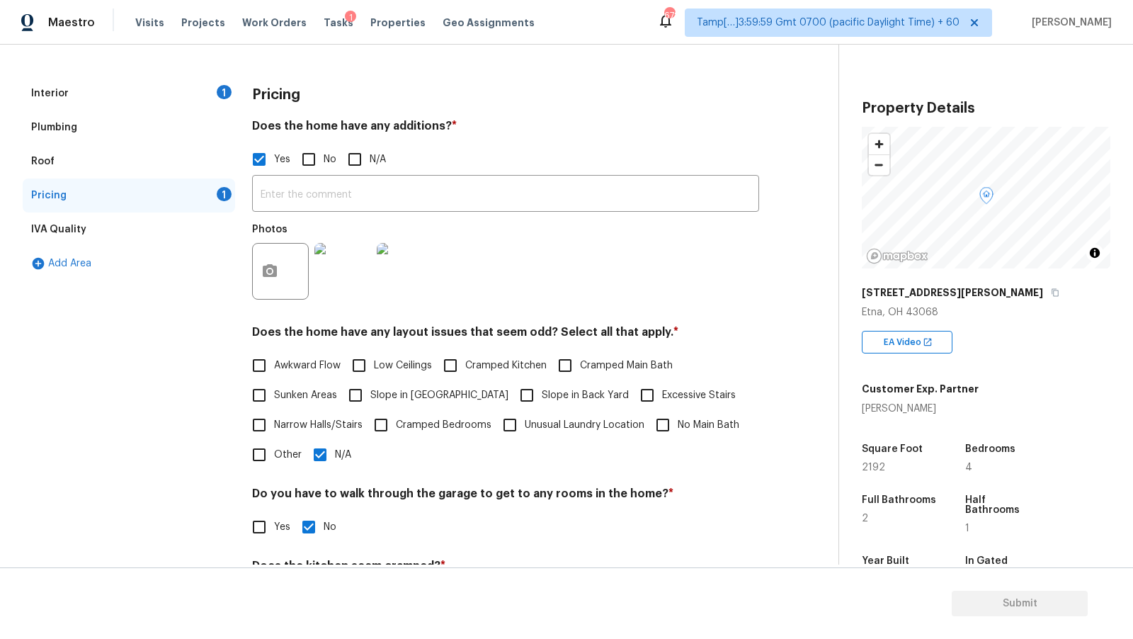
scroll to position [118, 0]
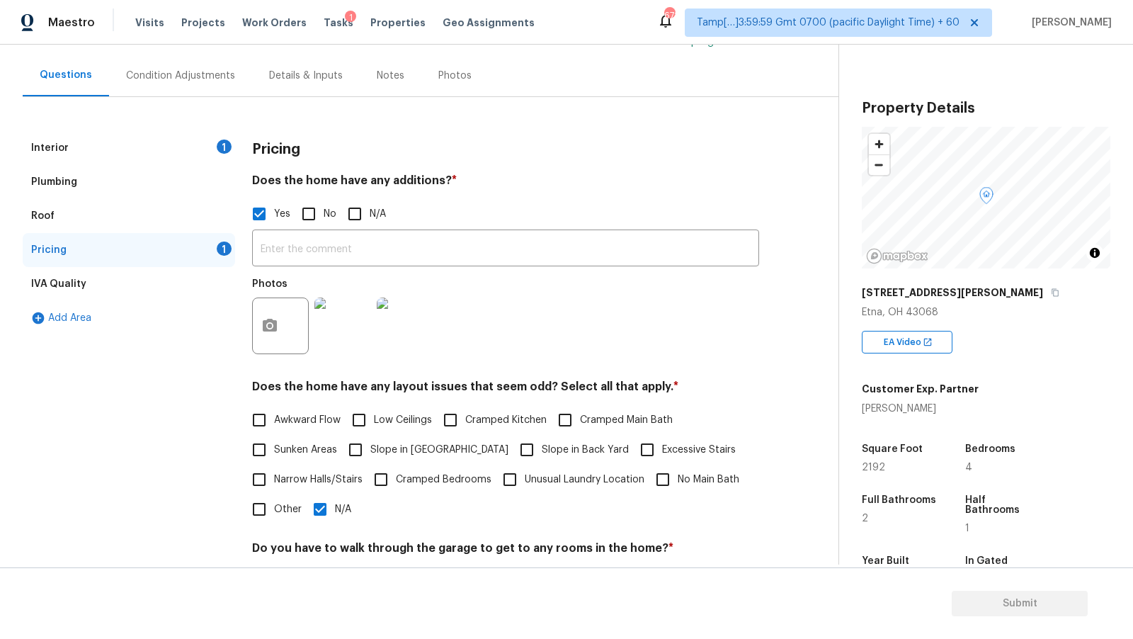
click at [176, 149] on div "Interior 1" at bounding box center [129, 148] width 212 height 34
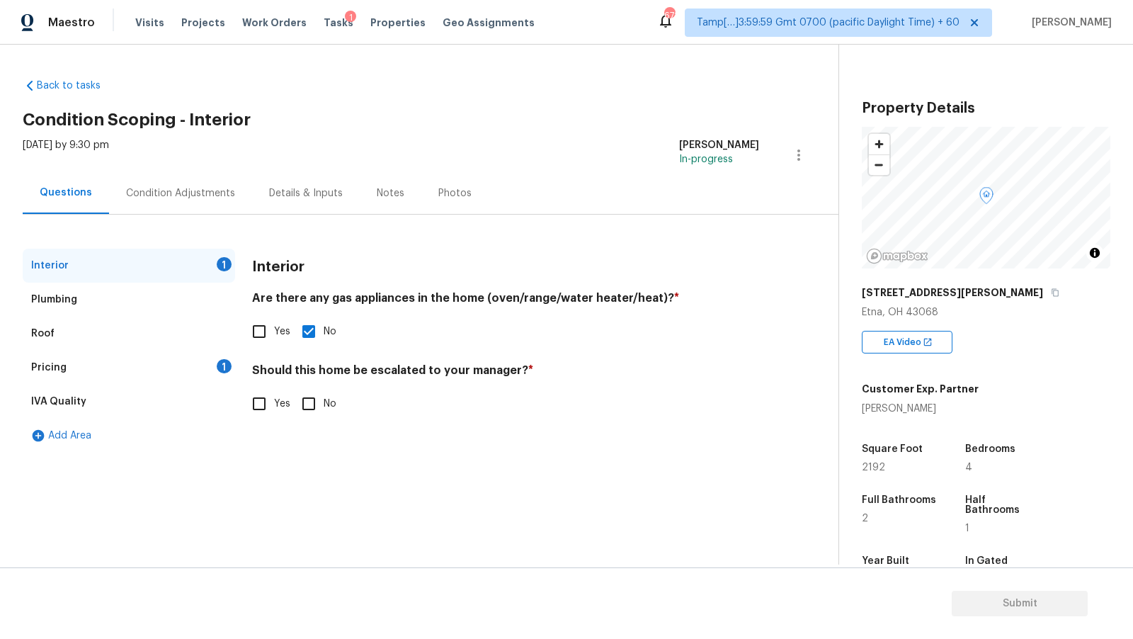
click at [183, 190] on div "Condition Adjustments" at bounding box center [180, 193] width 109 height 14
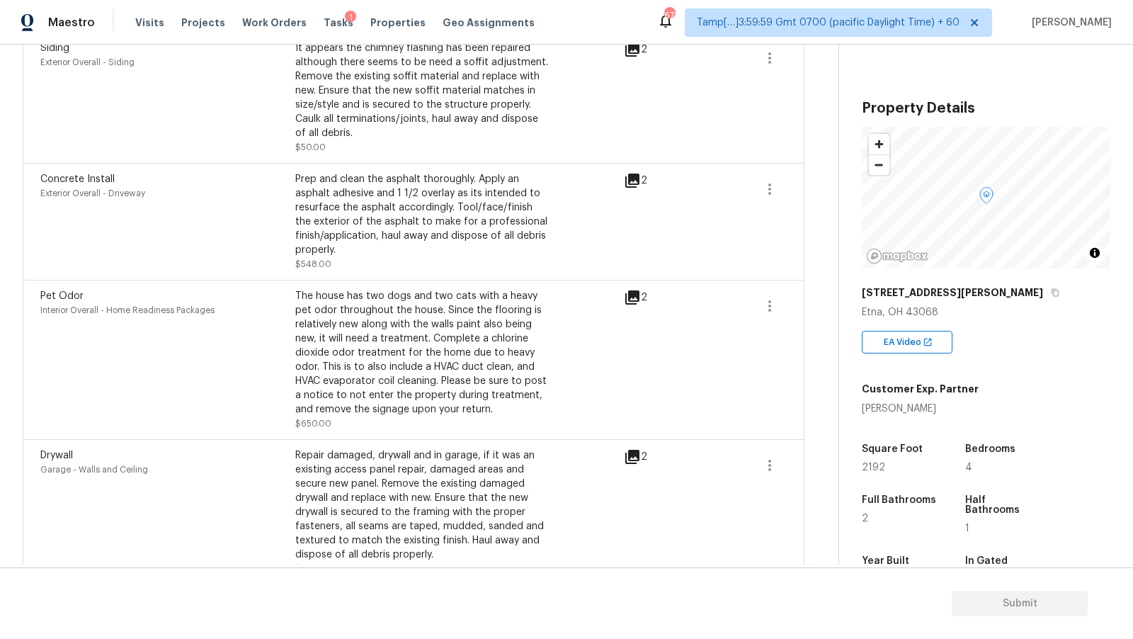
scroll to position [514, 0]
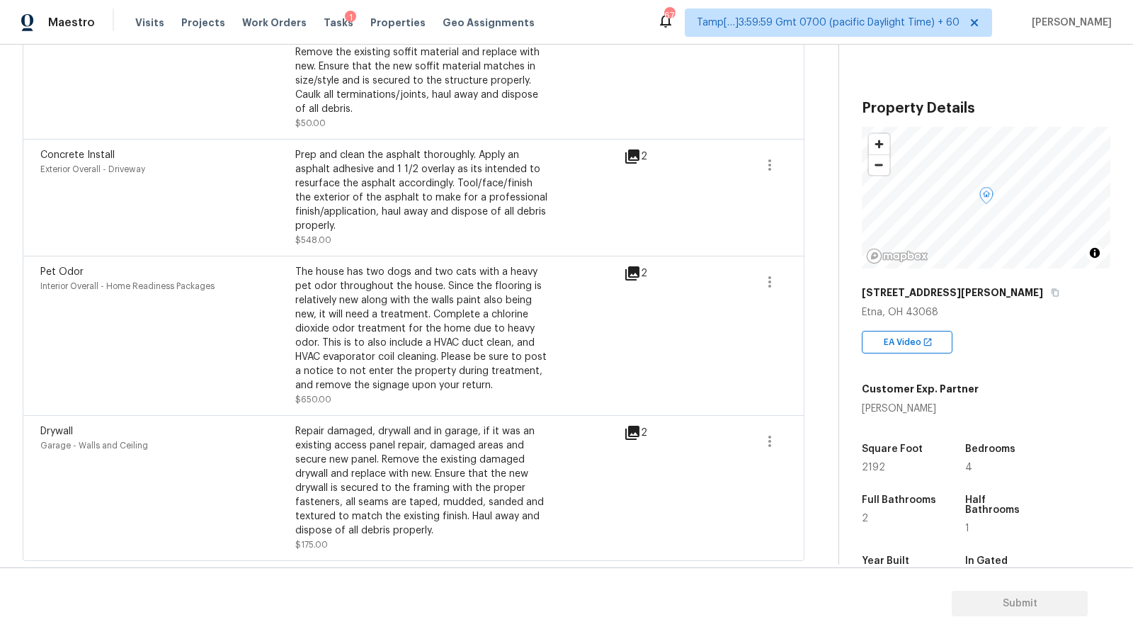
click at [632, 157] on icon at bounding box center [632, 156] width 17 height 17
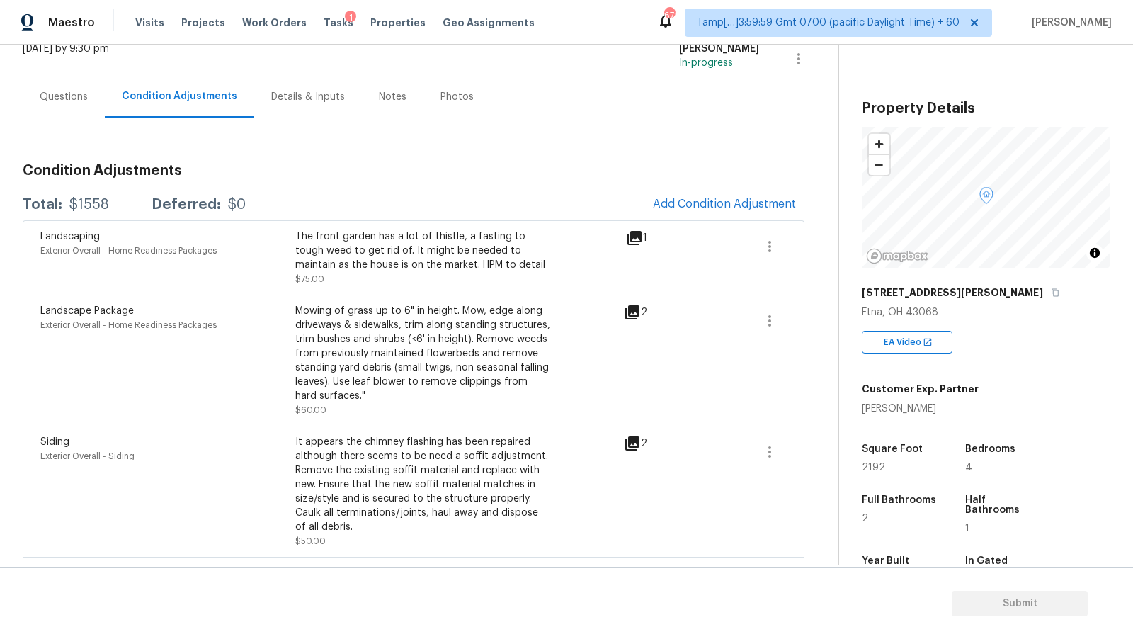
scroll to position [81, 0]
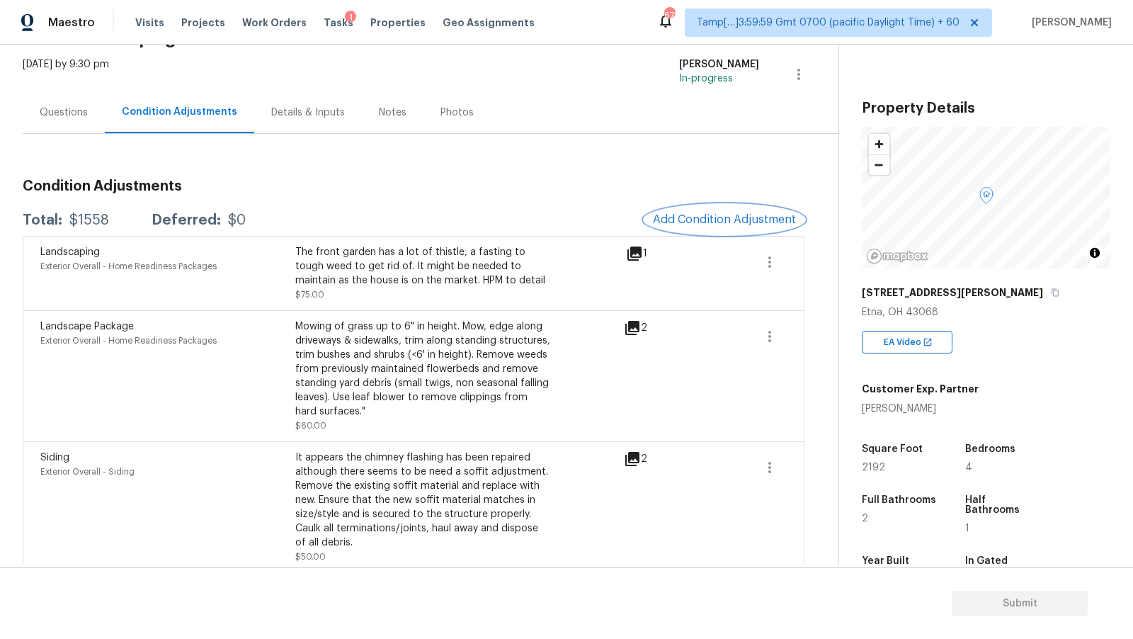
click at [677, 213] on span "Add Condition Adjustment" at bounding box center [724, 219] width 143 height 13
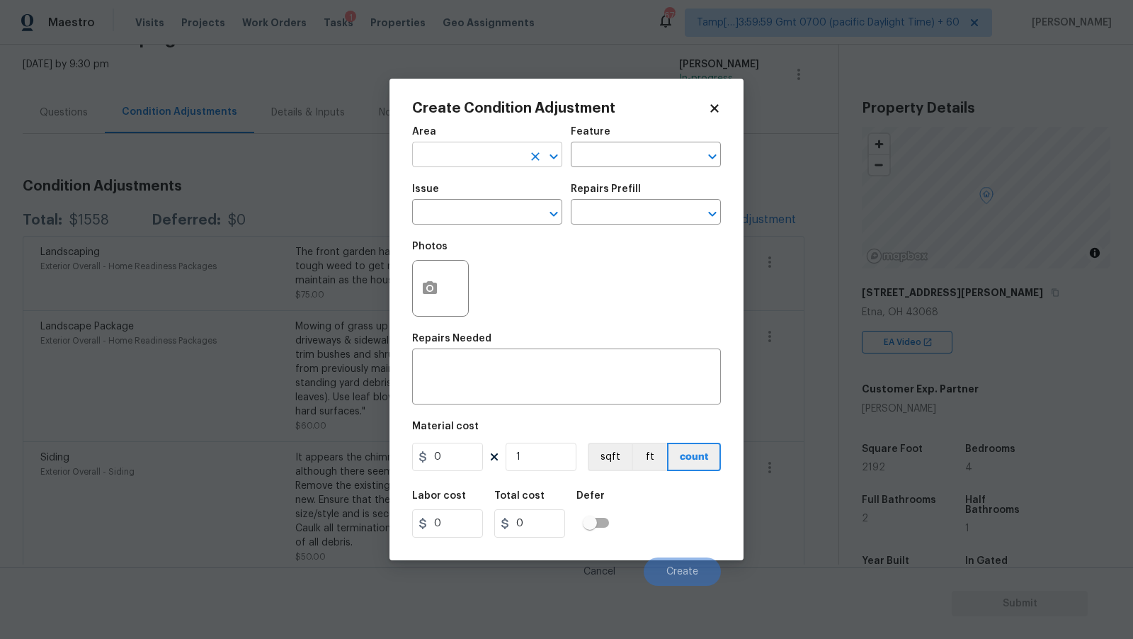
click at [476, 151] on input "text" at bounding box center [467, 156] width 110 height 22
type input "Interior Overall"
click at [436, 225] on body "Maestro Visits Projects Work Orders Tasks 1 Properties Geo Assignments 671 Tamp…" at bounding box center [566, 319] width 1133 height 639
type input "ACQ: Foundation"
click at [591, 211] on input "text" at bounding box center [626, 214] width 110 height 22
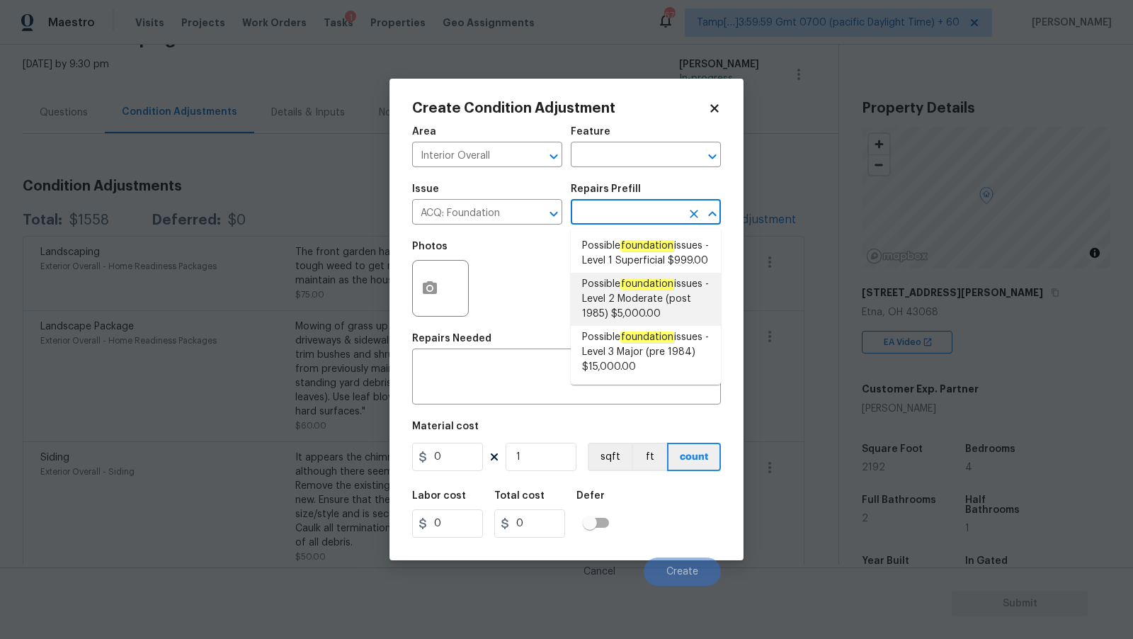
click at [657, 319] on span "Possible foundation issues - Level 2 Moderate (post 1985) $5,000.00" at bounding box center [645, 299] width 127 height 45
type input "Acquisition"
type textarea "Possible foundation issues - Level 2 Moderate: Disclaimer: This is NOT a techni…"
type input "5000"
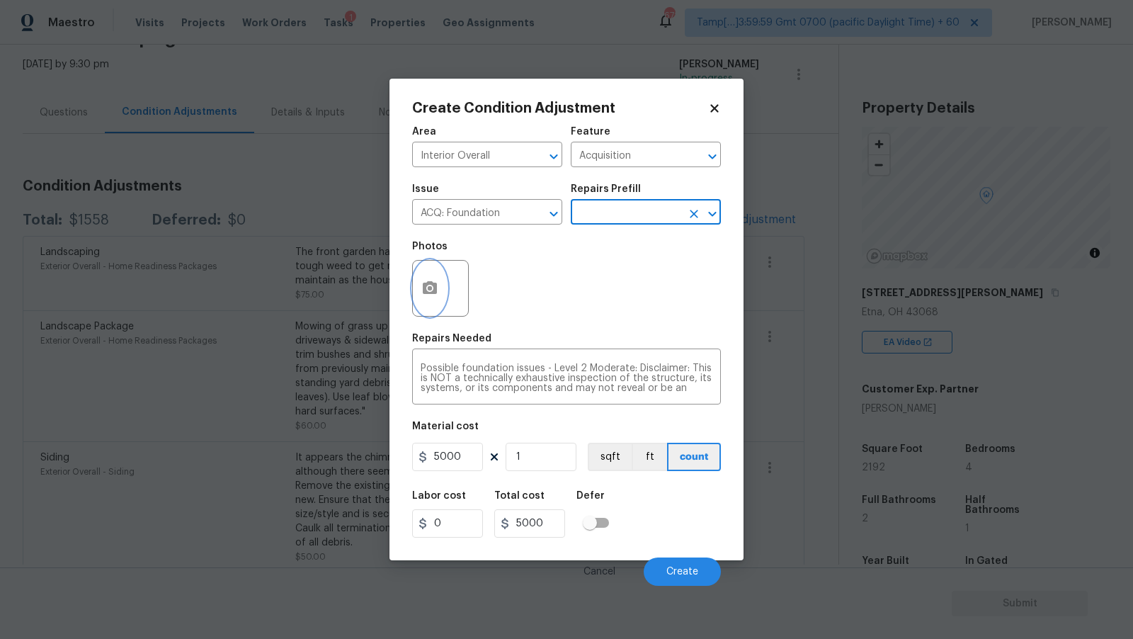
click at [442, 293] on button "button" at bounding box center [430, 288] width 34 height 55
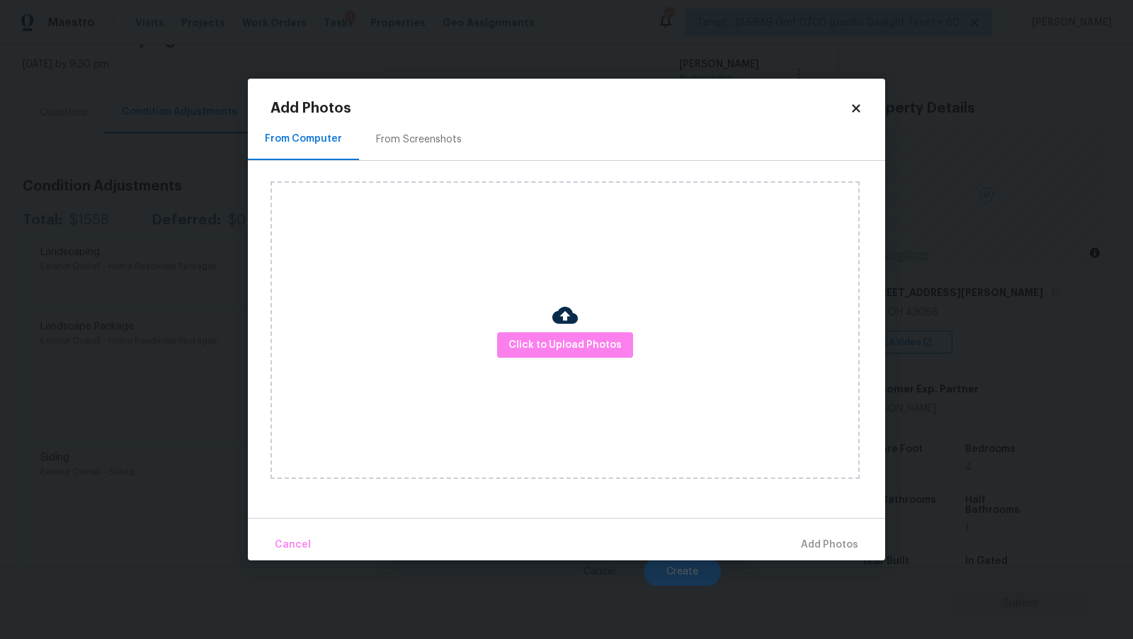
click at [572, 358] on div "Click to Upload Photos" at bounding box center [565, 329] width 589 height 297
click at [577, 348] on span "Click to Upload Photos" at bounding box center [565, 345] width 113 height 18
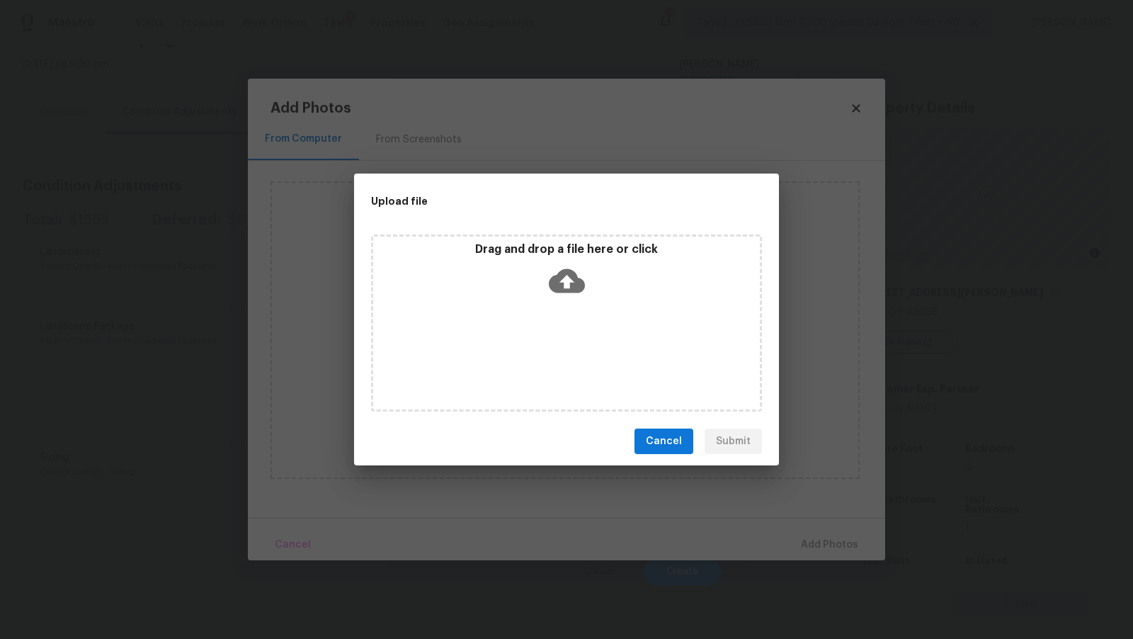
click at [567, 287] on icon at bounding box center [567, 281] width 36 height 36
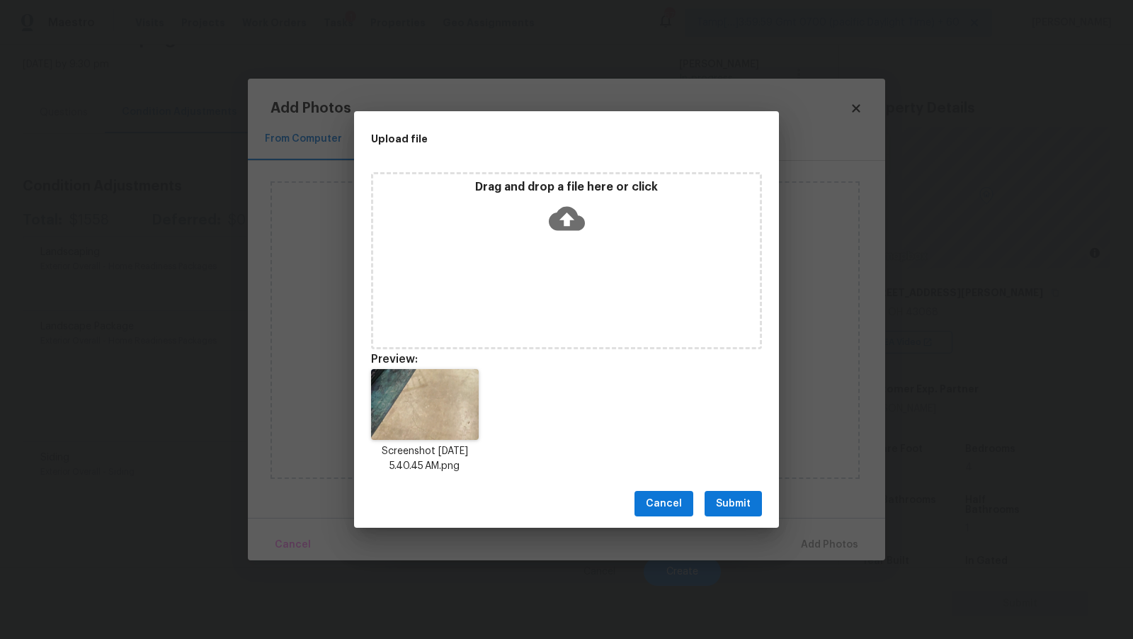
click at [733, 493] on button "Submit" at bounding box center [733, 504] width 57 height 26
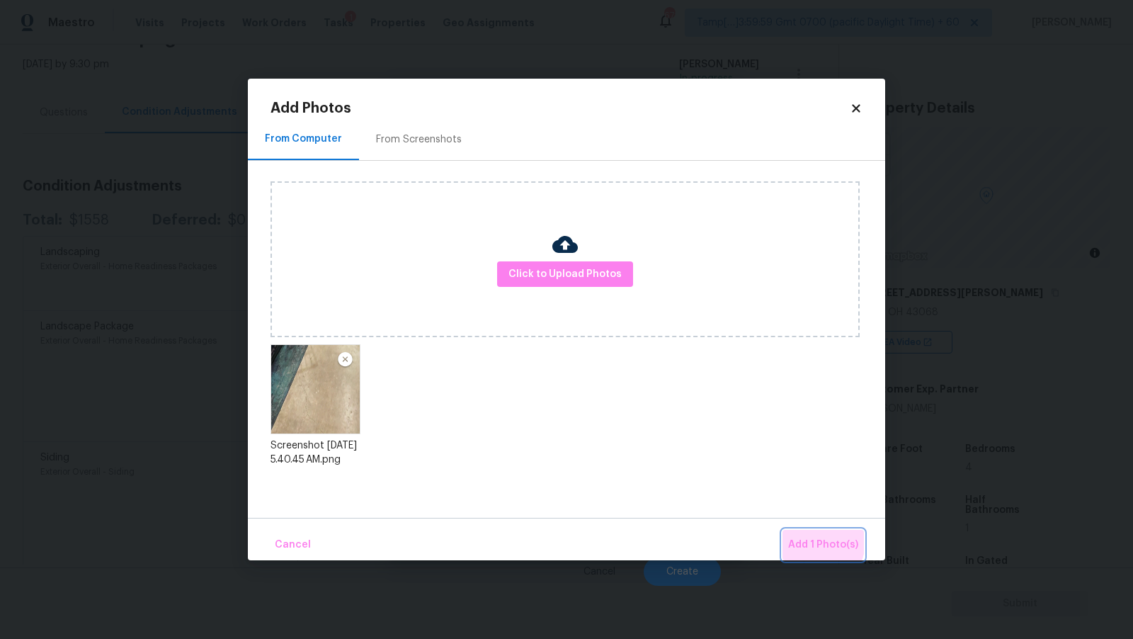
click at [812, 541] on span "Add 1 Photo(s)" at bounding box center [823, 545] width 70 height 18
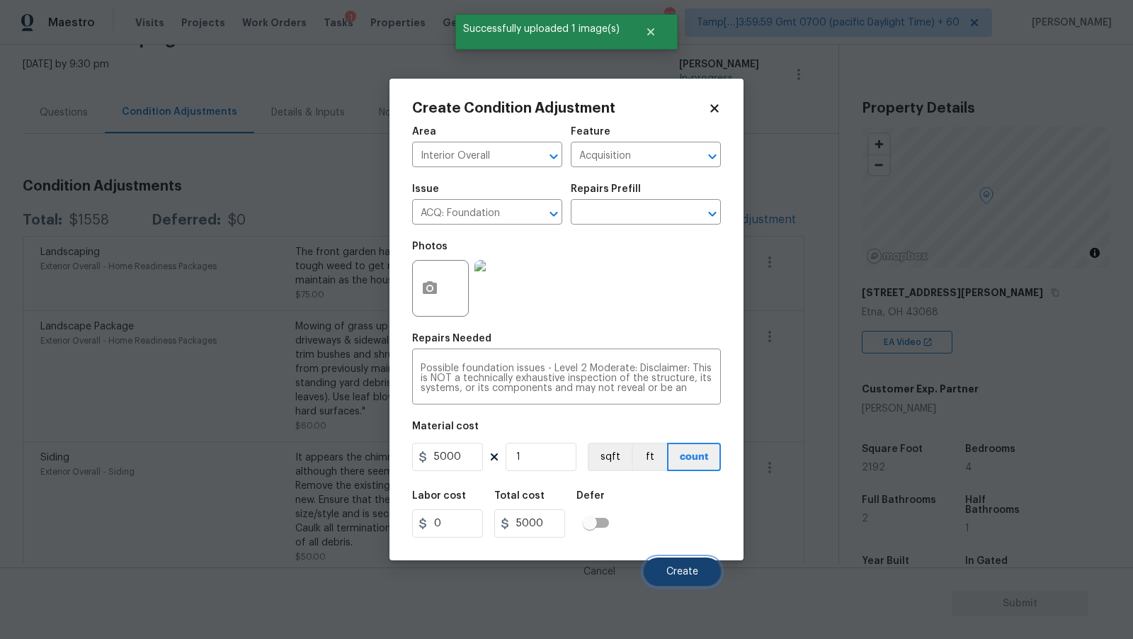
click at [681, 566] on button "Create" at bounding box center [682, 571] width 77 height 28
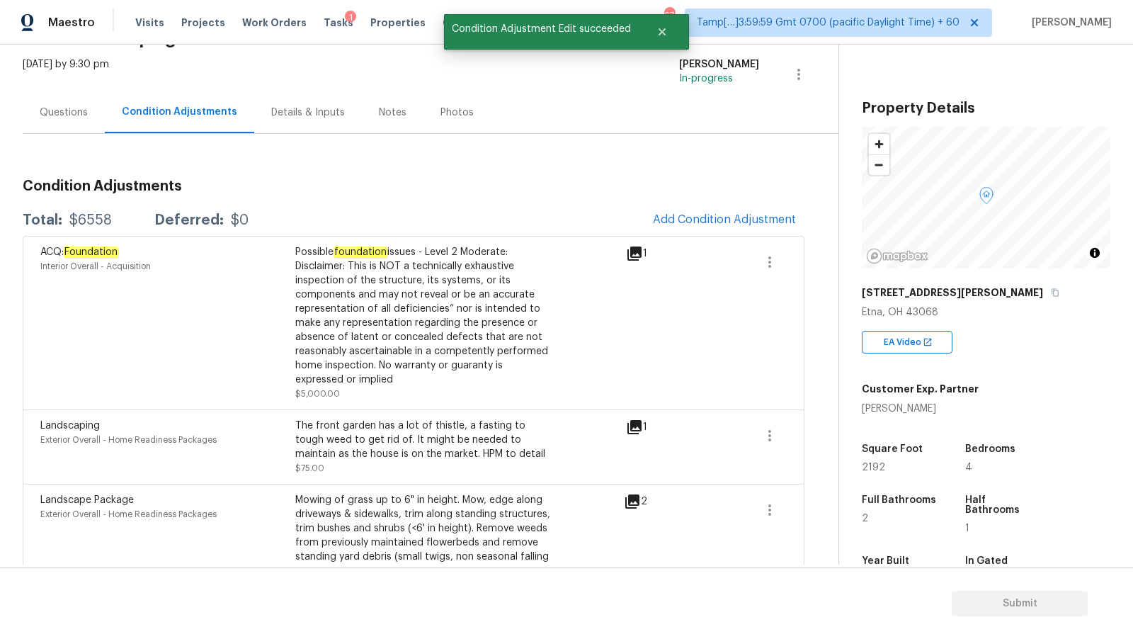
click at [83, 123] on div "Questions" at bounding box center [64, 112] width 82 height 42
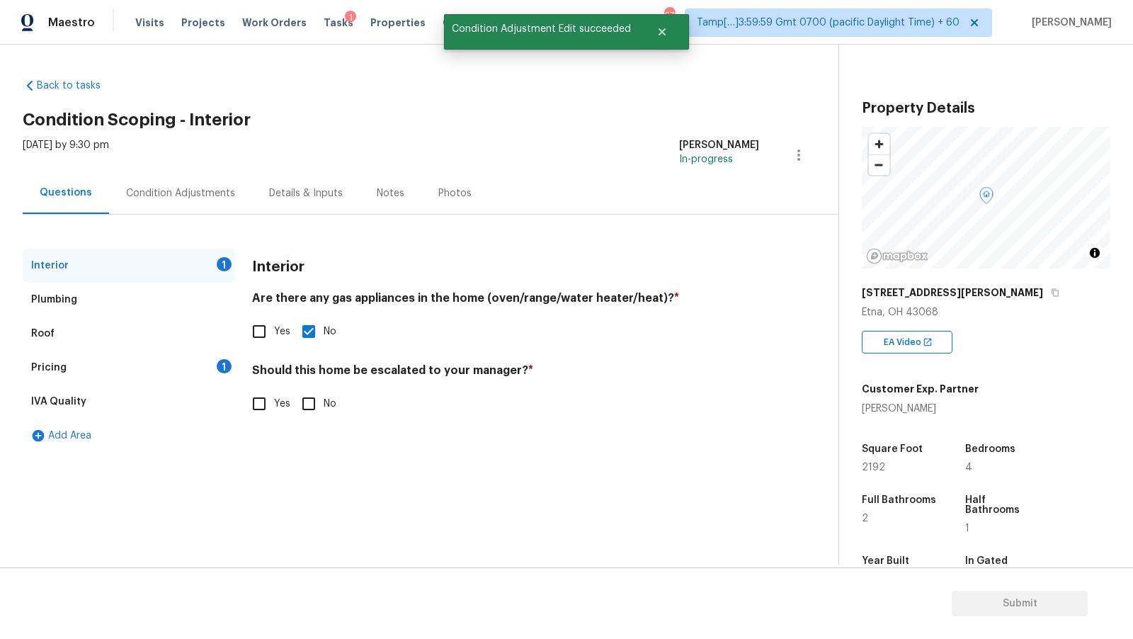
click at [276, 395] on label "Yes" at bounding box center [267, 404] width 46 height 30
click at [274, 395] on input "Yes" at bounding box center [259, 404] width 30 height 30
checkbox input "true"
click at [293, 501] on div at bounding box center [280, 515] width 57 height 57
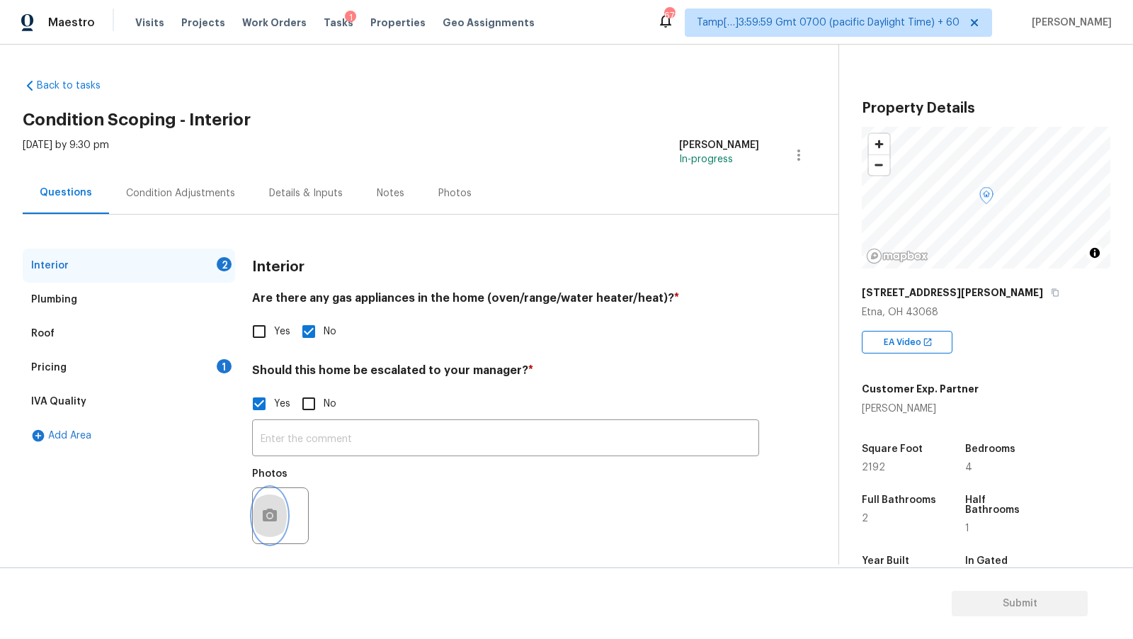
click at [278, 514] on button "button" at bounding box center [270, 515] width 34 height 55
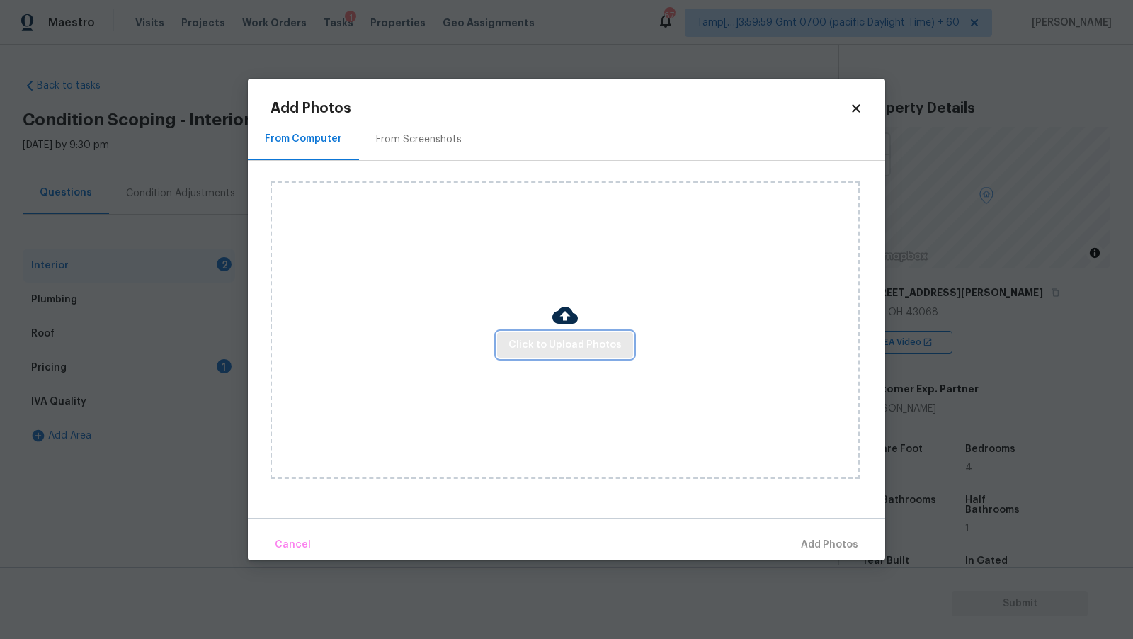
click at [586, 354] on button "Click to Upload Photos" at bounding box center [565, 345] width 136 height 26
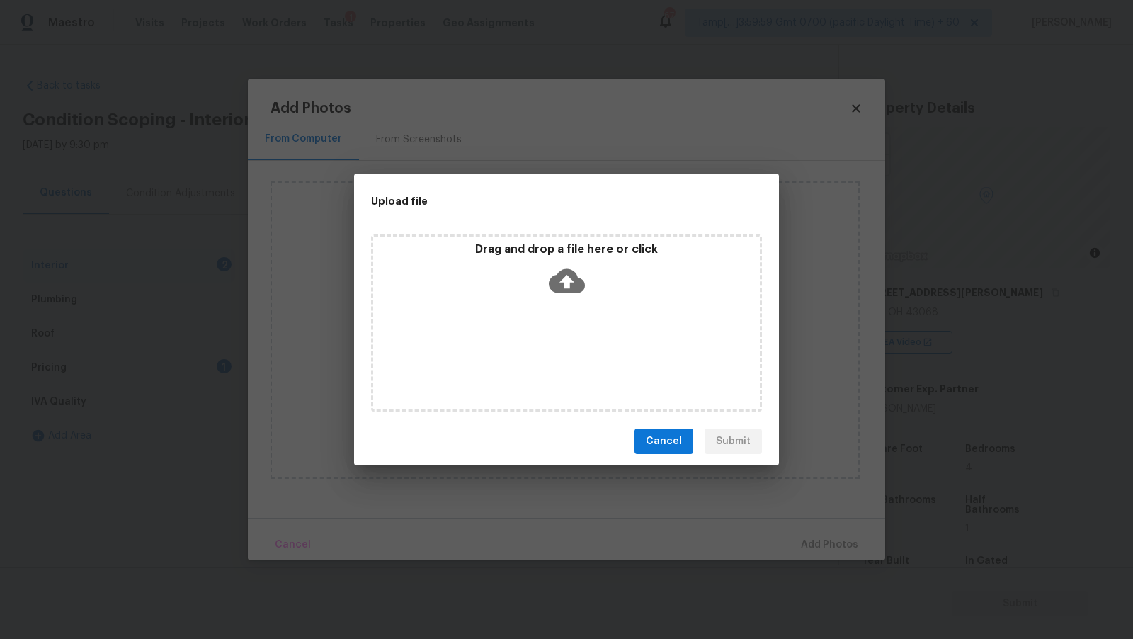
click at [564, 265] on icon at bounding box center [567, 281] width 36 height 36
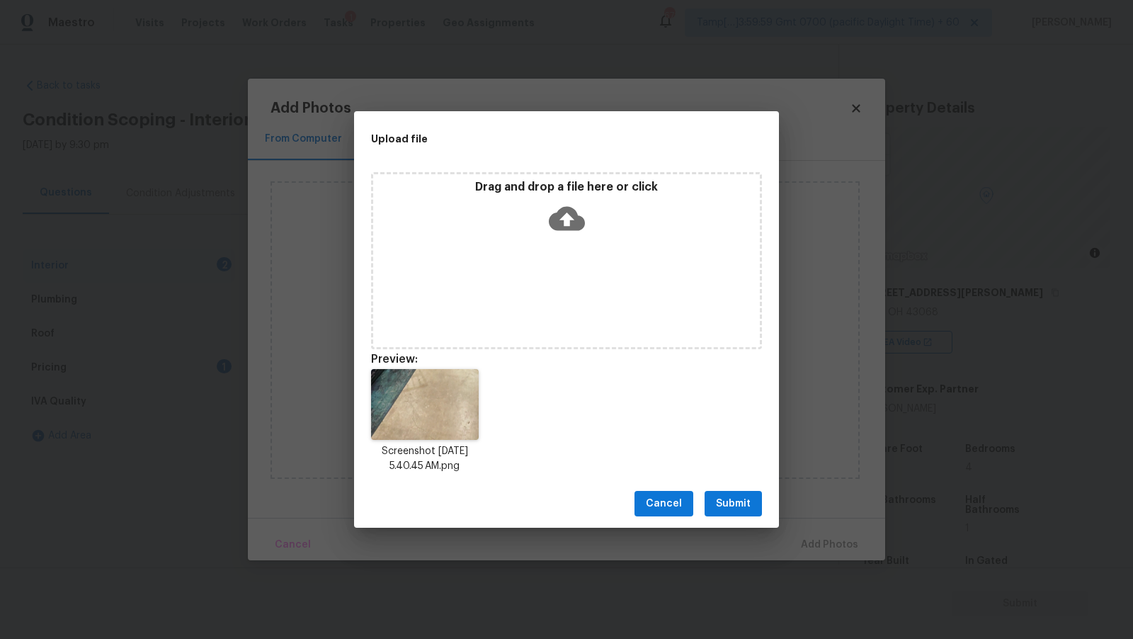
click at [727, 497] on span "Submit" at bounding box center [733, 504] width 35 height 18
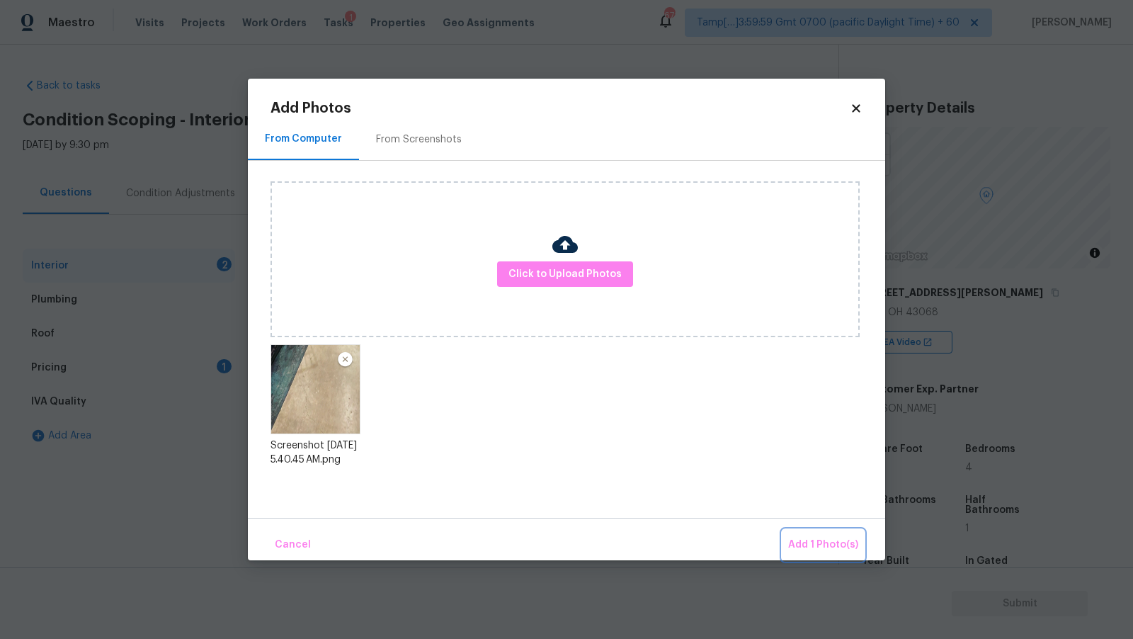
click at [809, 547] on span "Add 1 Photo(s)" at bounding box center [823, 545] width 70 height 18
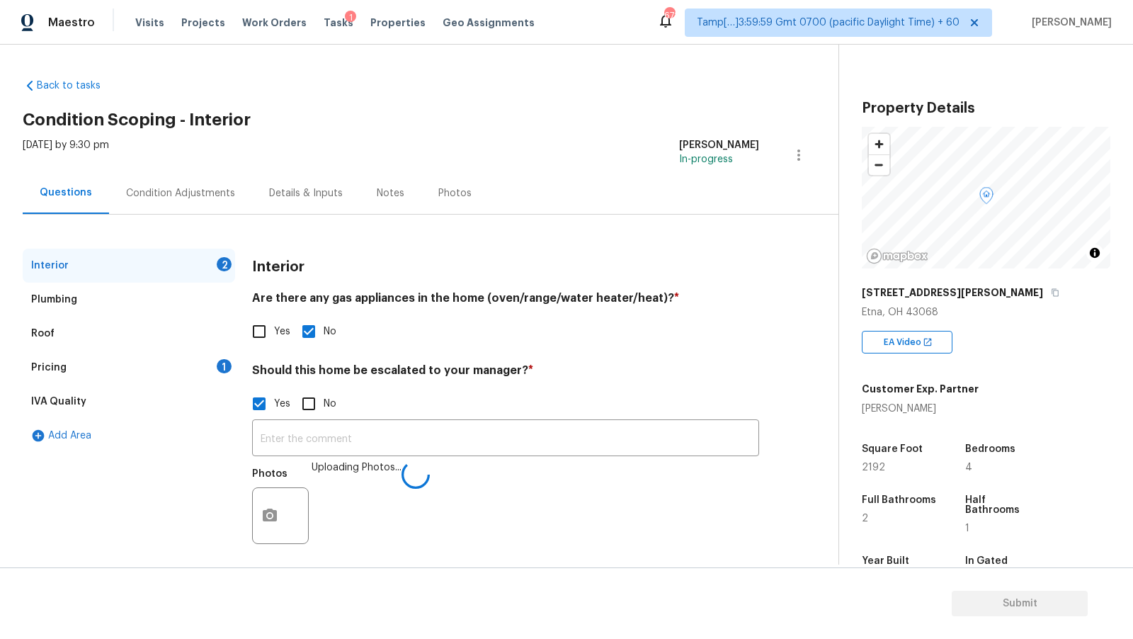
click at [381, 464] on div "Photos Uploading Photos..." at bounding box center [505, 506] width 507 height 92
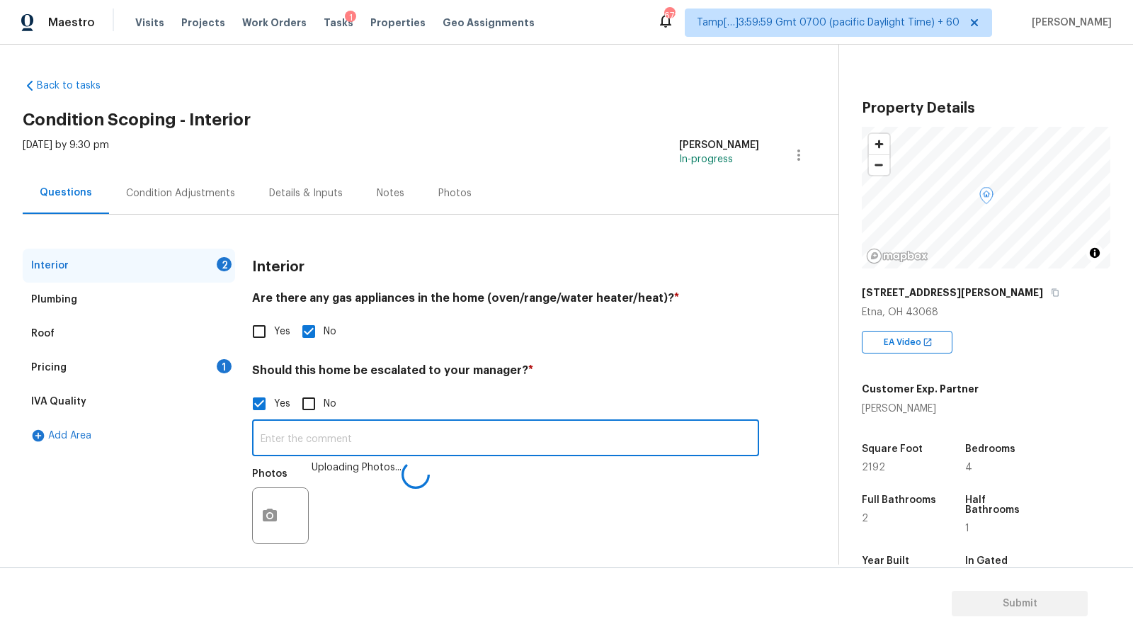
click at [390, 442] on input "text" at bounding box center [505, 439] width 507 height 33
type input "Foundation cracks found in VA (1:04)"
click at [126, 368] on div "Pricing 1" at bounding box center [129, 368] width 212 height 34
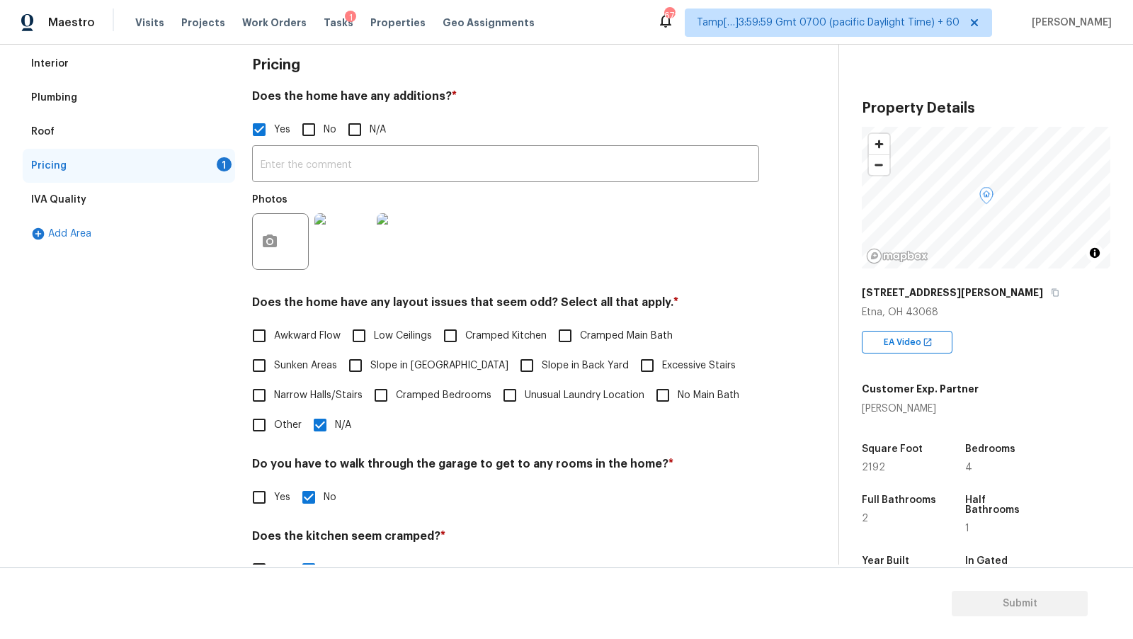
scroll to position [200, 0]
click at [160, 203] on div "IVA Quality" at bounding box center [129, 201] width 212 height 34
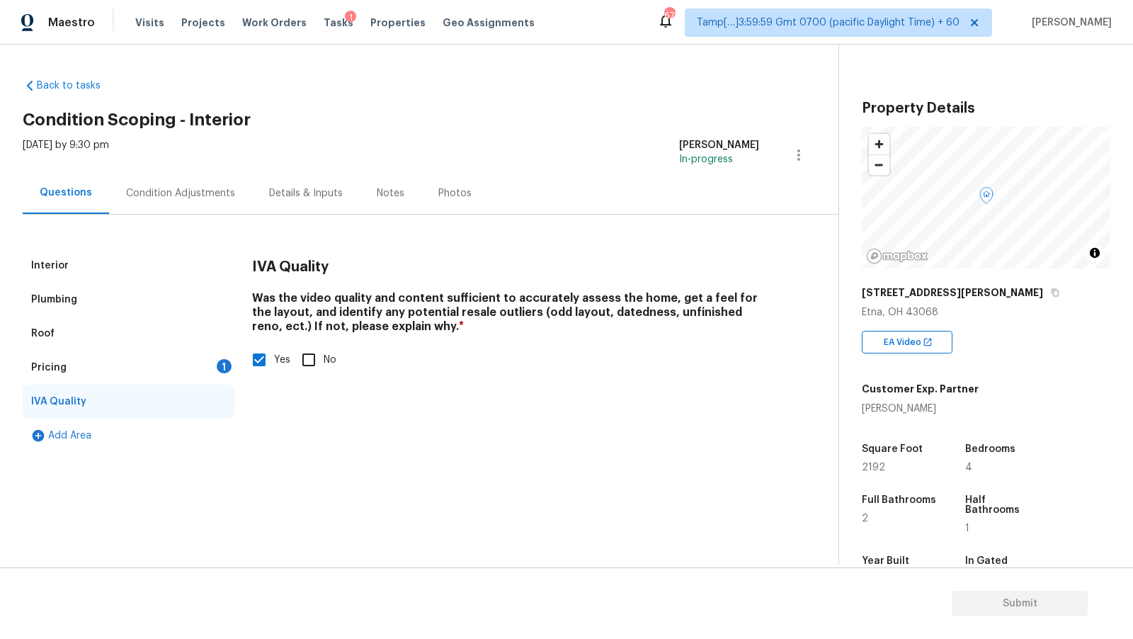
click at [103, 366] on div "Pricing 1" at bounding box center [129, 368] width 212 height 34
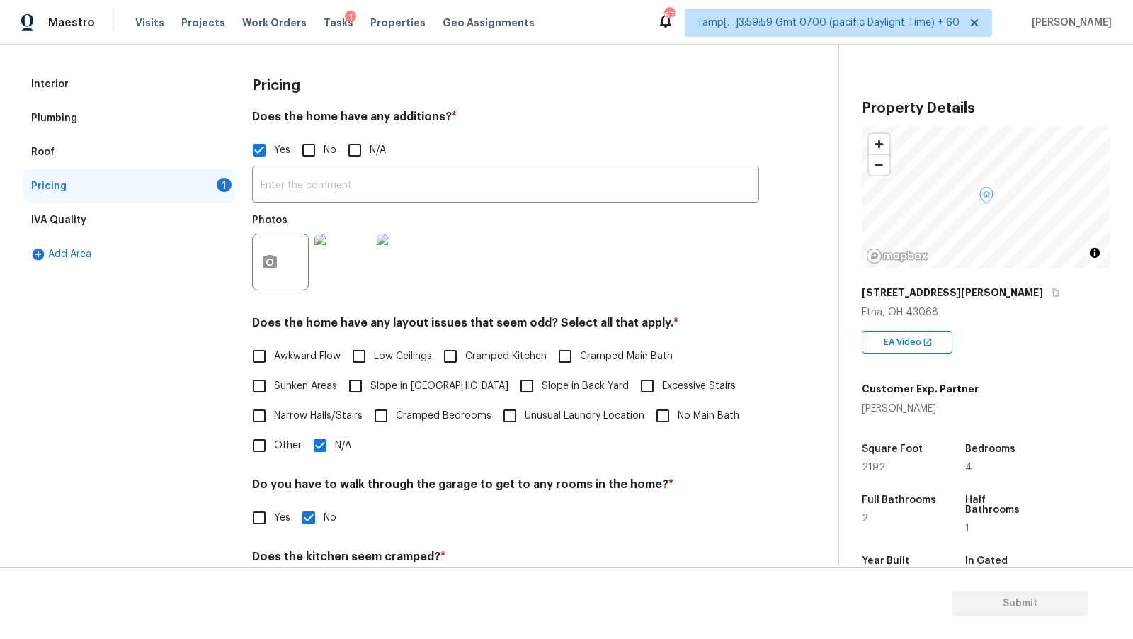
scroll to position [187, 0]
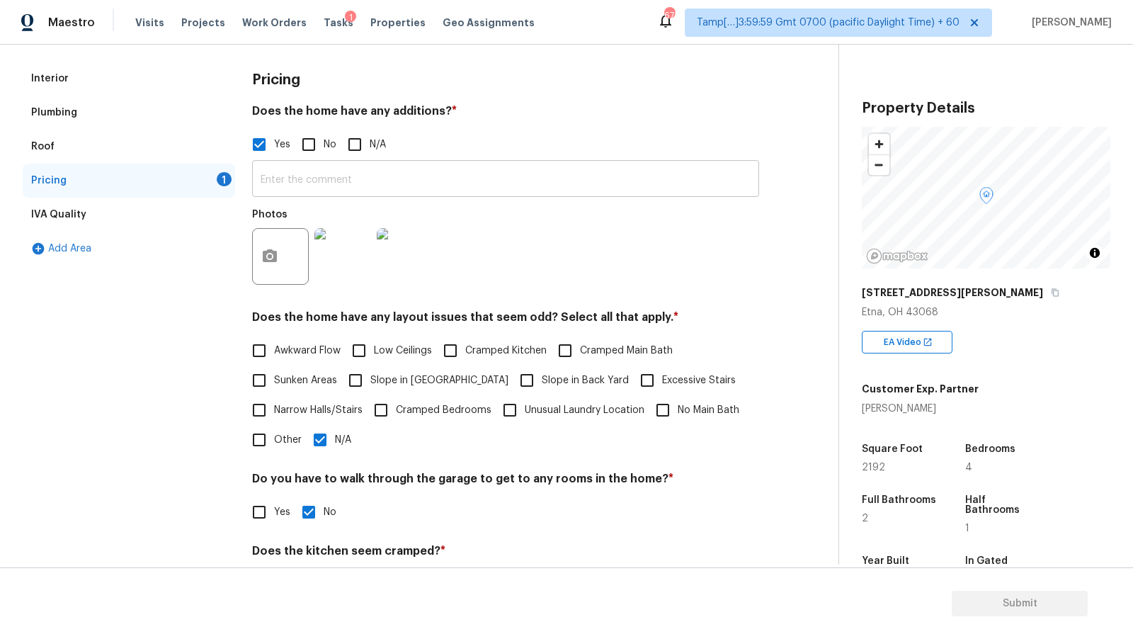
click at [404, 188] on input "text" at bounding box center [505, 180] width 507 height 33
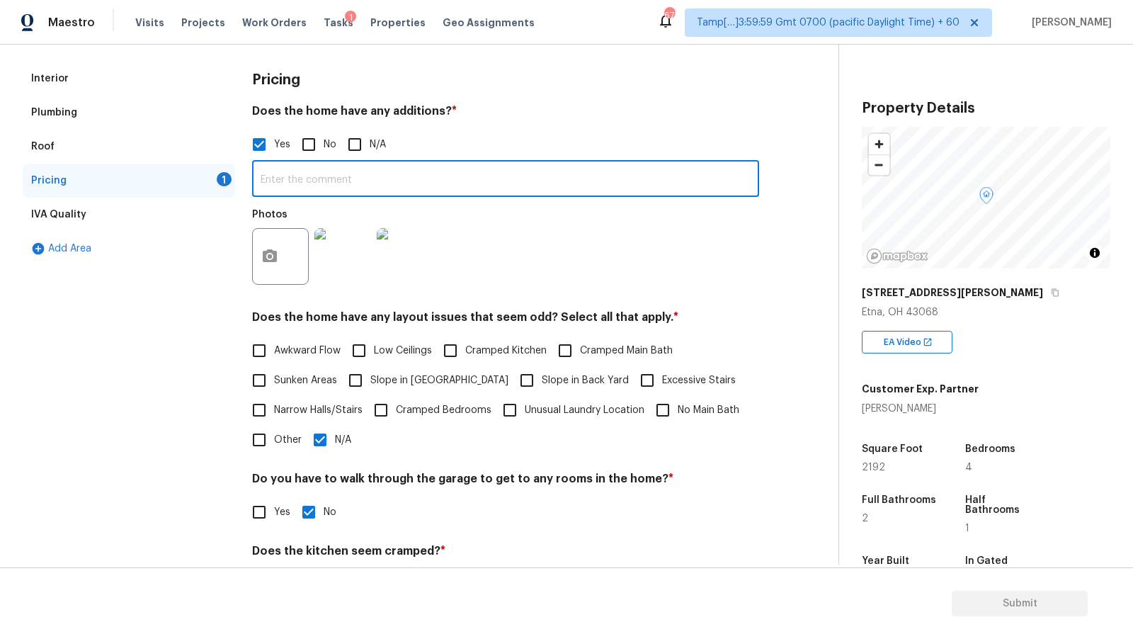
paste input "Additional Dwelling"
type input "Additional Dwelling"
click at [597, 239] on div "Photos" at bounding box center [505, 247] width 507 height 92
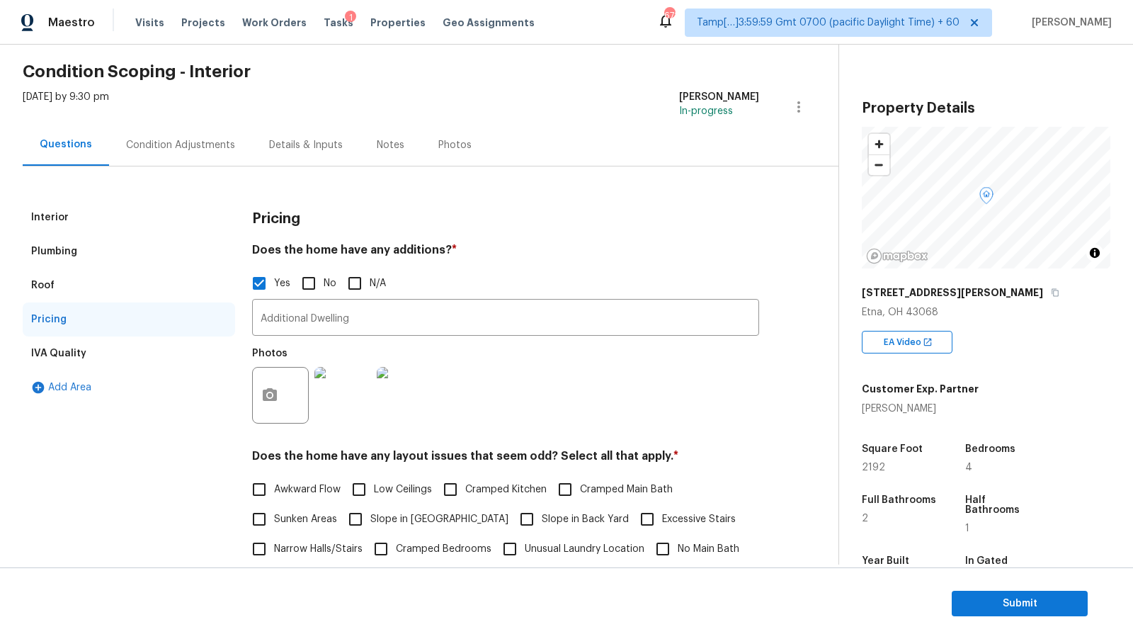
scroll to position [0, 0]
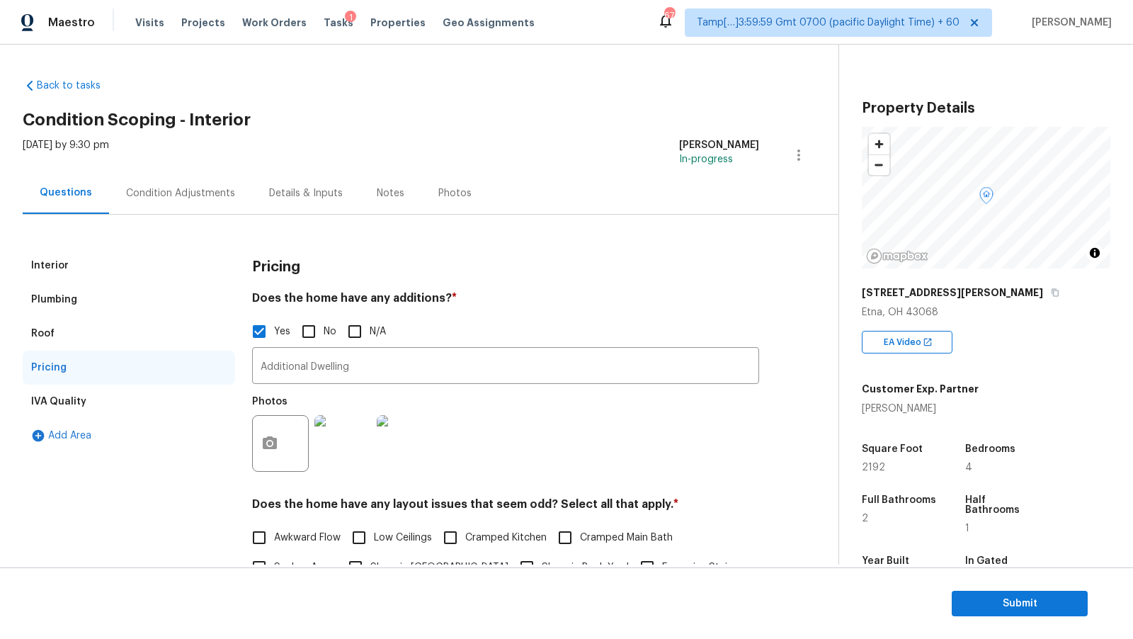
click at [175, 193] on div "Condition Adjustments" at bounding box center [180, 193] width 109 height 14
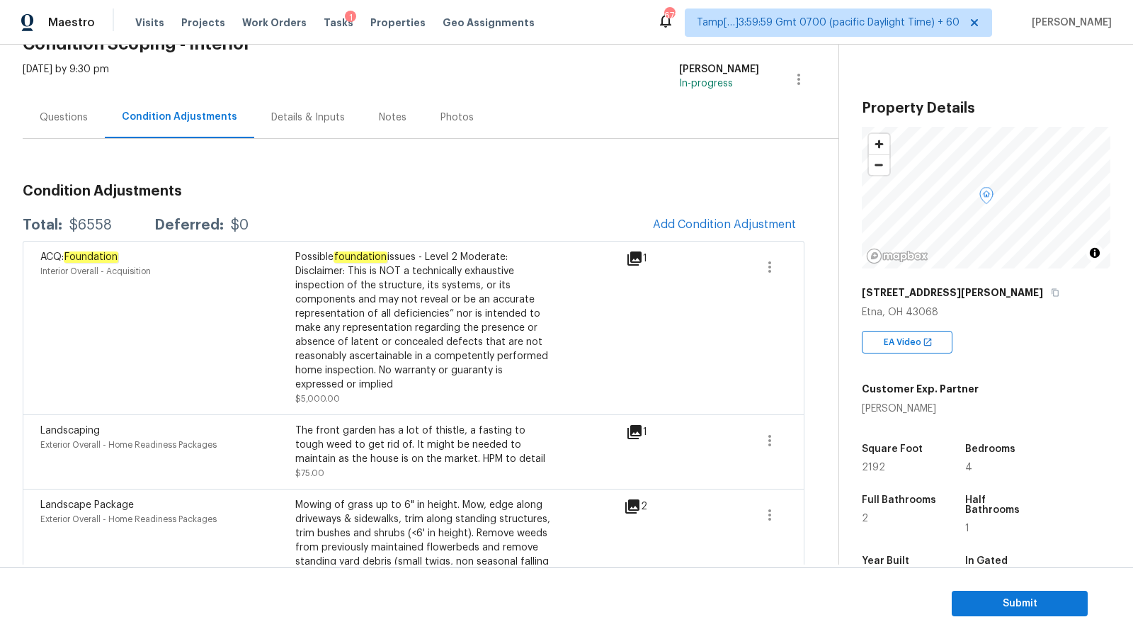
scroll to position [76, 0]
click at [714, 219] on span "Add Condition Adjustment" at bounding box center [724, 223] width 143 height 13
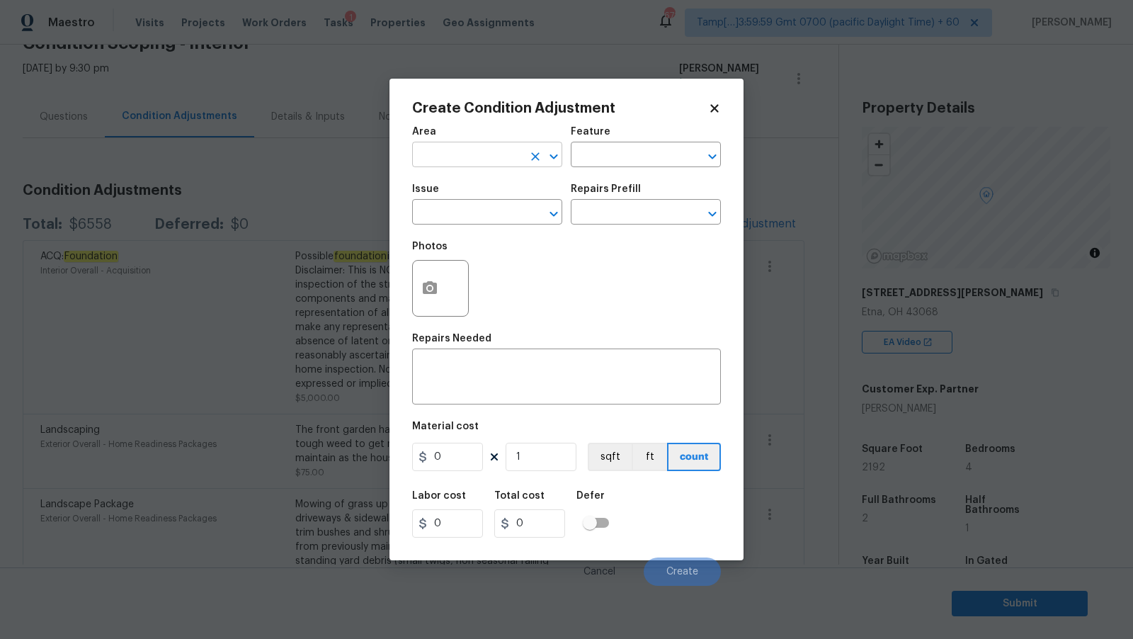
click at [468, 148] on input "text" at bounding box center [467, 156] width 110 height 22
type input "Interior Overall"
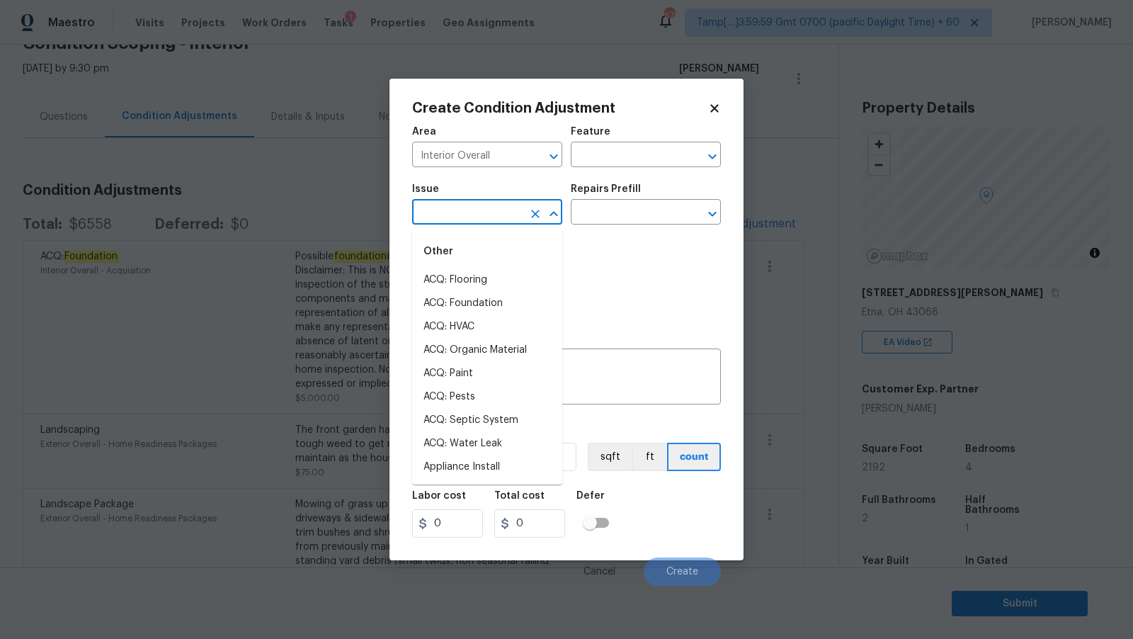
click at [451, 208] on input "text" at bounding box center [467, 214] width 110 height 22
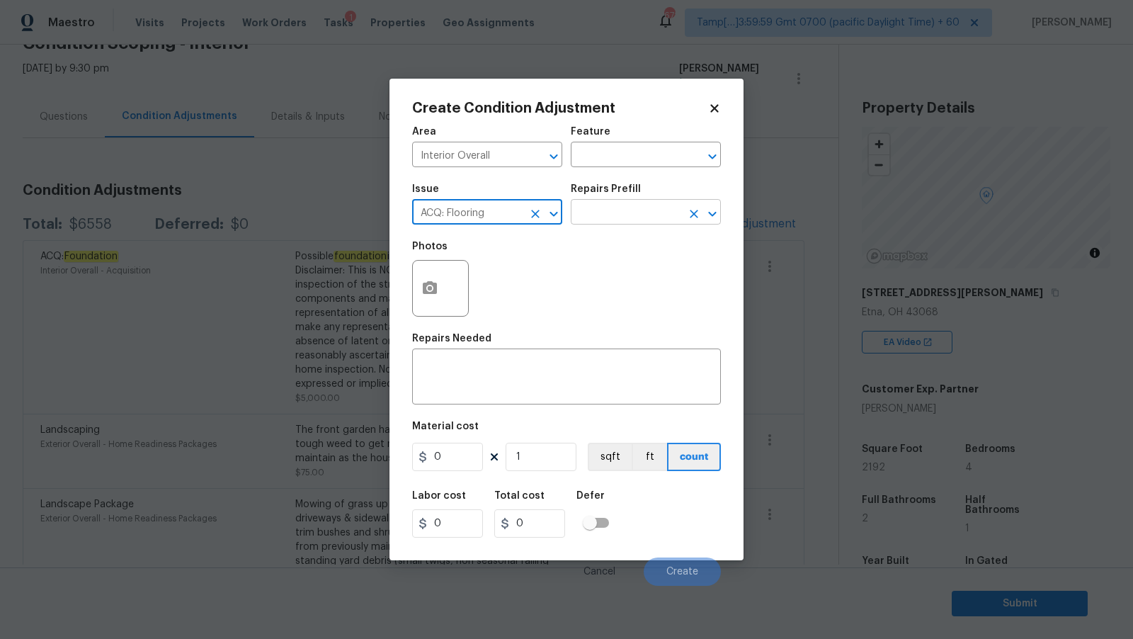
type input "ACQ: Flooring"
click at [630, 205] on input "text" at bounding box center [626, 214] width 110 height 22
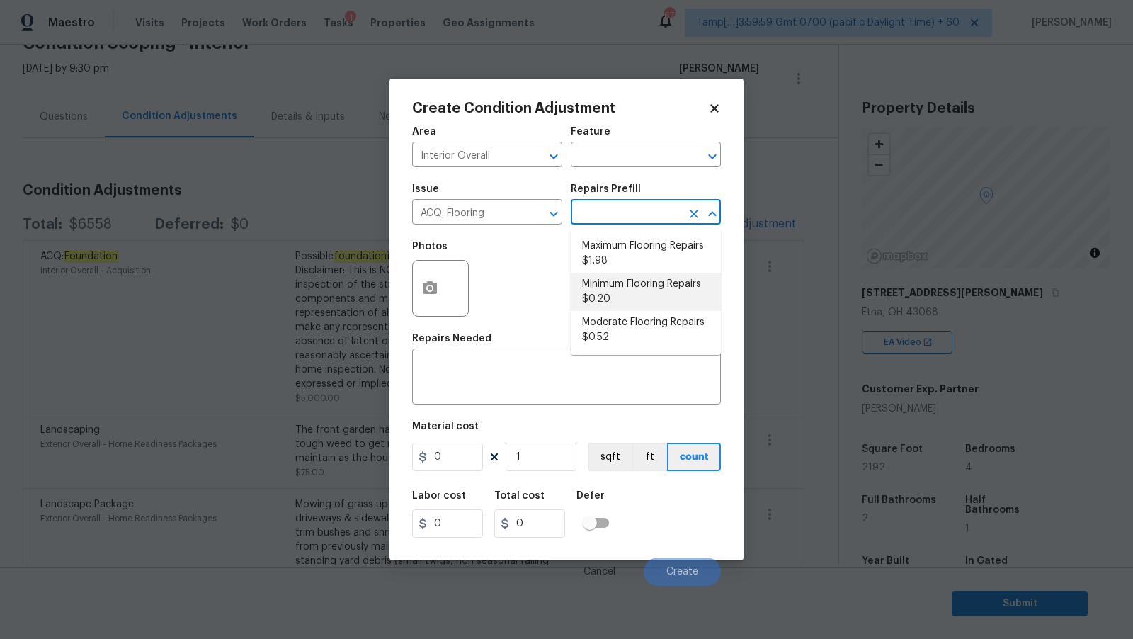
click at [617, 296] on li "Minimum Flooring Repairs $0.20" at bounding box center [646, 292] width 150 height 38
type input "Acquisition"
type textarea "Acquisition Scope: Minimum flooring repairs"
type input "0.2"
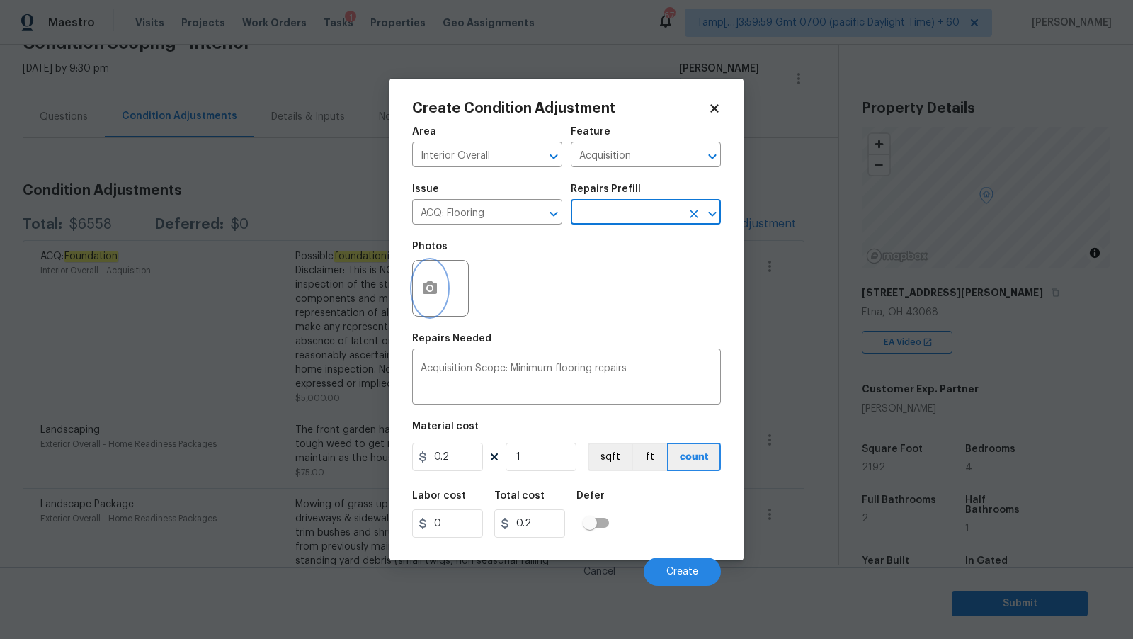
click at [443, 292] on button "button" at bounding box center [430, 288] width 34 height 55
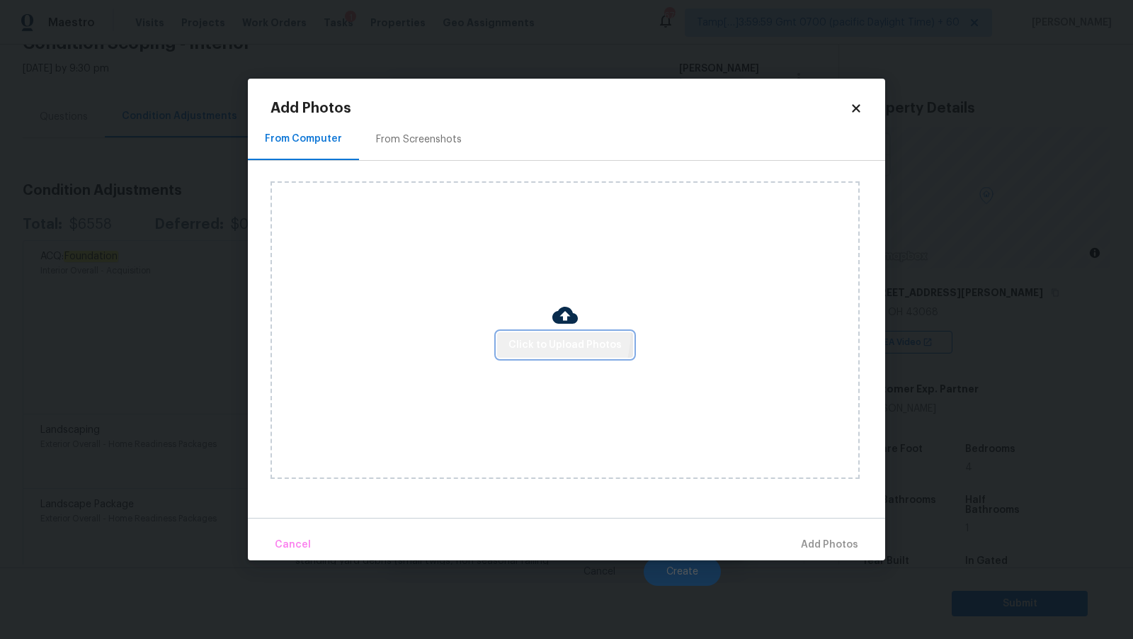
click at [529, 332] on button "Click to Upload Photos" at bounding box center [565, 345] width 136 height 26
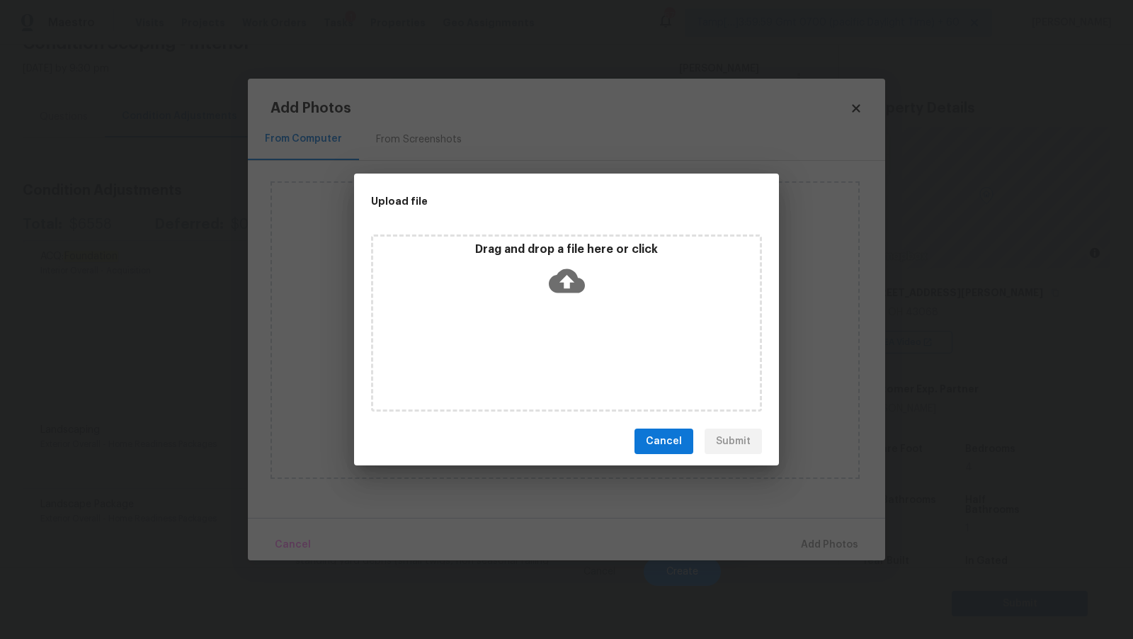
click at [560, 276] on icon at bounding box center [567, 281] width 36 height 24
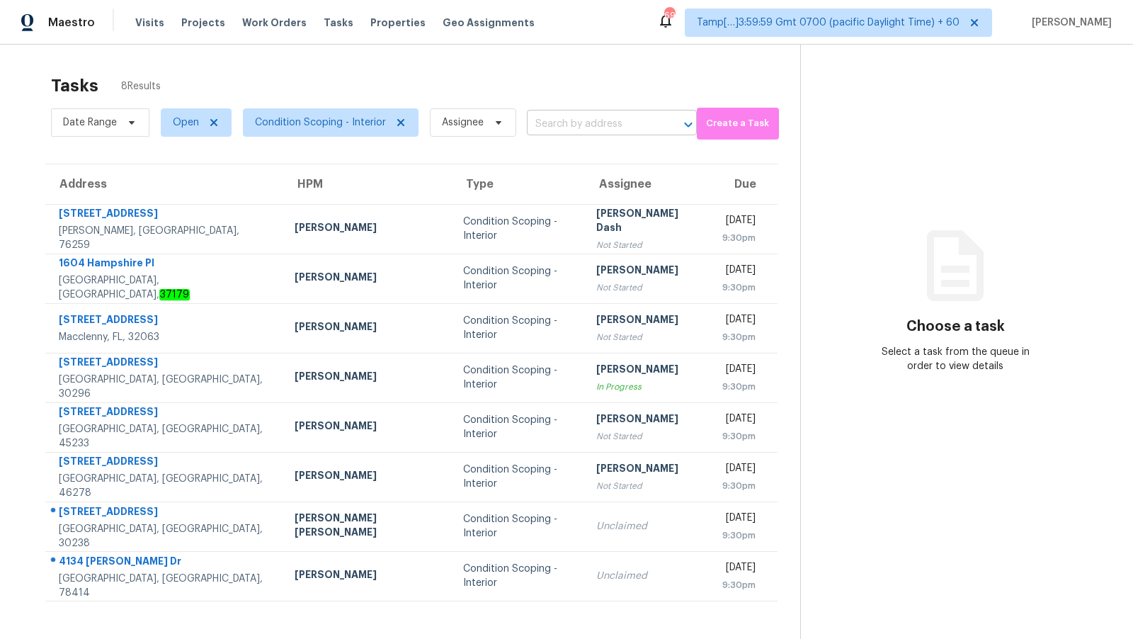
scroll to position [44, 0]
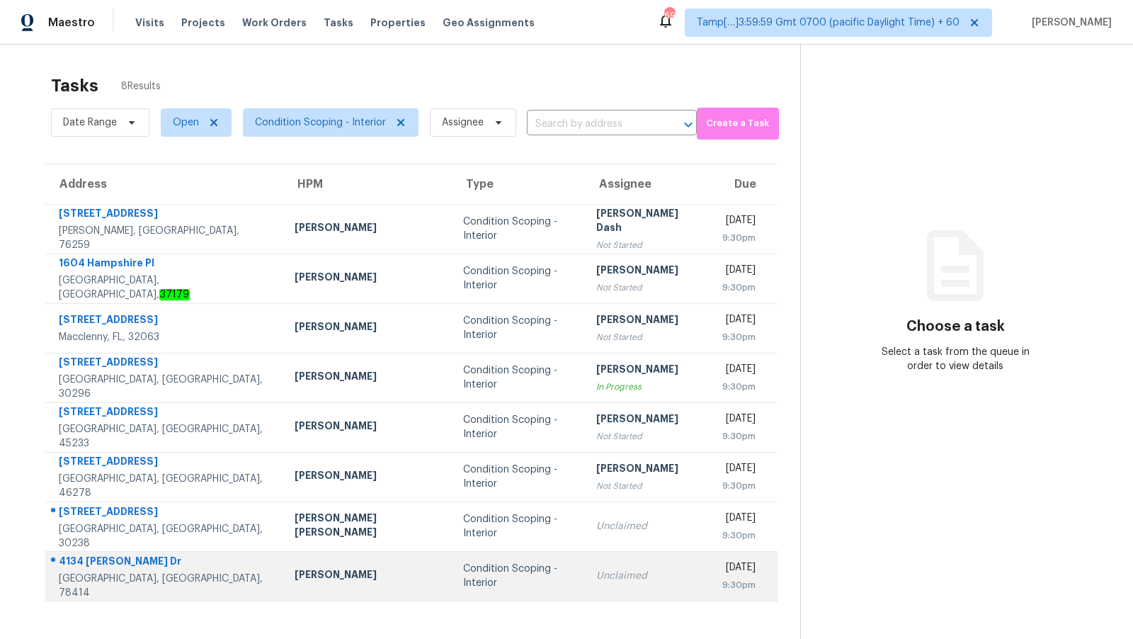
click at [193, 563] on div "4134 [PERSON_NAME] Dr" at bounding box center [165, 563] width 213 height 18
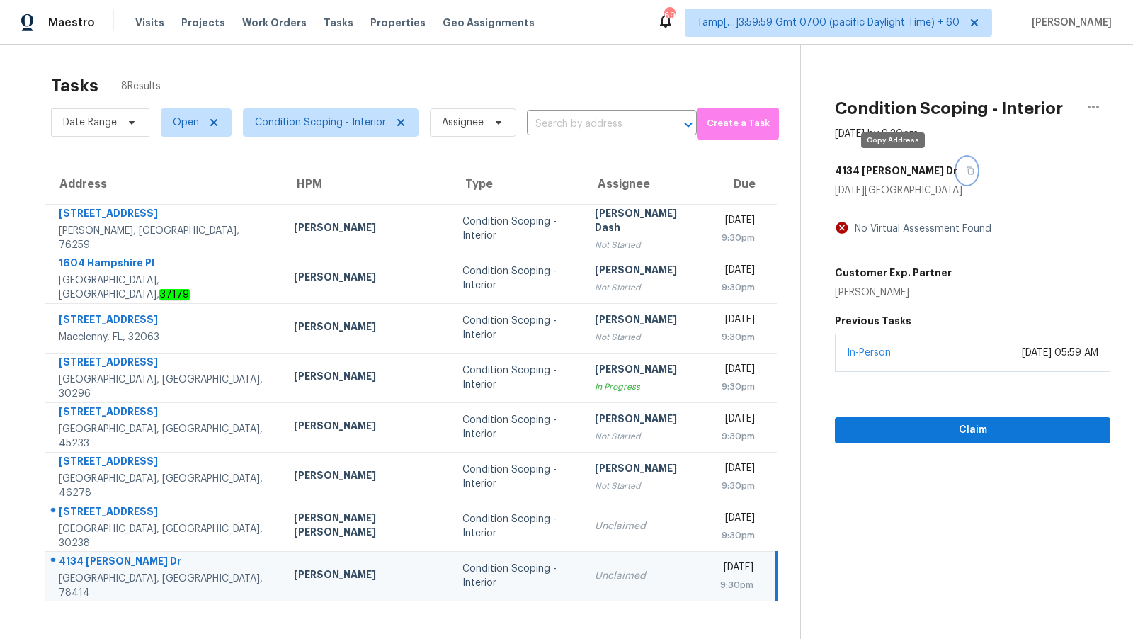
click at [958, 176] on button "button" at bounding box center [967, 170] width 19 height 25
click at [960, 434] on span "Claim" at bounding box center [972, 430] width 253 height 18
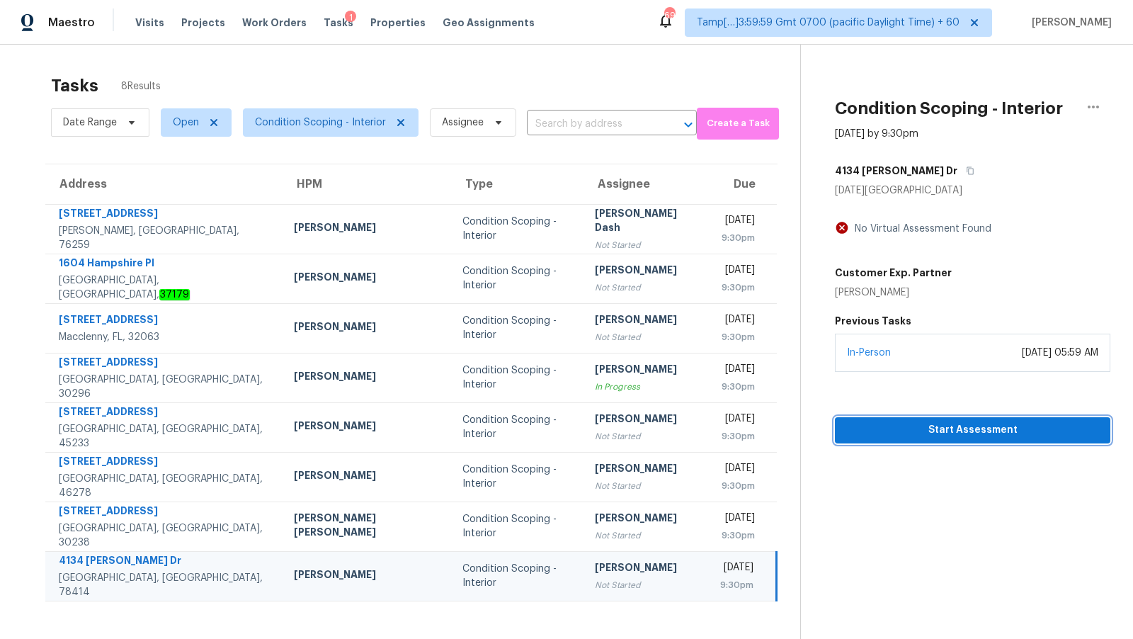
click at [875, 428] on span "Start Assessment" at bounding box center [972, 430] width 253 height 18
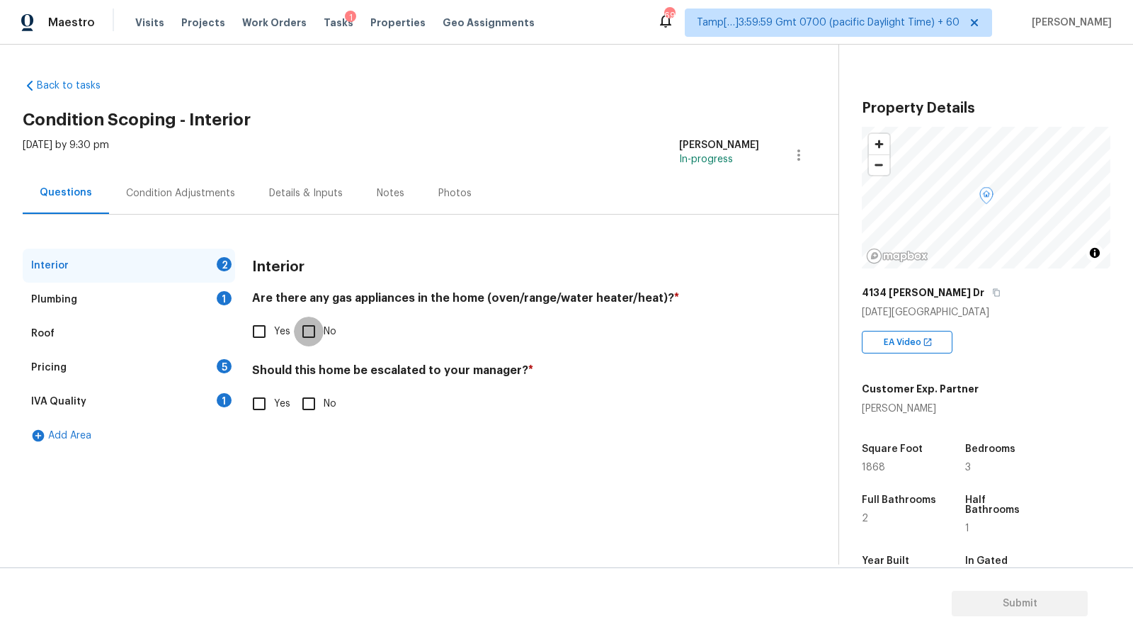
click at [298, 336] on input "No" at bounding box center [309, 332] width 30 height 30
checkbox input "true"
click at [271, 334] on input "Yes" at bounding box center [259, 332] width 30 height 30
checkbox input "true"
checkbox input "false"
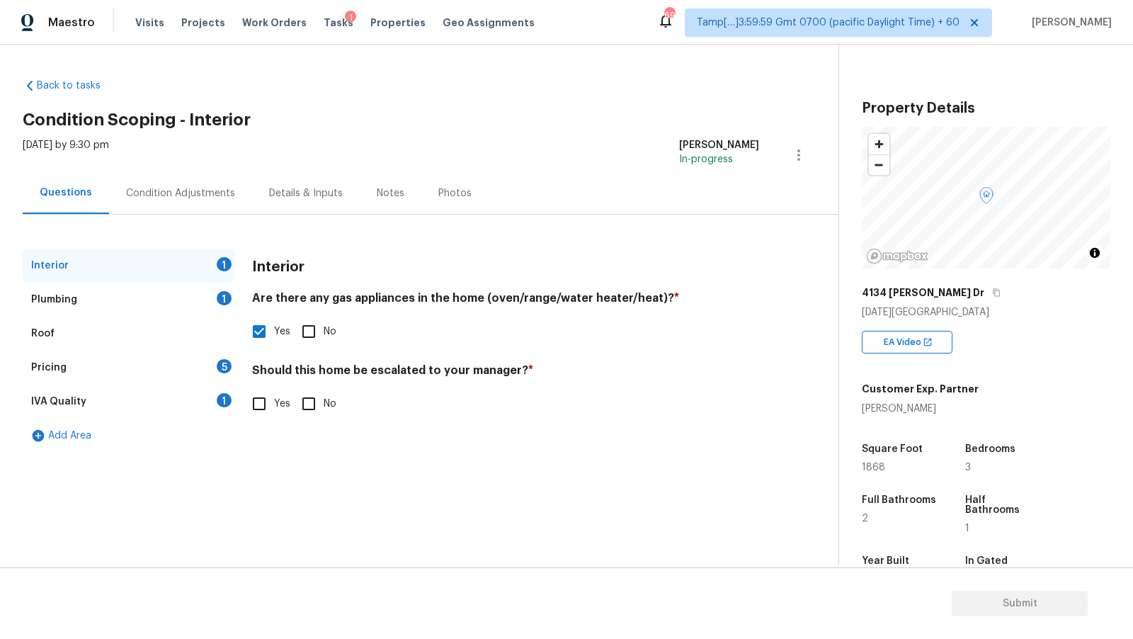
click at [121, 306] on div "Plumbing 1" at bounding box center [129, 300] width 212 height 34
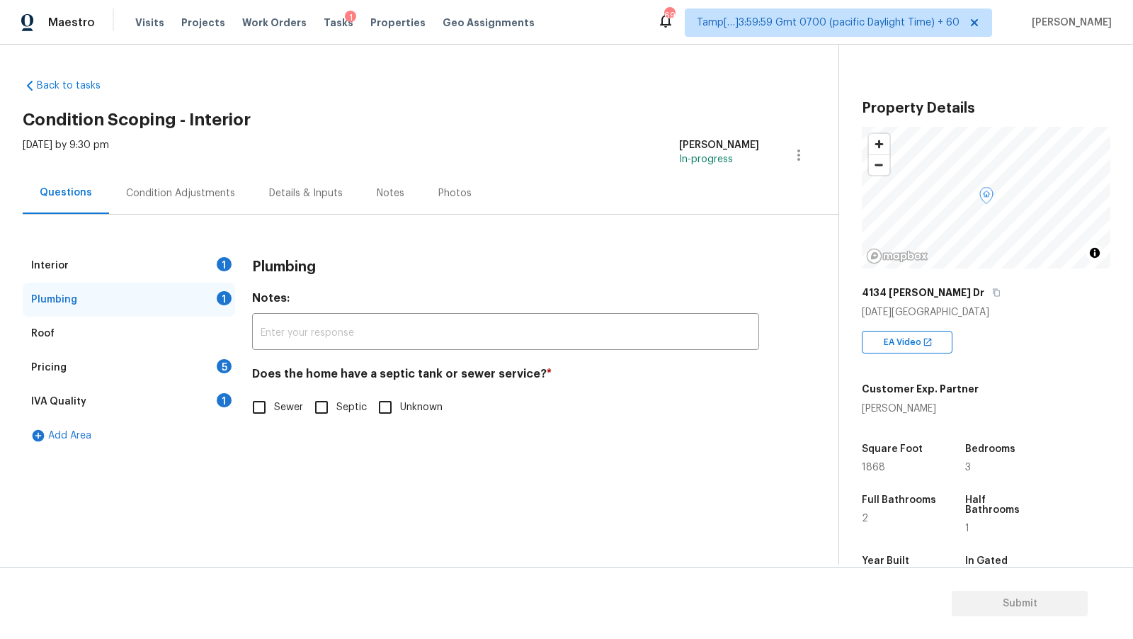
click at [268, 408] on input "Sewer" at bounding box center [259, 407] width 30 height 30
checkbox input "true"
click at [177, 393] on div "IVA Quality 1" at bounding box center [129, 402] width 212 height 34
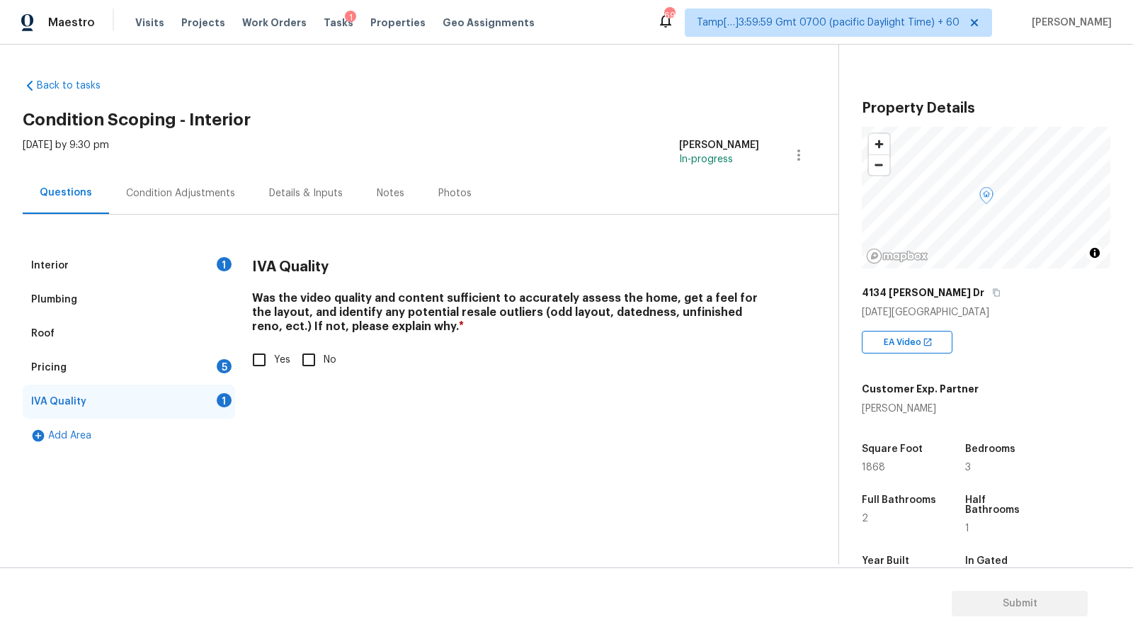
click at [261, 361] on input "Yes" at bounding box center [259, 360] width 30 height 30
checkbox input "true"
click at [142, 369] on div "Pricing 5" at bounding box center [129, 368] width 212 height 34
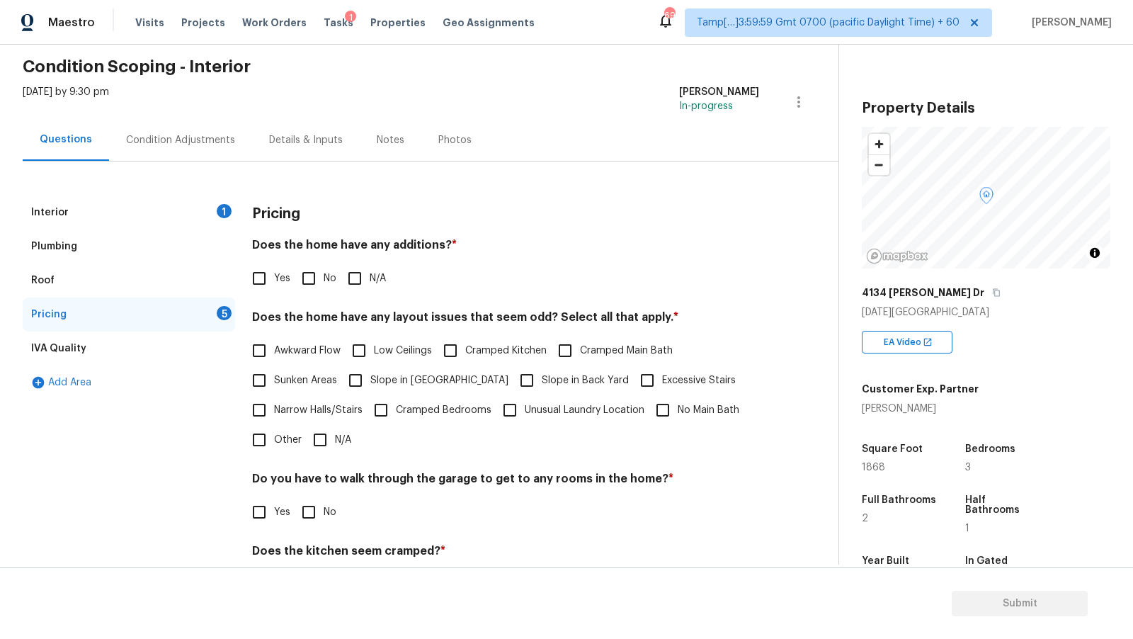
scroll to position [39, 0]
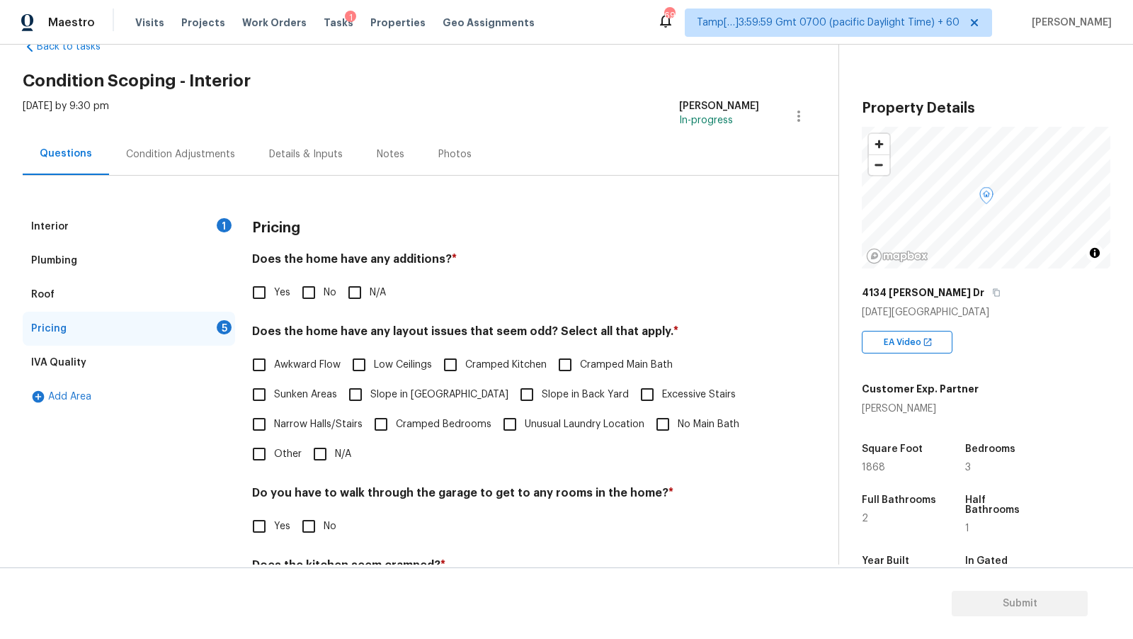
click at [164, 170] on div "Condition Adjustments" at bounding box center [180, 154] width 143 height 42
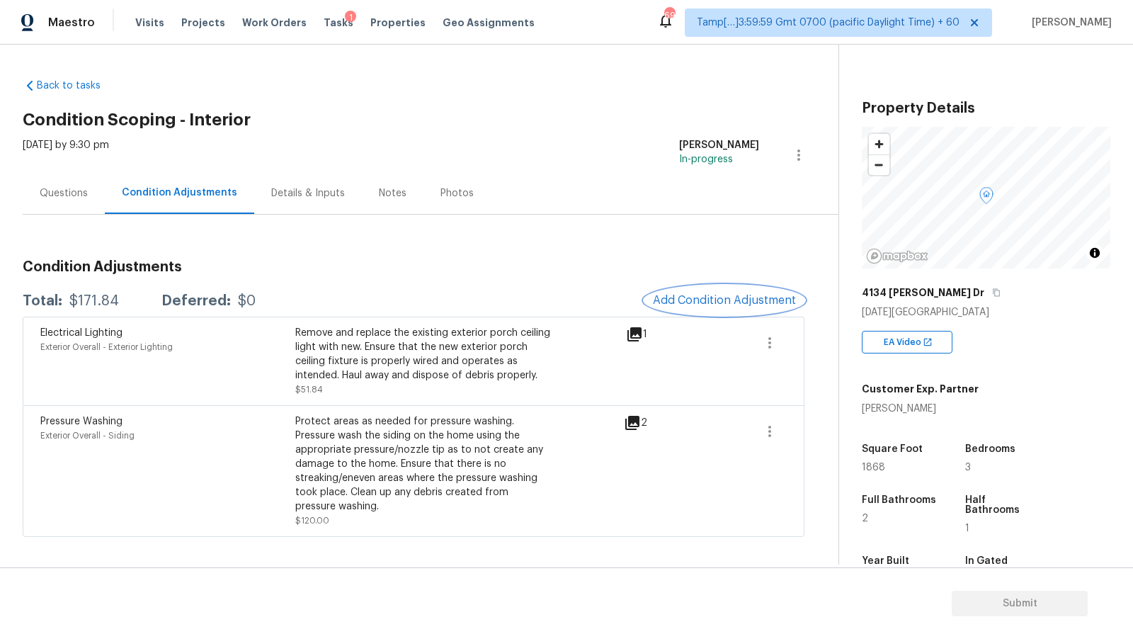
click at [752, 301] on span "Add Condition Adjustment" at bounding box center [724, 300] width 143 height 13
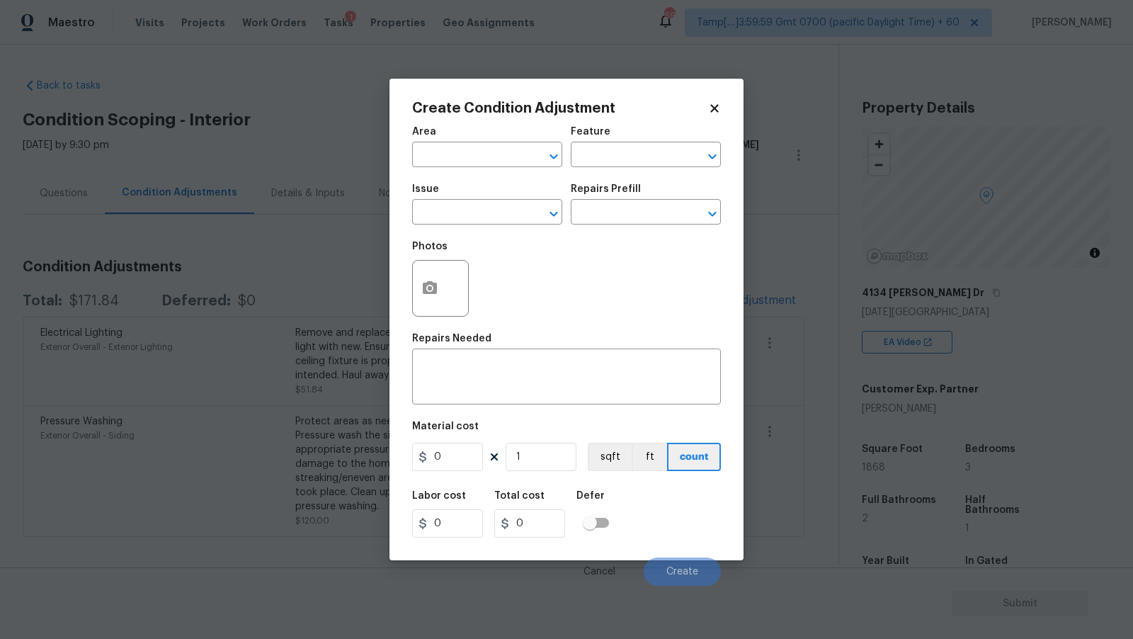
click at [467, 170] on span "Area ​" at bounding box center [487, 146] width 150 height 57
click at [467, 165] on input "text" at bounding box center [467, 156] width 110 height 22
type input "Interior Overall"
click at [450, 218] on input "text" at bounding box center [467, 214] width 110 height 22
type input "ACQ: Paint"
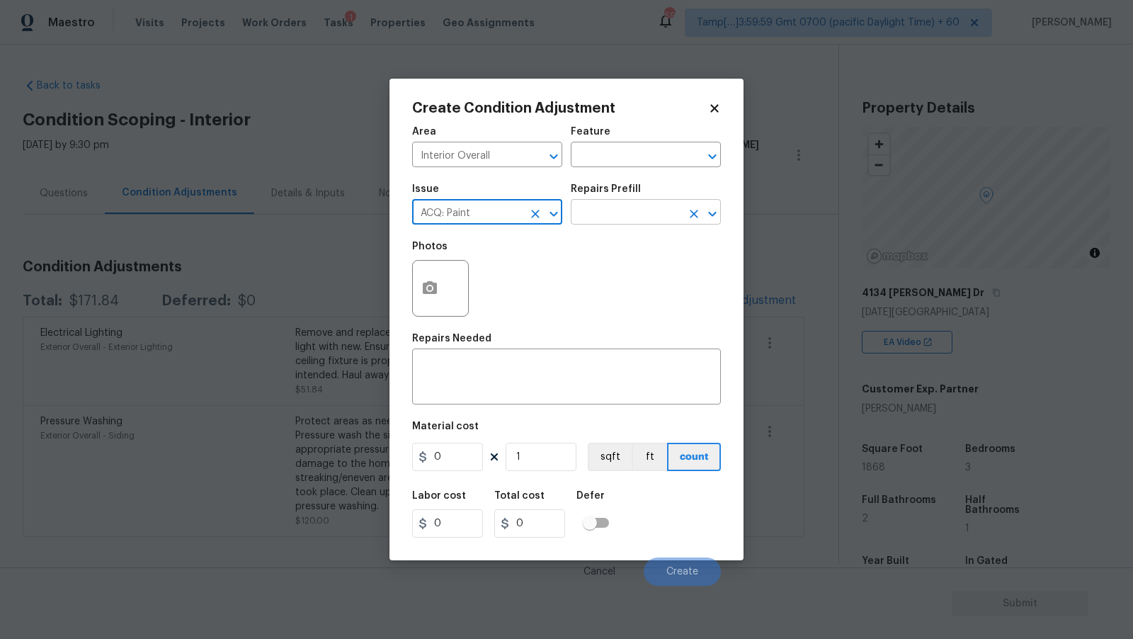
click at [617, 214] on input "text" at bounding box center [626, 214] width 110 height 22
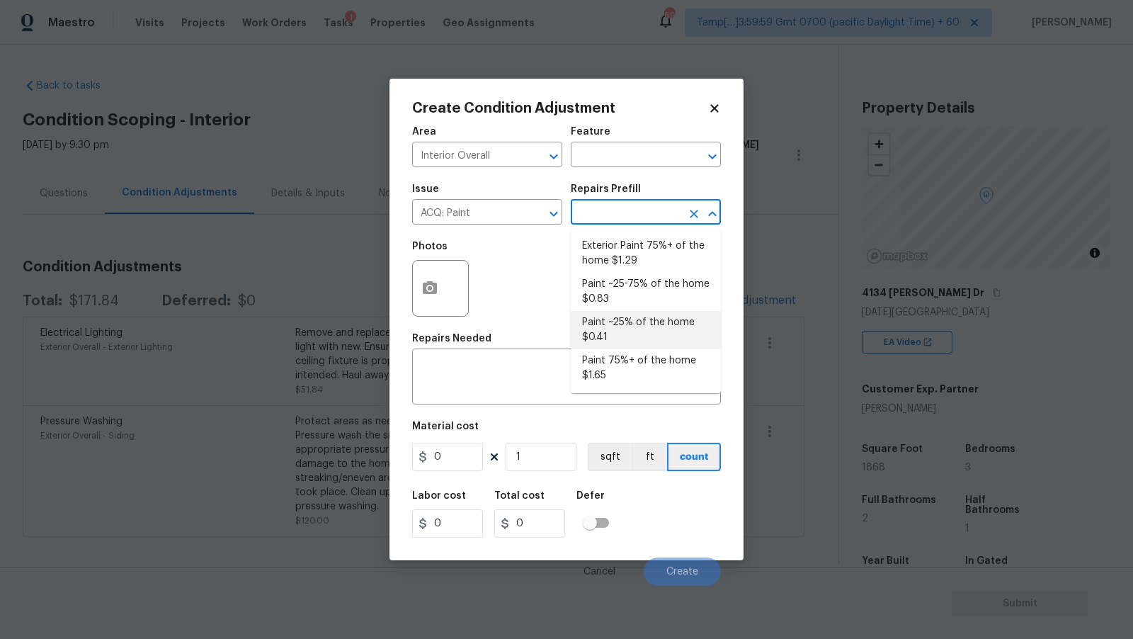
click at [636, 334] on li "Paint ~25% of the home $0.41" at bounding box center [646, 330] width 150 height 38
type input "Acquisition"
type textarea "Acquisition Scope: ~25% of the home needs interior paint"
type input "0.41"
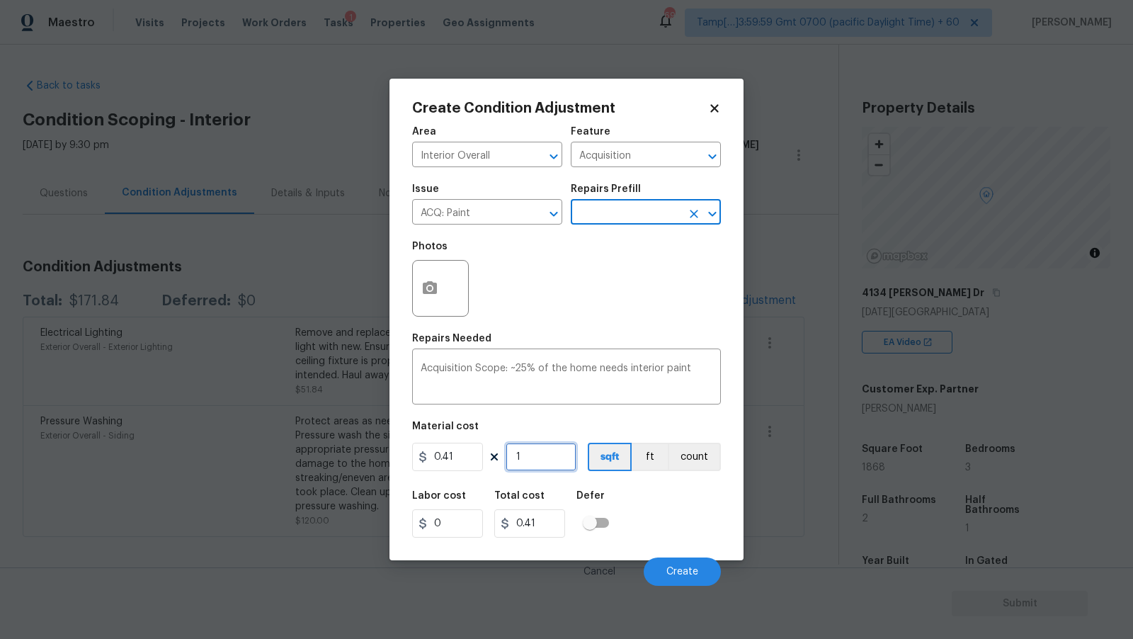
click at [542, 460] on input "1" at bounding box center [541, 457] width 71 height 28
type input "18"
type input "7.38"
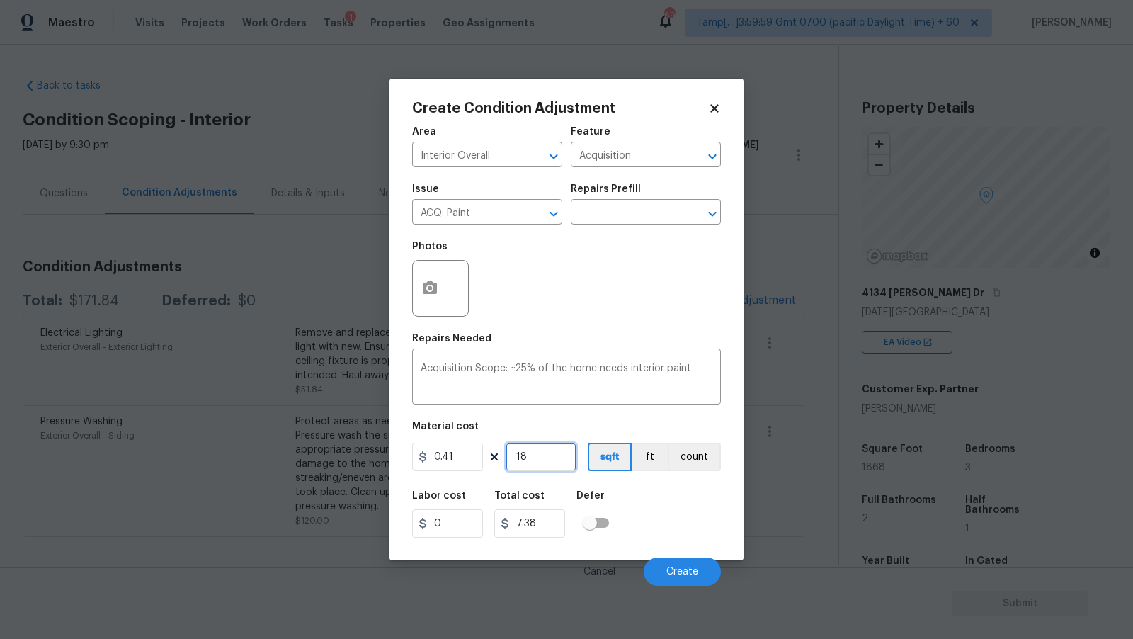
type input "186"
type input "76.26"
type input "1868"
type input "765.88"
type input "1868"
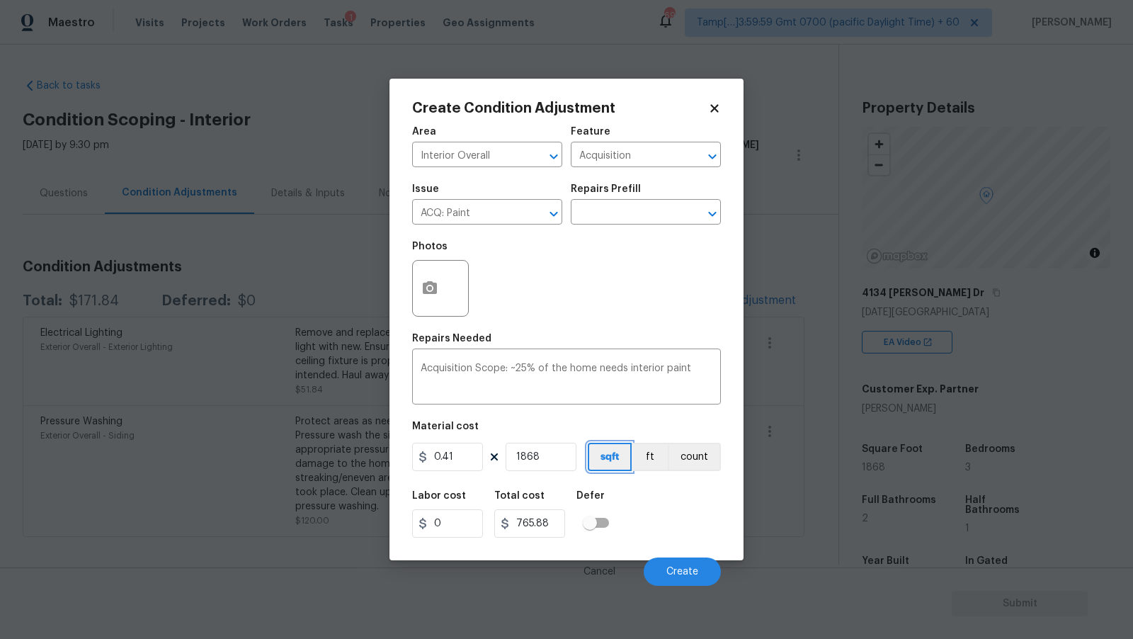
click at [598, 458] on button "sqft" at bounding box center [610, 457] width 44 height 28
click at [618, 428] on div "Material cost" at bounding box center [566, 430] width 309 height 18
click at [691, 572] on span "Create" at bounding box center [682, 572] width 32 height 11
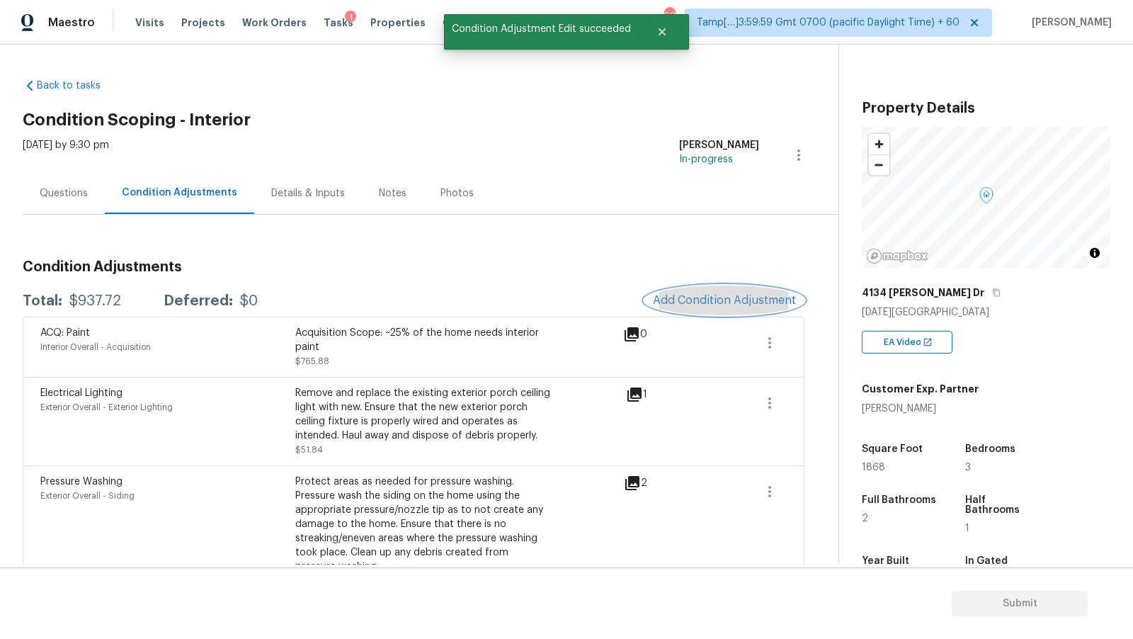
click at [716, 292] on button "Add Condition Adjustment" at bounding box center [725, 300] width 160 height 30
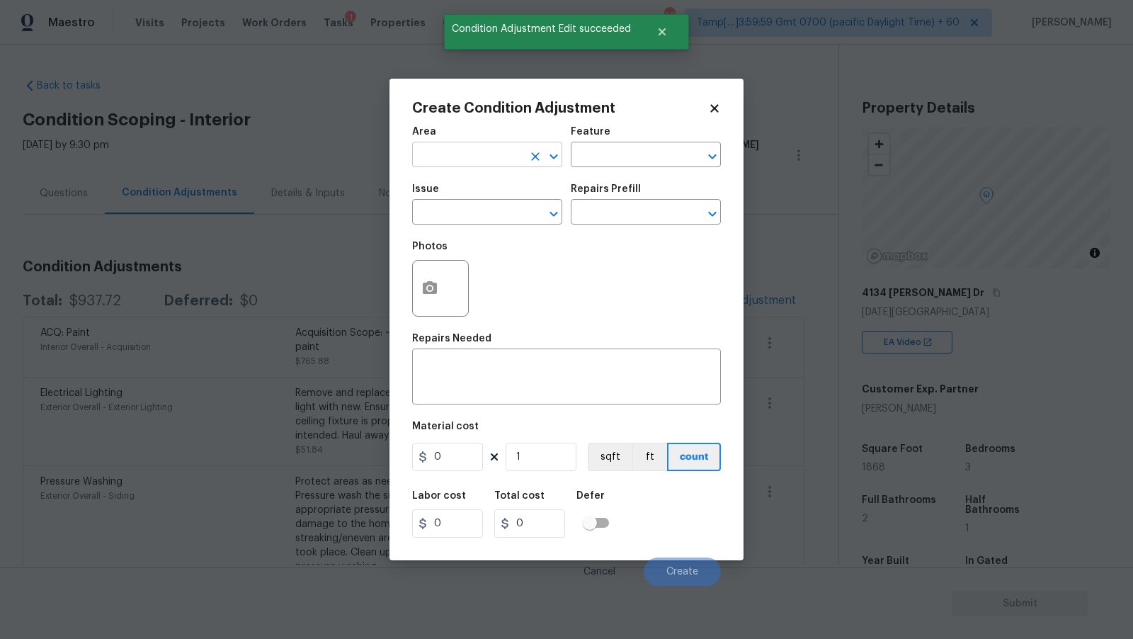
click at [495, 157] on input "text" at bounding box center [467, 156] width 110 height 22
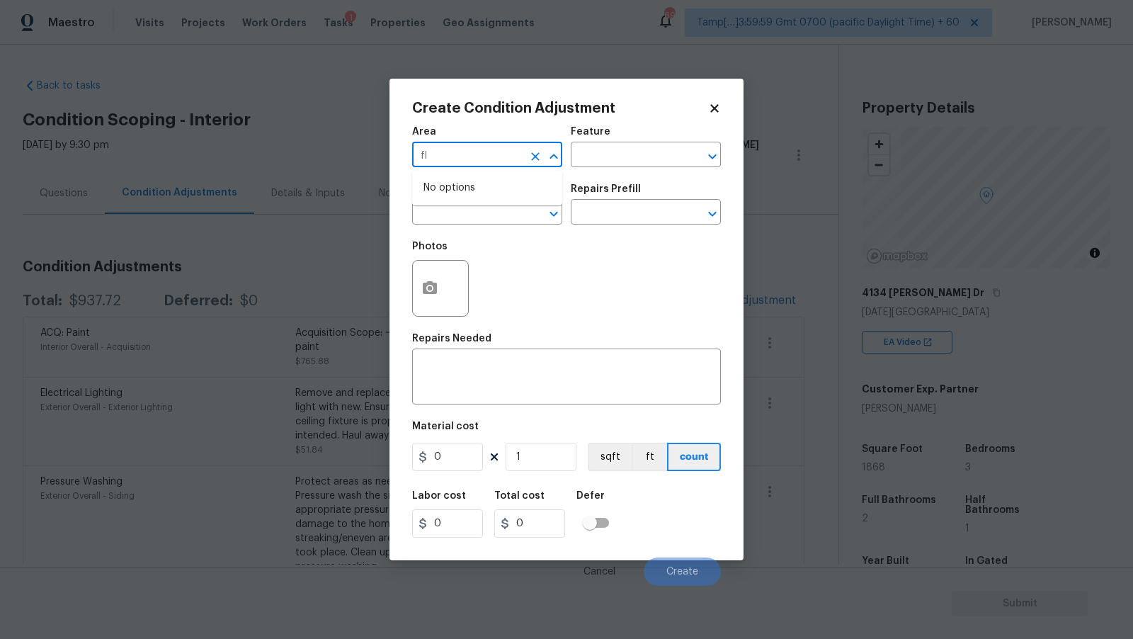
type input "f"
type input "Interior Overall"
click at [491, 216] on input "text" at bounding box center [467, 214] width 110 height 22
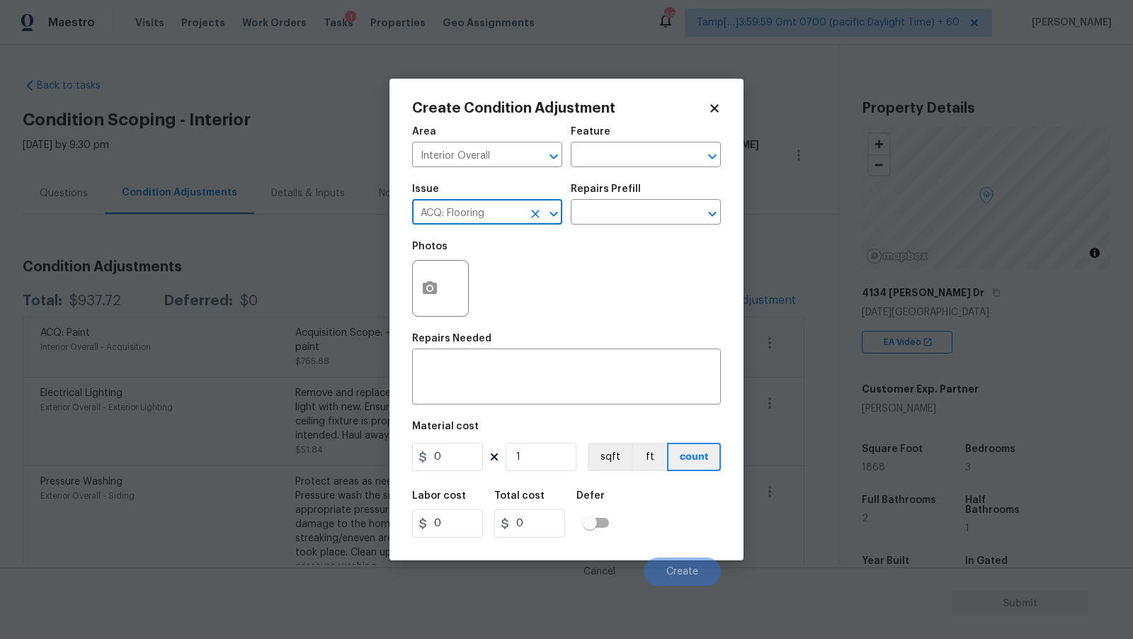
type input "ACQ: Flooring"
click at [674, 227] on div "Issue ACQ: Flooring ​ Repairs Prefill ​" at bounding box center [566, 204] width 309 height 57
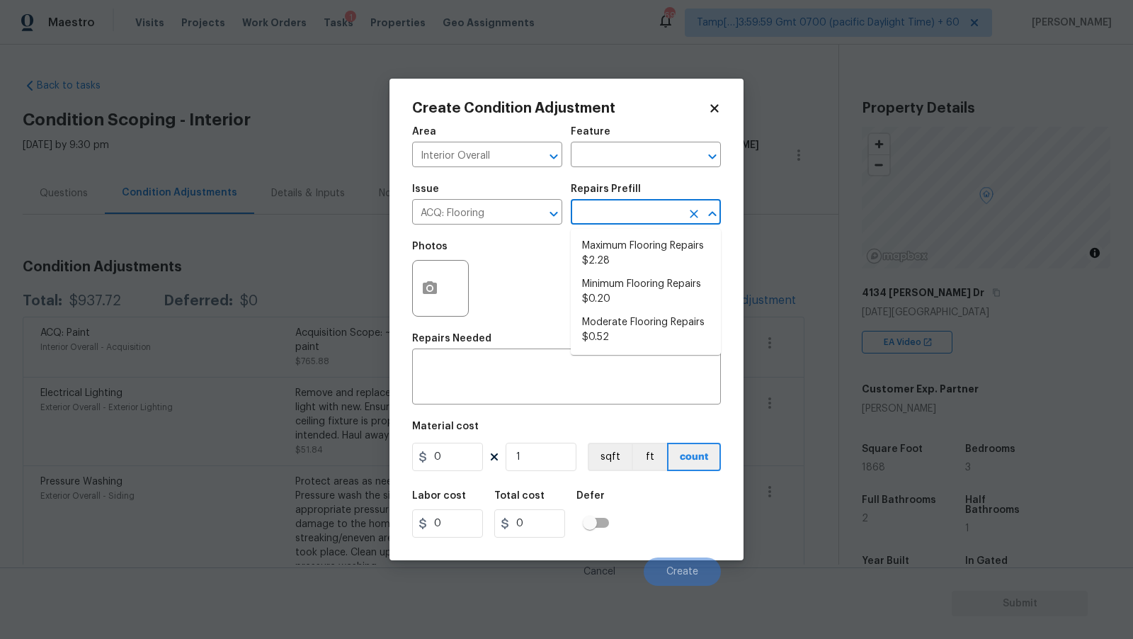
click at [672, 216] on input "text" at bounding box center [626, 214] width 110 height 22
click at [640, 288] on li "Minimum Flooring Repairs $0.20" at bounding box center [646, 292] width 150 height 38
type input "Acquisition"
type textarea "Acquisition Scope: Minimum flooring repairs"
type input "0.2"
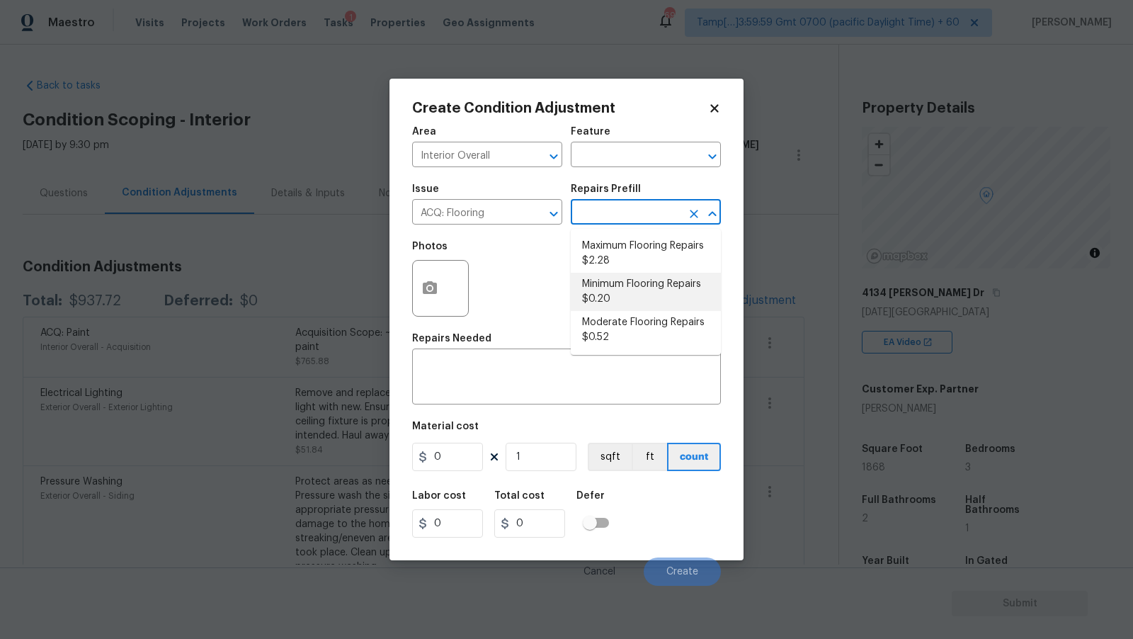
type input "0.2"
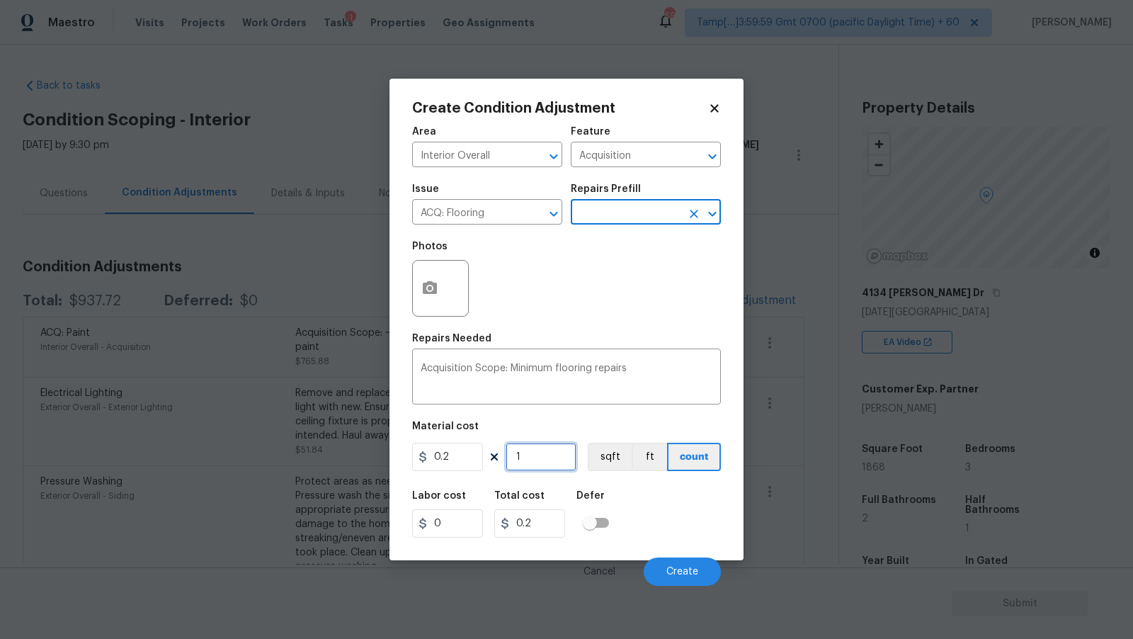
click at [539, 455] on input "1" at bounding box center [541, 457] width 71 height 28
type input "18"
type input "3.6"
type input "186"
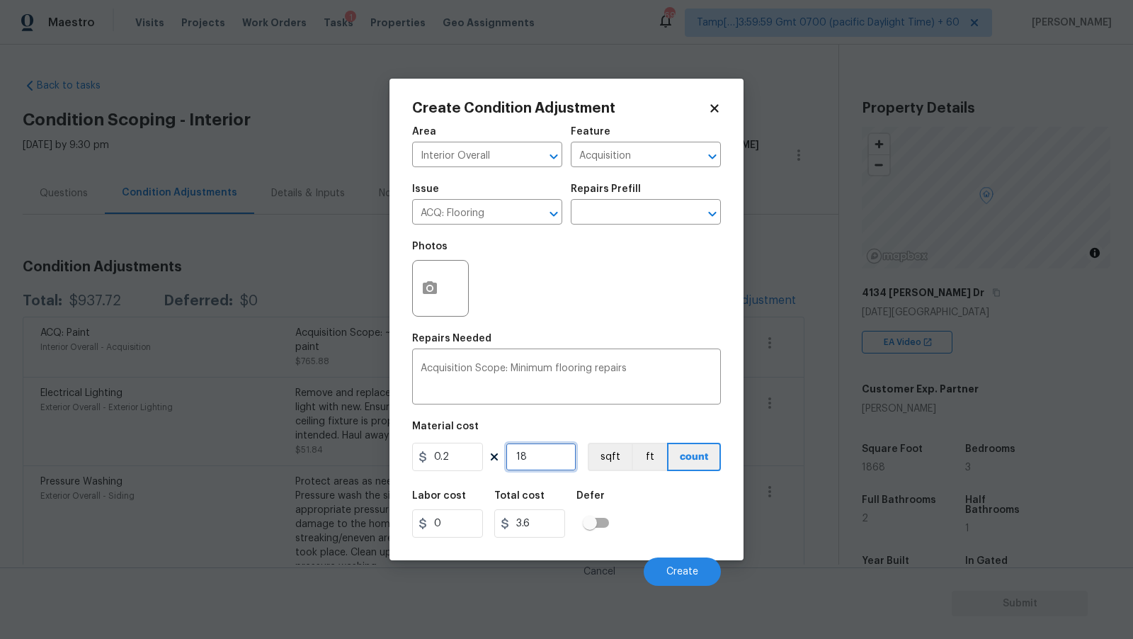
type input "37.2"
type input "1868"
type input "373.6"
type input "1868"
click at [618, 290] on div "Photos" at bounding box center [566, 279] width 309 height 92
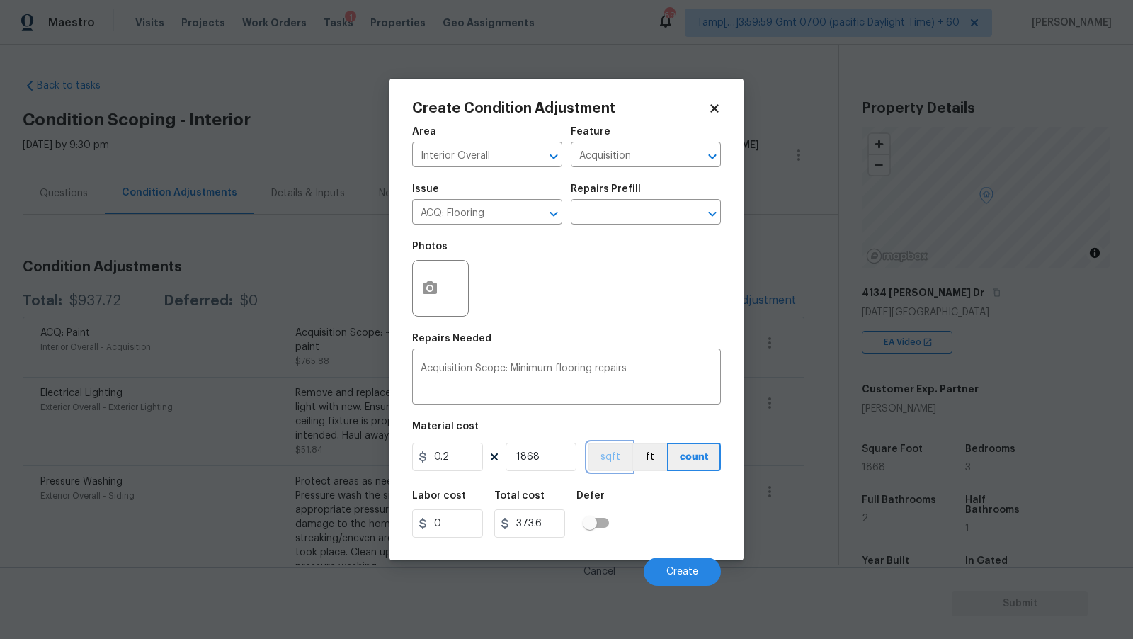
click at [602, 454] on button "sqft" at bounding box center [610, 457] width 44 height 28
click at [695, 562] on button "Create" at bounding box center [682, 571] width 77 height 28
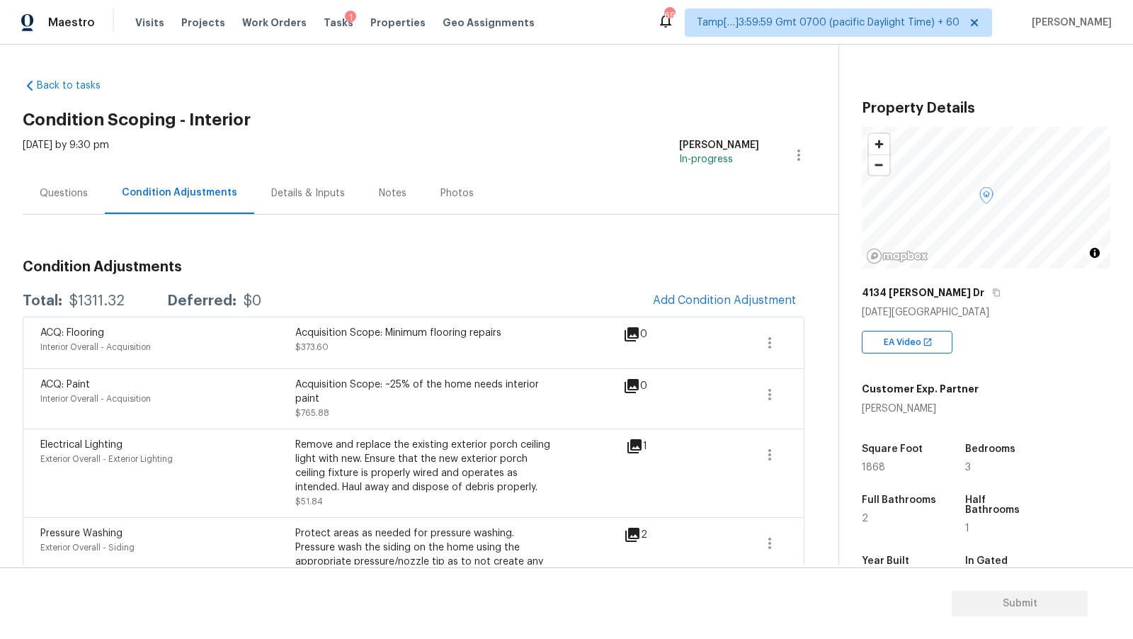
click at [72, 186] on div "Questions" at bounding box center [64, 193] width 48 height 14
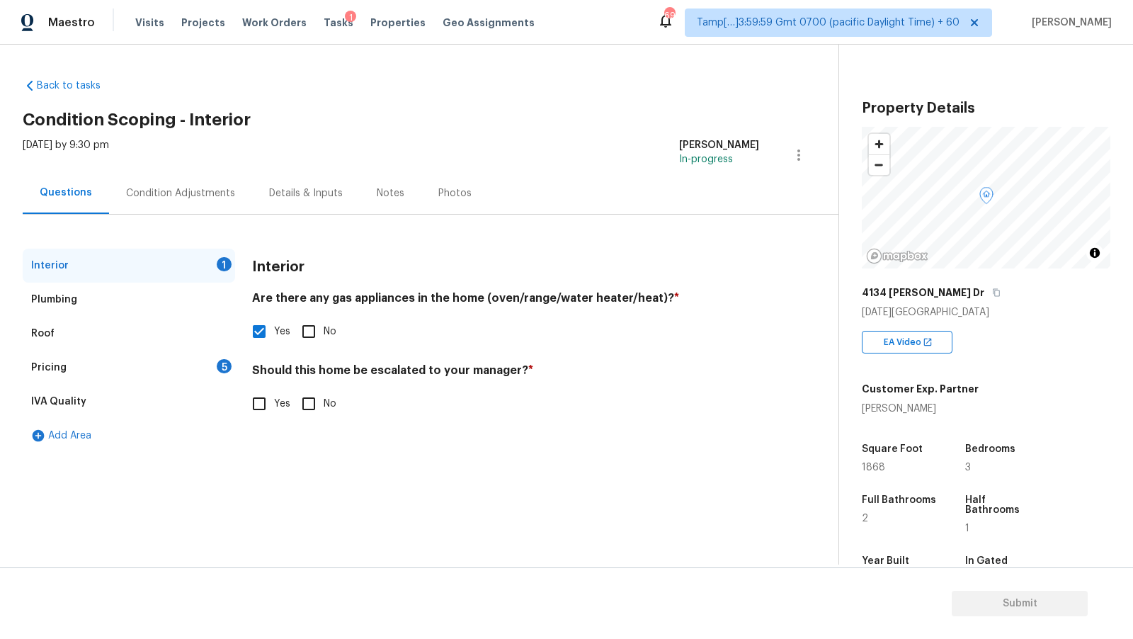
click at [158, 367] on div "Pricing 5" at bounding box center [129, 368] width 212 height 34
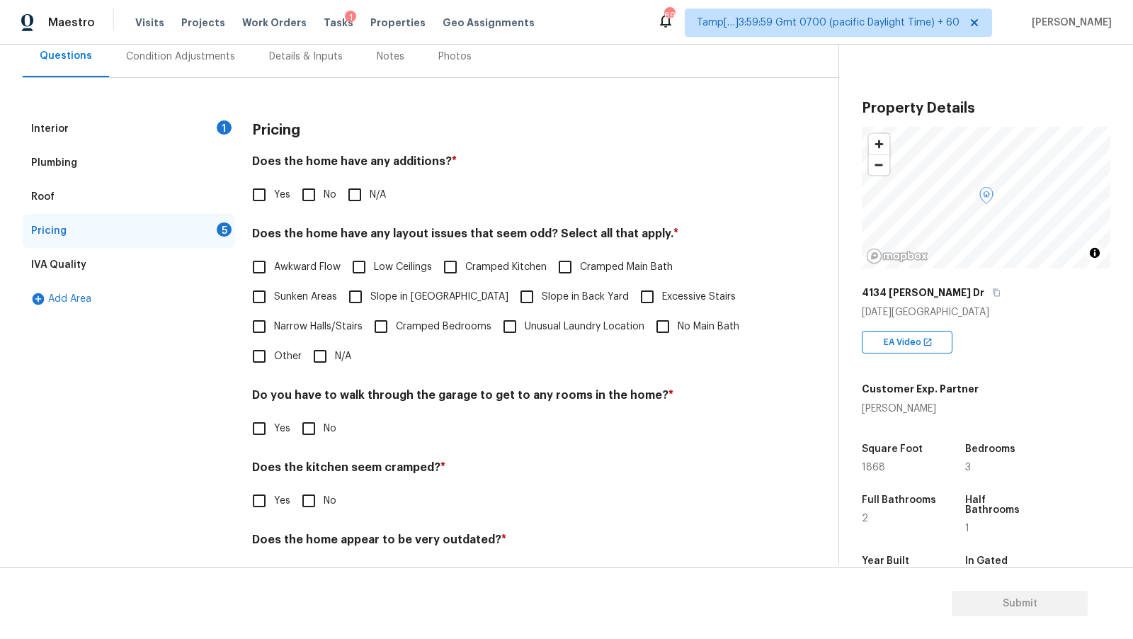
scroll to position [181, 0]
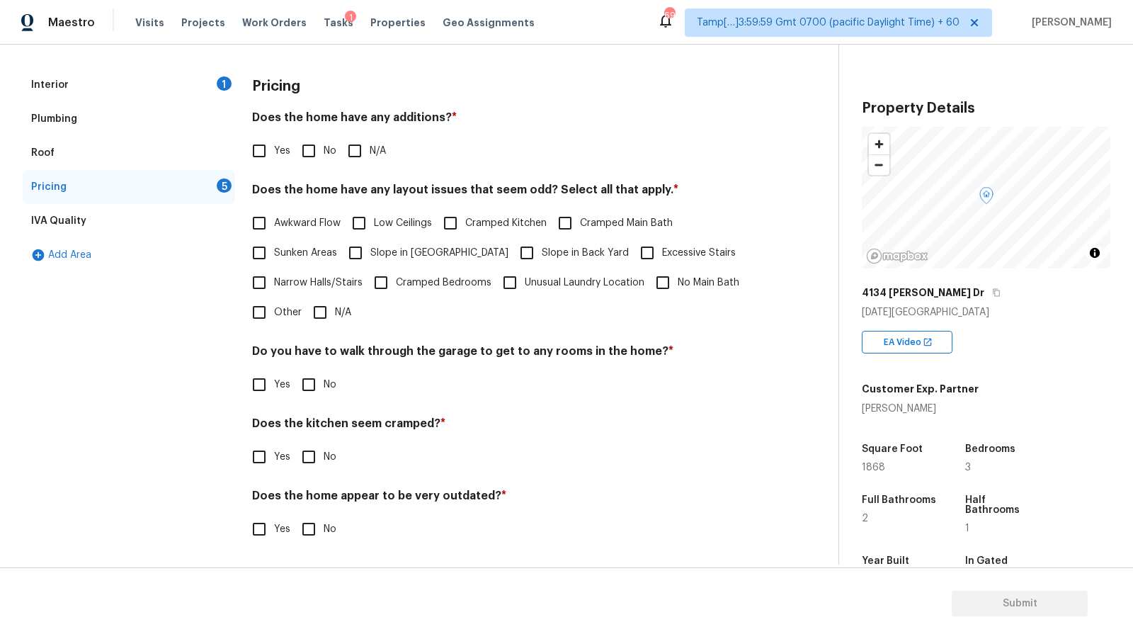
click at [318, 164] on input "No" at bounding box center [309, 151] width 30 height 30
checkbox input "true"
click at [324, 319] on input "N/A" at bounding box center [320, 312] width 30 height 30
checkbox input "true"
click at [312, 380] on input "No" at bounding box center [309, 385] width 30 height 30
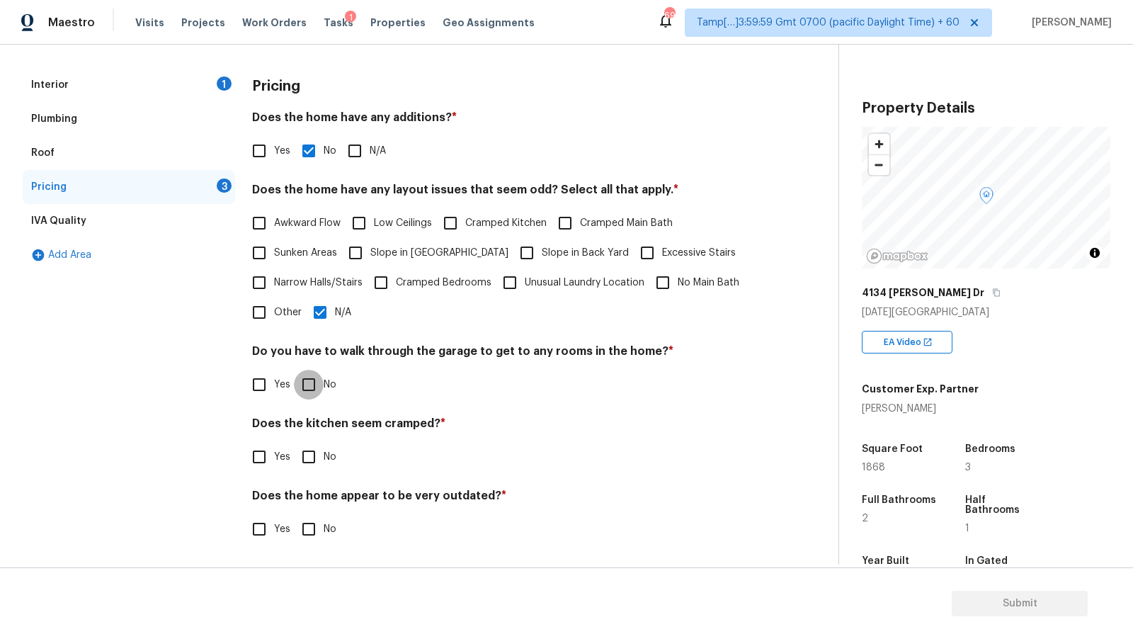
checkbox input "true"
click at [314, 462] on input "No" at bounding box center [309, 458] width 30 height 30
checkbox input "true"
click at [315, 504] on h4 "Does the home appear to be very outdated? *" at bounding box center [505, 500] width 507 height 20
click at [314, 526] on input "No" at bounding box center [309, 529] width 30 height 30
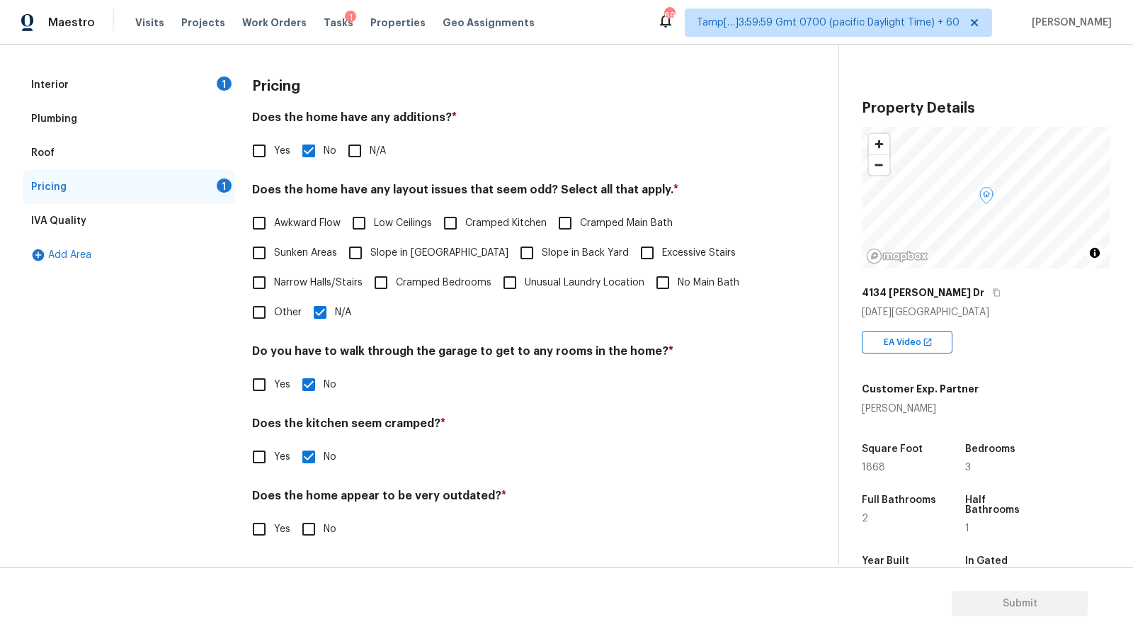
checkbox input "true"
click at [169, 96] on div "Interior 1" at bounding box center [129, 85] width 212 height 34
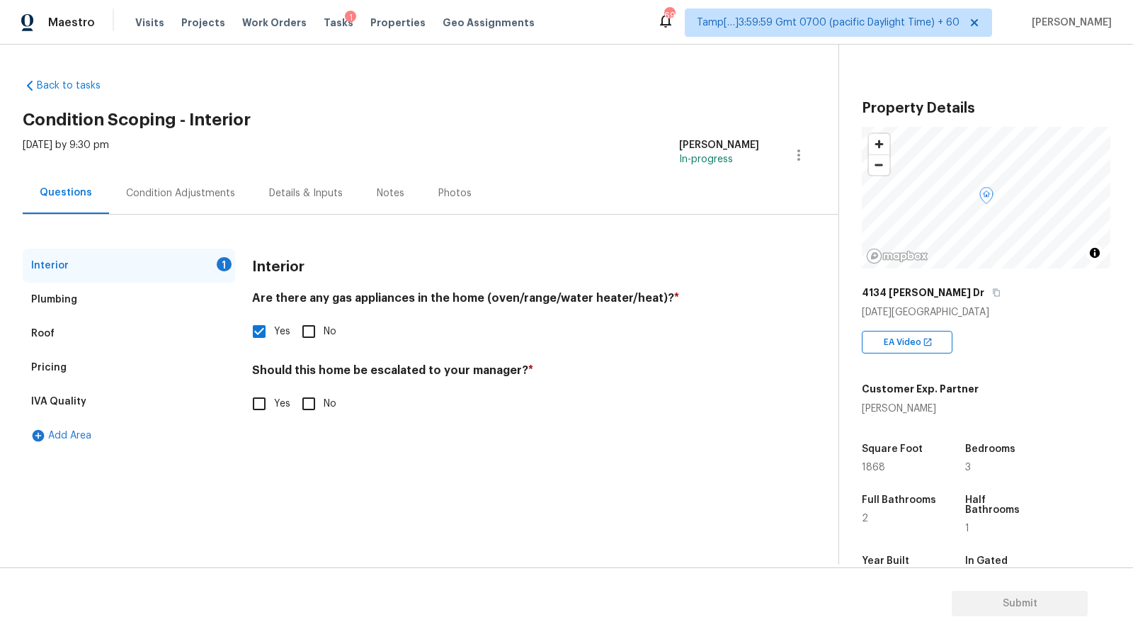
click at [302, 407] on input "No" at bounding box center [309, 404] width 30 height 30
checkbox input "true"
click at [203, 193] on div "Condition Adjustments" at bounding box center [180, 193] width 109 height 14
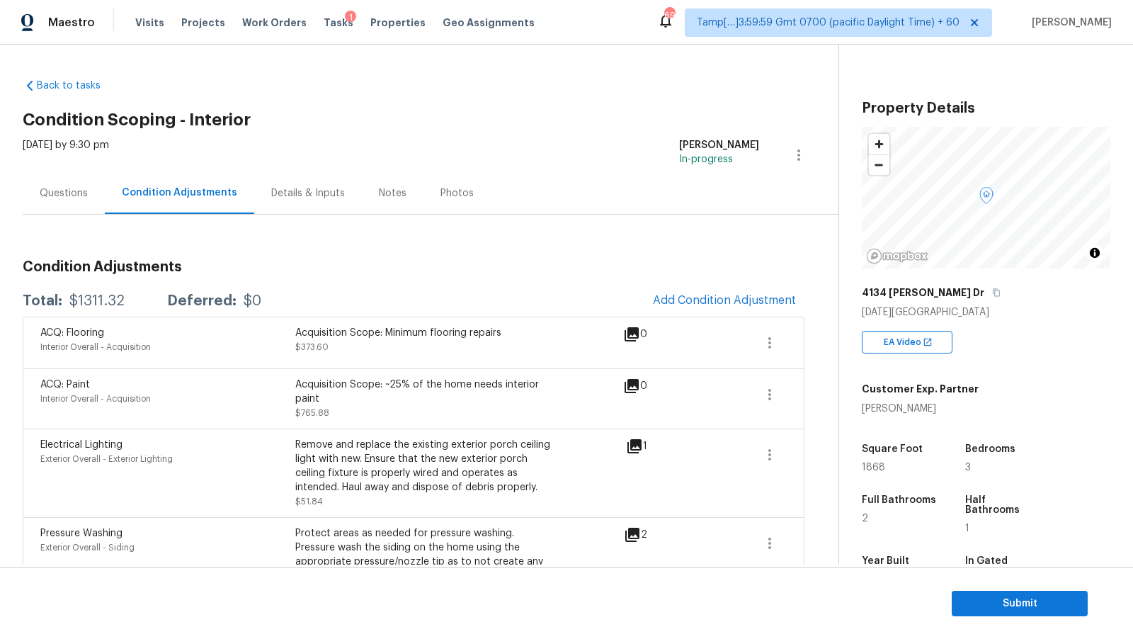
scroll to position [62, 0]
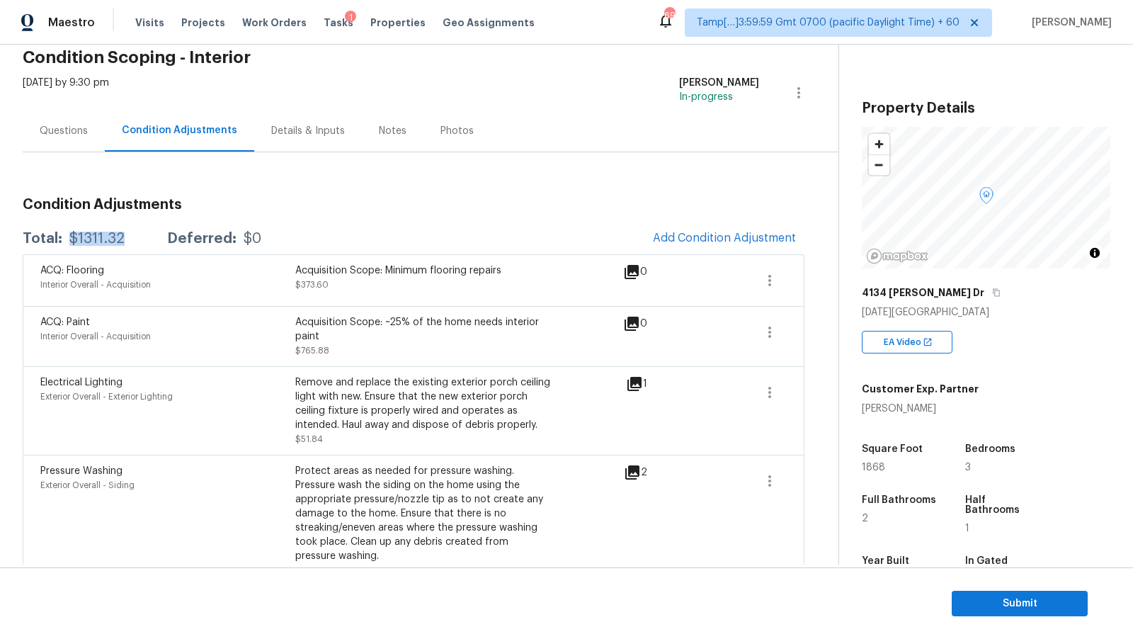
drag, startPoint x: 68, startPoint y: 238, endPoint x: 127, endPoint y: 236, distance: 59.5
click at [127, 236] on div "Total: $1311.32 Deferred: $0" at bounding box center [142, 239] width 239 height 14
copy div "$1311.32"
click at [990, 296] on button "button" at bounding box center [996, 292] width 13 height 13
click at [227, 193] on div "Condition Adjustments Total: $1311.32 Deferred: $0 Add Condition Adjustment ACQ…" at bounding box center [414, 386] width 782 height 400
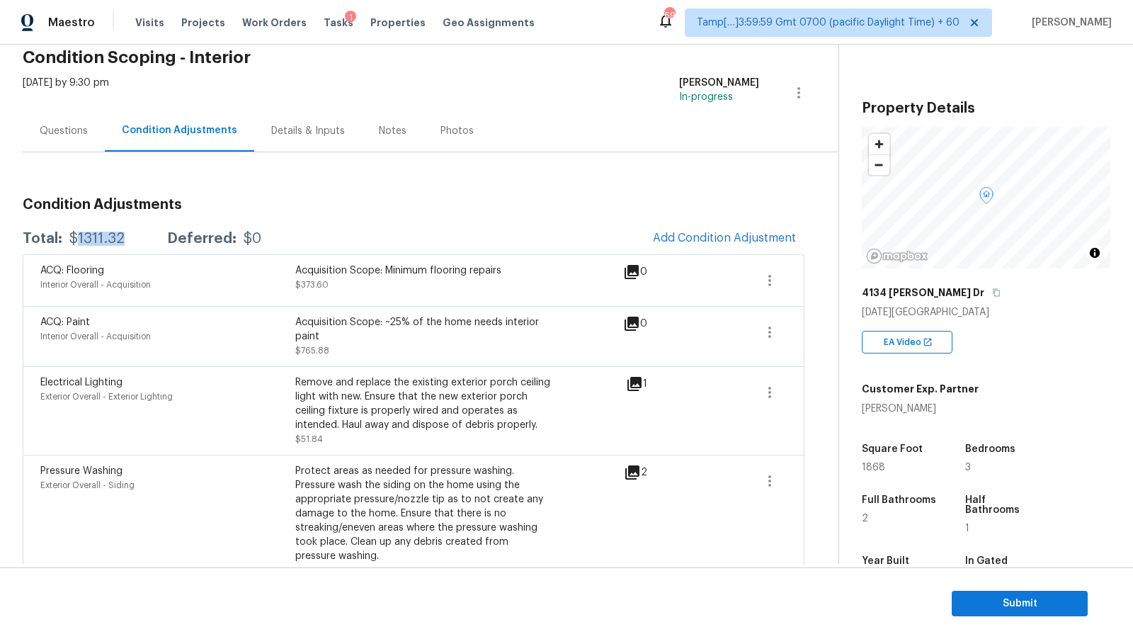
drag, startPoint x: 72, startPoint y: 232, endPoint x: 121, endPoint y: 233, distance: 49.6
click at [121, 233] on div "$1311.32" at bounding box center [96, 239] width 55 height 14
drag, startPoint x: 72, startPoint y: 239, endPoint x: 135, endPoint y: 236, distance: 63.1
click at [135, 236] on div "Total: $1311.32 Deferred: $0" at bounding box center [142, 239] width 239 height 14
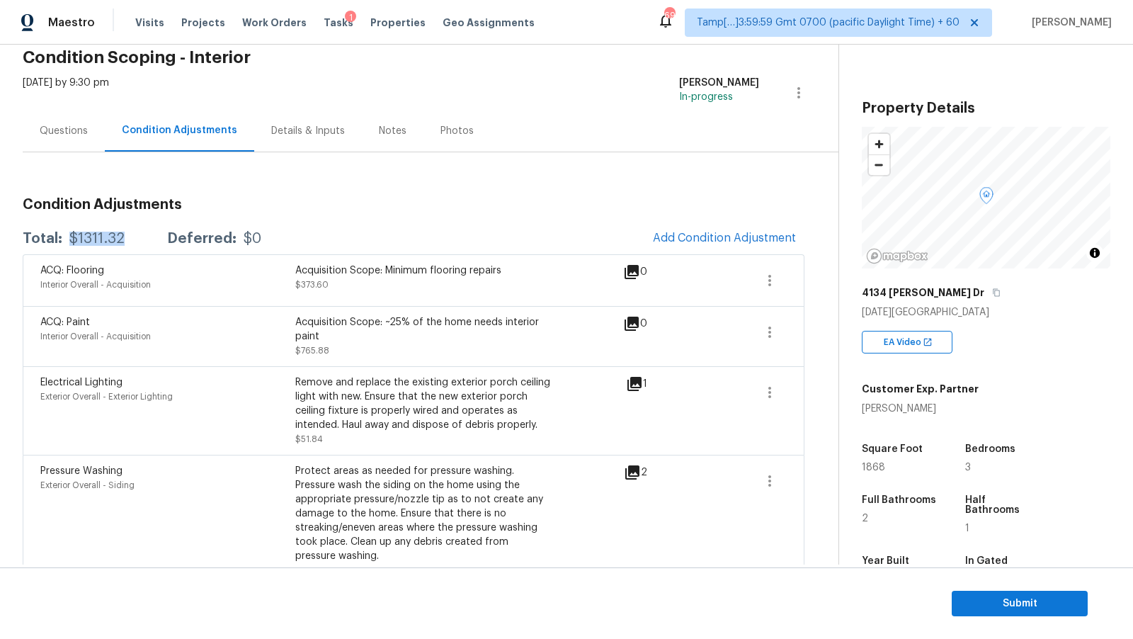
copy div "$1311.32"
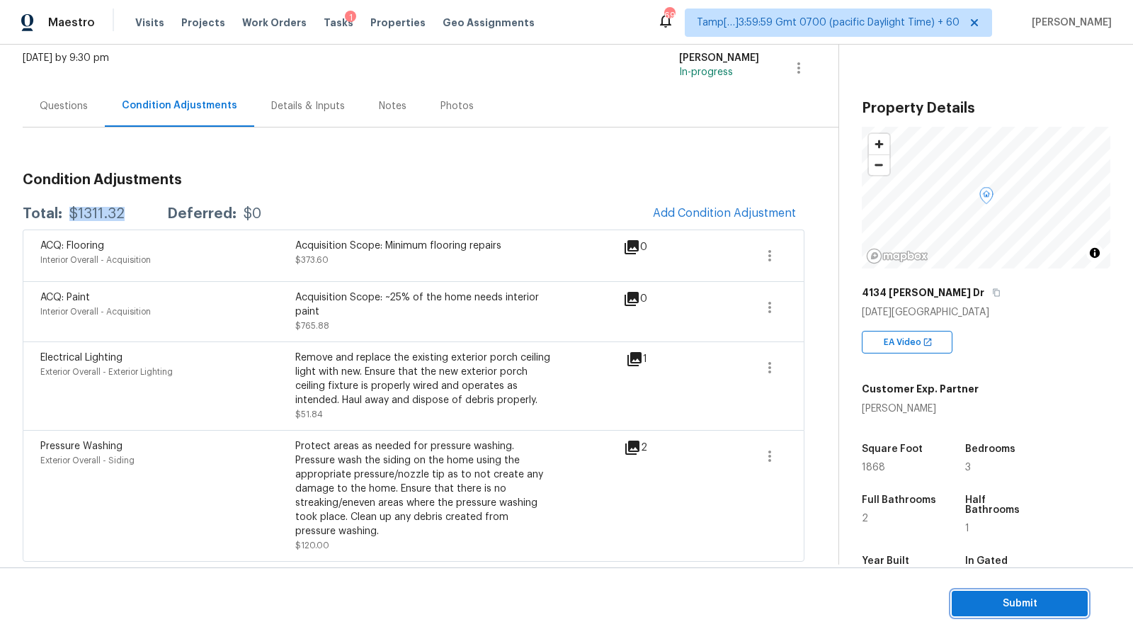
click at [1028, 608] on span "Submit" at bounding box center [1019, 604] width 113 height 18
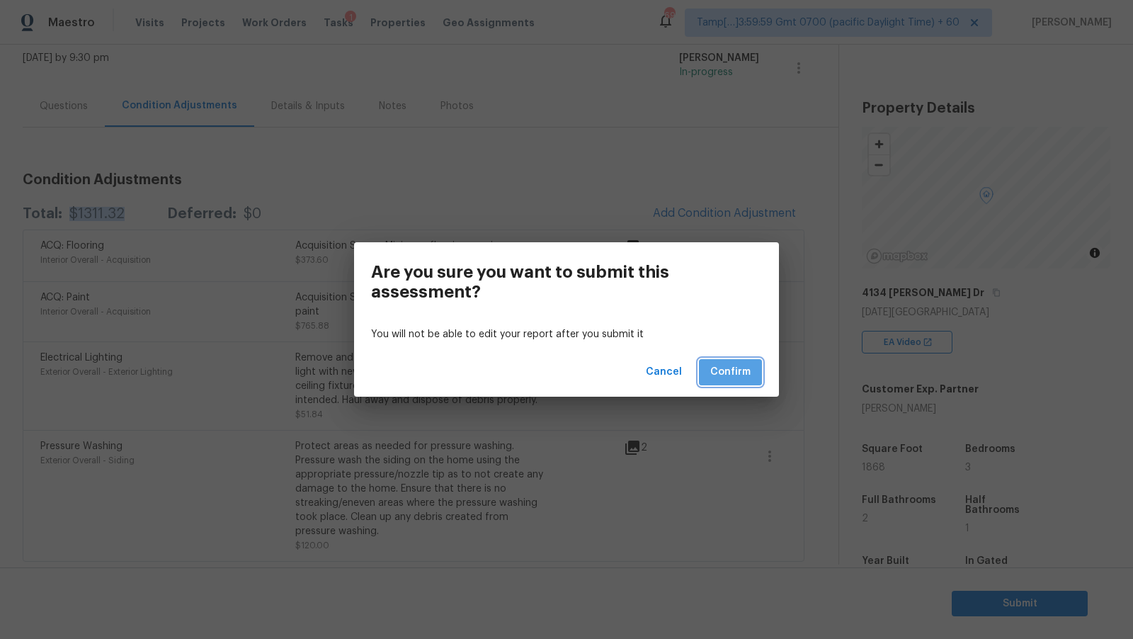
click at [720, 371] on span "Confirm" at bounding box center [730, 372] width 40 height 18
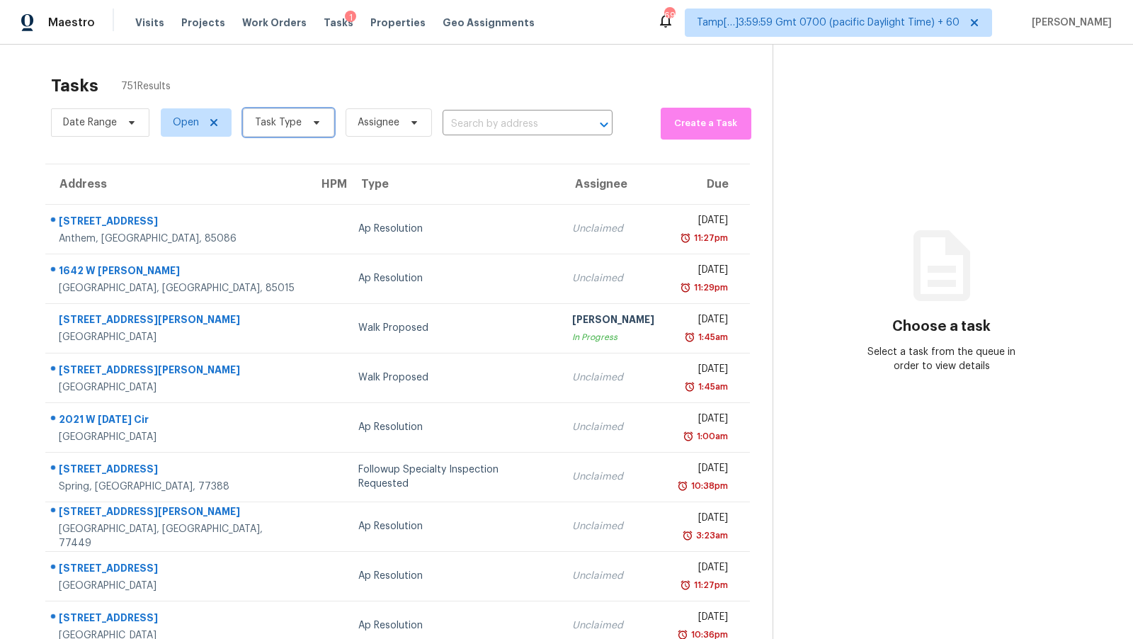
click at [289, 113] on span "Task Type" at bounding box center [288, 122] width 91 height 28
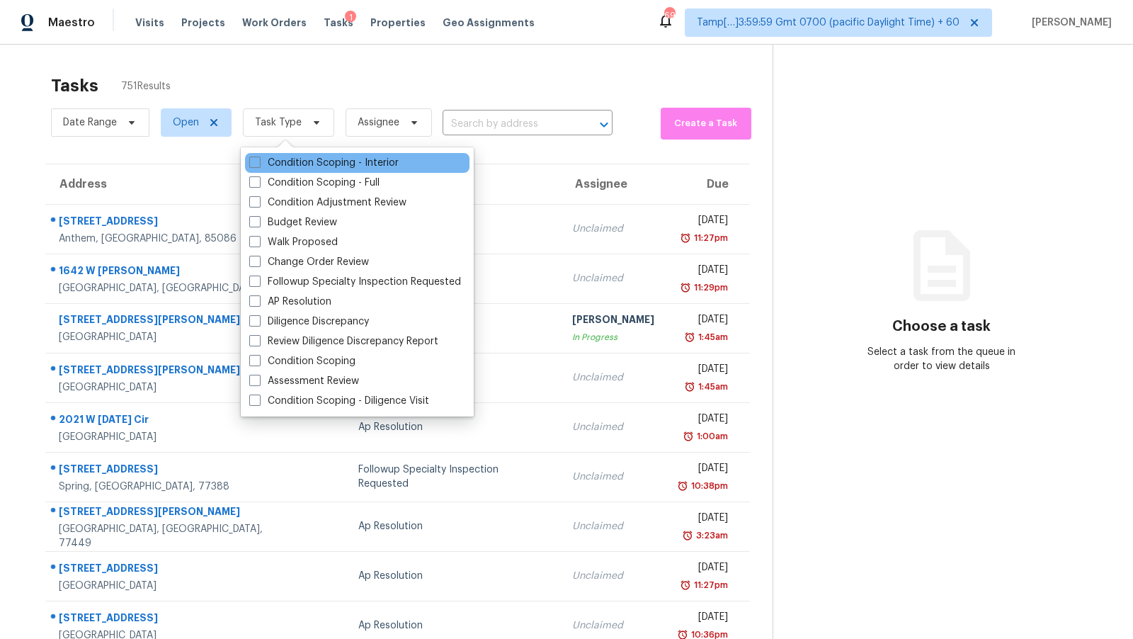
click at [325, 171] on div "Condition Scoping - Interior" at bounding box center [357, 163] width 225 height 20
click at [327, 166] on label "Condition Scoping - Interior" at bounding box center [323, 163] width 149 height 14
click at [259, 165] on input "Condition Scoping - Interior" at bounding box center [253, 160] width 9 height 9
checkbox input "true"
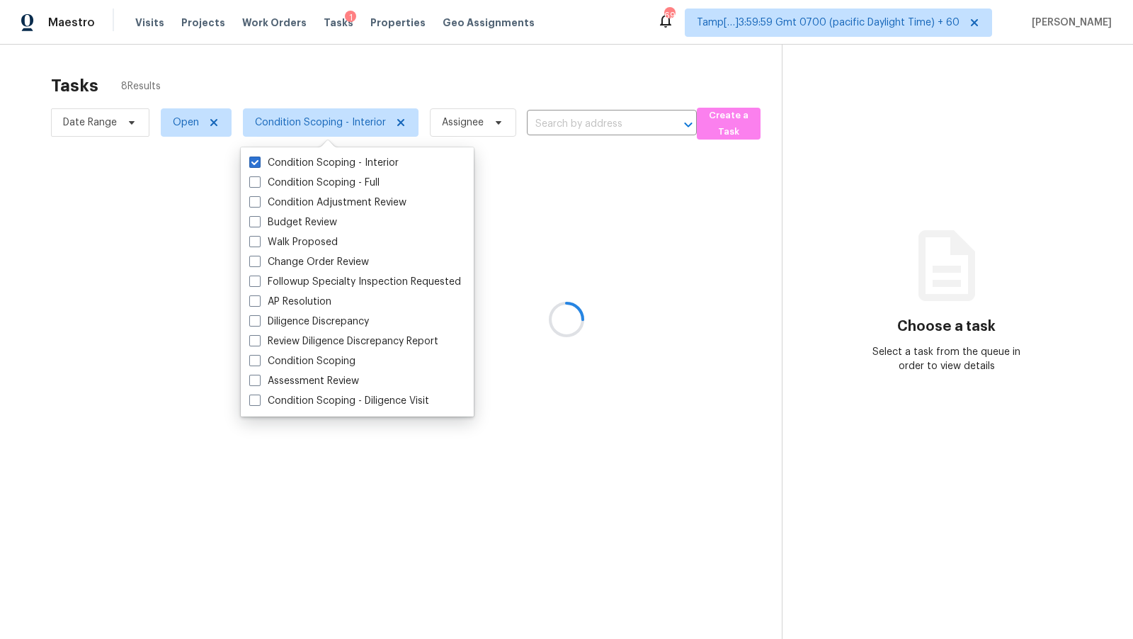
click at [353, 93] on div at bounding box center [566, 319] width 1133 height 639
